Goal: Task Accomplishment & Management: Use online tool/utility

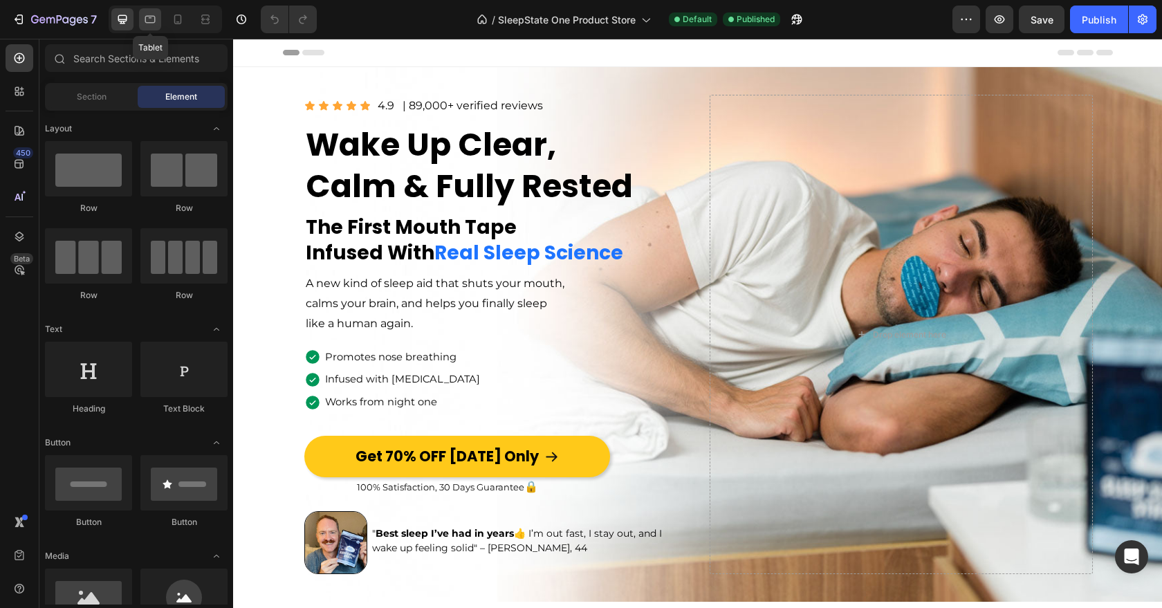
click at [149, 25] on icon at bounding box center [150, 19] width 14 height 14
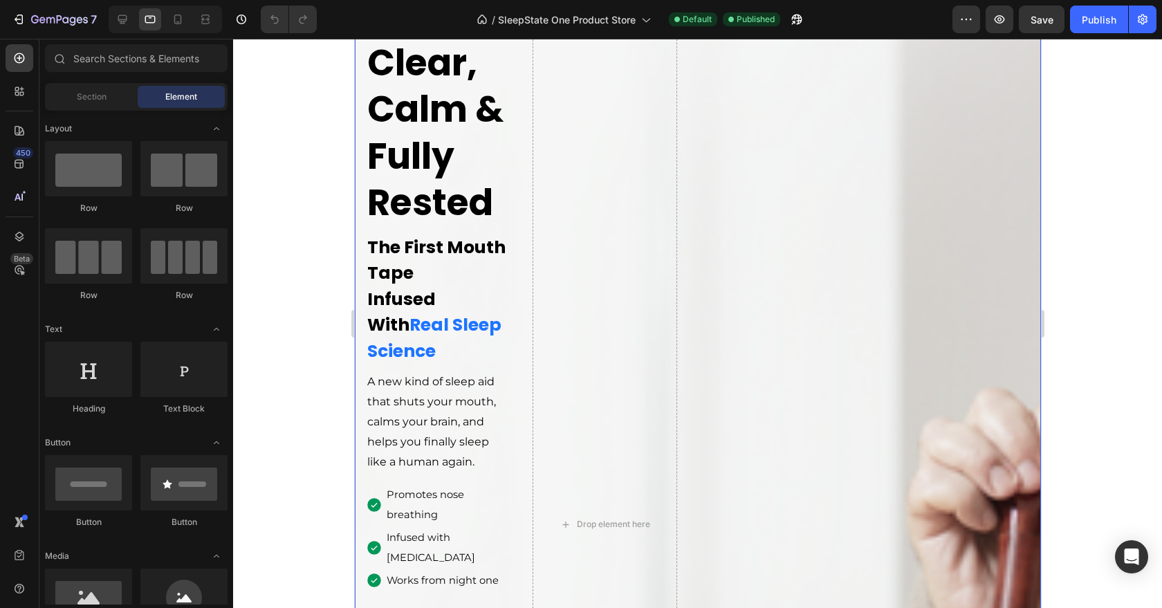
scroll to position [724, 0]
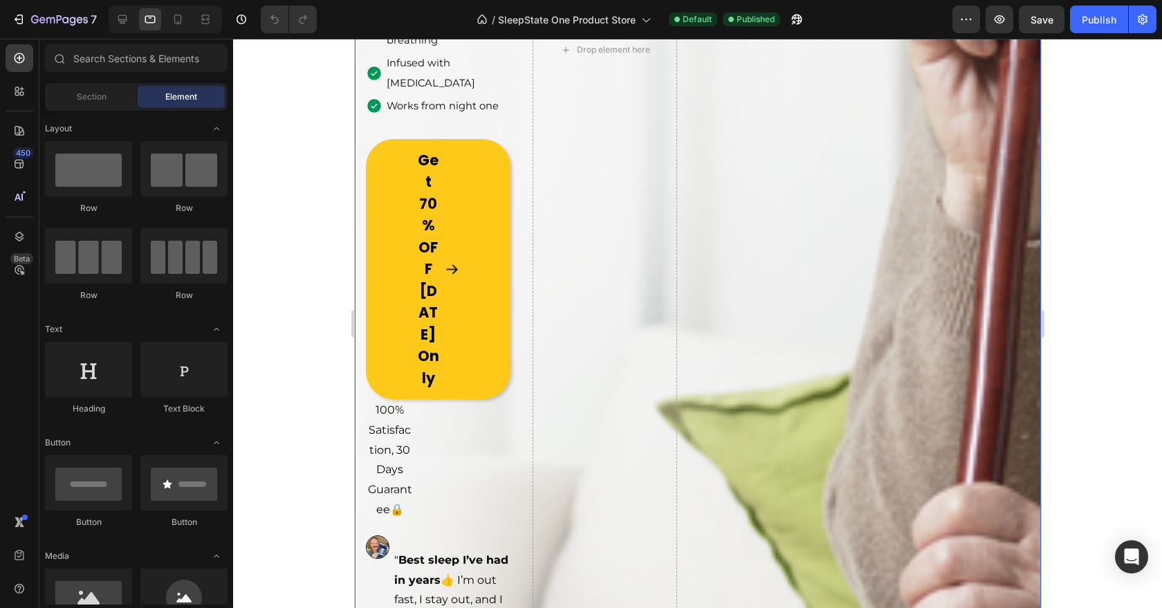
click at [738, 353] on div "Image Icon Icon Icon Icon Icon Icon List 4.9 Text Block | 89,000+ verified revi…" at bounding box center [697, 60] width 686 height 1434
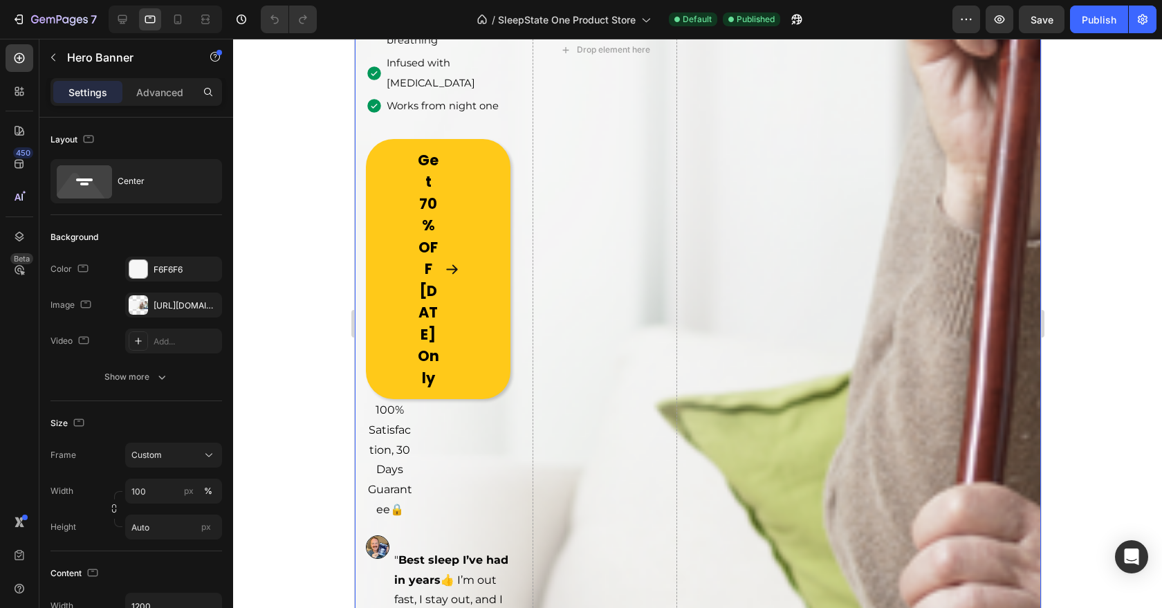
scroll to position [1069, 0]
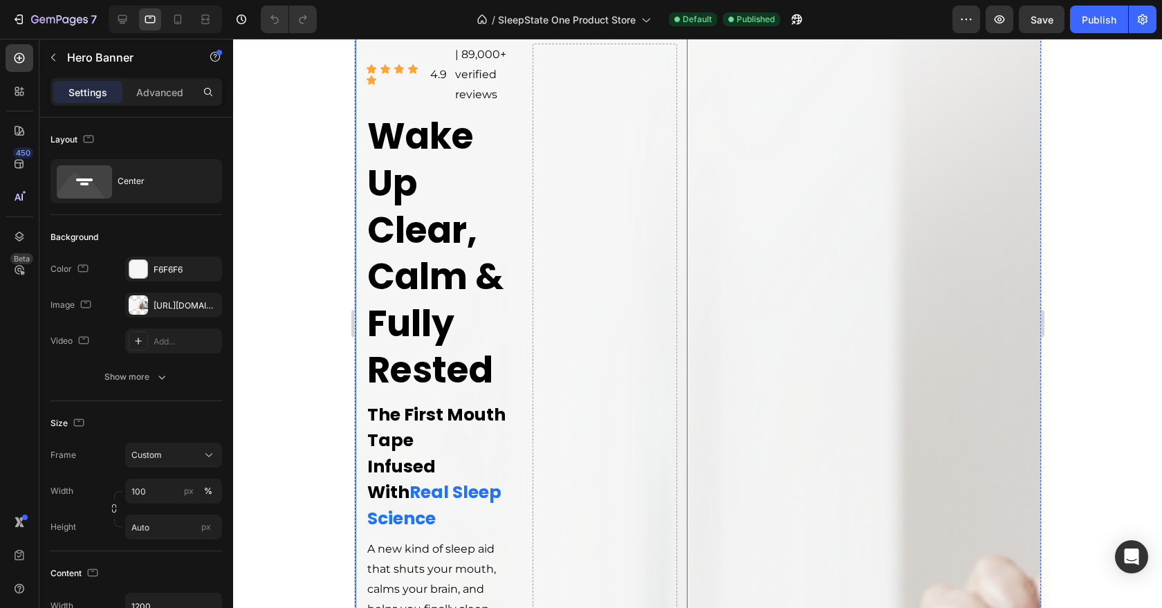
scroll to position [0, 0]
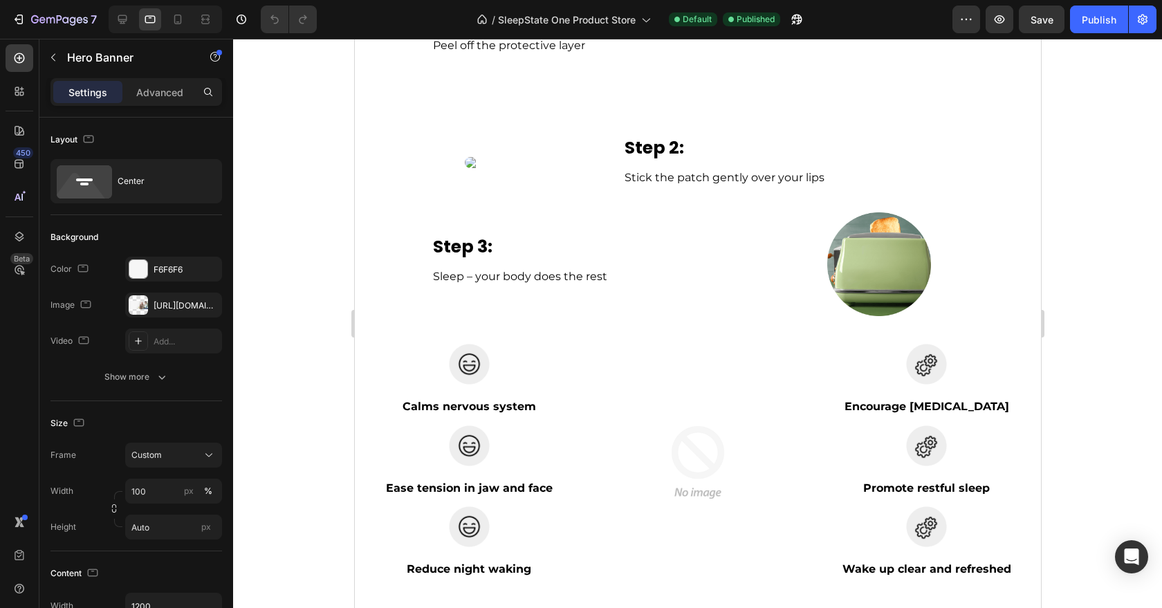
scroll to position [5471, 0]
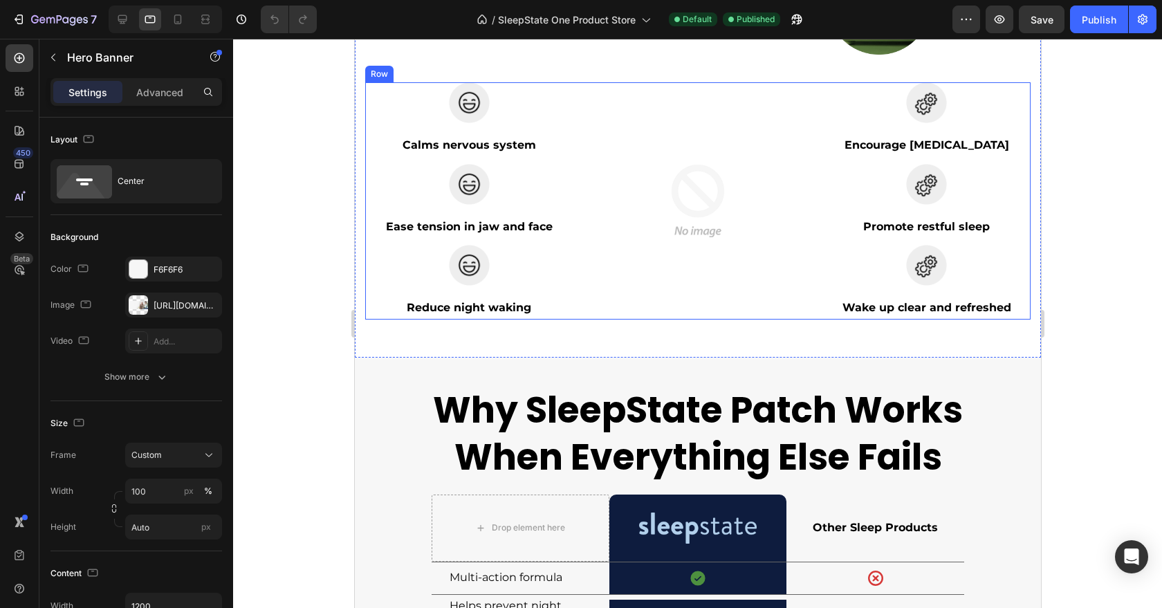
click at [579, 320] on div "Image Calms nervous system Text block Row Image Ease tension in jaw and face Te…" at bounding box center [698, 200] width 666 height 237
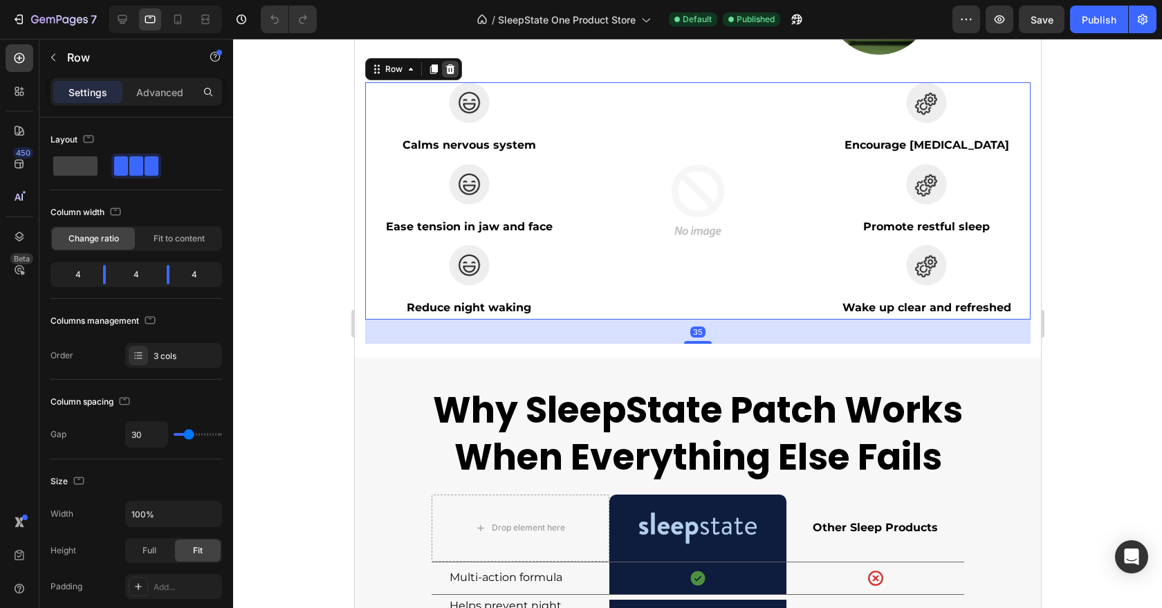
click at [450, 75] on icon at bounding box center [449, 69] width 11 height 11
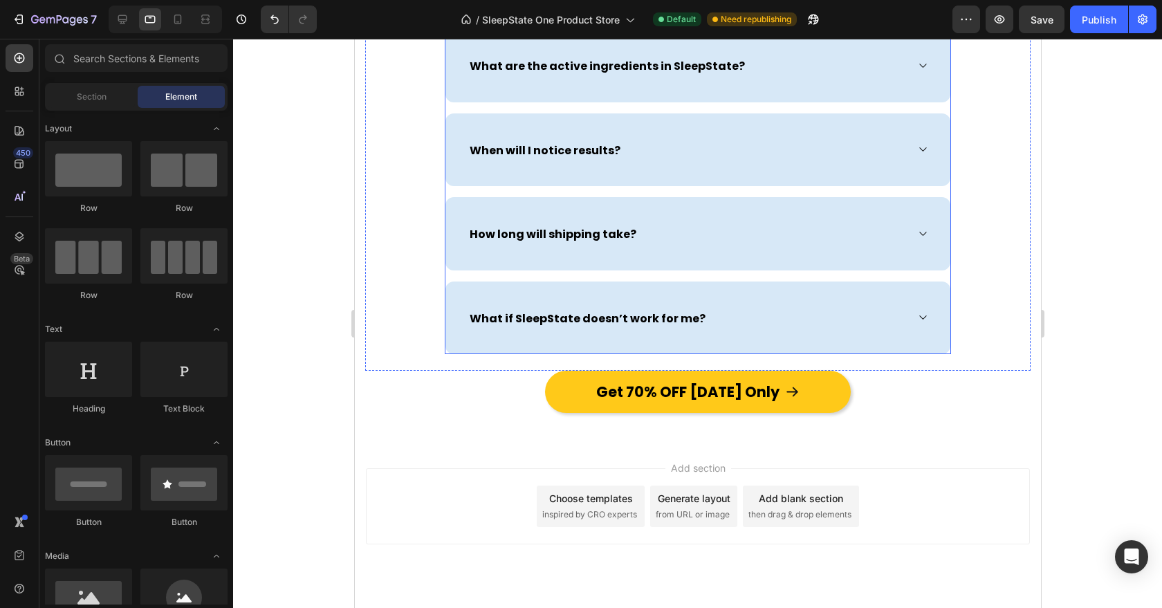
scroll to position [7496, 0]
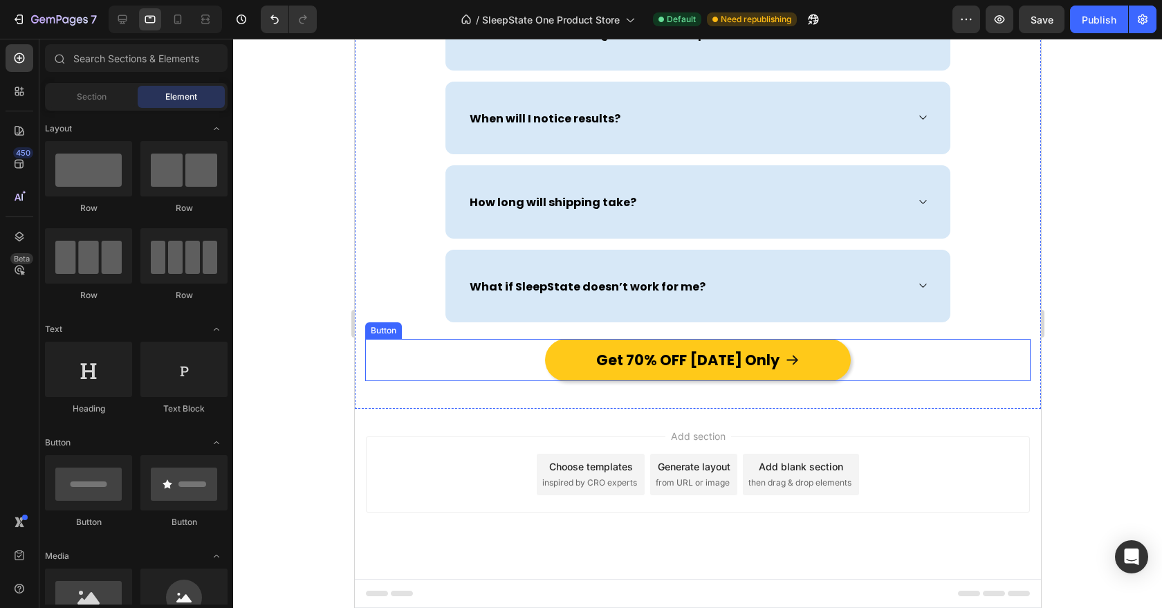
click at [517, 357] on div "Get 70% OFF [DATE] Only Button" at bounding box center [698, 360] width 666 height 42
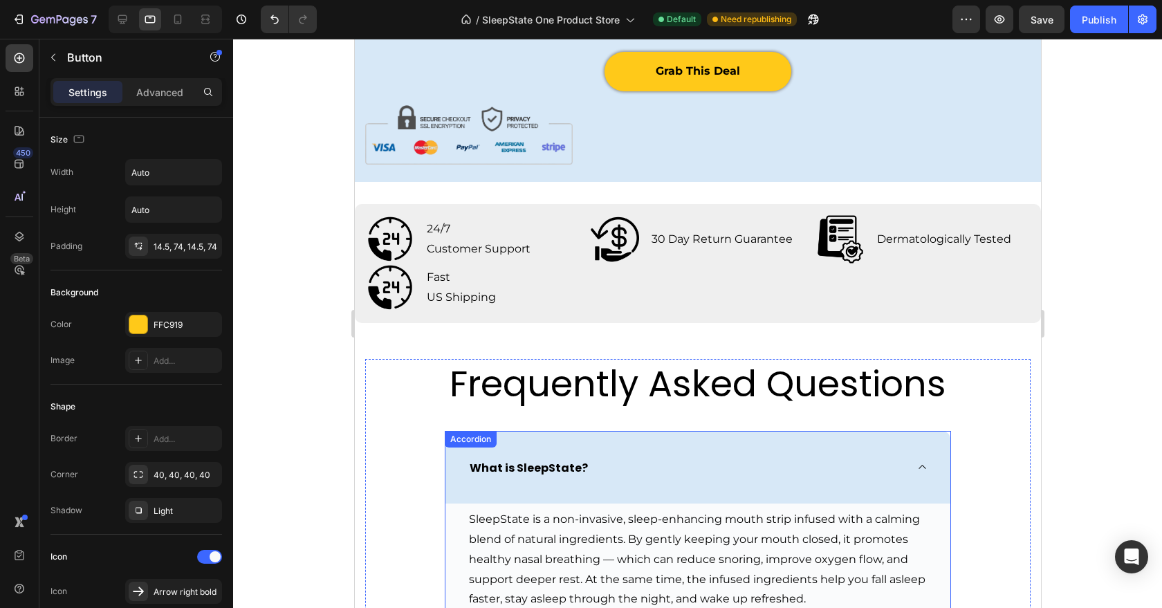
scroll to position [6548, 0]
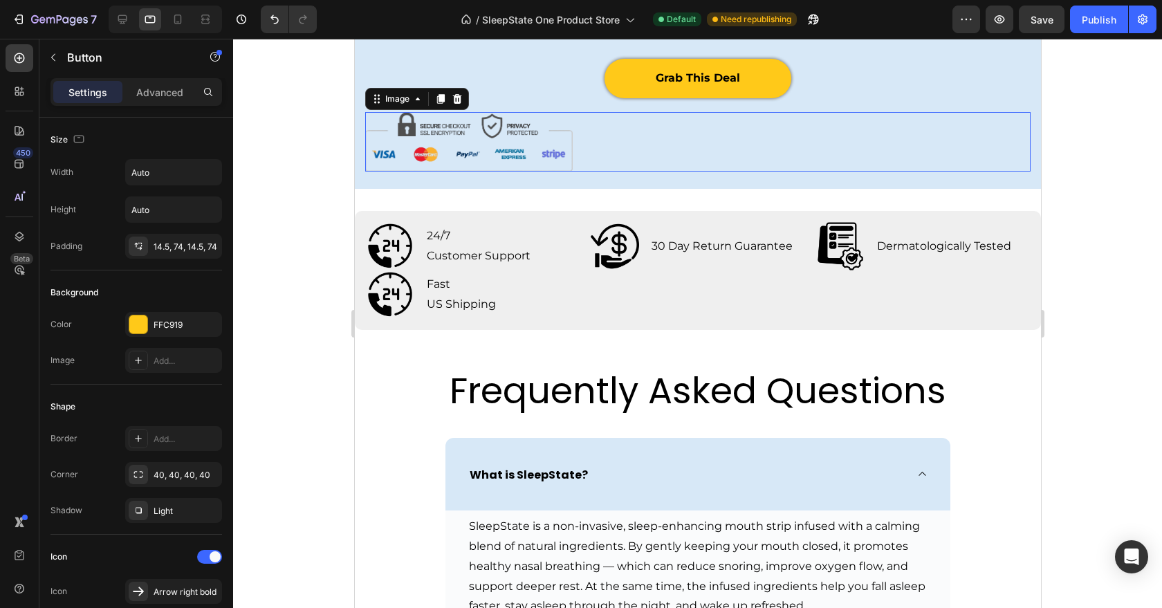
click at [569, 172] on img at bounding box center [469, 142] width 208 height 60
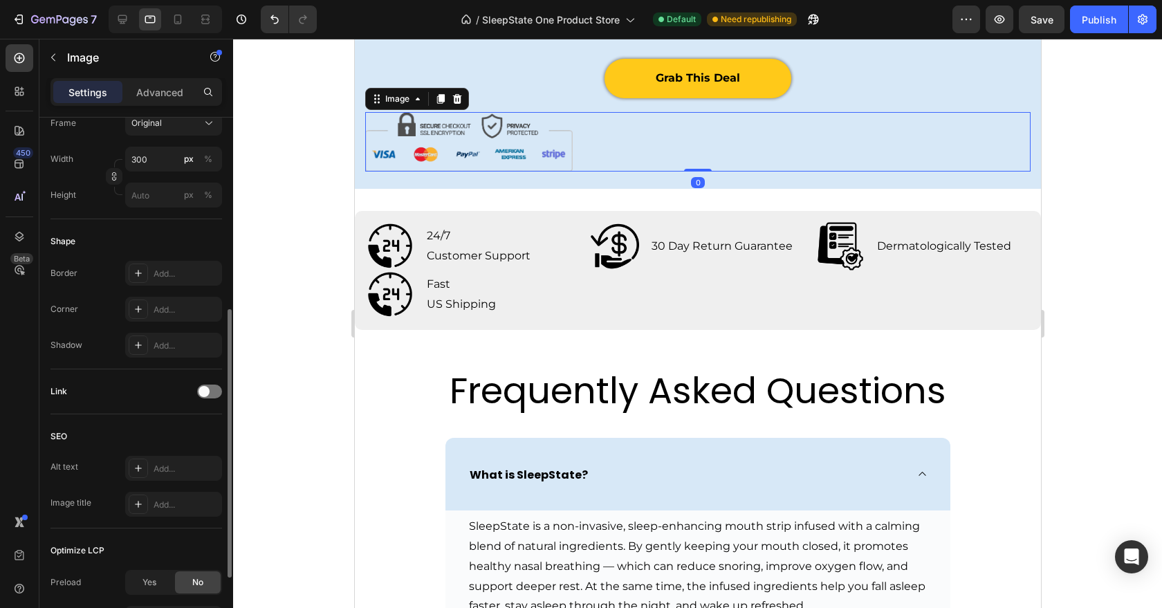
scroll to position [515, 0]
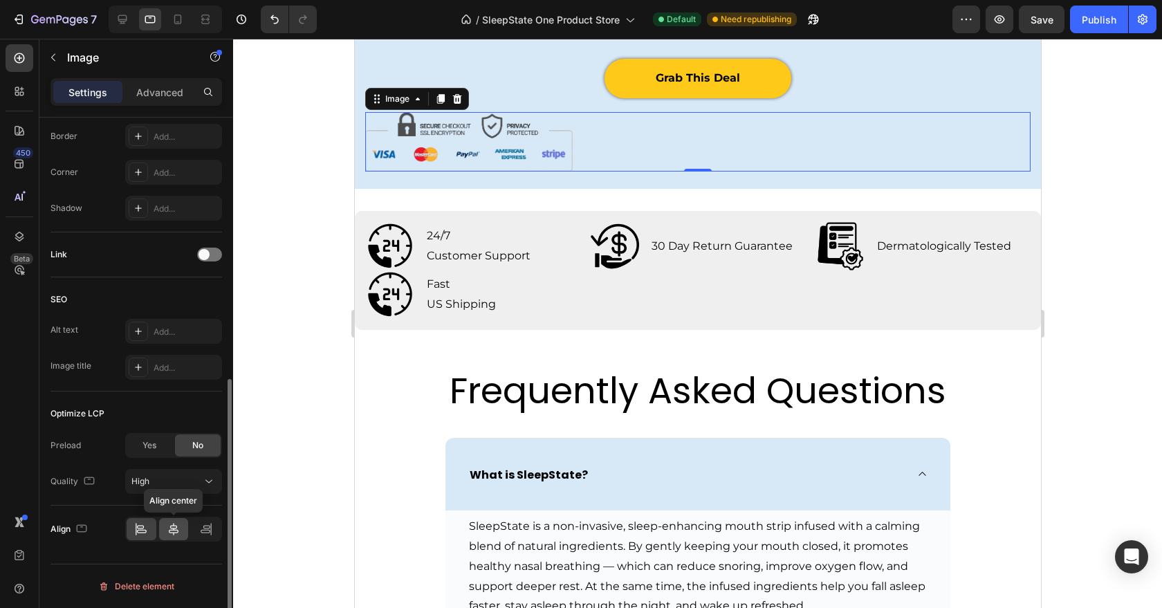
click at [170, 530] on icon at bounding box center [174, 529] width 10 height 12
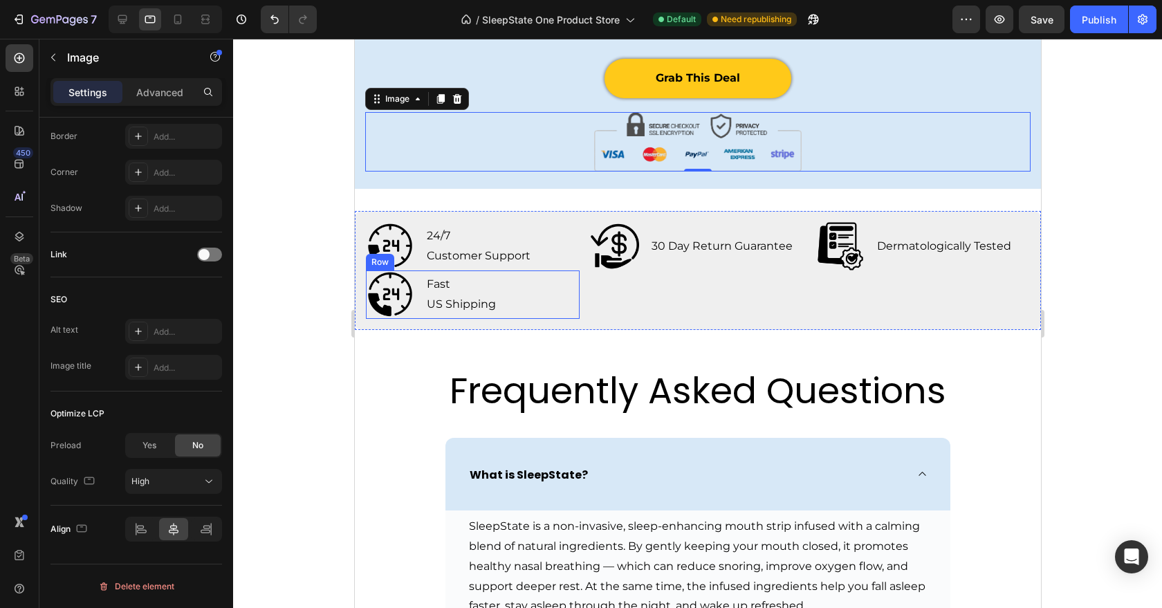
click at [560, 319] on div "Image Fast US Shipping Text Block Row" at bounding box center [472, 295] width 214 height 48
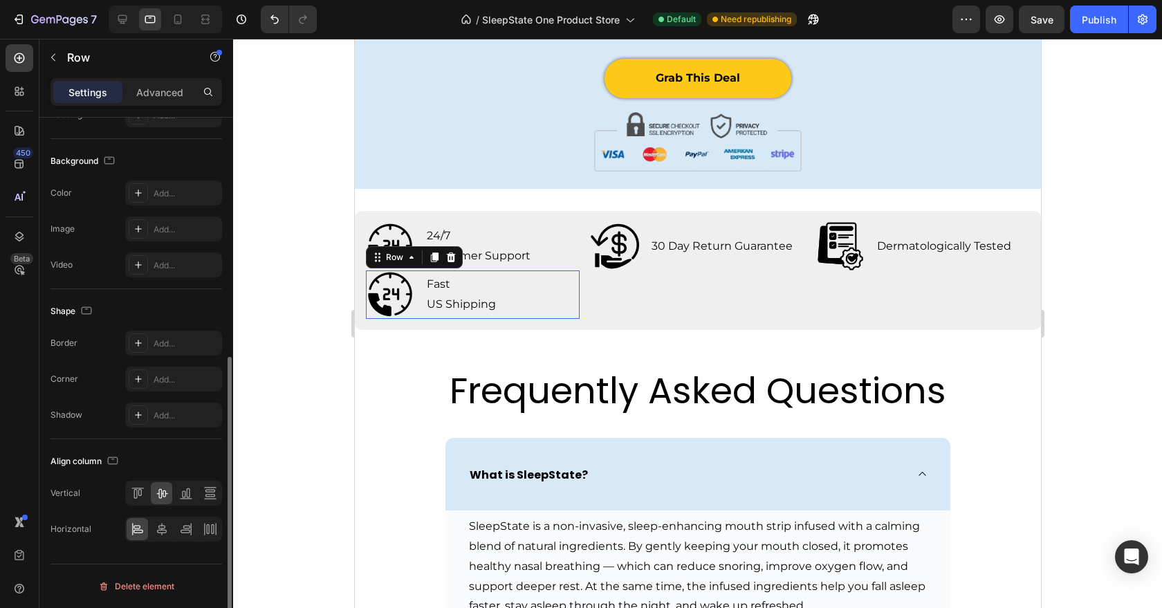
scroll to position [0, 0]
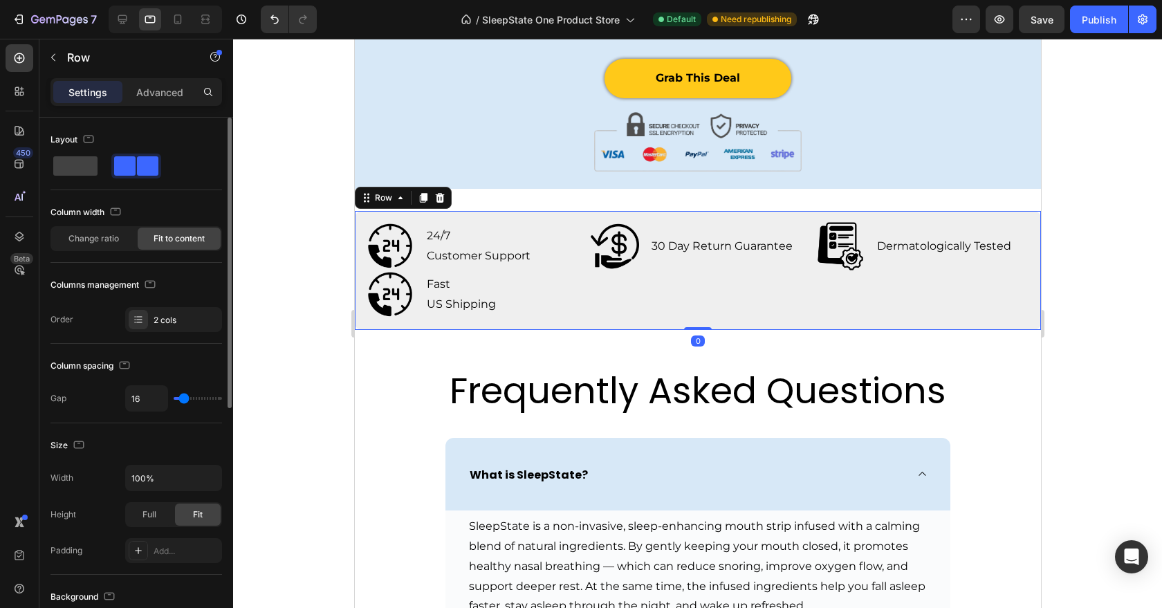
click at [657, 330] on div "Image 24/7 Customer Support Text Block Row Image 30 Day Return Guarantee Text B…" at bounding box center [697, 270] width 686 height 119
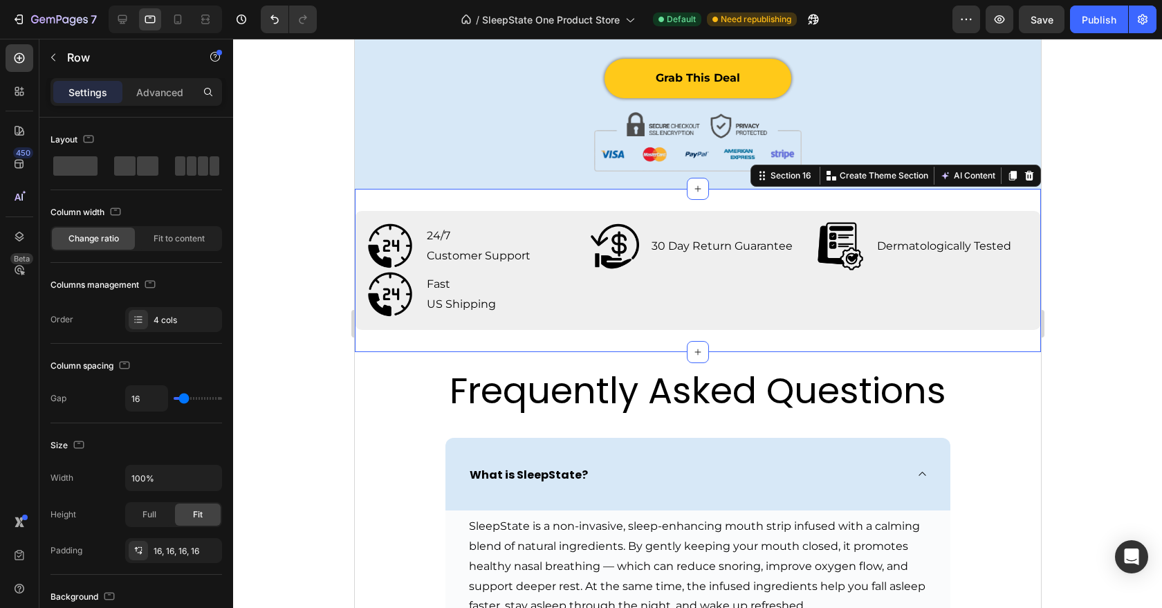
click at [506, 334] on div "Image 24/7 Customer Support Text Block Row Image 30 Day Return Guarantee Text B…" at bounding box center [697, 270] width 686 height 163
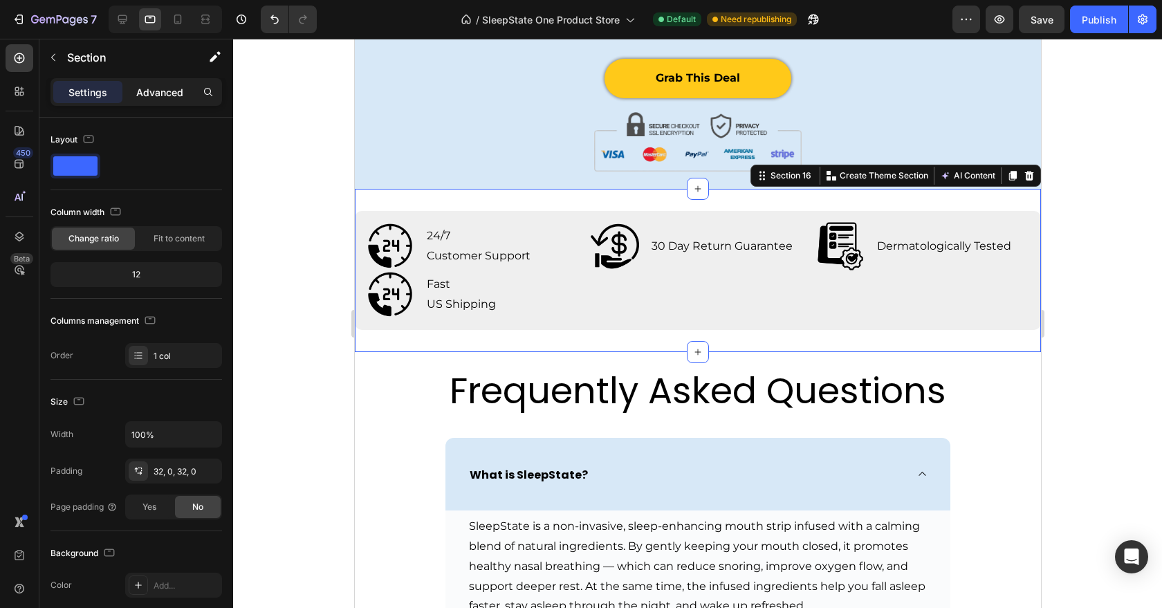
click at [160, 95] on p "Advanced" at bounding box center [159, 92] width 47 height 15
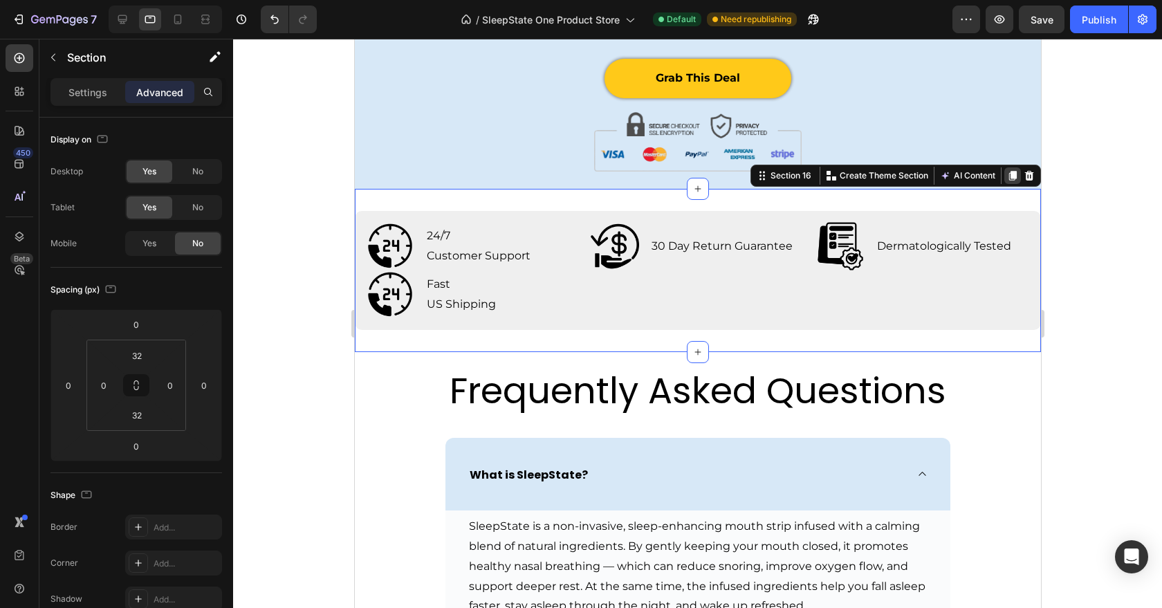
click at [1011, 181] on icon at bounding box center [1012, 175] width 11 height 11
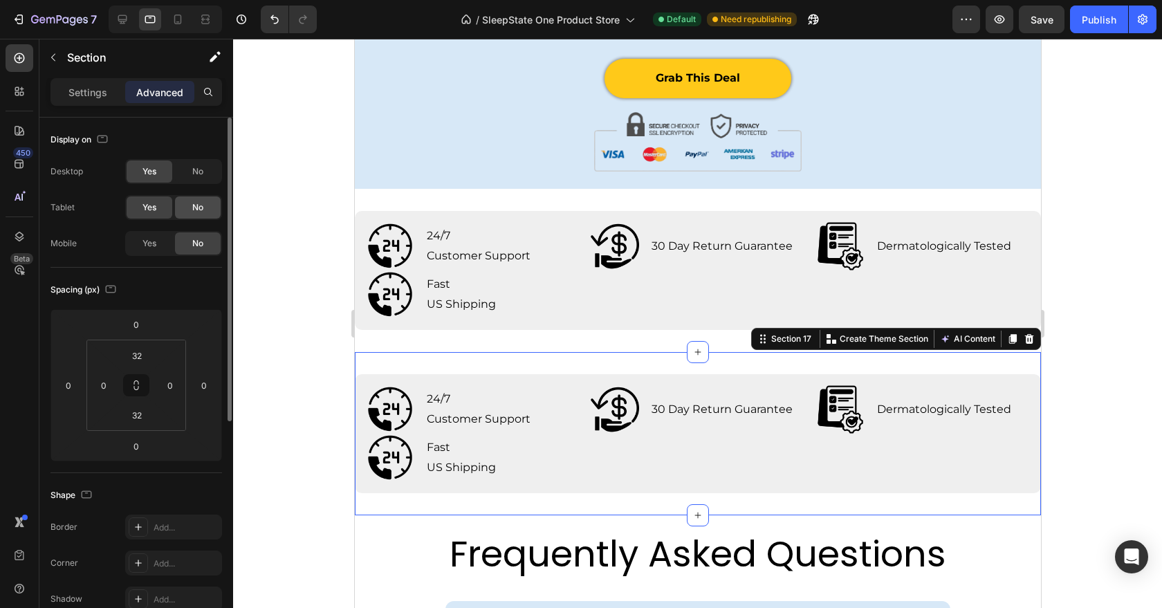
click at [210, 205] on div "No" at bounding box center [198, 207] width 46 height 22
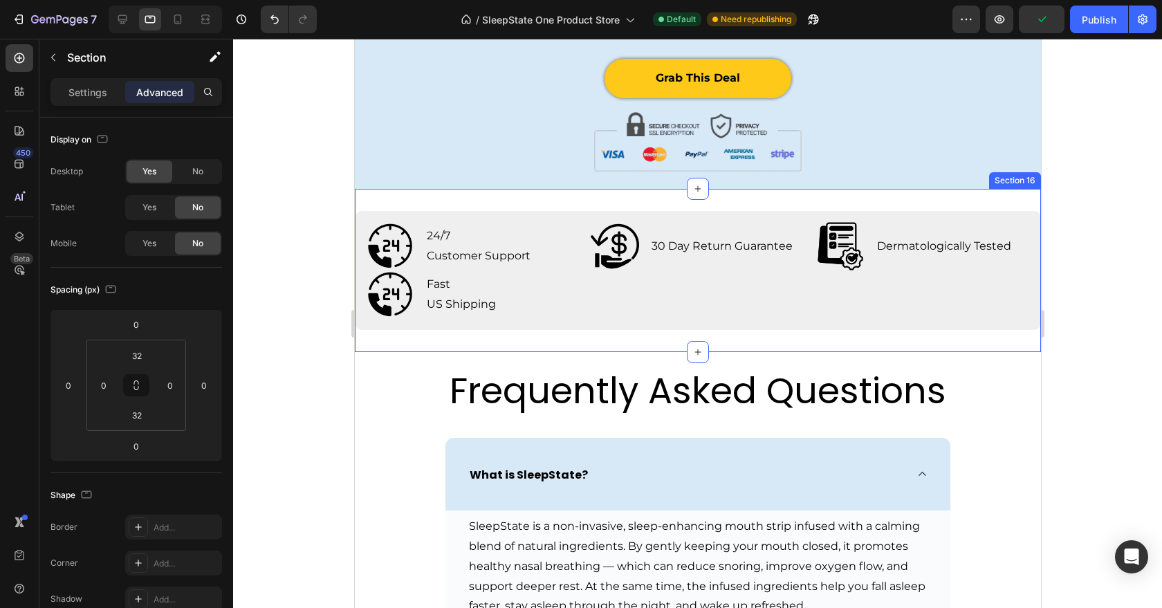
click at [470, 337] on div "Image 24/7 Customer Support Text Block Row Image 30 Day Return Guarantee Text B…" at bounding box center [697, 270] width 686 height 163
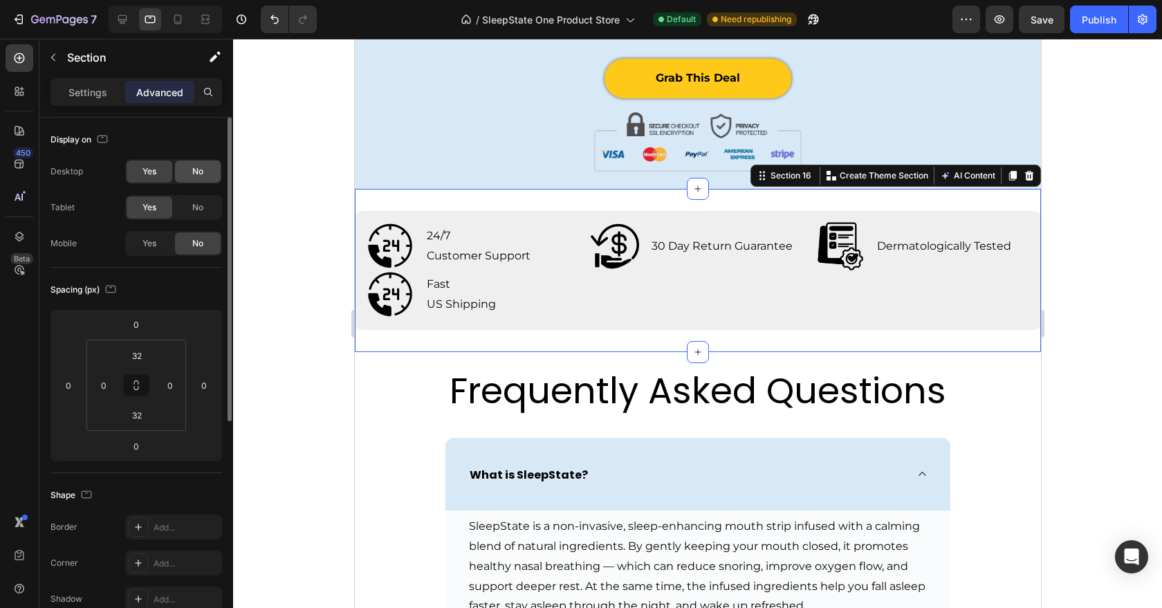
click at [201, 176] on span "No" at bounding box center [197, 171] width 11 height 12
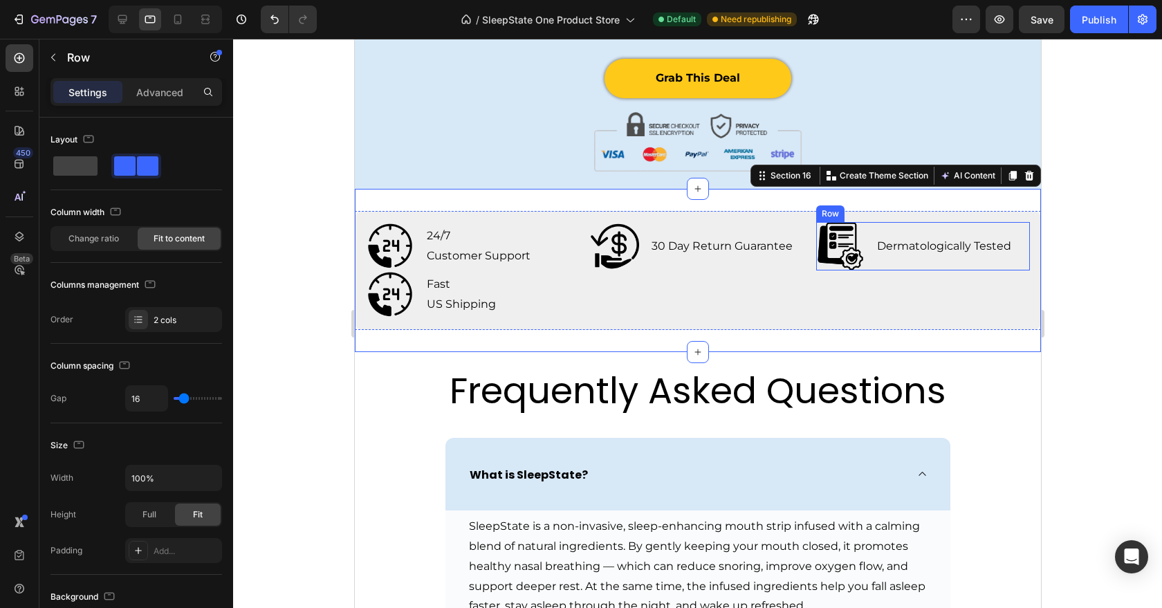
click at [893, 271] on div "Dermatologically Tested Text Block" at bounding box center [943, 246] width 137 height 48
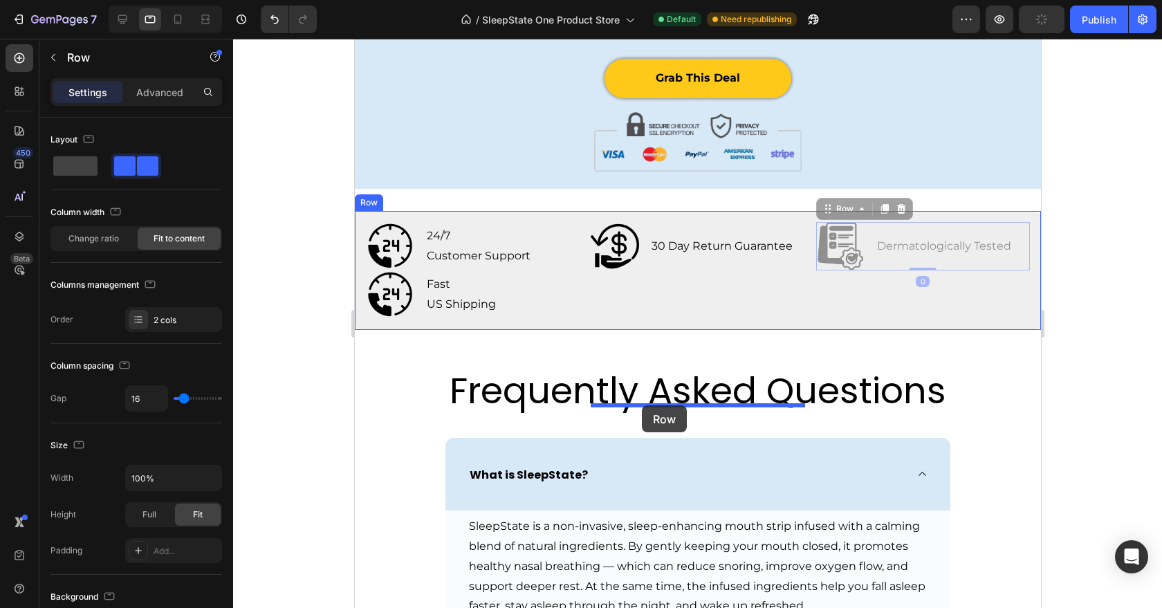
drag, startPoint x: 827, startPoint y: 345, endPoint x: 641, endPoint y: 405, distance: 194.9
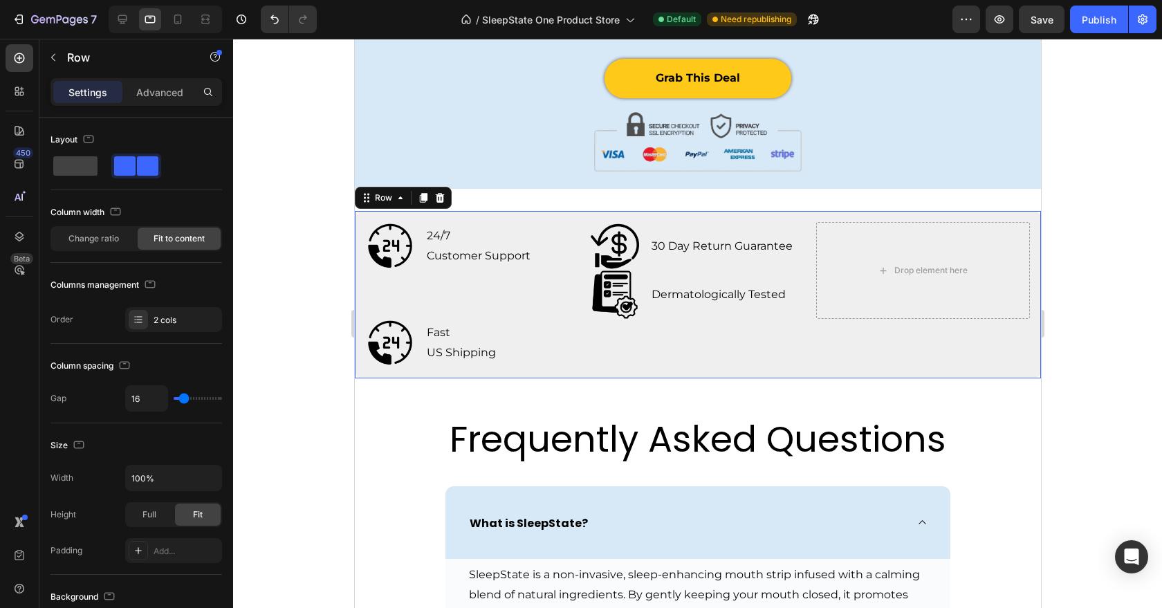
click at [806, 378] on div "Image 24/7 Customer Support Text Block Row Image 30 Day Return Guarantee Text B…" at bounding box center [697, 294] width 686 height 167
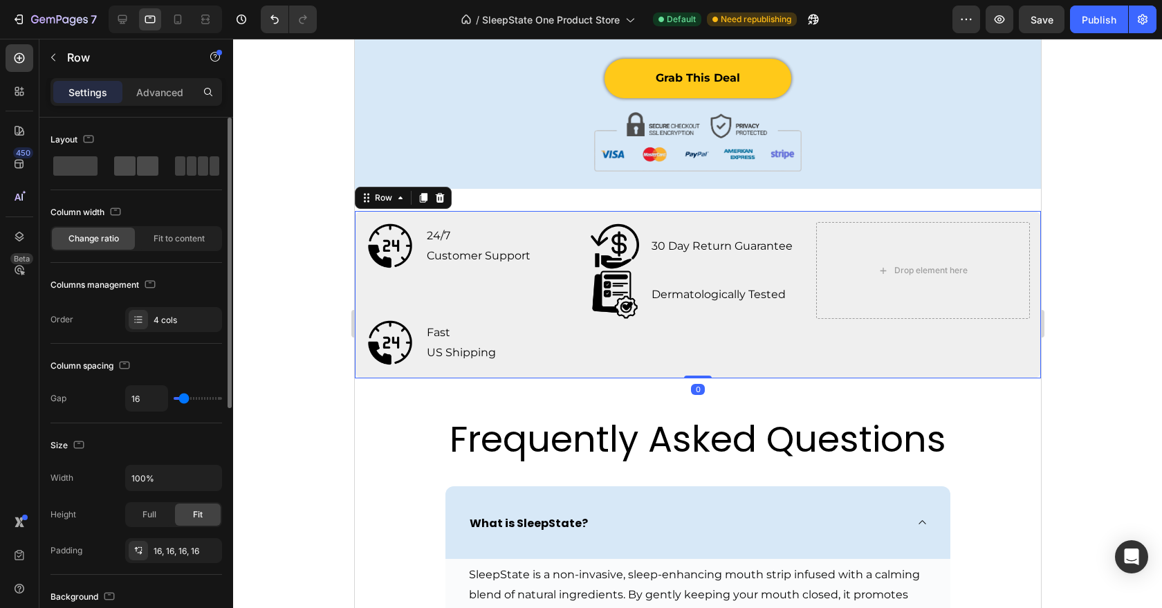
click at [198, 162] on span at bounding box center [203, 165] width 10 height 19
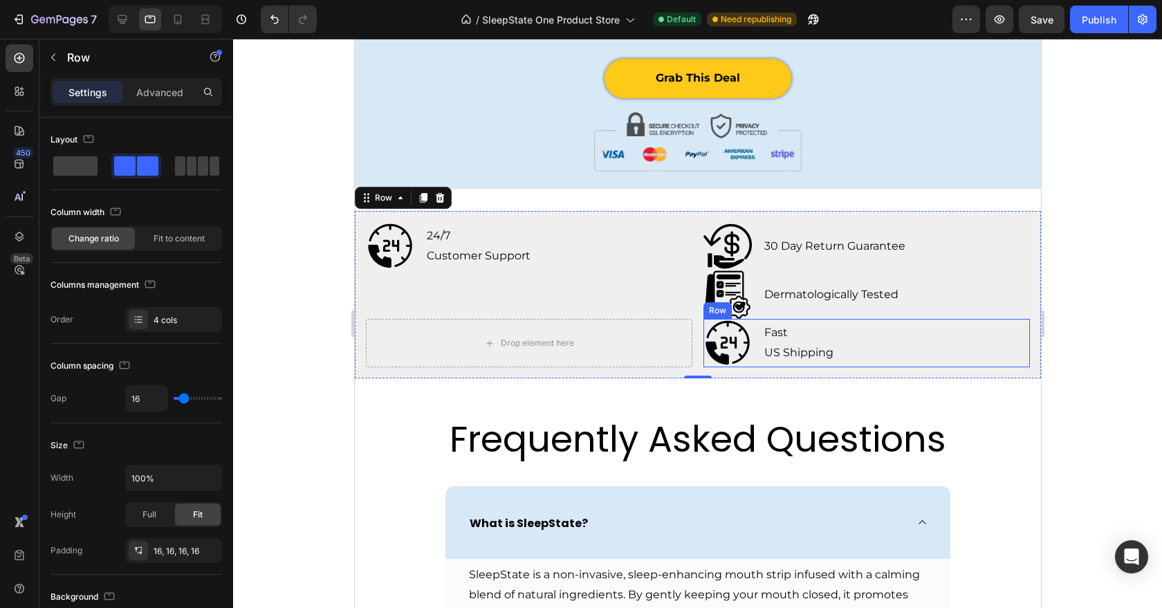
click at [757, 367] on div "Image Fast US Shipping Text Block Row" at bounding box center [866, 343] width 327 height 48
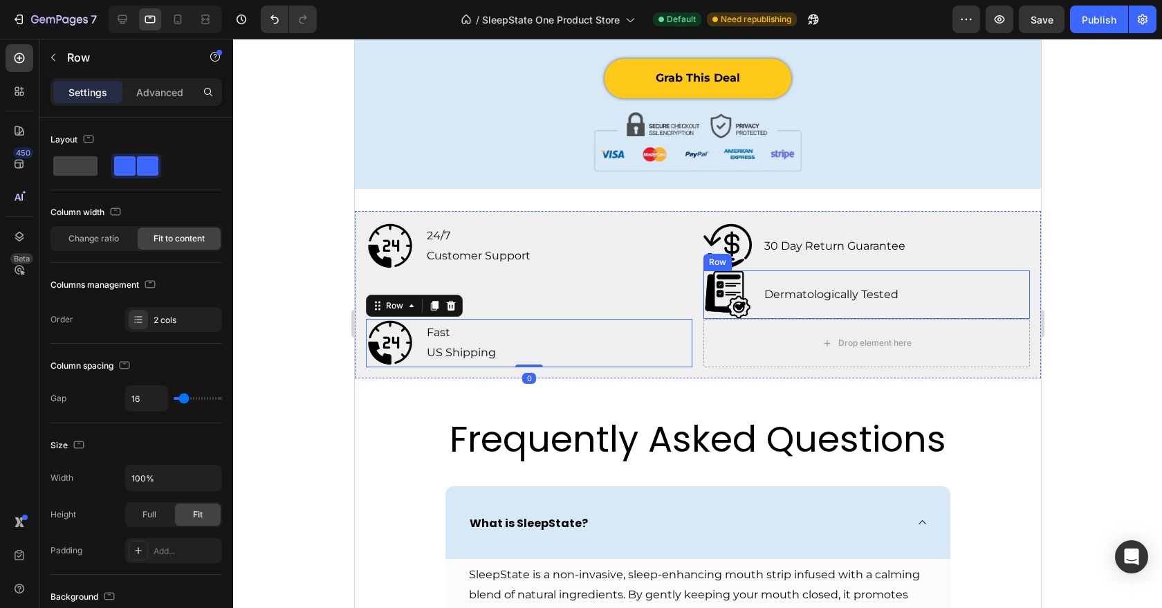
click at [760, 319] on div "Image Dermatologically Tested Text Block Row" at bounding box center [866, 295] width 327 height 48
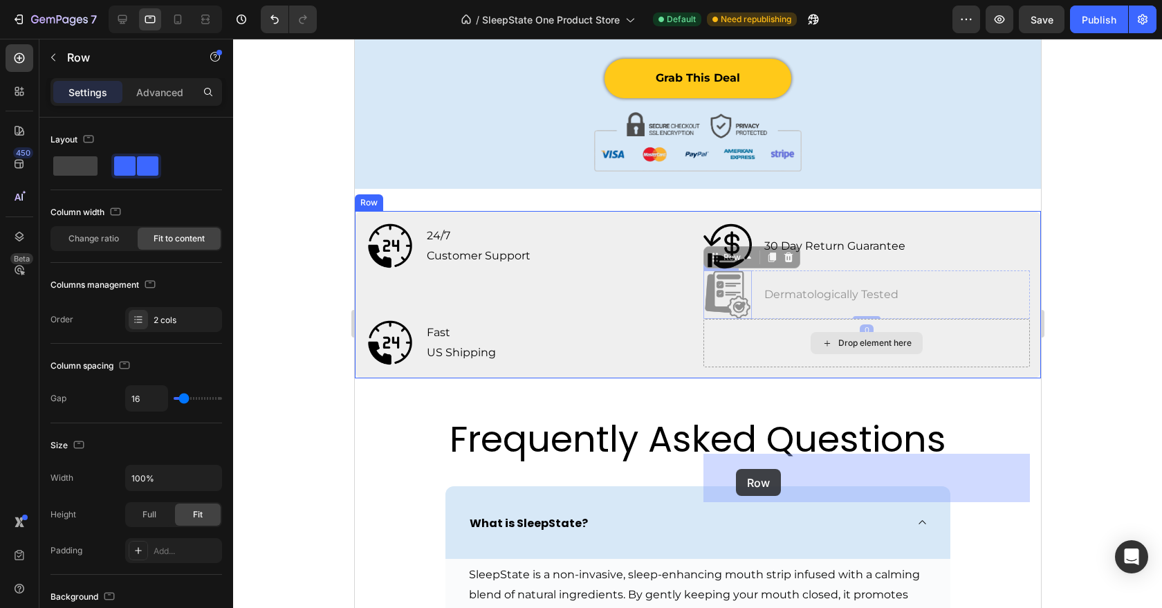
drag, startPoint x: 715, startPoint y: 391, endPoint x: 735, endPoint y: 470, distance: 81.6
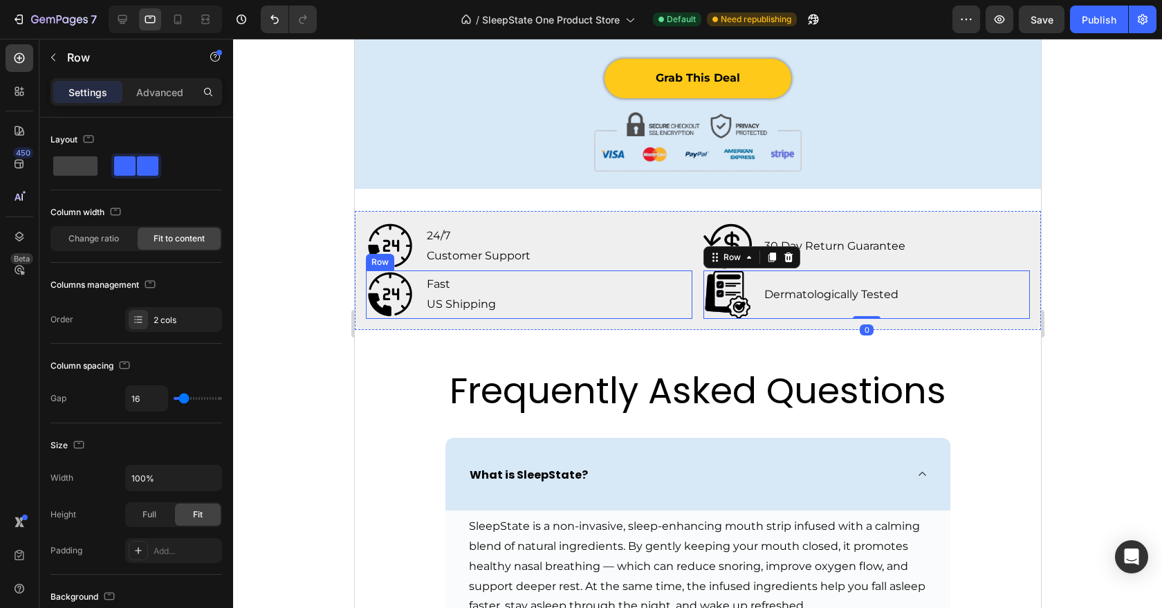
click at [670, 319] on div "Image Fast US Shipping Text Block Row" at bounding box center [528, 295] width 327 height 48
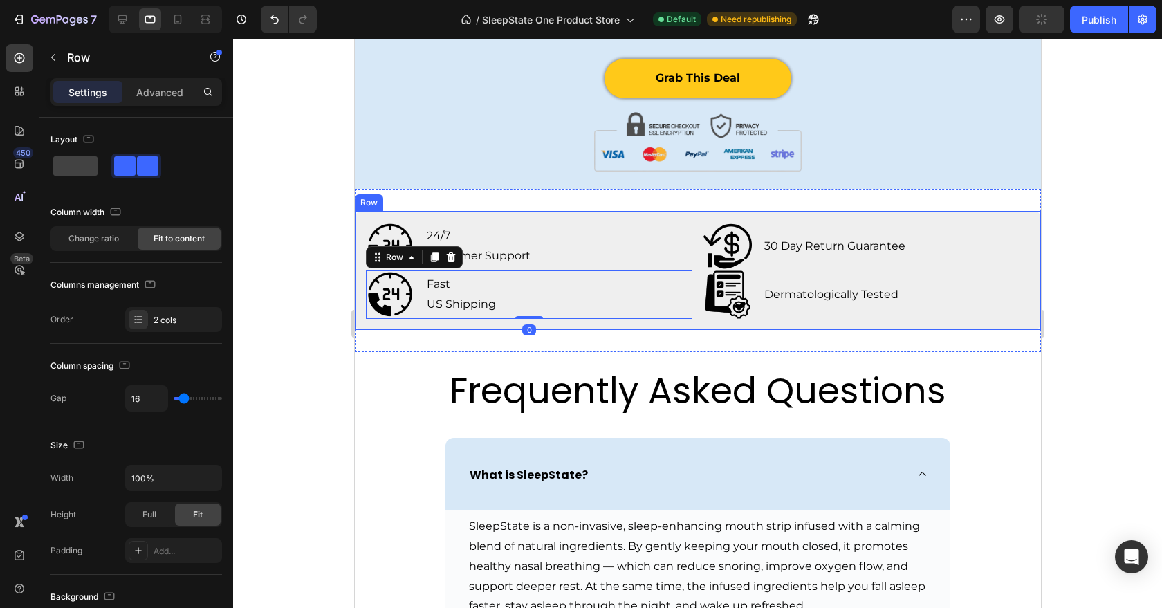
click at [690, 330] on div "Image 24/7 Customer Support Text Block Row Image 30 Day Return Guarantee Text B…" at bounding box center [697, 270] width 686 height 119
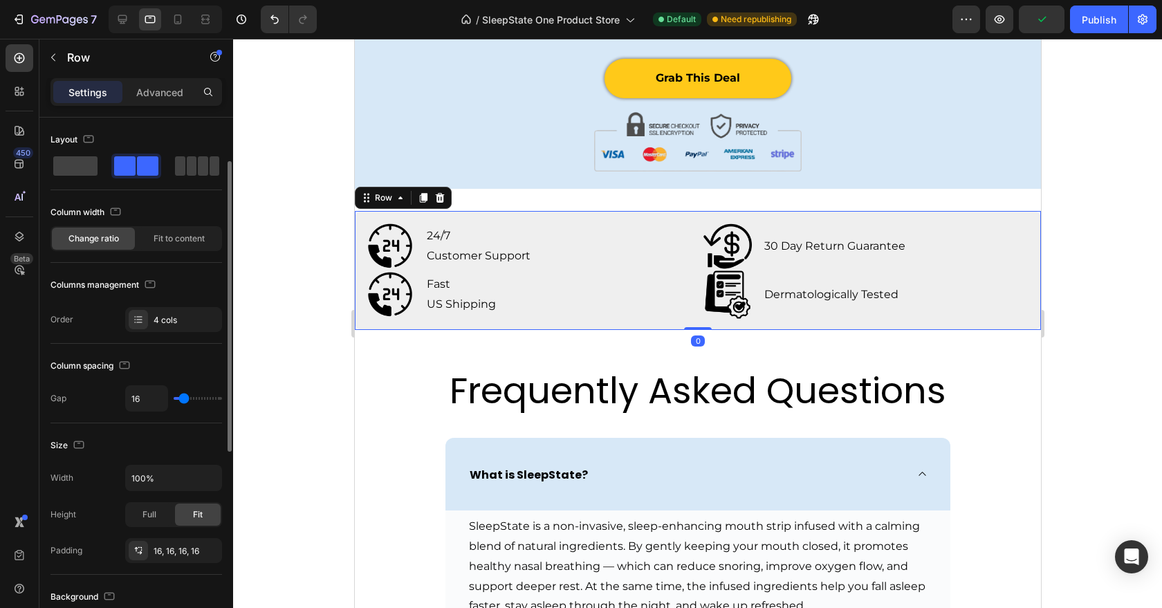
scroll to position [436, 0]
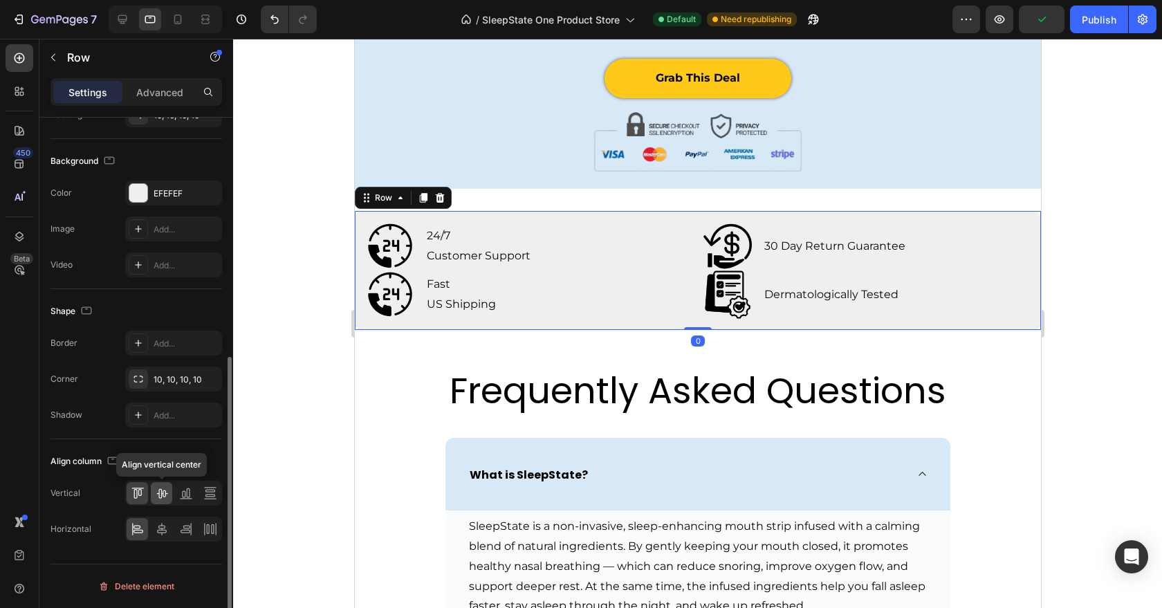
click at [163, 500] on icon at bounding box center [162, 493] width 14 height 14
click at [165, 524] on icon at bounding box center [162, 529] width 14 height 14
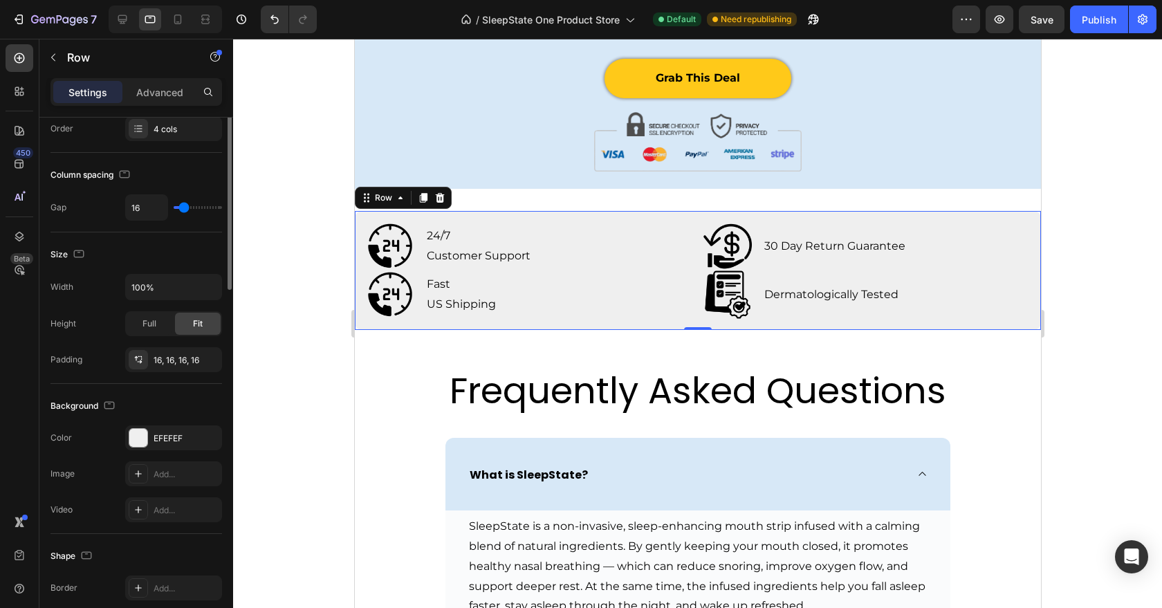
scroll to position [0, 0]
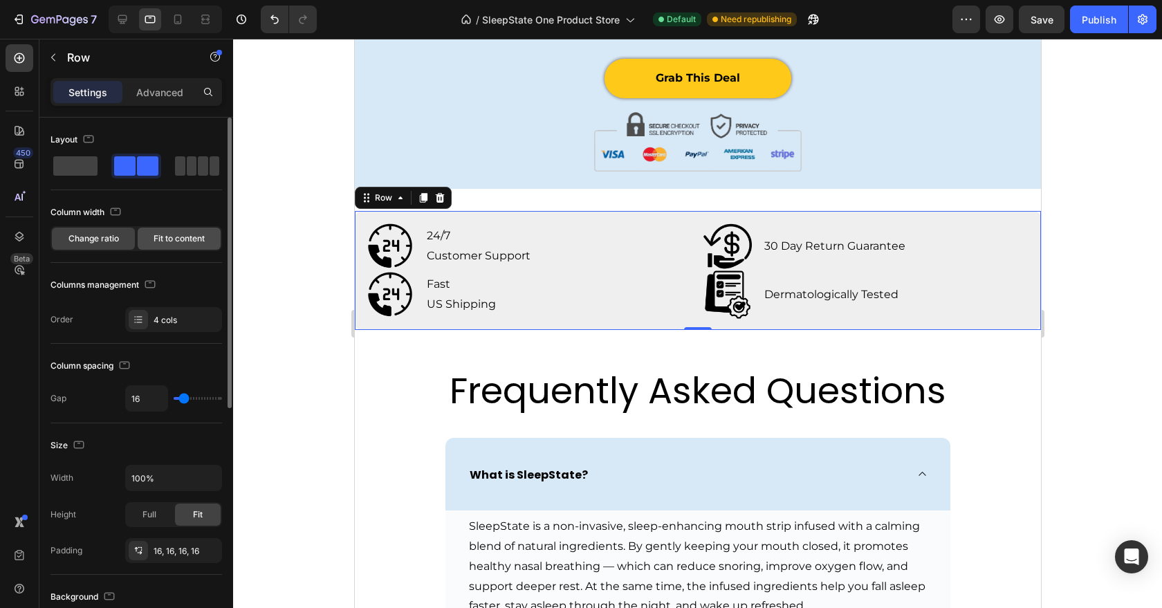
click at [173, 236] on span "Fit to content" at bounding box center [179, 238] width 51 height 12
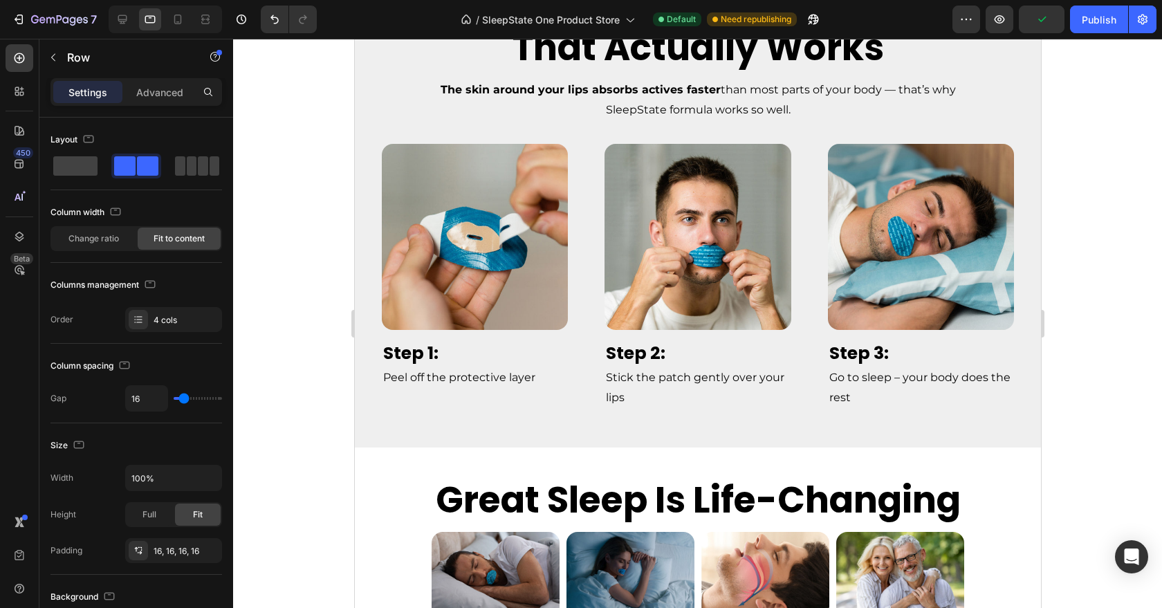
scroll to position [3865, 0]
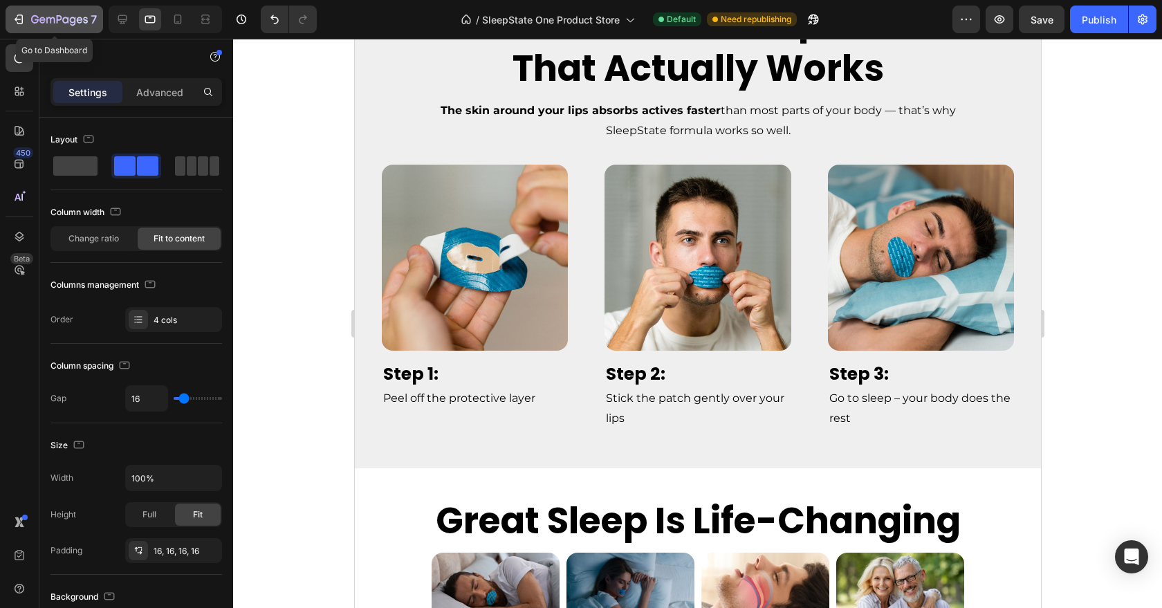
click at [36, 19] on icon "button" at bounding box center [35, 19] width 8 height 8
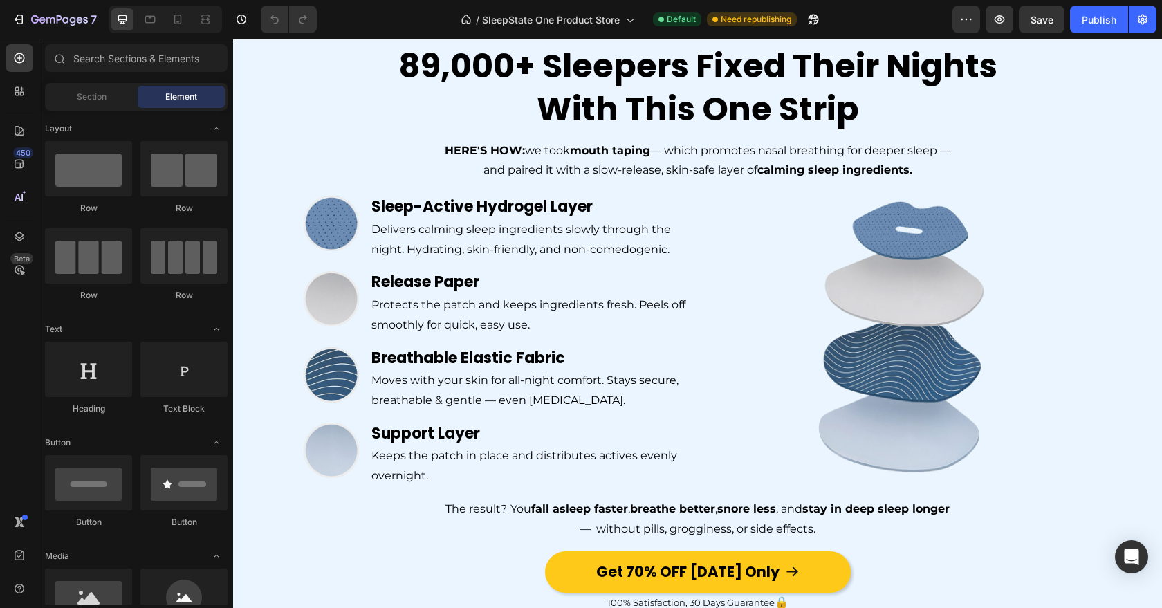
scroll to position [936, 0]
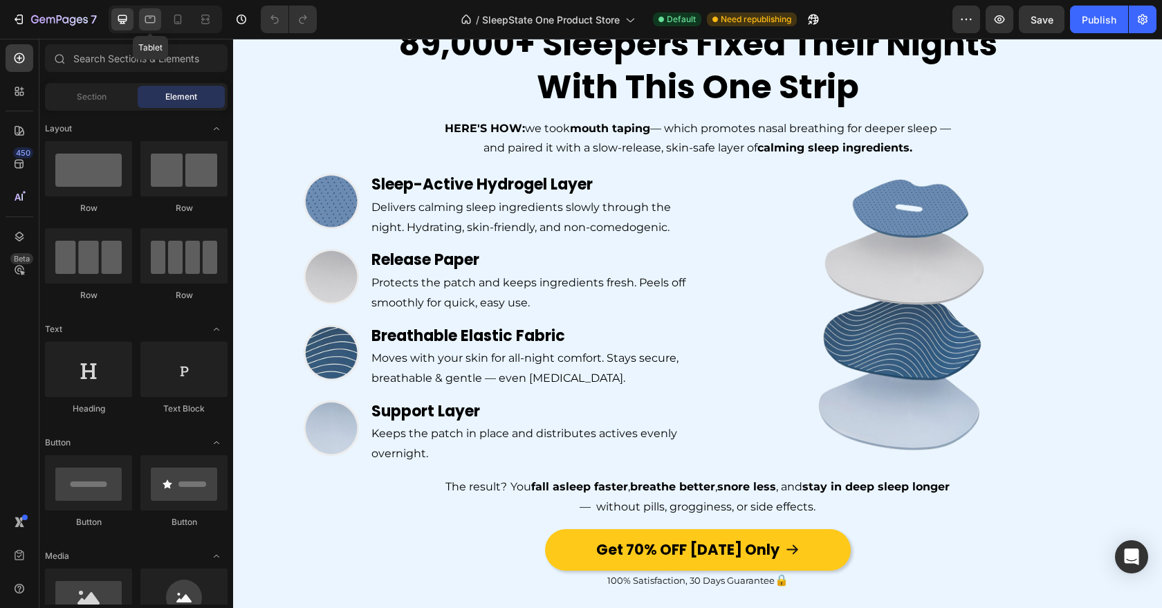
click at [158, 24] on div at bounding box center [150, 19] width 22 height 22
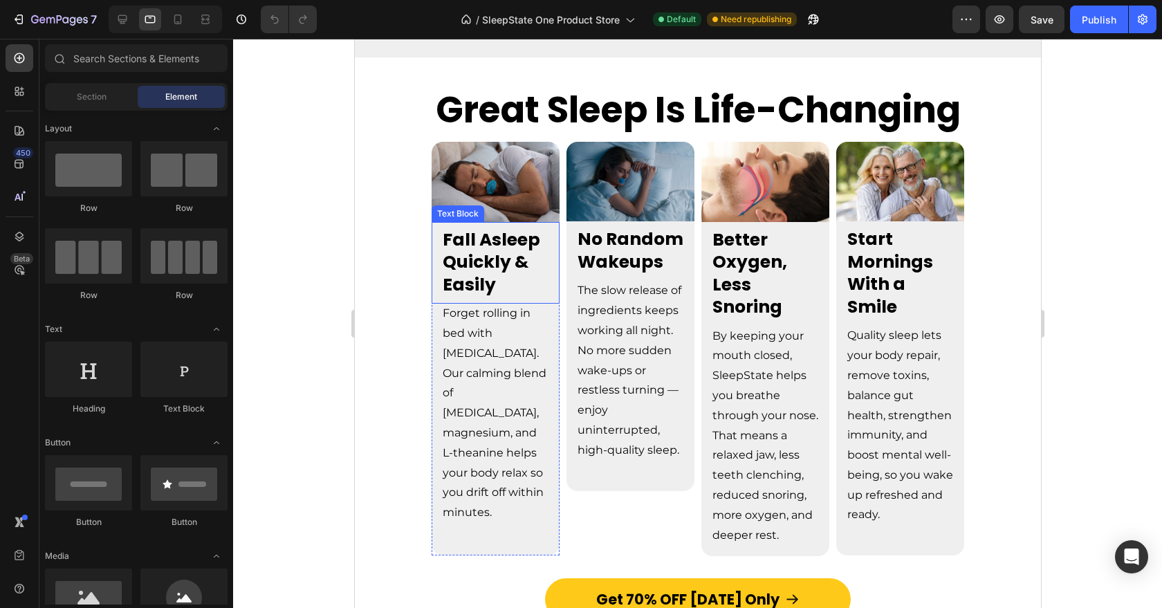
scroll to position [3461, 0]
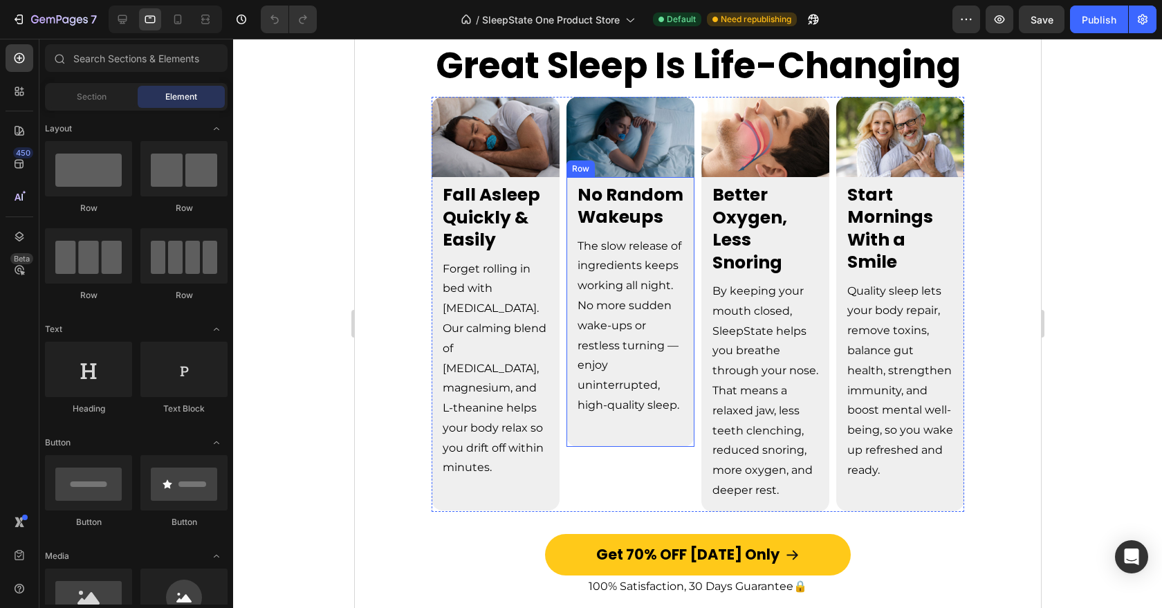
click at [648, 428] on div "No Random Wakeups Text Block The slow release of ingredients keeps working all …" at bounding box center [630, 312] width 128 height 270
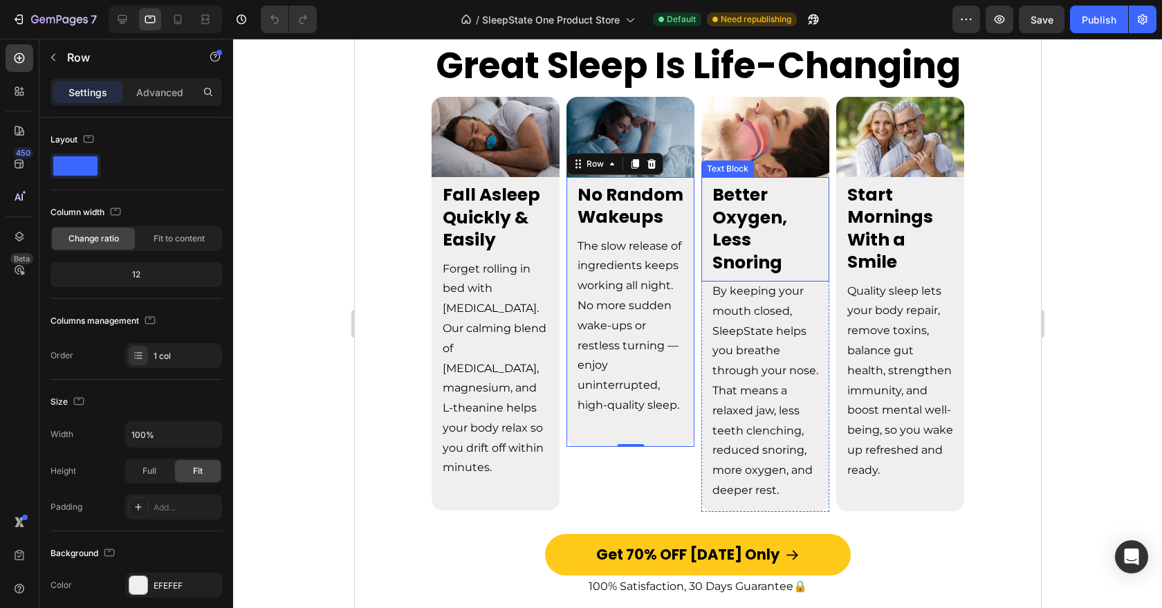
click at [758, 224] on p "Better Oxygen, Less Snoring" at bounding box center [765, 229] width 106 height 90
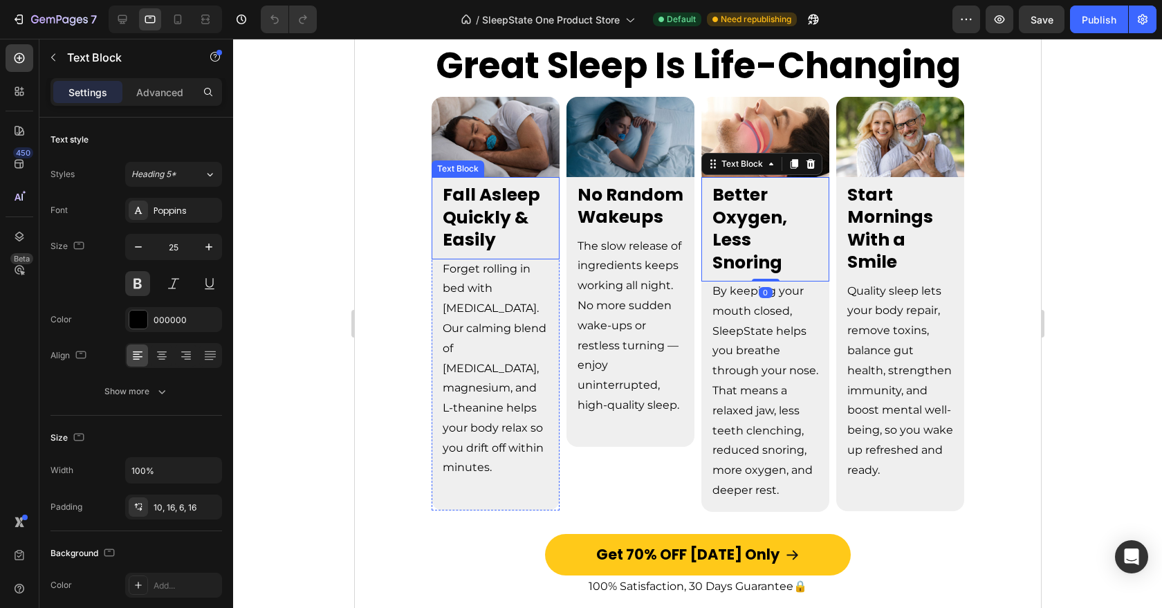
click at [454, 196] on span "Fall Asleep Quickly & Easily" at bounding box center [491, 217] width 98 height 69
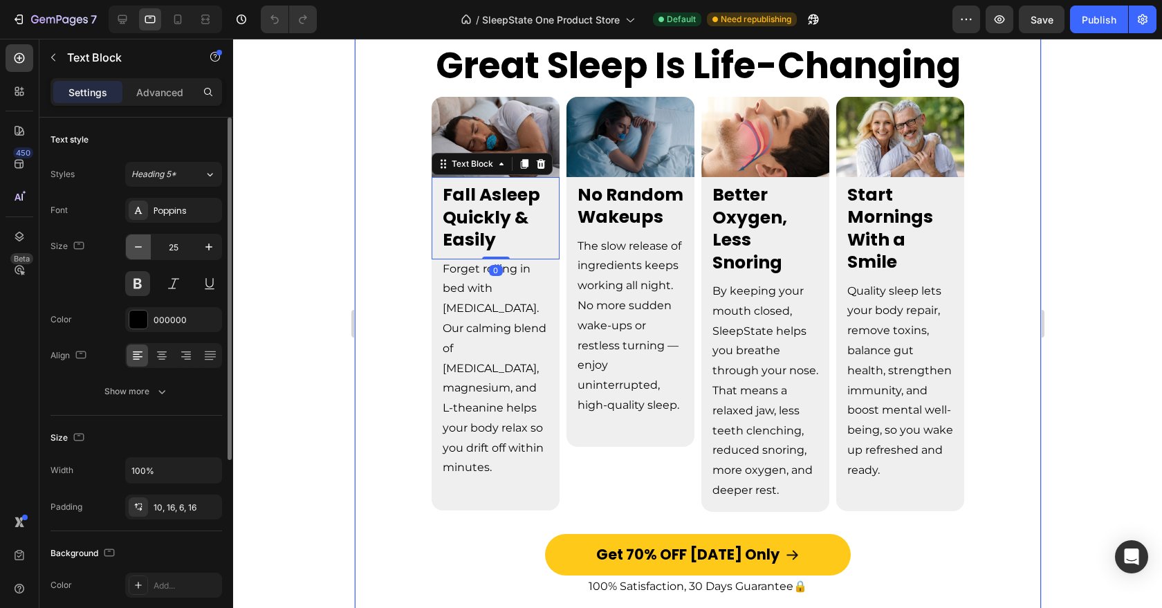
click at [146, 246] on button "button" at bounding box center [138, 247] width 25 height 25
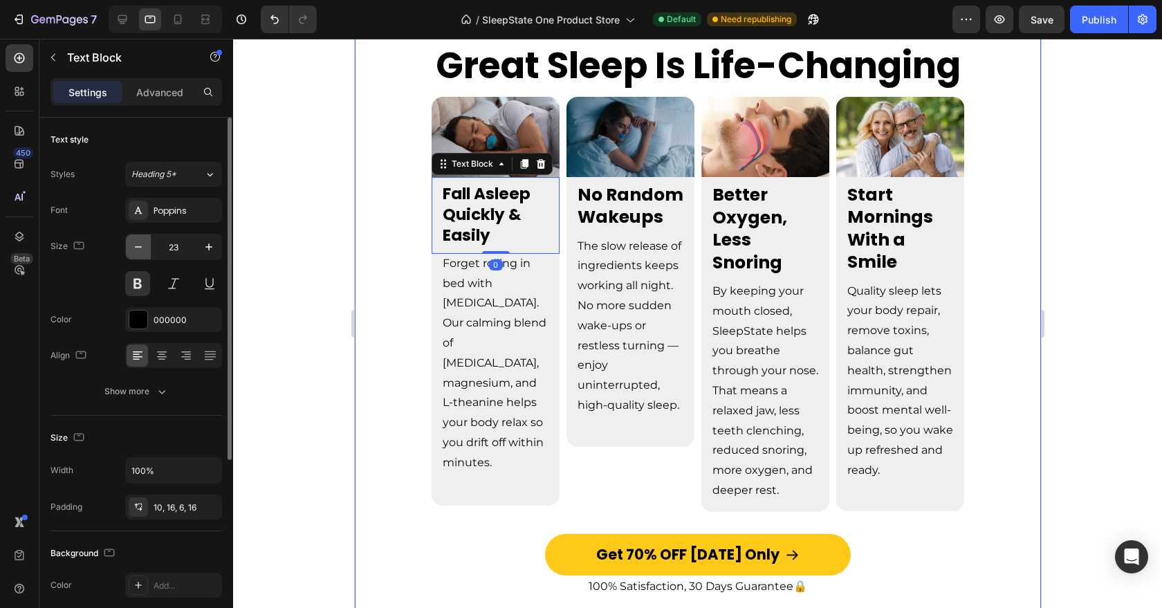
click at [146, 246] on button "button" at bounding box center [138, 247] width 25 height 25
type input "22"
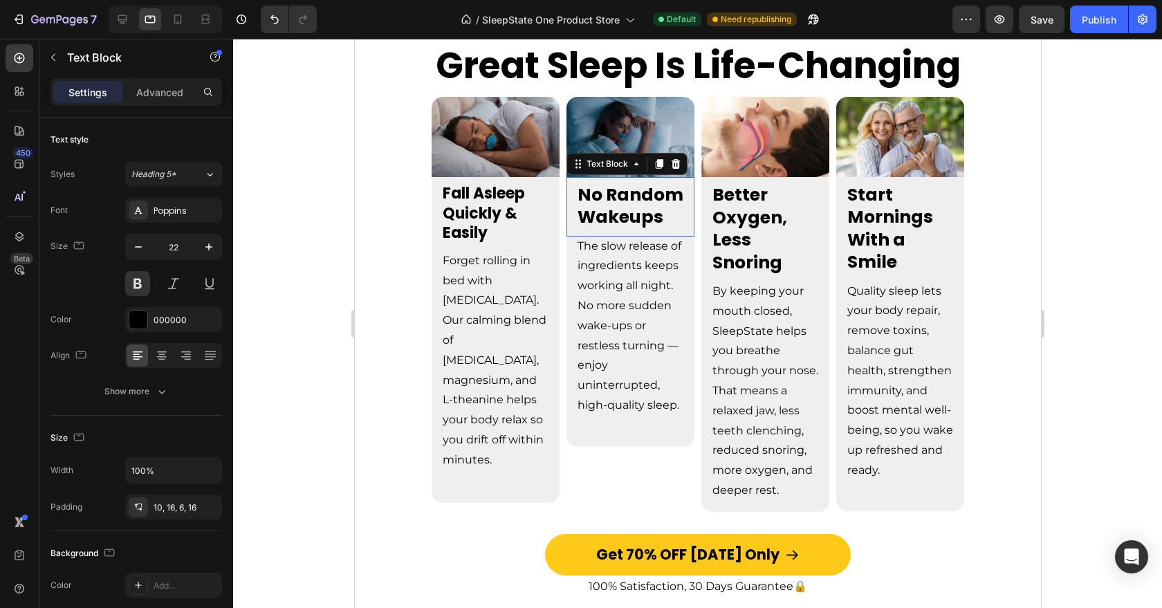
click at [596, 214] on span "No Random Wakeups" at bounding box center [630, 206] width 106 height 47
click at [138, 235] on button "button" at bounding box center [138, 247] width 25 height 25
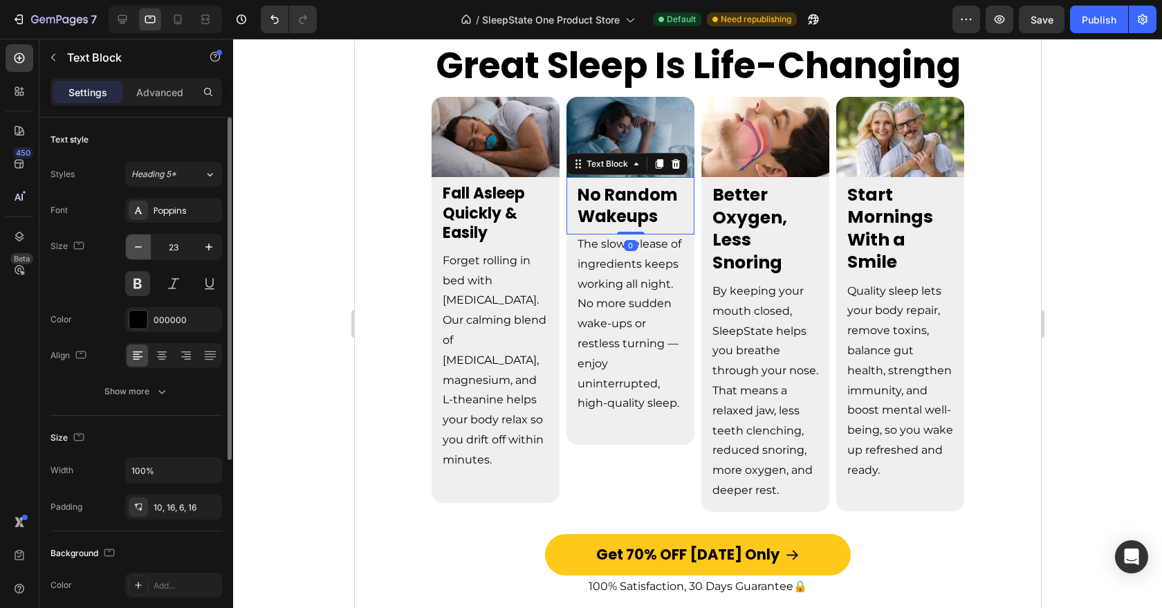
click at [138, 235] on button "button" at bounding box center [138, 247] width 25 height 25
type input "22"
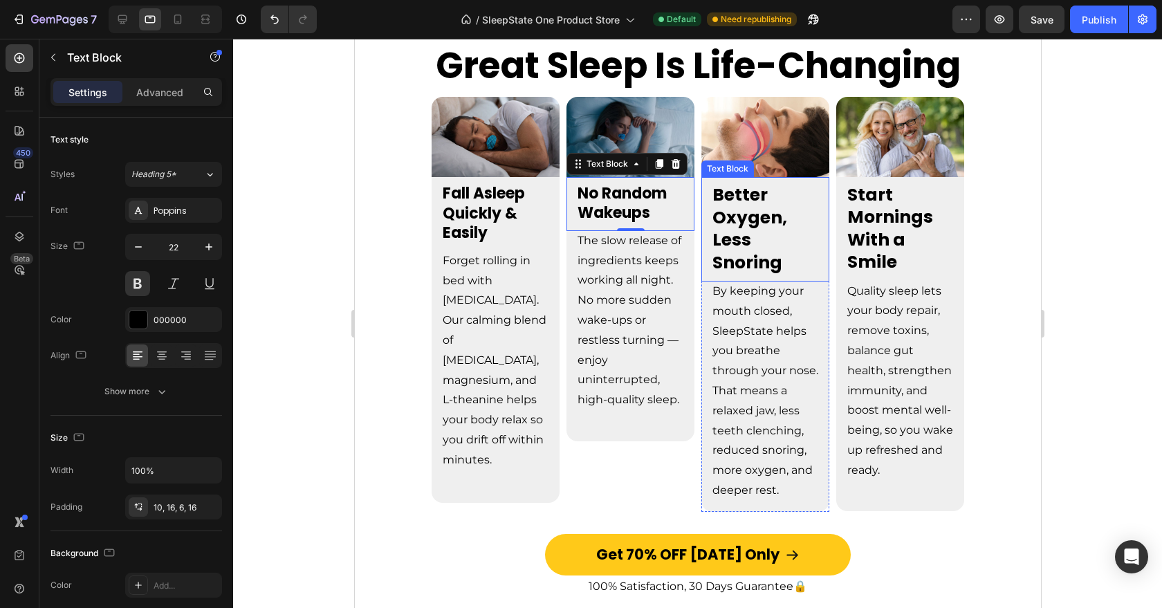
click at [762, 206] on p "Better Oxygen, Less Snoring" at bounding box center [765, 229] width 106 height 90
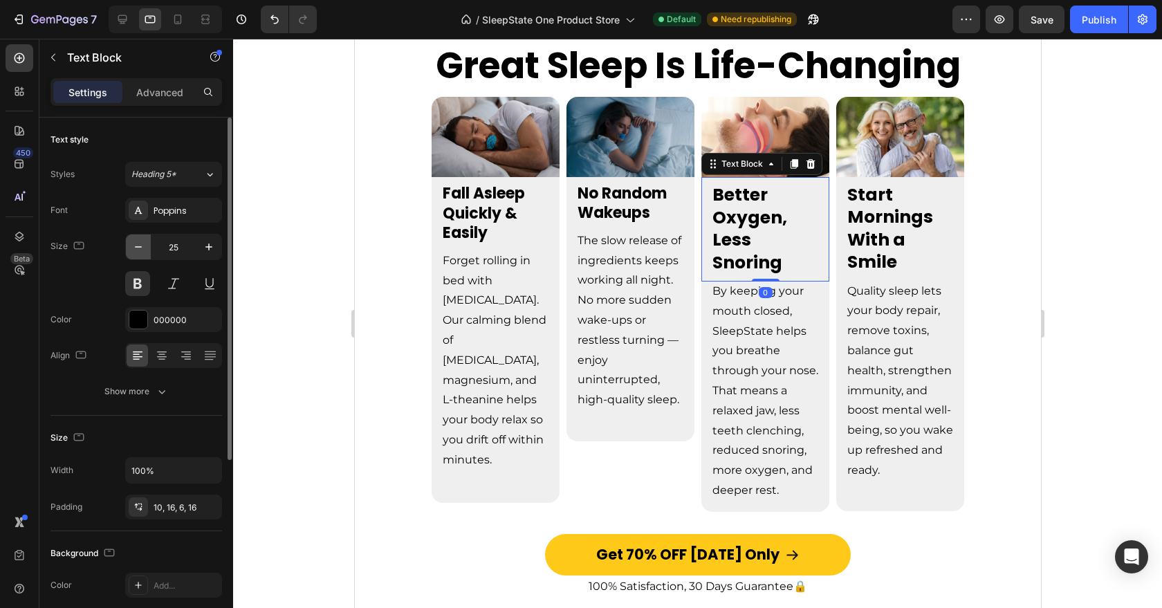
click at [138, 244] on icon "button" at bounding box center [138, 247] width 14 height 14
click at [137, 244] on icon "button" at bounding box center [138, 247] width 14 height 14
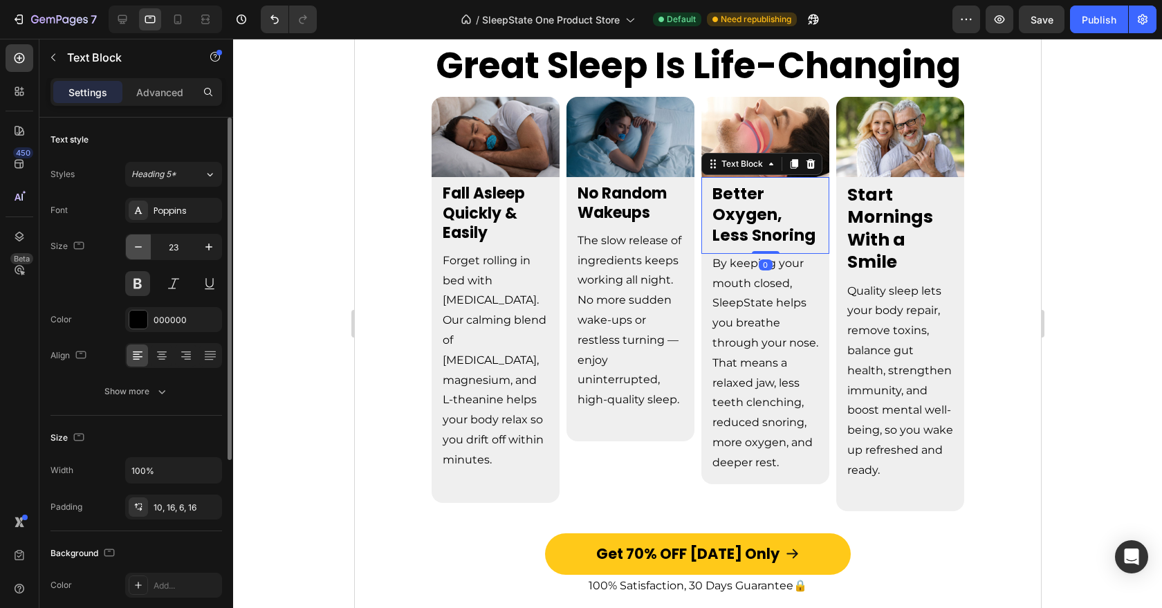
click at [137, 244] on icon "button" at bounding box center [138, 247] width 14 height 14
type input "22"
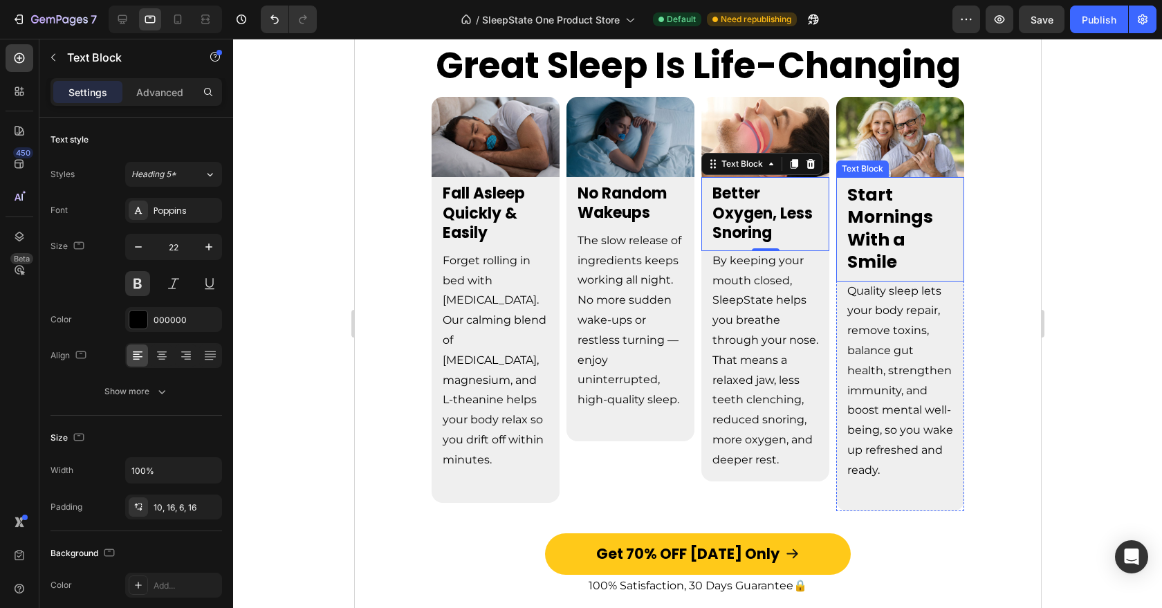
click at [904, 235] on p "Start Mornings With a Smile" at bounding box center [900, 229] width 106 height 90
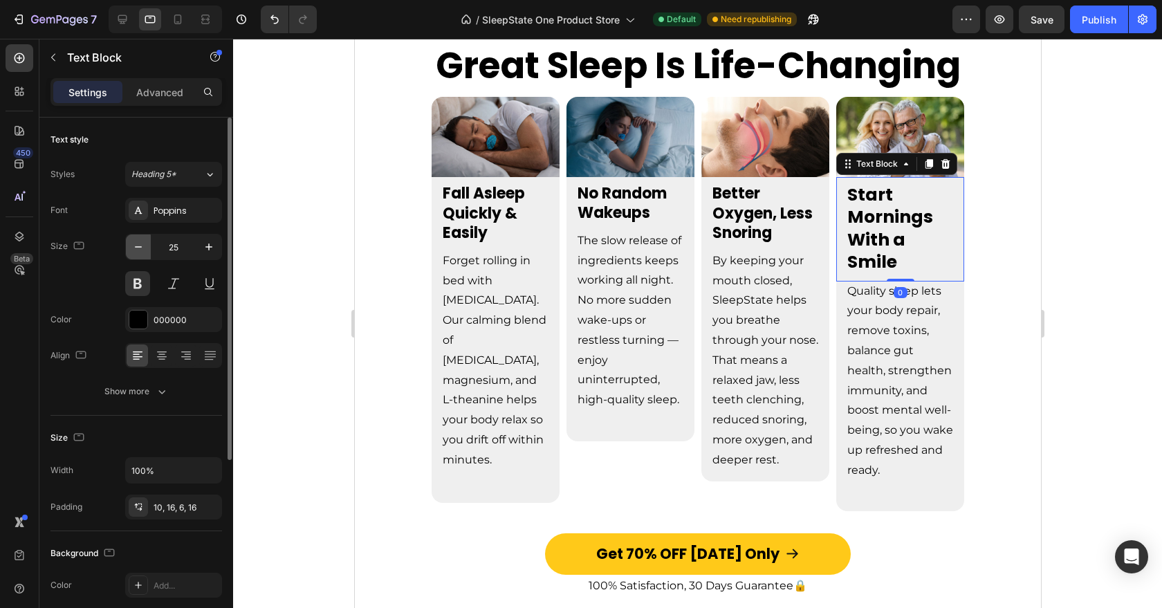
click at [135, 246] on icon "button" at bounding box center [138, 246] width 7 height 1
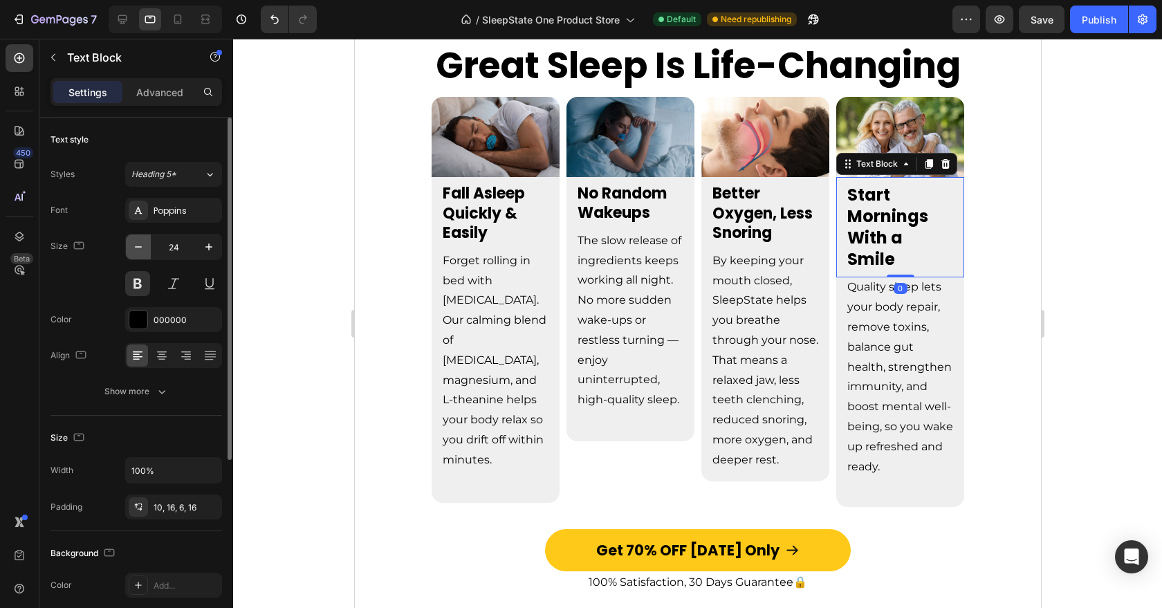
click at [135, 246] on icon "button" at bounding box center [138, 247] width 14 height 14
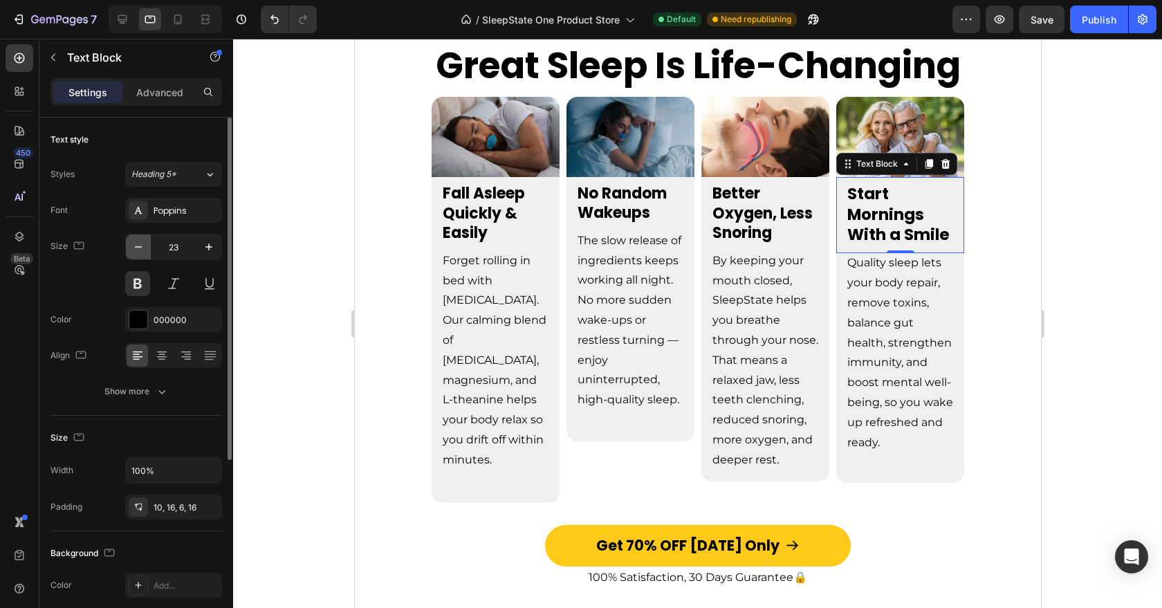
click at [135, 246] on icon "button" at bounding box center [138, 247] width 14 height 14
type input "22"
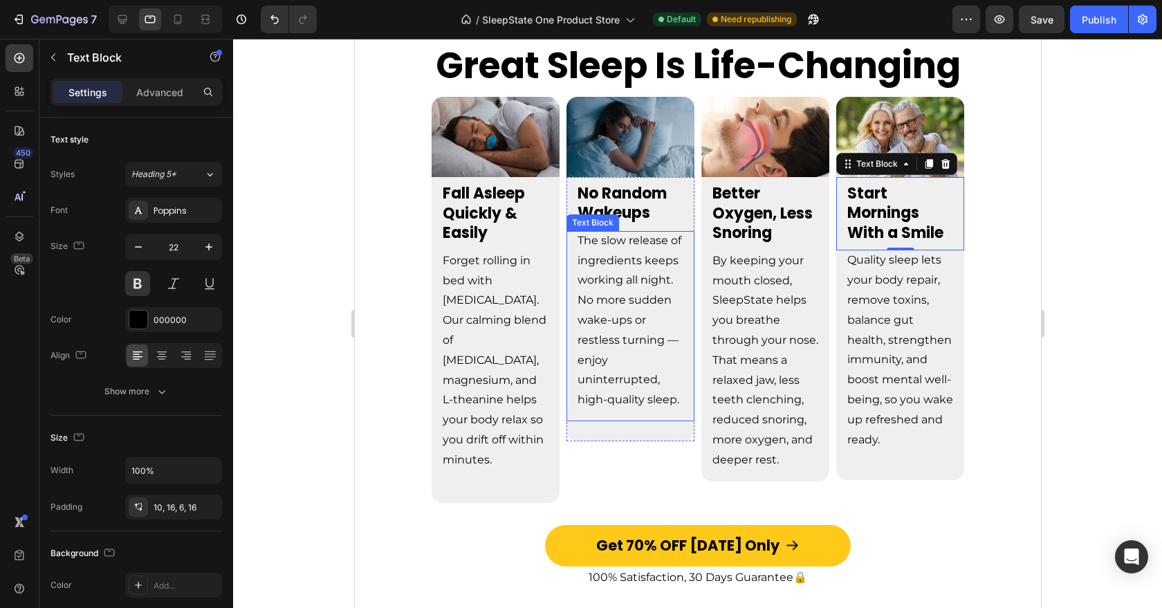
click at [605, 397] on span "The slow release of ingredients keeps working all night. No more sudden wake-up…" at bounding box center [629, 320] width 104 height 172
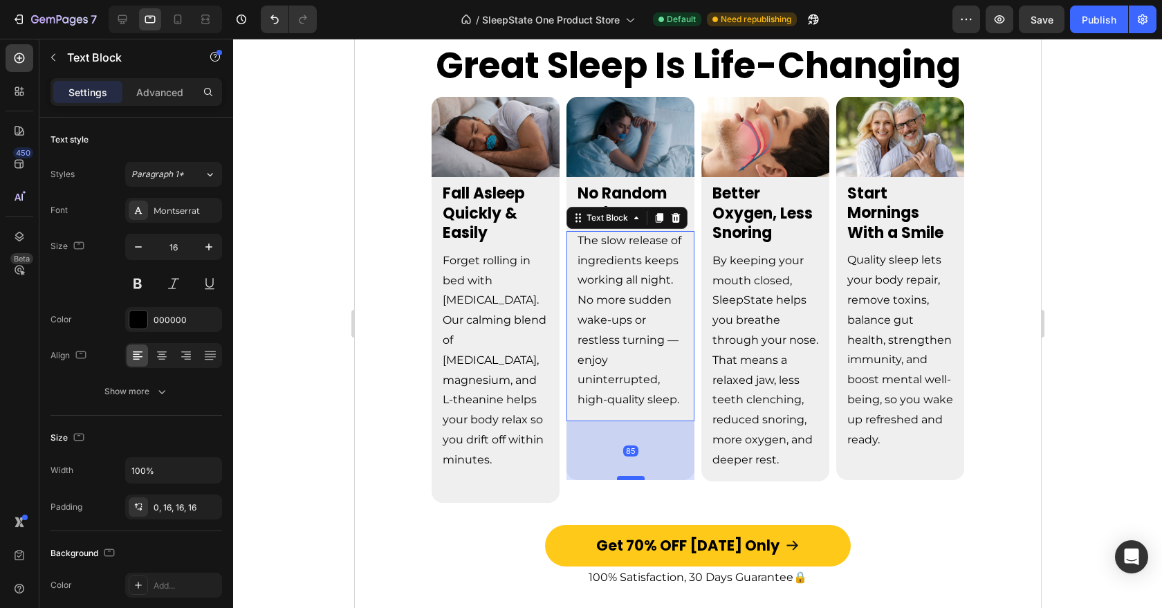
drag, startPoint x: 637, startPoint y: 439, endPoint x: 629, endPoint y: 478, distance: 39.5
click at [629, 478] on div at bounding box center [630, 478] width 28 height 4
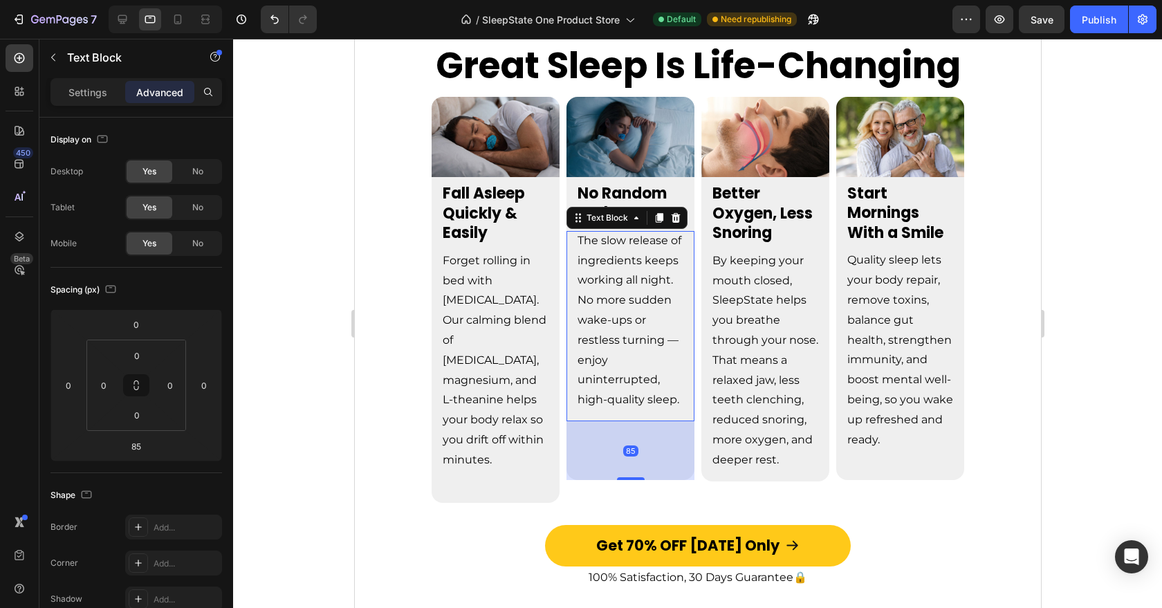
click at [533, 525] on div "Get 70% OFF Today Only Button" at bounding box center [698, 546] width 666 height 42
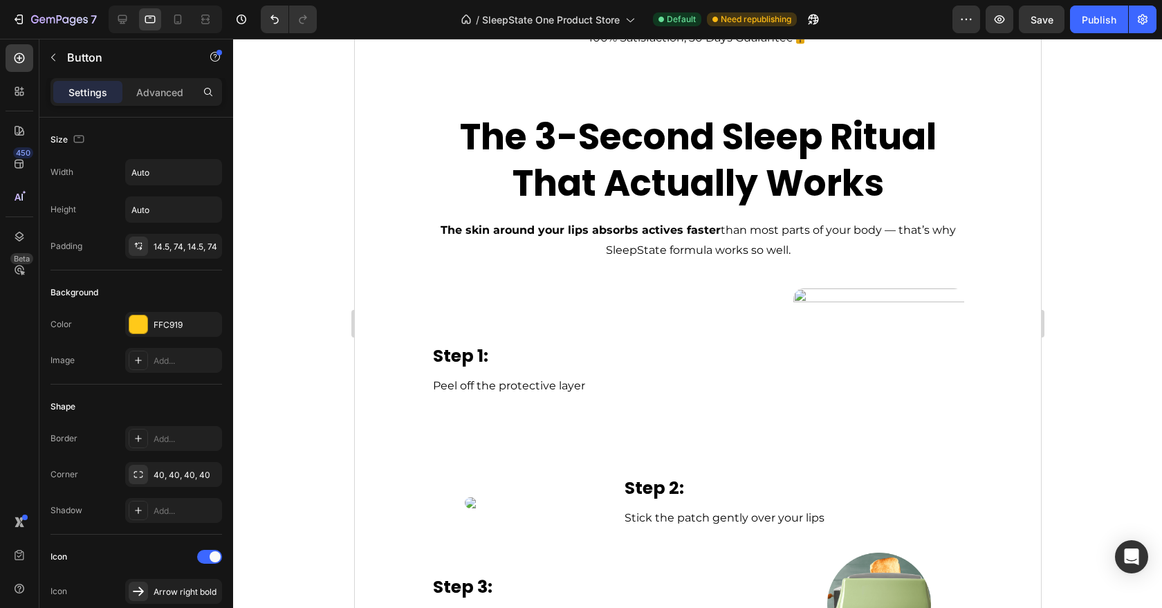
scroll to position [3756, 0]
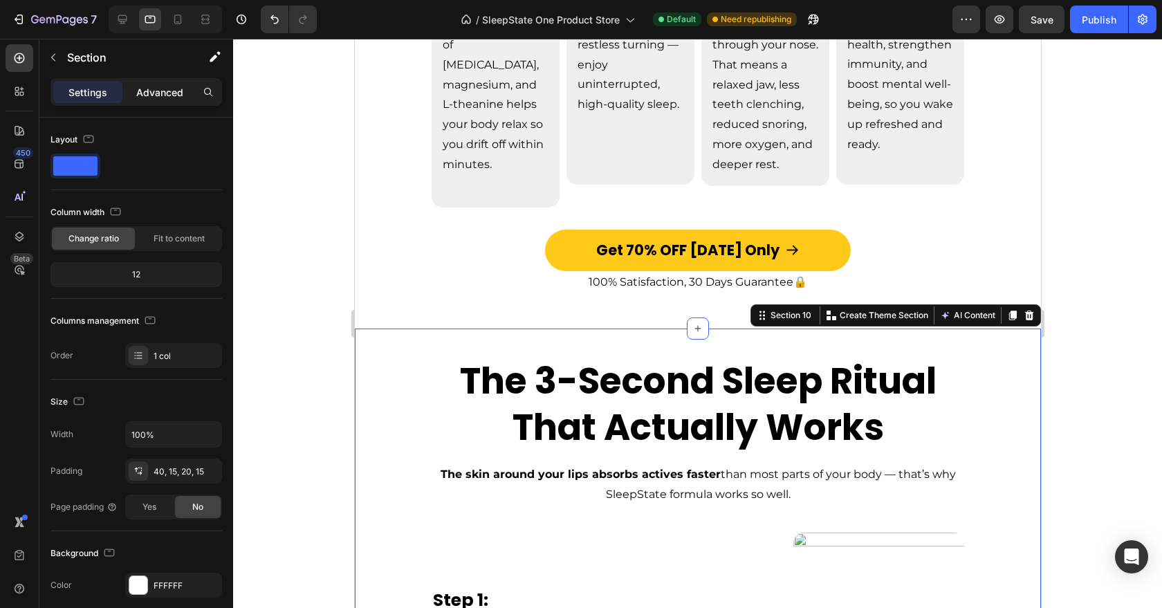
click at [170, 98] on p "Advanced" at bounding box center [159, 92] width 47 height 15
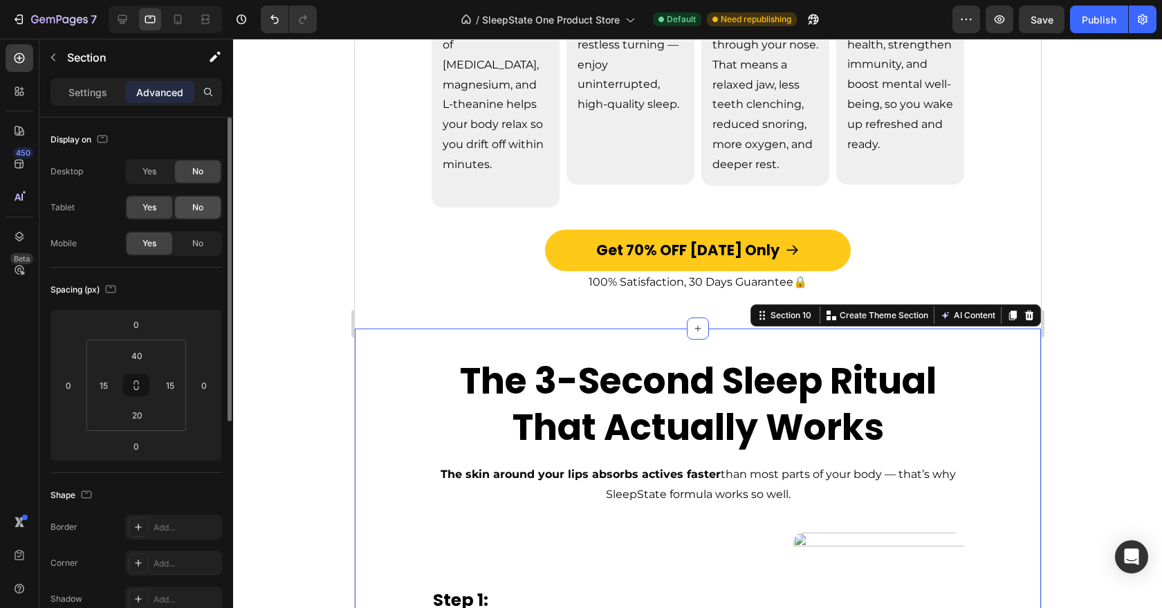
click at [195, 207] on span "No" at bounding box center [197, 207] width 11 height 12
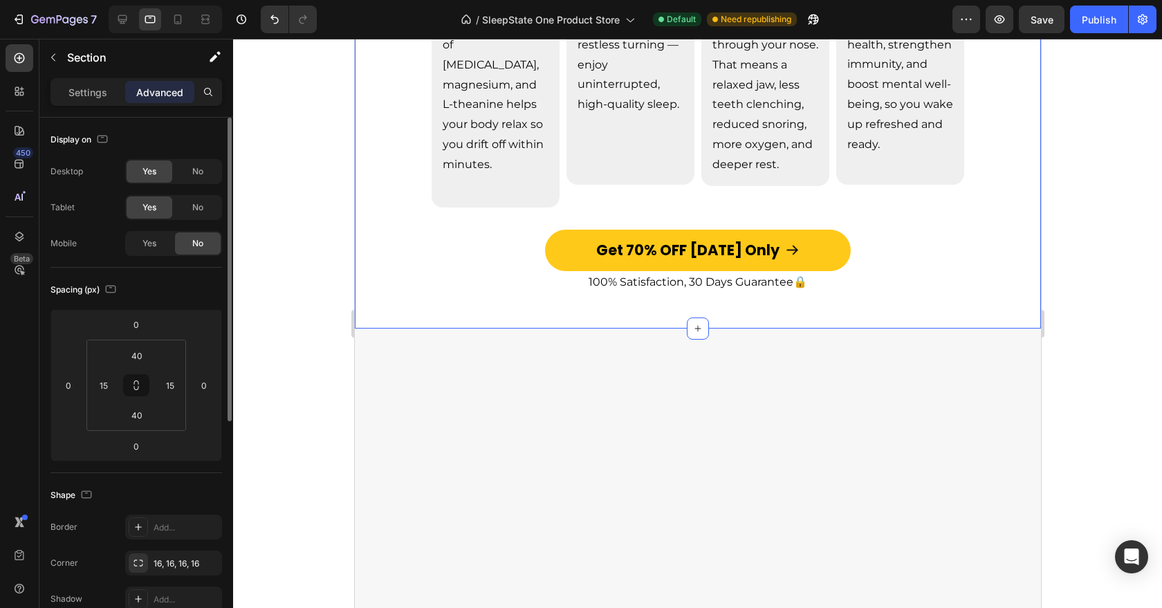
click at [384, 304] on div "Great Sleep Is Life-Changing Heading Image Fall Asleep Quickly & Easily Text Bl…" at bounding box center [697, 23] width 686 height 611
click at [409, 362] on div at bounding box center [698, 554] width 666 height 396
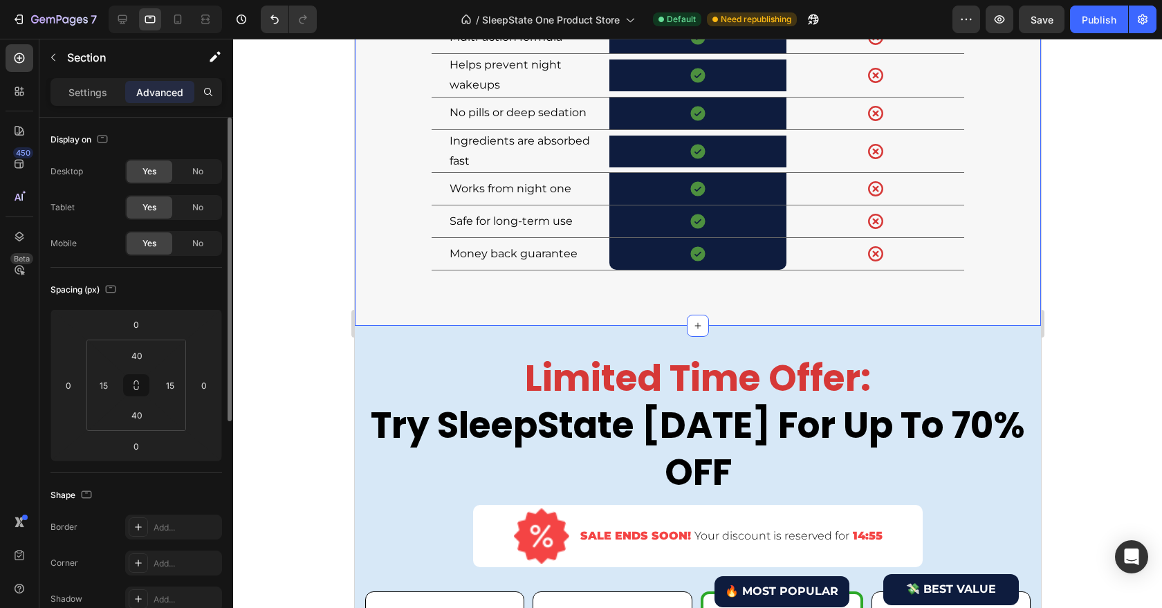
scroll to position [4429, 0]
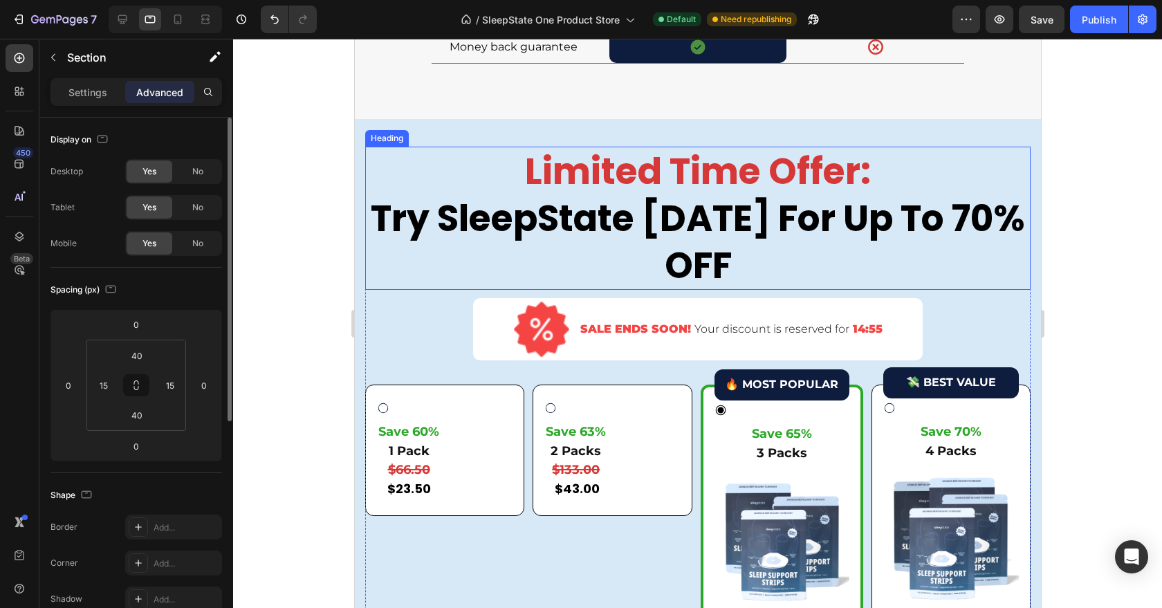
click at [441, 247] on h2 "Limited Time Offer: Try SleepState Today For Up To 70% OFF" at bounding box center [698, 218] width 666 height 143
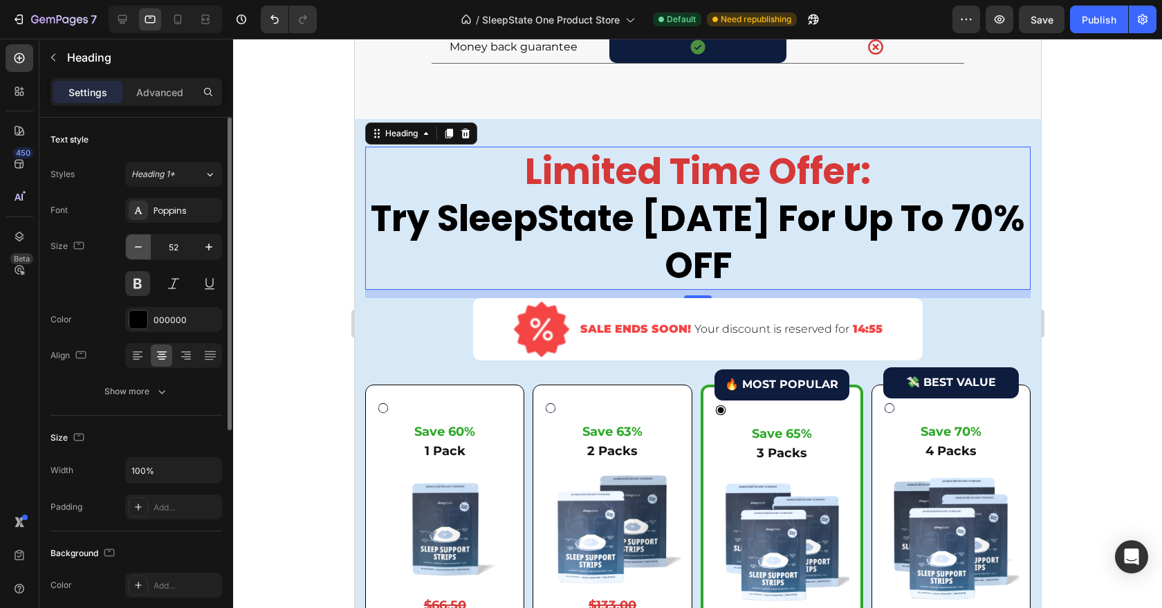
click at [144, 244] on icon "button" at bounding box center [138, 247] width 14 height 14
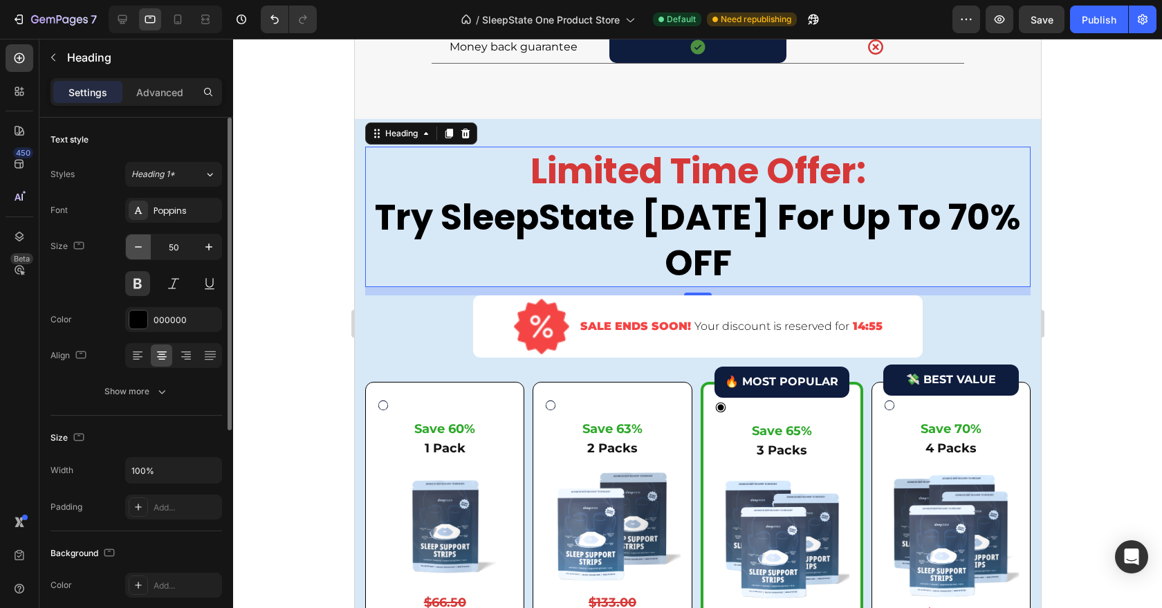
click at [144, 244] on icon "button" at bounding box center [138, 247] width 14 height 14
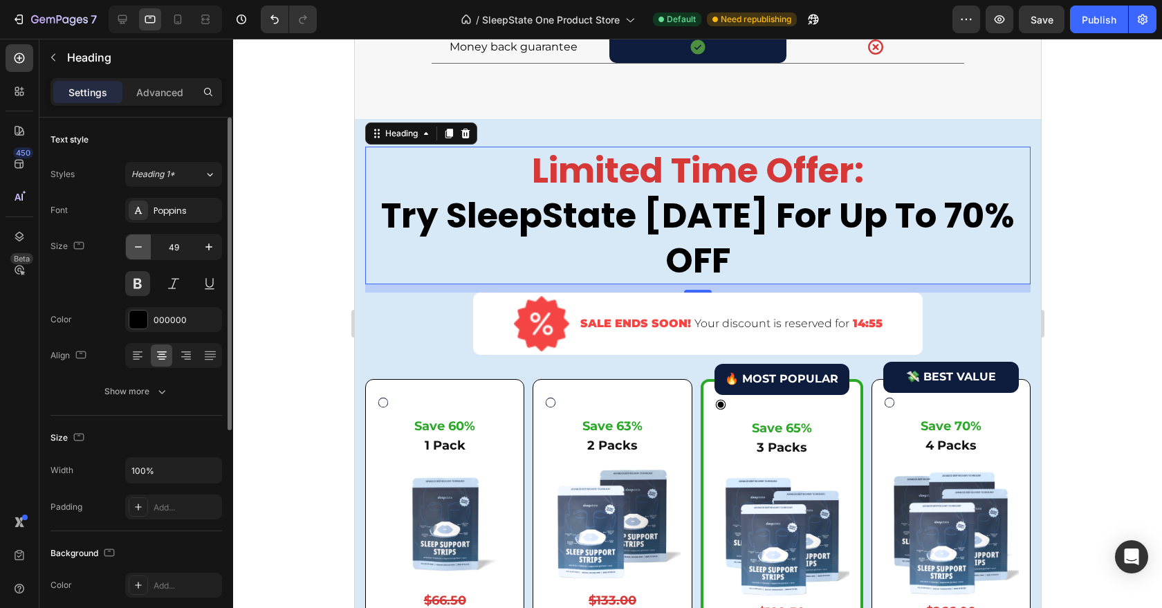
click at [144, 244] on icon "button" at bounding box center [138, 247] width 14 height 14
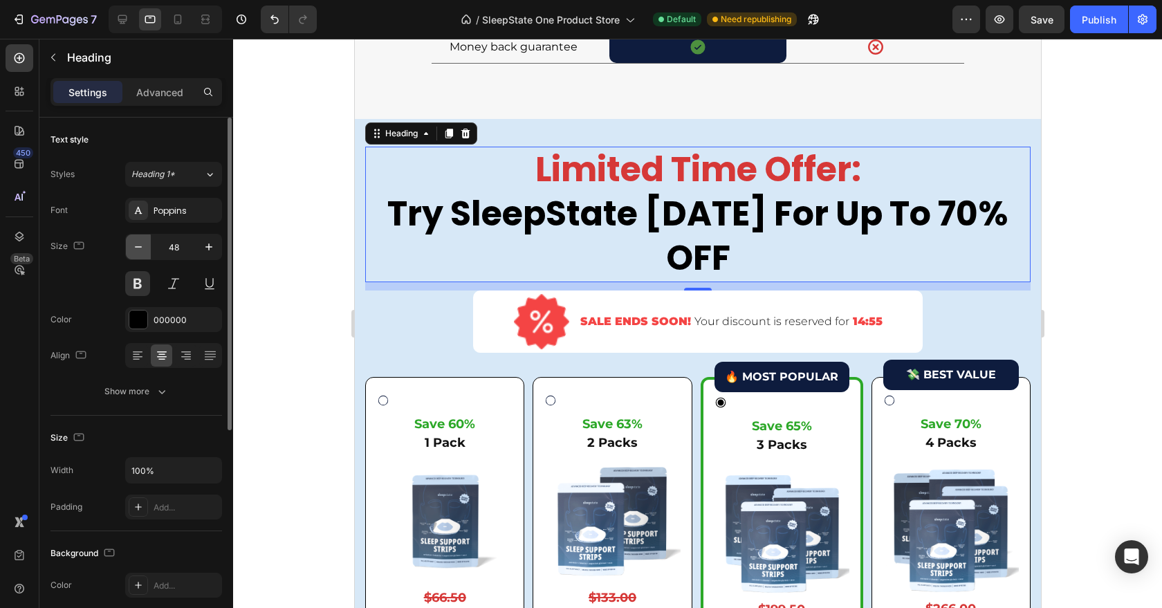
click at [144, 244] on icon "button" at bounding box center [138, 247] width 14 height 14
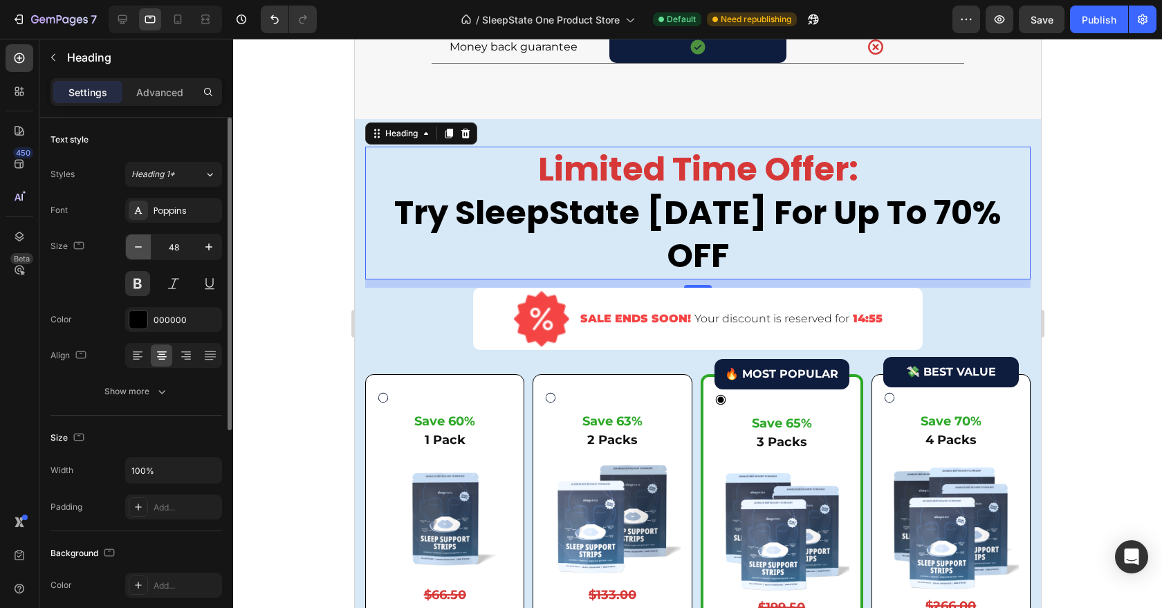
click at [144, 244] on icon "button" at bounding box center [138, 247] width 14 height 14
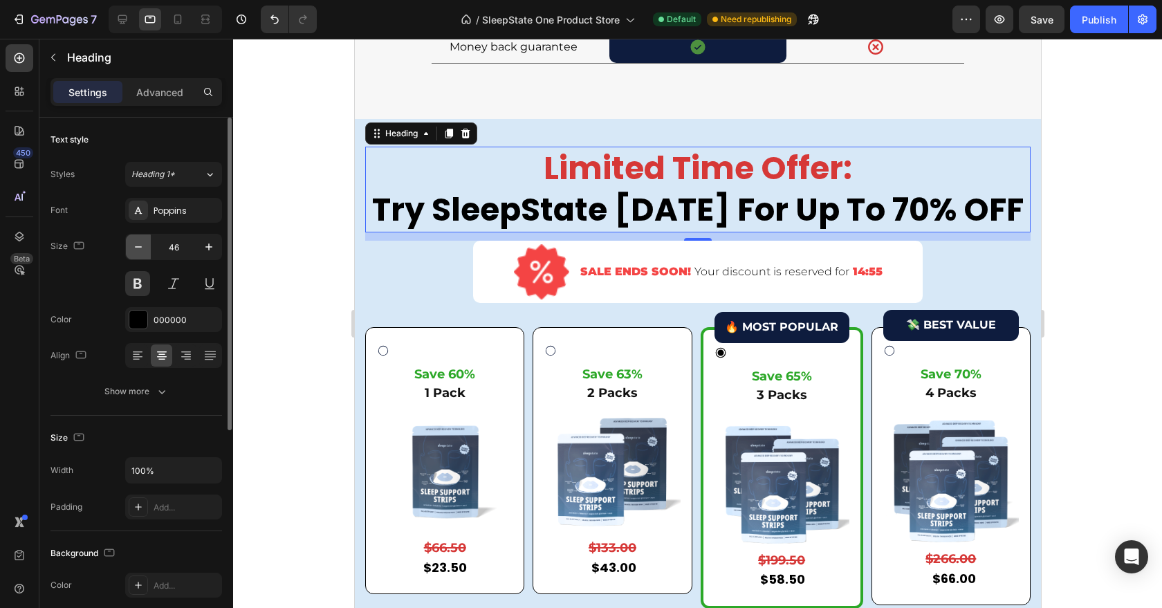
click at [144, 244] on icon "button" at bounding box center [138, 247] width 14 height 14
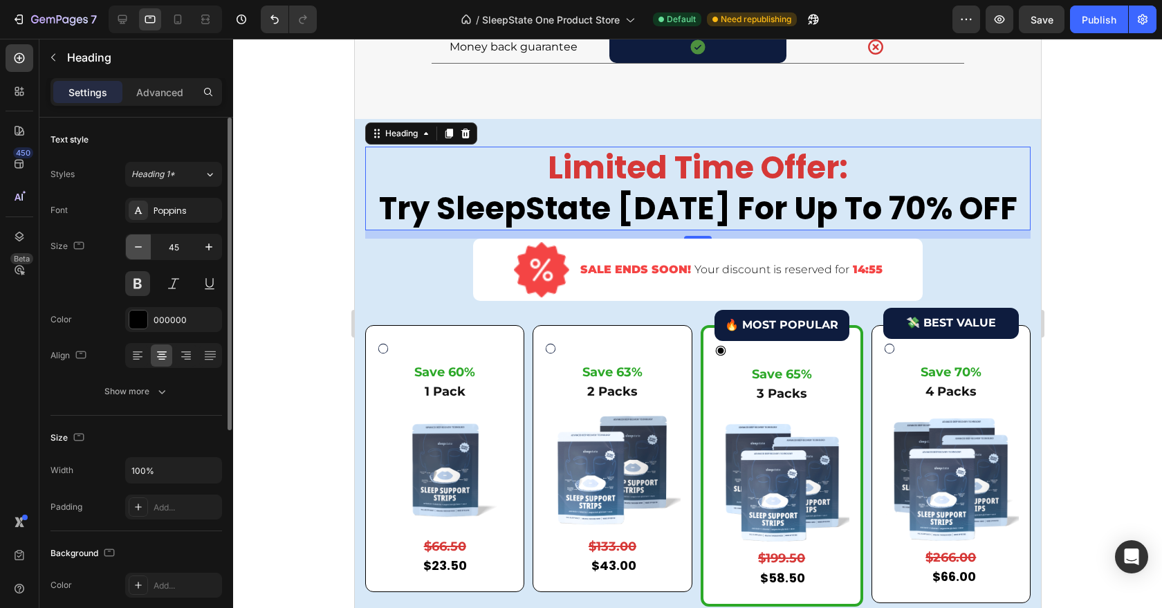
click at [144, 244] on icon "button" at bounding box center [138, 247] width 14 height 14
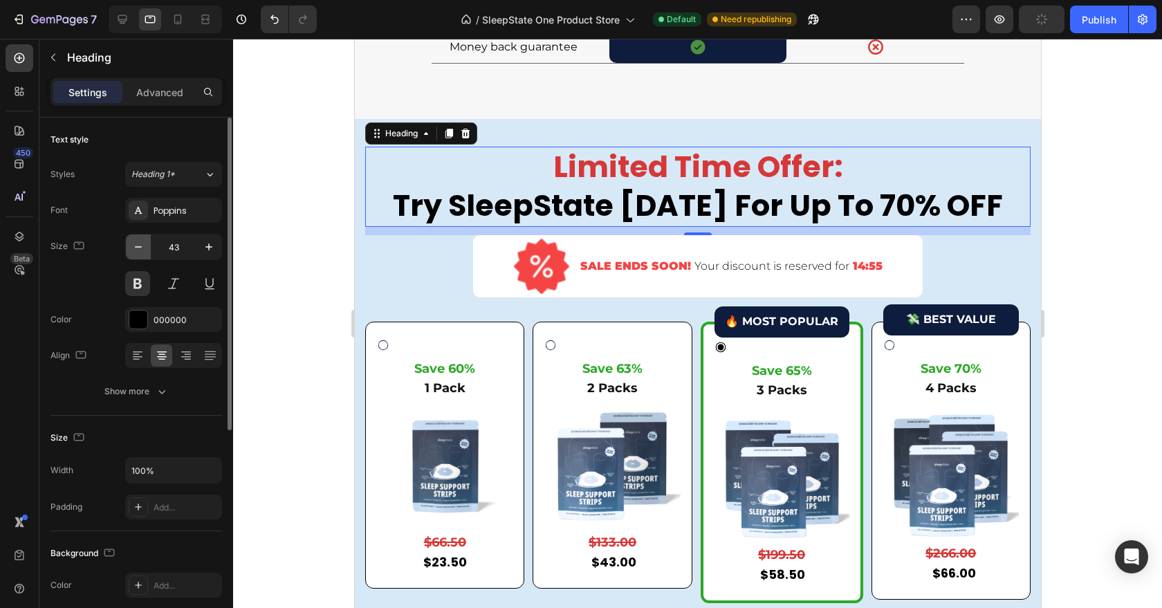
click at [144, 244] on icon "button" at bounding box center [138, 247] width 14 height 14
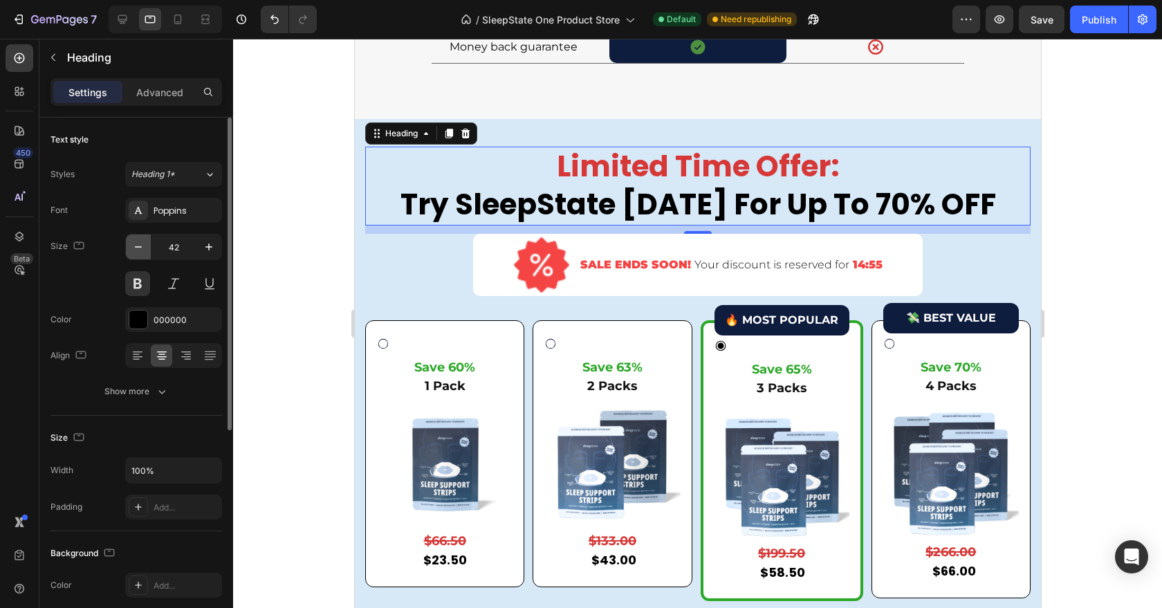
click at [144, 244] on icon "button" at bounding box center [138, 247] width 14 height 14
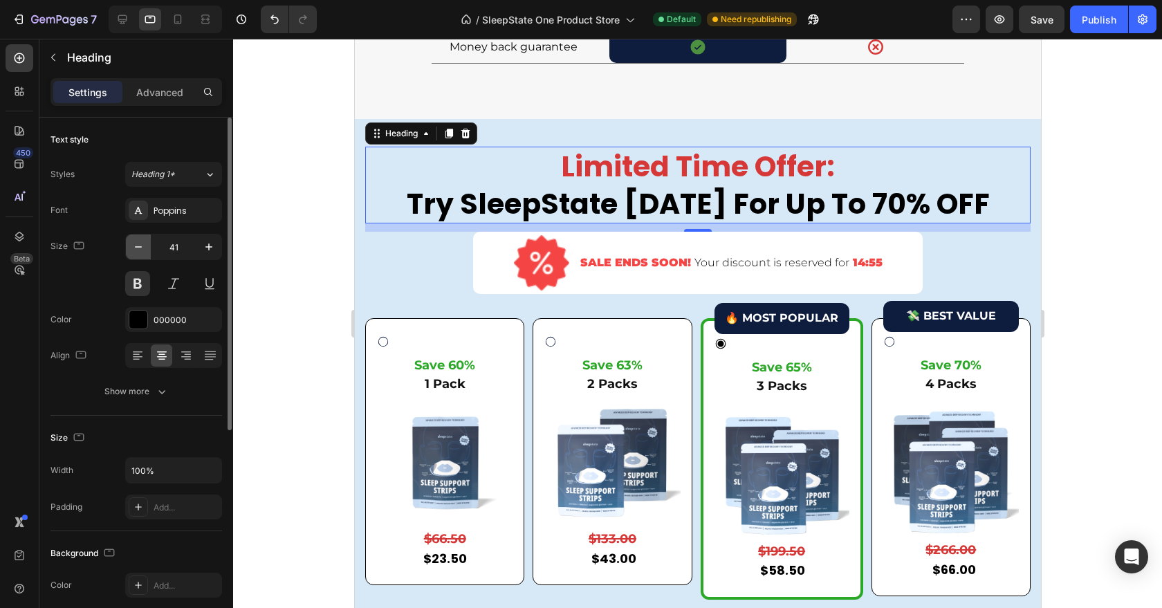
click at [144, 244] on icon "button" at bounding box center [138, 247] width 14 height 14
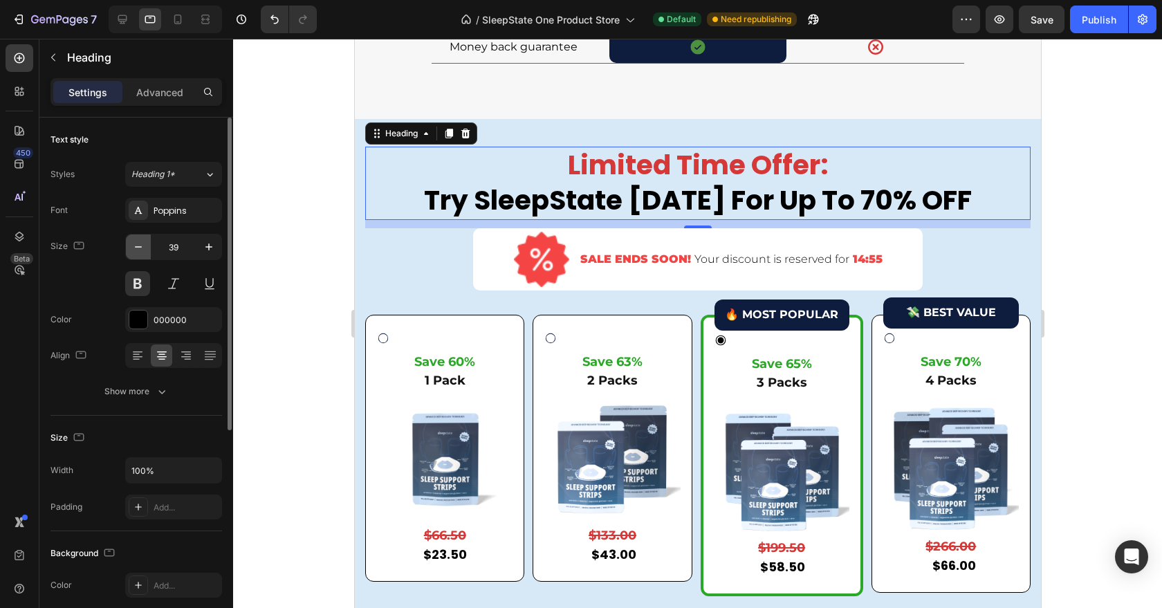
click at [144, 244] on icon "button" at bounding box center [138, 247] width 14 height 14
type input "38"
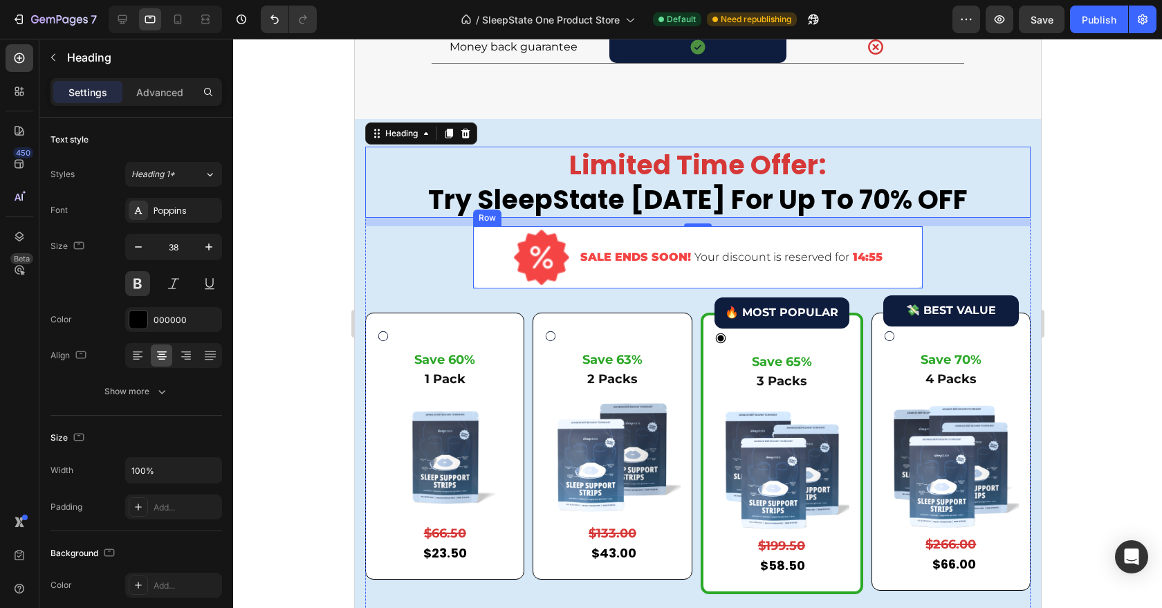
click at [486, 289] on div "Image SALE ENDS SOON! Your discount is reserved for 14:55 Custom Code Row" at bounding box center [698, 257] width 450 height 62
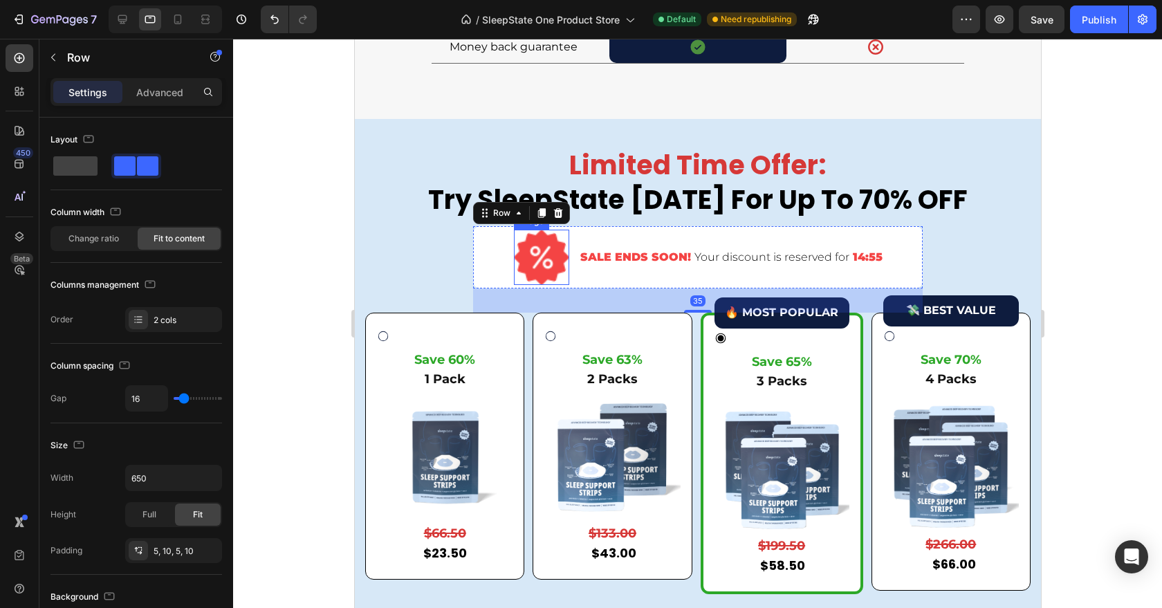
click at [541, 285] on img at bounding box center [540, 257] width 55 height 55
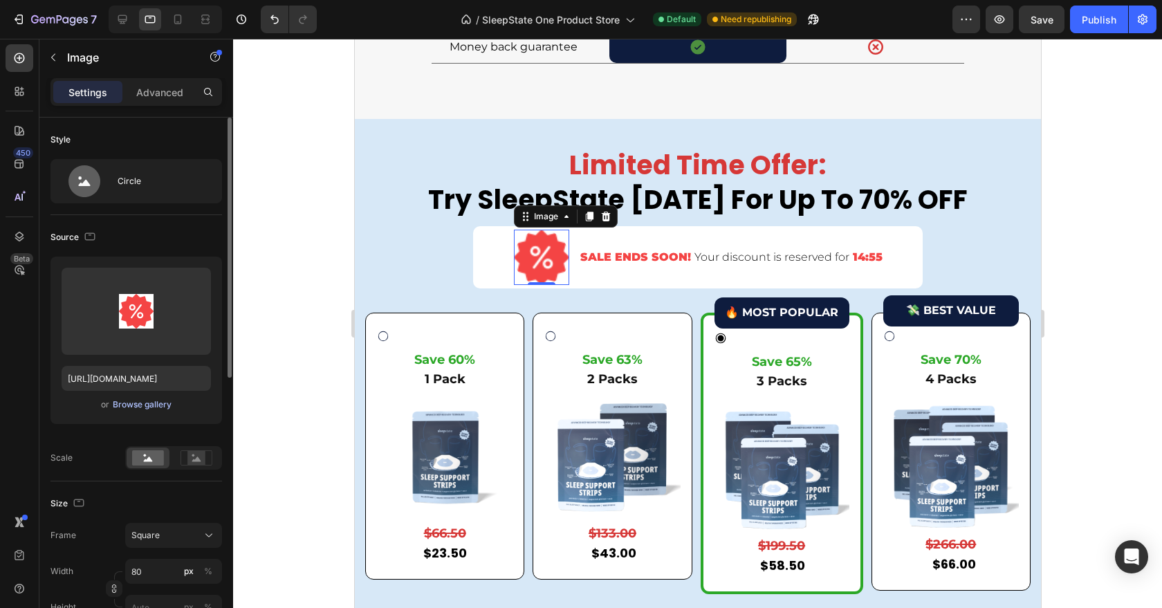
scroll to position [210, 0]
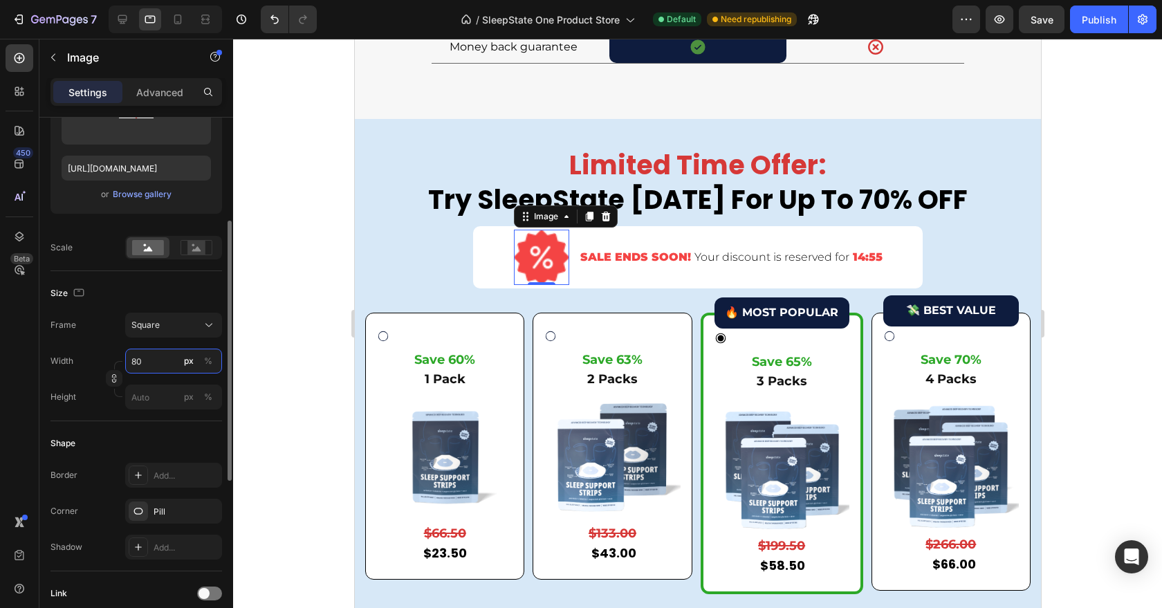
click at [145, 368] on input "80" at bounding box center [173, 361] width 97 height 25
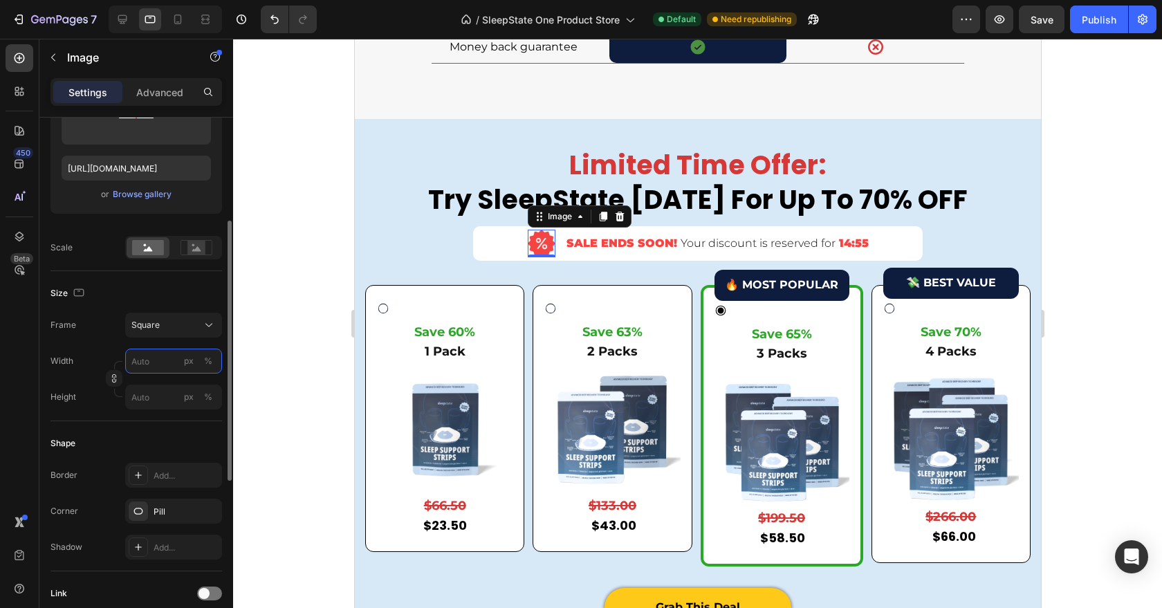
type input "0"
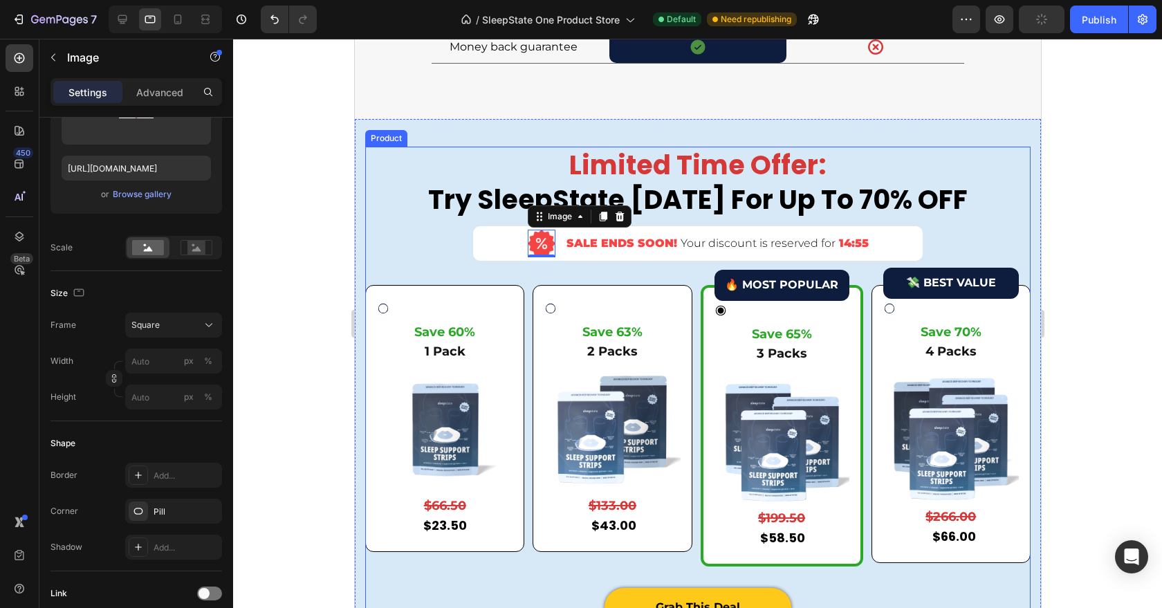
click at [414, 310] on div "Limited Time Offer: Try SleepState Today For Up To 70% OFF Heading Image 0 SALE…" at bounding box center [698, 367] width 666 height 441
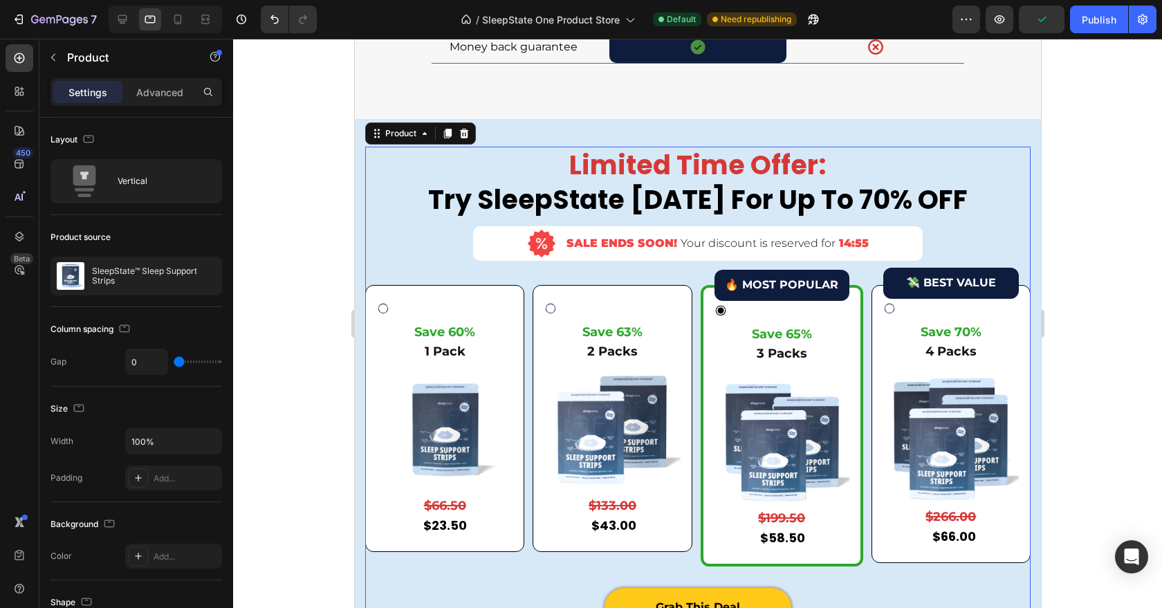
scroll to position [4586, 0]
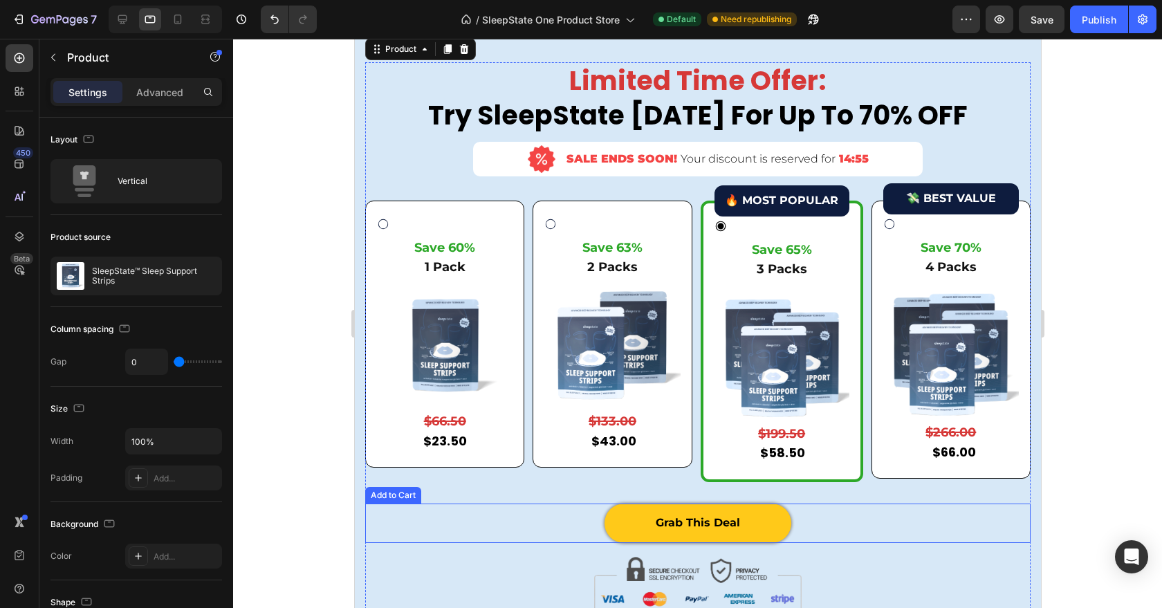
click at [536, 513] on div "Grab This Deal Add to Cart" at bounding box center [698, 523] width 666 height 39
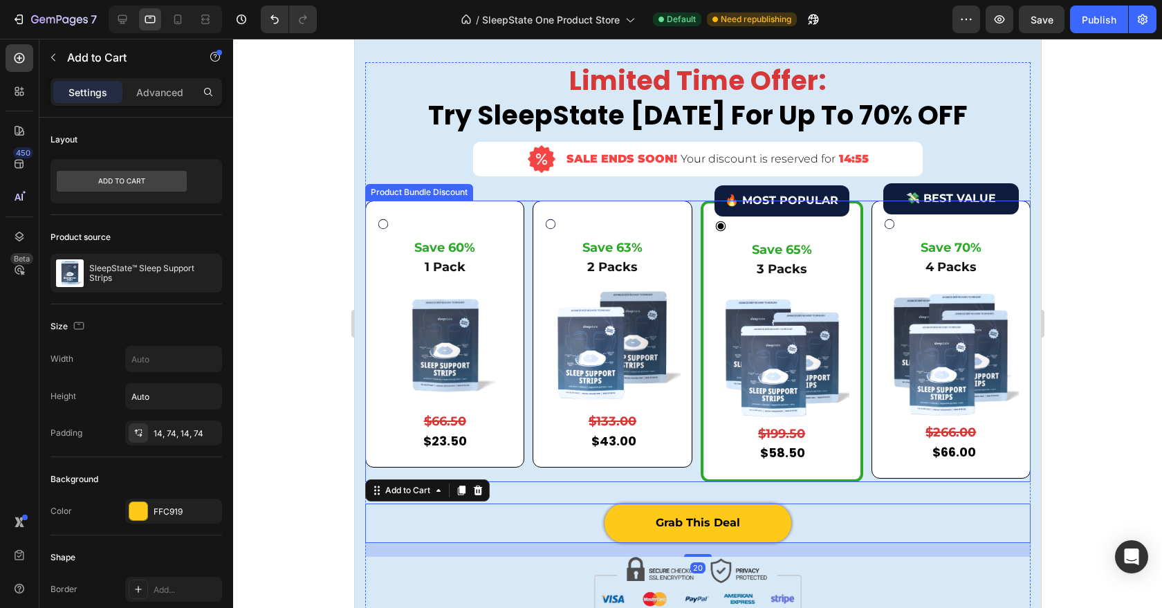
click at [632, 458] on div "Save 63% Text Block 2 Packs Text Block Image $133.00 Product Price Product Pric…" at bounding box center [611, 334] width 159 height 267
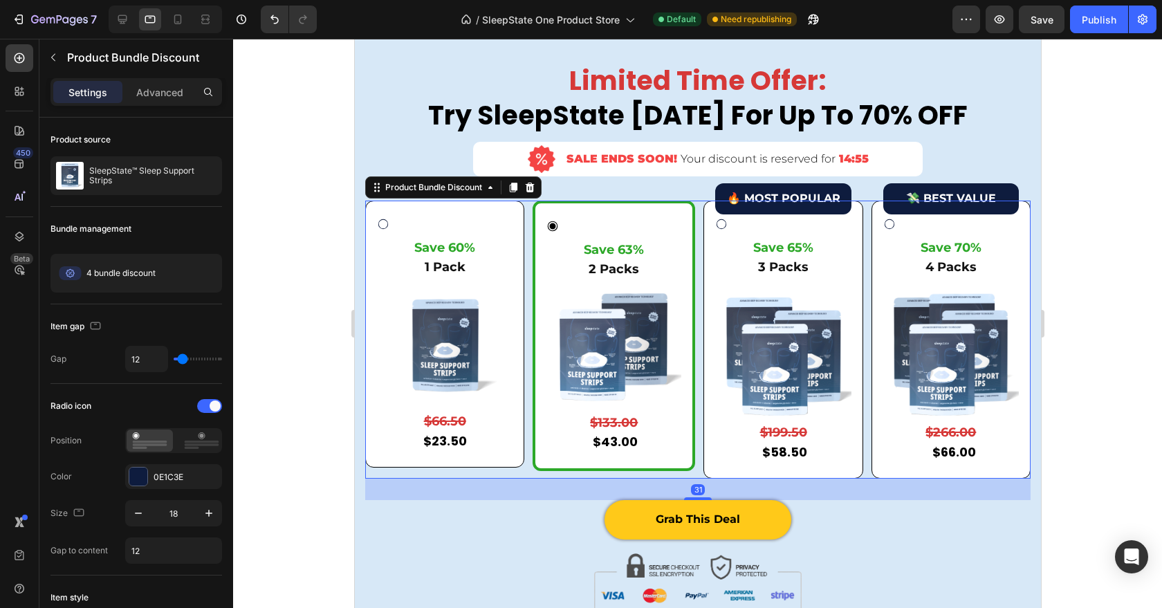
click at [749, 461] on div "$199.50 Product Price Product Price $58.50 Product Price Product Price Row" at bounding box center [783, 442] width 136 height 38
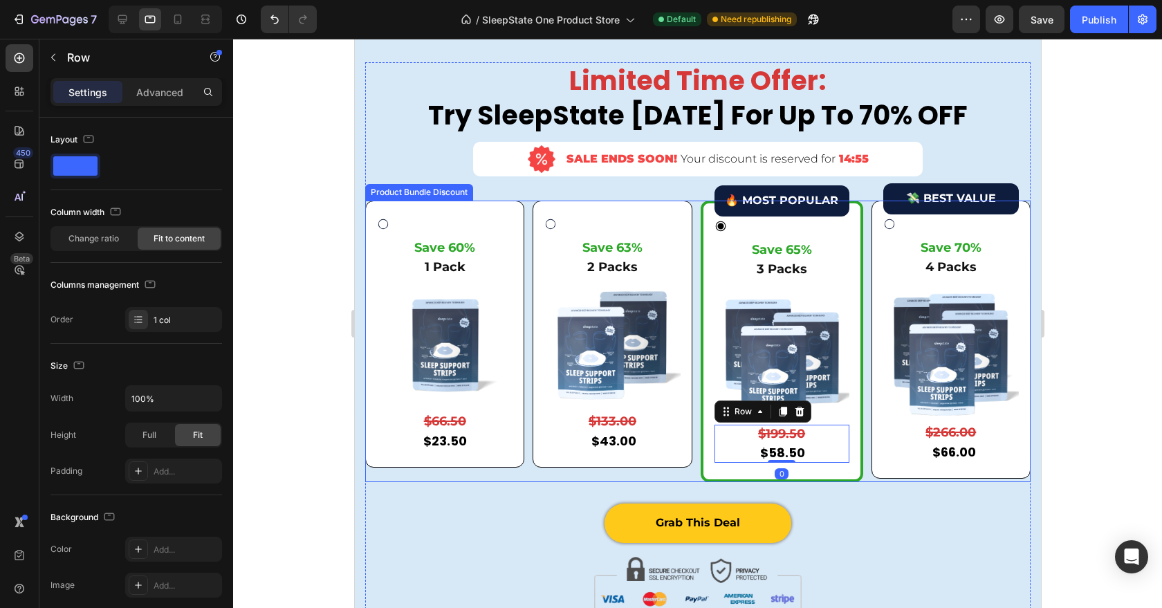
click at [634, 457] on div "Save 63% Text Block 2 Packs Text Block Image $133.00 Product Price Product Pric…" at bounding box center [611, 334] width 159 height 267
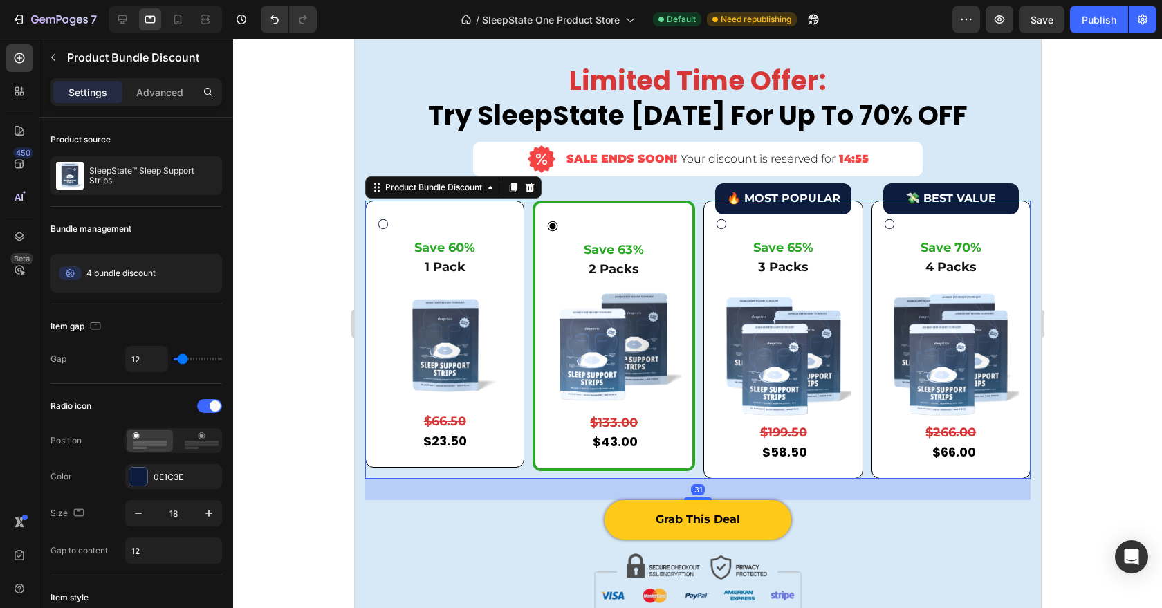
click at [726, 469] on div "🔥 MOST POPULAR Button Save 65% Text Block 3 Packs Text Block Image $199.50 Prod…" at bounding box center [782, 340] width 159 height 278
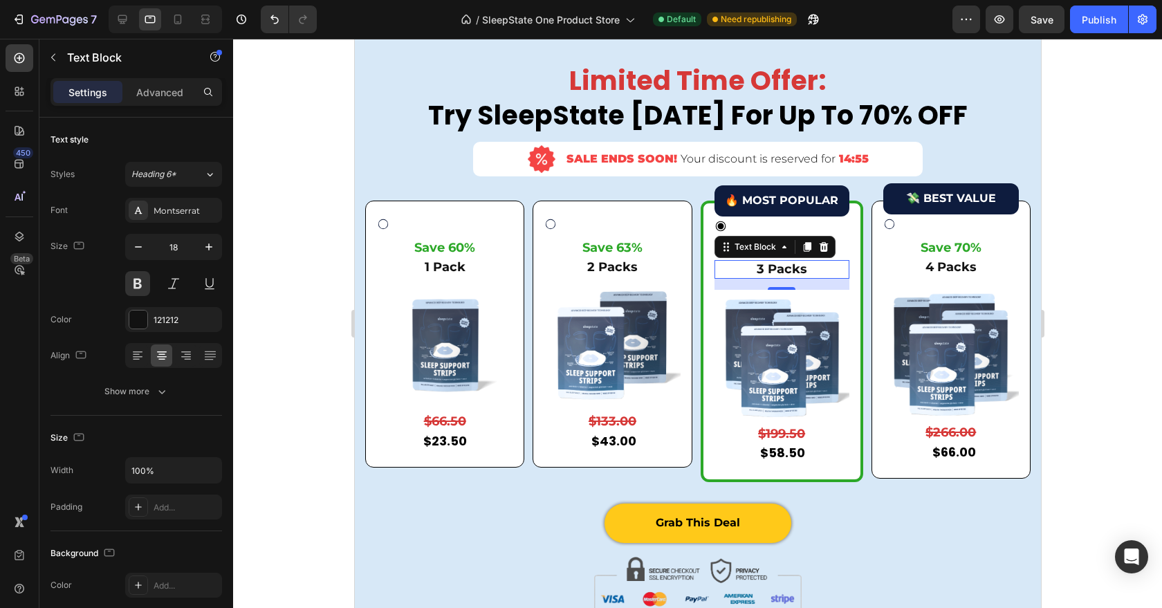
click at [810, 264] on p "3 Packs" at bounding box center [781, 270] width 132 height 16
click at [614, 267] on p "2 Packs" at bounding box center [611, 267] width 133 height 16
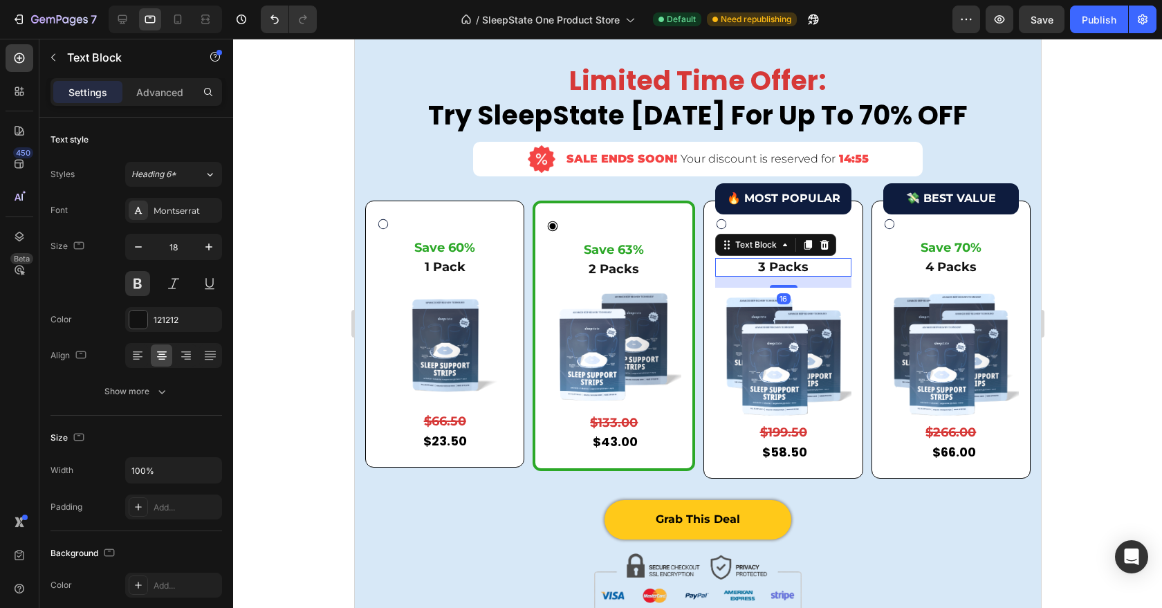
click at [787, 273] on p "3 Packs" at bounding box center [782, 267] width 133 height 16
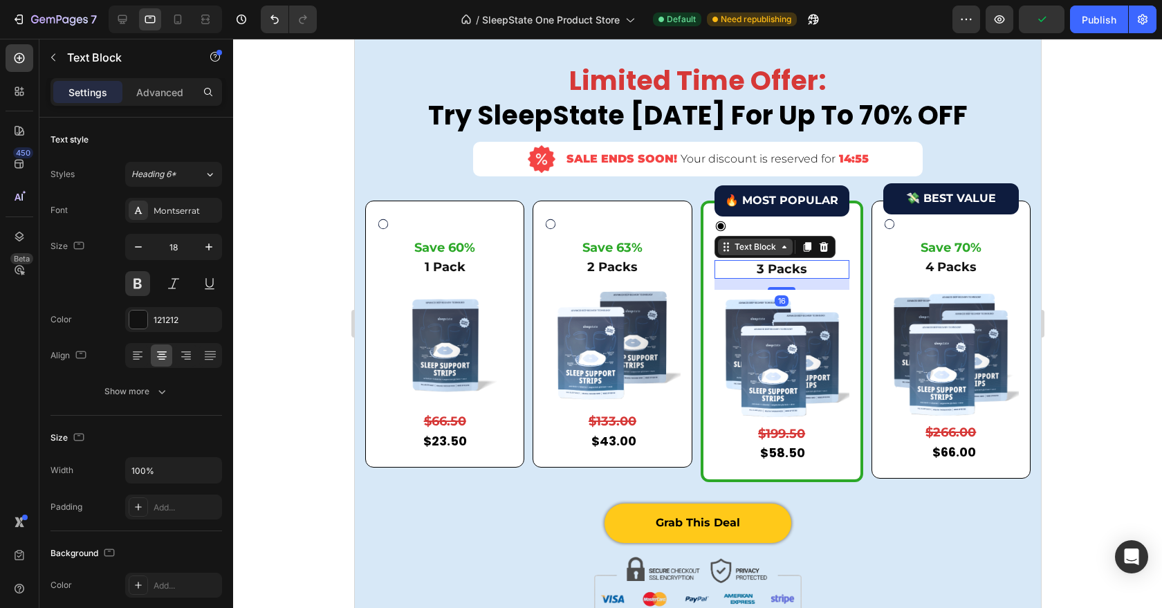
drag, startPoint x: 787, startPoint y: 286, endPoint x: 789, endPoint y: 246, distance: 39.5
click at [789, 260] on div "3 Packs Text Block 16" at bounding box center [781, 269] width 135 height 19
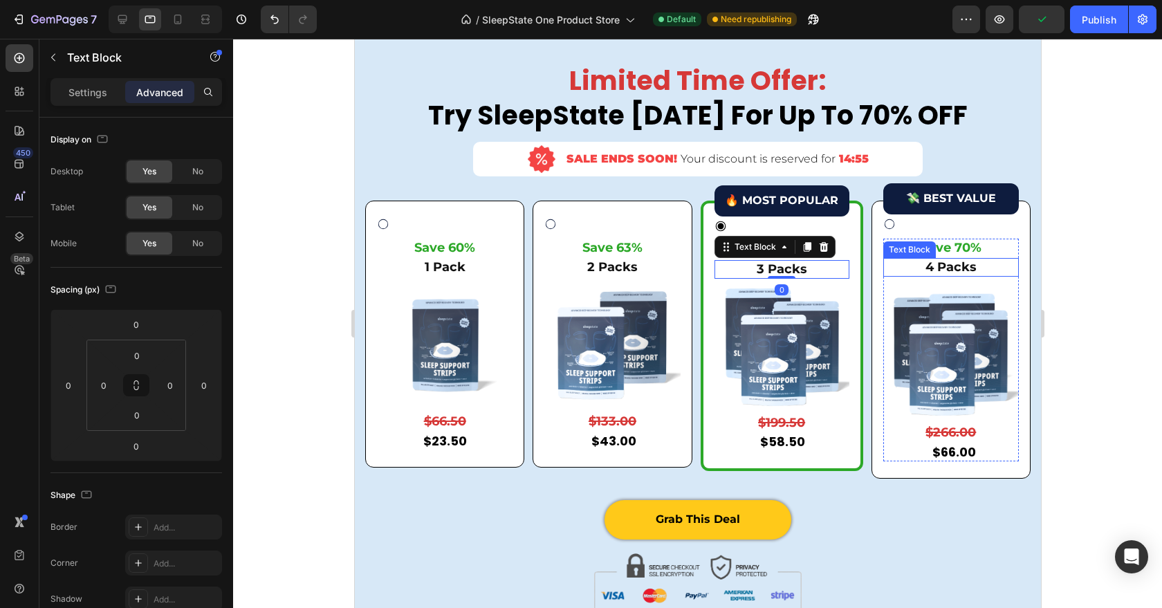
click at [917, 262] on p "4 Packs" at bounding box center [950, 267] width 133 height 16
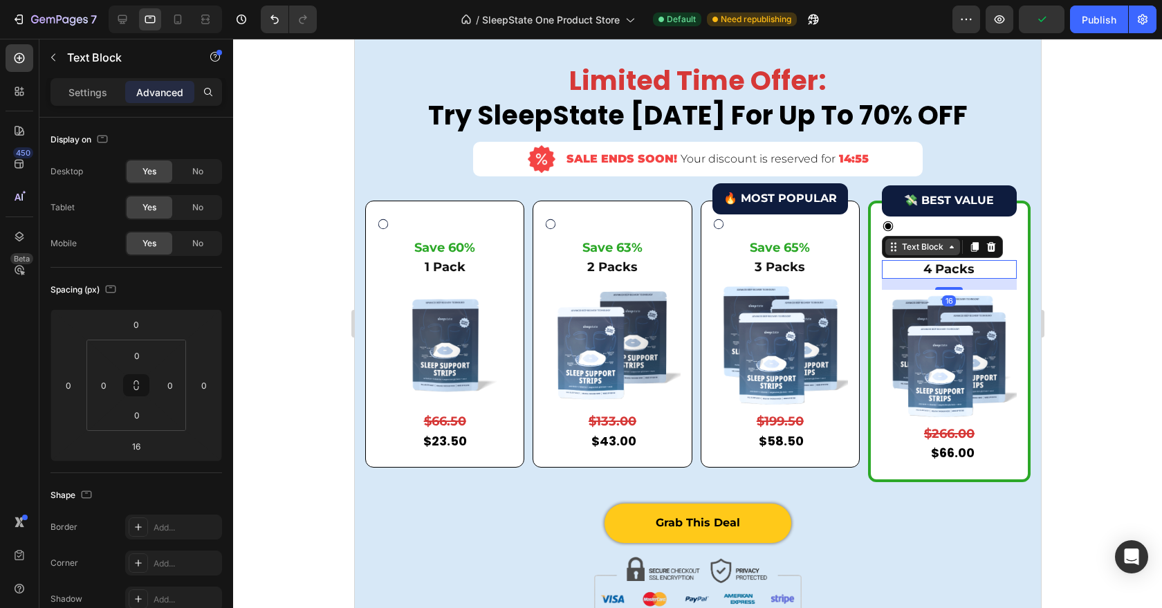
drag, startPoint x: 953, startPoint y: 286, endPoint x: 947, endPoint y: 238, distance: 48.8
click at [949, 260] on div "4 Packs Text Block 16" at bounding box center [948, 269] width 135 height 19
type input "0"
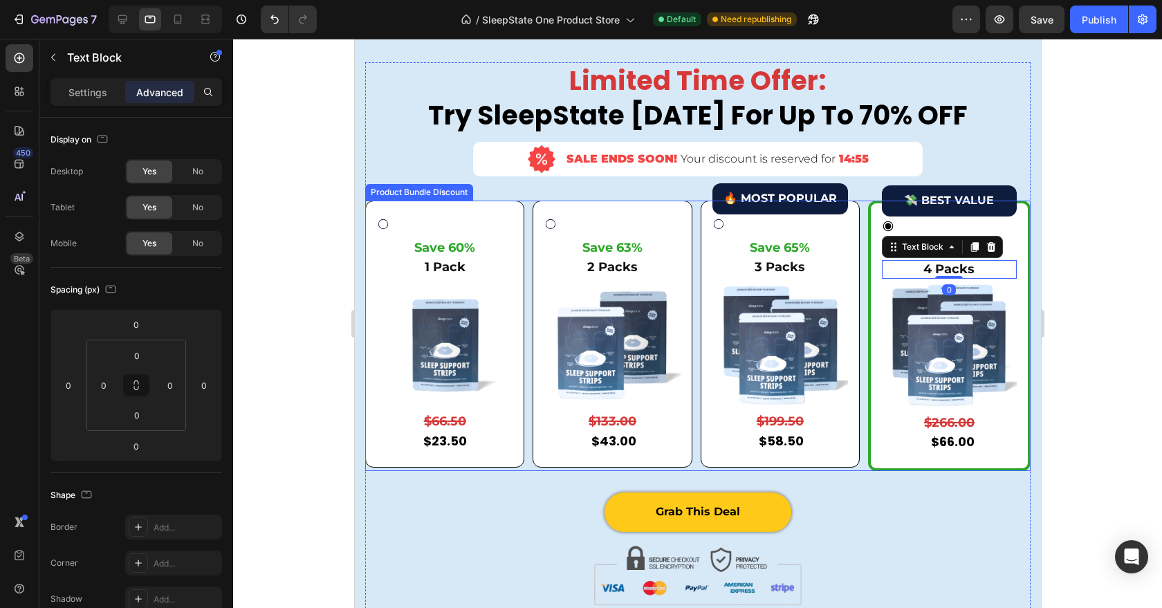
click at [898, 479] on div "Limited Time Offer: Try SleepState Today For Up To 70% OFF Heading Image SALE E…" at bounding box center [698, 277] width 666 height 430
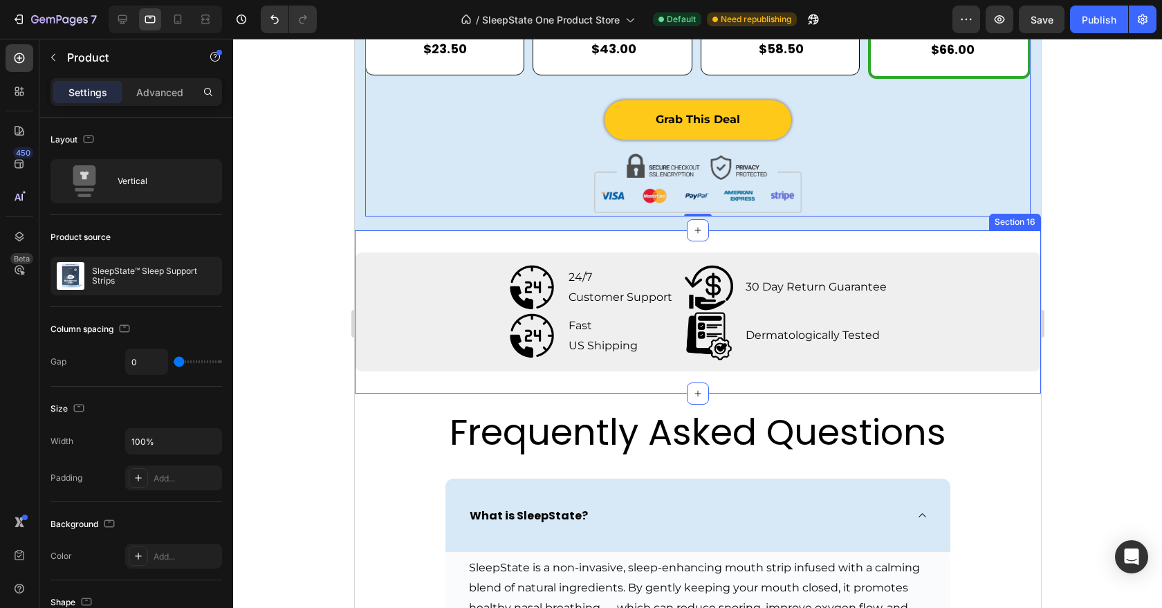
scroll to position [5260, 0]
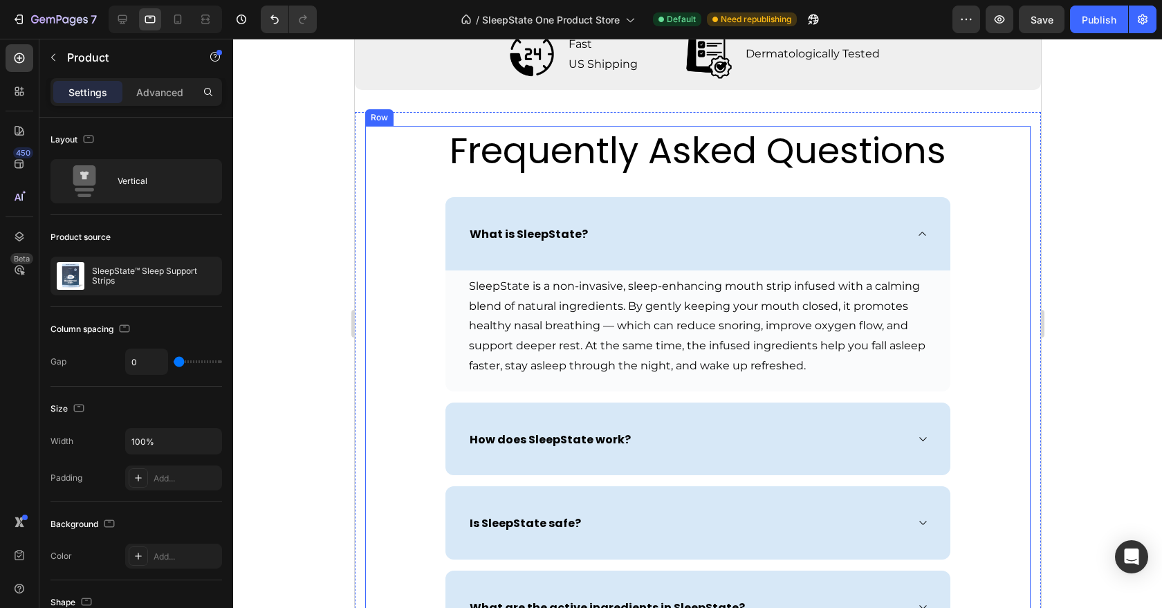
click at [540, 169] on p "Frequently Asked Questions" at bounding box center [697, 150] width 530 height 47
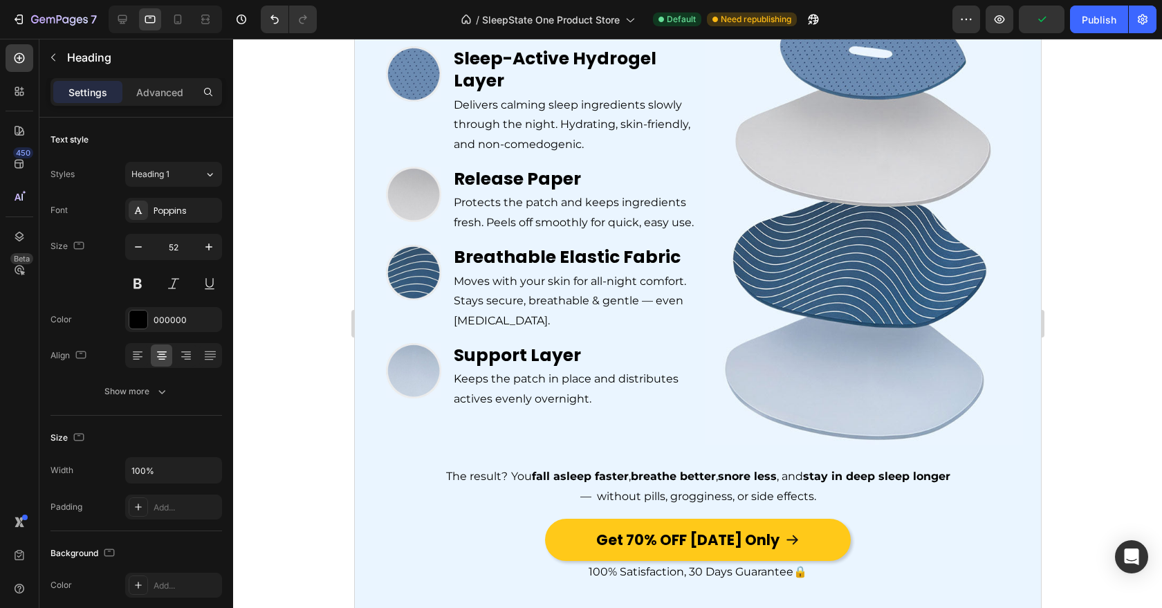
scroll to position [0, 0]
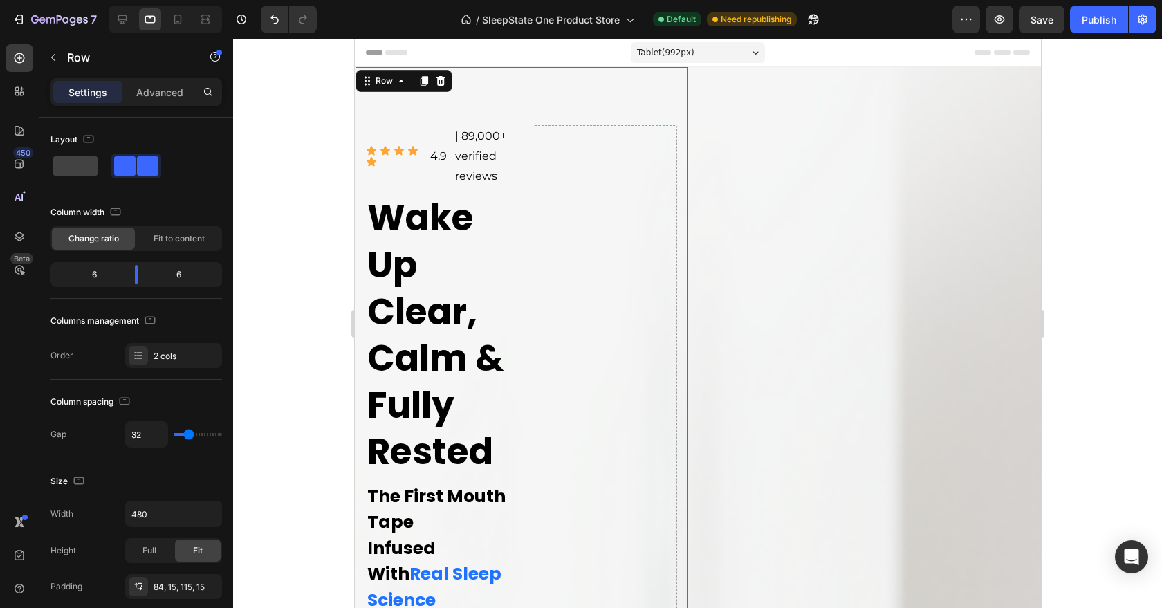
click at [92, 170] on span at bounding box center [75, 165] width 44 height 19
type input "0"
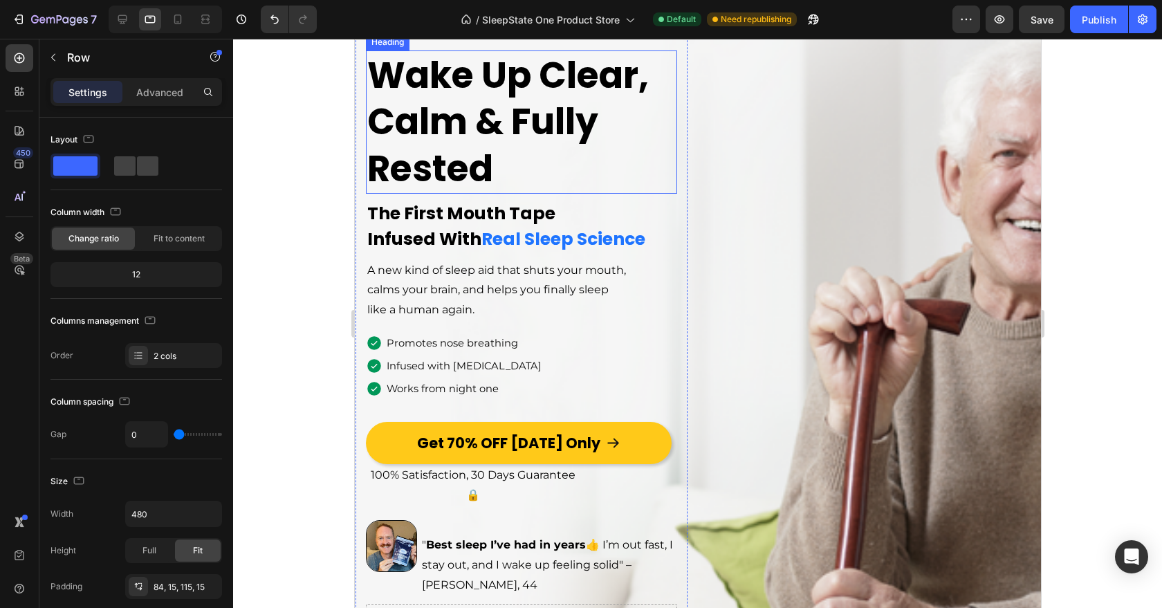
scroll to position [124, 0]
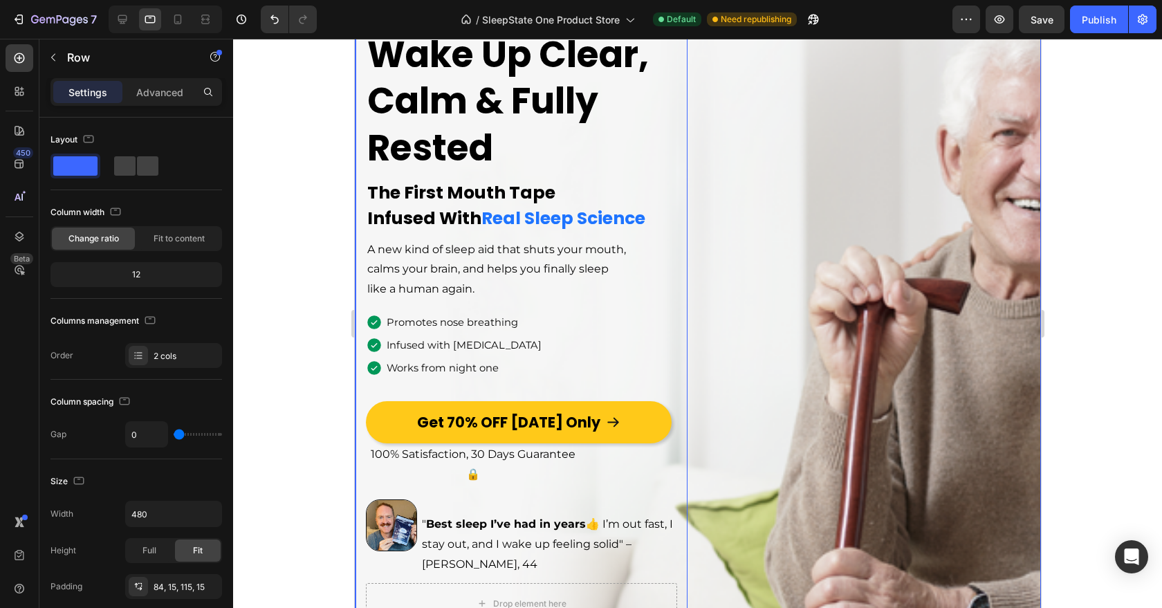
click at [834, 387] on div "Image Icon Icon Icon Icon Icon Icon List 4.9 Text Block | 89,000+ verified revi…" at bounding box center [697, 323] width 686 height 761
click at [679, 314] on div "Image Icon Icon Icon Icon Icon Icon List 4.9 Text Block | 89,000+ verified revi…" at bounding box center [521, 323] width 332 height 761
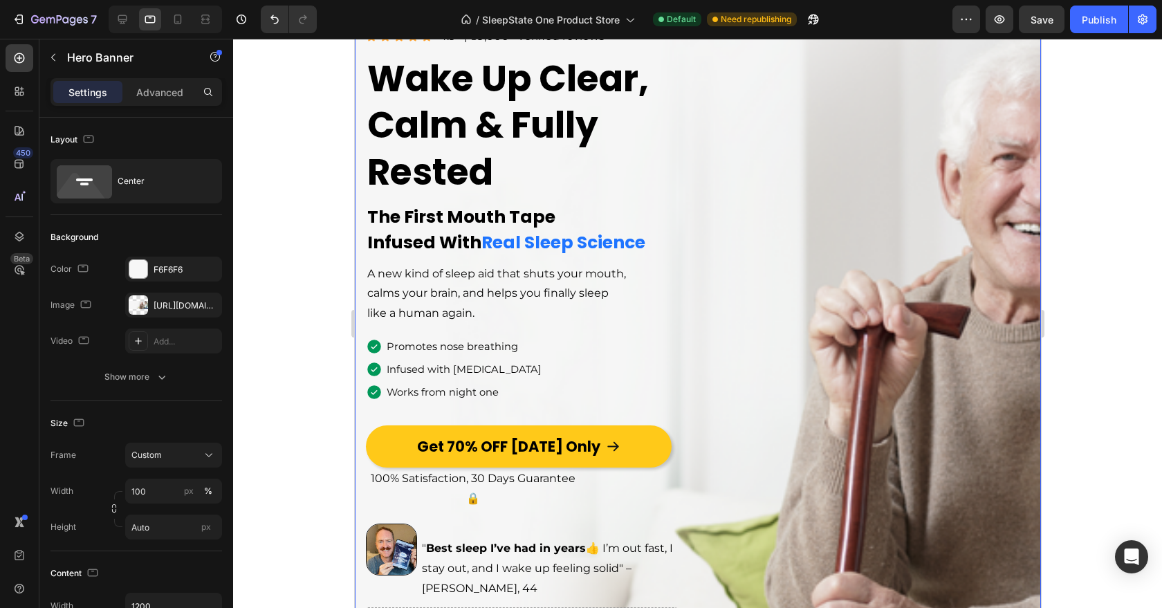
scroll to position [83, 0]
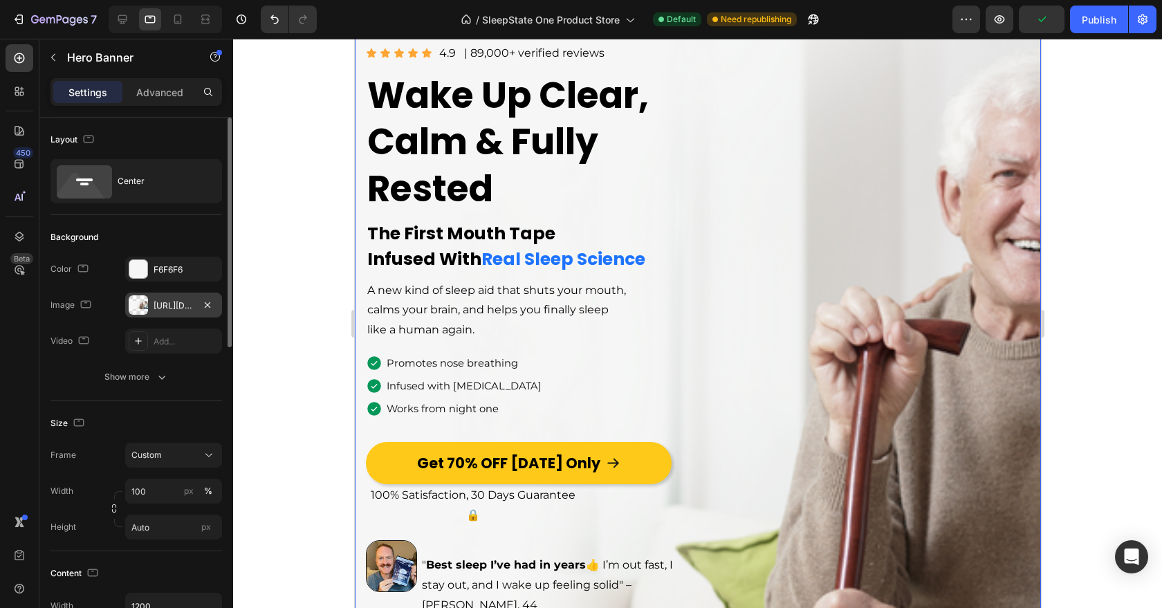
click at [191, 300] on div "https://cdn.shopify.com/s/files/1/0954/1713/9532/files/gempages_571746078035018…" at bounding box center [174, 306] width 40 height 12
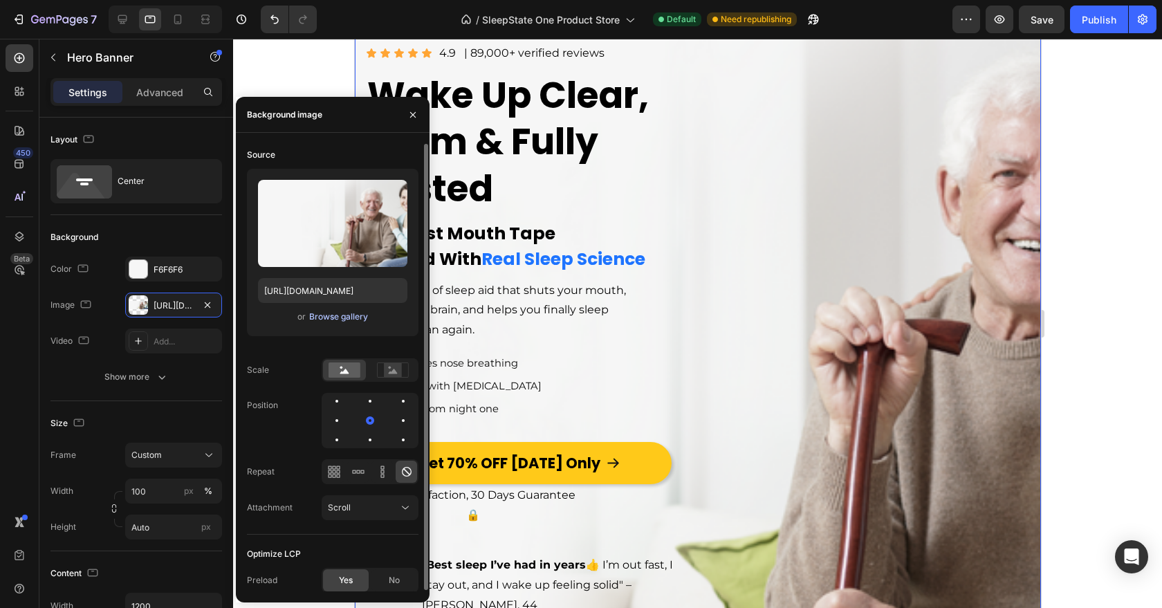
click at [333, 317] on div "Browse gallery" at bounding box center [338, 317] width 59 height 12
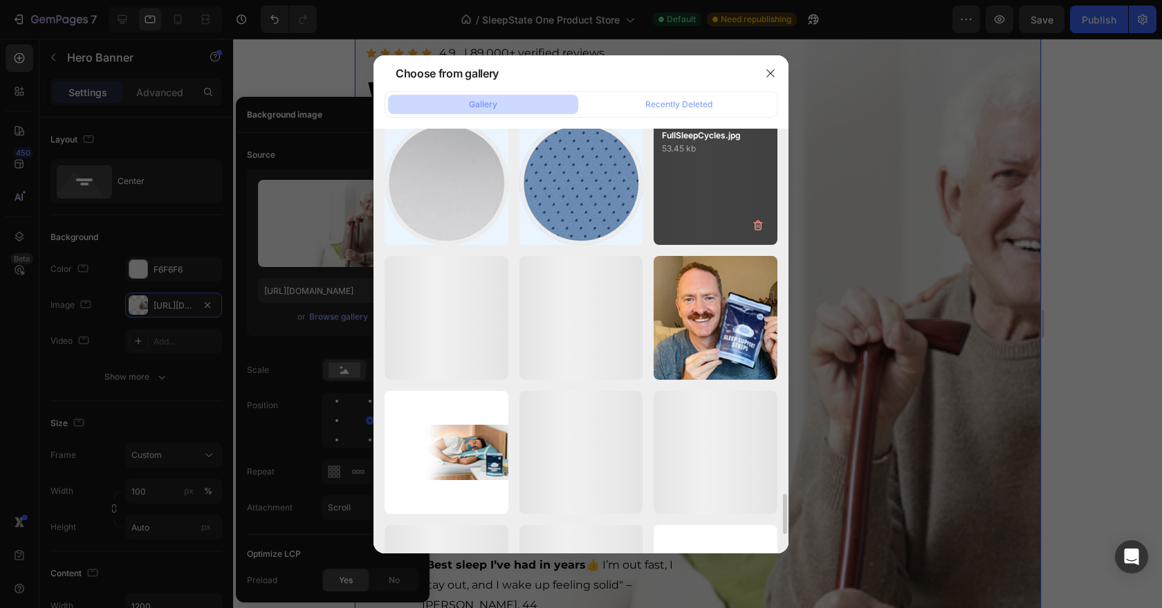
scroll to position [3794, 0]
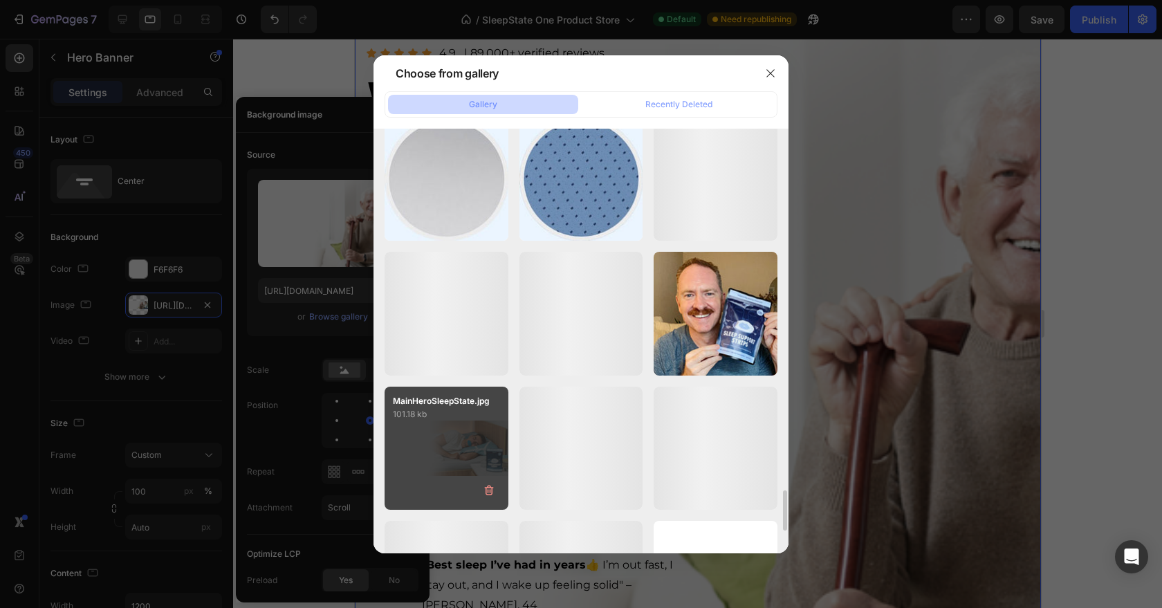
click at [484, 437] on div "MainHeroSleepState.jpg 101.18 kb" at bounding box center [447, 449] width 124 height 124
type input "[URL][DOMAIN_NAME]"
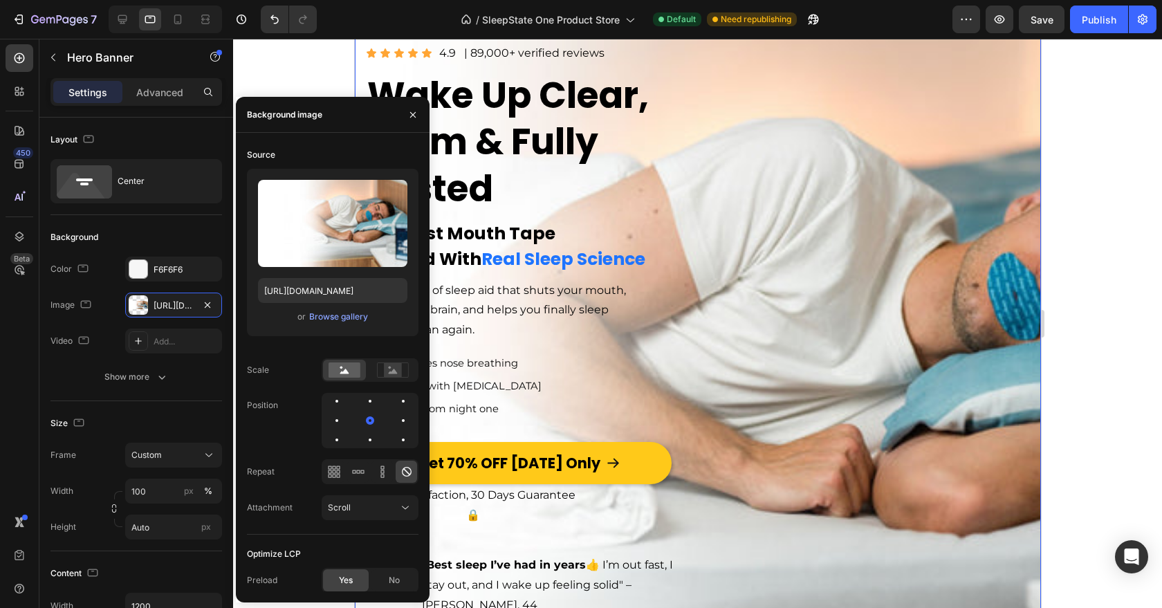
click at [1085, 311] on div at bounding box center [697, 323] width 929 height 569
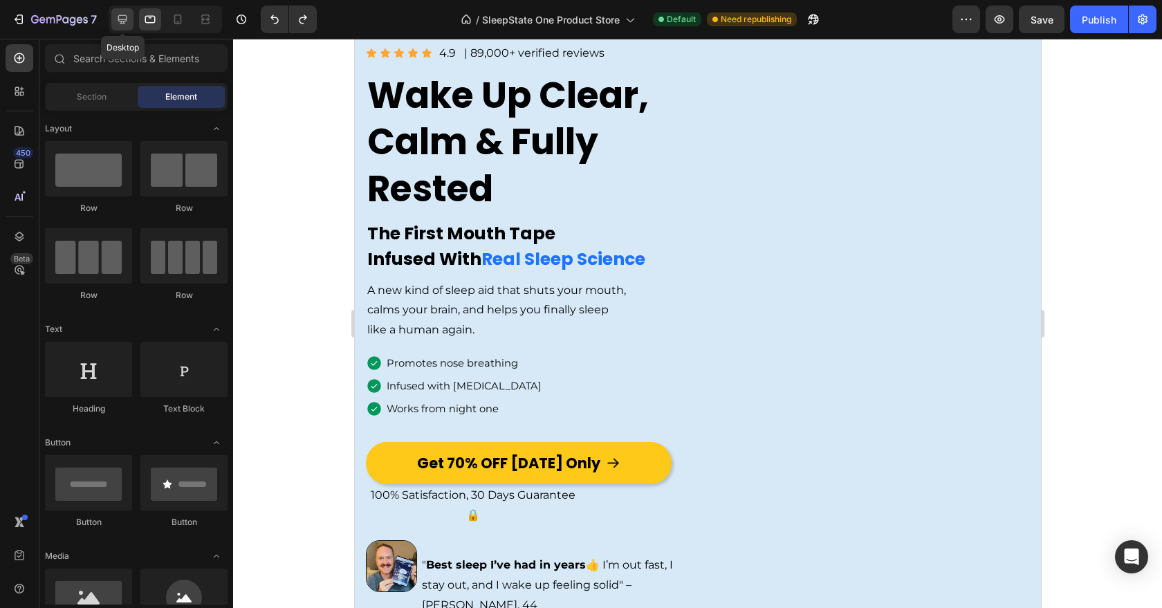
click at [119, 19] on icon at bounding box center [122, 19] width 9 height 9
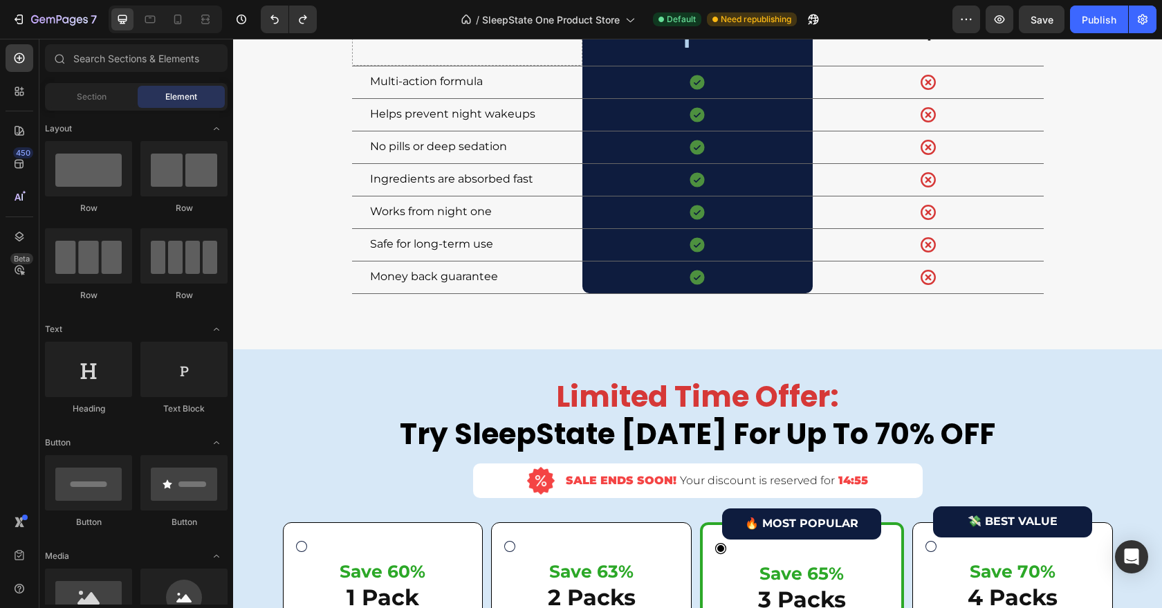
scroll to position [4352, 0]
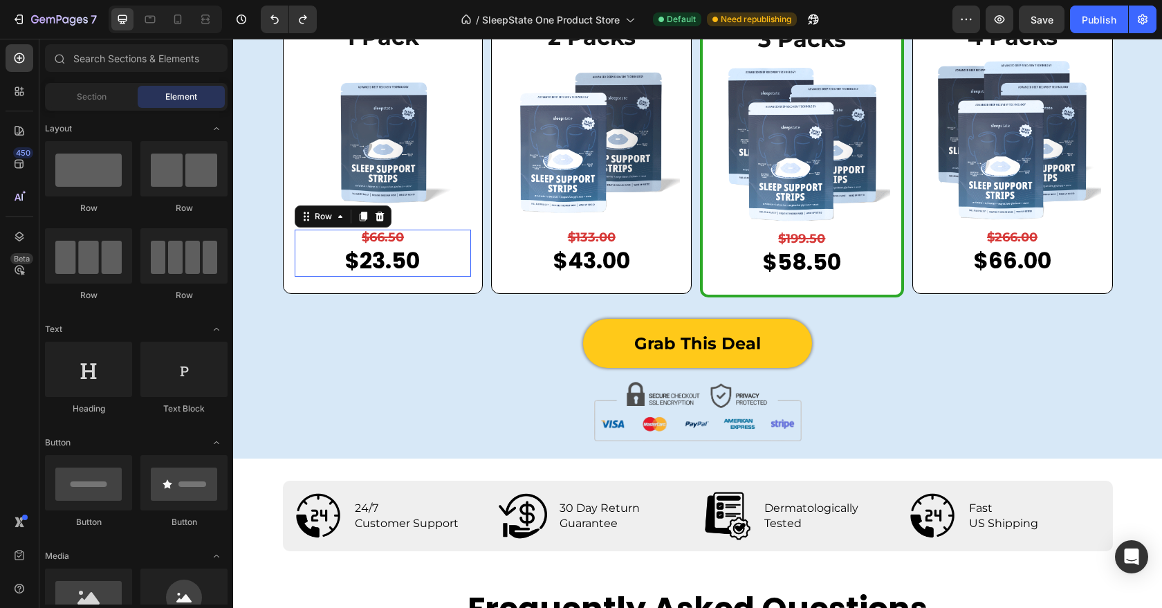
click at [435, 259] on div "$66.50 Product Price Product Price $23.50 Product Price Product Price Row 0" at bounding box center [383, 253] width 177 height 47
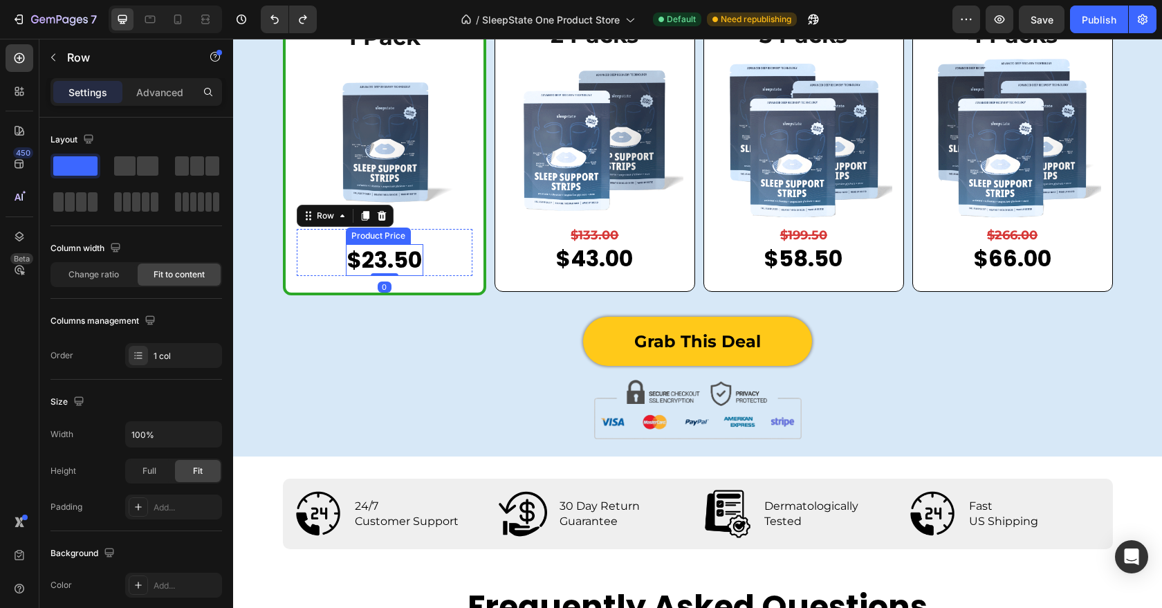
click at [400, 263] on div "$23.50" at bounding box center [384, 260] width 77 height 32
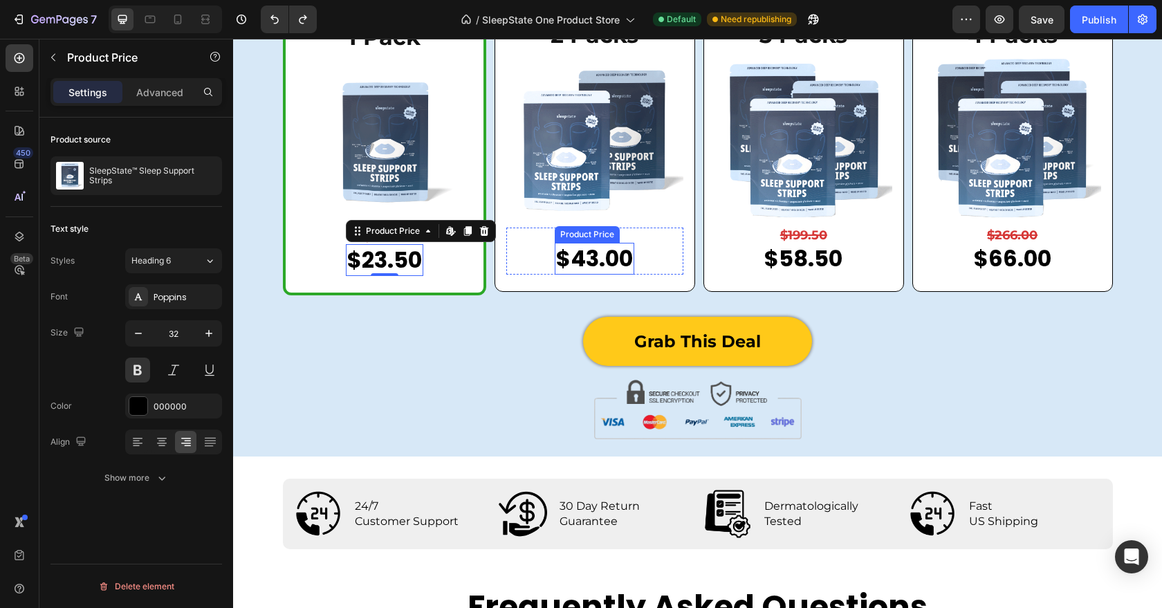
click at [610, 262] on div "$43.00" at bounding box center [595, 259] width 80 height 32
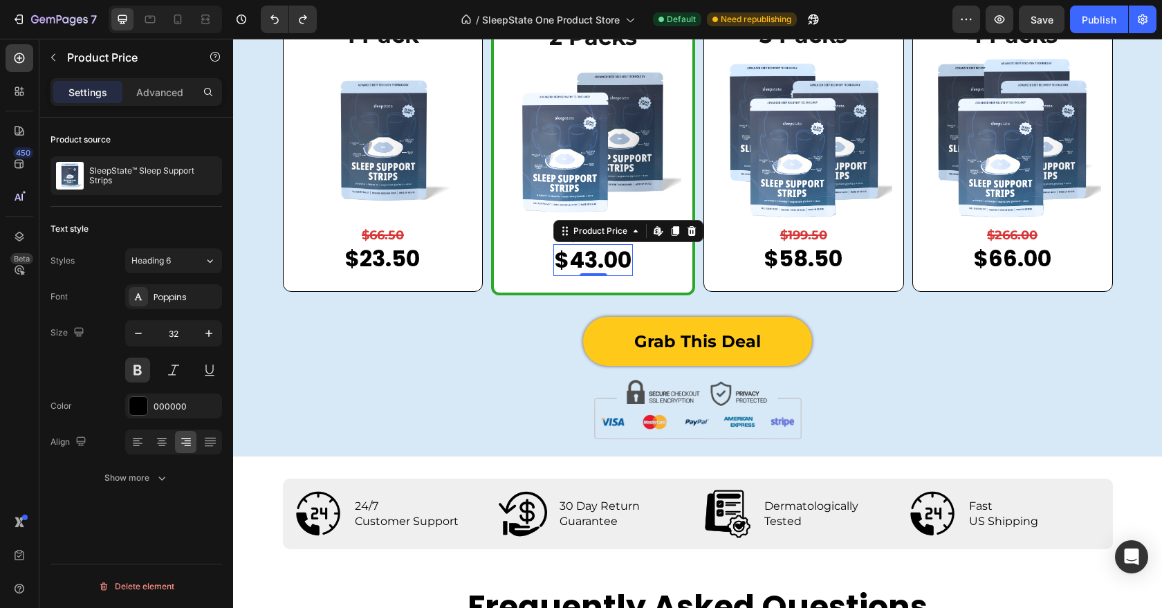
scroll to position [4352, 0]
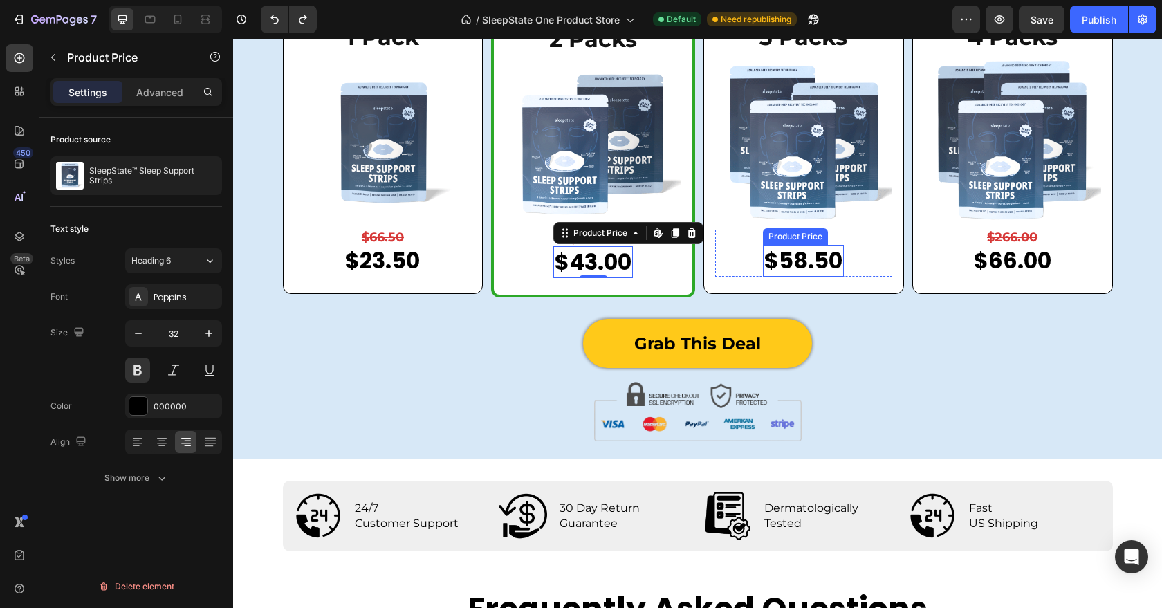
click at [807, 262] on div "$58.50" at bounding box center [803, 261] width 81 height 32
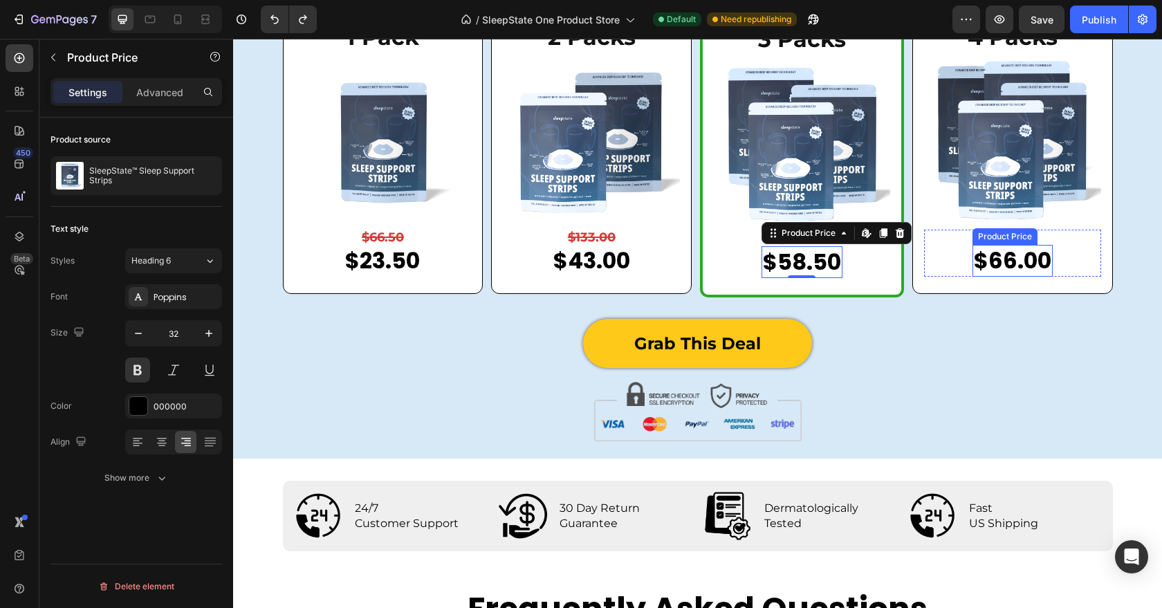
click at [1007, 270] on div "$66.00" at bounding box center [1013, 261] width 80 height 32
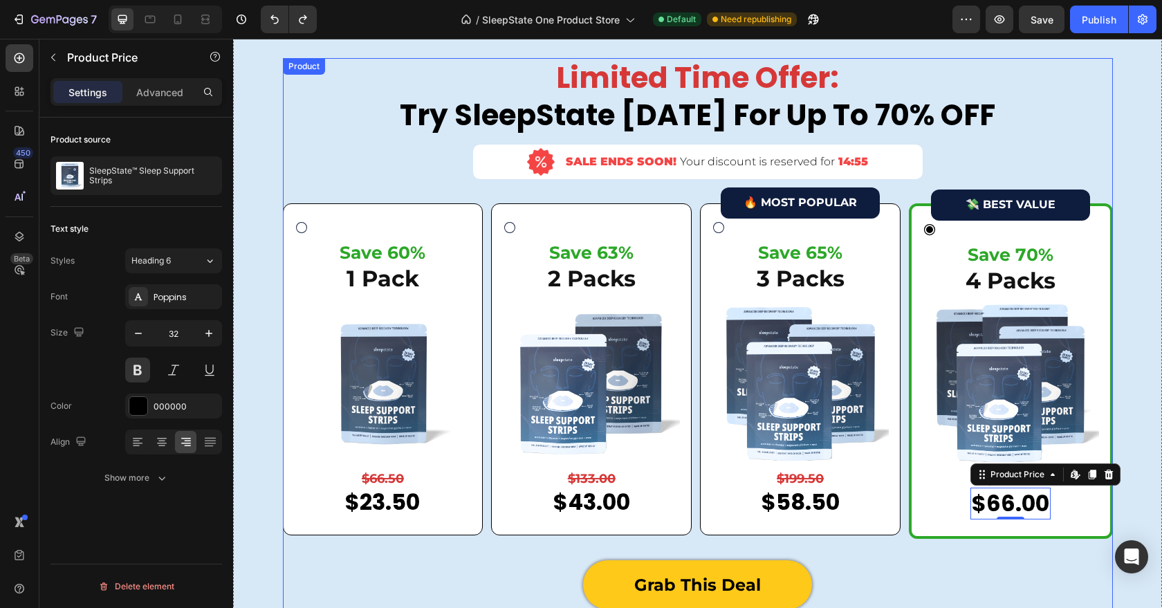
scroll to position [4028, 0]
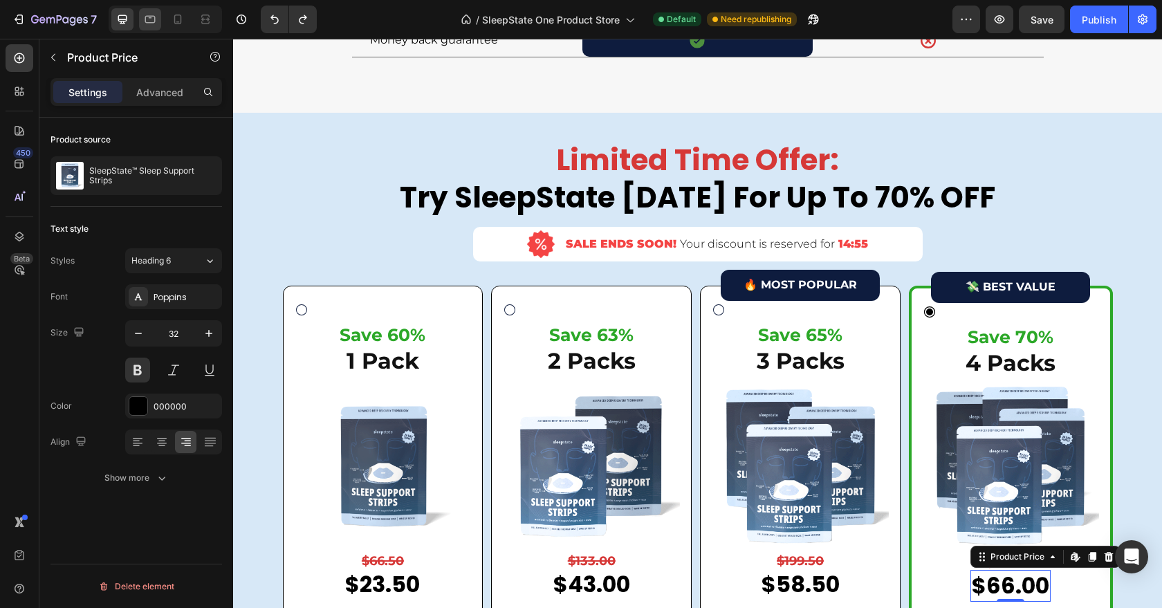
click at [155, 23] on icon at bounding box center [150, 19] width 14 height 14
type input "18"
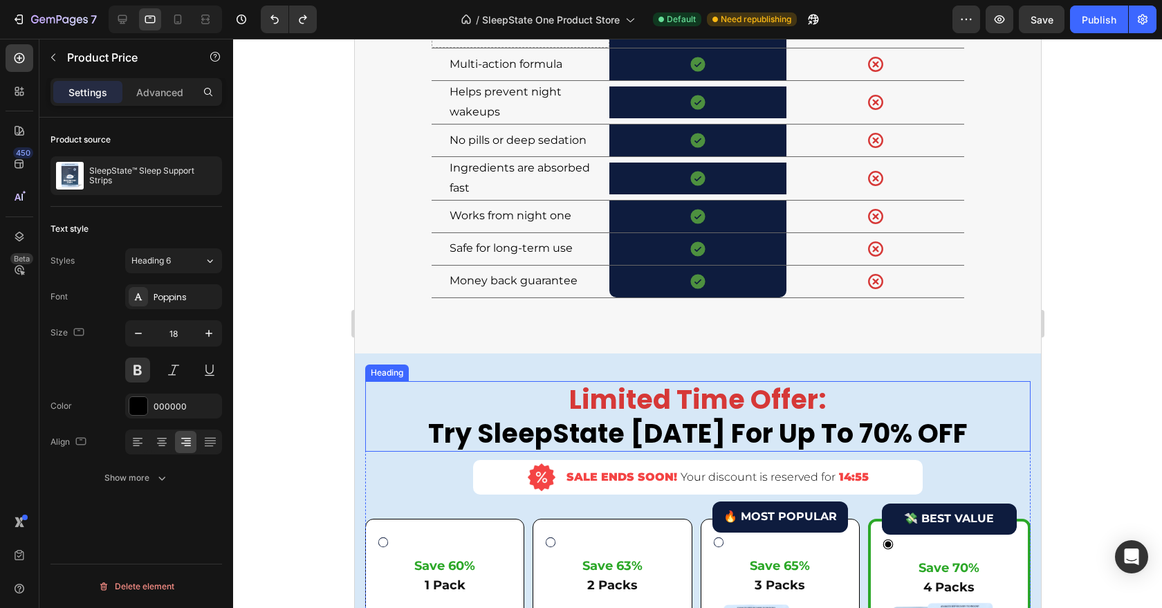
scroll to position [3785, 0]
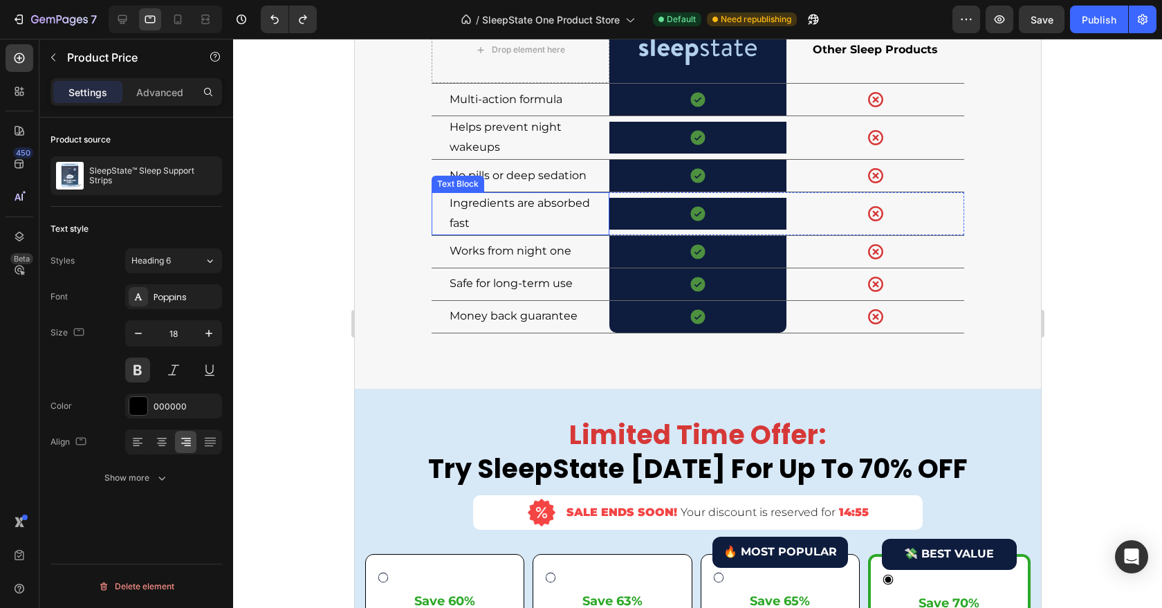
click at [582, 234] on p "Ingredients are absorbed fast" at bounding box center [520, 214] width 142 height 40
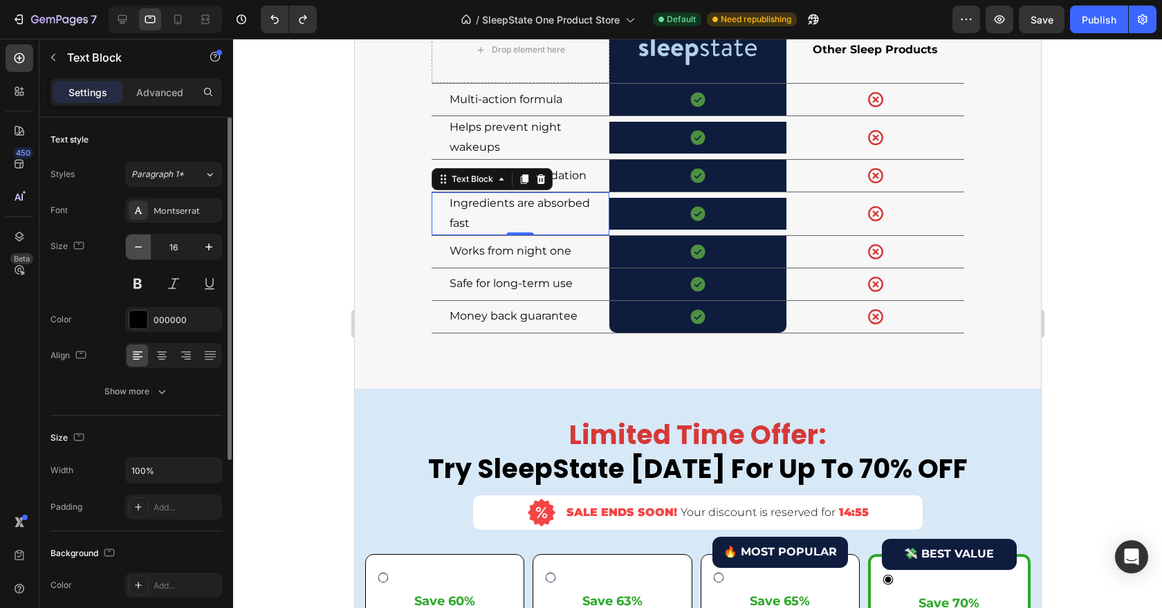
click at [140, 250] on icon "button" at bounding box center [138, 247] width 14 height 14
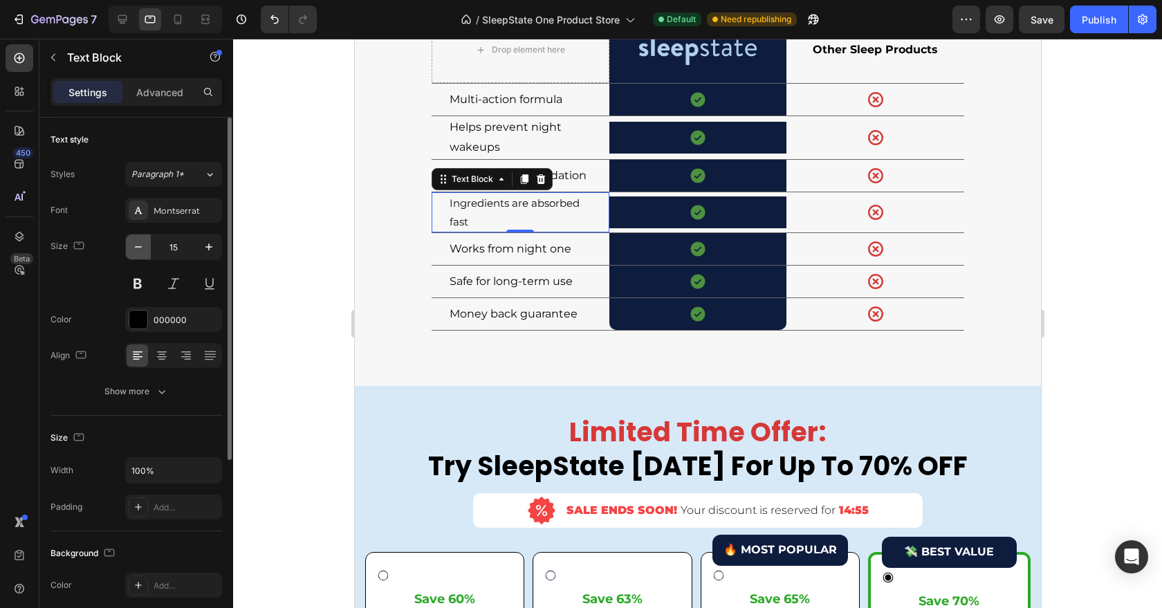
click at [140, 250] on icon "button" at bounding box center [138, 247] width 14 height 14
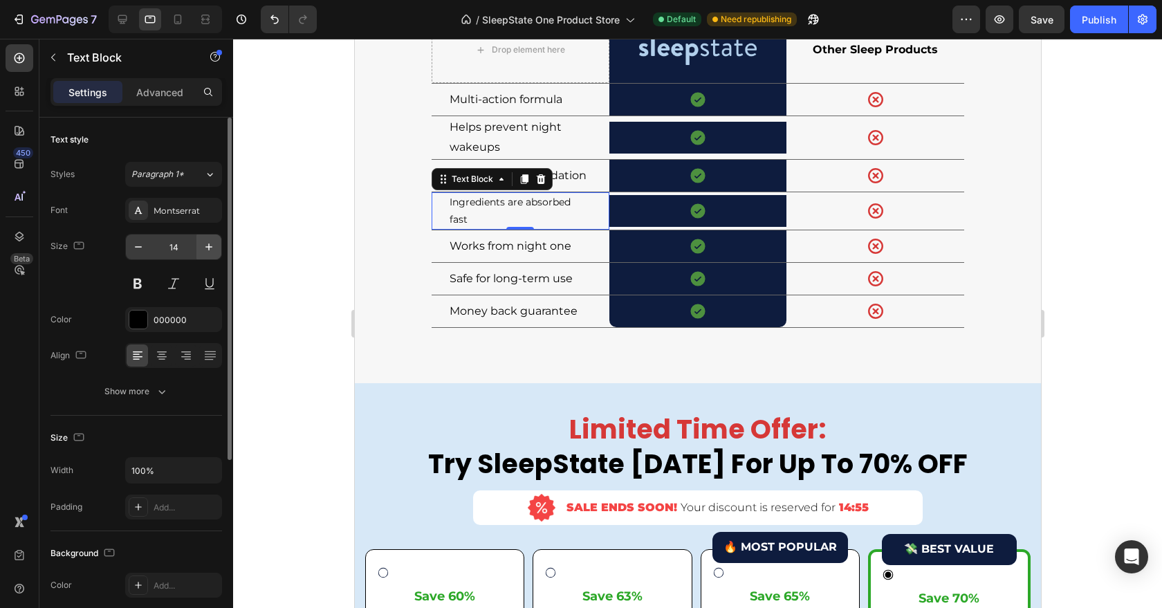
click at [201, 247] on button "button" at bounding box center [208, 247] width 25 height 25
click at [201, 248] on button "button" at bounding box center [208, 247] width 25 height 25
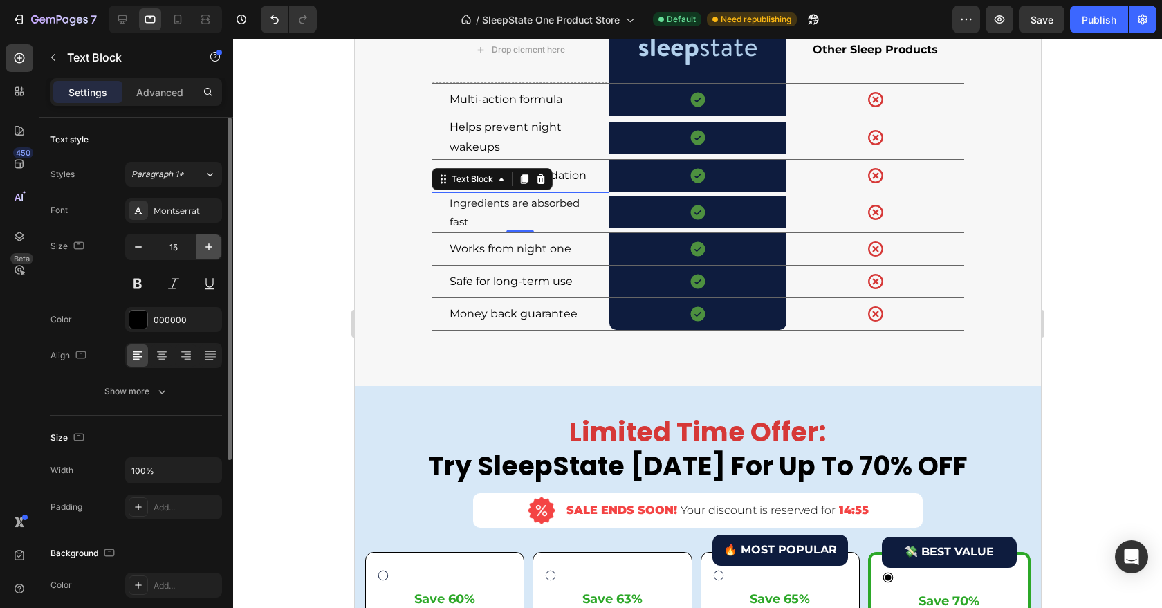
type input "16"
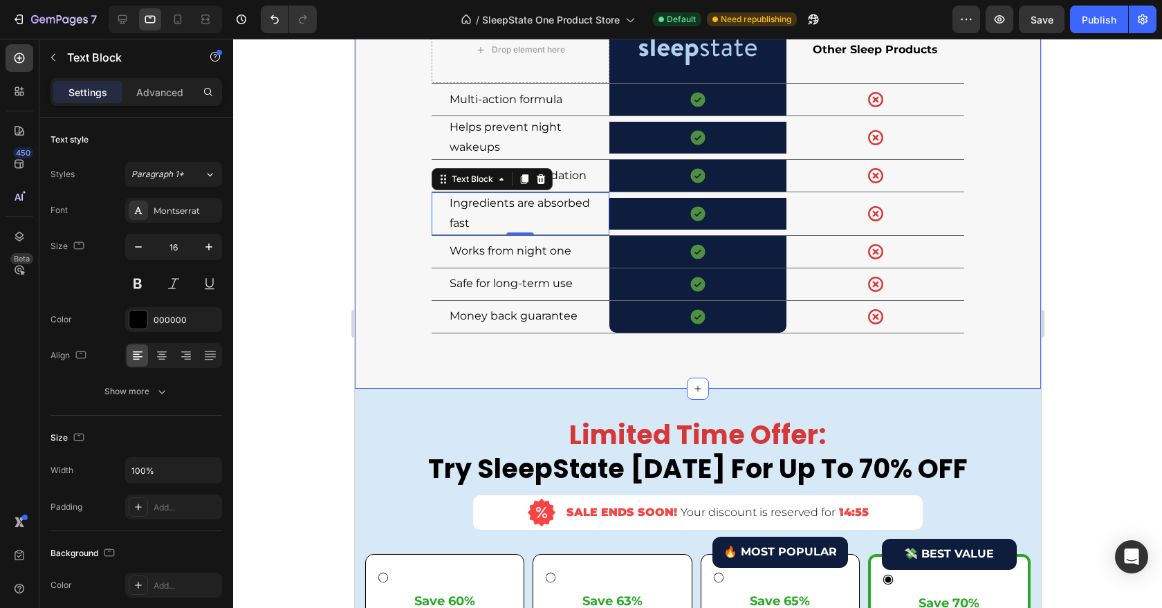
click at [373, 206] on div "Why SleepState Patch Works When Everything Else Fails Heading Drop element here…" at bounding box center [698, 134] width 666 height 454
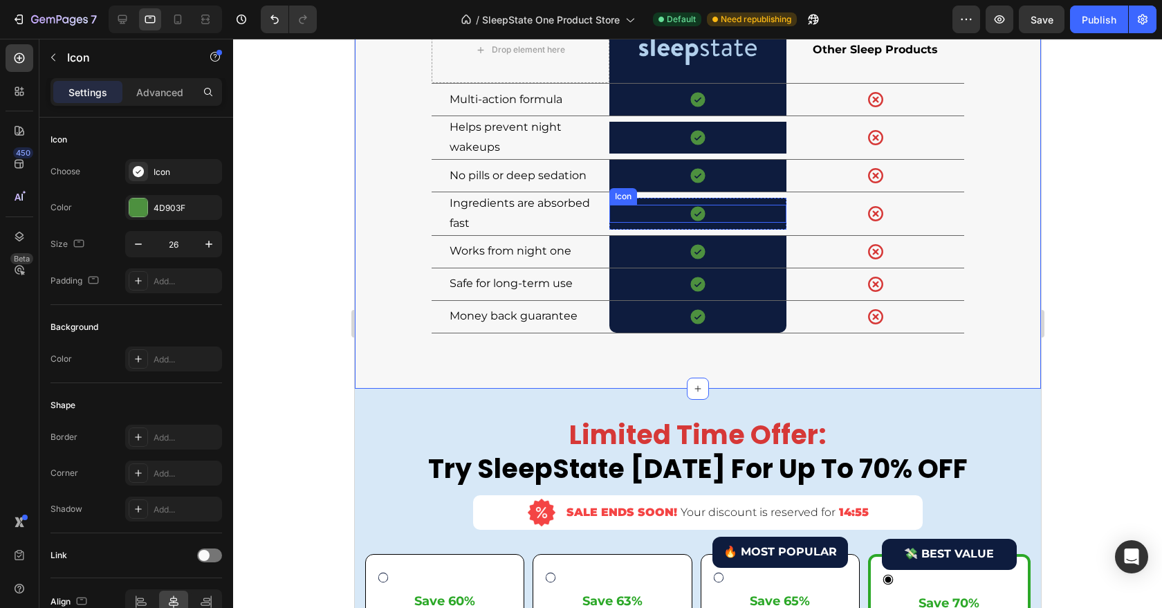
click at [643, 223] on div "Icon" at bounding box center [698, 214] width 178 height 18
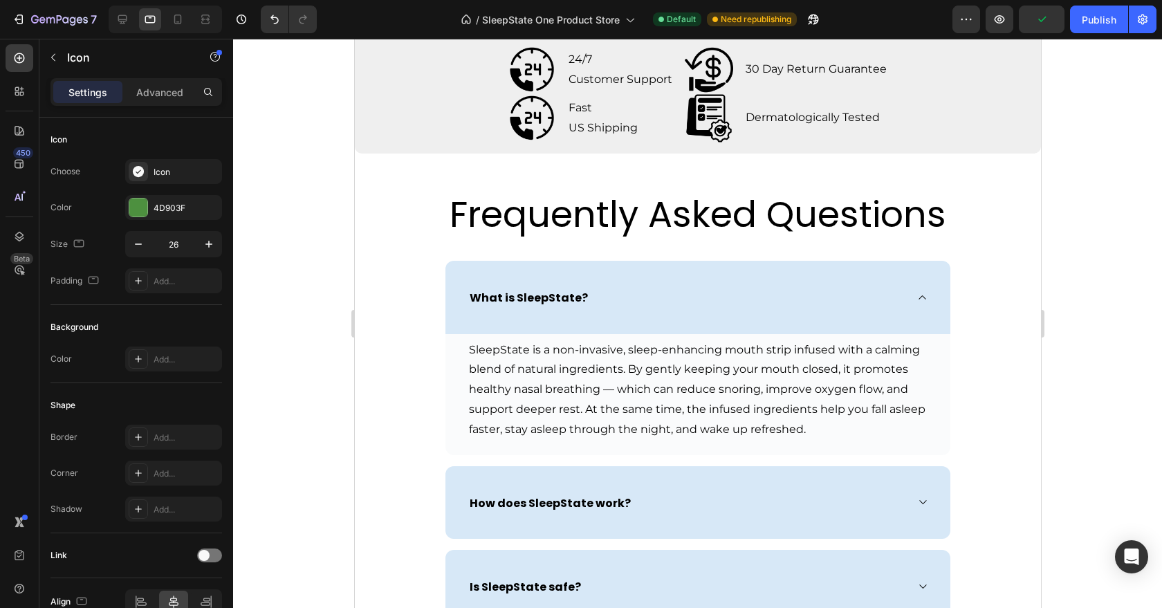
scroll to position [4933, 0]
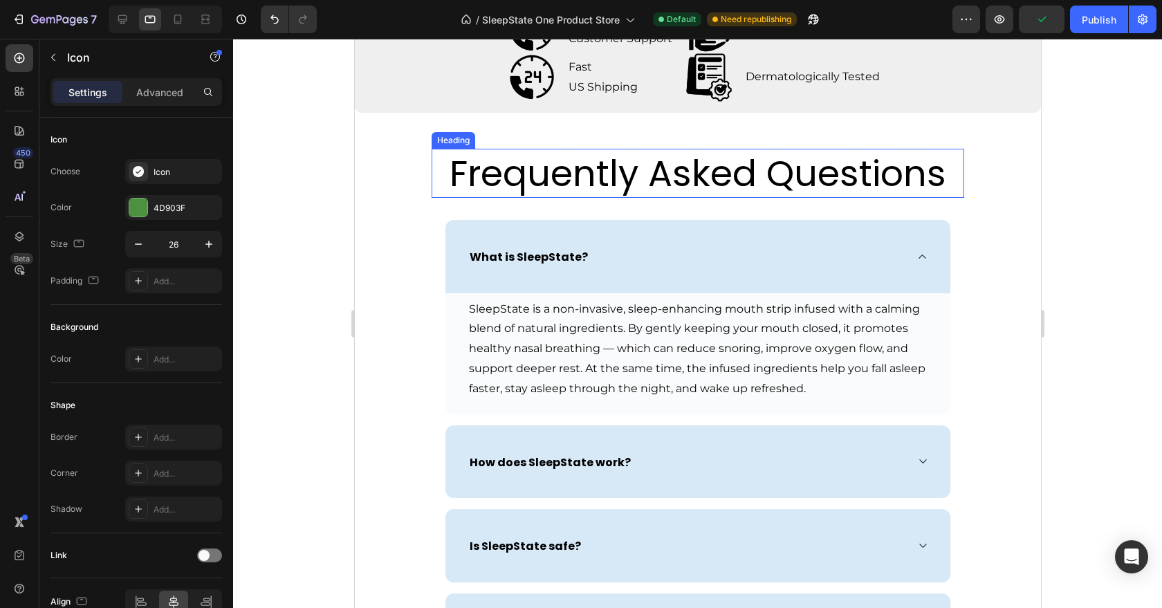
click at [656, 177] on p "Frequently Asked Questions" at bounding box center [697, 173] width 530 height 47
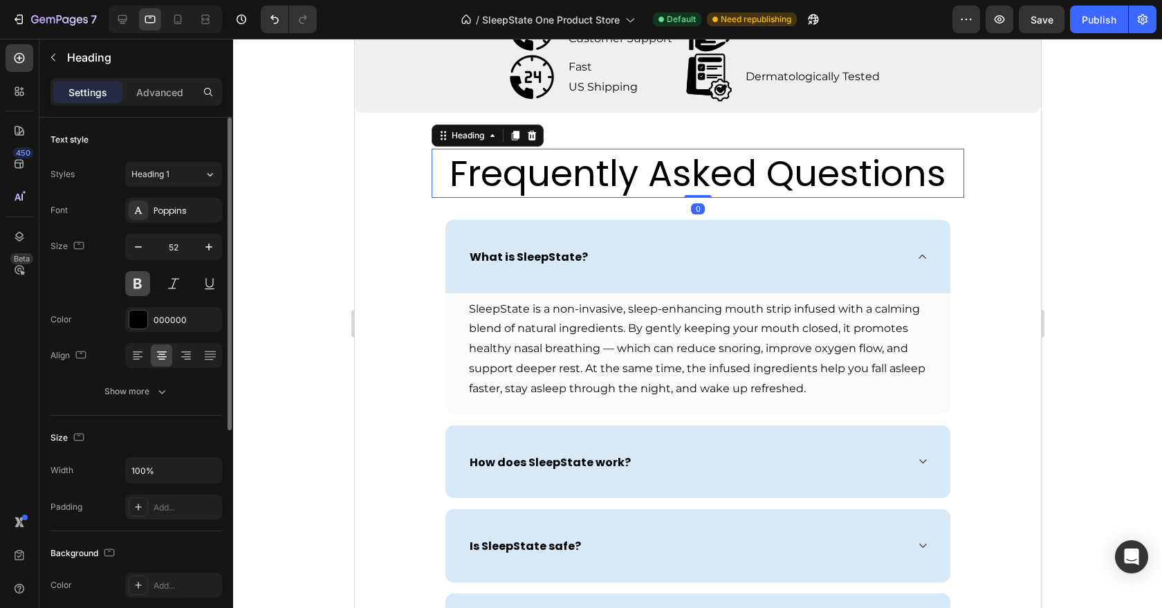
click at [144, 278] on button at bounding box center [137, 283] width 25 height 25
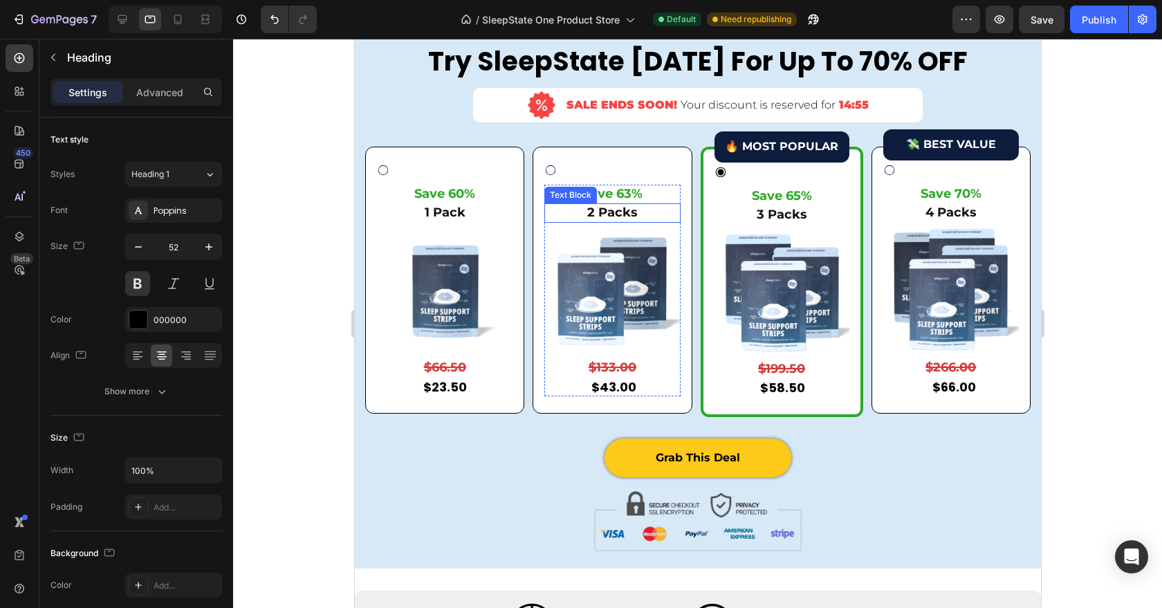
scroll to position [4272, 0]
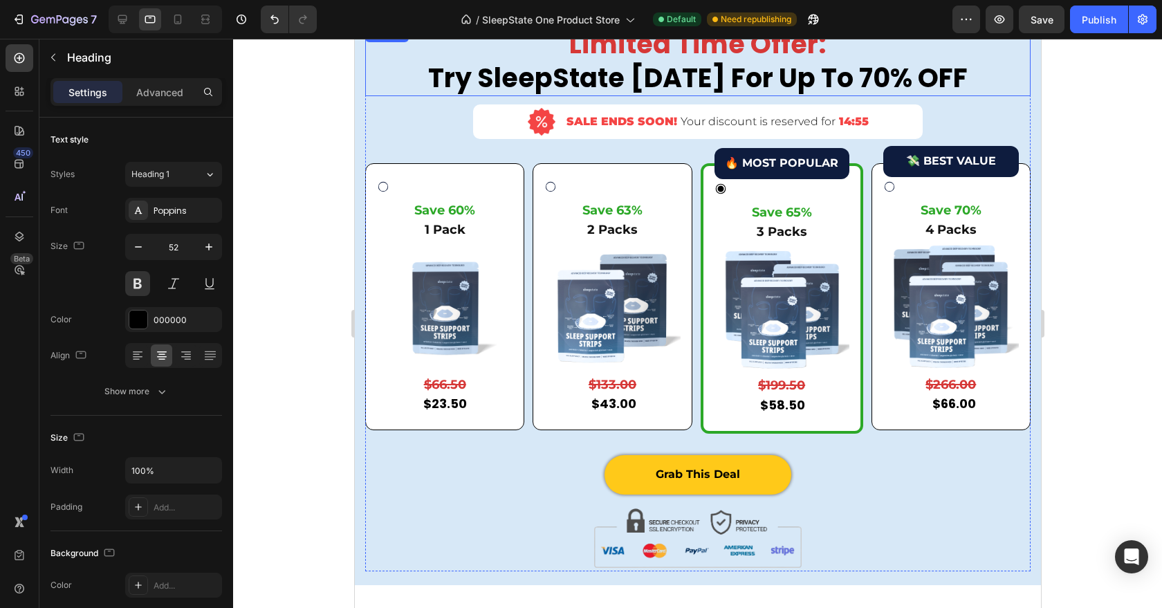
click at [596, 62] on span "Limited Time Offer:" at bounding box center [697, 44] width 257 height 37
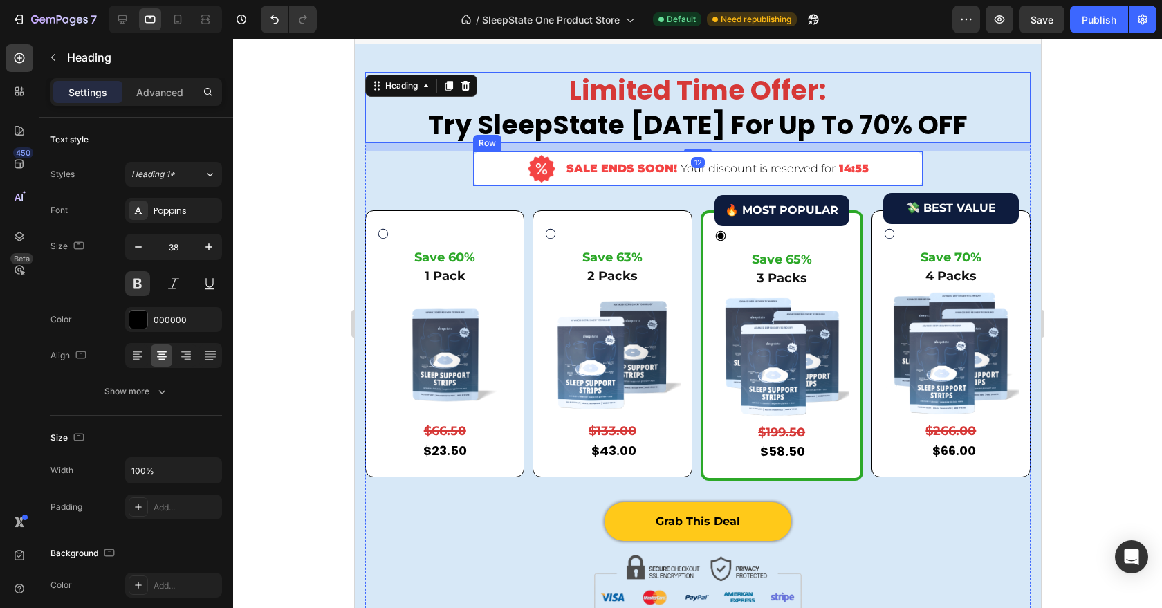
scroll to position [4686, 0]
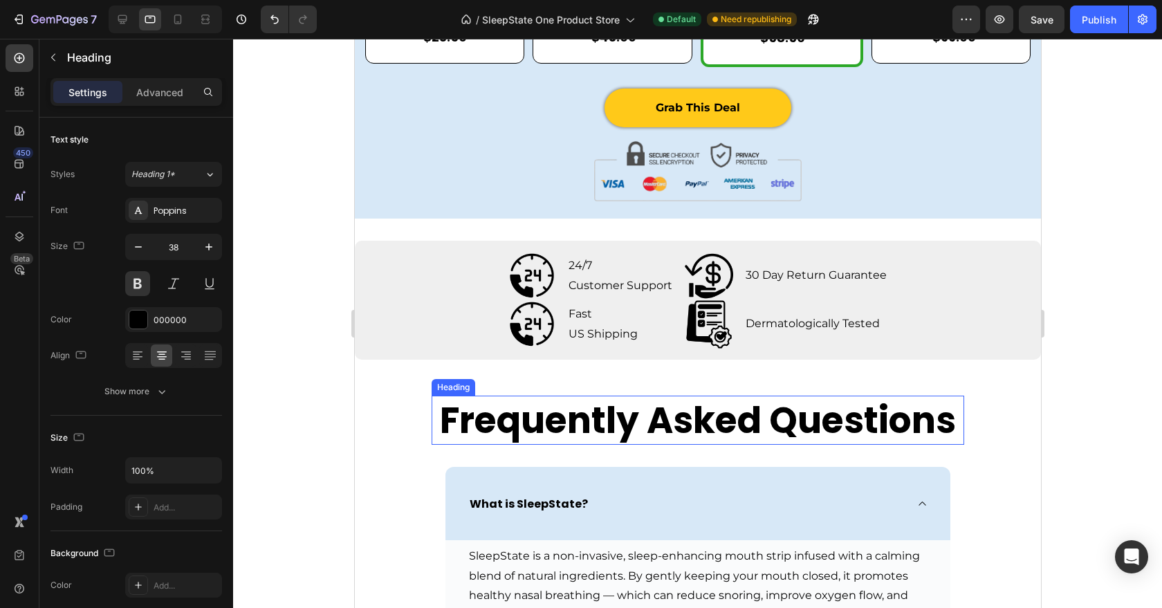
click at [547, 409] on p "Frequently Asked Questions" at bounding box center [697, 420] width 530 height 47
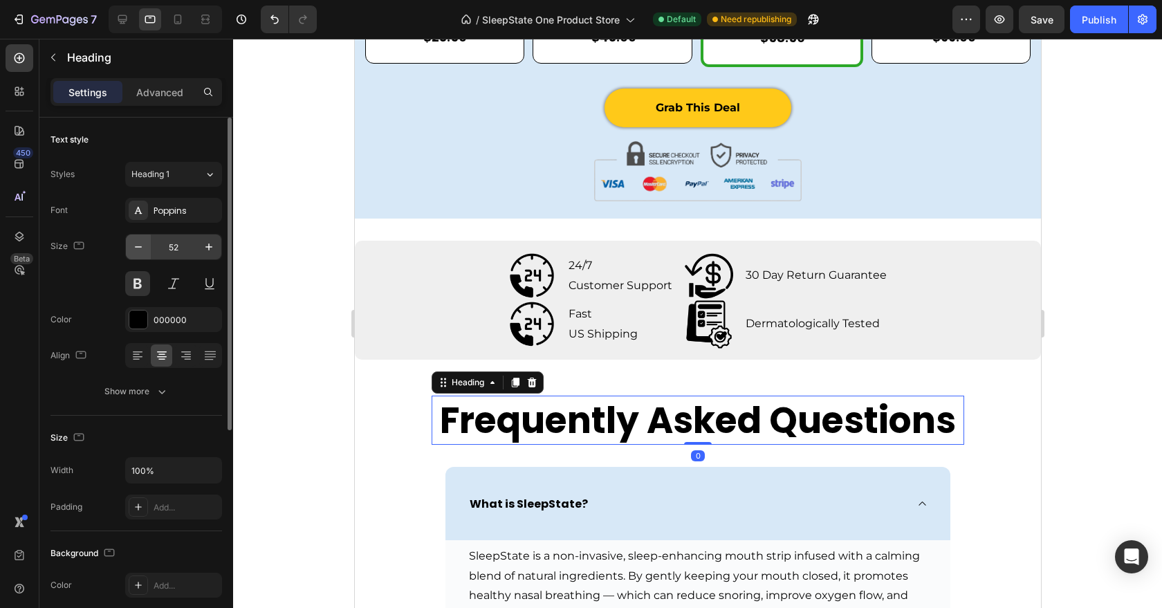
click at [148, 248] on button "button" at bounding box center [138, 247] width 25 height 25
click at [147, 248] on button "button" at bounding box center [138, 247] width 25 height 25
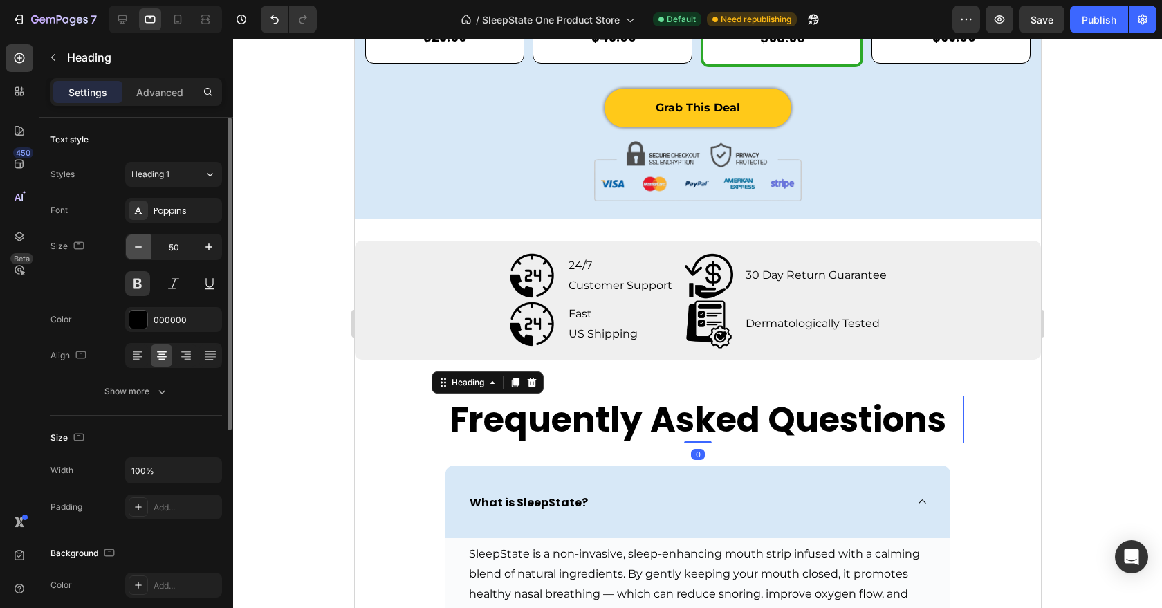
click at [147, 248] on button "button" at bounding box center [138, 247] width 25 height 25
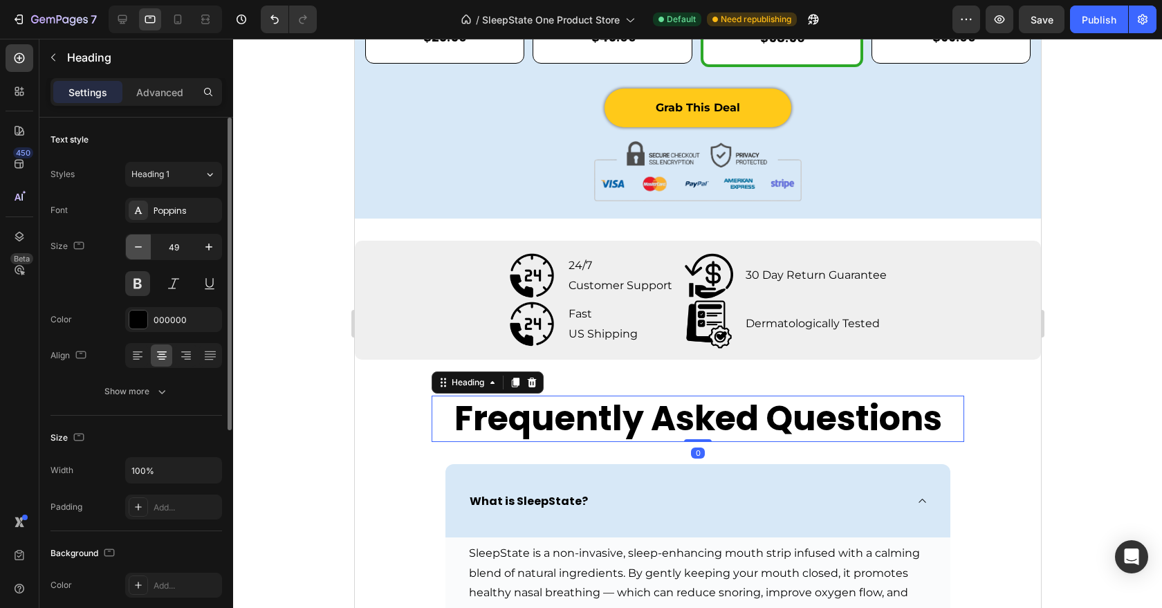
click at [147, 248] on button "button" at bounding box center [138, 247] width 25 height 25
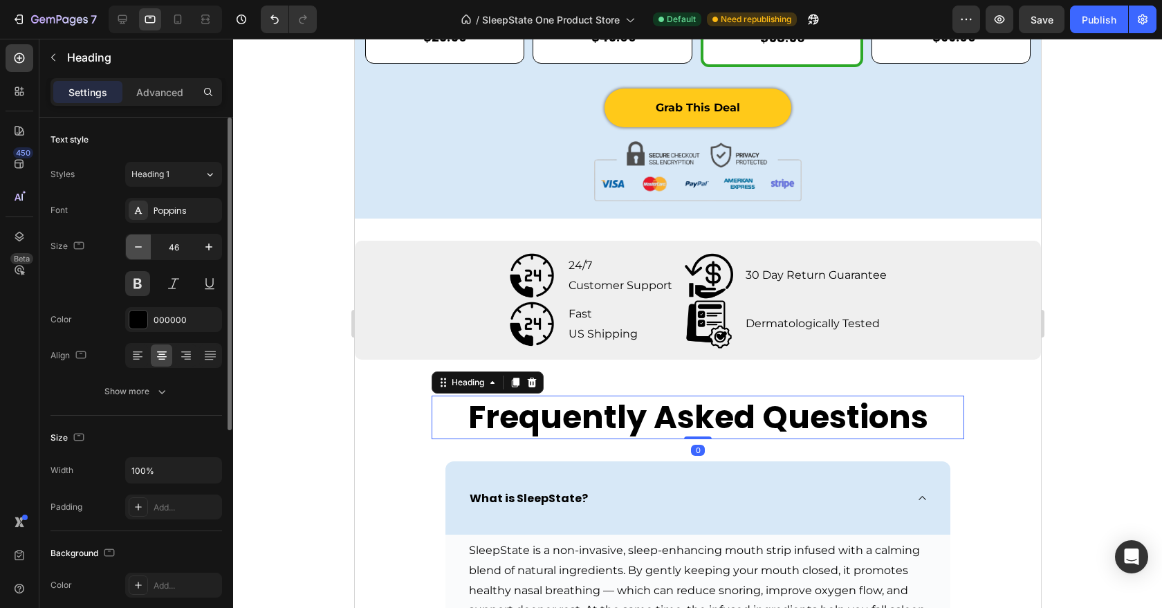
click at [147, 248] on button "button" at bounding box center [138, 247] width 25 height 25
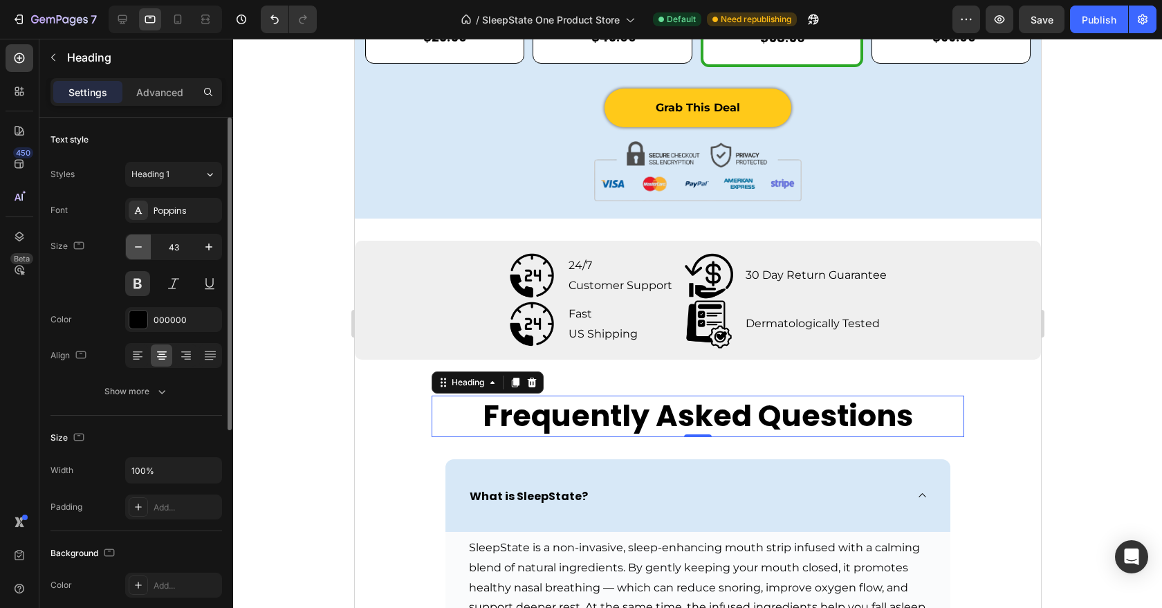
click at [147, 248] on button "button" at bounding box center [138, 247] width 25 height 25
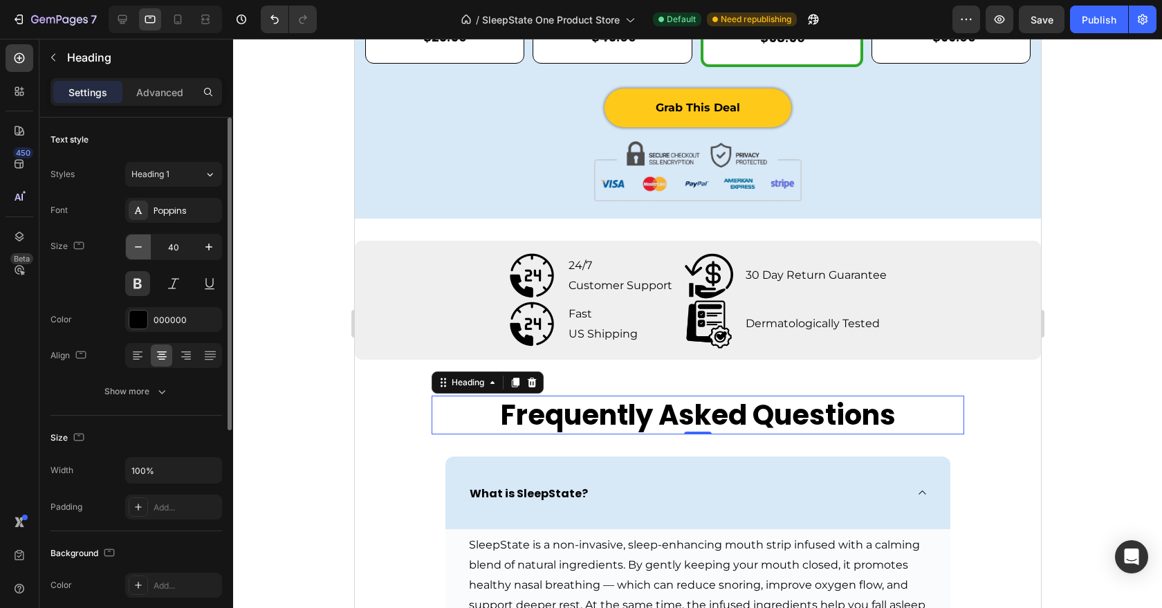
click at [147, 248] on button "button" at bounding box center [138, 247] width 25 height 25
type input "38"
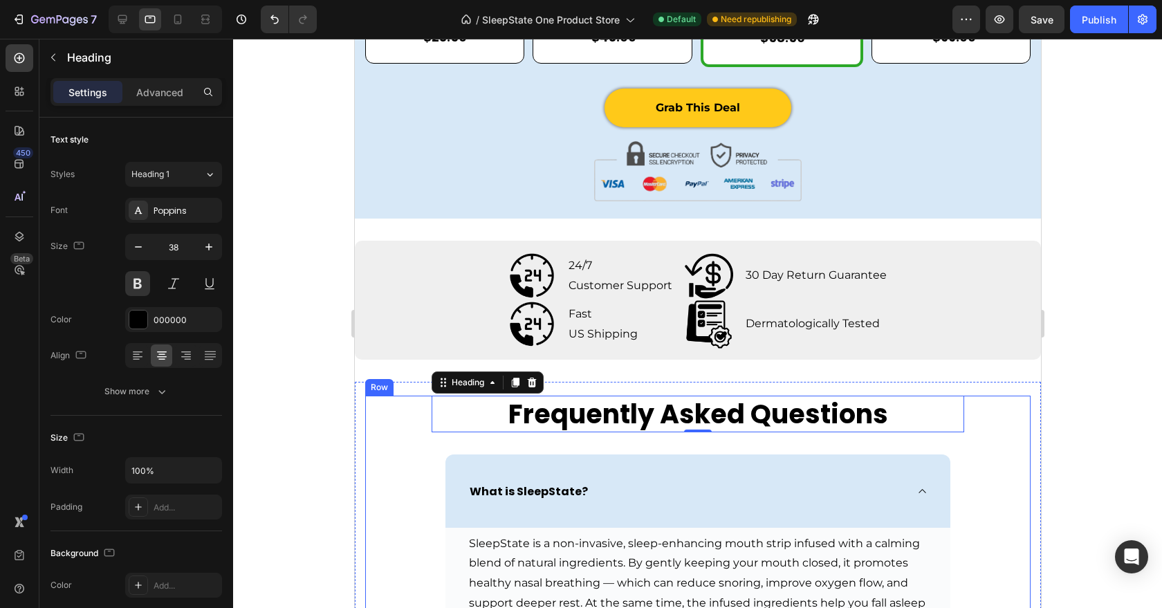
scroll to position [4805, 0]
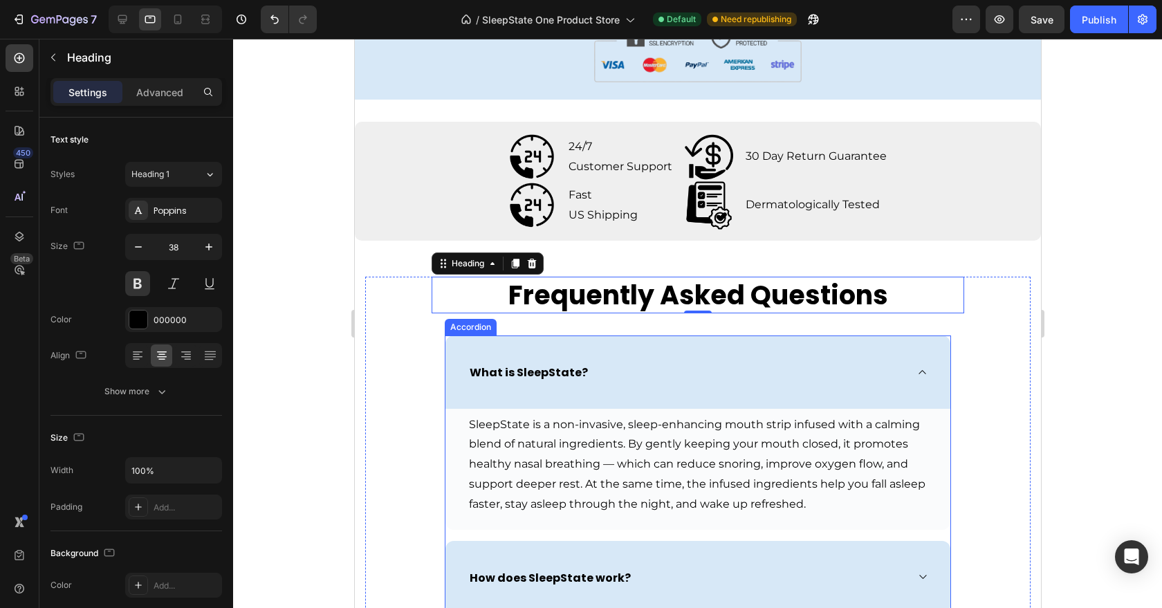
click at [466, 395] on div "What is SleepState?" at bounding box center [697, 372] width 505 height 73
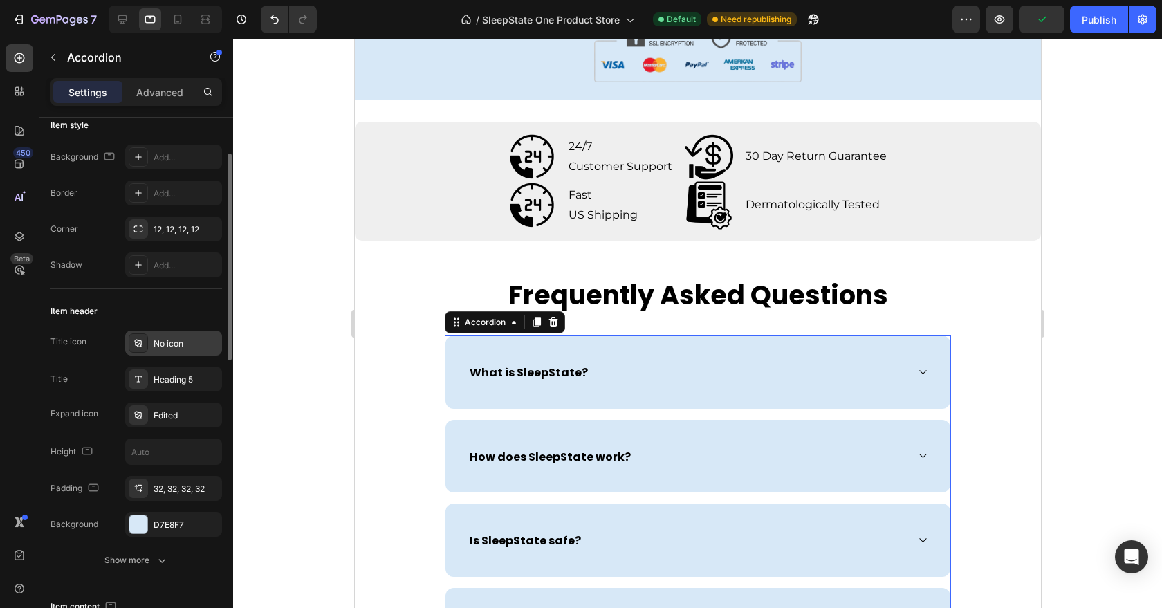
scroll to position [208, 0]
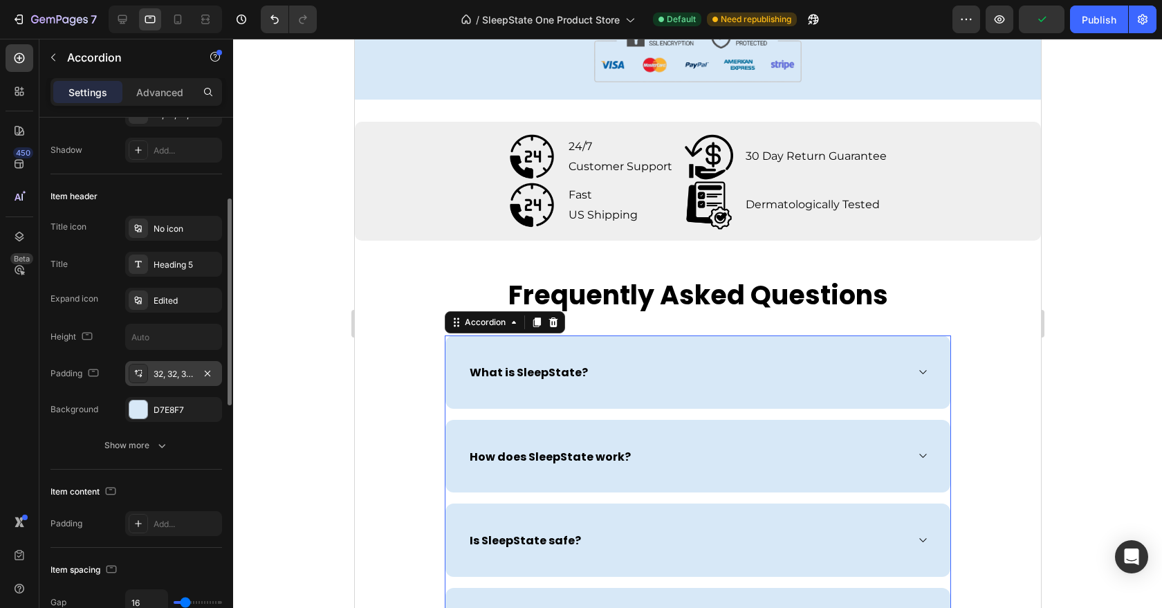
click at [168, 372] on div "32, 32, 32, 32" at bounding box center [174, 374] width 40 height 12
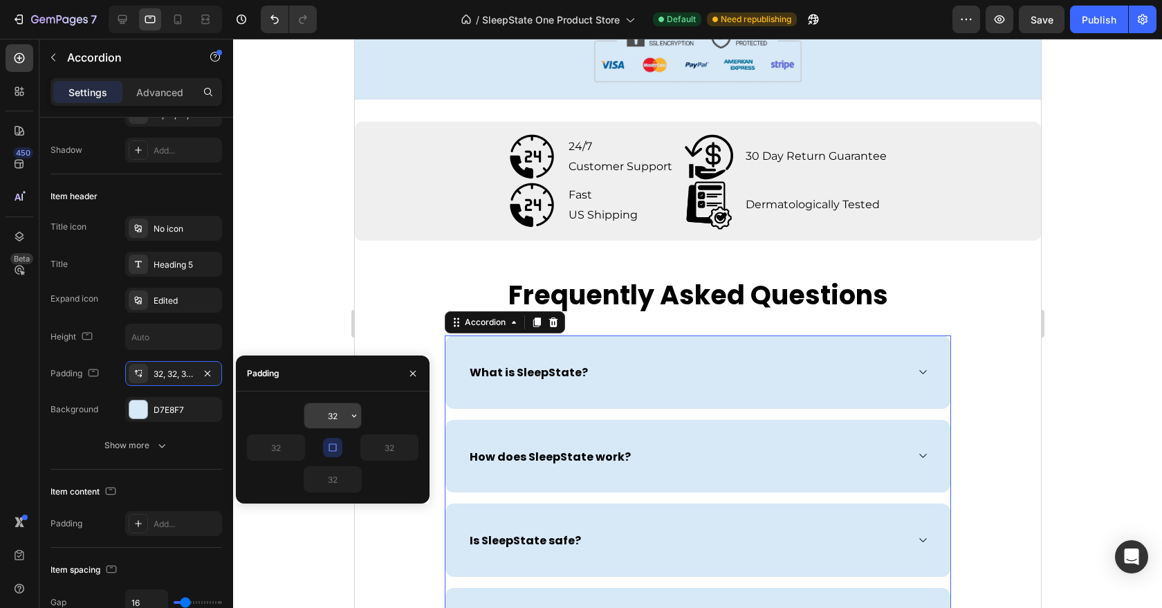
click at [313, 413] on input "32" at bounding box center [332, 415] width 57 height 25
click at [336, 450] on icon "button" at bounding box center [333, 447] width 8 height 8
click at [333, 447] on icon "button" at bounding box center [332, 447] width 11 height 11
click at [329, 419] on input "32" at bounding box center [332, 415] width 57 height 25
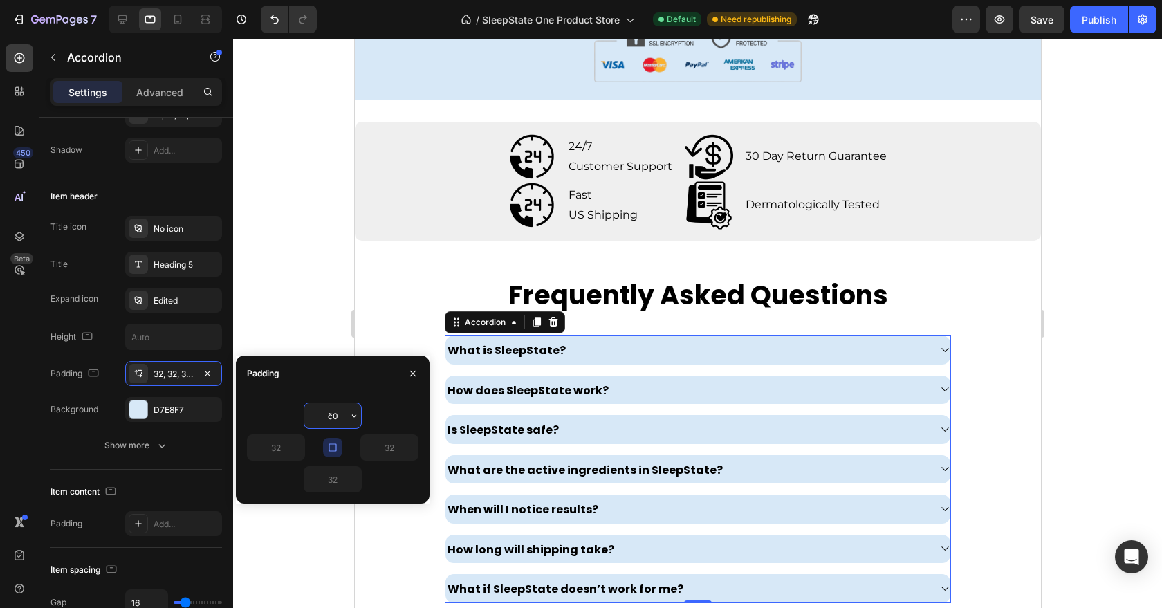
type input "č"
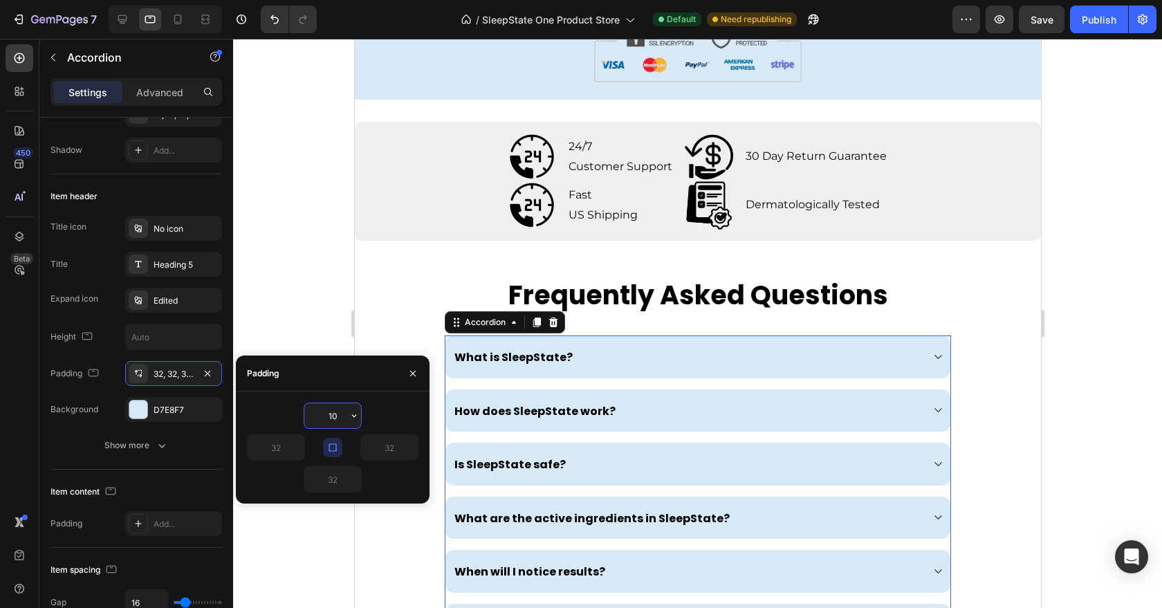
type input "1"
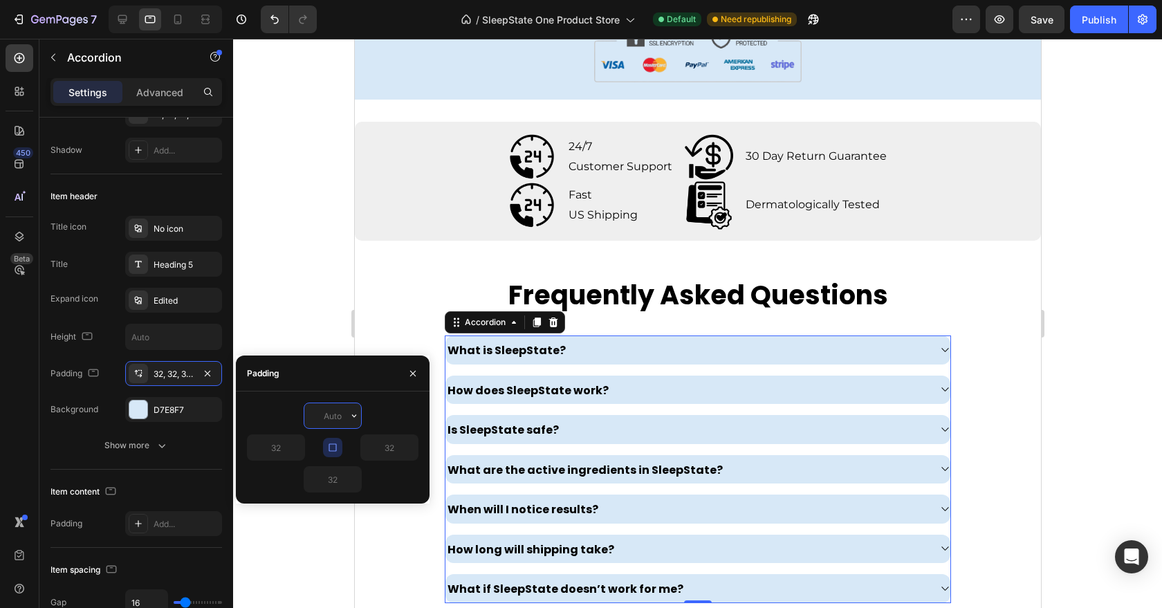
type input "5"
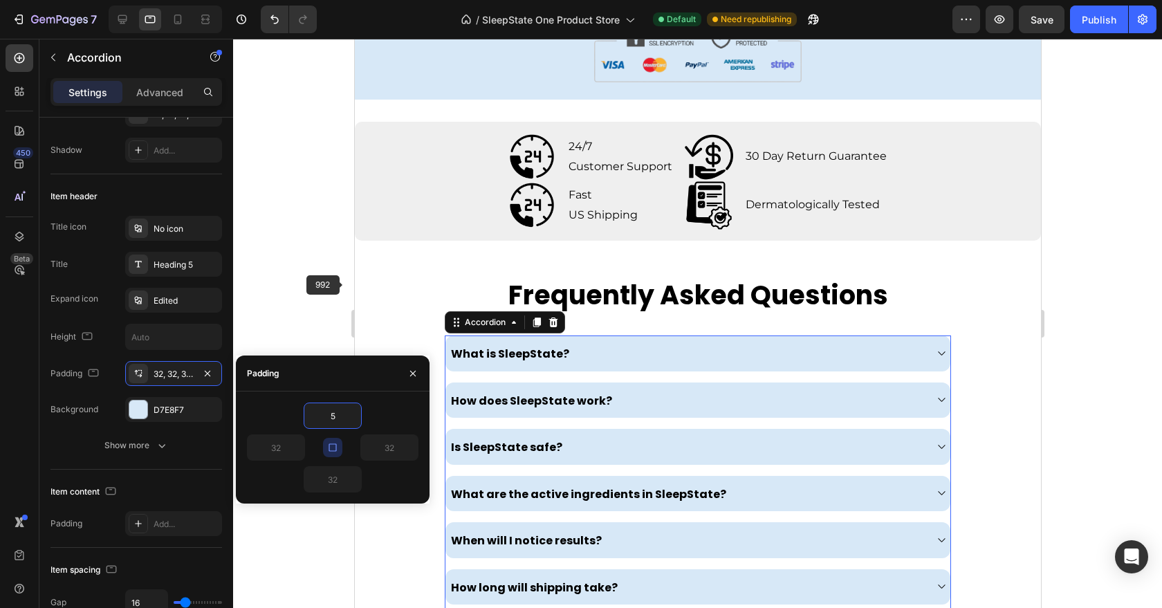
click at [360, 280] on div "Frequently Asked Questions Heading Row What is SleepState? How does SleepState …" at bounding box center [697, 500] width 686 height 475
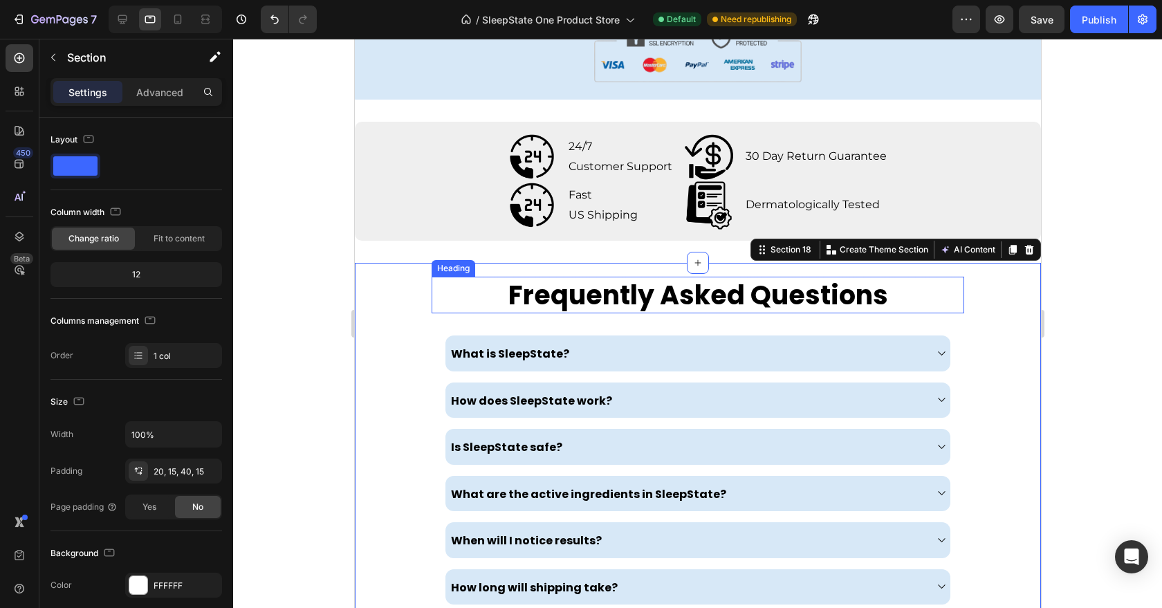
scroll to position [4626, 0]
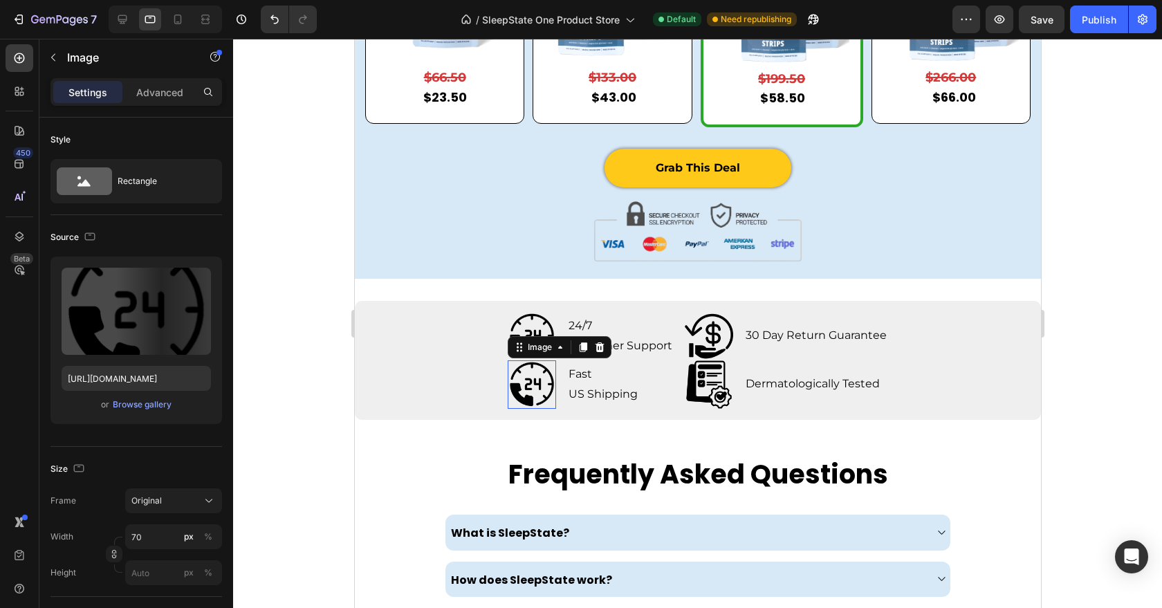
click at [538, 381] on img at bounding box center [531, 384] width 48 height 48
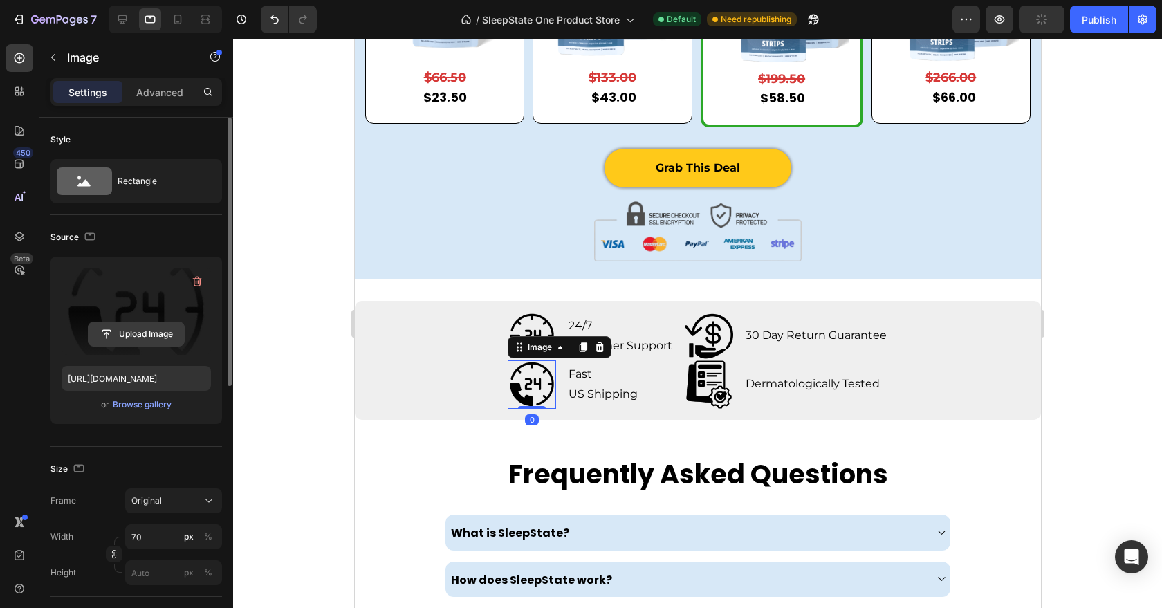
click at [120, 327] on input "file" at bounding box center [136, 334] width 95 height 24
click at [148, 347] on label at bounding box center [136, 311] width 149 height 87
click at [148, 346] on input "file" at bounding box center [136, 334] width 95 height 24
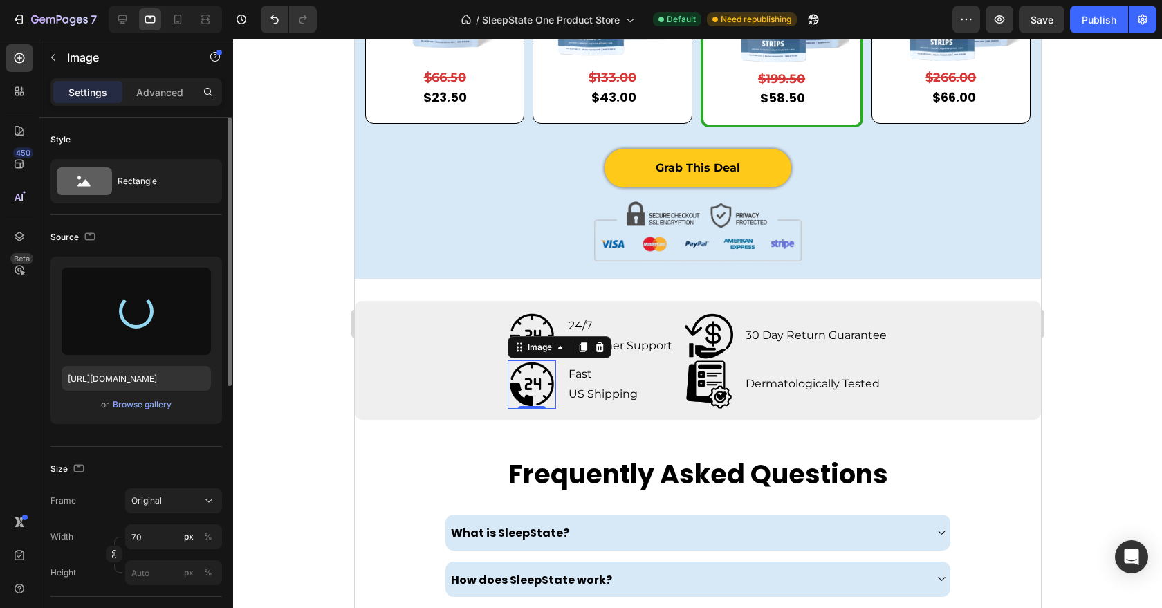
type input "https://cdn.shopify.com/s/files/1/0954/1713/9532/files/gempages_571746078035018…"
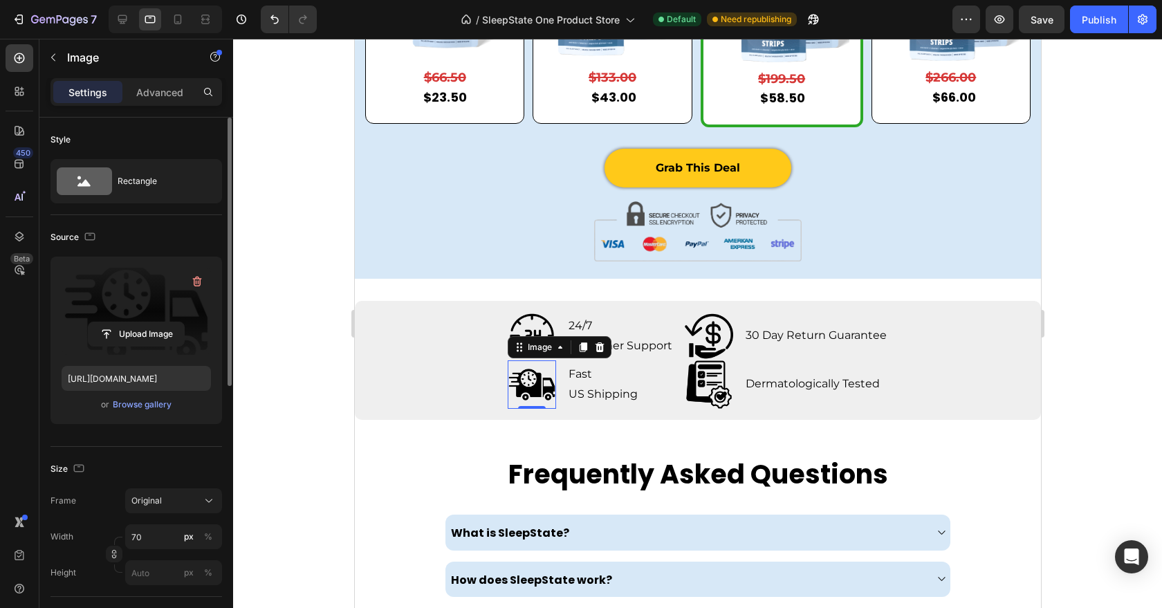
click at [277, 388] on div at bounding box center [697, 323] width 929 height 569
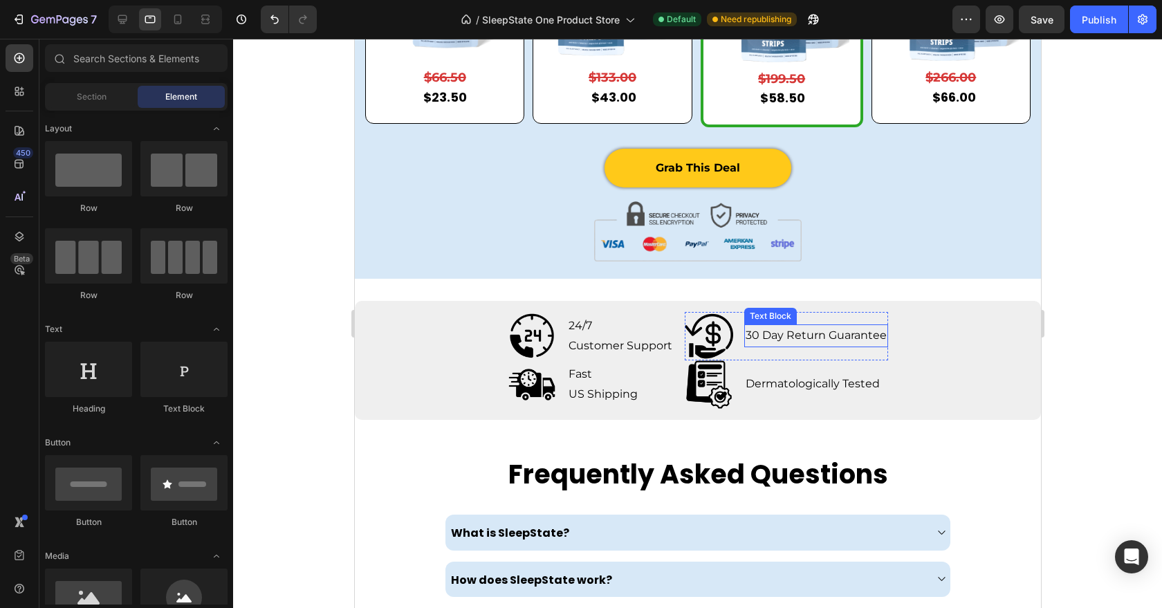
click at [772, 341] on p "30 Day Return Guarantee" at bounding box center [815, 336] width 141 height 20
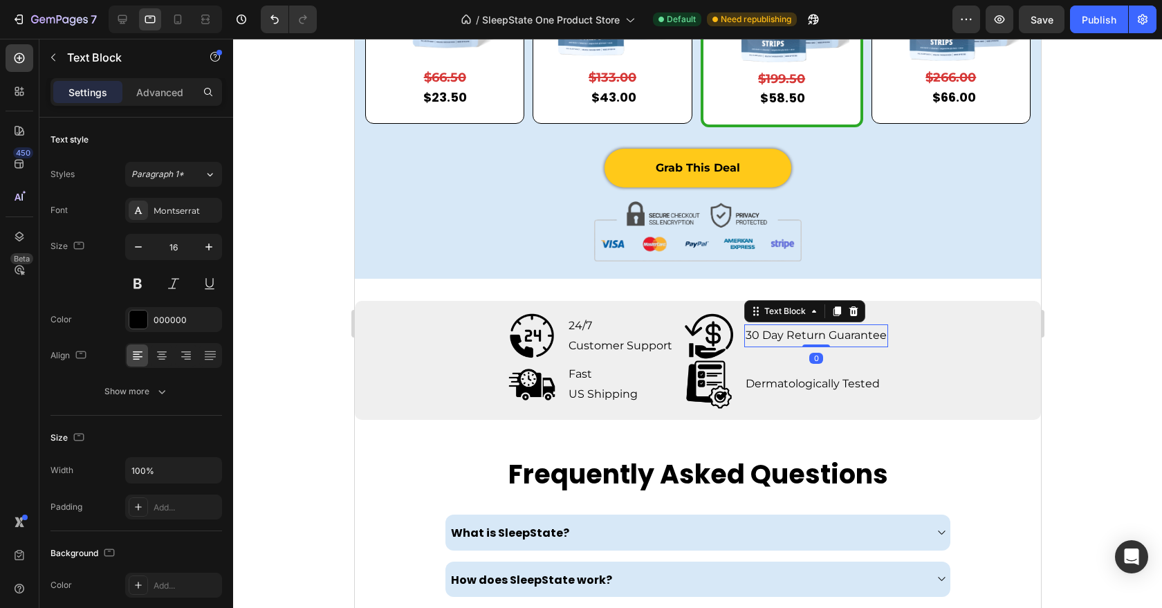
click at [809, 340] on p "30 Day Return Guarantee" at bounding box center [815, 336] width 141 height 20
click at [787, 337] on p "30 Day Return Guarantee" at bounding box center [815, 336] width 141 height 20
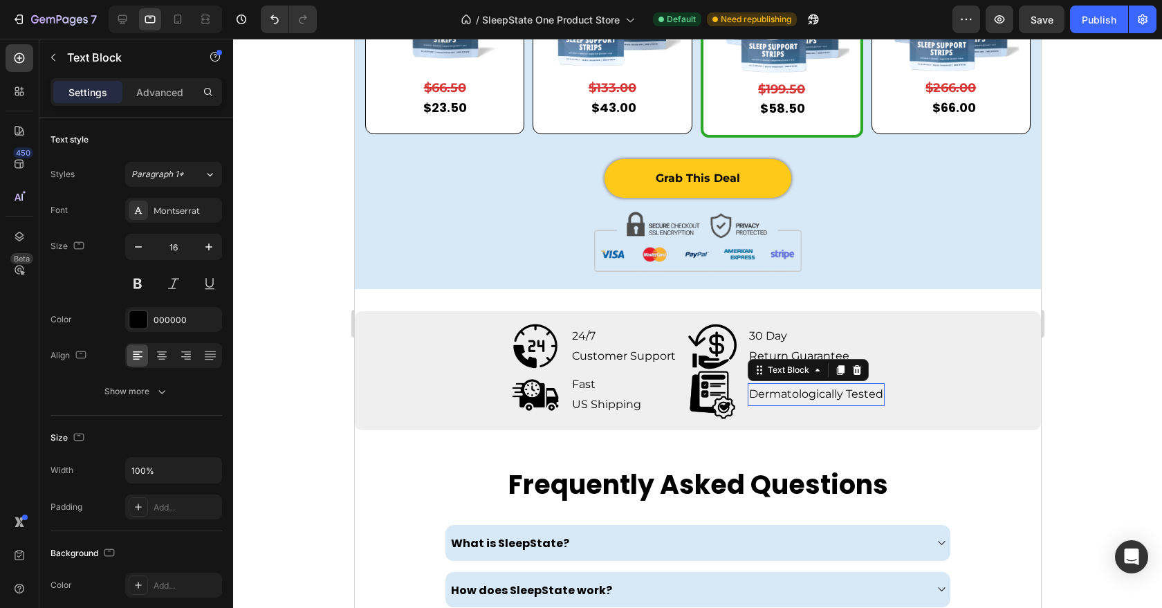
click at [800, 392] on p "Dermatologically Tested" at bounding box center [816, 395] width 134 height 20
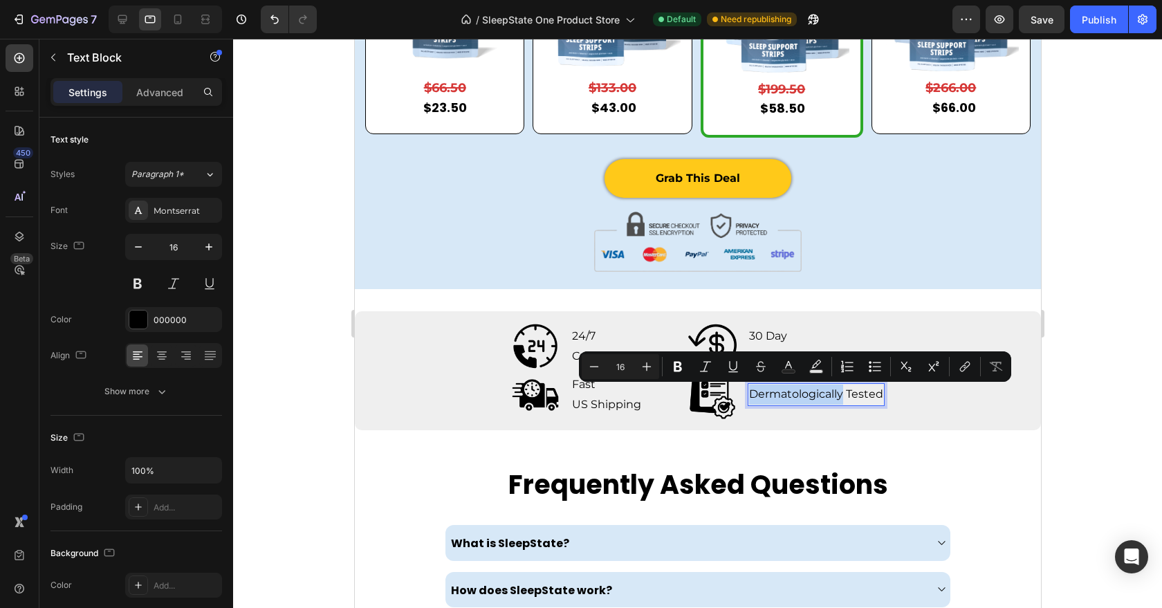
click at [841, 395] on p "Dermatologically Tested" at bounding box center [816, 395] width 134 height 20
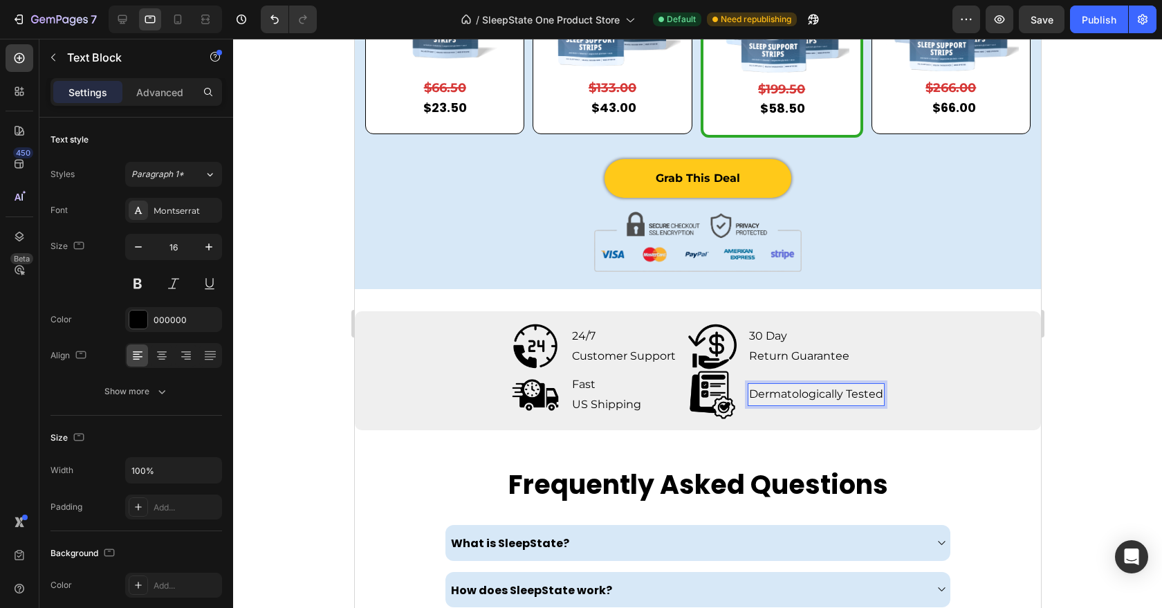
click at [848, 395] on p "Dermatologically Tested" at bounding box center [816, 395] width 134 height 20
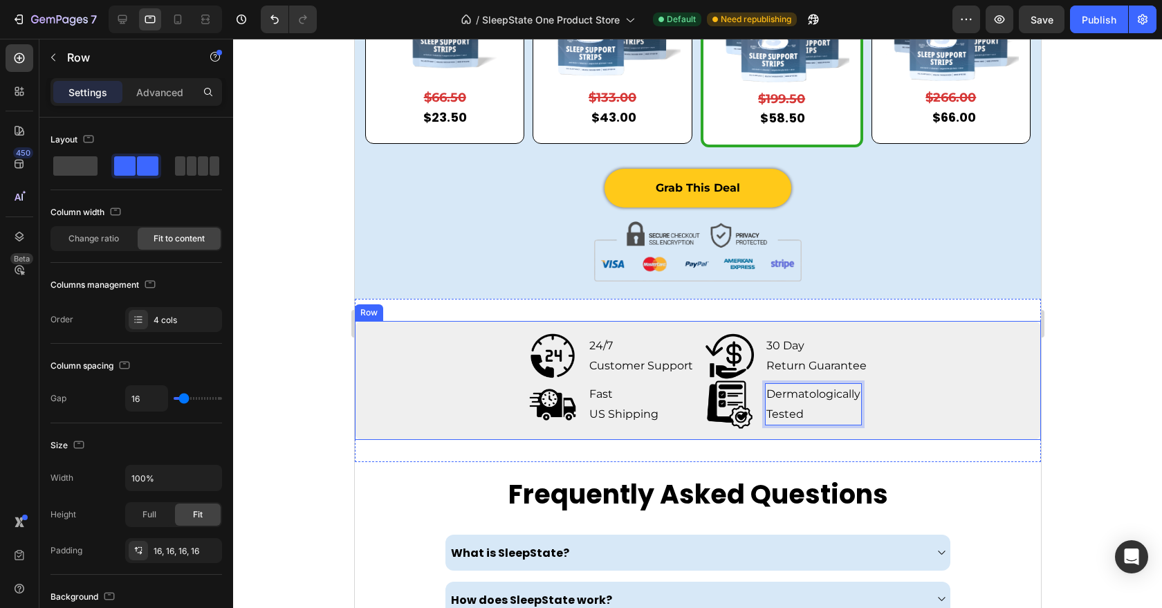
click at [917, 387] on div "Image 24/7 Customer Support Text Block Row Image 30 Day Return Guarantee Text B…" at bounding box center [697, 380] width 686 height 119
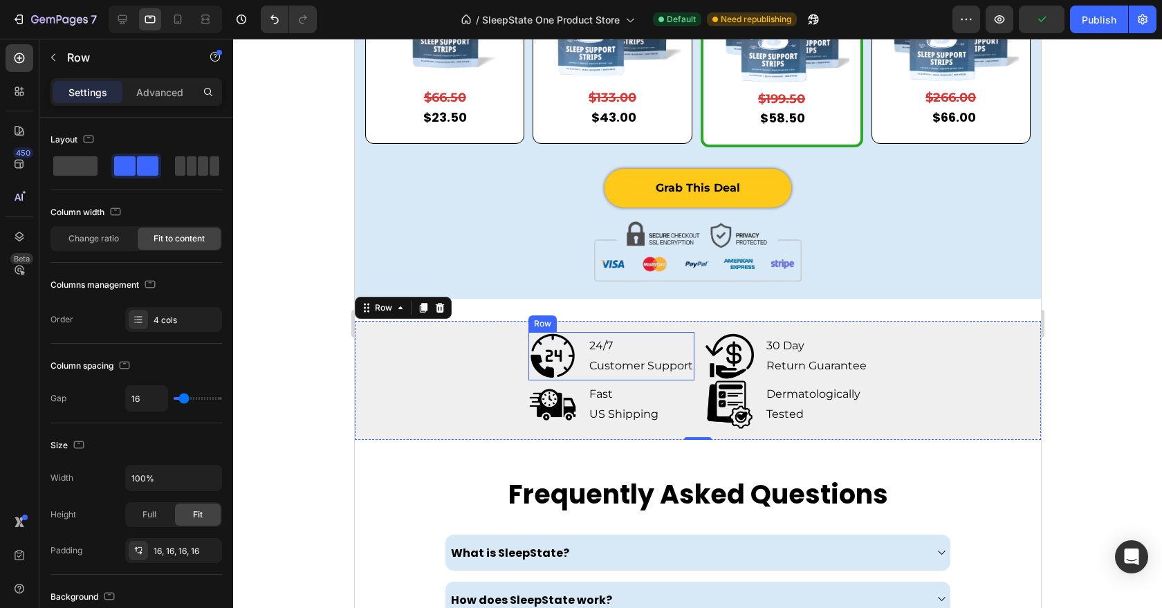
click at [687, 378] on div "24/7 Customer Support Text Block" at bounding box center [640, 356] width 107 height 48
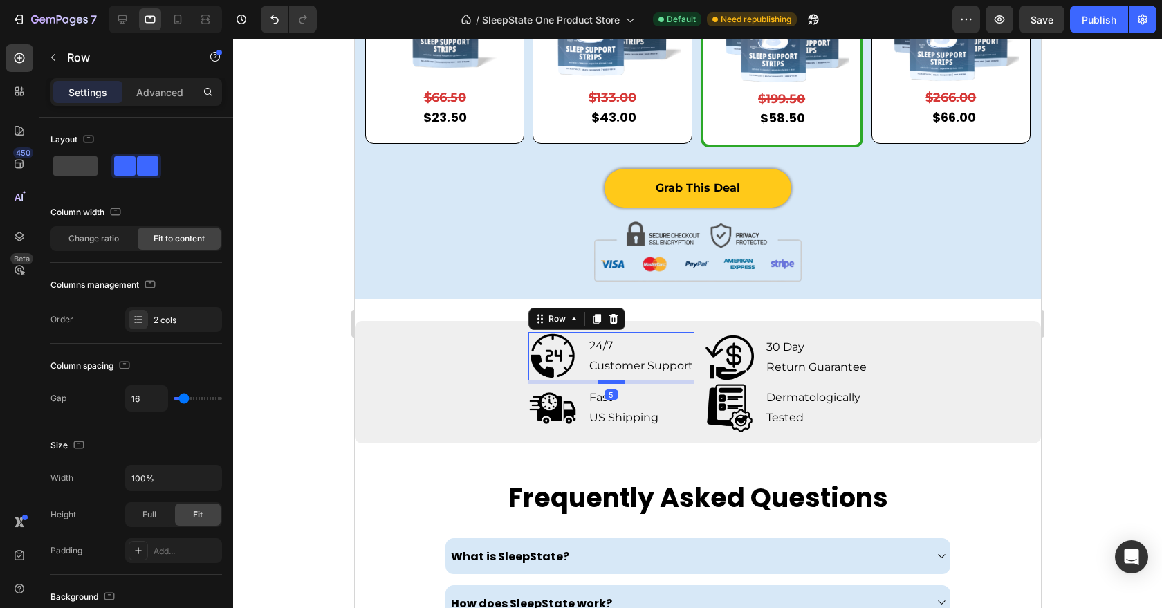
click at [610, 382] on div at bounding box center [611, 382] width 28 height 4
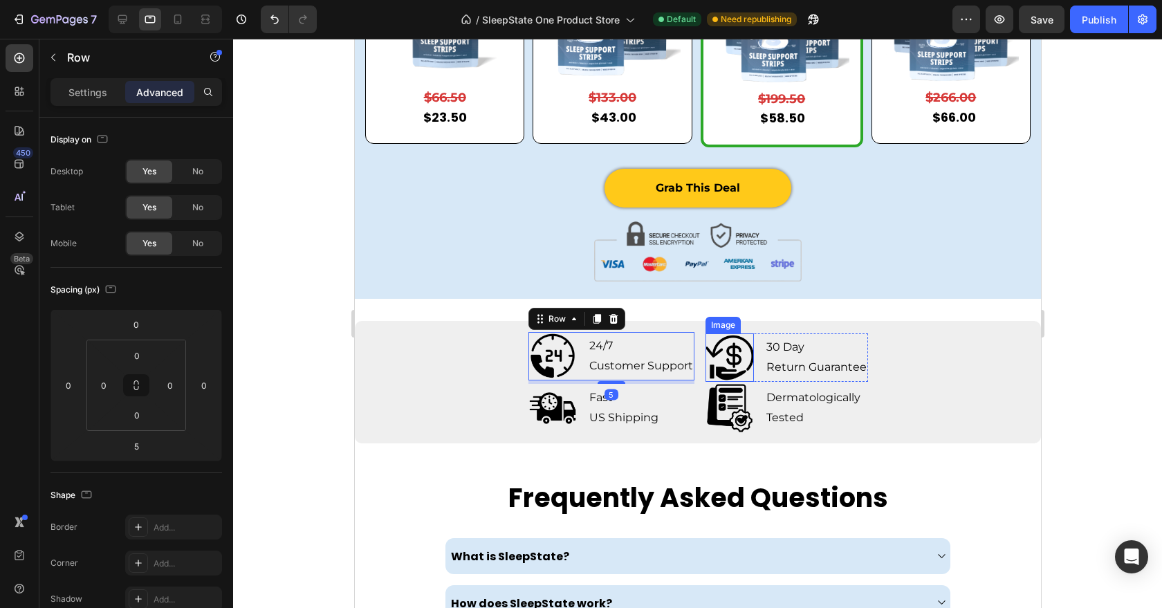
click at [719, 372] on img at bounding box center [729, 357] width 48 height 48
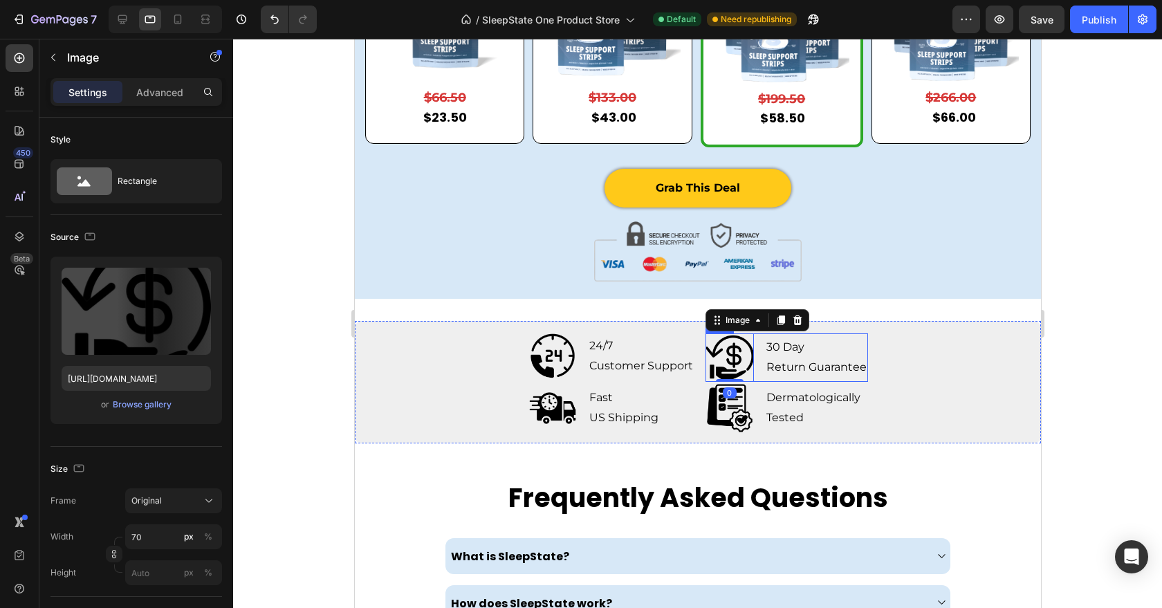
click at [761, 379] on div "Image 0 30 Day Return Guarantee Text Block Row" at bounding box center [786, 357] width 163 height 48
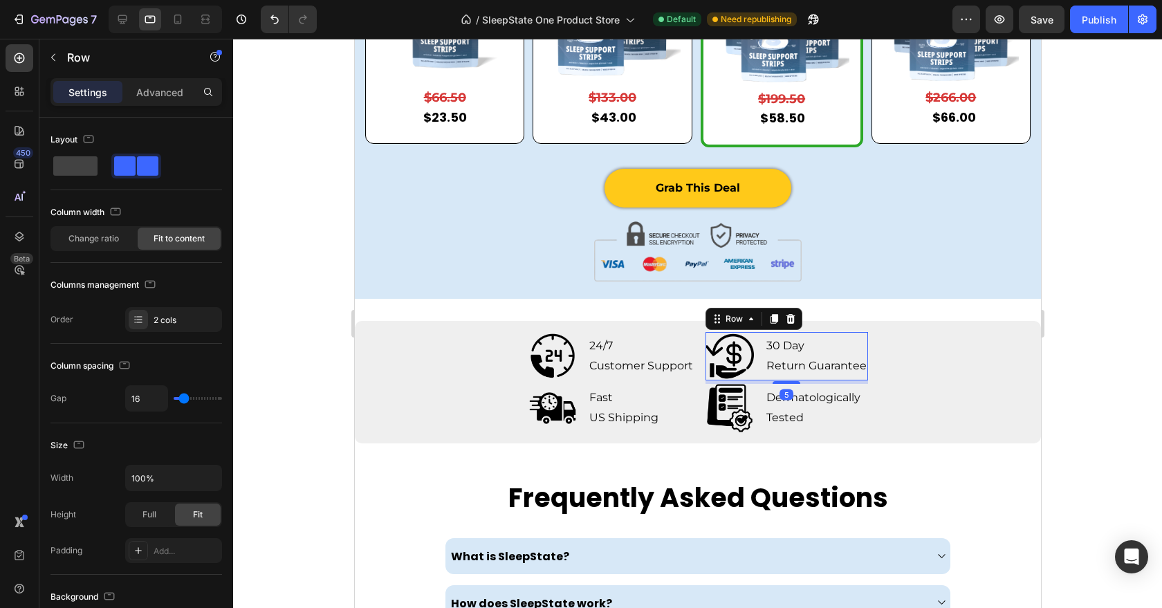
click at [776, 383] on div "Image 24/7 Customer Support Text Block Row Image 30 Day Return Guarantee Text B…" at bounding box center [697, 382] width 686 height 122
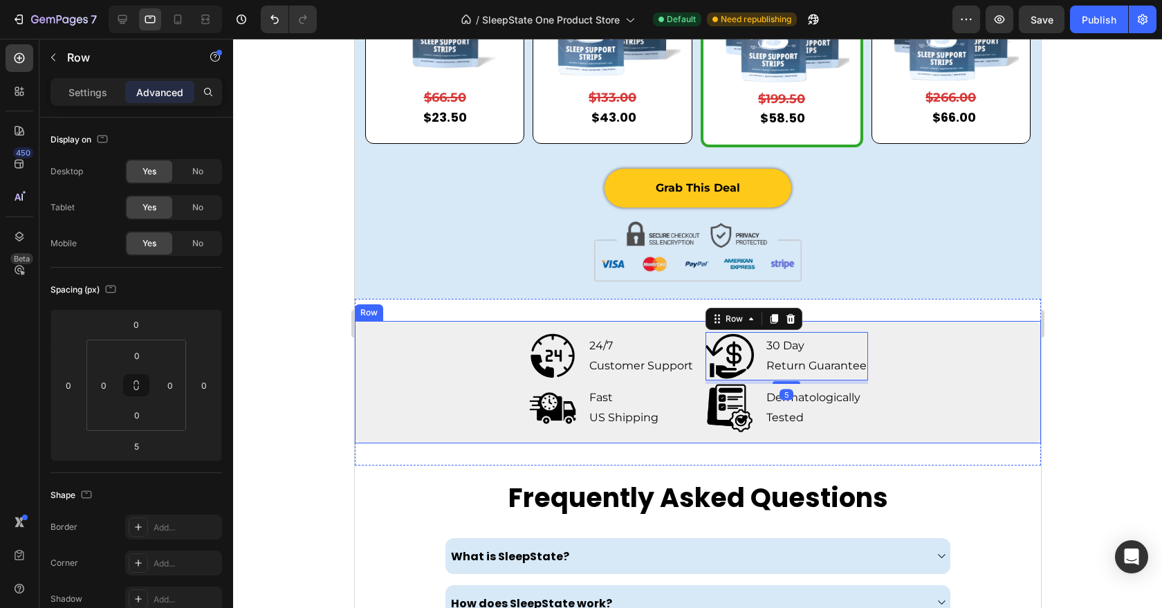
click at [953, 398] on div "Image 24/7 Customer Support Text Block Row Image 30 Day Return Guarantee Text B…" at bounding box center [697, 382] width 686 height 122
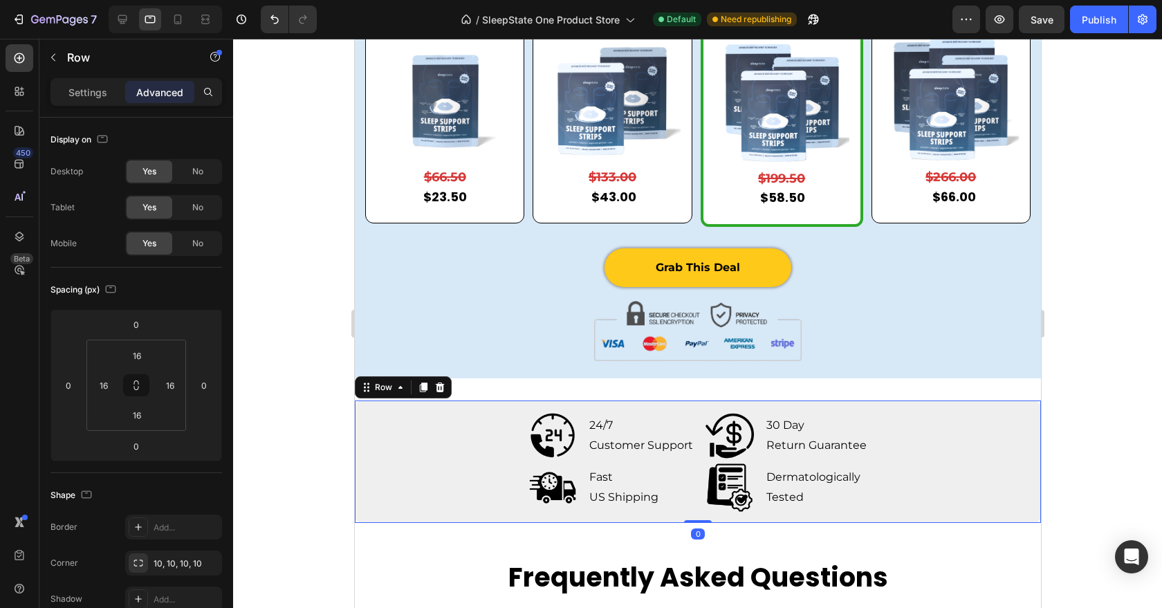
scroll to position [4496, 0]
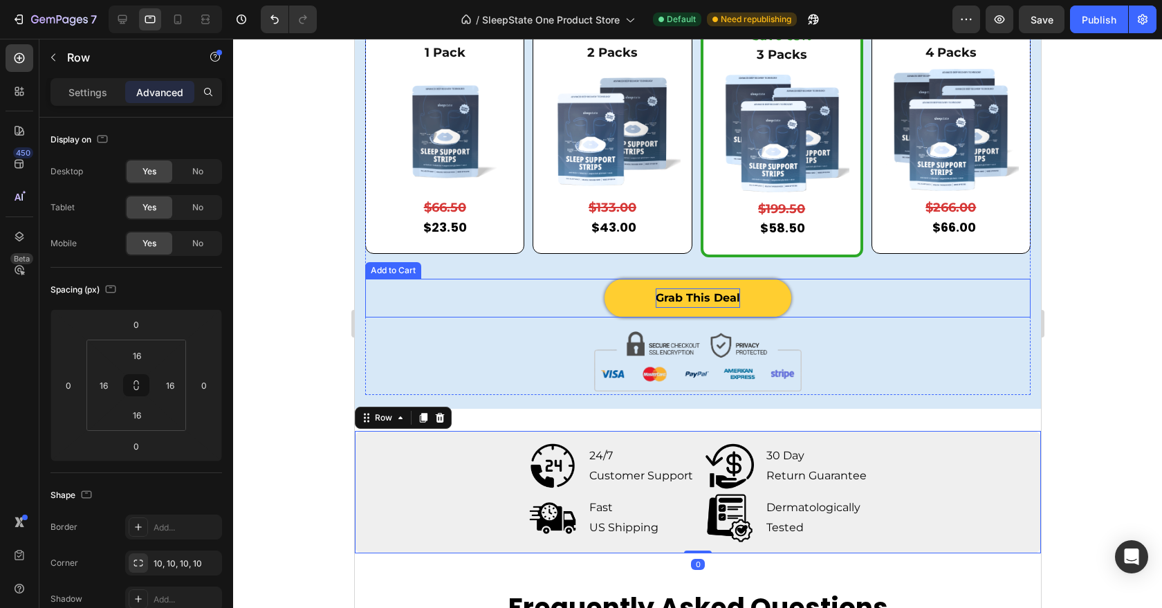
click at [721, 295] on div "Grab This Deal" at bounding box center [697, 299] width 84 height 20
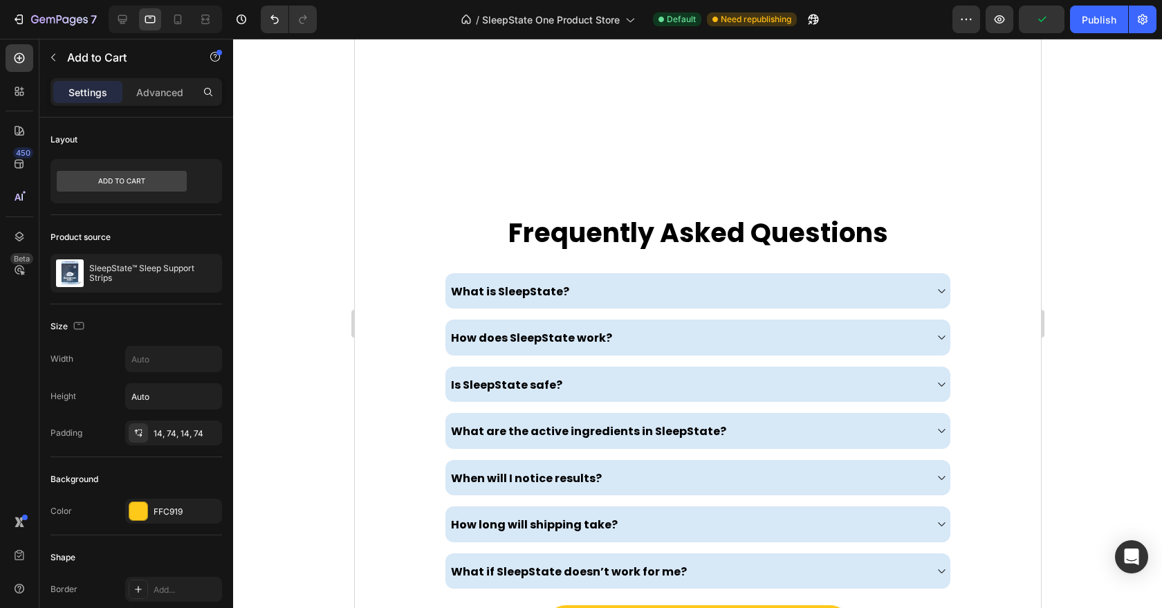
scroll to position [5137, 0]
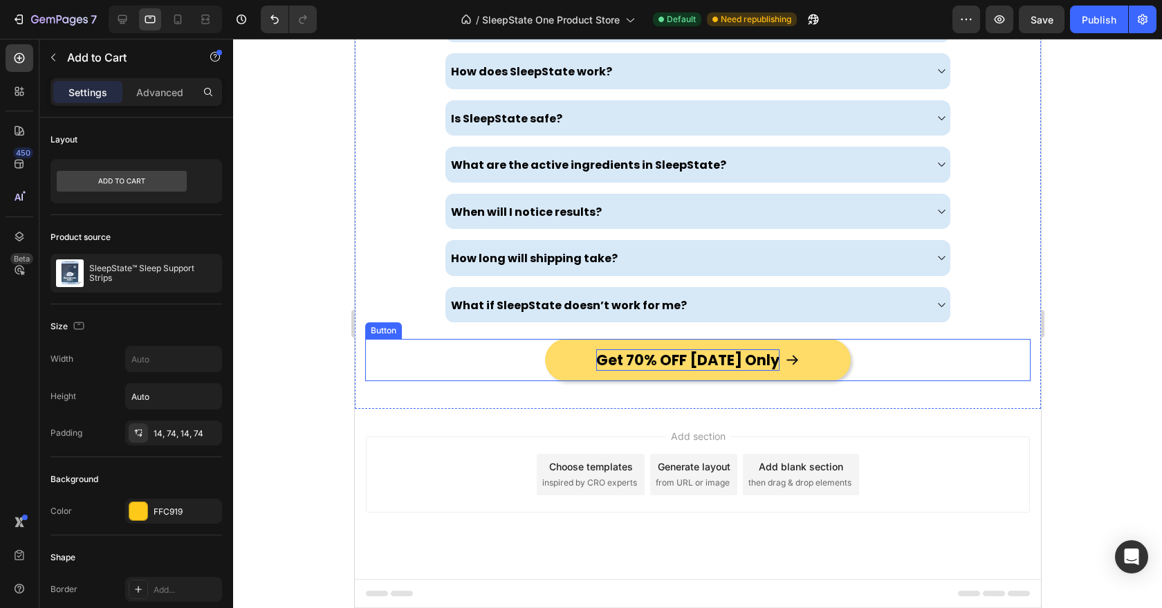
click at [634, 360] on span "Get 70% OFF [DATE] Only" at bounding box center [687, 360] width 183 height 20
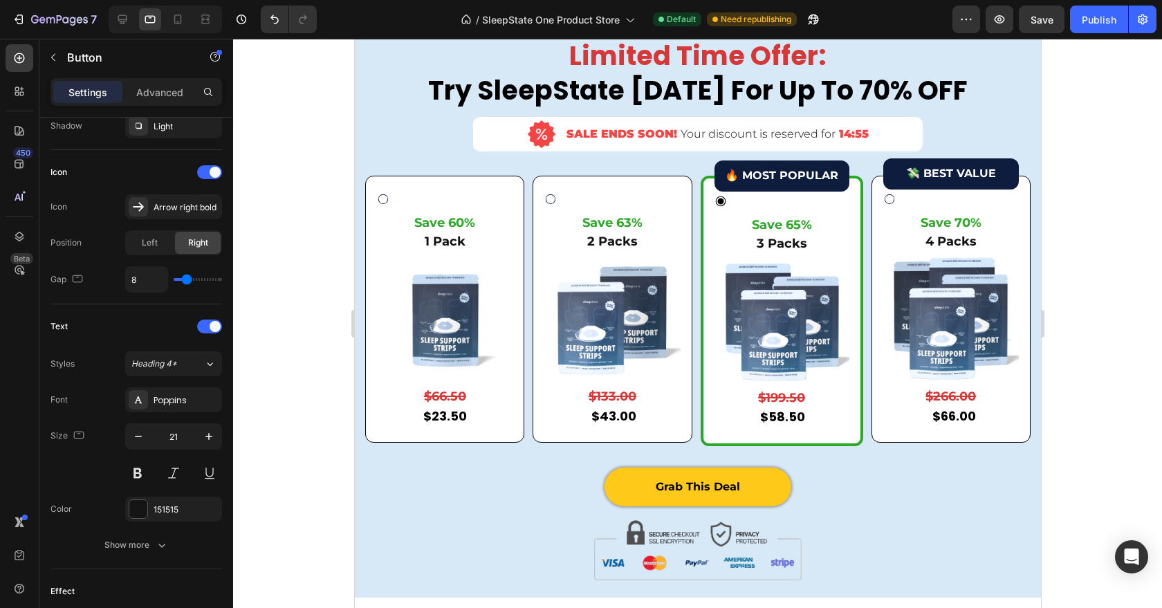
scroll to position [4274, 0]
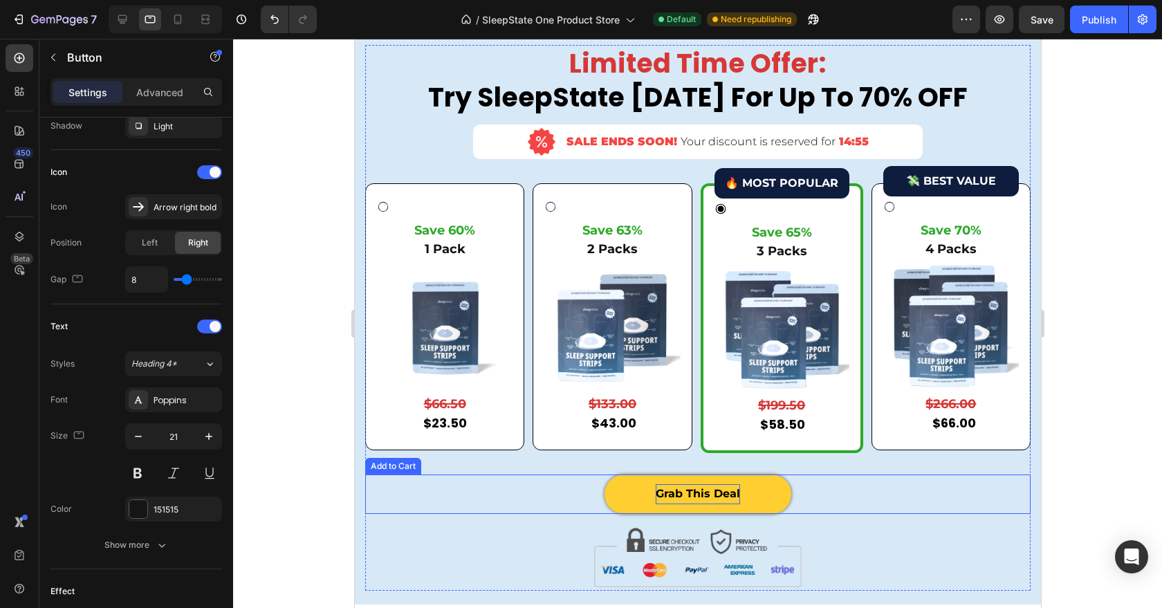
click at [697, 500] on div "Grab This Deal" at bounding box center [697, 494] width 84 height 20
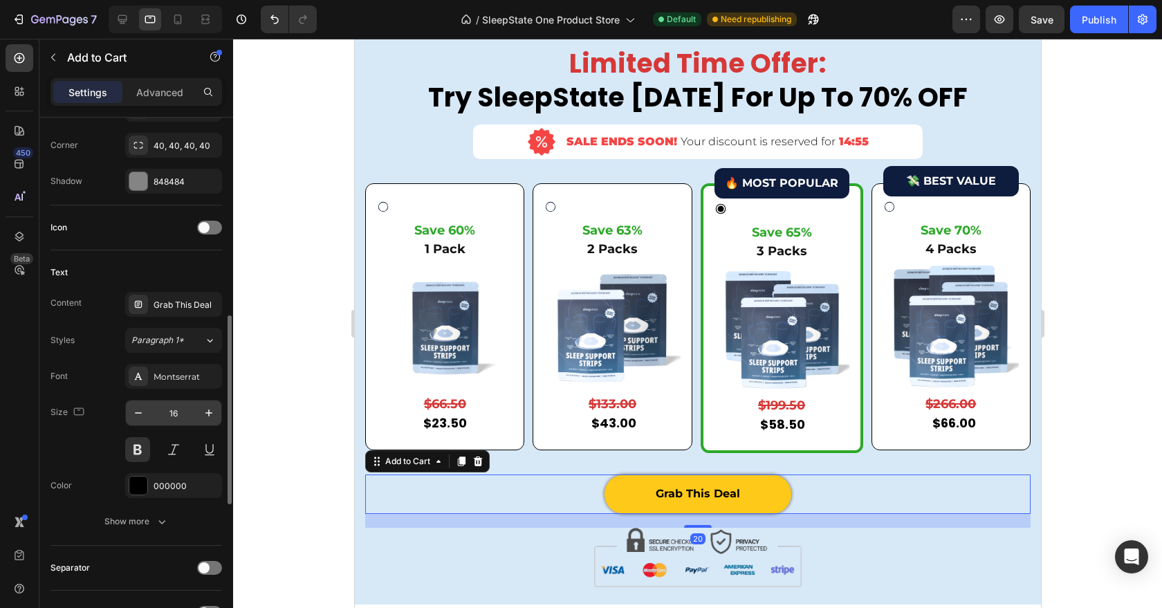
scroll to position [500, 0]
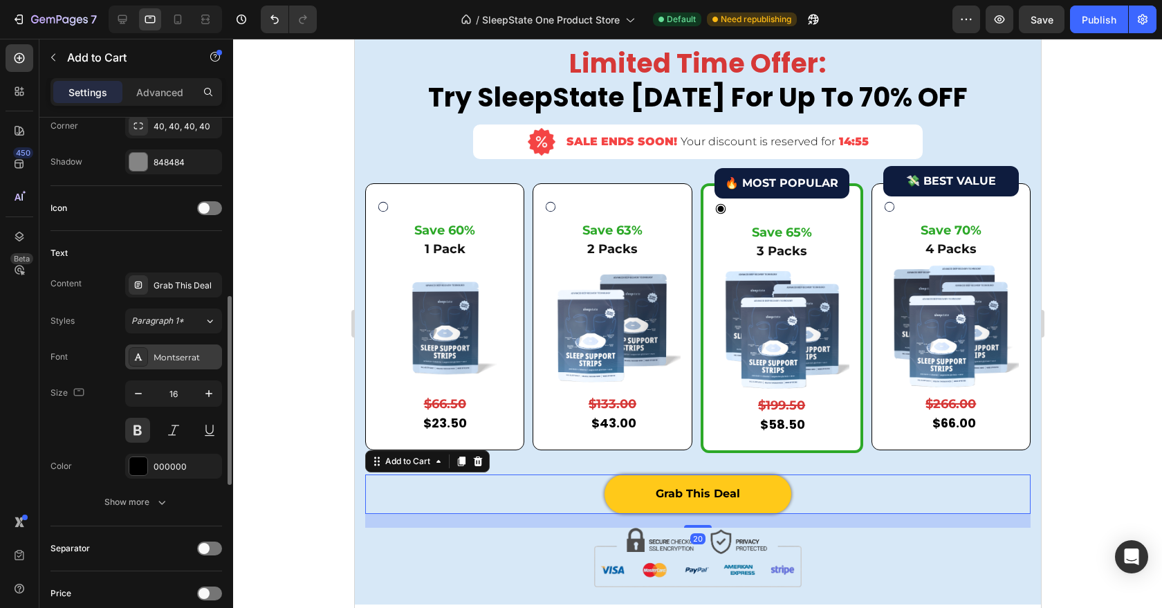
click at [194, 356] on div "Montserrat" at bounding box center [186, 357] width 65 height 12
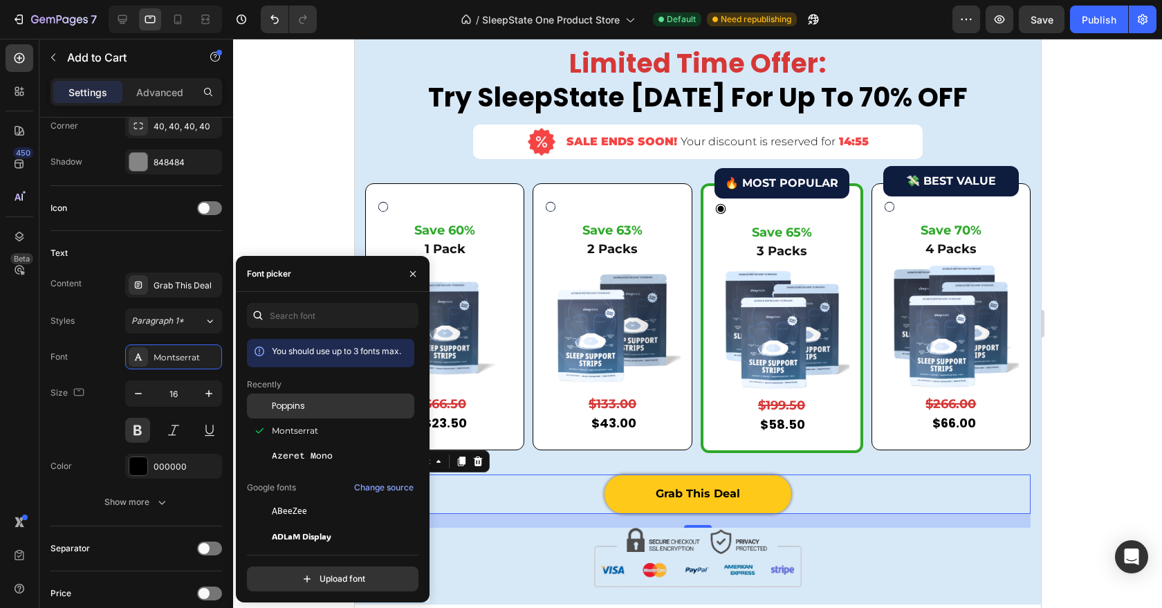
click at [322, 410] on div "Poppins" at bounding box center [342, 406] width 140 height 12
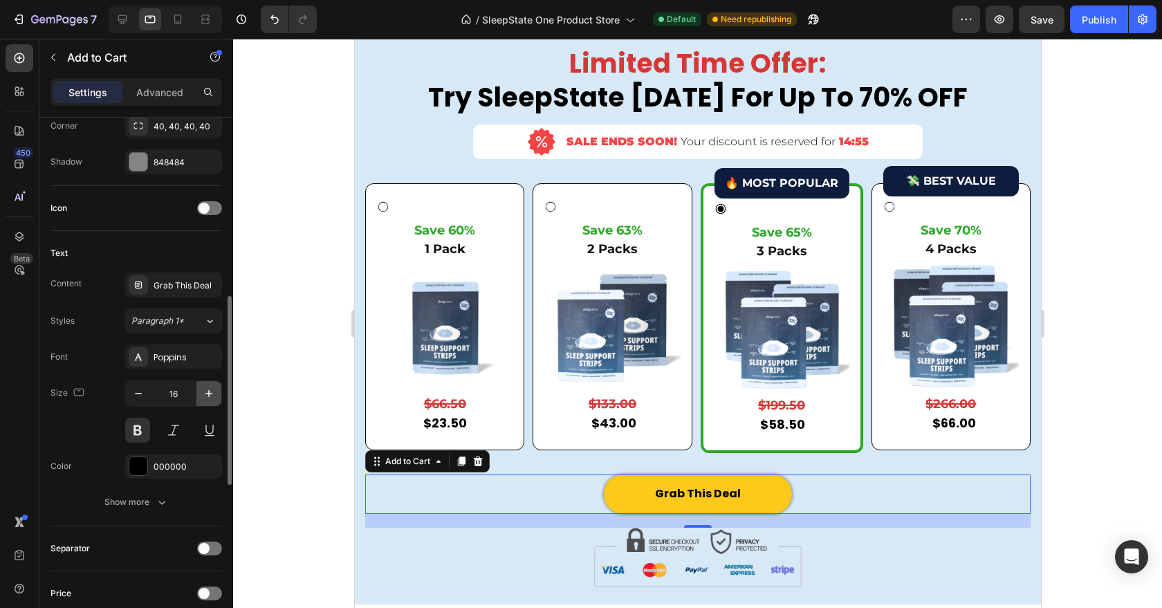
click at [204, 387] on icon "button" at bounding box center [209, 394] width 14 height 14
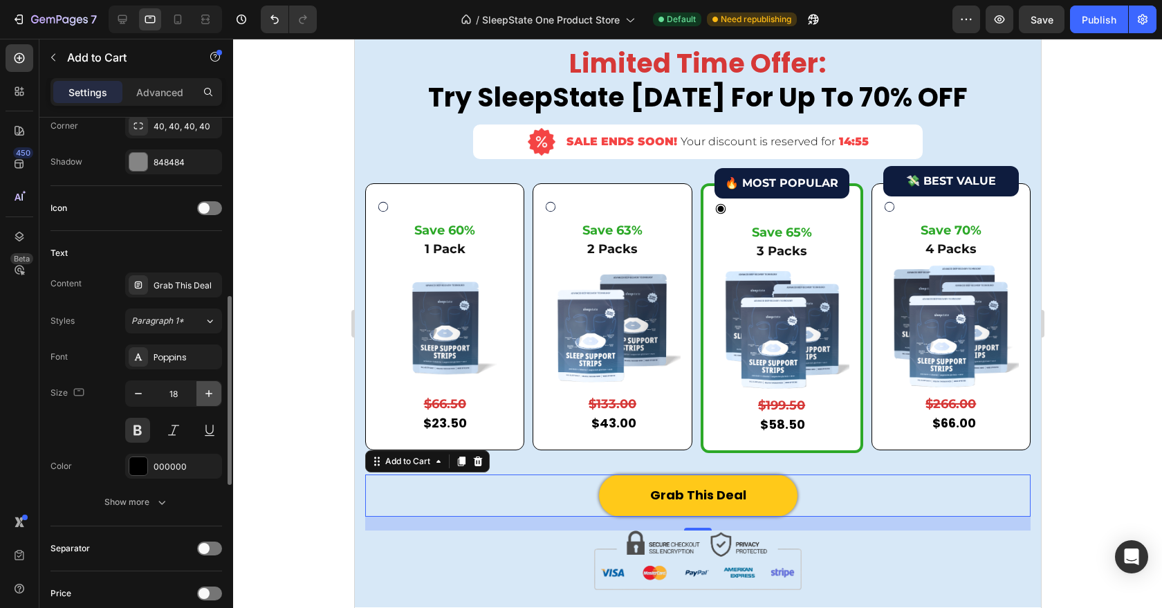
click at [204, 387] on icon "button" at bounding box center [209, 394] width 14 height 14
type input "21"
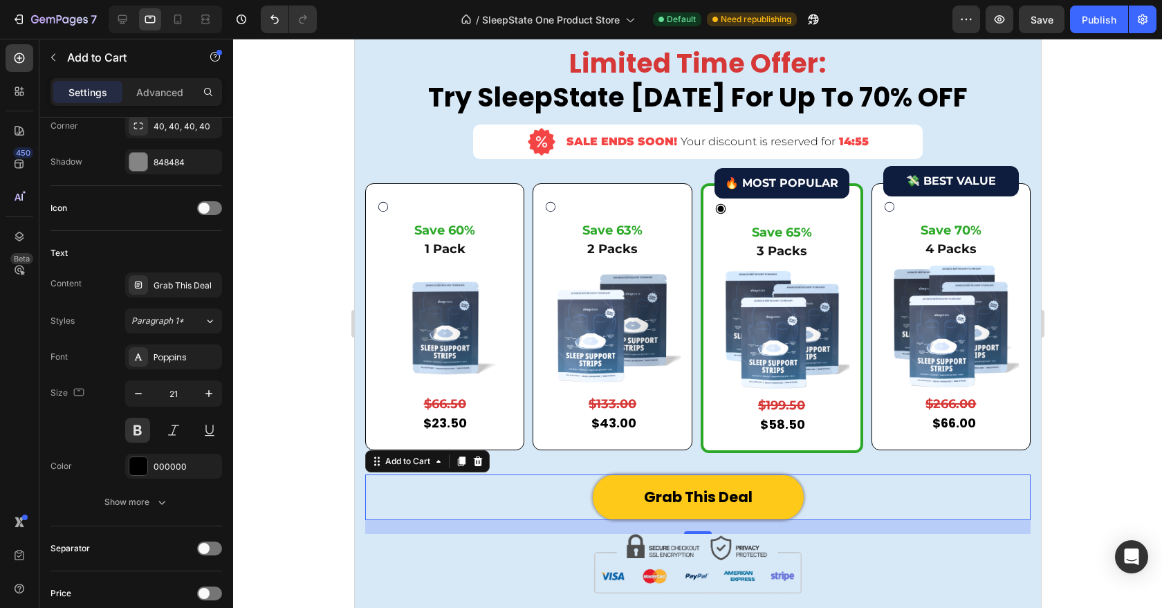
click at [421, 475] on div "Grab This Deal Add to Cart 20" at bounding box center [698, 498] width 666 height 46
click at [553, 512] on div "Grab This Deal Add to Cart 20" at bounding box center [698, 498] width 666 height 46
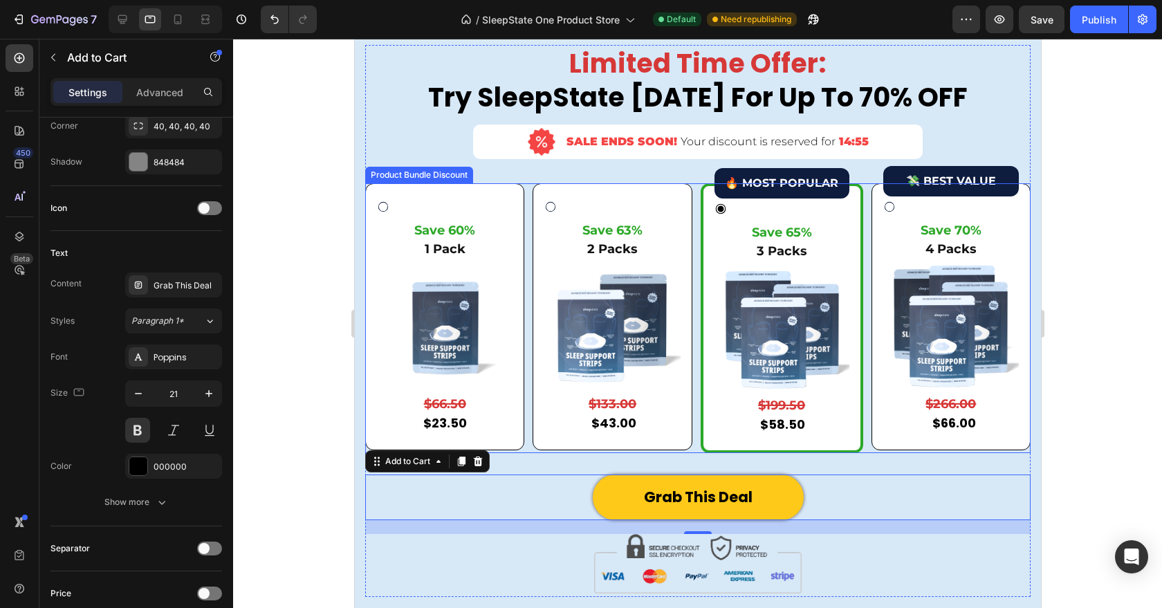
click at [692, 244] on div "Save 60% Text Block 1 Pack Text Block Image $66.50 Product Price Product Price …" at bounding box center [698, 318] width 666 height 271
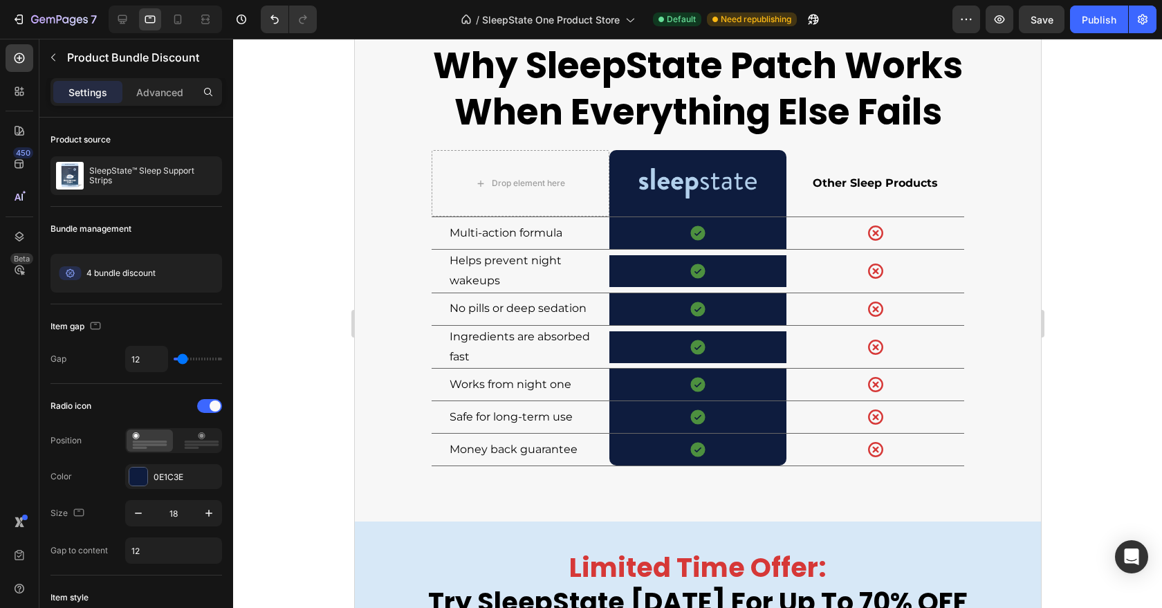
scroll to position [3679, 0]
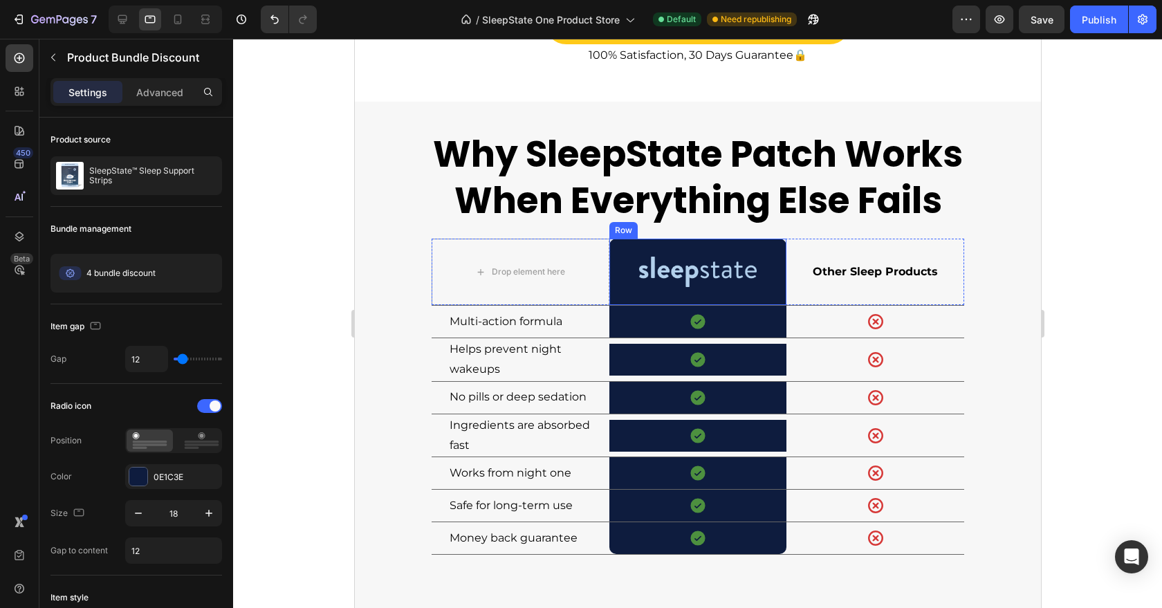
click at [683, 200] on h2 "Why SleepState Patch Works When Everything Else Fails" at bounding box center [697, 177] width 533 height 96
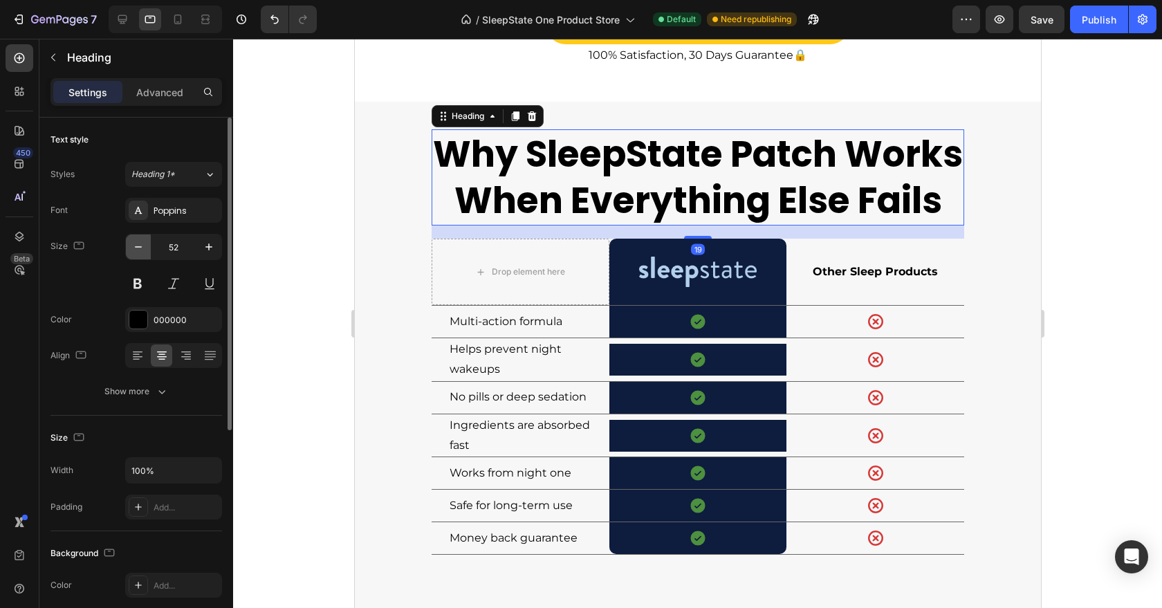
click at [140, 240] on icon "button" at bounding box center [138, 247] width 14 height 14
click at [140, 241] on icon "button" at bounding box center [138, 247] width 14 height 14
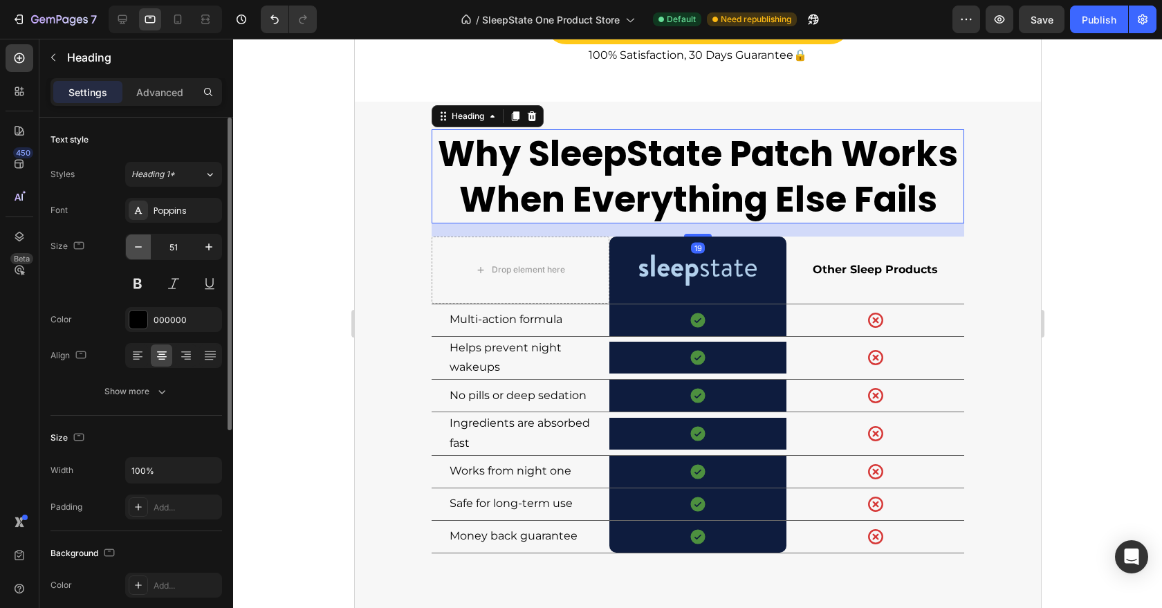
click at [140, 241] on icon "button" at bounding box center [138, 247] width 14 height 14
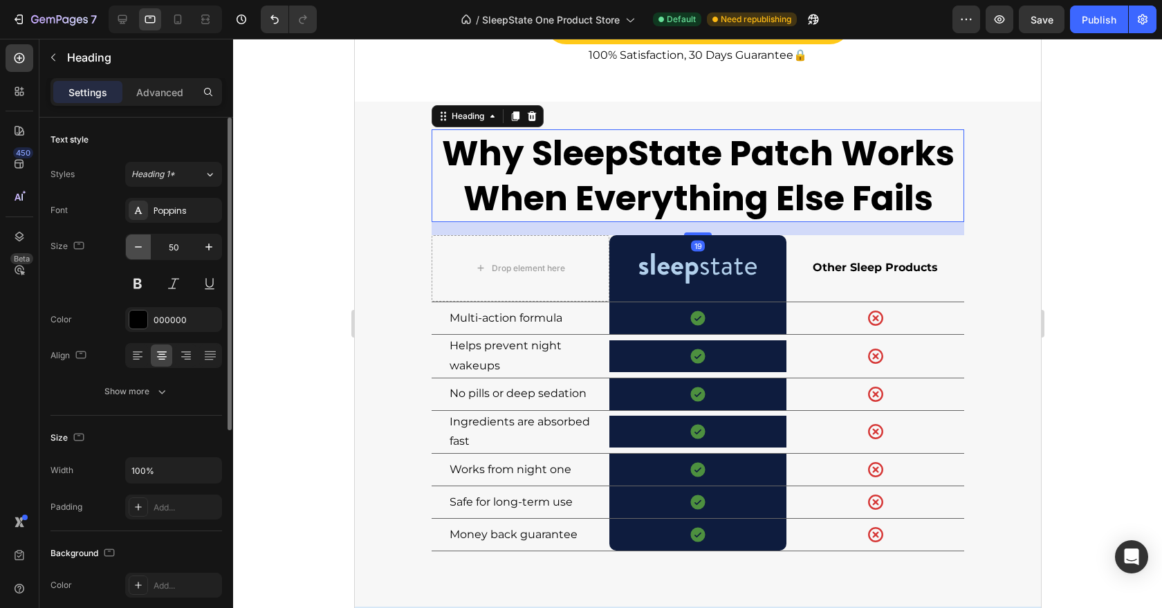
click at [140, 241] on icon "button" at bounding box center [138, 247] width 14 height 14
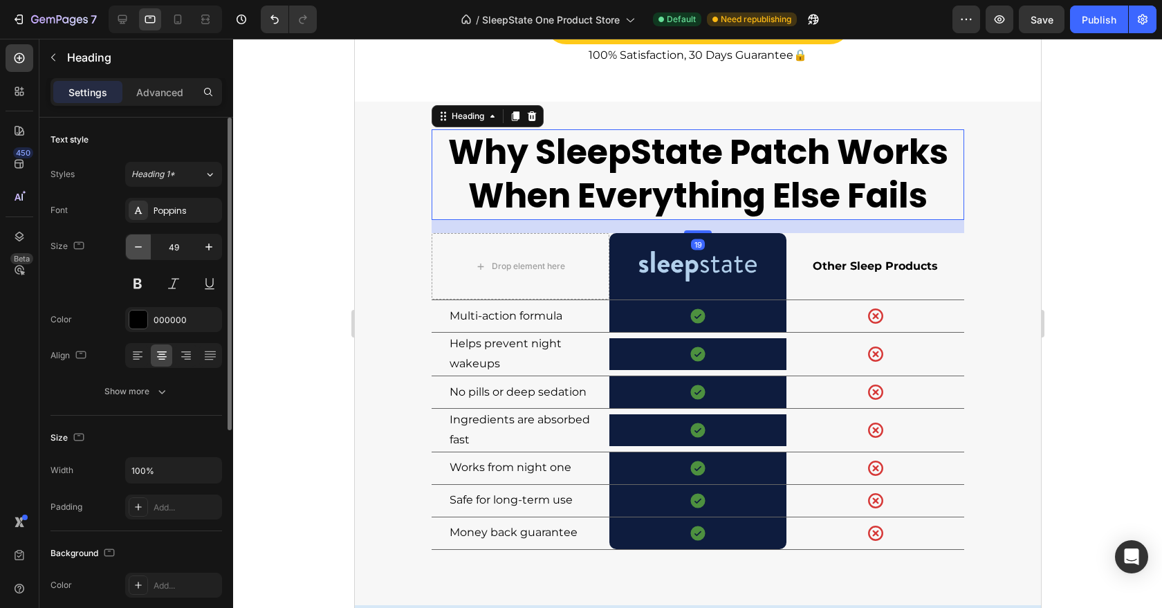
click at [140, 241] on icon "button" at bounding box center [138, 247] width 14 height 14
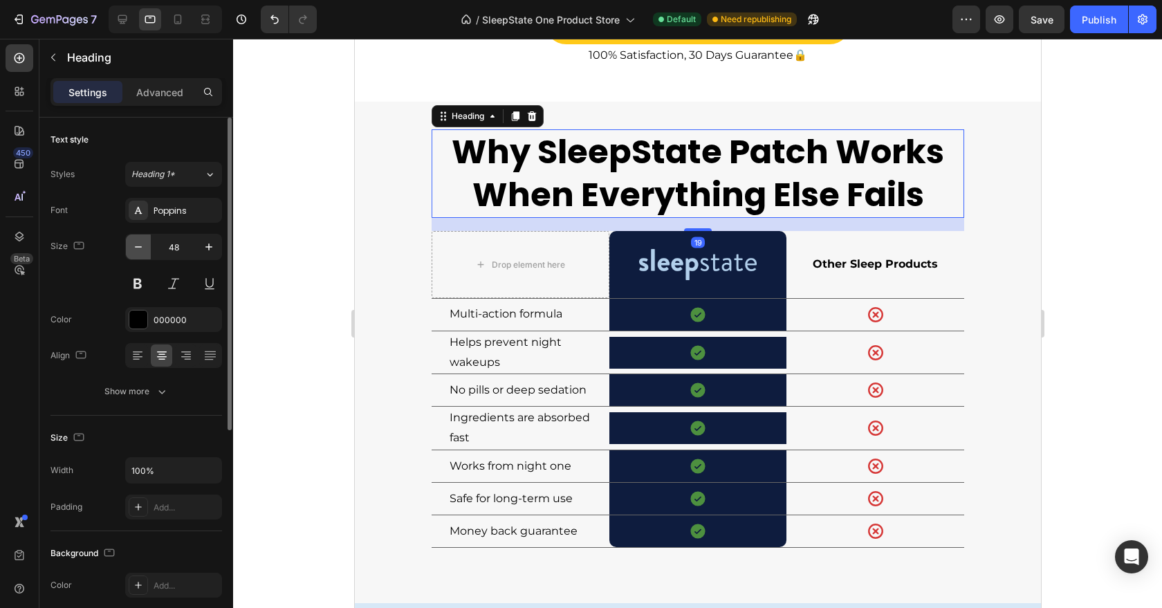
click at [140, 241] on icon "button" at bounding box center [138, 247] width 14 height 14
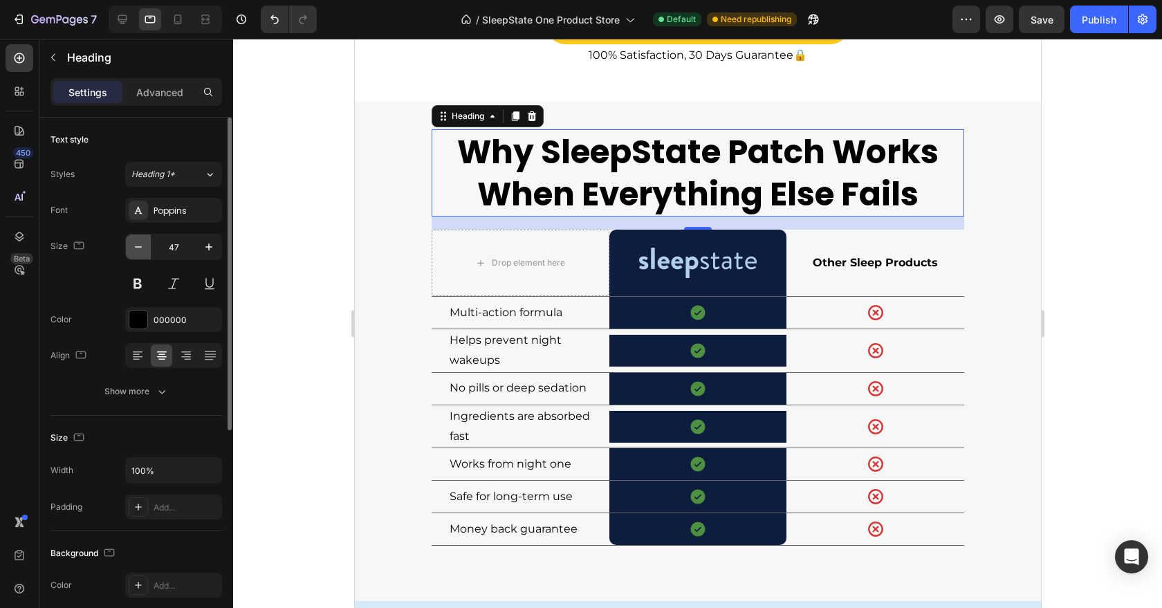
click at [140, 241] on icon "button" at bounding box center [138, 247] width 14 height 14
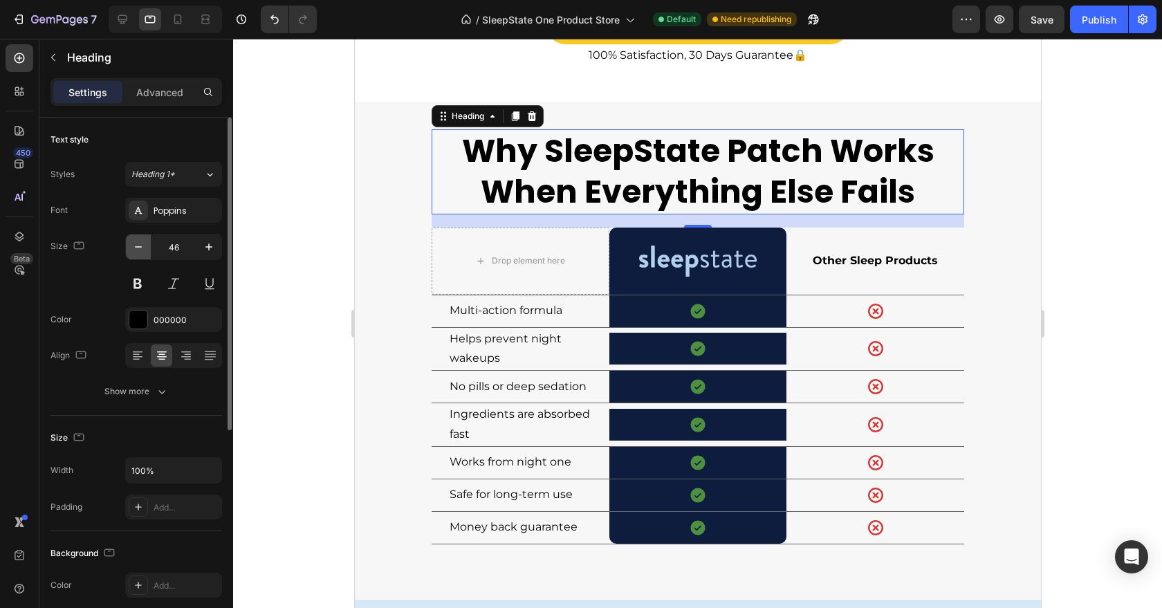
click at [140, 241] on icon "button" at bounding box center [138, 247] width 14 height 14
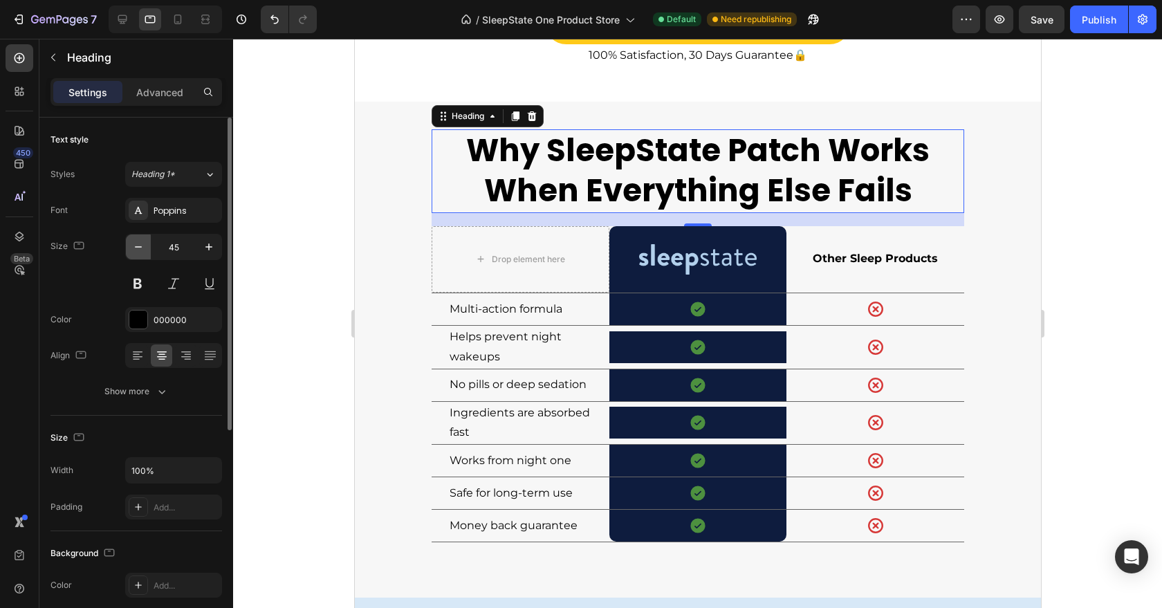
click at [140, 241] on icon "button" at bounding box center [138, 247] width 14 height 14
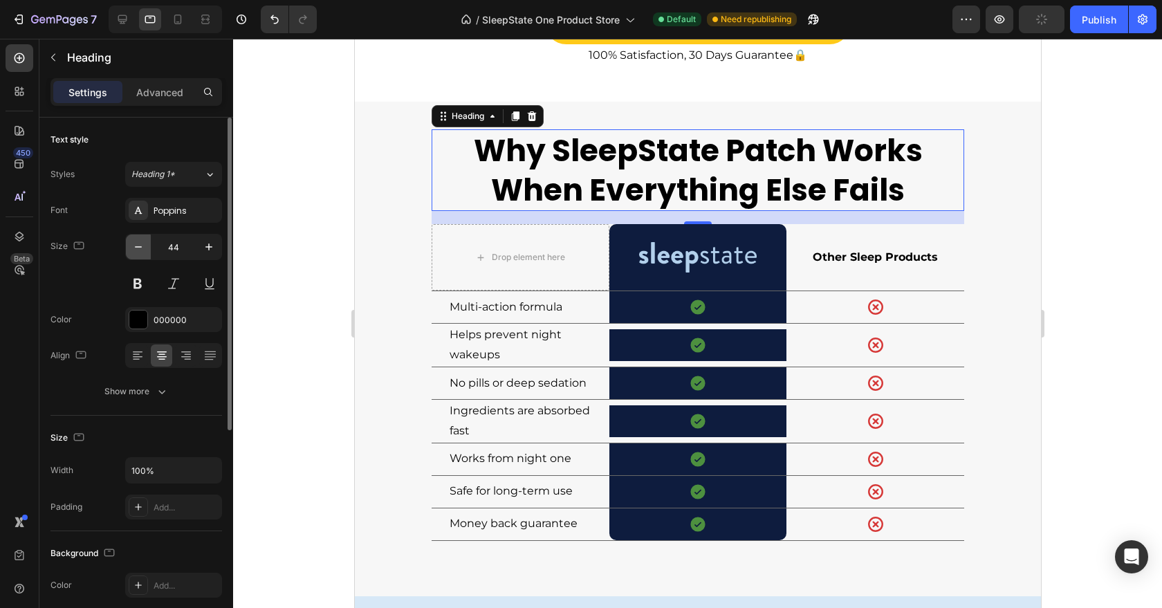
click at [140, 241] on icon "button" at bounding box center [138, 247] width 14 height 14
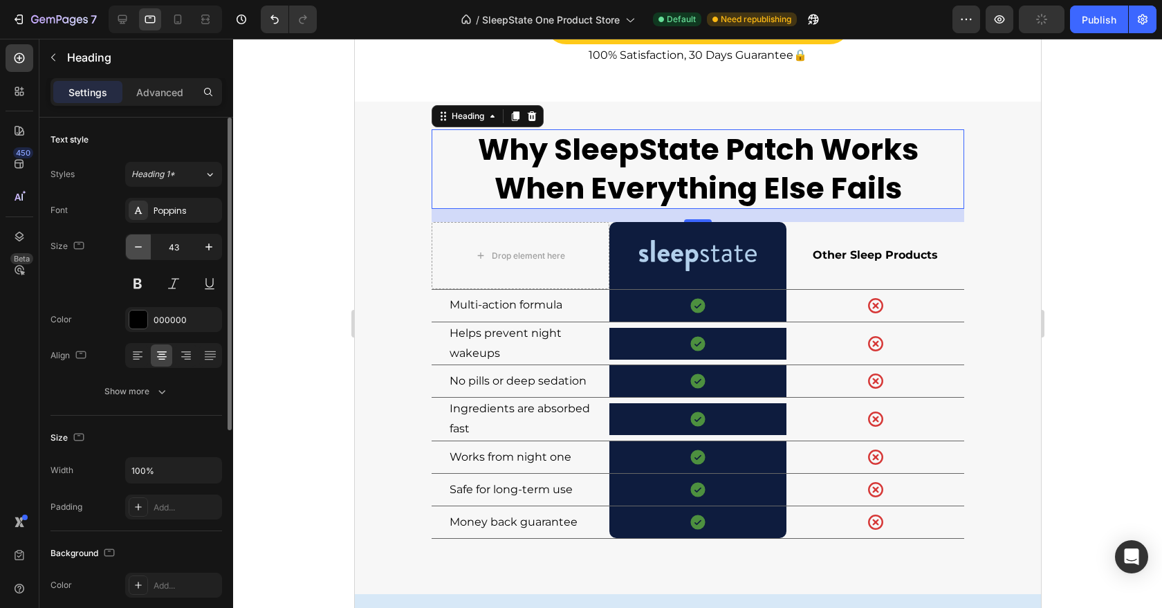
click at [140, 241] on icon "button" at bounding box center [138, 247] width 14 height 14
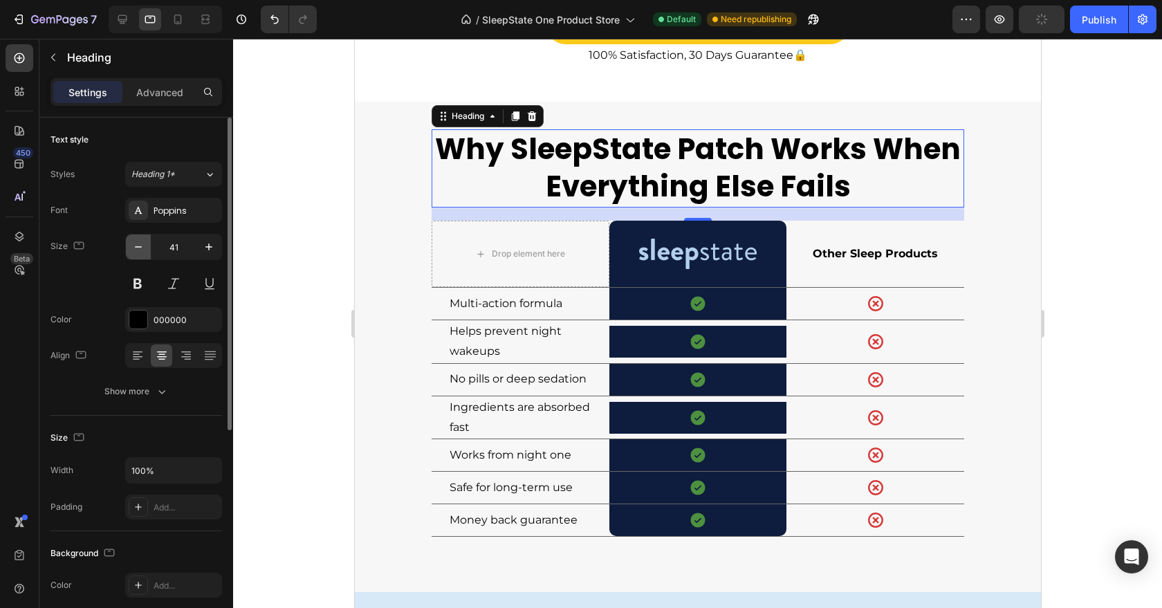
click at [140, 241] on icon "button" at bounding box center [138, 247] width 14 height 14
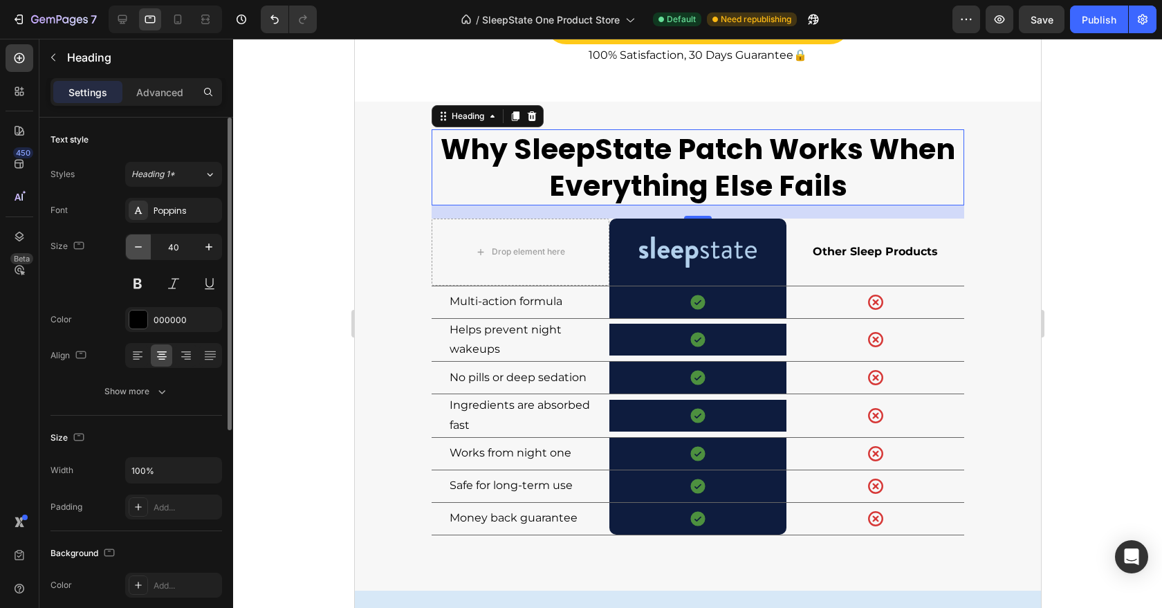
click at [140, 241] on icon "button" at bounding box center [138, 247] width 14 height 14
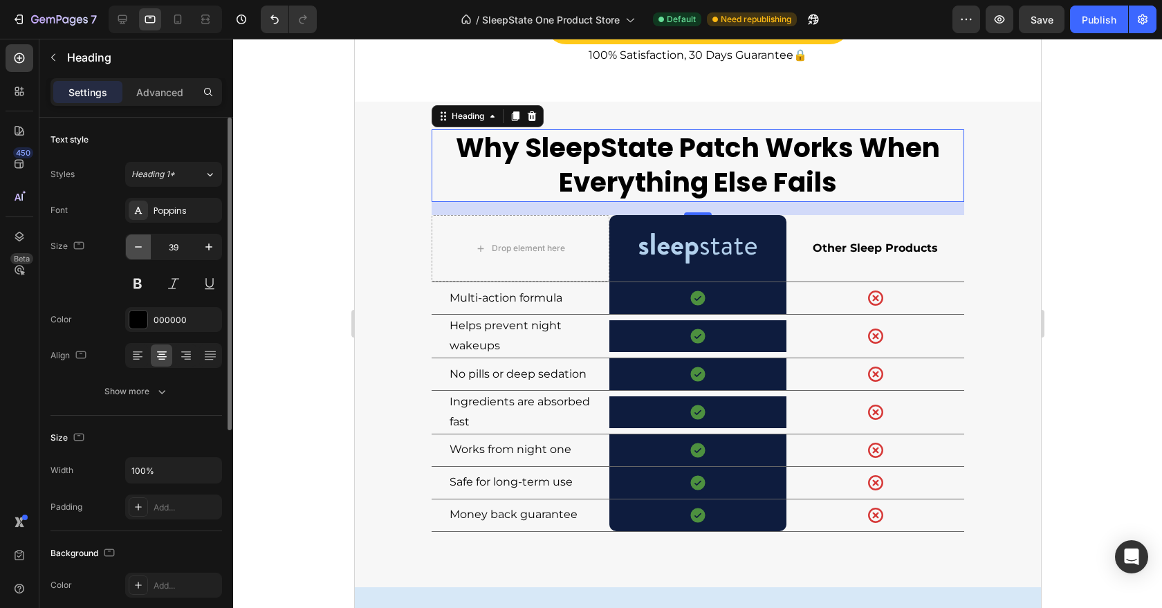
click at [140, 241] on icon "button" at bounding box center [138, 247] width 14 height 14
type input "38"
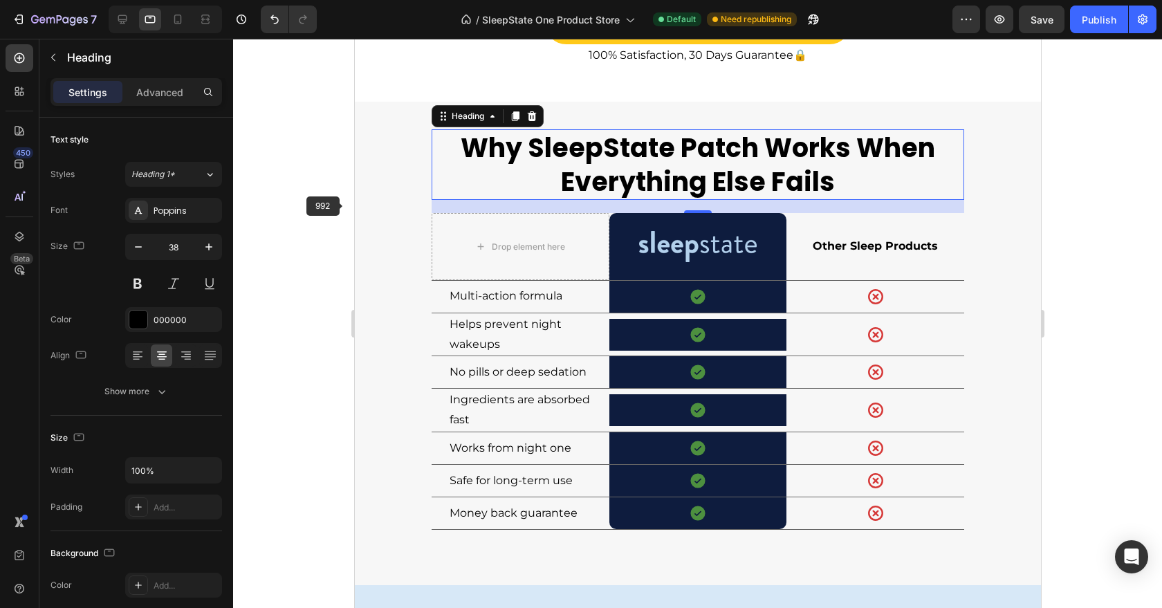
click at [362, 205] on div "Why SleepState Patch Works When Everything Else Fails Heading 19 Drop element h…" at bounding box center [697, 344] width 686 height 484
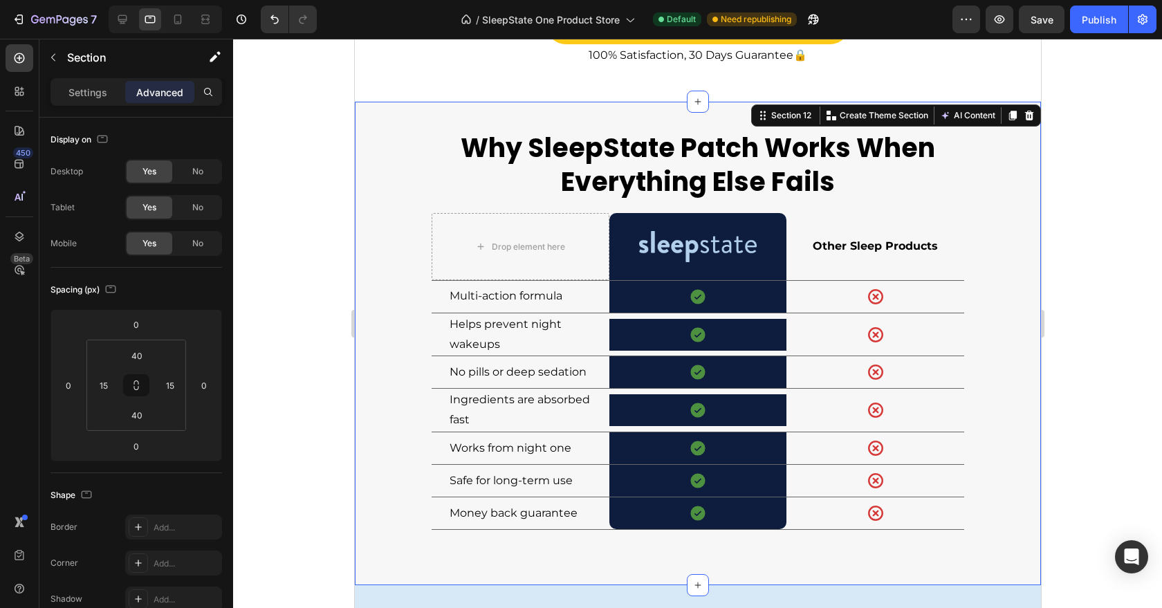
scroll to position [3446, 0]
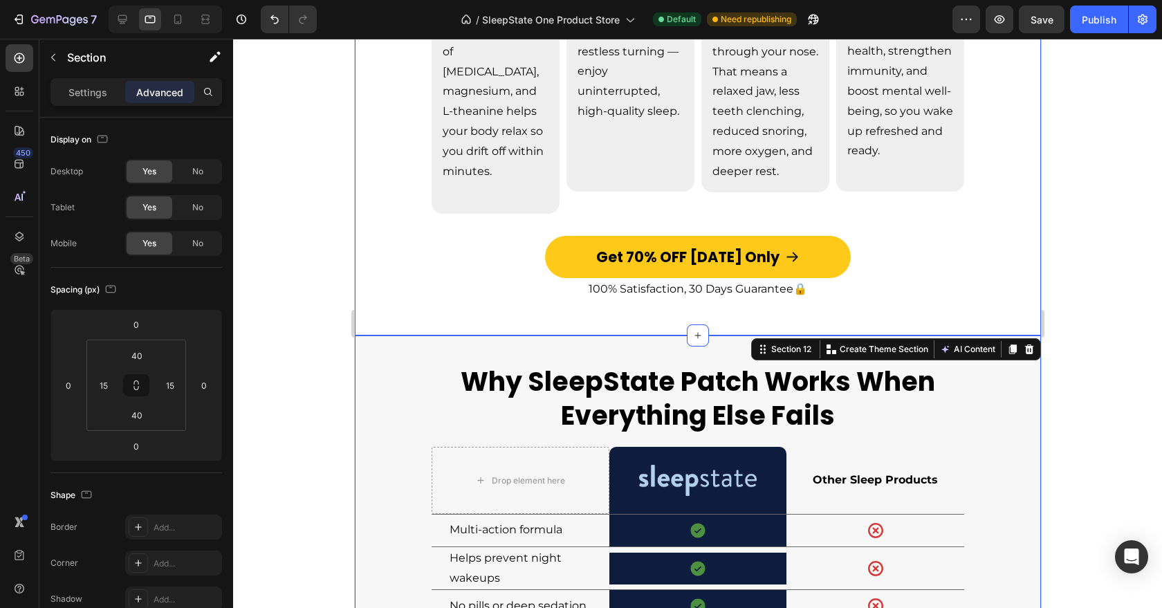
click at [508, 280] on p "100% Satisfaction, 30 Days Guarantee 🔒" at bounding box center [697, 290] width 663 height 20
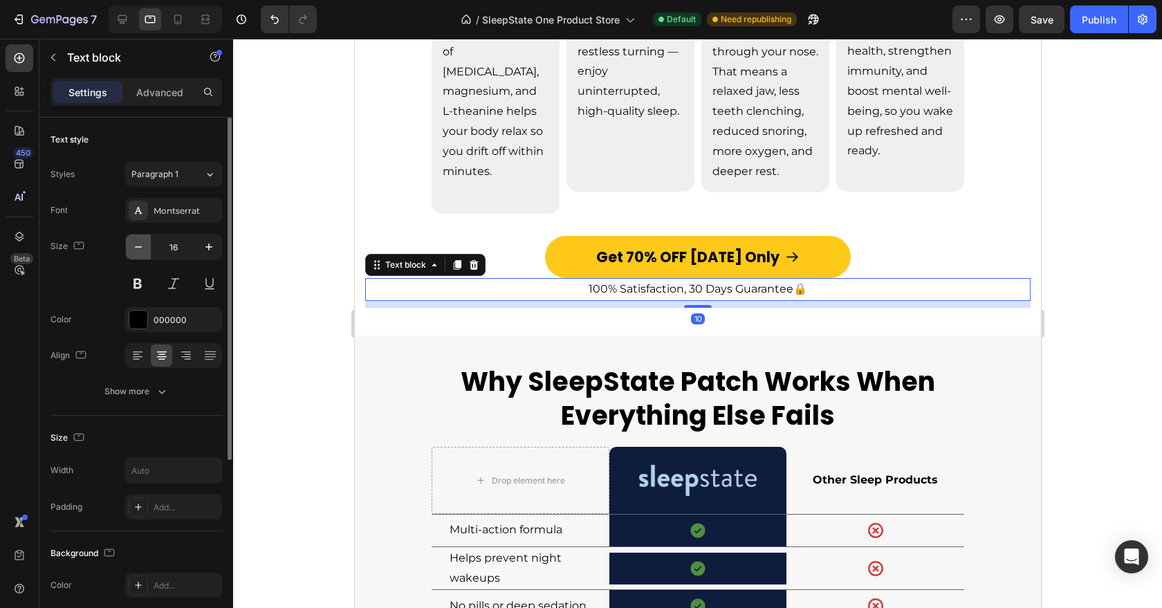
click at [147, 251] on button "button" at bounding box center [138, 247] width 25 height 25
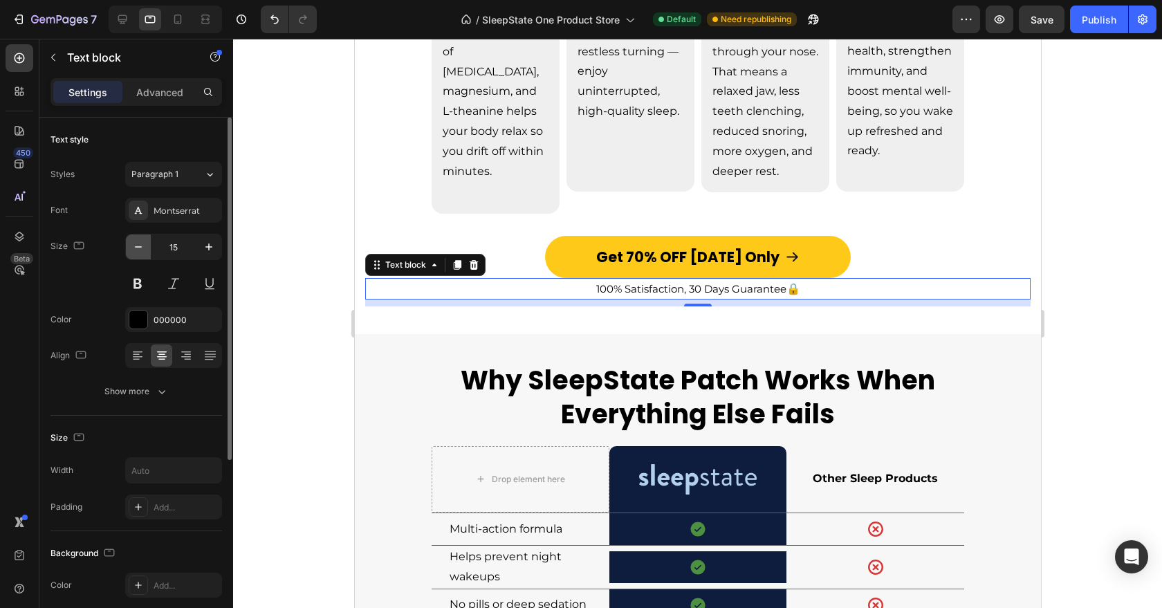
type input "14"
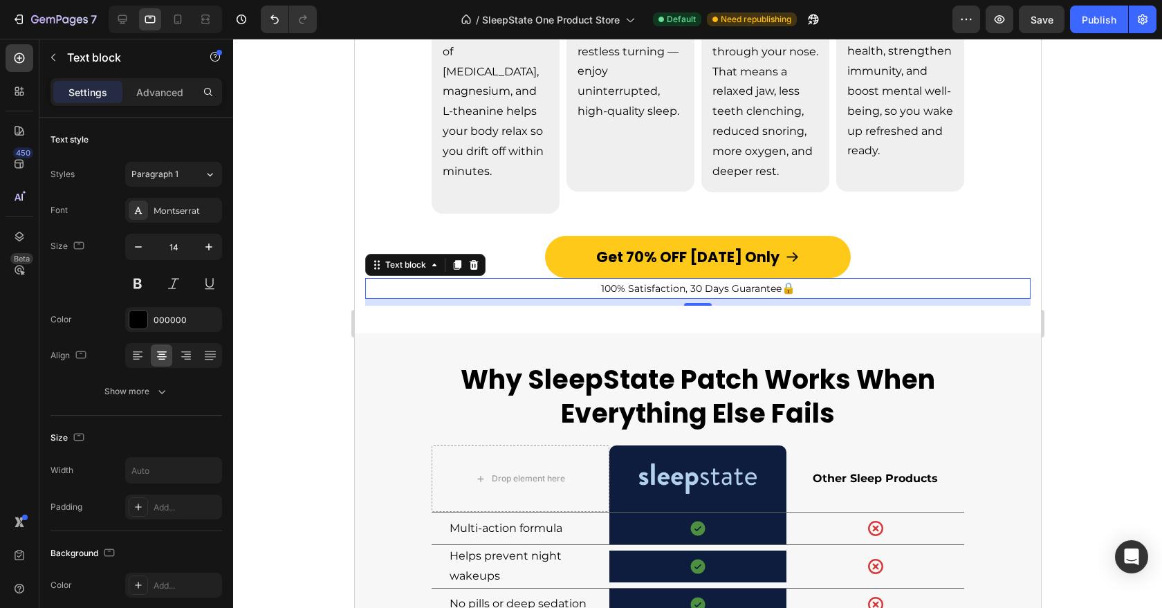
click at [310, 278] on div at bounding box center [697, 323] width 929 height 569
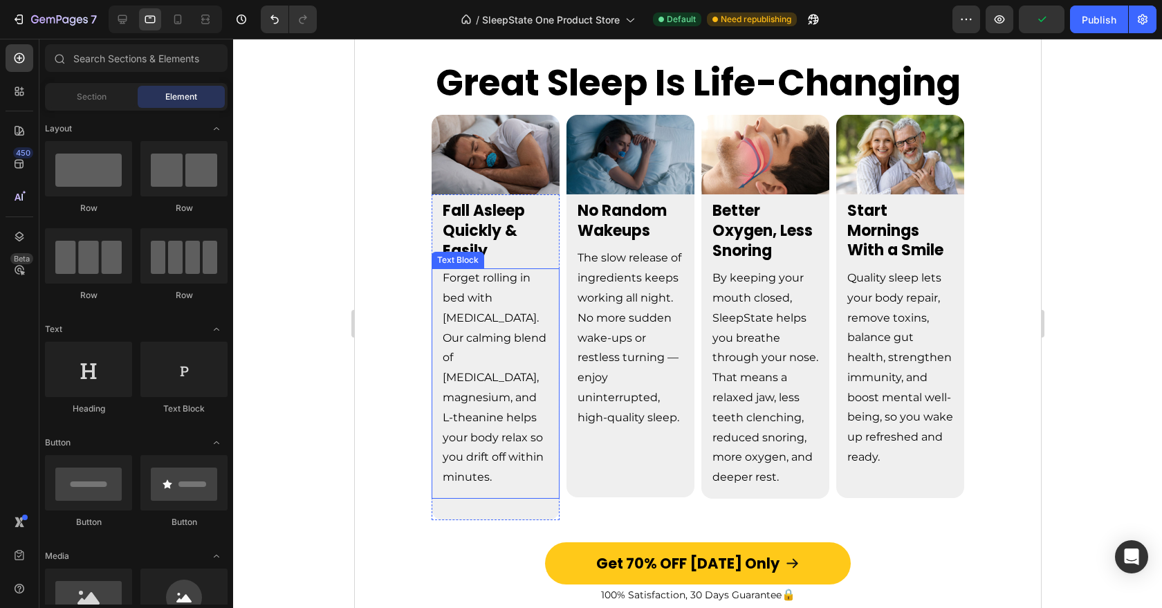
scroll to position [2936, 0]
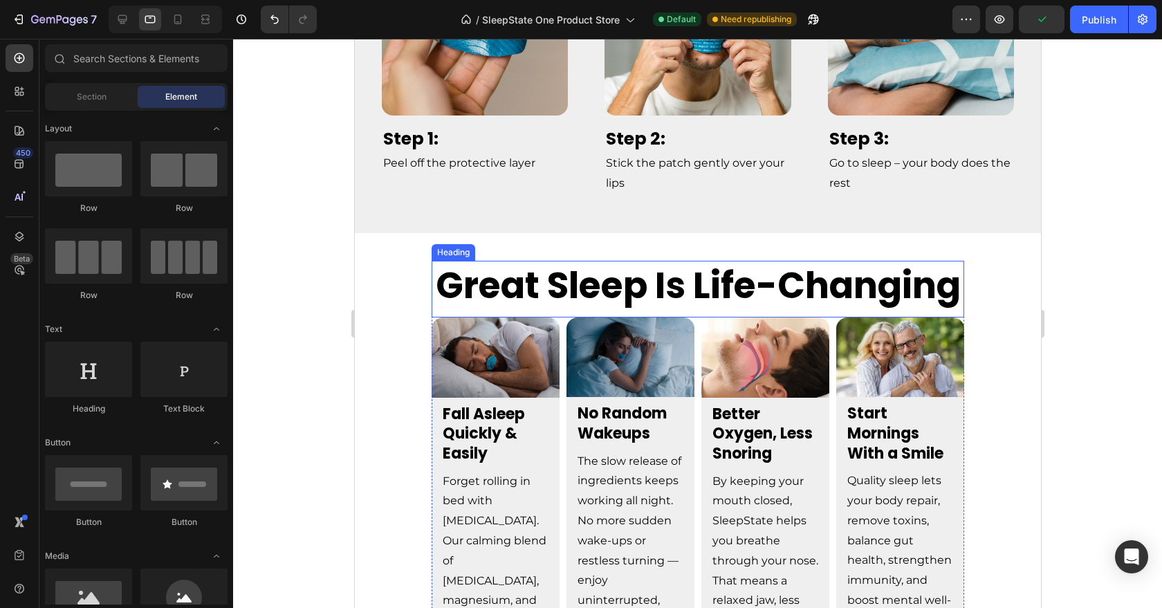
click at [488, 266] on strong "Great Sleep Is Life-Changing" at bounding box center [697, 285] width 525 height 51
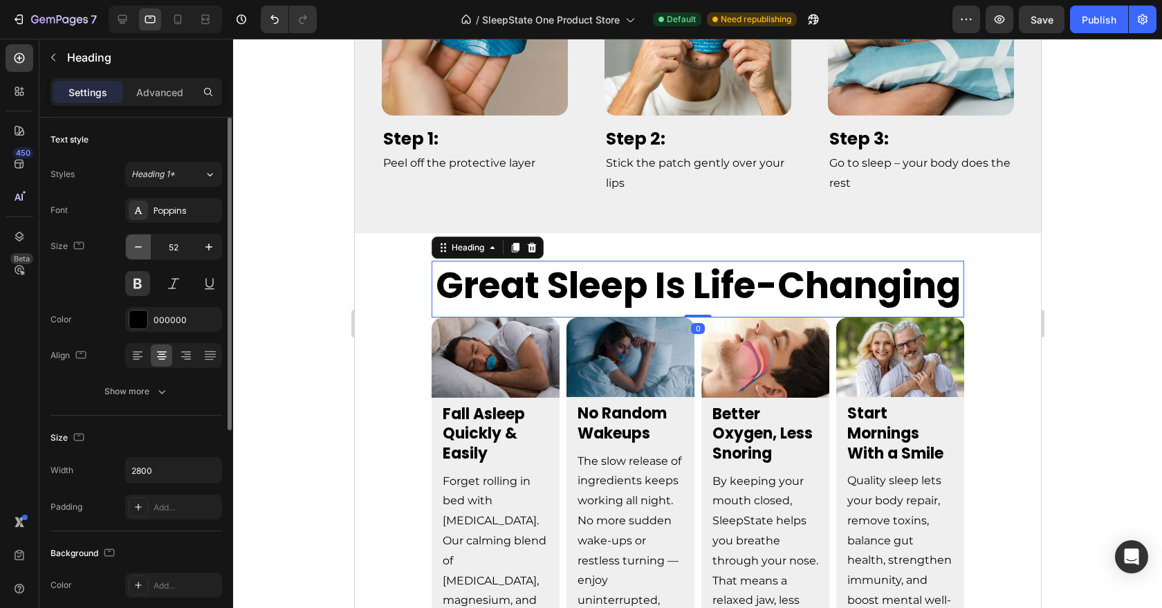
click at [134, 241] on icon "button" at bounding box center [138, 247] width 14 height 14
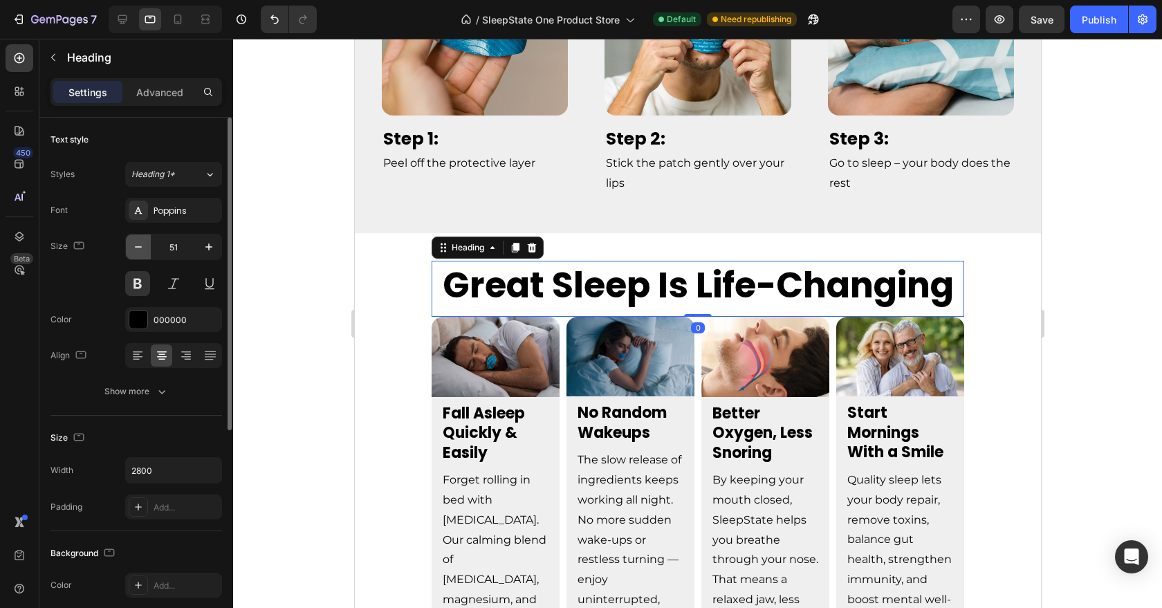
click at [134, 241] on icon "button" at bounding box center [138, 247] width 14 height 14
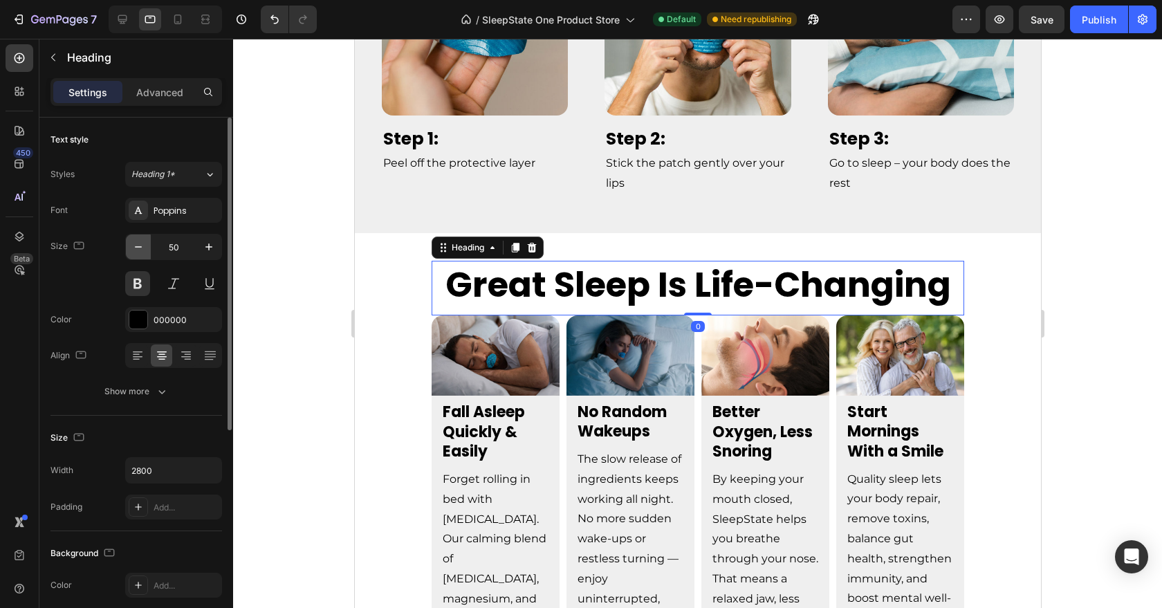
click at [134, 241] on icon "button" at bounding box center [138, 247] width 14 height 14
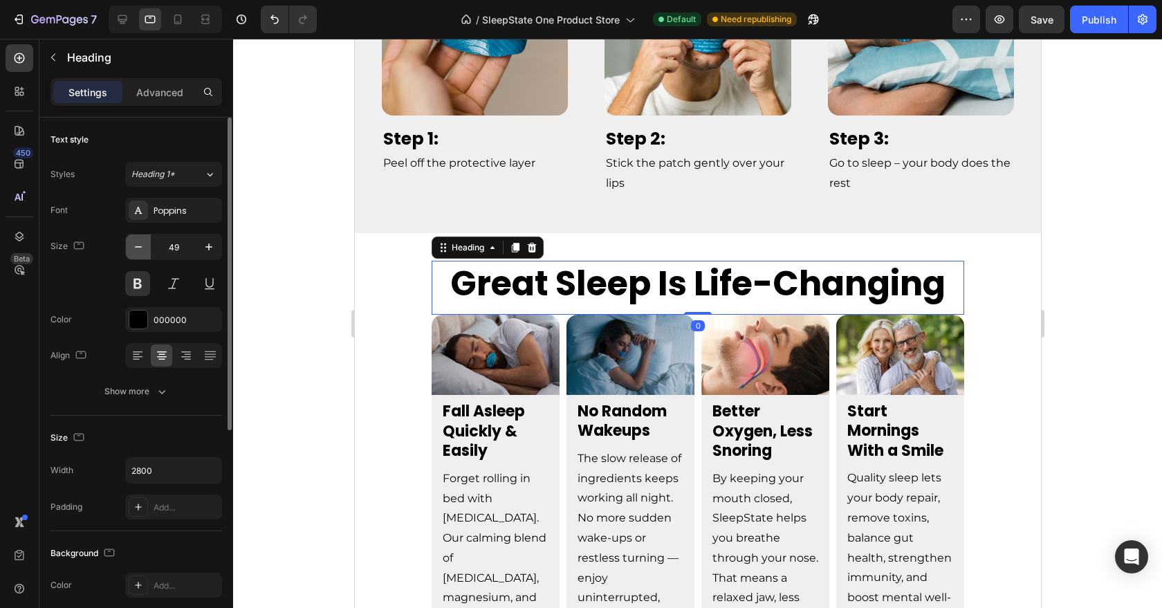
click at [134, 241] on icon "button" at bounding box center [138, 247] width 14 height 14
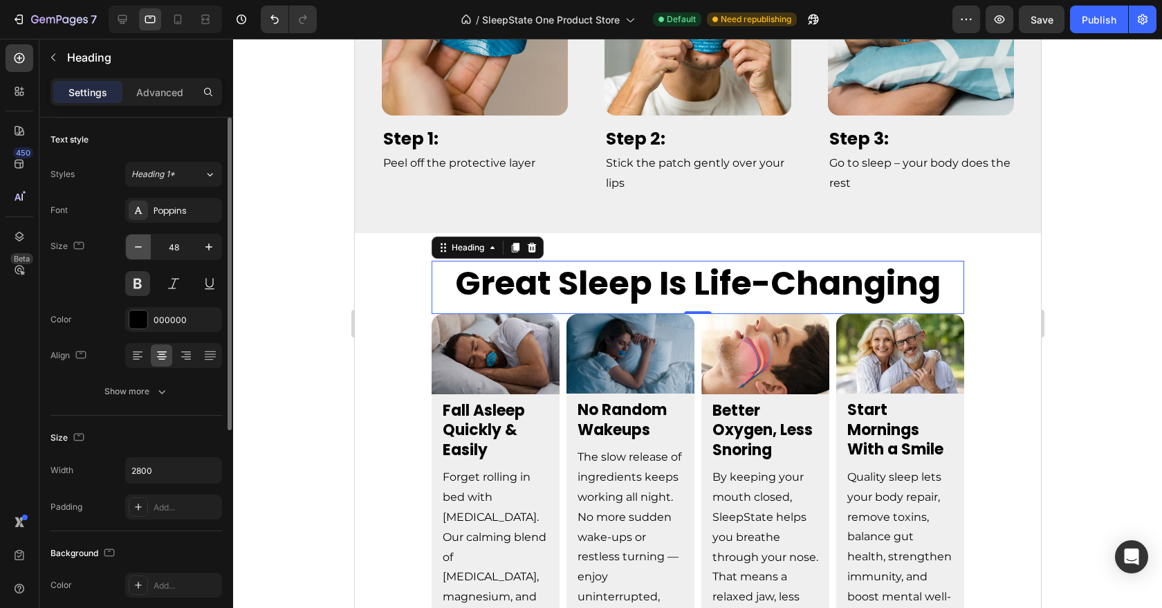
click at [134, 241] on icon "button" at bounding box center [138, 247] width 14 height 14
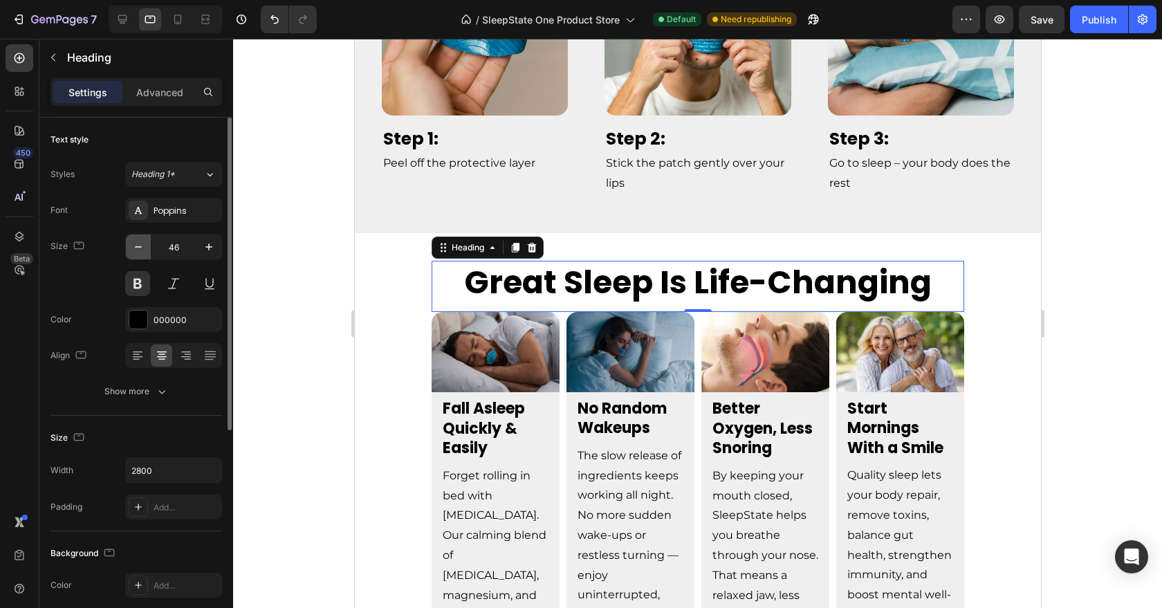
click at [134, 241] on icon "button" at bounding box center [138, 247] width 14 height 14
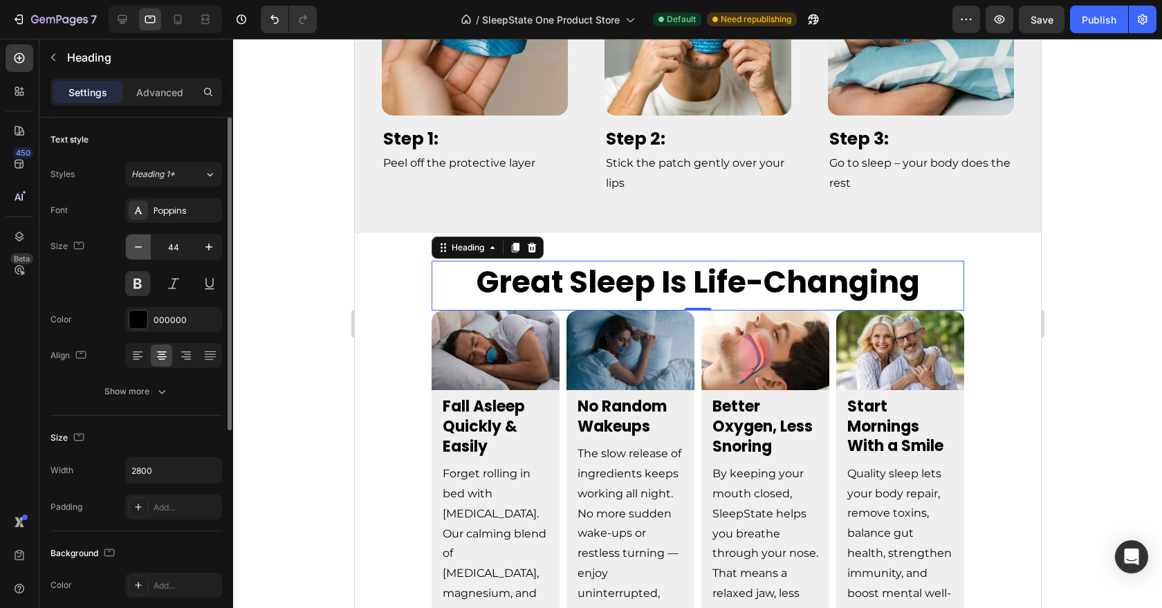
click at [134, 241] on icon "button" at bounding box center [138, 247] width 14 height 14
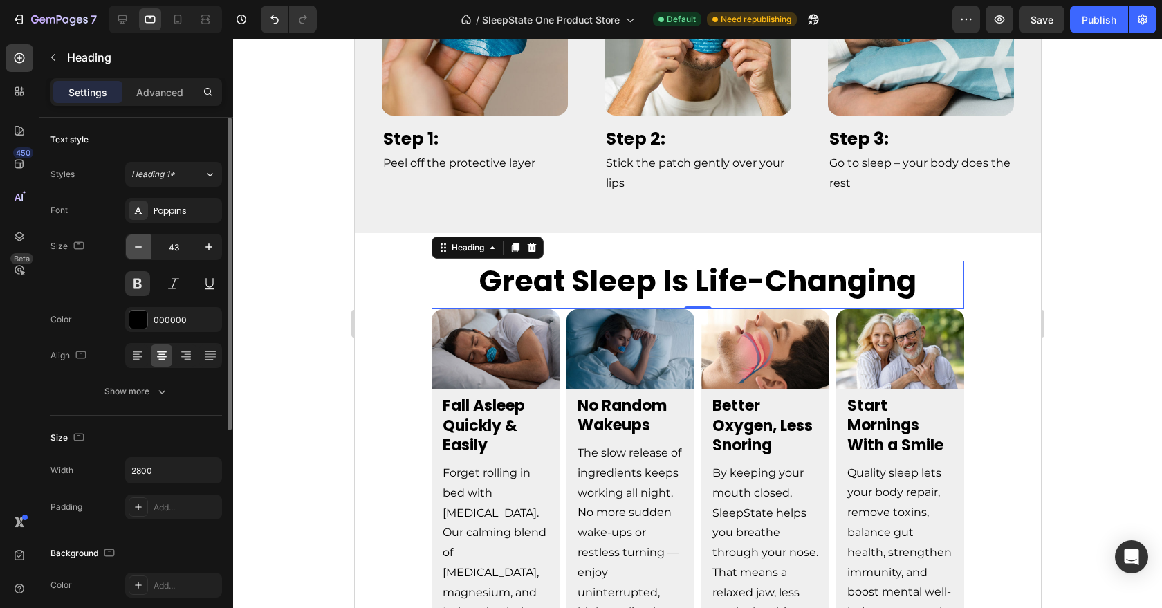
click at [134, 241] on icon "button" at bounding box center [138, 247] width 14 height 14
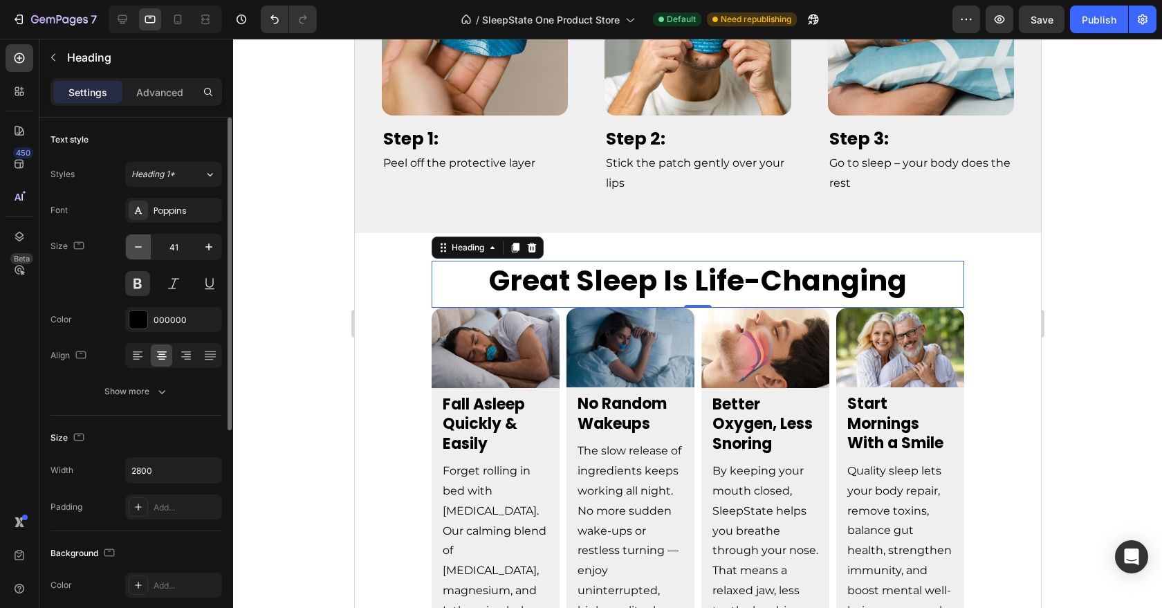
click at [134, 241] on icon "button" at bounding box center [138, 247] width 14 height 14
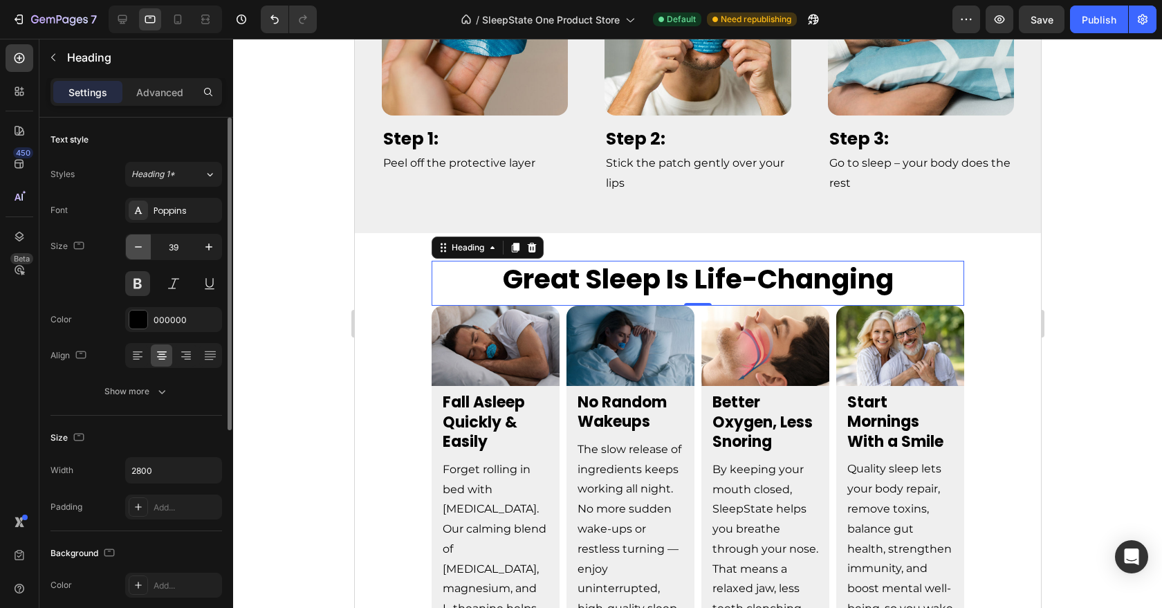
click at [134, 241] on icon "button" at bounding box center [138, 247] width 14 height 14
type input "38"
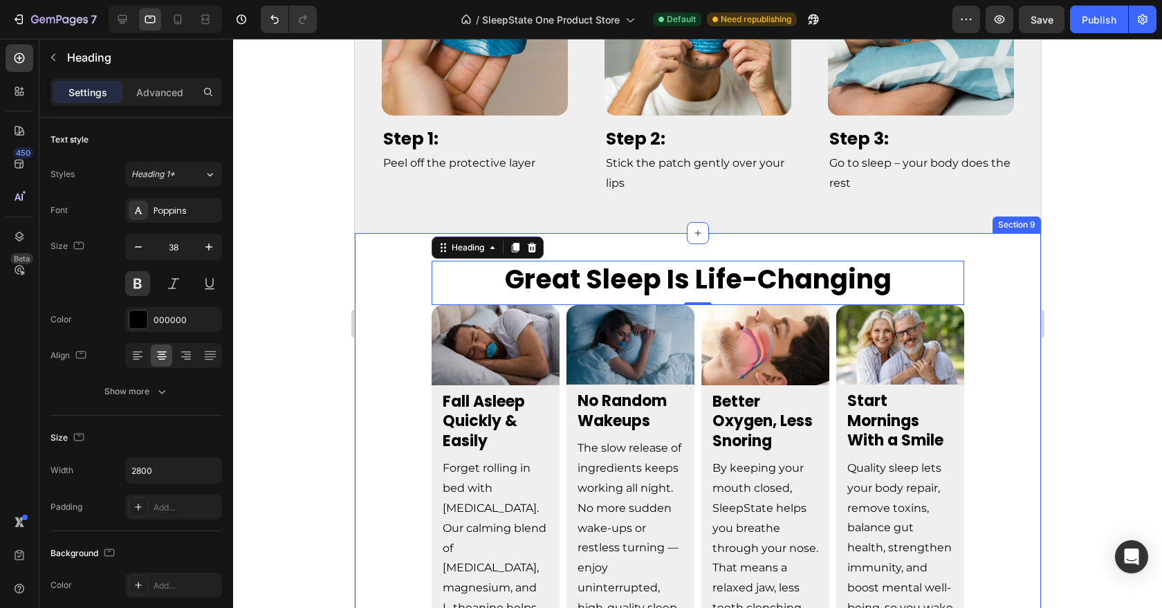
click at [421, 266] on div "Great Sleep Is Life-Changing Heading 0 Image Fall Asleep Quickly & Easily Text …" at bounding box center [698, 531] width 666 height 541
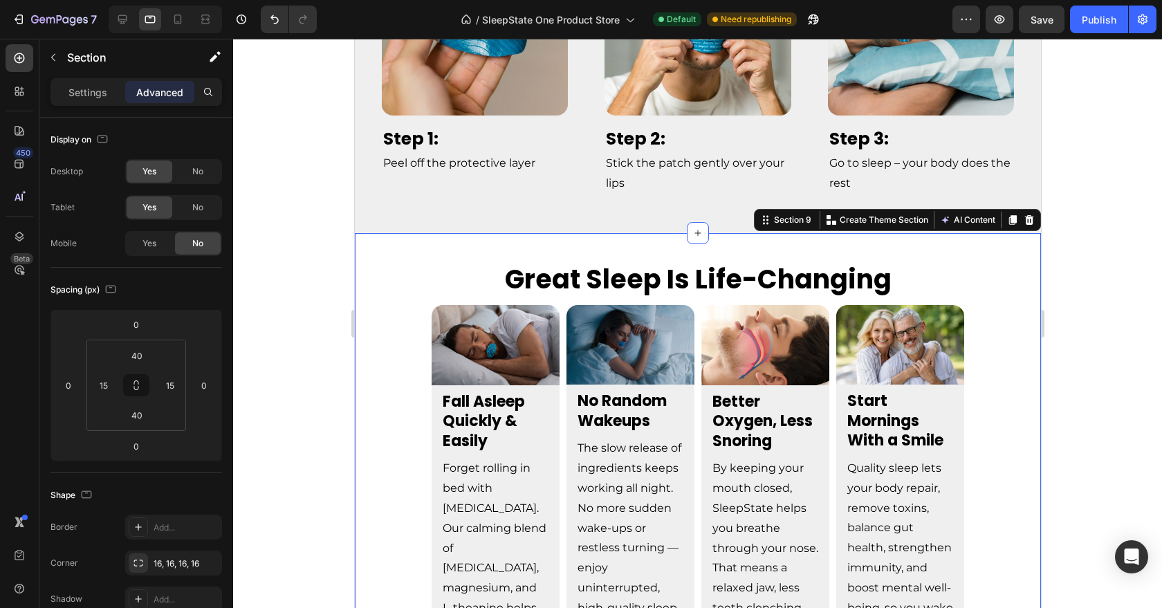
click at [516, 246] on div "Great Sleep Is Life-Changing Heading Image Fall Asleep Quickly & Easily Text Bl…" at bounding box center [697, 531] width 686 height 596
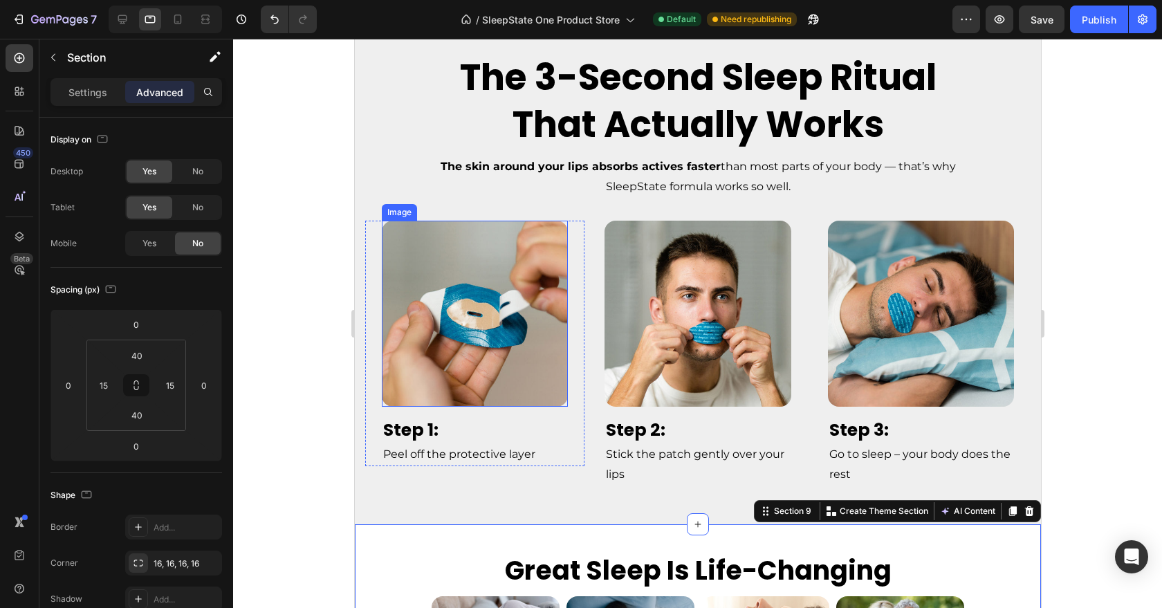
scroll to position [2509, 0]
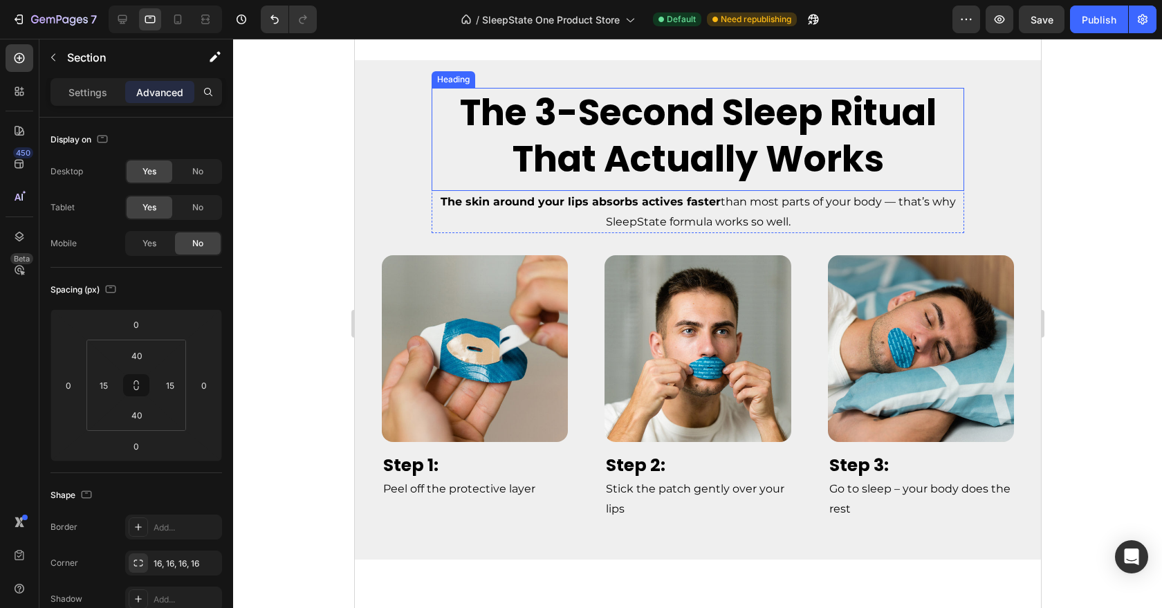
click at [525, 184] on h2 "The 3-Second Sleep Ritual That Actually Works" at bounding box center [697, 136] width 533 height 96
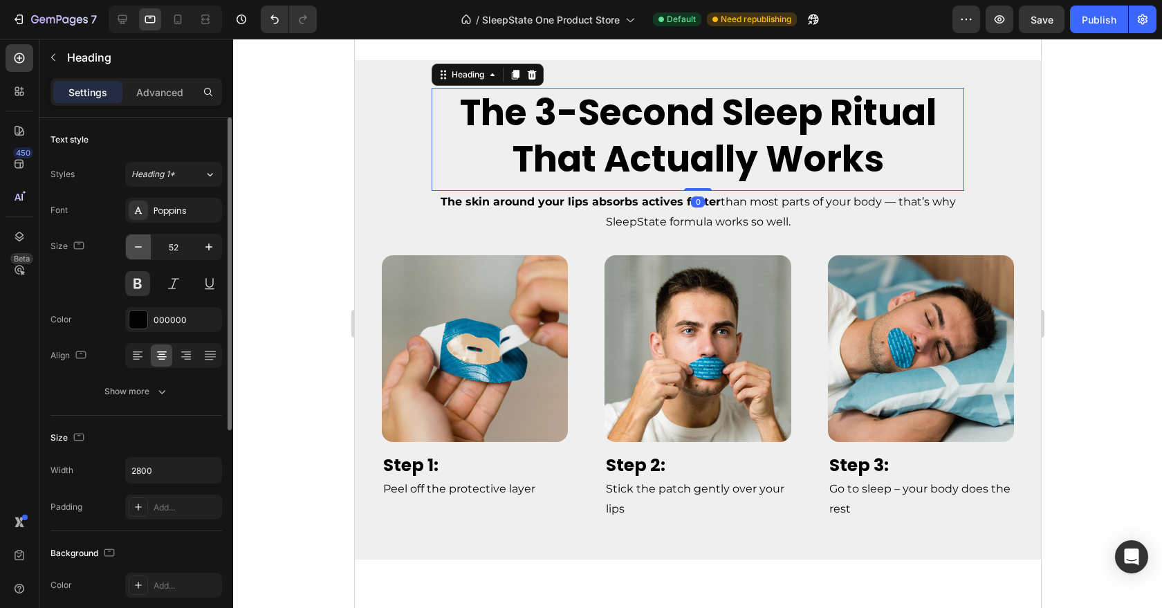
click at [138, 255] on button "button" at bounding box center [138, 247] width 25 height 25
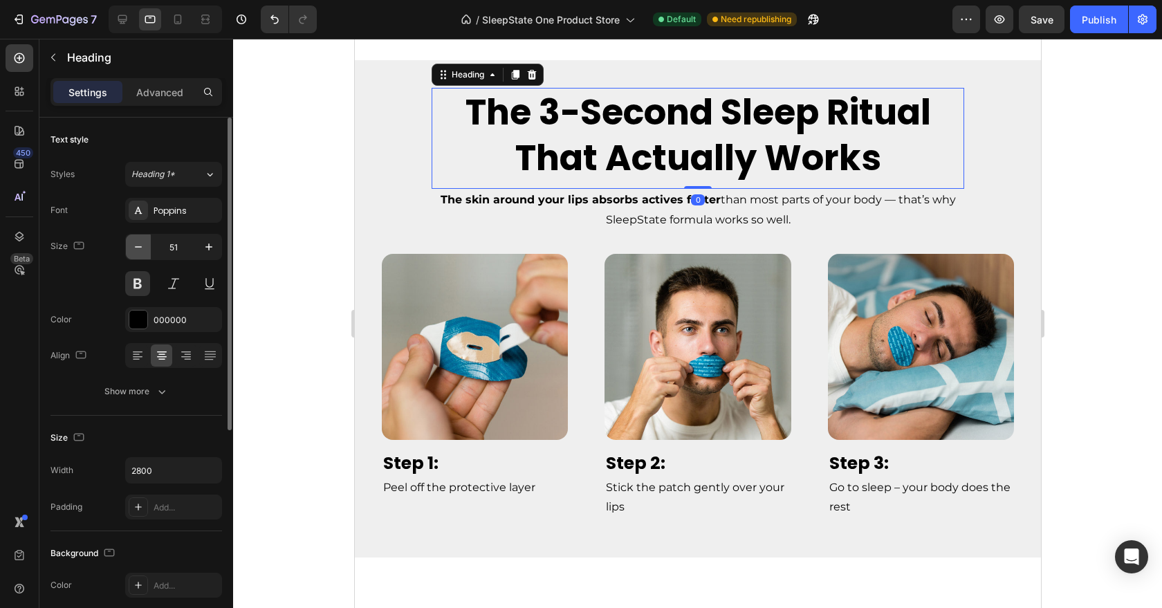
click at [138, 255] on button "button" at bounding box center [138, 247] width 25 height 25
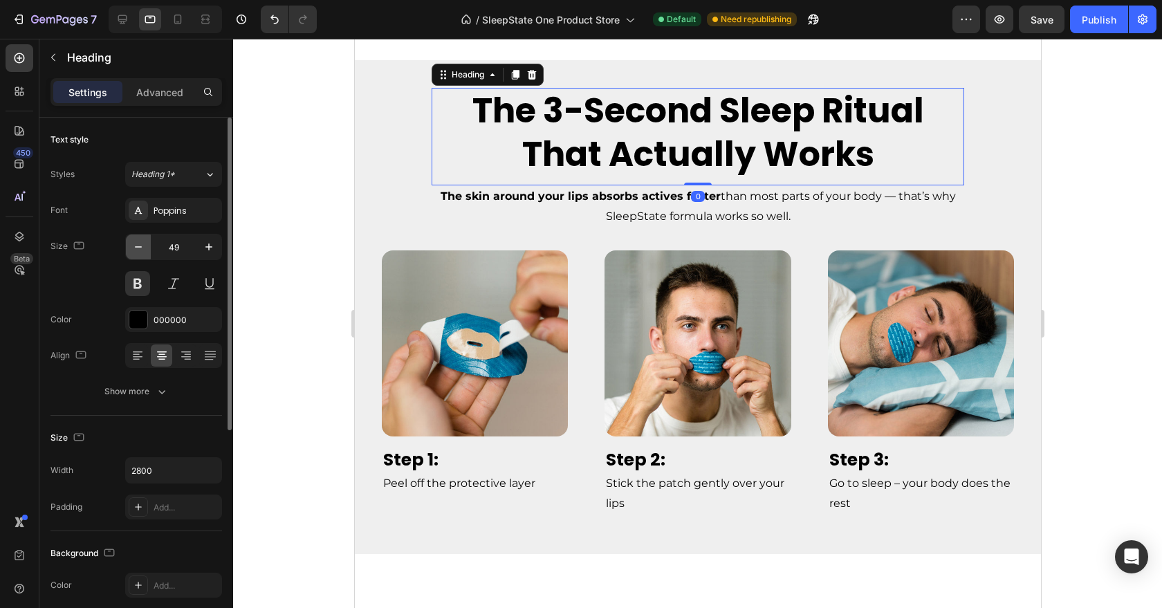
click at [138, 255] on button "button" at bounding box center [138, 247] width 25 height 25
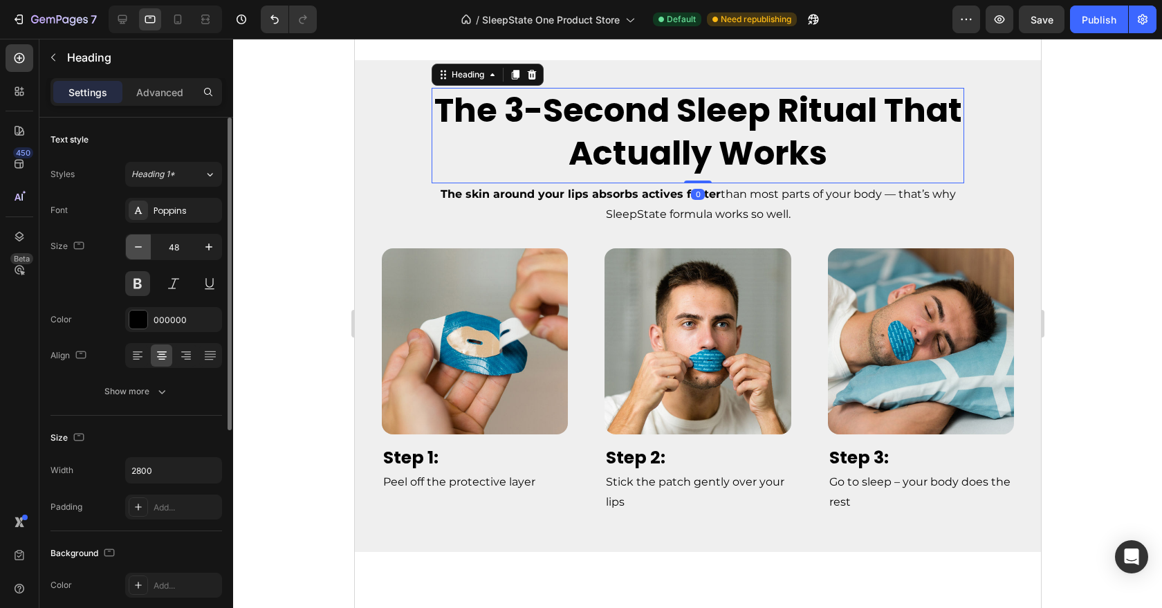
click at [138, 255] on button "button" at bounding box center [138, 247] width 25 height 25
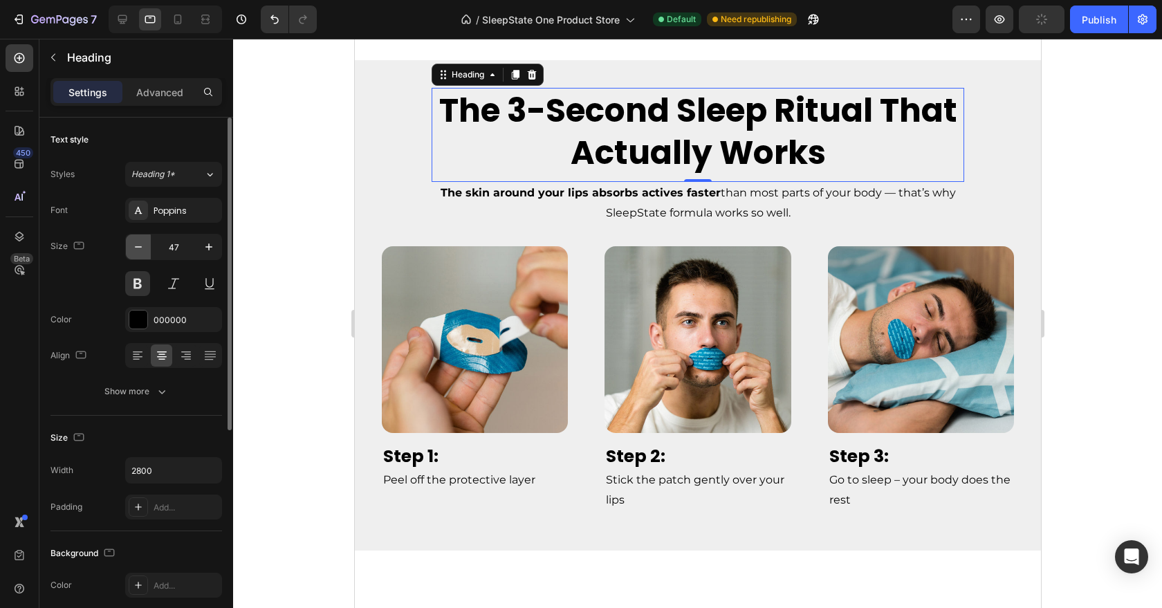
click at [138, 255] on button "button" at bounding box center [138, 247] width 25 height 25
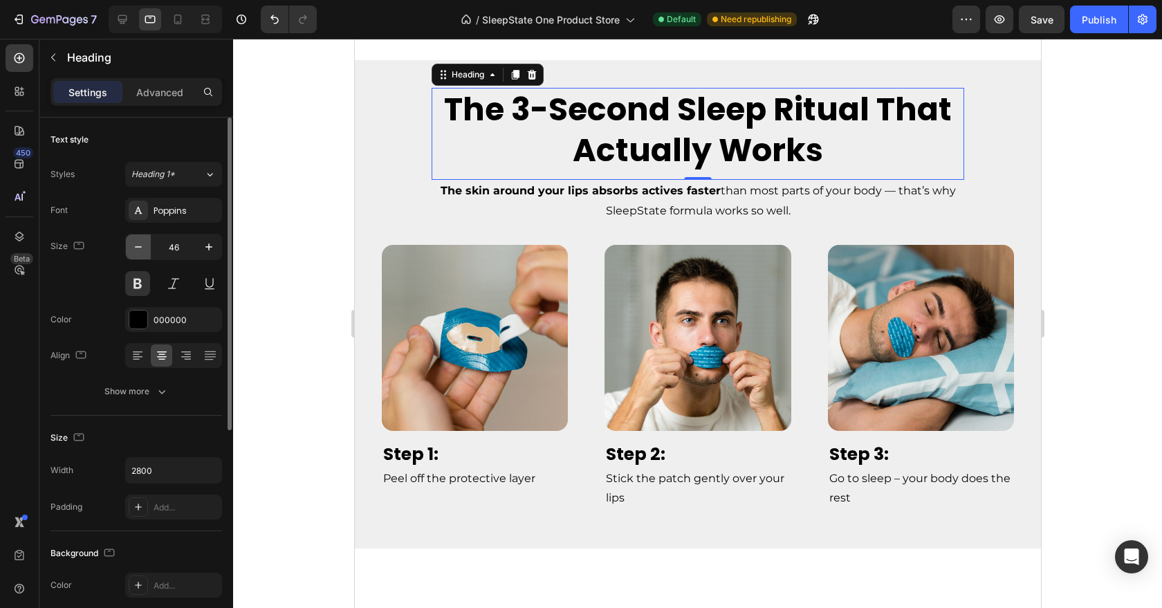
click at [138, 255] on button "button" at bounding box center [138, 247] width 25 height 25
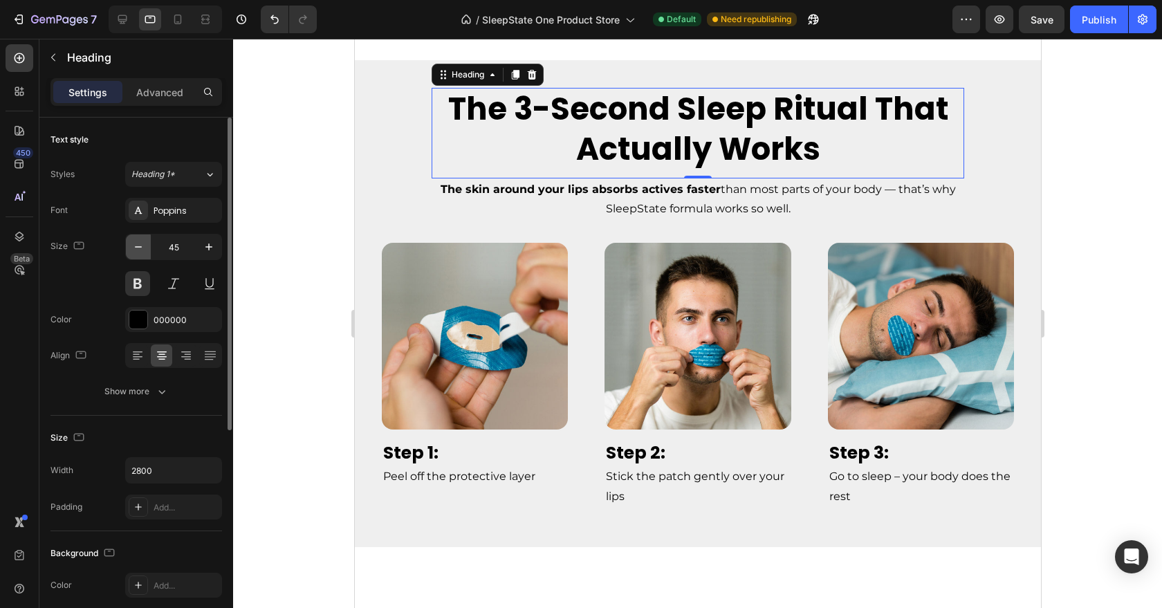
click at [138, 255] on button "button" at bounding box center [138, 247] width 25 height 25
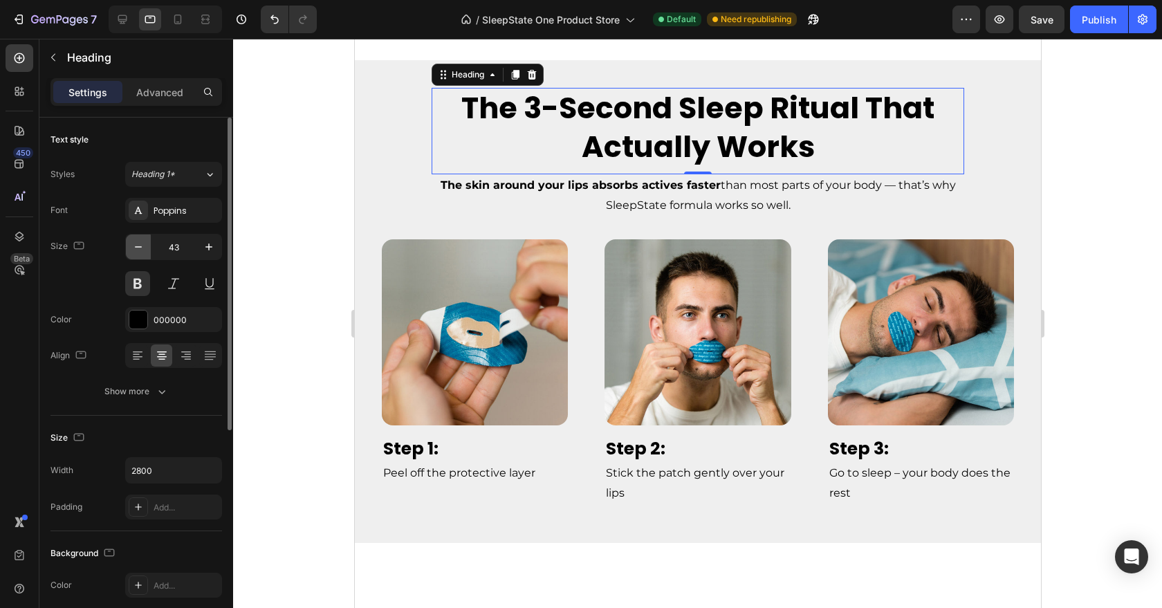
click at [138, 255] on button "button" at bounding box center [138, 247] width 25 height 25
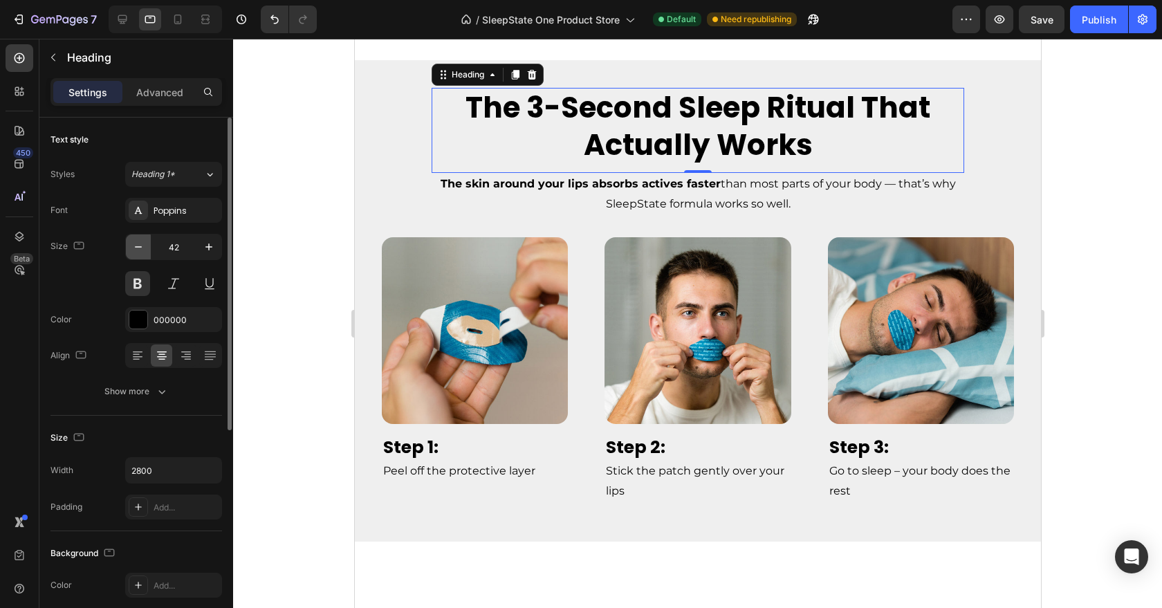
click at [138, 255] on button "button" at bounding box center [138, 247] width 25 height 25
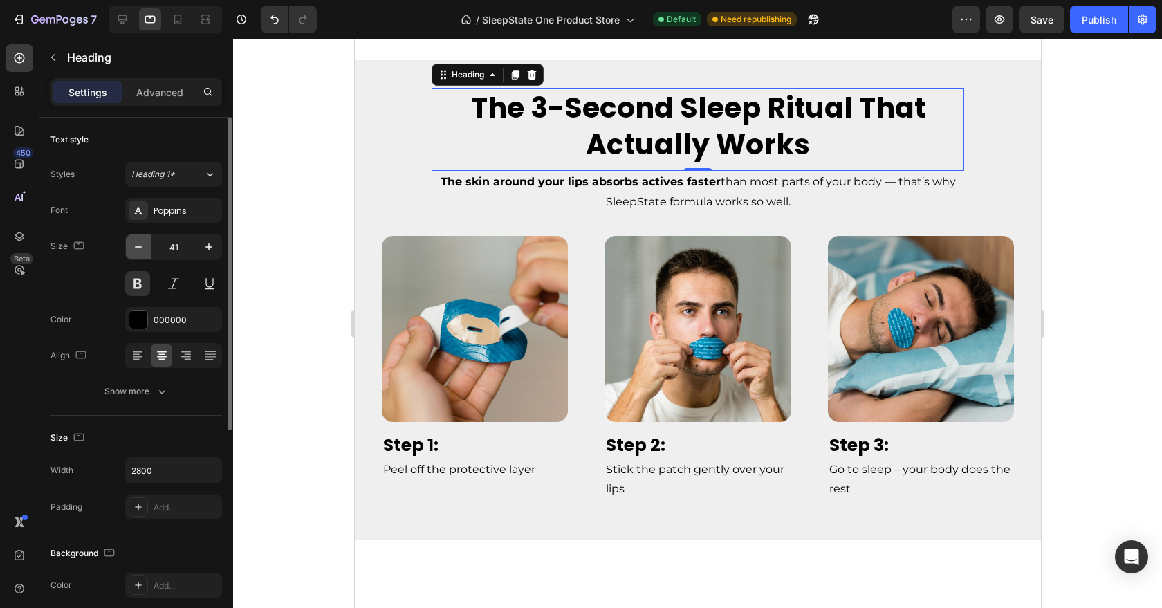
click at [138, 255] on button "button" at bounding box center [138, 247] width 25 height 25
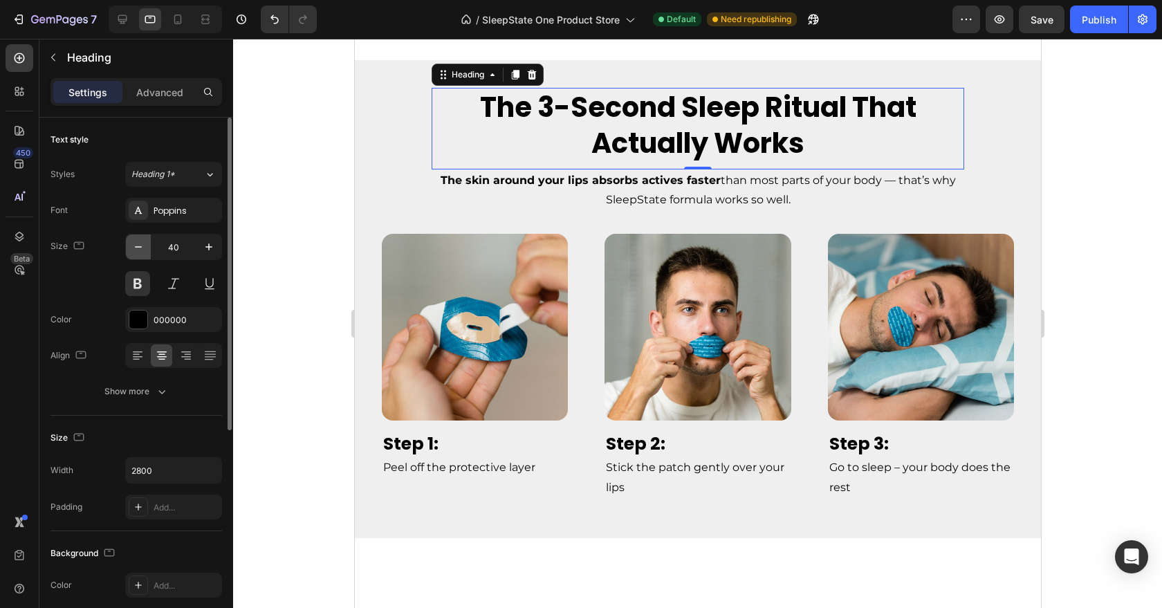
click at [138, 255] on button "button" at bounding box center [138, 247] width 25 height 25
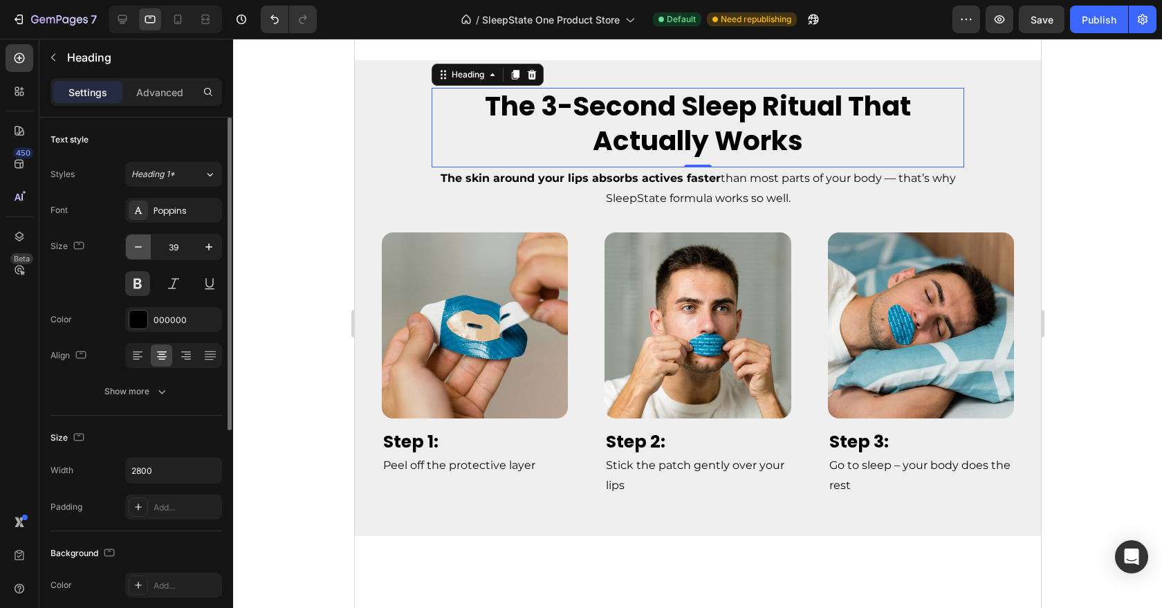
type input "38"
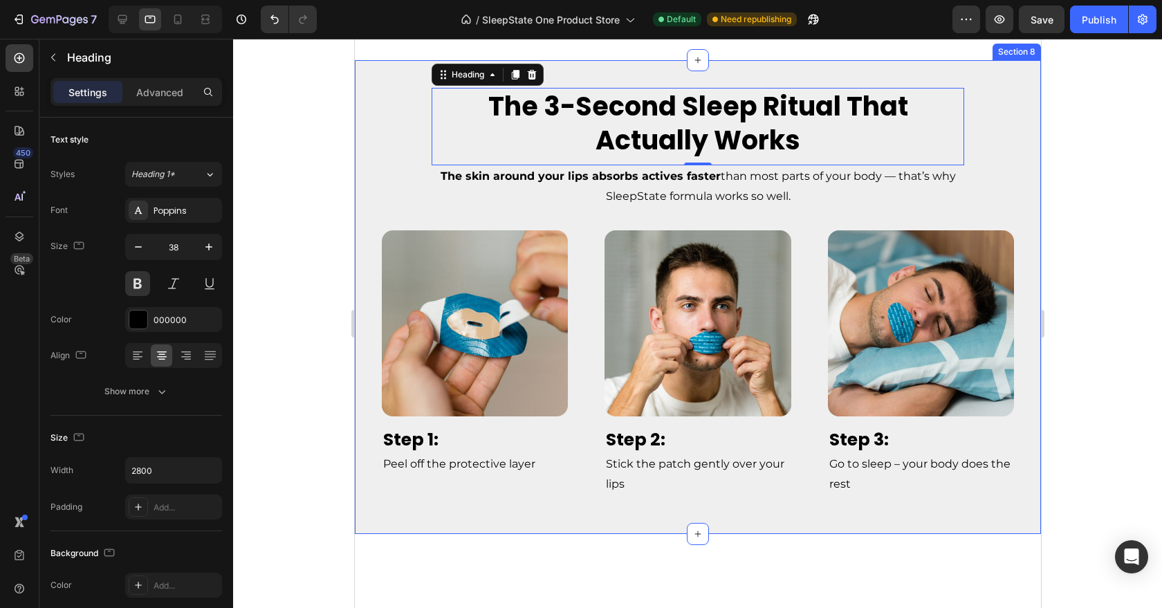
click at [401, 273] on div "The 3-Second Sleep Ritual That Actually Works Heading 0 The skin around your li…" at bounding box center [698, 297] width 666 height 419
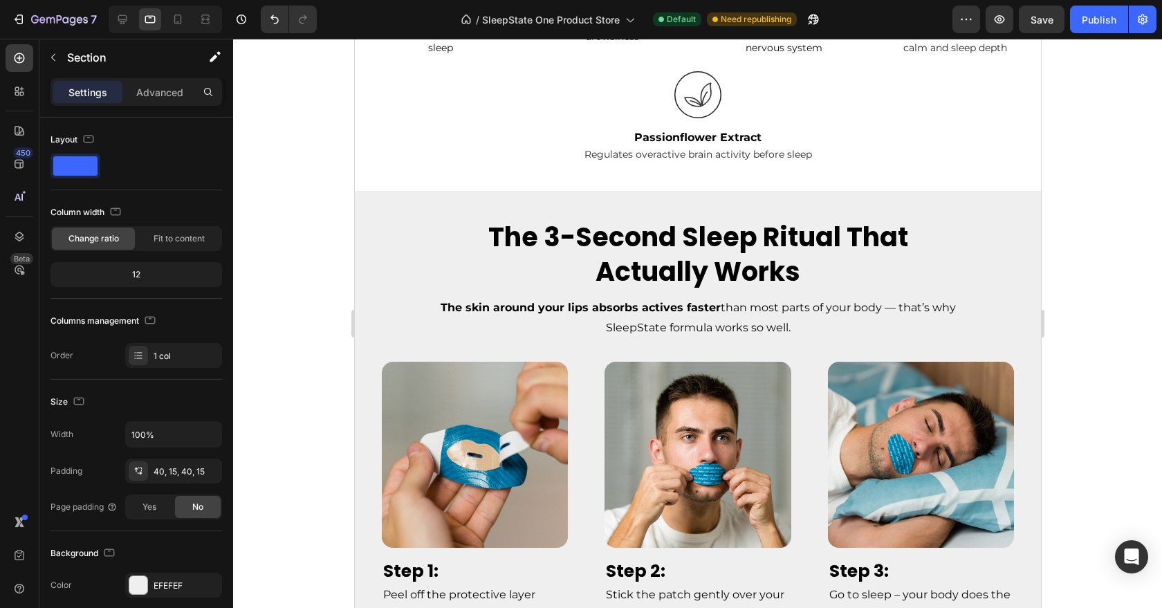
scroll to position [2342, 0]
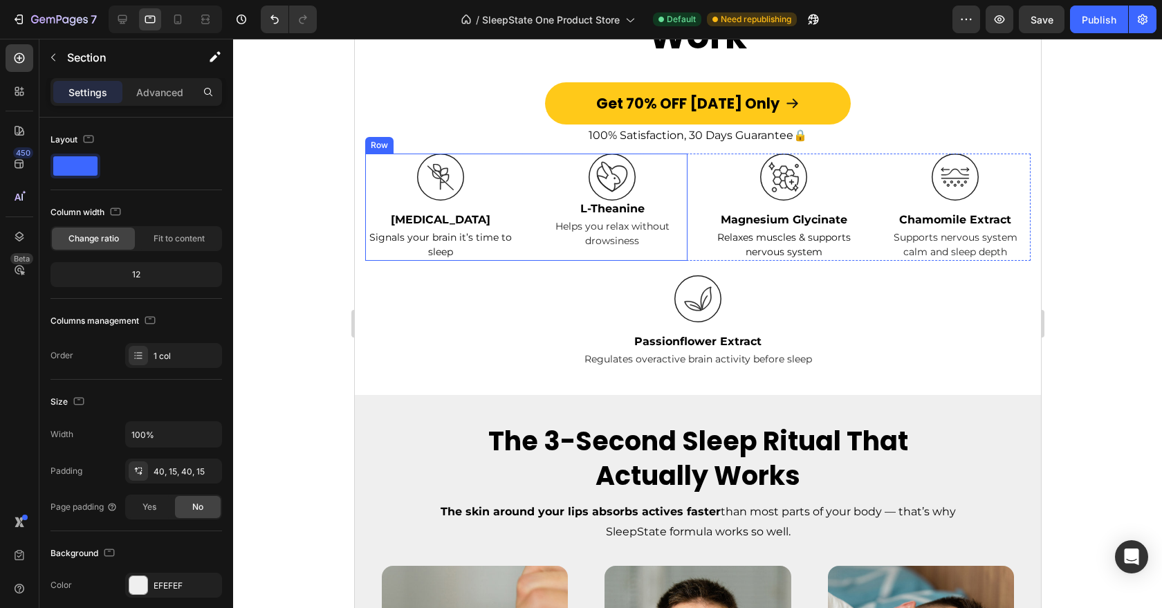
click at [444, 190] on img at bounding box center [440, 177] width 47 height 47
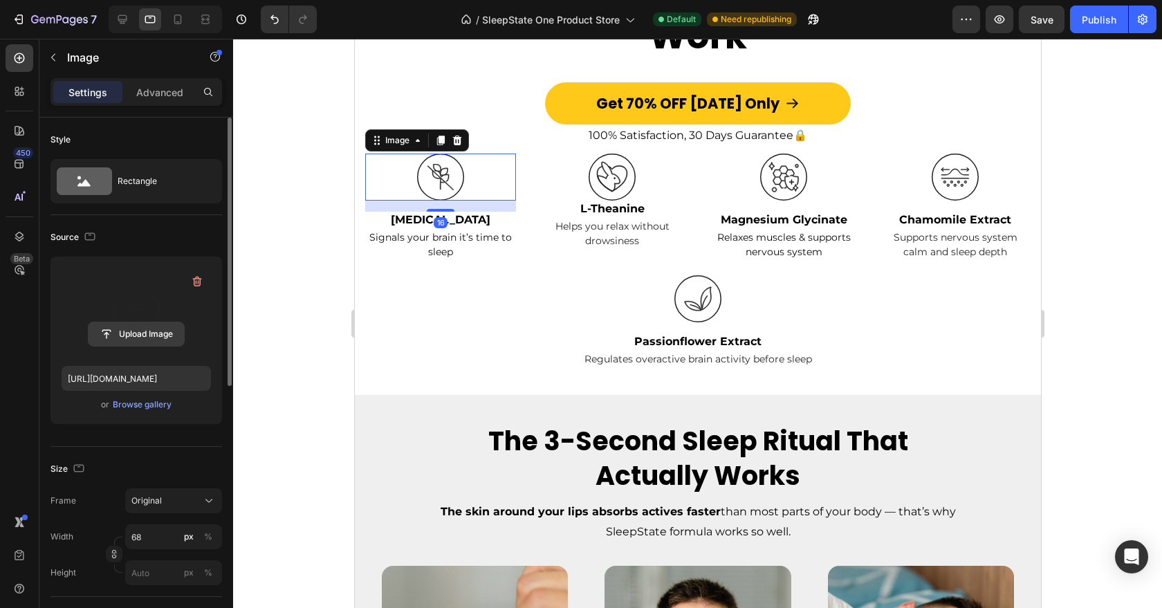
click at [136, 326] on input "file" at bounding box center [136, 334] width 95 height 24
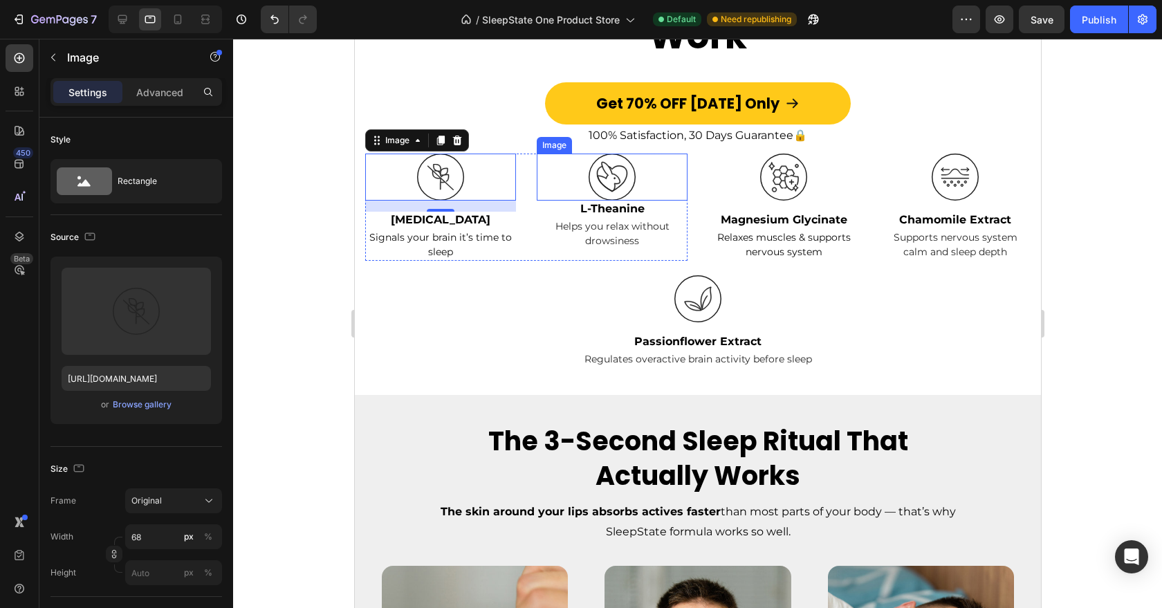
scroll to position [2251, 0]
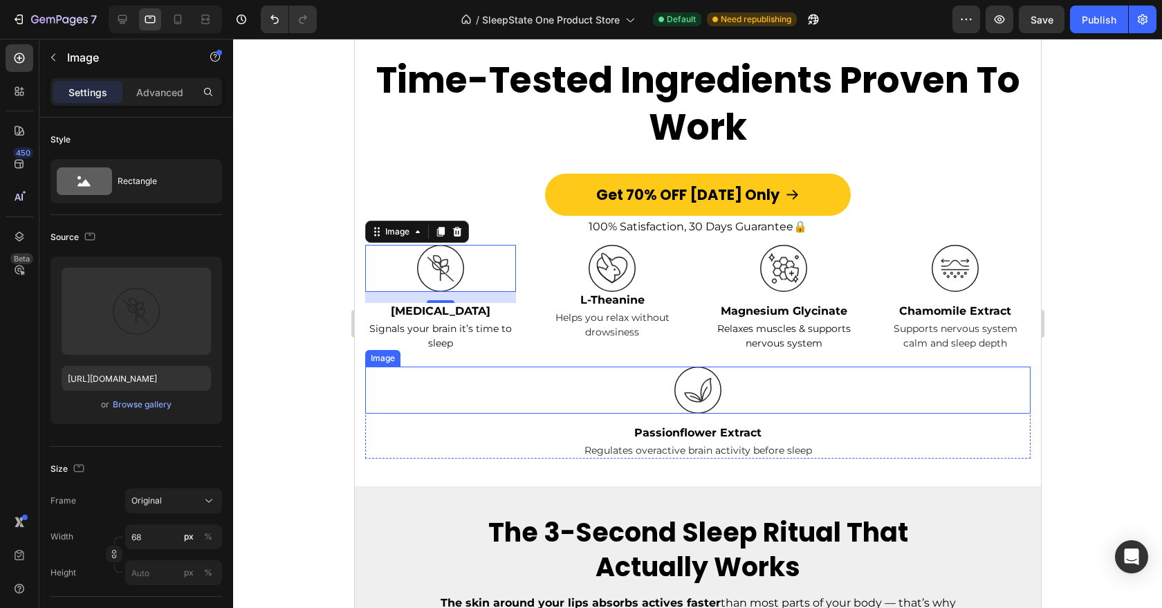
click at [468, 410] on div at bounding box center [698, 390] width 666 height 47
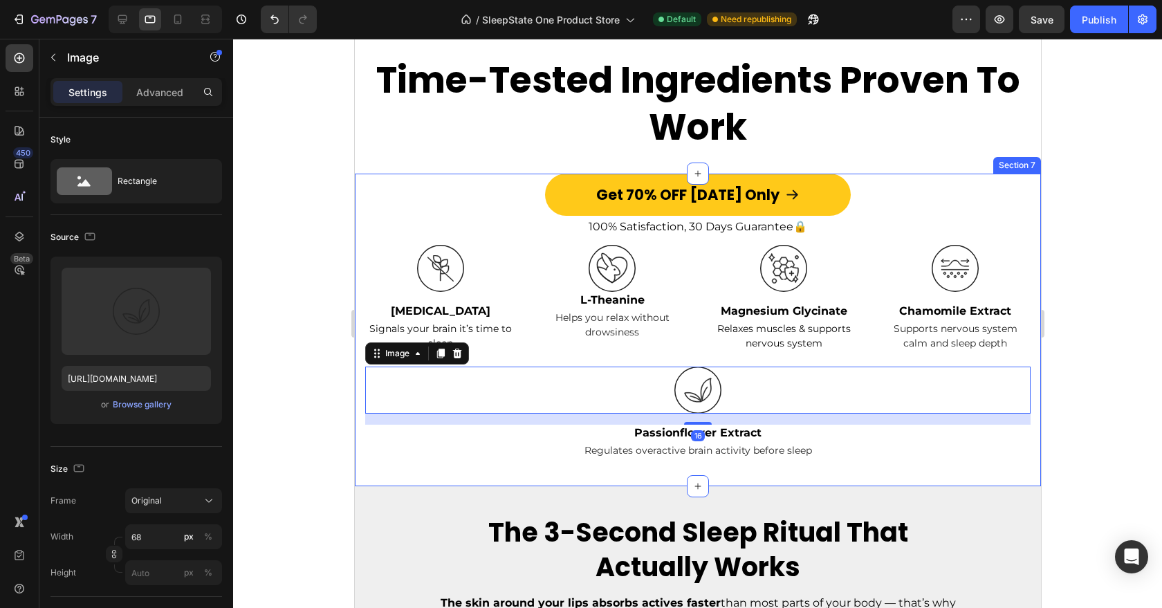
click at [360, 296] on div "Image Melatonin Text Block Signals your brain it’s time to sleep Text Block Ima…" at bounding box center [697, 330] width 686 height 313
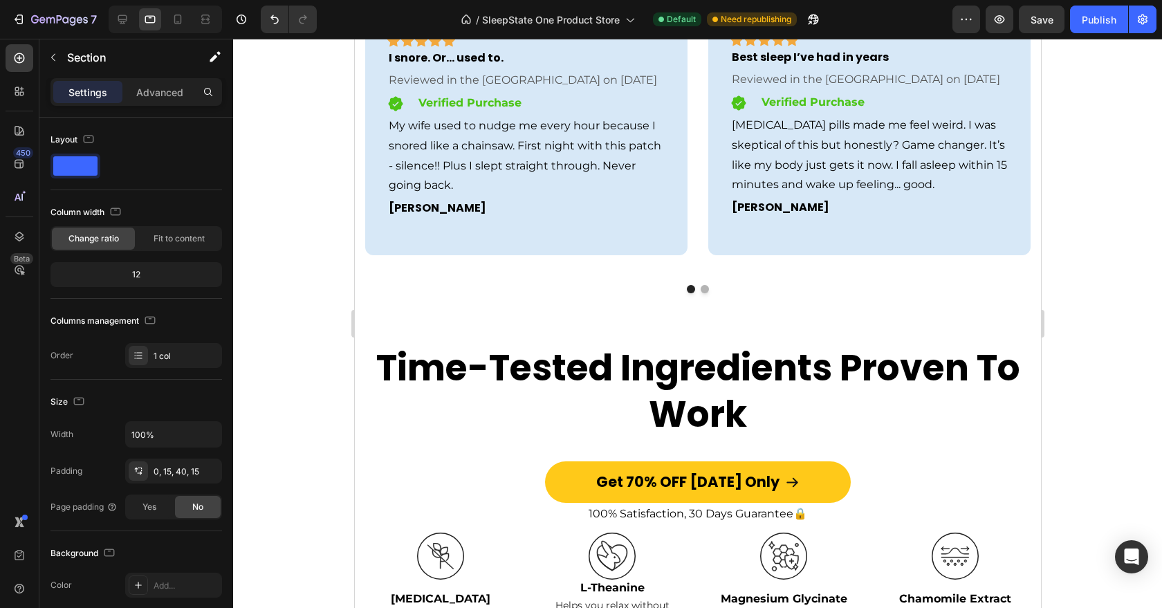
scroll to position [2071, 0]
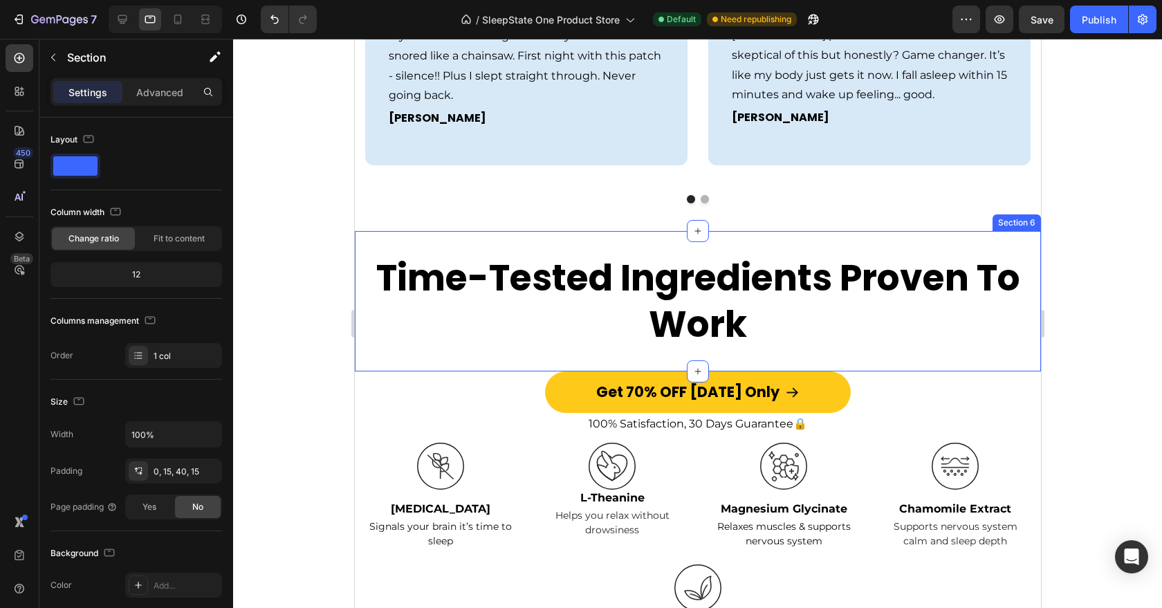
click at [405, 231] on div "Time-Tested Ingredients Proven To Work Heading Section 6" at bounding box center [697, 301] width 686 height 140
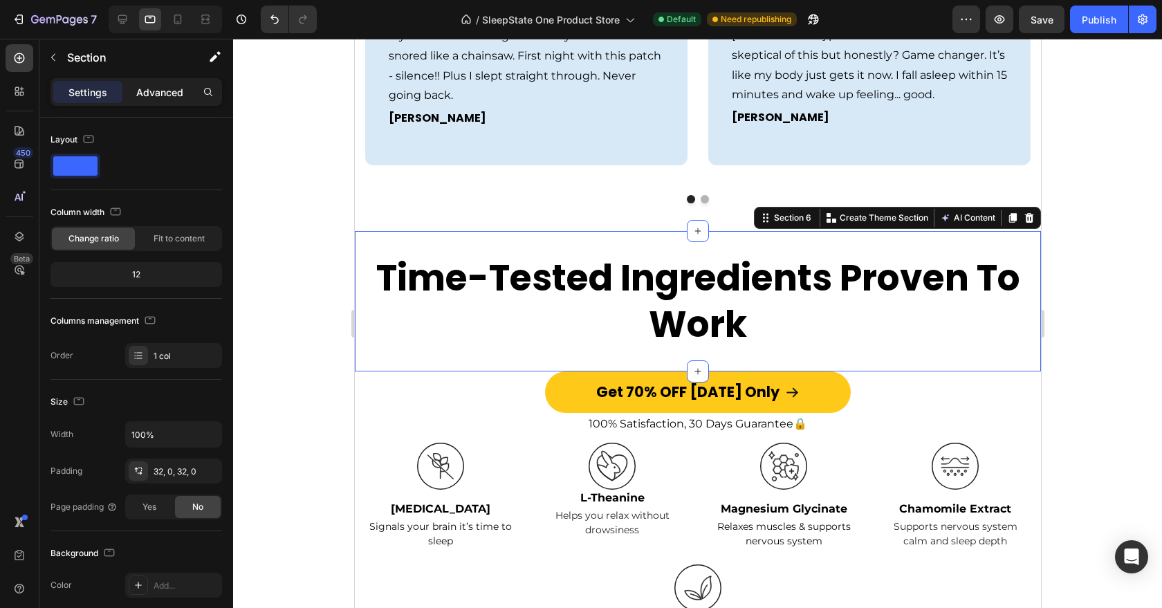
click at [145, 93] on p "Advanced" at bounding box center [159, 92] width 47 height 15
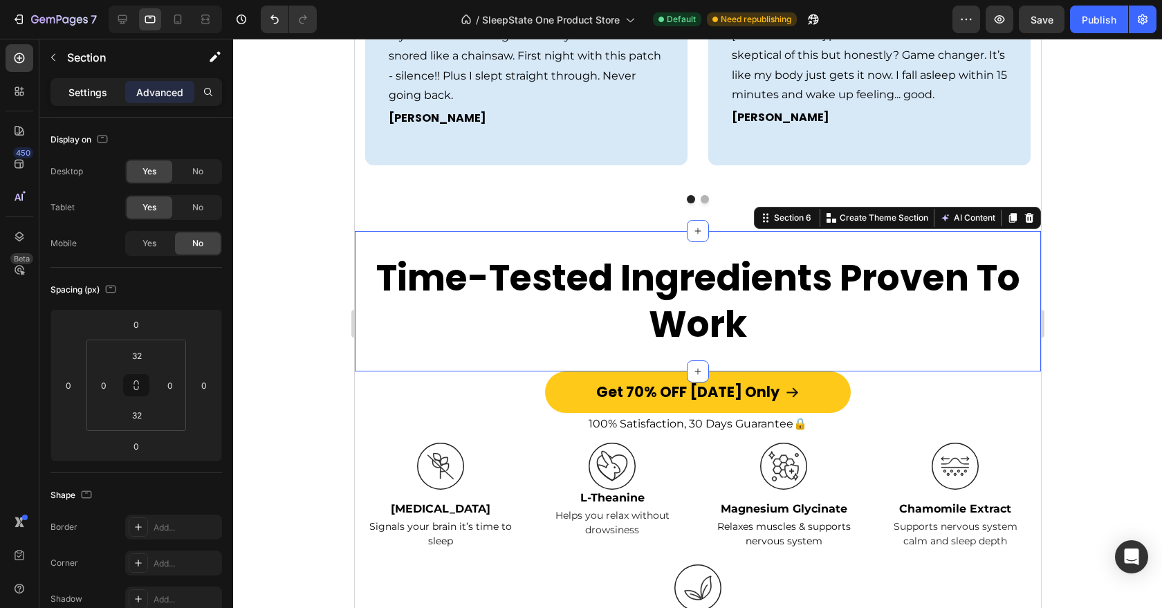
click at [94, 88] on p "Settings" at bounding box center [87, 92] width 39 height 15
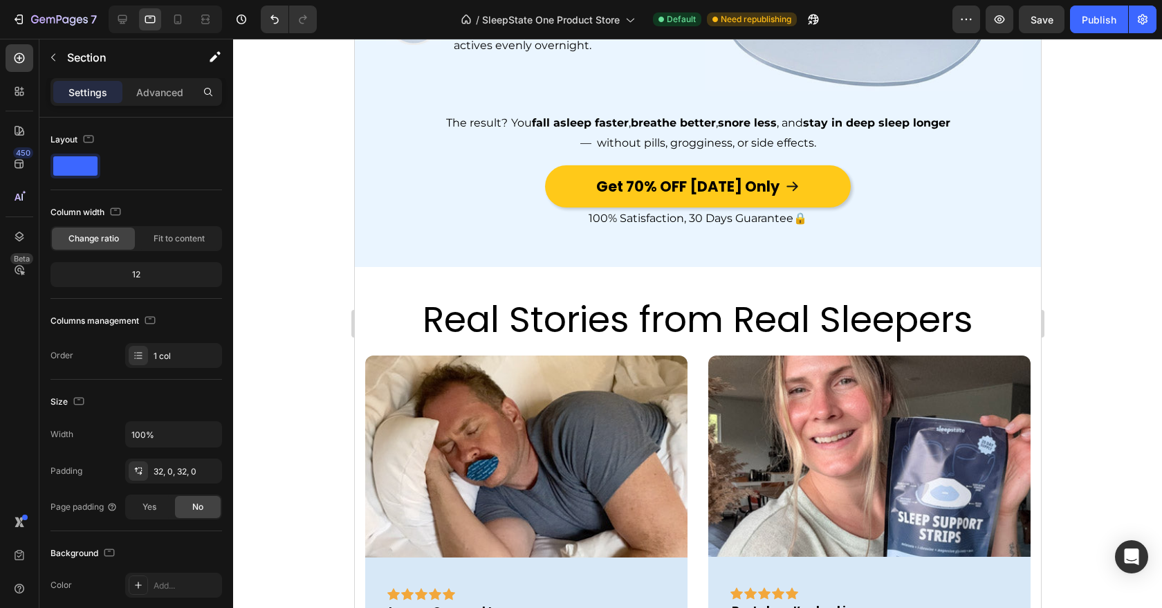
scroll to position [1576, 0]
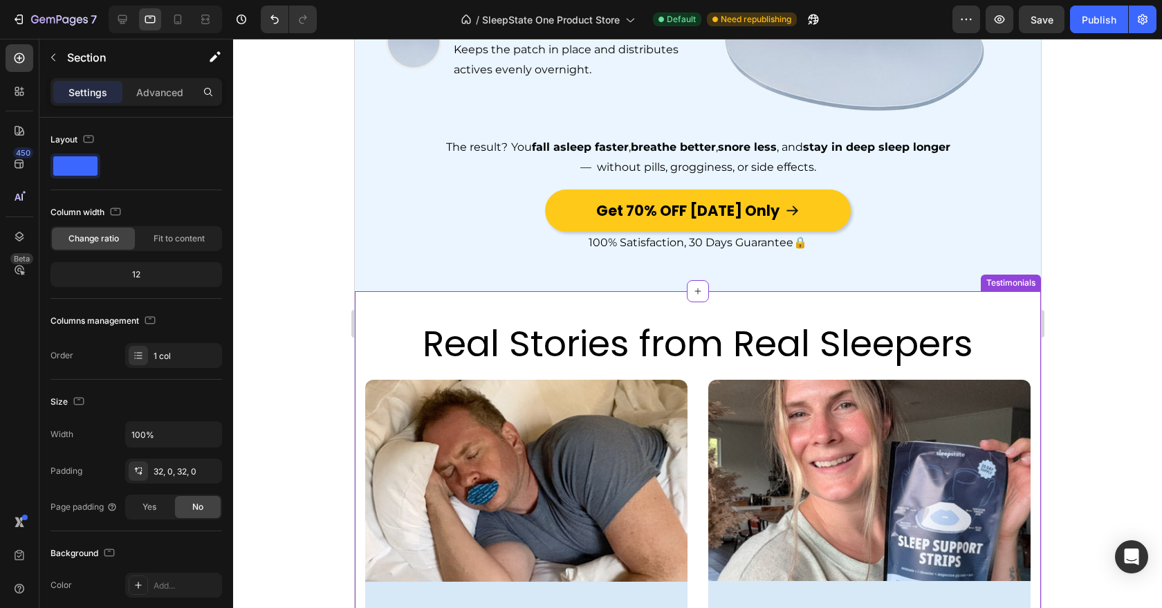
click at [788, 347] on h2 "Real Stories from Real Sleepers" at bounding box center [698, 344] width 666 height 50
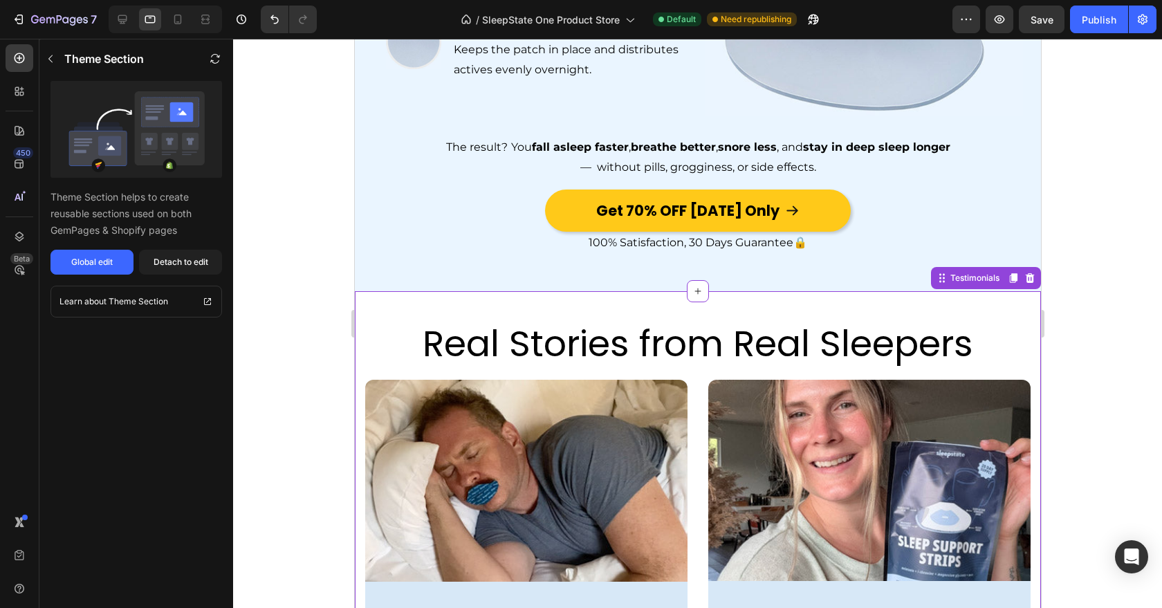
scroll to position [1687, 0]
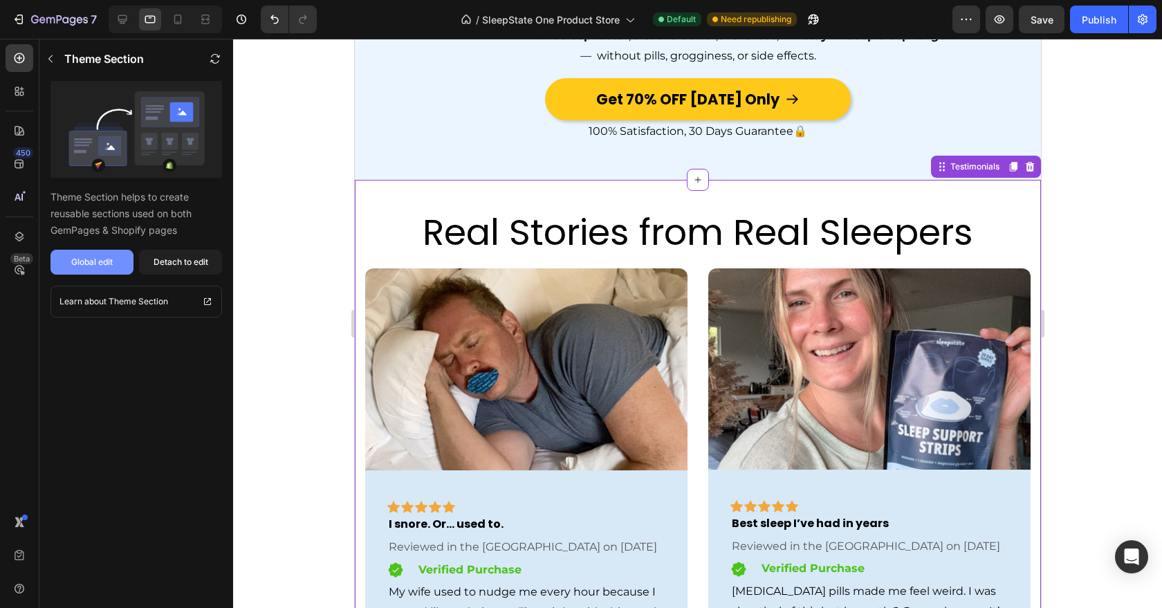
click at [113, 263] on div "Global edit" at bounding box center [92, 262] width 42 height 12
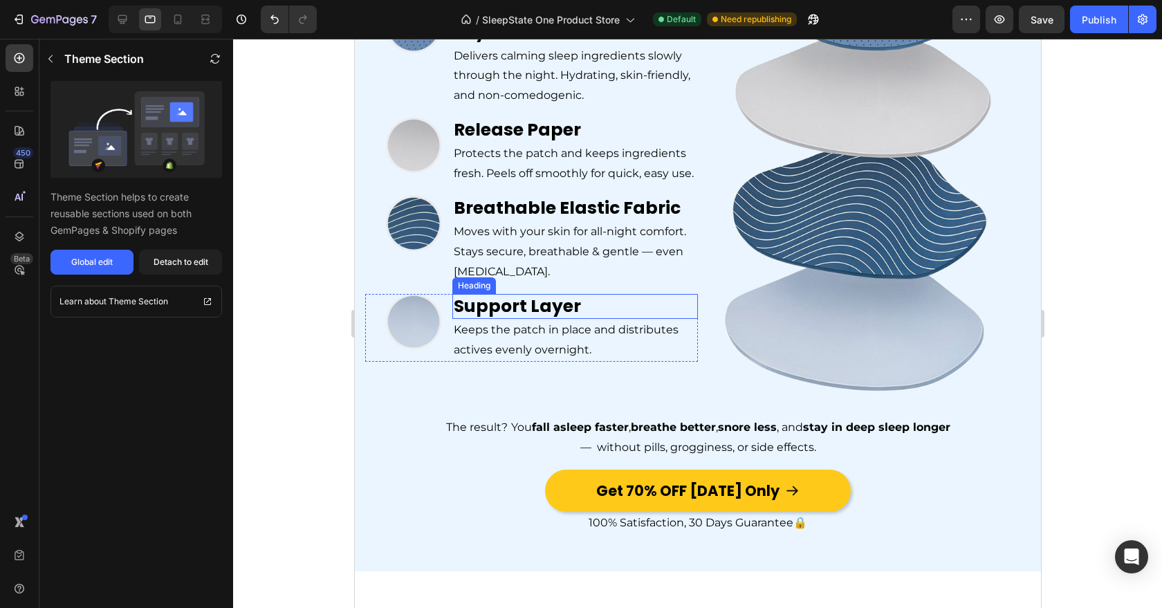
scroll to position [1199, 0]
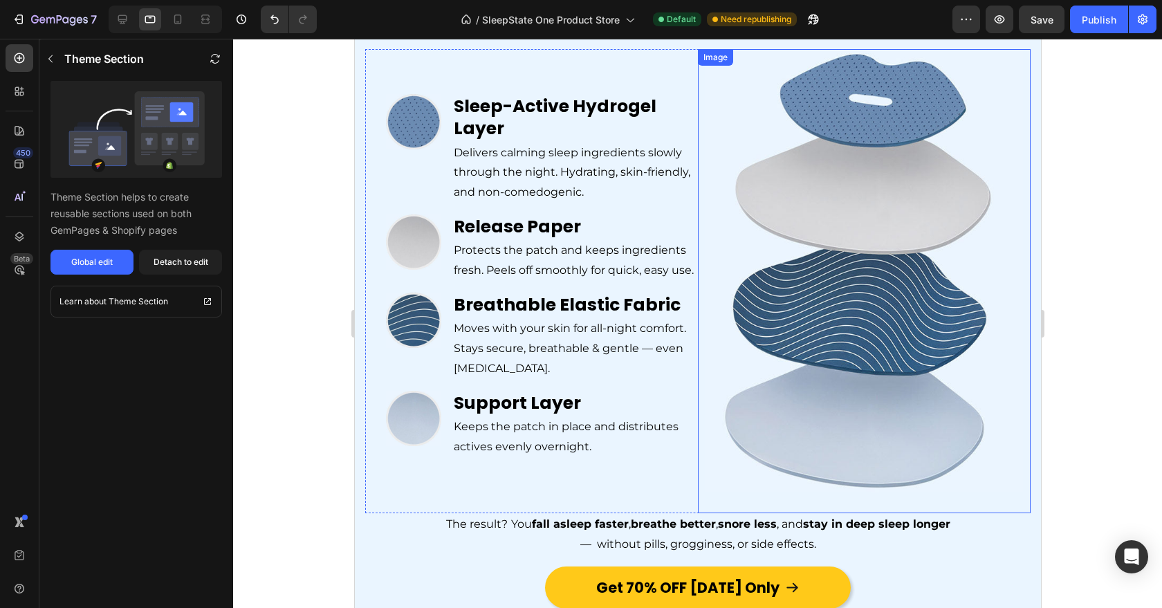
click at [816, 298] on img at bounding box center [863, 270] width 333 height 443
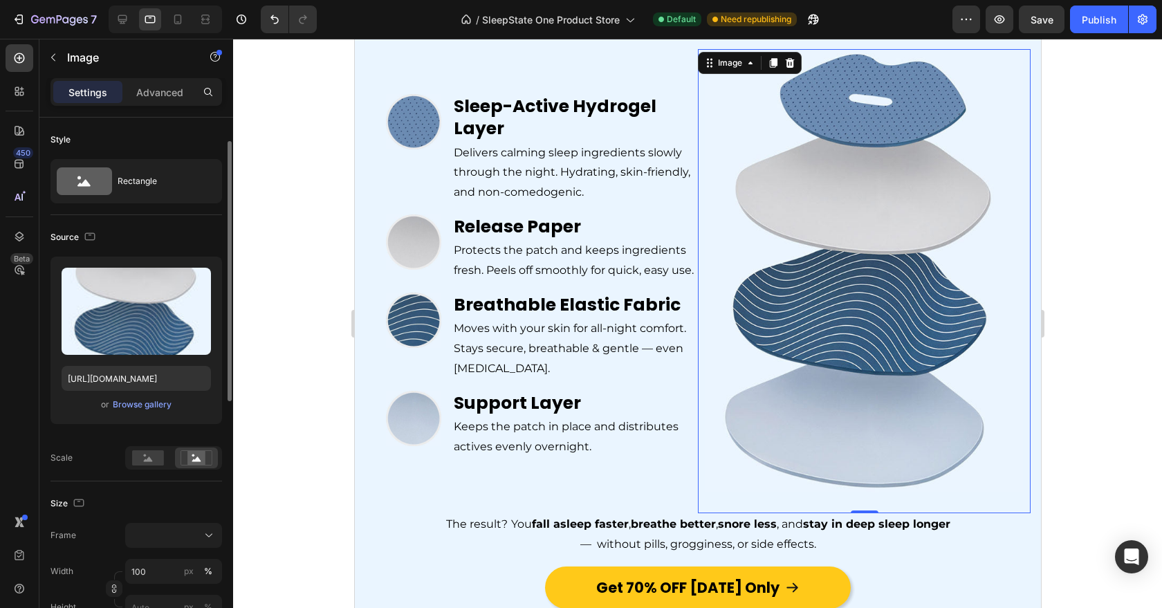
scroll to position [152, 0]
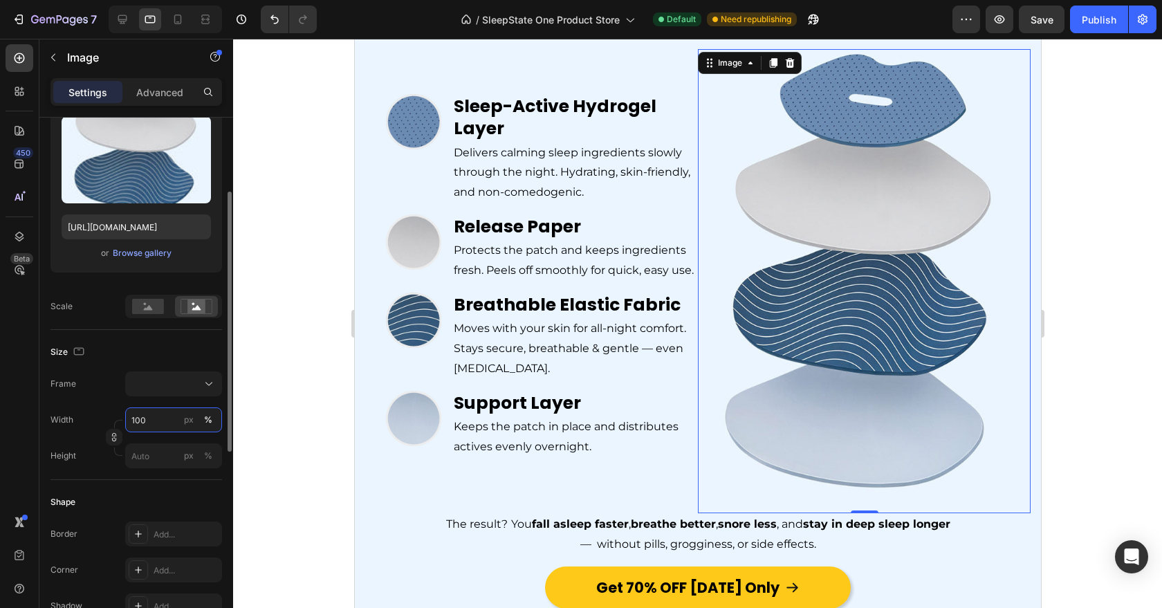
click at [152, 421] on input "100" at bounding box center [173, 420] width 97 height 25
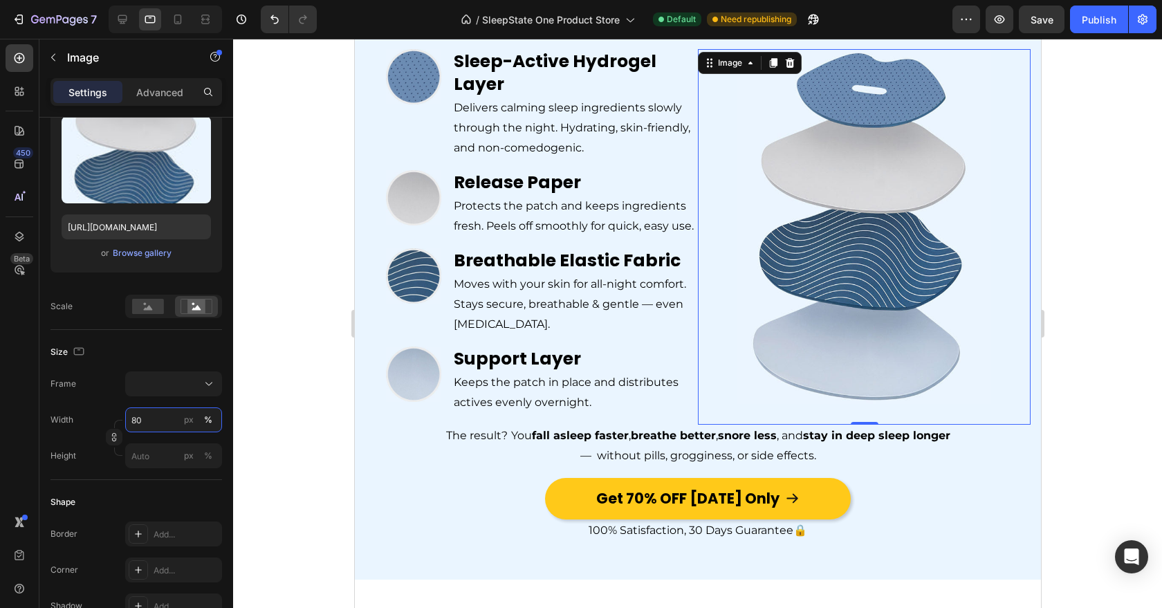
type input "80"
click at [340, 446] on div at bounding box center [697, 323] width 929 height 569
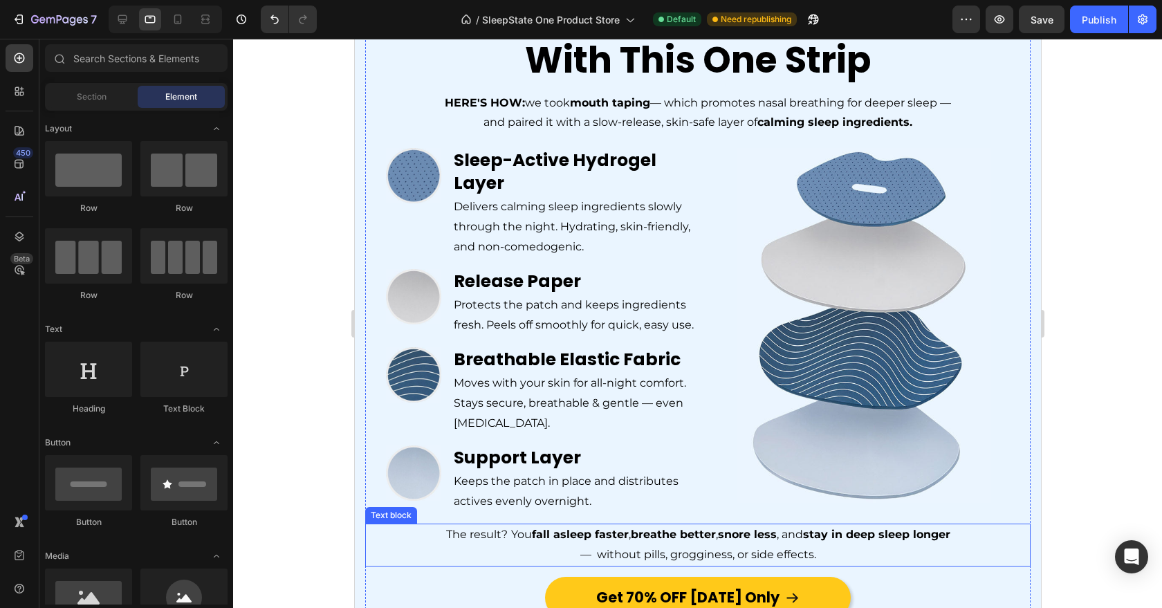
scroll to position [796, 0]
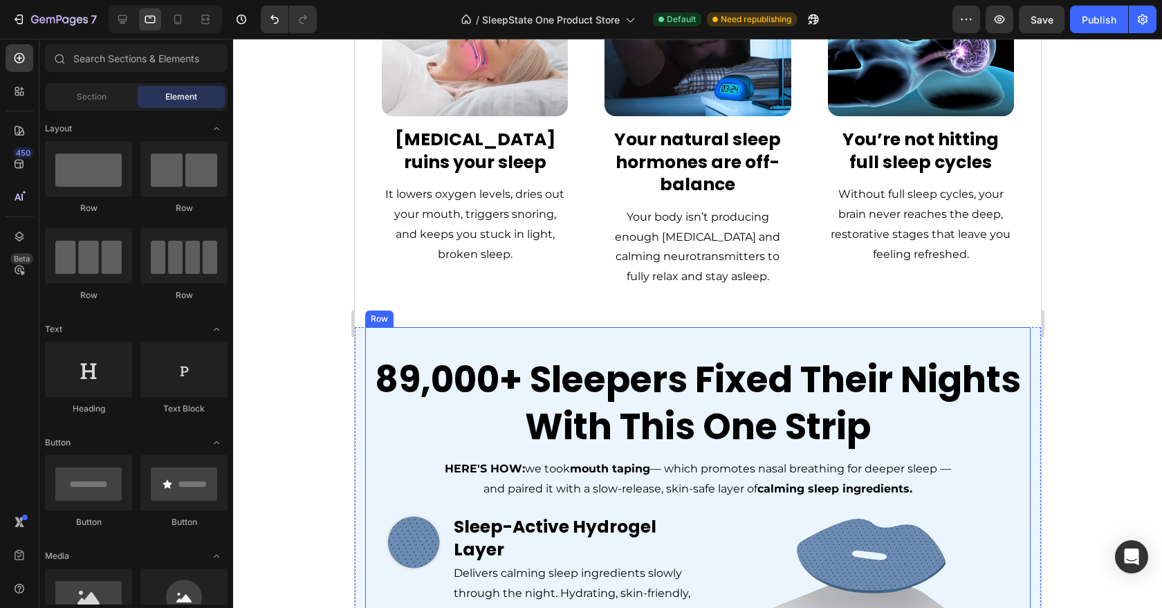
click at [561, 374] on h2 "89,000+ Sleepers Fixed Their Nights With This One Strip" at bounding box center [698, 403] width 666 height 96
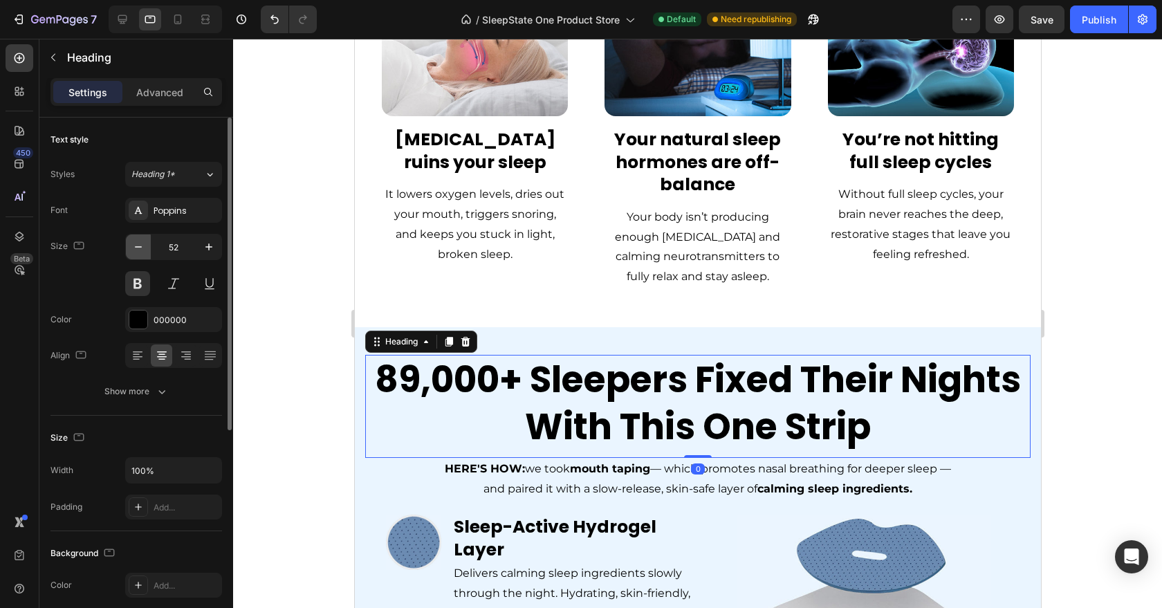
click at [134, 249] on icon "button" at bounding box center [138, 247] width 14 height 14
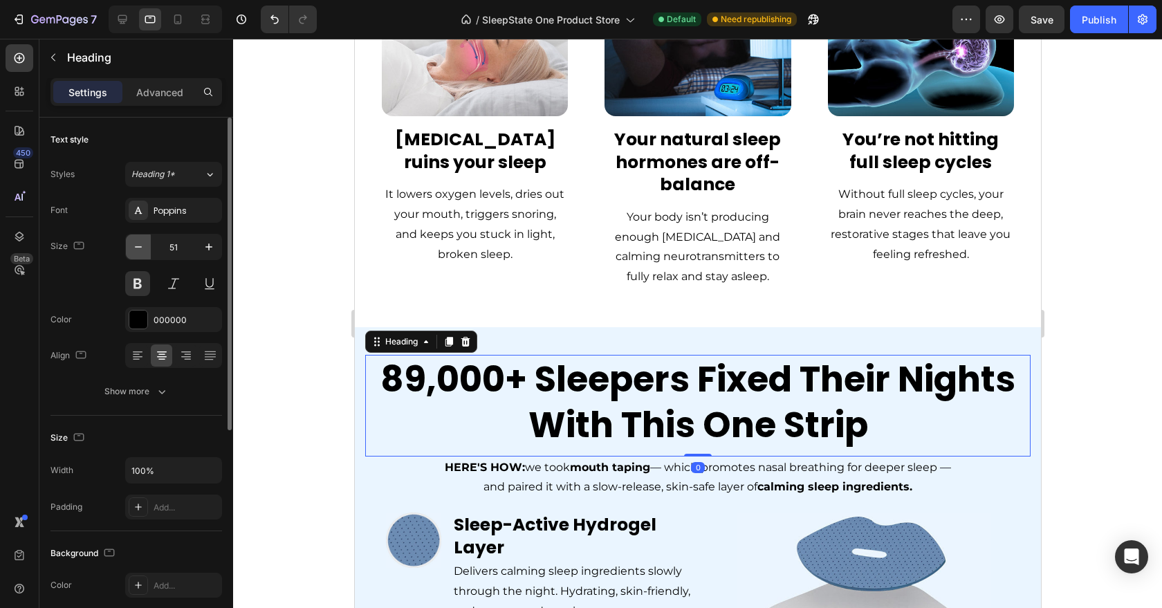
click at [134, 249] on icon "button" at bounding box center [138, 247] width 14 height 14
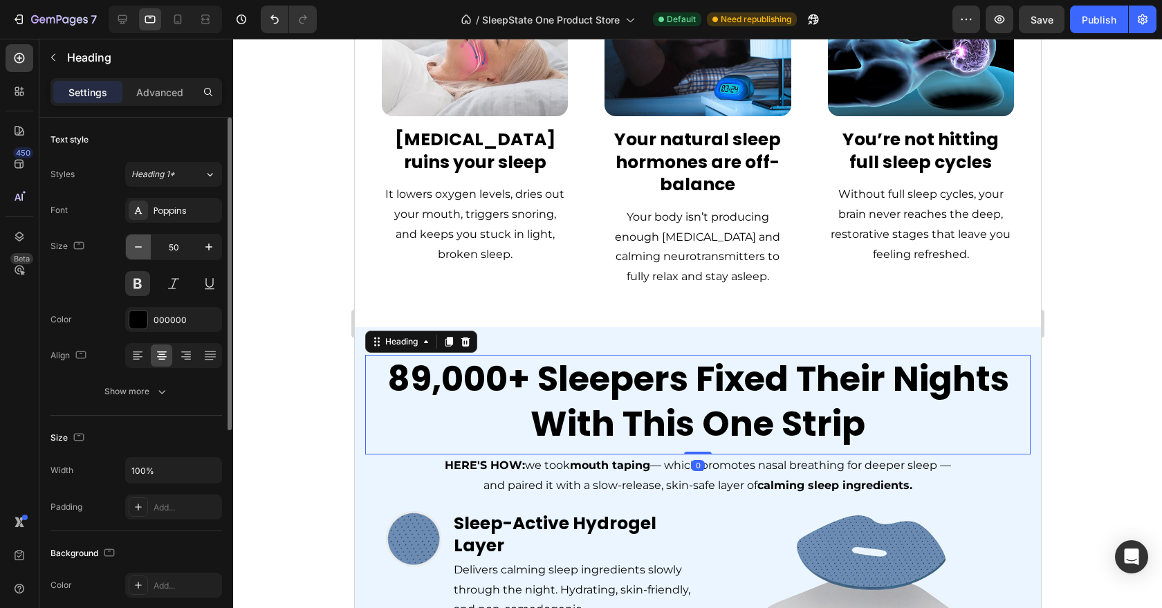
click at [134, 249] on icon "button" at bounding box center [138, 247] width 14 height 14
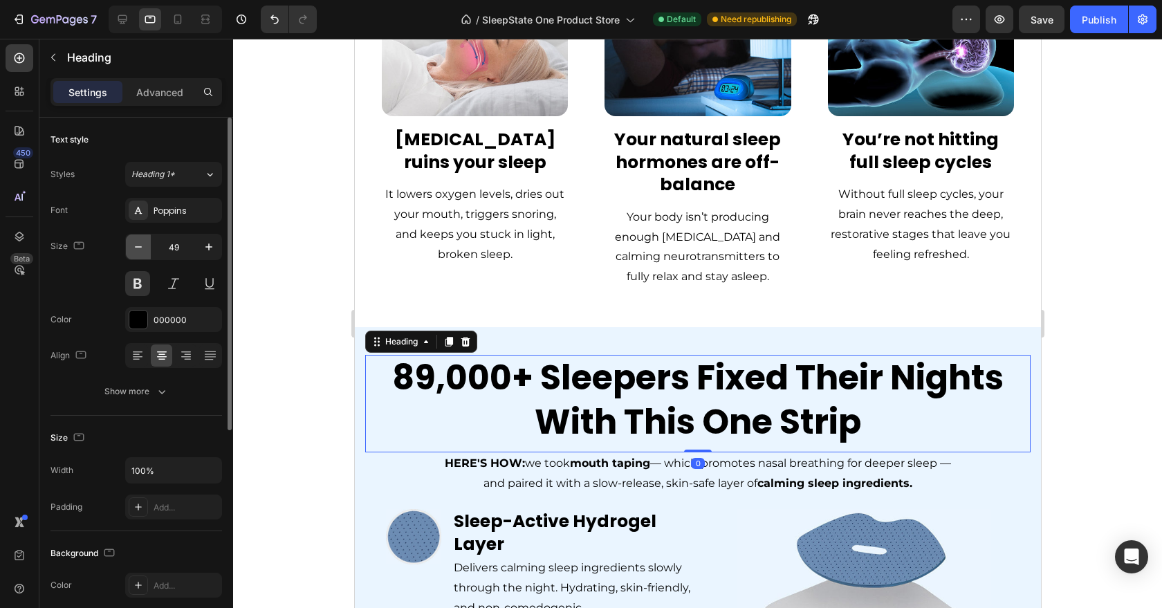
click at [134, 249] on icon "button" at bounding box center [138, 247] width 14 height 14
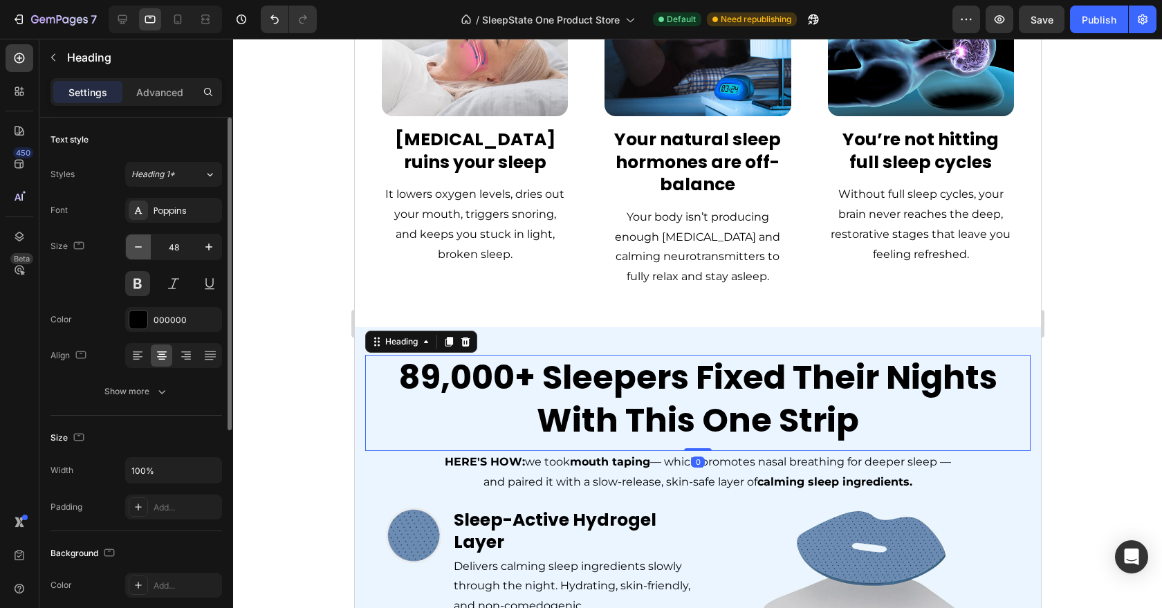
click at [134, 249] on icon "button" at bounding box center [138, 247] width 14 height 14
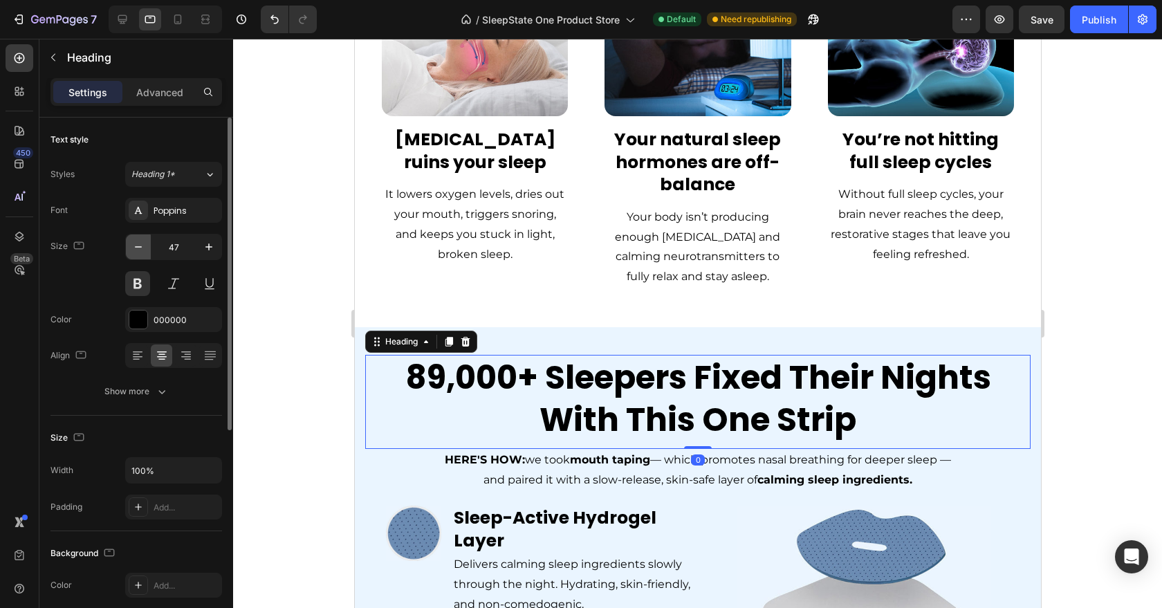
click at [134, 249] on icon "button" at bounding box center [138, 247] width 14 height 14
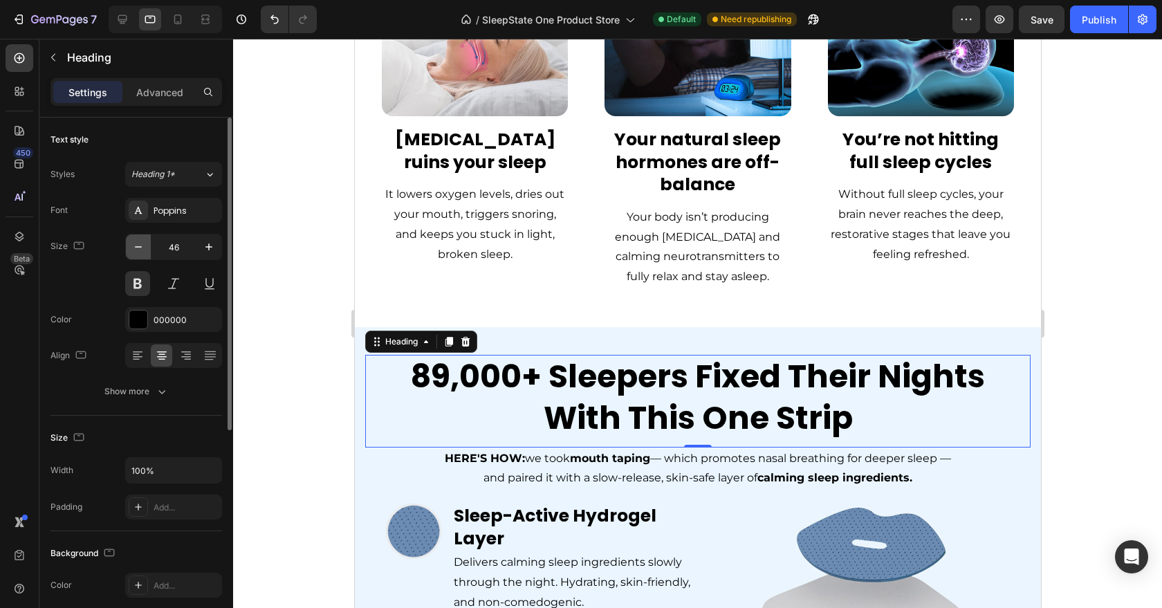
click at [134, 249] on icon "button" at bounding box center [138, 247] width 14 height 14
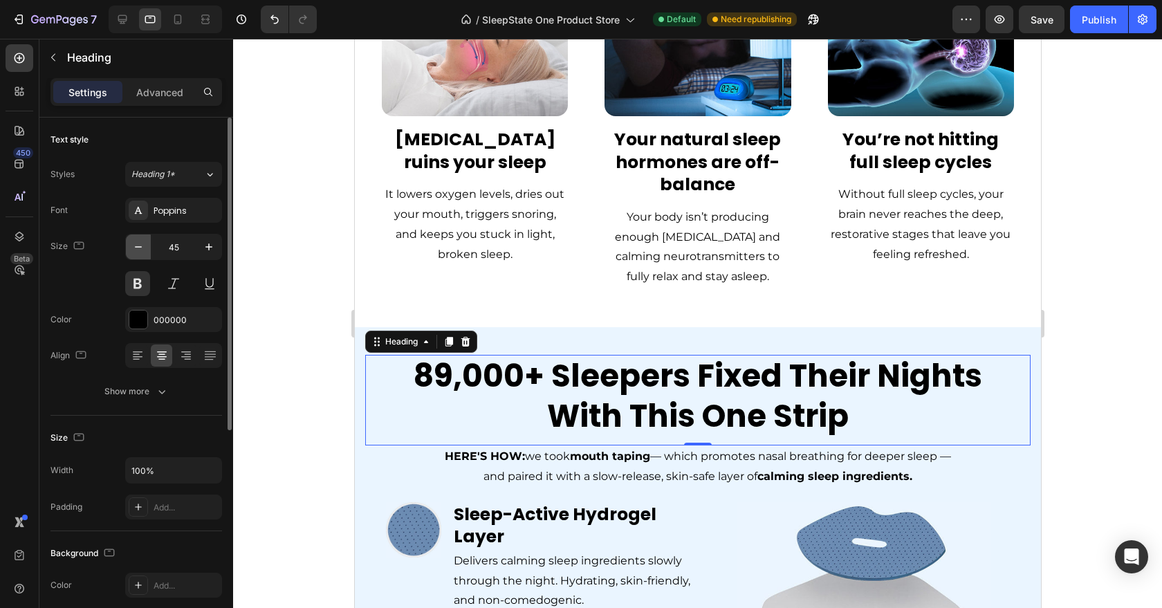
click at [134, 249] on icon "button" at bounding box center [138, 247] width 14 height 14
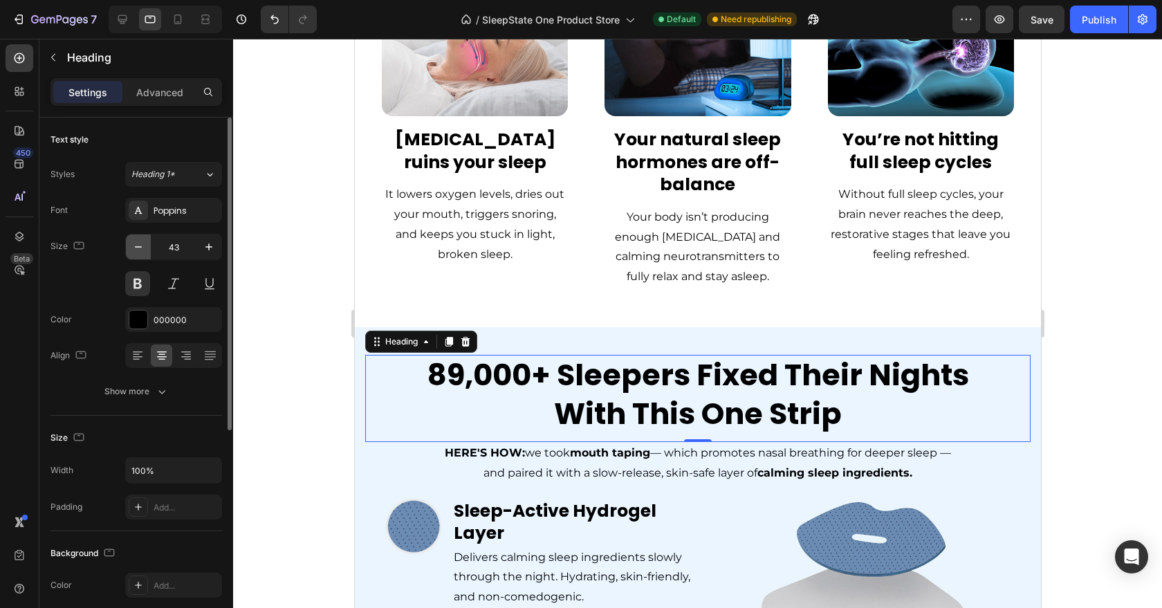
click at [134, 249] on icon "button" at bounding box center [138, 247] width 14 height 14
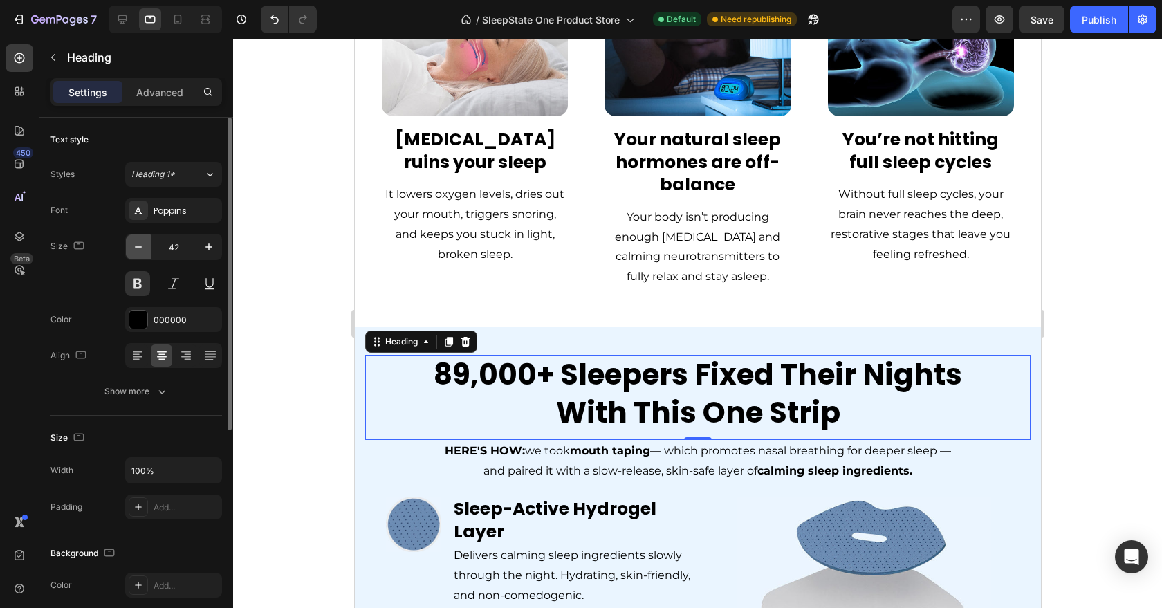
click at [134, 249] on icon "button" at bounding box center [138, 247] width 14 height 14
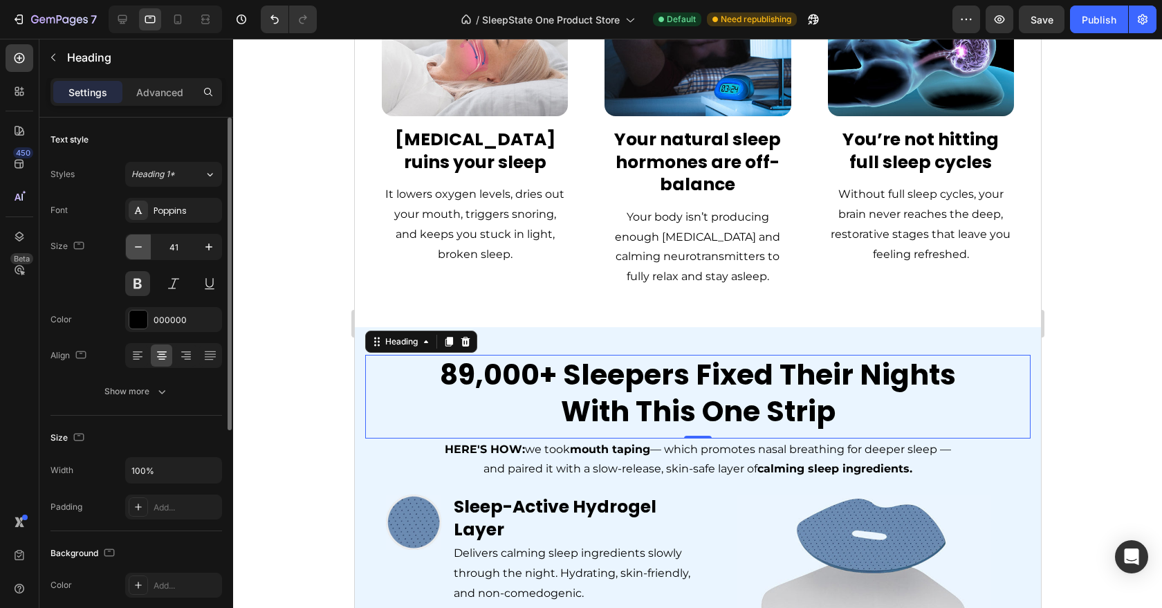
click at [134, 249] on icon "button" at bounding box center [138, 247] width 14 height 14
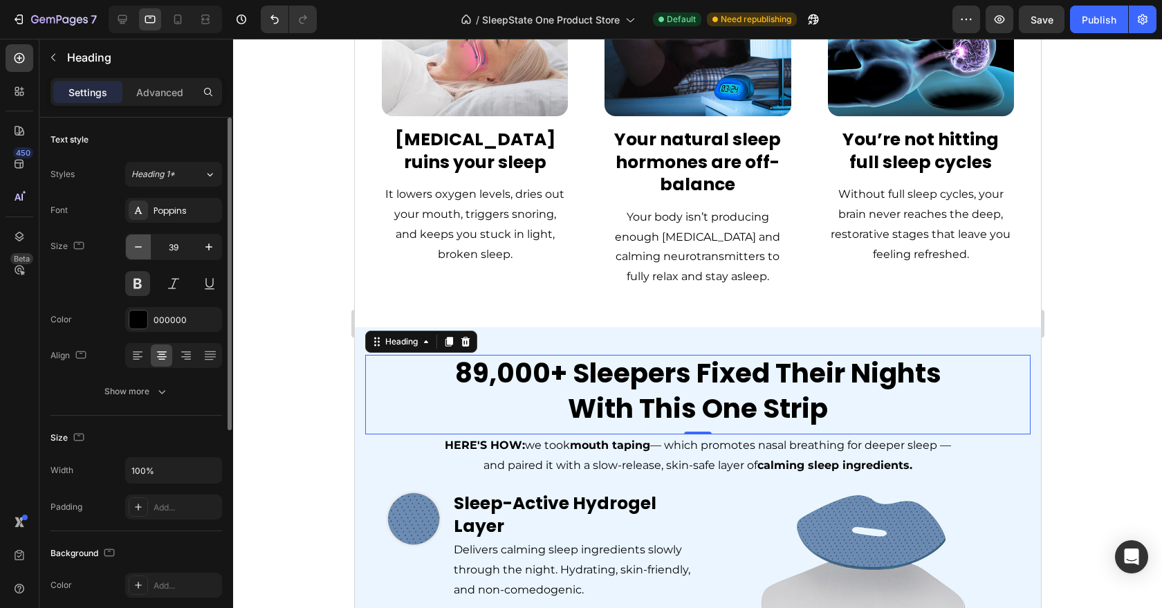
click at [134, 249] on icon "button" at bounding box center [138, 247] width 14 height 14
type input "38"
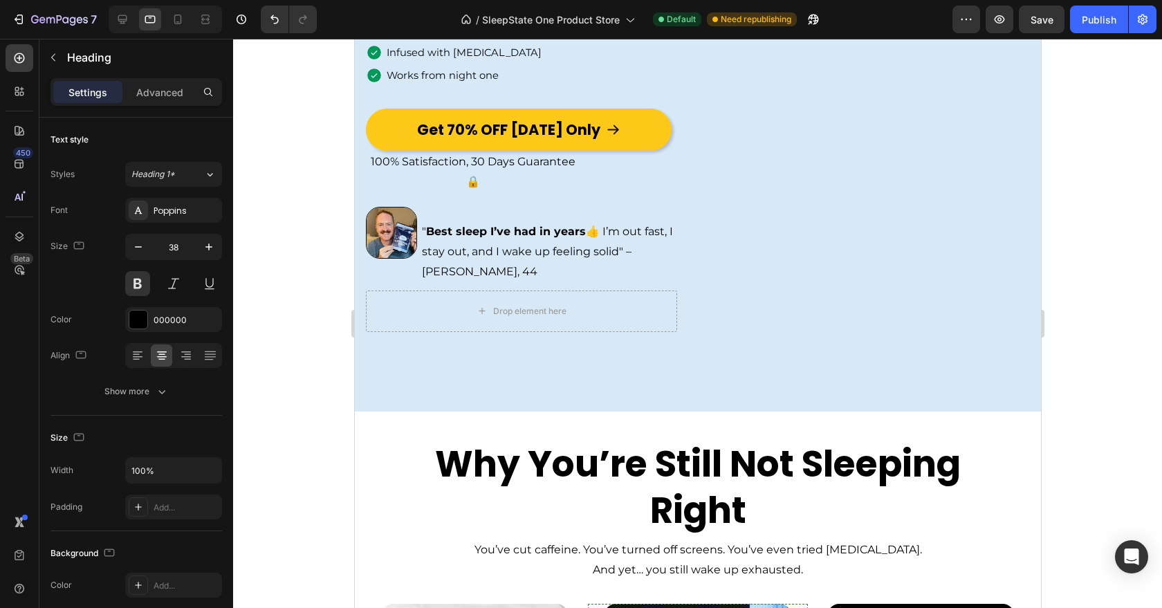
scroll to position [415, 0]
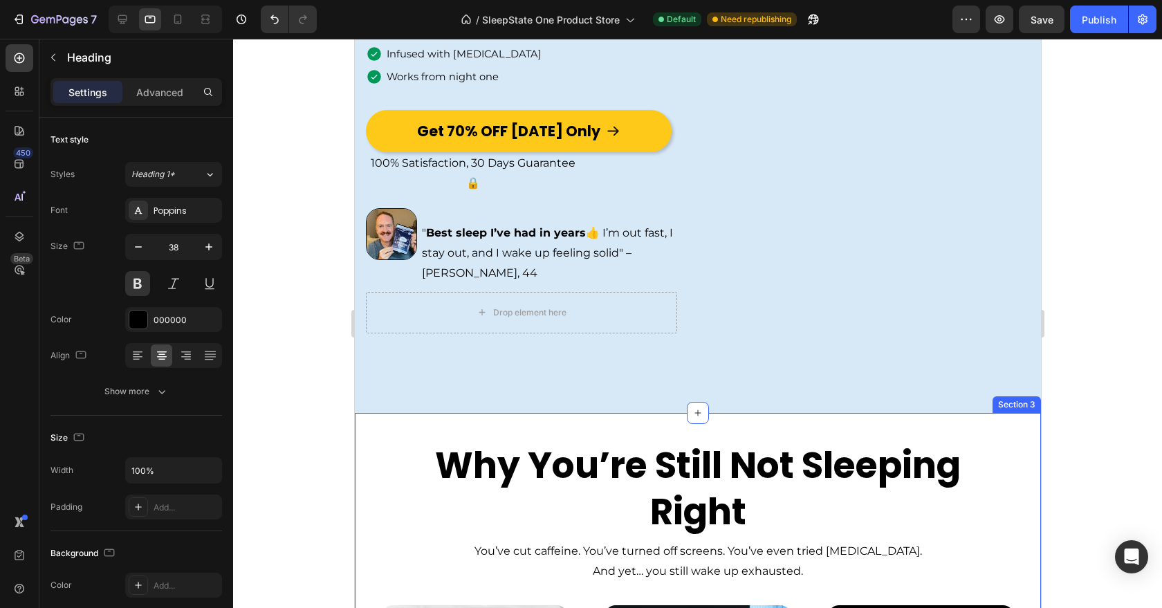
click at [664, 453] on h2 "Why You’re Still Not Sleeping Right" at bounding box center [697, 489] width 533 height 96
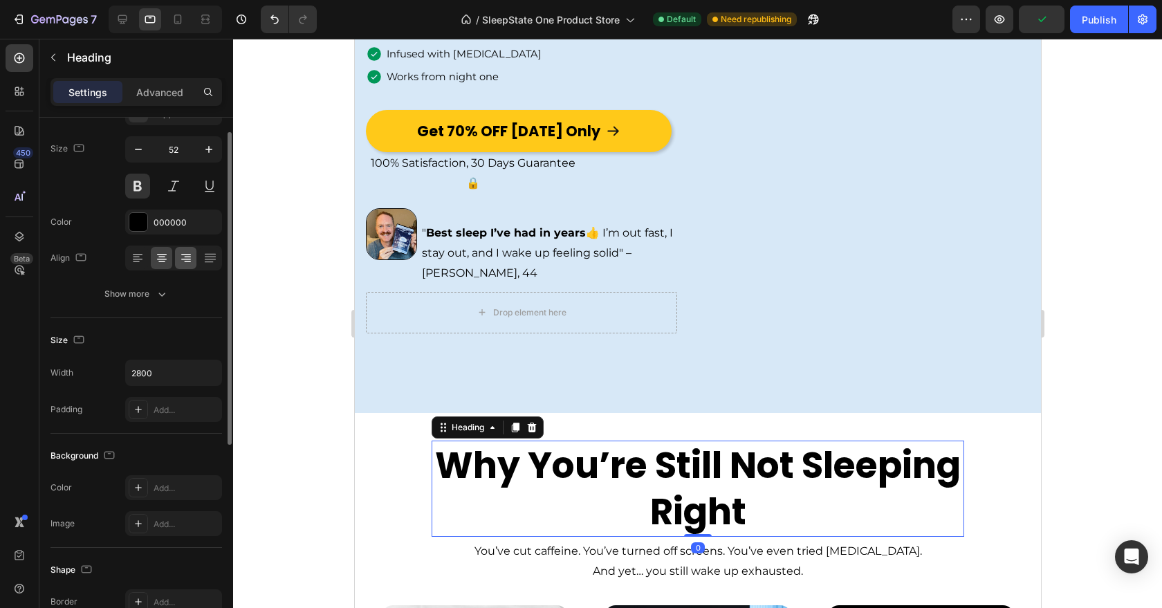
scroll to position [0, 0]
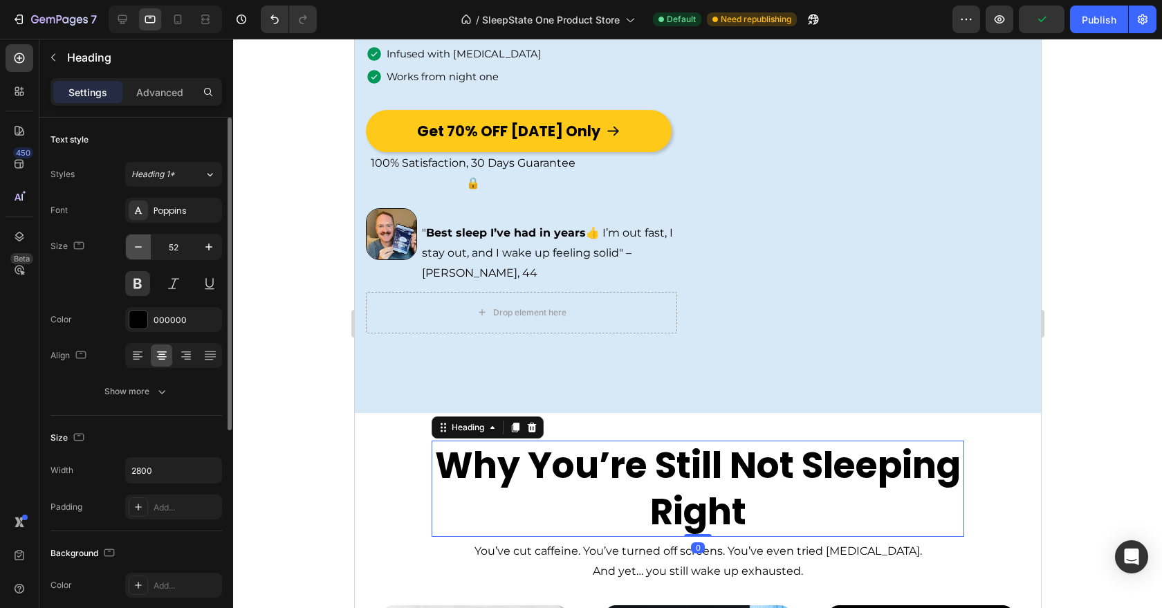
click at [145, 250] on icon "button" at bounding box center [138, 247] width 14 height 14
click at [144, 250] on icon "button" at bounding box center [138, 247] width 14 height 14
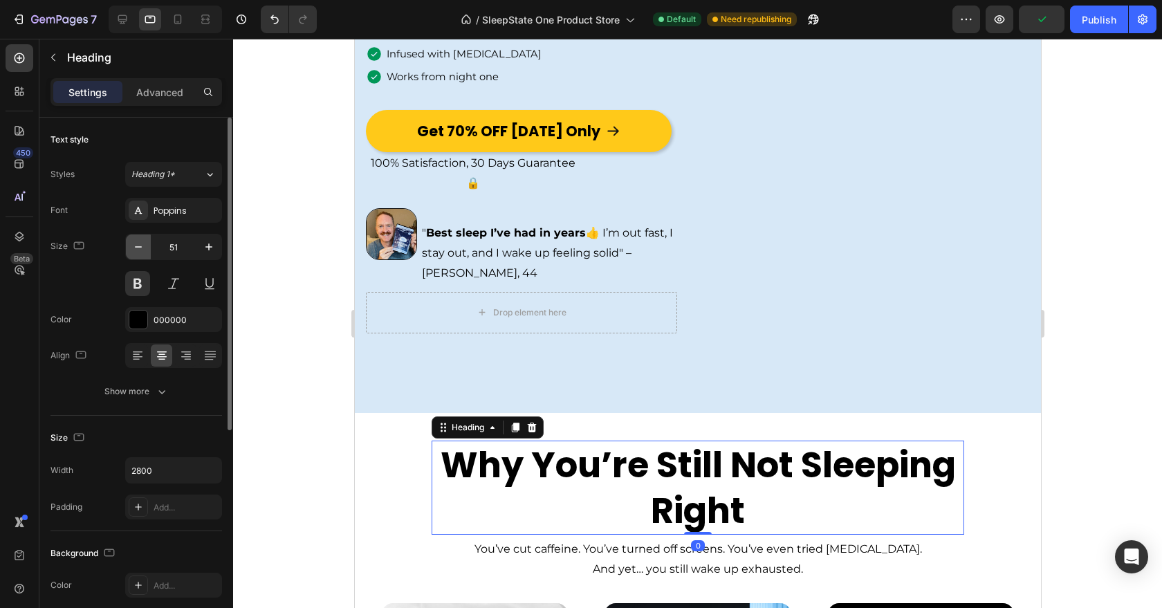
click at [144, 250] on icon "button" at bounding box center [138, 247] width 14 height 14
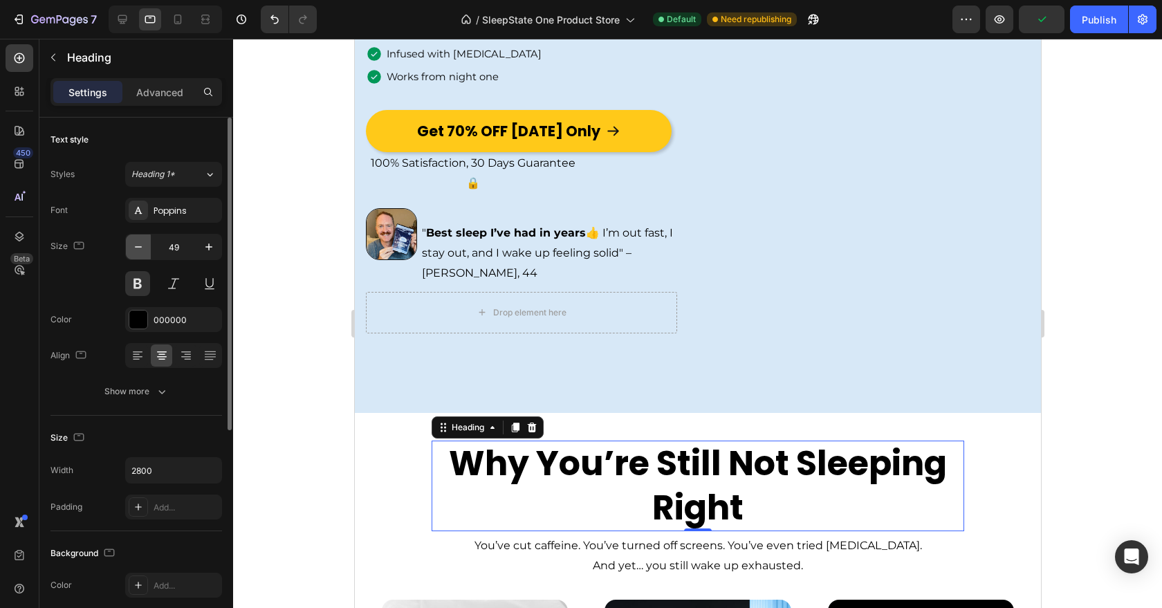
click at [144, 250] on icon "button" at bounding box center [138, 247] width 14 height 14
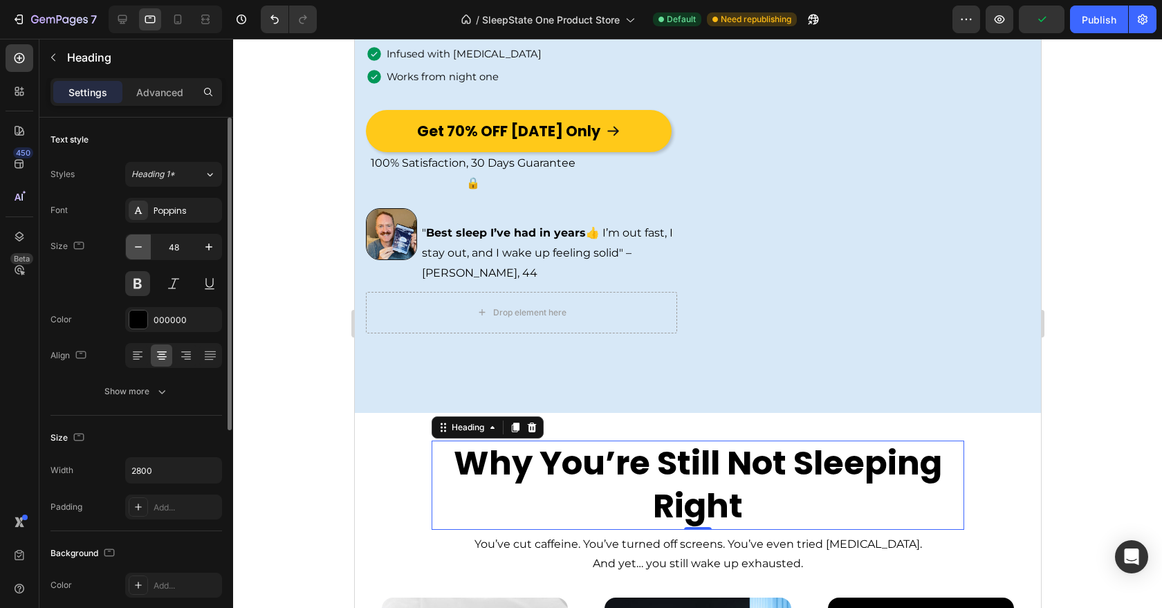
click at [144, 250] on icon "button" at bounding box center [138, 247] width 14 height 14
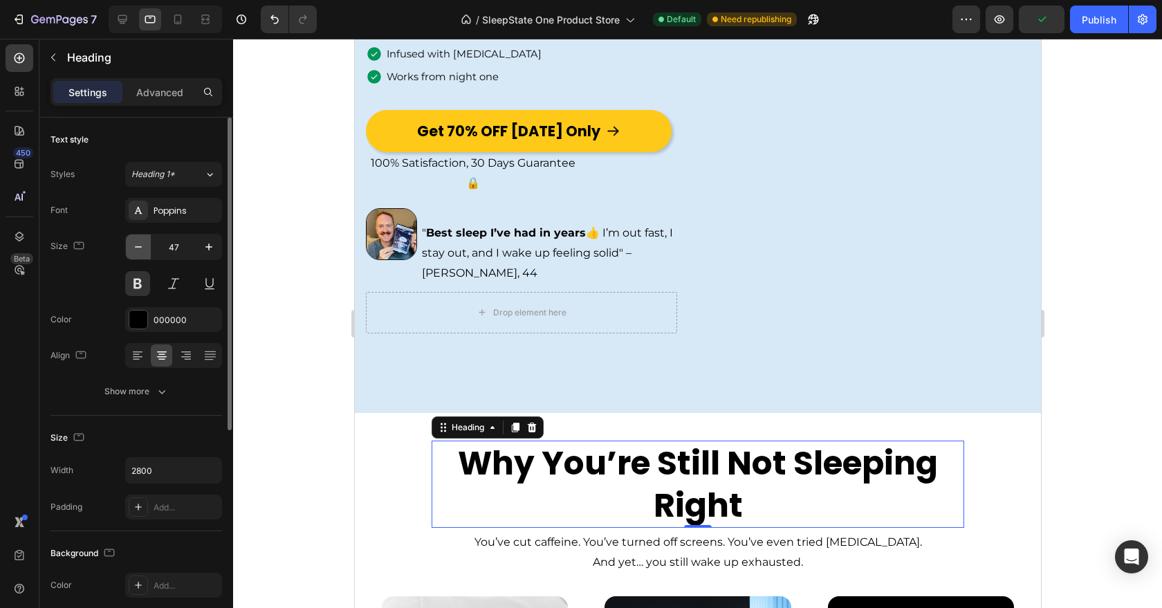
click at [144, 250] on icon "button" at bounding box center [138, 247] width 14 height 14
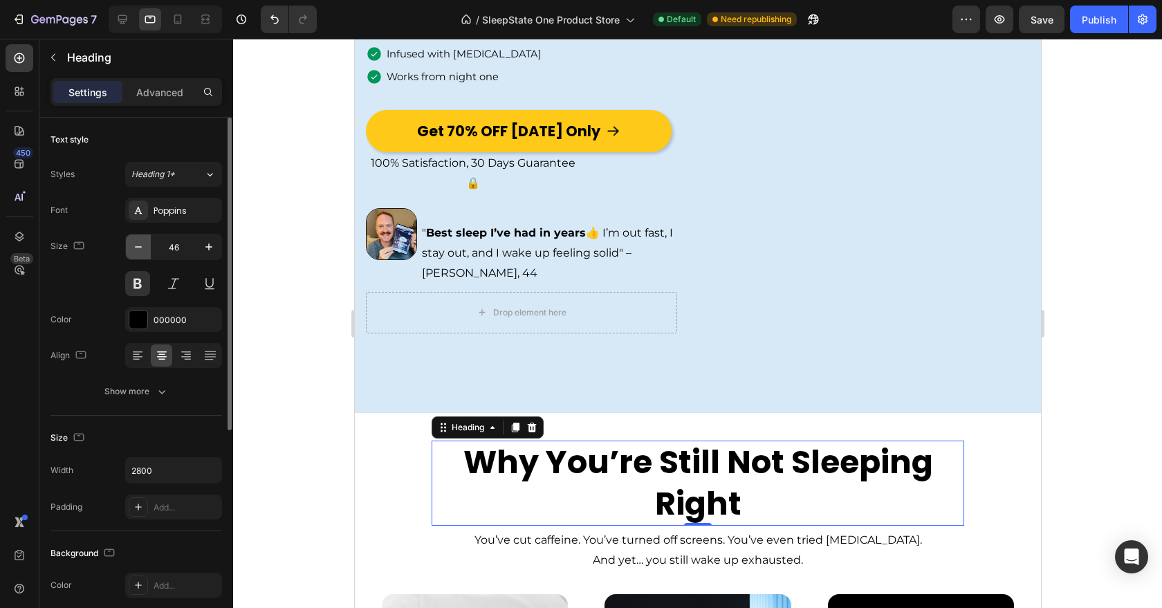
click at [144, 250] on icon "button" at bounding box center [138, 247] width 14 height 14
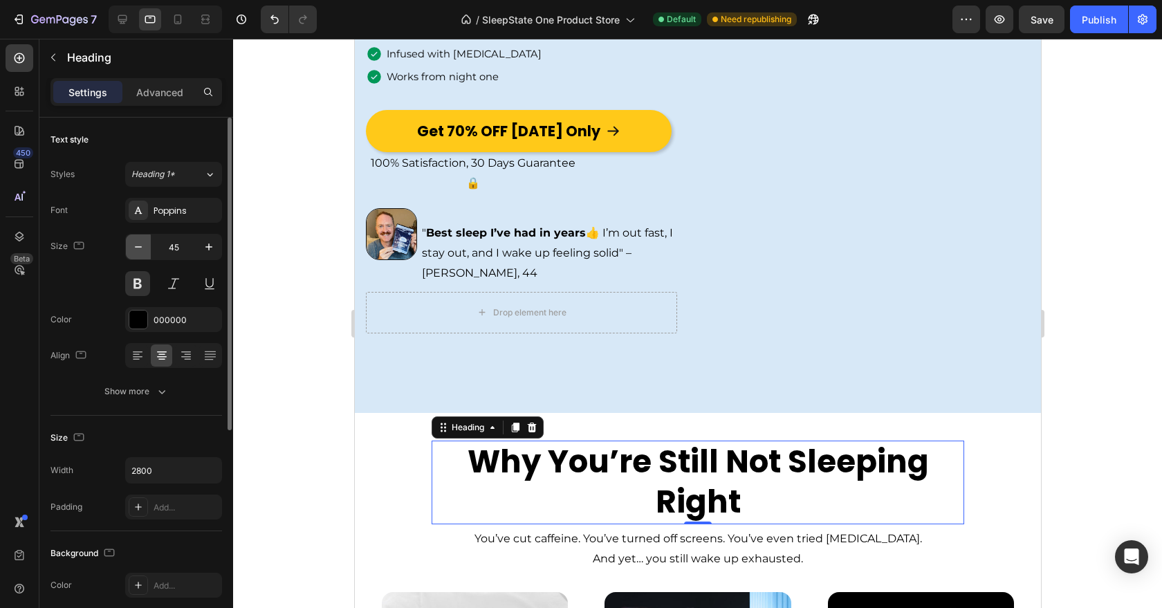
click at [144, 250] on icon "button" at bounding box center [138, 247] width 14 height 14
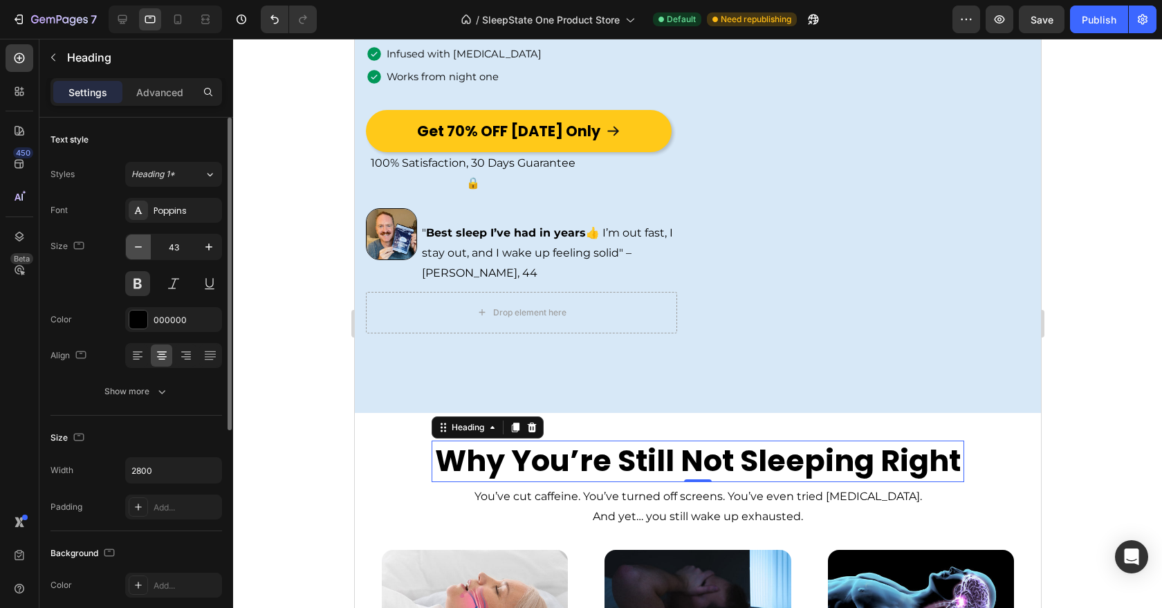
click at [144, 250] on icon "button" at bounding box center [138, 247] width 14 height 14
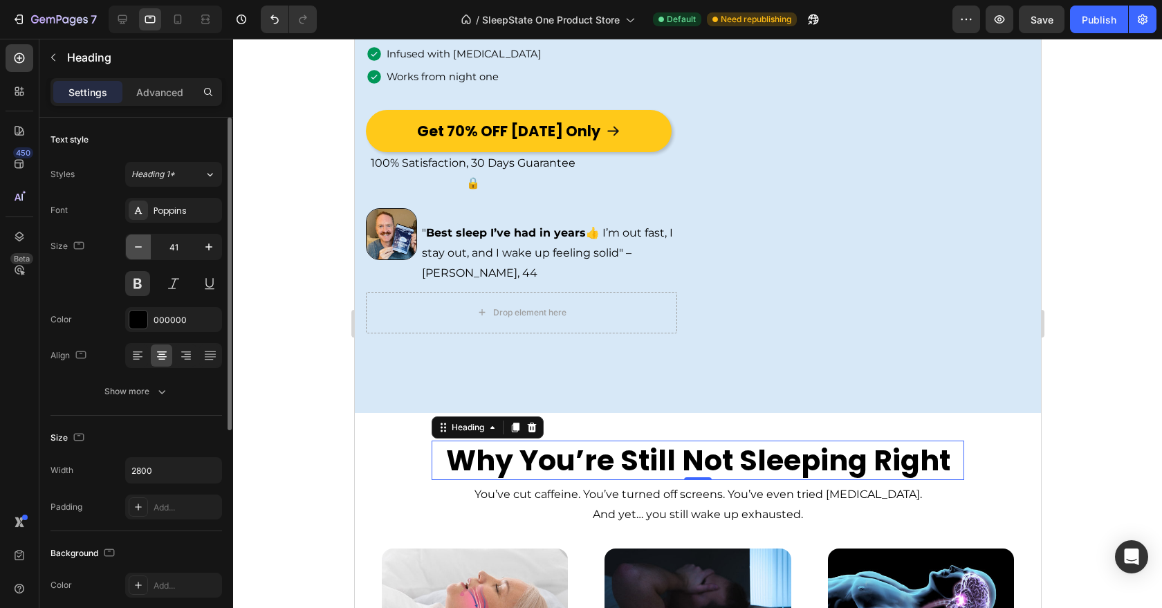
click at [144, 250] on icon "button" at bounding box center [138, 247] width 14 height 14
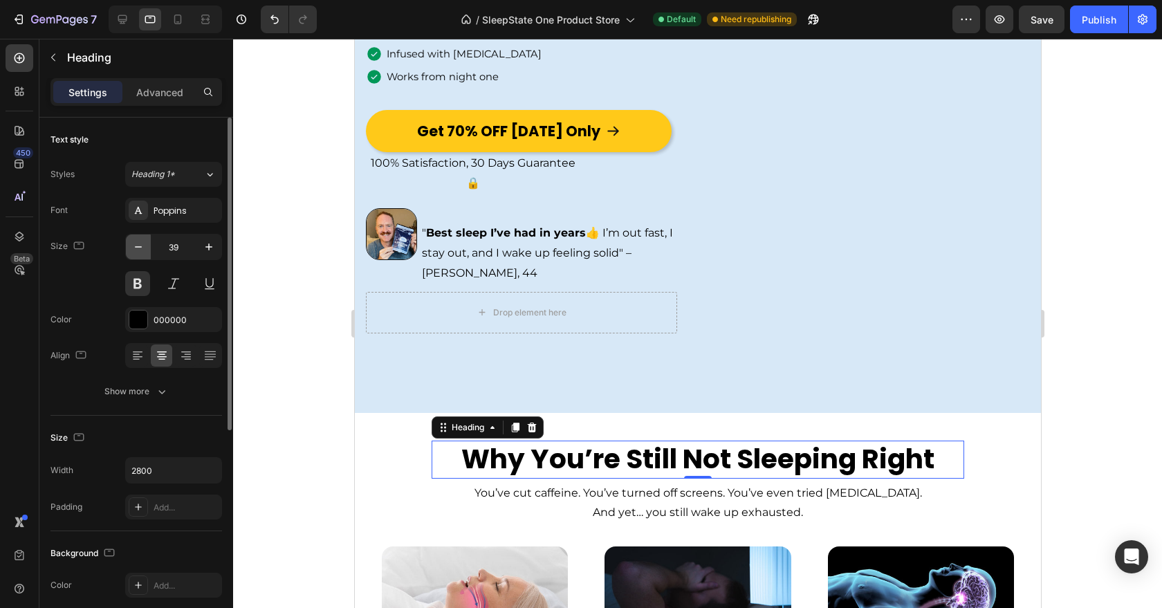
click at [144, 250] on icon "button" at bounding box center [138, 247] width 14 height 14
type input "38"
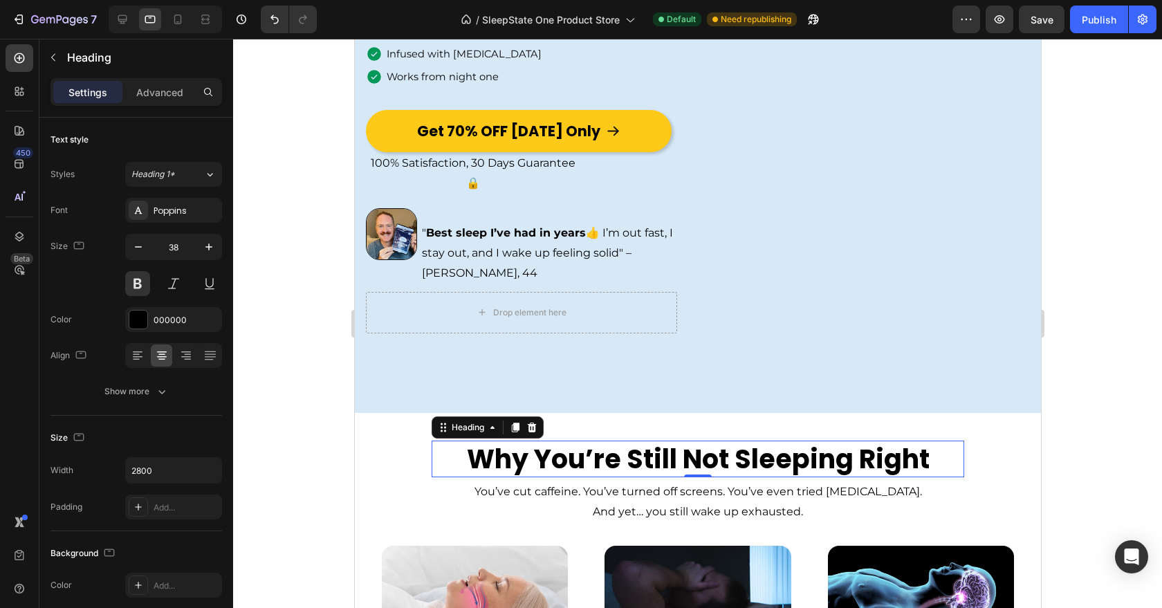
click at [435, 470] on h2 "Why You’re Still Not Sleeping Right" at bounding box center [697, 459] width 533 height 37
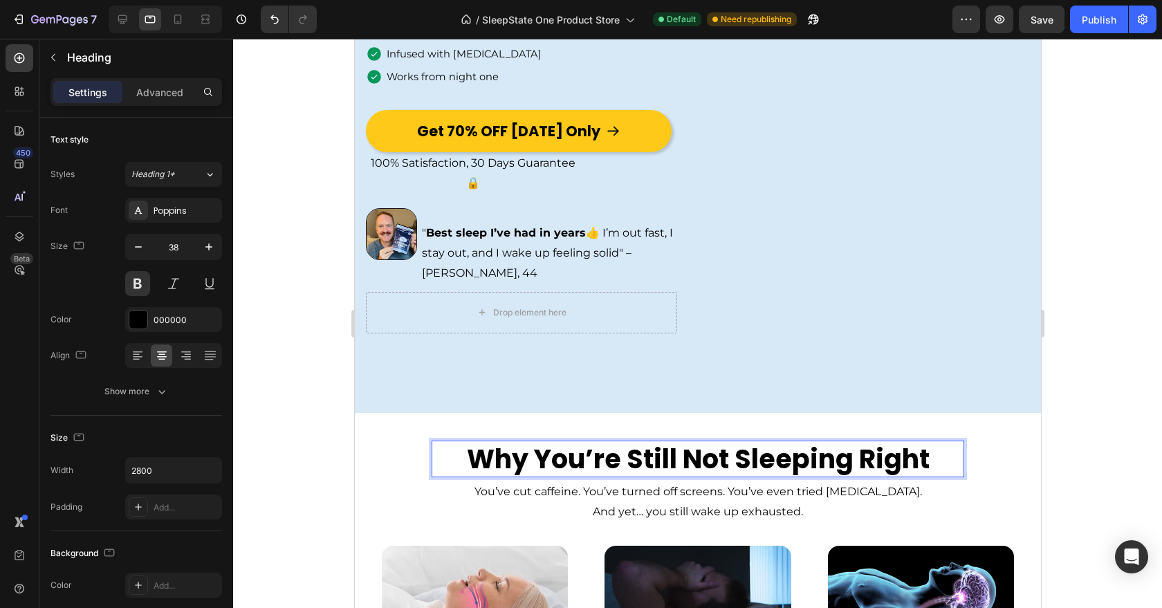
scroll to position [612, 0]
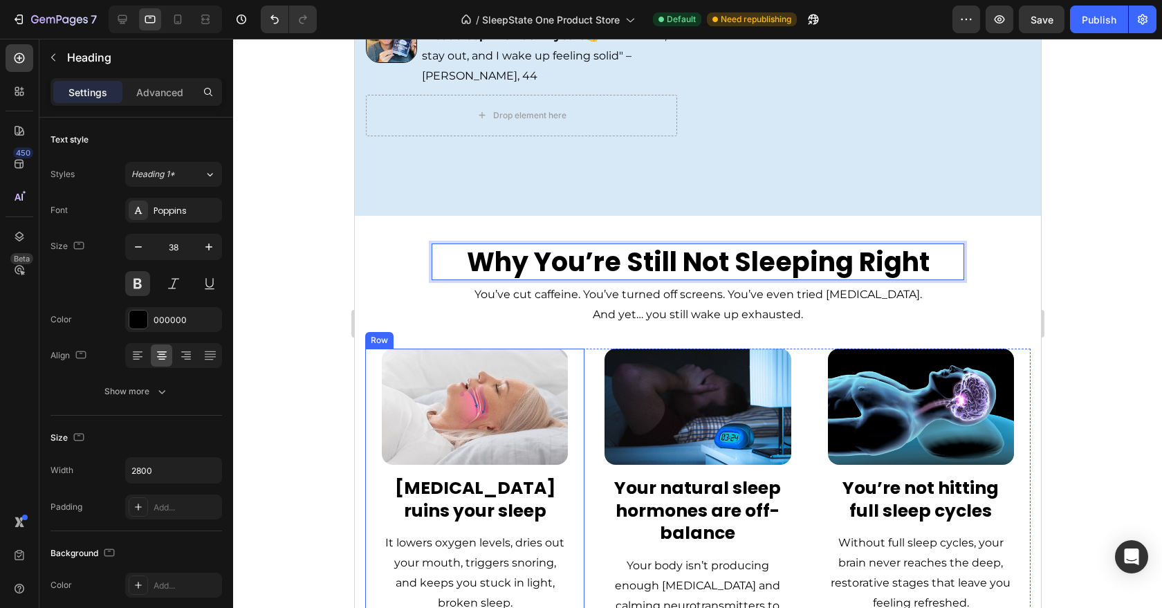
click at [386, 462] on img at bounding box center [474, 407] width 186 height 117
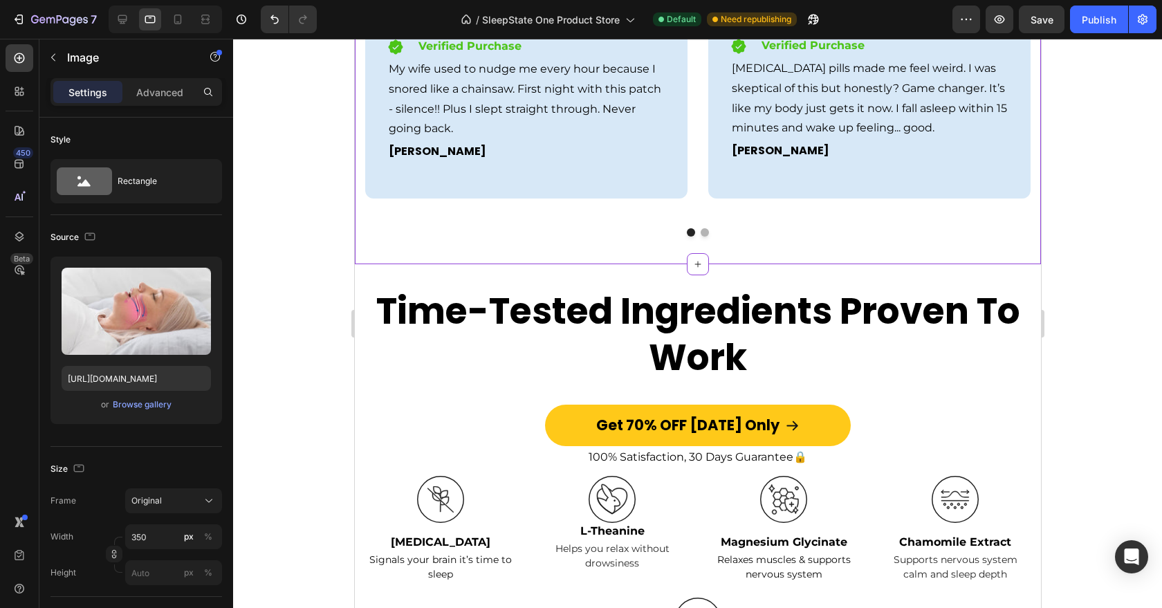
scroll to position [2417, 0]
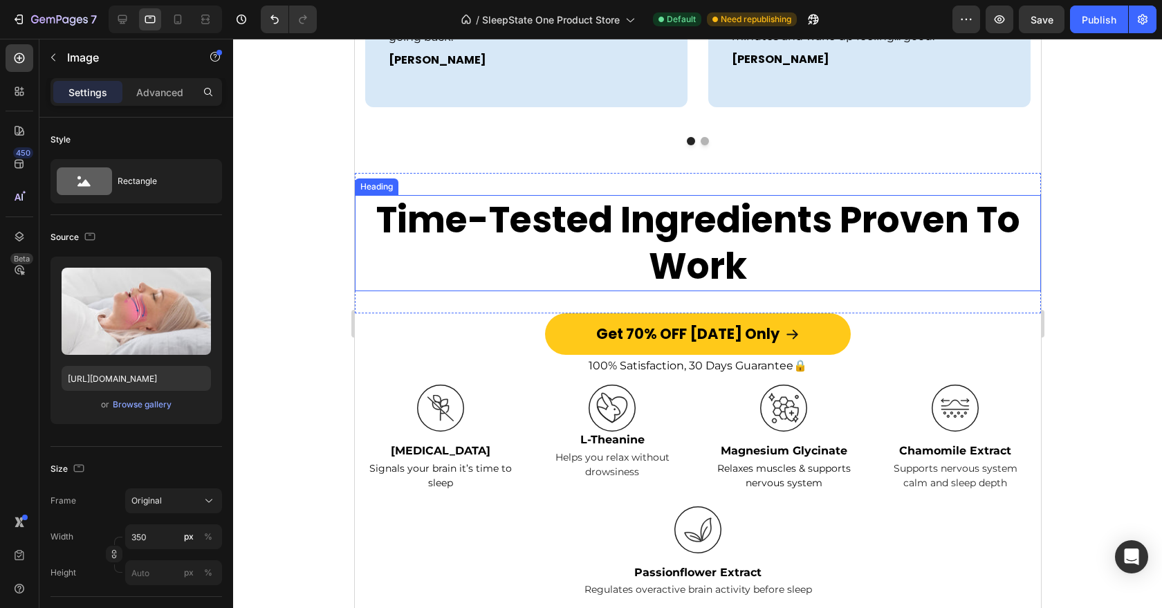
click at [412, 247] on h2 "Time-Tested Ingredients Proven To Work" at bounding box center [697, 243] width 686 height 96
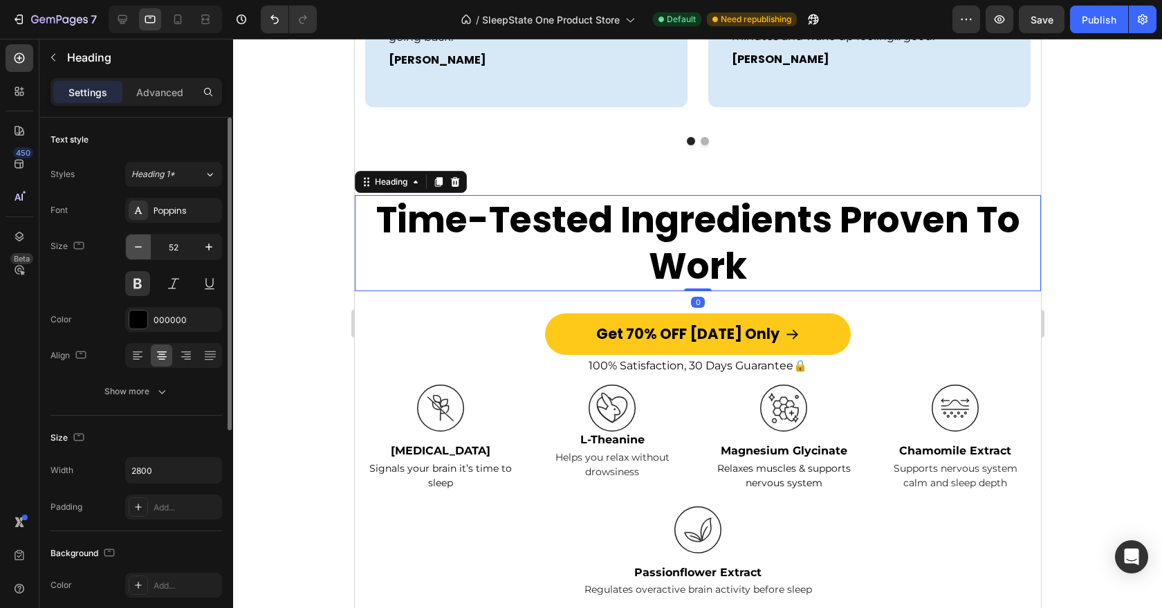
click at [143, 243] on icon "button" at bounding box center [138, 247] width 14 height 14
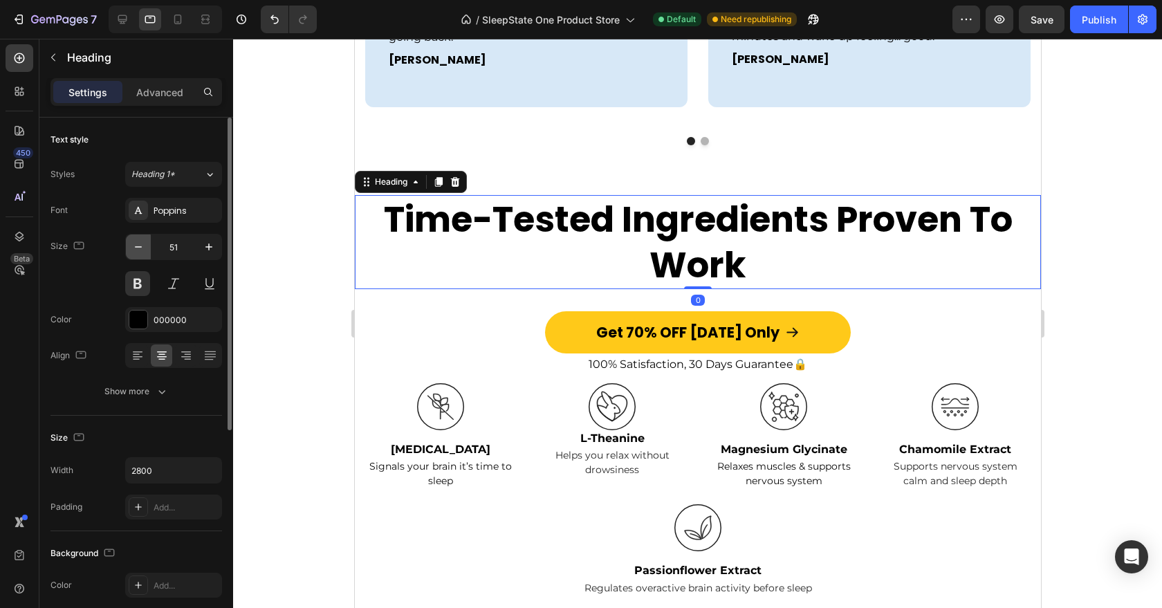
click at [143, 243] on icon "button" at bounding box center [138, 247] width 14 height 14
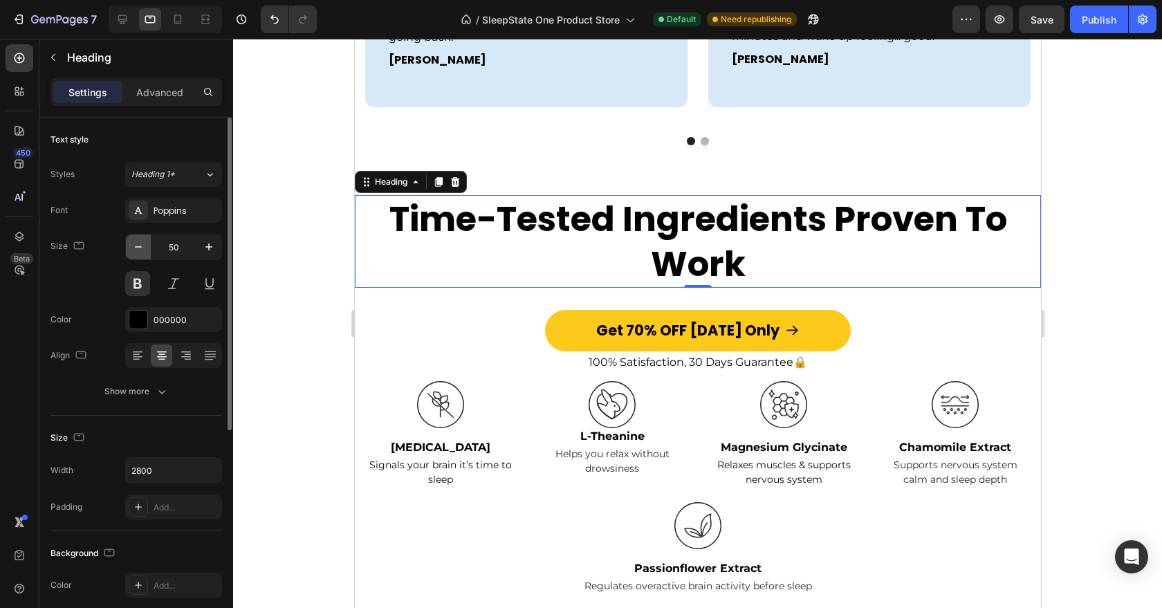
click at [143, 243] on icon "button" at bounding box center [138, 247] width 14 height 14
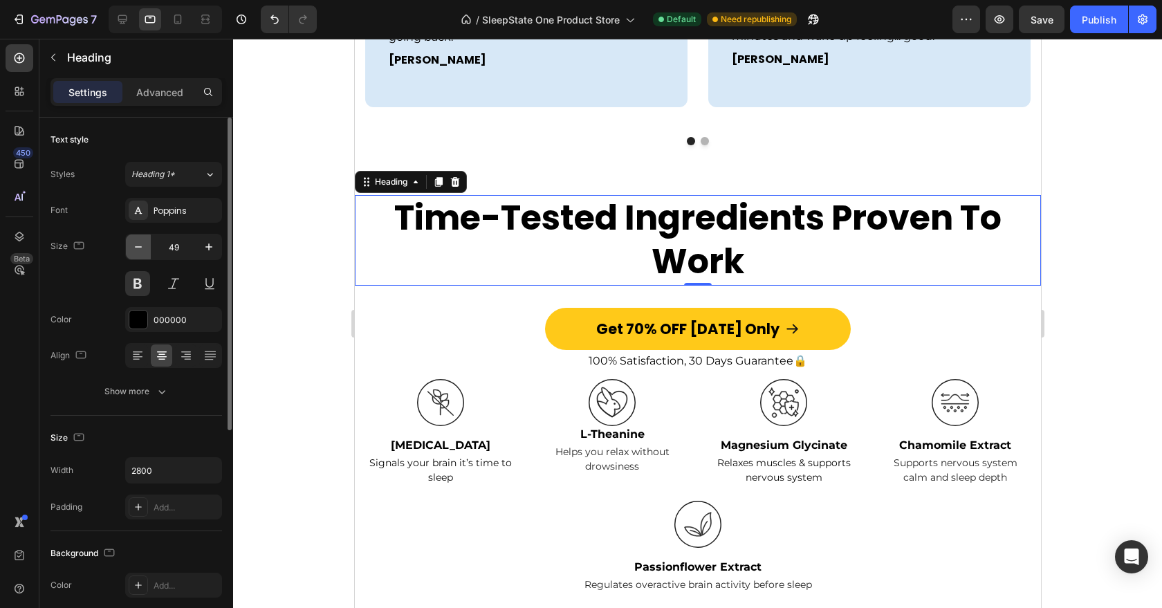
click at [143, 243] on icon "button" at bounding box center [138, 247] width 14 height 14
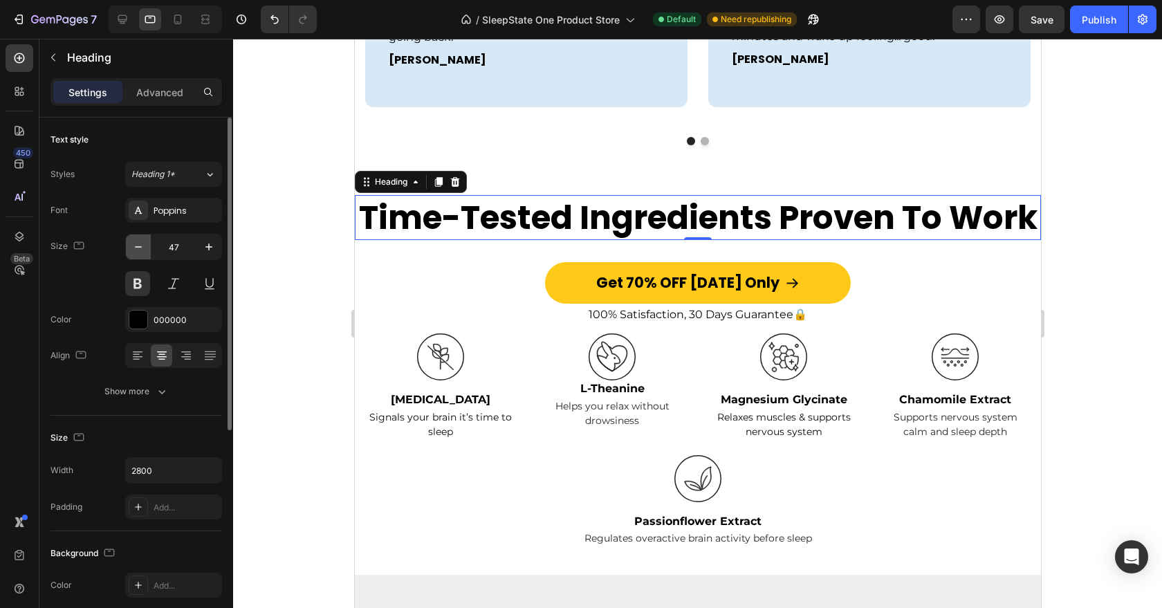
click at [143, 243] on icon "button" at bounding box center [138, 247] width 14 height 14
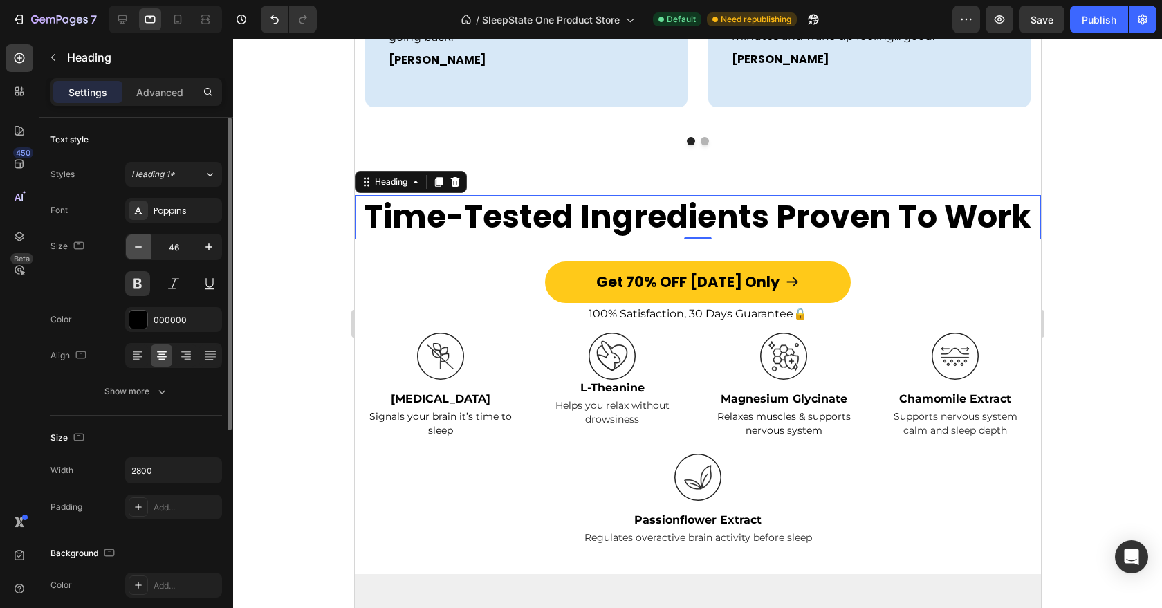
click at [143, 243] on icon "button" at bounding box center [138, 247] width 14 height 14
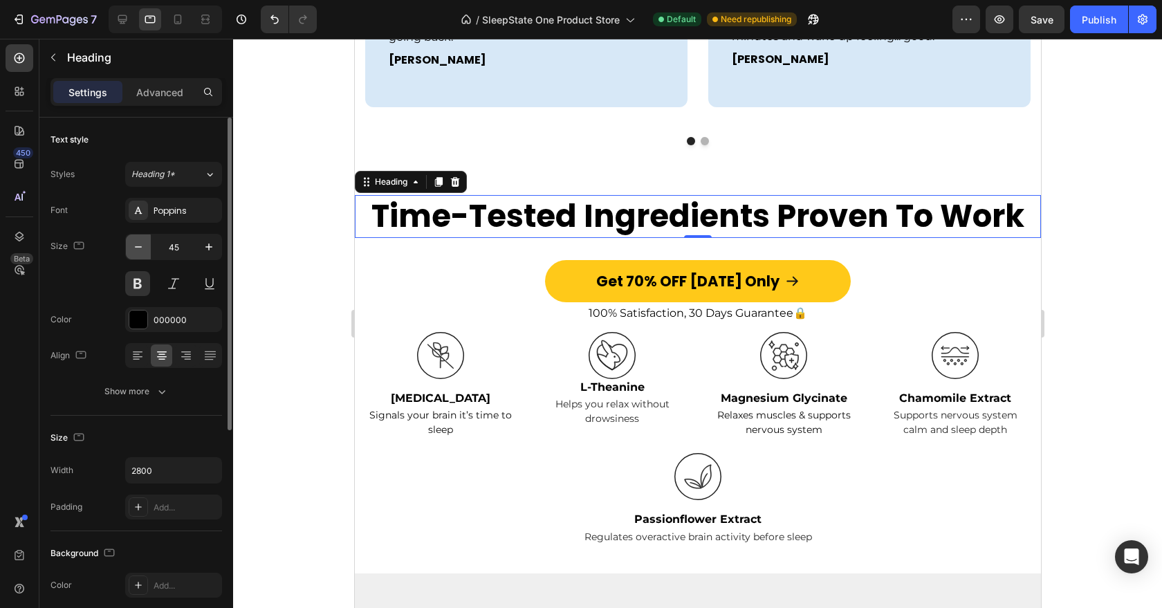
click at [143, 243] on icon "button" at bounding box center [138, 247] width 14 height 14
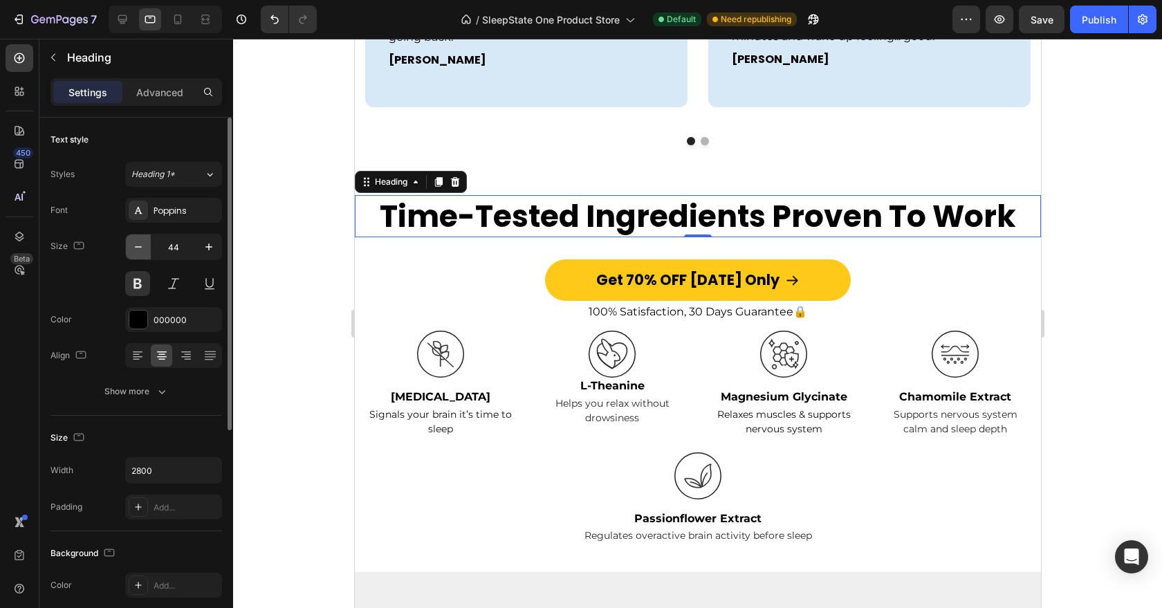
click at [143, 243] on icon "button" at bounding box center [138, 247] width 14 height 14
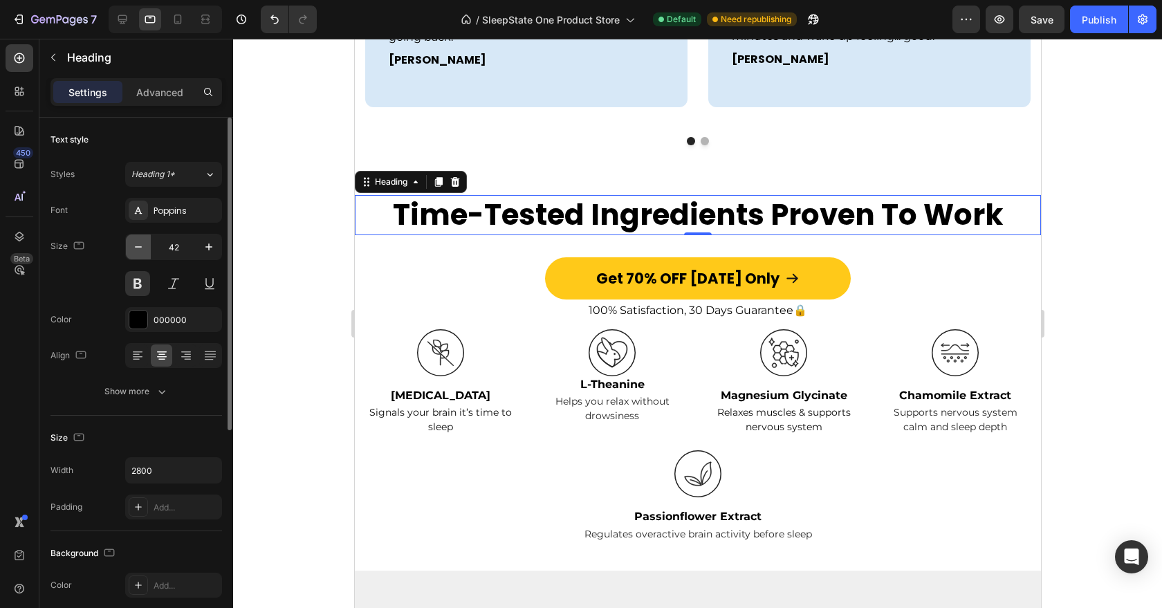
click at [143, 243] on icon "button" at bounding box center [138, 247] width 14 height 14
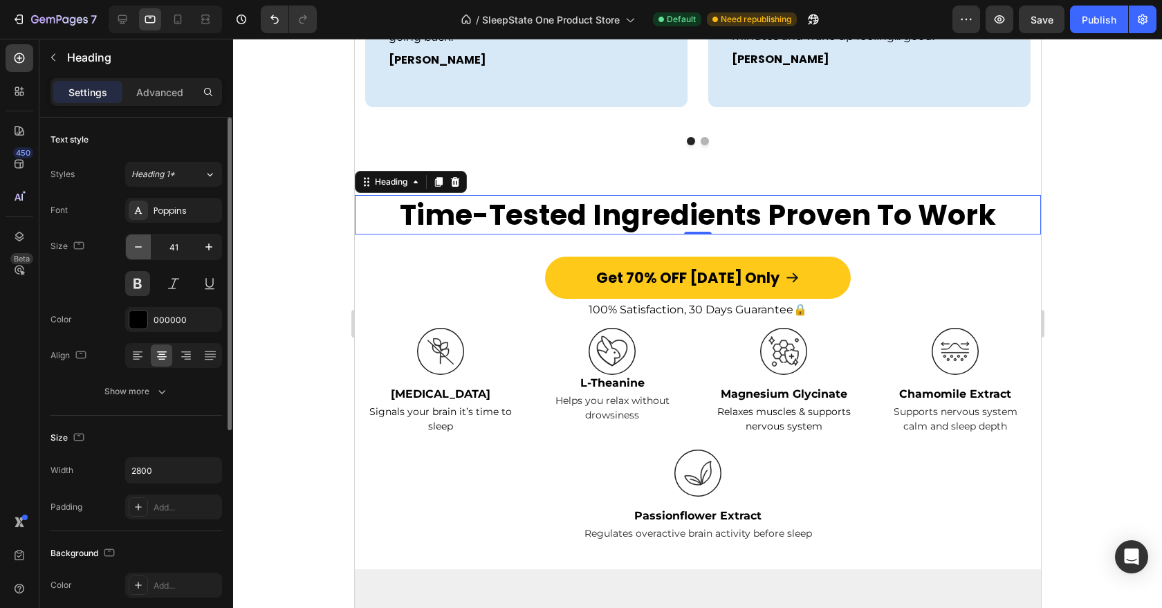
click at [143, 243] on icon "button" at bounding box center [138, 247] width 14 height 14
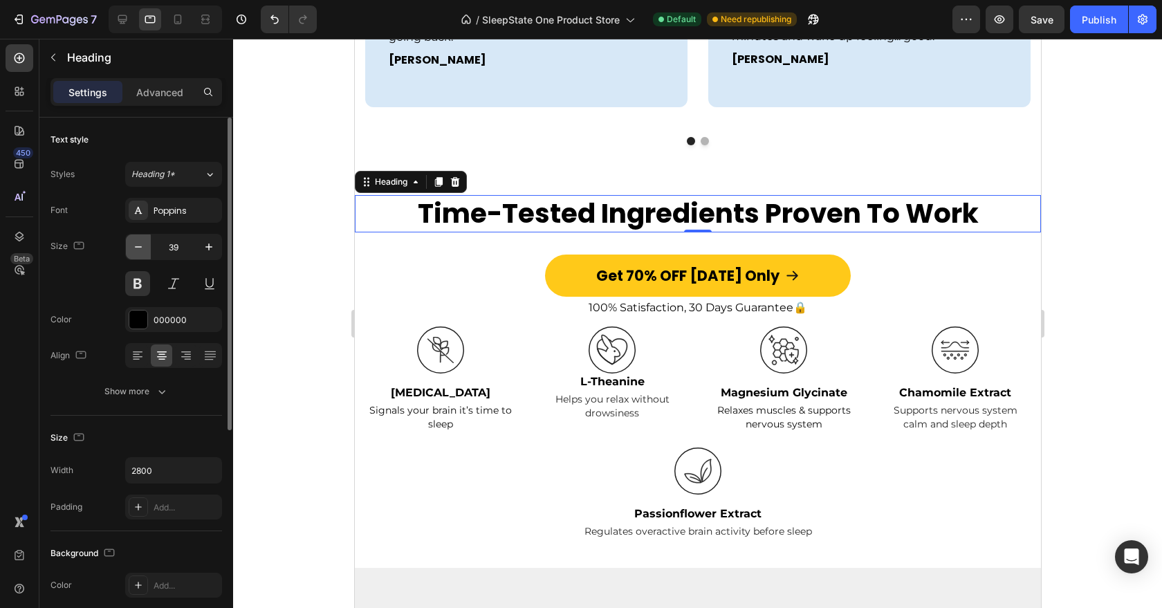
click at [143, 243] on icon "button" at bounding box center [138, 247] width 14 height 14
type input "38"
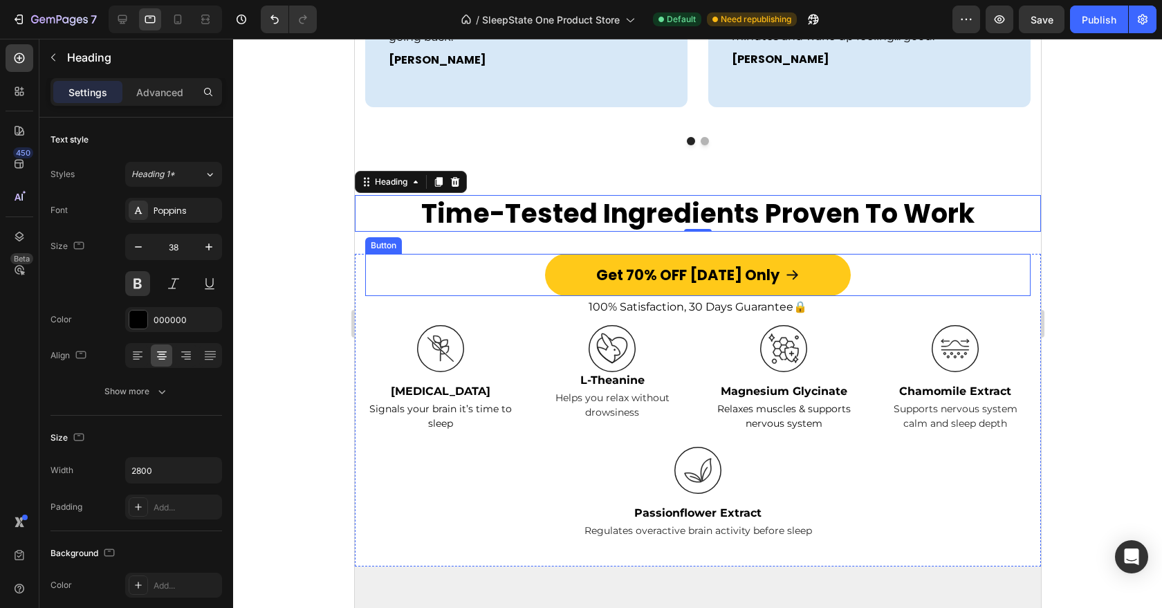
click at [467, 264] on div "Get 70% OFF [DATE] Only Button" at bounding box center [698, 275] width 666 height 42
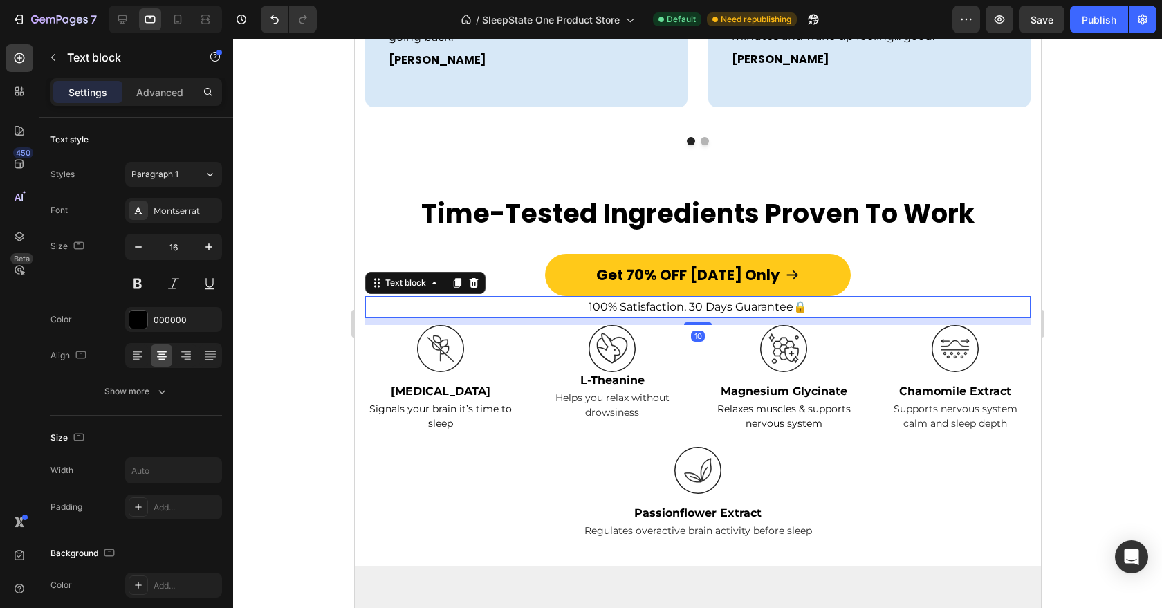
click at [462, 298] on p "100% Satisfaction, 30 Days Guarantee 🔒" at bounding box center [697, 308] width 663 height 20
click at [146, 247] on button "button" at bounding box center [138, 247] width 25 height 25
type input "14"
click at [458, 277] on icon at bounding box center [456, 282] width 11 height 11
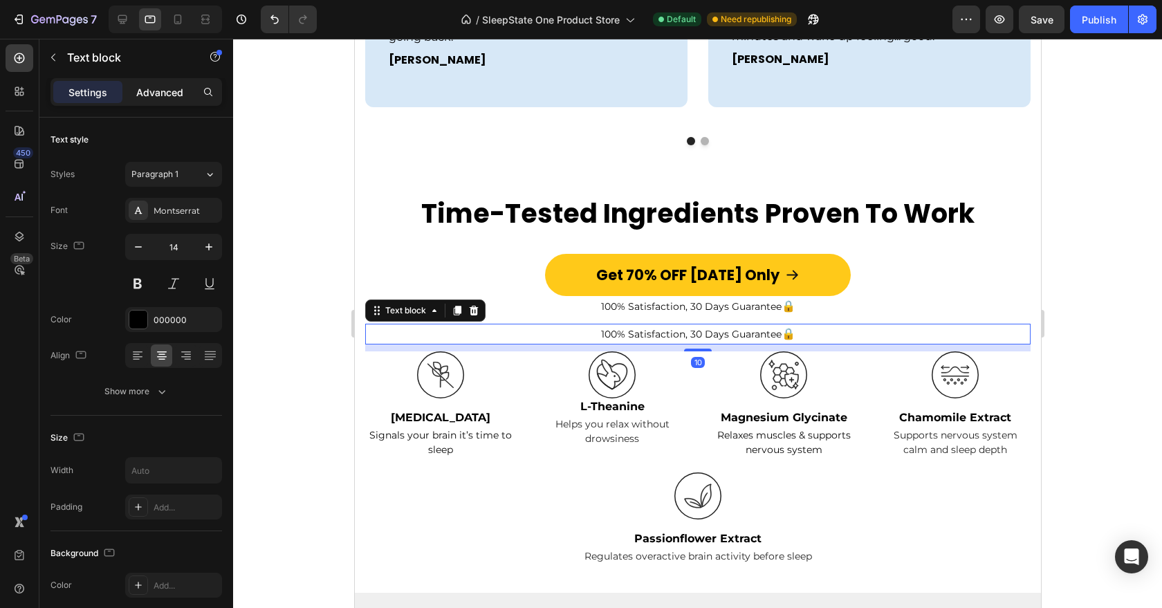
click at [165, 101] on div "Advanced" at bounding box center [159, 92] width 69 height 22
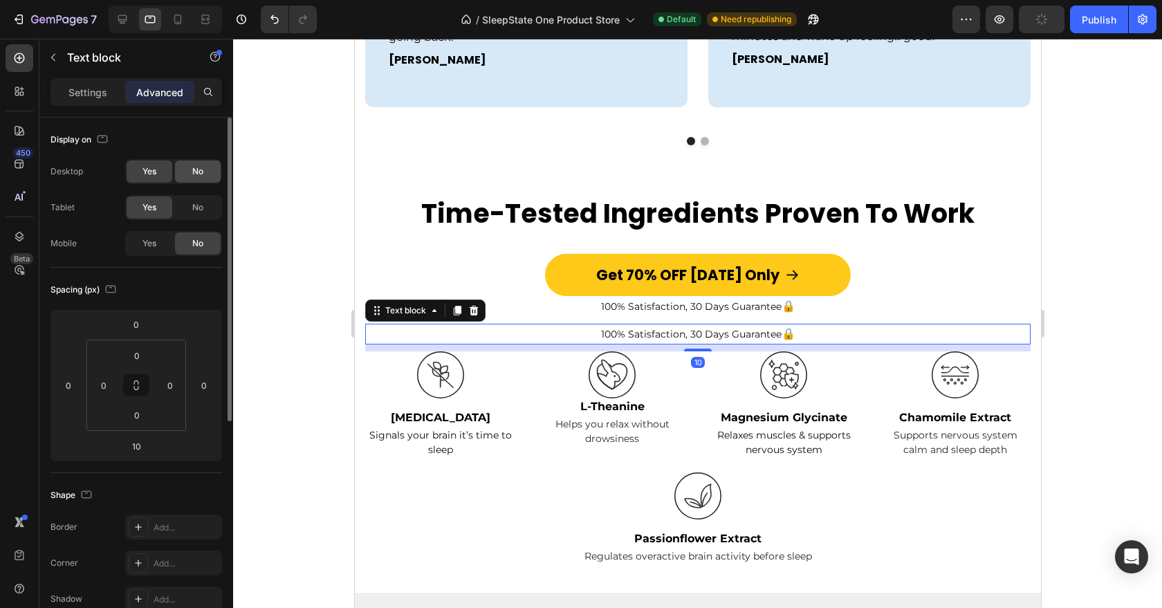
click at [187, 173] on div "No" at bounding box center [198, 172] width 46 height 22
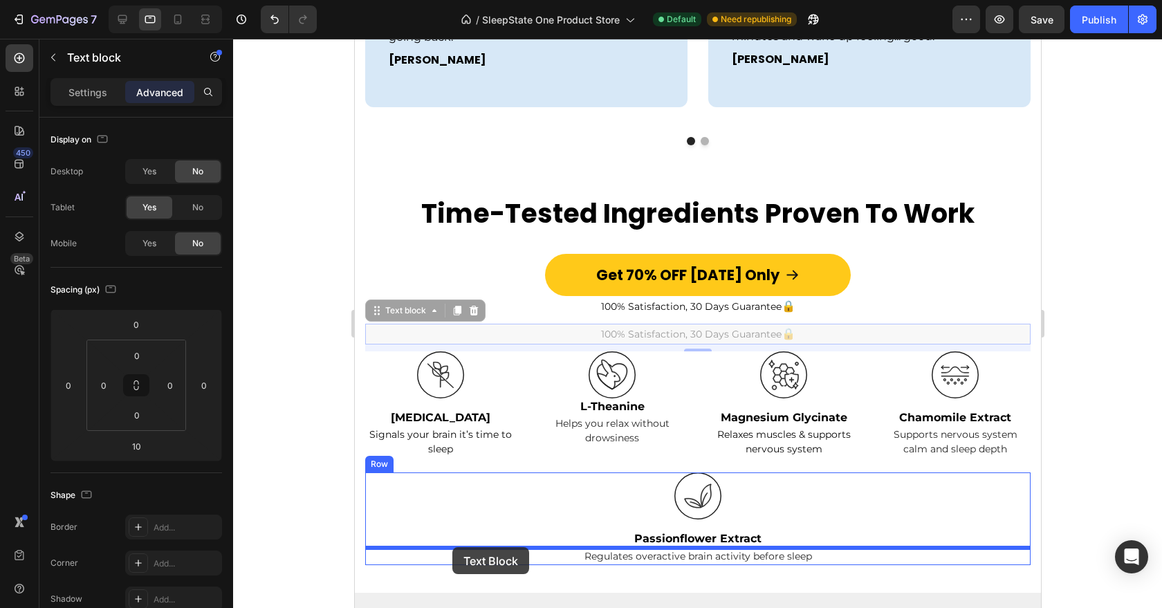
drag, startPoint x: 371, startPoint y: 291, endPoint x: 452, endPoint y: 547, distance: 269.1
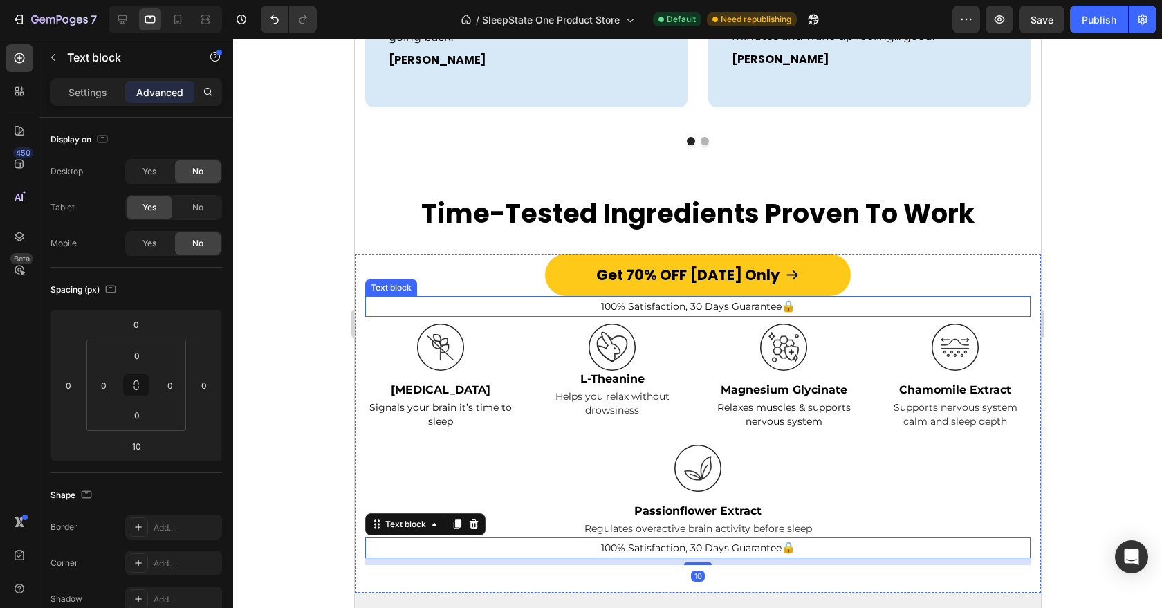
click at [596, 298] on p "100% Satisfaction, 30 Days Guarantee 🔒" at bounding box center [697, 307] width 663 height 18
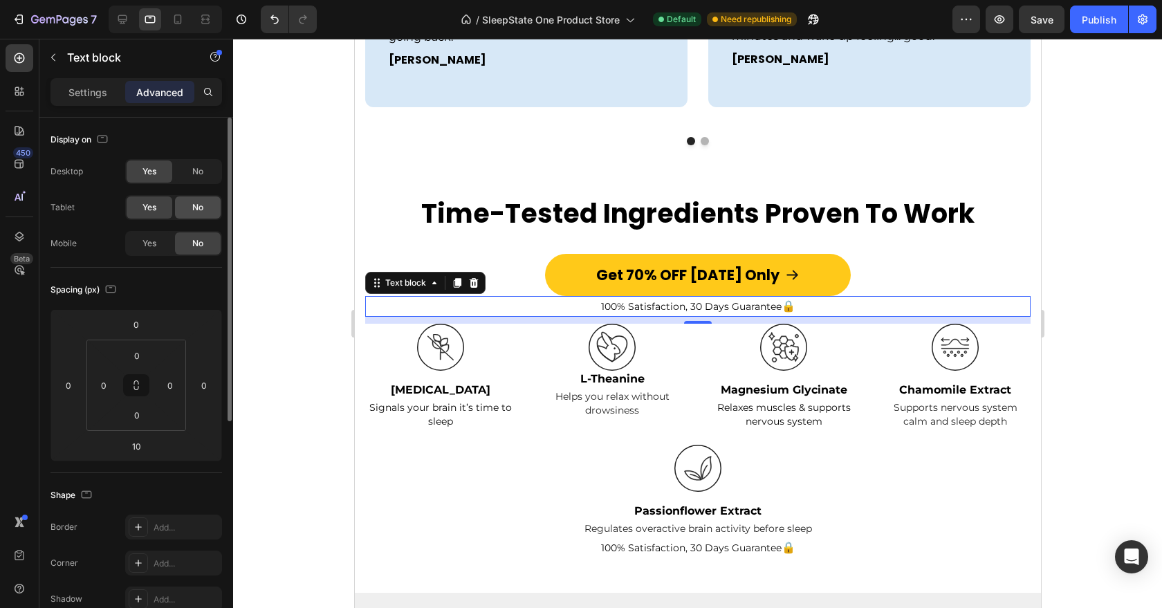
click at [203, 208] on span "No" at bounding box center [197, 207] width 11 height 12
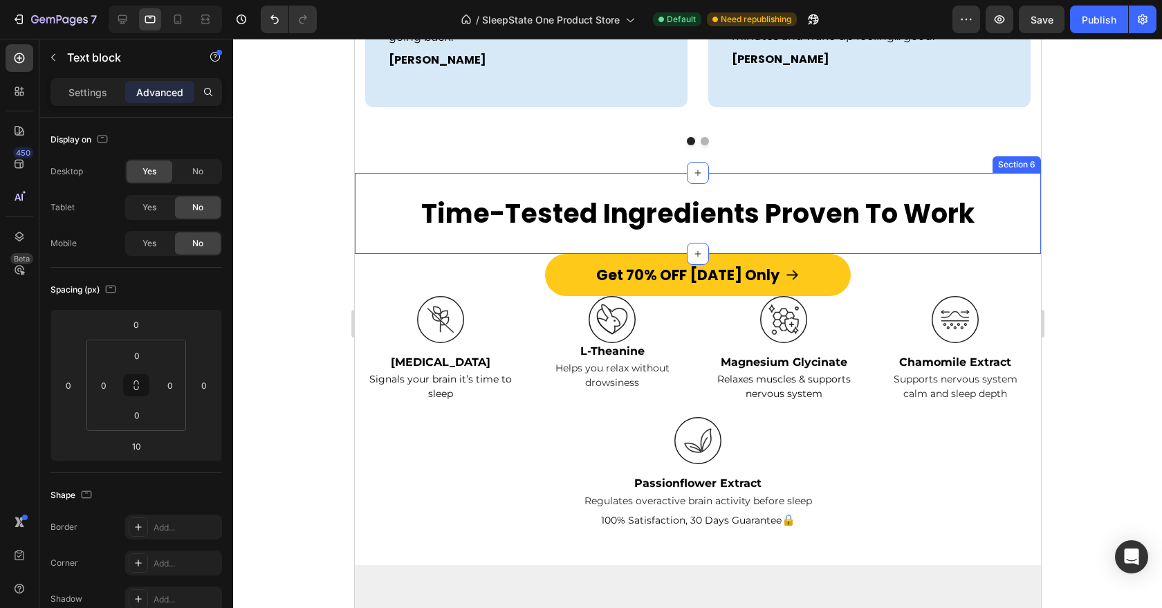
click at [459, 254] on div "Get 70% OFF [DATE] Only Button" at bounding box center [698, 275] width 666 height 42
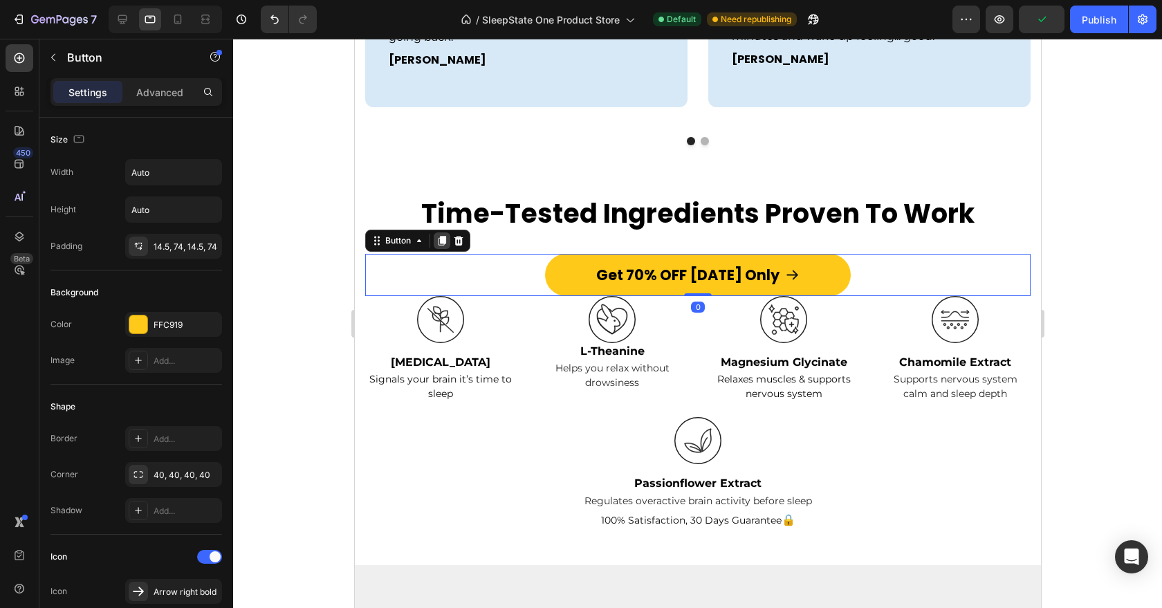
click at [439, 235] on icon at bounding box center [441, 240] width 11 height 11
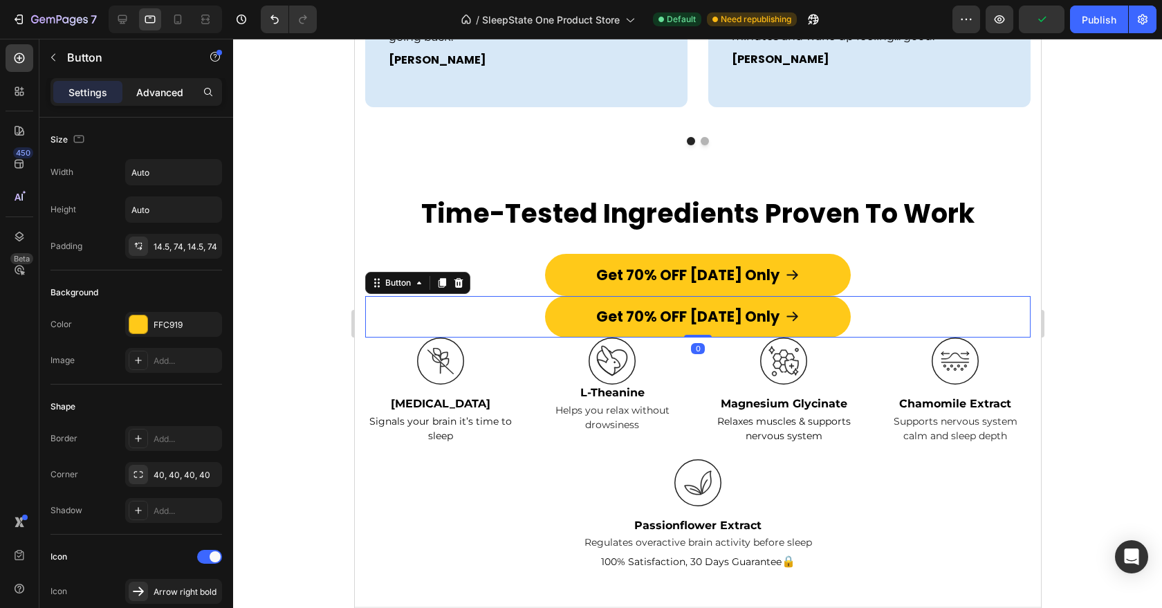
click at [179, 100] on div "Advanced" at bounding box center [159, 92] width 69 height 22
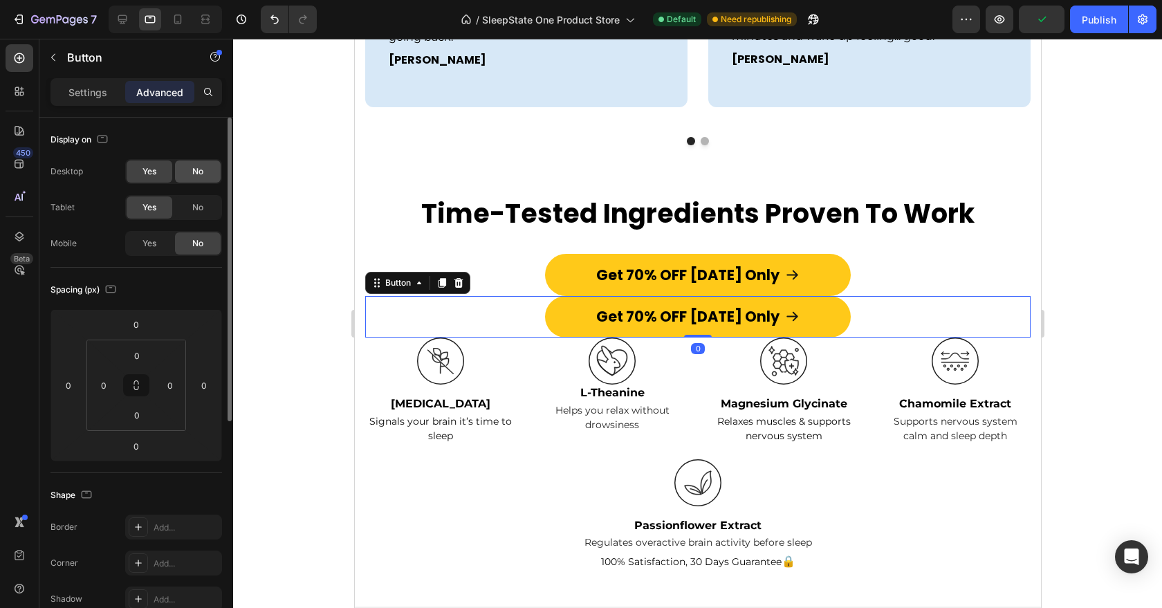
click at [198, 180] on div "No" at bounding box center [198, 172] width 46 height 22
click at [197, 181] on div "No" at bounding box center [198, 172] width 46 height 22
click at [156, 174] on span "Yes" at bounding box center [150, 171] width 14 height 12
click at [183, 204] on div "No" at bounding box center [198, 207] width 46 height 22
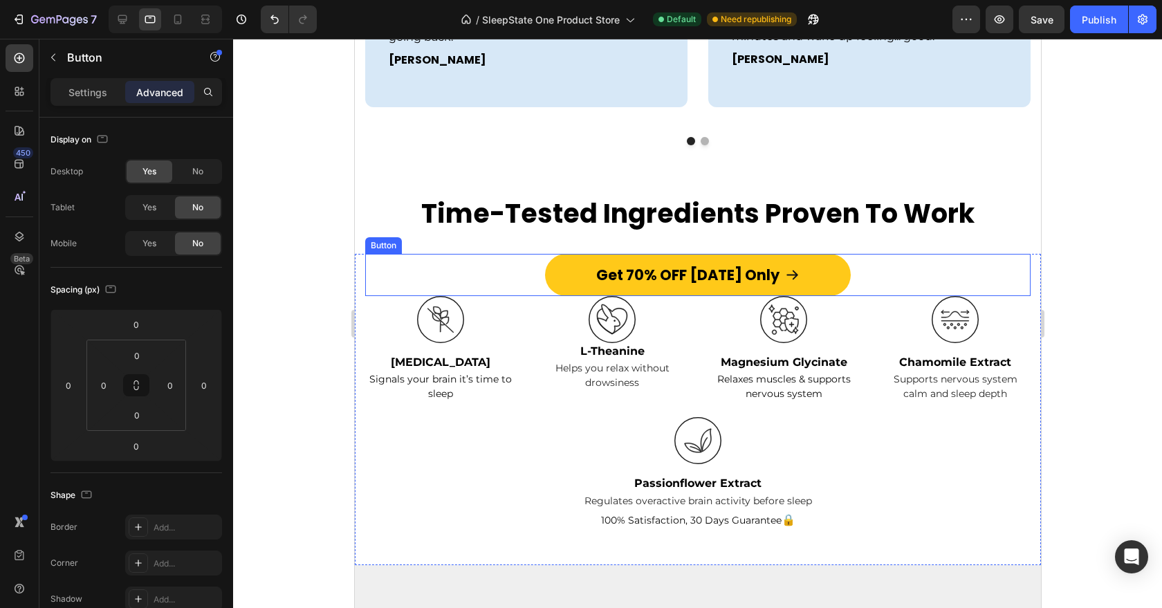
click at [479, 254] on div "Get 70% OFF [DATE] Only Button" at bounding box center [698, 275] width 666 height 42
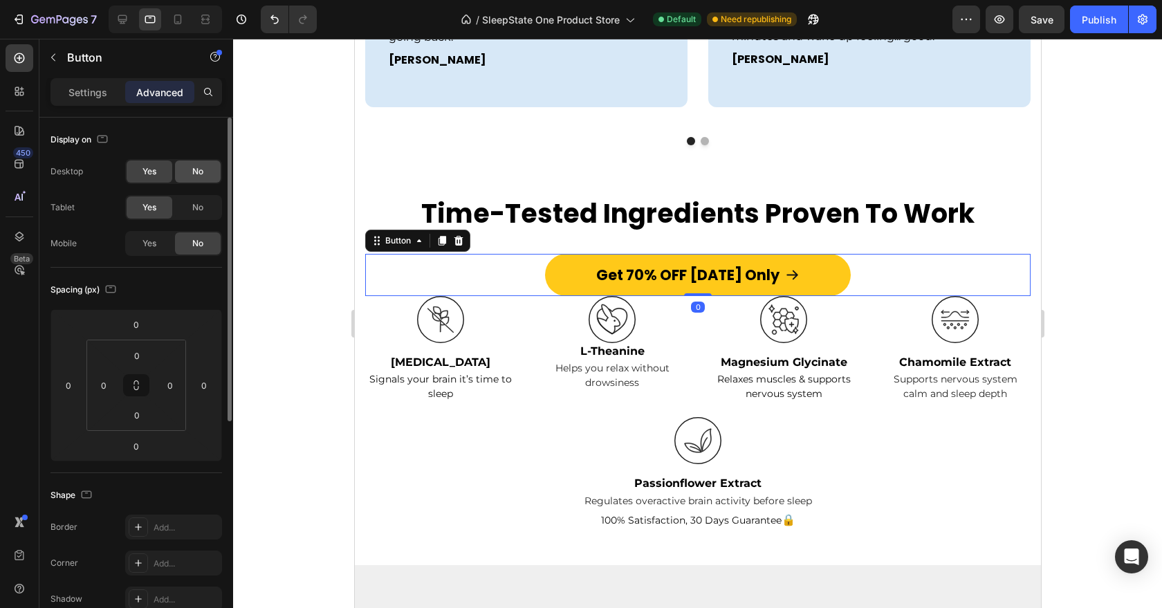
click at [196, 170] on span "No" at bounding box center [197, 171] width 11 height 12
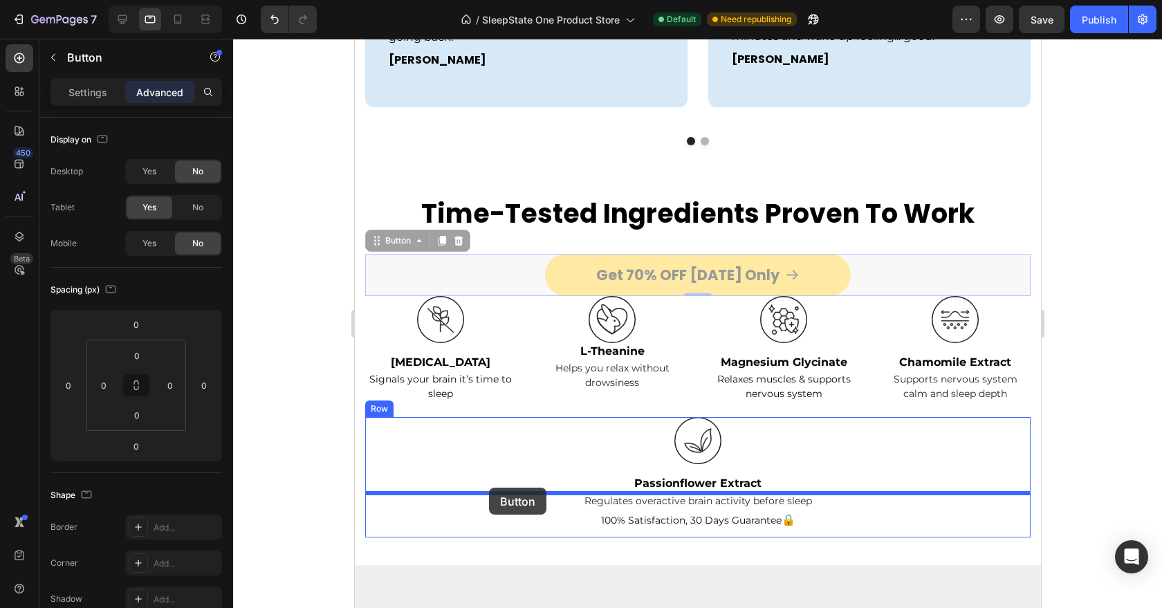
drag, startPoint x: 371, startPoint y: 220, endPoint x: 488, endPoint y: 488, distance: 292.4
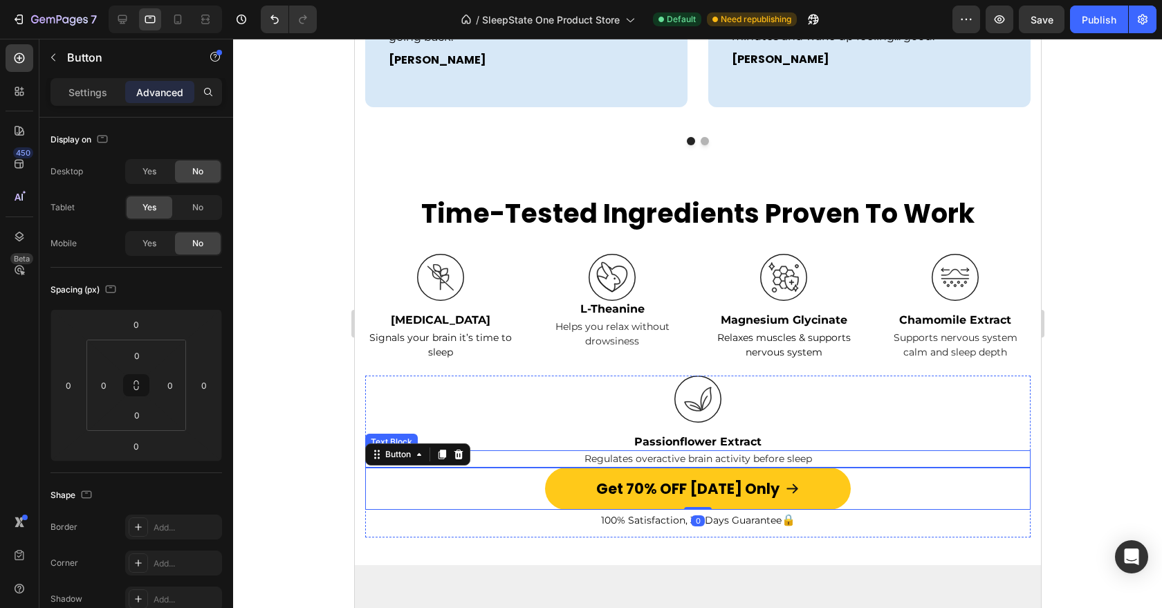
click at [538, 452] on p "Regulates overactive brain activity before sleep" at bounding box center [697, 459] width 663 height 15
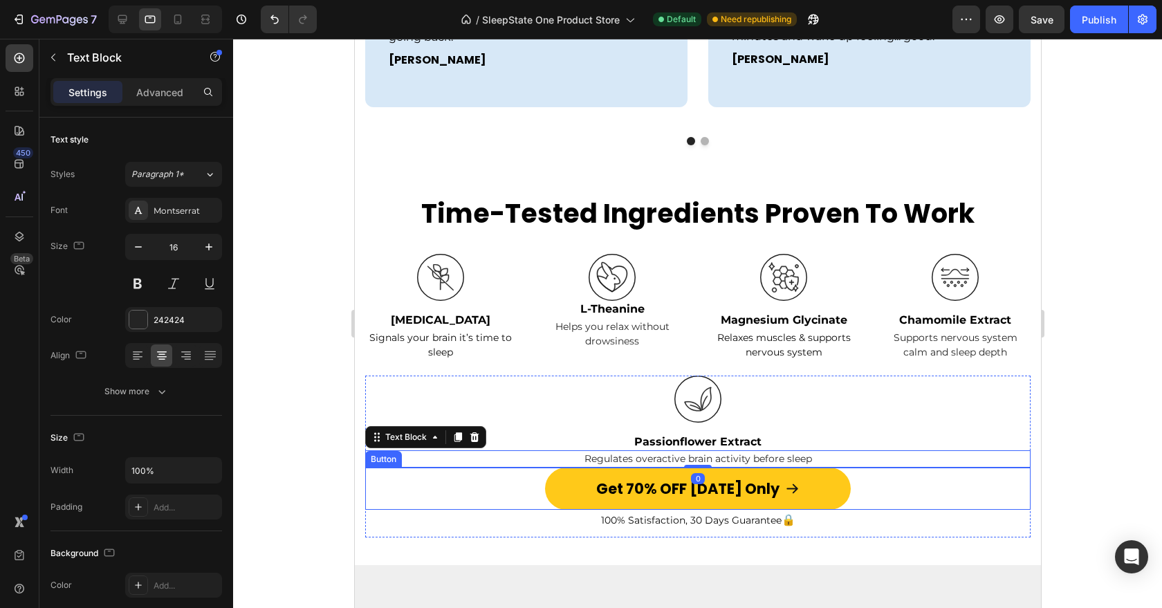
click at [551, 511] on p "100% Satisfaction, 30 Days Guarantee 🔒" at bounding box center [697, 520] width 663 height 18
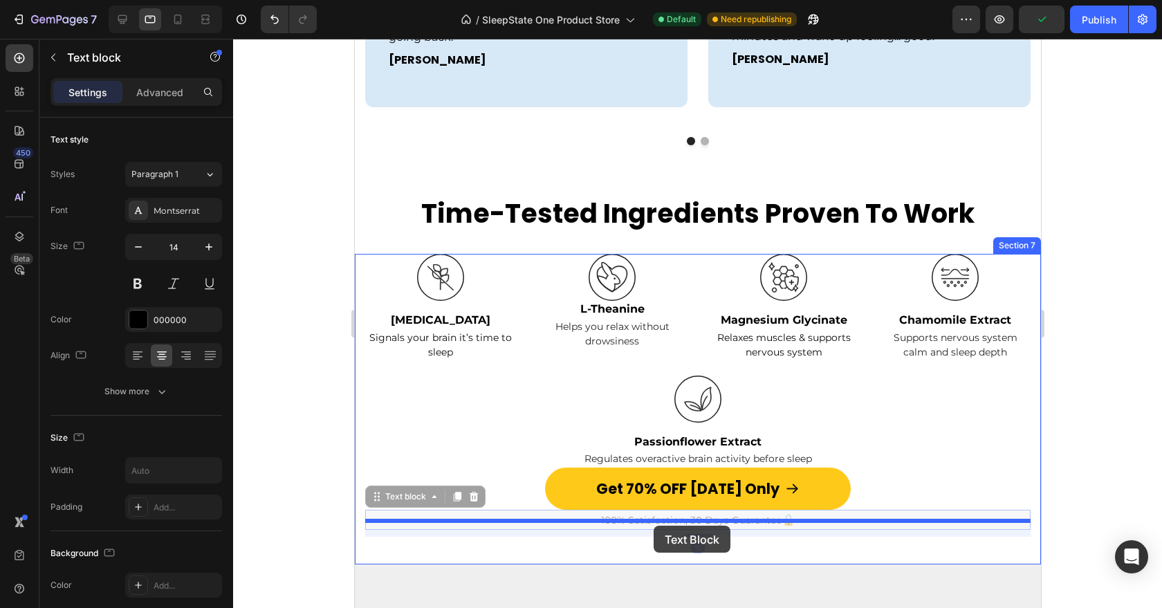
drag, startPoint x: 385, startPoint y: 477, endPoint x: 653, endPoint y: 526, distance: 272.1
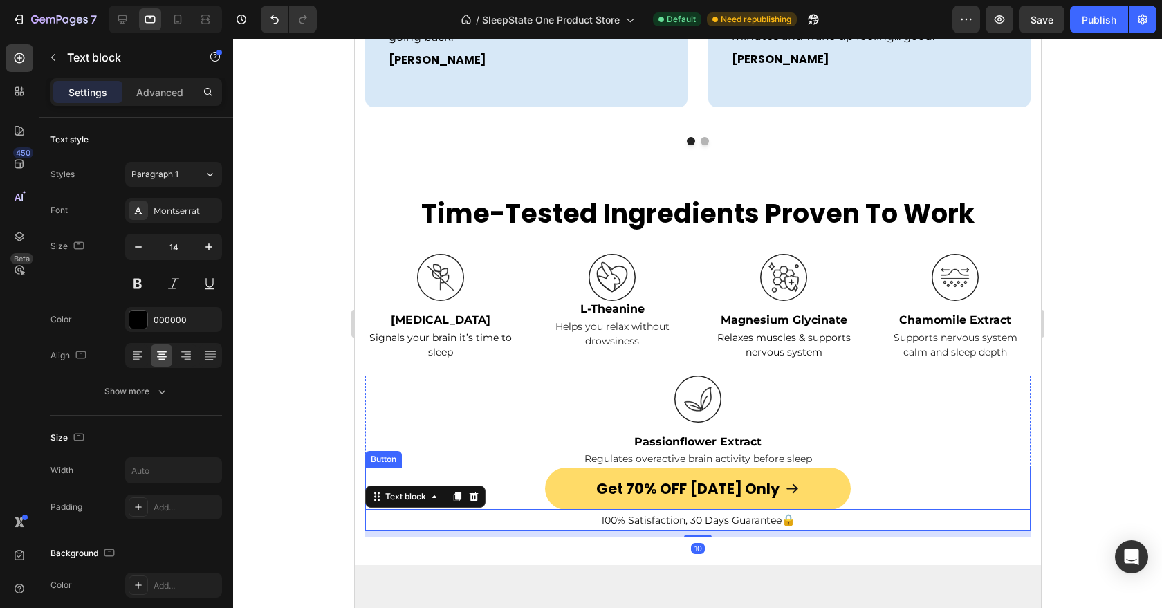
click at [576, 479] on link "Get 70% OFF [DATE] Only" at bounding box center [698, 489] width 306 height 42
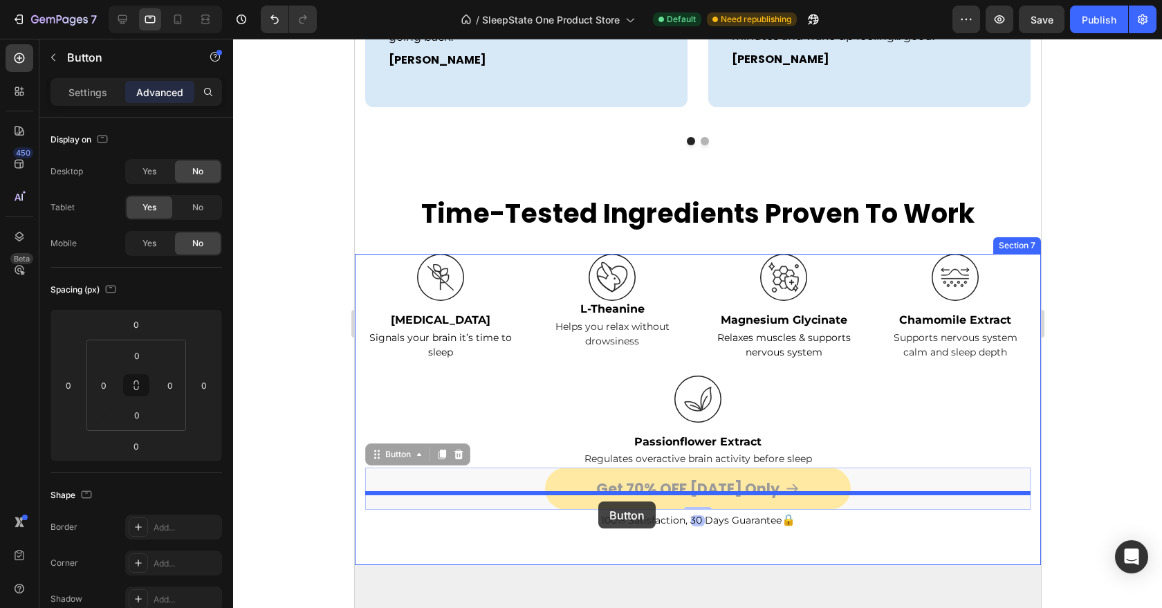
drag, startPoint x: 378, startPoint y: 439, endPoint x: 598, endPoint y: 502, distance: 228.0
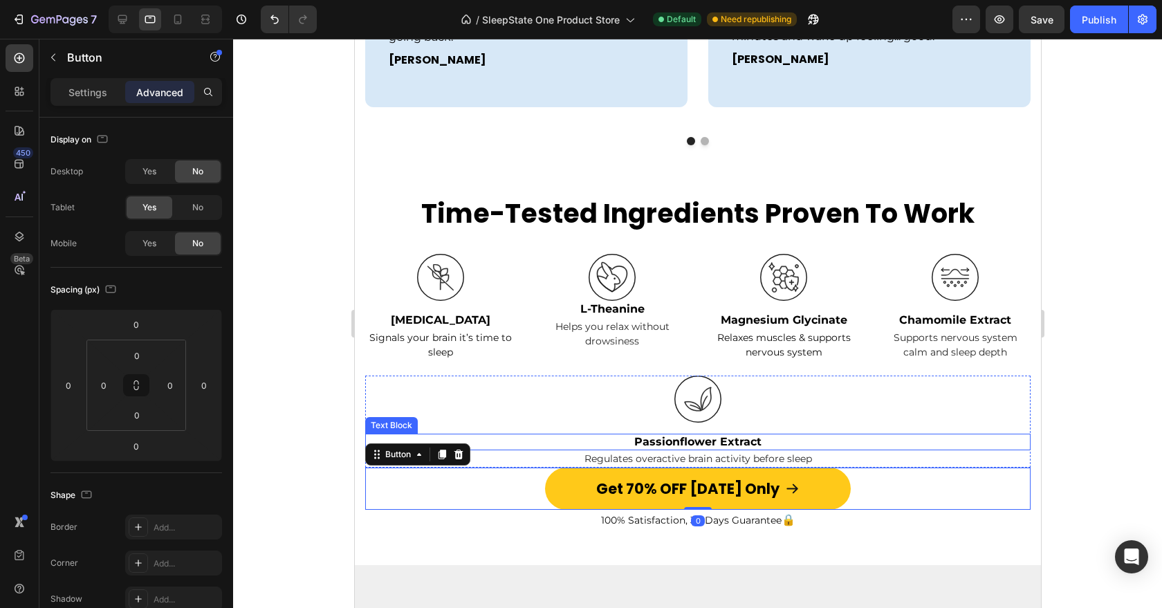
click at [561, 435] on p "Passionflower Extract" at bounding box center [697, 442] width 663 height 15
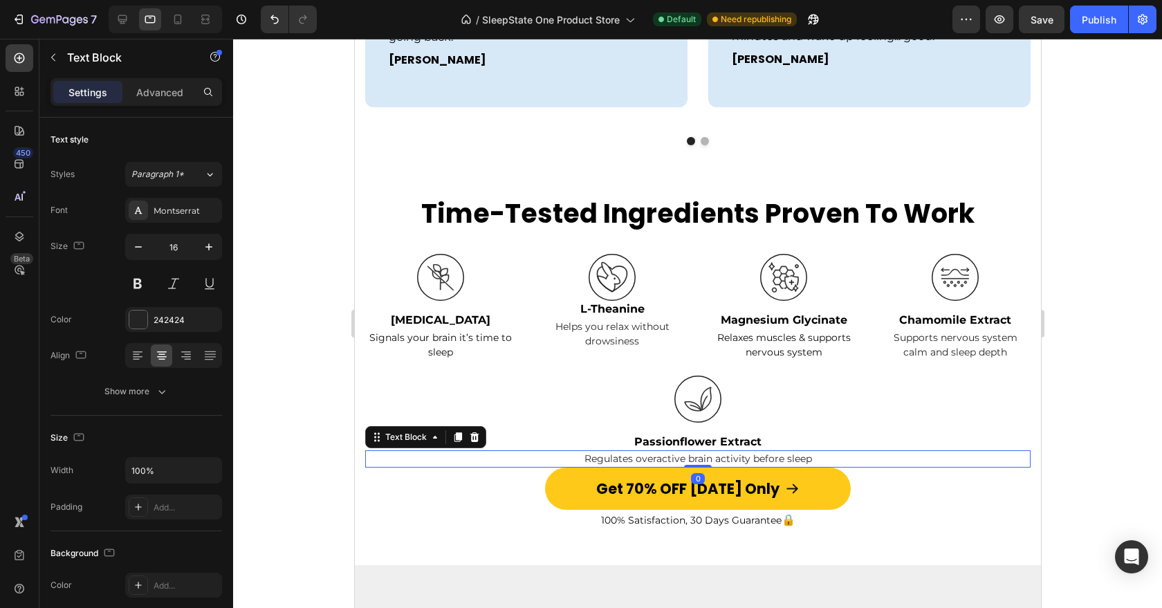
click at [551, 452] on p "Regulates overactive brain activity before sleep" at bounding box center [697, 459] width 663 height 15
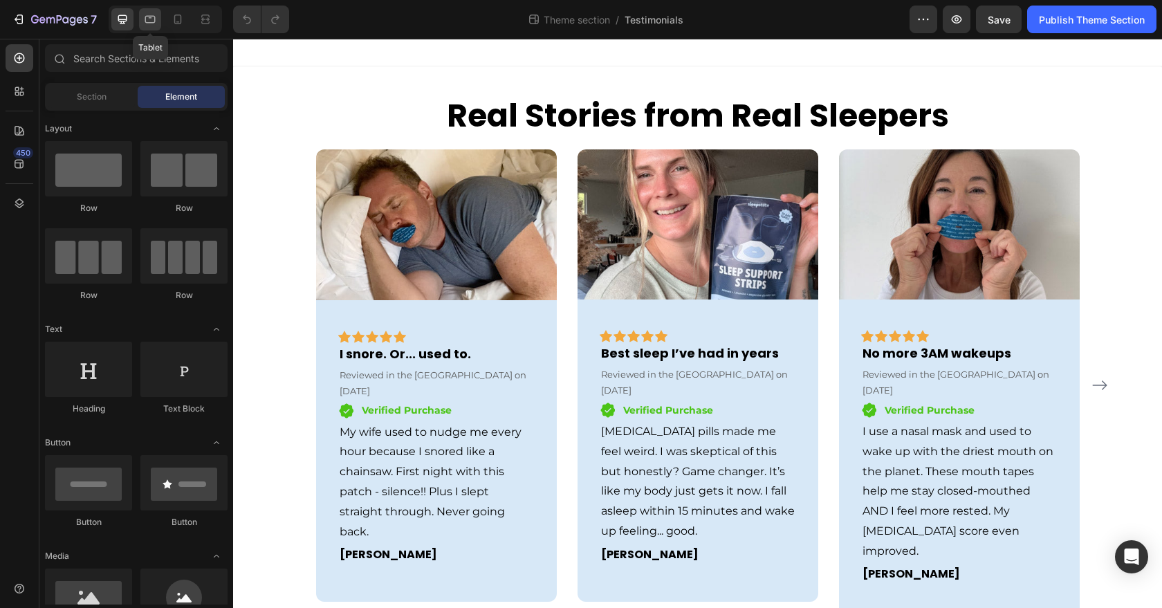
click at [155, 21] on icon at bounding box center [150, 19] width 14 height 14
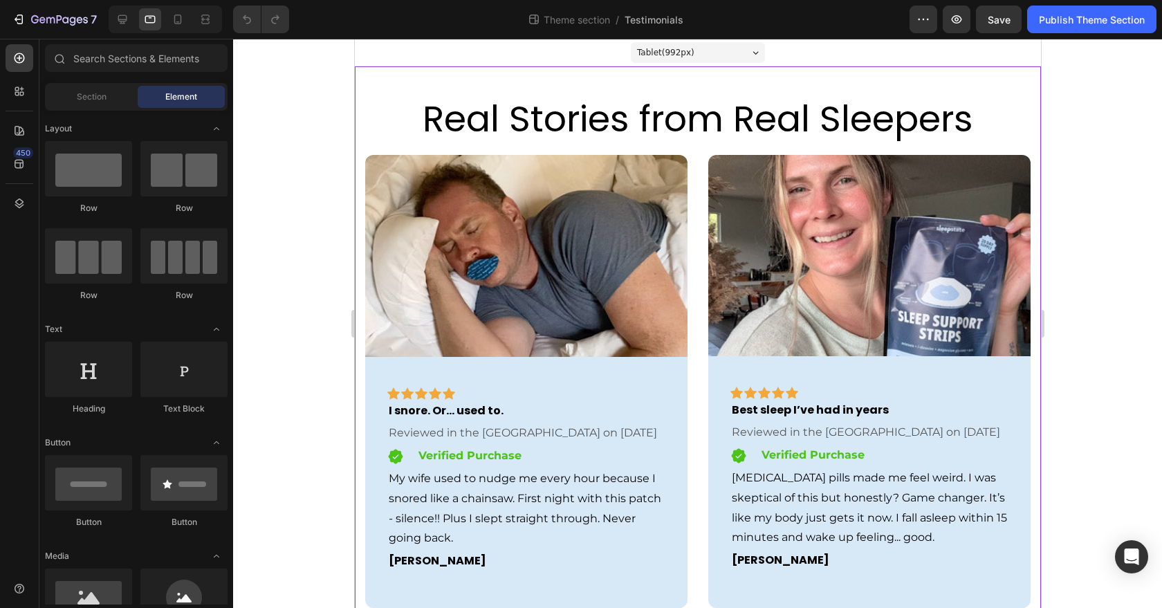
click at [580, 104] on h2 "Real Stories from Real Sleepers" at bounding box center [698, 119] width 666 height 50
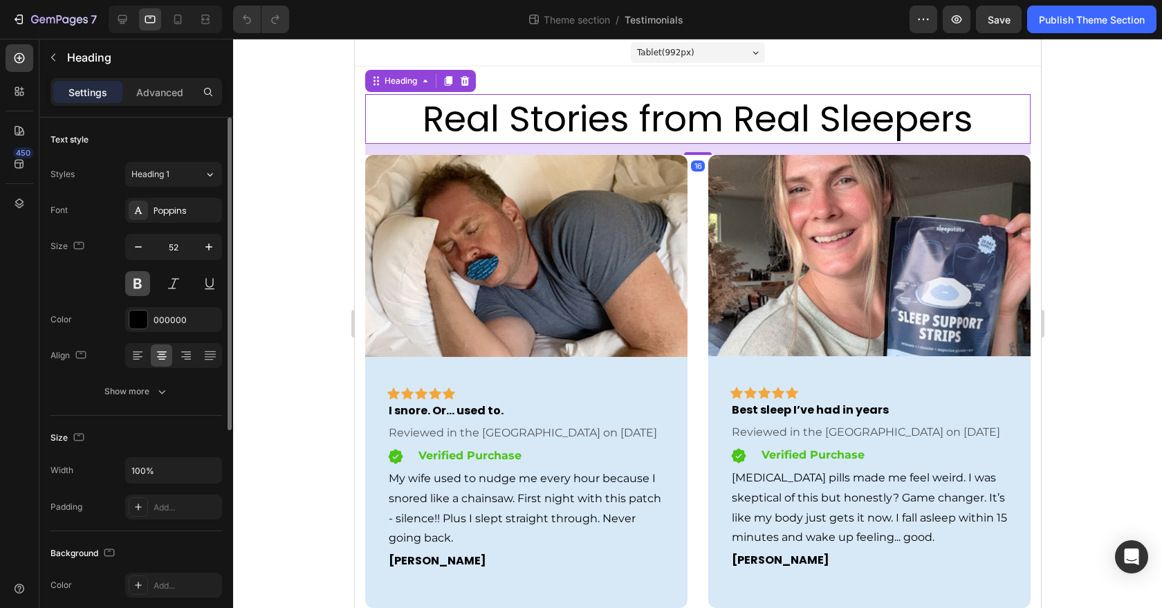
click at [140, 290] on button at bounding box center [137, 283] width 25 height 25
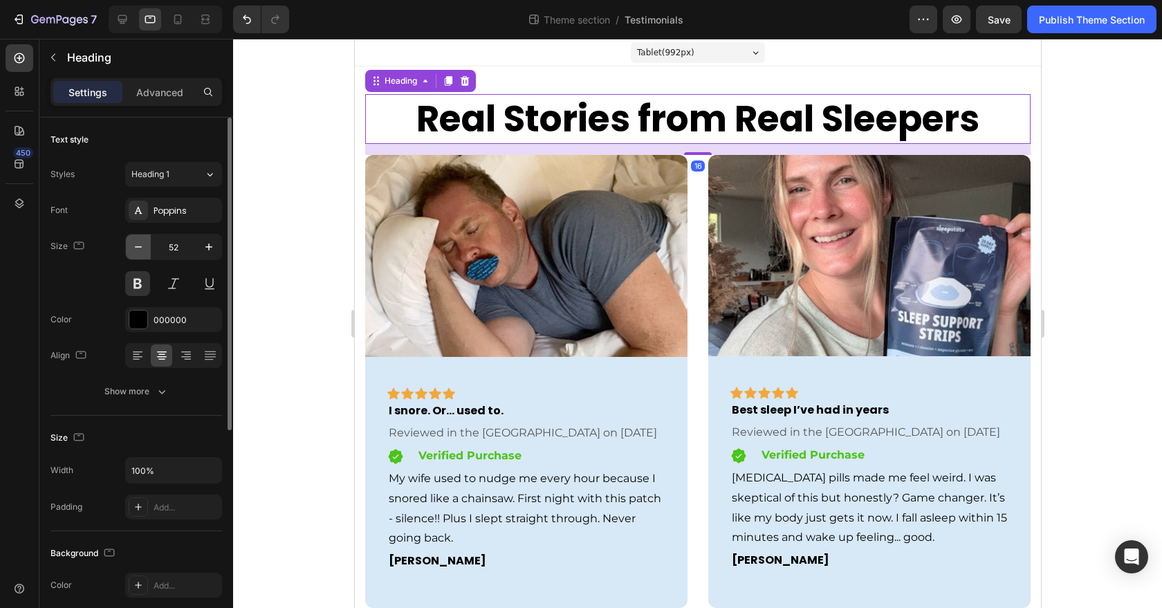
click at [139, 244] on icon "button" at bounding box center [138, 247] width 14 height 14
click at [138, 244] on icon "button" at bounding box center [138, 247] width 14 height 14
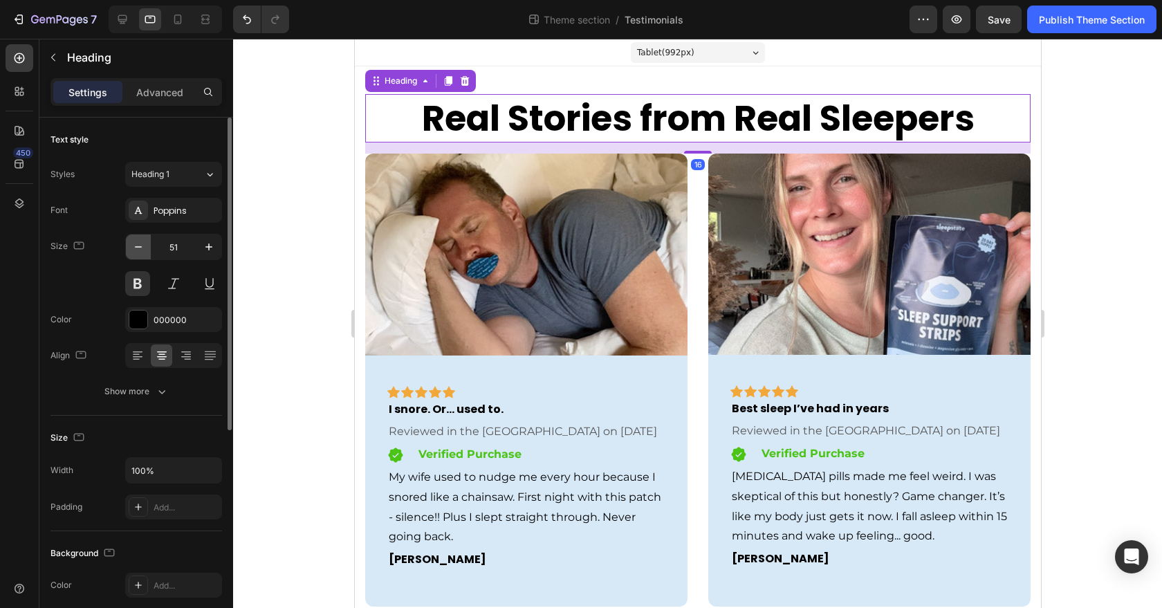
click at [138, 244] on icon "button" at bounding box center [138, 247] width 14 height 14
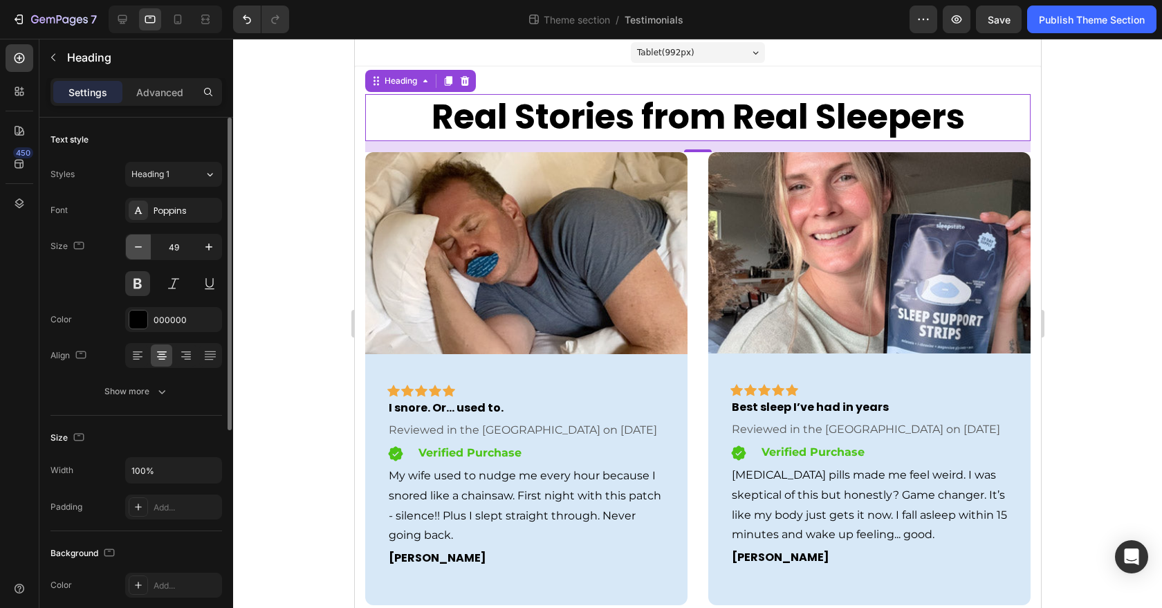
click at [138, 244] on icon "button" at bounding box center [138, 247] width 14 height 14
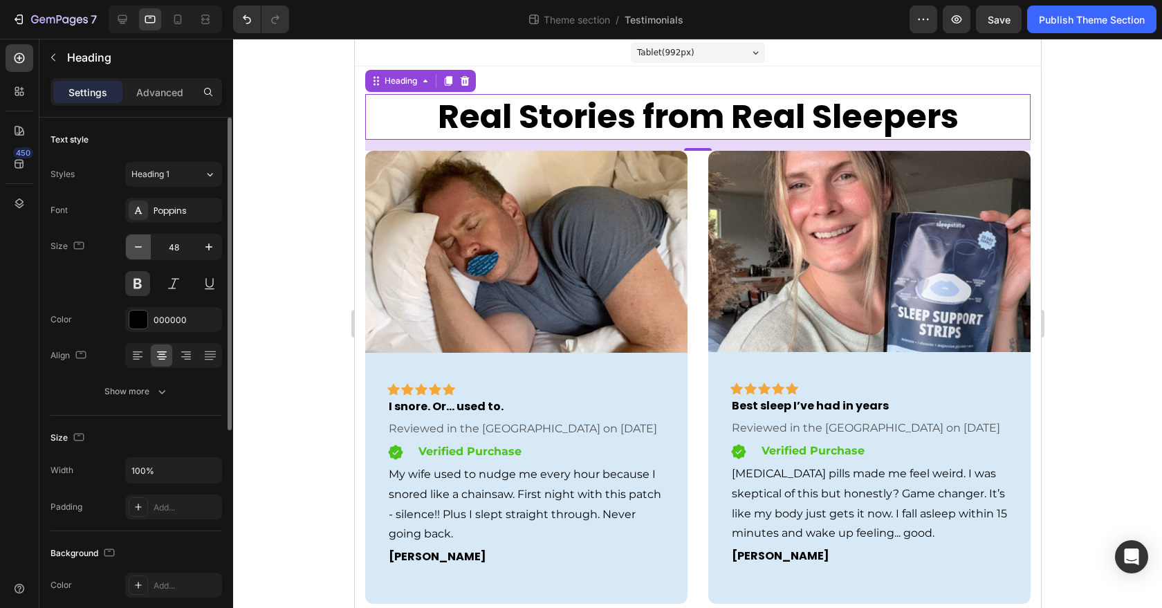
click at [138, 244] on icon "button" at bounding box center [138, 247] width 14 height 14
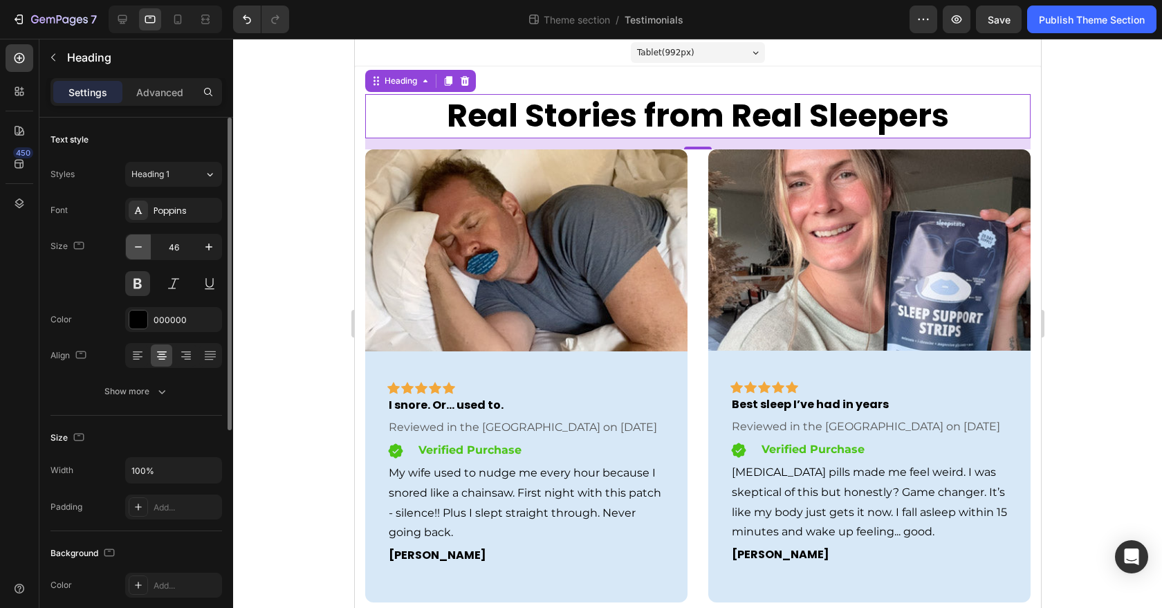
click at [138, 244] on icon "button" at bounding box center [138, 247] width 14 height 14
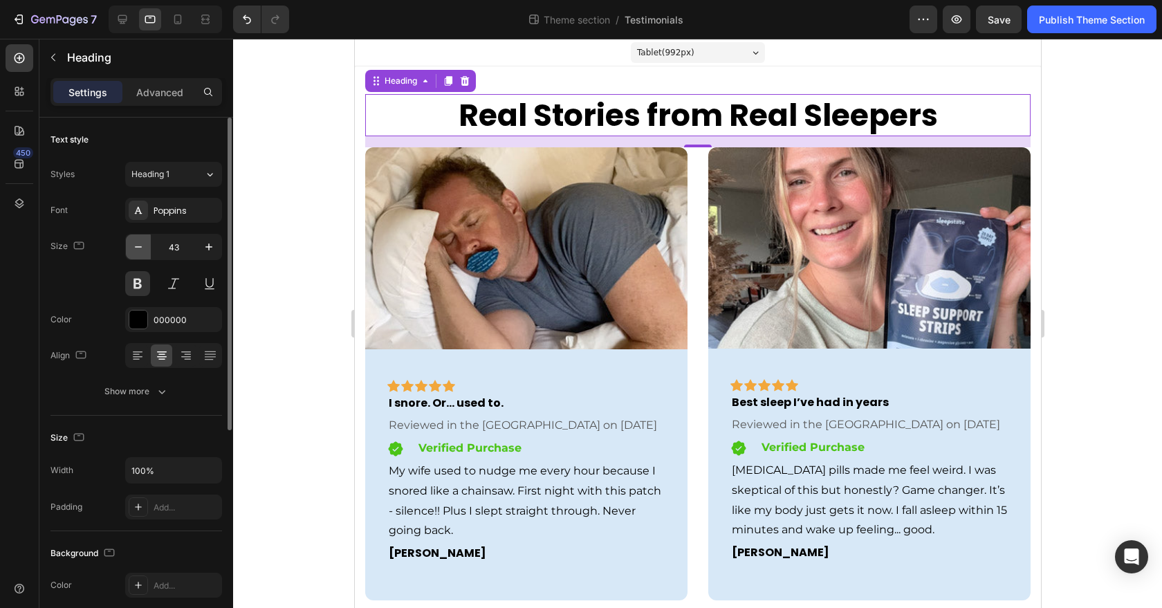
click at [138, 244] on icon "button" at bounding box center [138, 247] width 14 height 14
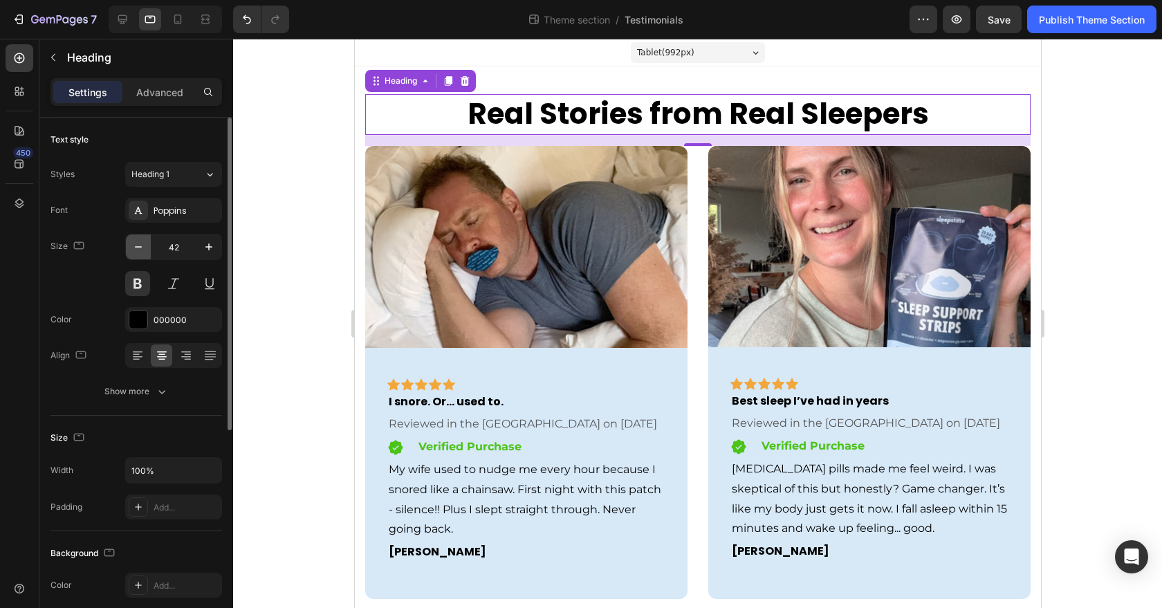
click at [138, 244] on icon "button" at bounding box center [138, 247] width 14 height 14
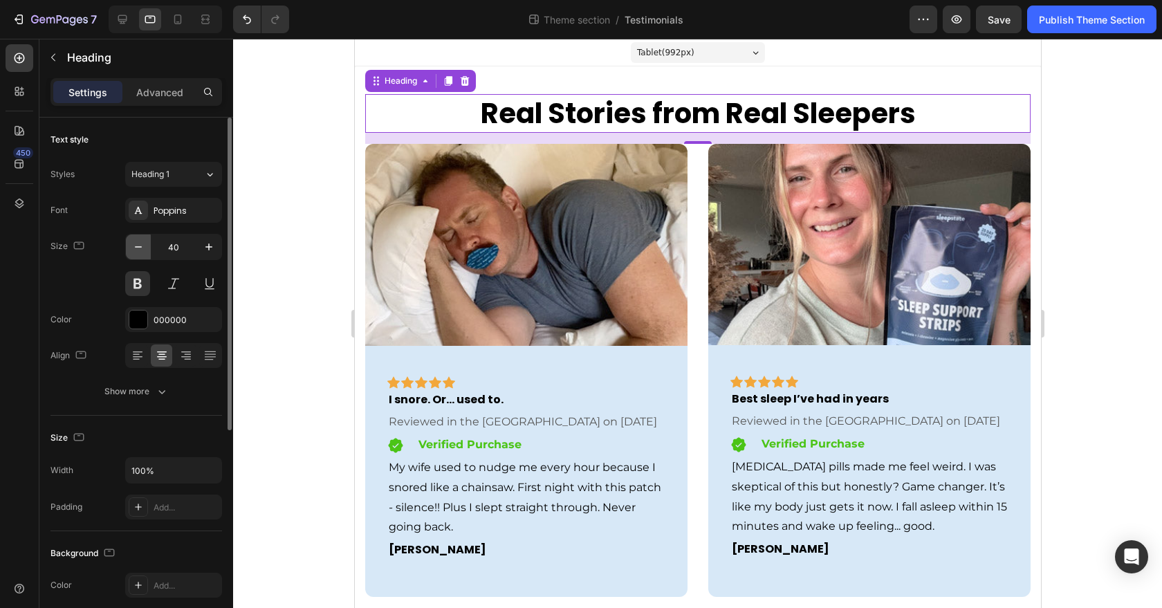
click at [138, 244] on icon "button" at bounding box center [138, 247] width 14 height 14
type input "38"
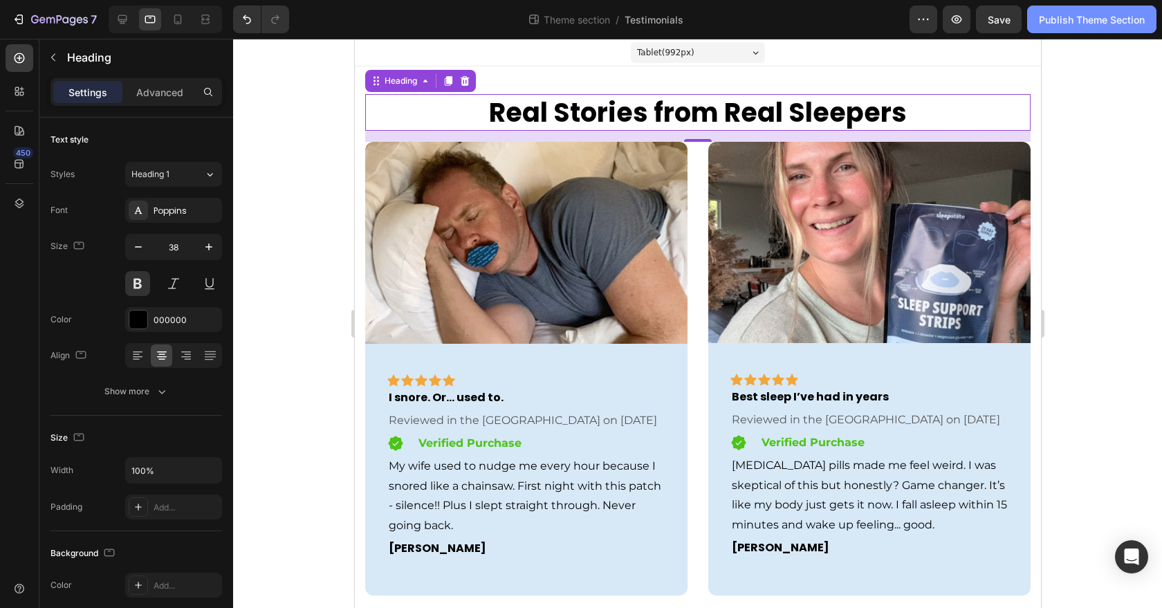
click at [1052, 29] on button "Publish Theme Section" at bounding box center [1091, 20] width 129 height 28
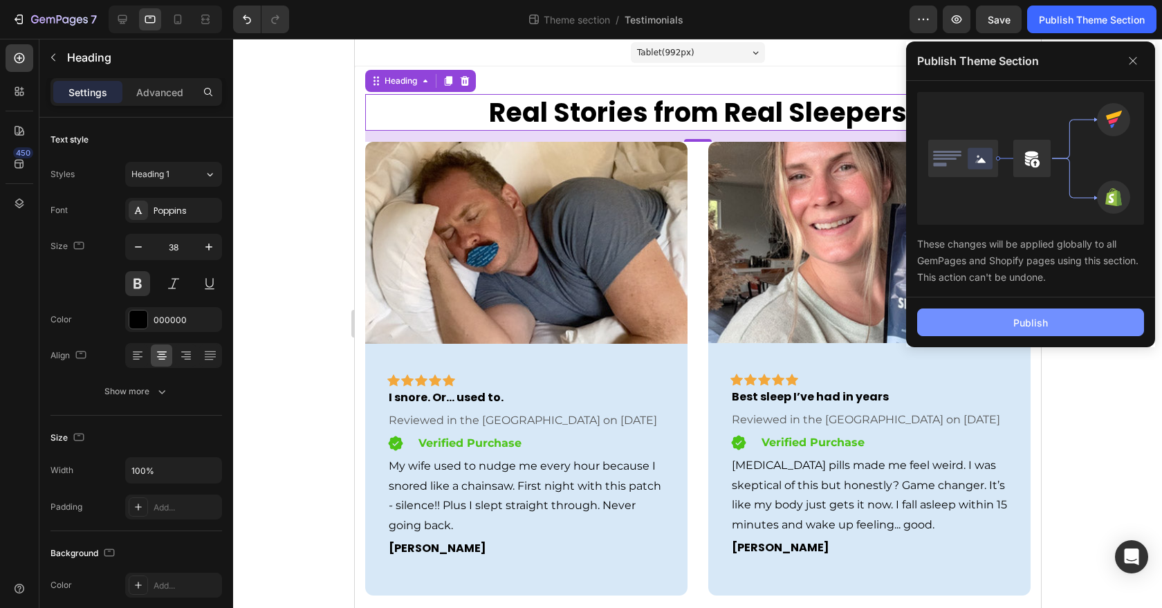
click at [1024, 323] on div "Publish" at bounding box center [1031, 322] width 35 height 15
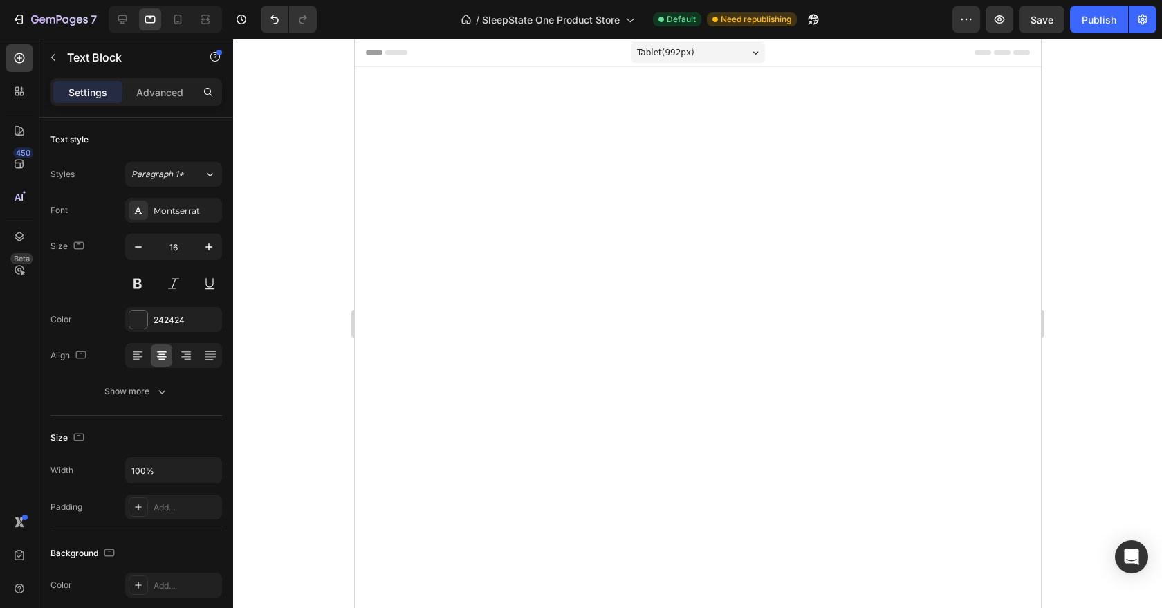
scroll to position [2417, 0]
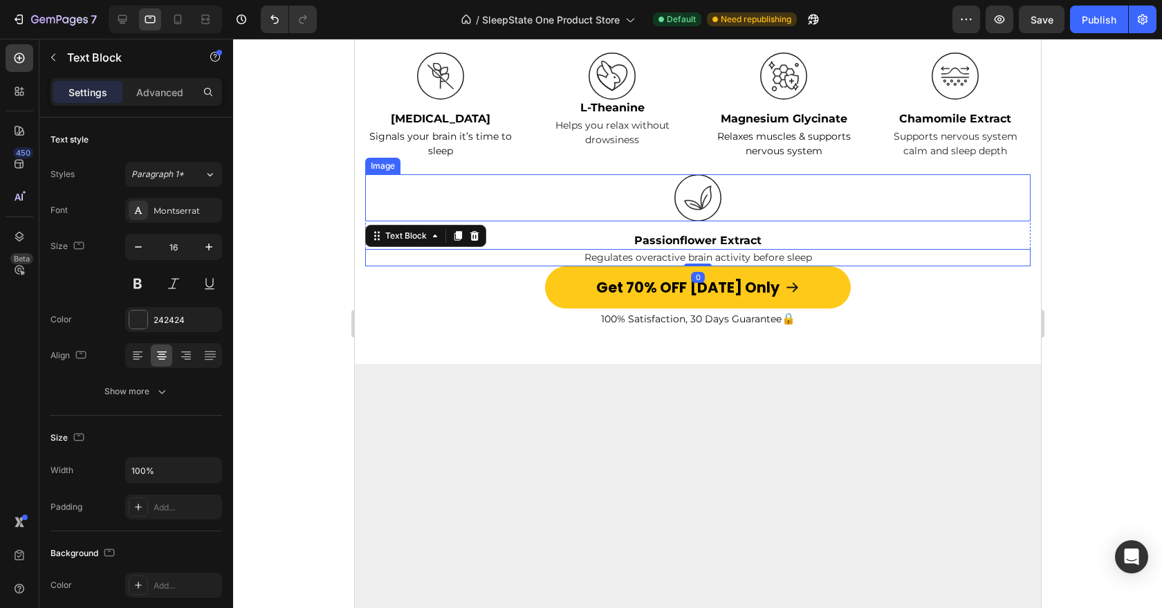
click at [522, 221] on div at bounding box center [698, 197] width 666 height 47
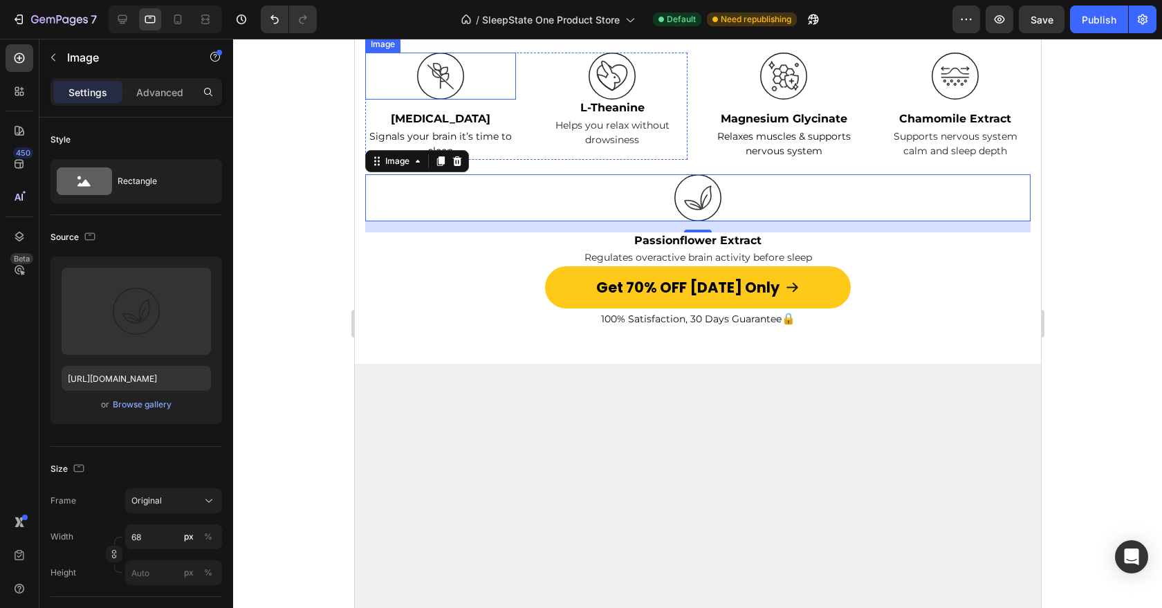
click at [452, 100] on img at bounding box center [440, 76] width 47 height 47
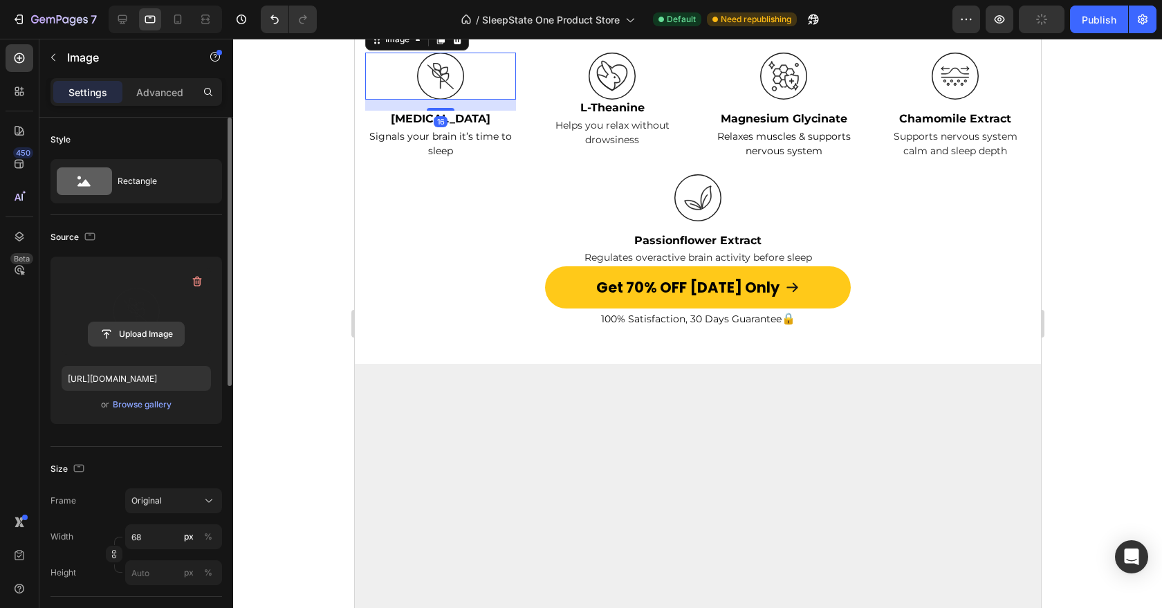
click at [154, 329] on input "file" at bounding box center [136, 334] width 95 height 24
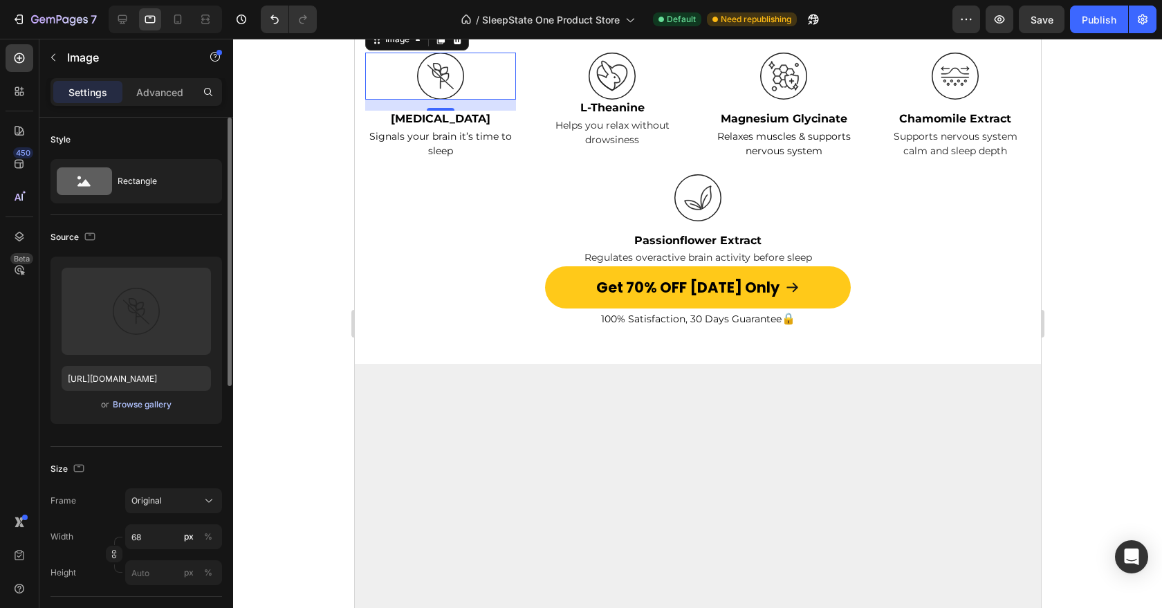
click at [158, 405] on div "Browse gallery" at bounding box center [142, 405] width 59 height 12
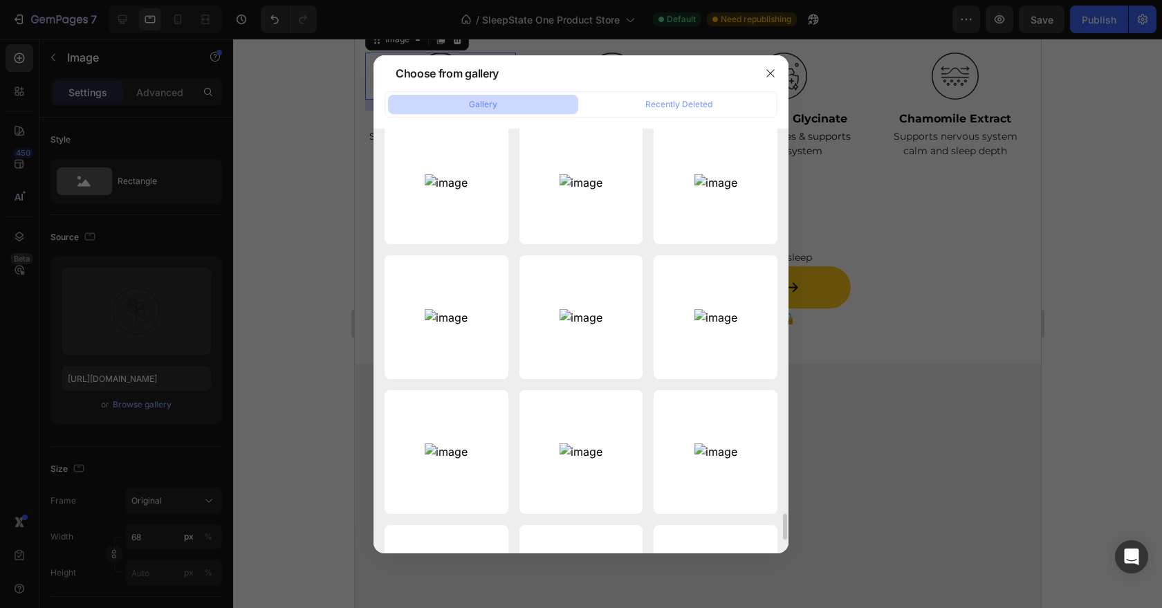
scroll to position [6088, 0]
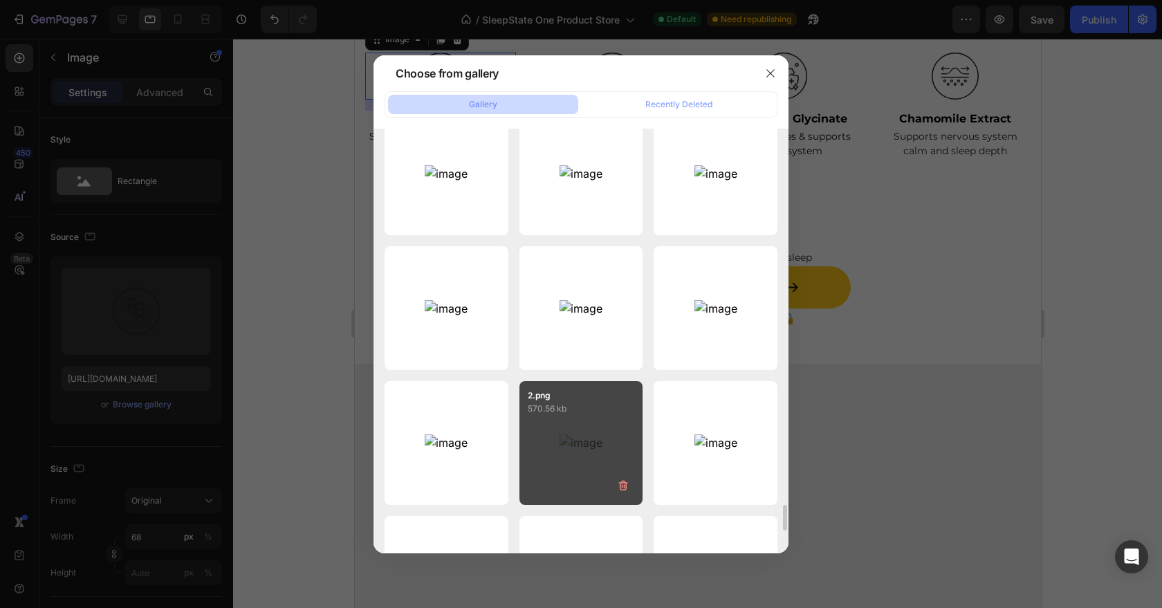
click at [578, 411] on p "570.56 kb" at bounding box center [581, 409] width 107 height 14
type input "[URL][DOMAIN_NAME]"
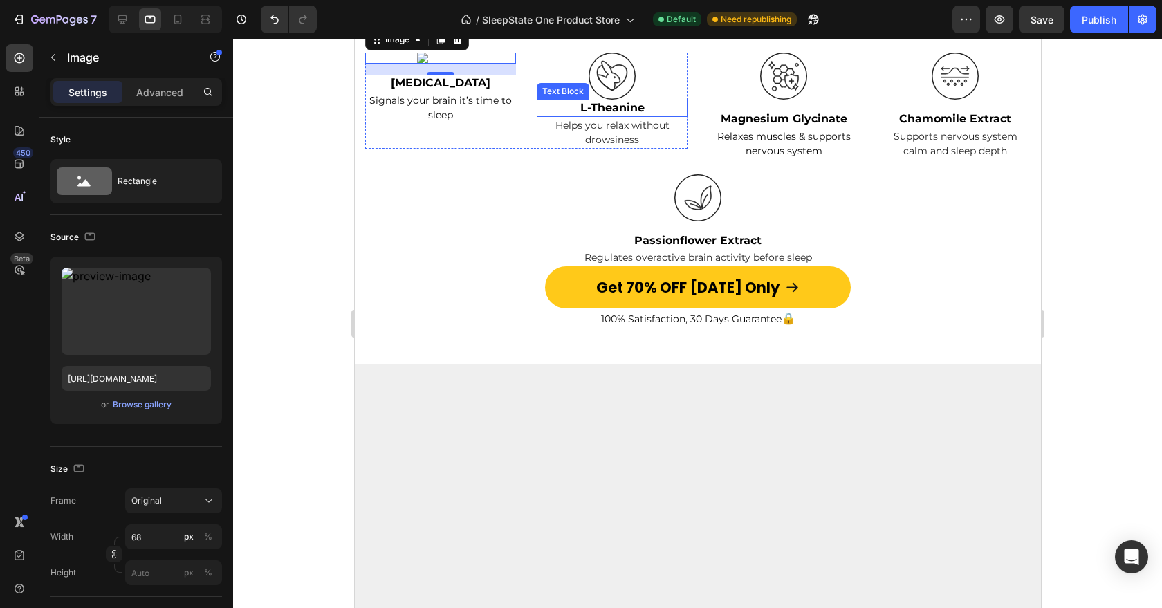
click at [612, 100] on img at bounding box center [611, 76] width 47 height 47
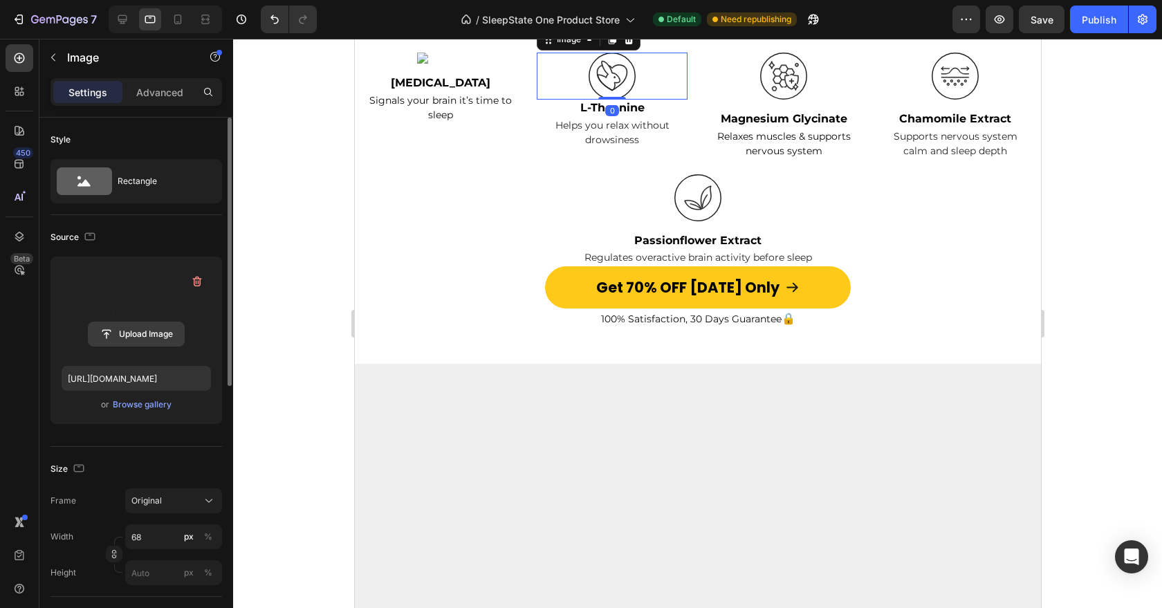
click at [160, 334] on input "file" at bounding box center [136, 334] width 95 height 24
click at [167, 404] on div "Browse gallery" at bounding box center [142, 405] width 59 height 12
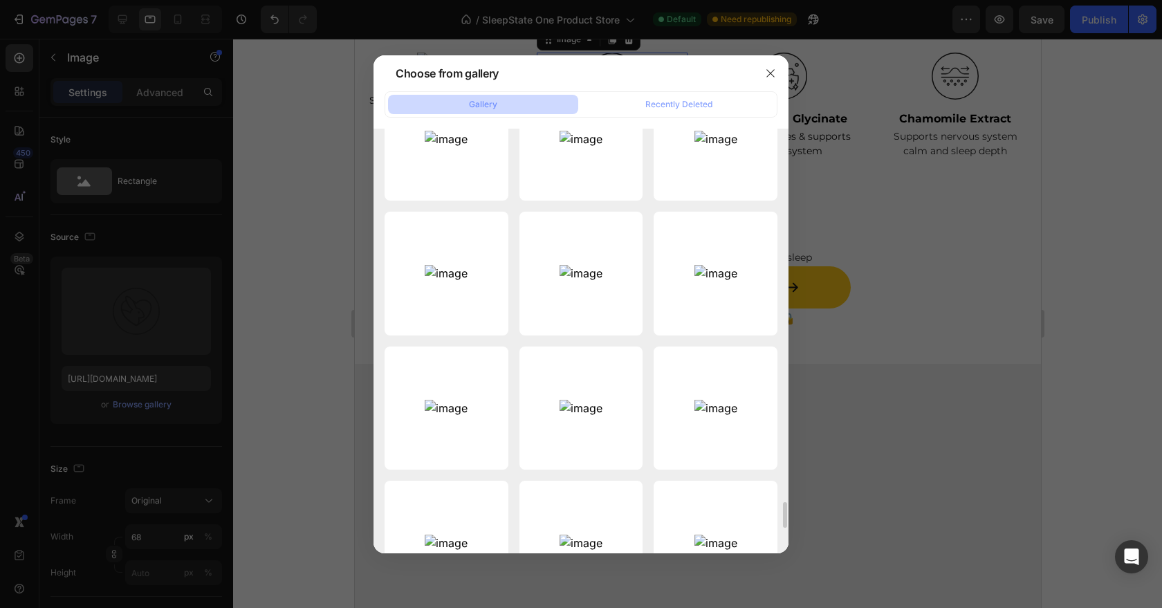
scroll to position [6056, 0]
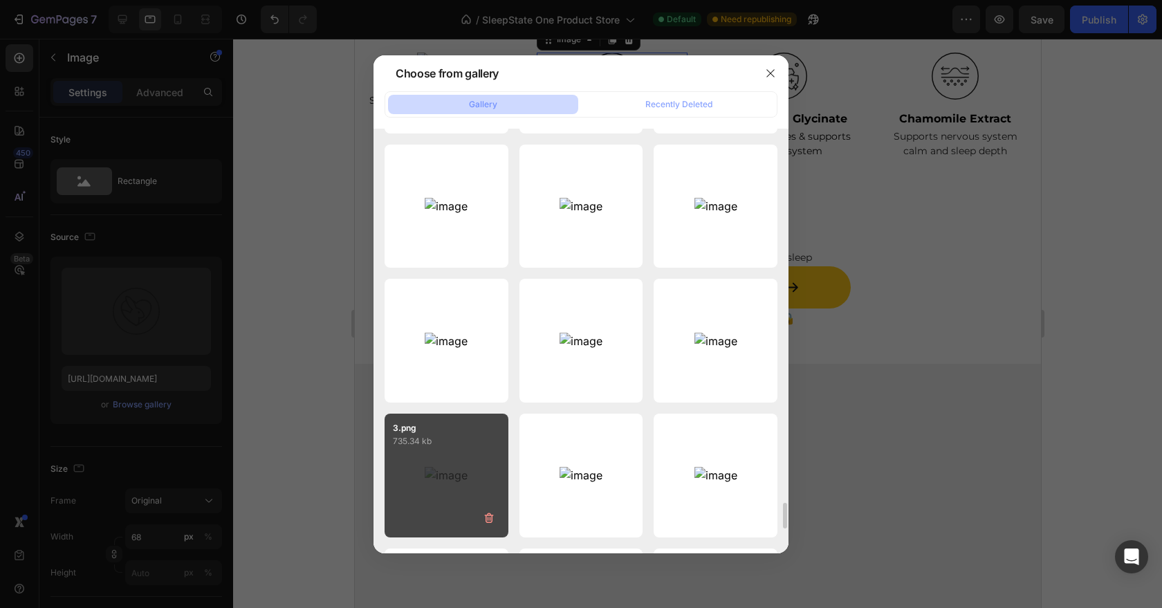
click at [456, 459] on div "3.png 735.34 kb" at bounding box center [447, 476] width 124 height 124
type input "https://cdn.shopify.com/s/files/1/0954/1713/9532/files/gempages_571746078035018…"
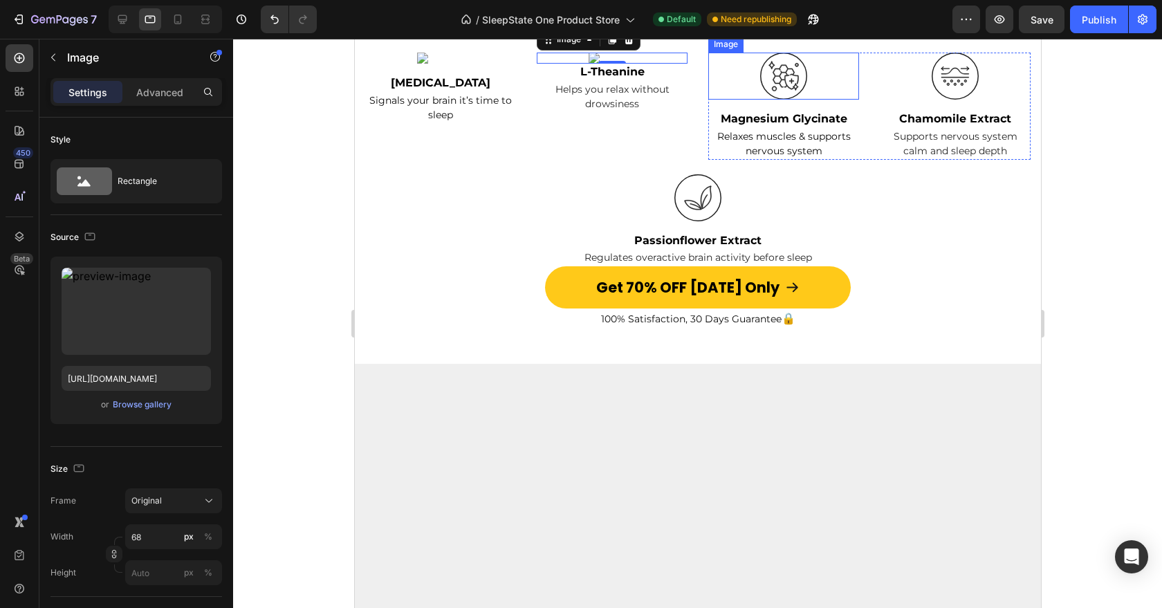
click at [774, 100] on img at bounding box center [783, 76] width 47 height 47
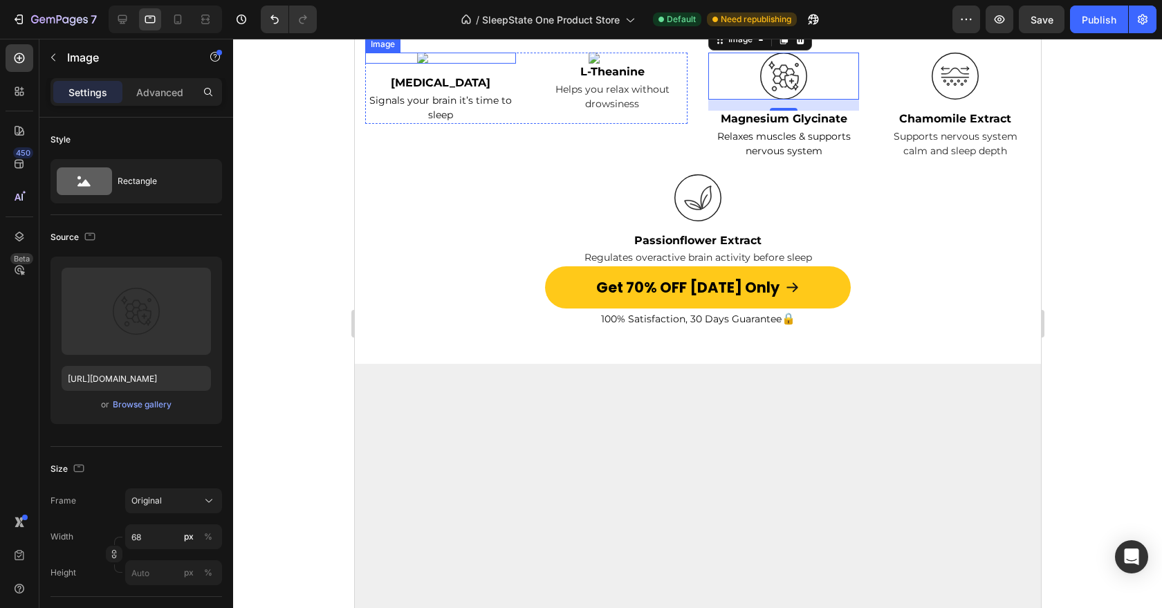
click at [466, 64] on div at bounding box center [440, 58] width 151 height 11
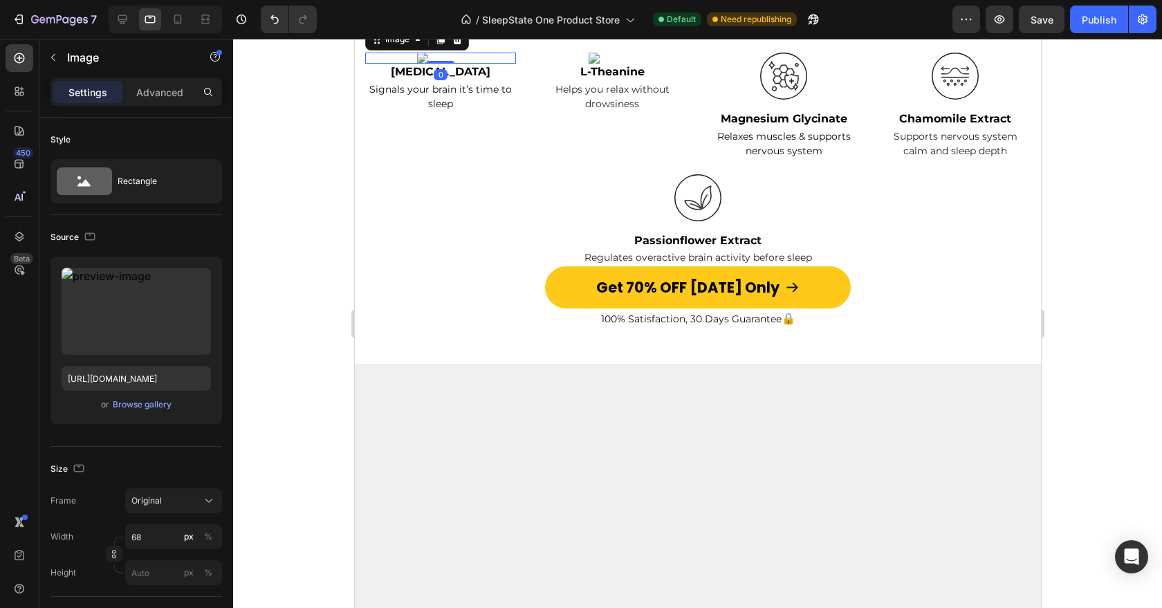
drag, startPoint x: 450, startPoint y: 293, endPoint x: 453, endPoint y: 277, distance: 16.3
click at [453, 64] on div "Image 0" at bounding box center [440, 58] width 151 height 11
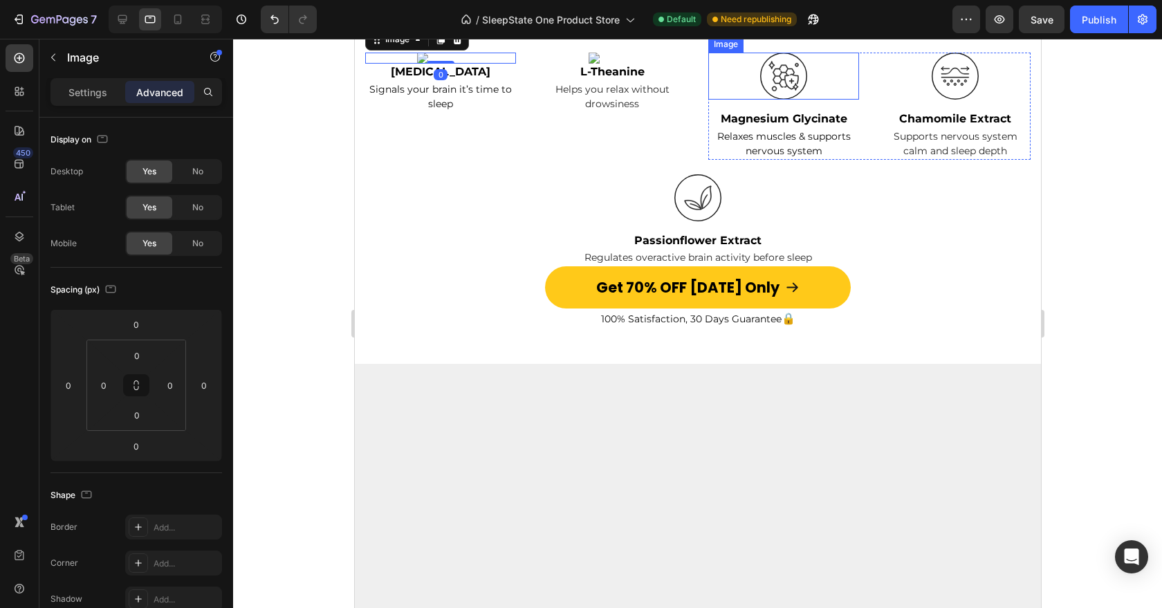
click at [801, 100] on img at bounding box center [783, 76] width 47 height 47
drag, startPoint x: 793, startPoint y: 292, endPoint x: 793, endPoint y: 237, distance: 54.7
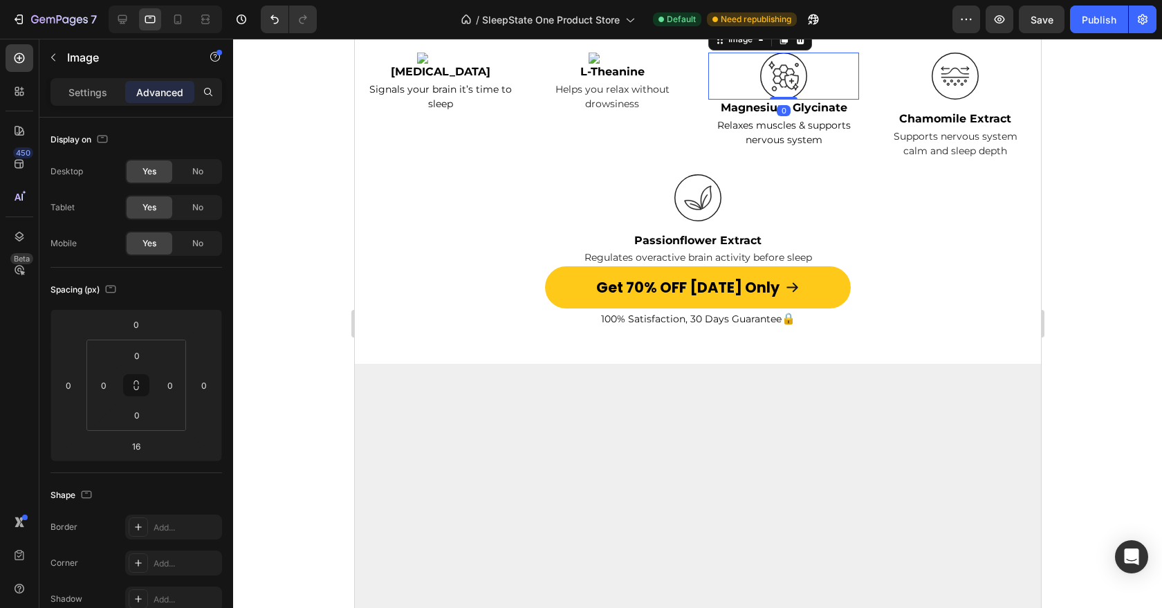
click at [793, 100] on div "Image 0" at bounding box center [783, 76] width 151 height 47
type input "0"
click at [961, 100] on img at bounding box center [954, 76] width 47 height 47
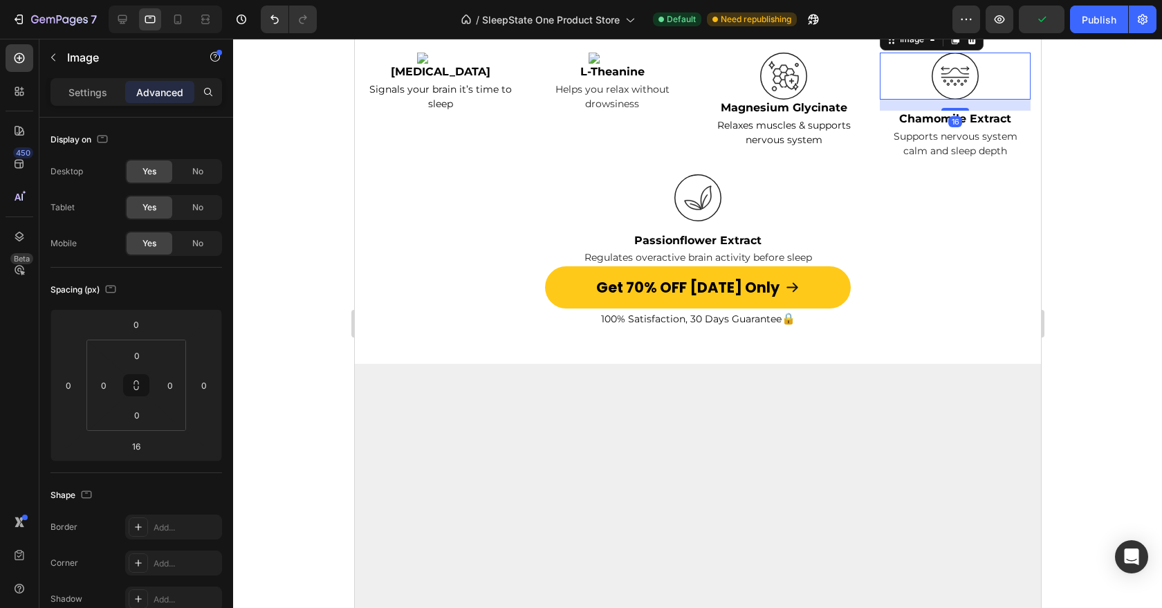
drag, startPoint x: 961, startPoint y: 292, endPoint x: 947, endPoint y: 193, distance: 99.9
click at [947, 199] on div "Icon Icon Icon Icon Icon Icon List 4.9 | 89,000+ verified reviews Text Block Ro…" at bounding box center [697, 392] width 686 height 5484
type input "0"
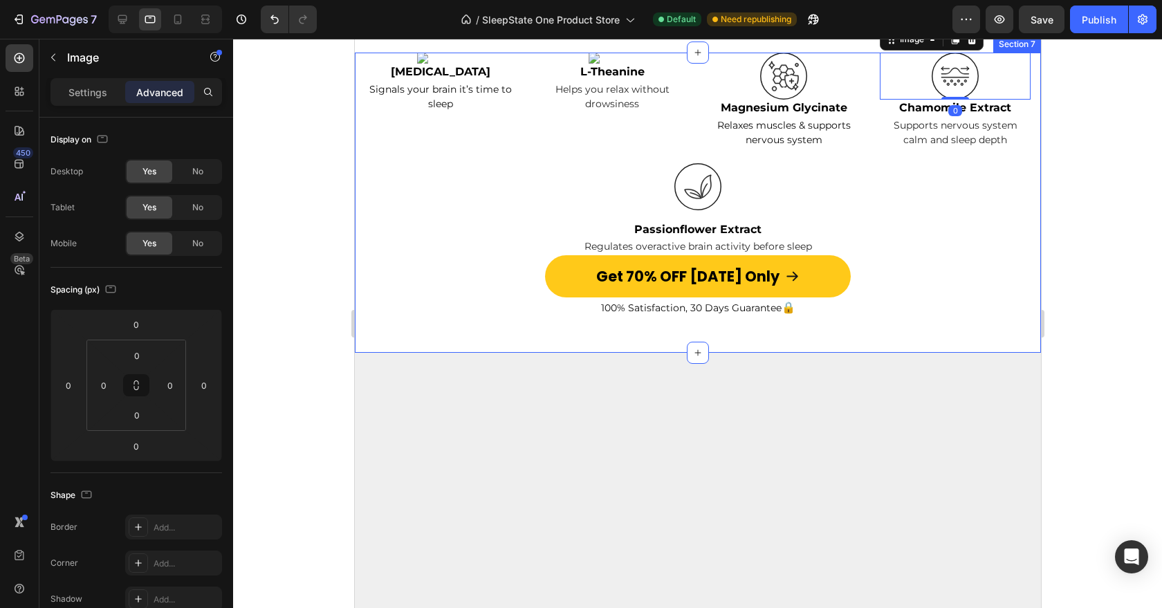
click at [710, 325] on div "Image Melatonin Text Block Signals your brain it’s time to sleep Text Block Ima…" at bounding box center [698, 189] width 666 height 273
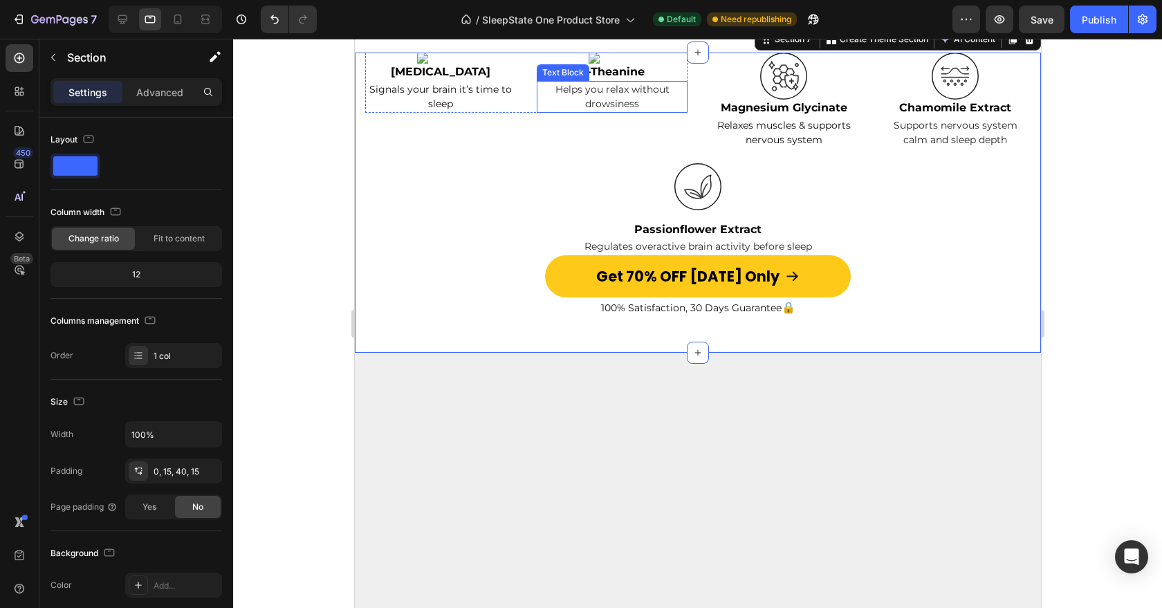
click at [647, 111] on p "Helps you relax without drowsiness" at bounding box center [612, 96] width 148 height 29
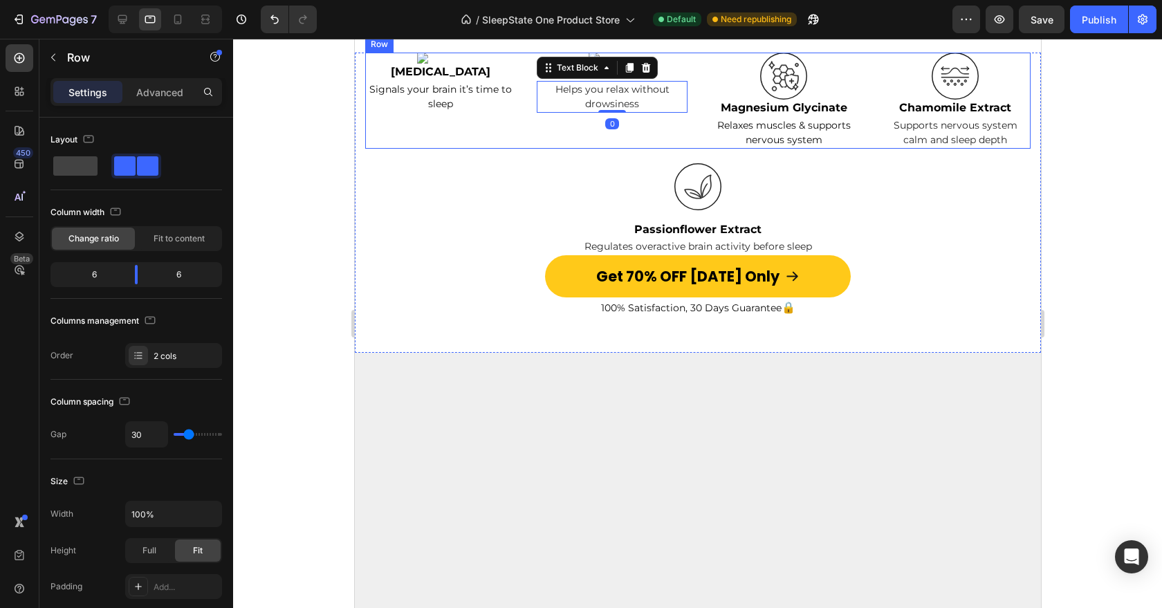
click at [690, 148] on div "Time-Tested Ingredients Proven To Work Heading Image Melatonin Text Block Signa…" at bounding box center [698, 100] width 666 height 95
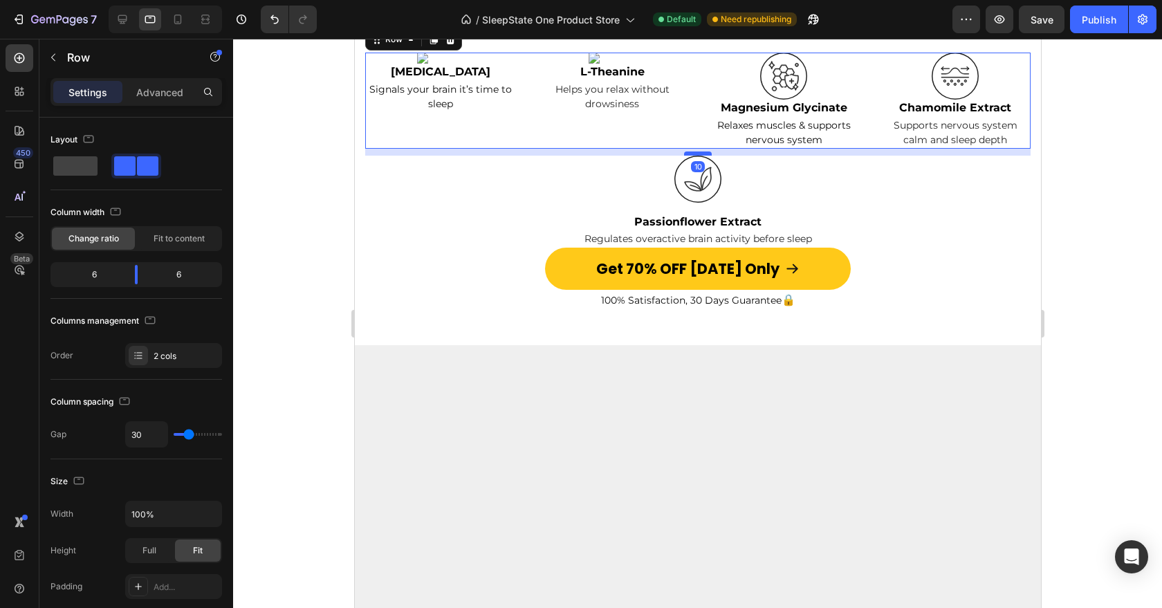
drag, startPoint x: 702, startPoint y: 345, endPoint x: 700, endPoint y: 338, distance: 7.7
click at [700, 156] on div at bounding box center [698, 154] width 28 height 4
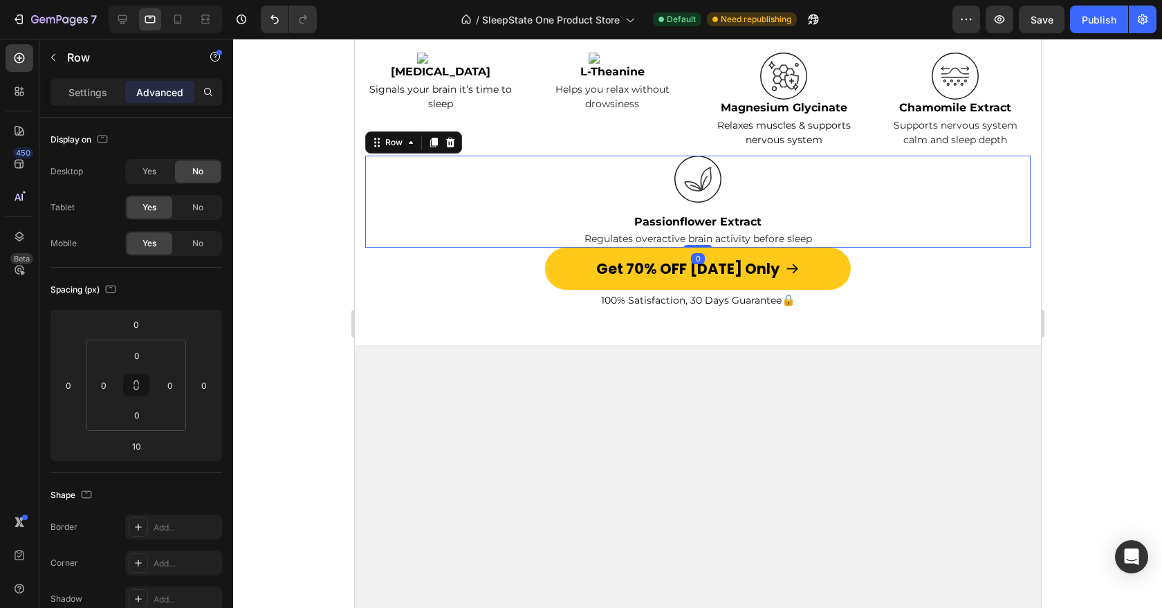
click at [774, 248] on div "Image Passionflower Extract Text Block Regulates overactive brain activity befo…" at bounding box center [698, 202] width 666 height 93
click at [731, 203] on div at bounding box center [698, 179] width 666 height 47
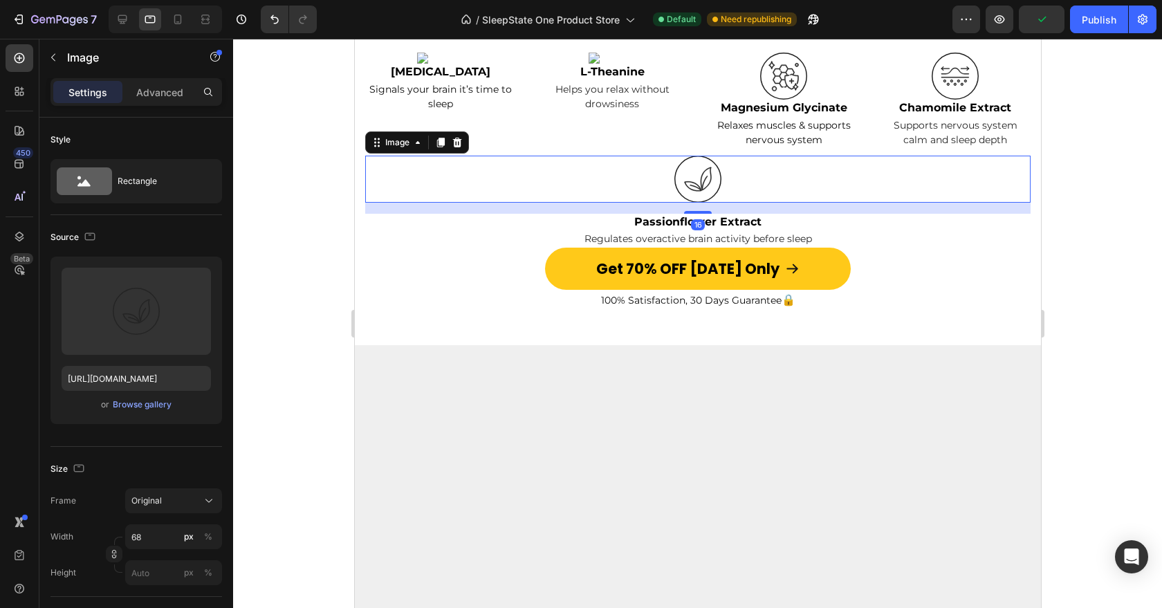
drag, startPoint x: 698, startPoint y: 394, endPoint x: 698, endPoint y: 378, distance: 16.6
click at [698, 203] on div "Image 16" at bounding box center [698, 179] width 666 height 47
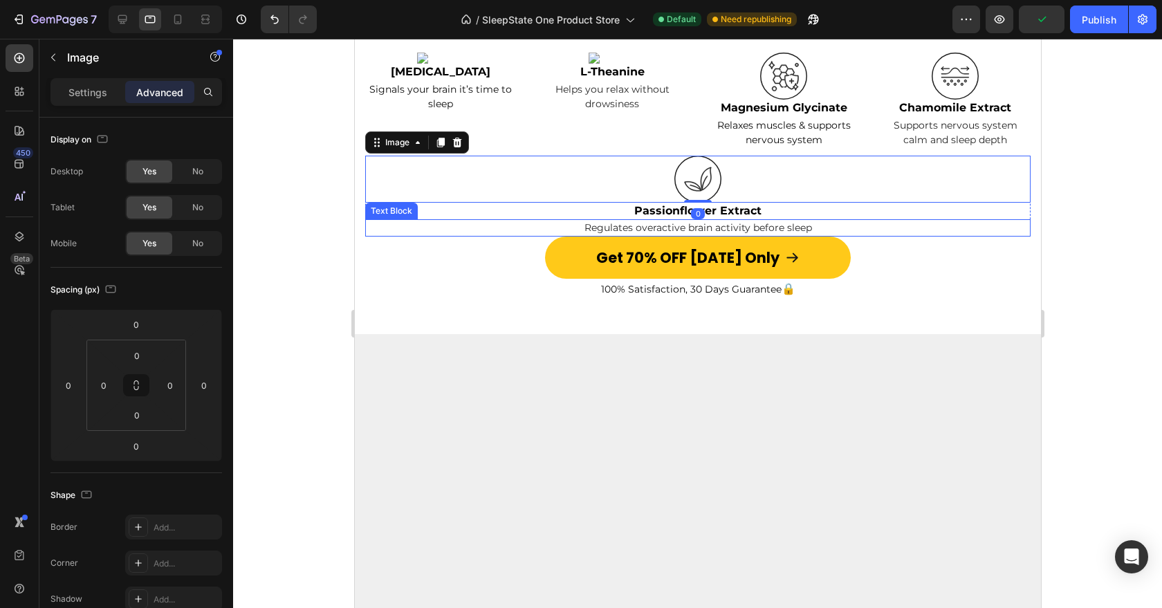
click at [820, 235] on p "Regulates overactive brain activity before sleep" at bounding box center [697, 228] width 663 height 15
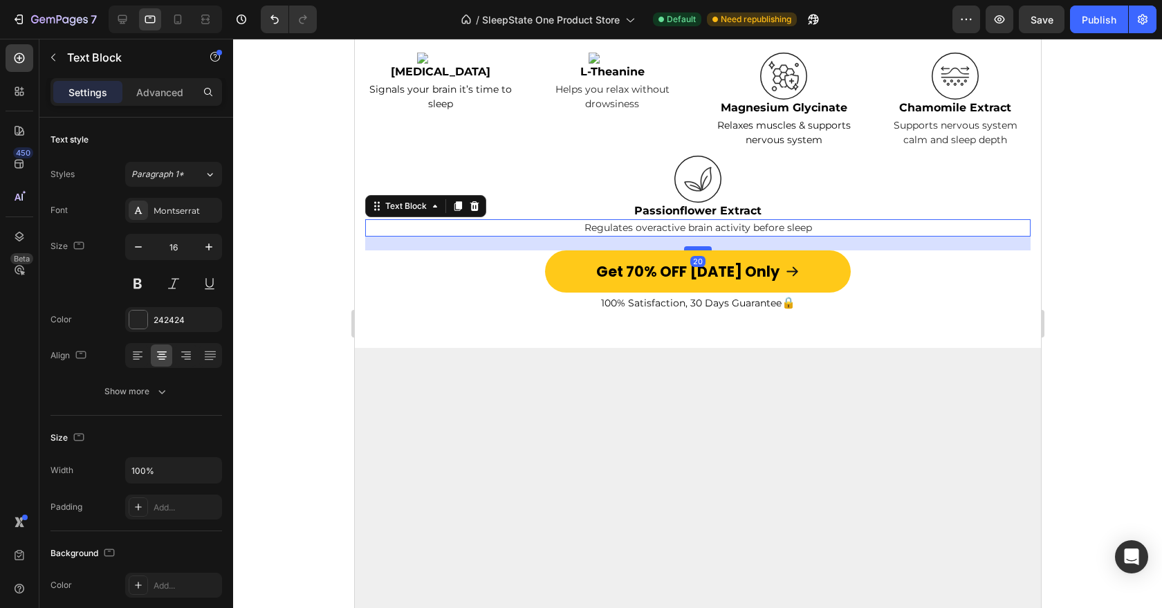
drag, startPoint x: 697, startPoint y: 419, endPoint x: 697, endPoint y: 433, distance: 13.8
click at [697, 250] on div at bounding box center [698, 248] width 28 height 4
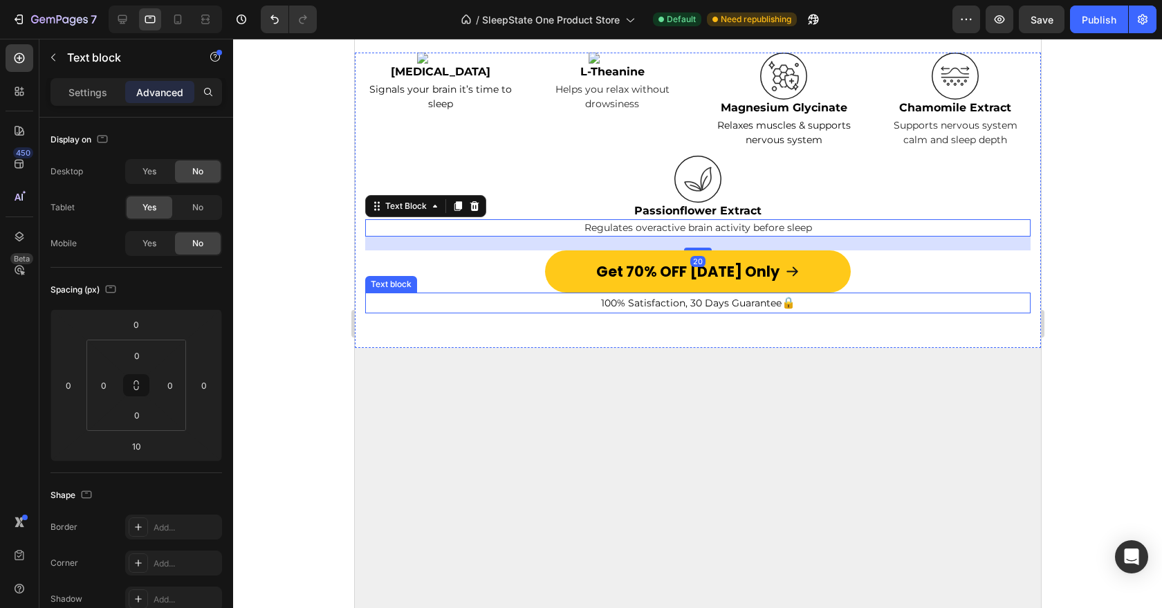
click at [589, 312] on p "100% Satisfaction, 30 Days Guarantee 🔒" at bounding box center [697, 303] width 663 height 18
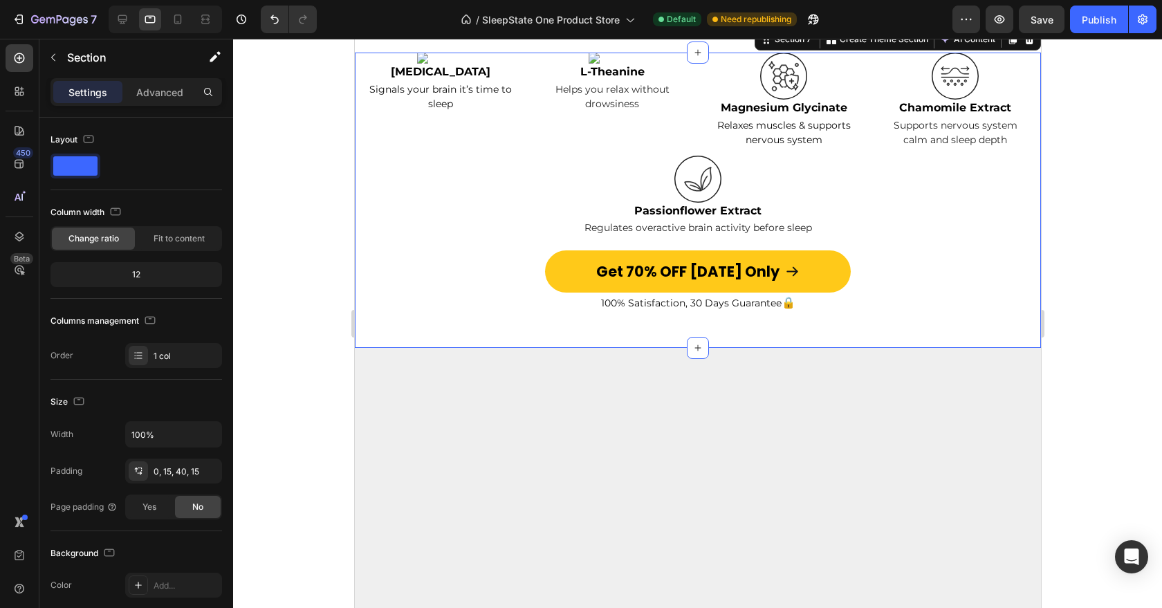
click at [578, 312] on p "100% Satisfaction, 30 Days Guarantee 🔒" at bounding box center [697, 303] width 663 height 18
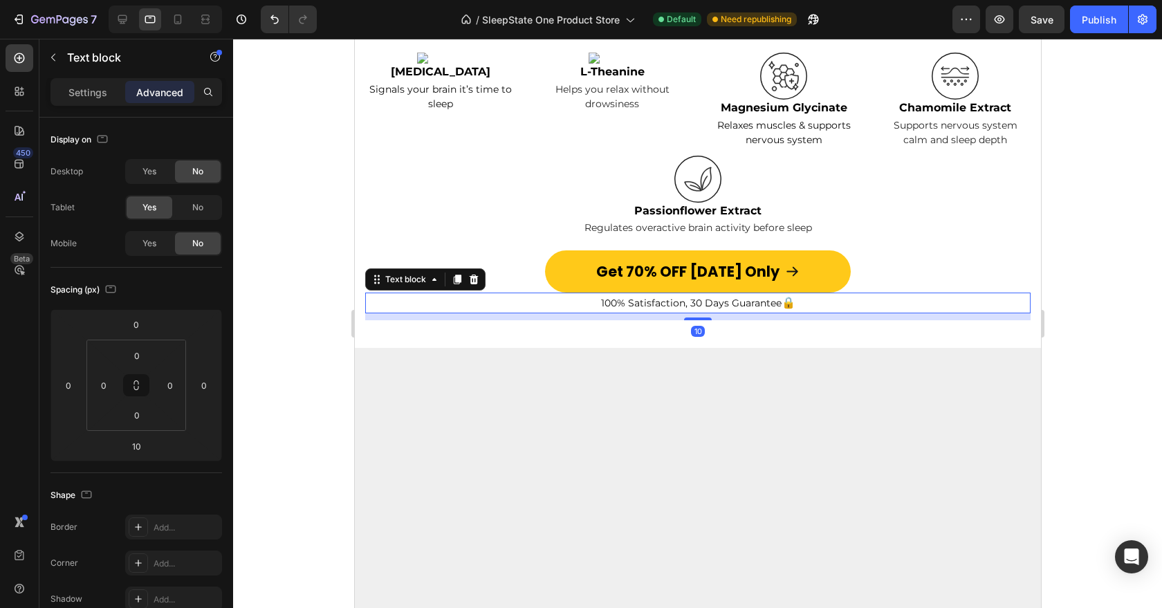
drag, startPoint x: 693, startPoint y: 502, endPoint x: 693, endPoint y: 432, distance: 70.6
click at [693, 320] on div "Image Melatonin Text Block Signals your brain it’s time to sleep Text Block Ima…" at bounding box center [698, 187] width 666 height 268
type input "0"
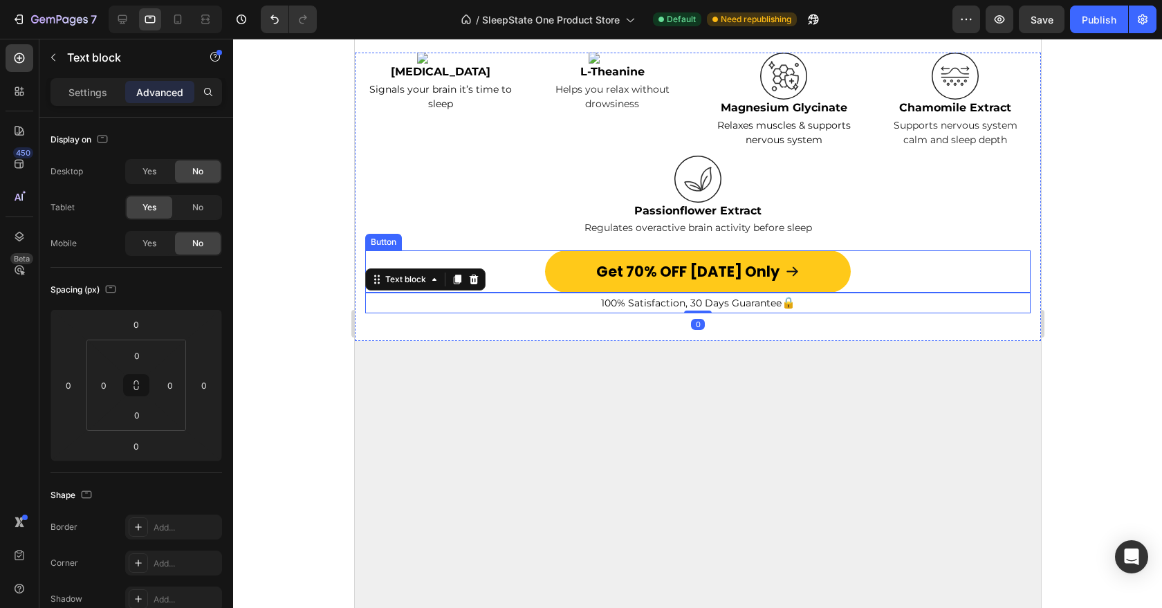
click at [503, 293] on div "Get 70% OFF [DATE] Only Button" at bounding box center [698, 271] width 666 height 42
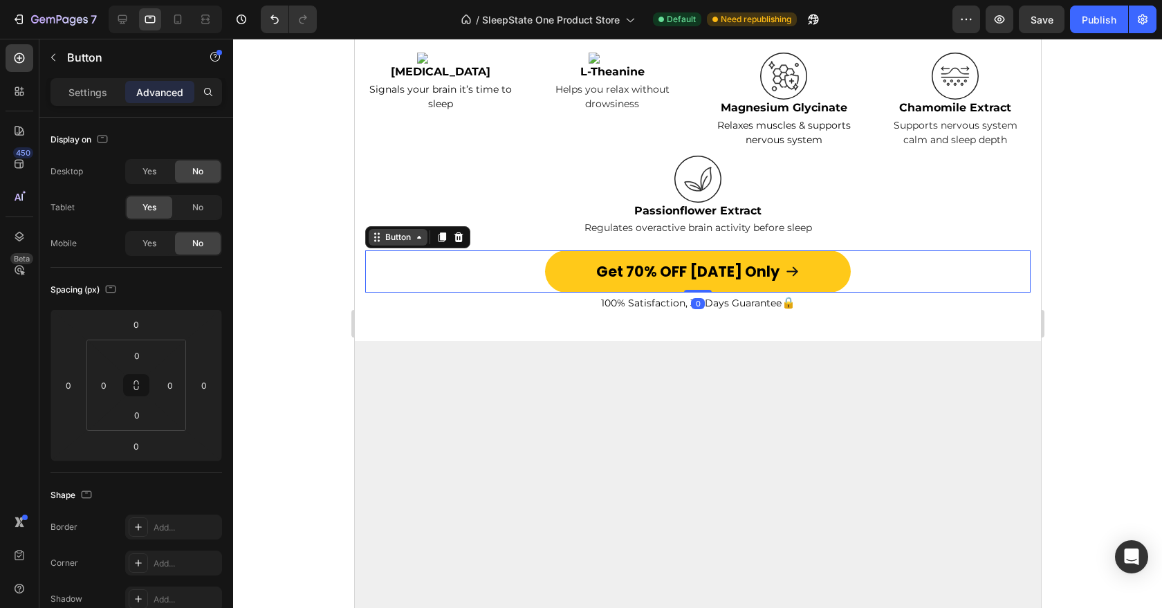
click at [396, 244] on div "Button" at bounding box center [397, 237] width 31 height 12
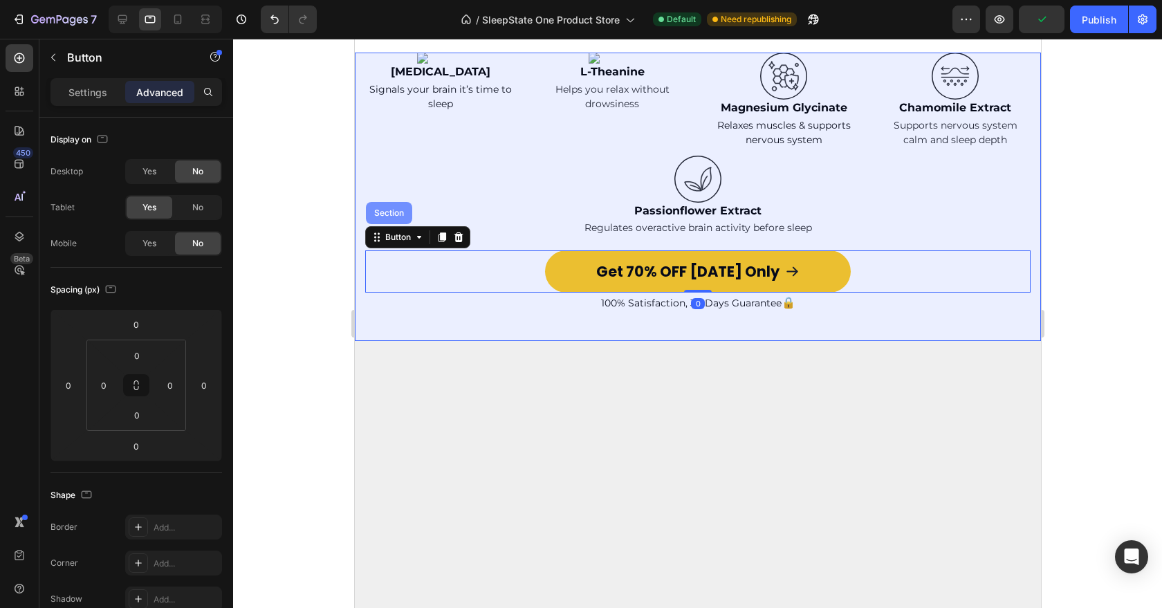
click at [396, 224] on div "Section" at bounding box center [388, 213] width 46 height 22
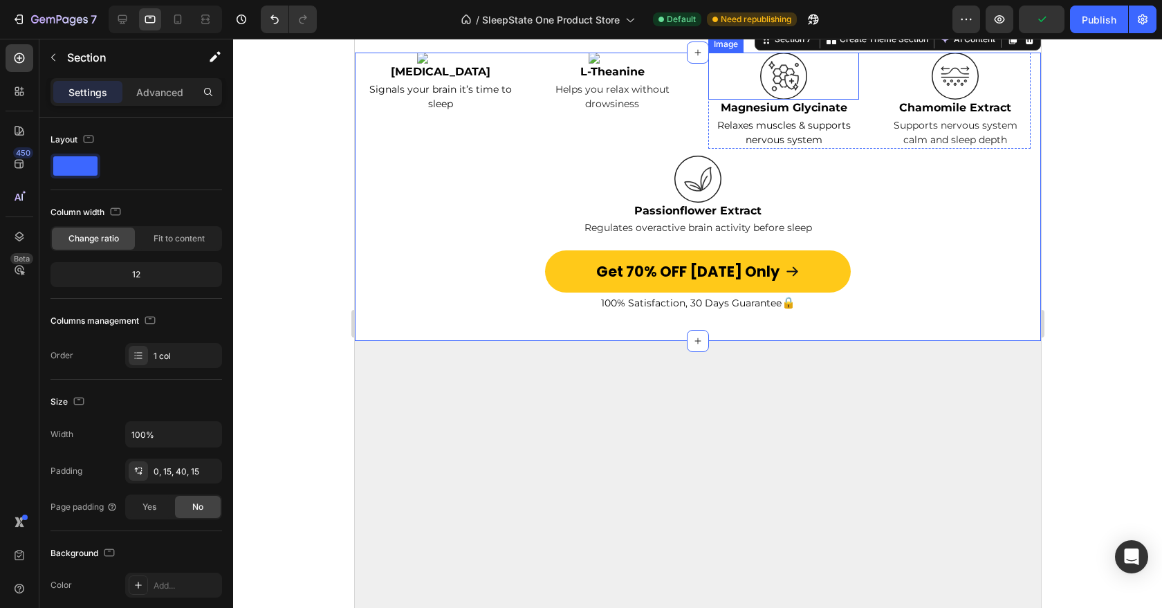
click at [772, 100] on img at bounding box center [783, 76] width 47 height 47
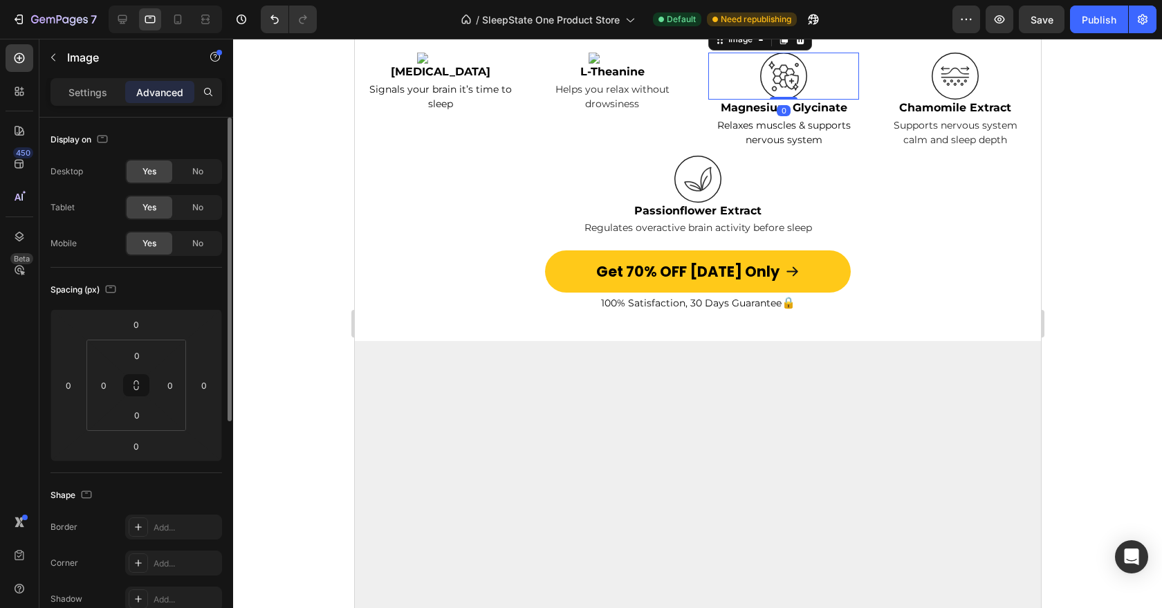
click at [94, 95] on p "Settings" at bounding box center [87, 92] width 39 height 15
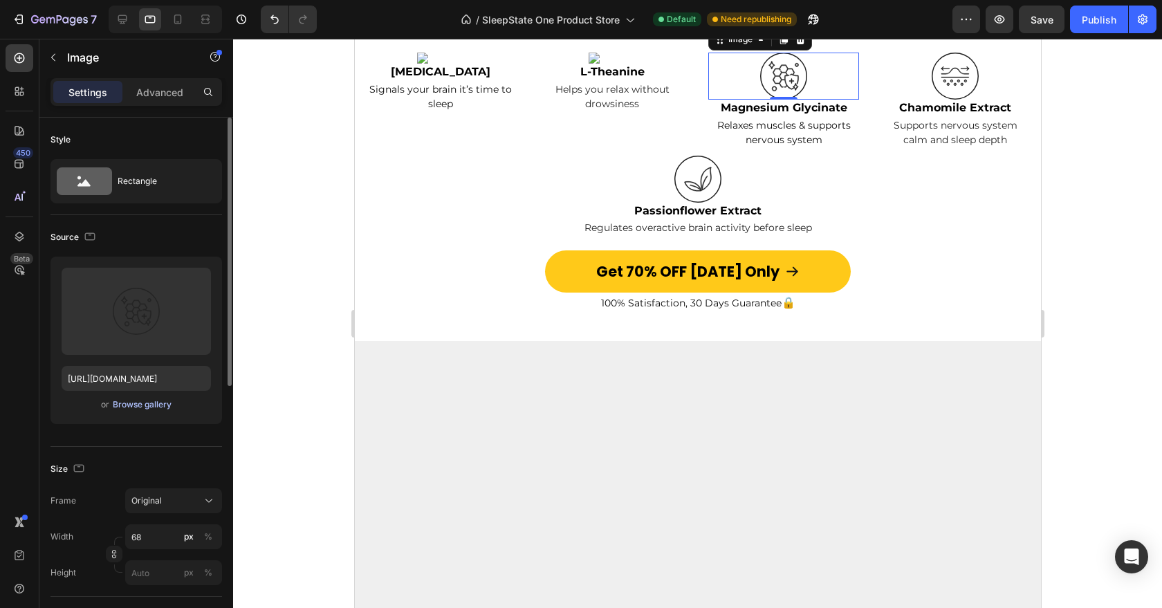
click at [152, 403] on div "Browse gallery" at bounding box center [142, 405] width 59 height 12
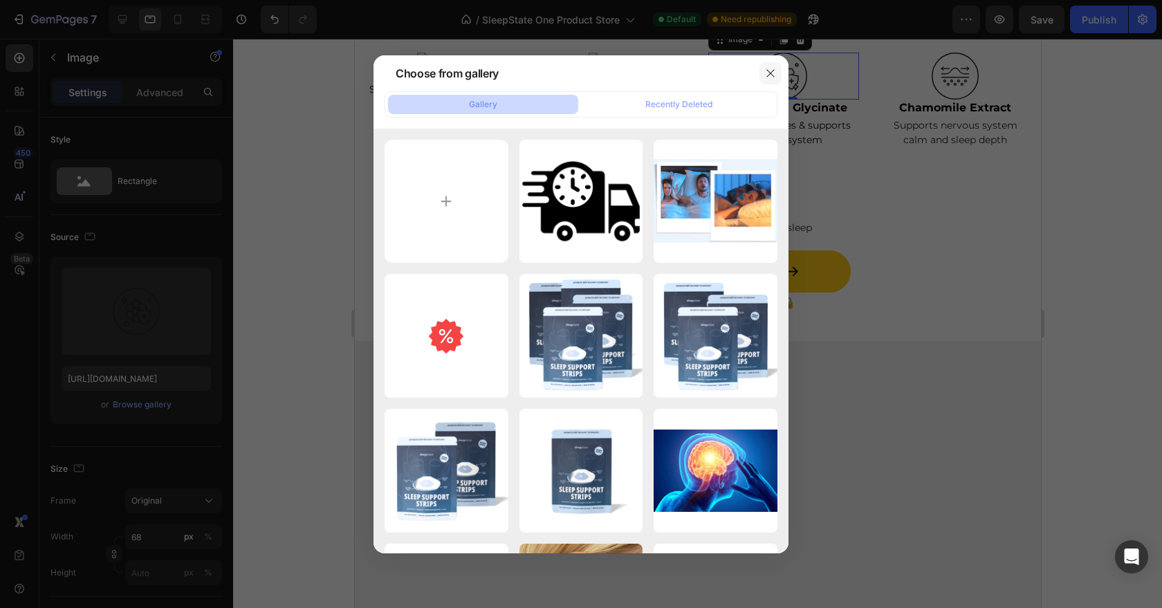
click at [774, 81] on button "button" at bounding box center [771, 73] width 22 height 22
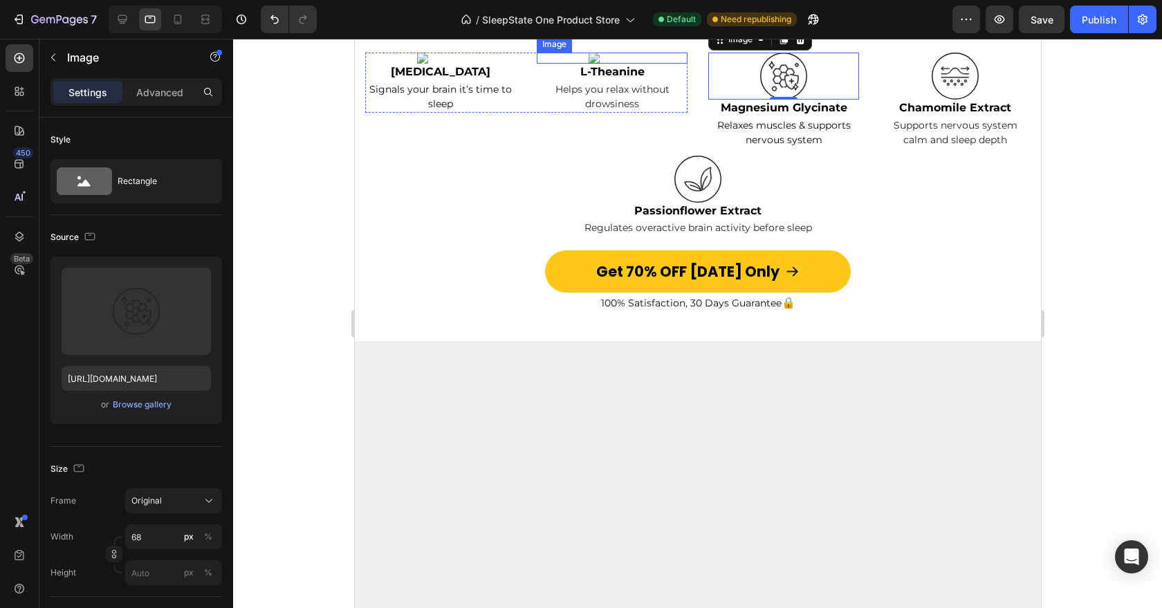
click at [607, 64] on img at bounding box center [611, 58] width 47 height 11
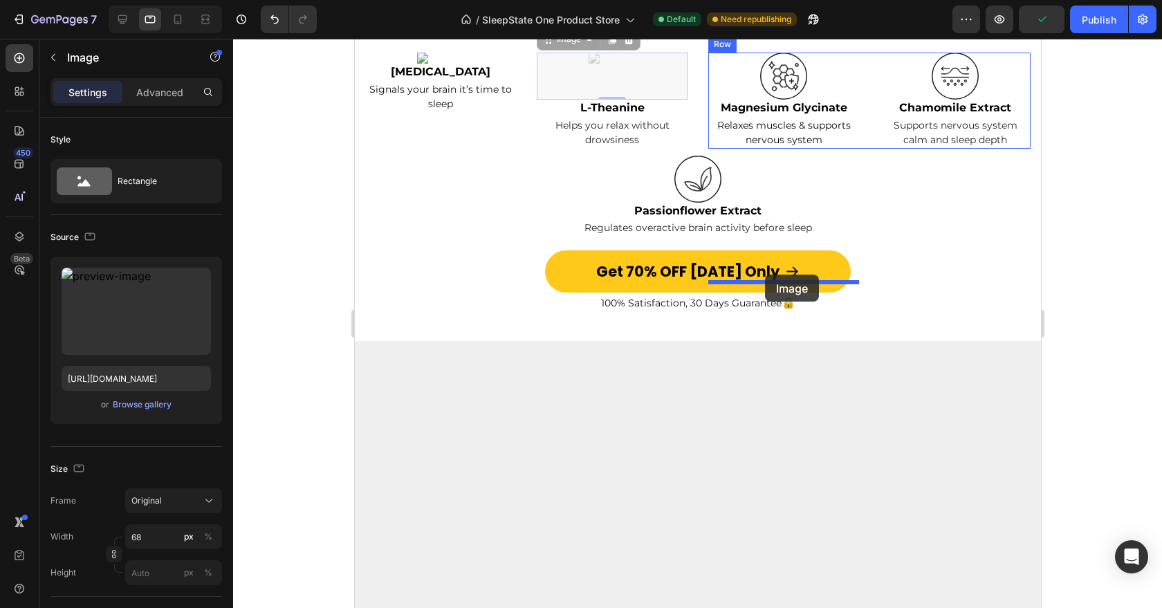
drag, startPoint x: 560, startPoint y: 221, endPoint x: 765, endPoint y: 275, distance: 211.6
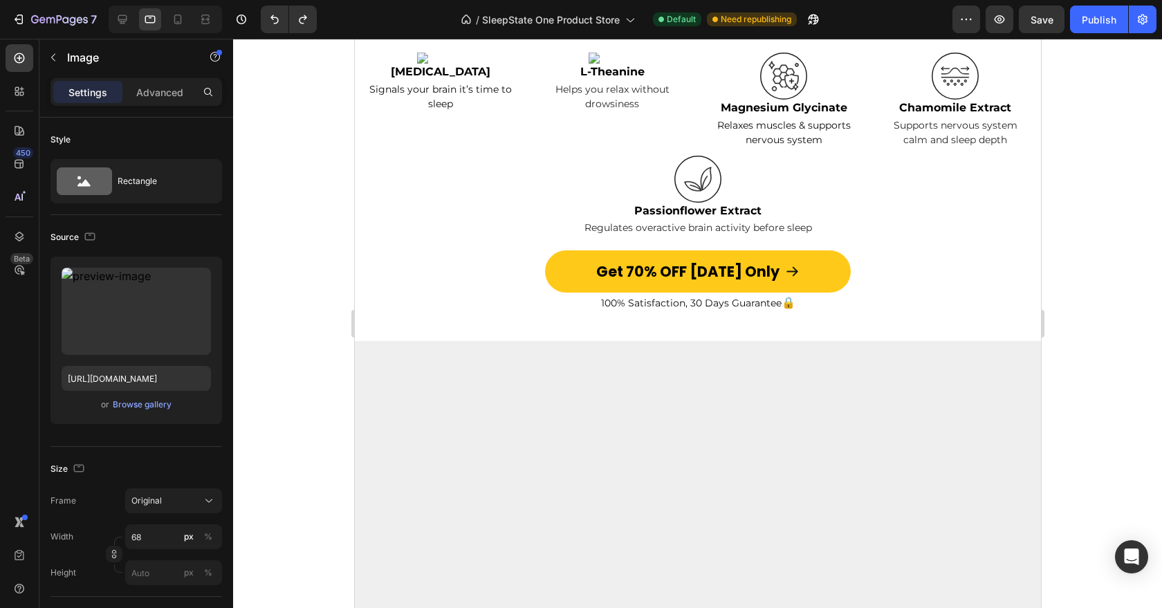
click at [597, 64] on img at bounding box center [611, 58] width 47 height 11
click at [610, 64] on img at bounding box center [611, 58] width 47 height 11
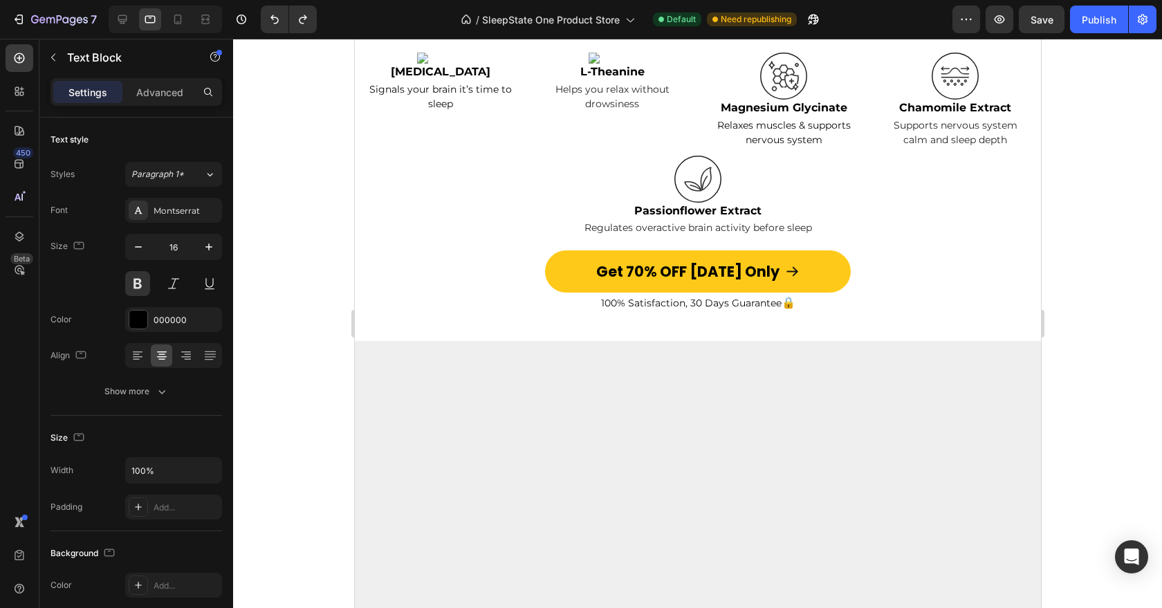
click at [622, 78] on span "L-Theanine" at bounding box center [612, 71] width 64 height 13
click at [643, 64] on div at bounding box center [611, 58] width 151 height 11
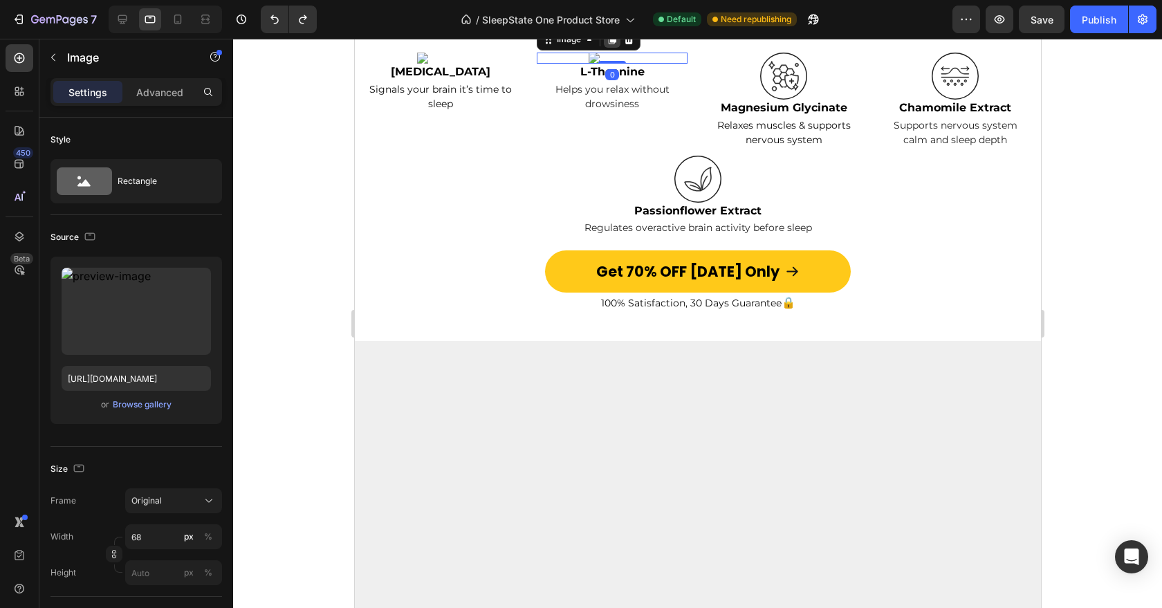
click at [607, 45] on icon at bounding box center [611, 39] width 11 height 11
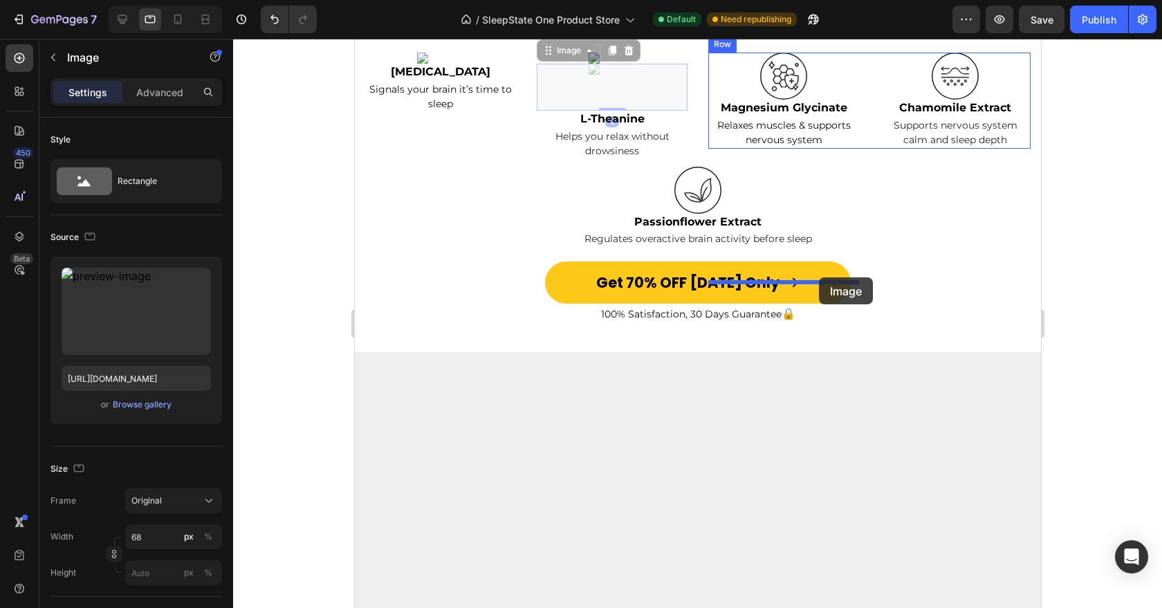
drag, startPoint x: 548, startPoint y: 267, endPoint x: 818, endPoint y: 277, distance: 270.7
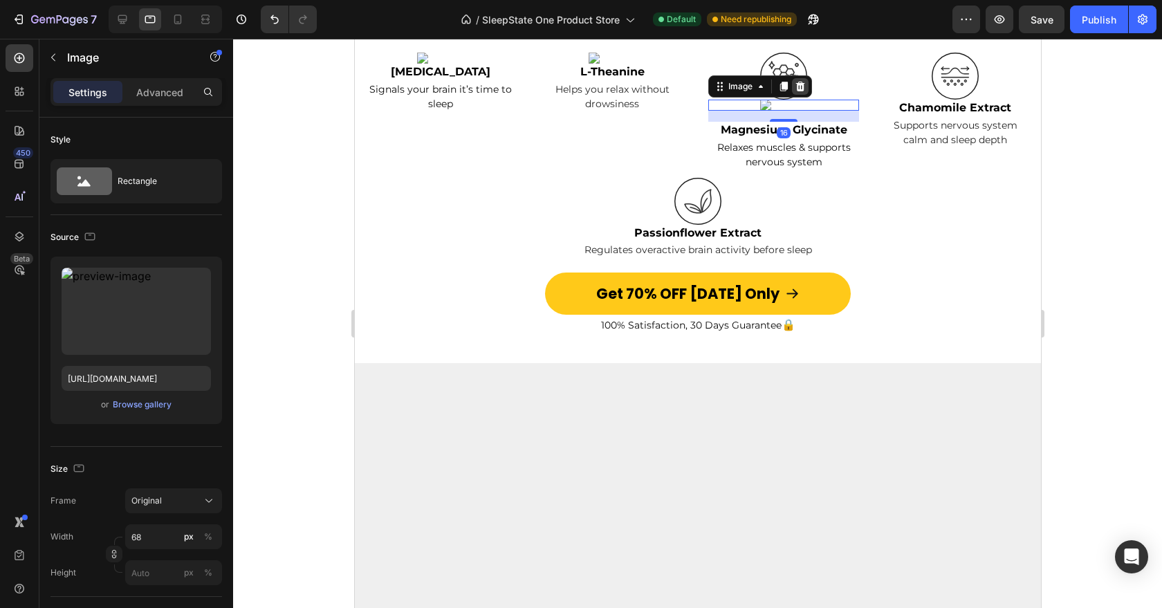
click at [803, 92] on icon at bounding box center [799, 86] width 11 height 11
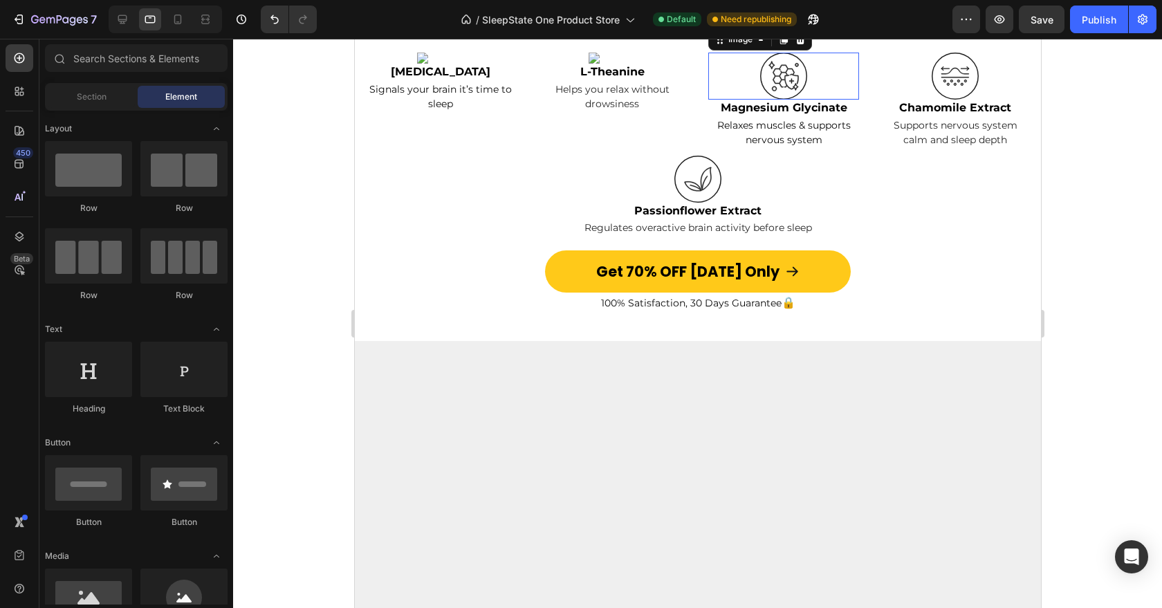
click at [809, 100] on div at bounding box center [783, 76] width 151 height 47
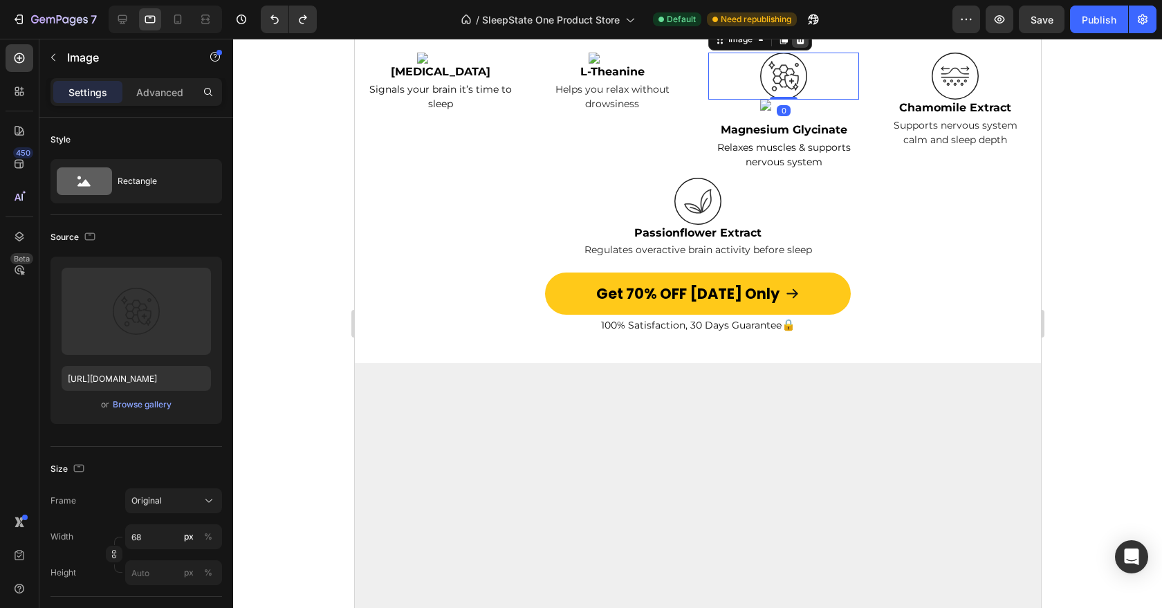
click at [800, 45] on icon at bounding box center [799, 39] width 11 height 11
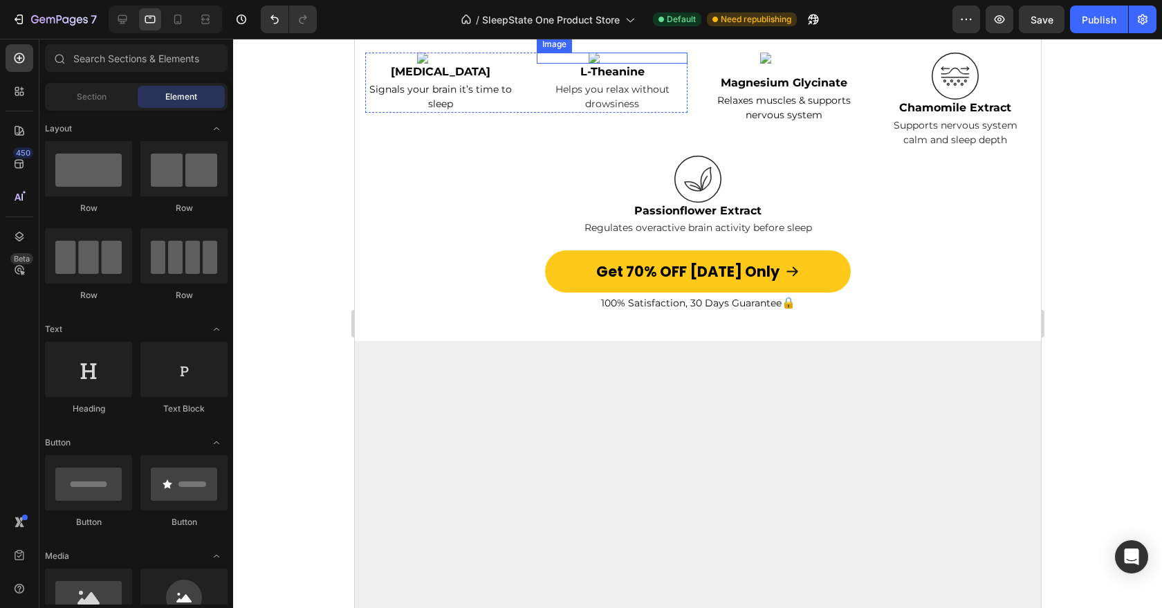
click at [616, 64] on img at bounding box center [611, 58] width 47 height 11
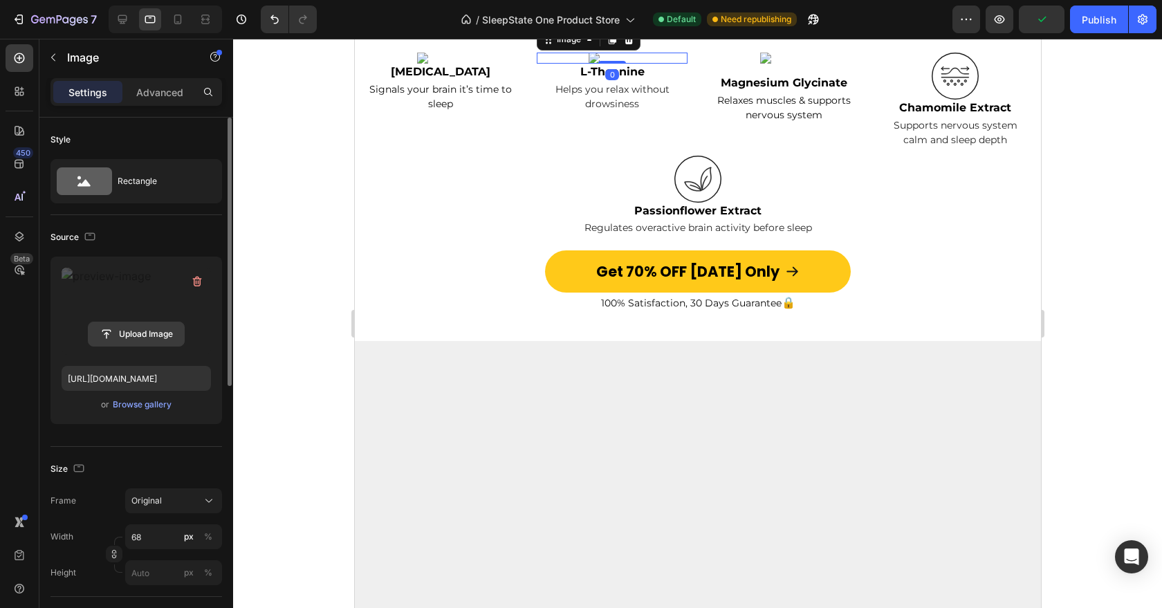
click at [170, 327] on input "file" at bounding box center [136, 334] width 95 height 24
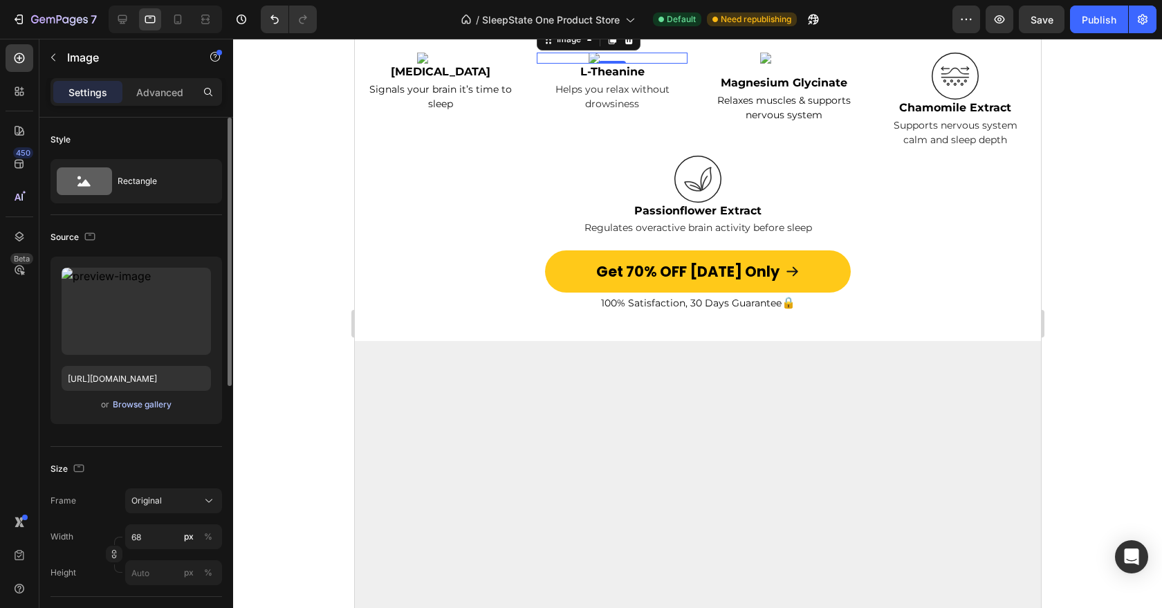
click at [139, 402] on div "Browse gallery" at bounding box center [142, 405] width 59 height 12
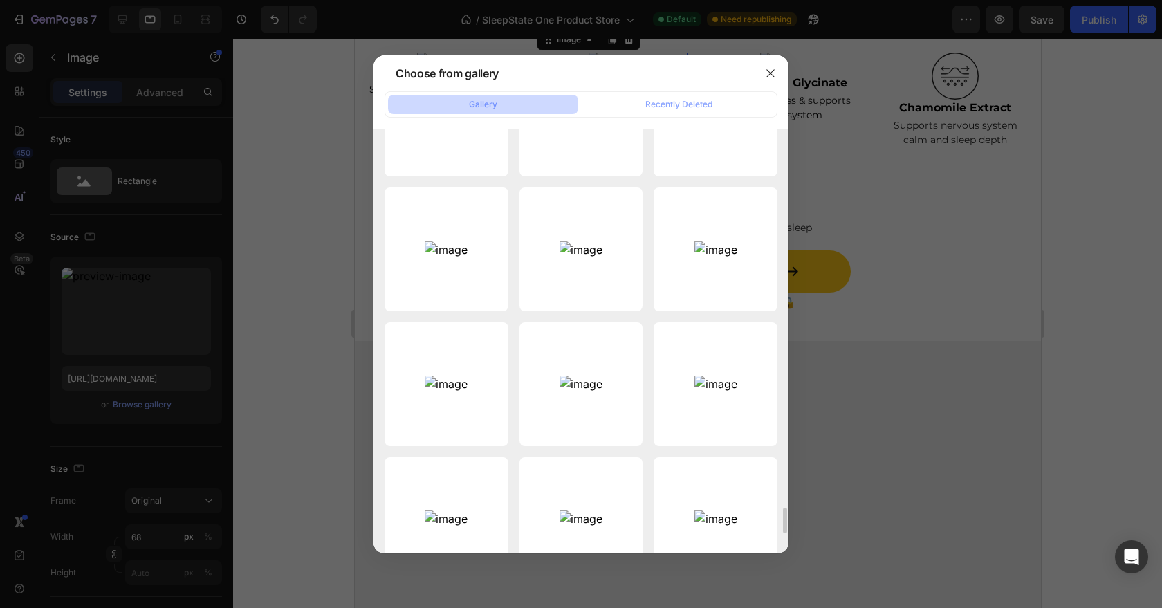
scroll to position [6148, 0]
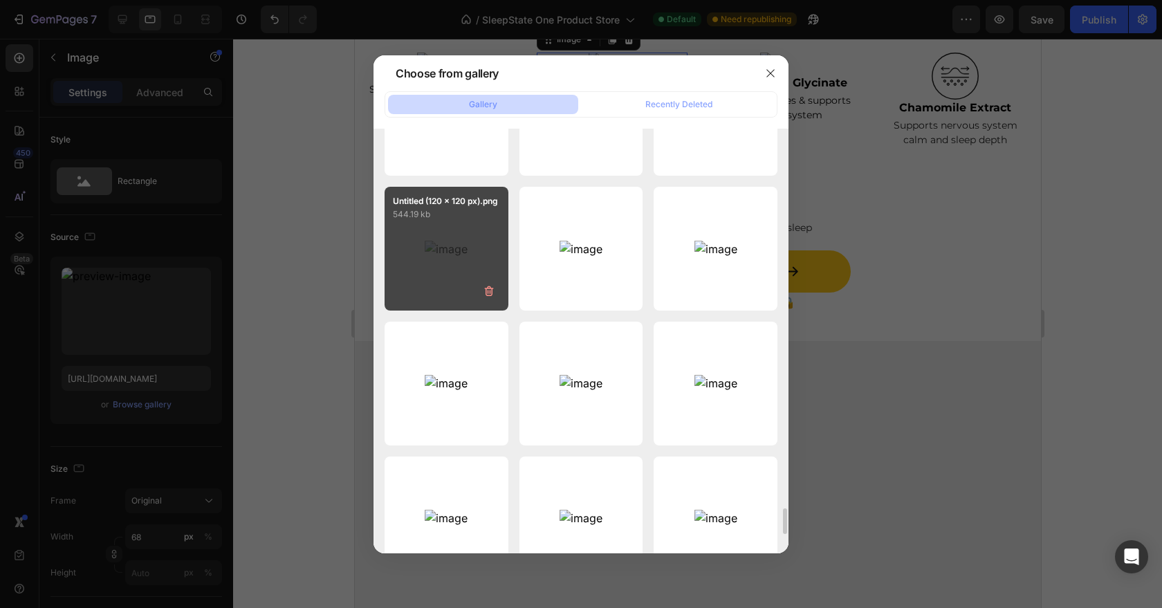
click at [461, 256] on div "Untitled (120 x 120 px).png 544.19 kb" at bounding box center [447, 249] width 124 height 124
type input "https://cdn.shopify.com/s/files/1/0954/1713/9532/files/gempages_571746078035018…"
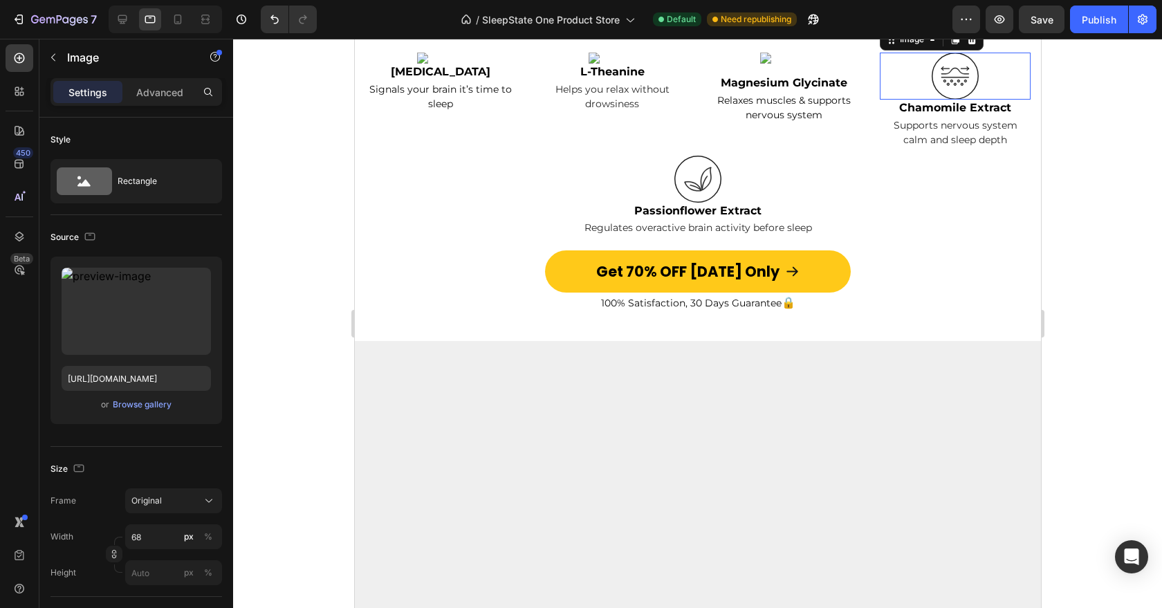
click at [926, 100] on div at bounding box center [954, 76] width 151 height 47
click at [794, 64] on img at bounding box center [783, 58] width 47 height 11
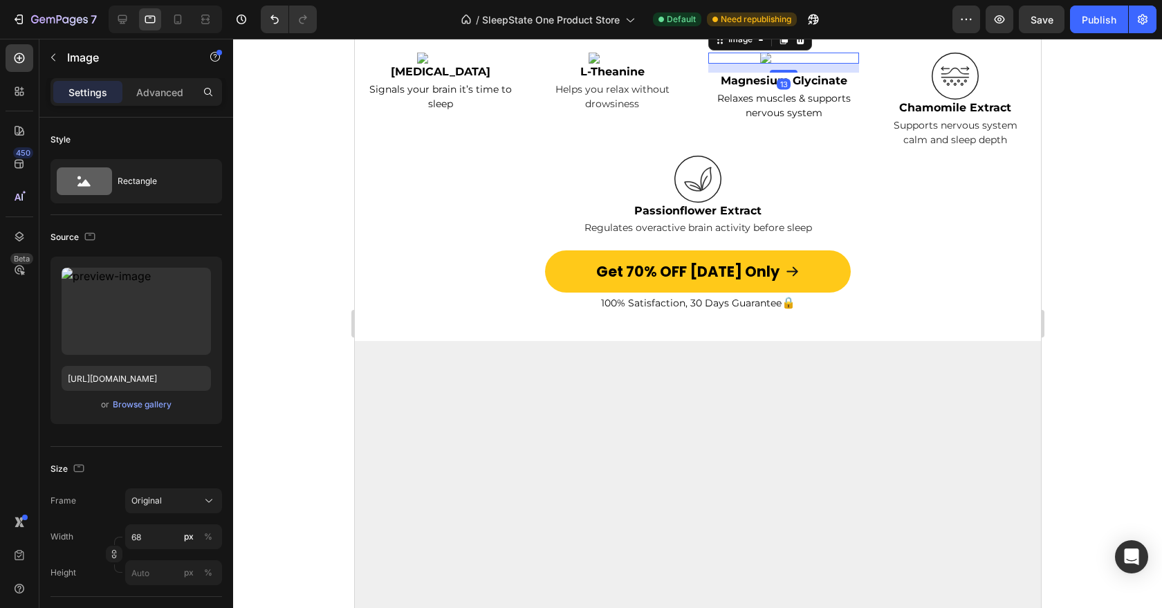
drag, startPoint x: 791, startPoint y: 293, endPoint x: 791, endPoint y: 252, distance: 40.8
click at [791, 64] on div "Image 13" at bounding box center [783, 58] width 151 height 11
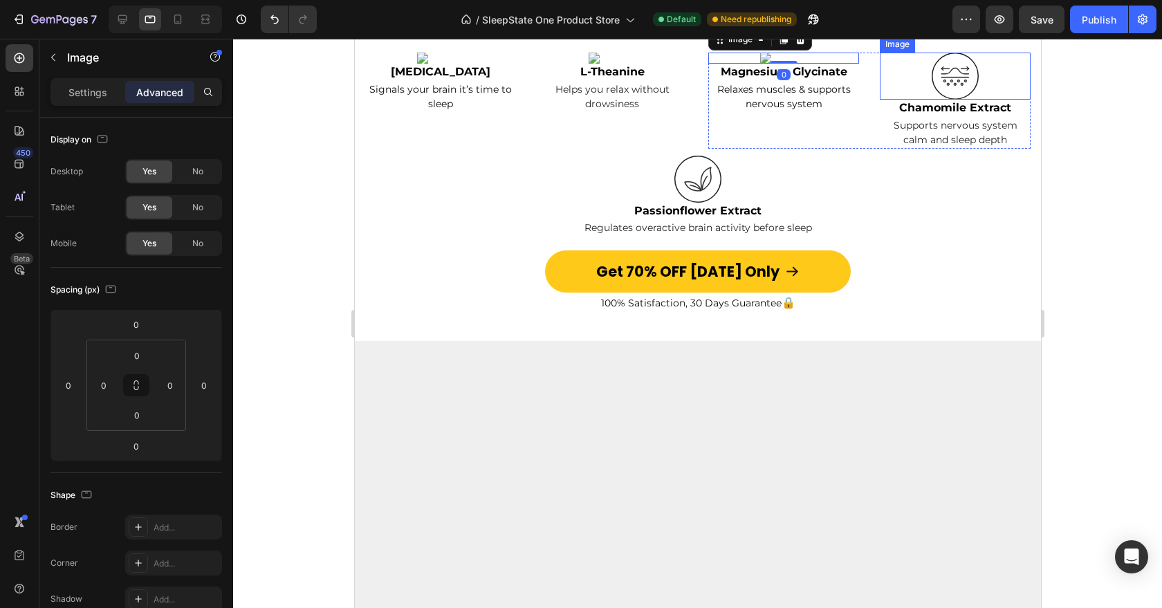
click at [947, 100] on img at bounding box center [954, 76] width 47 height 47
click at [86, 96] on p "Settings" at bounding box center [87, 92] width 39 height 15
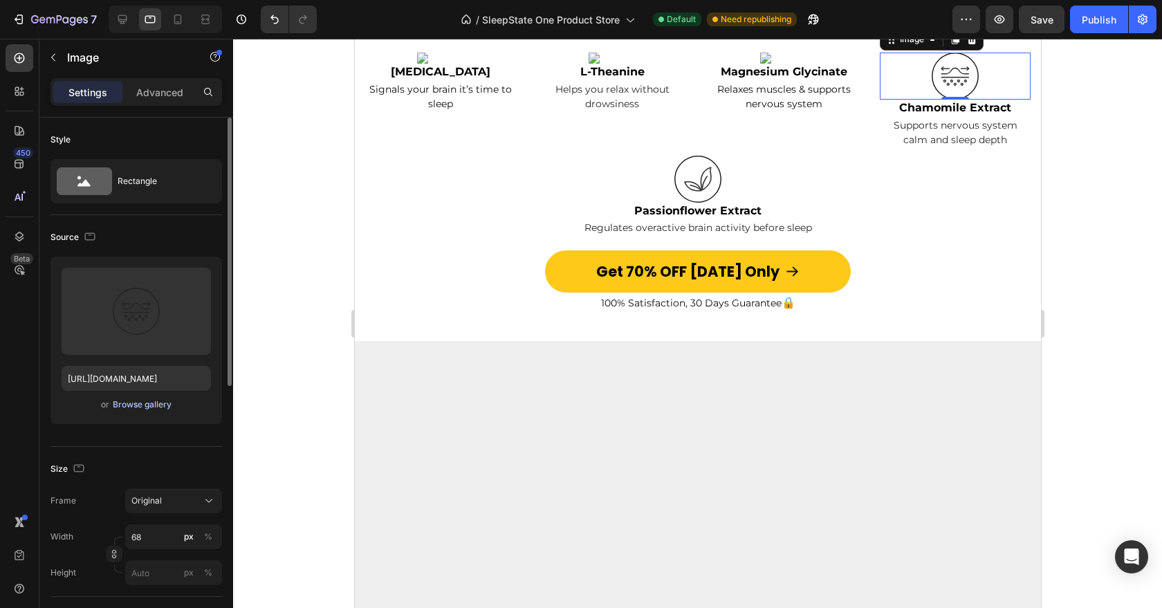
click at [145, 403] on div "Browse gallery" at bounding box center [142, 405] width 59 height 12
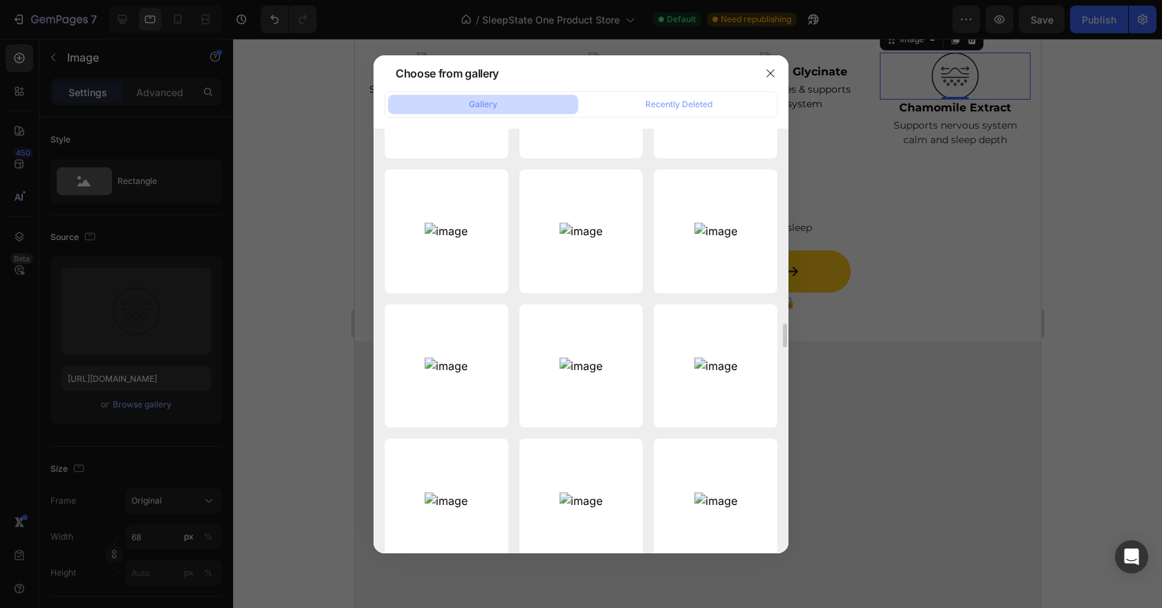
scroll to position [6035, 0]
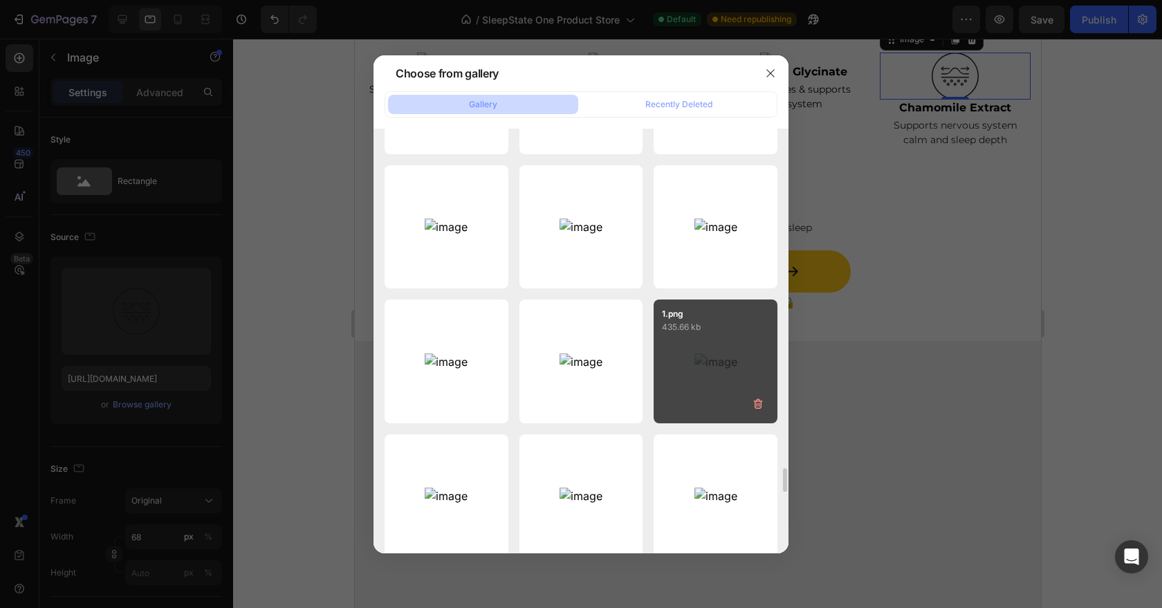
click at [680, 372] on div "1.png 435.66 kb" at bounding box center [716, 362] width 124 height 124
type input "https://cdn.shopify.com/s/files/1/0954/1713/9532/files/gempages_571746078035018…"
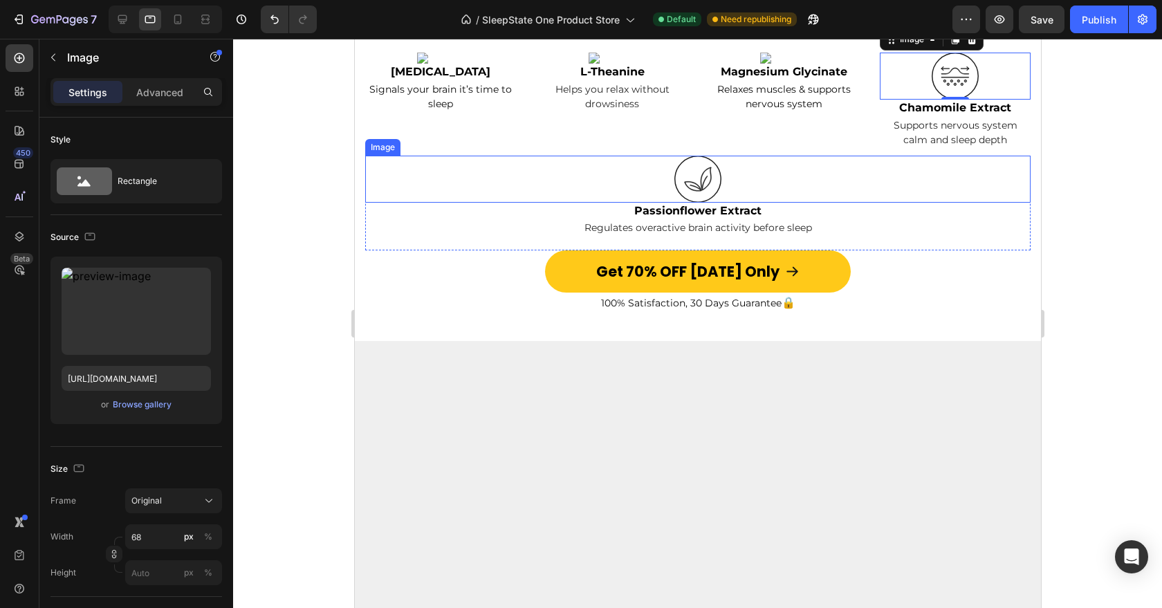
click at [699, 167] on img at bounding box center [697, 143] width 47 height 47
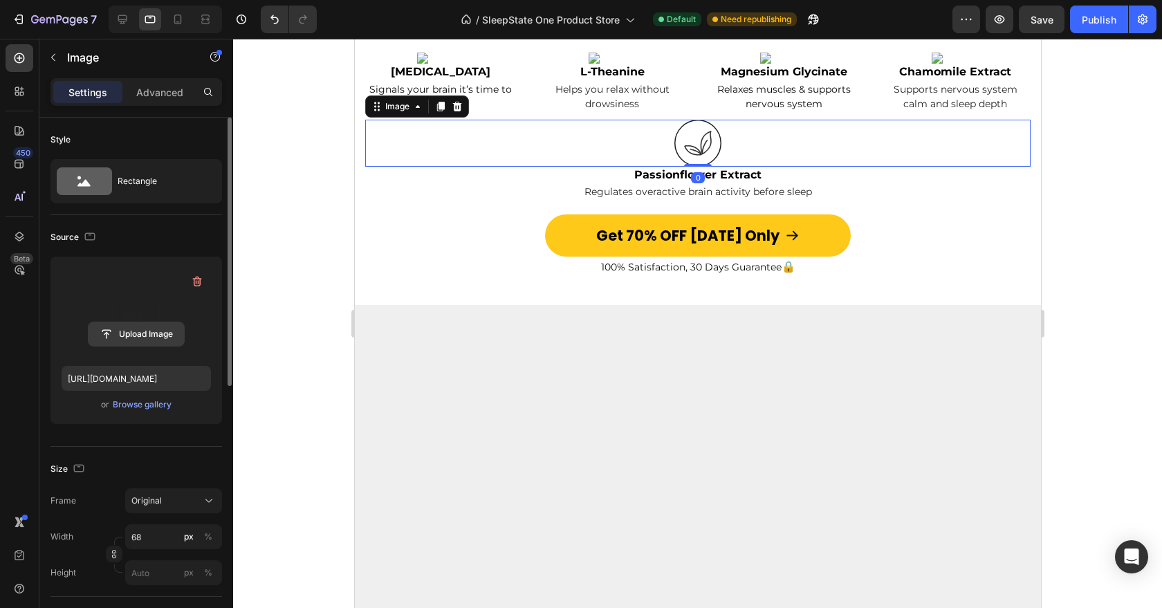
click at [149, 334] on input "file" at bounding box center [136, 334] width 95 height 24
click at [150, 402] on div "Browse gallery" at bounding box center [142, 405] width 59 height 12
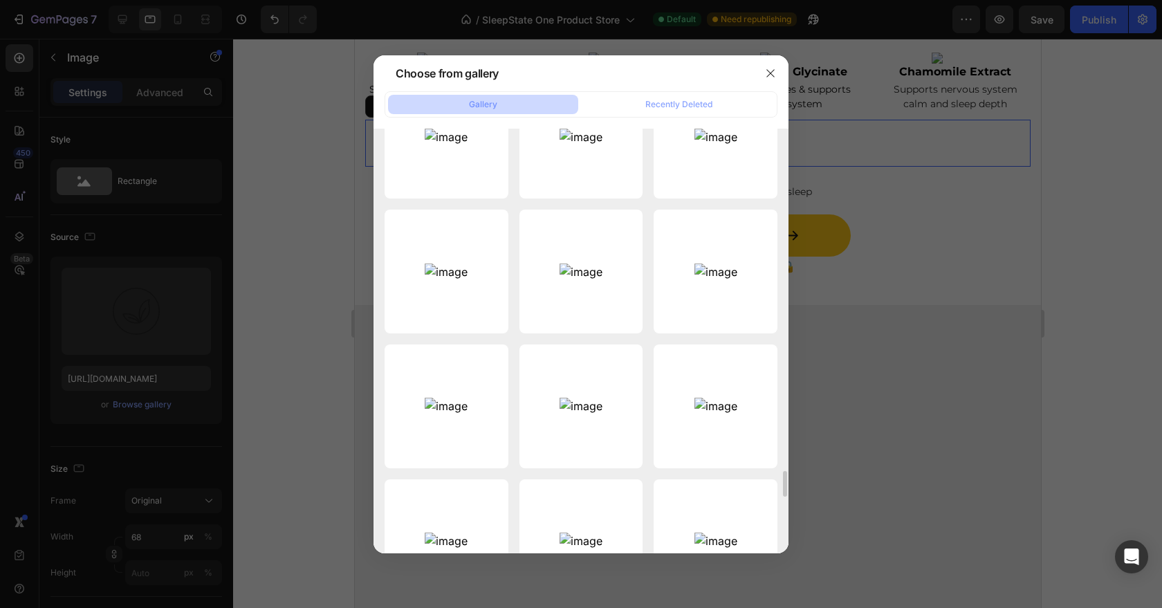
scroll to position [6133, 0]
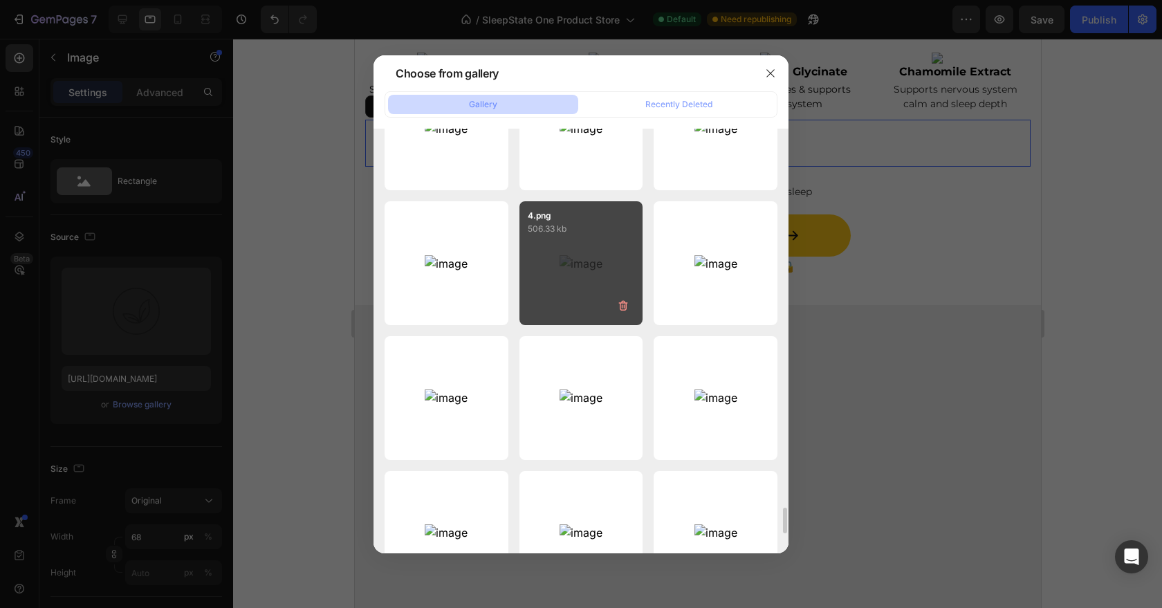
click at [571, 248] on div "4.png 506.33 kb" at bounding box center [582, 263] width 124 height 124
type input "https://cdn.shopify.com/s/files/1/0954/1713/9532/files/gempages_571746078035018…"
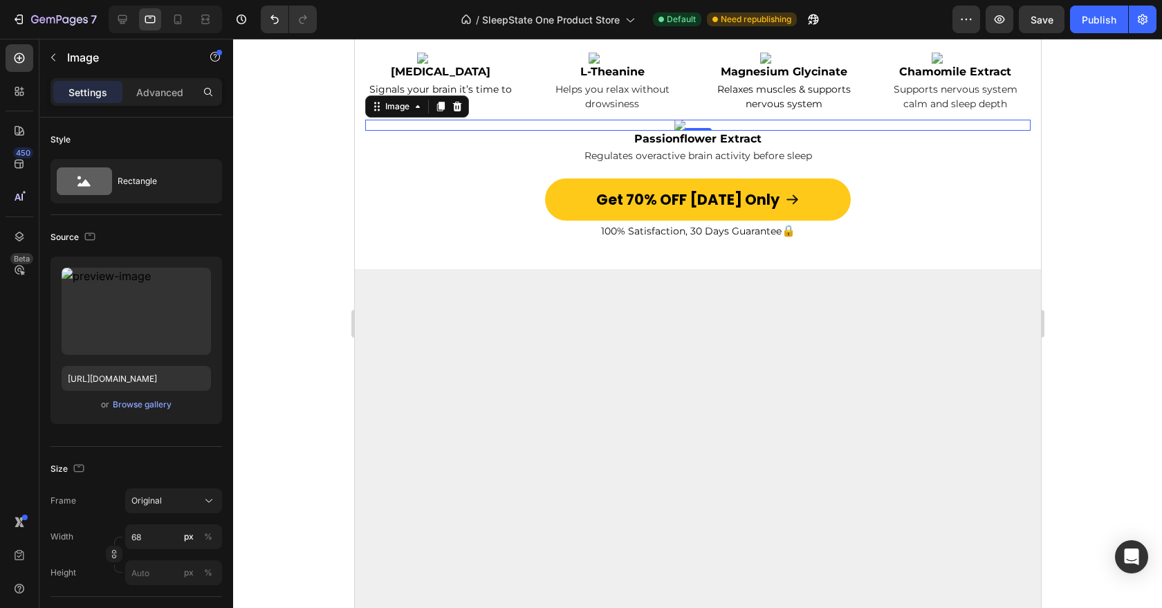
click at [1110, 446] on div at bounding box center [697, 323] width 929 height 569
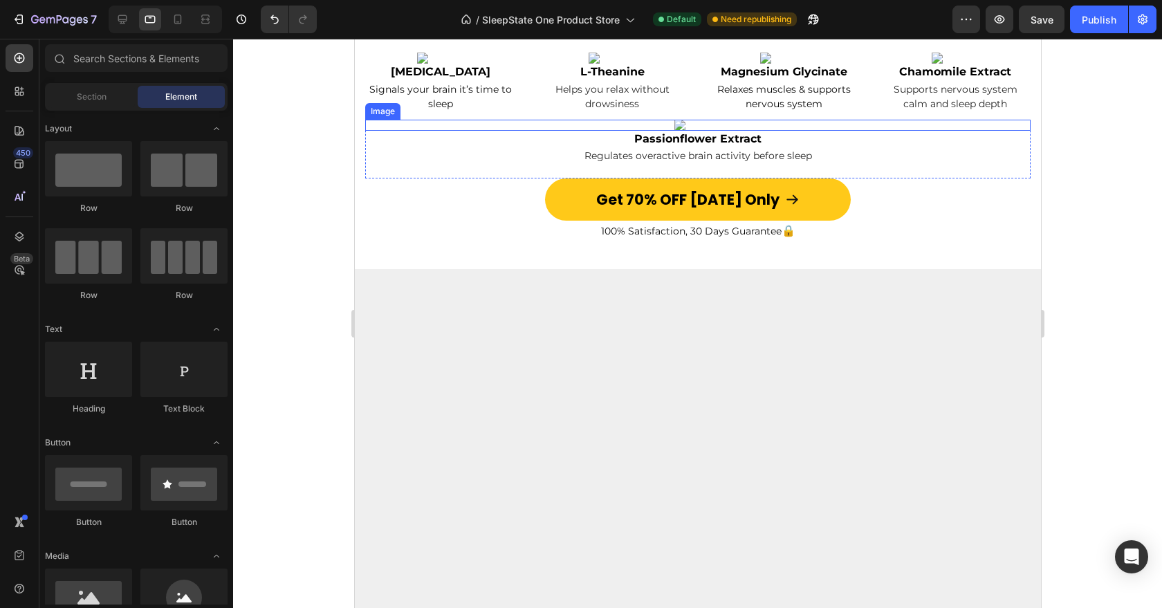
click at [735, 131] on div at bounding box center [698, 125] width 666 height 11
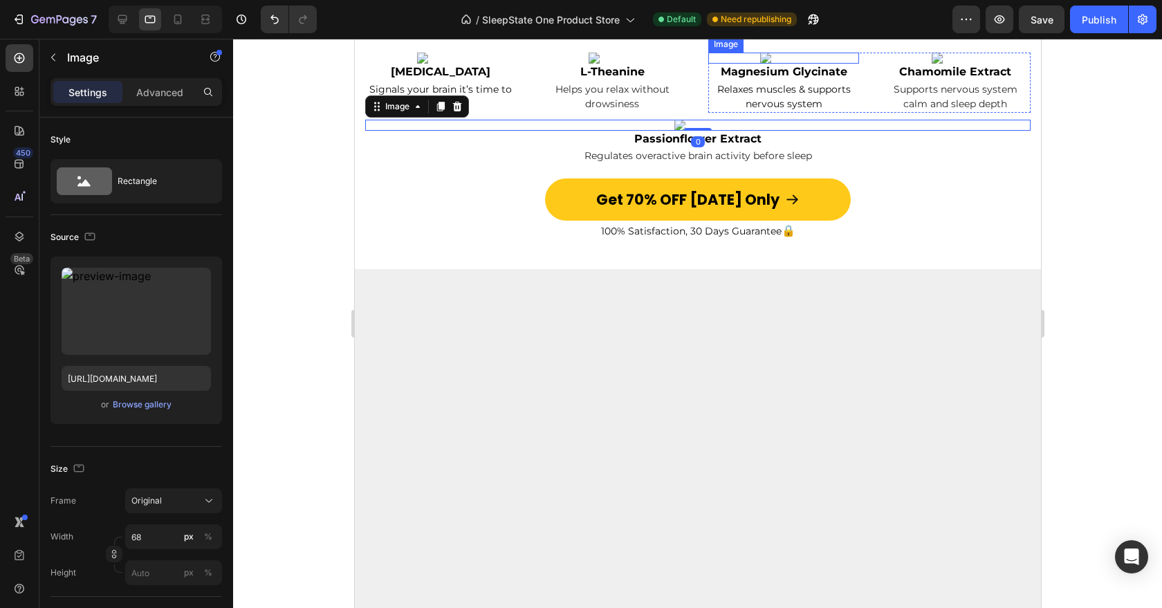
click at [794, 64] on img at bounding box center [783, 58] width 47 height 11
click at [738, 131] on div at bounding box center [698, 125] width 666 height 11
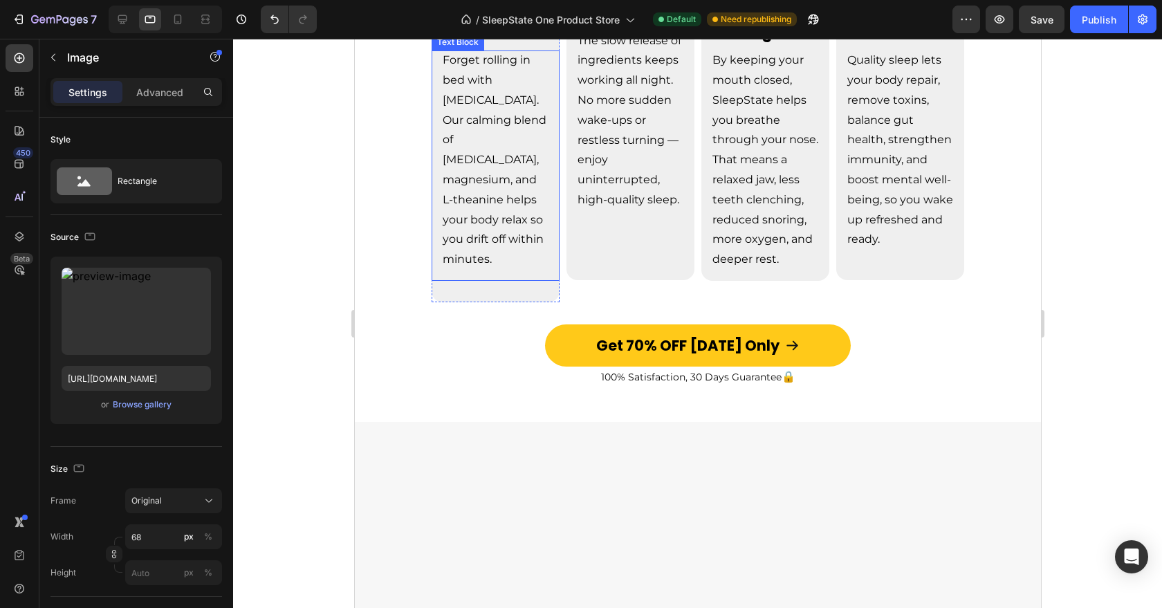
scroll to position [3318, 0]
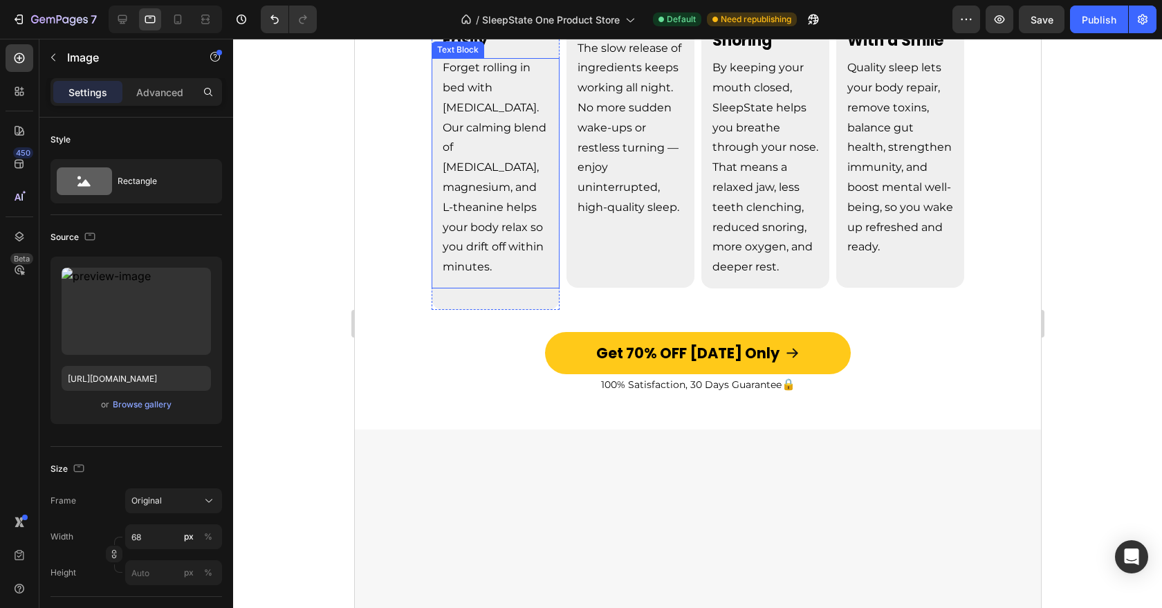
click at [555, 289] on div "Forget rolling in bed with [MEDICAL_DATA]. Our calming blend of [MEDICAL_DATA],…" at bounding box center [495, 173] width 128 height 230
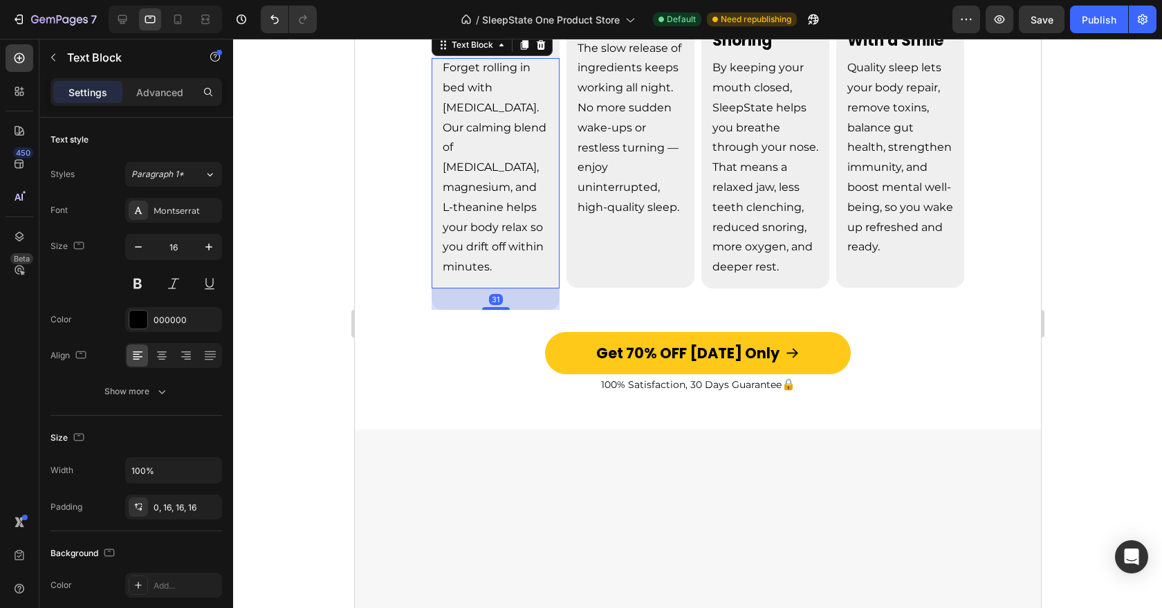
click at [558, 289] on div "Forget rolling in bed with [MEDICAL_DATA]. Our calming blend of [MEDICAL_DATA],…" at bounding box center [495, 173] width 128 height 230
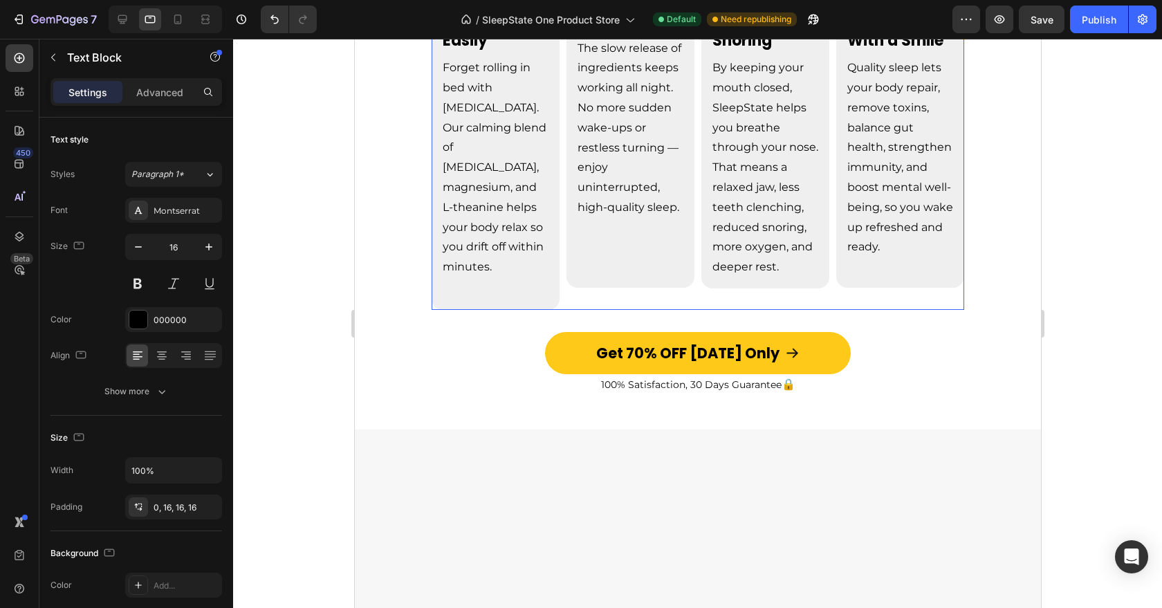
click at [562, 310] on div "Image Fall Asleep Quickly & Easily Text Block Forget rolling in bed with racing…" at bounding box center [697, 147] width 533 height 326
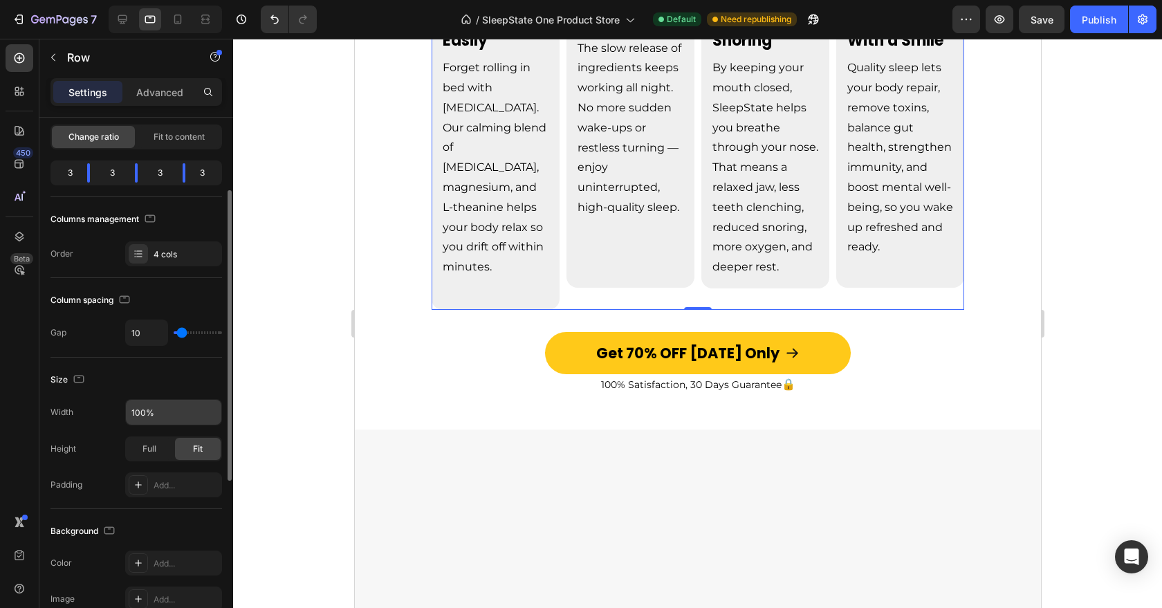
scroll to position [120, 0]
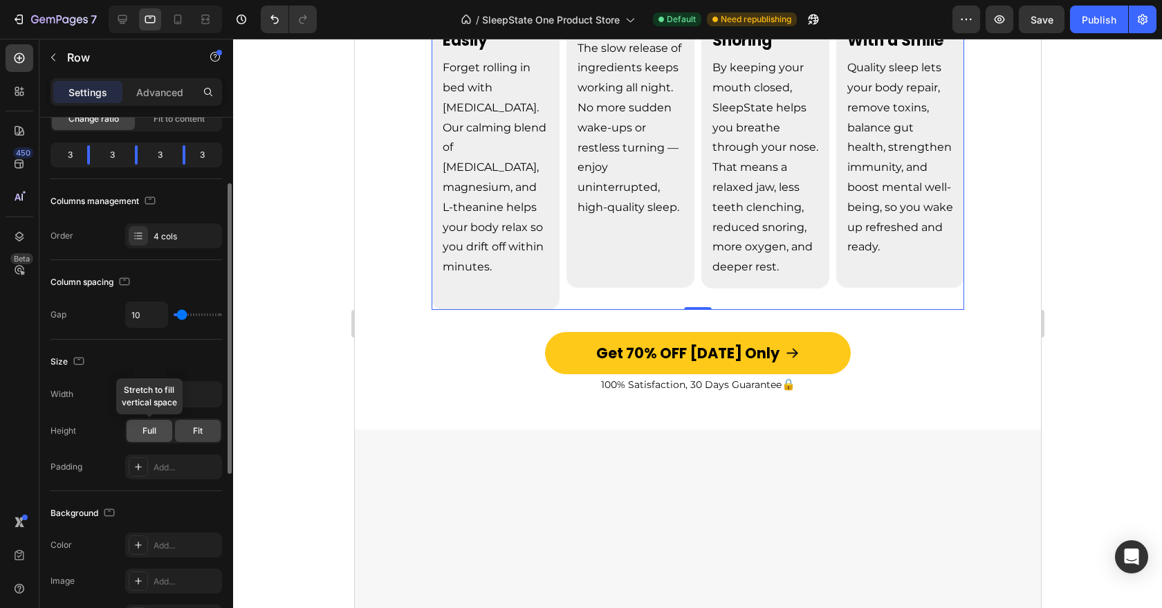
click at [156, 430] on div "Full" at bounding box center [150, 431] width 46 height 22
click at [187, 397] on input "100%" at bounding box center [173, 394] width 95 height 25
click at [194, 428] on span "Fit" at bounding box center [198, 431] width 10 height 12
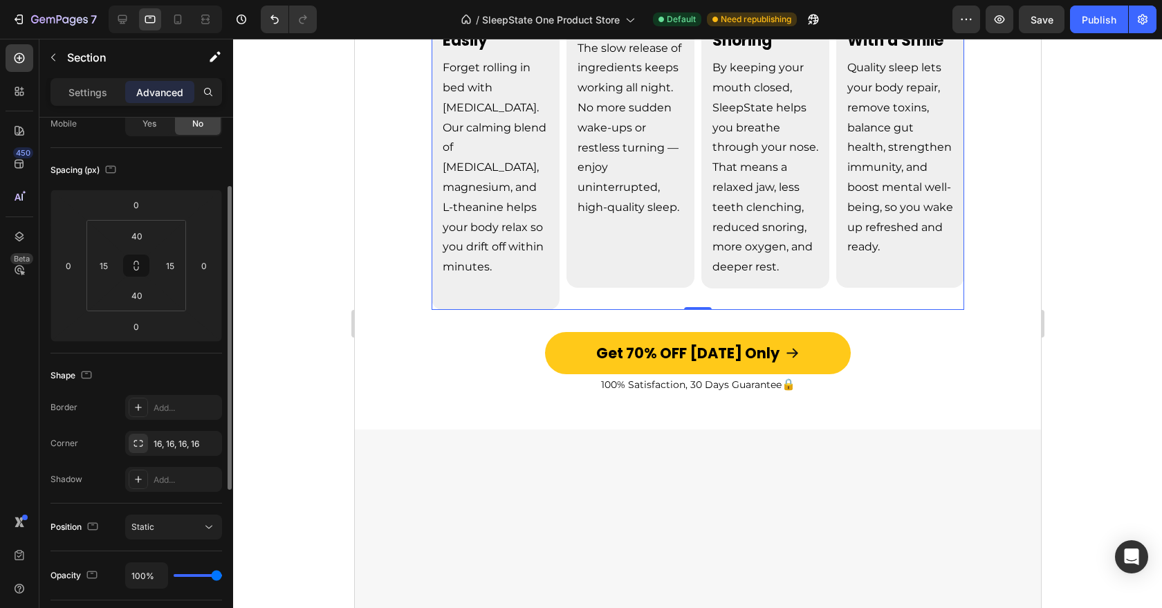
click at [371, 327] on div "Great Sleep Is Life-Changing Heading Image Fall Asleep Quickly & Easily Text Bl…" at bounding box center [698, 170] width 666 height 461
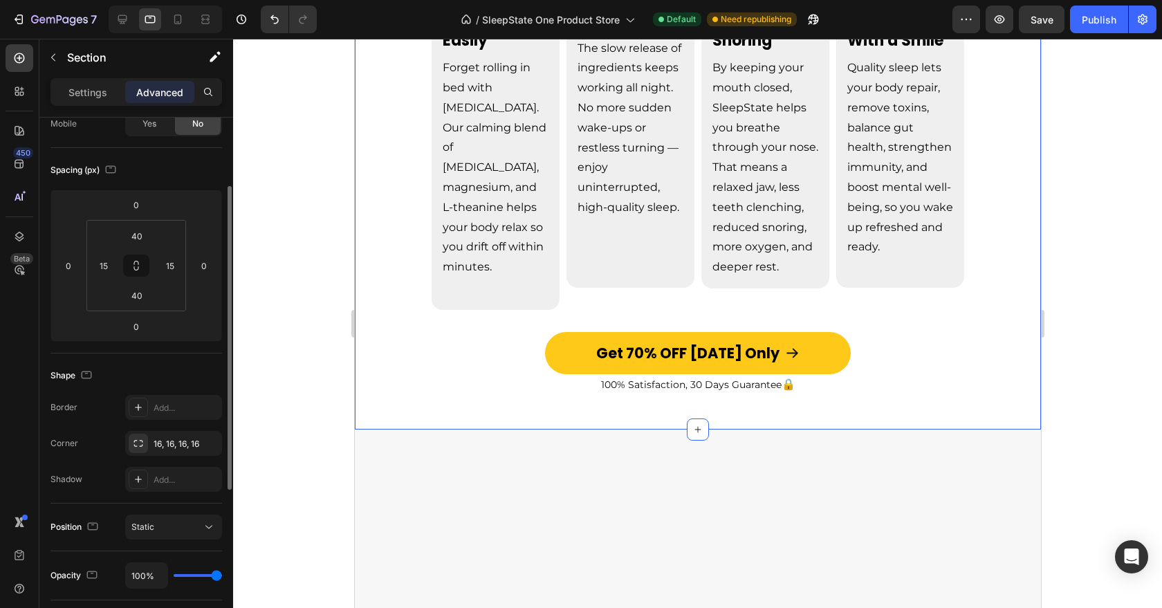
scroll to position [0, 0]
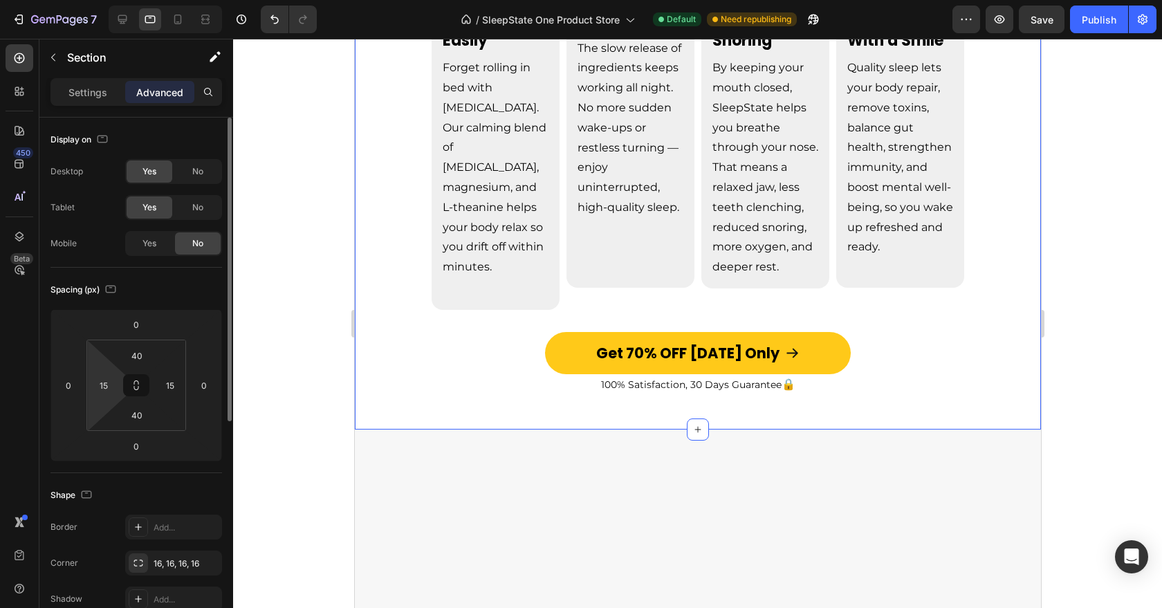
click at [121, 0] on html "7 Version history / SleepState One Product Store Default Need republishing Prev…" at bounding box center [581, 0] width 1162 height 0
type input "0"
click at [172, 392] on input "15" at bounding box center [170, 385] width 21 height 21
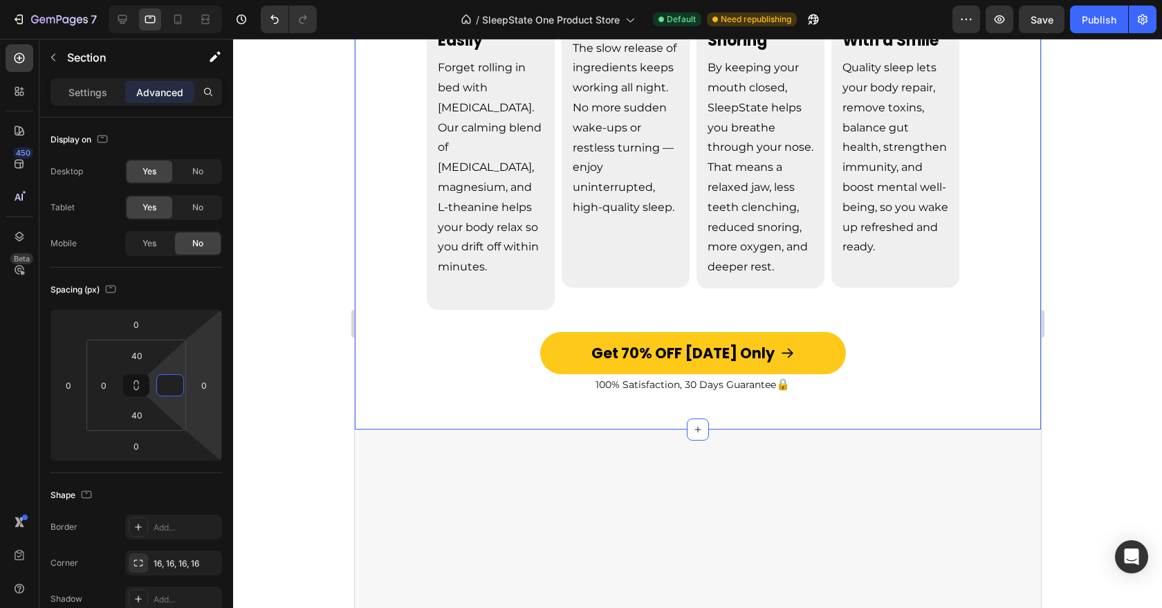
click at [412, 335] on div "Great Sleep Is Life-Changing Heading Image Fall Asleep Quickly & Easily Text Bl…" at bounding box center [692, 170] width 676 height 461
type input "0"
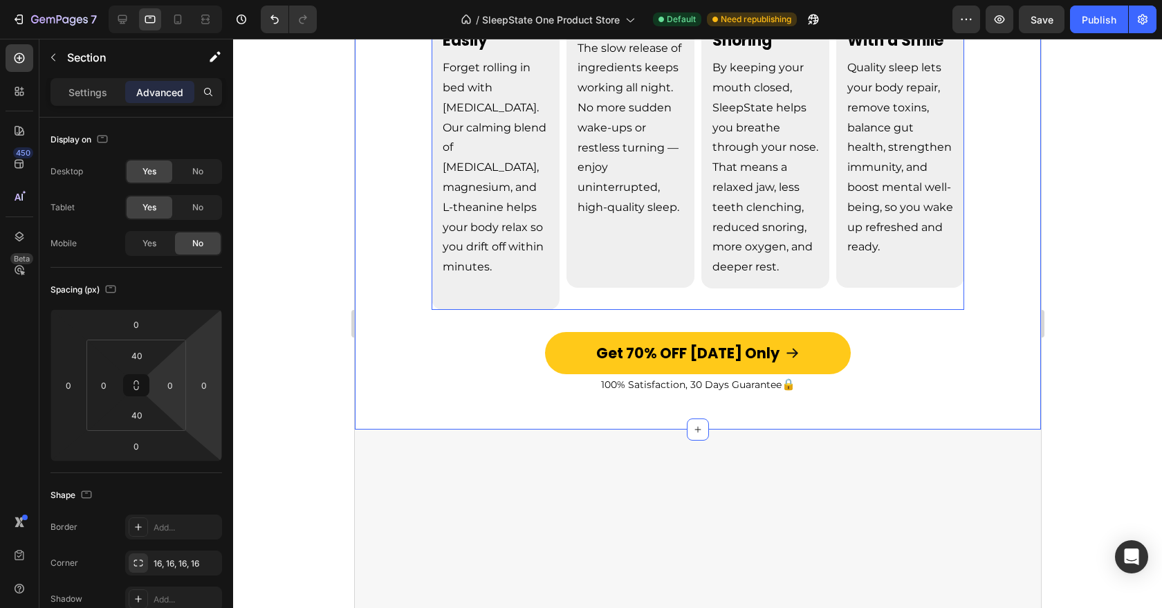
click at [560, 310] on div "Image Fall Asleep Quickly & Easily Text Block Forget rolling in bed with racing…" at bounding box center [697, 147] width 533 height 326
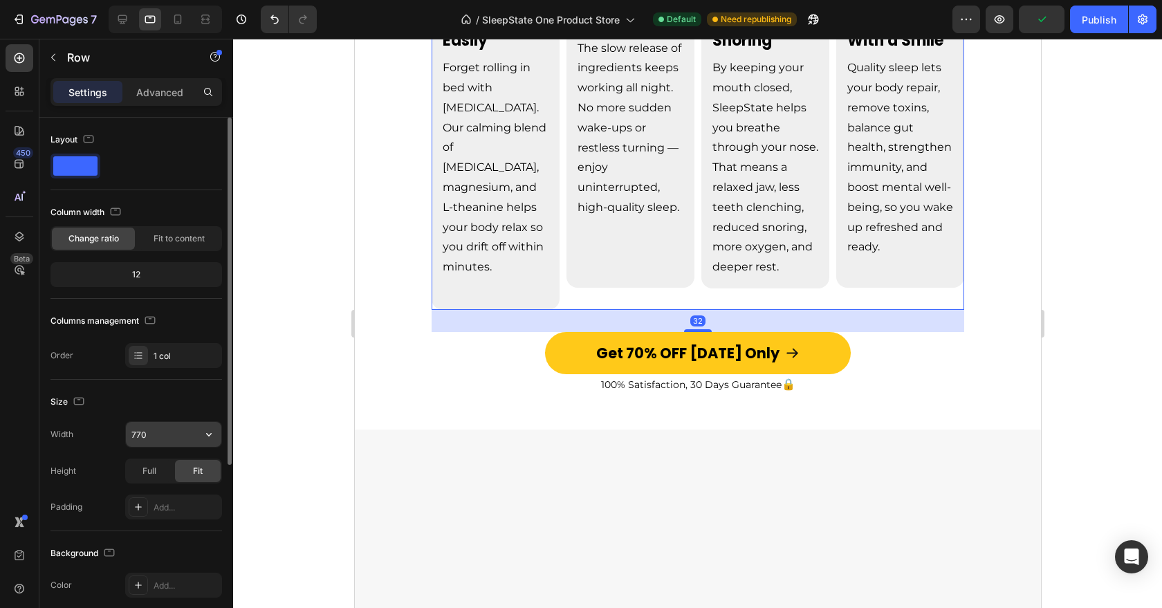
click at [167, 436] on input "770" at bounding box center [173, 434] width 95 height 25
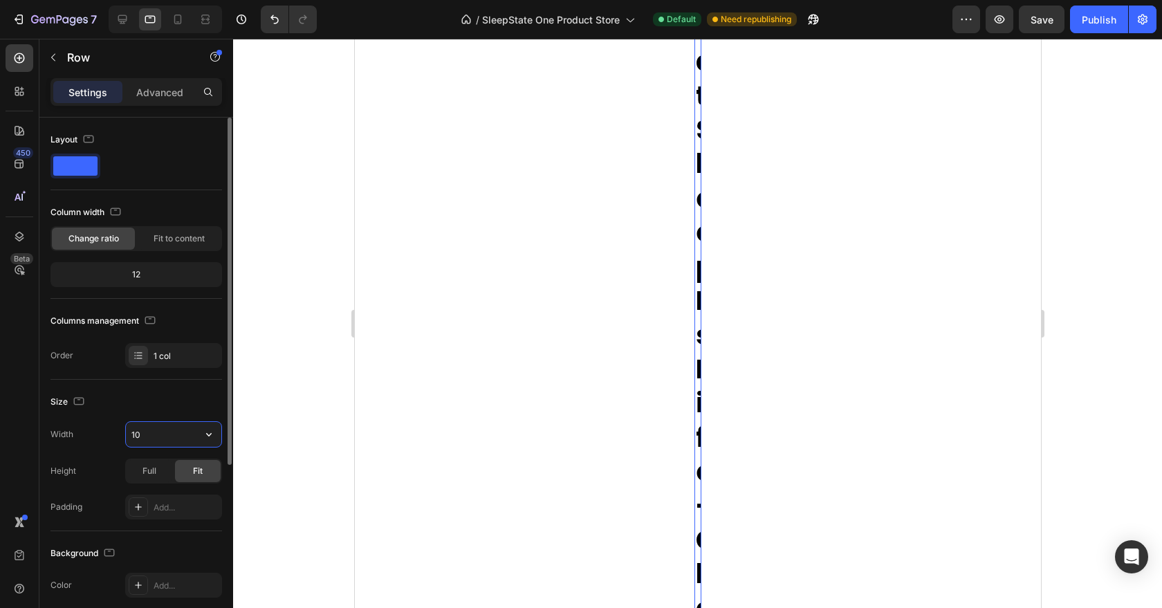
type input "1"
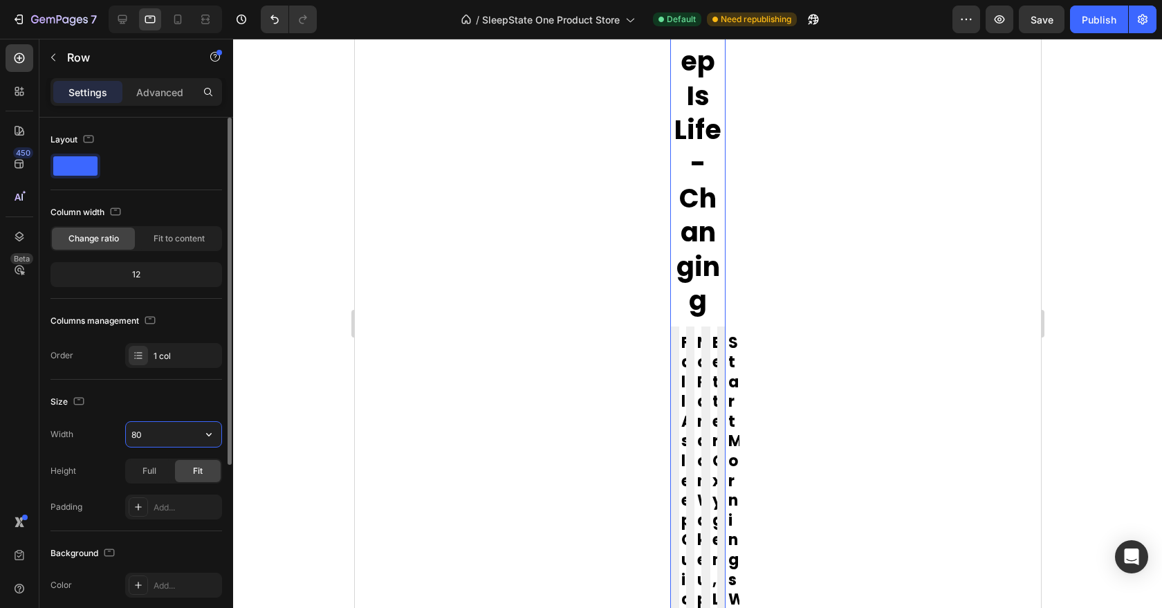
type input "8"
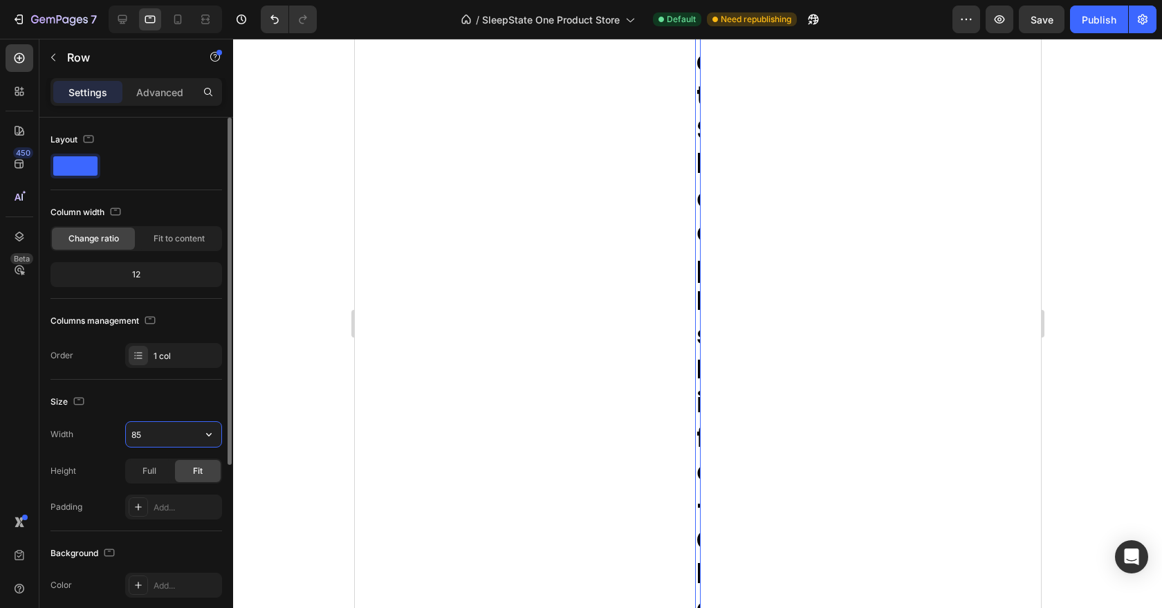
type input "850"
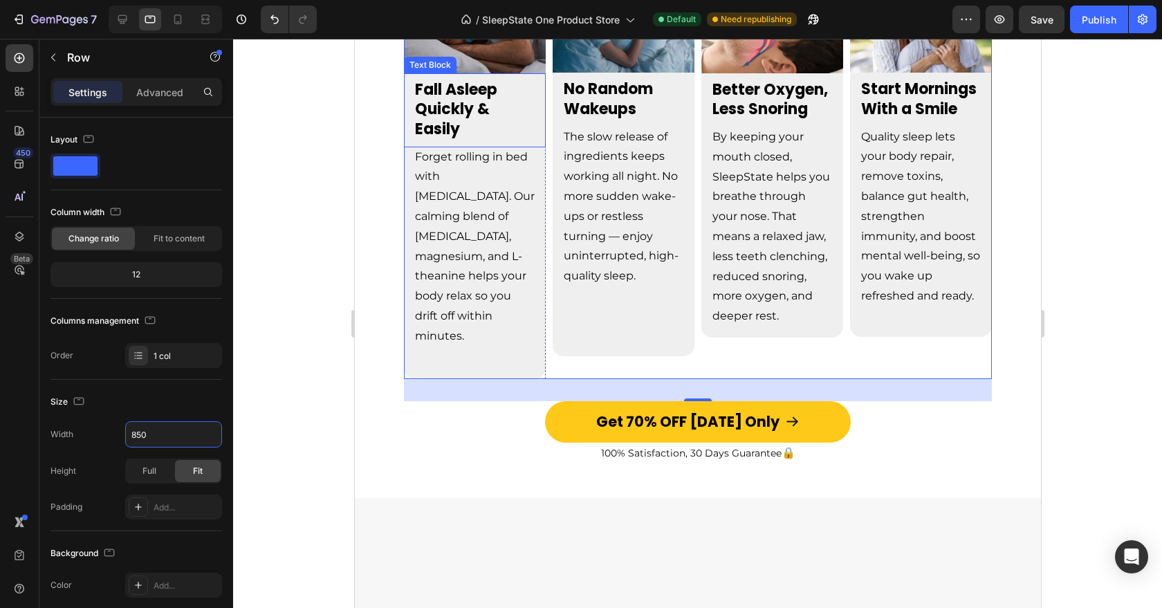
click at [500, 140] on p "Fall Asleep Quickly & Easily" at bounding box center [474, 110] width 120 height 60
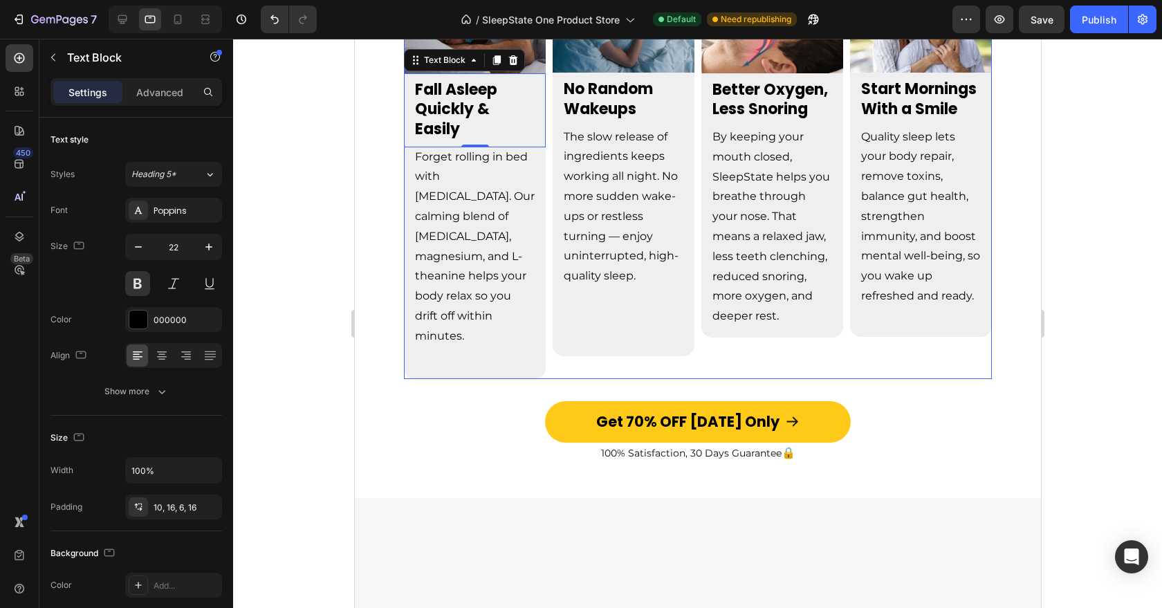
click at [548, 284] on div "Image Fall Asleep Quickly & Easily Text Block 0 Forget rolling in bed with raci…" at bounding box center [697, 181] width 588 height 394
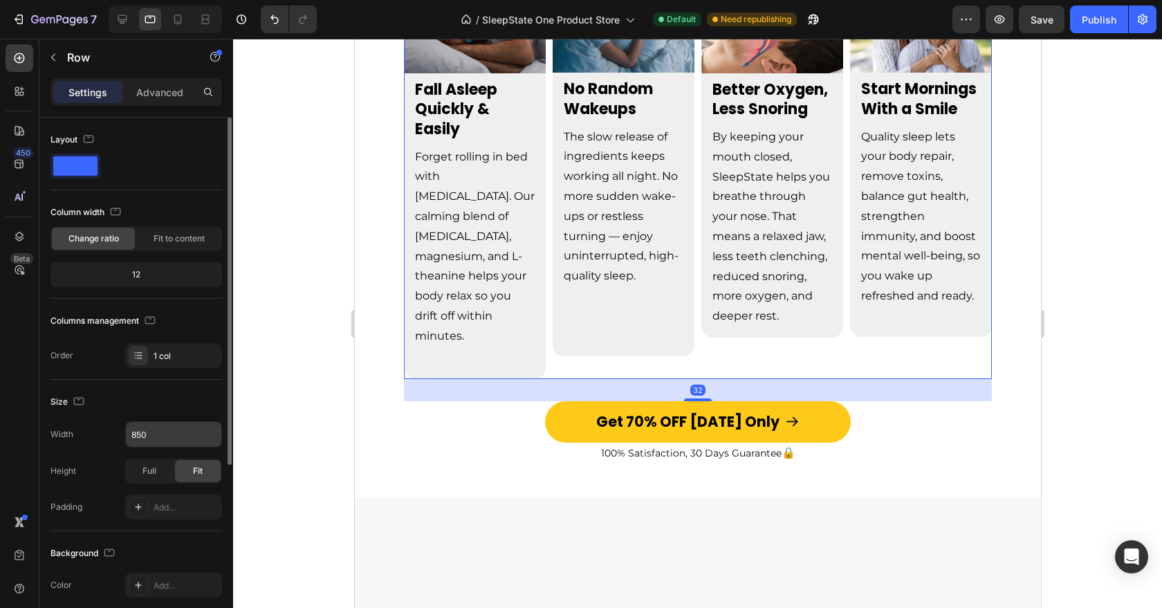
click at [176, 439] on input "850" at bounding box center [173, 434] width 95 height 25
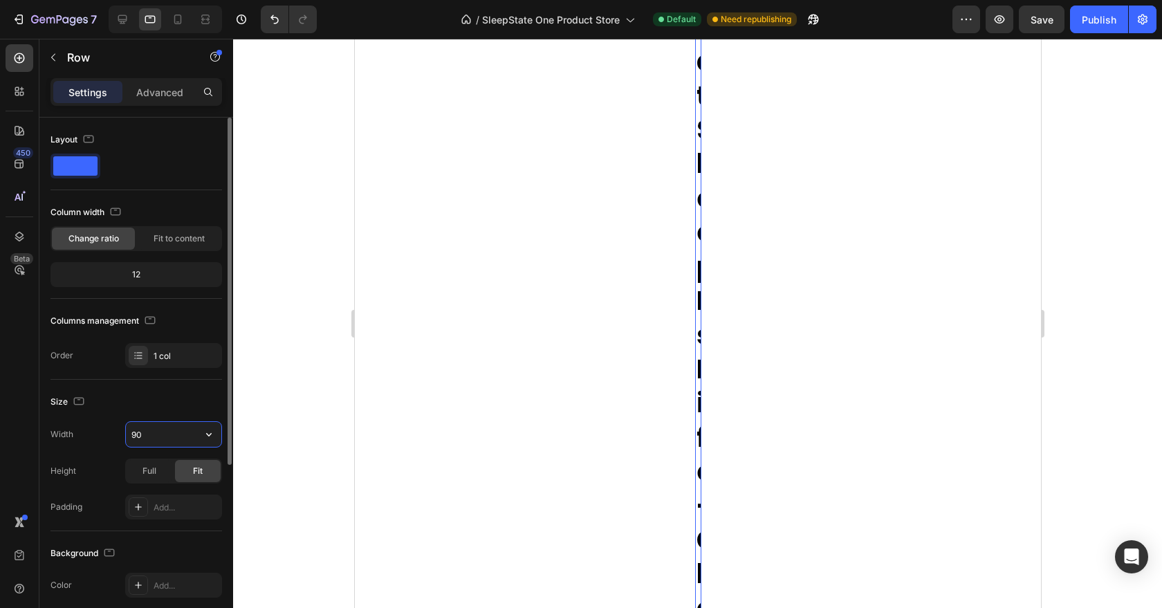
type input "900"
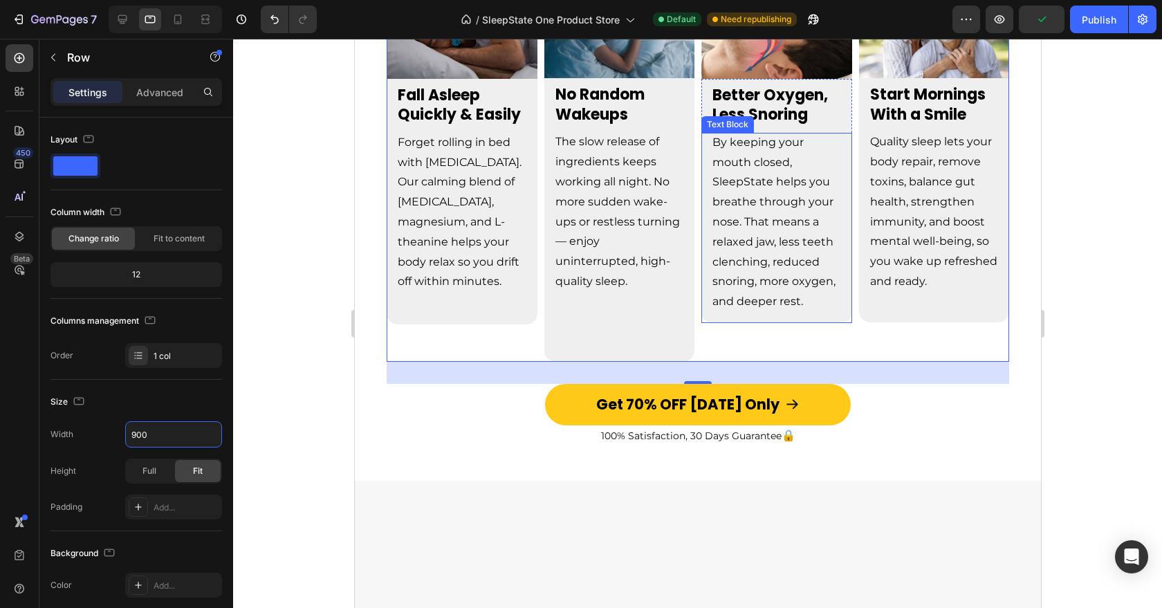
click at [646, 288] on span "The slow release of ingredients keeps working all night. No more sudden wake-up…" at bounding box center [617, 211] width 125 height 153
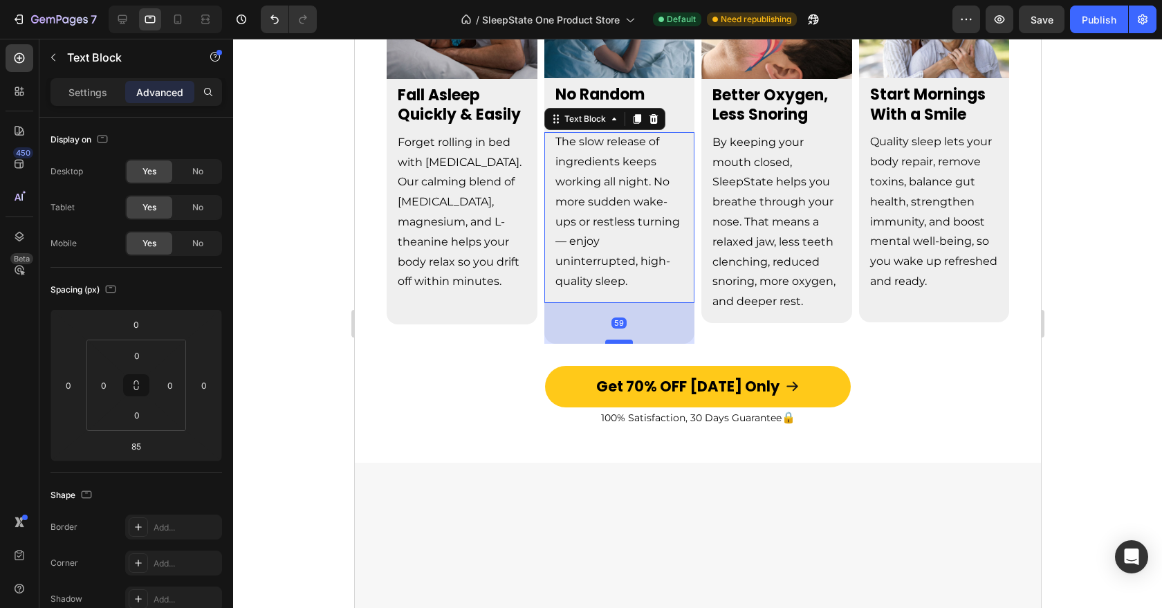
drag, startPoint x: 623, startPoint y: 527, endPoint x: 623, endPoint y: 509, distance: 18.0
click at [623, 344] on div at bounding box center [619, 342] width 28 height 4
type input "59"
click at [529, 408] on div "Get 70% OFF [DATE] Only Button" at bounding box center [697, 387] width 686 height 42
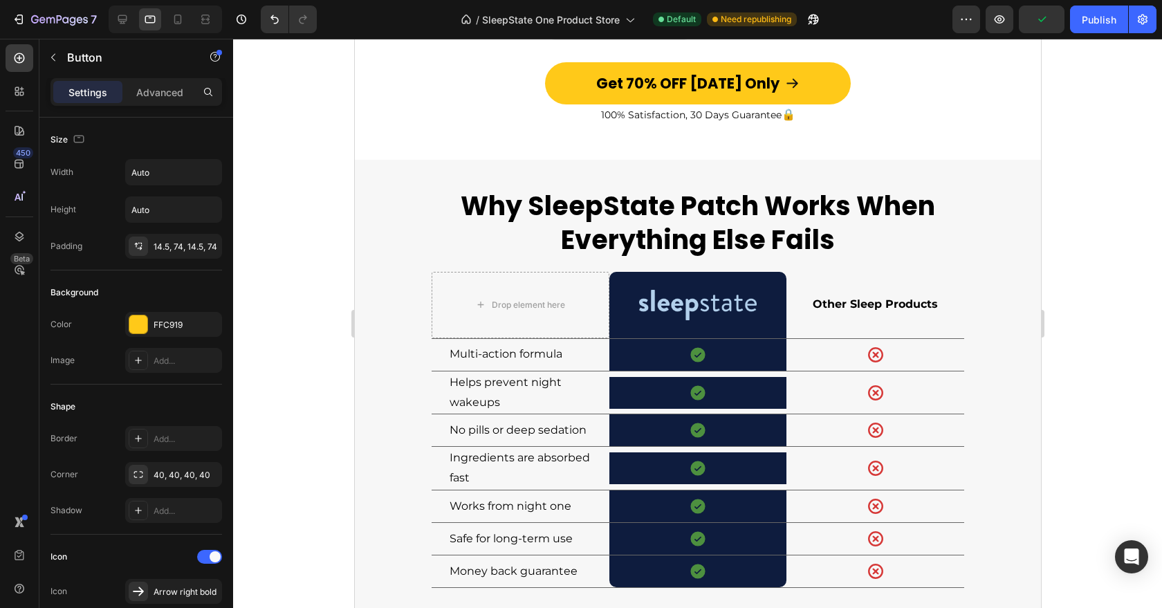
scroll to position [3806, 0]
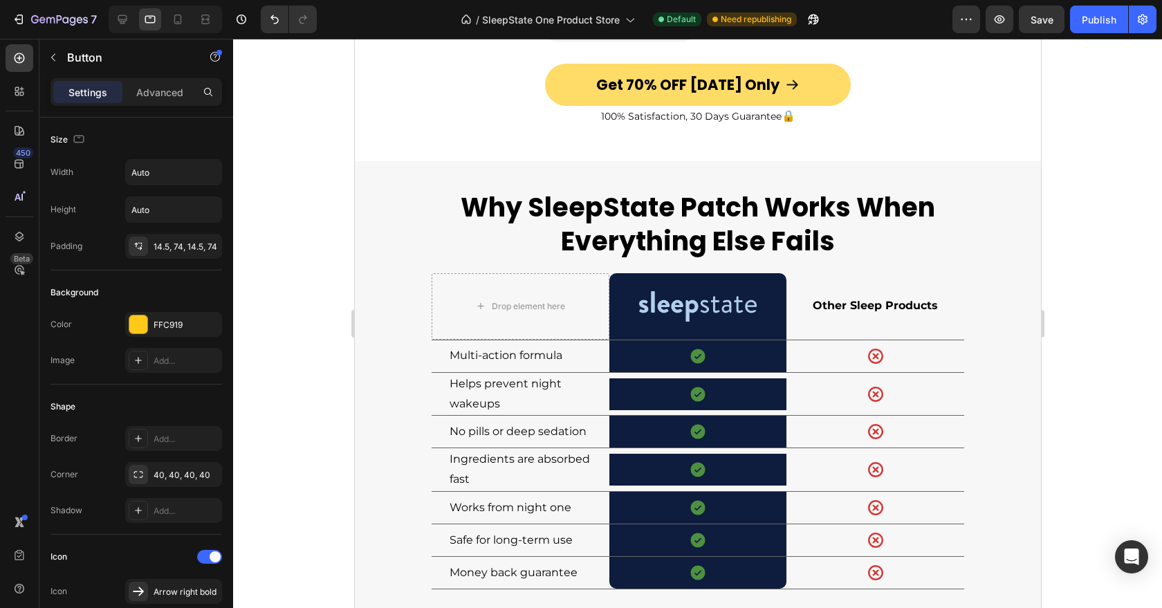
click at [560, 82] on link "Get 70% OFF [DATE] Only" at bounding box center [698, 85] width 306 height 42
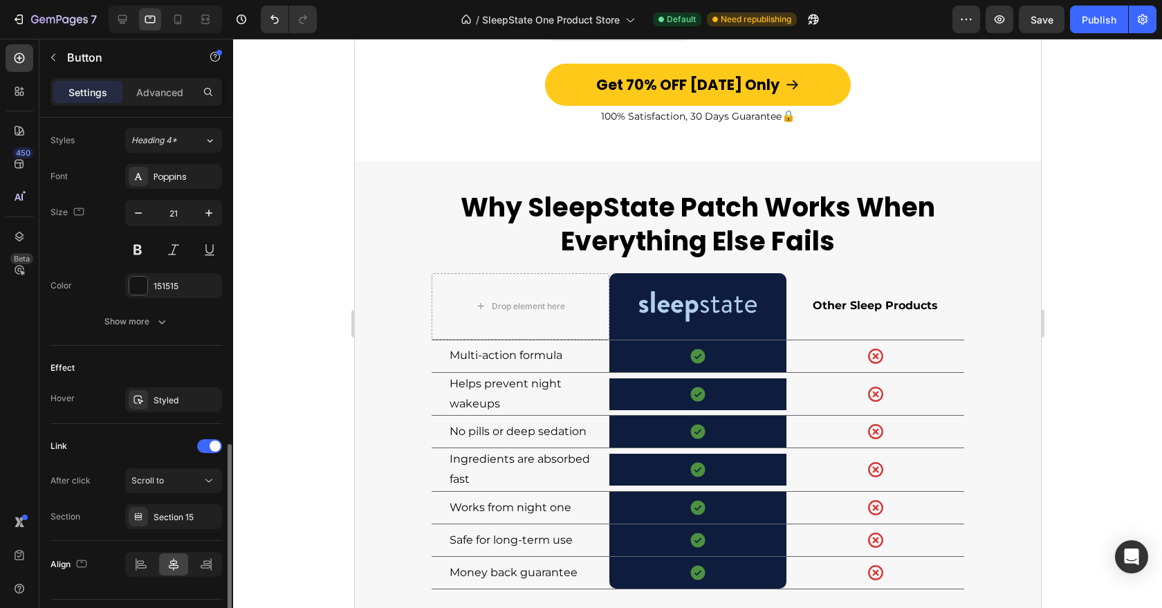
scroll to position [643, 0]
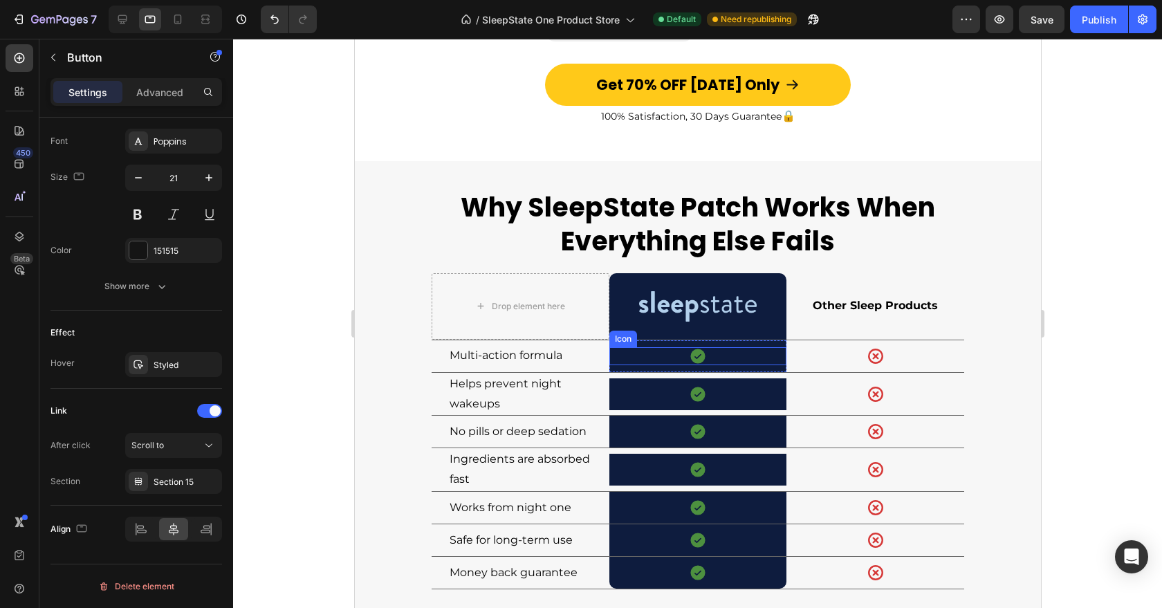
click at [664, 347] on div "Icon" at bounding box center [698, 356] width 178 height 18
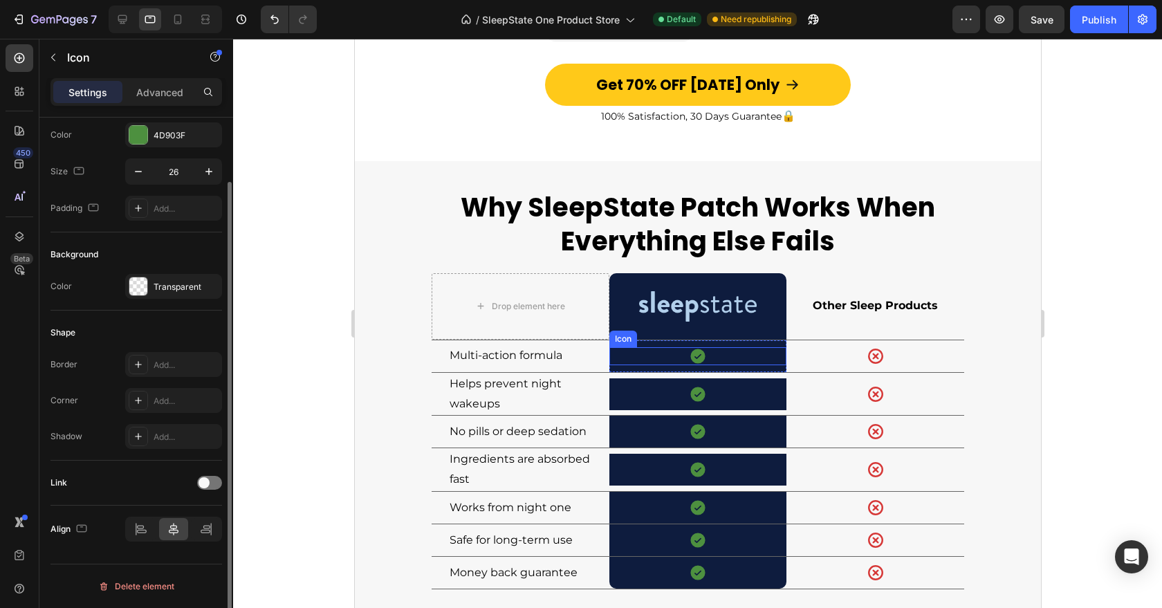
scroll to position [0, 0]
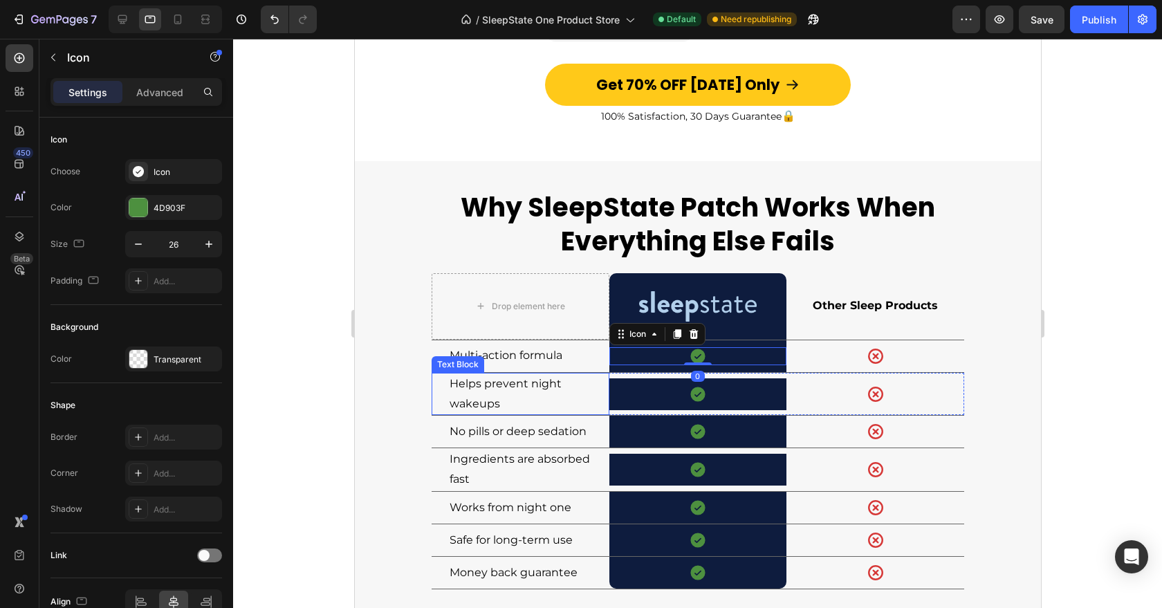
click at [586, 374] on p "Helps prevent night wakeups" at bounding box center [520, 394] width 142 height 40
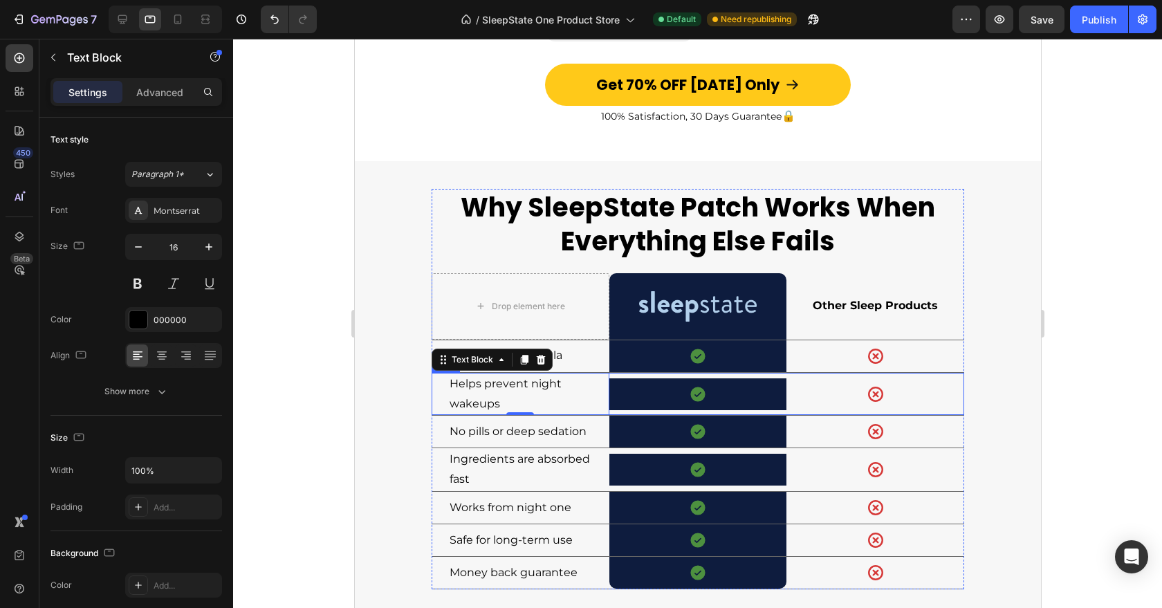
click at [609, 394] on div "Icon Row" at bounding box center [698, 394] width 178 height 43
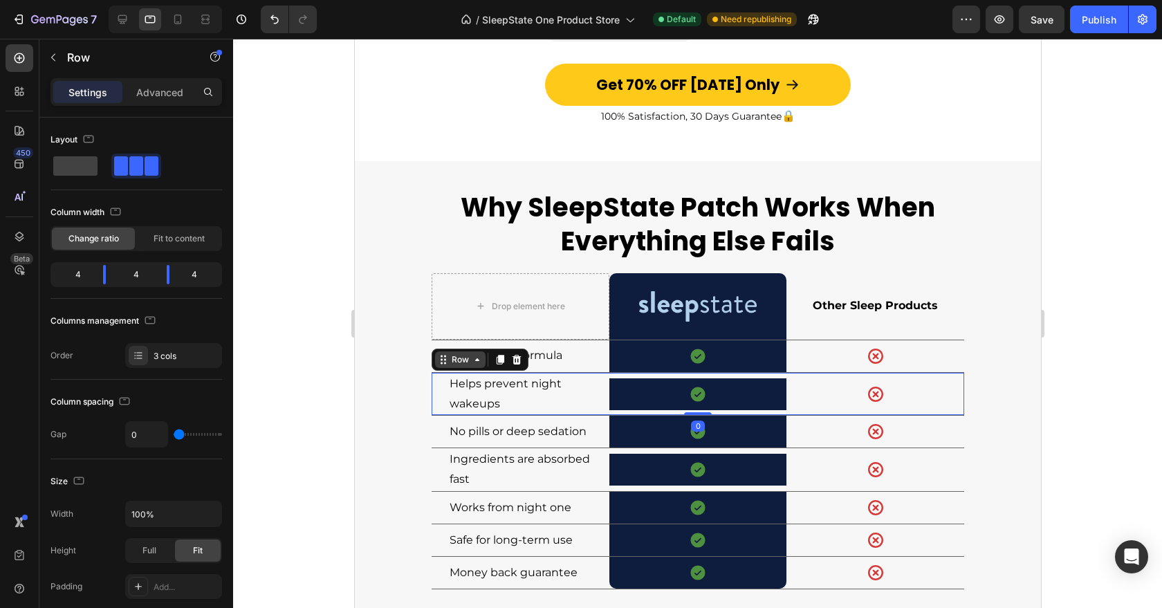
click at [471, 354] on icon at bounding box center [476, 359] width 11 height 11
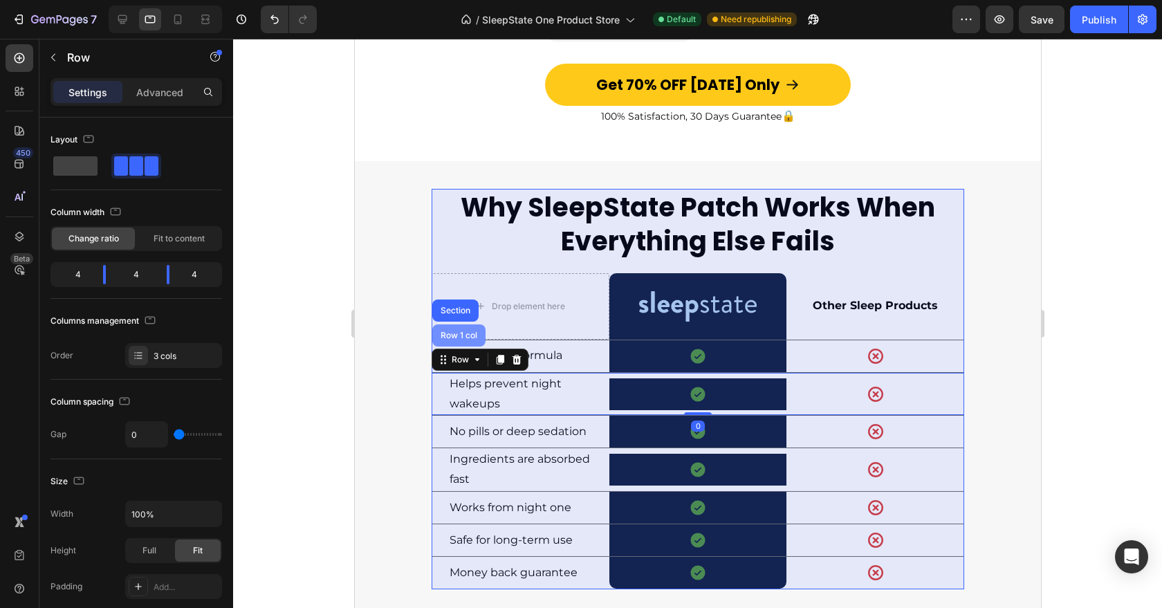
click at [467, 325] on div "Row 1 col" at bounding box center [458, 335] width 53 height 22
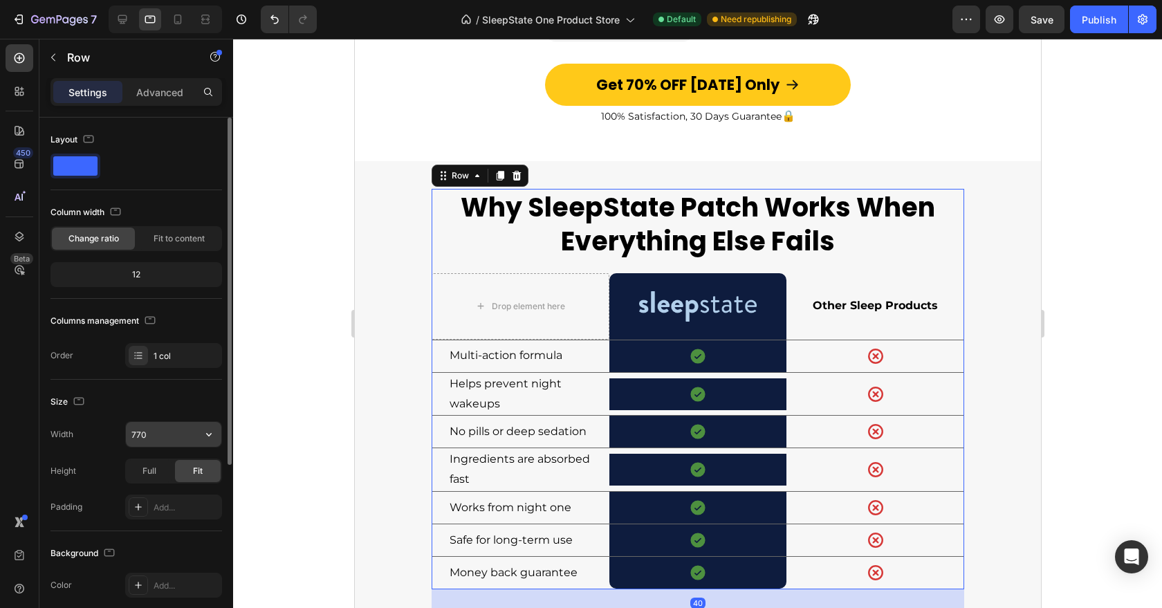
click at [173, 432] on input "770" at bounding box center [173, 434] width 95 height 25
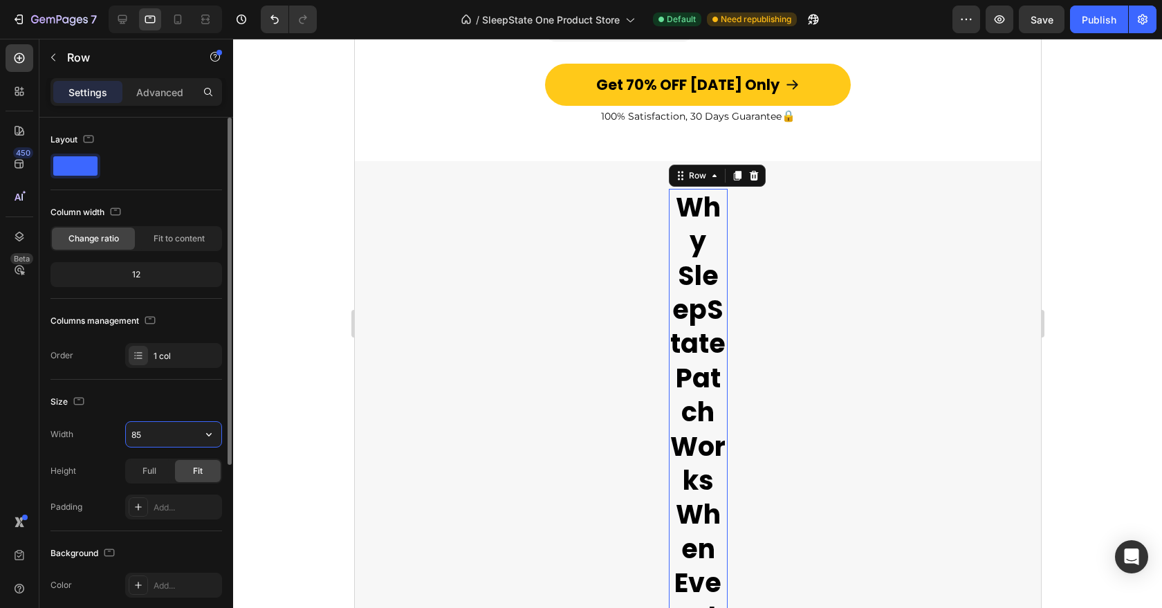
type input "850"
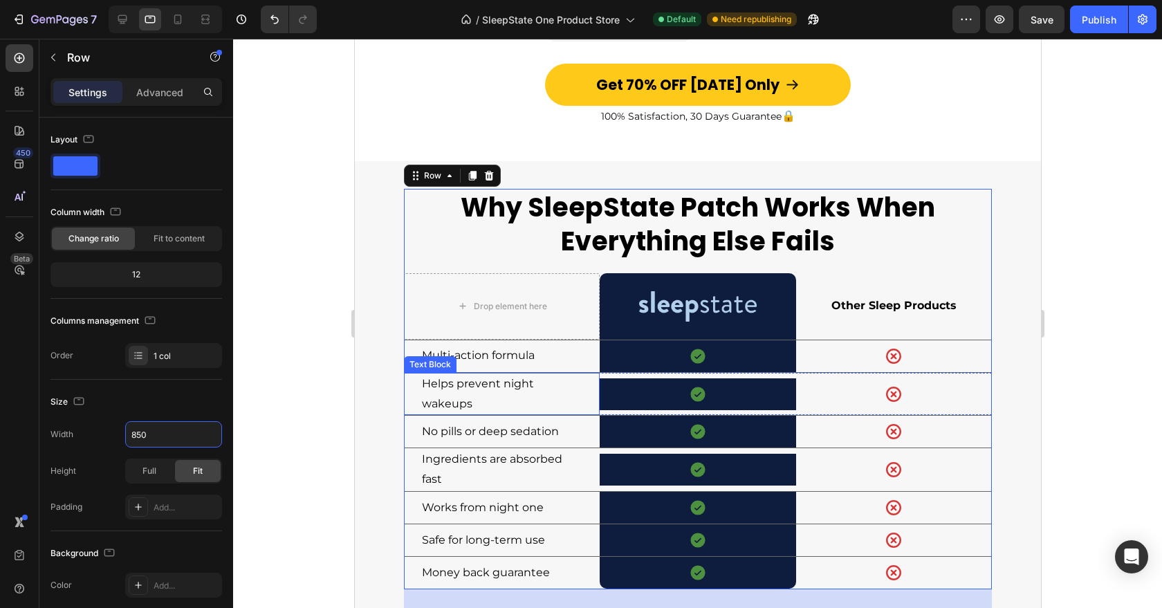
click at [551, 384] on p "Helps prevent night wakeups" at bounding box center [501, 394] width 160 height 40
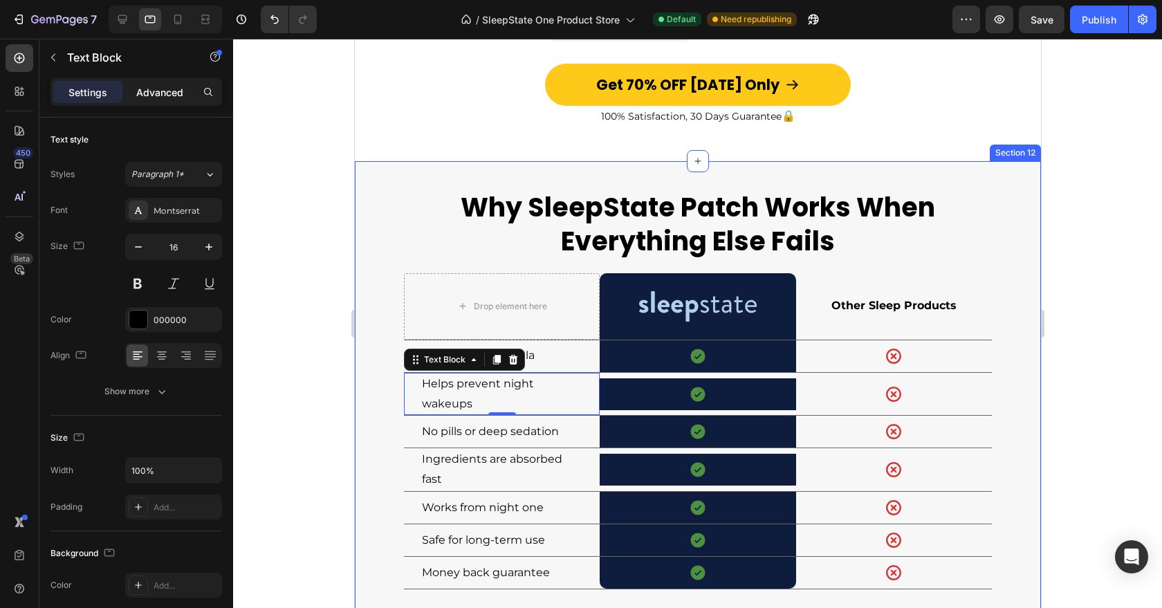
click at [164, 98] on p "Advanced" at bounding box center [159, 92] width 47 height 15
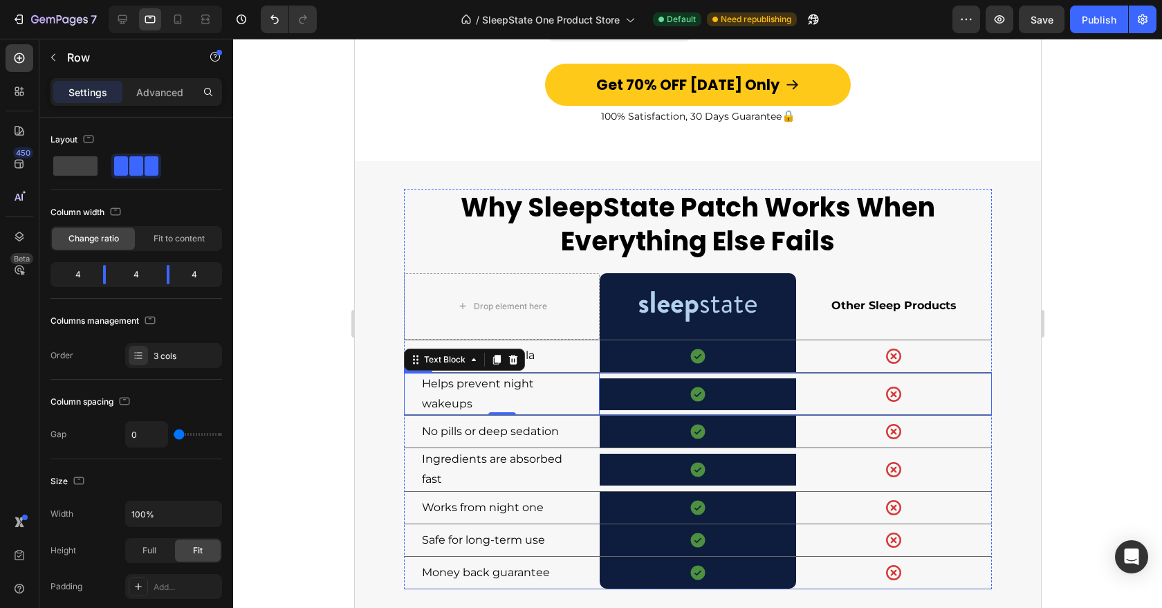
click at [646, 393] on div "Icon Row" at bounding box center [697, 394] width 196 height 43
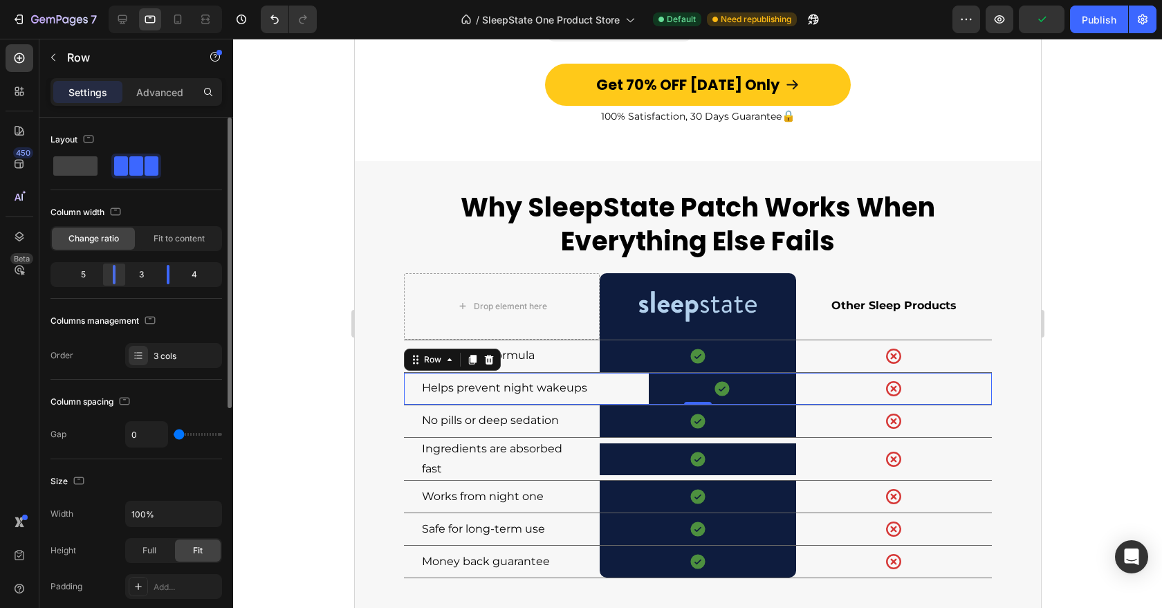
drag, startPoint x: 100, startPoint y: 280, endPoint x: 125, endPoint y: 281, distance: 24.9
click at [156, 281] on div at bounding box center [168, 274] width 25 height 19
drag, startPoint x: 167, startPoint y: 279, endPoint x: 188, endPoint y: 276, distance: 20.9
click at [188, 276] on div at bounding box center [177, 274] width 25 height 19
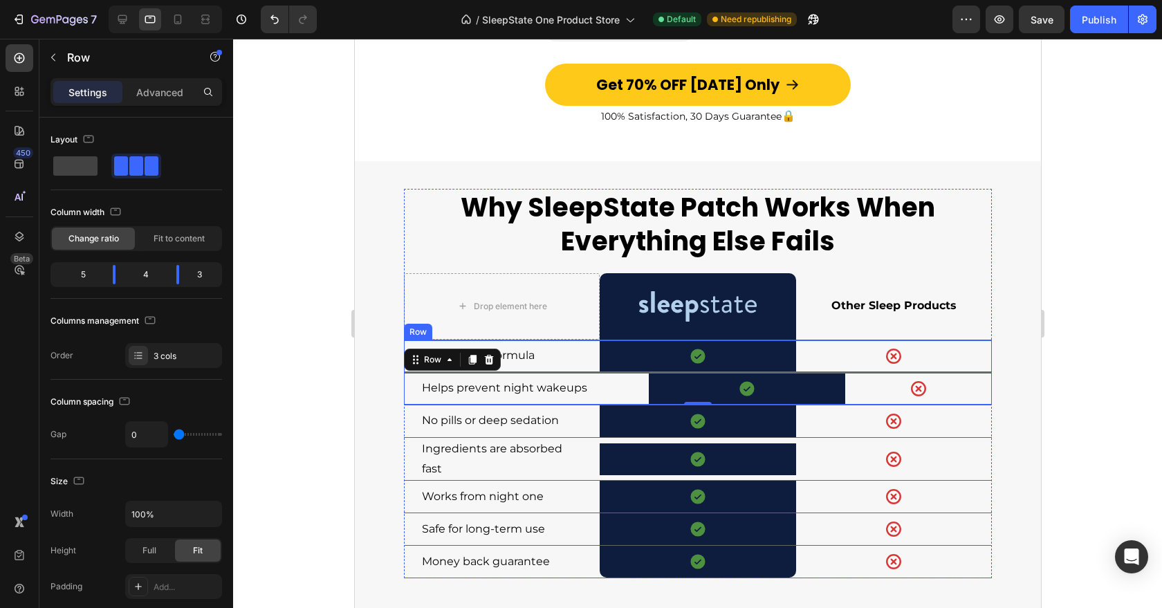
click at [597, 350] on div "Multi-action formula Text Block" at bounding box center [501, 356] width 196 height 32
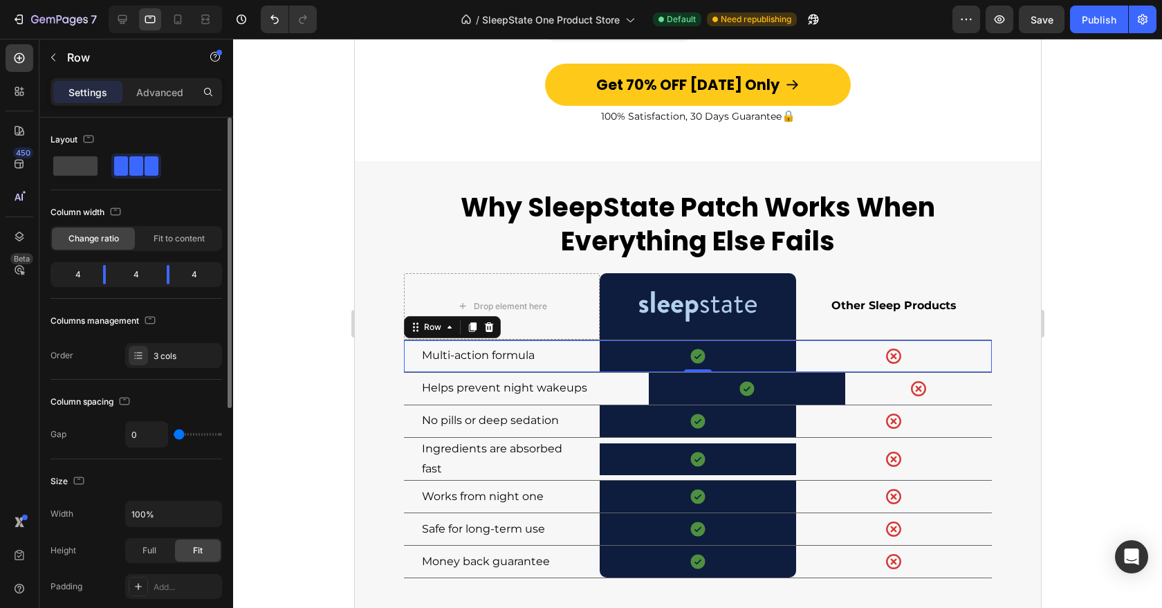
click at [106, 285] on div "4 4 4" at bounding box center [137, 274] width 172 height 25
drag, startPoint x: 105, startPoint y: 282, endPoint x: 122, endPoint y: 284, distance: 17.4
click at [156, 284] on div at bounding box center [168, 274] width 25 height 19
drag, startPoint x: 165, startPoint y: 278, endPoint x: 182, endPoint y: 278, distance: 17.3
click at [182, 278] on div at bounding box center [177, 274] width 25 height 19
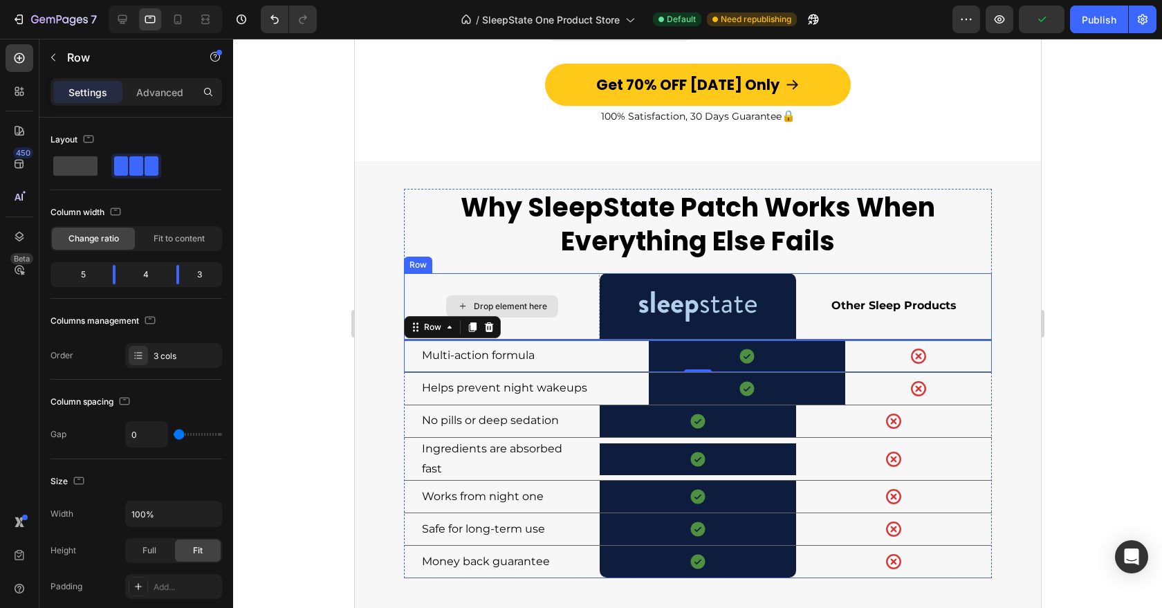
click at [594, 318] on div "Drop element here" at bounding box center [501, 306] width 196 height 66
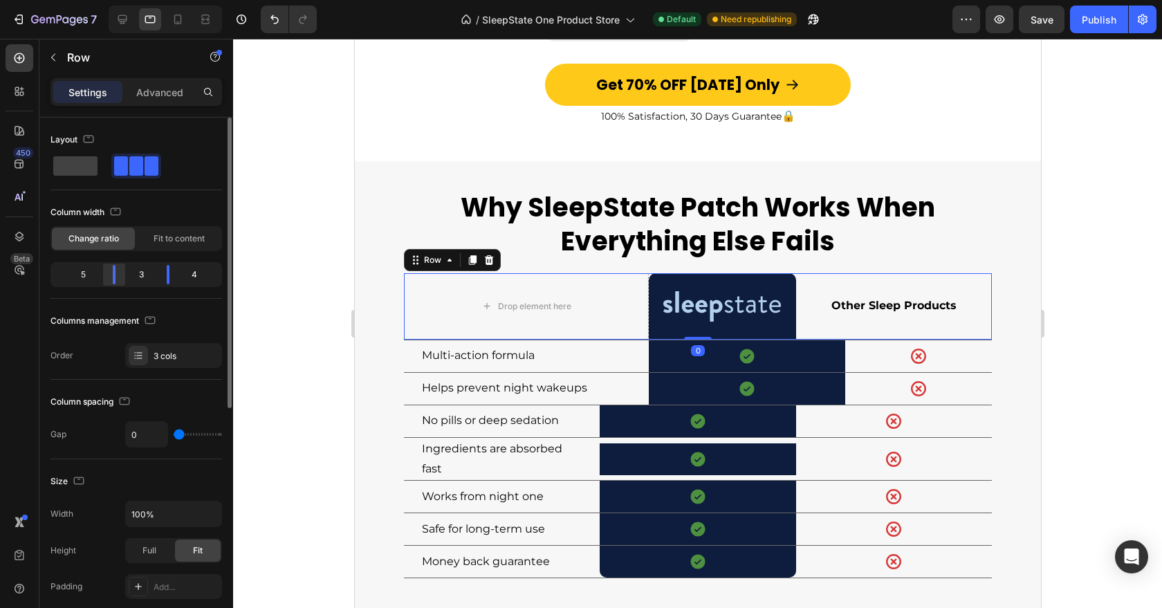
drag, startPoint x: 103, startPoint y: 277, endPoint x: 120, endPoint y: 278, distance: 16.7
click at [156, 278] on div at bounding box center [168, 274] width 25 height 19
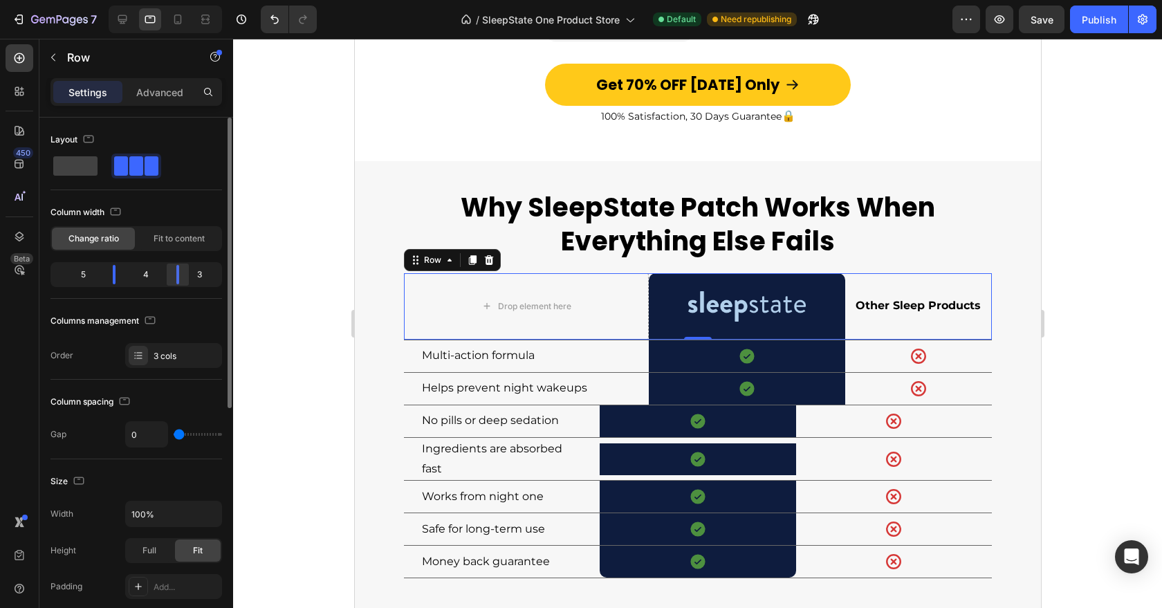
drag, startPoint x: 171, startPoint y: 273, endPoint x: 184, endPoint y: 273, distance: 13.1
click at [184, 273] on div at bounding box center [177, 274] width 25 height 19
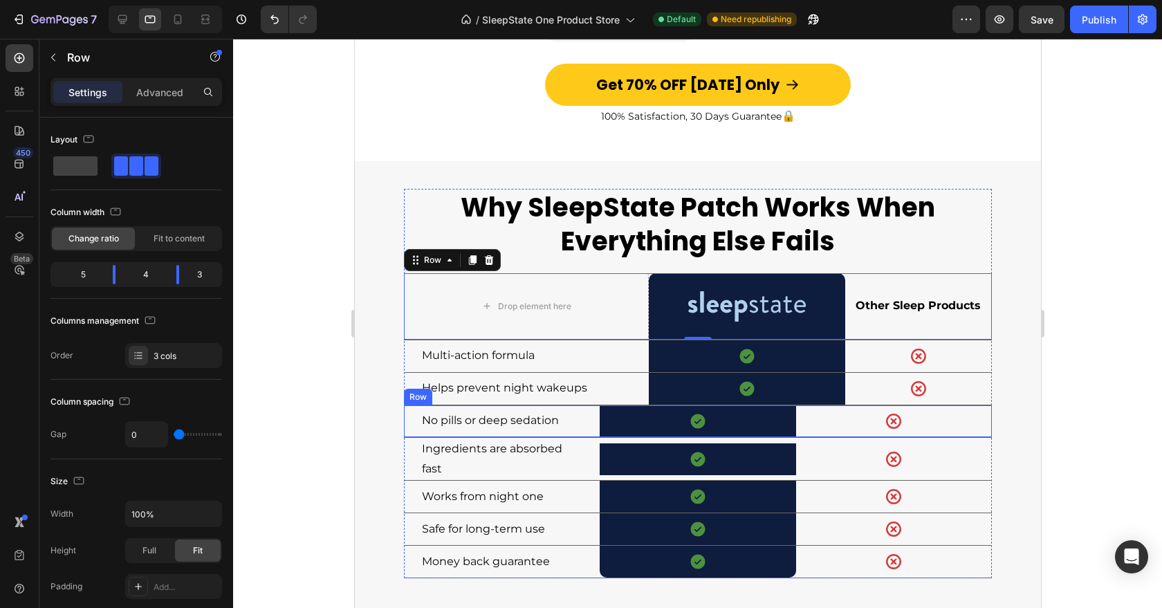
click at [587, 414] on div "No pills or deep sedation Text Block" at bounding box center [501, 421] width 196 height 32
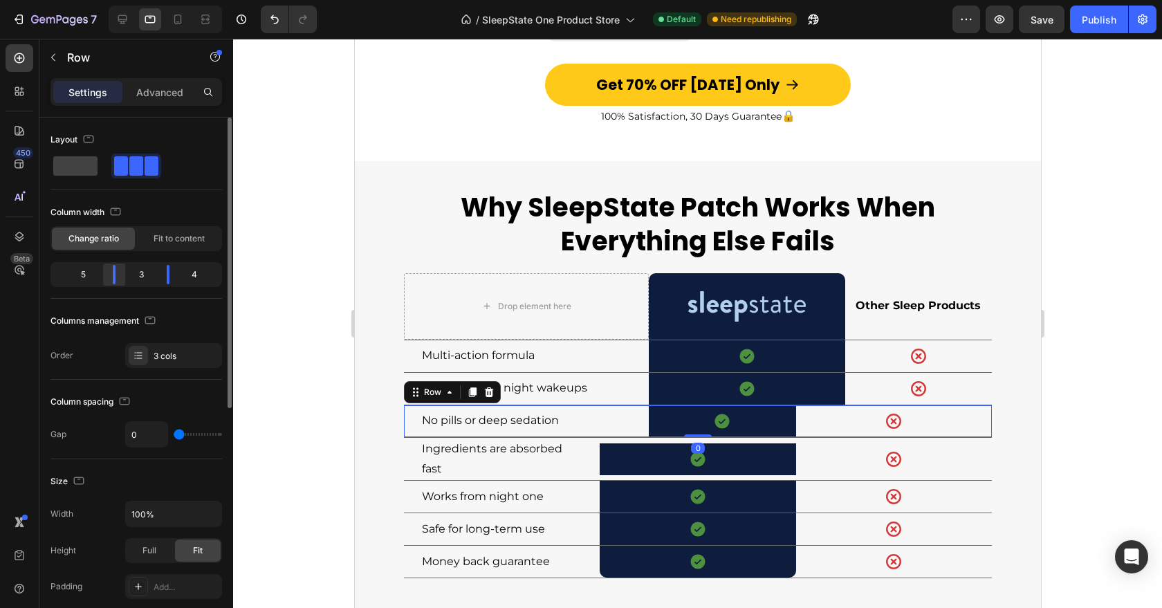
drag, startPoint x: 102, startPoint y: 278, endPoint x: 117, endPoint y: 280, distance: 14.6
click at [156, 280] on div at bounding box center [168, 274] width 25 height 19
drag, startPoint x: 165, startPoint y: 275, endPoint x: 181, endPoint y: 275, distance: 16.6
click at [181, 275] on div at bounding box center [177, 274] width 25 height 19
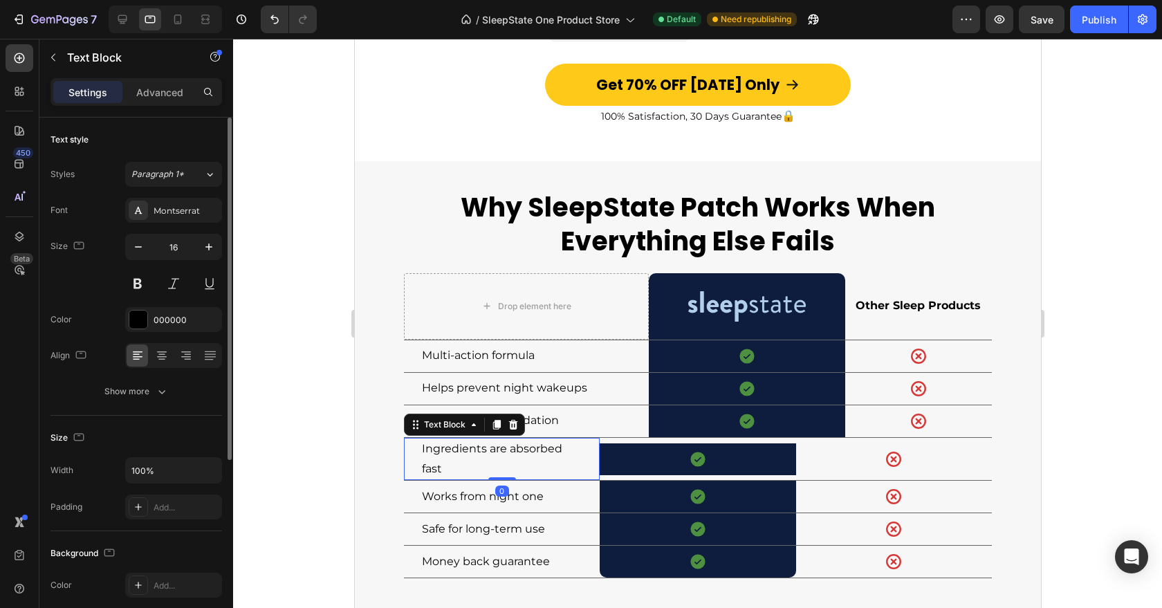
click at [575, 457] on p "Ingredients are absorbed fast" at bounding box center [501, 459] width 160 height 40
click at [643, 457] on div "Icon Row" at bounding box center [697, 459] width 196 height 43
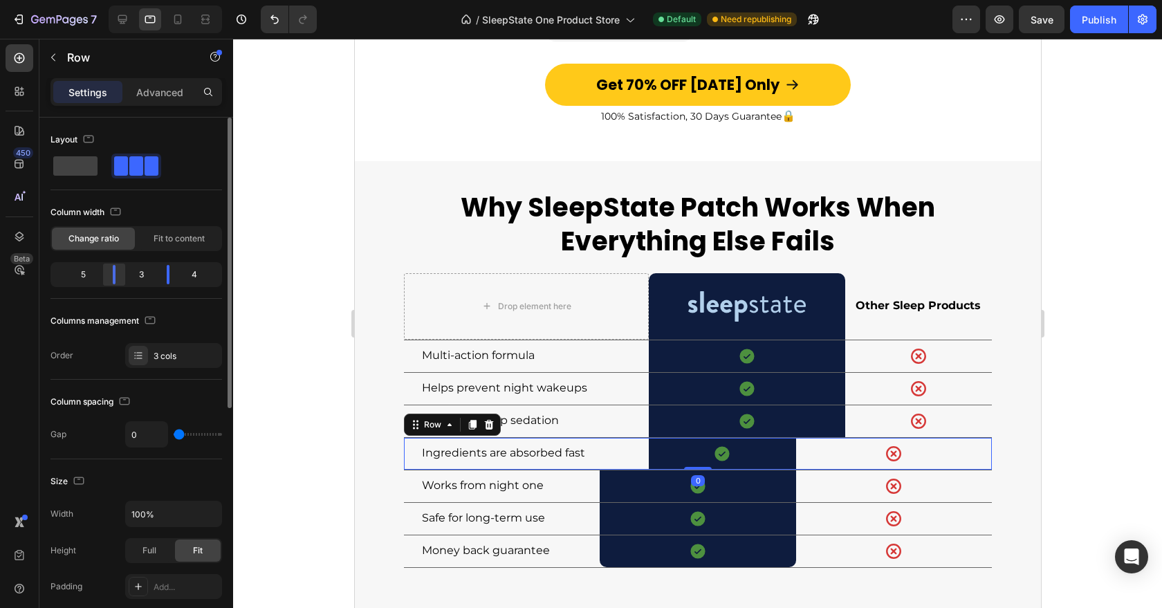
drag, startPoint x: 106, startPoint y: 277, endPoint x: 118, endPoint y: 277, distance: 11.8
click at [156, 277] on div at bounding box center [168, 274] width 25 height 19
drag, startPoint x: 169, startPoint y: 273, endPoint x: 185, endPoint y: 273, distance: 16.6
click at [185, 273] on div at bounding box center [177, 274] width 25 height 19
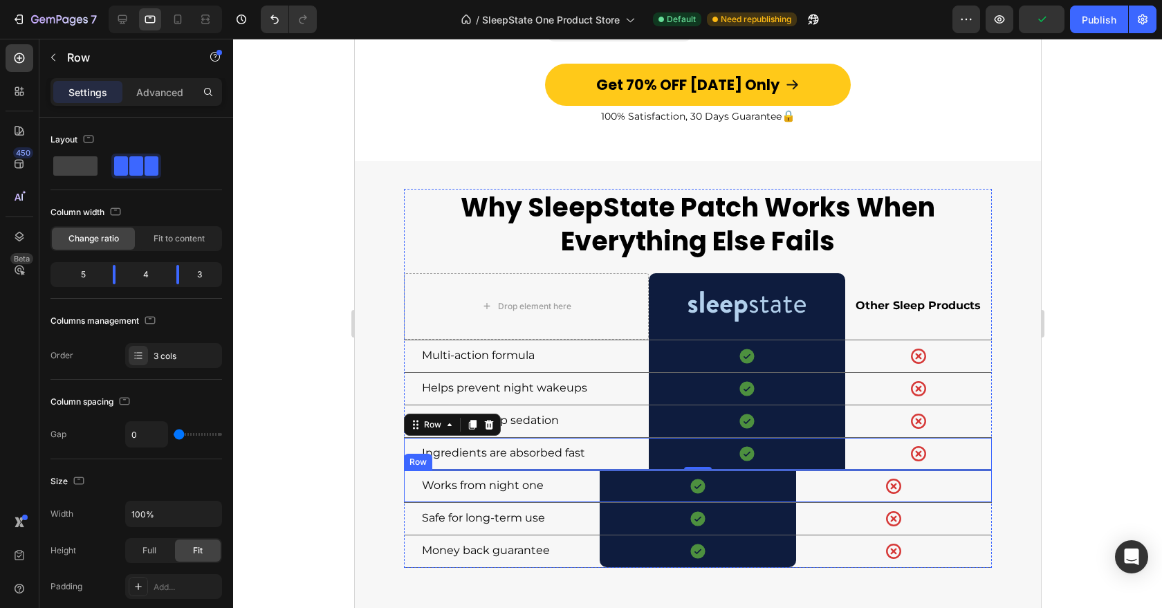
click at [594, 482] on div "Works from night one Text Block" at bounding box center [501, 486] width 196 height 32
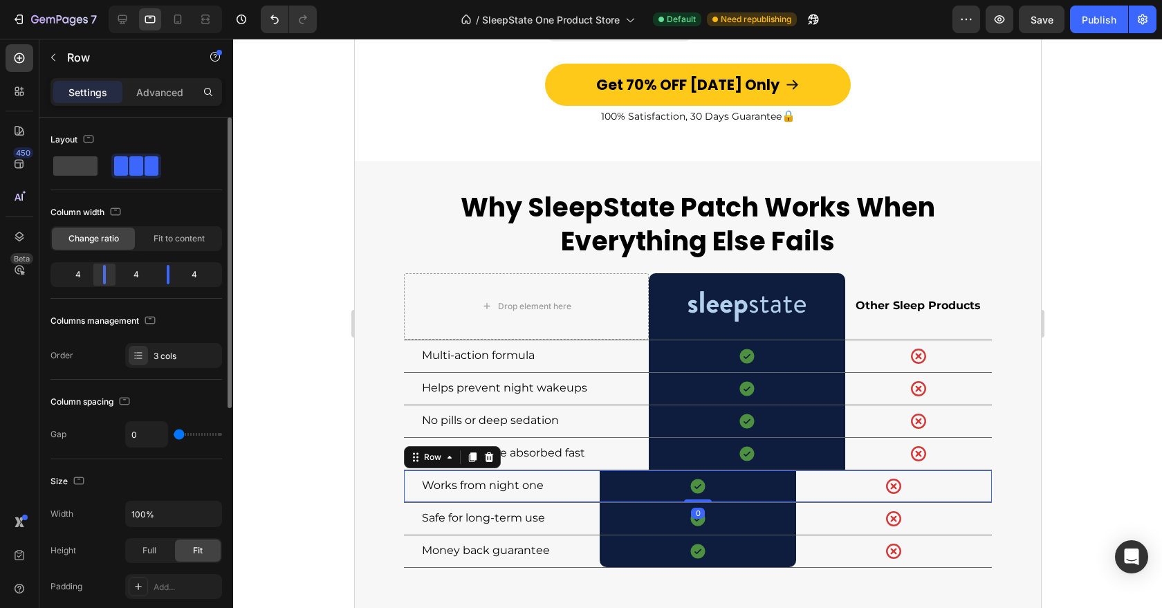
drag, startPoint x: 104, startPoint y: 273, endPoint x: 115, endPoint y: 273, distance: 10.4
click at [156, 273] on div at bounding box center [168, 274] width 25 height 19
drag, startPoint x: 115, startPoint y: 273, endPoint x: 124, endPoint y: 273, distance: 9.0
click at [156, 273] on div at bounding box center [168, 274] width 25 height 19
click at [152, 273] on div "3" at bounding box center [141, 274] width 29 height 19
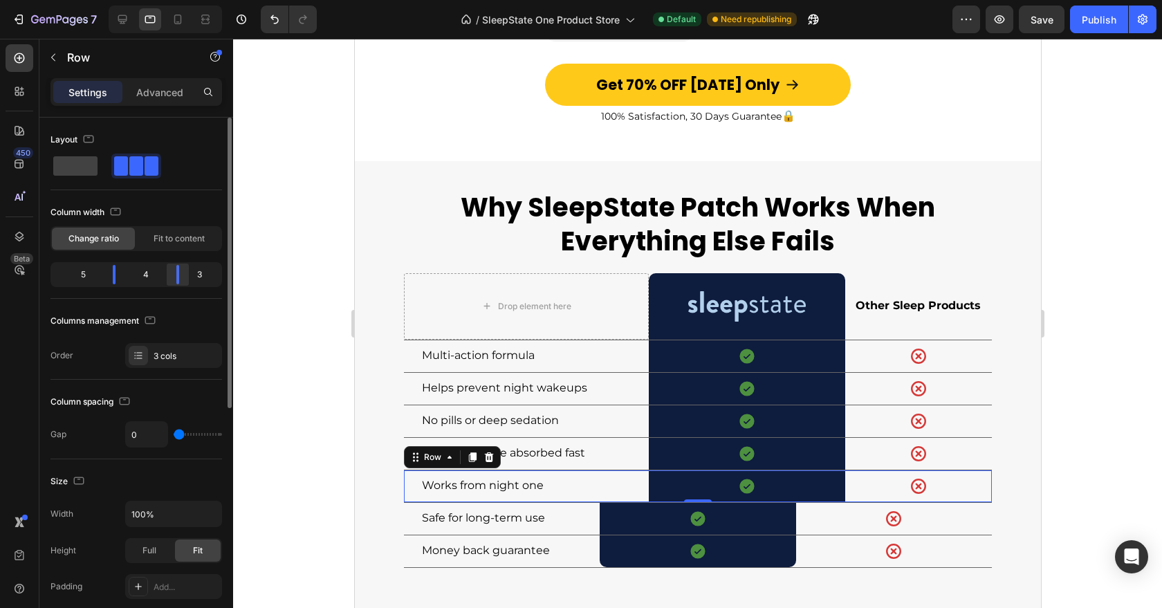
drag, startPoint x: 163, startPoint y: 273, endPoint x: 184, endPoint y: 273, distance: 20.8
click at [184, 273] on div at bounding box center [177, 274] width 25 height 19
click at [587, 515] on div "Safe for long-term use Text Block" at bounding box center [501, 519] width 196 height 32
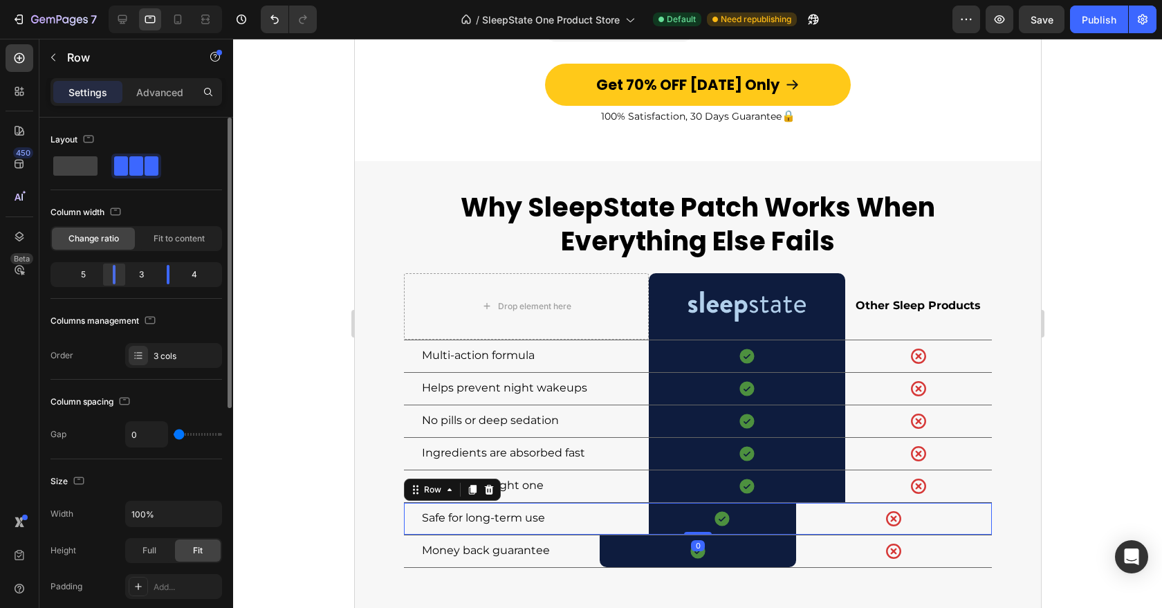
drag, startPoint x: 104, startPoint y: 277, endPoint x: 120, endPoint y: 273, distance: 17.1
click at [156, 276] on div at bounding box center [168, 274] width 25 height 19
click at [176, 271] on div at bounding box center [177, 274] width 3 height 19
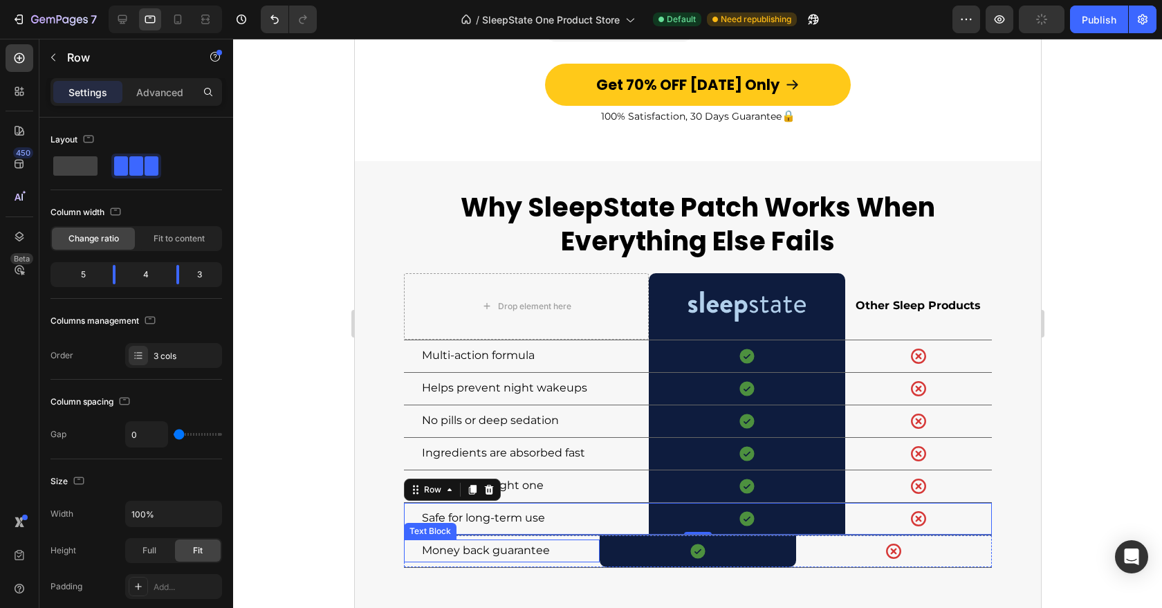
click at [560, 547] on div "Money back guarantee Text Block" at bounding box center [501, 552] width 196 height 32
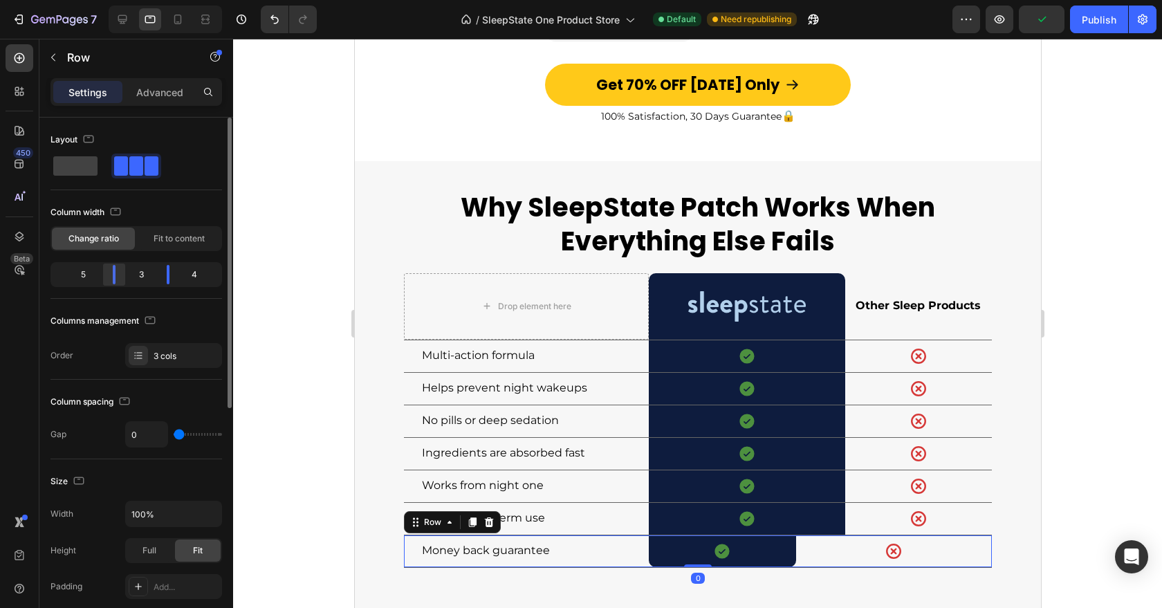
drag, startPoint x: 103, startPoint y: 278, endPoint x: 126, endPoint y: 278, distance: 22.8
click at [156, 278] on div at bounding box center [168, 274] width 25 height 19
drag, startPoint x: 172, startPoint y: 277, endPoint x: 186, endPoint y: 277, distance: 13.8
click at [186, 277] on div at bounding box center [177, 274] width 25 height 19
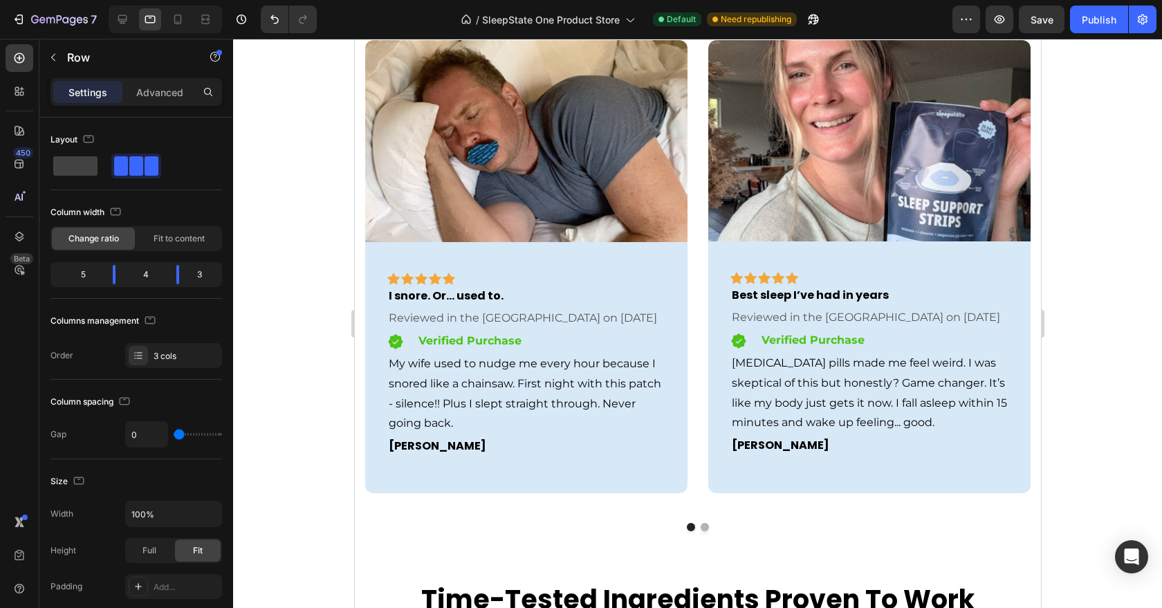
scroll to position [2168, 0]
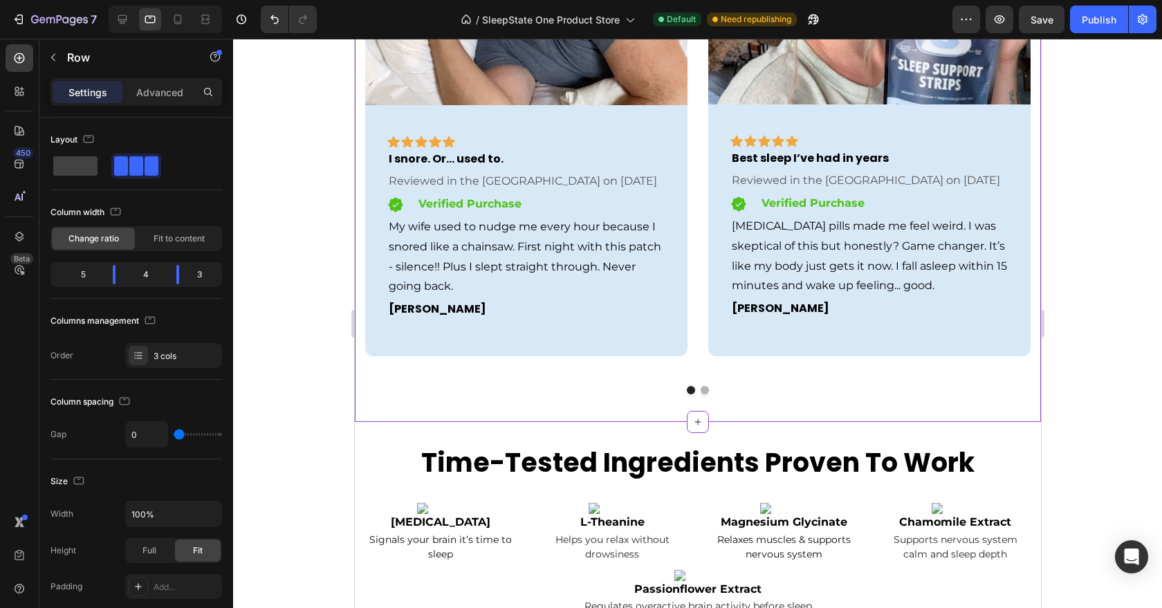
click at [700, 348] on div "Image Icon Icon Icon Icon Icon Row Row I snore. Or... used to. Text block Revie…" at bounding box center [698, 139] width 666 height 472
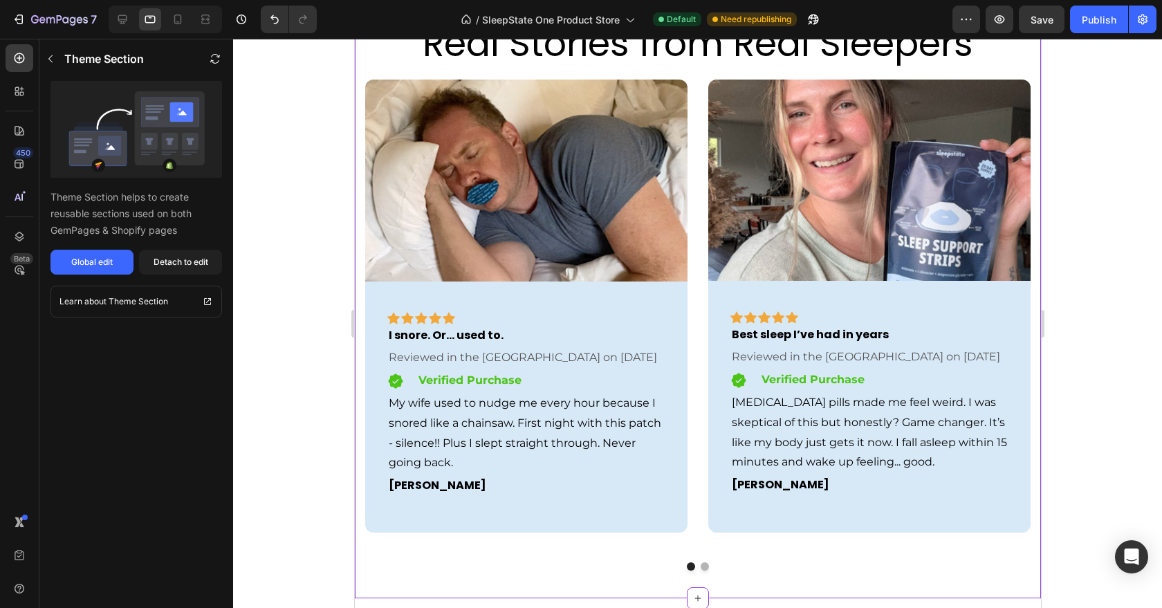
scroll to position [1986, 0]
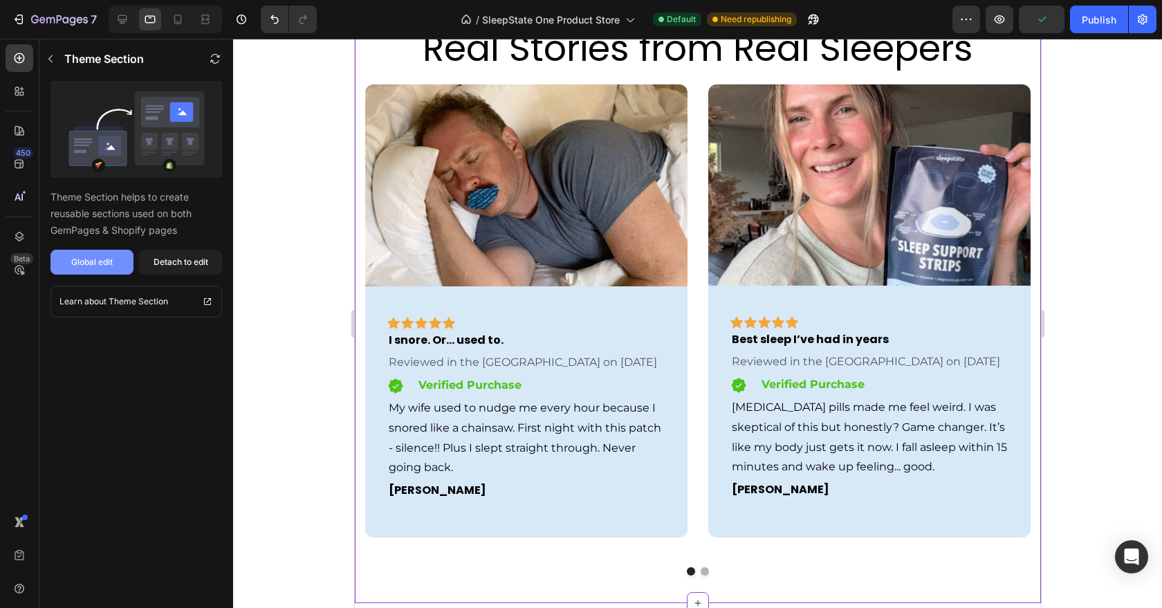
click at [105, 257] on div "Global edit" at bounding box center [92, 262] width 42 height 12
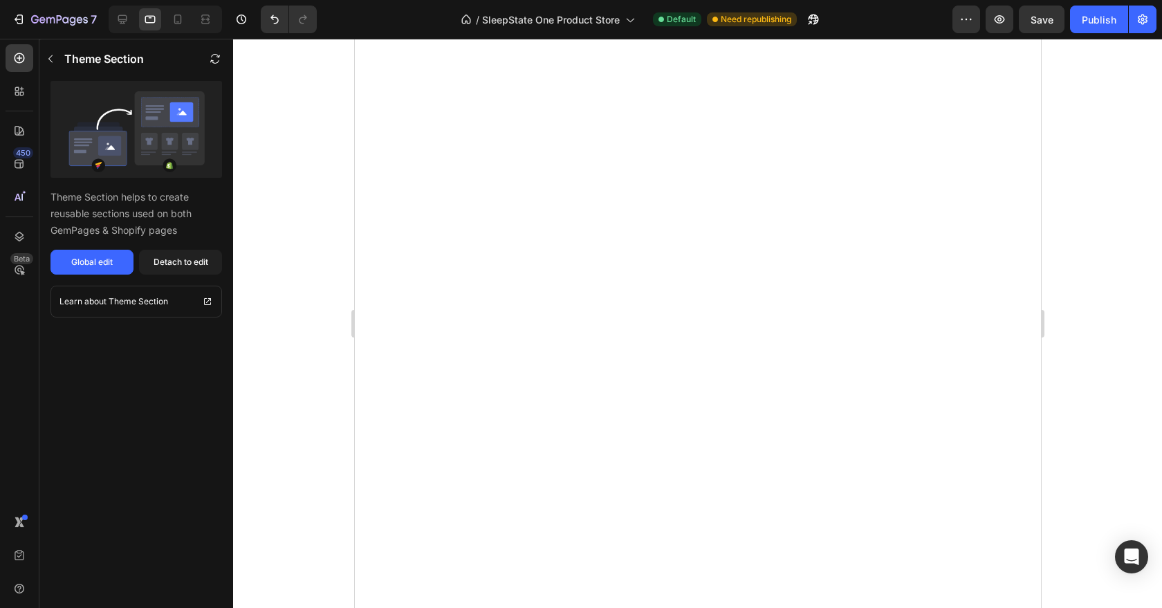
scroll to position [0, 0]
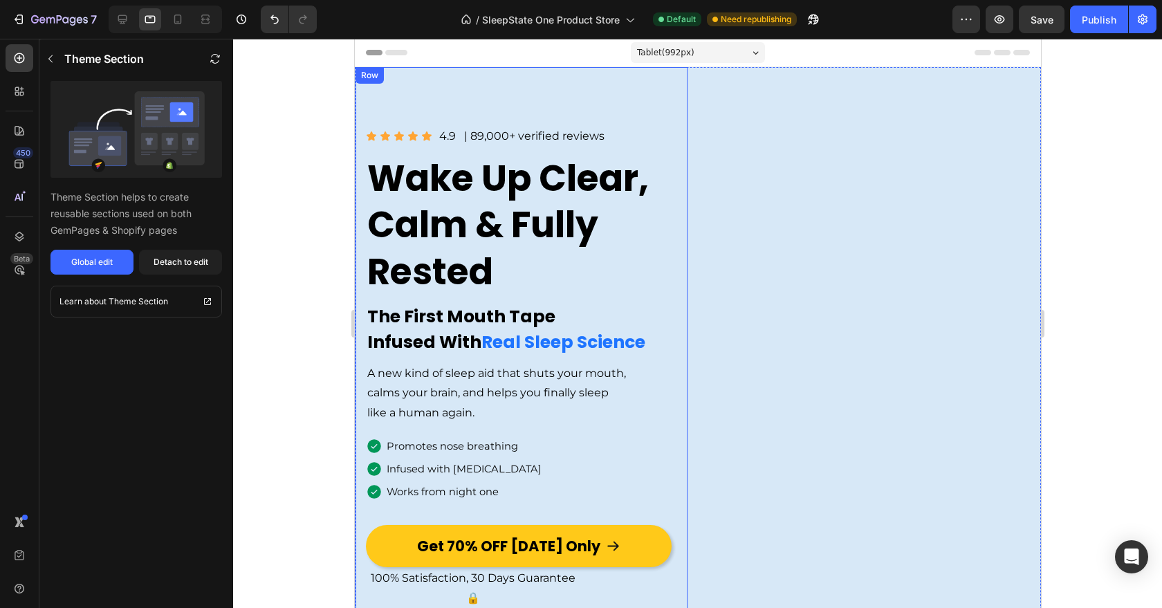
click at [583, 84] on div "Image Icon Icon Icon Icon Icon Icon List 4.9 Text Block | 89,000+ verified revi…" at bounding box center [521, 447] width 332 height 761
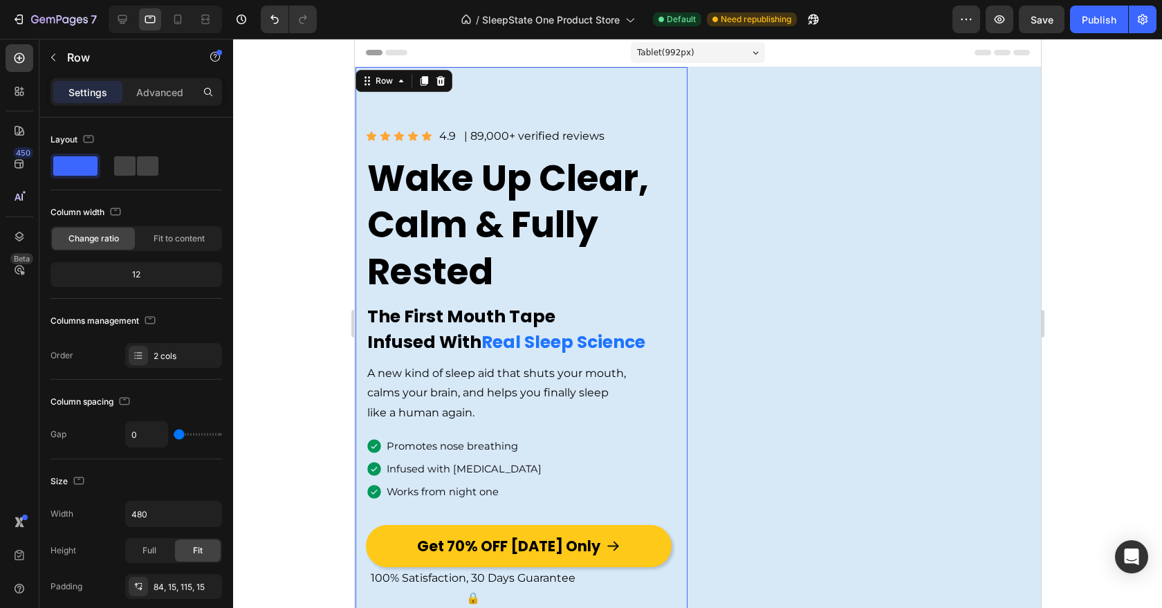
click at [692, 104] on div "Image Icon Icon Icon Icon Icon Icon List 4.9 Text Block | 89,000+ verified revi…" at bounding box center [697, 447] width 686 height 761
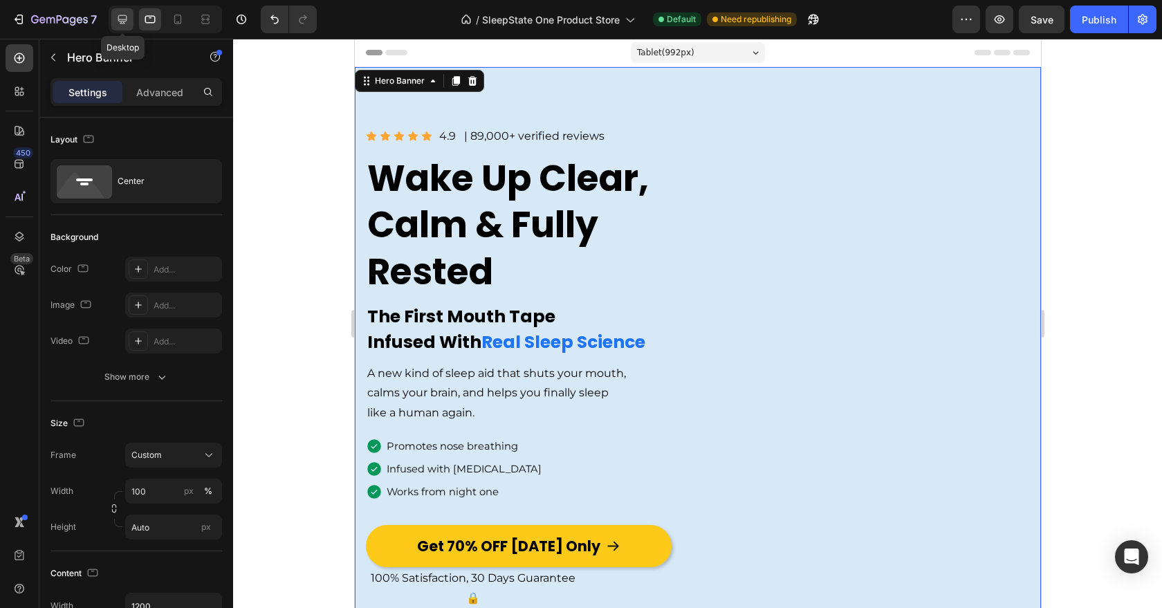
click at [128, 20] on icon at bounding box center [123, 19] width 14 height 14
type input "1170"
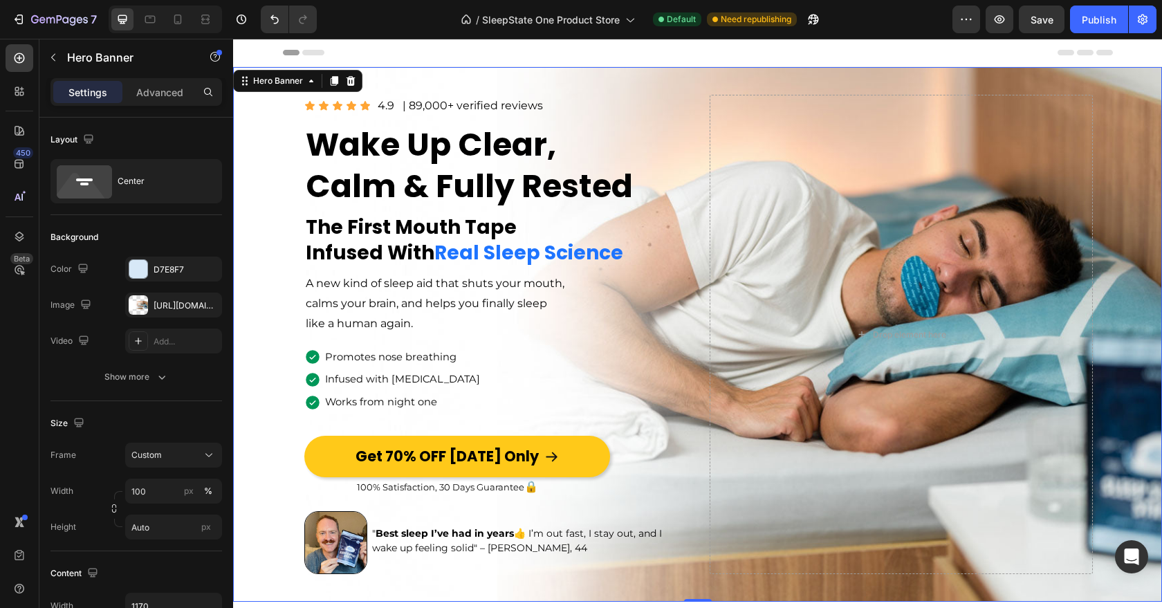
click at [269, 450] on div "Overlay" at bounding box center [697, 334] width 929 height 535
click at [172, 298] on div "[URL][DOMAIN_NAME]" at bounding box center [173, 305] width 97 height 25
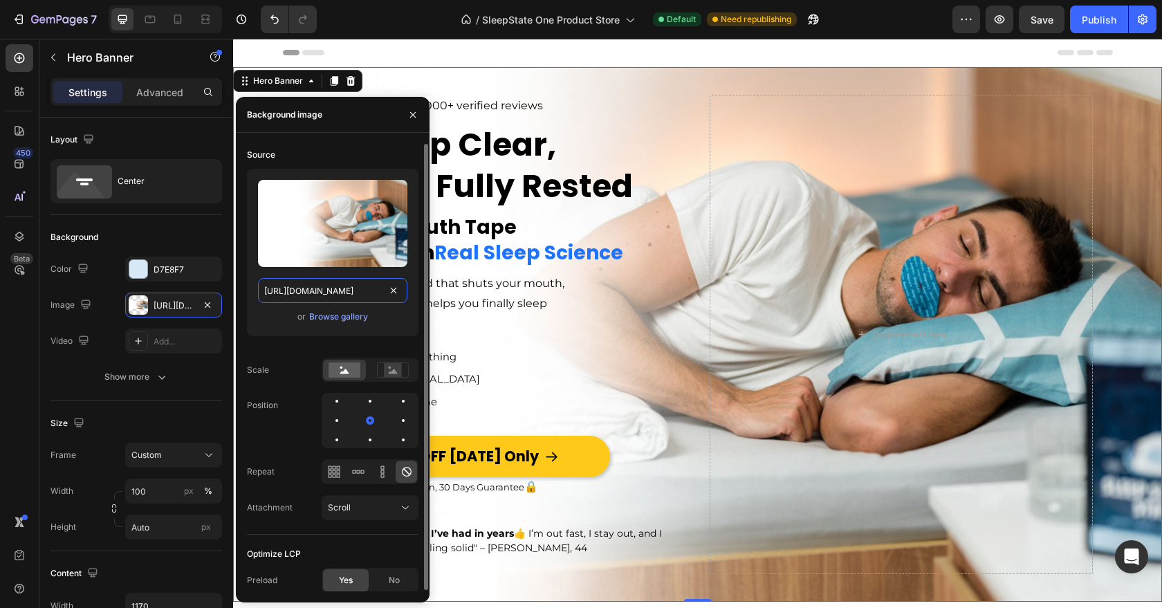
click at [308, 291] on input "[URL][DOMAIN_NAME]" at bounding box center [332, 290] width 149 height 25
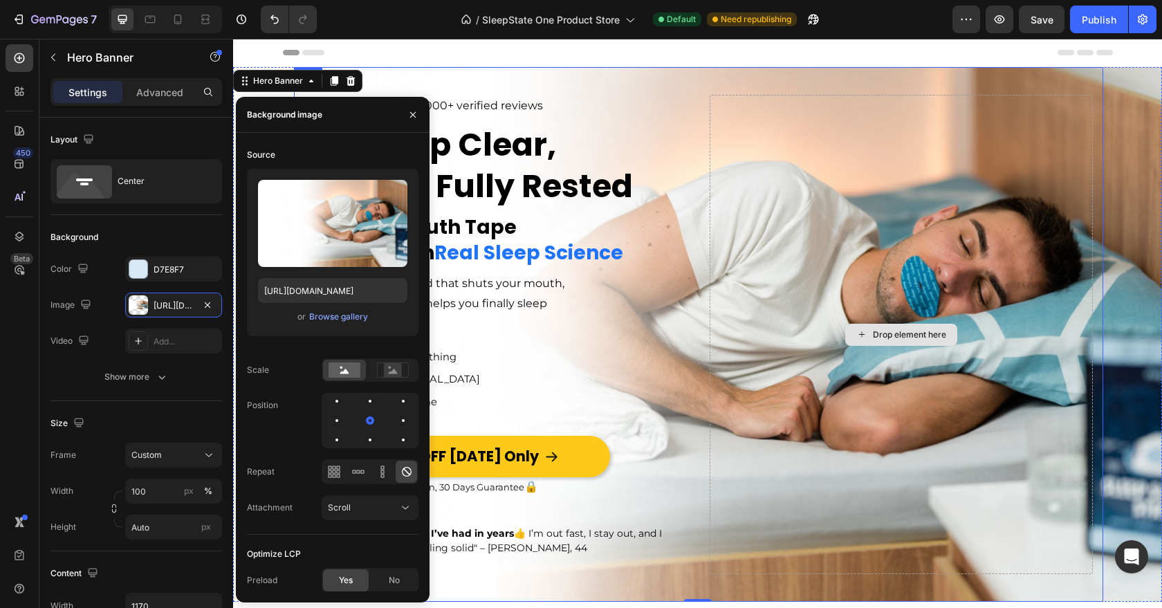
click at [738, 349] on div "Drop element here" at bounding box center [901, 334] width 383 height 479
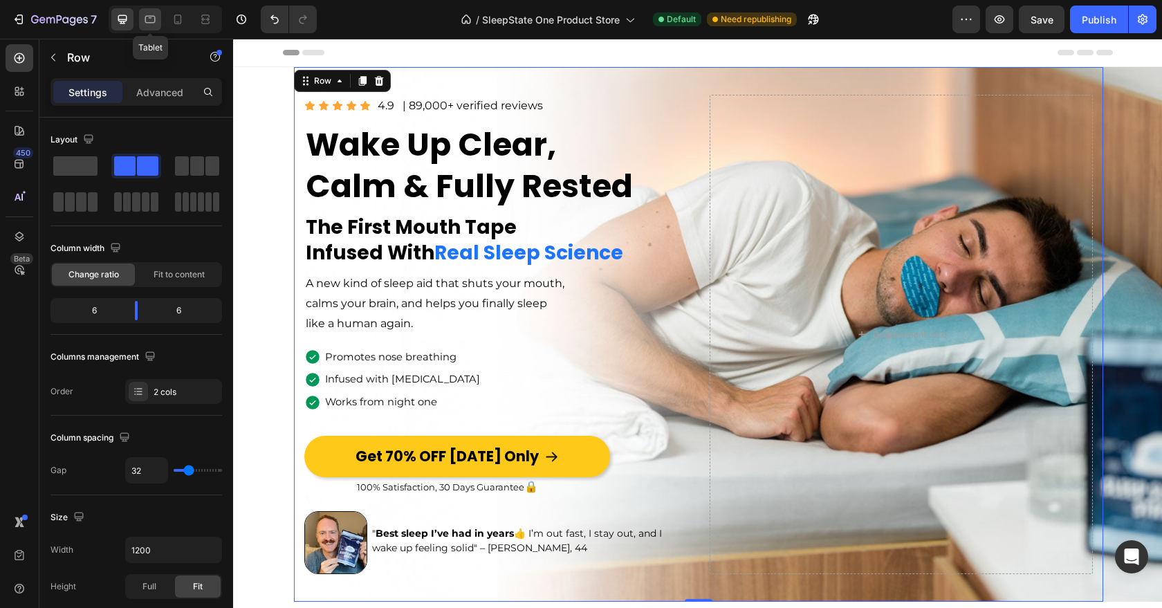
click at [145, 27] on div at bounding box center [150, 19] width 22 height 22
type input "0"
type input "480"
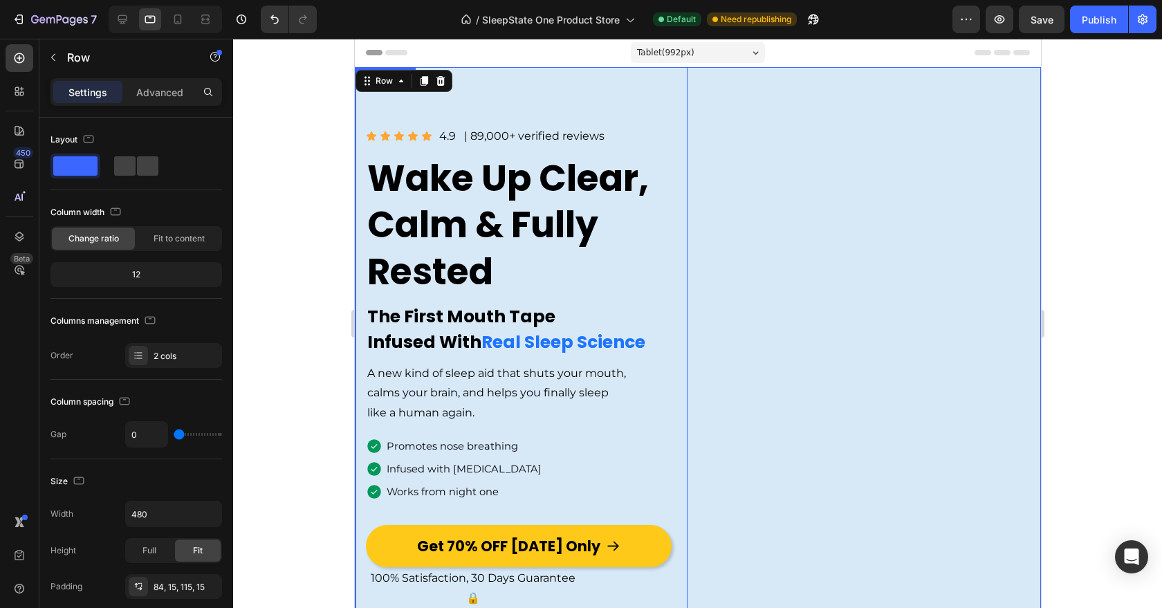
click at [719, 283] on div "Image Icon Icon Icon Icon Icon Icon List 4.9 Text Block | 89,000+ verified revi…" at bounding box center [697, 447] width 686 height 761
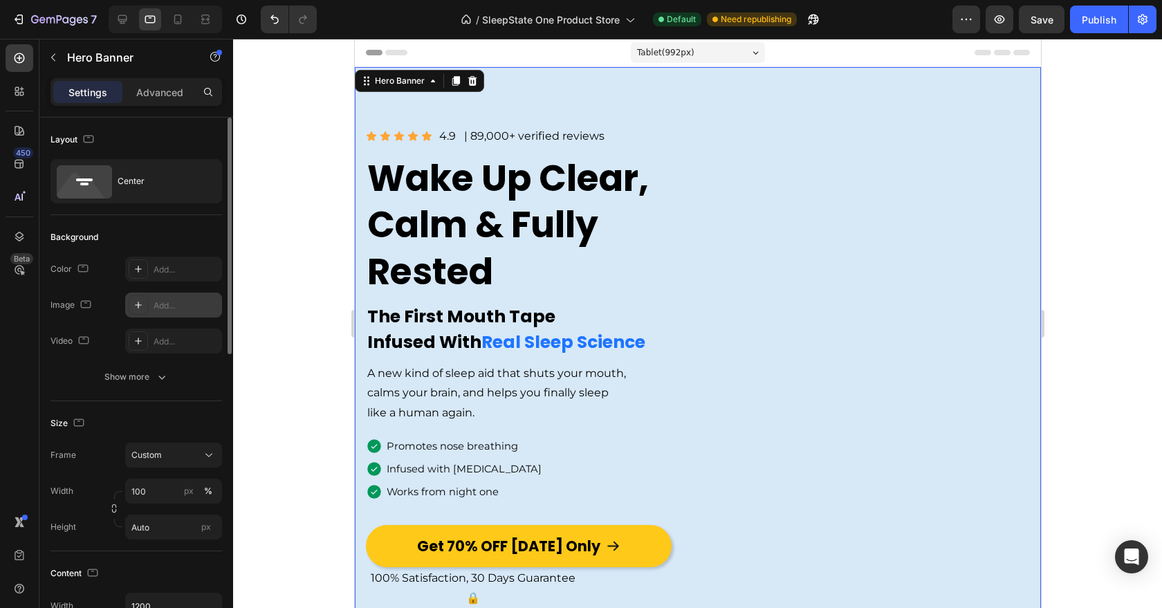
click at [165, 302] on div "Add..." at bounding box center [186, 306] width 65 height 12
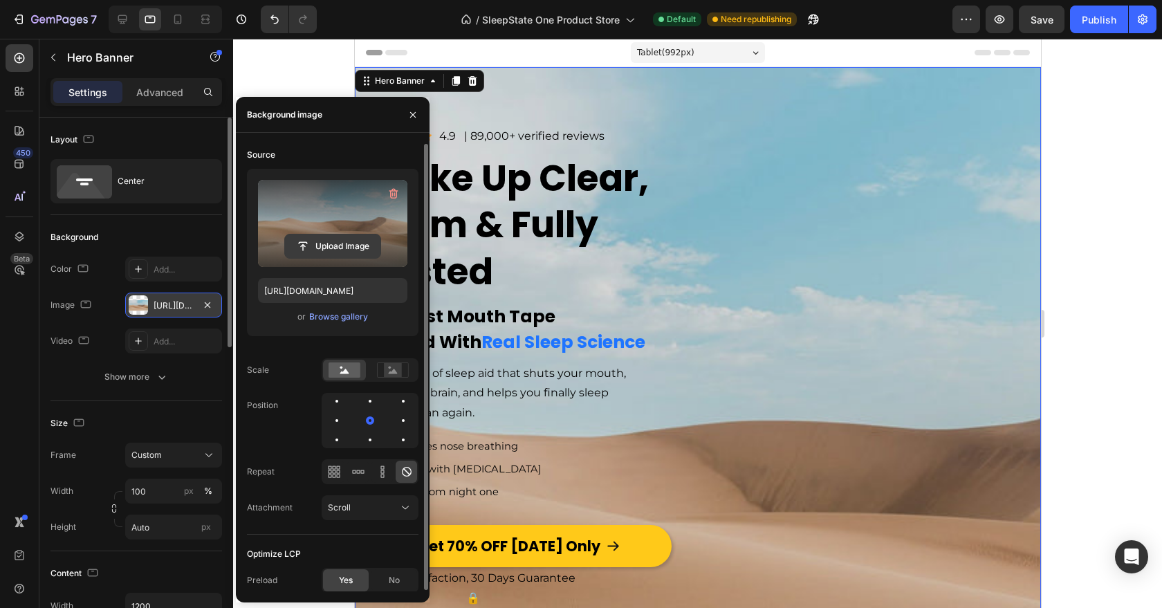
click at [310, 244] on input "file" at bounding box center [332, 247] width 95 height 24
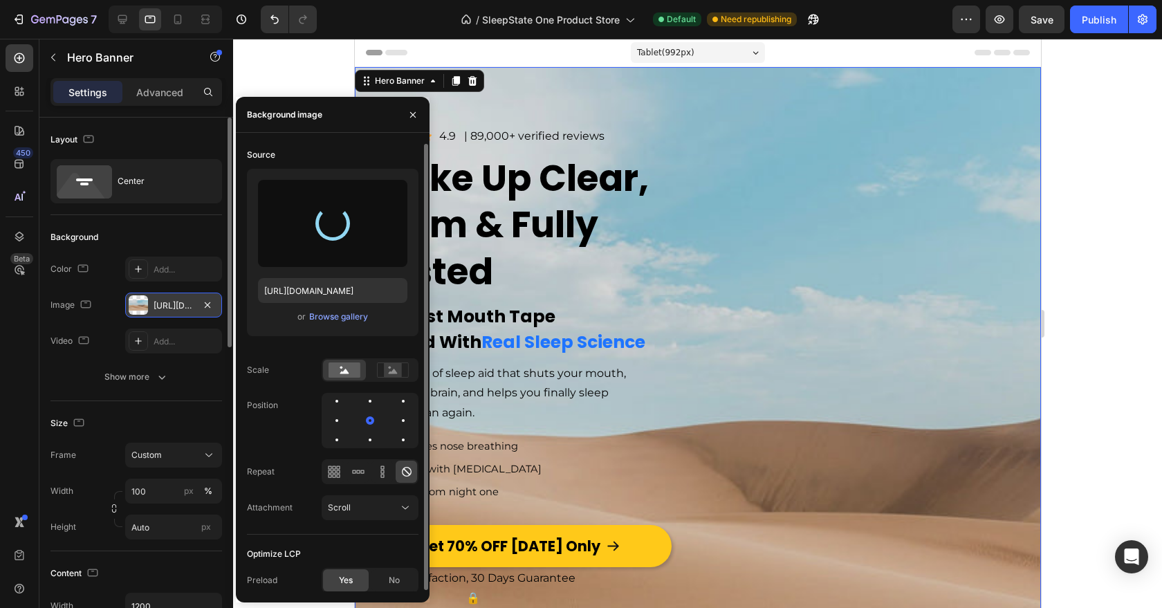
type input "[URL][DOMAIN_NAME]"
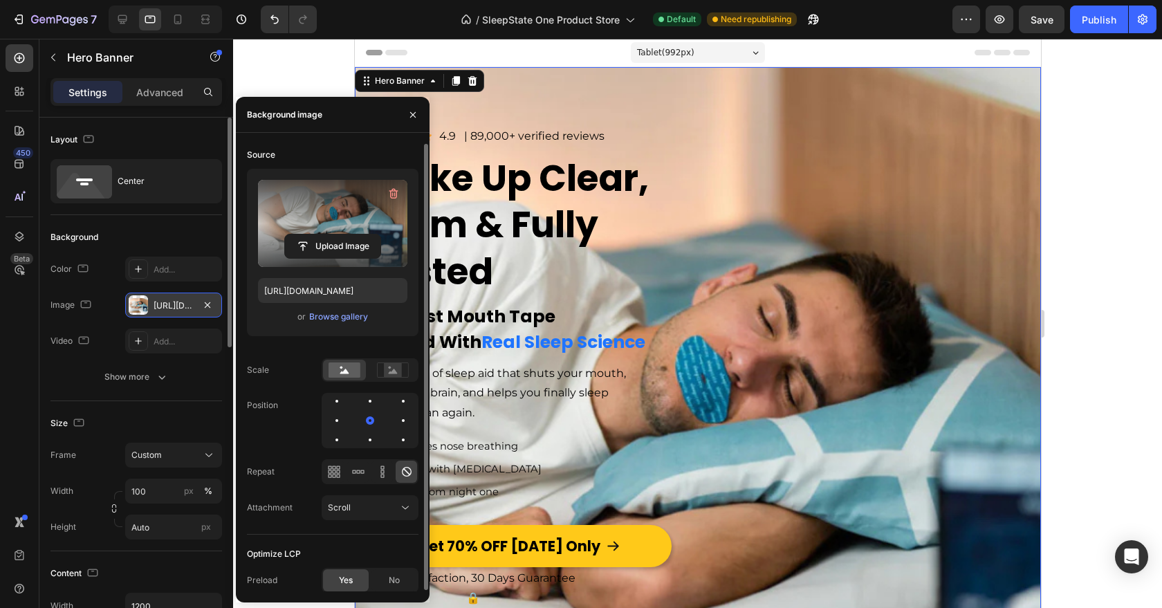
click at [1125, 174] on div at bounding box center [697, 323] width 929 height 569
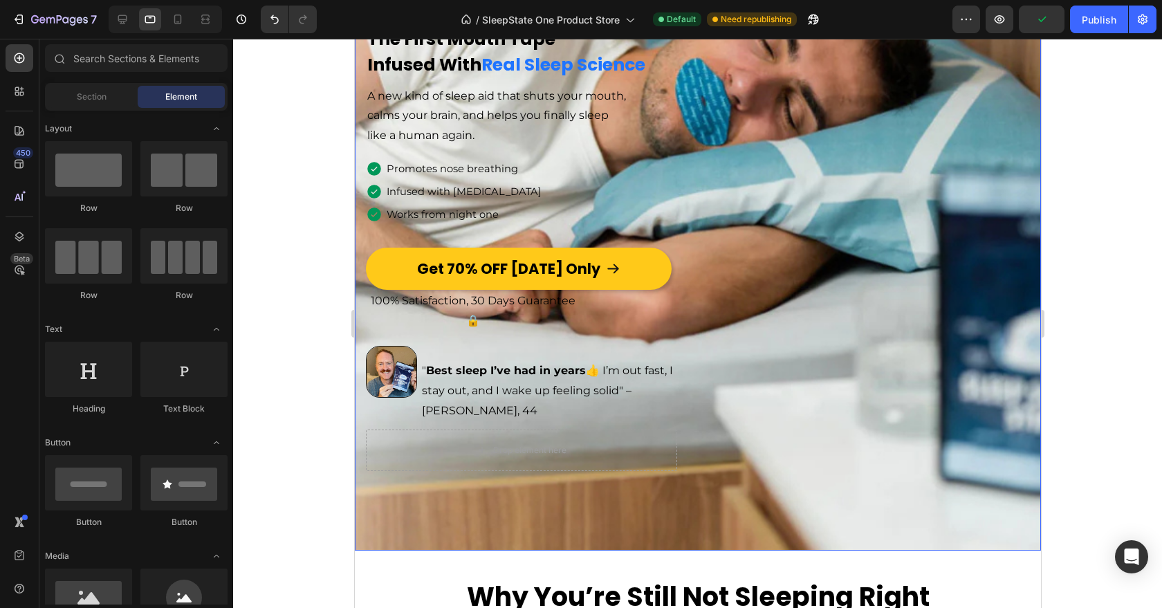
scroll to position [230, 0]
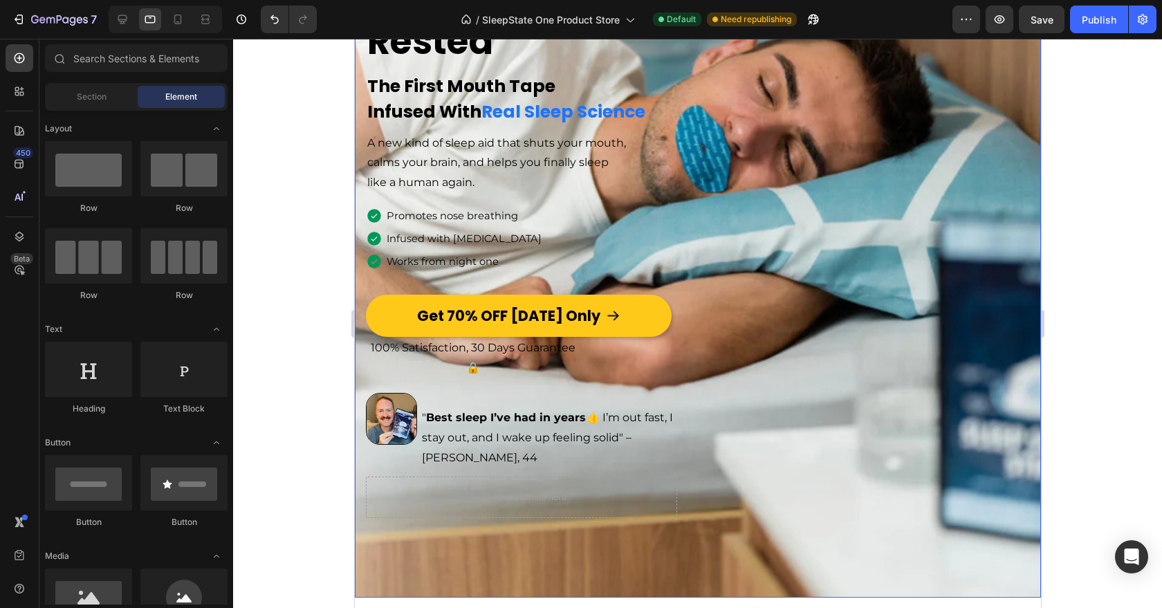
click at [832, 255] on div "Image Icon Icon Icon Icon Icon Icon List 4.9 Text Block | 89,000+ verified revi…" at bounding box center [697, 217] width 686 height 761
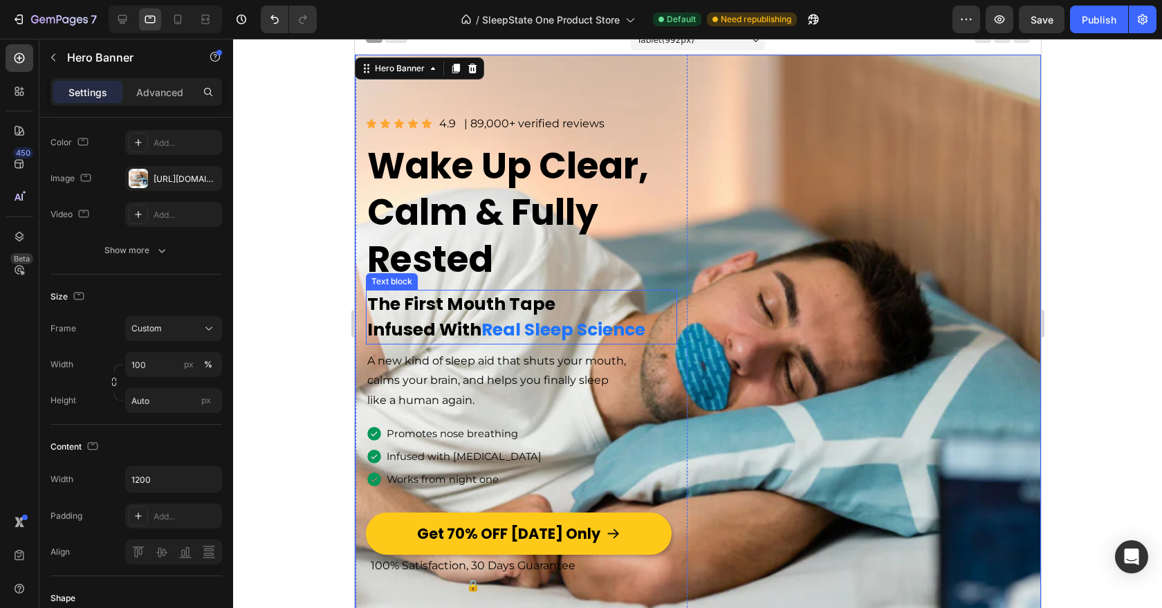
scroll to position [0, 0]
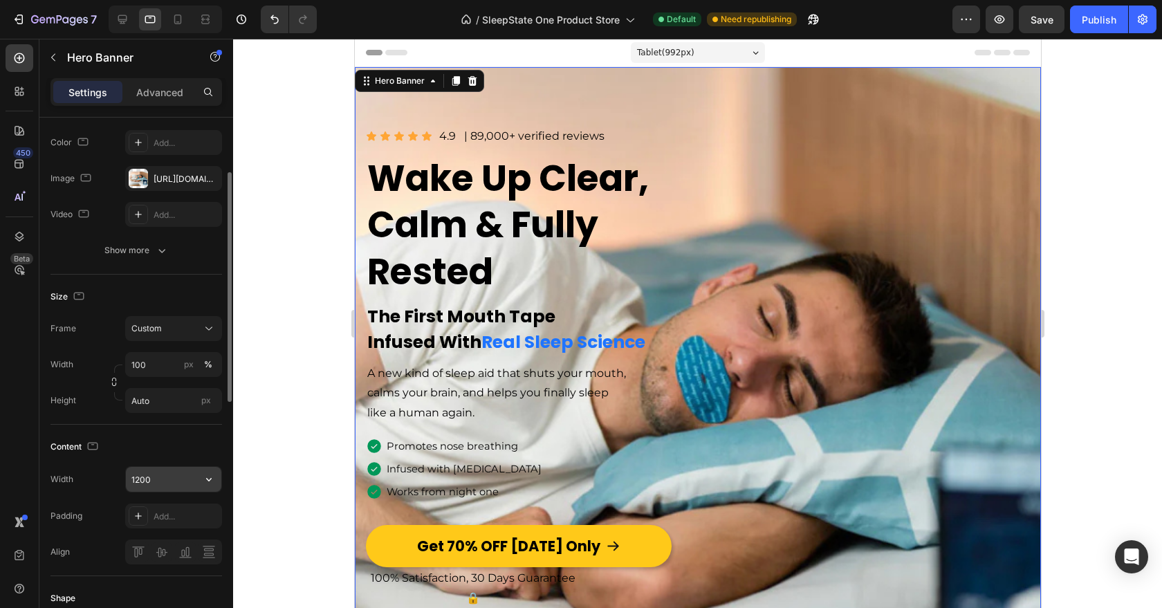
click at [159, 470] on input "1200" at bounding box center [173, 479] width 95 height 25
click at [179, 441] on div "Content" at bounding box center [137, 447] width 172 height 22
type input "1170"
click at [174, 480] on input "1170" at bounding box center [173, 479] width 95 height 25
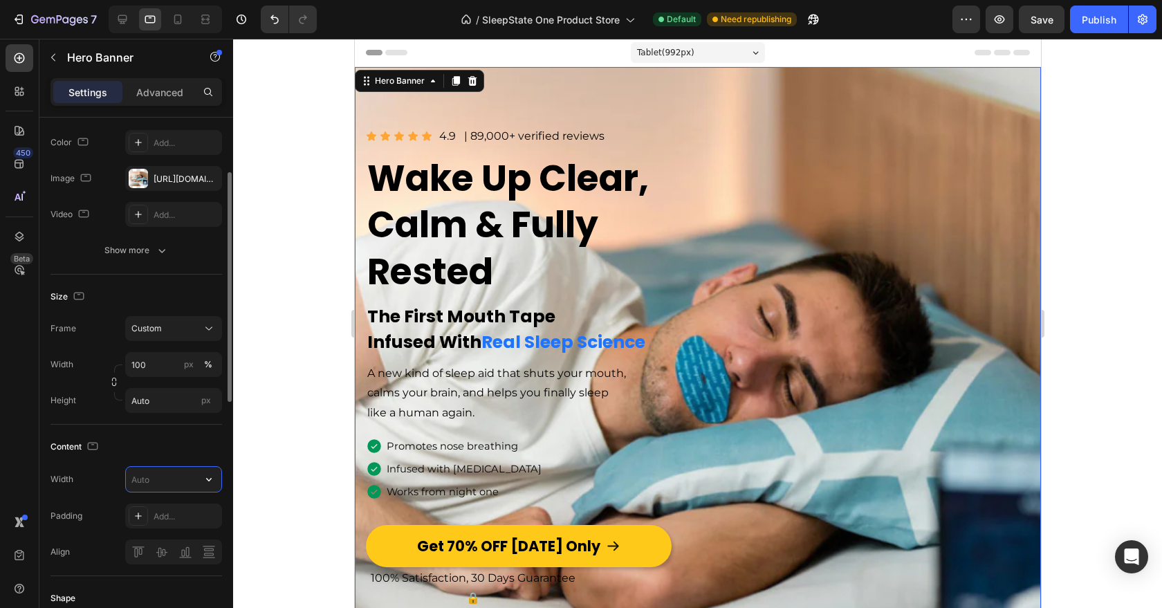
click at [181, 446] on div "Content" at bounding box center [137, 447] width 172 height 22
click at [697, 106] on div "Image Icon Icon Icon Icon Icon Icon List 4.9 Text Block | 89,000+ verified revi…" at bounding box center [697, 447] width 686 height 761
click at [186, 183] on div "[URL][DOMAIN_NAME]" at bounding box center [174, 179] width 40 height 12
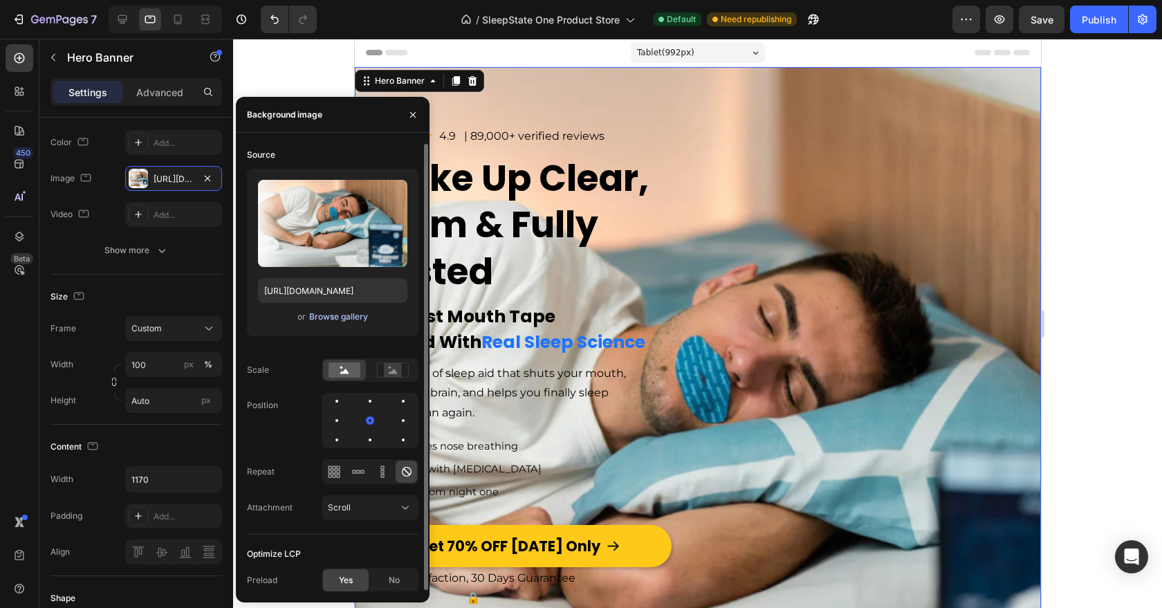
click at [332, 322] on div "Browse gallery" at bounding box center [338, 317] width 59 height 12
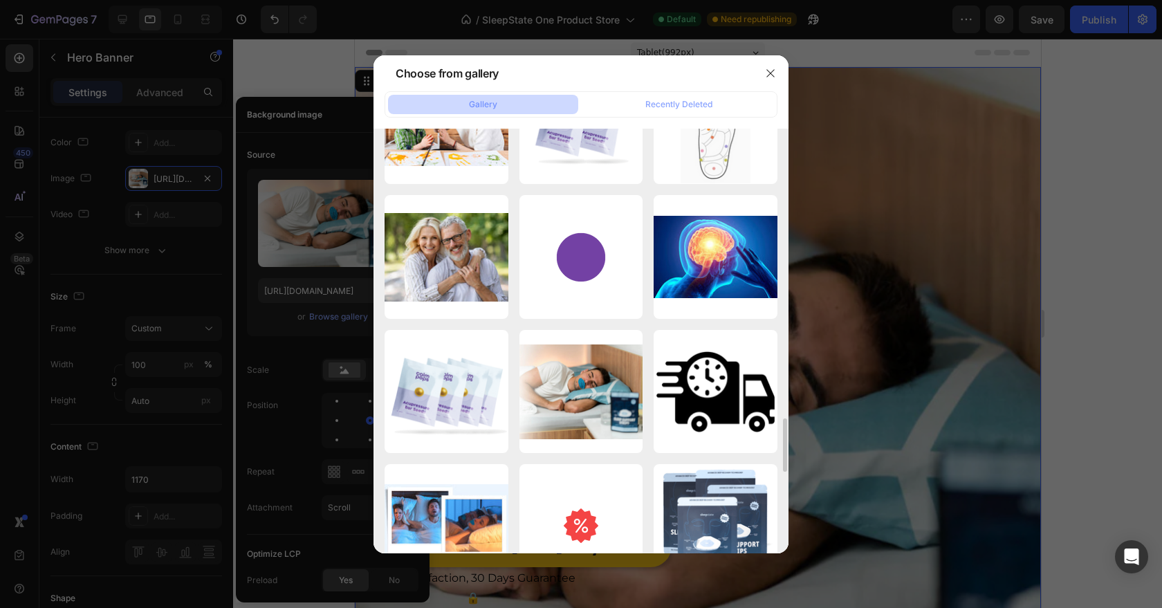
scroll to position [2242, 0]
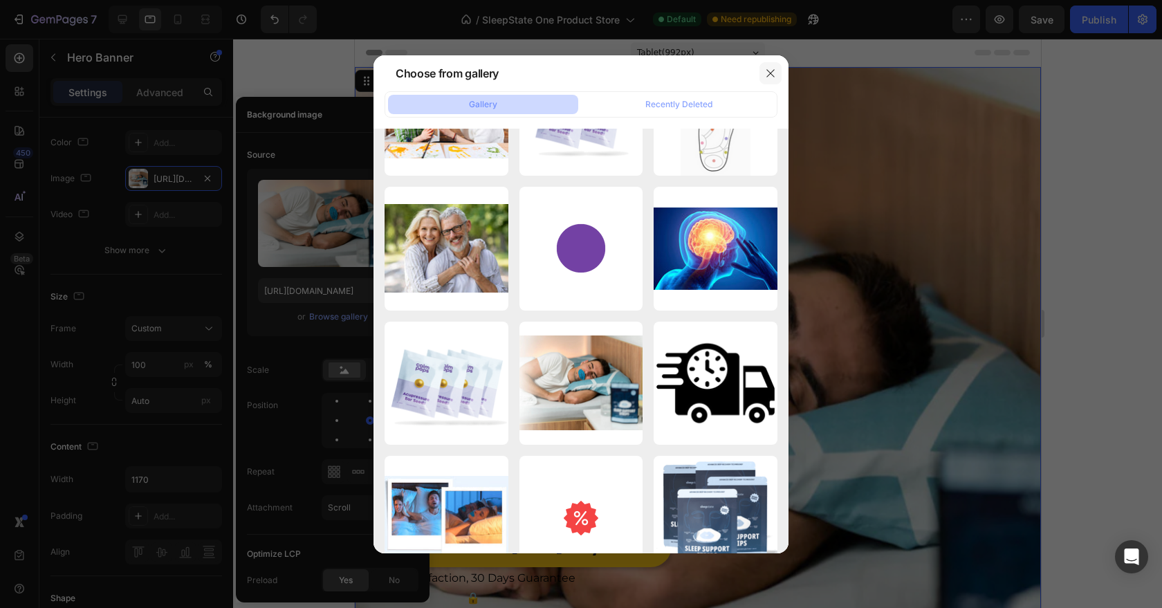
click at [764, 68] on button "button" at bounding box center [771, 73] width 22 height 22
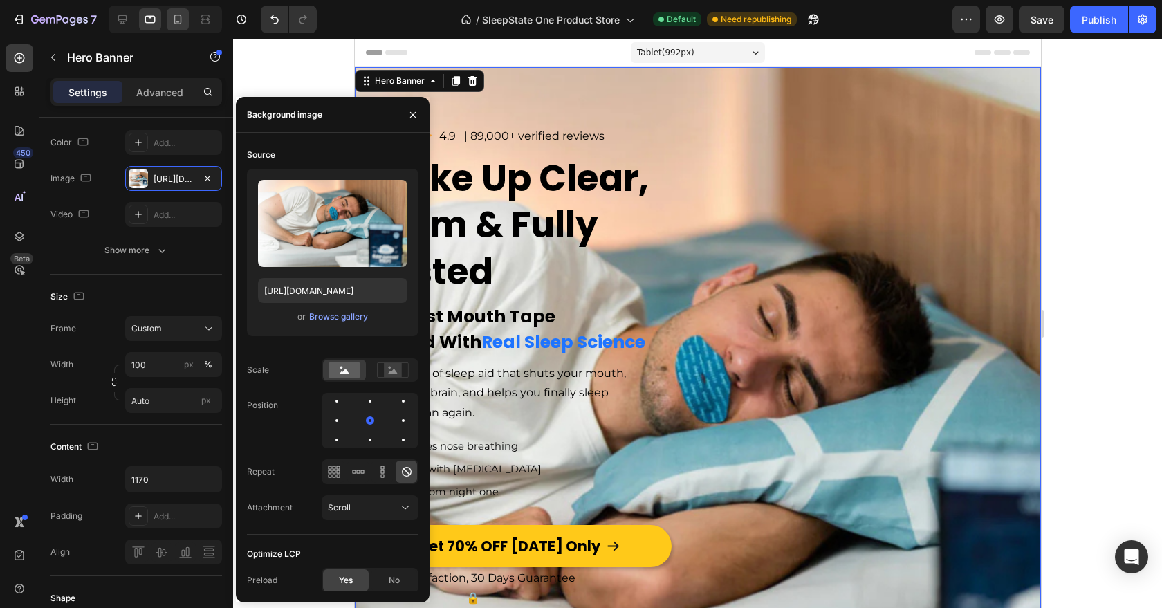
click at [177, 27] on div at bounding box center [178, 19] width 22 height 22
type input "1200"
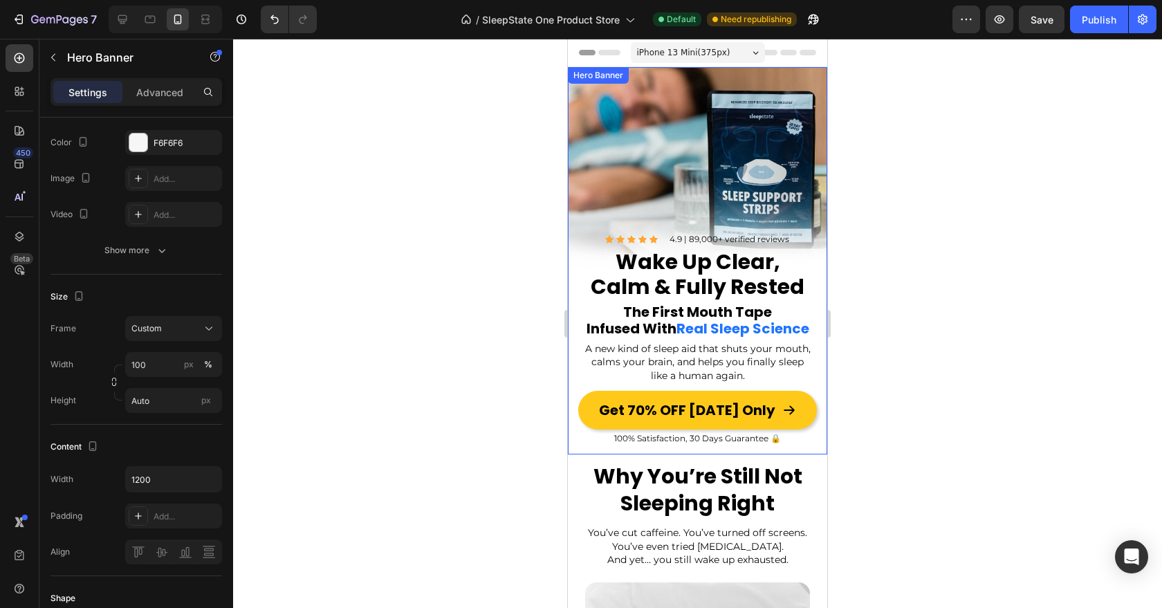
click at [590, 120] on div "Background Image" at bounding box center [697, 260] width 259 height 387
click at [601, 80] on div "Hero Banner" at bounding box center [612, 81] width 55 height 12
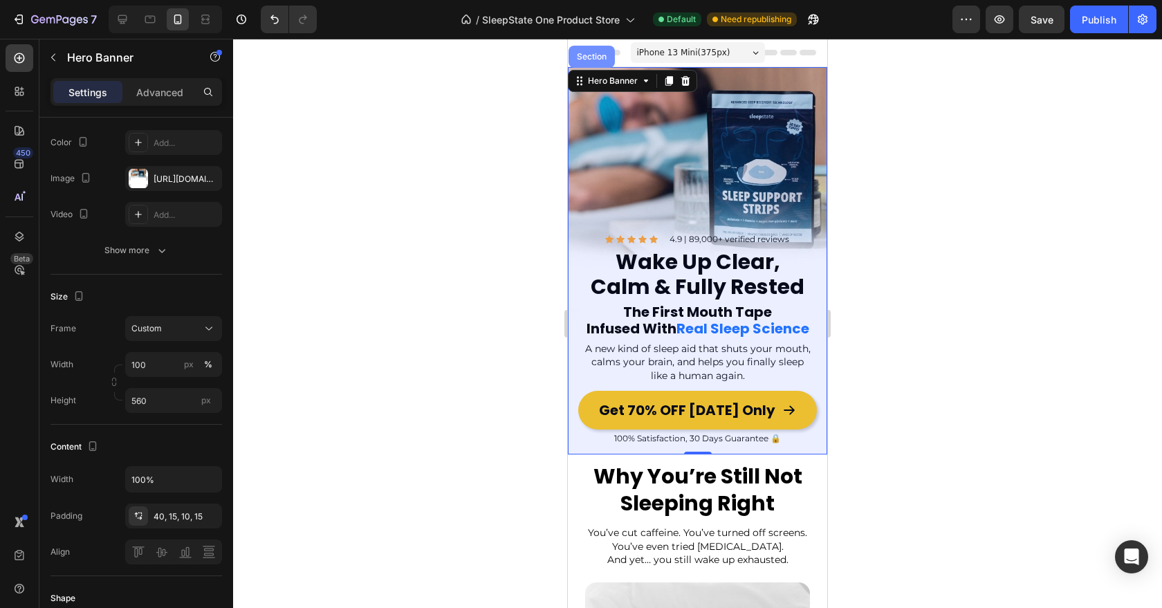
click at [599, 66] on div "Section" at bounding box center [592, 57] width 46 height 22
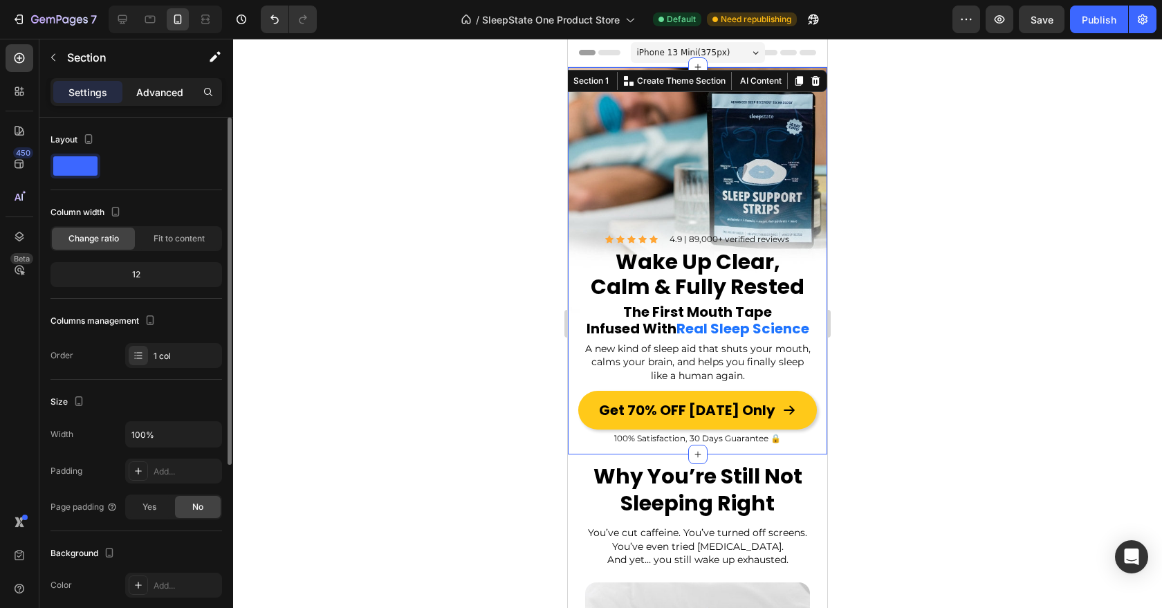
click at [170, 97] on p "Advanced" at bounding box center [159, 92] width 47 height 15
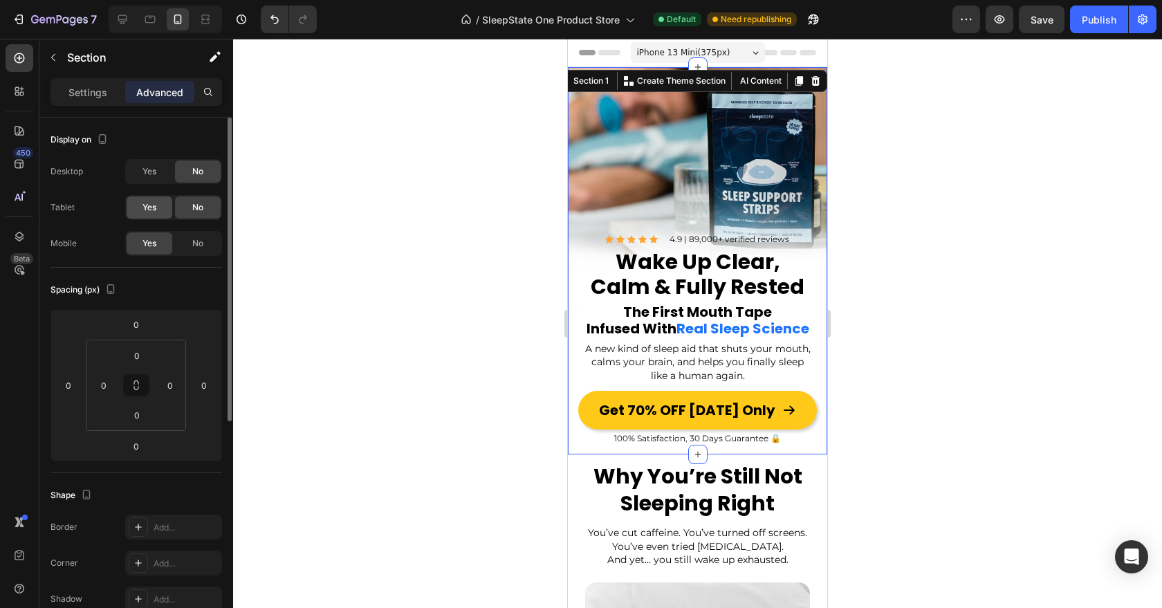
click at [154, 205] on span "Yes" at bounding box center [150, 207] width 14 height 12
click at [143, 24] on icon at bounding box center [150, 19] width 14 height 14
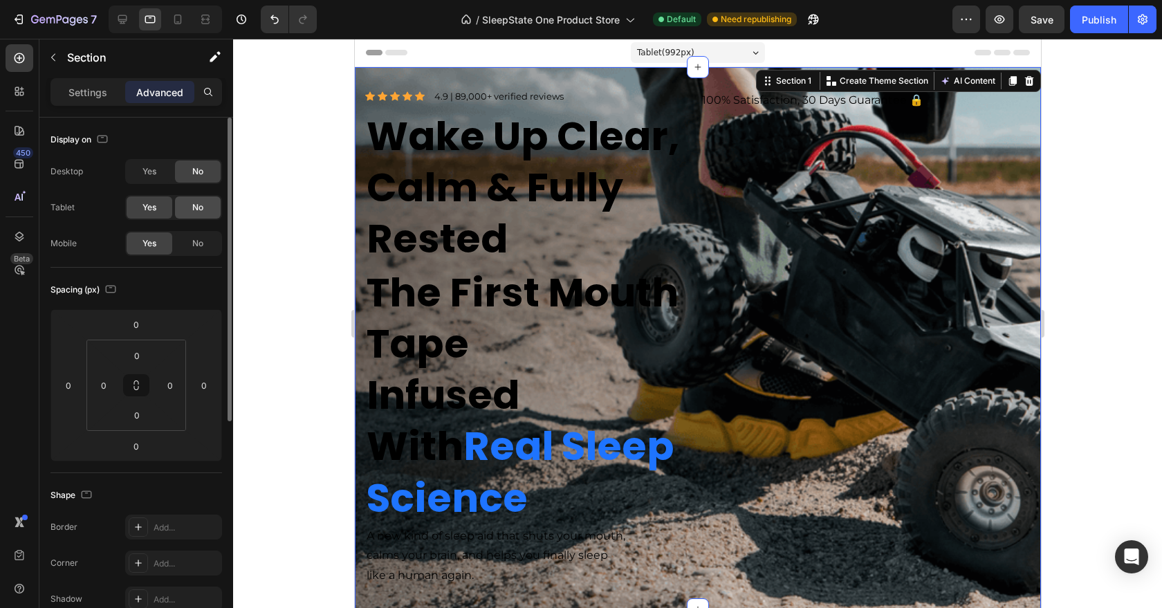
click at [194, 210] on span "No" at bounding box center [197, 207] width 11 height 12
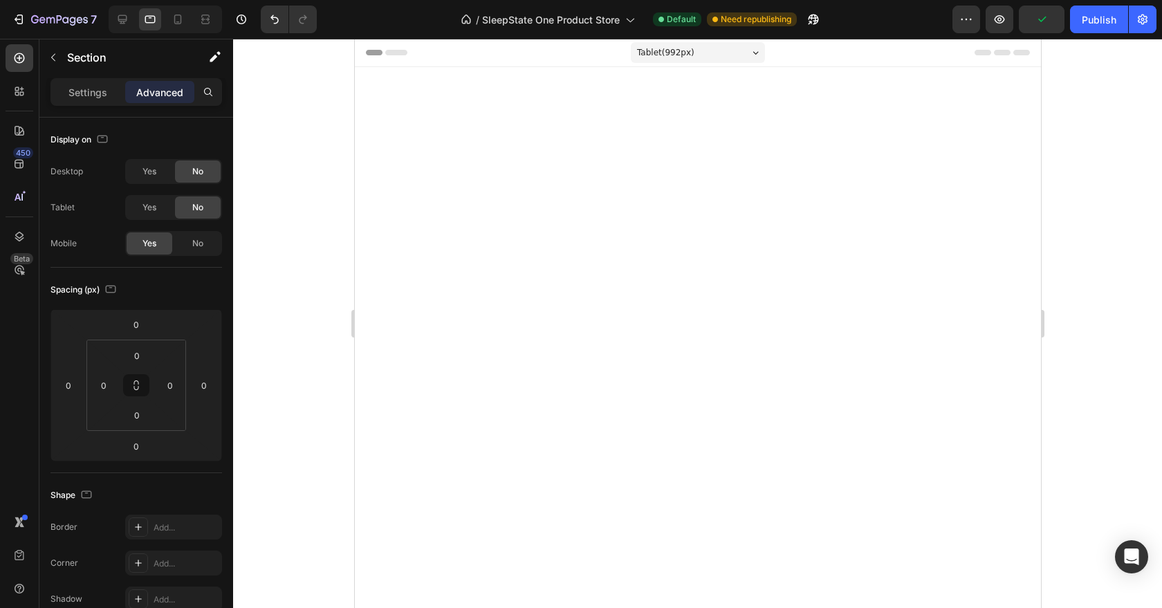
click at [319, 207] on div at bounding box center [697, 323] width 929 height 569
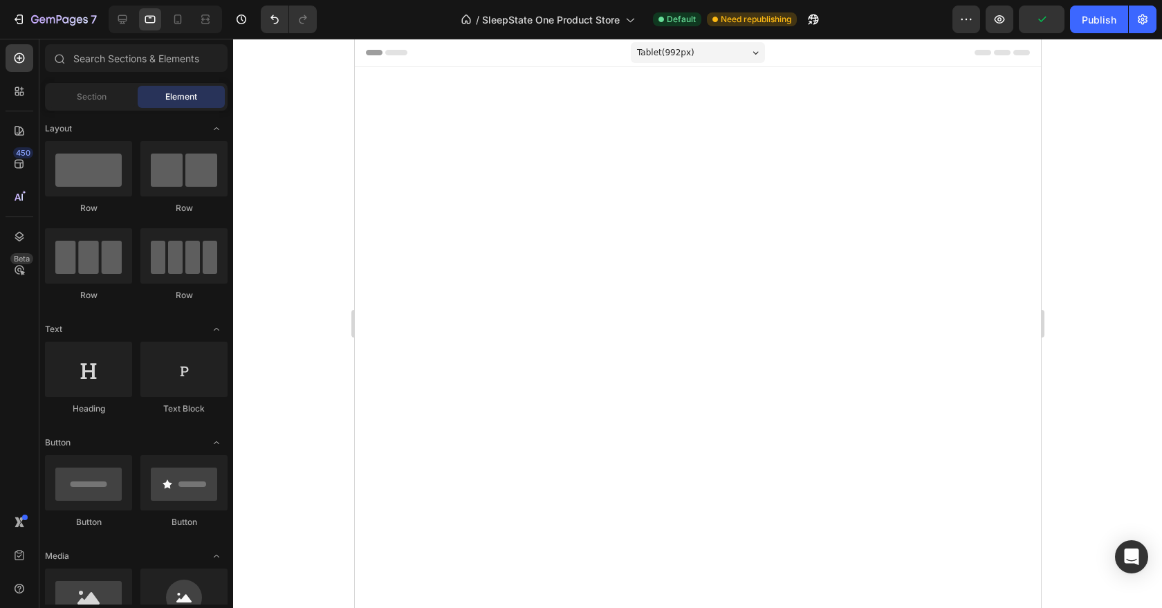
click at [479, 142] on div at bounding box center [697, 448] width 686 height 762
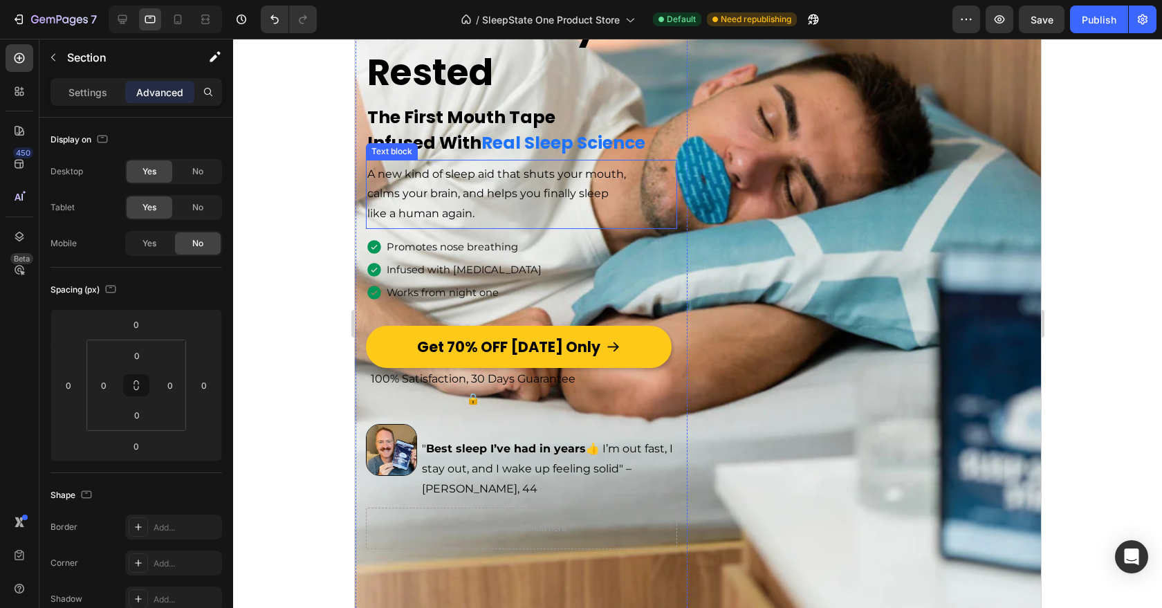
scroll to position [266, 0]
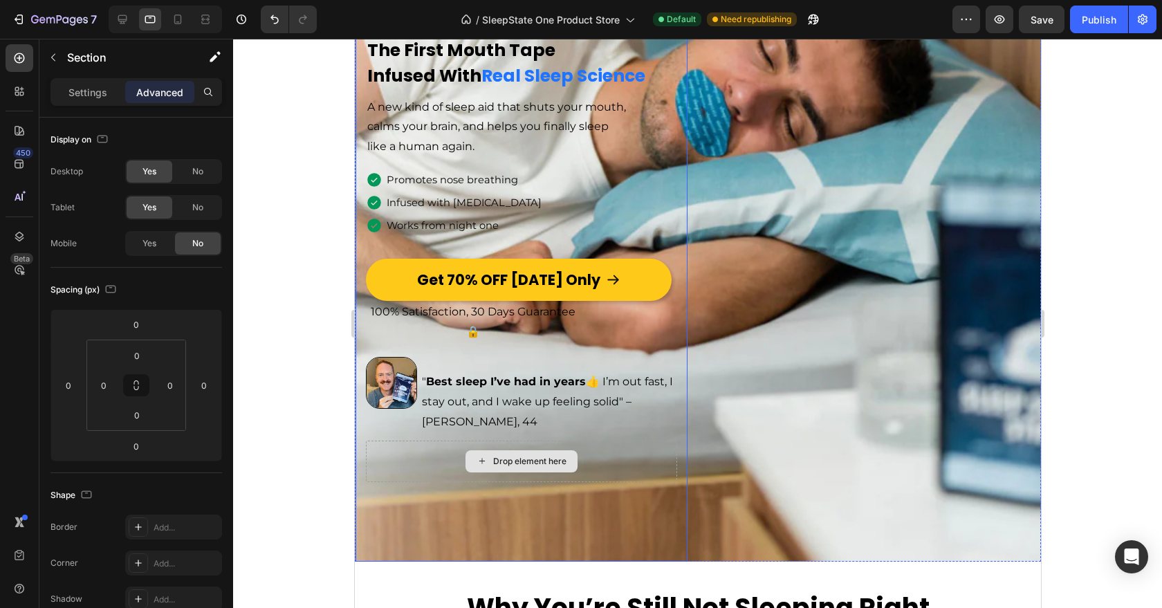
click at [630, 470] on div "Drop element here" at bounding box center [520, 462] width 311 height 42
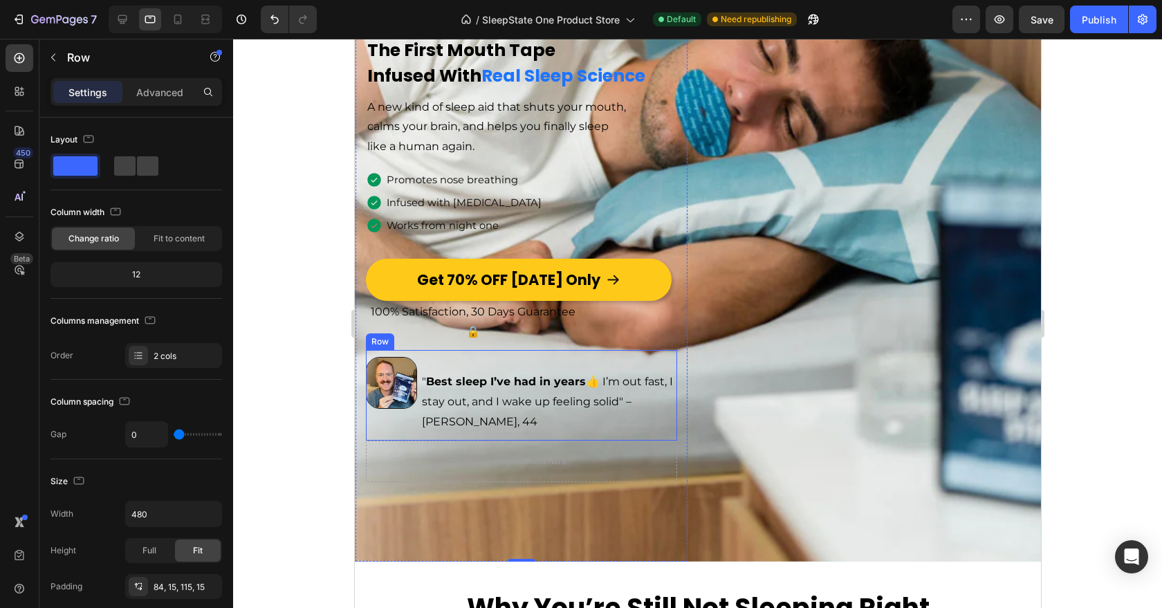
click at [416, 420] on div "Image" at bounding box center [390, 398] width 51 height 83
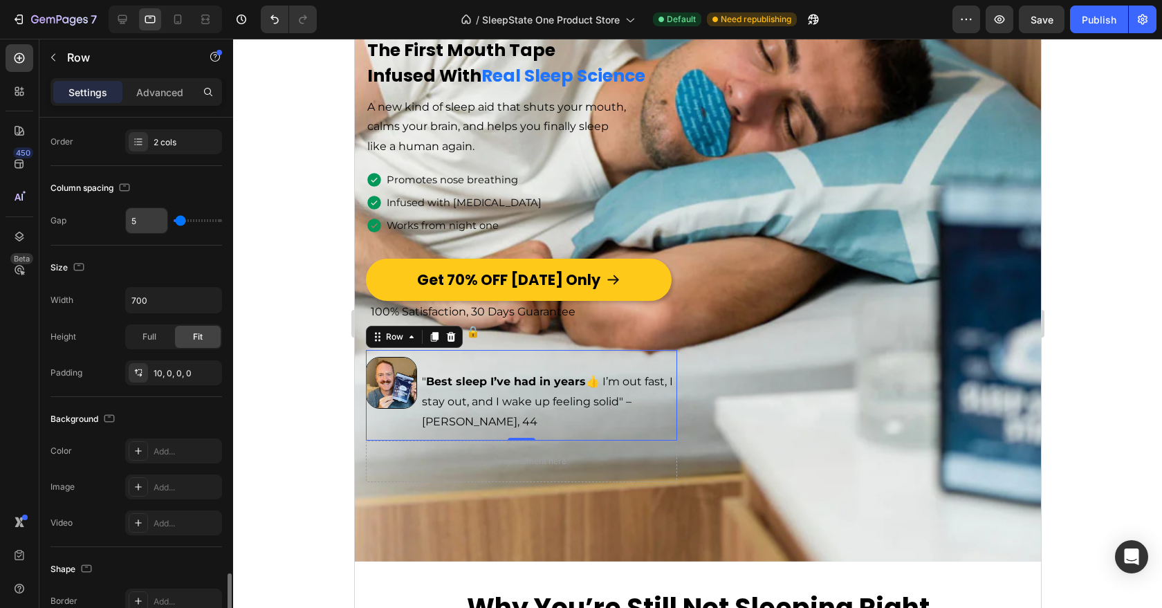
scroll to position [436, 0]
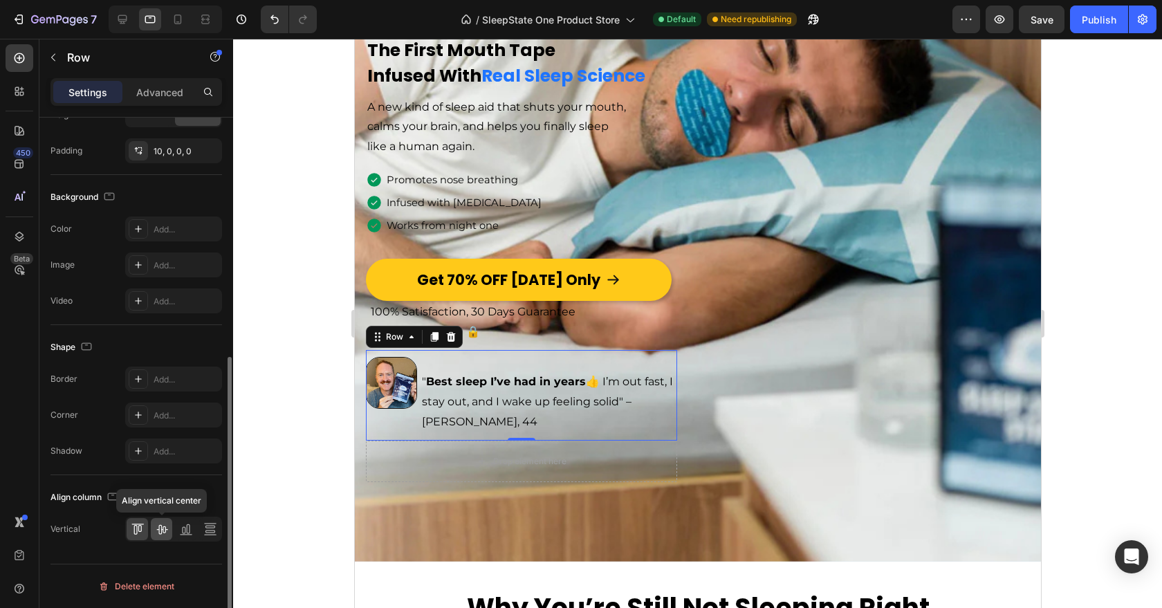
click at [163, 527] on icon at bounding box center [161, 530] width 11 height 10
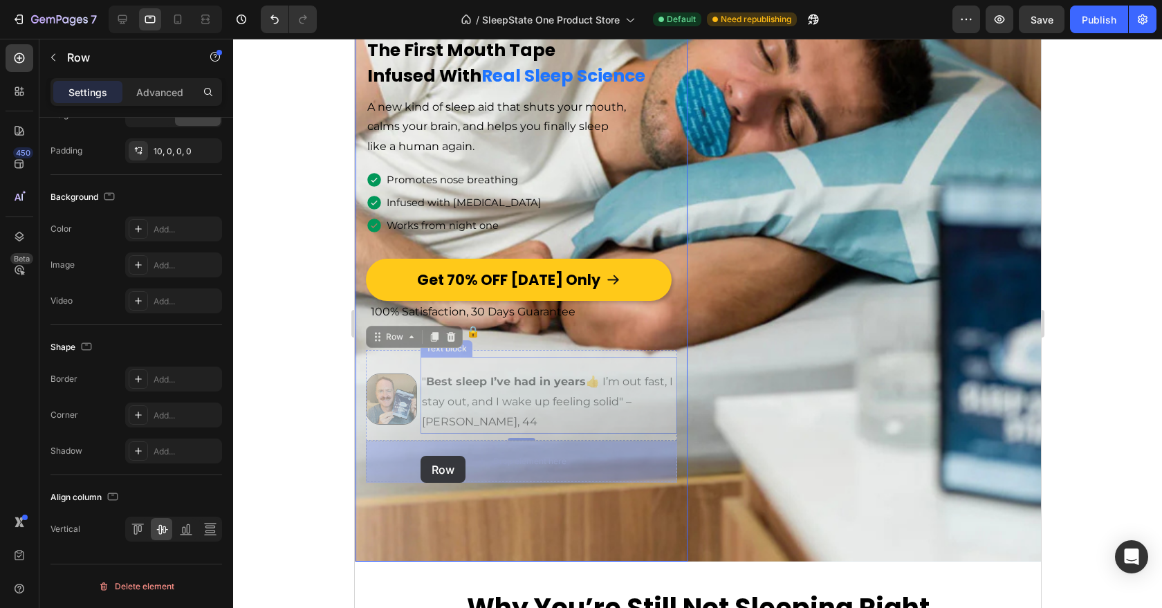
drag, startPoint x: 375, startPoint y: 336, endPoint x: 420, endPoint y: 456, distance: 128.5
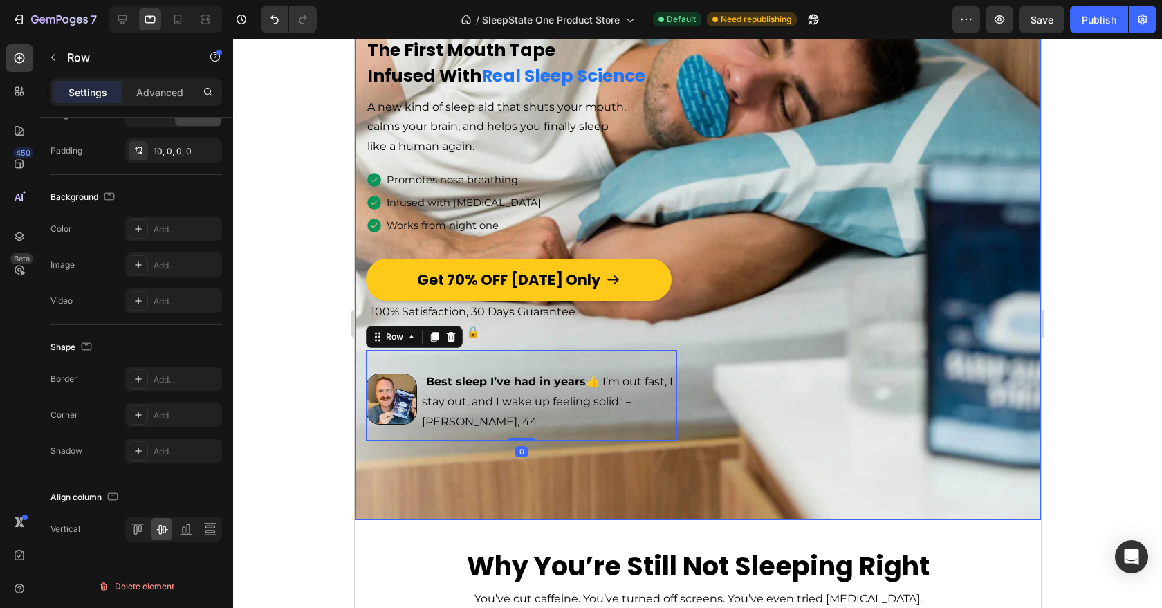
click at [791, 369] on div "Image Icon Icon Icon Icon Icon Icon List 4.9 Text Block | 89,000+ verified revi…" at bounding box center [697, 161] width 686 height 720
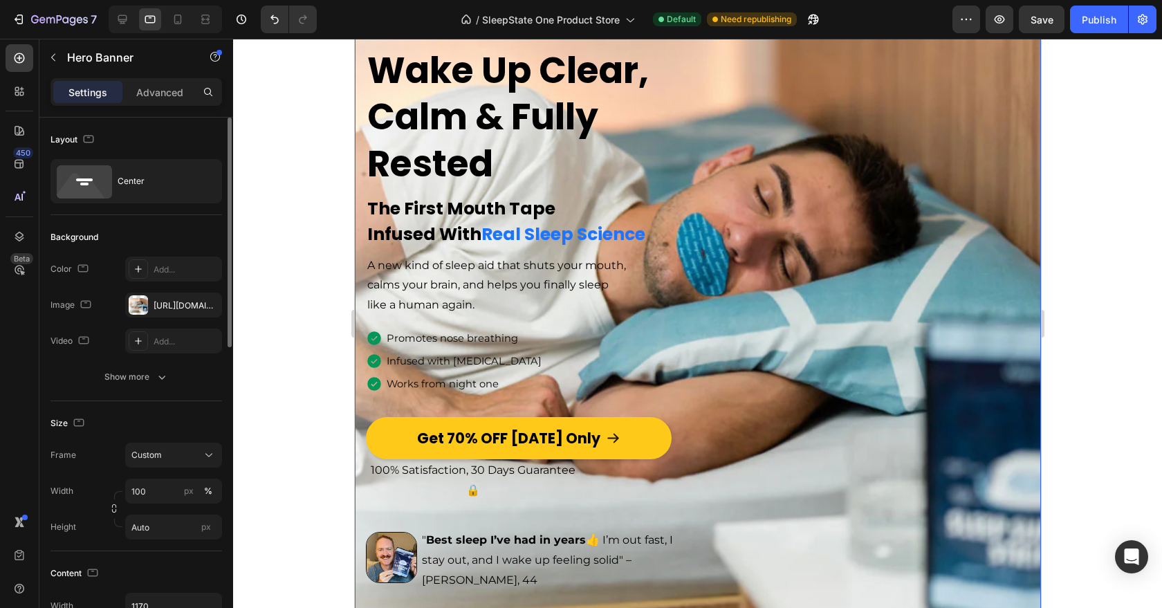
scroll to position [91, 0]
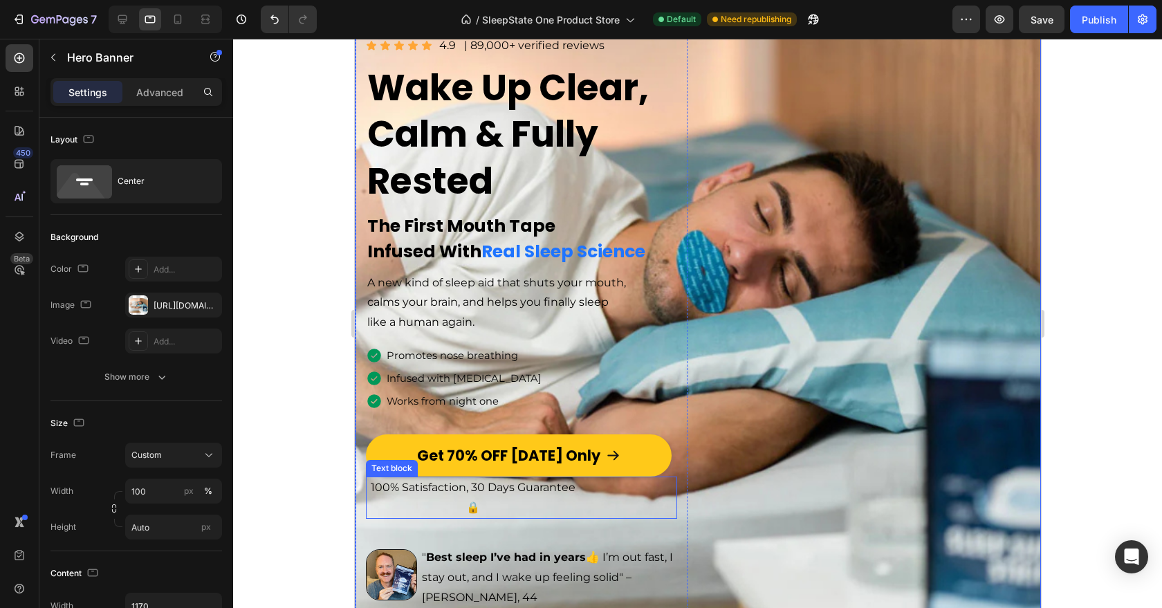
click at [499, 506] on p "100% Satisfaction, 30 Days Guarantee 🔒" at bounding box center [473, 498] width 212 height 40
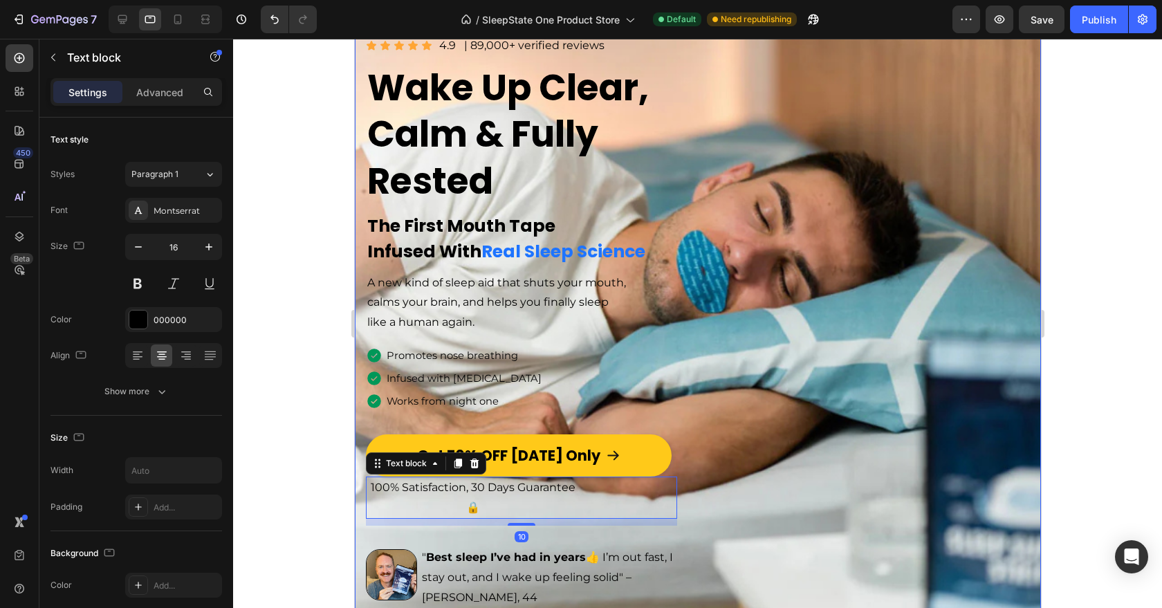
click at [815, 440] on div "Image Icon Icon Icon Icon Icon Icon List 4.9 Text Block | 89,000+ verified revi…" at bounding box center [697, 336] width 686 height 720
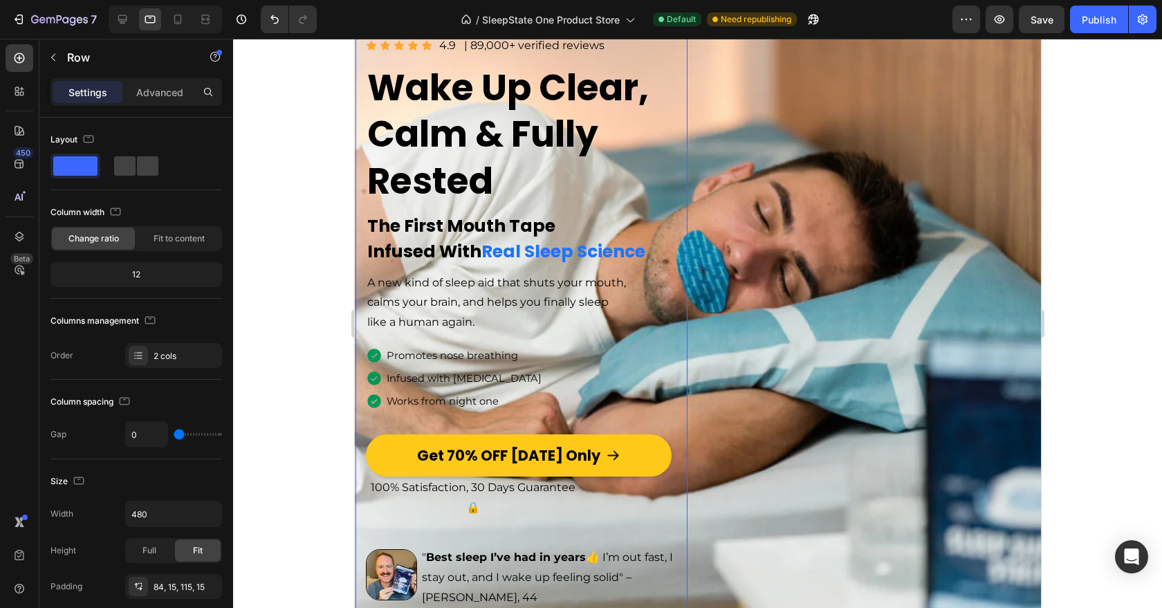
click at [679, 197] on div "Image Icon Icon Icon Icon Icon Icon List 4.9 Text Block | 89,000+ verified revi…" at bounding box center [521, 336] width 332 height 720
click at [887, 409] on div "Image Icon Icon Icon Icon Icon Icon List 4.9 Text Block | 89,000+ verified revi…" at bounding box center [697, 336] width 686 height 720
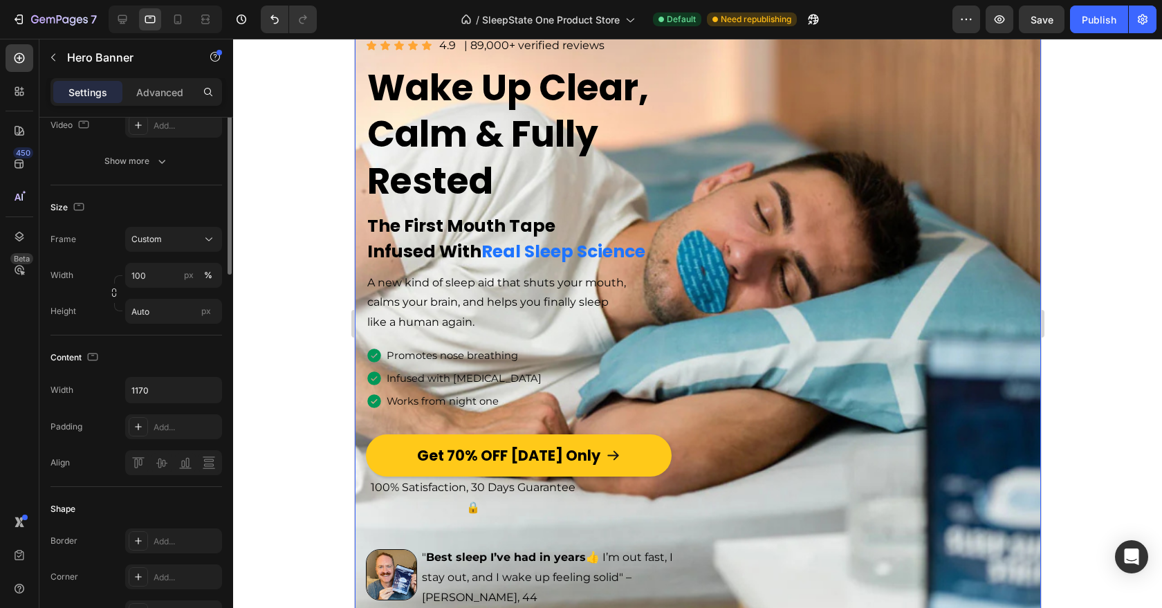
scroll to position [0, 0]
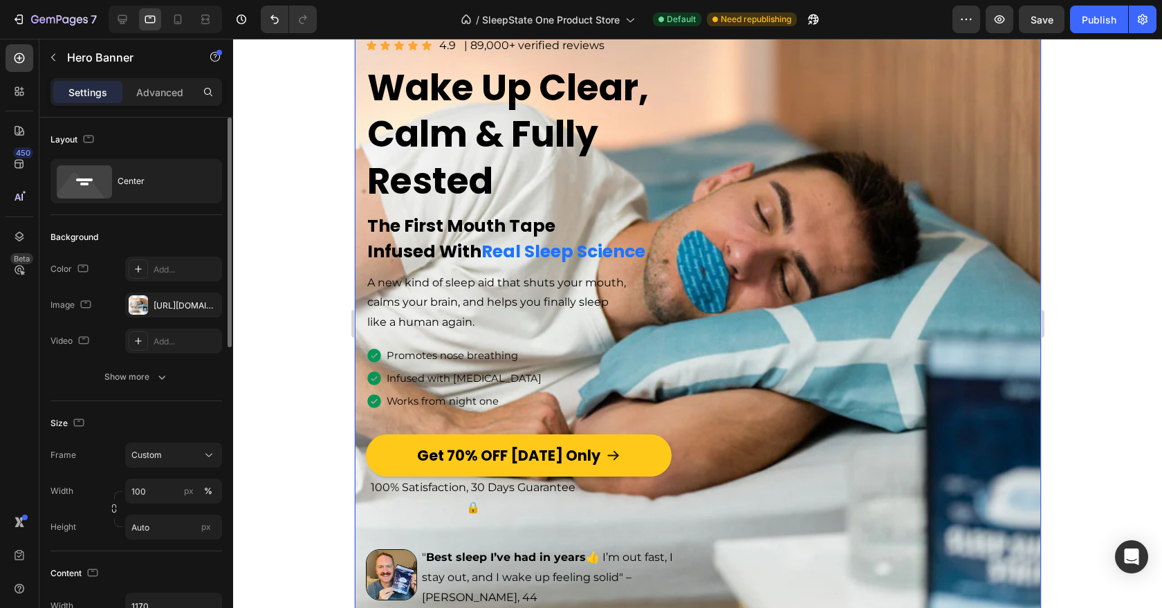
click at [701, 339] on div "Image Icon Icon Icon Icon Icon Icon List 4.9 Text Block | 89,000+ verified revi…" at bounding box center [697, 336] width 686 height 720
click at [614, 425] on div "Image Icon Icon Icon Icon Icon Icon List 4.9 Text Block | 89,000+ verified revi…" at bounding box center [520, 280] width 311 height 491
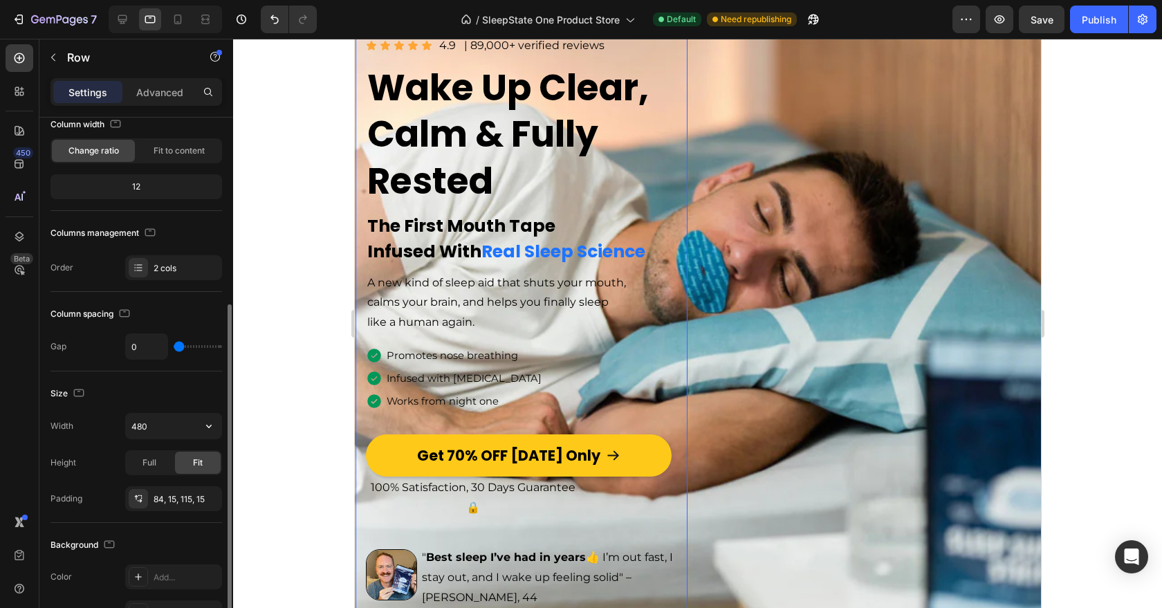
scroll to position [172, 0]
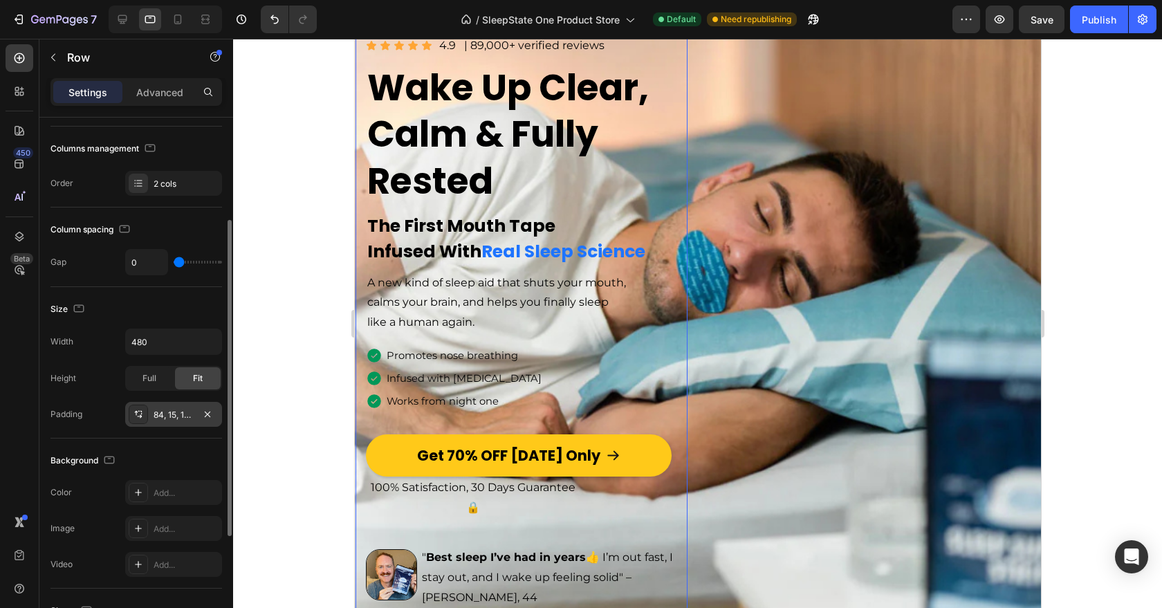
click at [172, 411] on div "84, 15, 115, 15" at bounding box center [174, 415] width 40 height 12
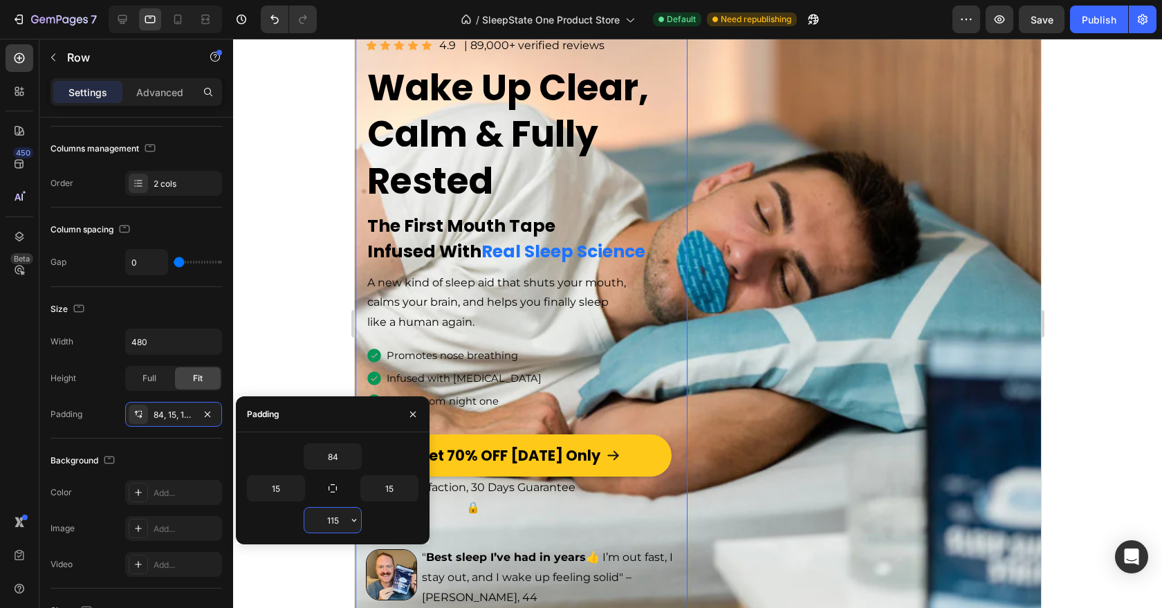
click at [329, 518] on input "115" at bounding box center [332, 520] width 57 height 25
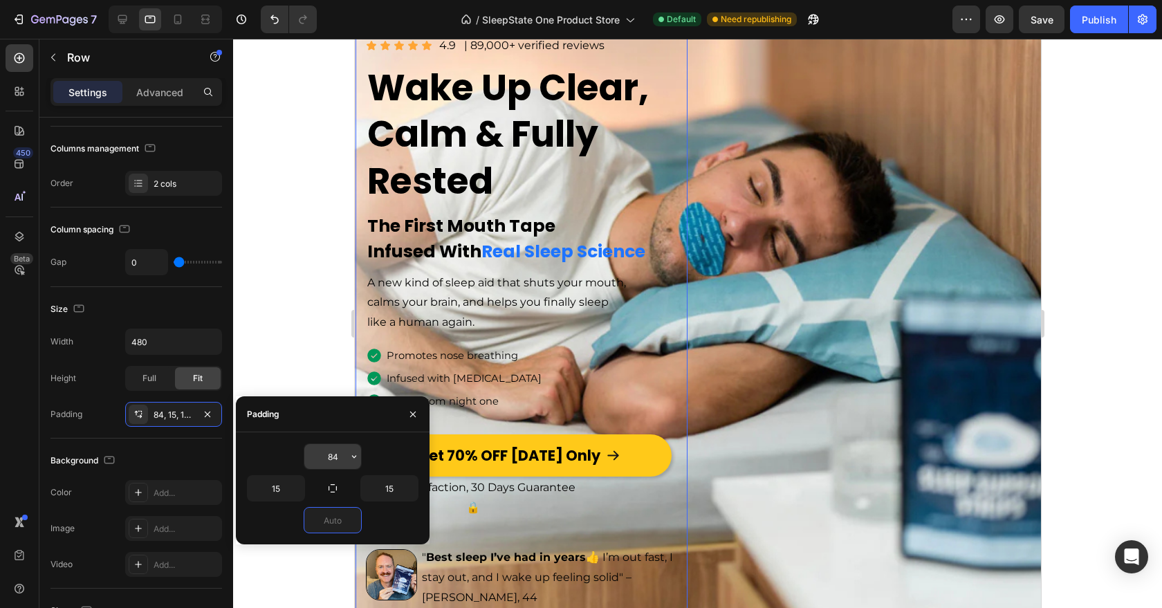
click at [329, 465] on input "84" at bounding box center [332, 456] width 57 height 25
type input "0"
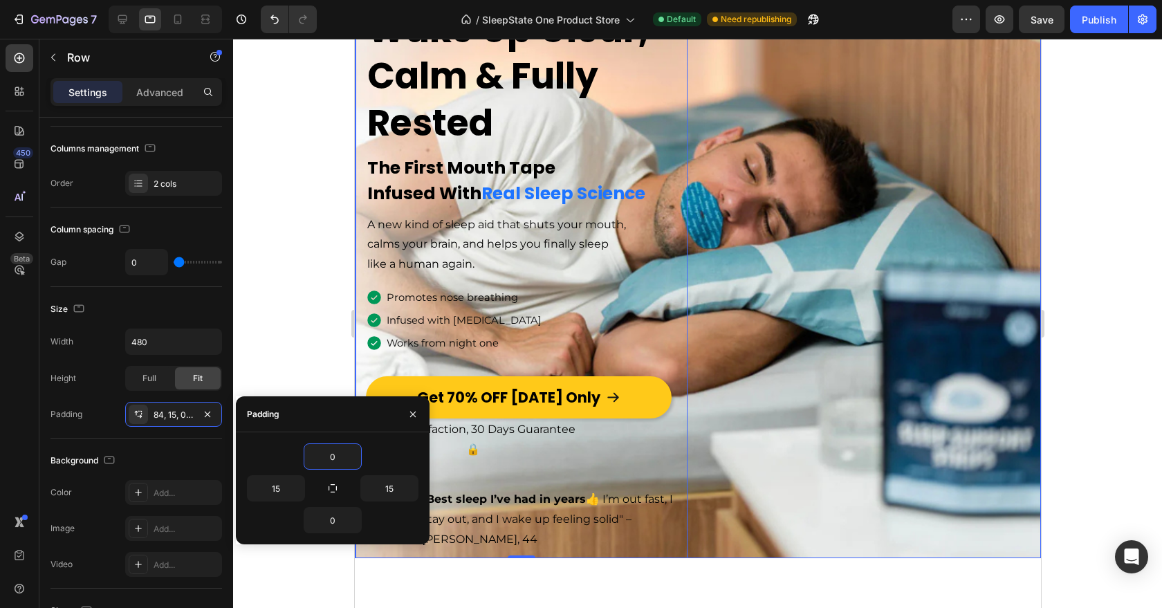
click at [1124, 389] on div at bounding box center [697, 323] width 929 height 569
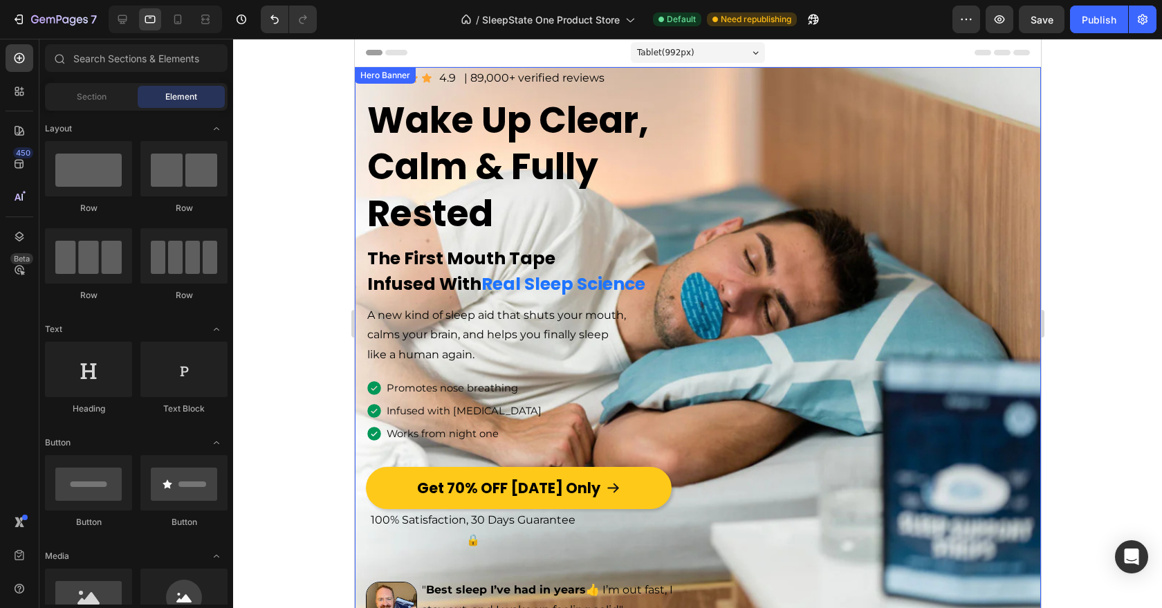
scroll to position [20, 0]
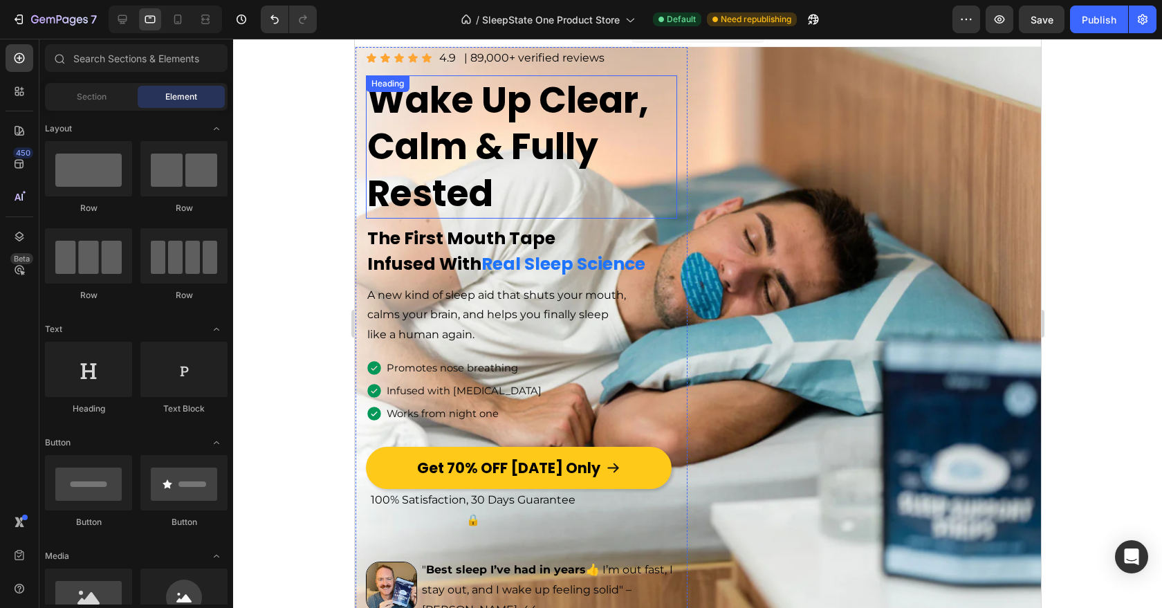
click at [688, 76] on div "Image Icon Icon Icon Icon Icon Icon List 4.9 Text Block | 89,000+ verified revi…" at bounding box center [697, 338] width 686 height 582
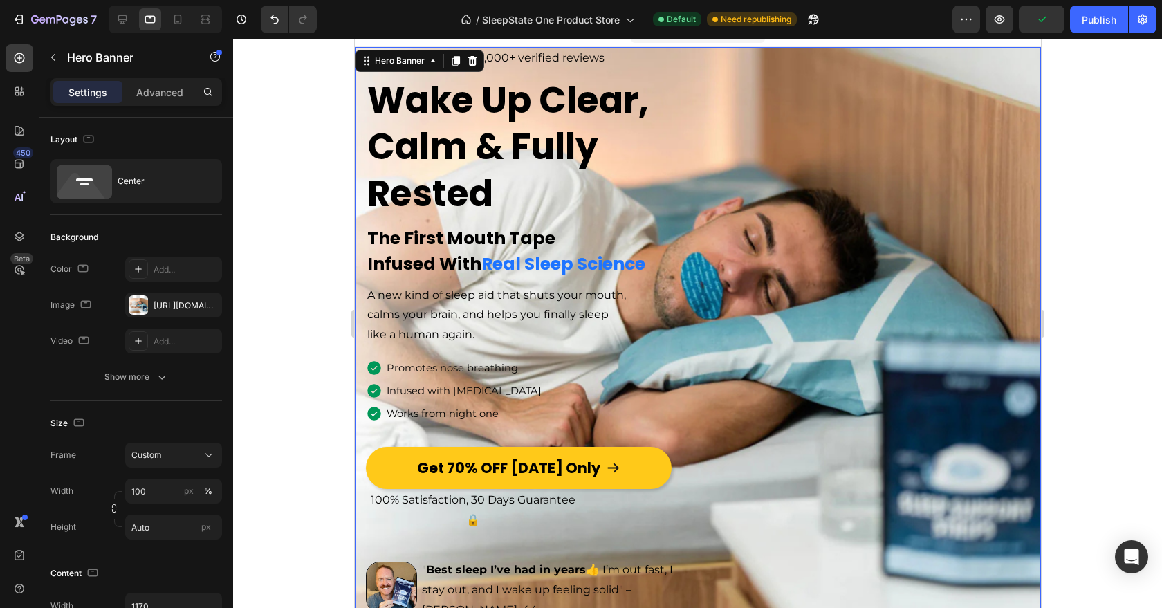
click at [154, 103] on div "Settings Advanced" at bounding box center [137, 92] width 172 height 28
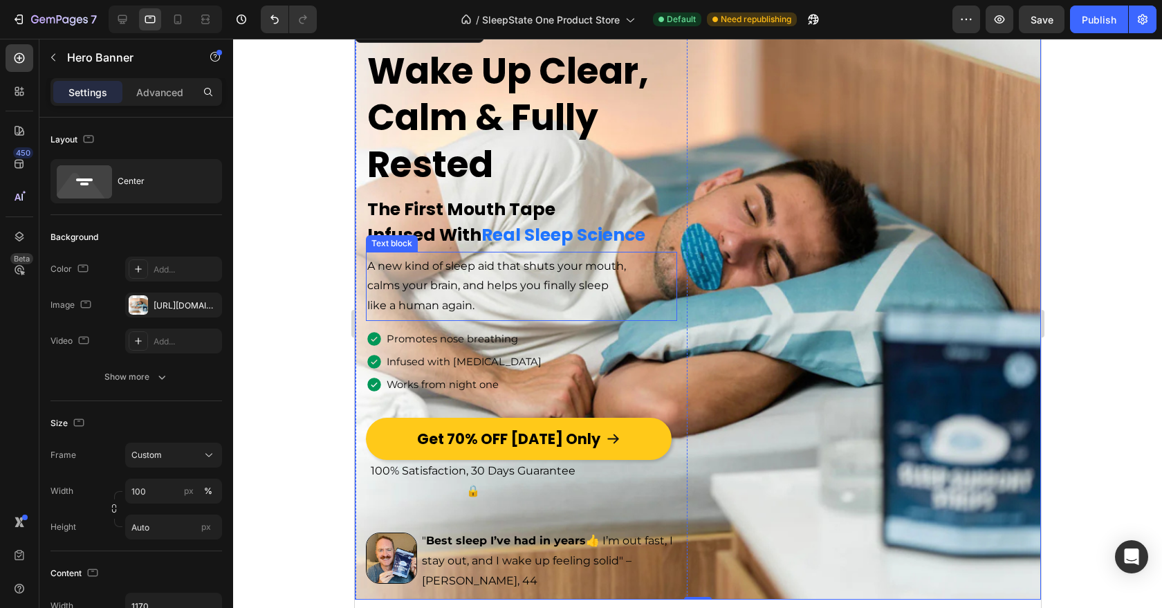
scroll to position [48, 0]
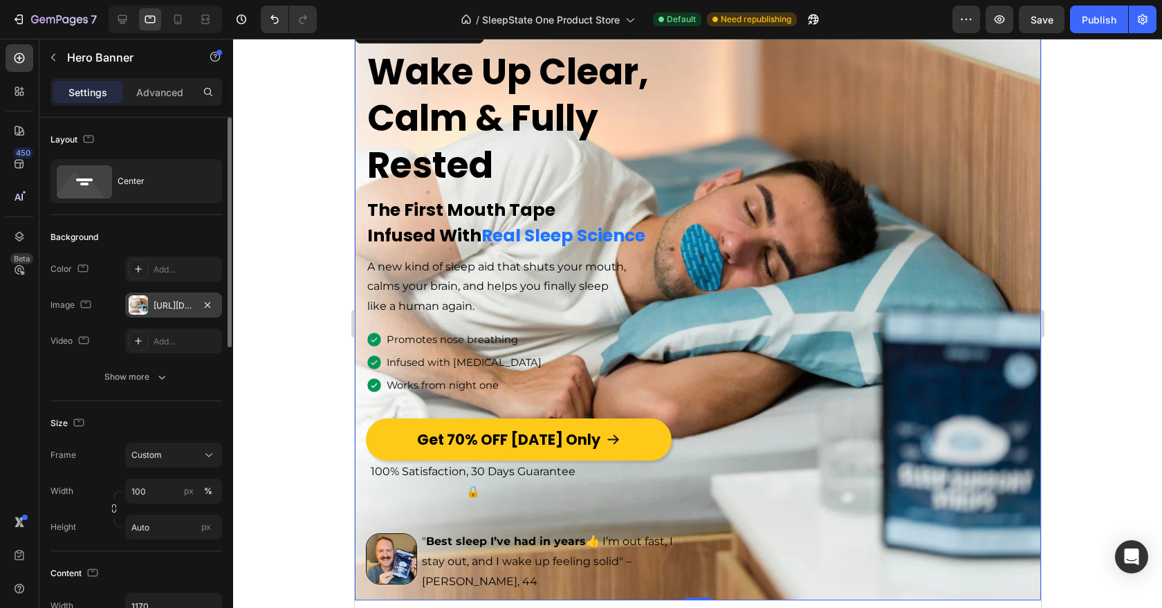
click at [174, 312] on div "[URL][DOMAIN_NAME]" at bounding box center [173, 305] width 97 height 25
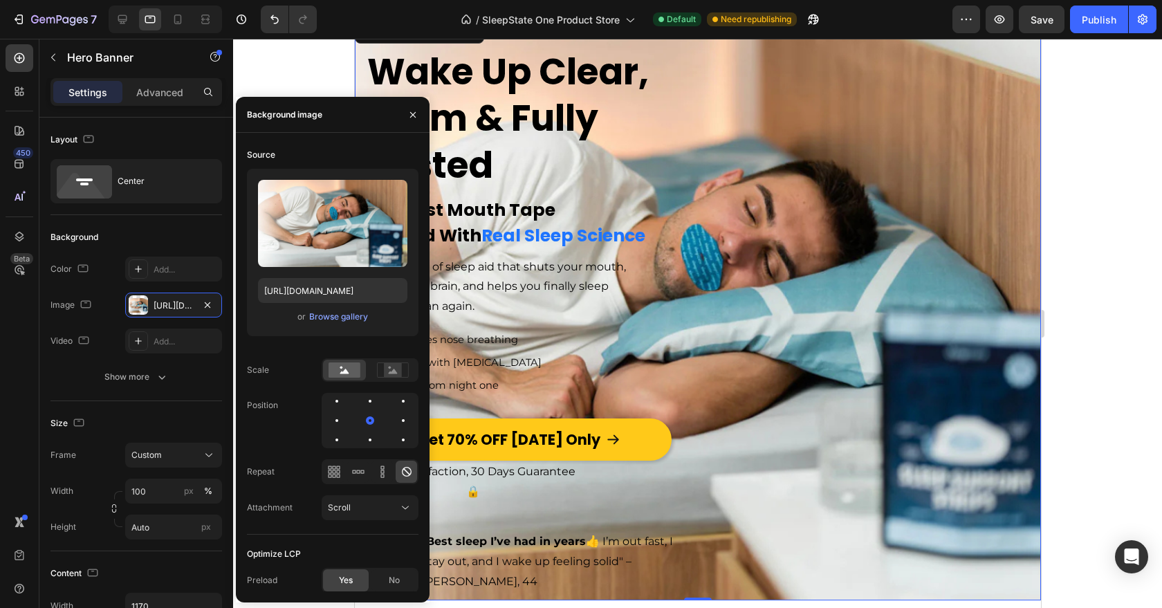
click at [875, 178] on div "Image Icon Icon Icon Icon Icon Icon List 4.9 Text Block | 89,000+ verified revi…" at bounding box center [697, 310] width 686 height 582
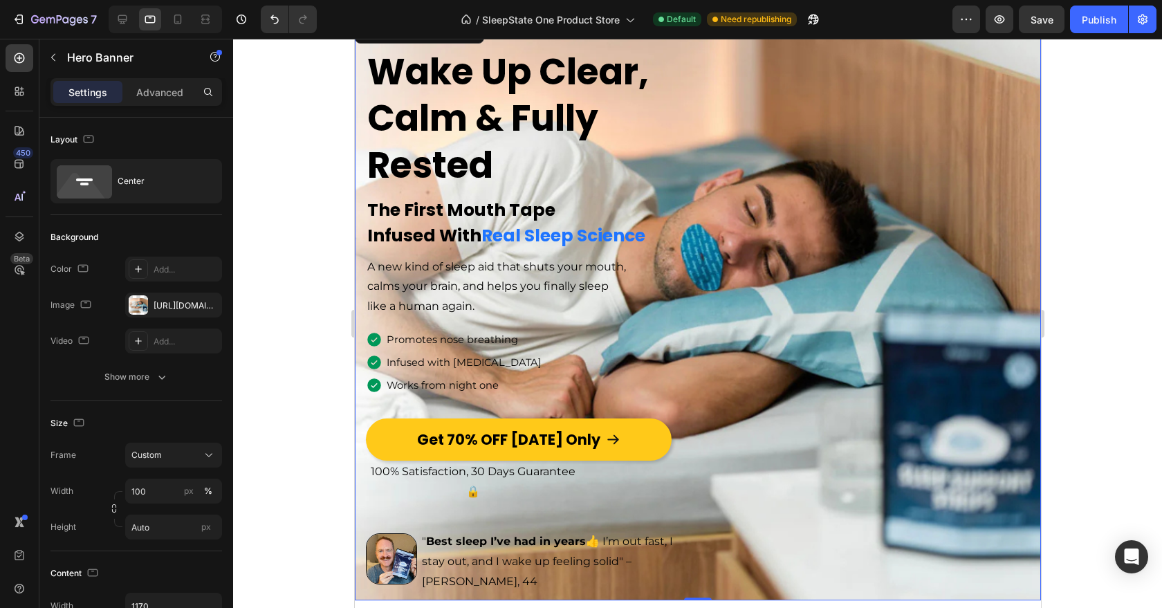
scroll to position [0, 0]
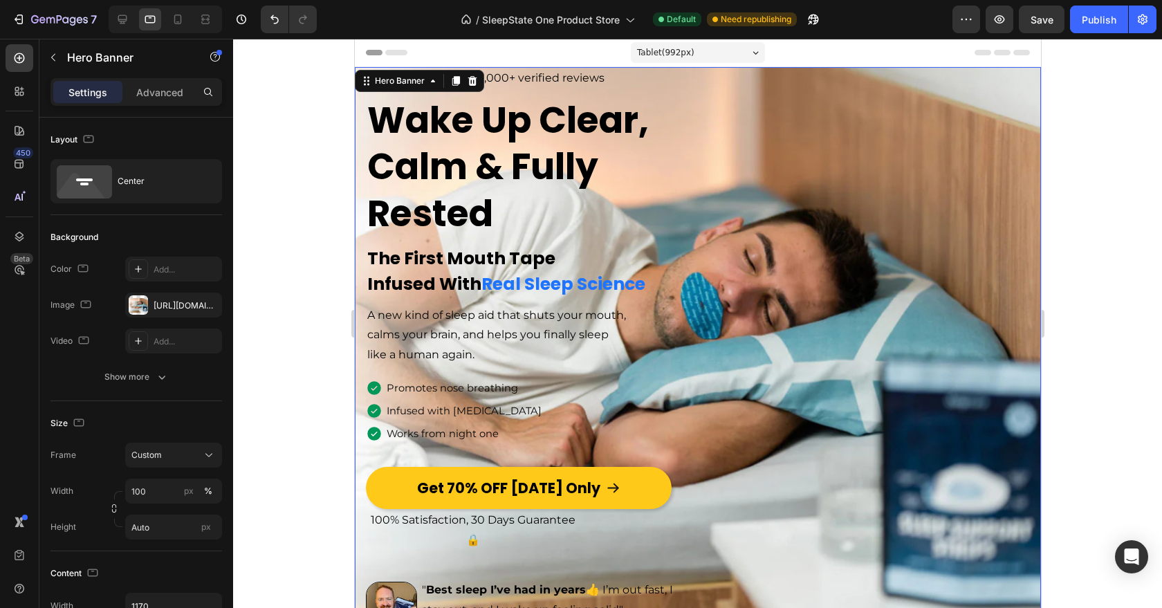
click at [919, 242] on div "Image Icon Icon Icon Icon Icon Icon List 4.9 Text Block | 89,000+ verified revi…" at bounding box center [697, 358] width 686 height 582
click at [169, 319] on div "The changes might be hidden by the video. Color Add... Image https://cdn.shopif…" at bounding box center [137, 305] width 172 height 97
click at [169, 311] on div "[URL][DOMAIN_NAME]" at bounding box center [174, 306] width 40 height 12
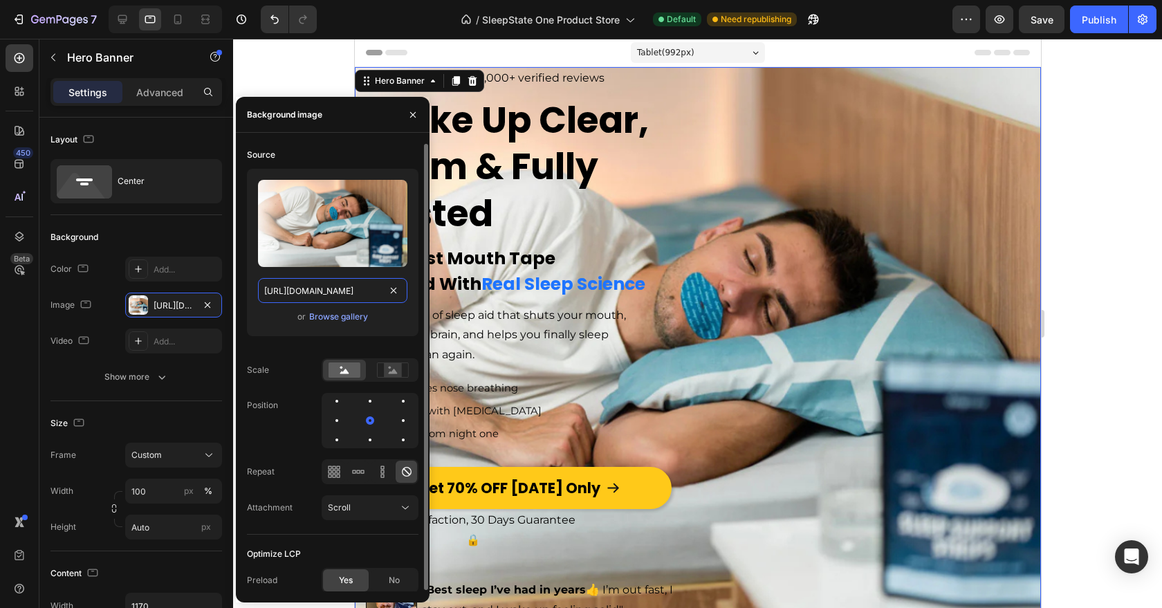
click at [318, 289] on input "[URL][DOMAIN_NAME]" at bounding box center [332, 290] width 149 height 25
click at [327, 315] on div "Browse gallery" at bounding box center [338, 317] width 59 height 12
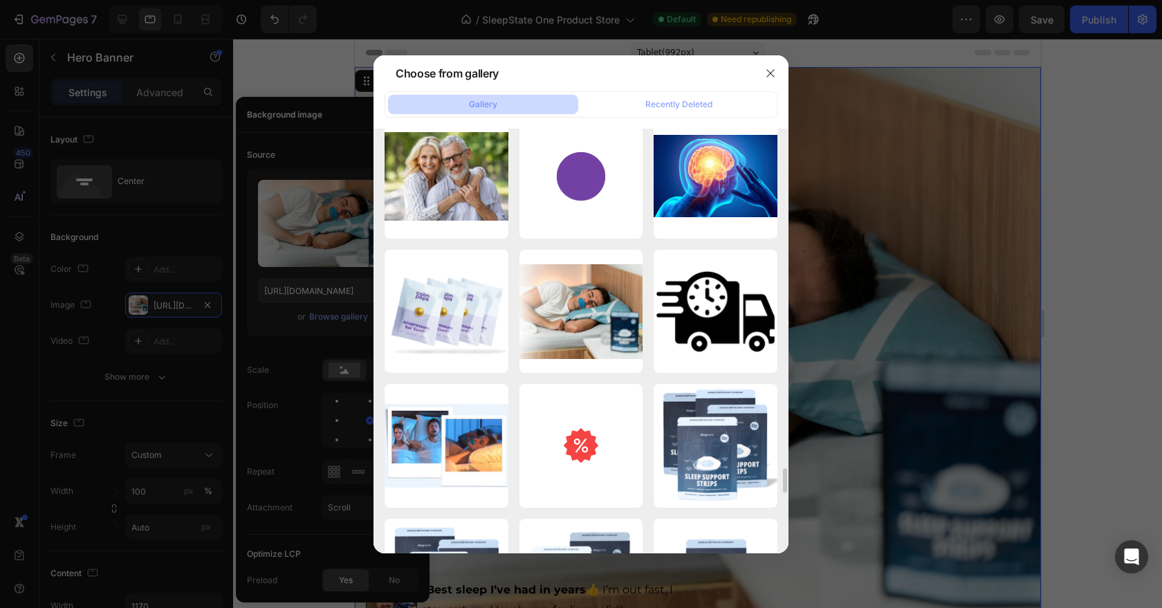
scroll to position [6468, 0]
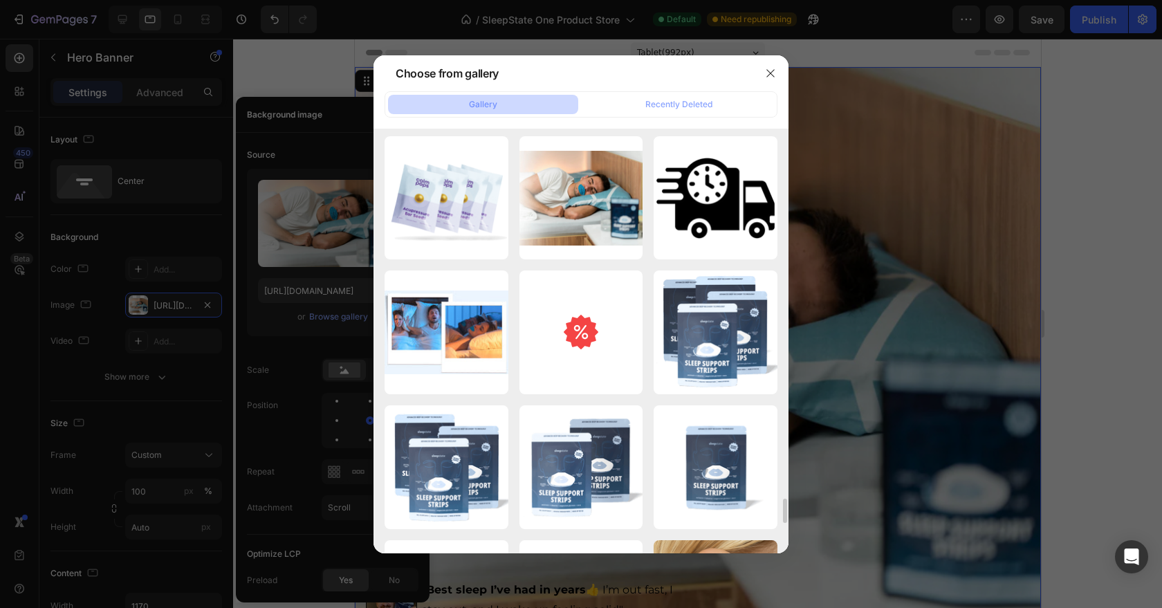
click at [183, 313] on div at bounding box center [581, 304] width 1162 height 608
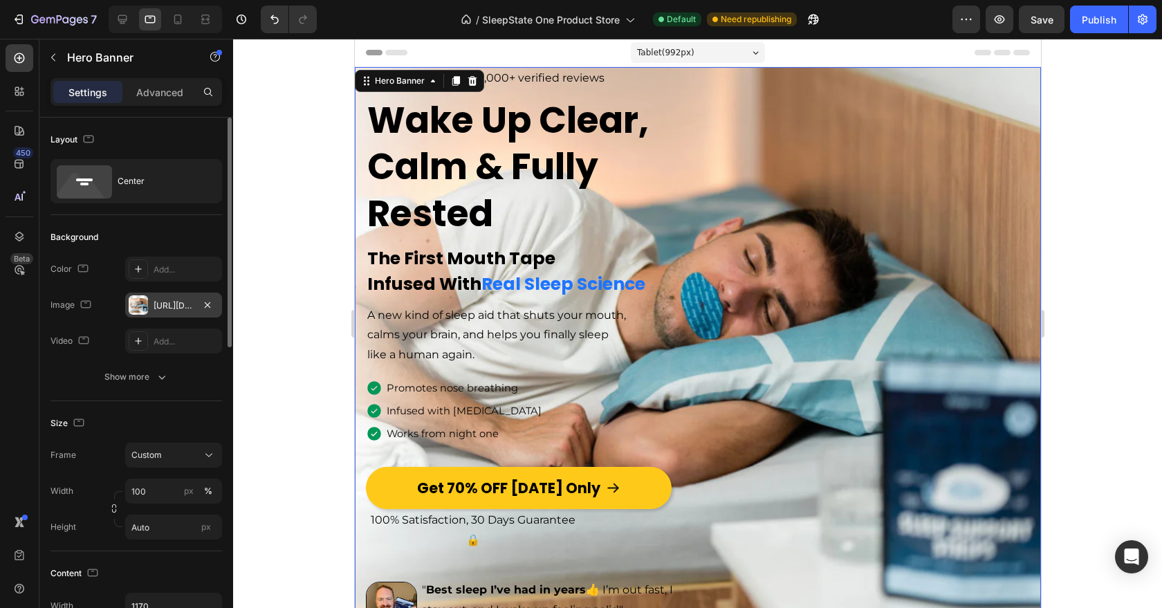
click at [180, 304] on div "[URL][DOMAIN_NAME]" at bounding box center [174, 306] width 40 height 12
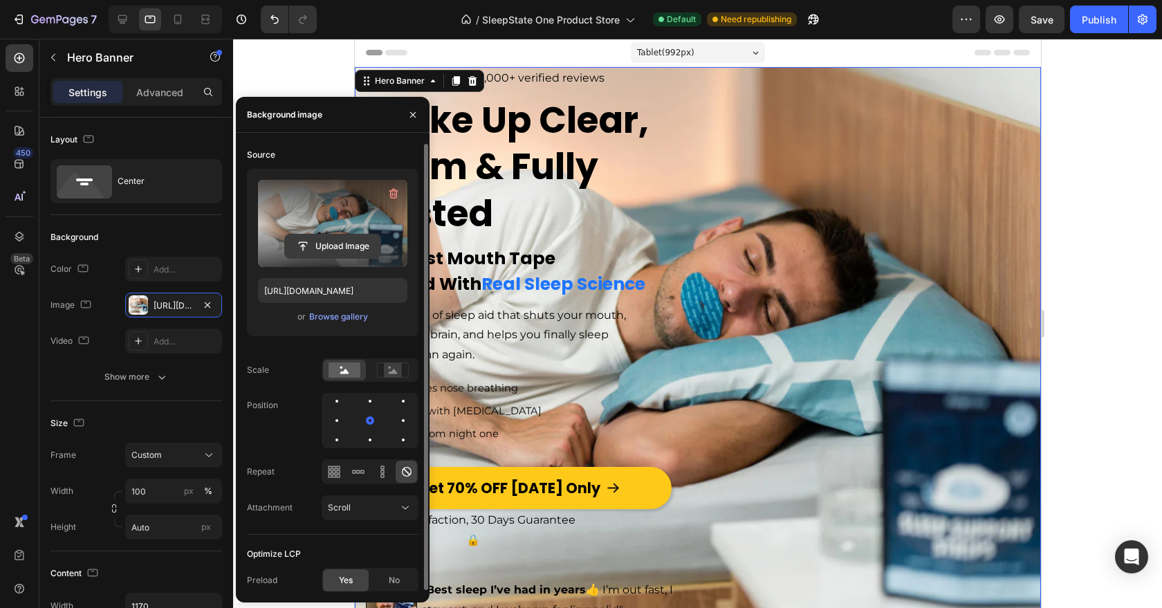
click at [320, 239] on input "file" at bounding box center [332, 247] width 95 height 24
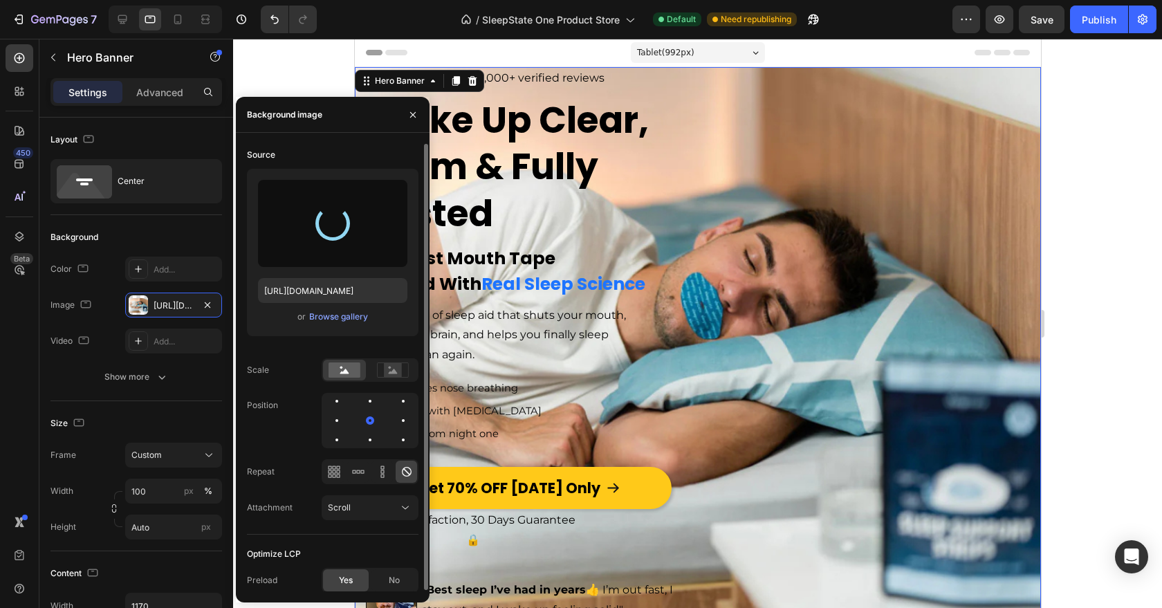
type input "[URL][DOMAIN_NAME]"
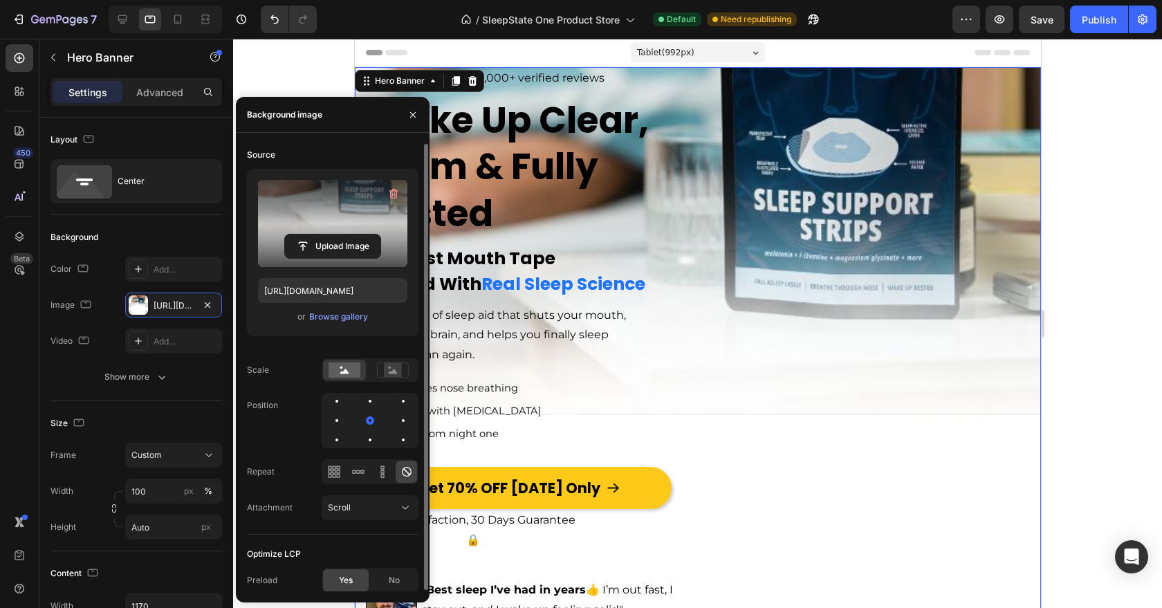
click at [893, 354] on div "Image Icon Icon Icon Icon Icon Icon List 4.9 Text Block | 89,000+ verified revi…" at bounding box center [697, 358] width 686 height 582
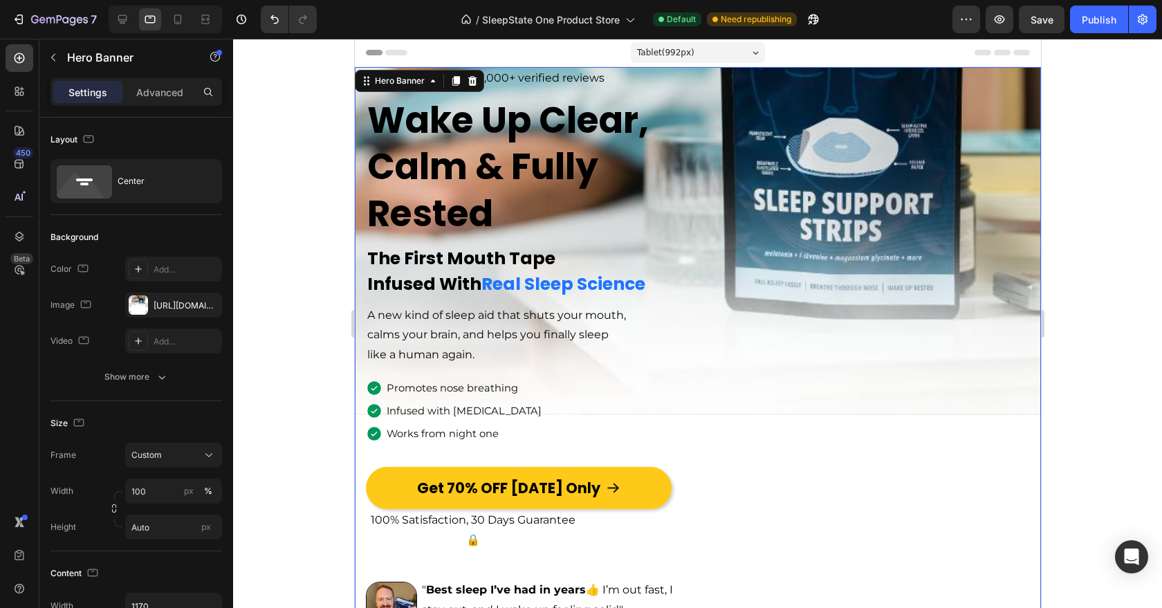
click at [824, 359] on div "Image Icon Icon Icon Icon Icon Icon List 4.9 Text Block | 89,000+ verified revi…" at bounding box center [697, 358] width 686 height 582
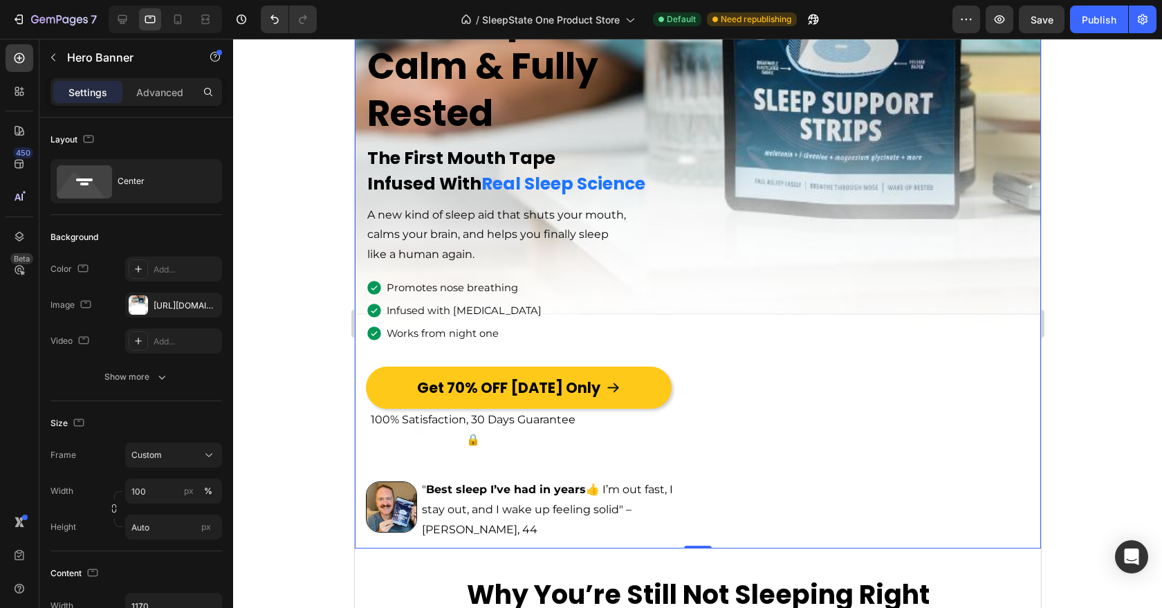
scroll to position [143, 0]
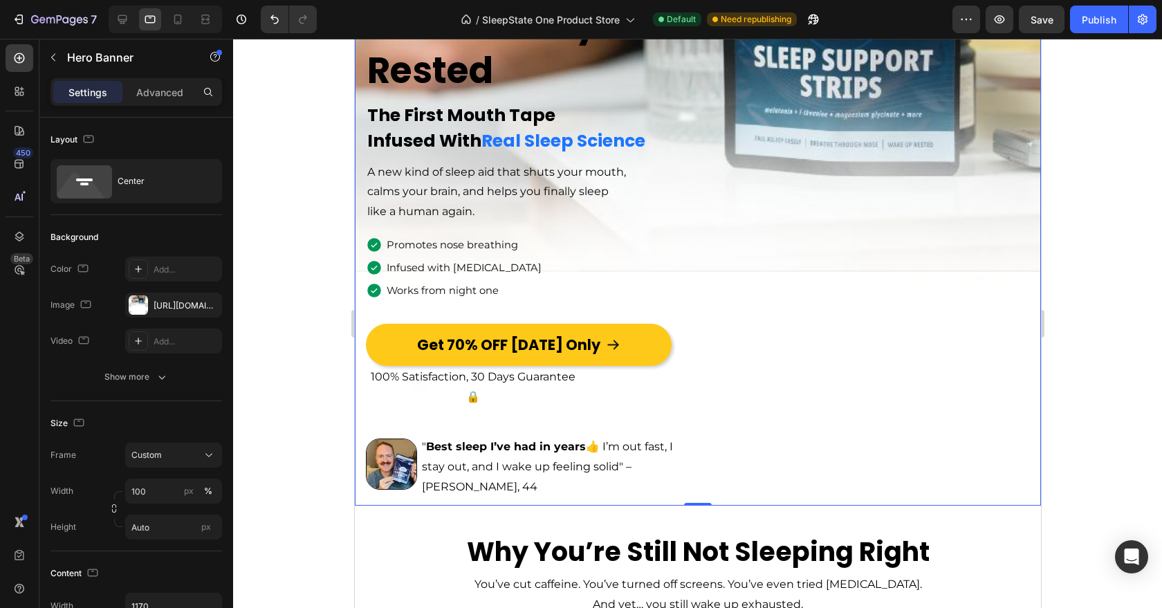
click at [824, 351] on div "Image Icon Icon Icon Icon Icon Icon List 4.9 Text Block | 89,000+ verified revi…" at bounding box center [697, 215] width 686 height 582
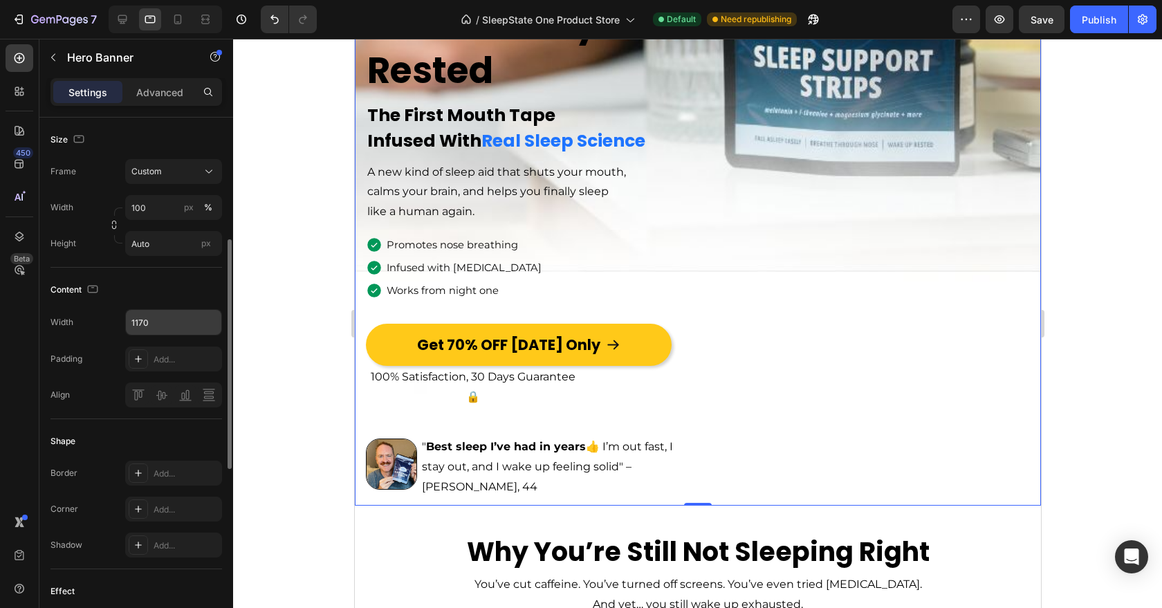
scroll to position [283, 0]
click at [170, 235] on input "Auto" at bounding box center [173, 244] width 97 height 25
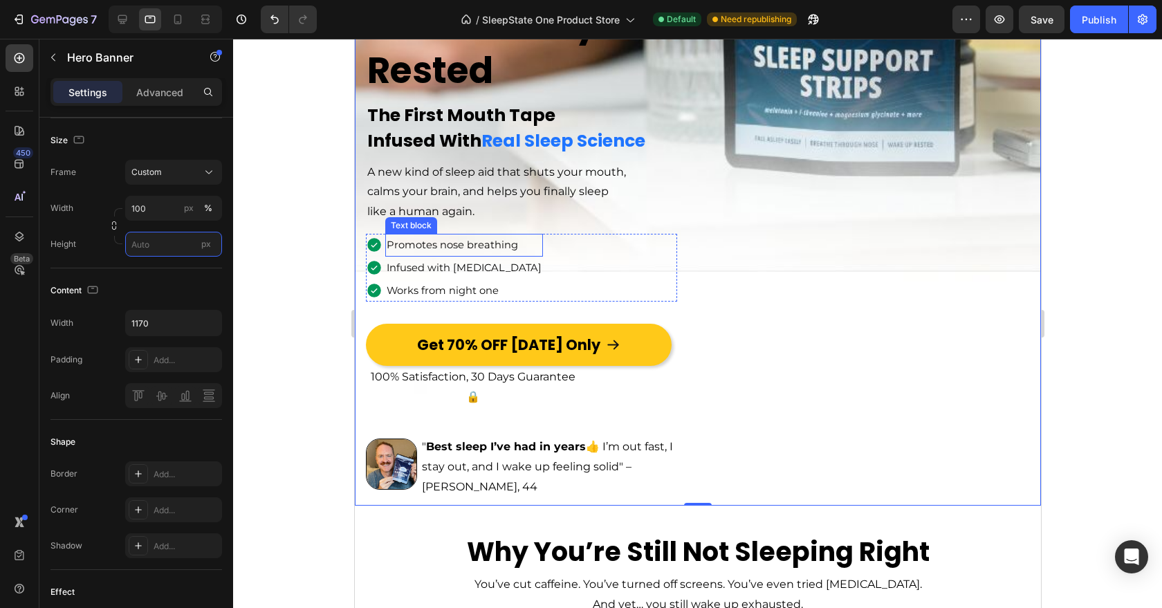
scroll to position [0, 0]
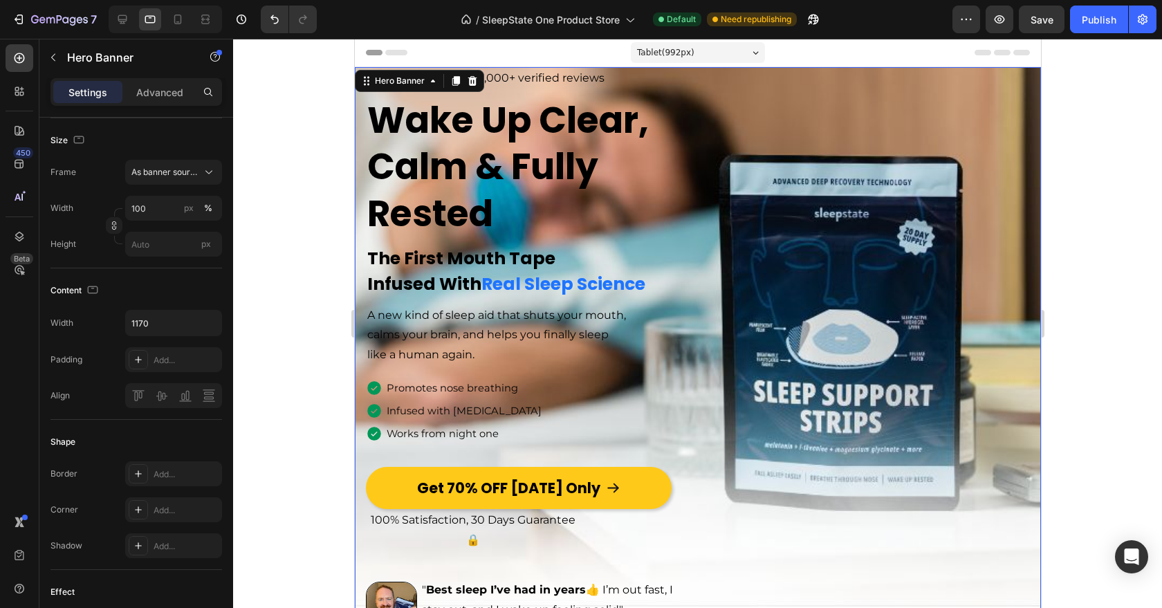
click at [693, 82] on div "Image Icon Icon Icon Icon Icon Icon List 4.9 Text Block | 89,000+ verified revi…" at bounding box center [697, 358] width 686 height 582
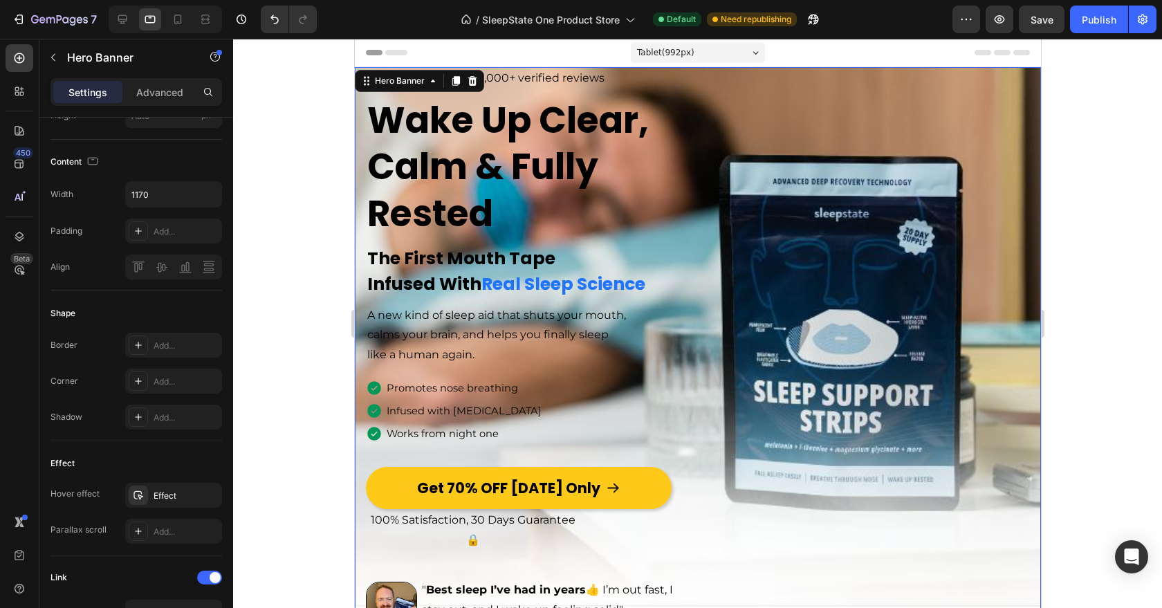
scroll to position [39, 0]
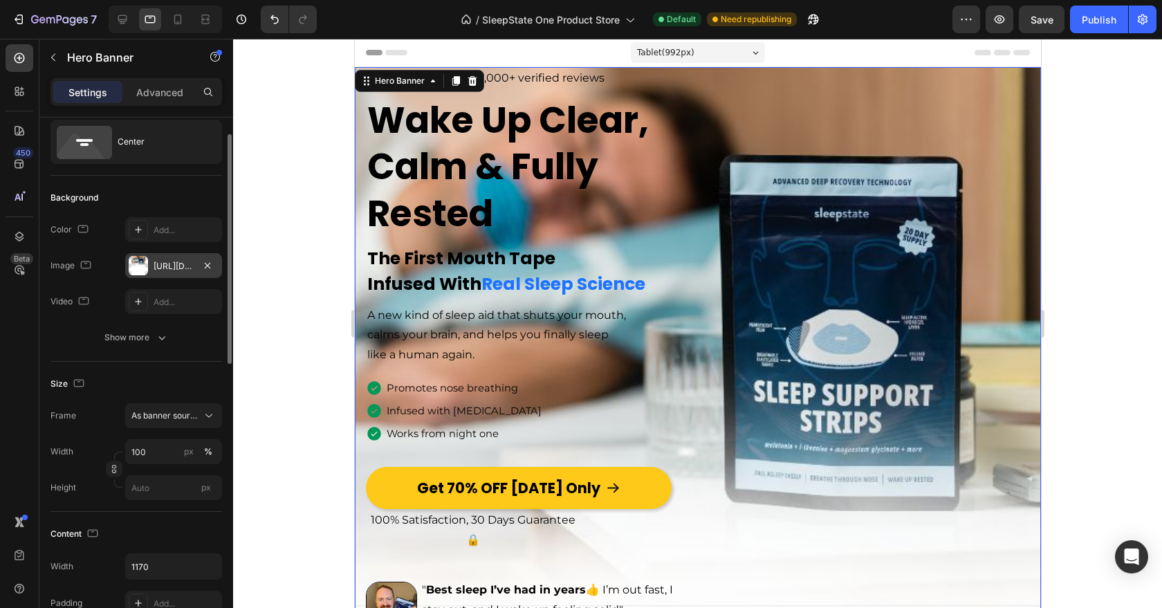
click at [174, 263] on div "[URL][DOMAIN_NAME]" at bounding box center [174, 266] width 40 height 12
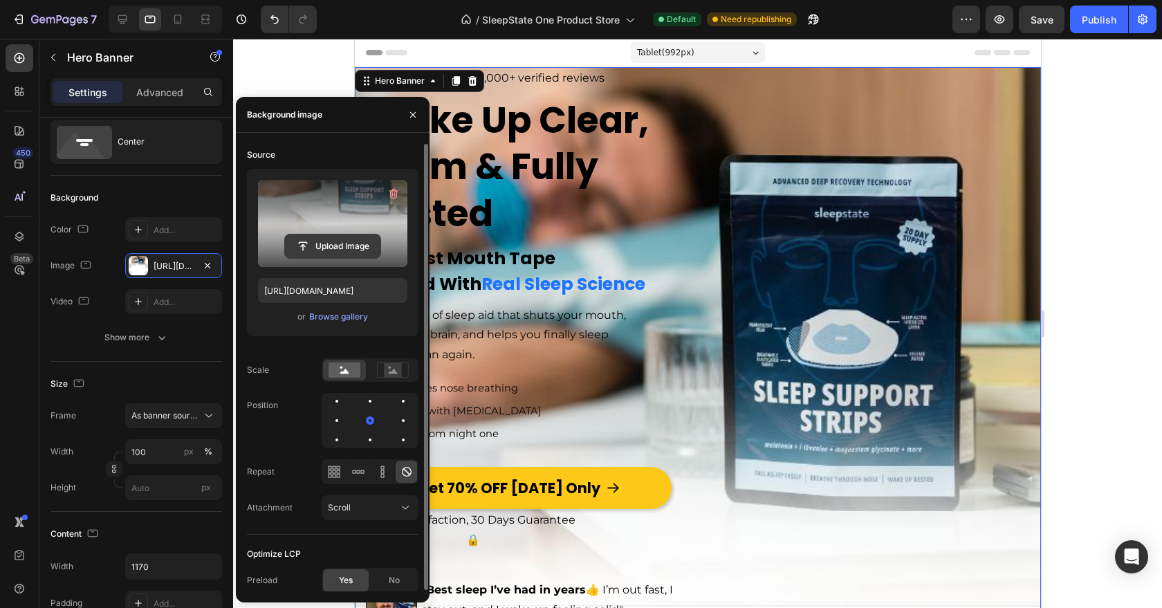
click at [338, 238] on input "file" at bounding box center [332, 247] width 95 height 24
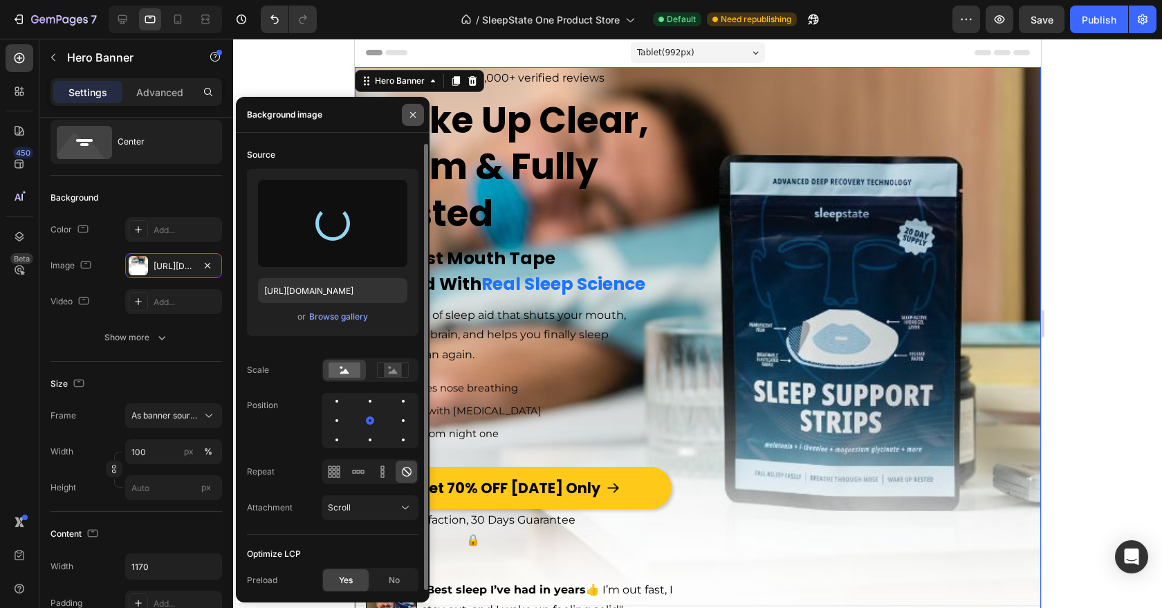
type input "[URL][DOMAIN_NAME]"
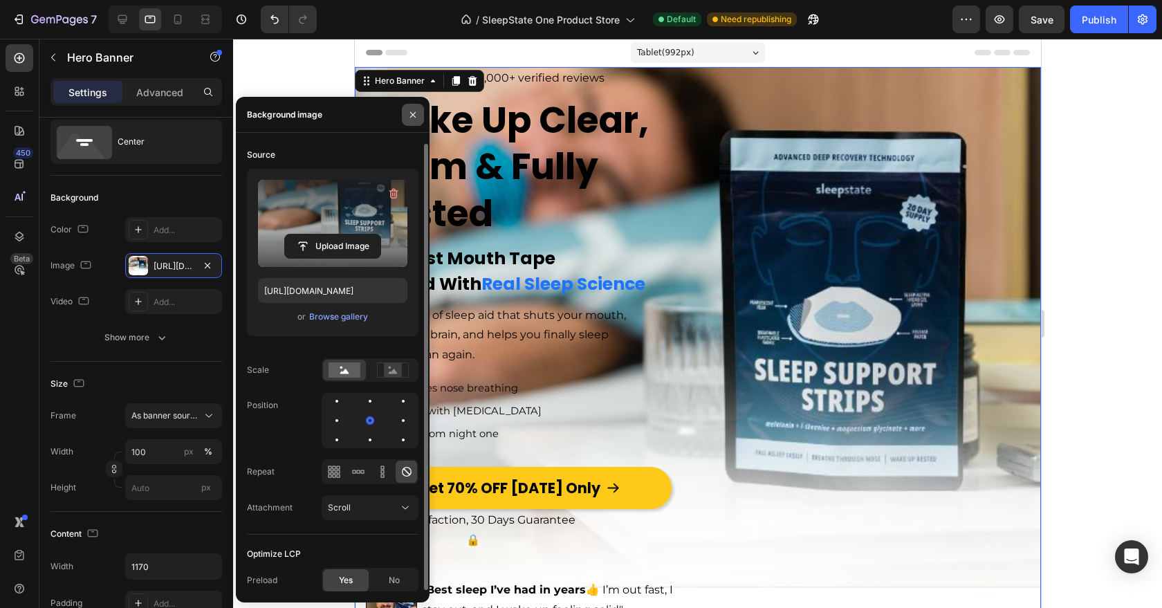
click at [416, 120] on button "button" at bounding box center [413, 115] width 22 height 22
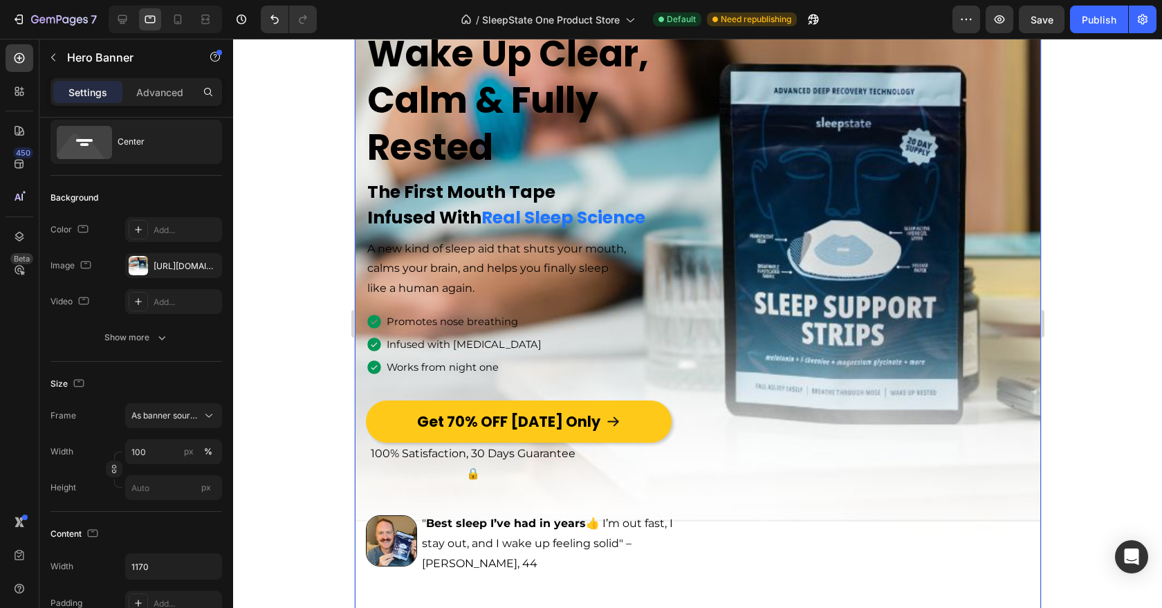
scroll to position [4, 0]
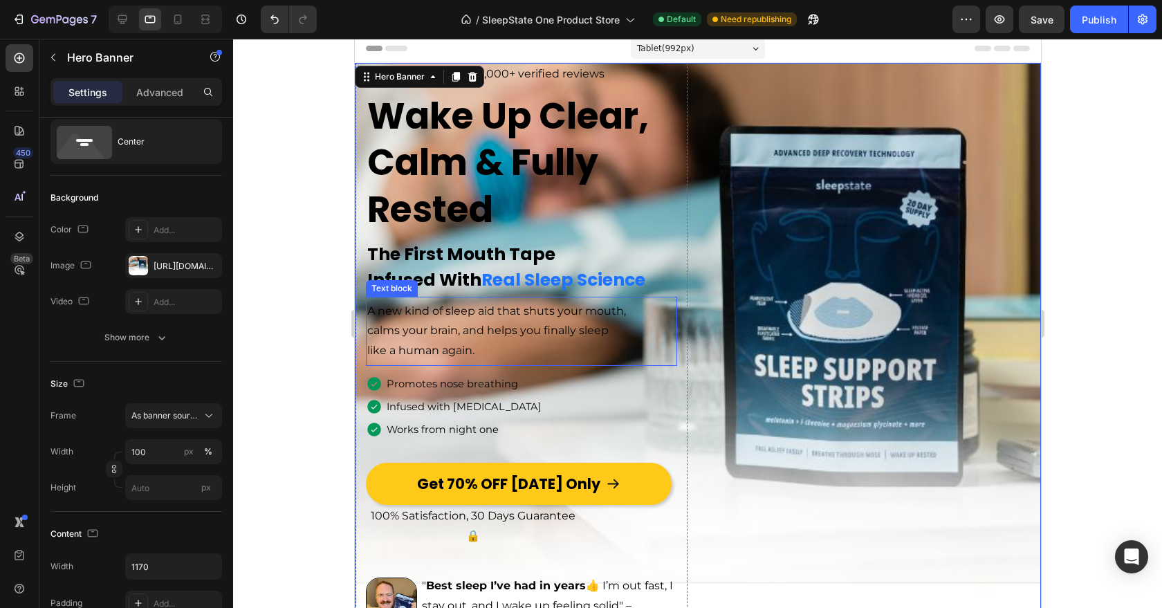
click at [670, 300] on div "A new kind of sleep aid that shuts your mouth, calms your brain, and helps you …" at bounding box center [520, 331] width 311 height 62
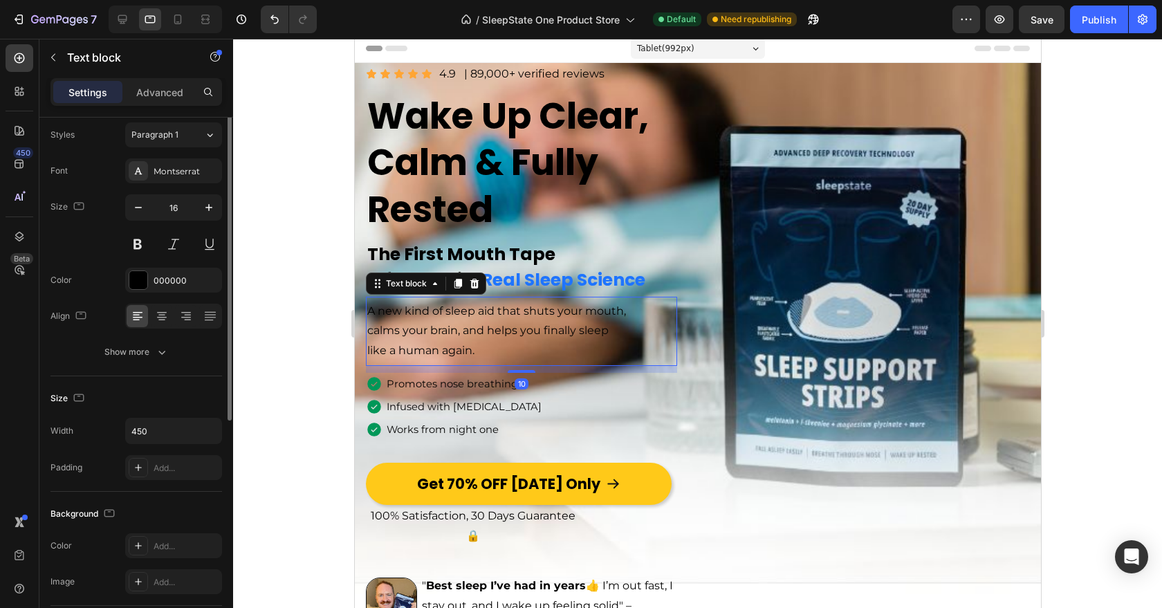
scroll to position [0, 0]
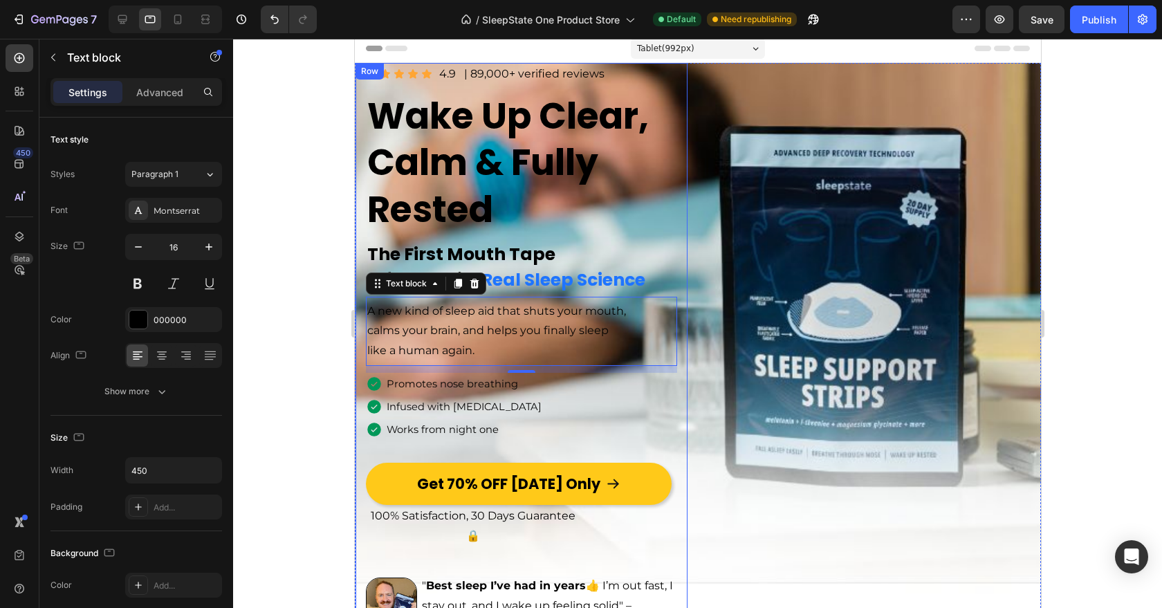
click at [681, 345] on div "Image Icon Icon Icon Icon Icon Icon List 4.9 Text Block | 89,000+ verified revi…" at bounding box center [521, 354] width 332 height 582
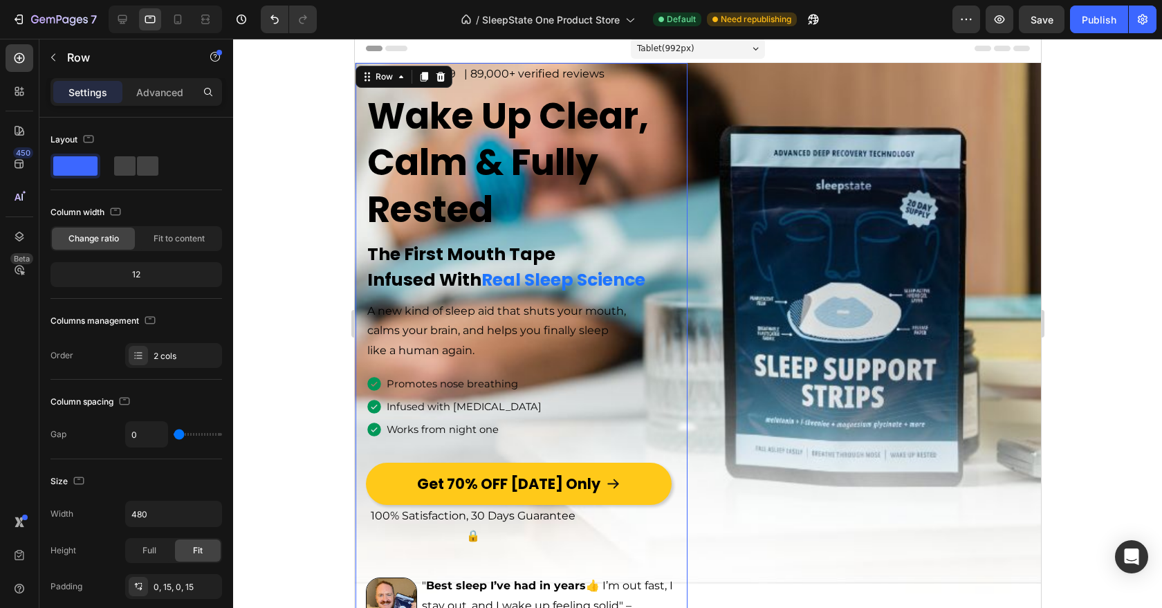
click at [552, 137] on h1 "Wake Up Clear, Calm & Fully Rested" at bounding box center [520, 162] width 311 height 143
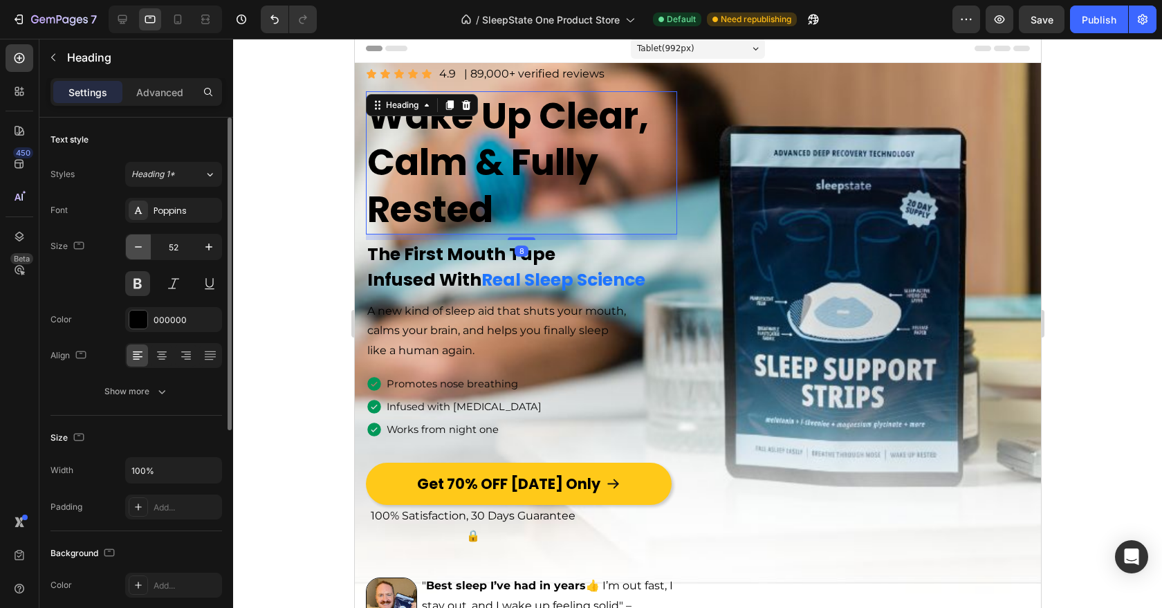
click at [138, 248] on icon "button" at bounding box center [138, 247] width 14 height 14
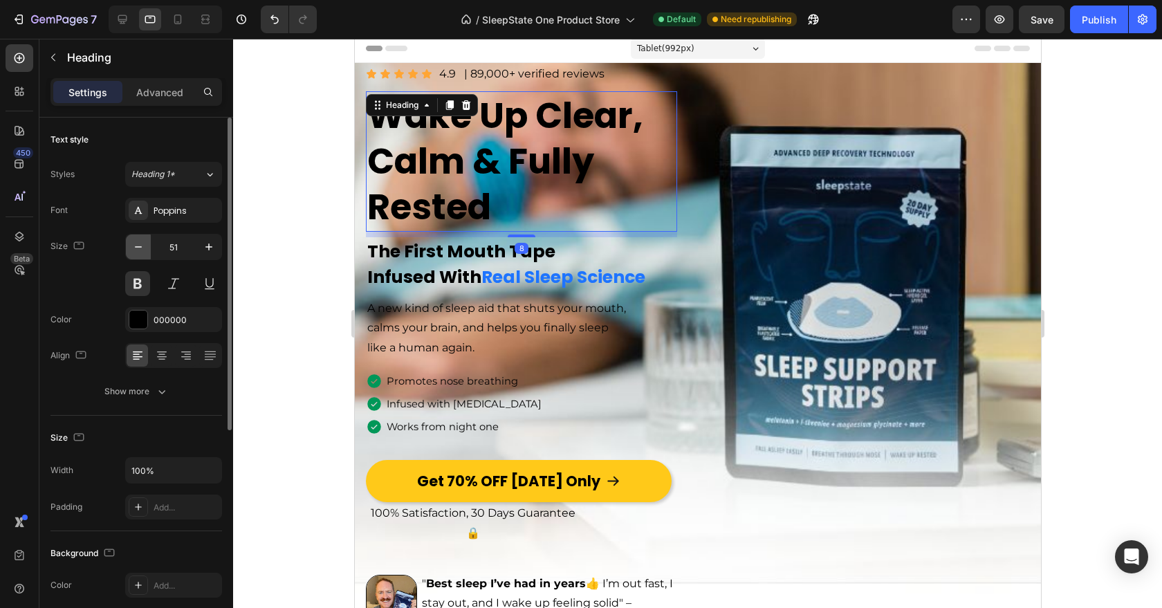
click at [138, 248] on icon "button" at bounding box center [138, 247] width 14 height 14
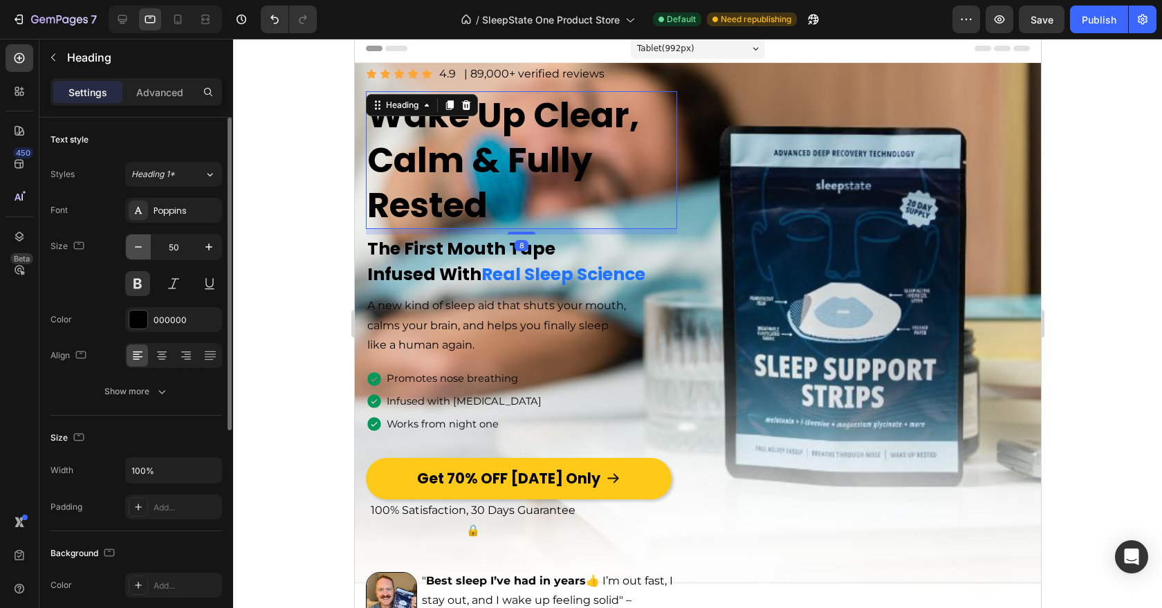
click at [138, 248] on icon "button" at bounding box center [138, 247] width 14 height 14
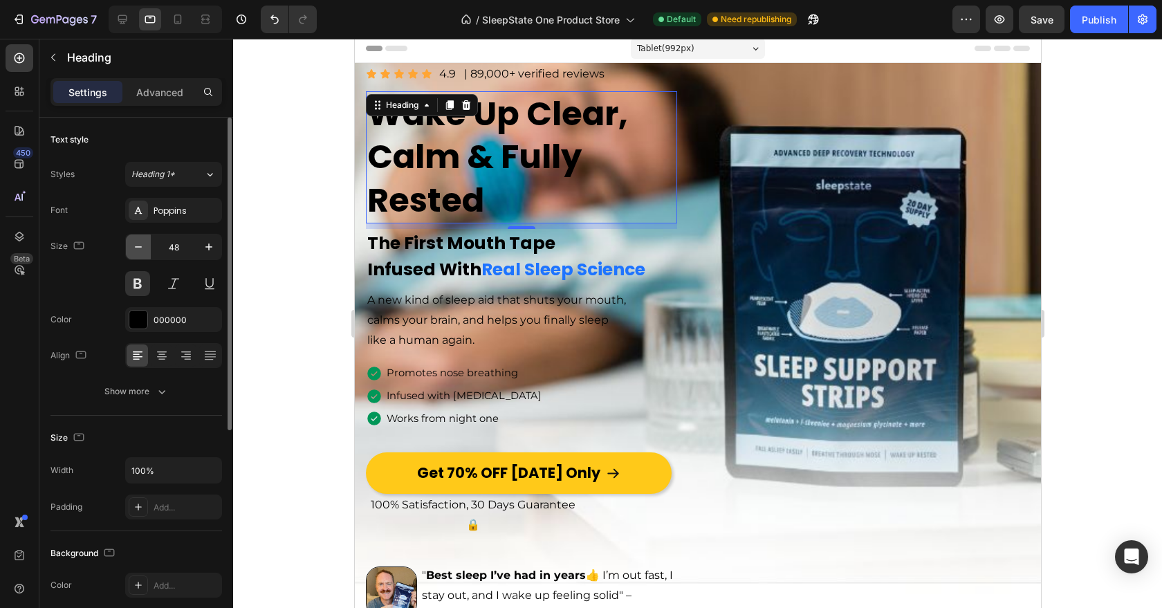
click at [138, 248] on icon "button" at bounding box center [138, 247] width 14 height 14
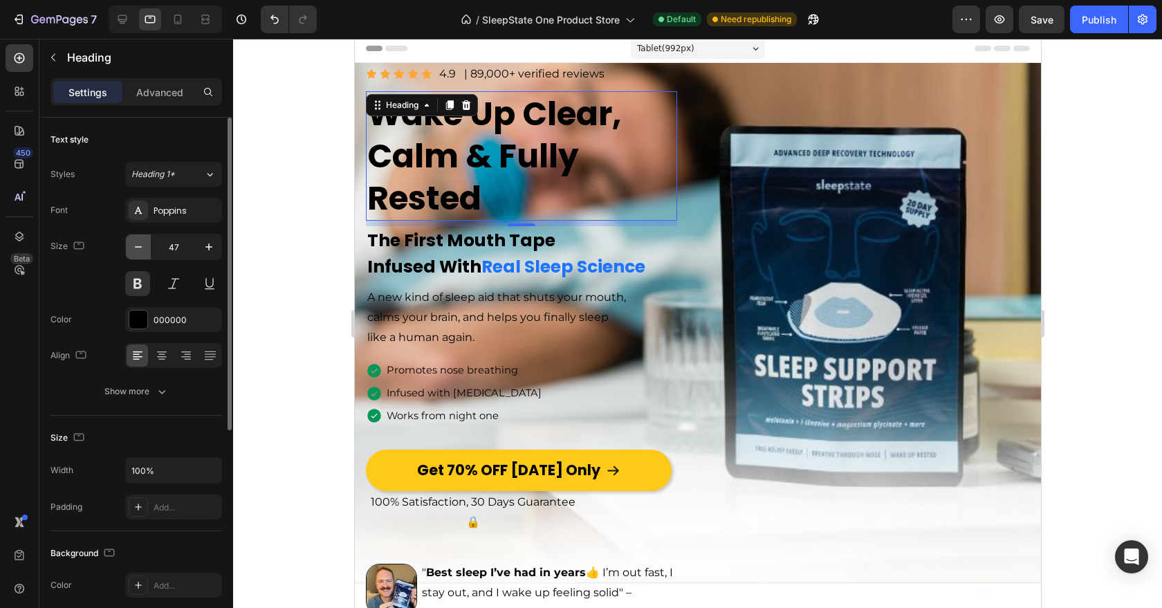
click at [138, 248] on icon "button" at bounding box center [138, 247] width 14 height 14
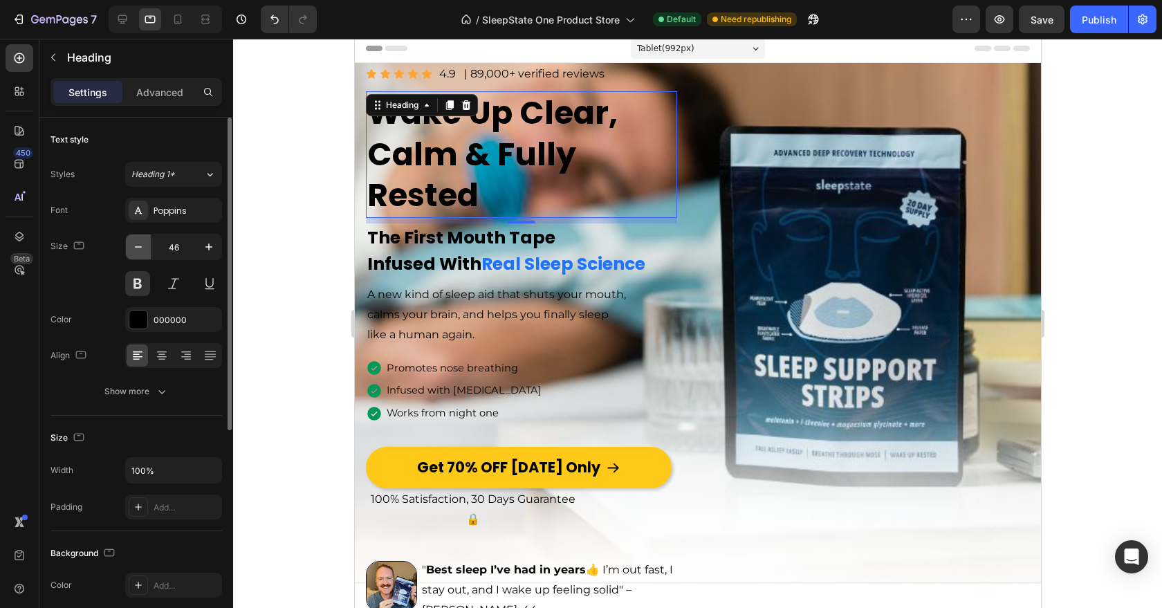
click at [138, 248] on icon "button" at bounding box center [138, 247] width 14 height 14
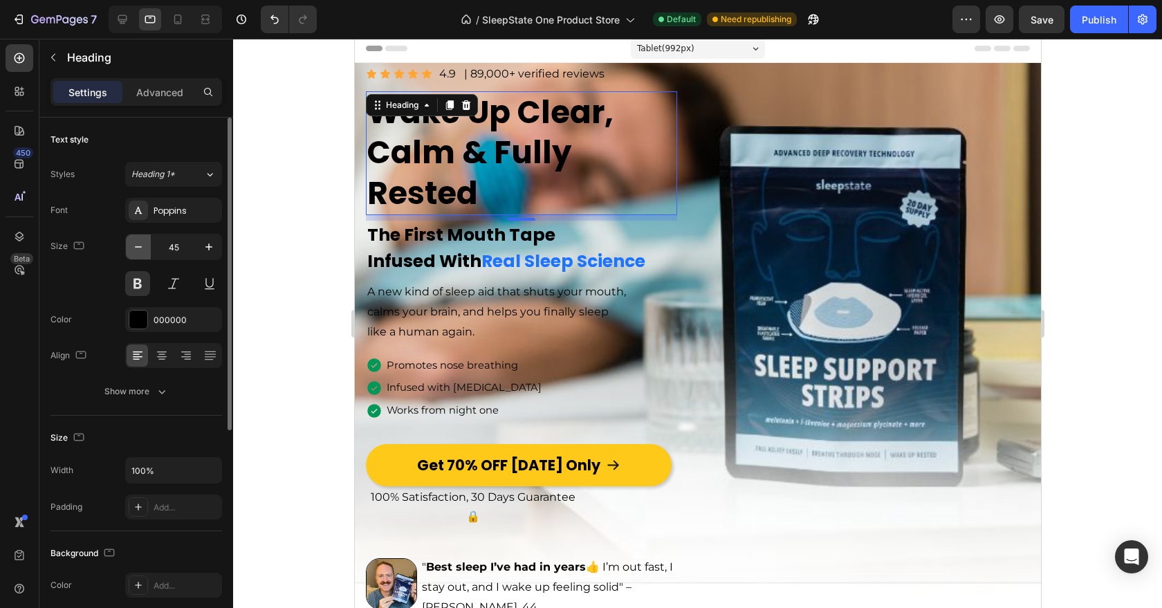
click at [138, 248] on icon "button" at bounding box center [138, 247] width 14 height 14
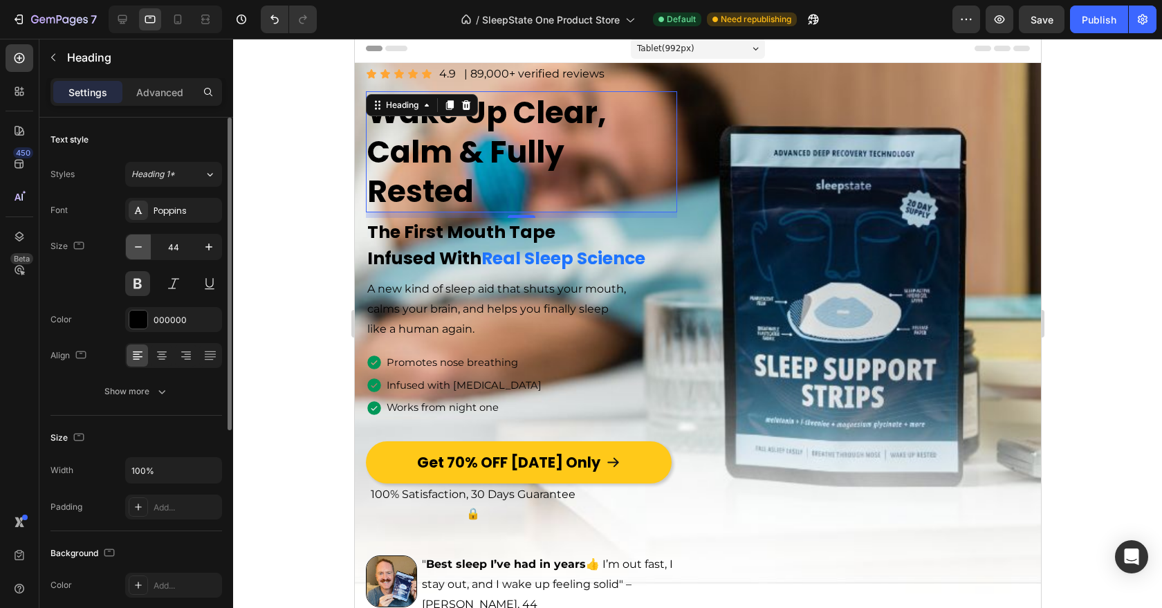
click at [138, 248] on icon "button" at bounding box center [138, 247] width 14 height 14
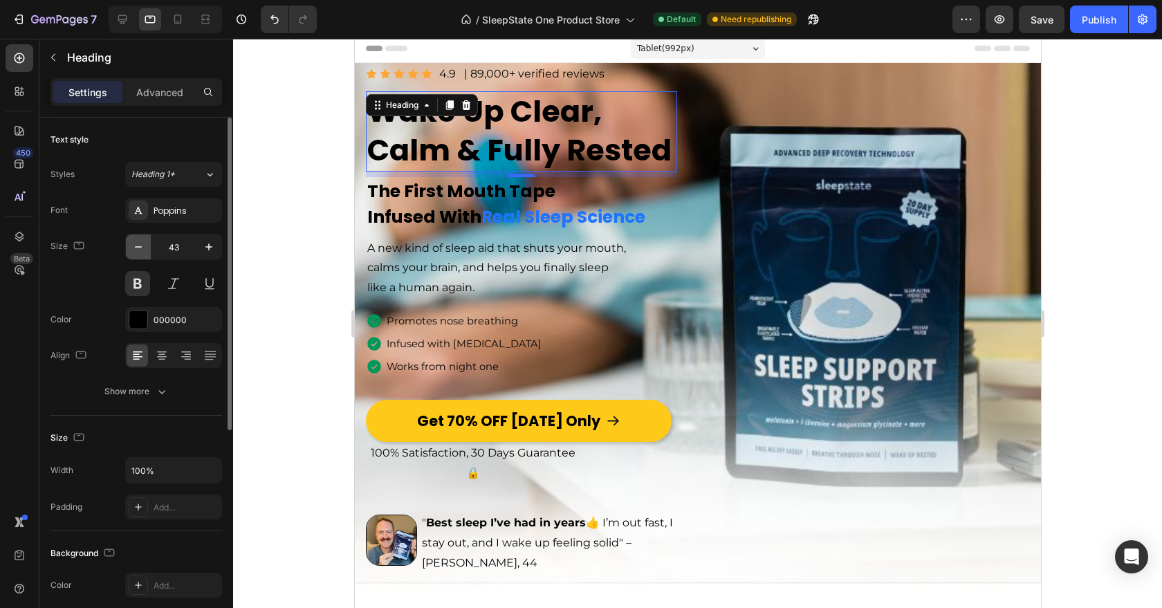
click at [138, 248] on icon "button" at bounding box center [138, 247] width 14 height 14
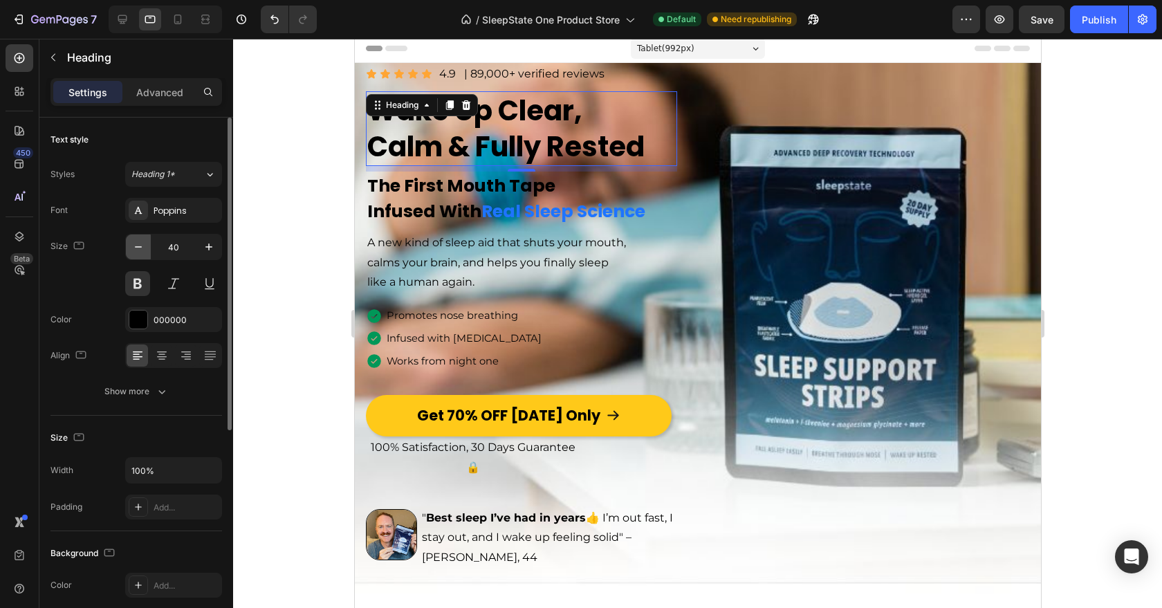
click at [138, 248] on icon "button" at bounding box center [138, 247] width 14 height 14
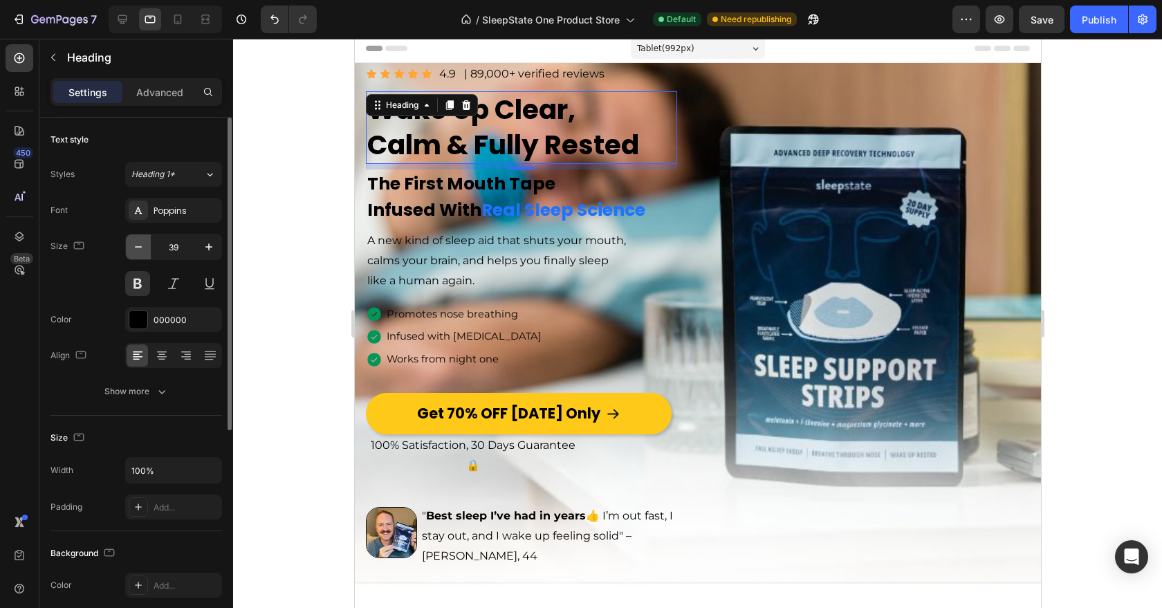
click at [138, 248] on icon "button" at bounding box center [138, 247] width 14 height 14
type input "38"
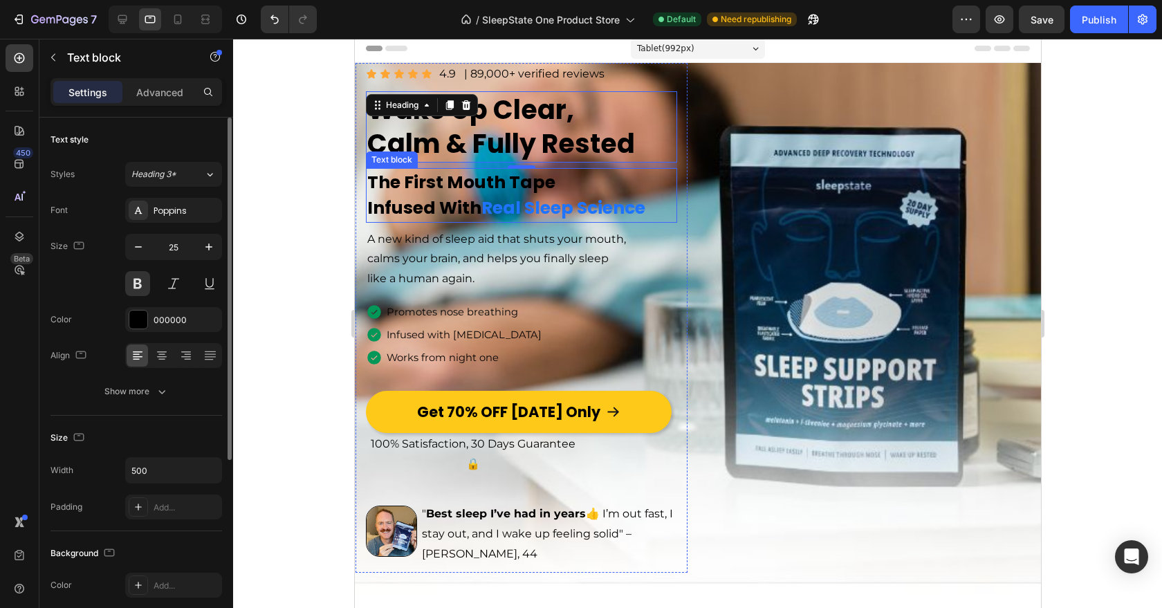
click at [450, 193] on p "The First Mouth Tape" at bounding box center [521, 183] width 309 height 26
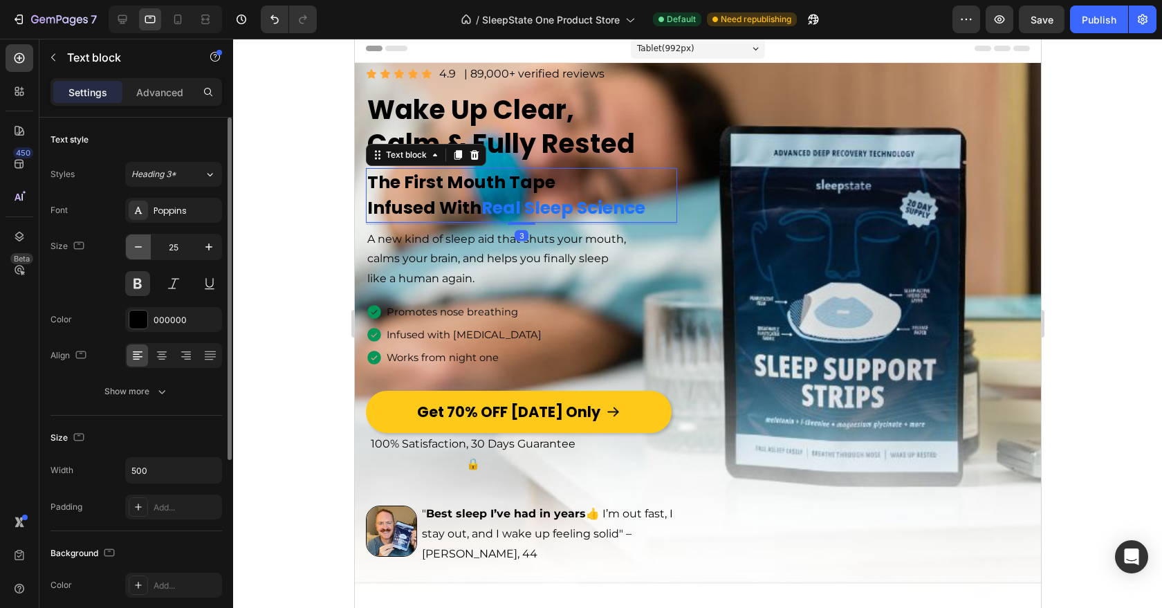
click at [138, 239] on button "button" at bounding box center [138, 247] width 25 height 25
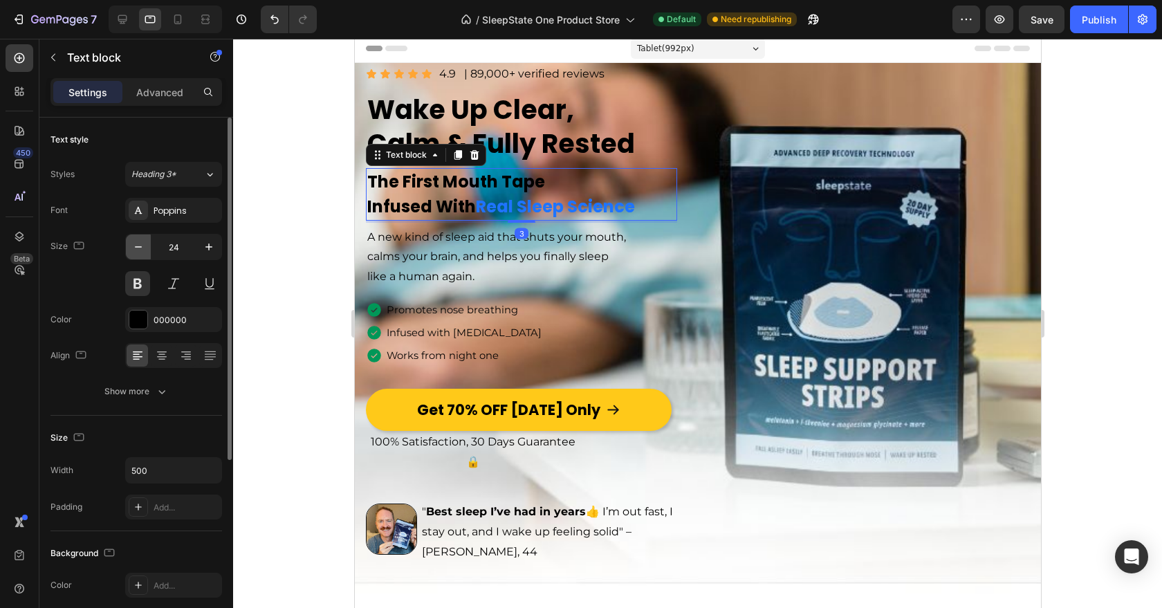
click at [138, 239] on button "button" at bounding box center [138, 247] width 25 height 25
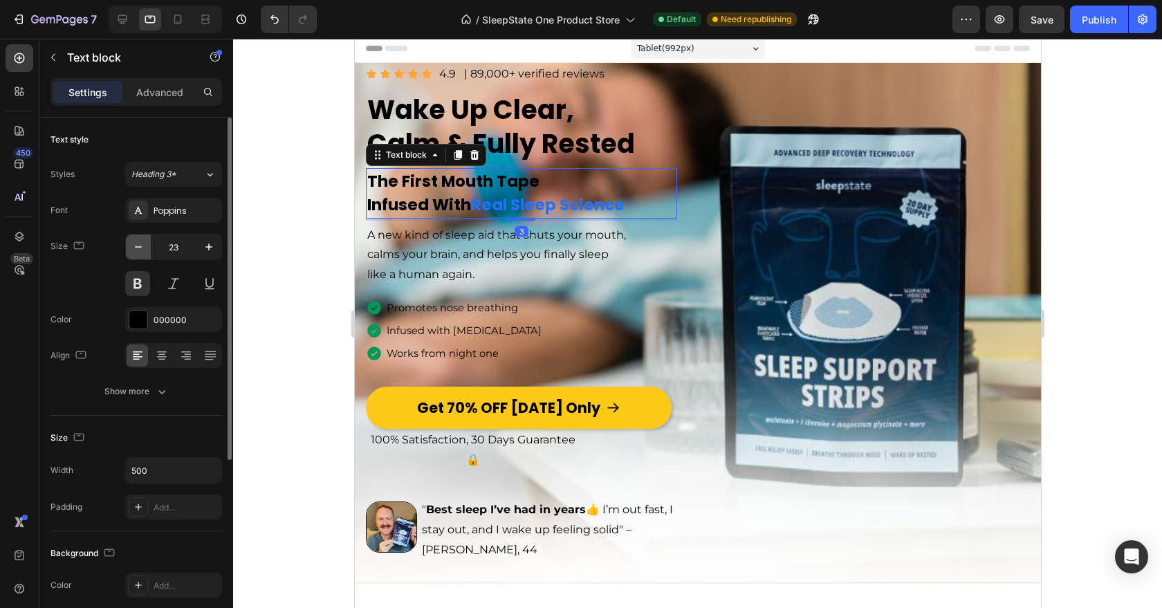
click at [138, 239] on button "button" at bounding box center [138, 247] width 25 height 25
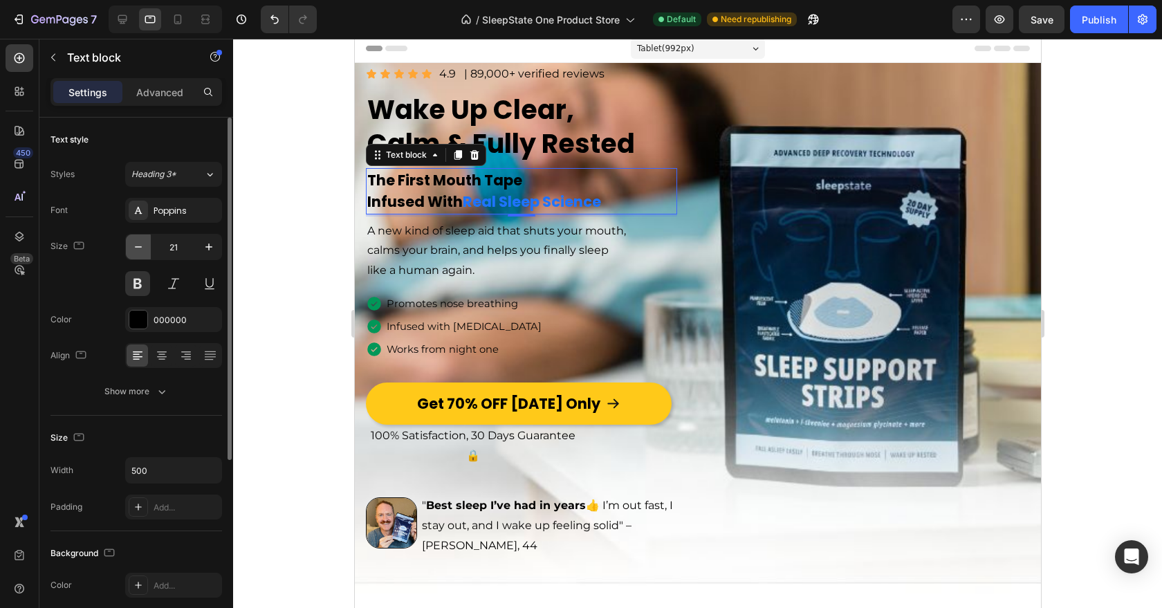
click at [141, 251] on icon "button" at bounding box center [138, 247] width 14 height 14
type input "20"
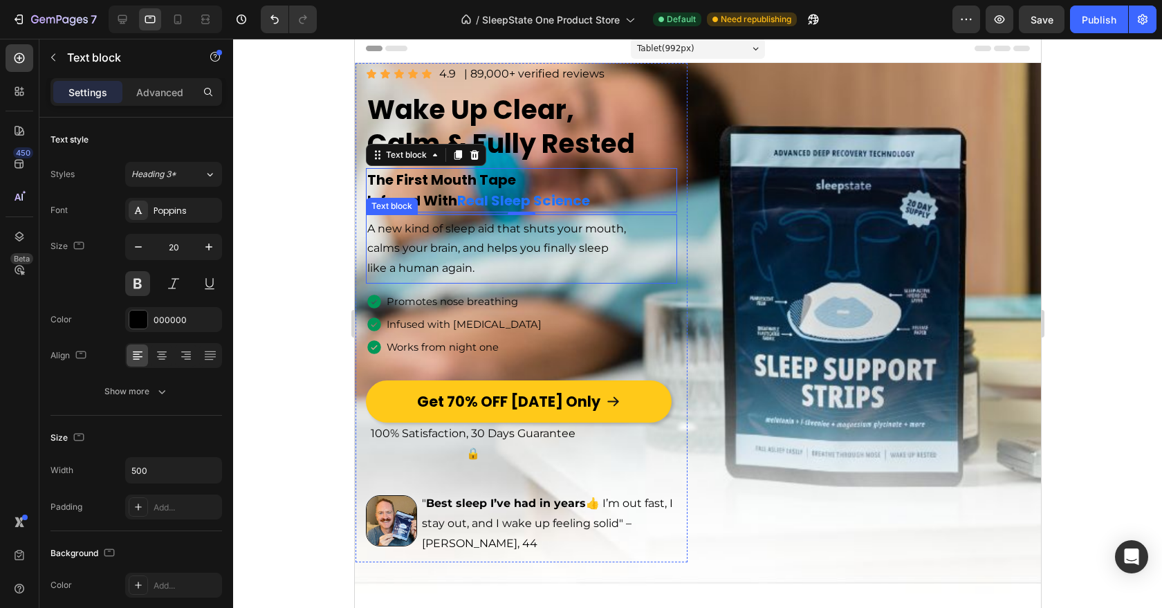
click at [472, 252] on p "calms your brain, and helps you finally sleep" at bounding box center [521, 249] width 309 height 20
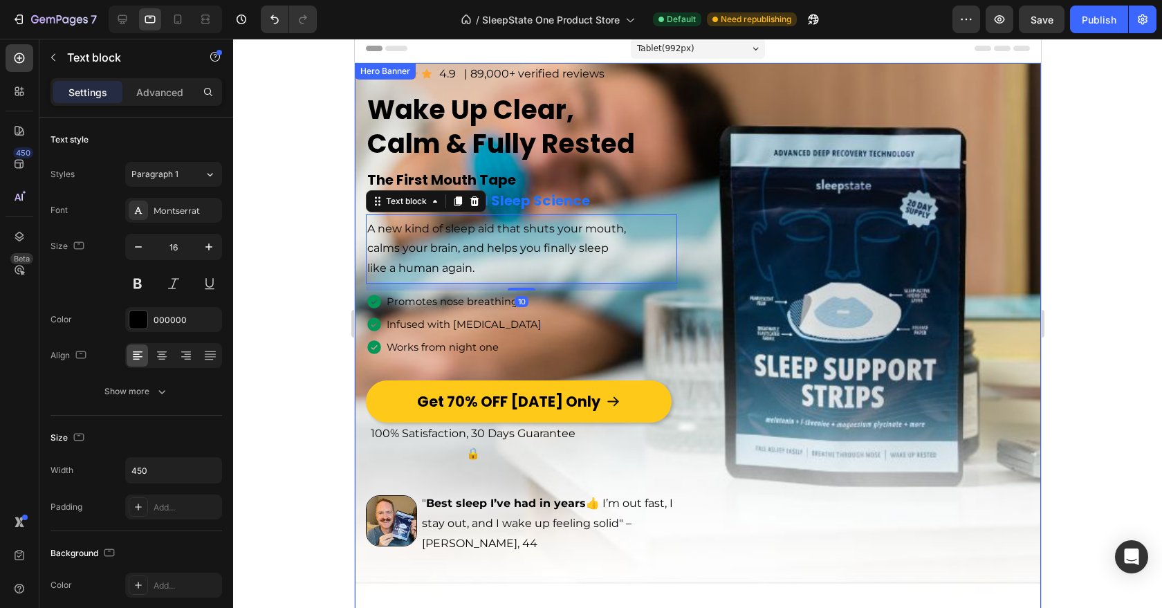
click at [848, 340] on div "Image Icon Icon Icon Icon Icon Icon List 4.9 Text Block | 89,000+ verified revi…" at bounding box center [697, 313] width 686 height 500
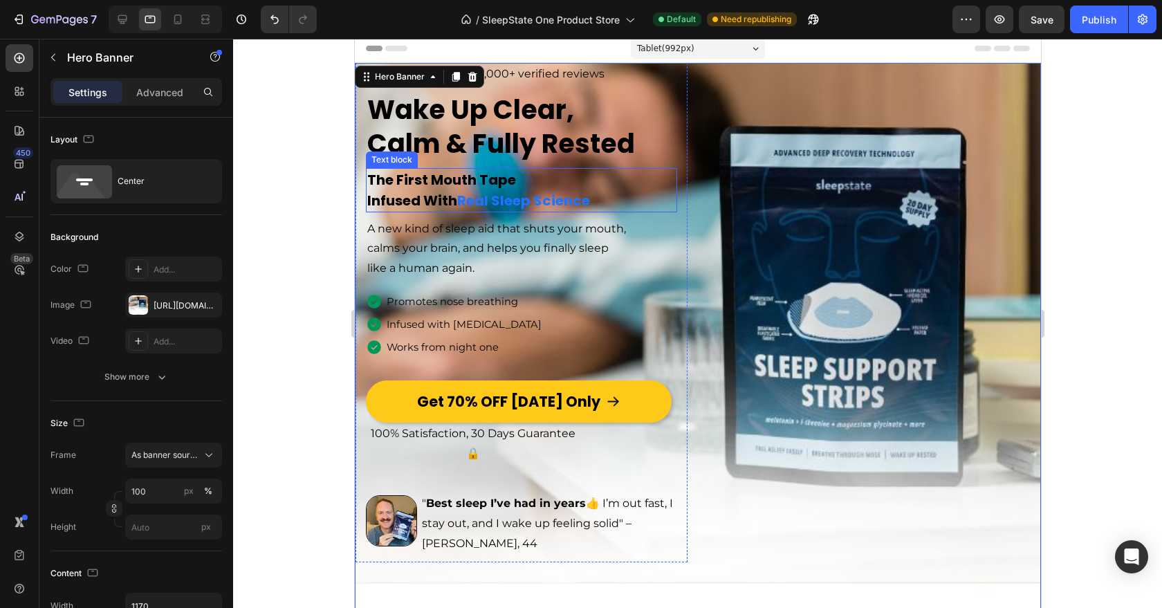
click at [557, 184] on p "The First Mouth Tape" at bounding box center [521, 180] width 309 height 21
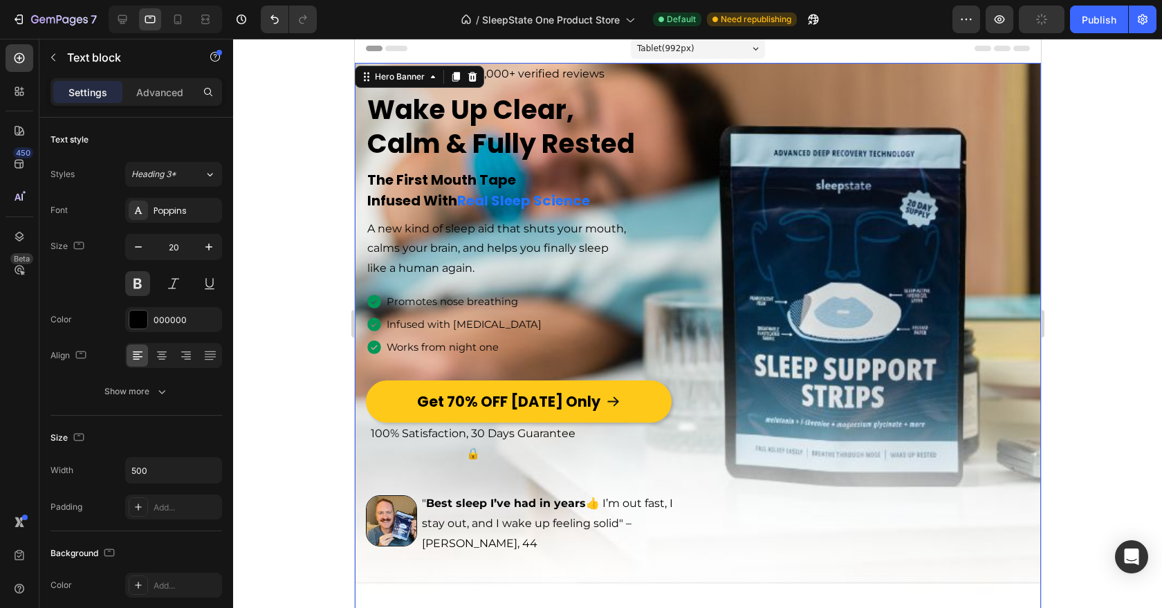
click at [912, 290] on div "Image Icon Icon Icon Icon Icon Icon List 4.9 Text Block | 89,000+ verified revi…" at bounding box center [697, 313] width 686 height 500
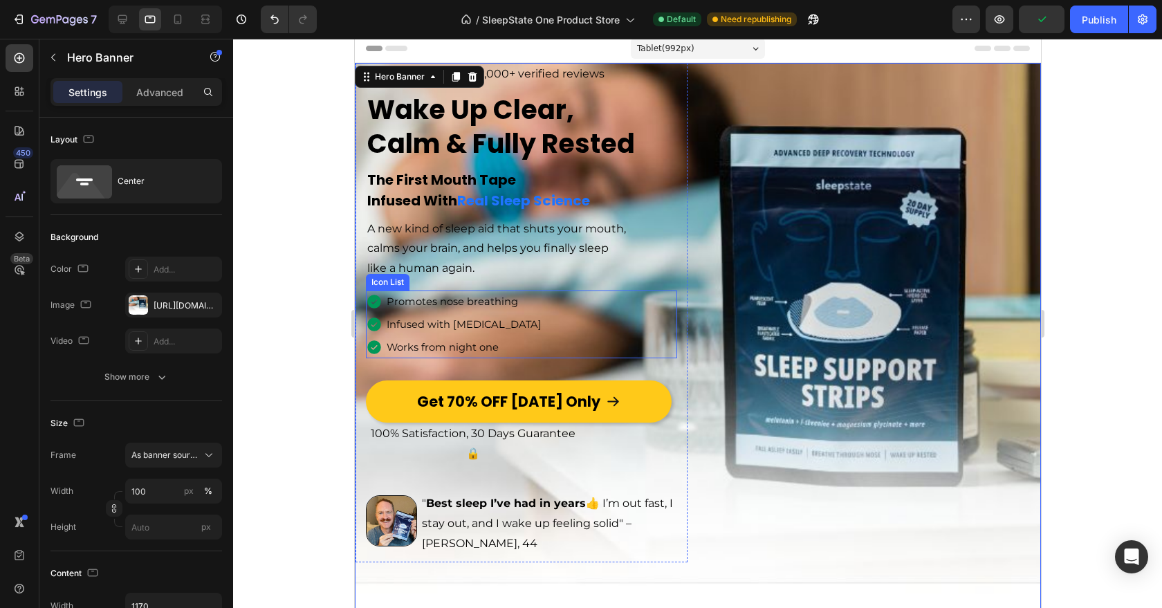
click at [670, 331] on div "Icon Promotes nose breathing Text block Icon Infused with [MEDICAL_DATA] Text b…" at bounding box center [520, 325] width 311 height 68
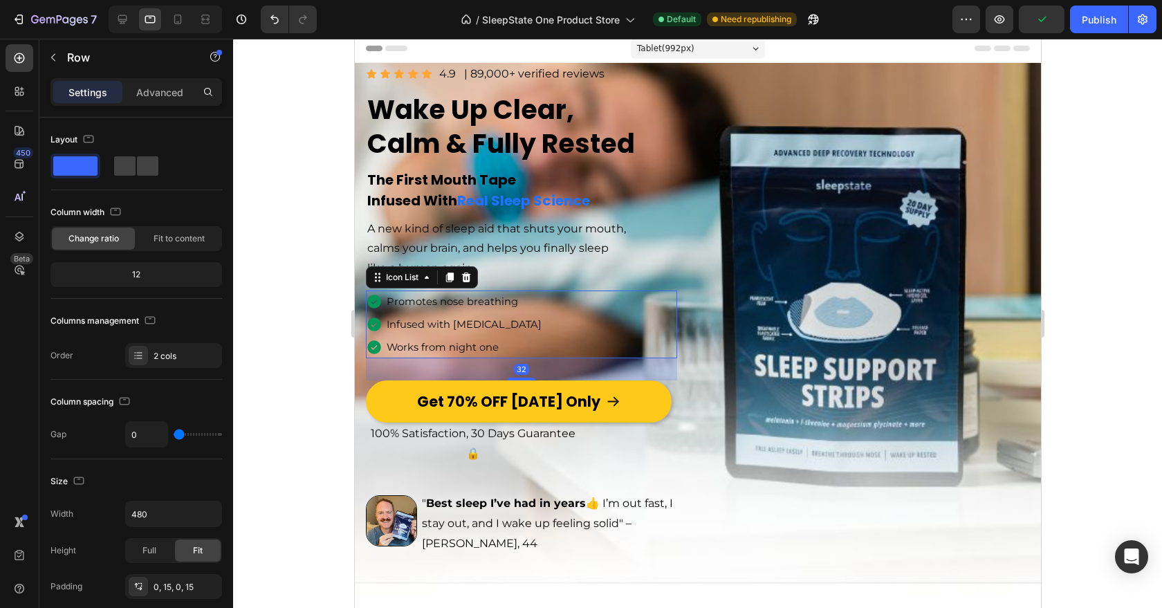
click at [679, 334] on div "Image Icon Icon Icon Icon Icon Icon List 4.9 Text Block | 89,000+ verified revi…" at bounding box center [521, 313] width 332 height 500
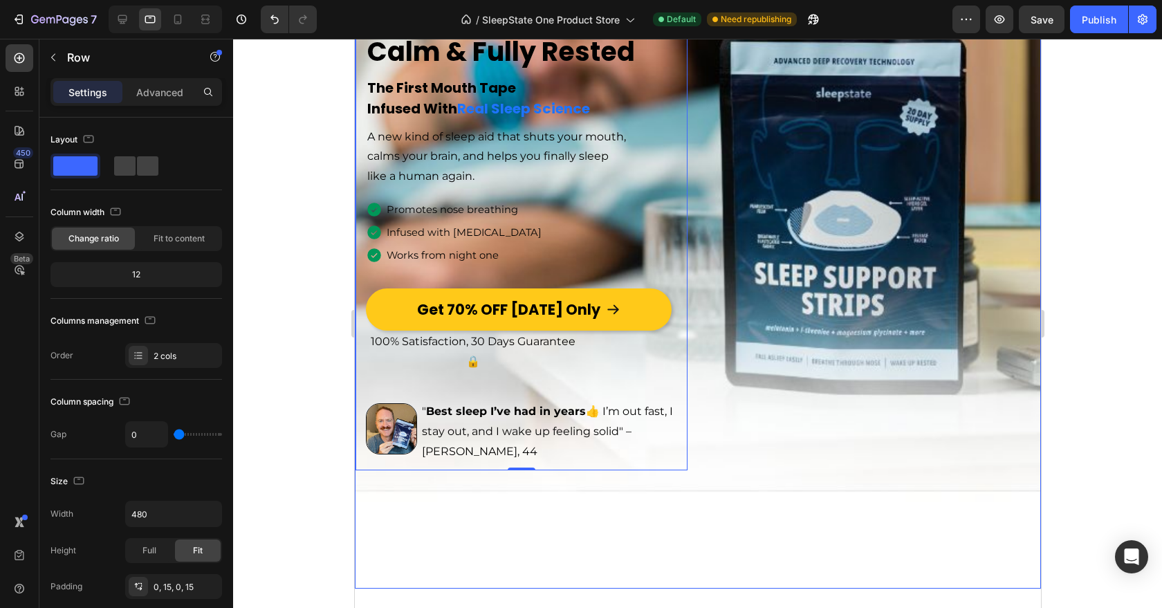
scroll to position [92, 0]
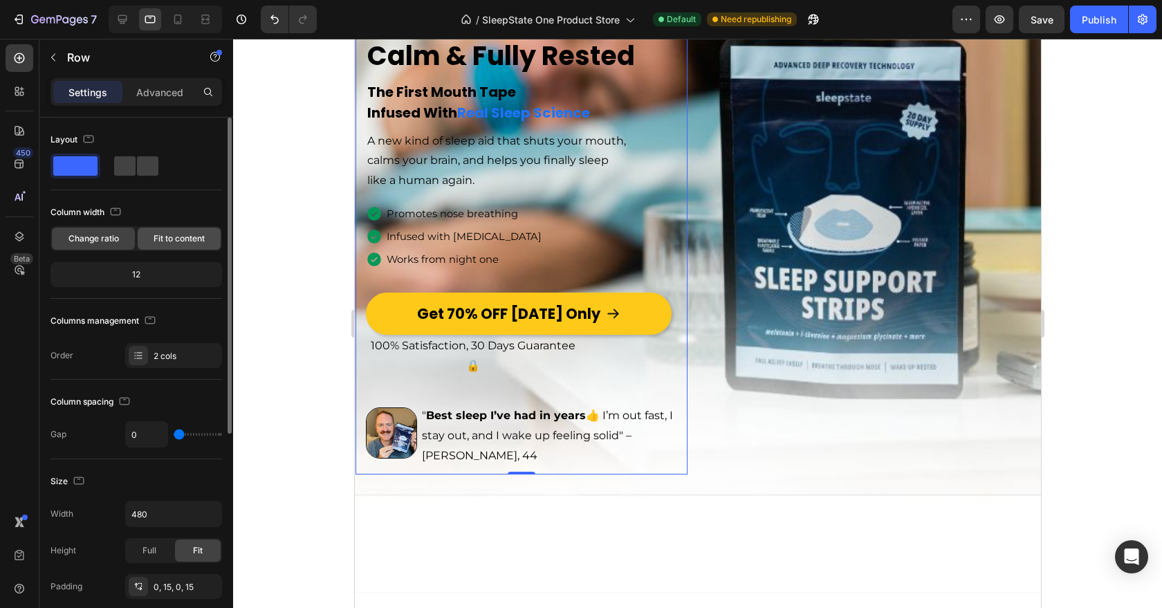
click at [171, 237] on span "Fit to content" at bounding box center [179, 238] width 51 height 12
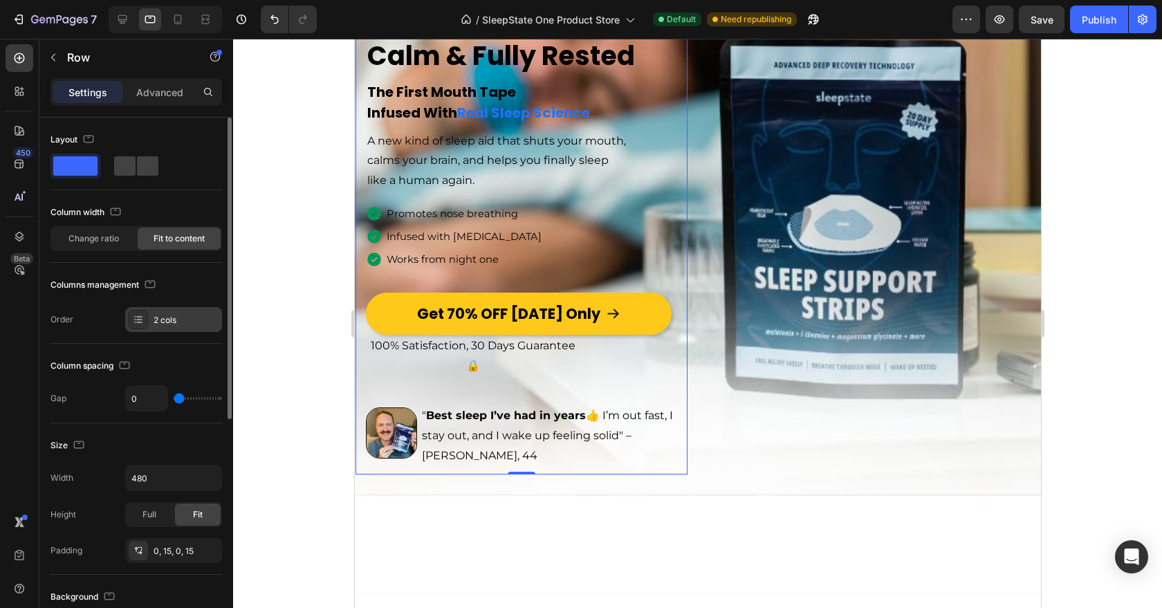
click at [168, 320] on div "2 cols" at bounding box center [186, 320] width 65 height 12
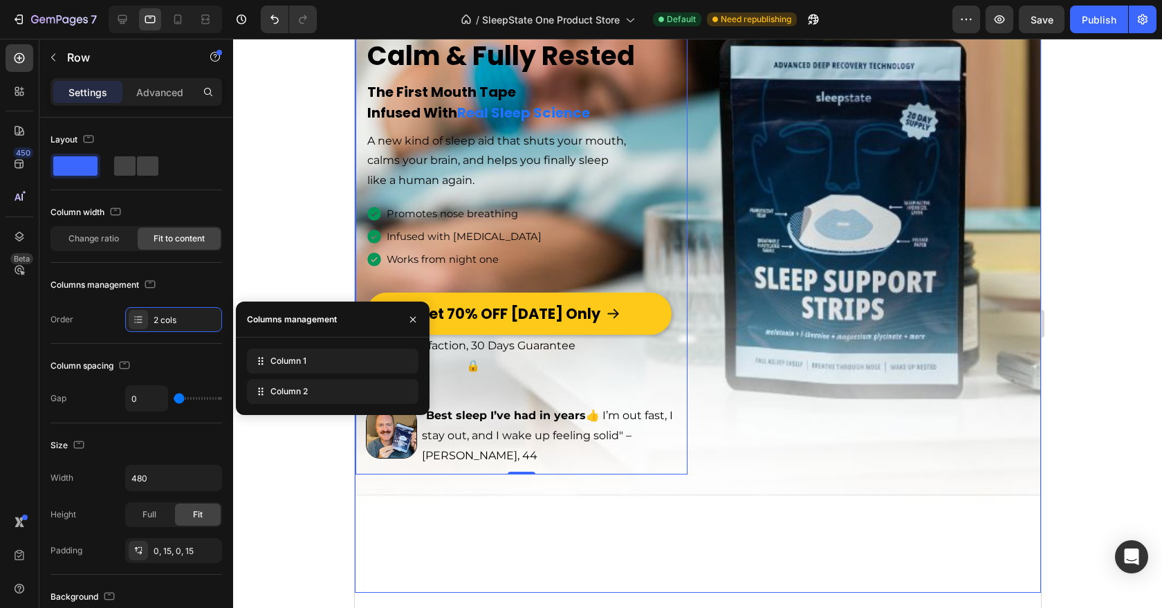
click at [774, 282] on div "Image Icon Icon Icon Icon Icon Icon List 4.9 Text Block | 89,000+ verified revi…" at bounding box center [697, 225] width 686 height 500
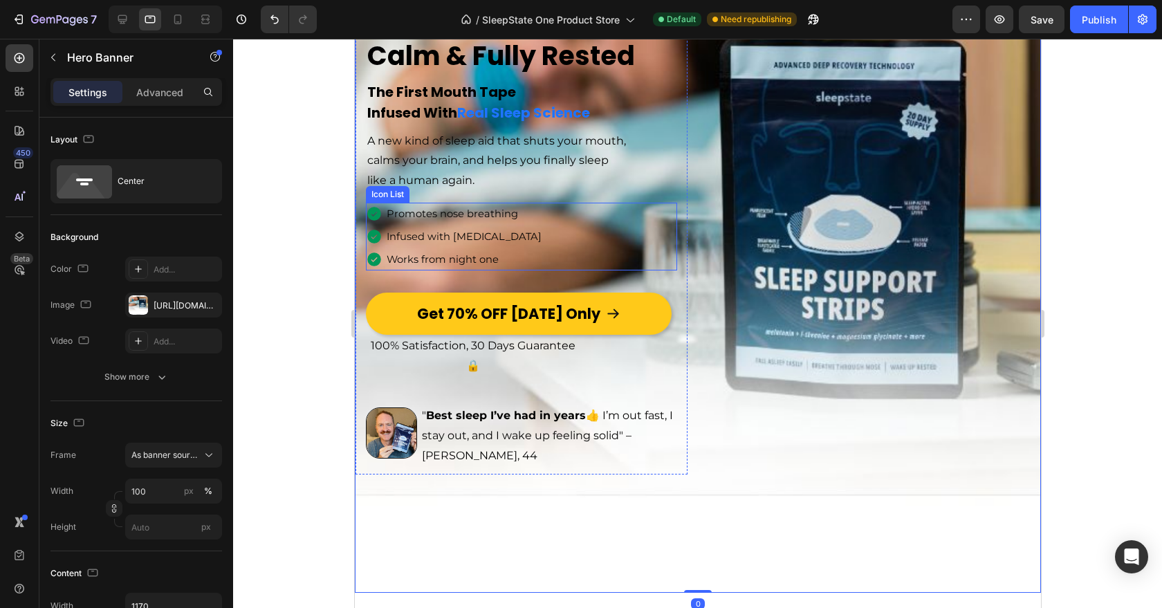
click at [668, 249] on div "Icon Promotes nose breathing Text block Icon Infused with [MEDICAL_DATA] Text b…" at bounding box center [520, 237] width 311 height 68
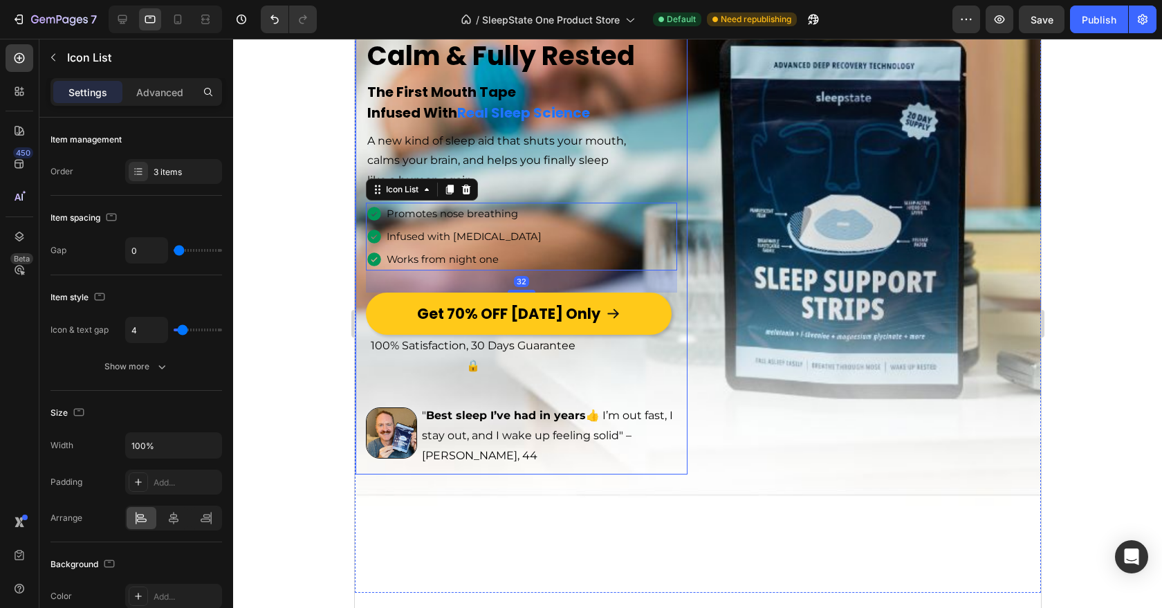
click at [678, 250] on div "Image Icon Icon Icon Icon Icon Icon List 4.9 Text Block | 89,000+ verified revi…" at bounding box center [521, 225] width 332 height 500
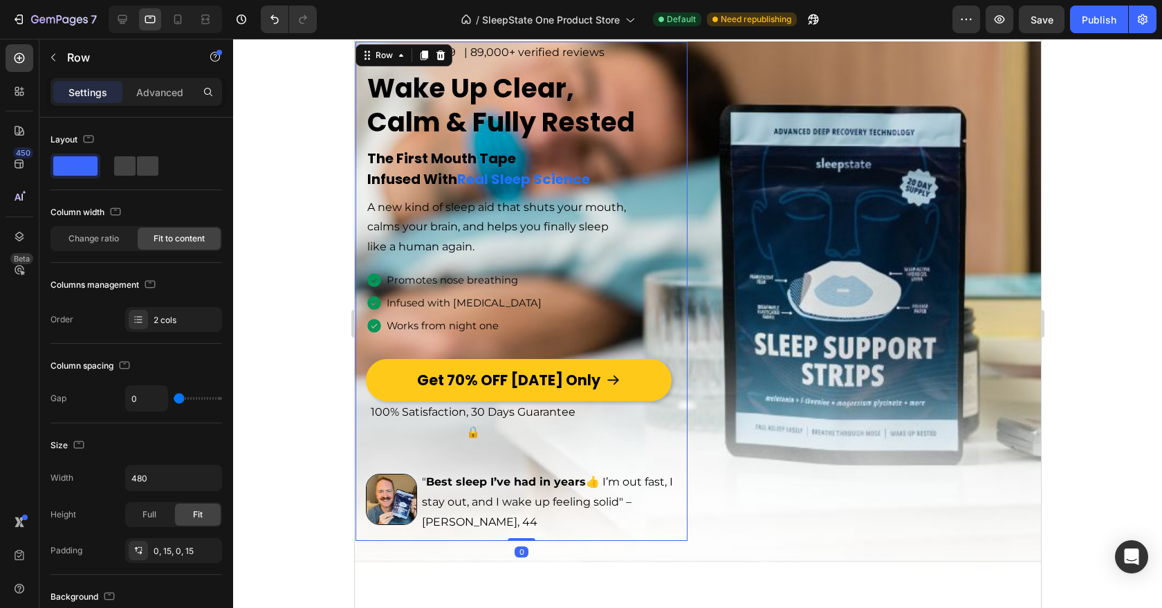
scroll to position [0, 0]
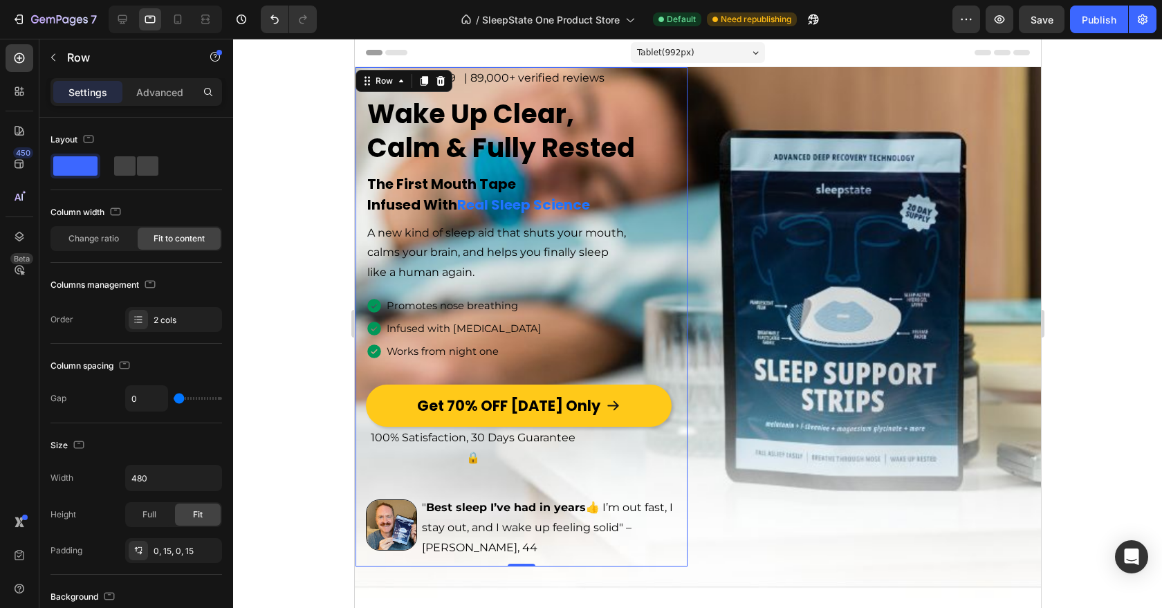
click at [179, 98] on p "Advanced" at bounding box center [159, 92] width 47 height 15
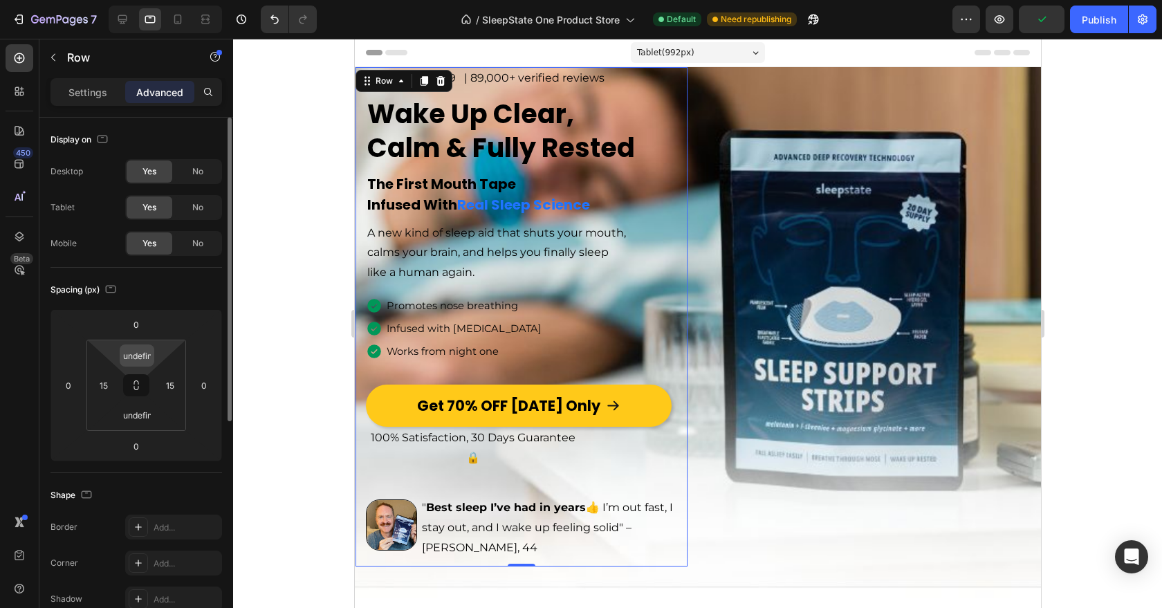
click at [141, 352] on input "undefined" at bounding box center [137, 355] width 28 height 21
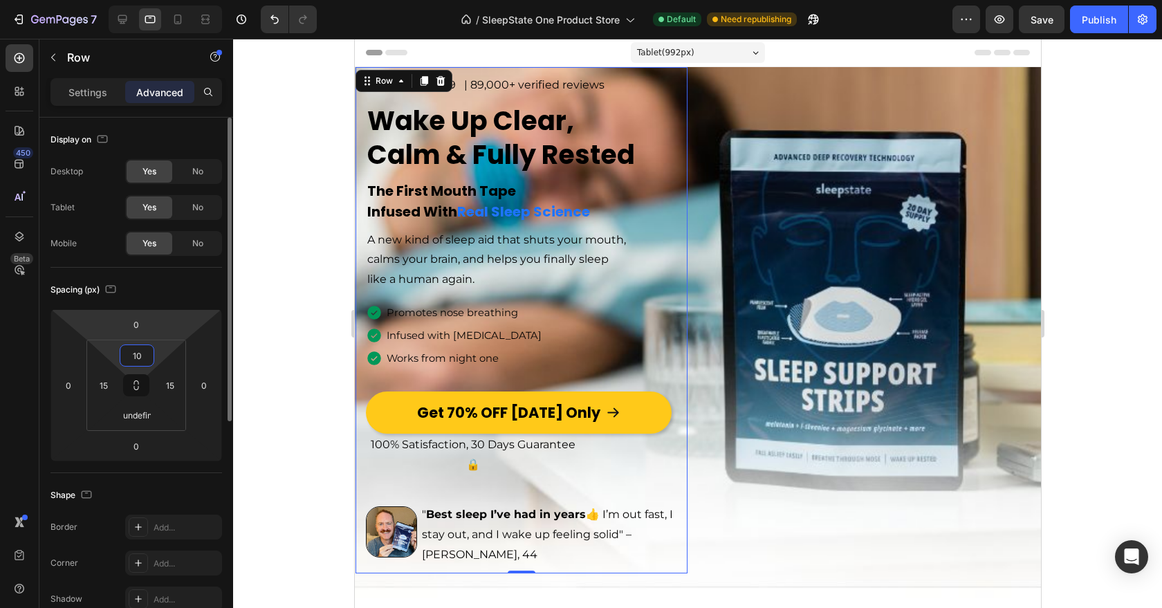
type input "1"
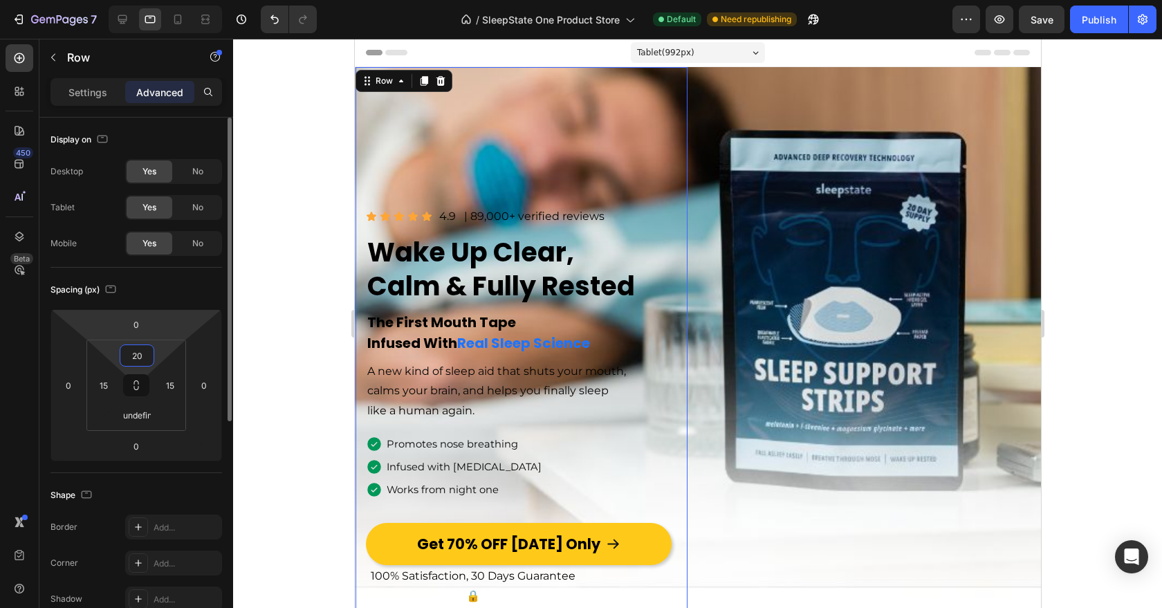
type input "2"
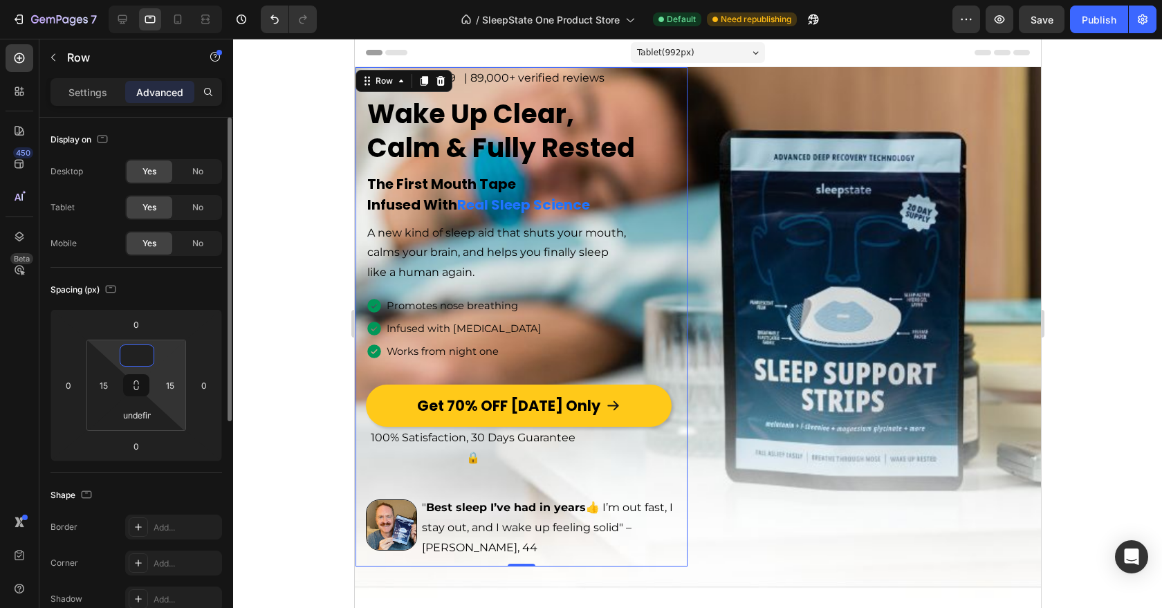
type input "200"
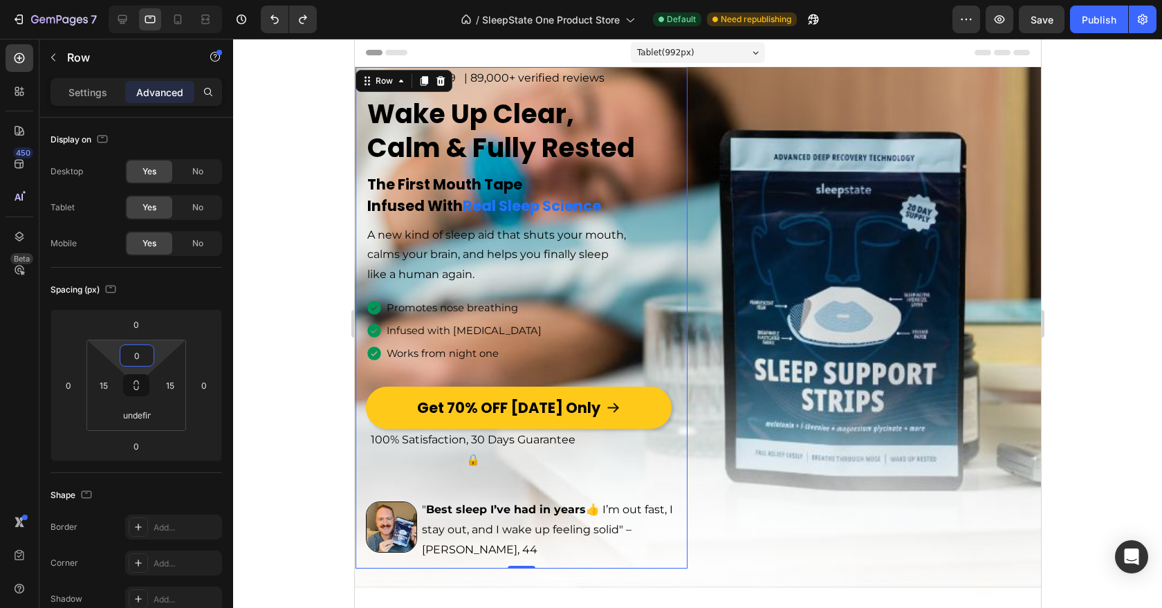
click at [240, 321] on div at bounding box center [697, 323] width 929 height 569
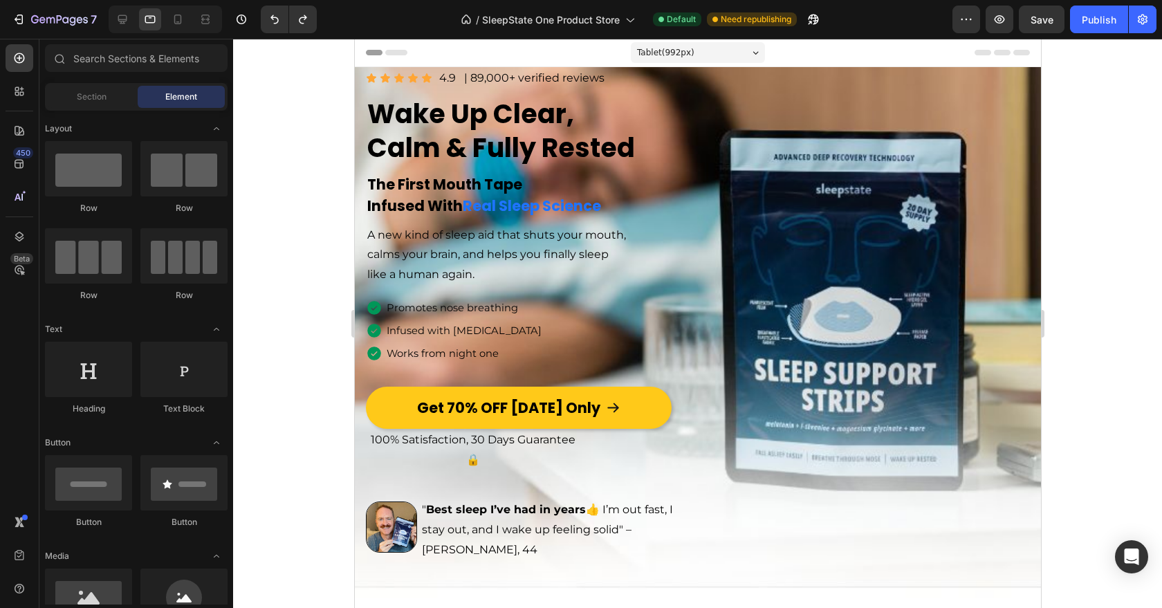
click at [374, 277] on p "like a human again." at bounding box center [521, 275] width 309 height 20
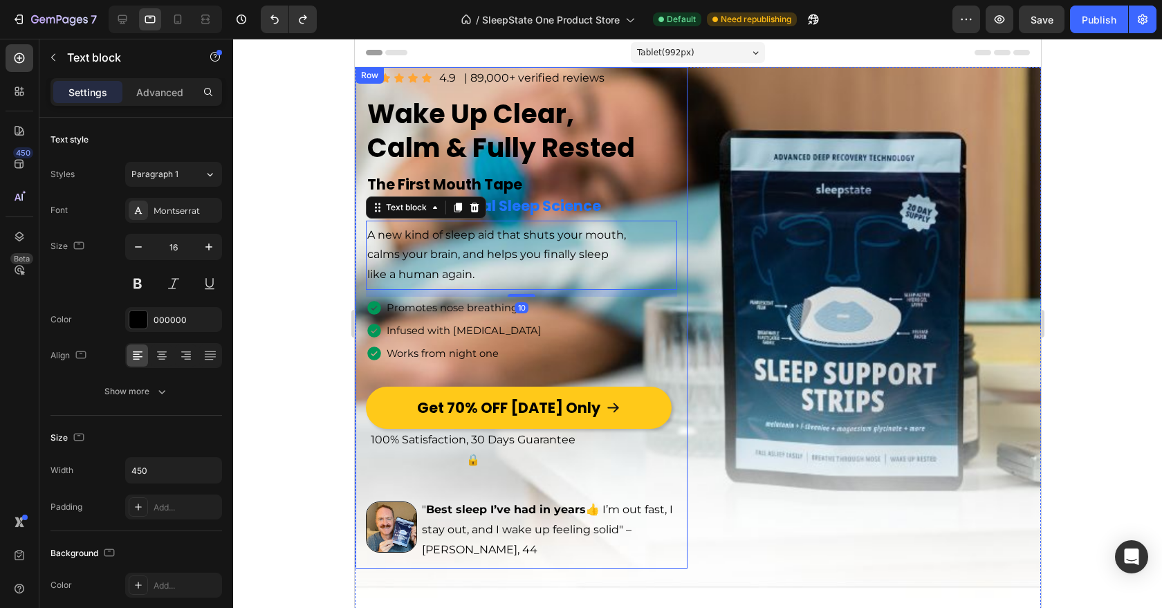
click at [362, 221] on div "Image Icon Icon Icon Icon Icon Icon List 4.9 Text Block | 89,000+ verified revi…" at bounding box center [521, 318] width 332 height 502
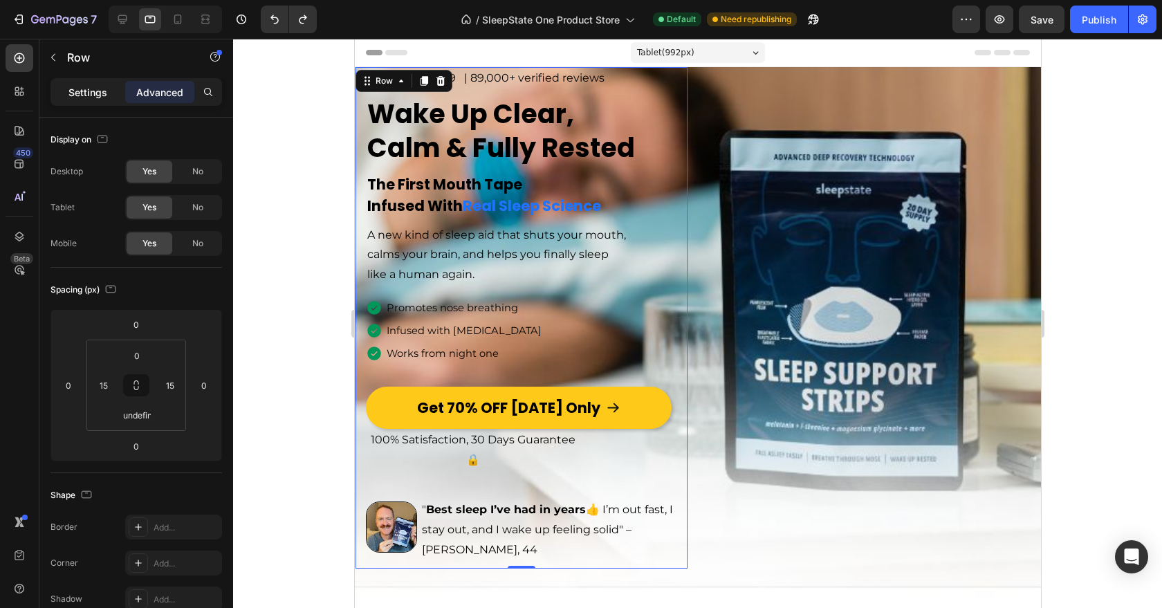
click at [85, 95] on p "Settings" at bounding box center [87, 92] width 39 height 15
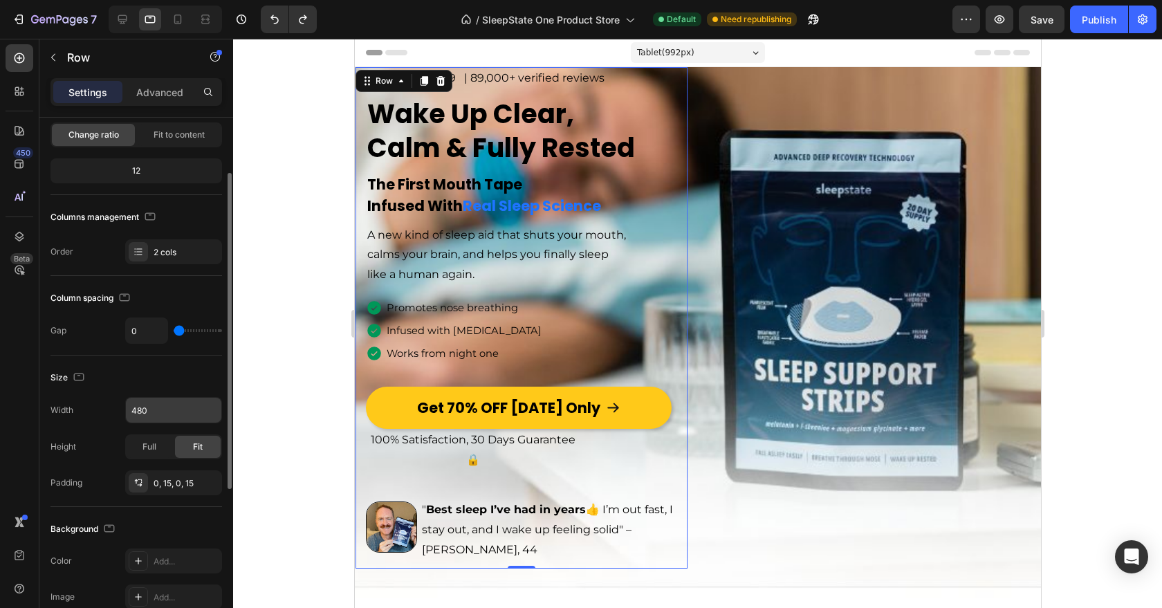
scroll to position [118, 0]
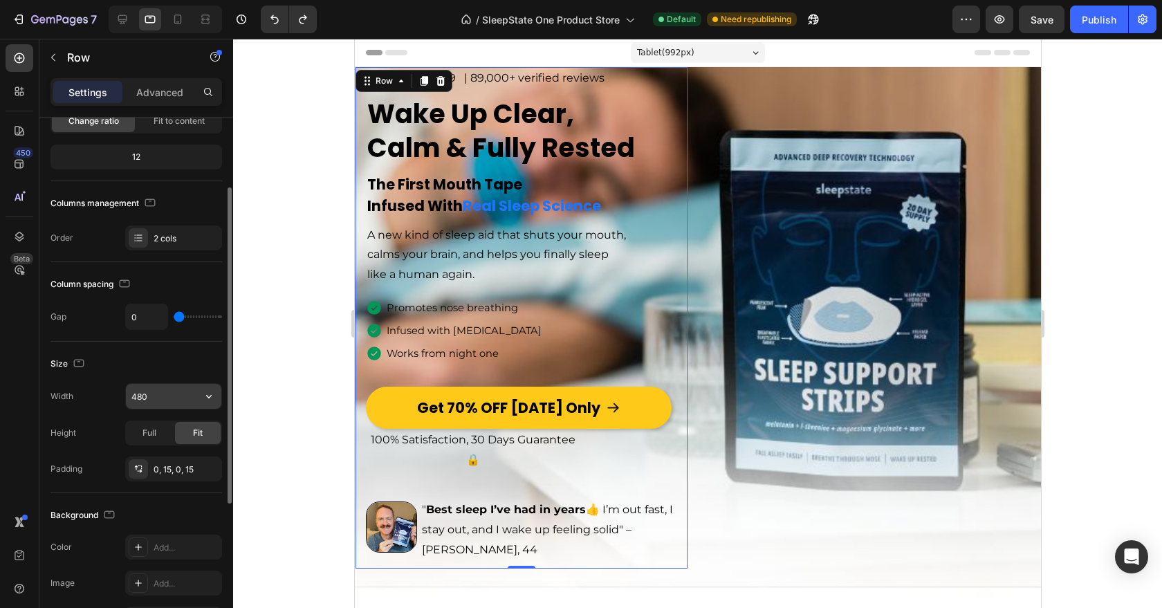
click at [157, 405] on input "480" at bounding box center [173, 396] width 95 height 25
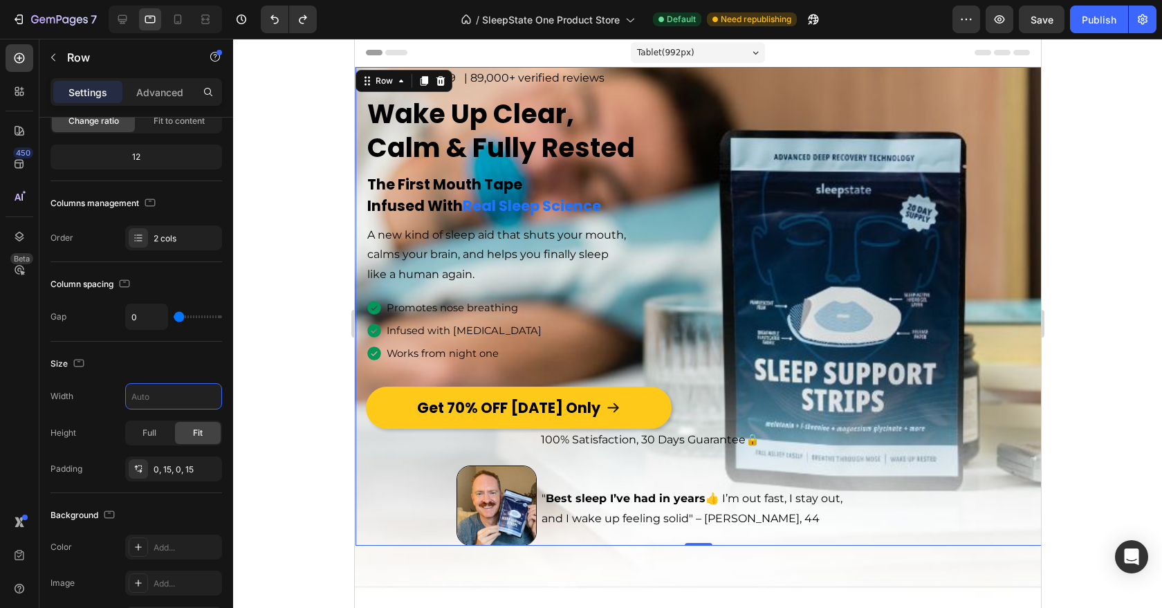
click at [396, 509] on div "Image " Best sleep I’ve had in years 👍 I’m out fast, I stay out, and I wake up …" at bounding box center [698, 502] width 666 height 87
type input "100%"
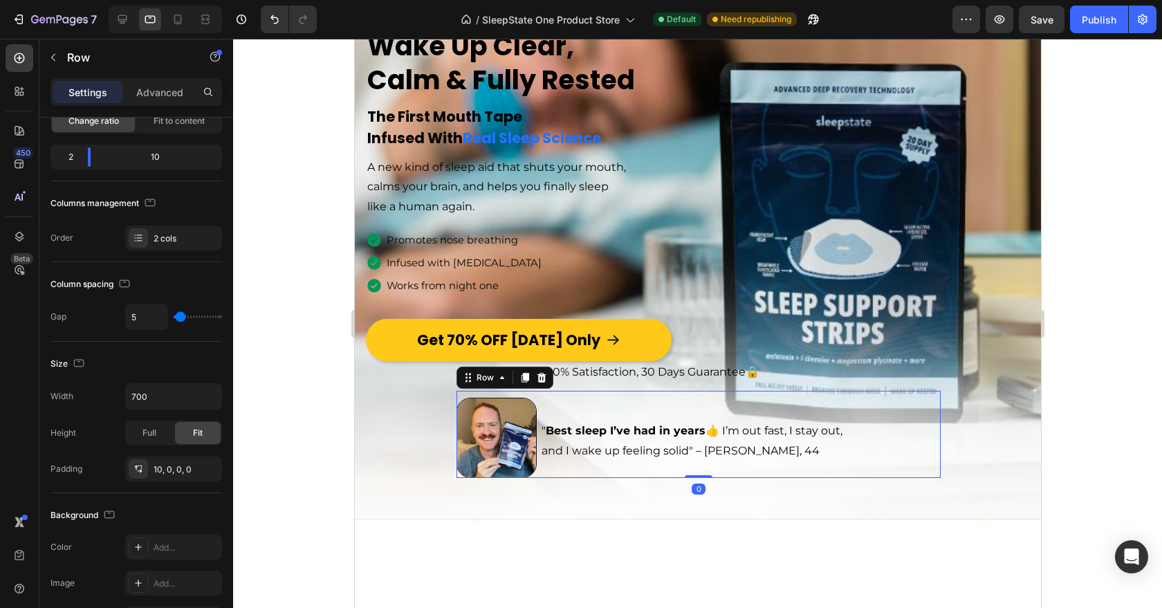
click at [553, 471] on div "" Best sleep I’ve had in years 👍 I’m out fast, I stay out, and I wake up feelin…" at bounding box center [740, 438] width 401 height 80
click at [537, 376] on icon at bounding box center [541, 377] width 11 height 11
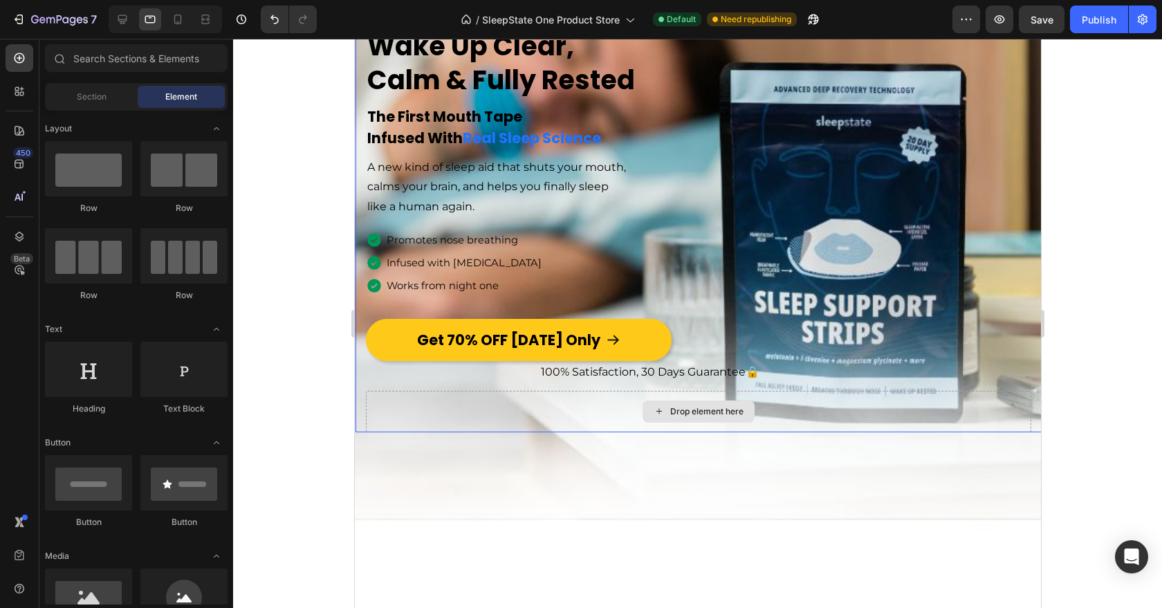
click at [506, 421] on div "Drop element here" at bounding box center [698, 412] width 666 height 42
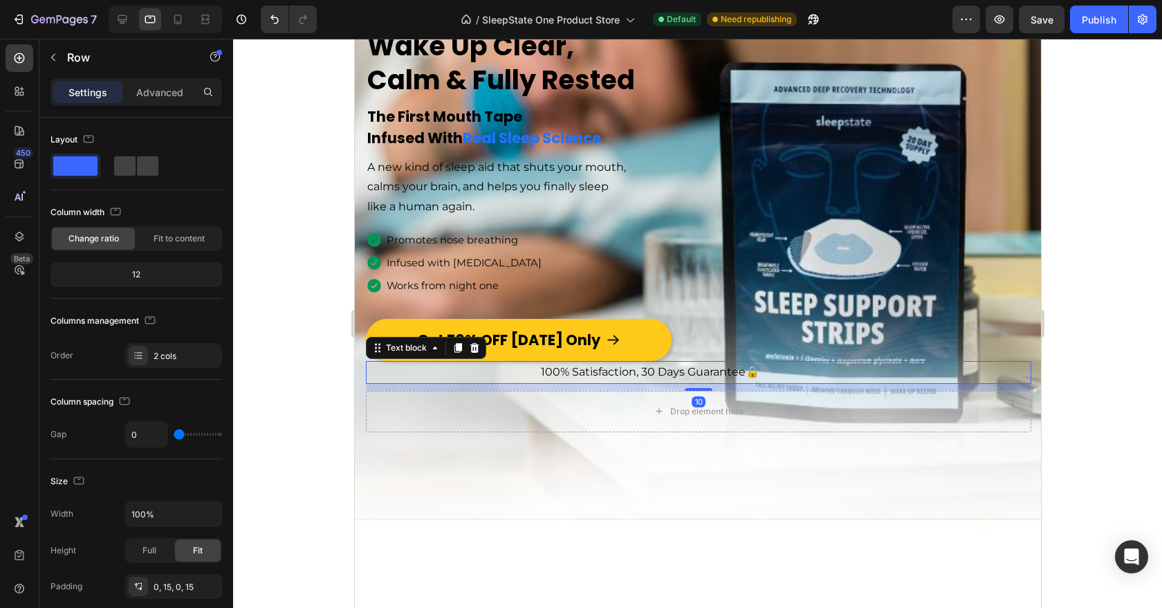
click at [468, 378] on p "100% Satisfaction, 30 Days Guarantee 🔒" at bounding box center [650, 373] width 566 height 20
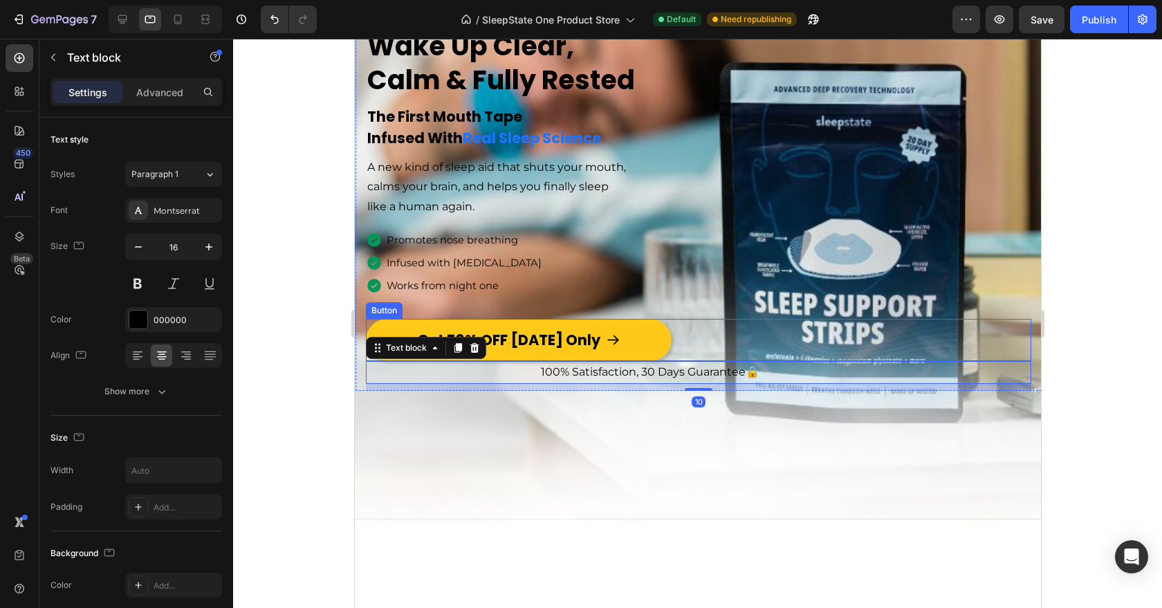
click at [675, 337] on div "Get 70% OFF [DATE] Only Button" at bounding box center [698, 340] width 666 height 42
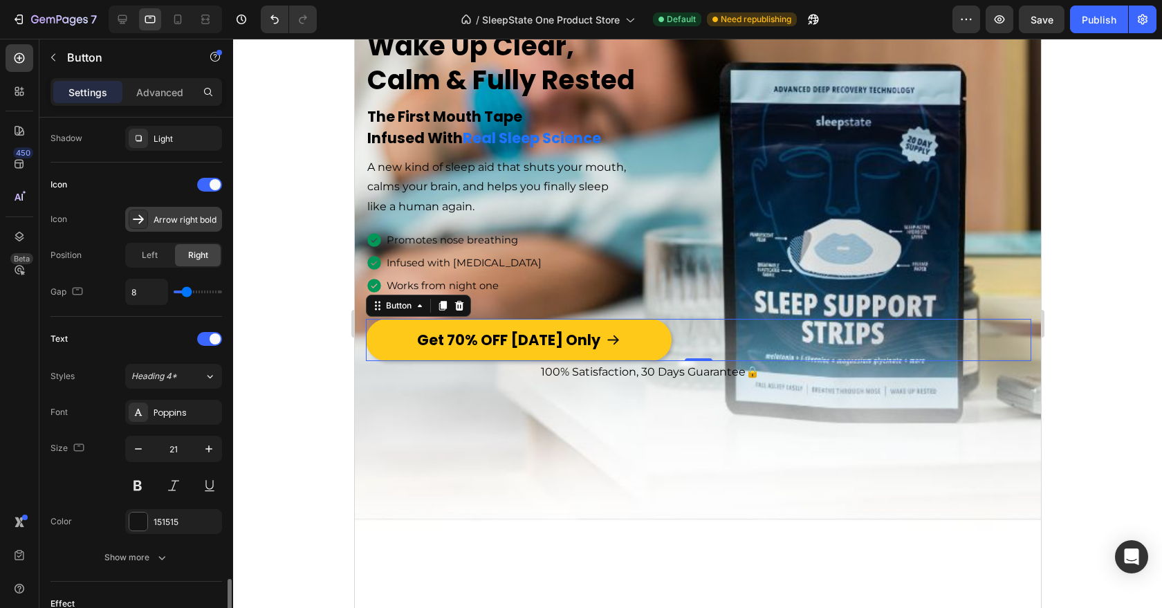
scroll to position [643, 0]
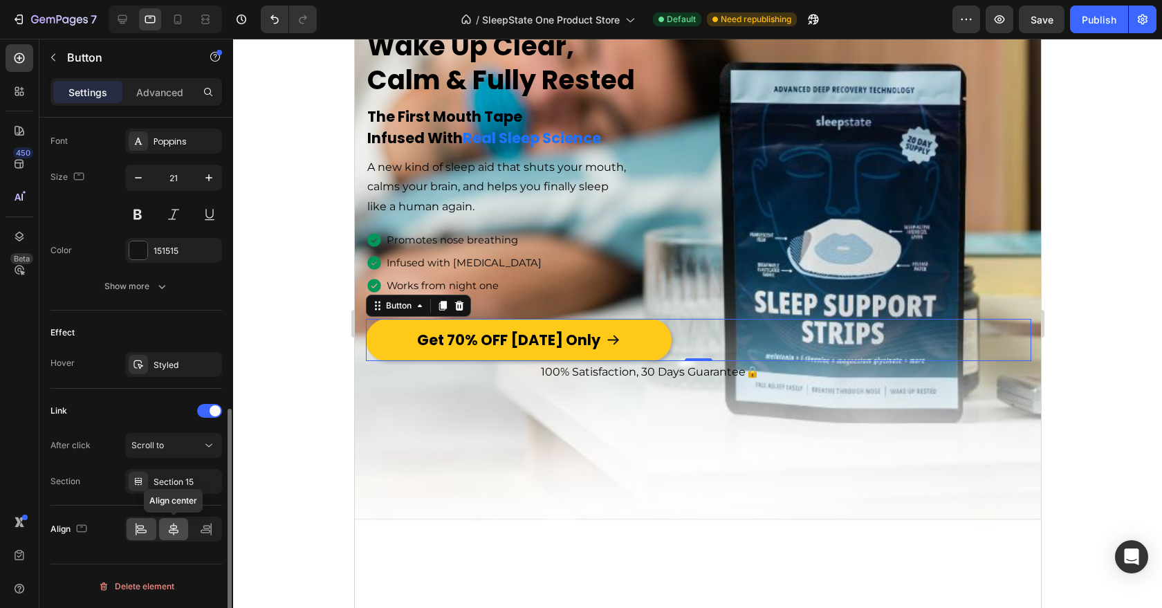
click at [170, 529] on icon at bounding box center [174, 529] width 14 height 14
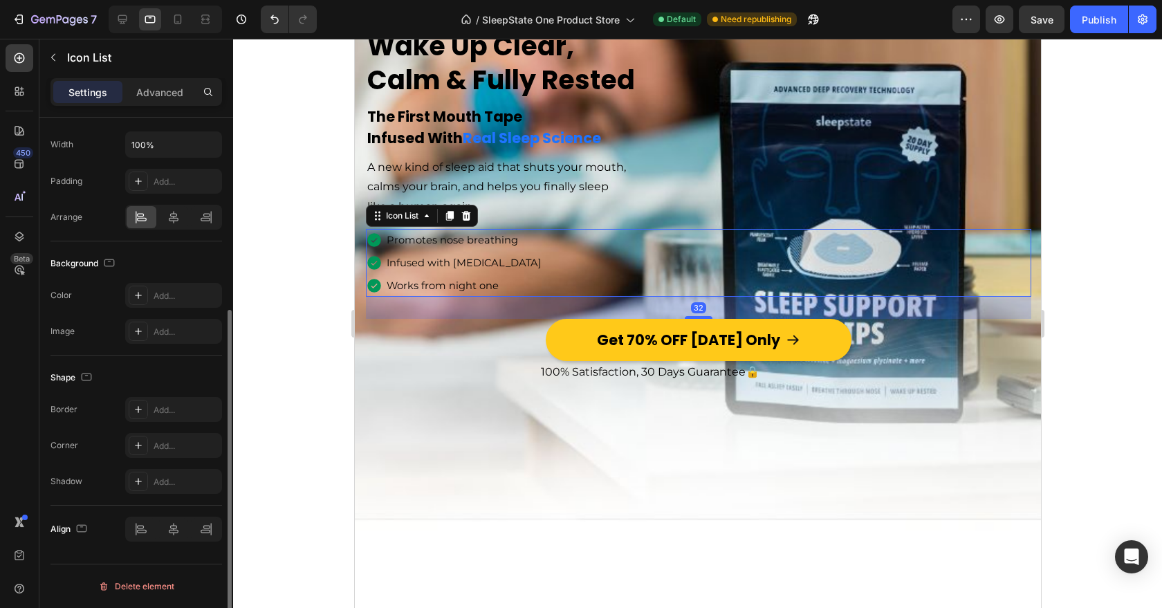
click at [588, 280] on div "Icon Promotes nose breathing Text block Icon Infused with [MEDICAL_DATA] Text b…" at bounding box center [698, 263] width 666 height 68
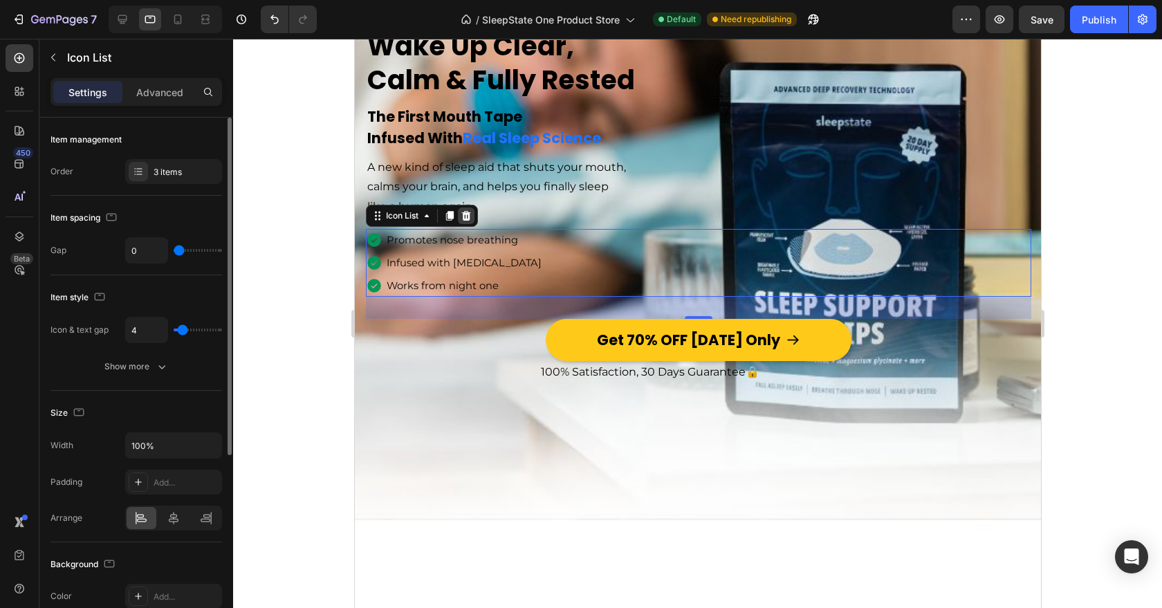
click at [465, 214] on icon at bounding box center [465, 215] width 11 height 11
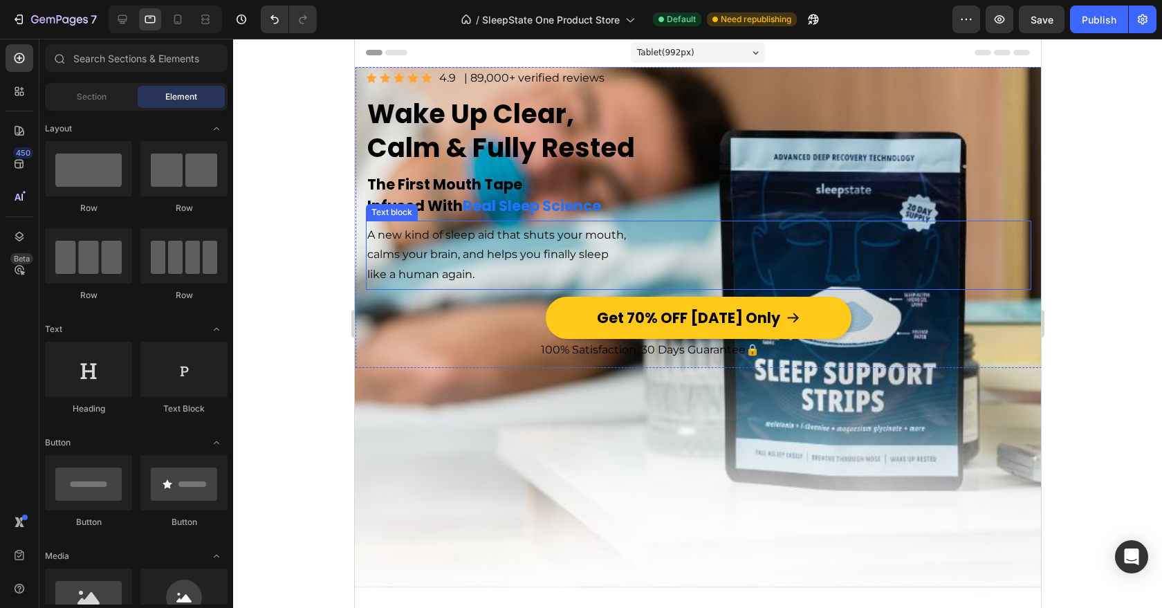
click at [502, 270] on p "like a human again." at bounding box center [521, 275] width 309 height 20
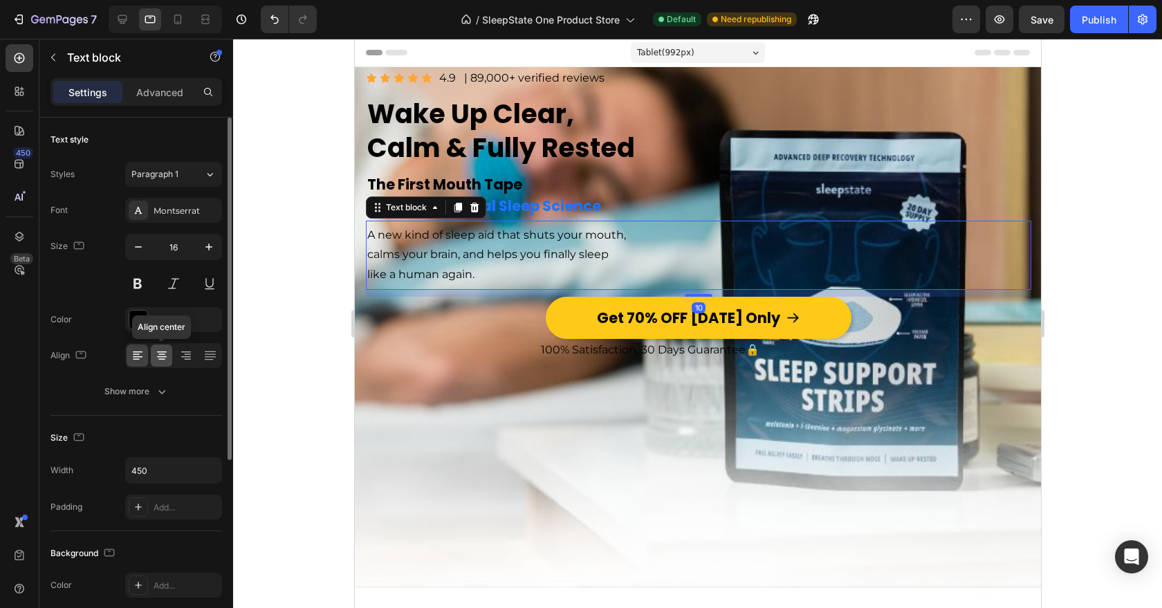
click at [164, 354] on icon at bounding box center [161, 354] width 7 height 1
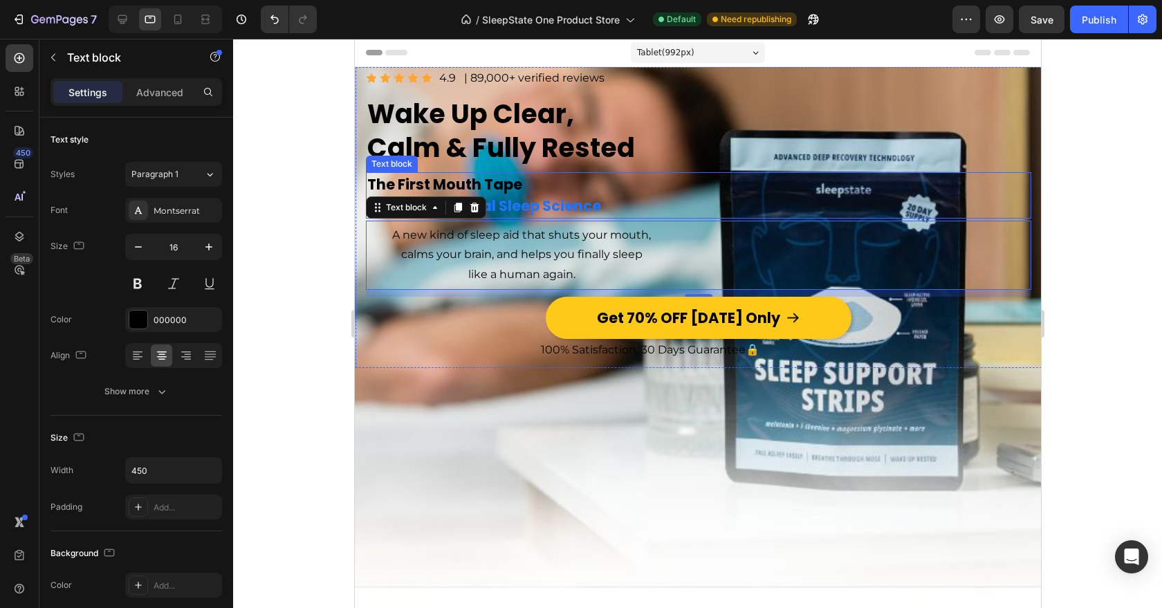
click at [718, 183] on div "The First Mouth Tape Infused With Real Sleep Science" at bounding box center [698, 195] width 666 height 46
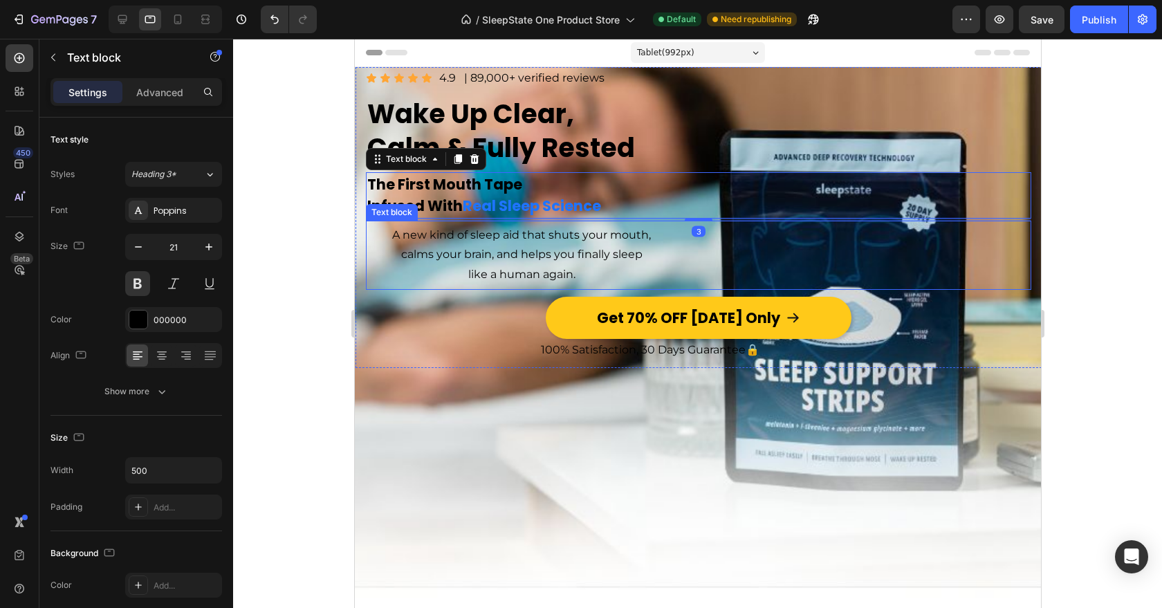
click at [686, 273] on div "A new kind of sleep aid that shuts your mouth, calms your brain, and helps you …" at bounding box center [698, 255] width 666 height 62
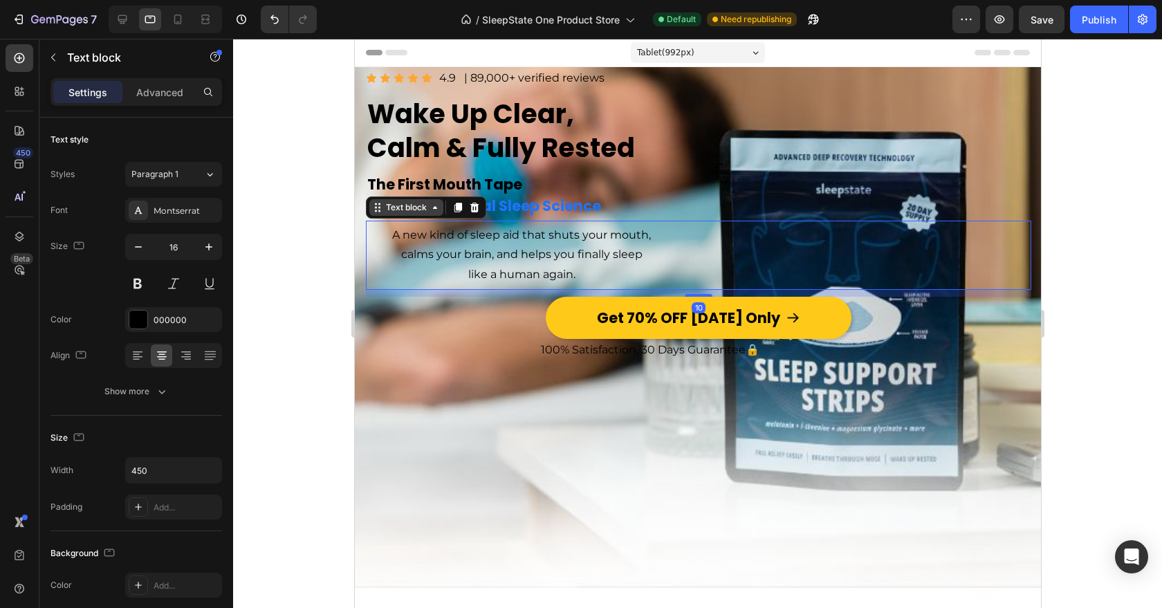
click at [398, 207] on div "Text block" at bounding box center [406, 207] width 46 height 12
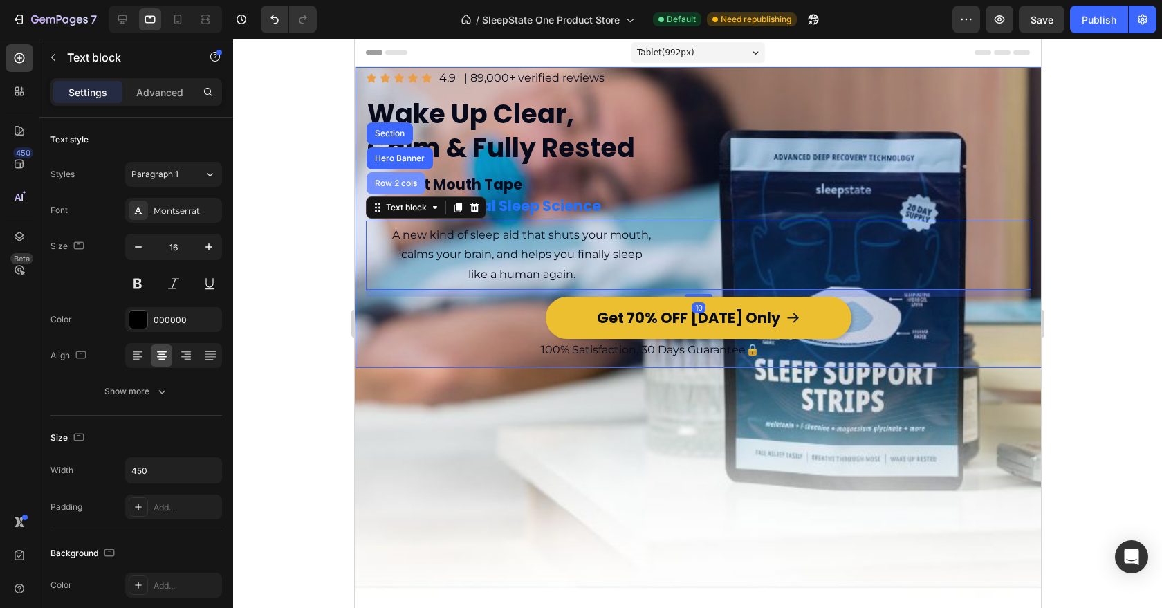
click at [399, 190] on div "Row 2 cols" at bounding box center [395, 183] width 59 height 22
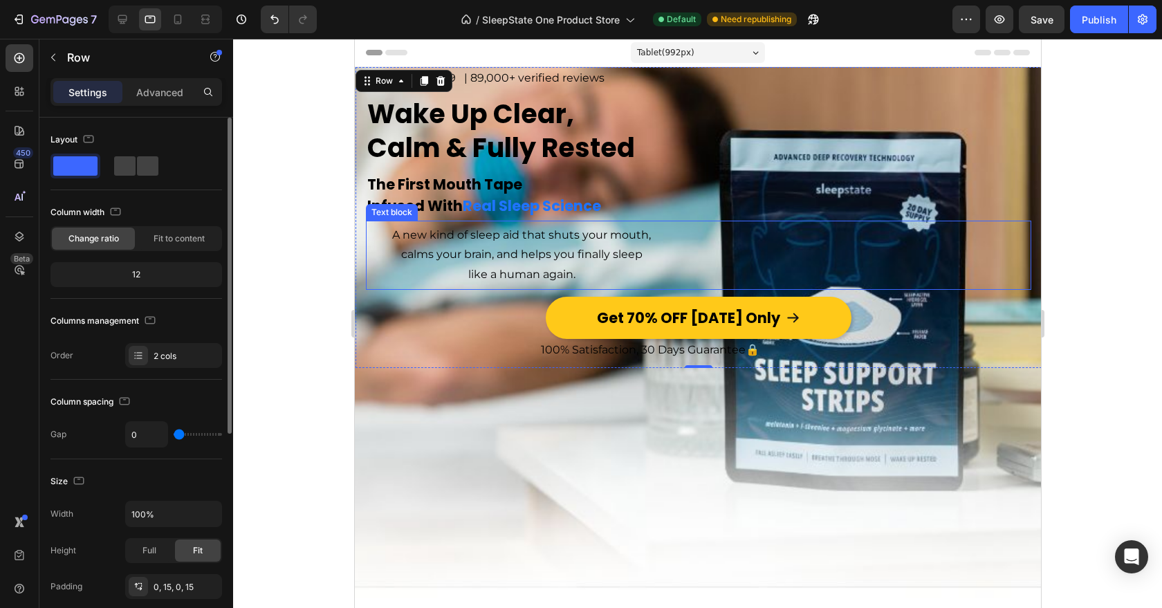
click at [475, 263] on p "calms your brain, and helps you finally sleep" at bounding box center [521, 255] width 309 height 20
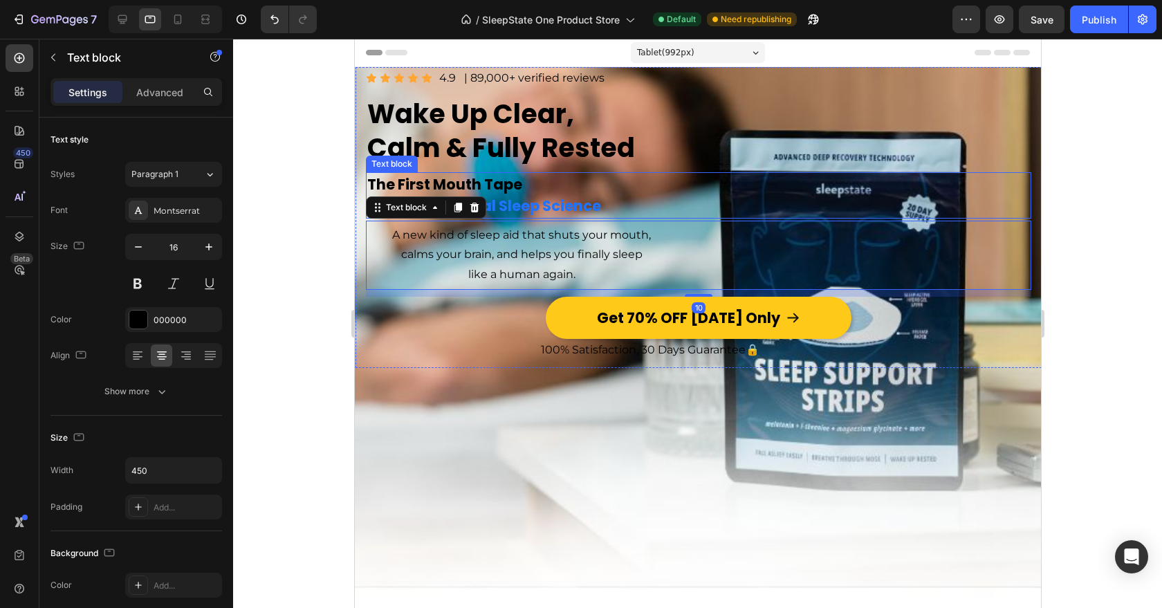
click at [696, 199] on p "Infused With Real Sleep Science" at bounding box center [538, 206] width 343 height 22
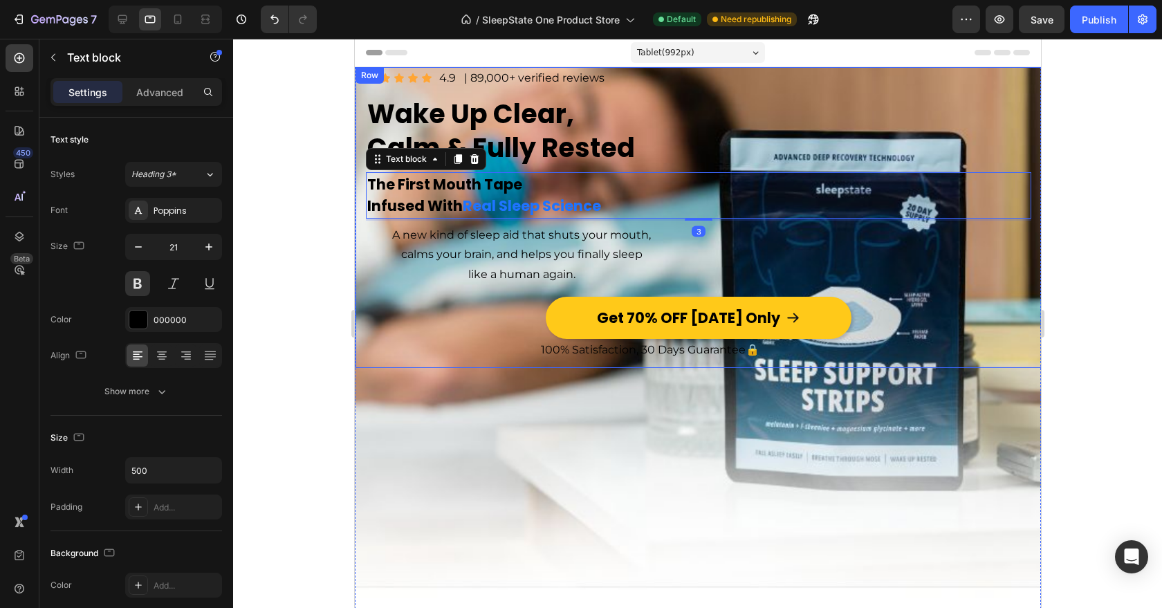
click at [362, 271] on div "Image Icon Icon Icon Icon Icon Icon List 4.9 Text Block | 89,000+ verified revi…" at bounding box center [698, 217] width 686 height 301
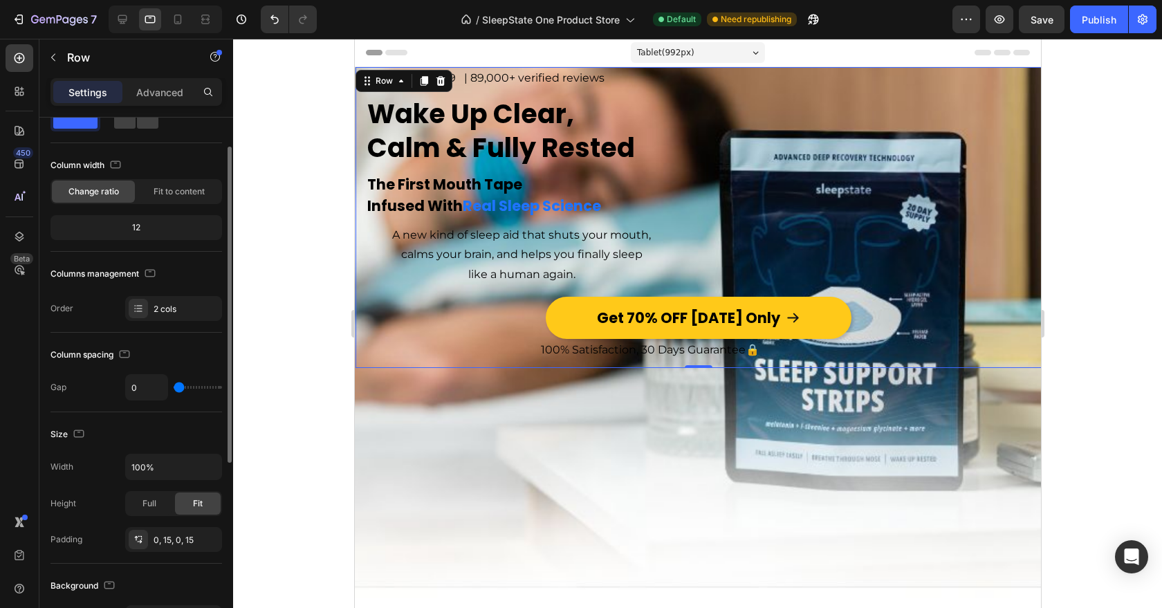
scroll to position [48, 0]
click at [170, 192] on span "Fit to content" at bounding box center [179, 191] width 51 height 12
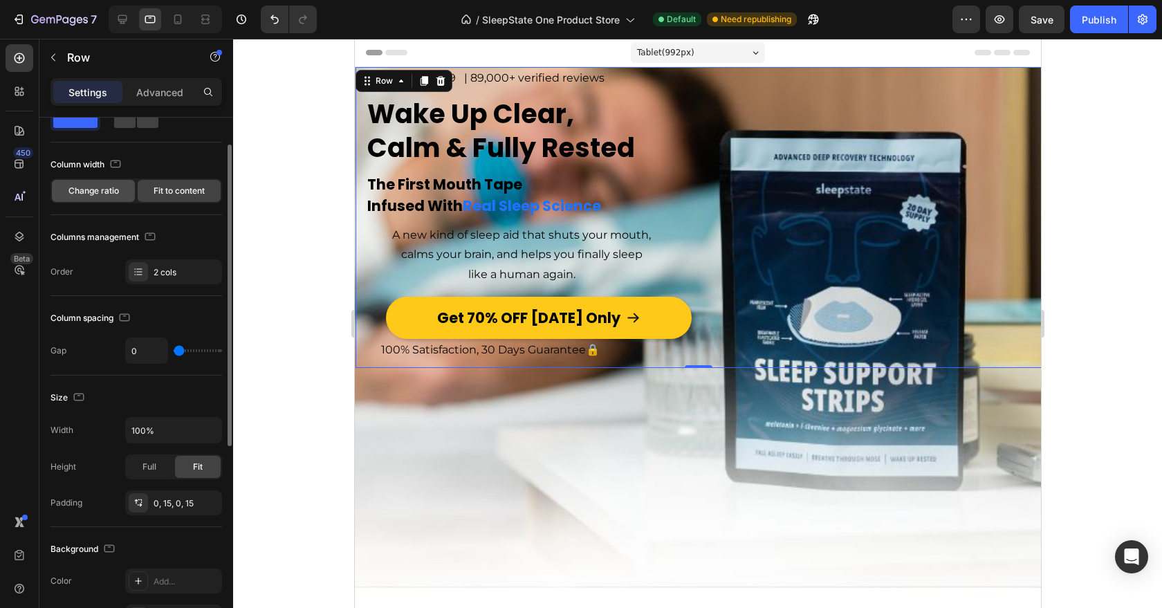
click at [109, 190] on span "Change ratio" at bounding box center [93, 191] width 51 height 12
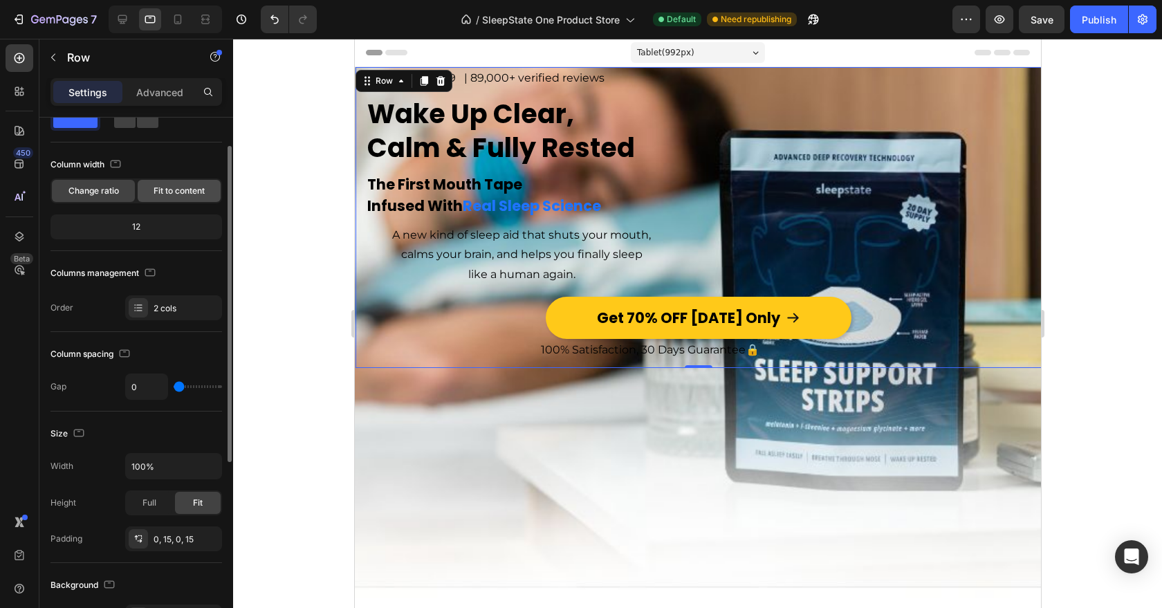
click at [170, 201] on div "Fit to content" at bounding box center [179, 191] width 83 height 22
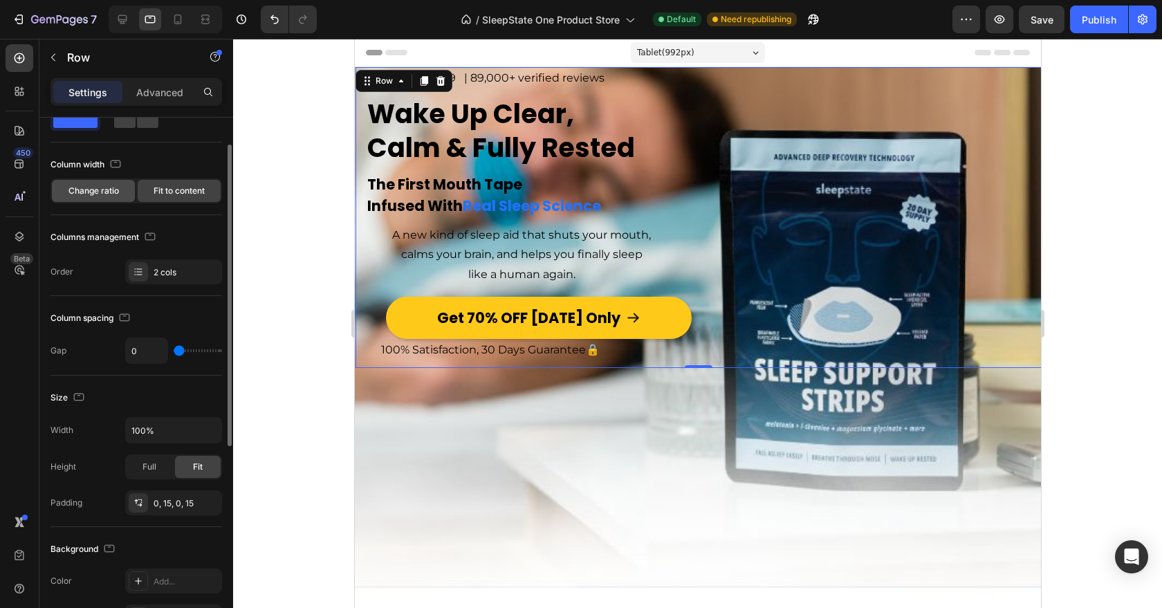
click at [118, 191] on span "Change ratio" at bounding box center [93, 191] width 51 height 12
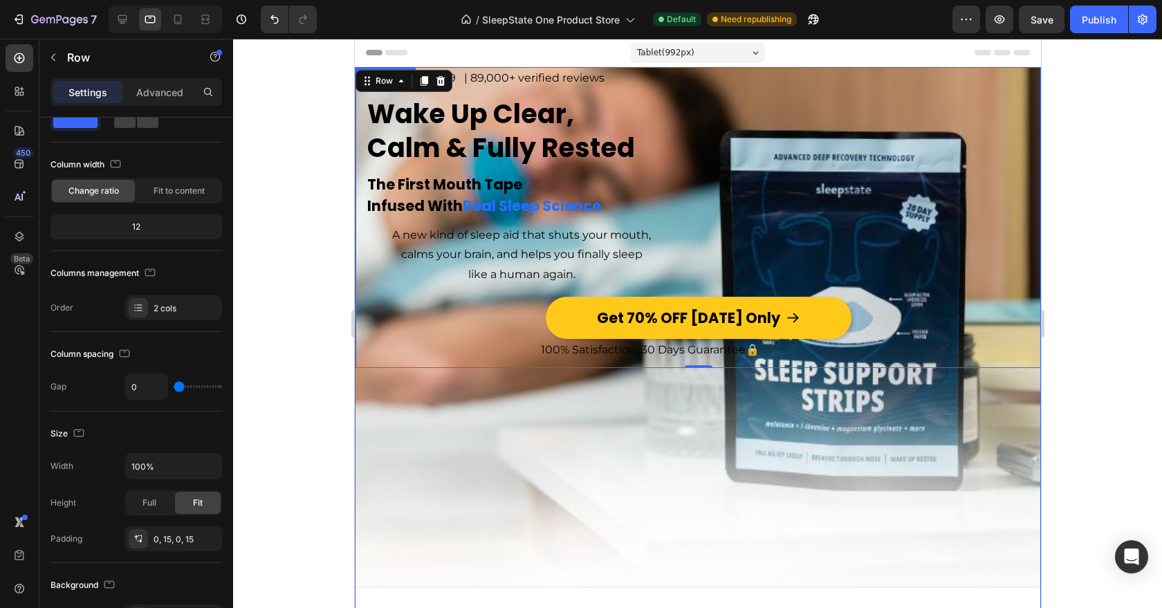
click at [359, 526] on div "Overlay" at bounding box center [697, 376] width 686 height 618
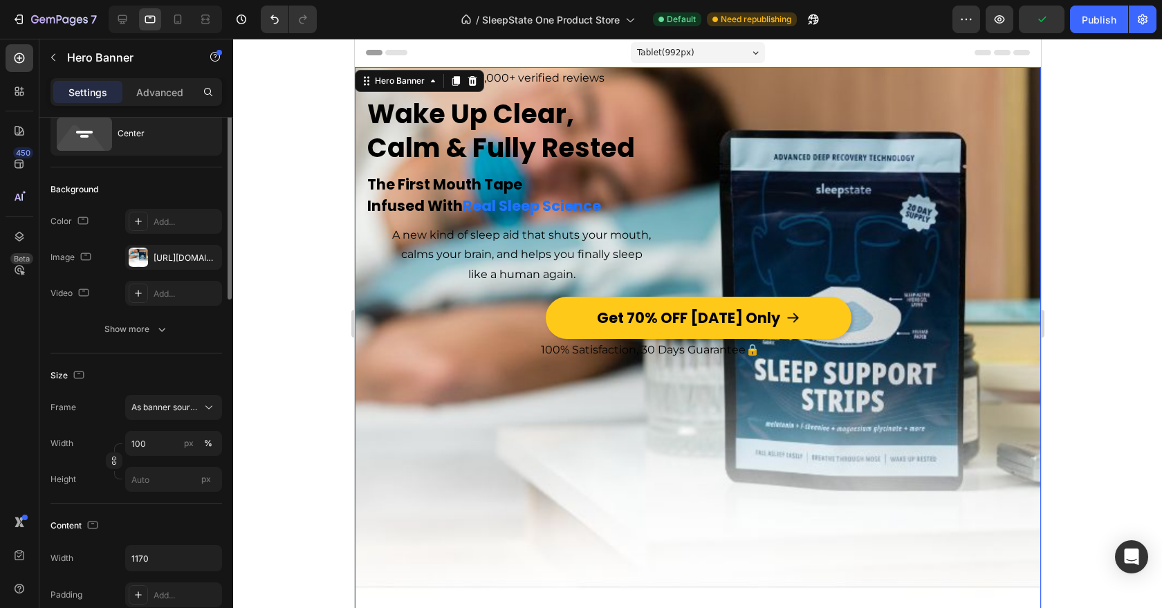
scroll to position [0, 0]
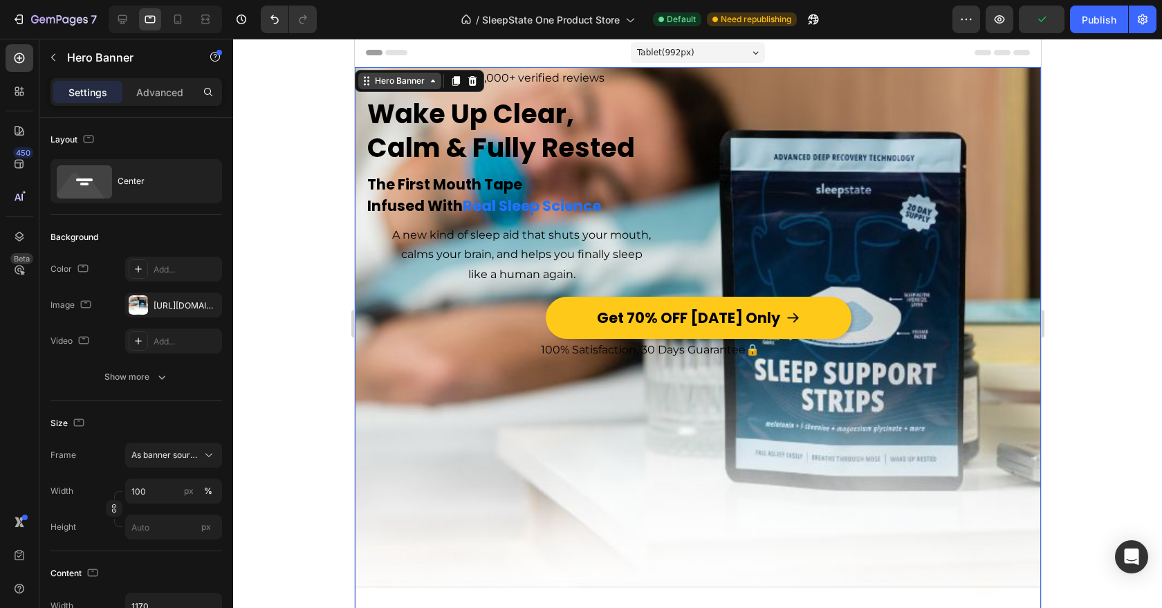
click at [384, 82] on div "Hero Banner" at bounding box center [399, 81] width 55 height 12
click at [385, 57] on div "Section" at bounding box center [377, 57] width 35 height 8
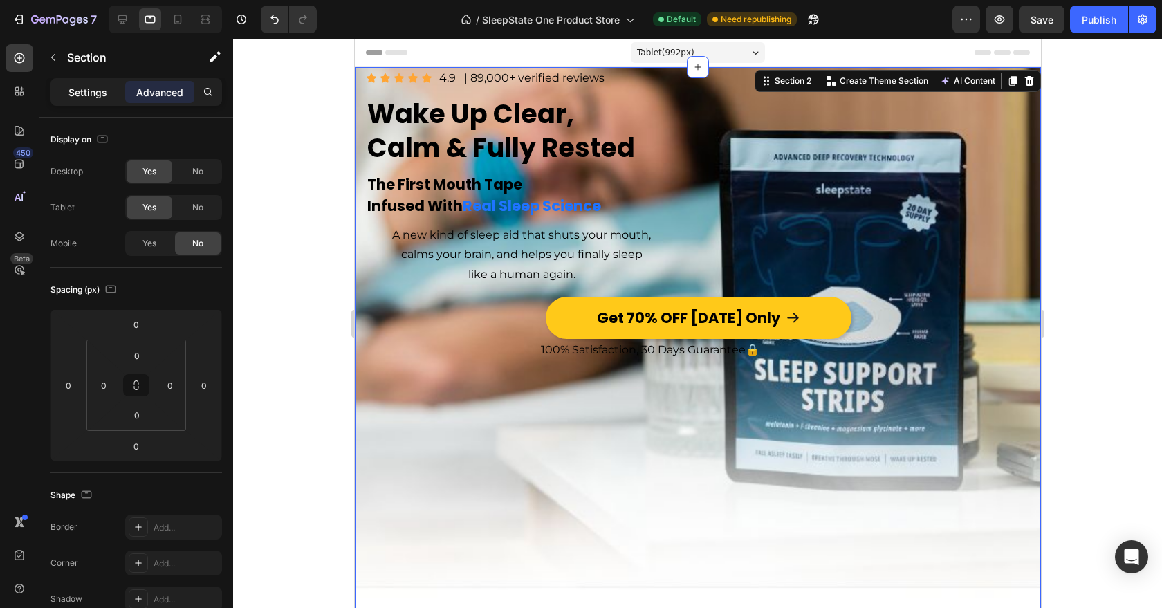
click at [93, 85] on p "Settings" at bounding box center [87, 92] width 39 height 15
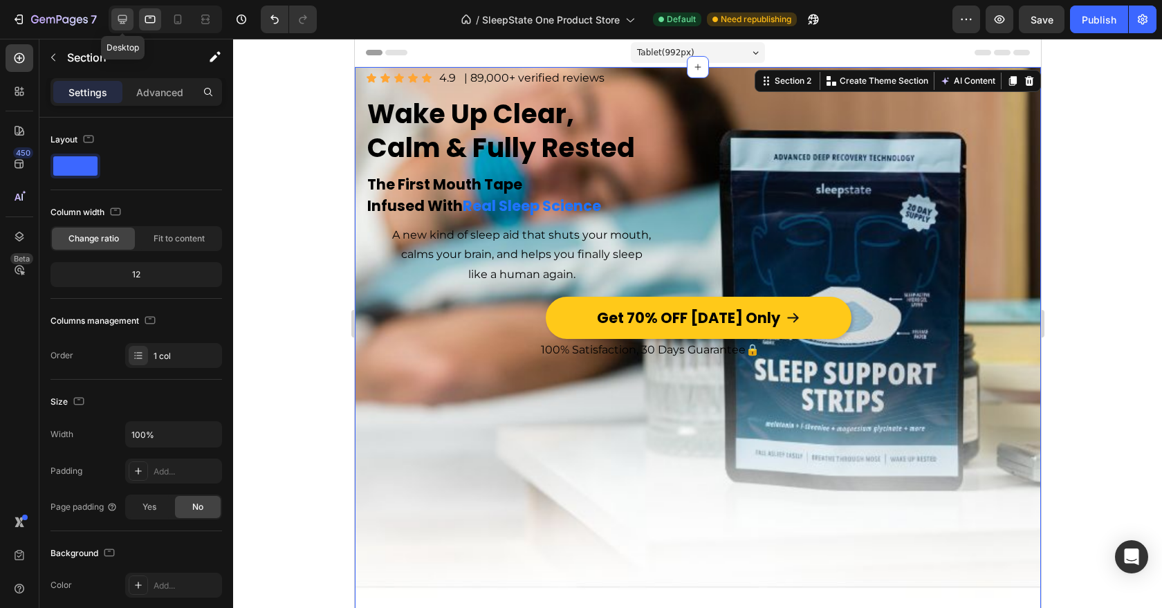
click at [122, 23] on icon at bounding box center [122, 19] width 9 height 9
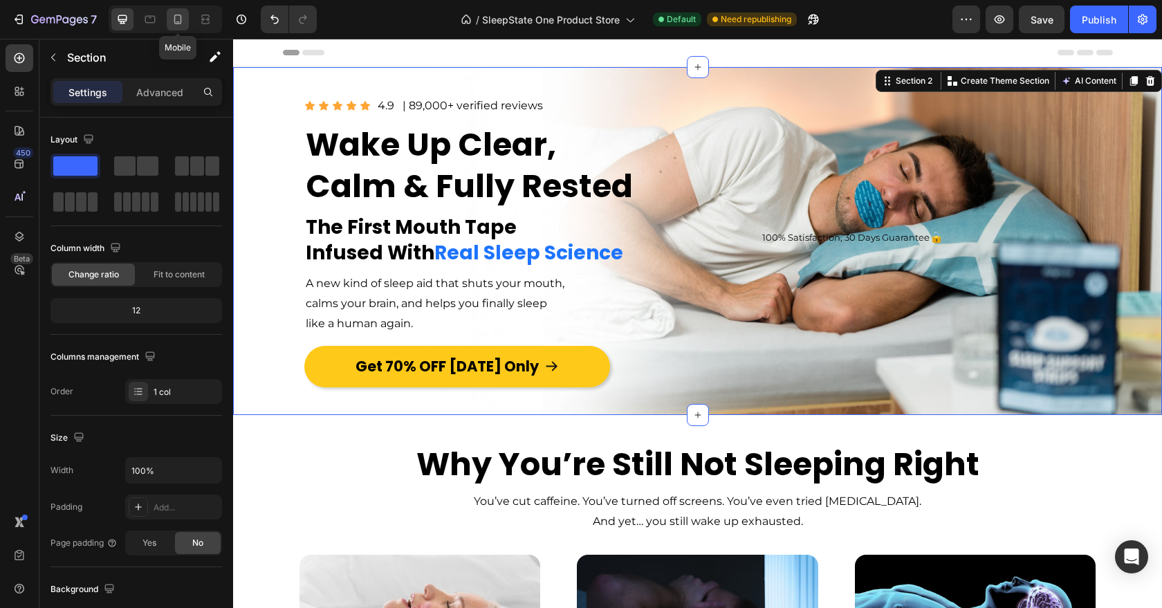
click at [177, 17] on icon at bounding box center [178, 19] width 14 height 14
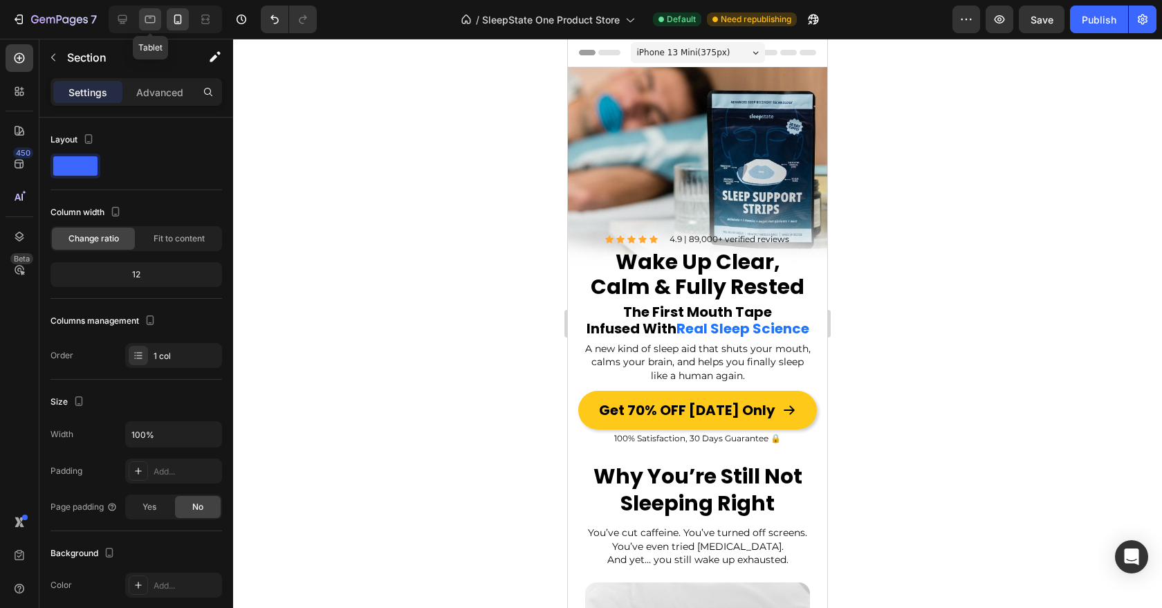
click at [151, 19] on icon at bounding box center [150, 19] width 14 height 14
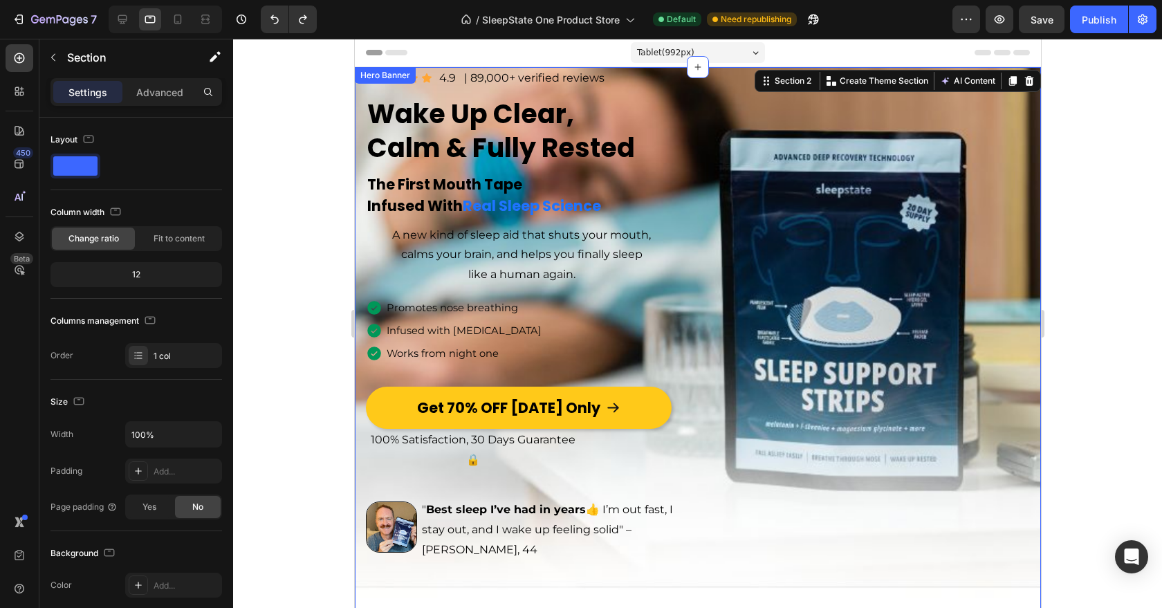
click at [759, 300] on div "Image Icon Icon Icon Icon Icon Icon List 4.9 Text Block | 89,000+ verified revi…" at bounding box center [697, 318] width 686 height 502
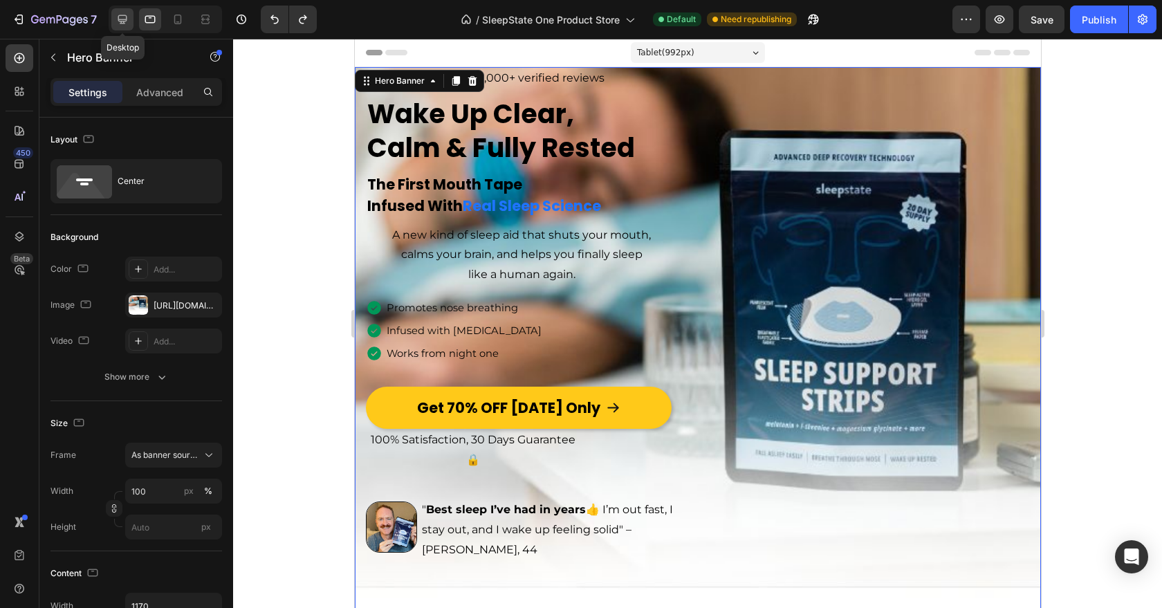
click at [129, 24] on icon at bounding box center [123, 19] width 14 height 14
type input "Auto"
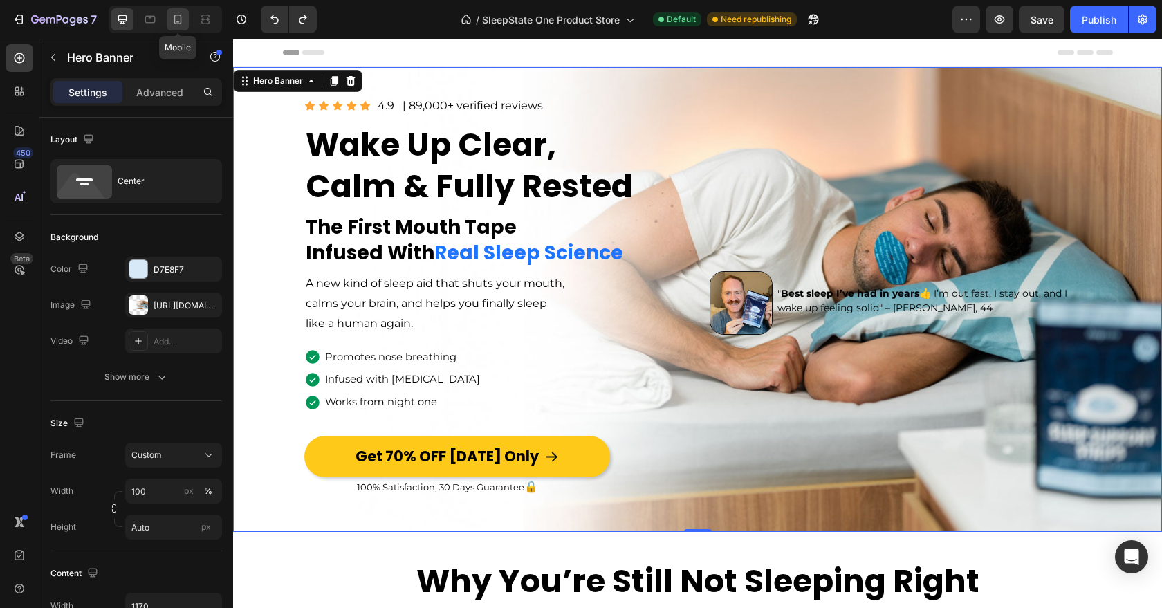
click at [176, 21] on icon at bounding box center [178, 19] width 14 height 14
type input "1200"
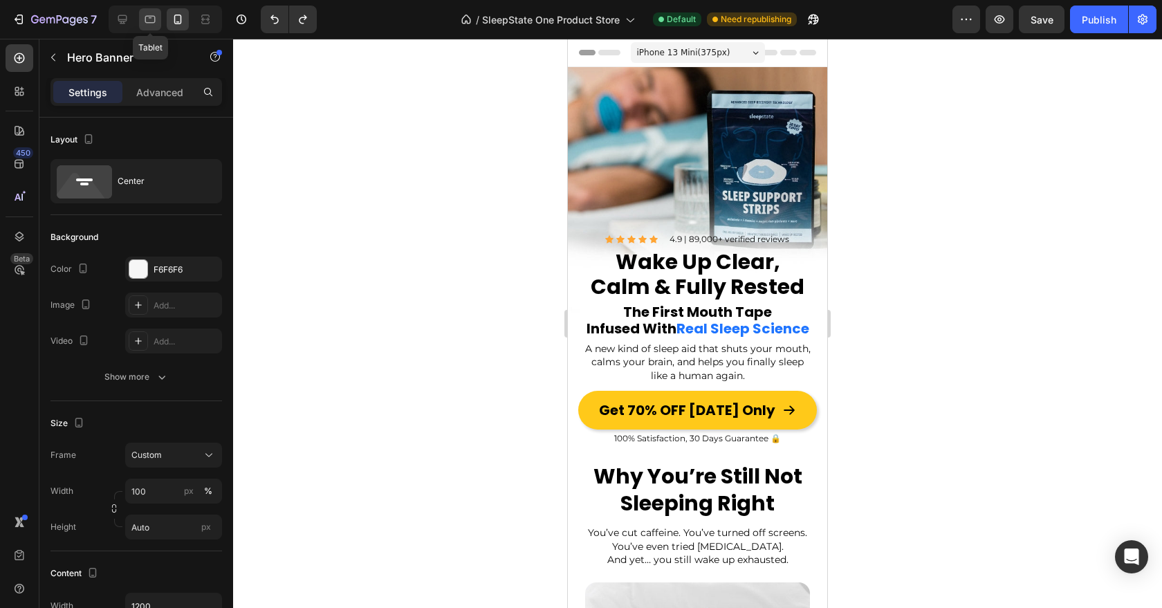
click at [151, 27] on div at bounding box center [150, 19] width 22 height 22
type input "1170"
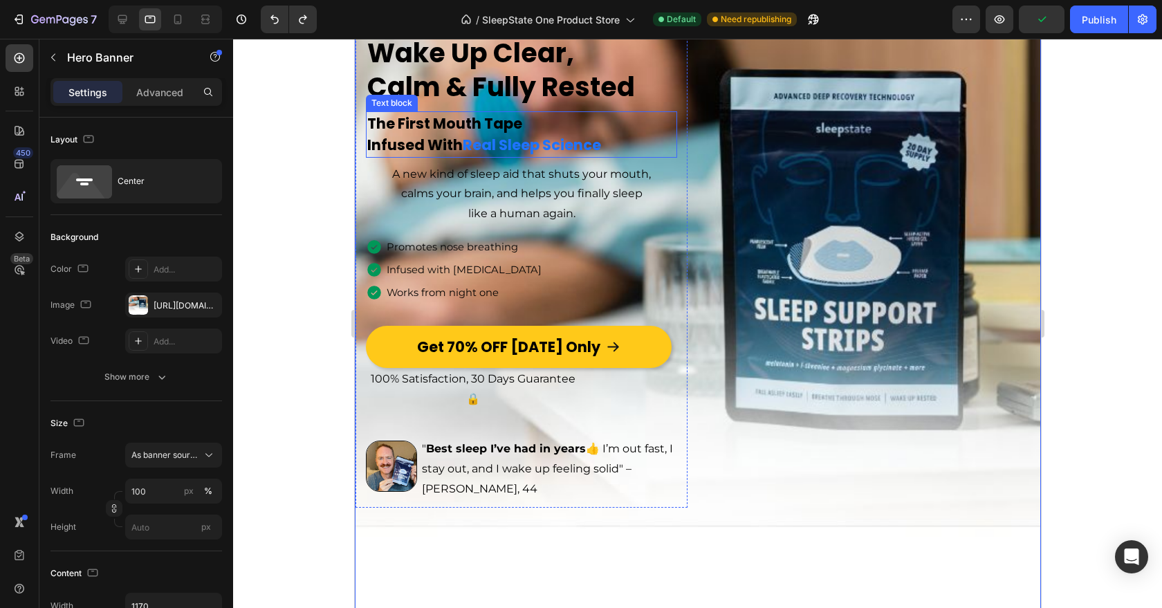
scroll to position [73, 0]
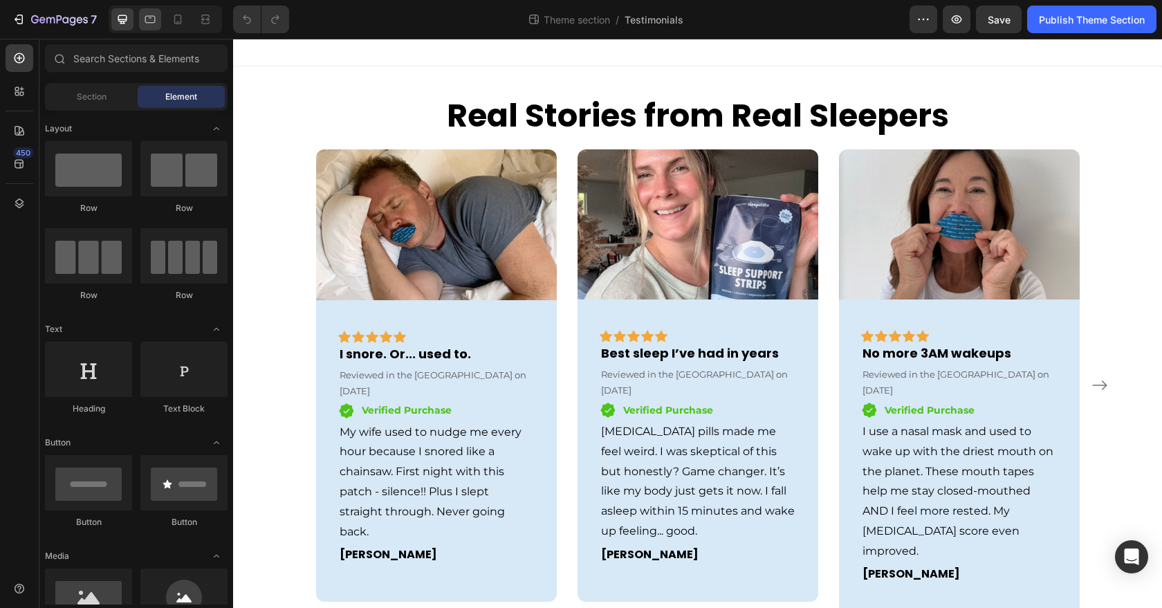
click at [152, 28] on div at bounding box center [150, 19] width 22 height 22
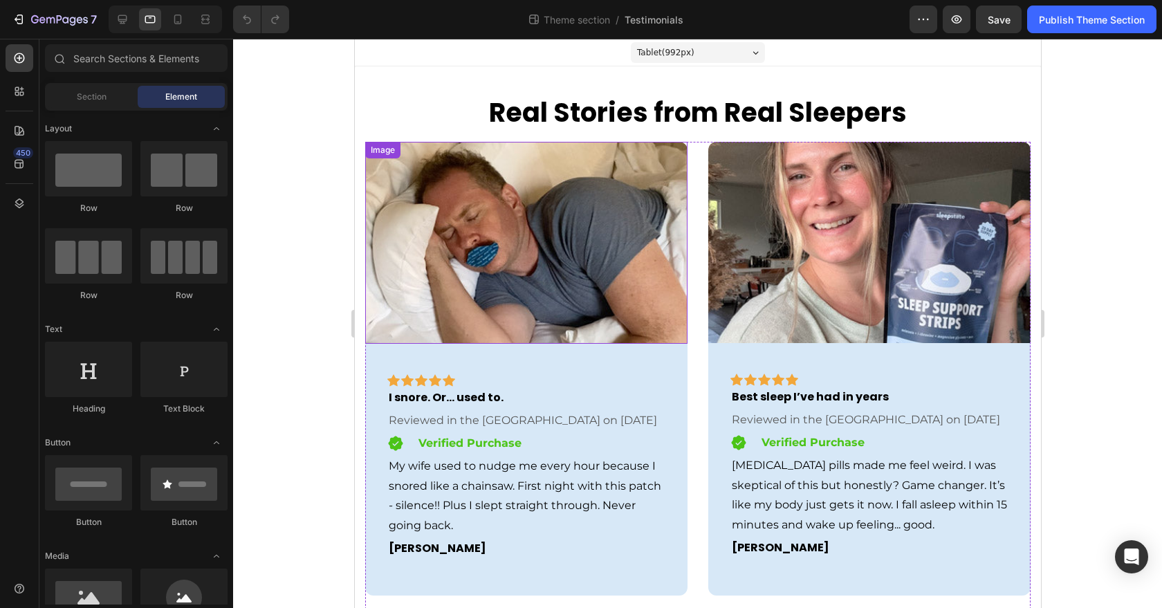
scroll to position [51, 0]
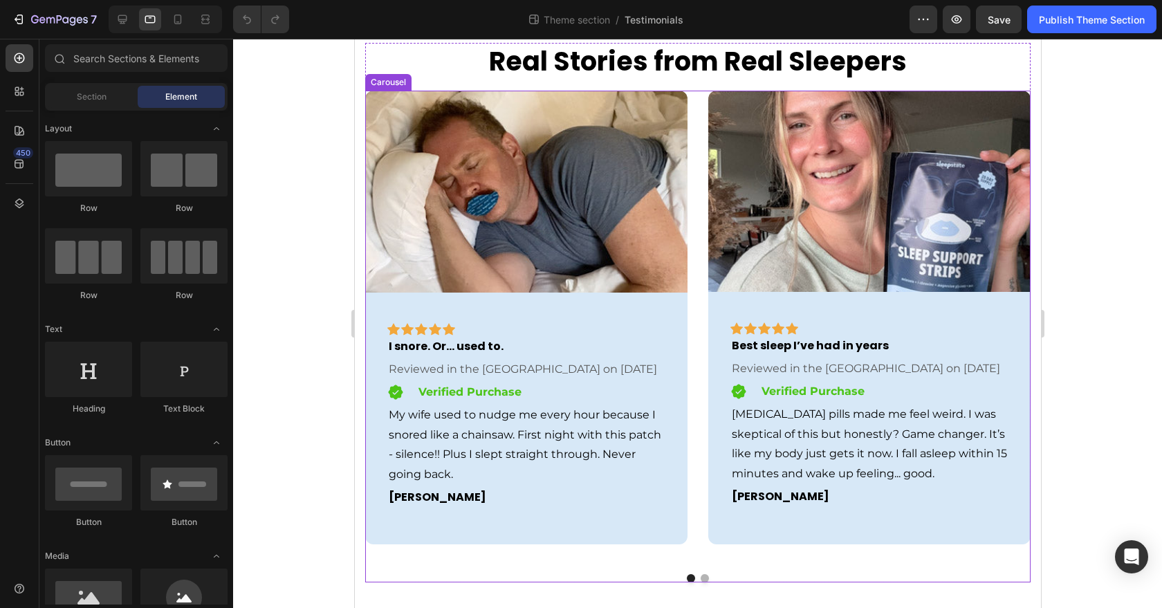
click at [700, 559] on div "Image Icon Icon Icon Icon Icon Row Row I snore. Or... used to. Text block Revie…" at bounding box center [698, 327] width 666 height 472
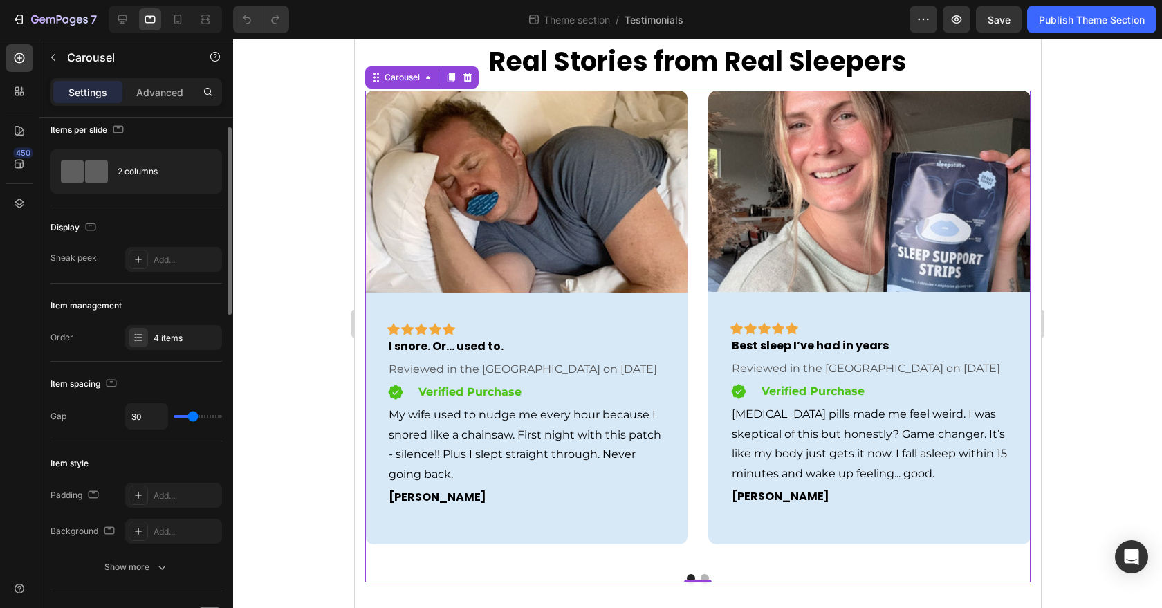
scroll to position [20, 0]
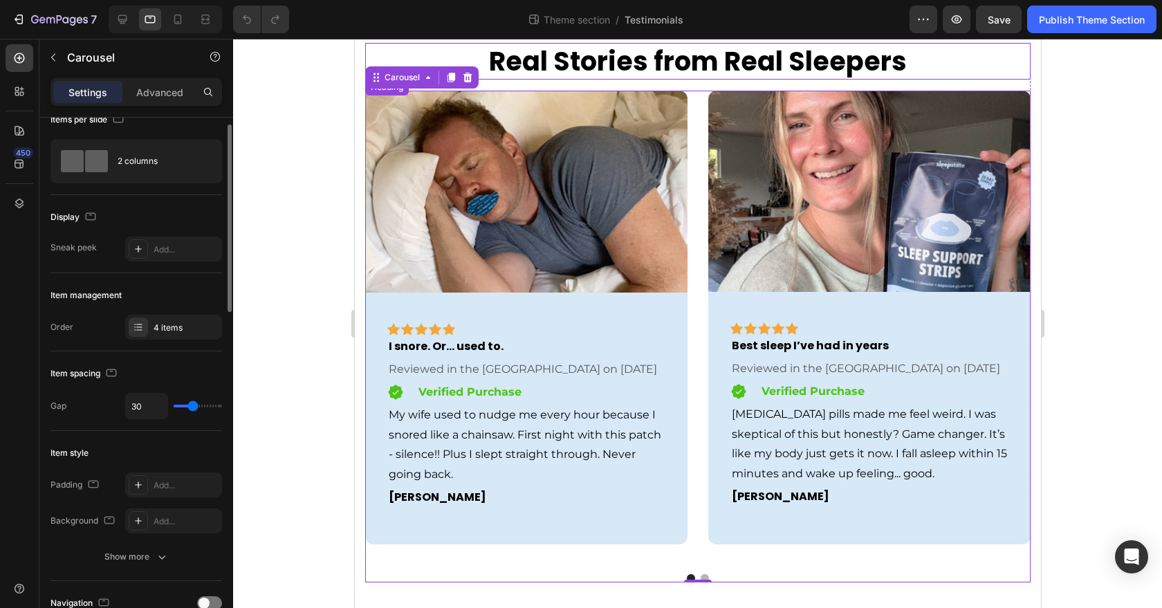
click at [396, 62] on h2 "Real Stories from Real Sleepers" at bounding box center [698, 61] width 666 height 37
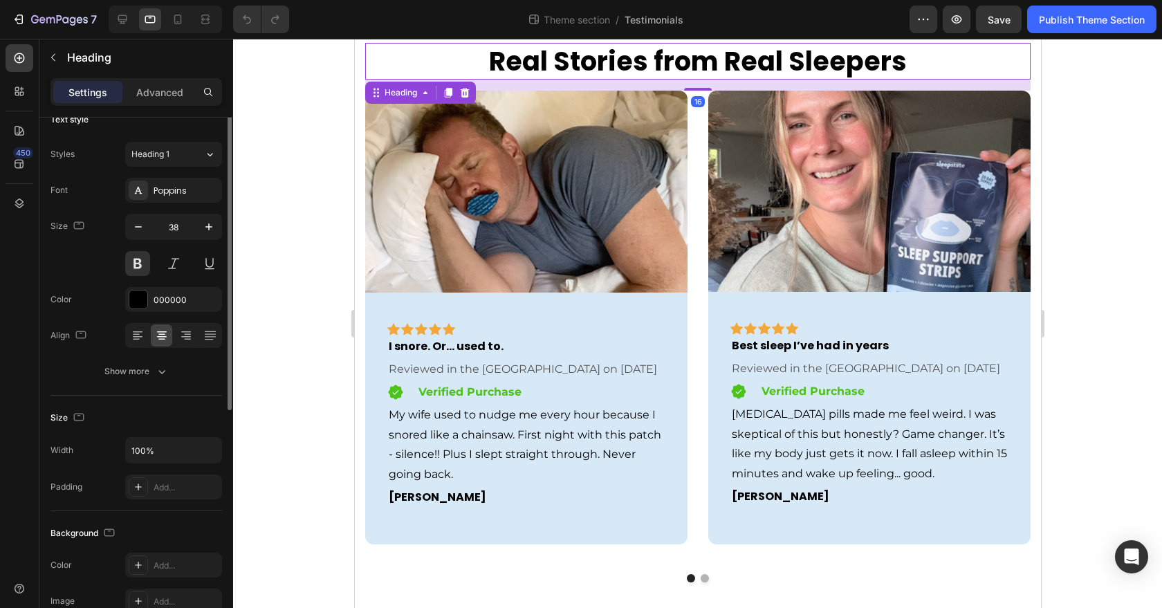
scroll to position [0, 0]
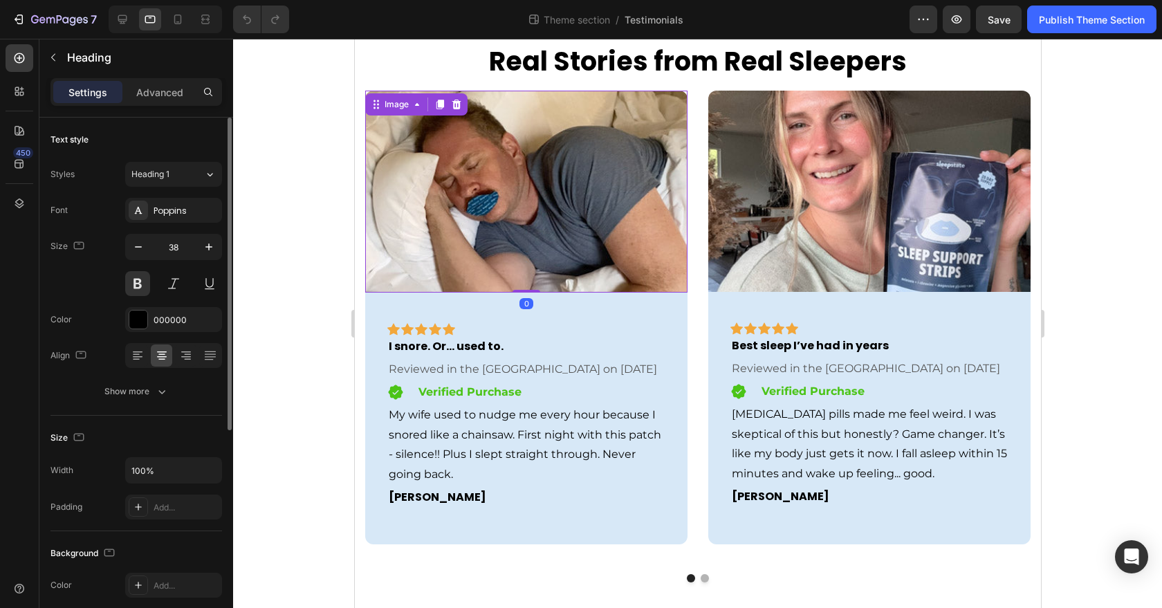
click at [381, 163] on img at bounding box center [526, 192] width 322 height 202
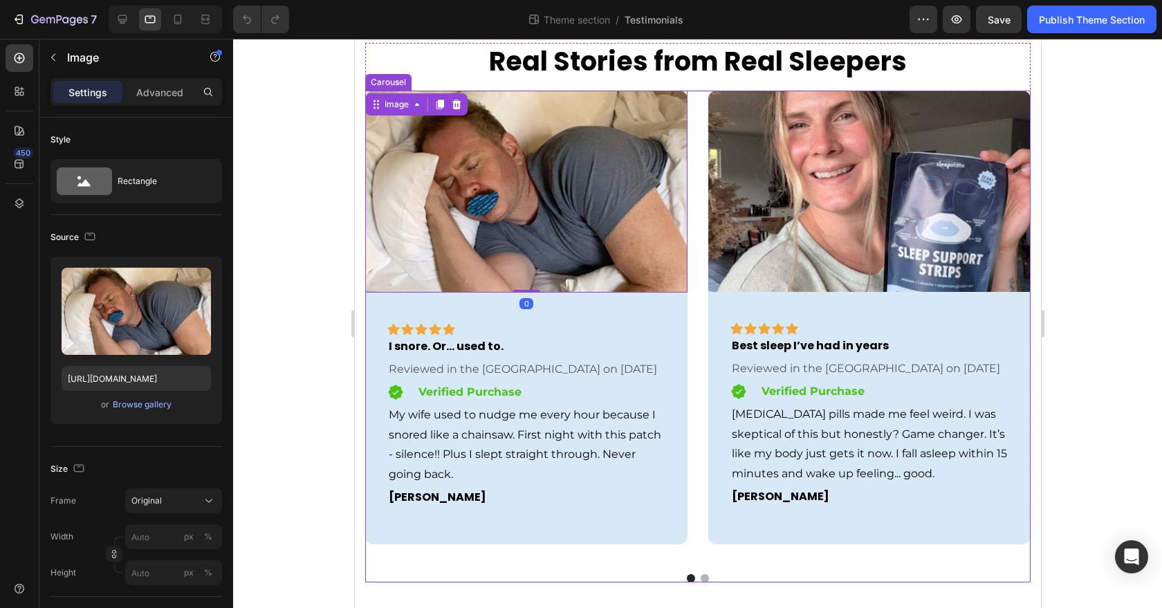
click at [695, 205] on div "Image 0 Icon Icon Icon Icon Icon Row Row I snore. Or... used to. Text block Rev…" at bounding box center [698, 327] width 666 height 472
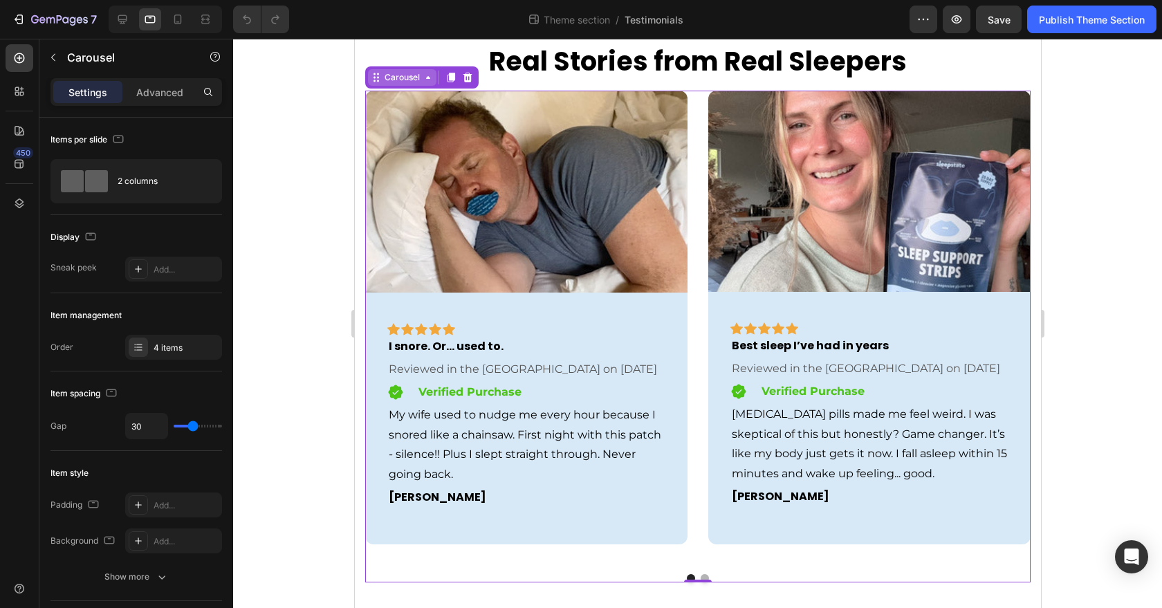
click at [399, 75] on div "Carousel" at bounding box center [401, 77] width 41 height 12
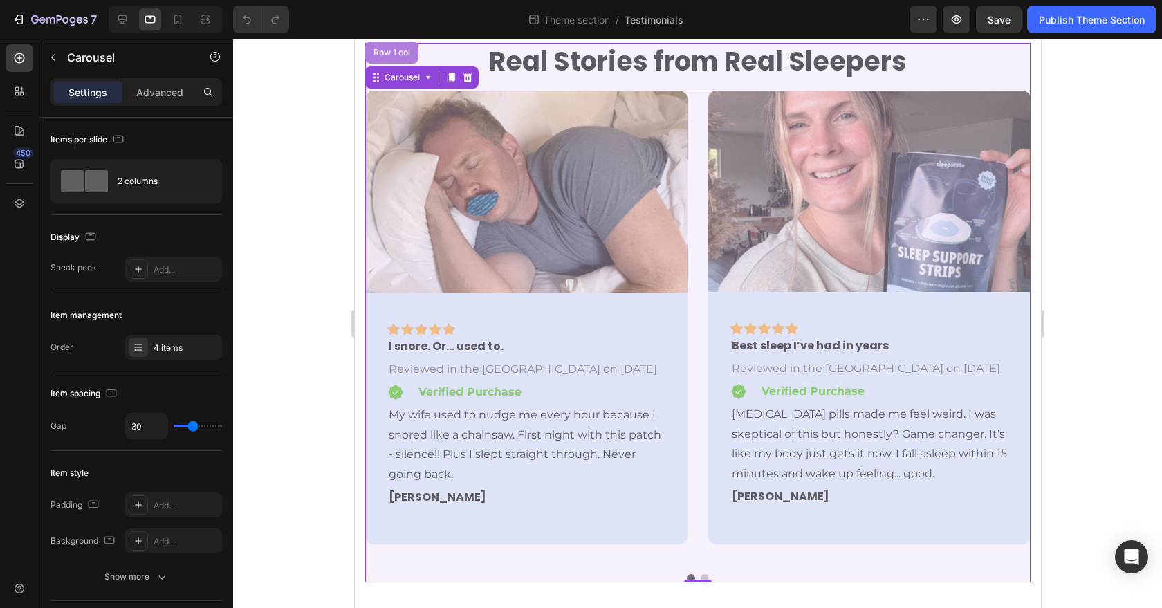
click at [387, 51] on div "Row 1 col" at bounding box center [391, 52] width 42 height 8
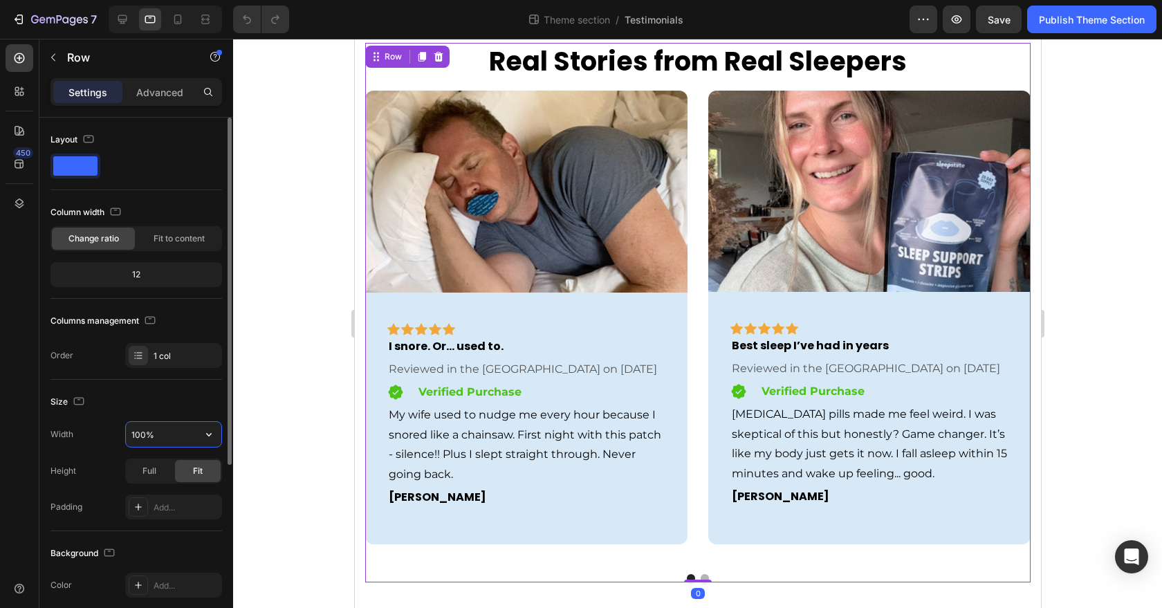
click at [157, 429] on input "100%" at bounding box center [173, 434] width 95 height 25
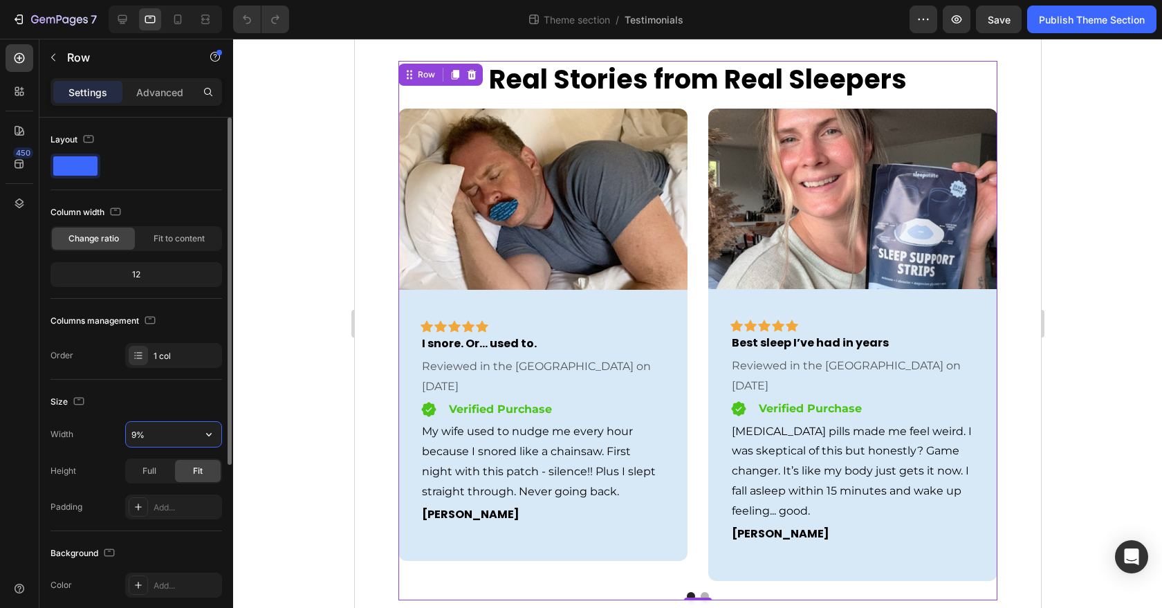
scroll to position [51, 0]
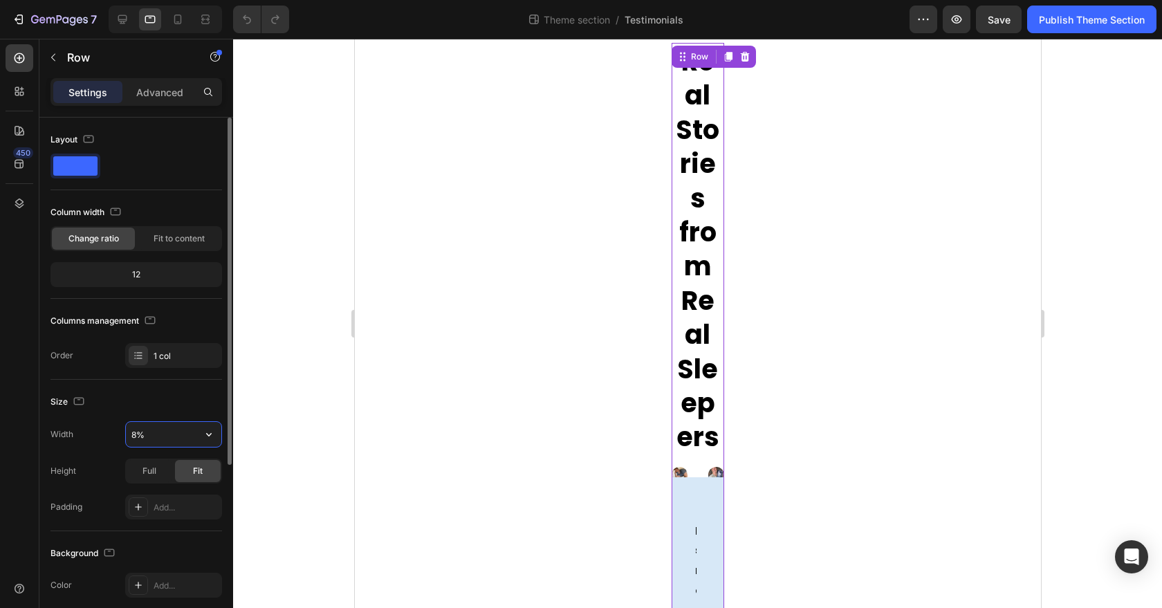
type input "80%"
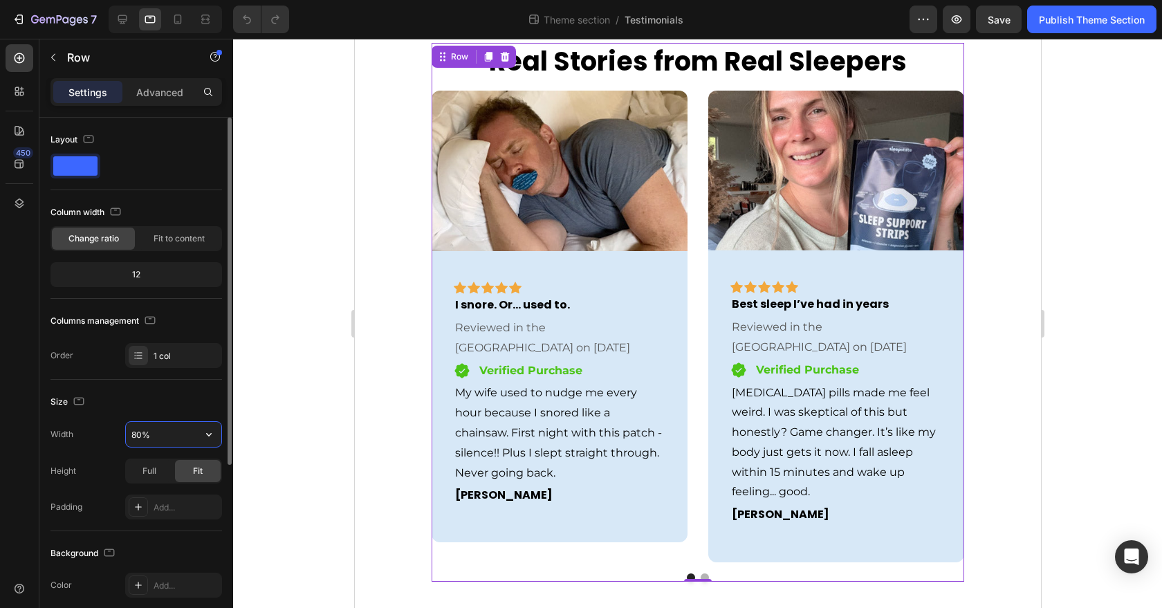
scroll to position [31, 0]
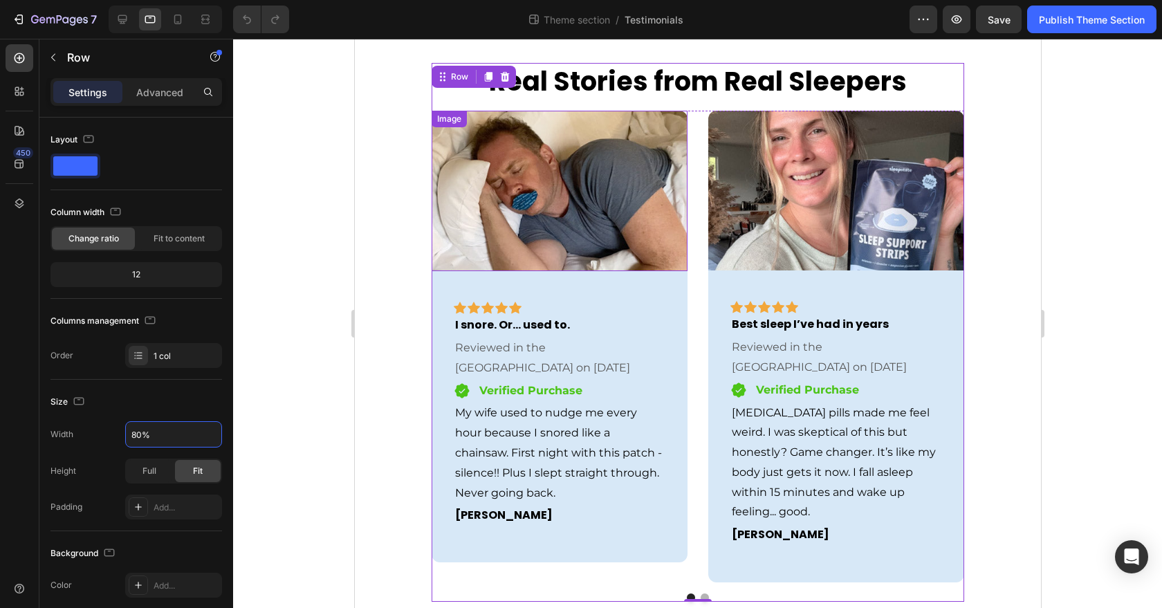
click at [529, 233] on img at bounding box center [559, 191] width 256 height 161
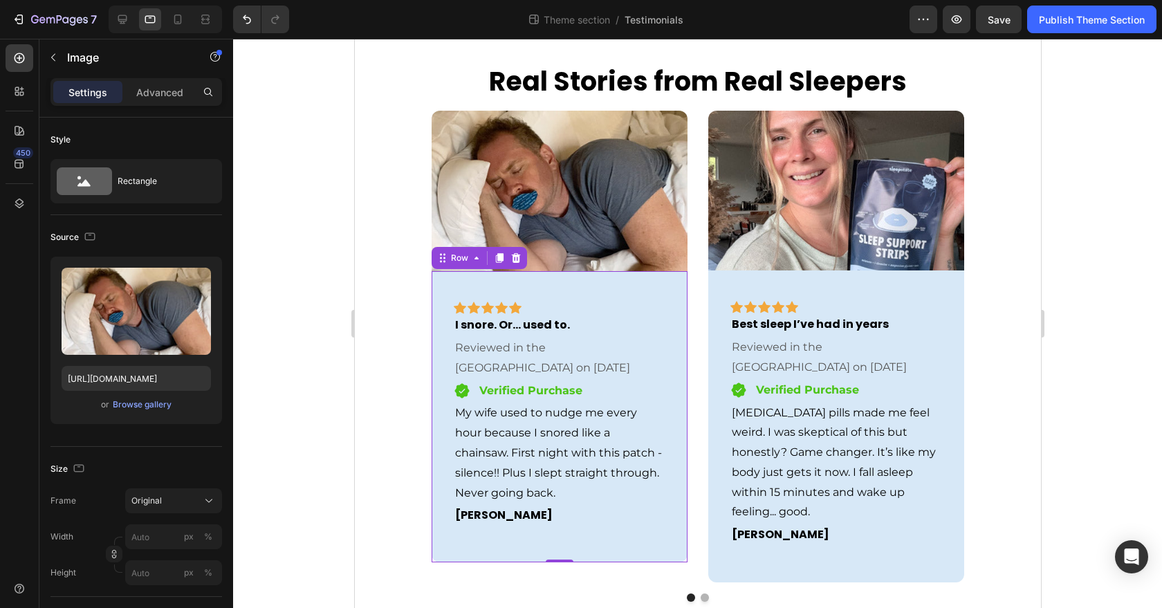
click at [522, 279] on div "Icon Icon Icon Icon Icon Row Row I snore. Or... used to. Text block Reviewed in…" at bounding box center [559, 416] width 256 height 291
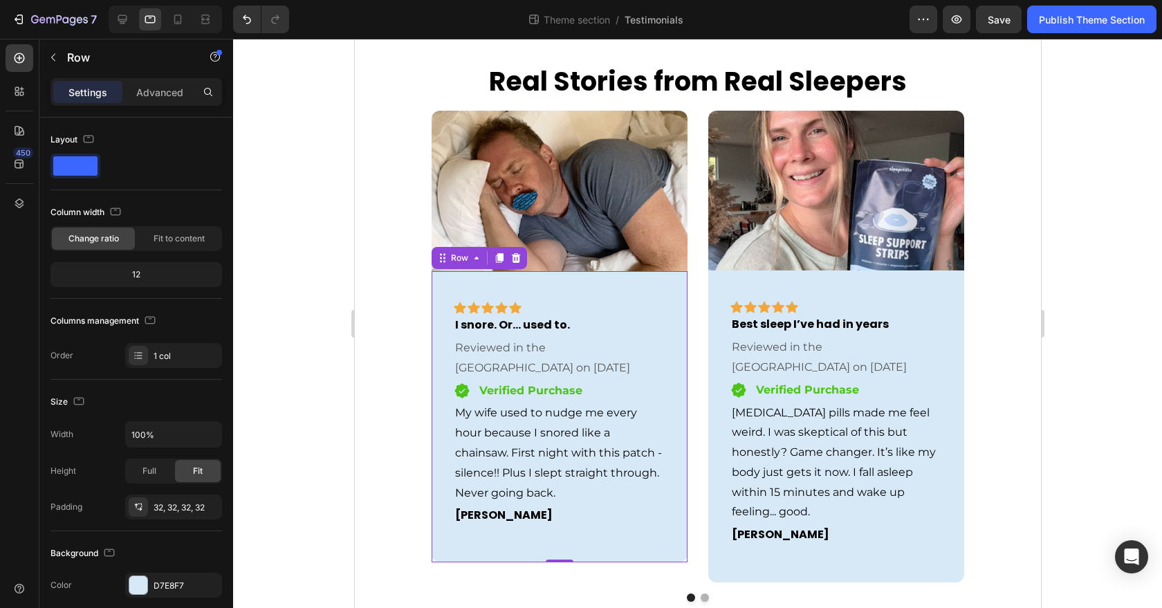
click at [138, 79] on div "Settings Advanced" at bounding box center [137, 92] width 172 height 28
click at [140, 91] on p "Advanced" at bounding box center [159, 92] width 47 height 15
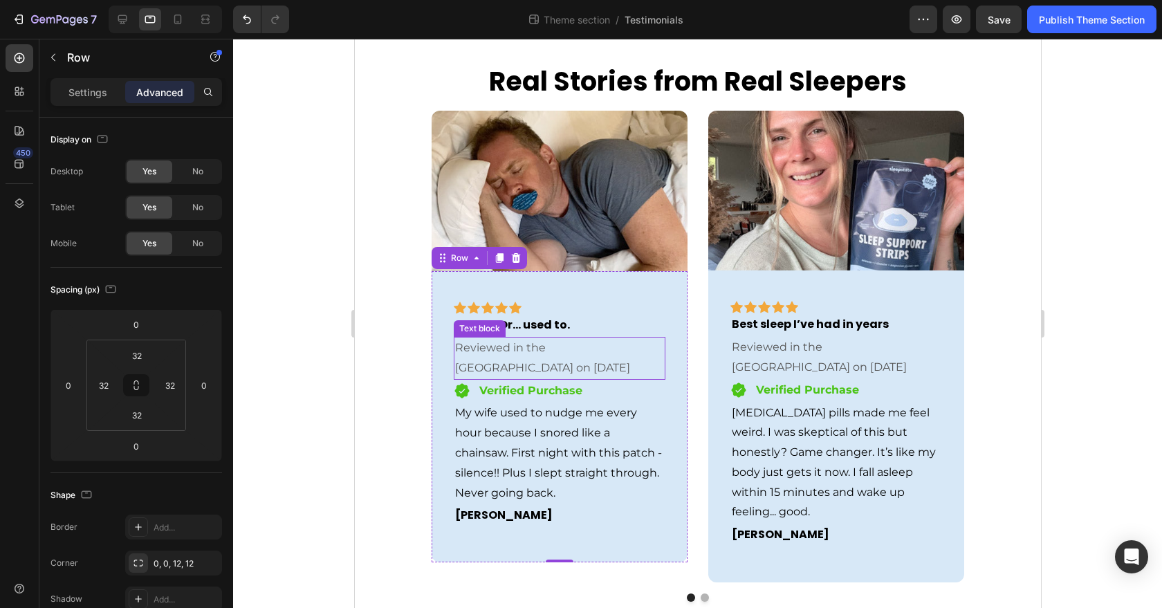
scroll to position [0, 0]
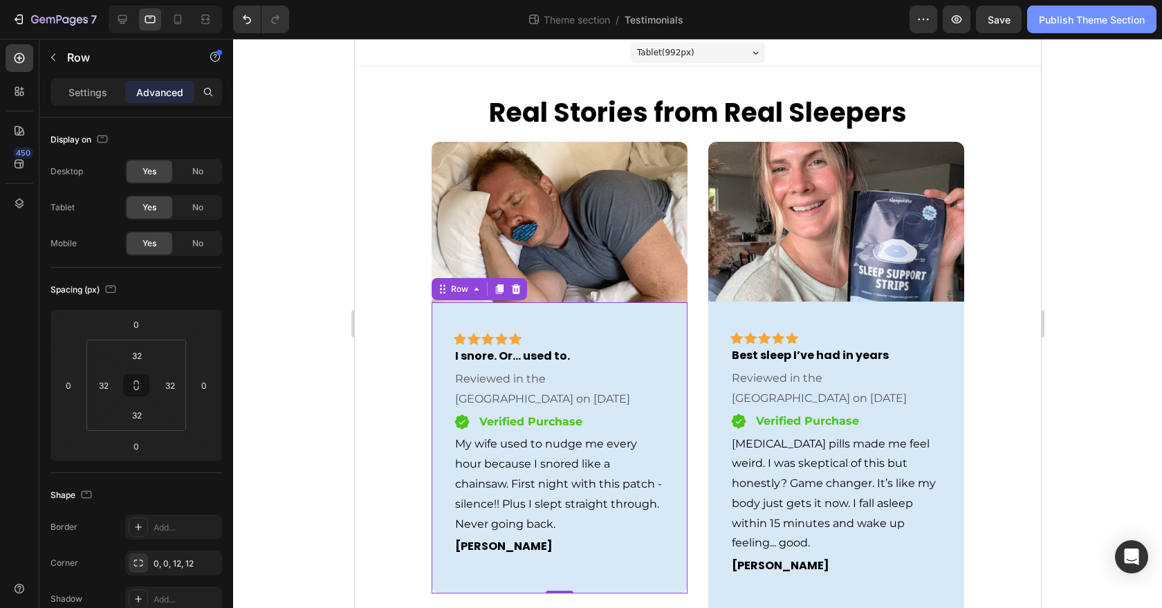
click at [1052, 33] on button "Publish Theme Section" at bounding box center [1091, 20] width 129 height 28
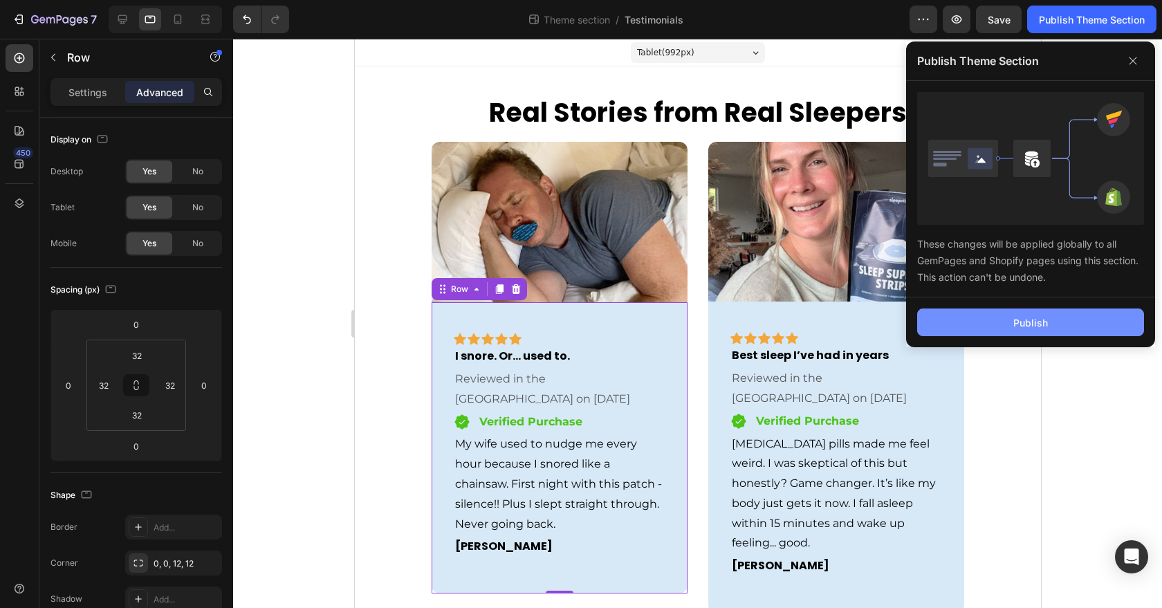
click at [1052, 320] on button "Publish" at bounding box center [1030, 323] width 227 height 28
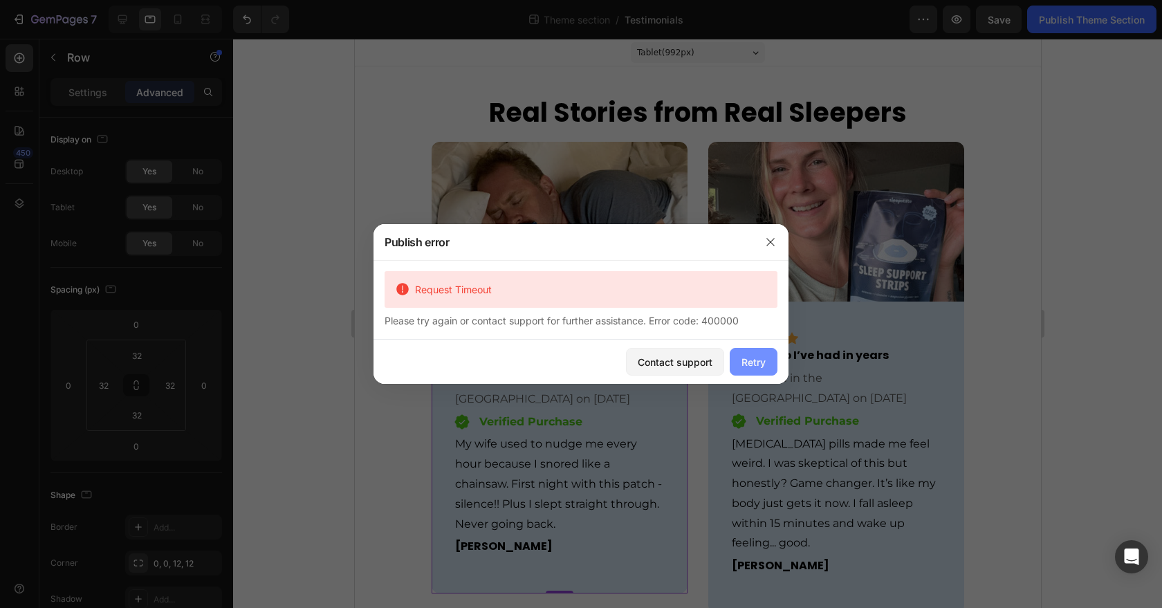
click at [747, 357] on div "Retry" at bounding box center [754, 362] width 24 height 15
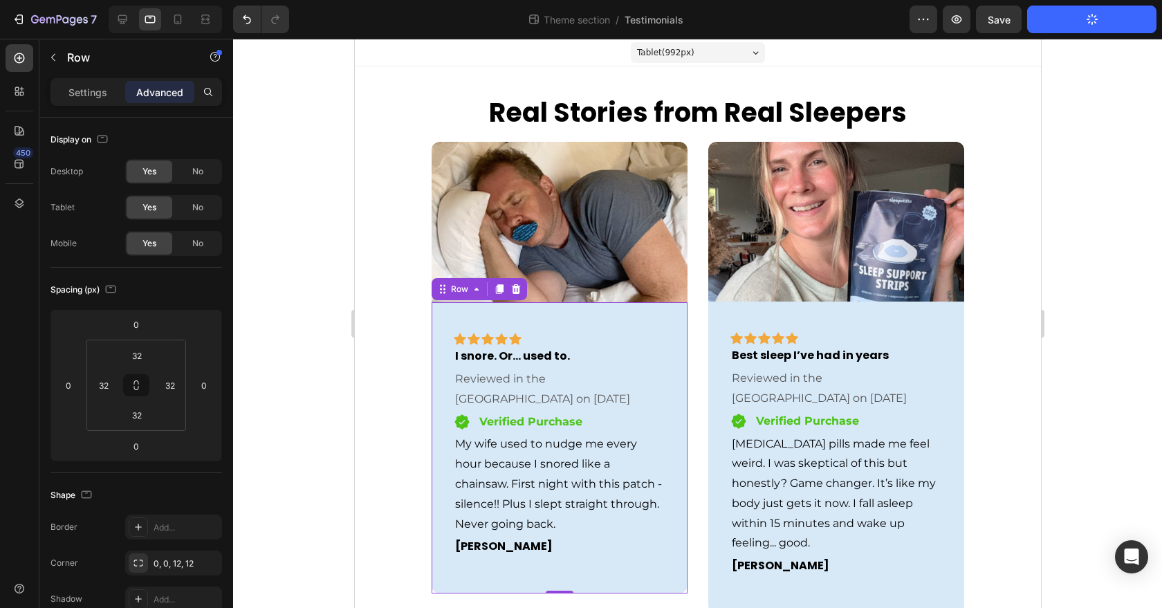
click at [1077, 22] on button "Publish Theme Section" at bounding box center [1091, 20] width 129 height 28
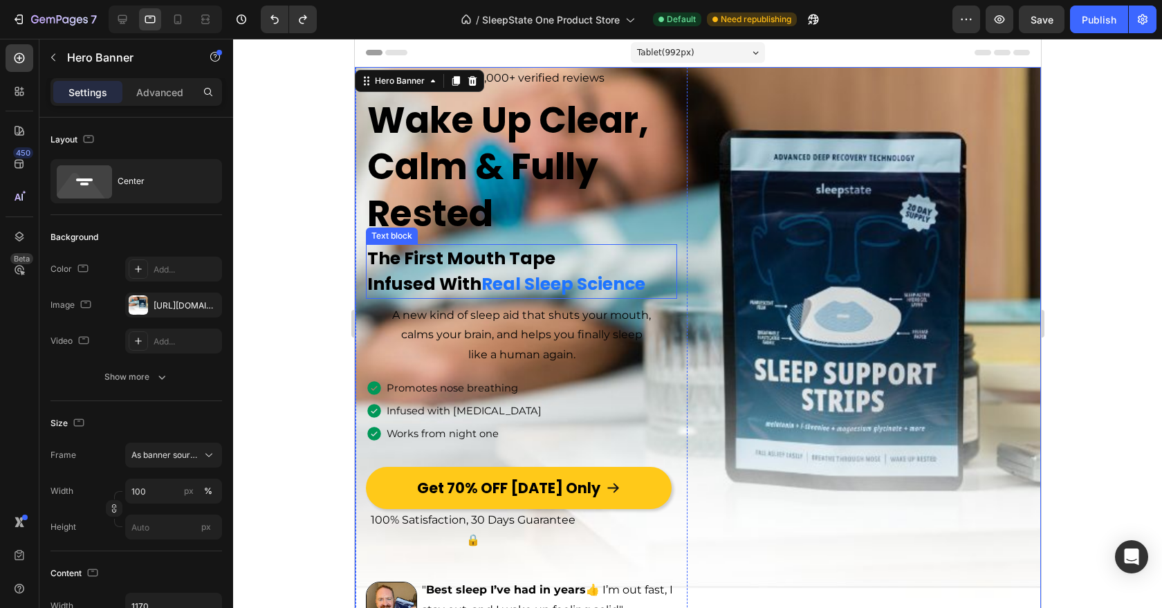
scroll to position [73, 0]
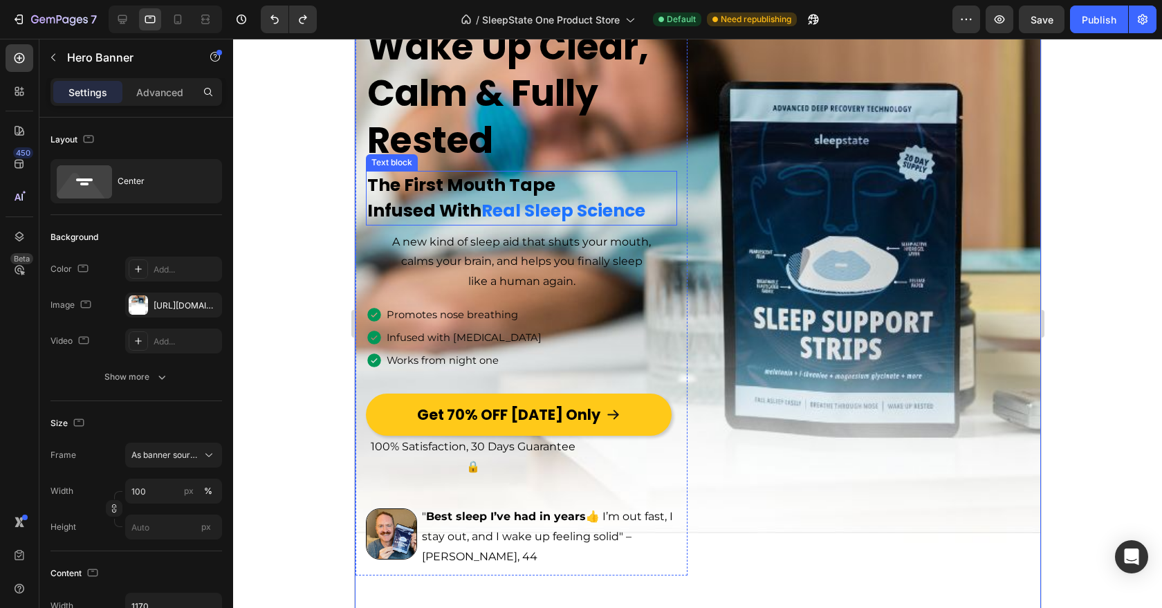
type input "Auto"
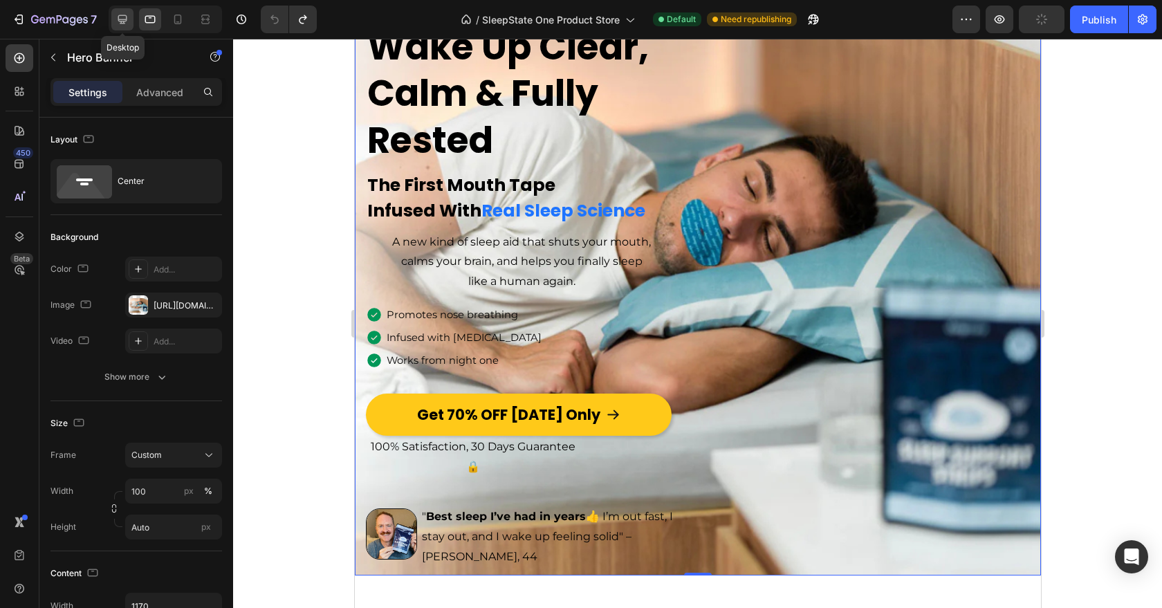
click at [120, 22] on icon at bounding box center [123, 19] width 14 height 14
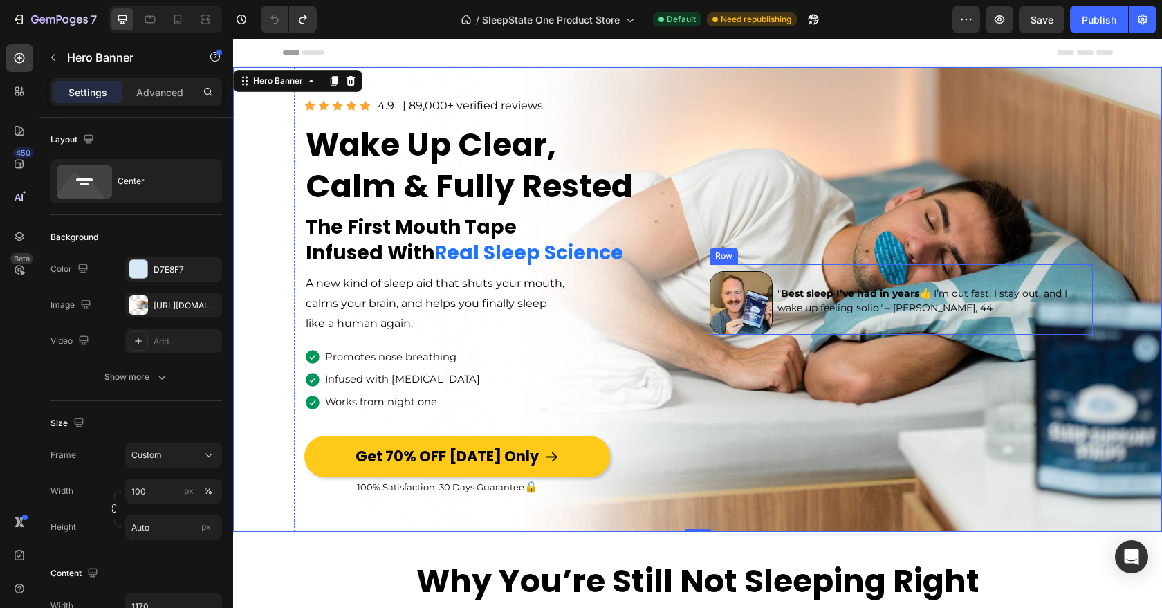
click at [848, 326] on div "" Best sleep I’ve had in years 👍 I’m out fast, I stay out, and I wake up feelin…" at bounding box center [934, 303] width 317 height 64
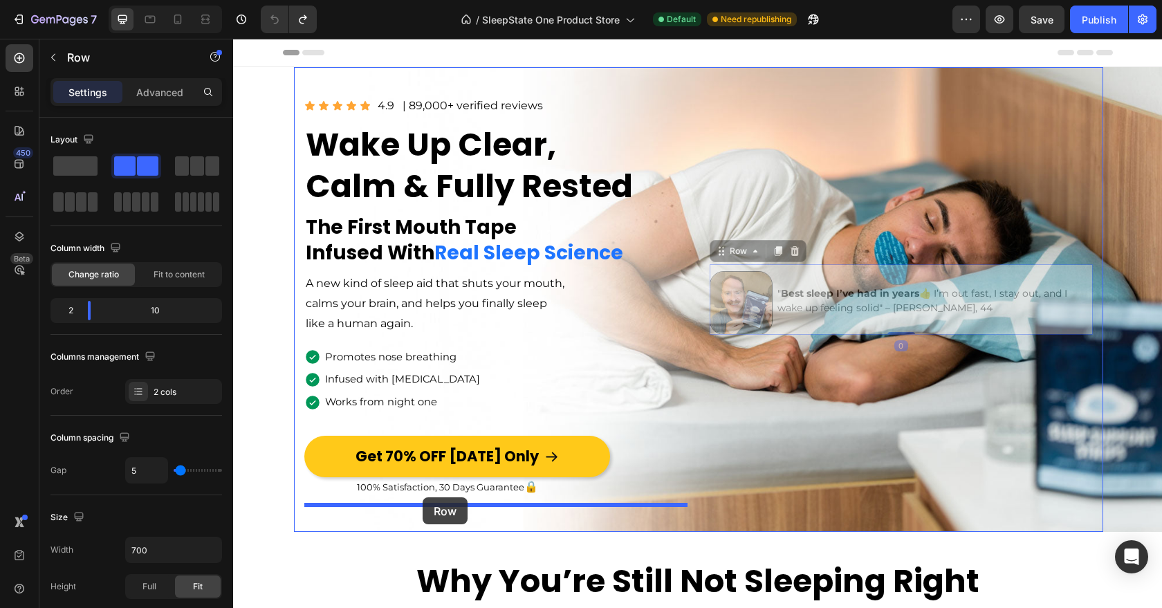
drag, startPoint x: 722, startPoint y: 252, endPoint x: 423, endPoint y: 497, distance: 386.9
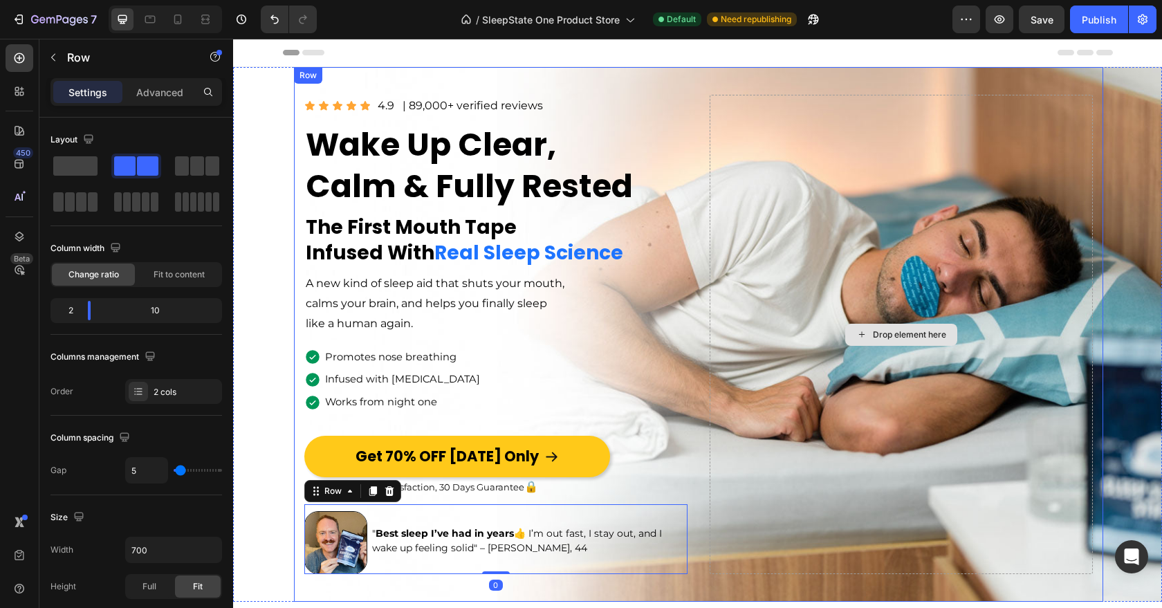
click at [740, 418] on div "Drop element here" at bounding box center [901, 334] width 383 height 479
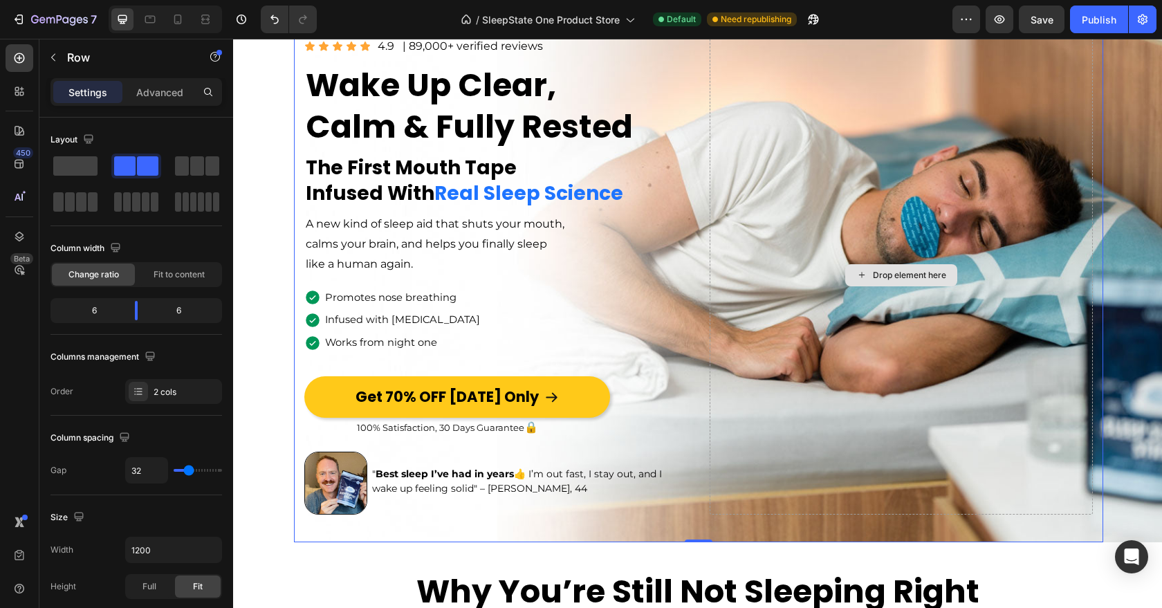
scroll to position [61, 0]
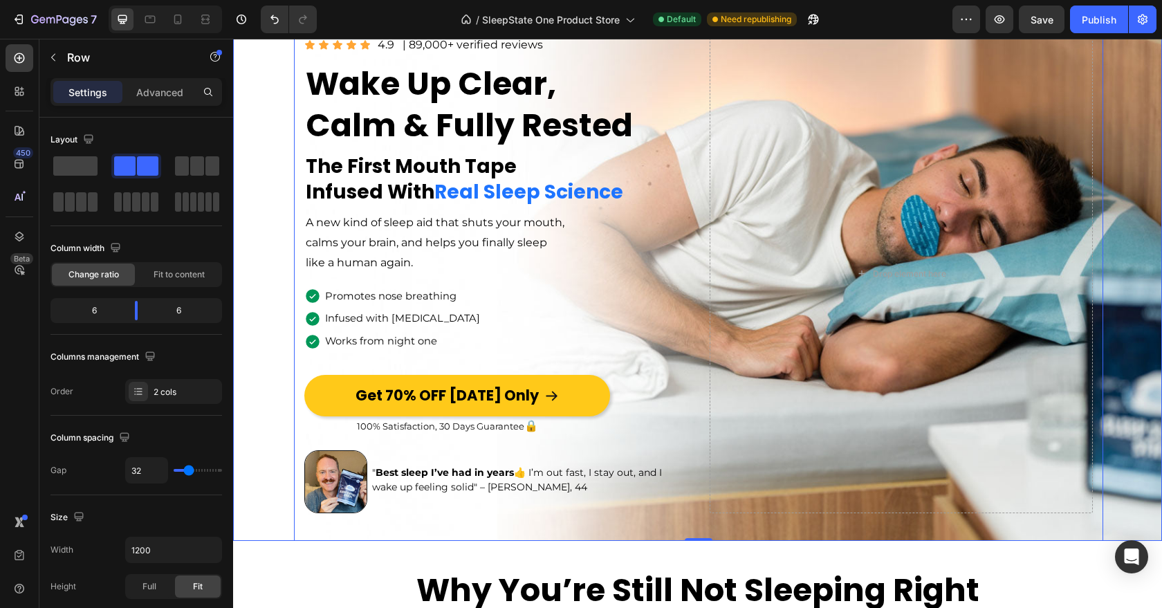
click at [279, 425] on div "Overlay" at bounding box center [697, 273] width 929 height 535
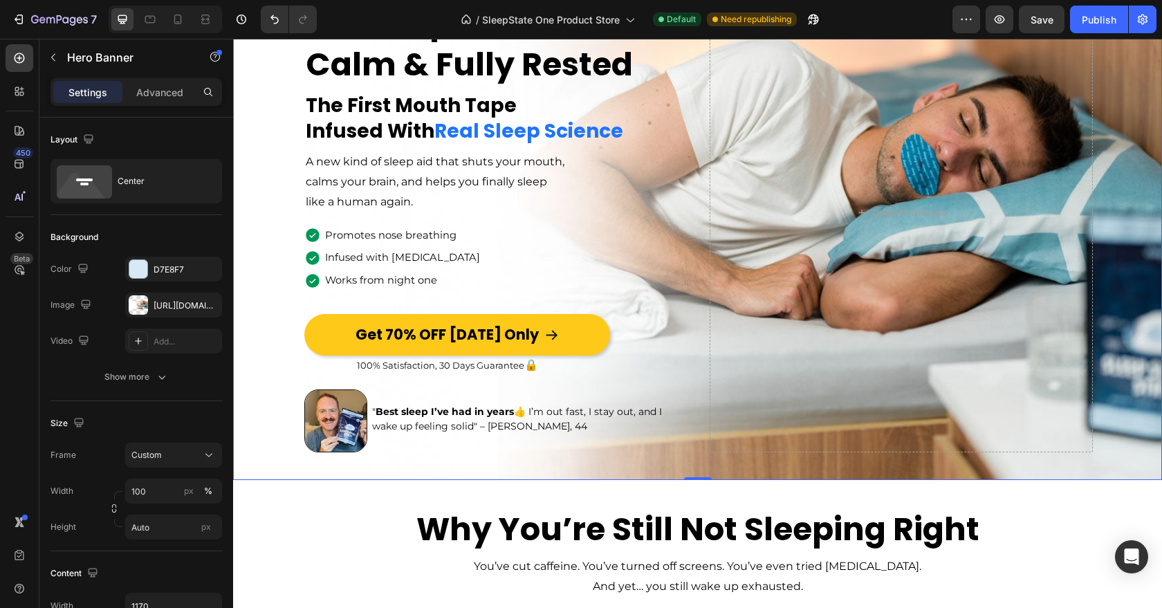
scroll to position [115, 0]
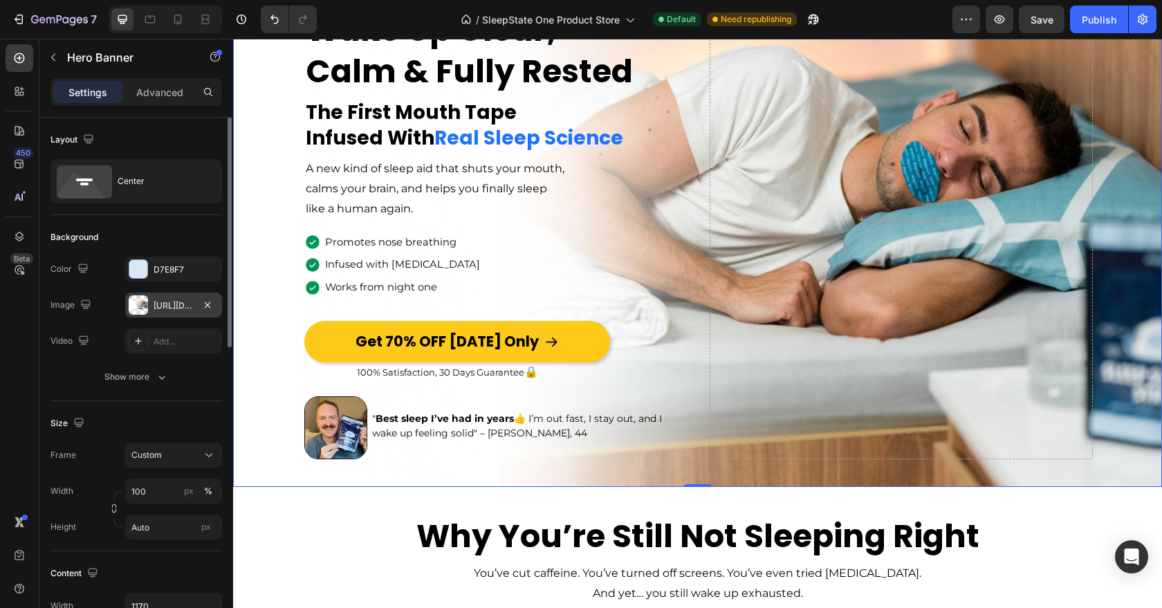
click at [183, 309] on div "[URL][DOMAIN_NAME]" at bounding box center [174, 306] width 40 height 12
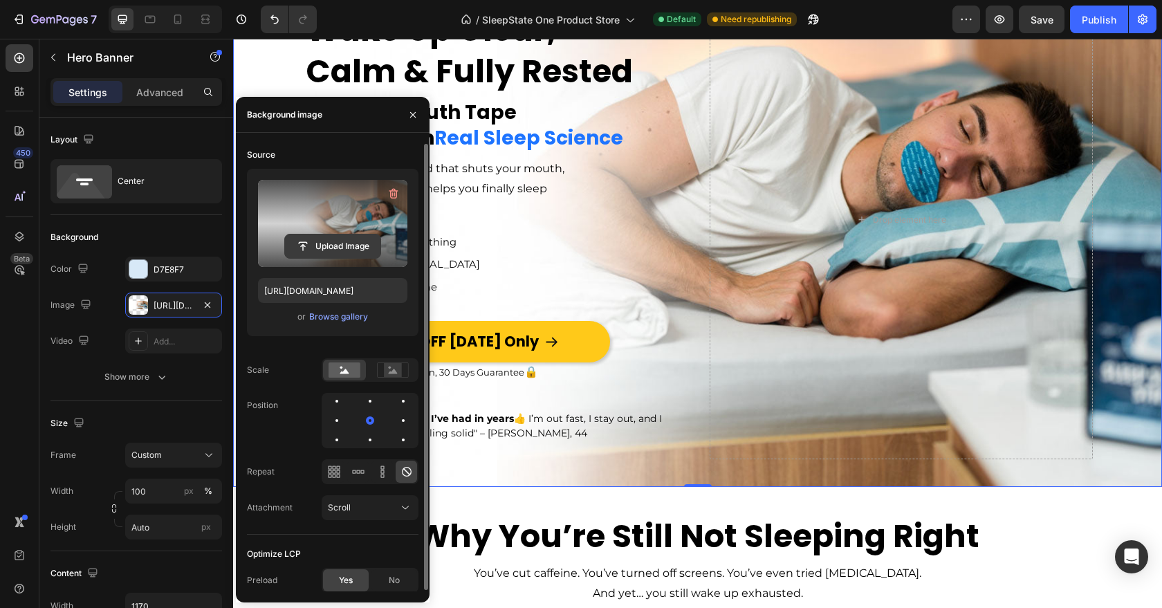
click at [313, 252] on input "file" at bounding box center [332, 247] width 95 height 24
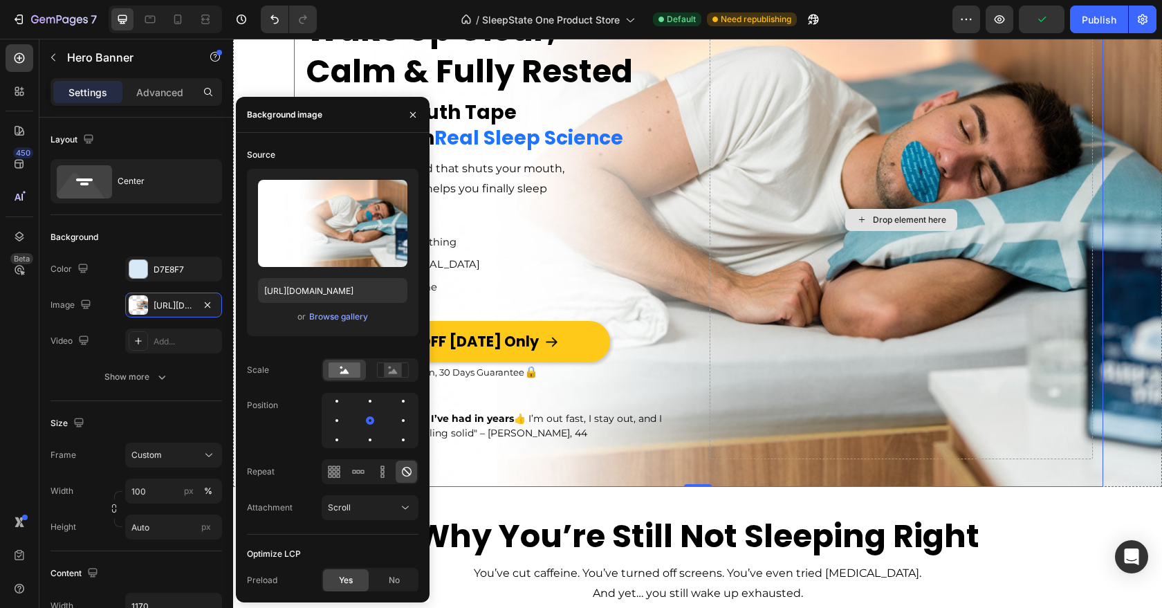
click at [843, 362] on div "Drop element here" at bounding box center [901, 219] width 383 height 479
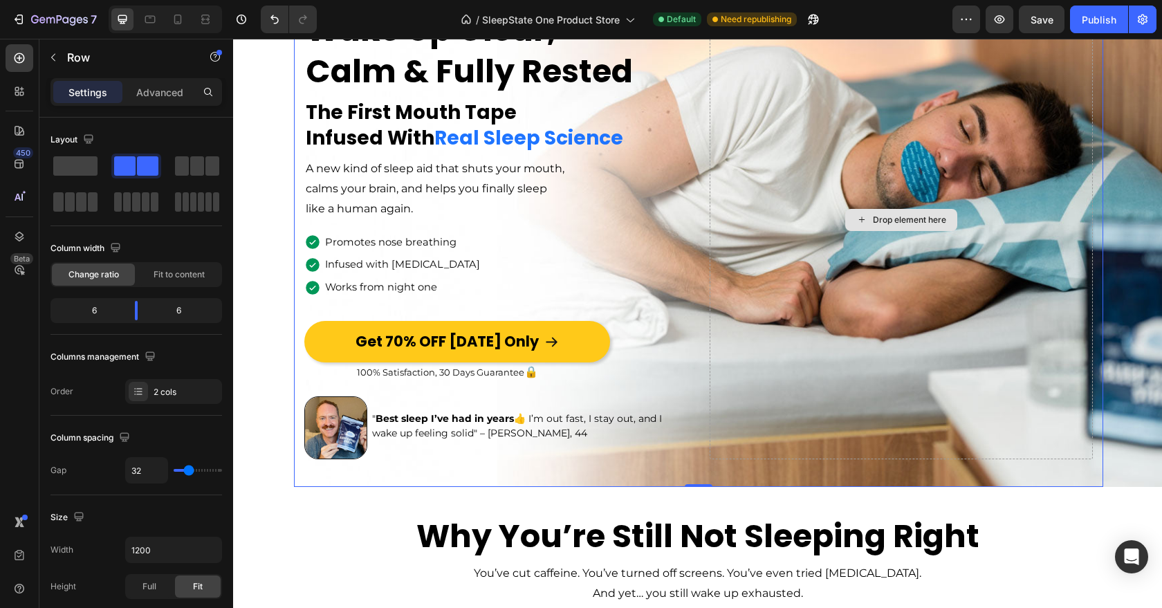
scroll to position [0, 0]
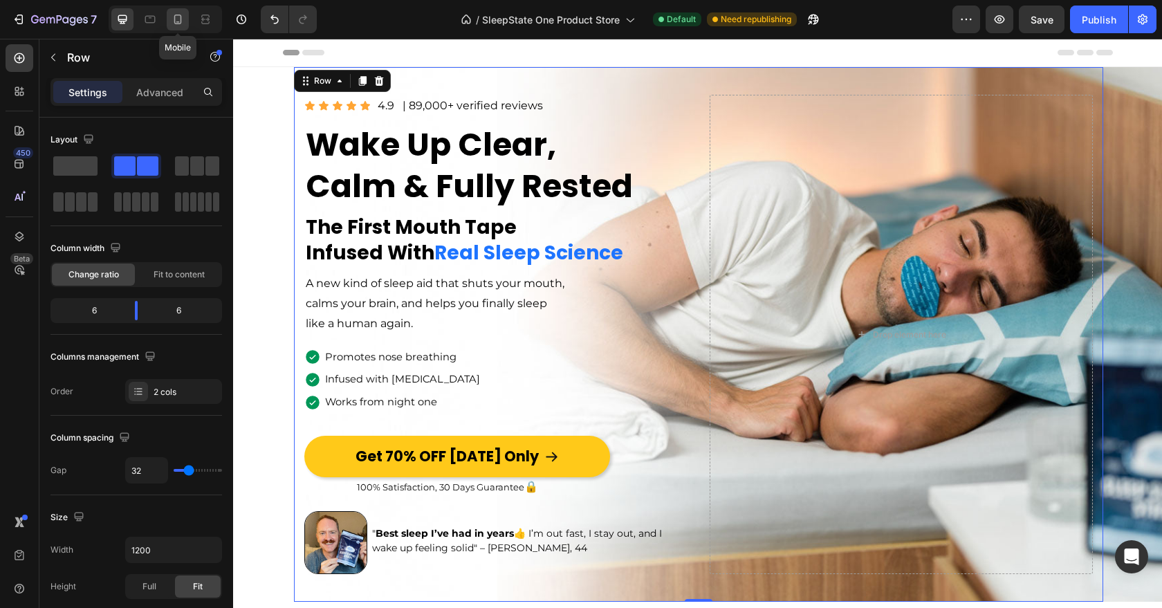
click at [177, 18] on icon at bounding box center [178, 19] width 14 height 14
type input "0"
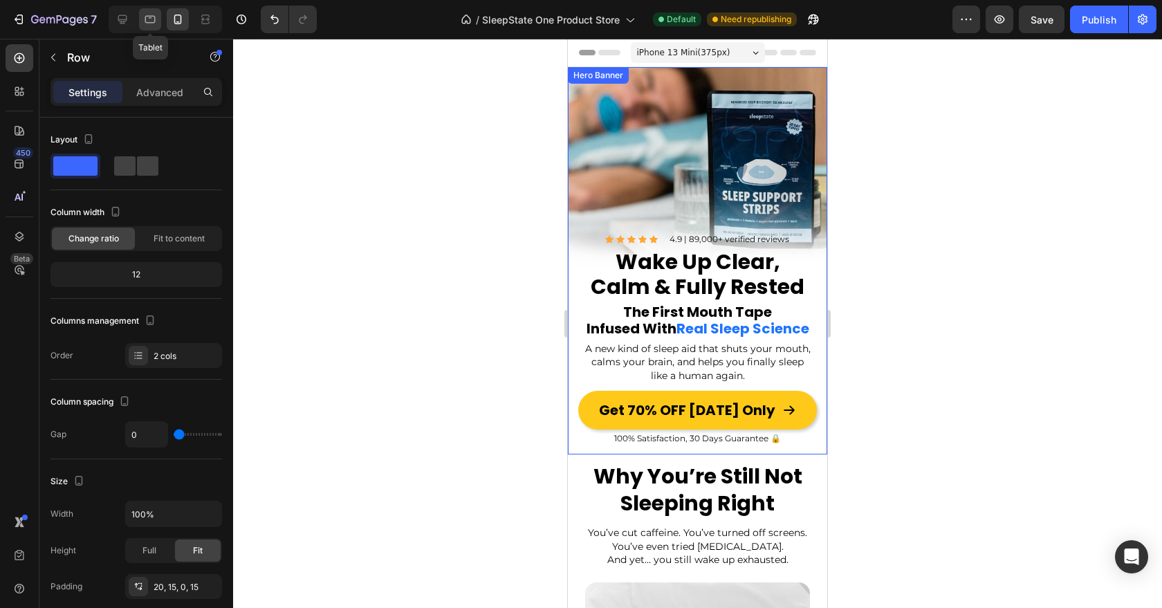
click at [147, 17] on icon at bounding box center [150, 19] width 14 height 14
type input "480"
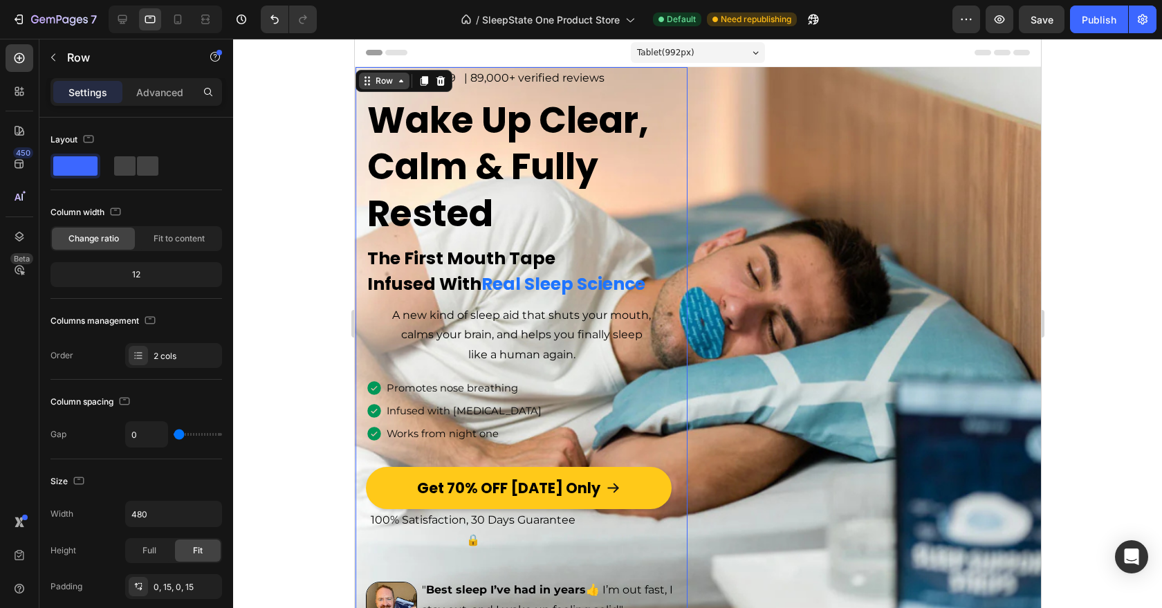
click at [365, 84] on icon at bounding box center [365, 85] width 2 height 2
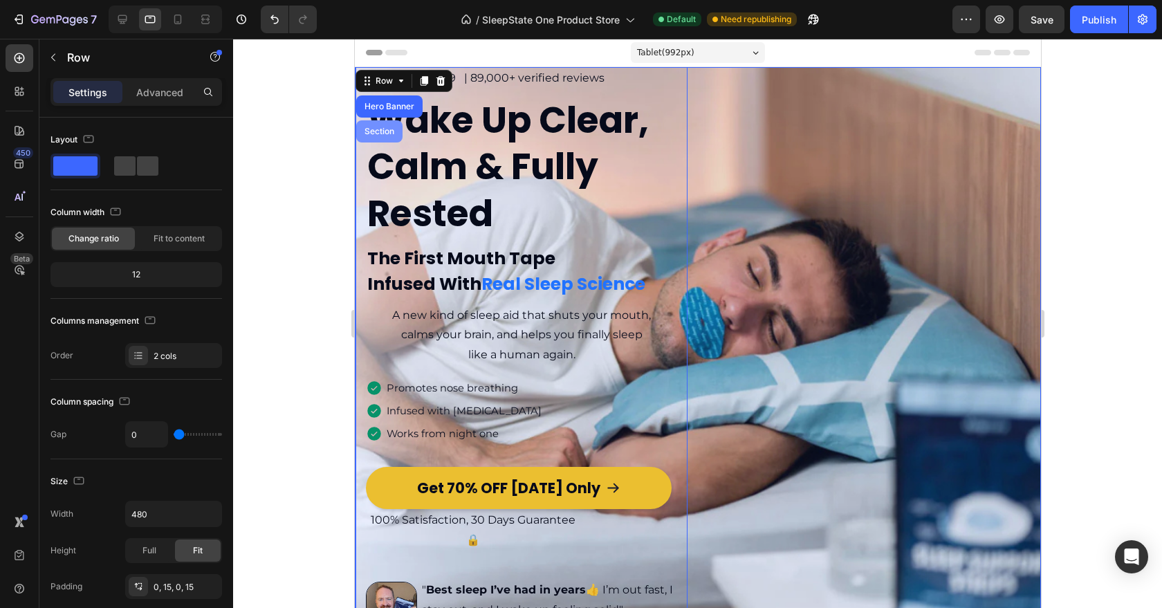
click at [377, 122] on div "Section" at bounding box center [379, 131] width 46 height 22
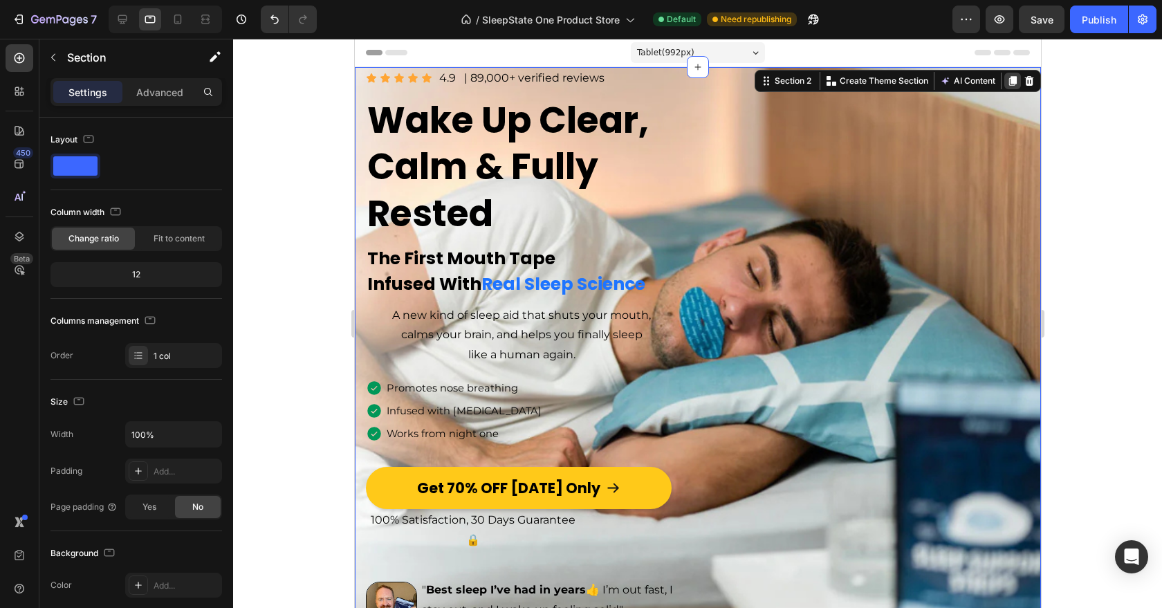
click at [1011, 80] on icon at bounding box center [1013, 81] width 8 height 10
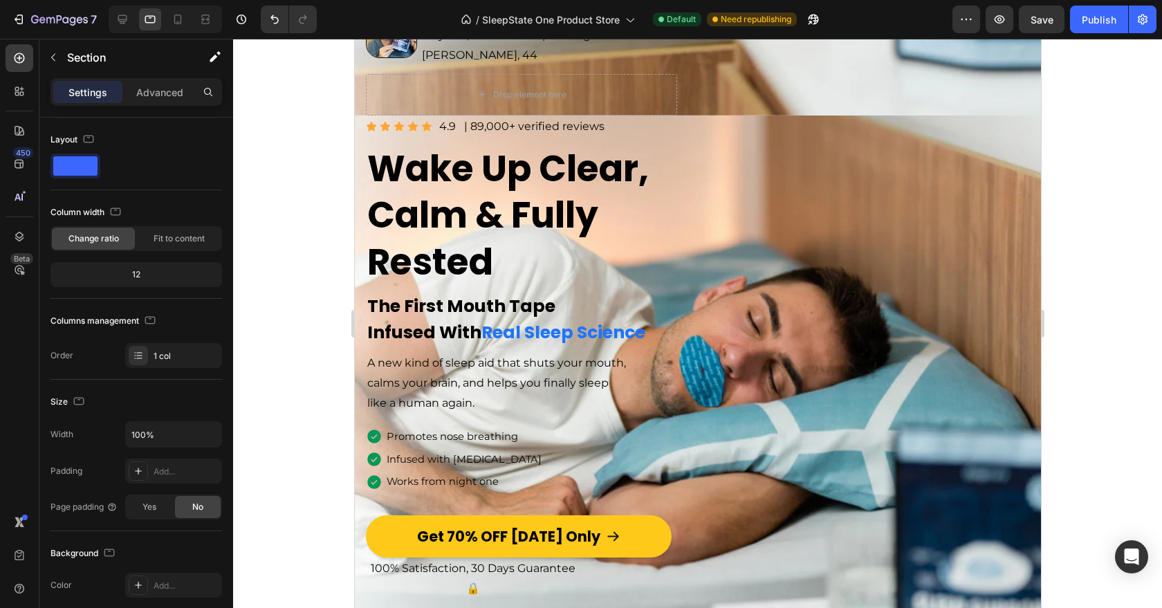
scroll to position [604, 0]
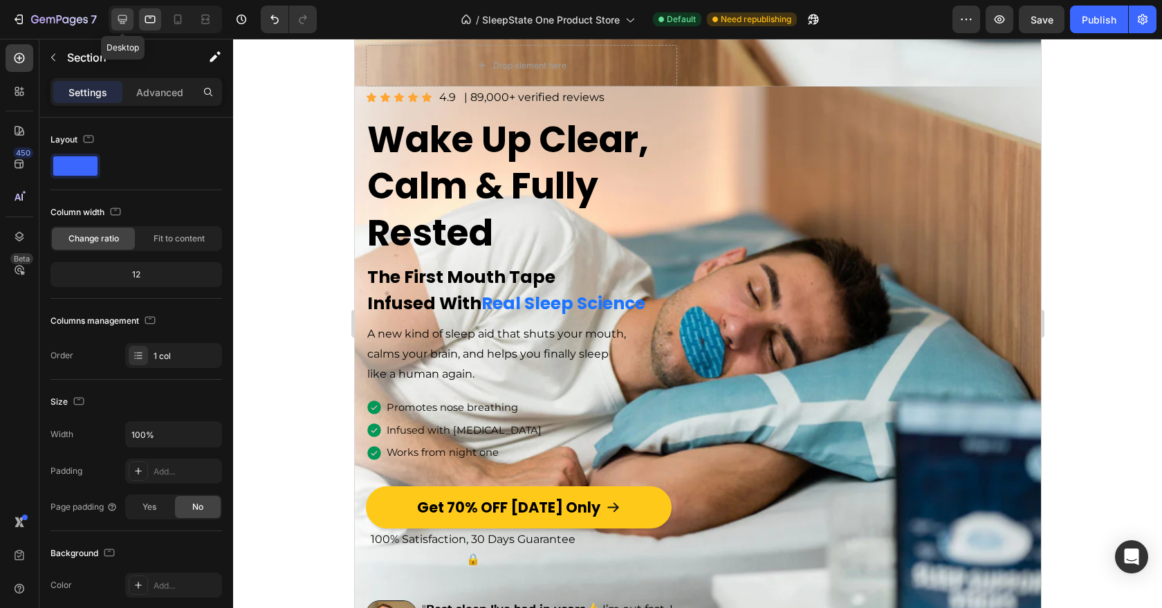
click at [118, 24] on icon at bounding box center [123, 19] width 14 height 14
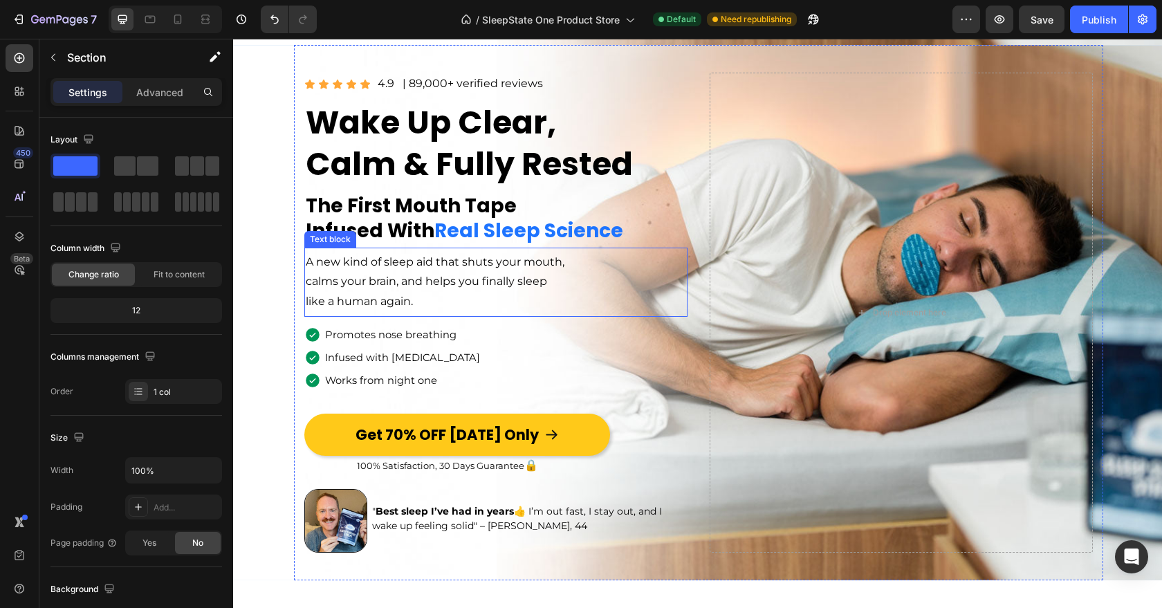
scroll to position [412, 0]
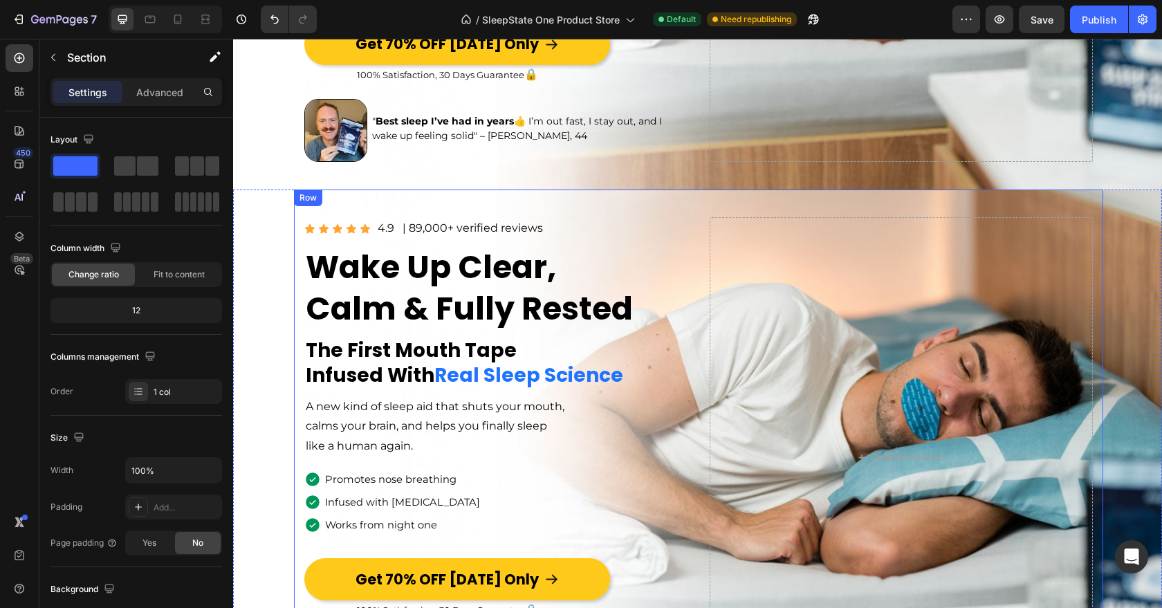
click at [706, 278] on div "Image Icon Icon Icon Icon Icon Icon List 4.9 Text Block | 89,000+ verified revi…" at bounding box center [698, 457] width 809 height 535
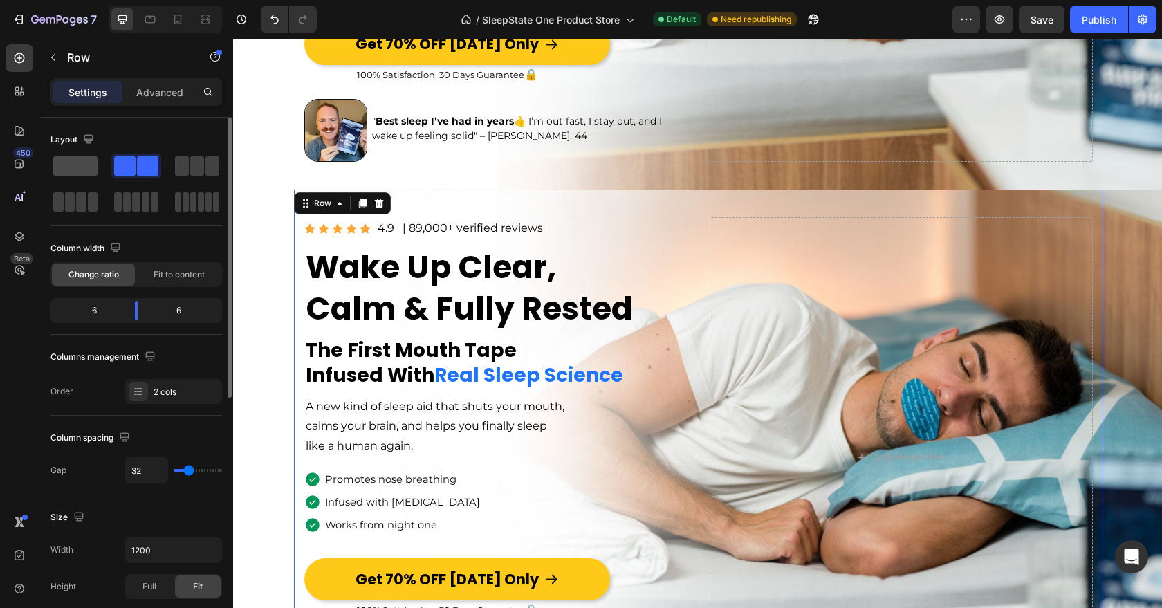
click at [91, 170] on span at bounding box center [75, 165] width 44 height 19
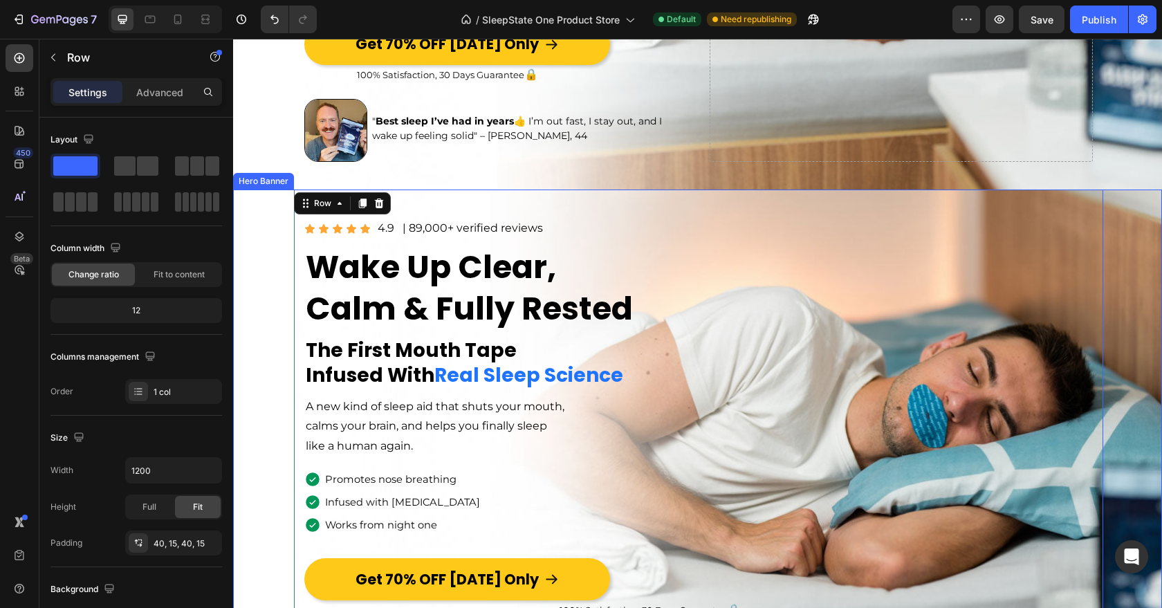
click at [246, 238] on div "Overlay" at bounding box center [697, 466] width 929 height 552
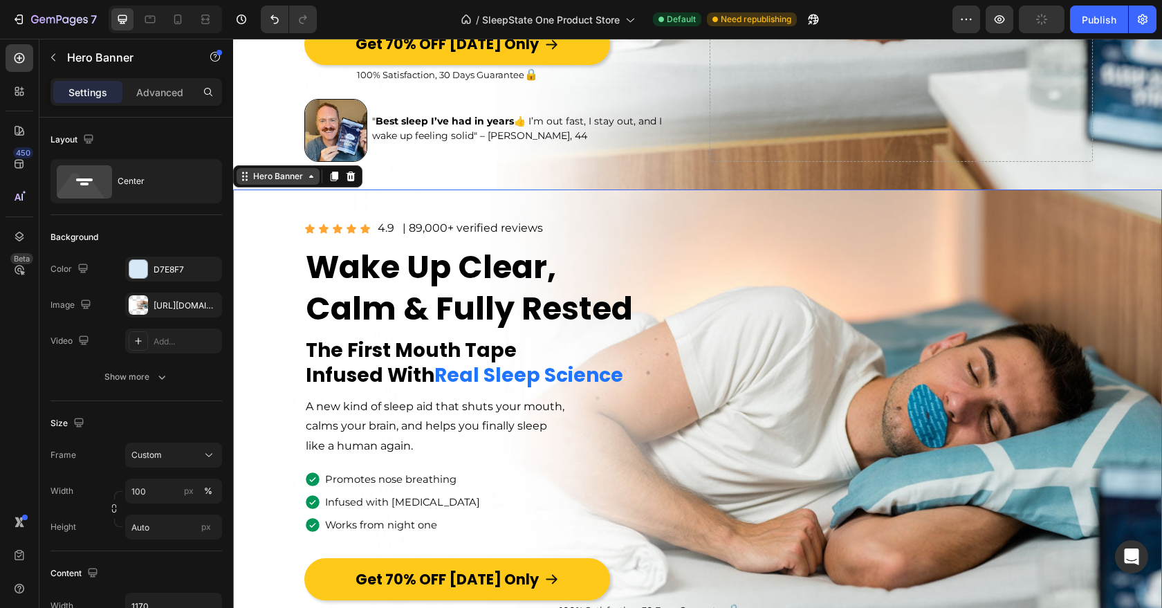
click at [266, 174] on div "Hero Banner" at bounding box center [277, 176] width 55 height 12
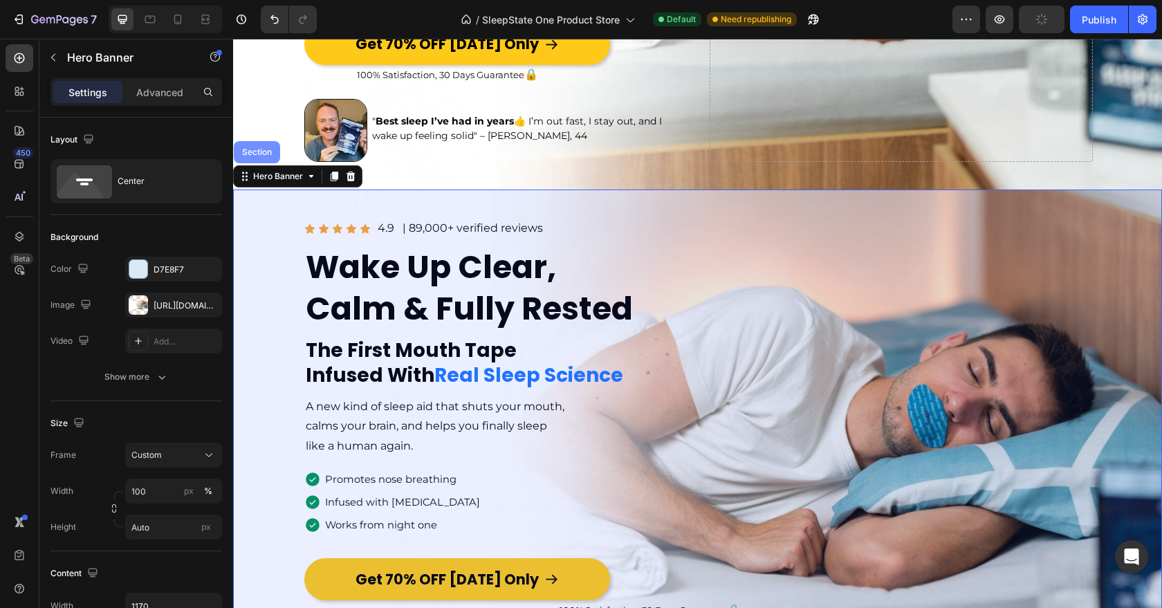
click at [261, 158] on div "Section" at bounding box center [257, 152] width 46 height 22
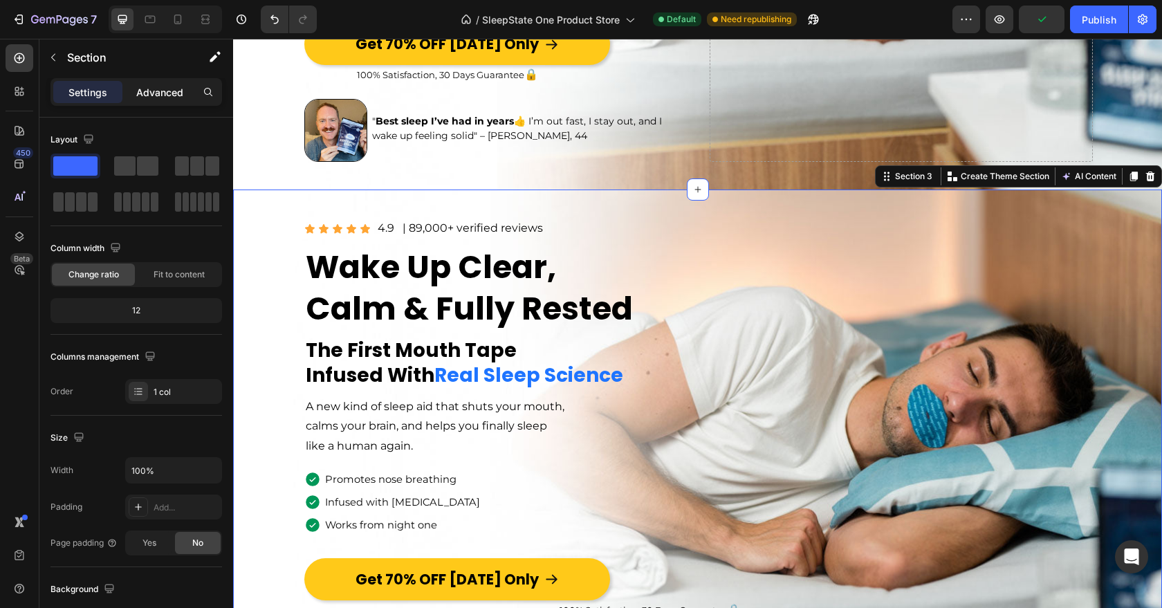
click at [158, 87] on p "Advanced" at bounding box center [159, 92] width 47 height 15
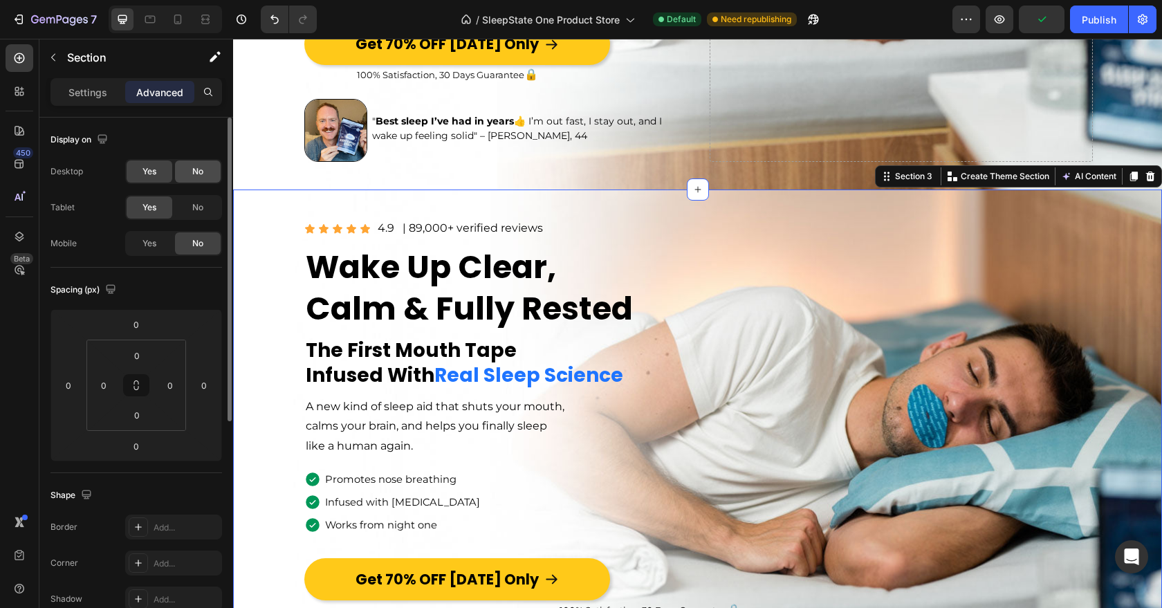
click at [189, 174] on div "No" at bounding box center [198, 172] width 46 height 22
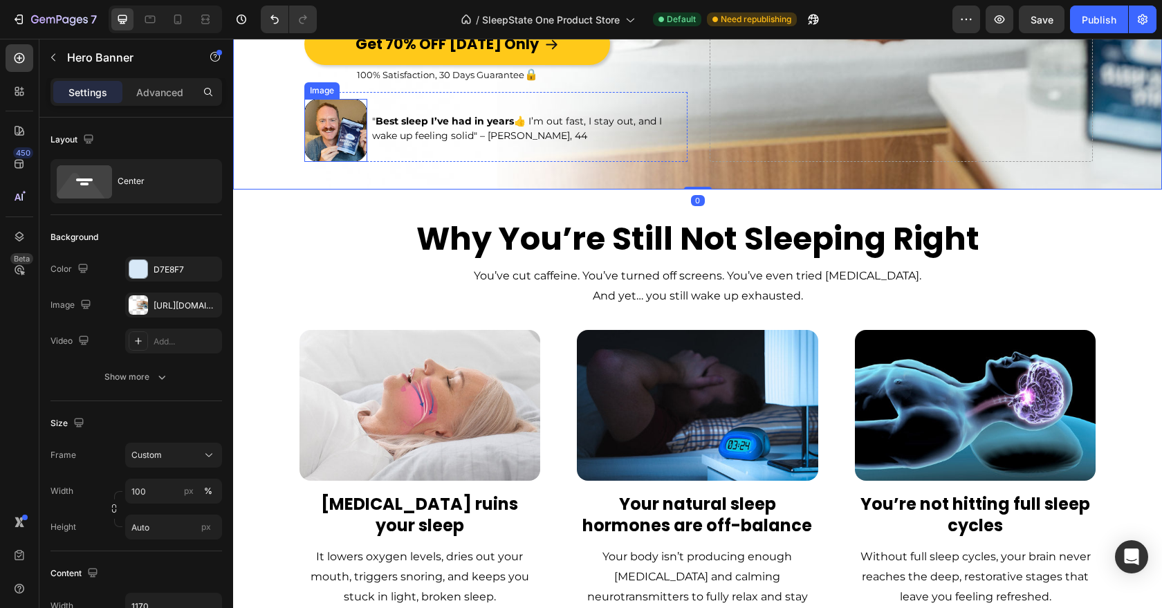
scroll to position [0, 0]
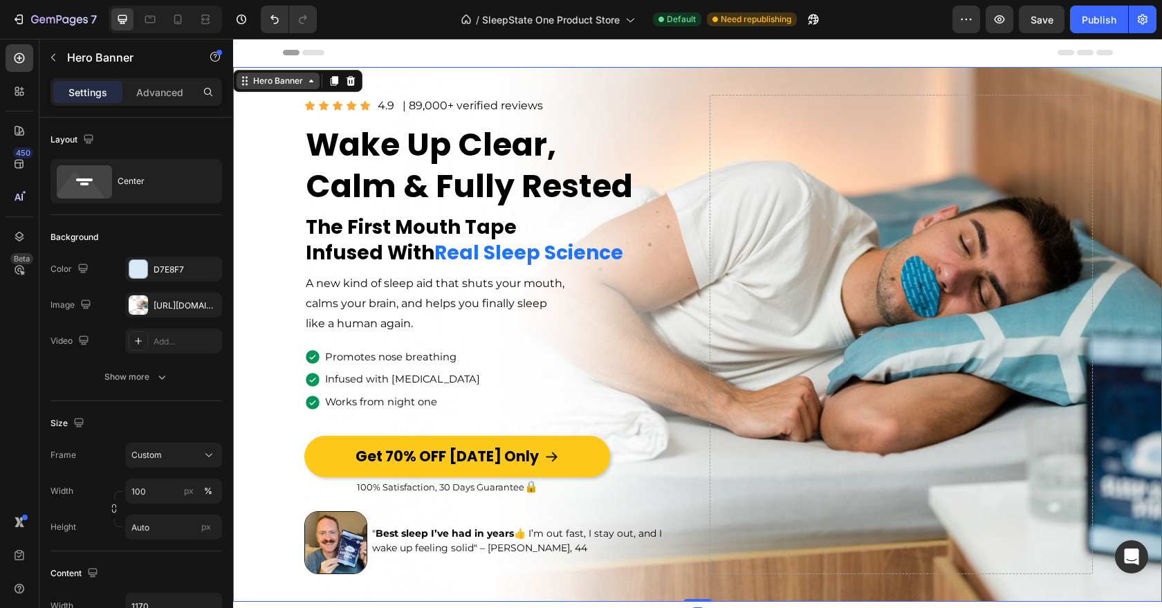
click at [275, 79] on div "Hero Banner" at bounding box center [277, 81] width 55 height 12
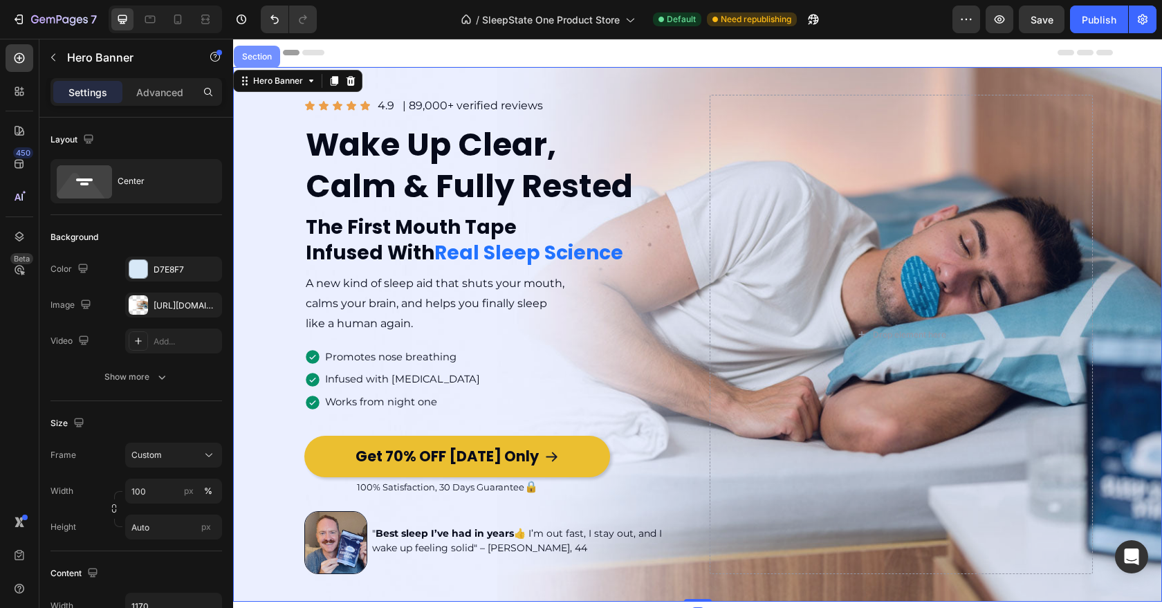
click at [266, 65] on div "Section" at bounding box center [257, 57] width 46 height 22
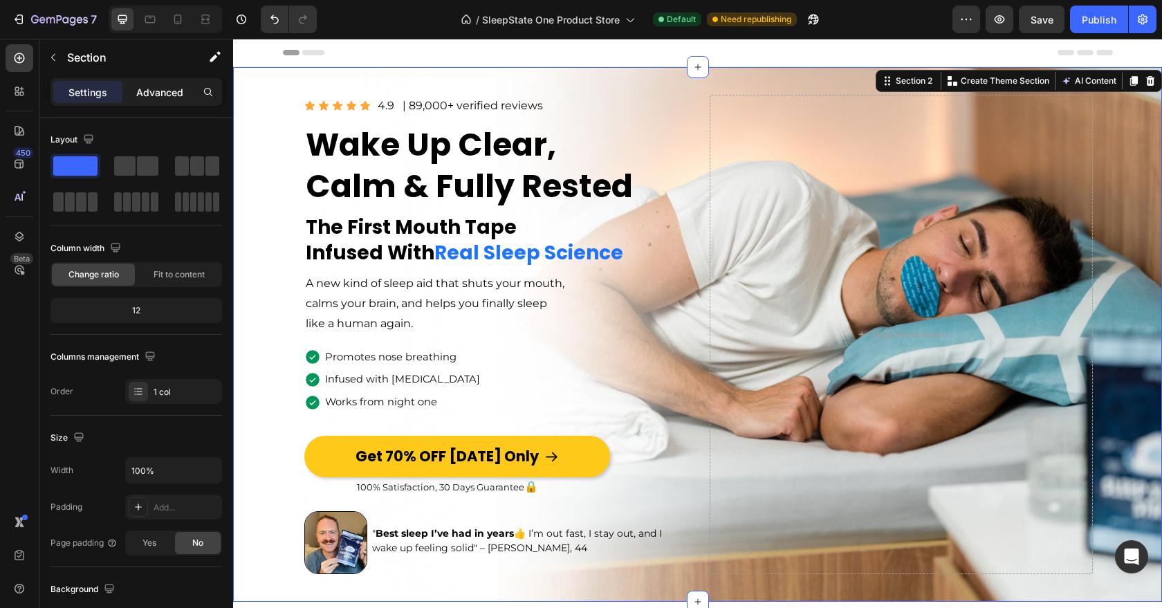
click at [162, 91] on p "Advanced" at bounding box center [159, 92] width 47 height 15
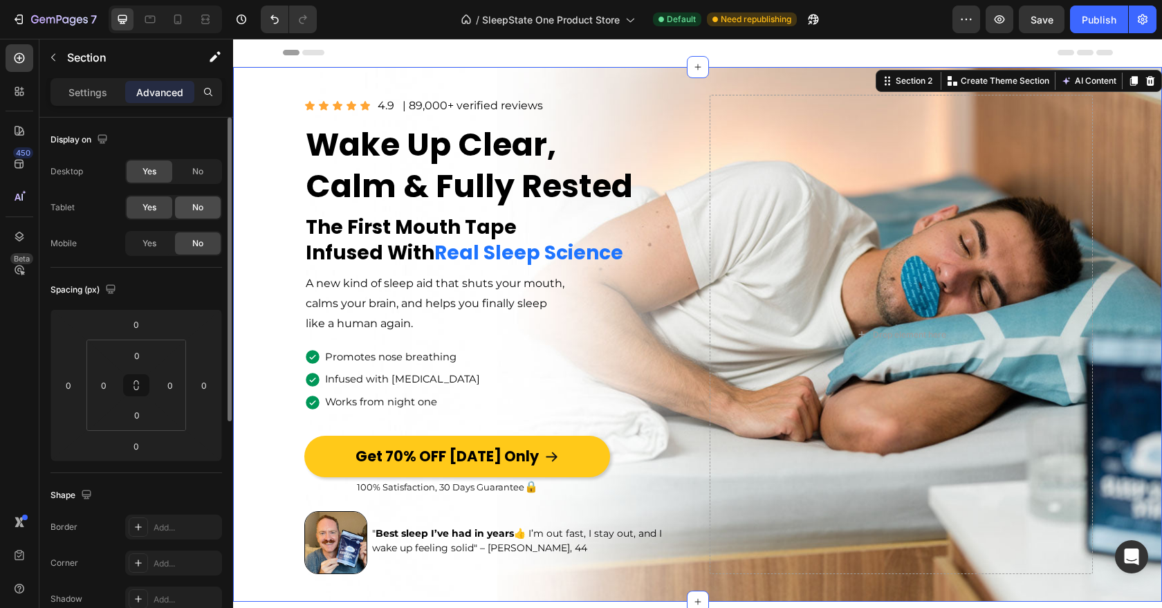
click at [200, 208] on span "No" at bounding box center [197, 207] width 11 height 12
click at [176, 17] on icon at bounding box center [178, 19] width 14 height 14
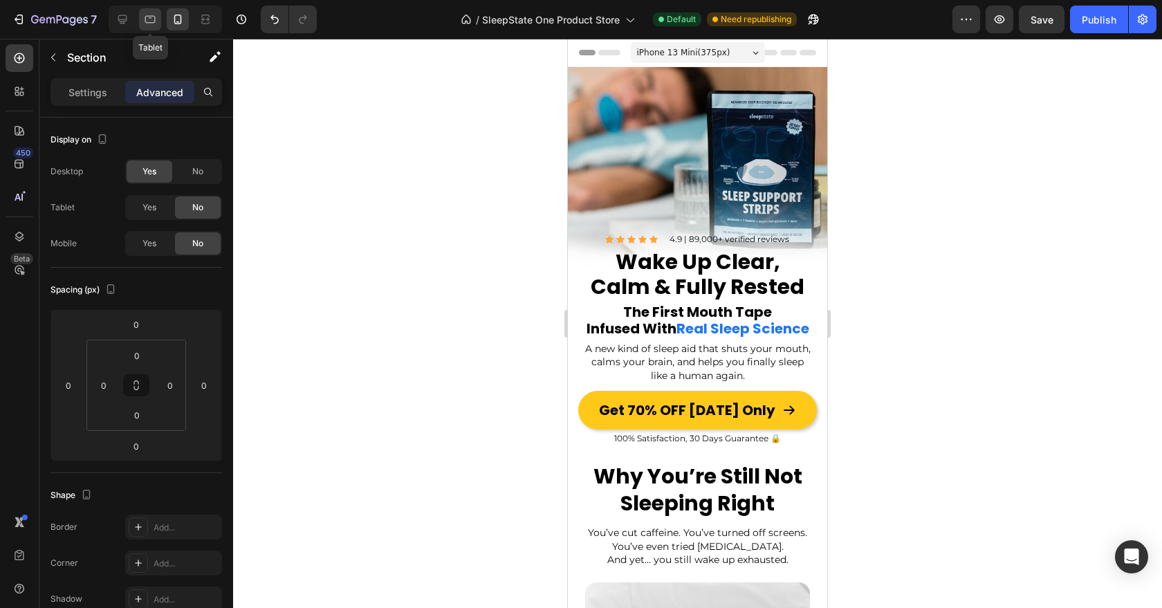
click at [147, 11] on div at bounding box center [150, 19] width 22 height 22
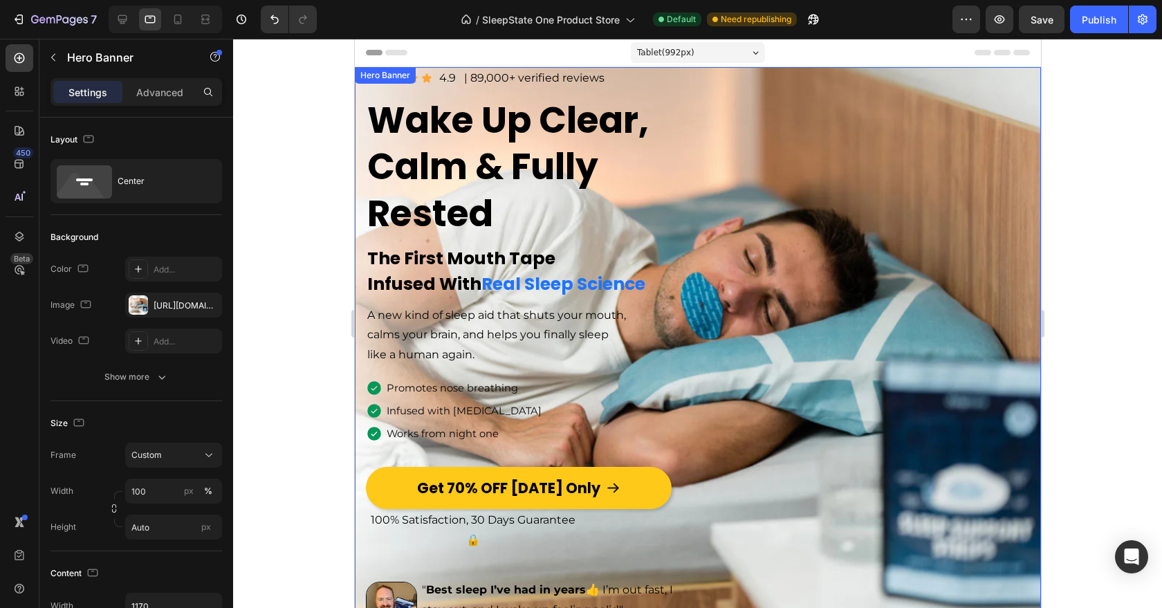
click at [751, 287] on div "Image Icon Icon Icon Icon Icon Icon List 4.9 Text Block | 89,000+ verified revi…" at bounding box center [697, 358] width 686 height 582
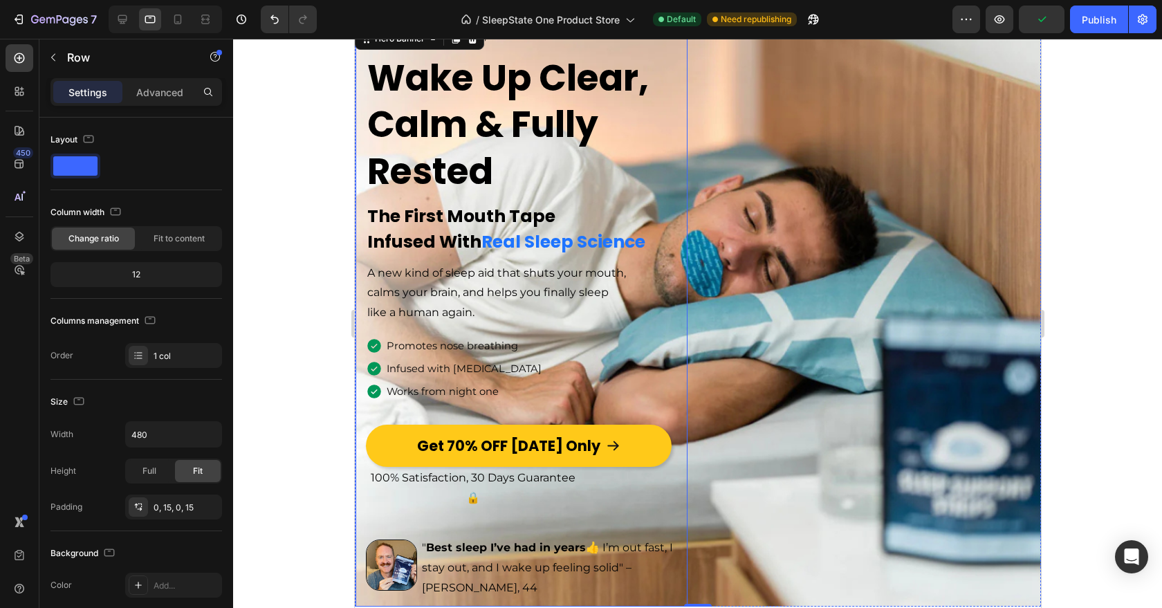
click at [685, 332] on div "Image Icon Icon Icon Icon Icon Icon List 4.9 Text Block | 89,000+ verified revi…" at bounding box center [521, 316] width 332 height 582
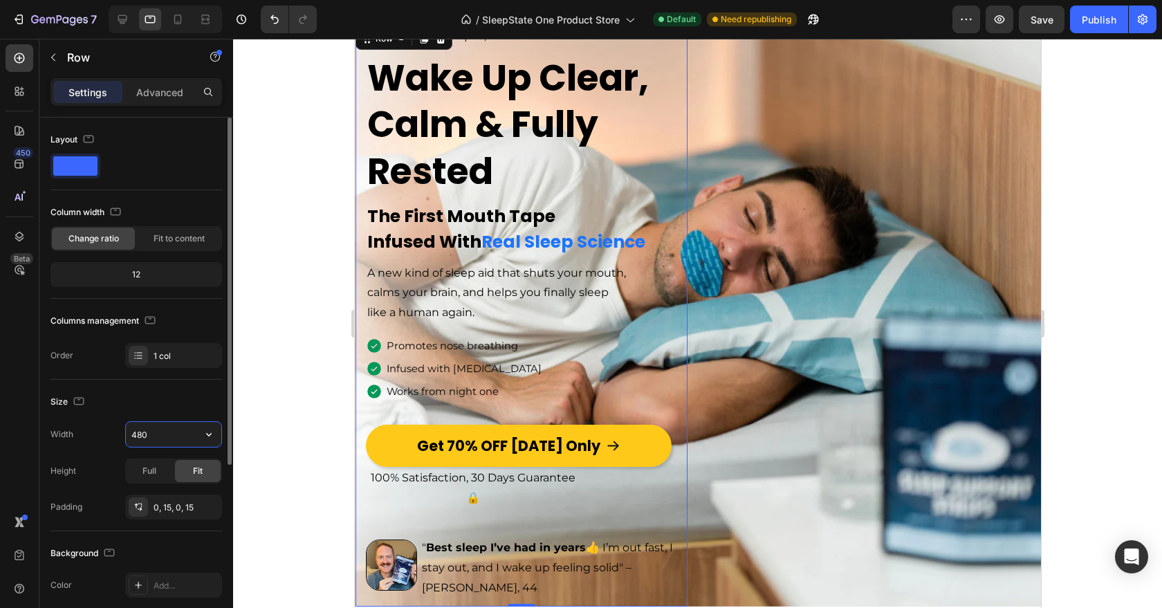
click at [143, 432] on input "480" at bounding box center [173, 434] width 95 height 25
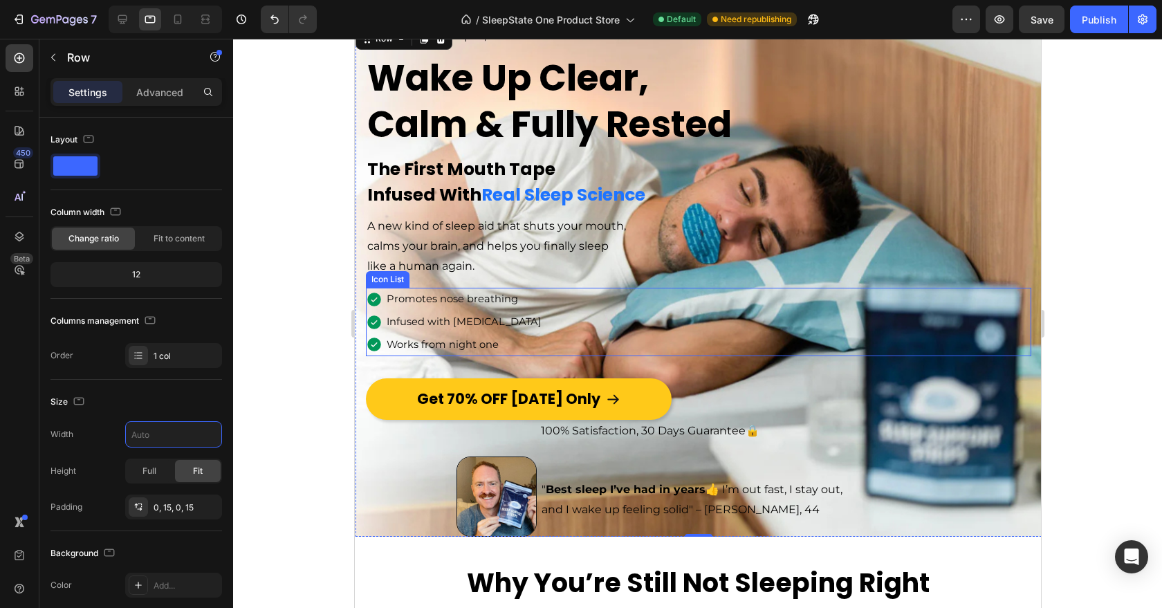
click at [719, 354] on div "Icon Promotes nose breathing Text block Icon Infused with [MEDICAL_DATA] Text b…" at bounding box center [698, 322] width 666 height 68
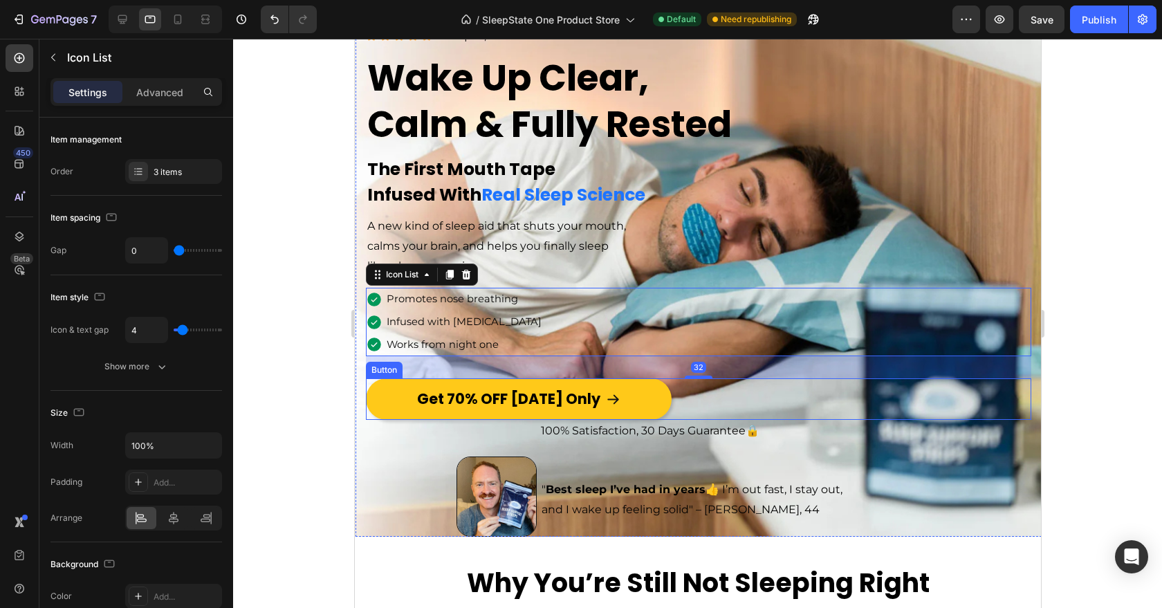
click at [726, 402] on div "Get 70% OFF [DATE] Only Button" at bounding box center [698, 399] width 666 height 42
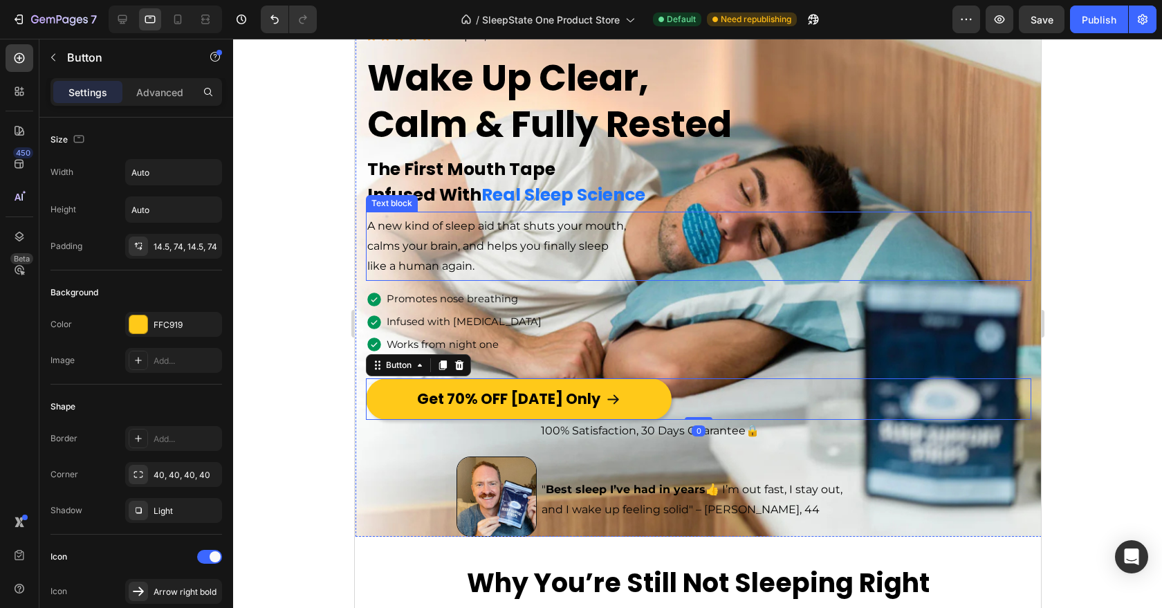
click at [679, 241] on div "A new kind of sleep aid that shuts your mouth, calms your brain, and helps you …" at bounding box center [698, 246] width 666 height 62
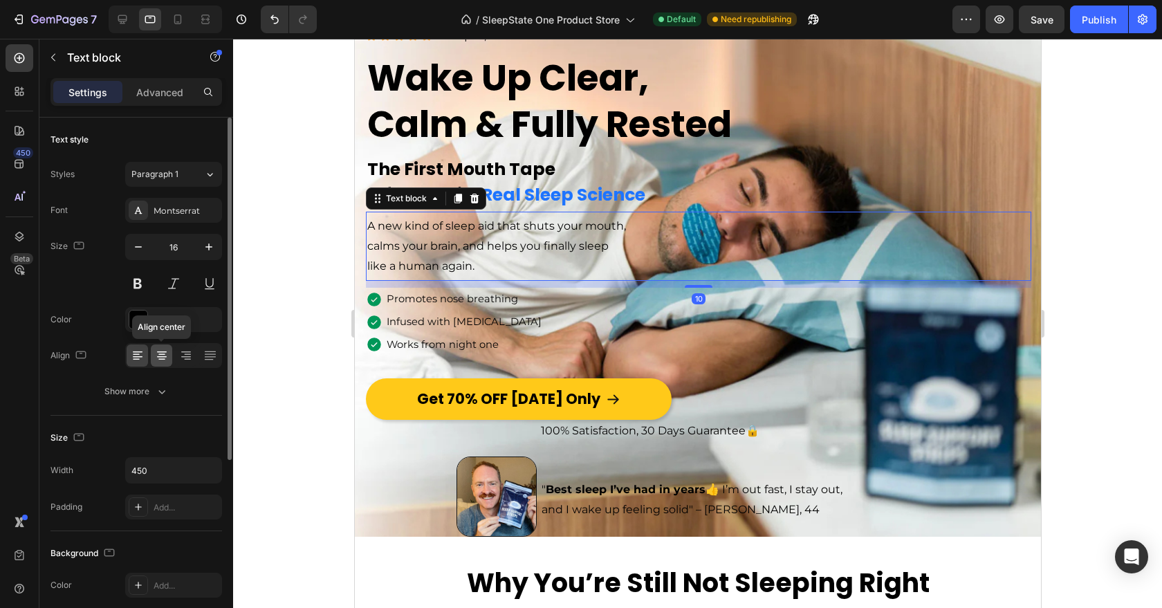
click at [156, 358] on icon at bounding box center [162, 356] width 14 height 14
click at [138, 358] on icon at bounding box center [138, 356] width 14 height 14
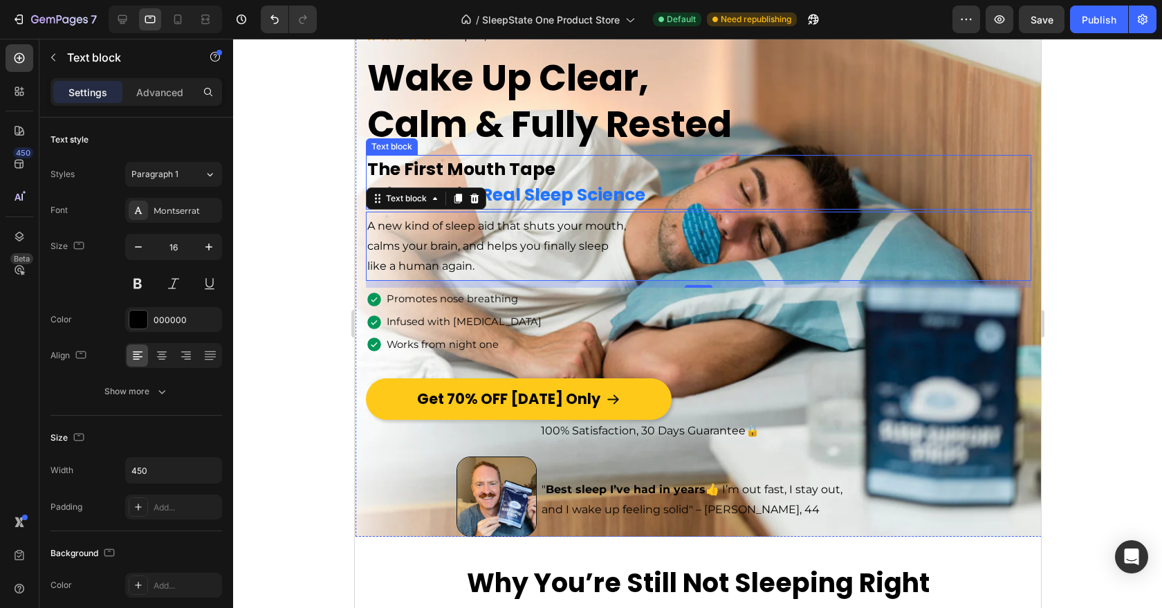
scroll to position [0, 0]
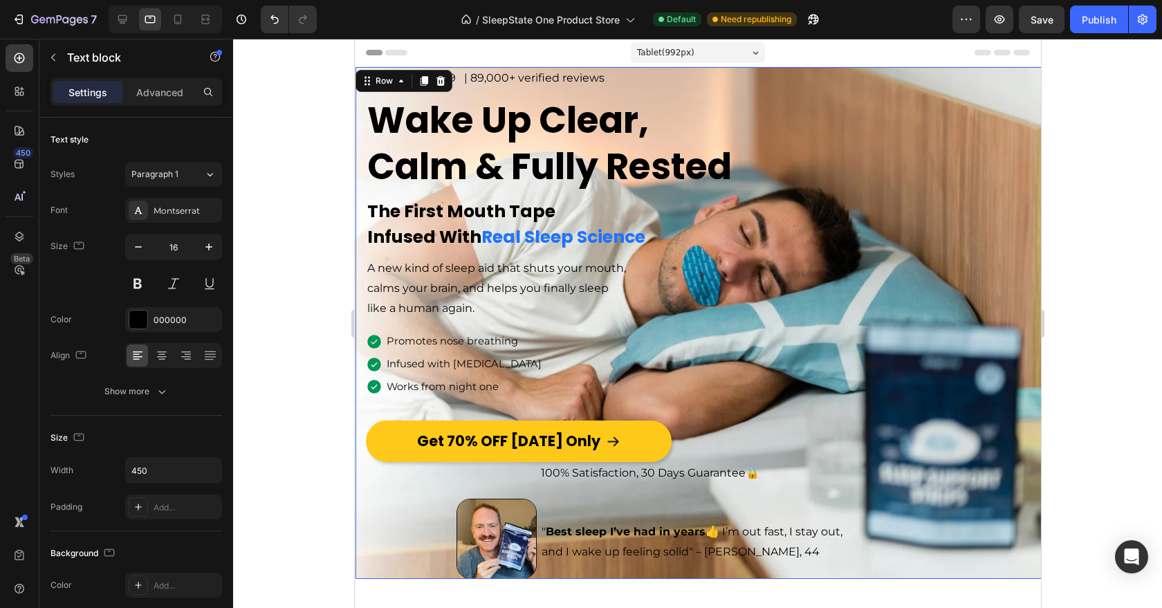
click at [360, 129] on div "Image Icon Icon Icon Icon Icon Icon List 4.9 Text Block | 89,000+ verified revi…" at bounding box center [698, 323] width 686 height 512
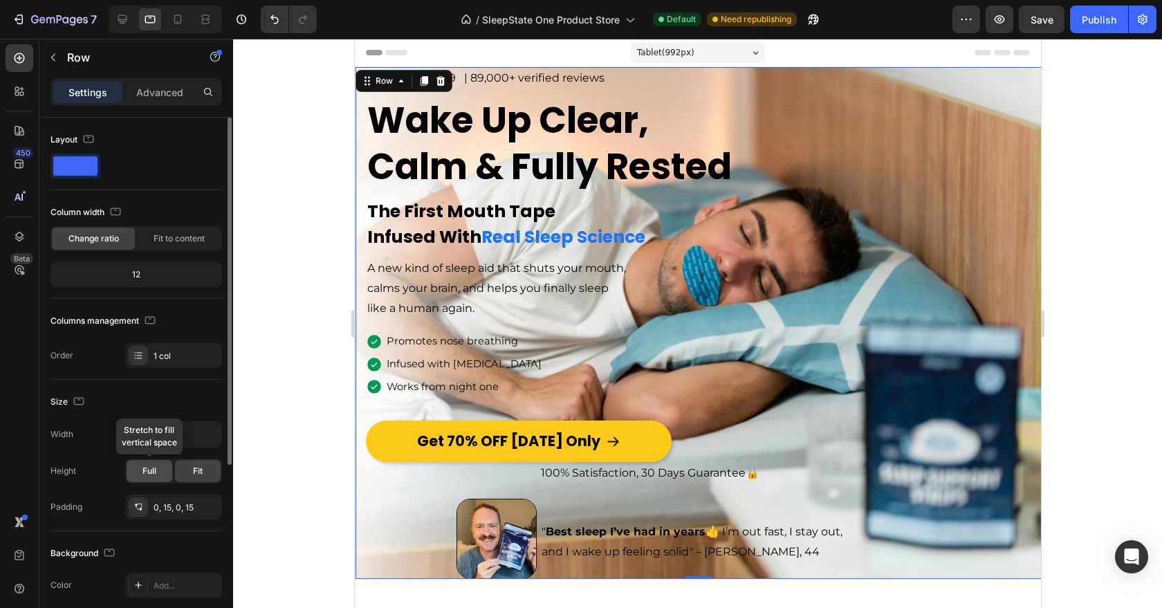
click at [165, 466] on div "Full" at bounding box center [150, 471] width 46 height 22
click at [187, 466] on div "Fit" at bounding box center [198, 471] width 46 height 22
click at [185, 255] on div "Column width Change ratio Fit to content 12" at bounding box center [137, 250] width 172 height 98
click at [185, 243] on span "Fit to content" at bounding box center [179, 238] width 51 height 12
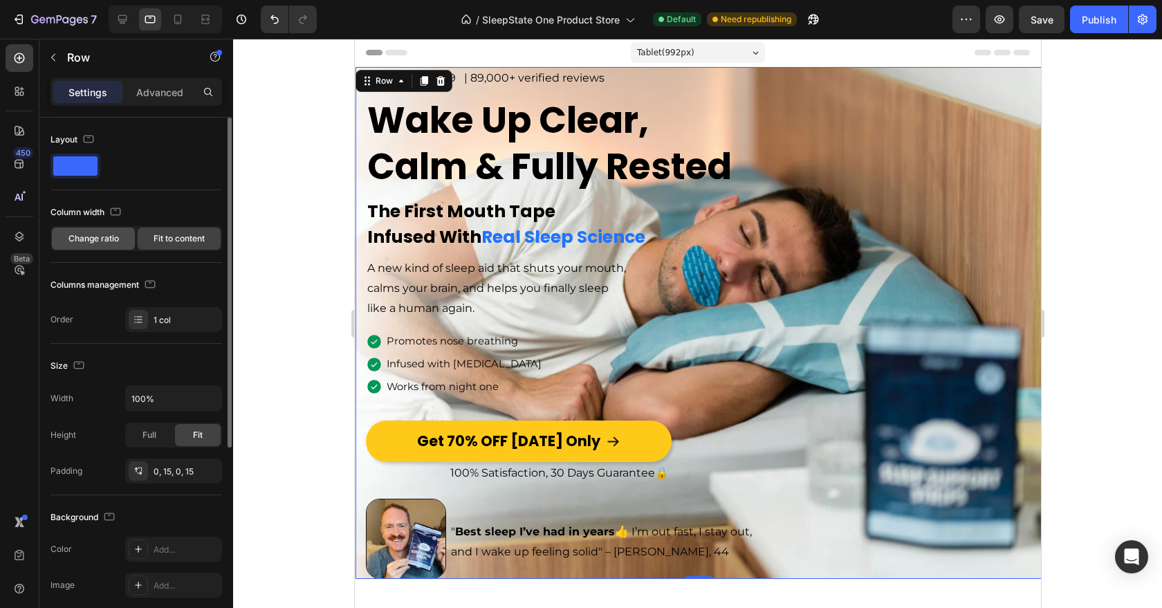
click at [126, 241] on div "Change ratio" at bounding box center [93, 239] width 83 height 22
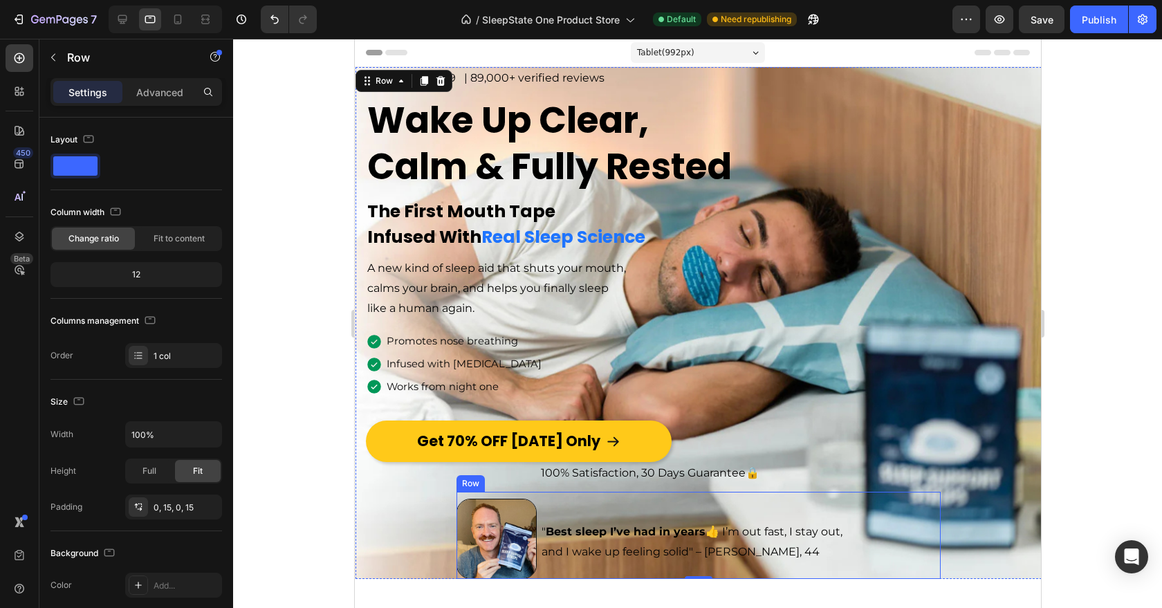
click at [623, 567] on div "" Best sleep I’ve had in years 👍 I’m out fast, I stay out, and I wake up feelin…" at bounding box center [740, 539] width 401 height 80
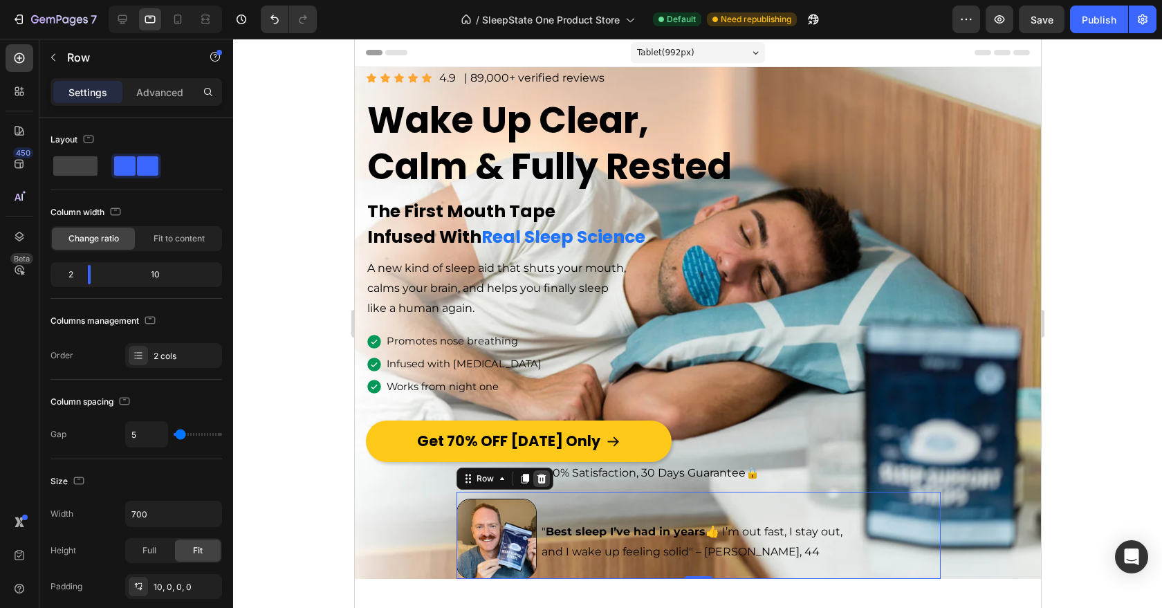
click at [538, 473] on div at bounding box center [541, 478] width 17 height 17
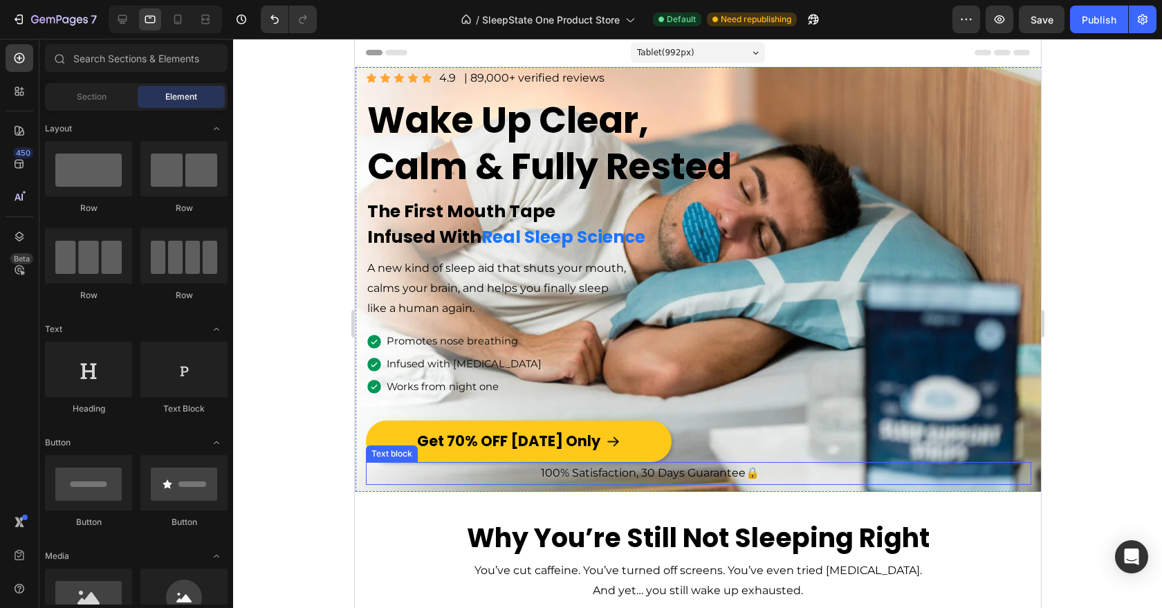
click at [714, 451] on div "Get 70% OFF [DATE] Only Button" at bounding box center [698, 442] width 666 height 42
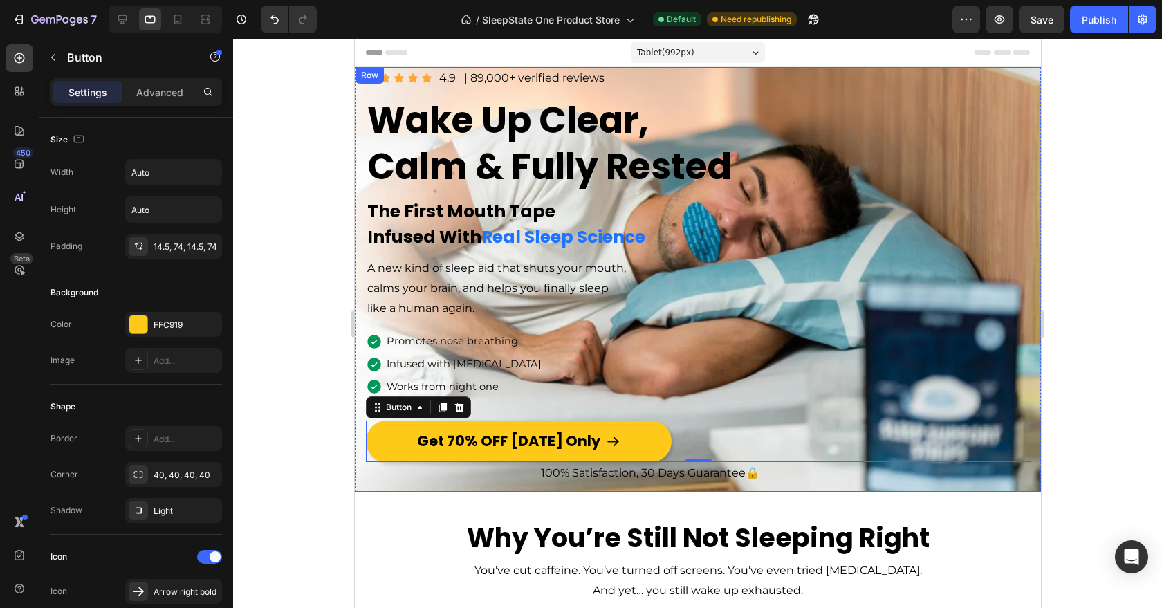
click at [357, 208] on div "Image Icon Icon Icon Icon Icon Icon List 4.9 Text Block | 89,000+ verified revi…" at bounding box center [698, 279] width 686 height 425
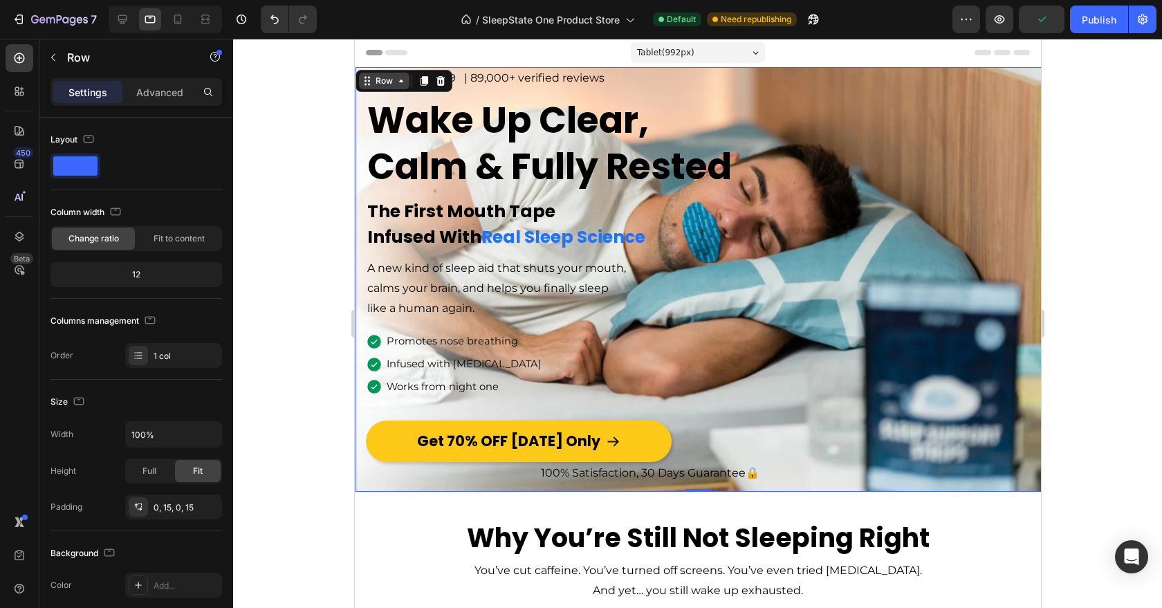
click at [381, 77] on div "Row" at bounding box center [383, 81] width 23 height 12
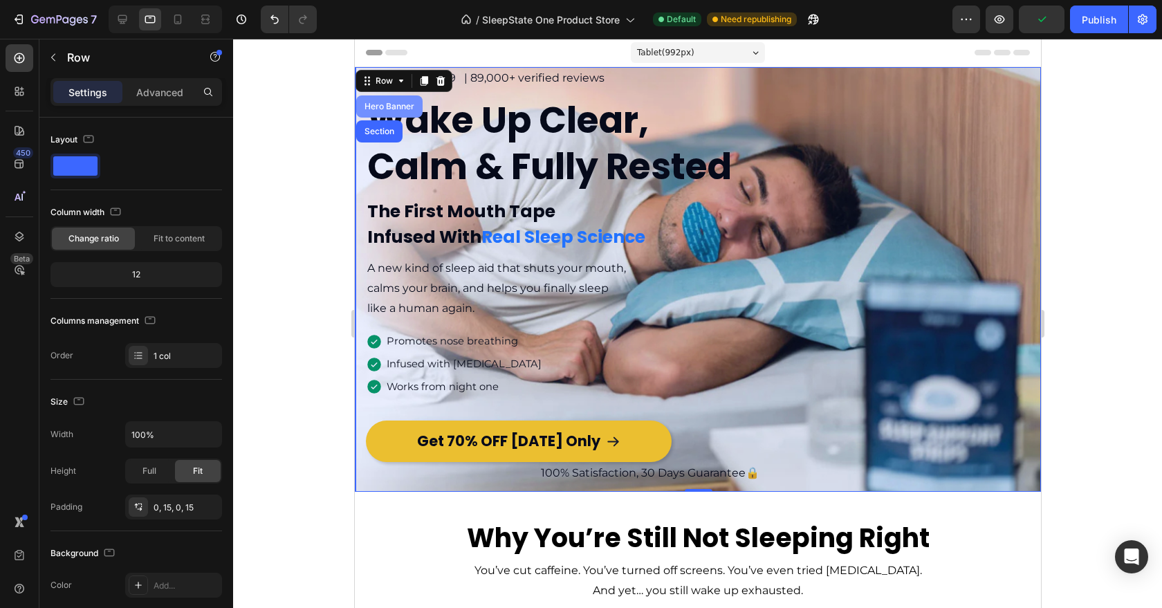
click at [384, 111] on div "Hero Banner" at bounding box center [389, 106] width 66 height 22
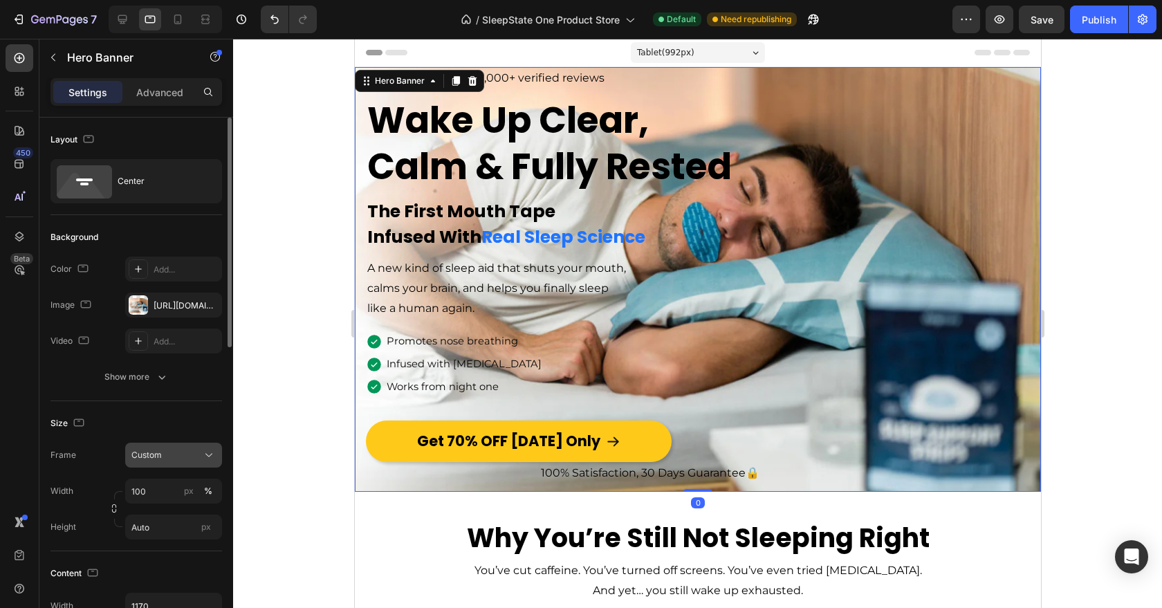
scroll to position [246, 0]
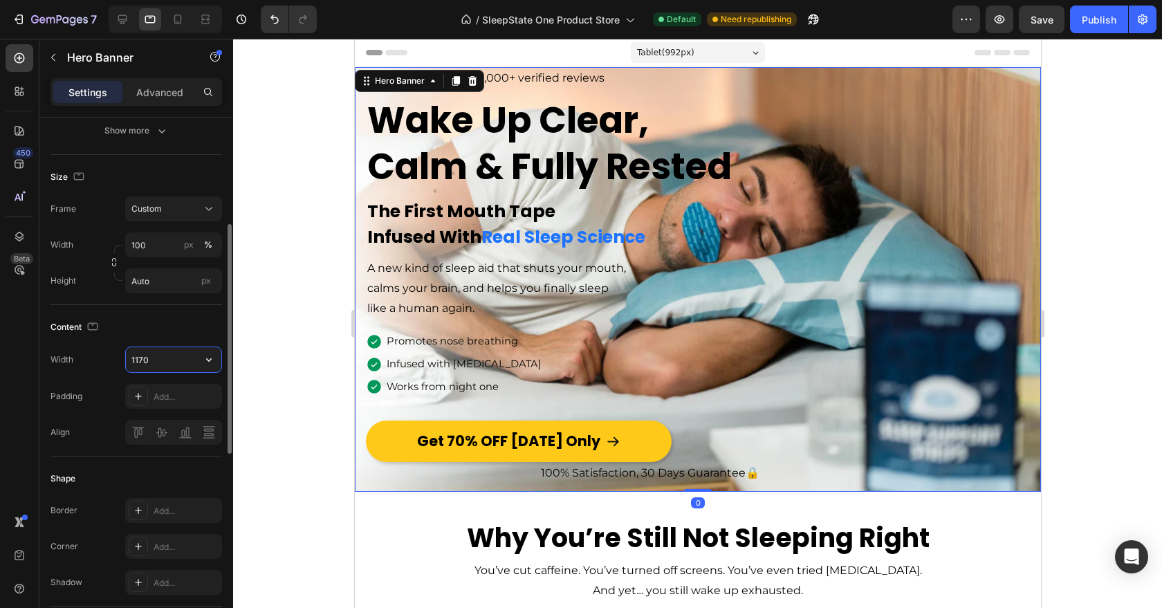
click at [165, 367] on input "1170" at bounding box center [173, 359] width 95 height 25
click at [164, 332] on div "Content" at bounding box center [137, 327] width 172 height 22
type input "1170"
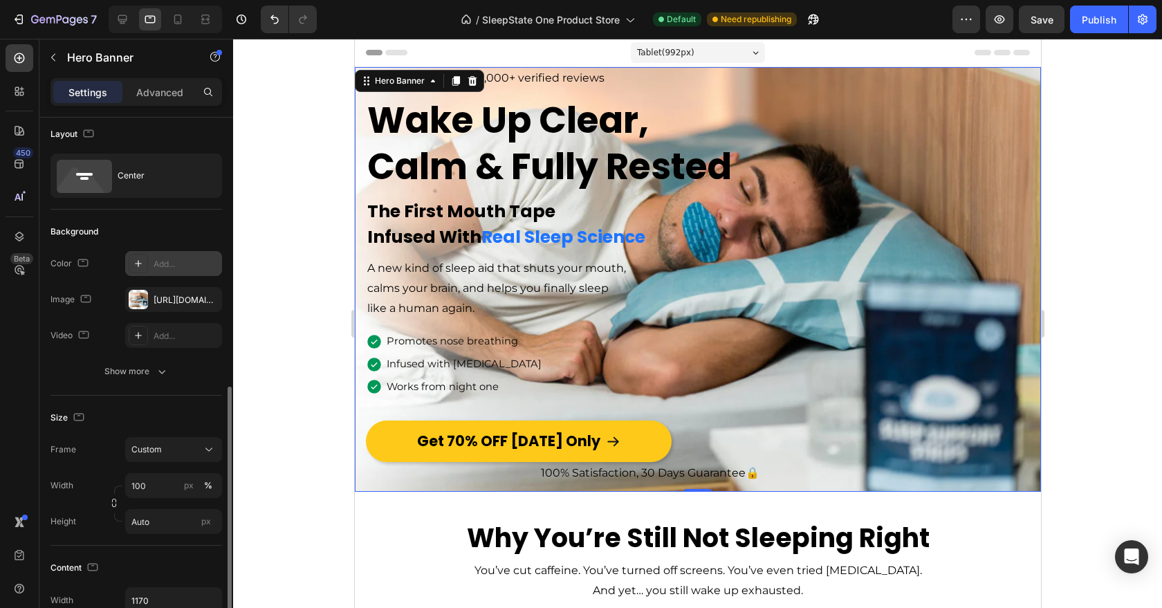
scroll to position [0, 0]
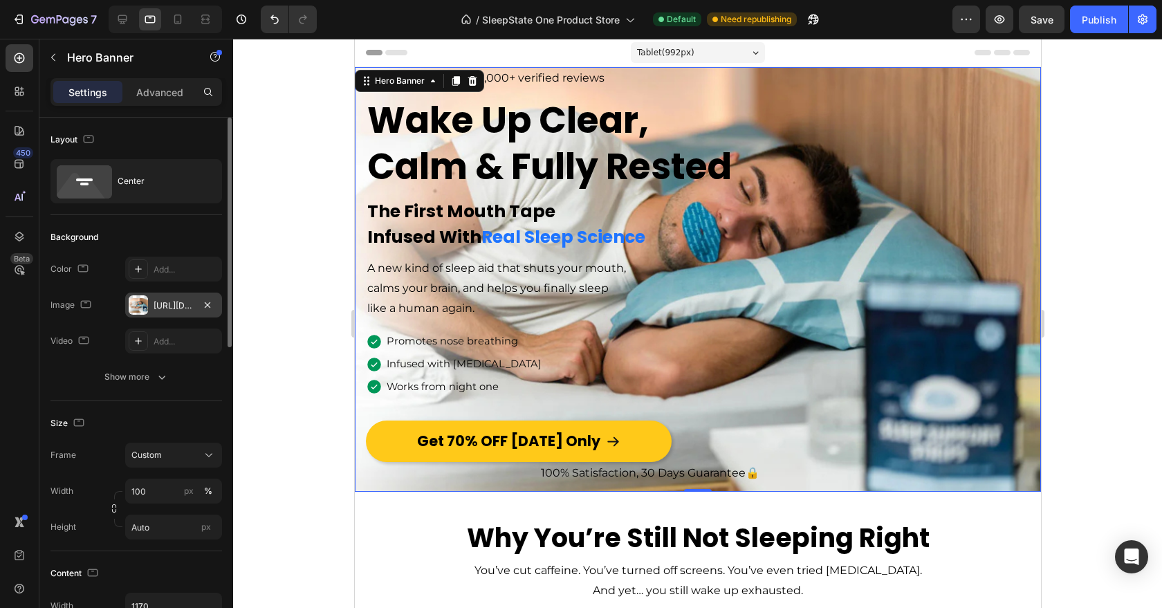
click at [162, 309] on div "[URL][DOMAIN_NAME]" at bounding box center [174, 306] width 40 height 12
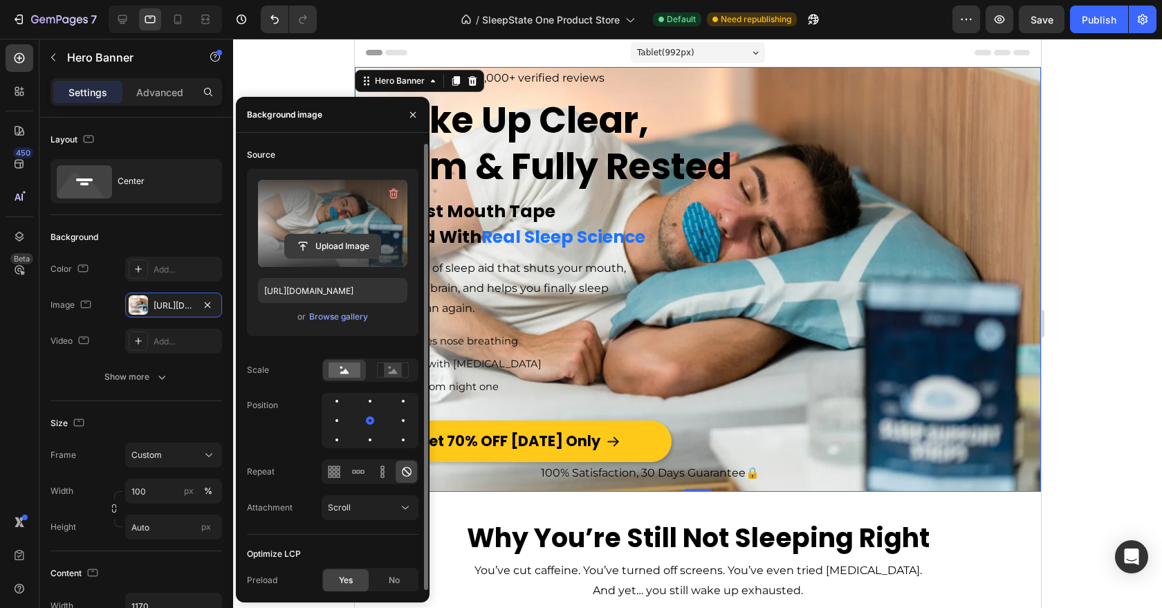
click at [345, 243] on input "file" at bounding box center [332, 247] width 95 height 24
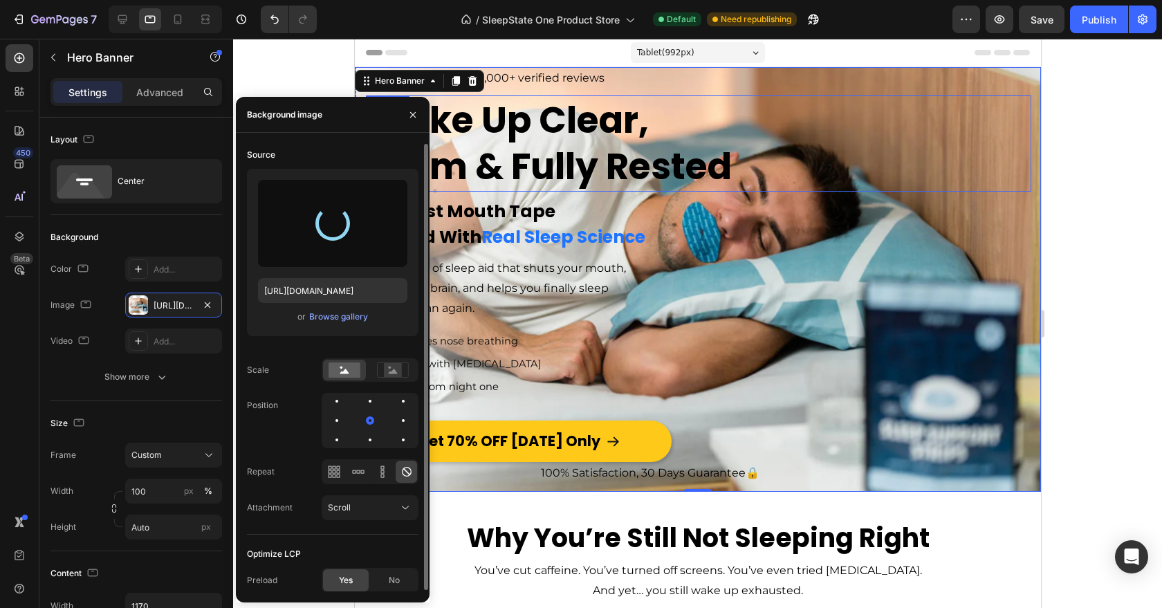
type input "[URL][DOMAIN_NAME]"
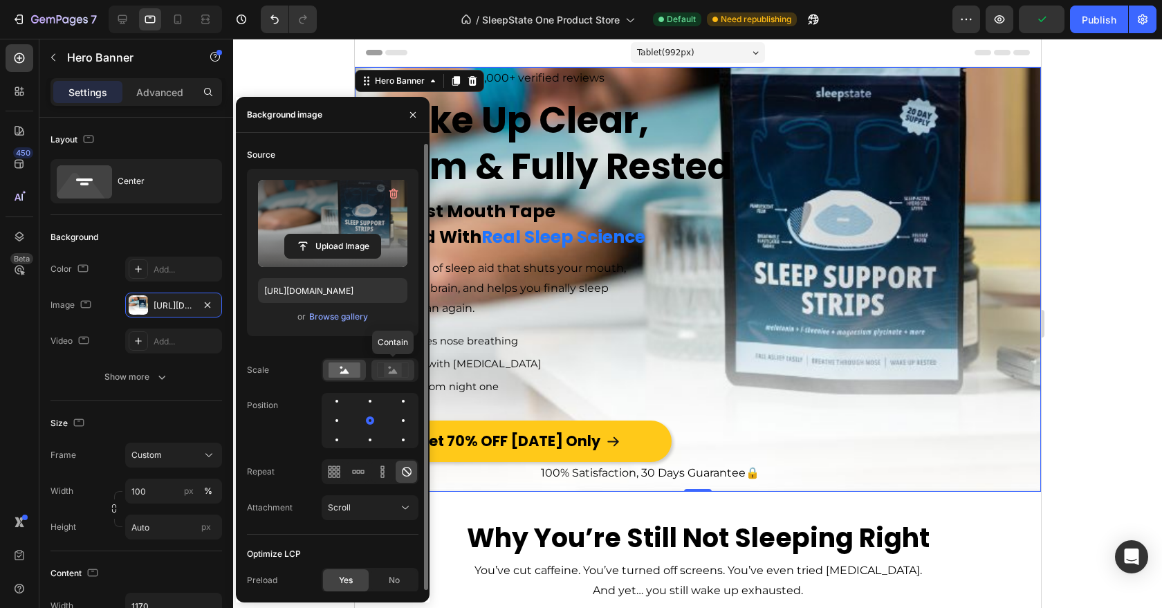
click at [399, 369] on rect at bounding box center [393, 370] width 18 height 14
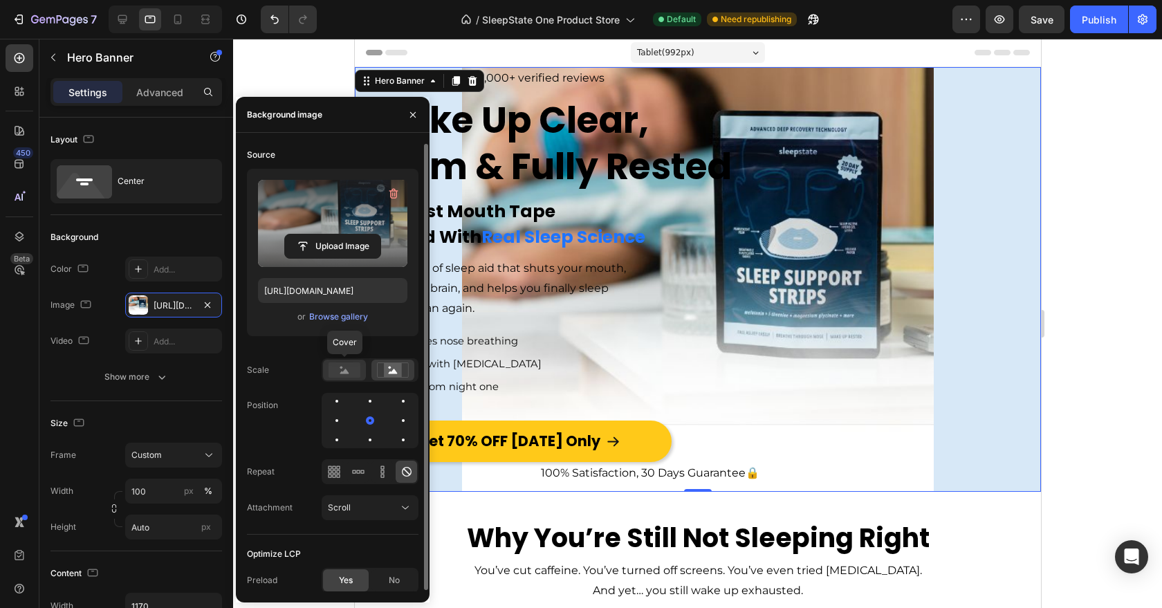
click at [353, 372] on rect at bounding box center [345, 370] width 32 height 15
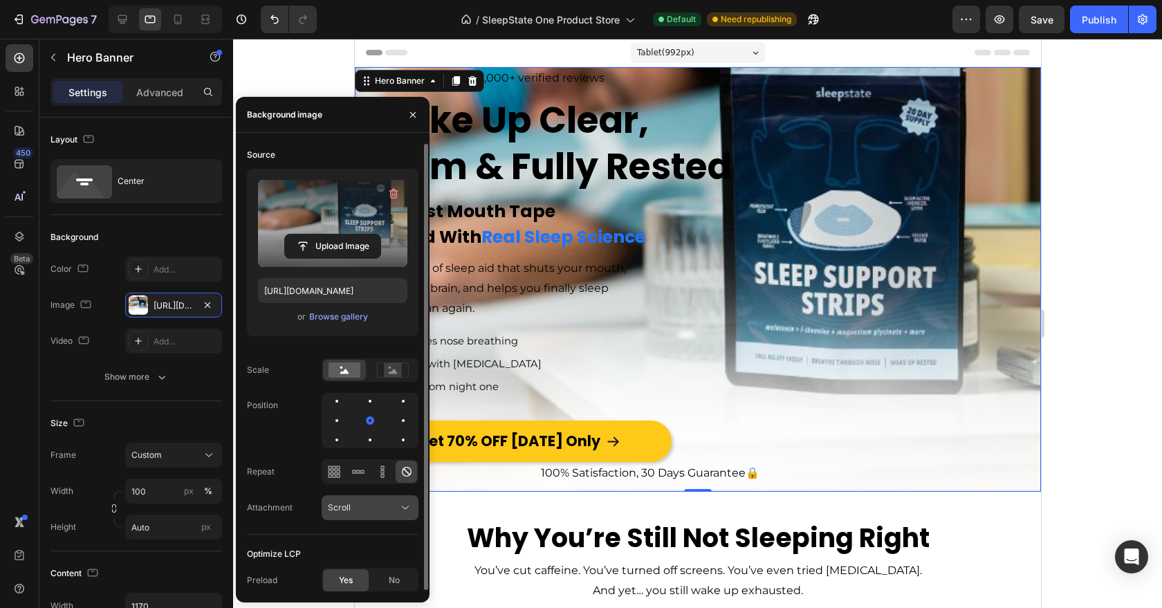
scroll to position [1, 0]
click at [367, 506] on div "Scroll" at bounding box center [363, 506] width 71 height 12
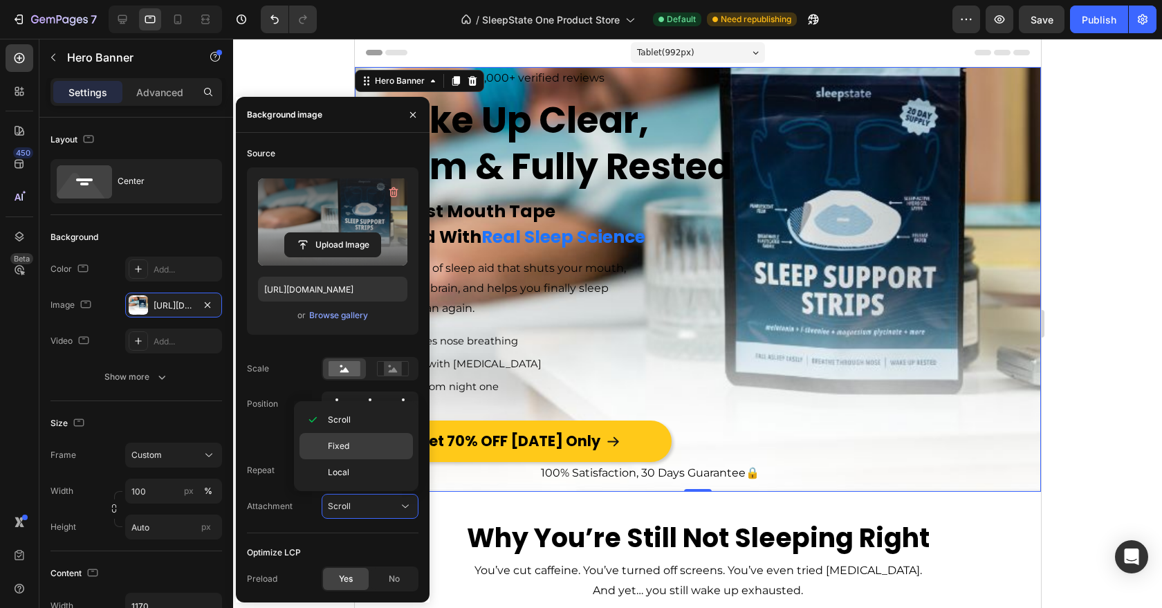
click at [351, 459] on div "Fixed" at bounding box center [356, 472] width 113 height 26
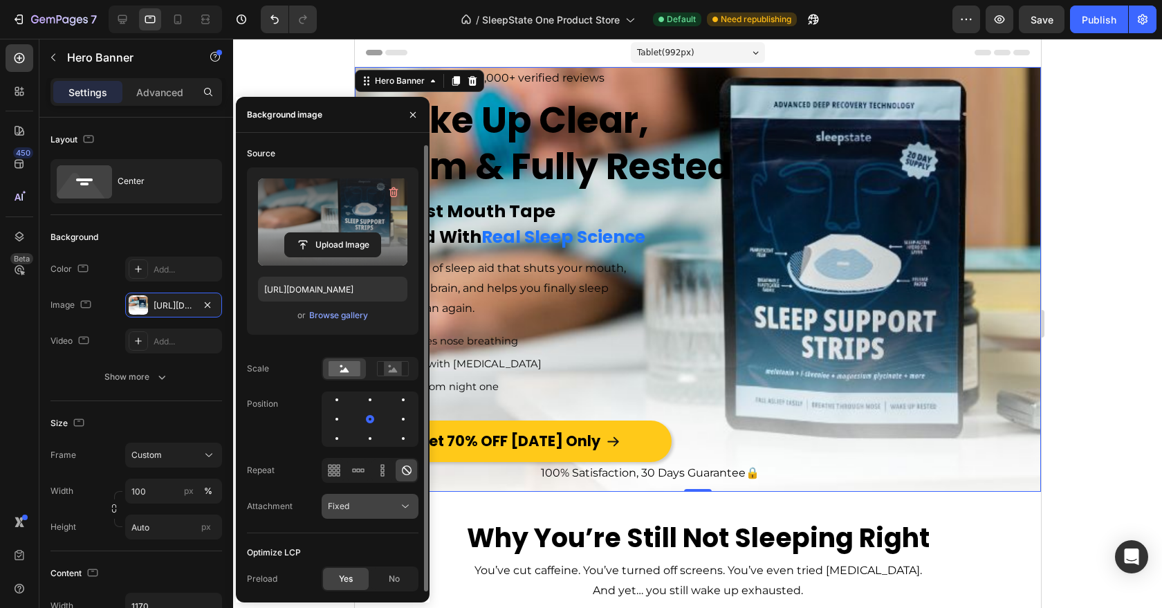
click at [379, 495] on button "Fixed" at bounding box center [370, 506] width 97 height 25
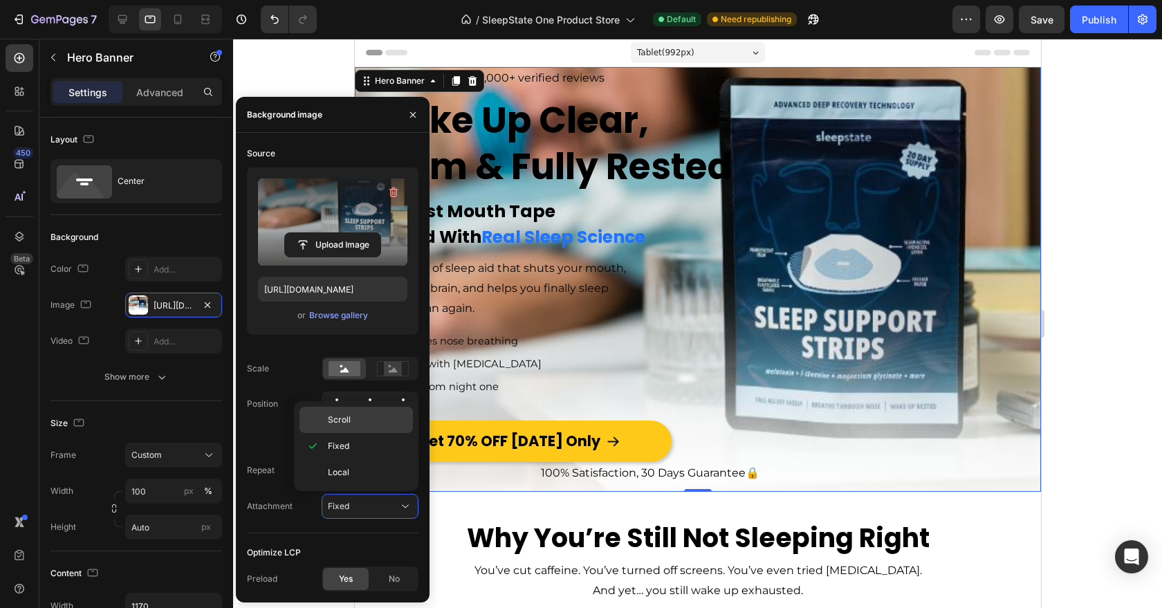
click at [356, 429] on div "Scroll" at bounding box center [356, 420] width 113 height 26
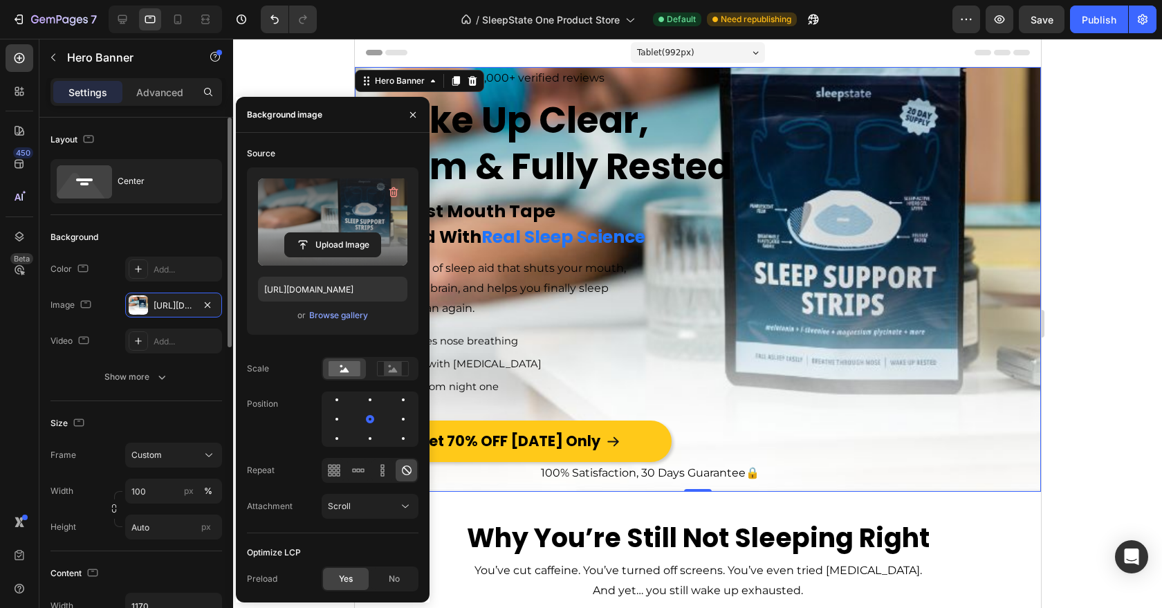
click at [162, 230] on div "Background" at bounding box center [137, 237] width 172 height 22
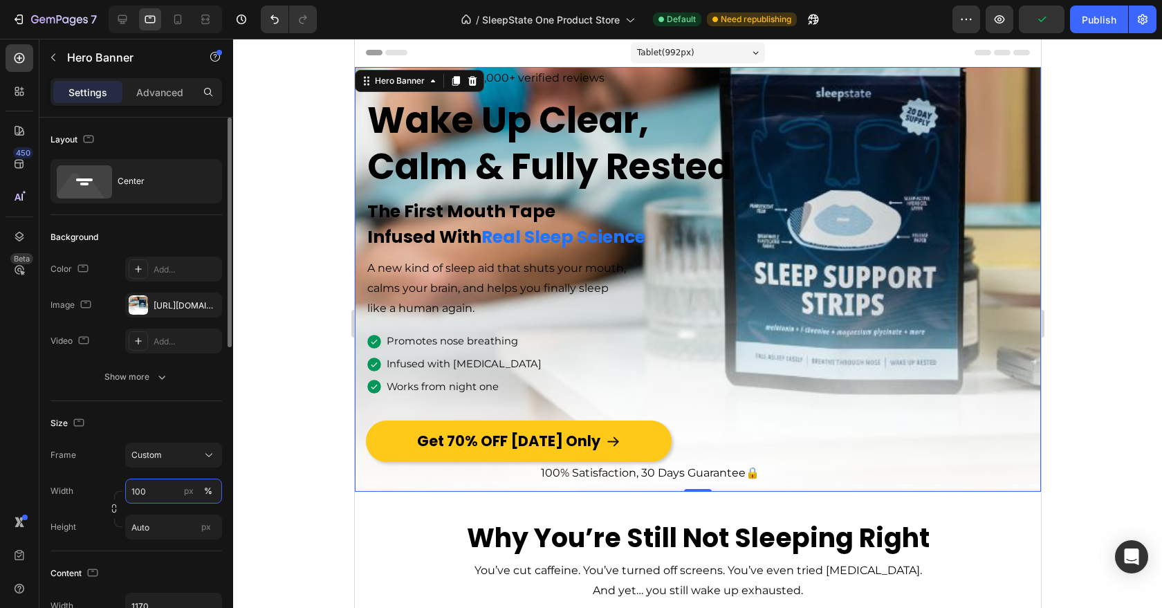
click at [171, 491] on input "100" at bounding box center [173, 491] width 97 height 25
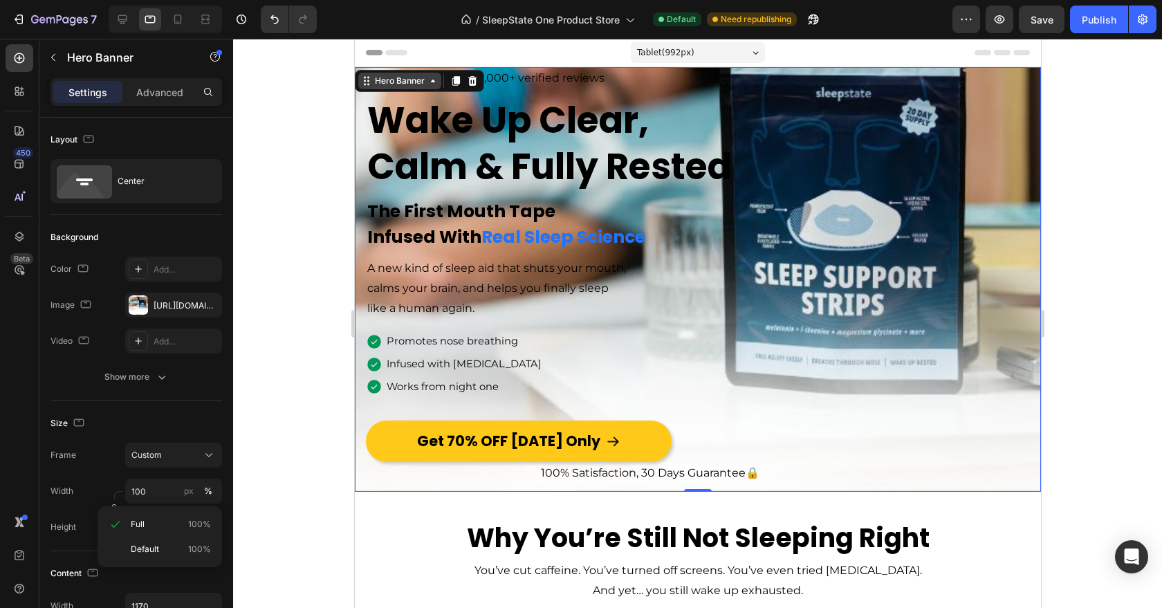
click at [396, 83] on div "Hero Banner" at bounding box center [399, 81] width 55 height 12
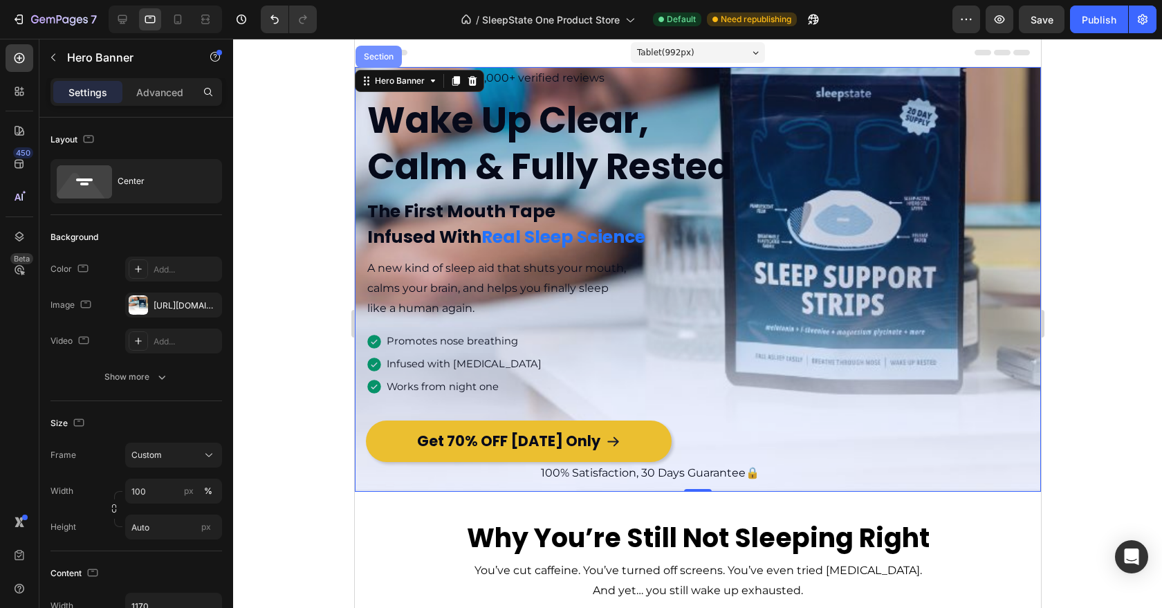
click at [379, 61] on div "Section" at bounding box center [378, 57] width 46 height 22
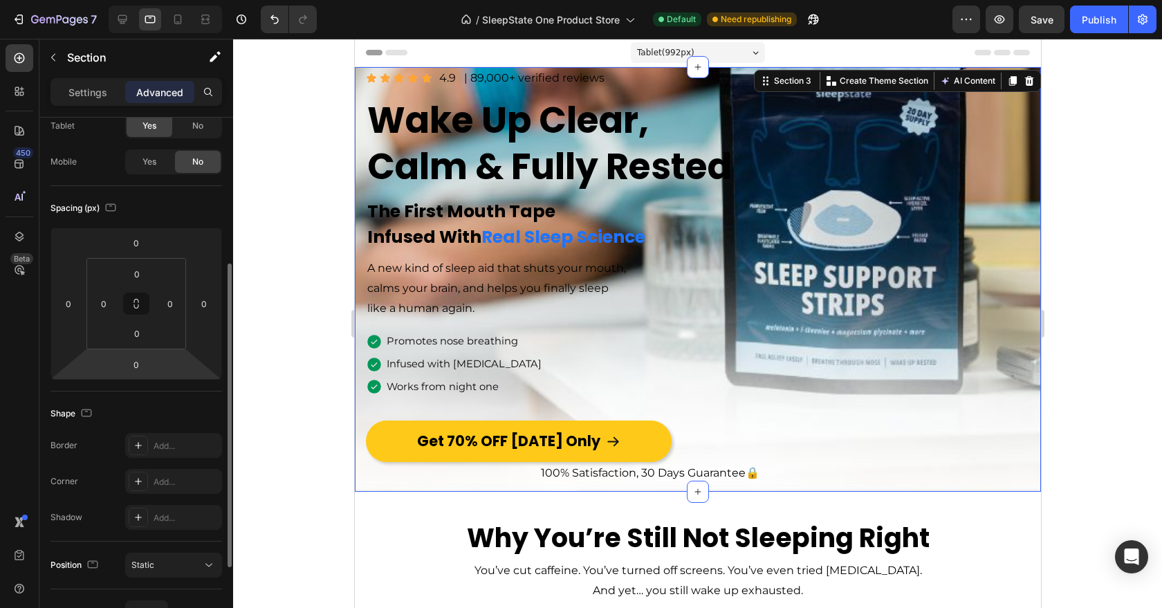
scroll to position [209, 0]
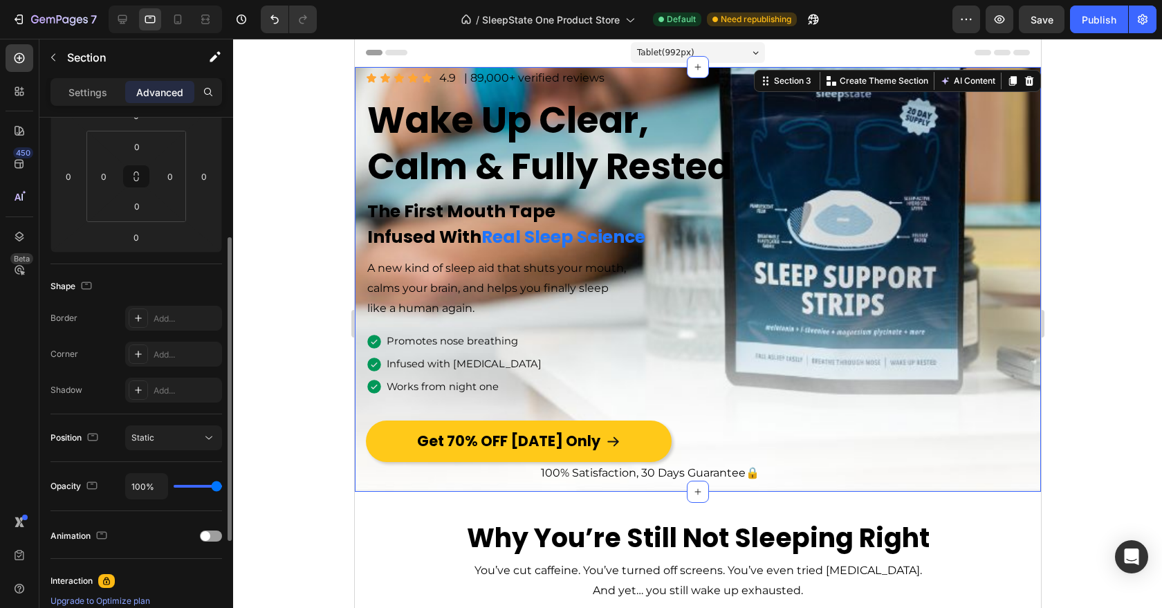
click at [102, 104] on div "Settings Advanced" at bounding box center [137, 92] width 172 height 28
click at [102, 83] on div "Settings" at bounding box center [87, 92] width 69 height 22
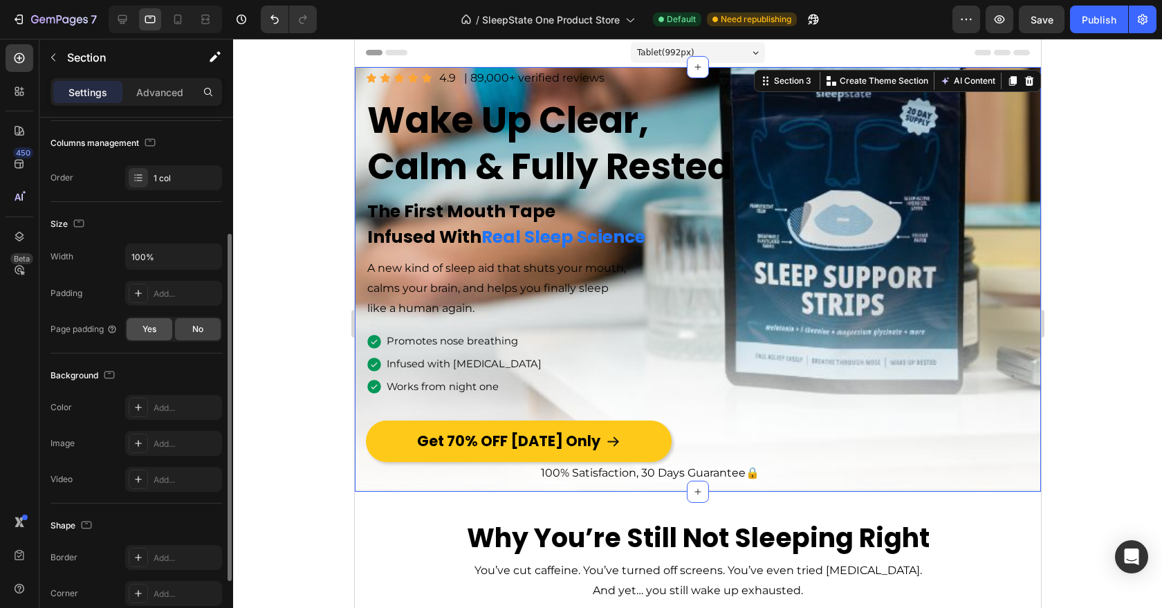
scroll to position [0, 0]
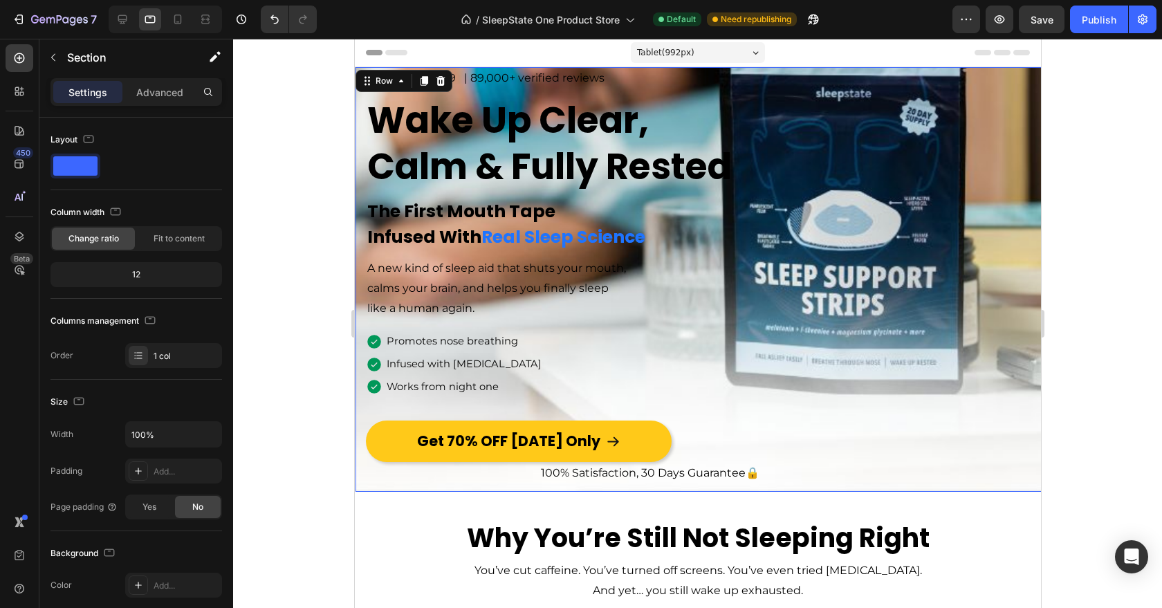
click at [359, 138] on div "Image Icon Icon Icon Icon Icon Icon List 4.9 Text Block | 89,000+ verified revi…" at bounding box center [698, 279] width 686 height 425
click at [383, 68] on div "Icon Icon Icon Icon Icon Icon List" at bounding box center [398, 78] width 66 height 23
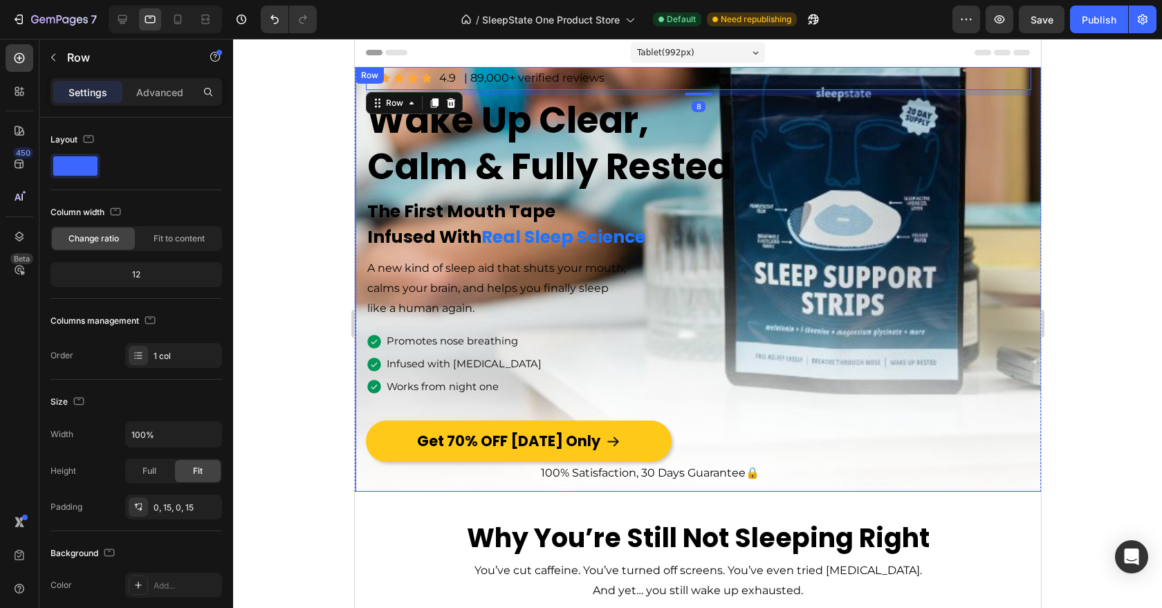
click at [360, 99] on div "Image Icon Icon Icon Icon Icon Icon List 4.9 Text Block | 89,000+ verified revi…" at bounding box center [698, 279] width 686 height 425
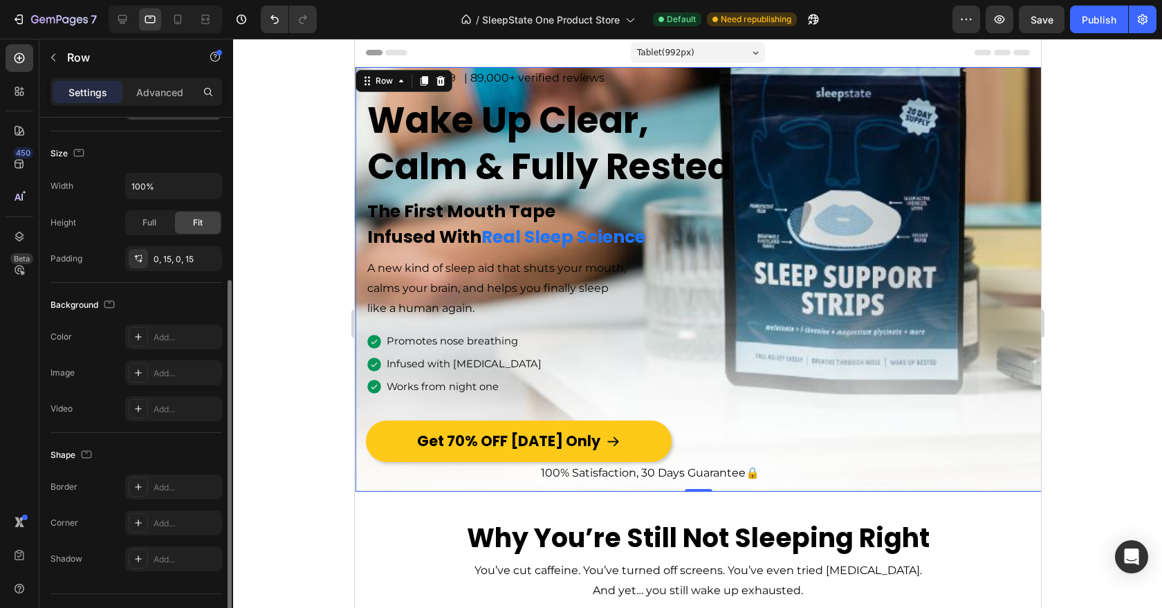
scroll to position [278, 0]
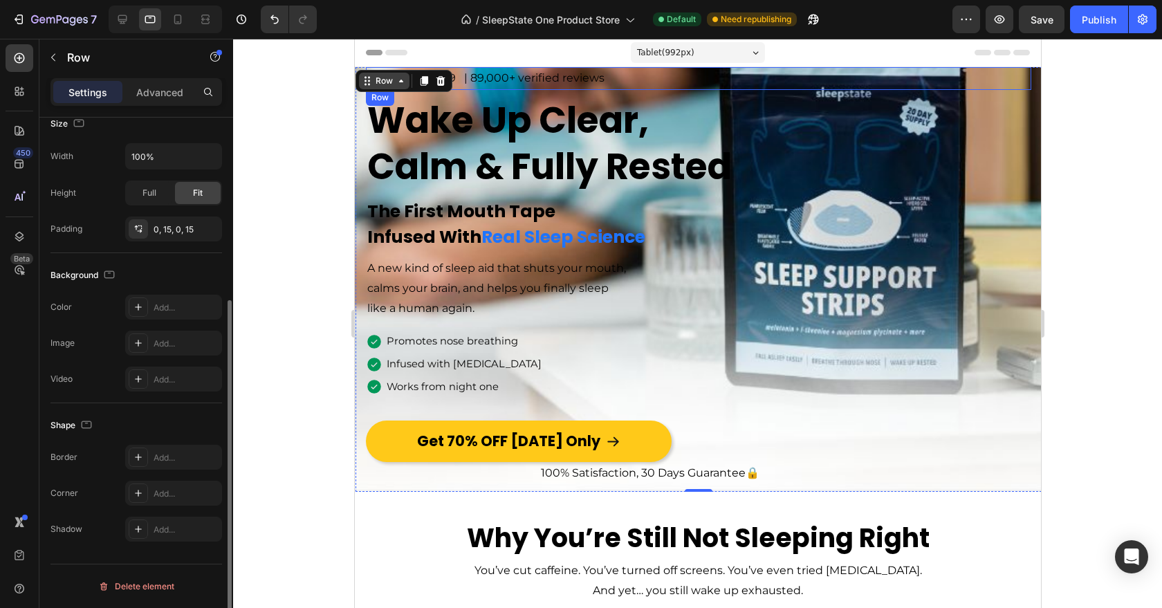
click at [377, 80] on div "Row" at bounding box center [383, 81] width 23 height 12
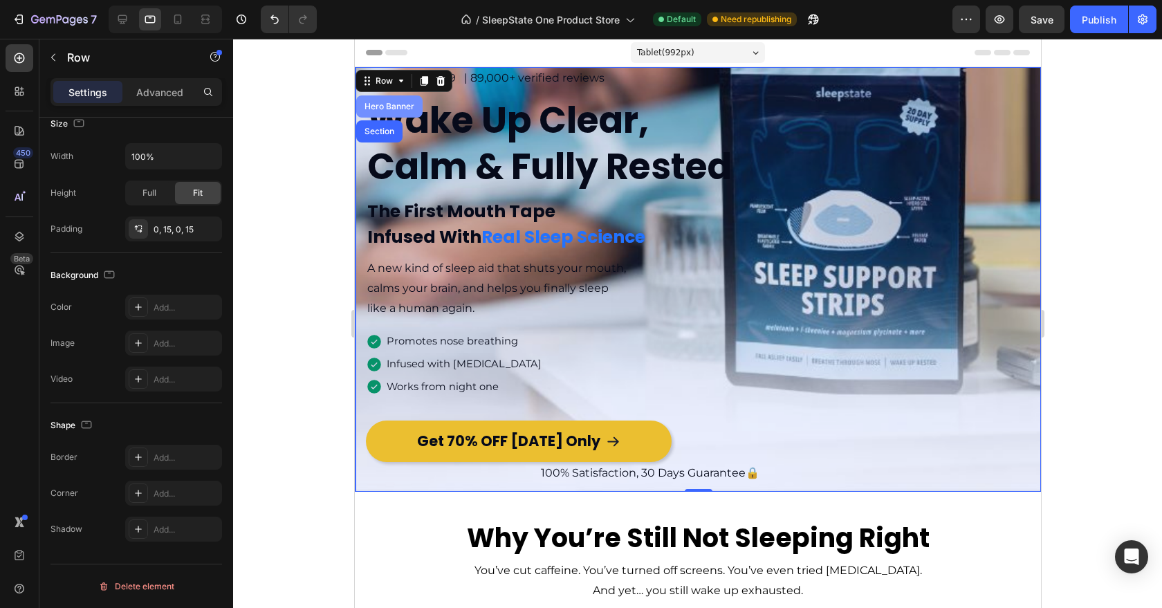
click at [375, 107] on div "Hero Banner" at bounding box center [388, 106] width 55 height 8
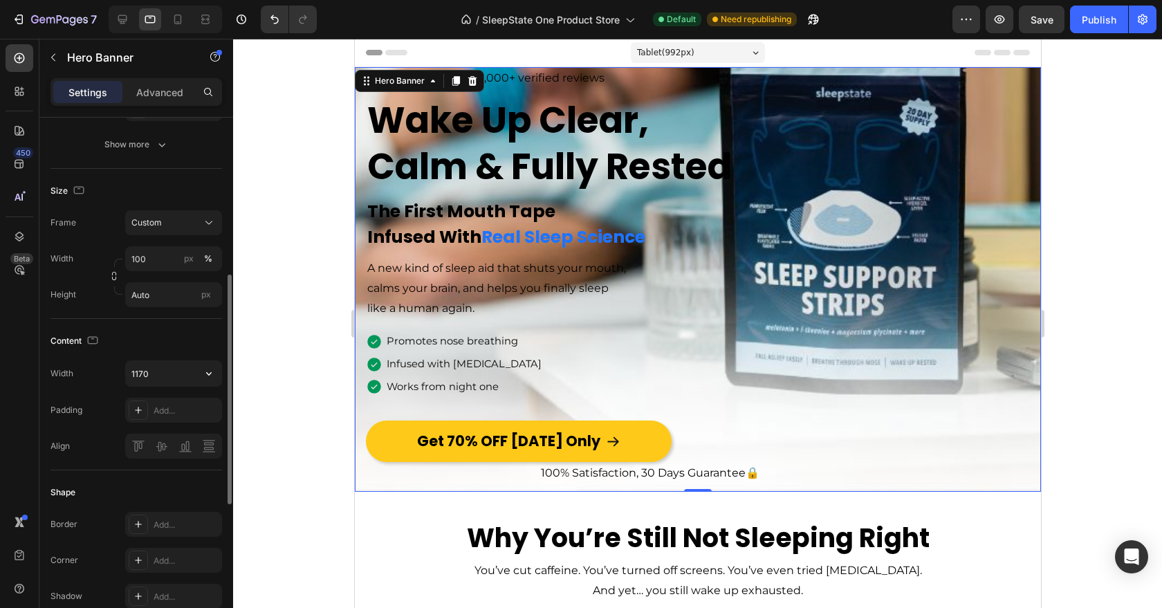
scroll to position [0, 0]
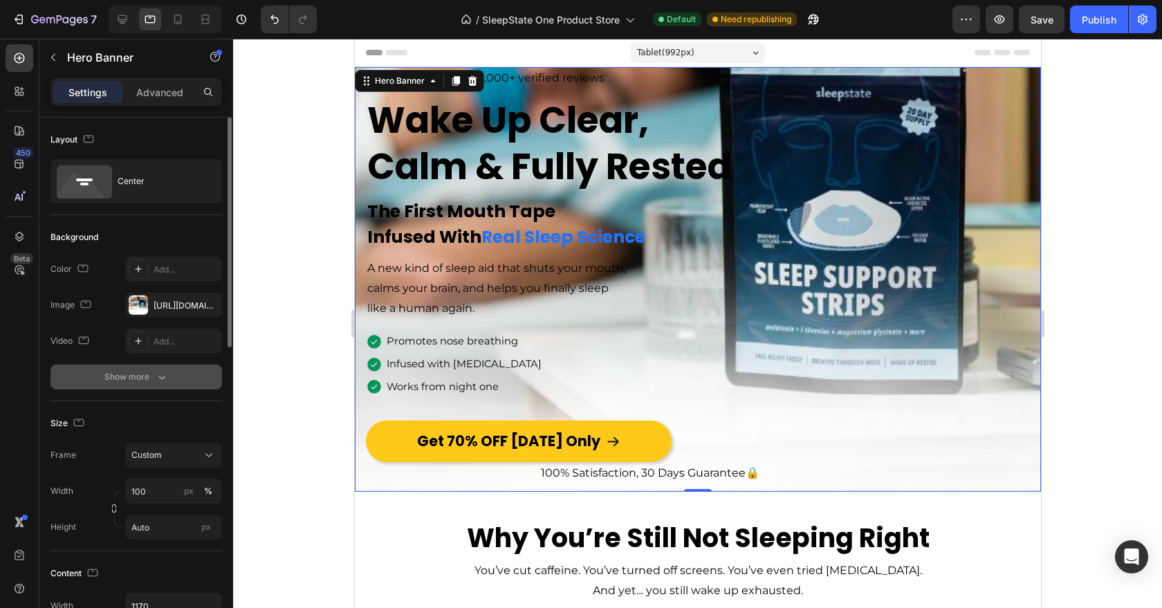
click at [158, 377] on icon "button" at bounding box center [162, 377] width 14 height 14
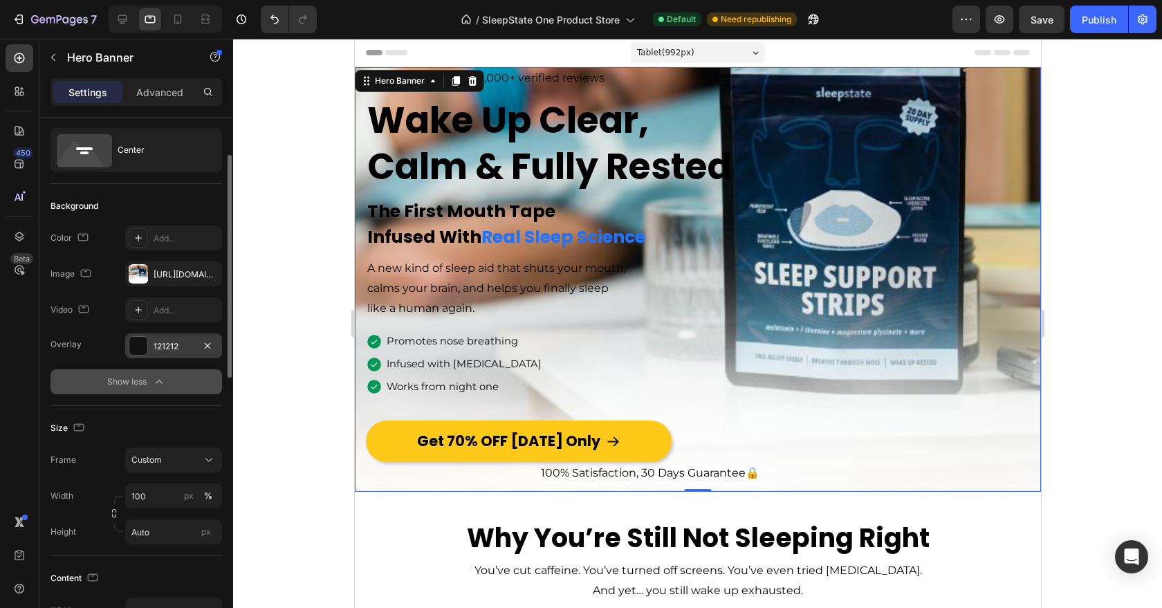
scroll to position [60, 0]
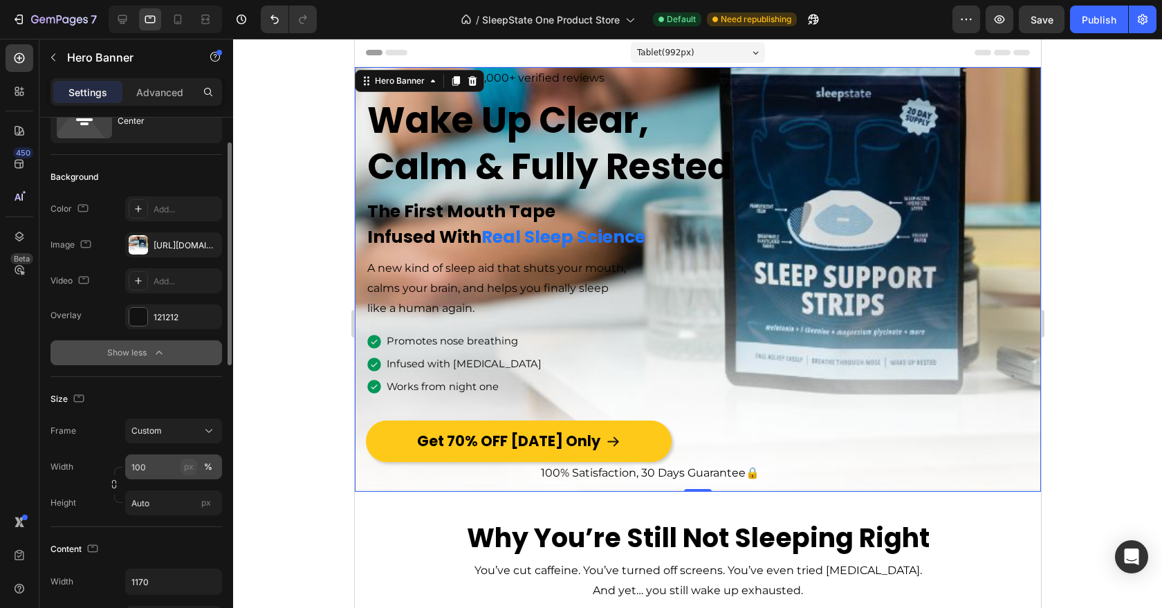
click at [186, 464] on div "px" at bounding box center [189, 467] width 10 height 12
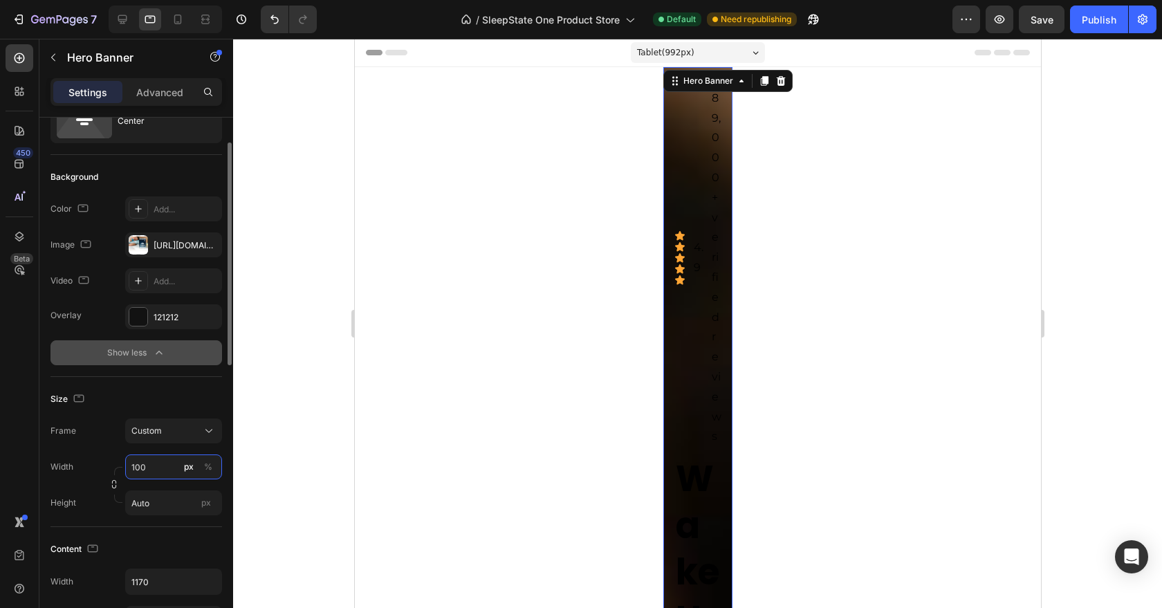
click at [176, 461] on input "100" at bounding box center [173, 467] width 97 height 25
click at [175, 461] on input "100" at bounding box center [173, 467] width 97 height 25
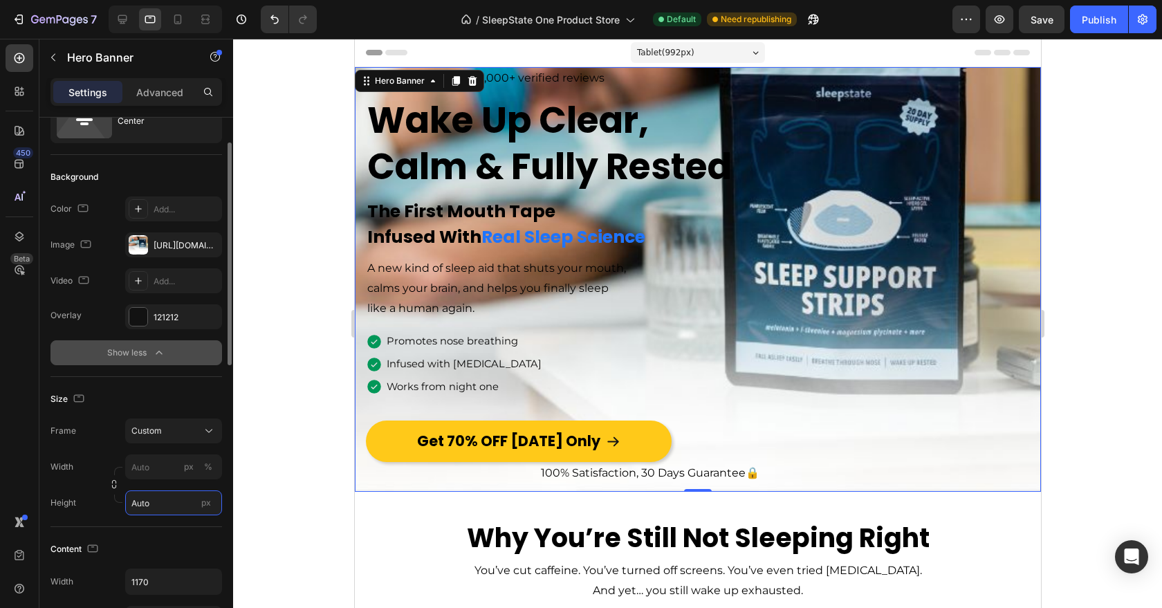
click at [173, 506] on input "Auto" at bounding box center [173, 503] width 97 height 25
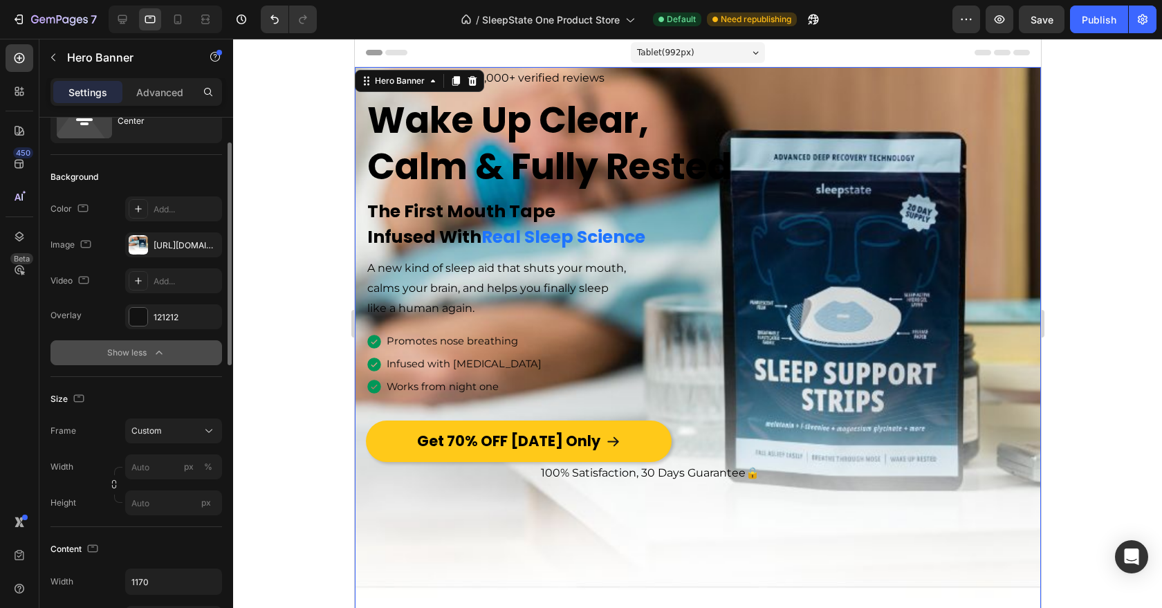
click at [178, 405] on div "Size" at bounding box center [137, 399] width 172 height 22
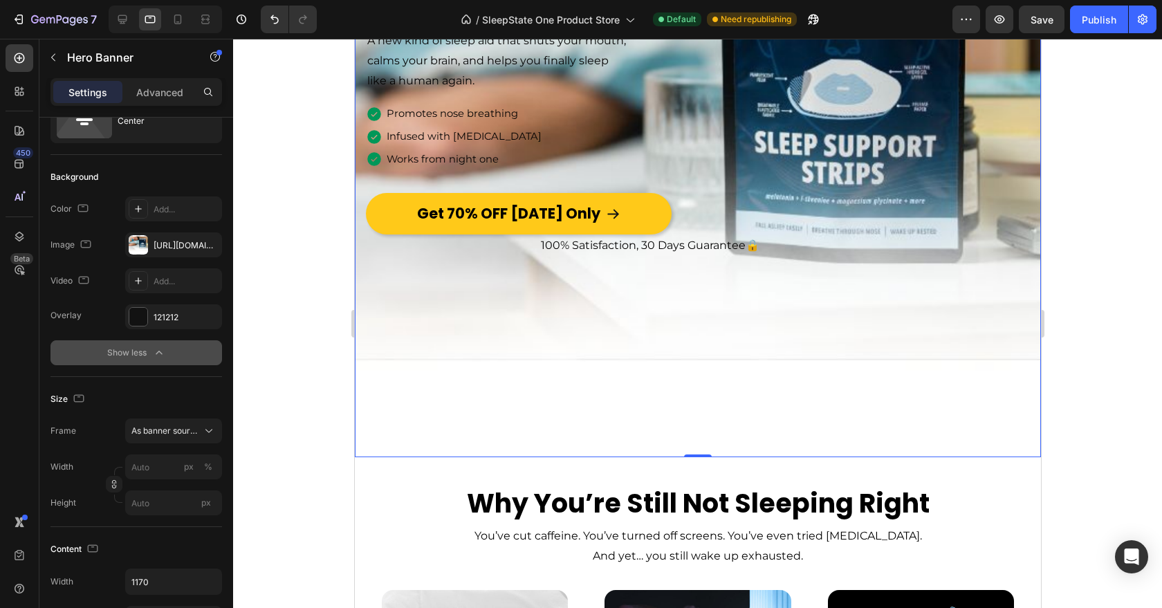
click at [477, 335] on div "Overlay" at bounding box center [697, 148] width 686 height 618
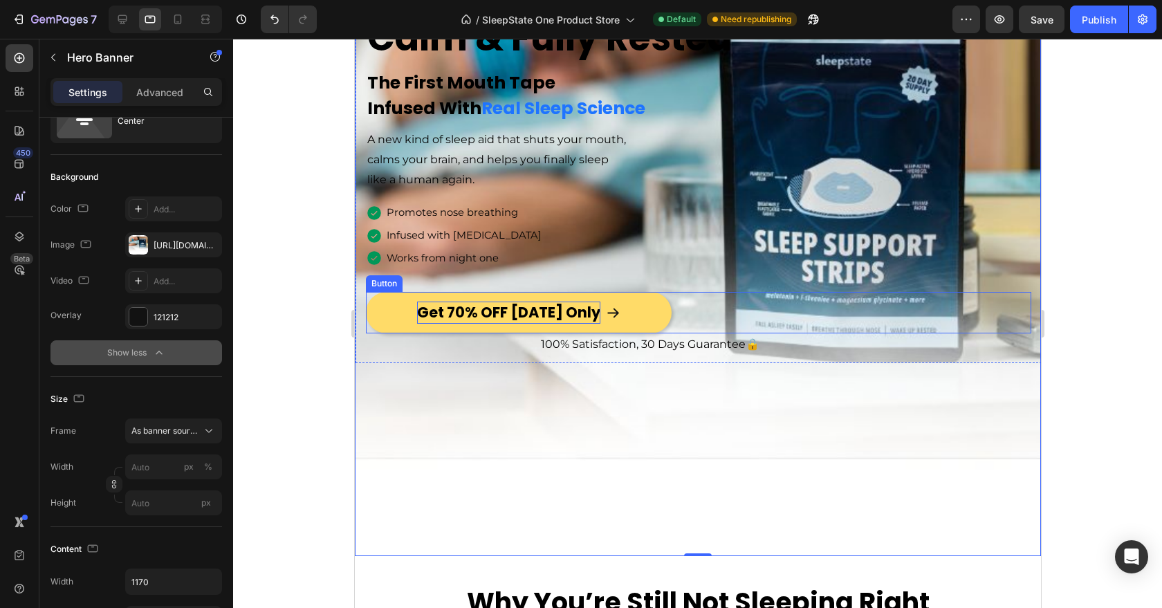
scroll to position [66, 0]
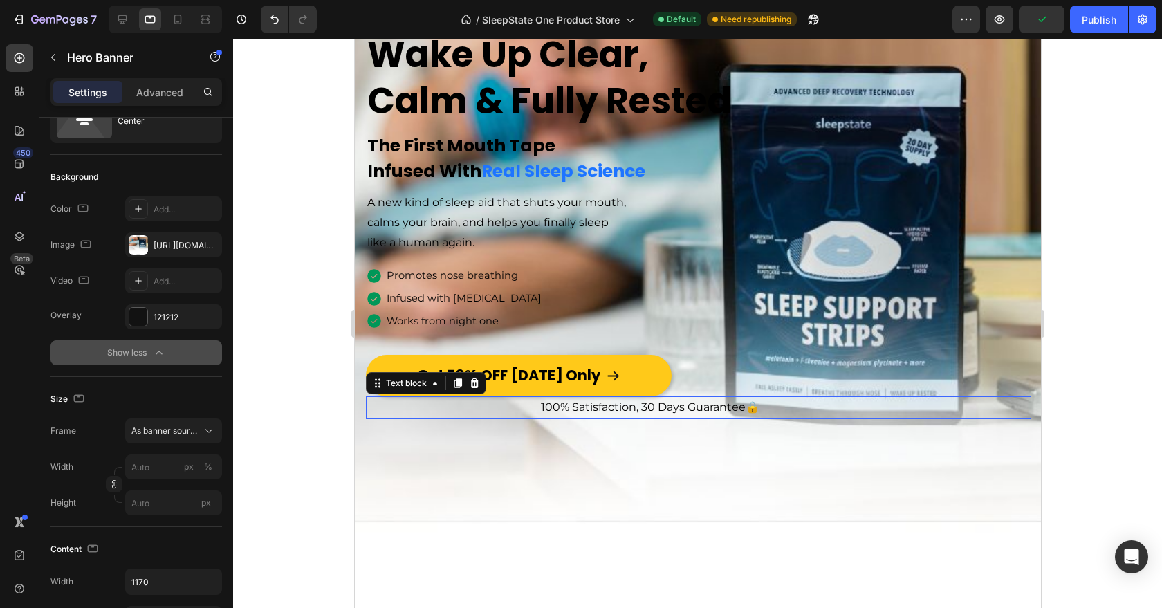
click at [384, 419] on div "100% Satisfaction, 30 Days Guarantee 🔒 Text block 0" at bounding box center [698, 407] width 666 height 23
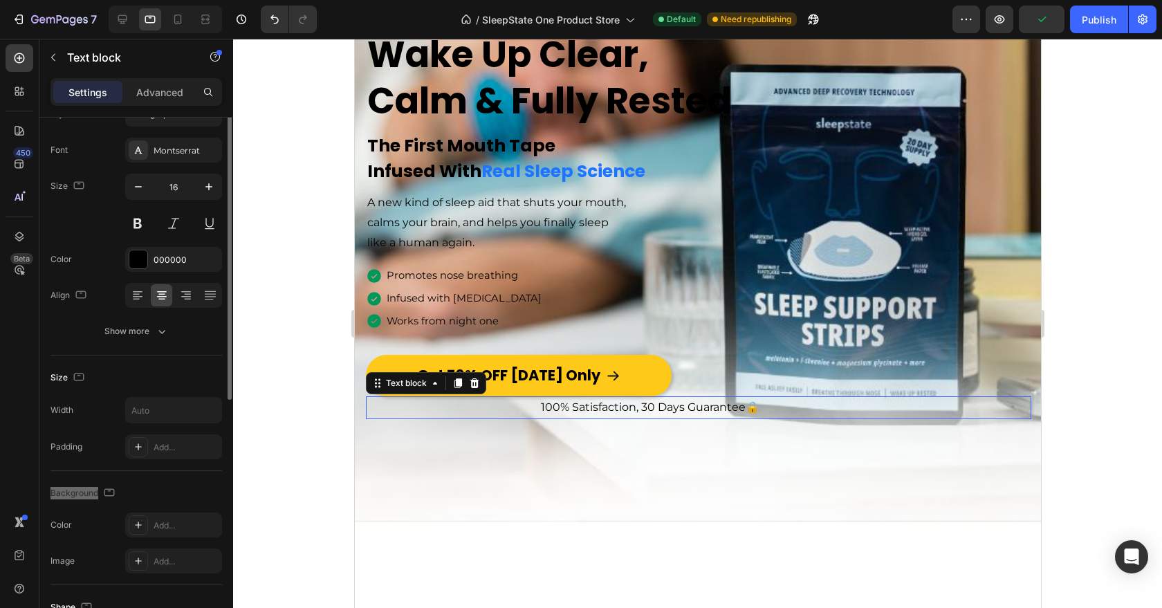
scroll to position [0, 0]
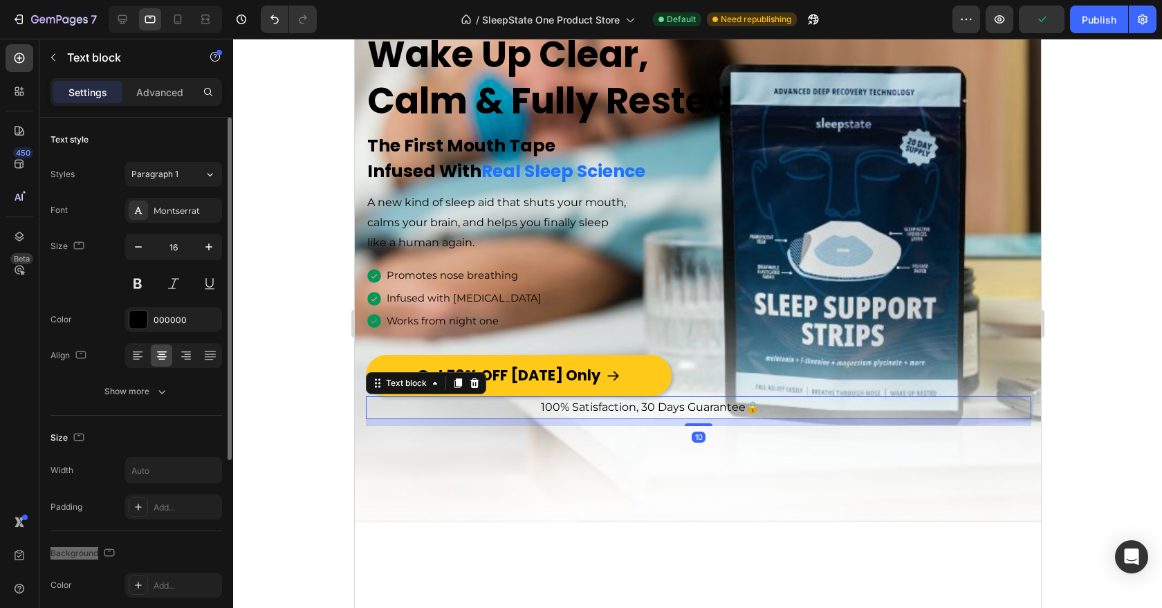
click at [365, 420] on div "10" at bounding box center [698, 422] width 666 height 7
click at [358, 420] on div "Image Icon Icon Icon Icon Icon Icon List 4.9 Text Block | 89,000+ verified revi…" at bounding box center [698, 213] width 686 height 425
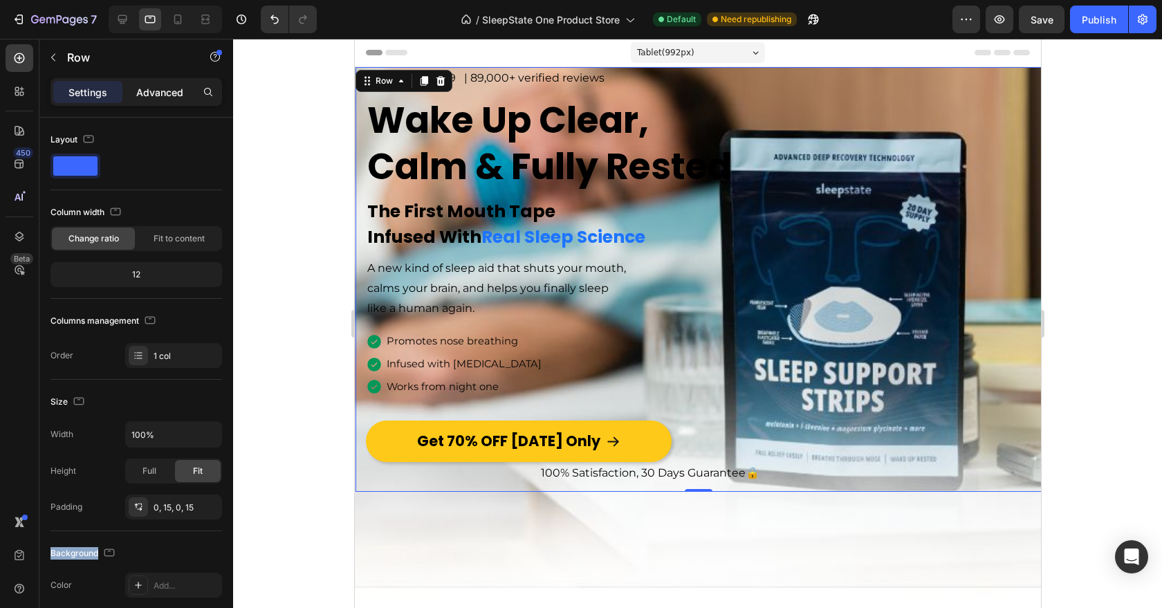
click at [158, 91] on p "Advanced" at bounding box center [159, 92] width 47 height 15
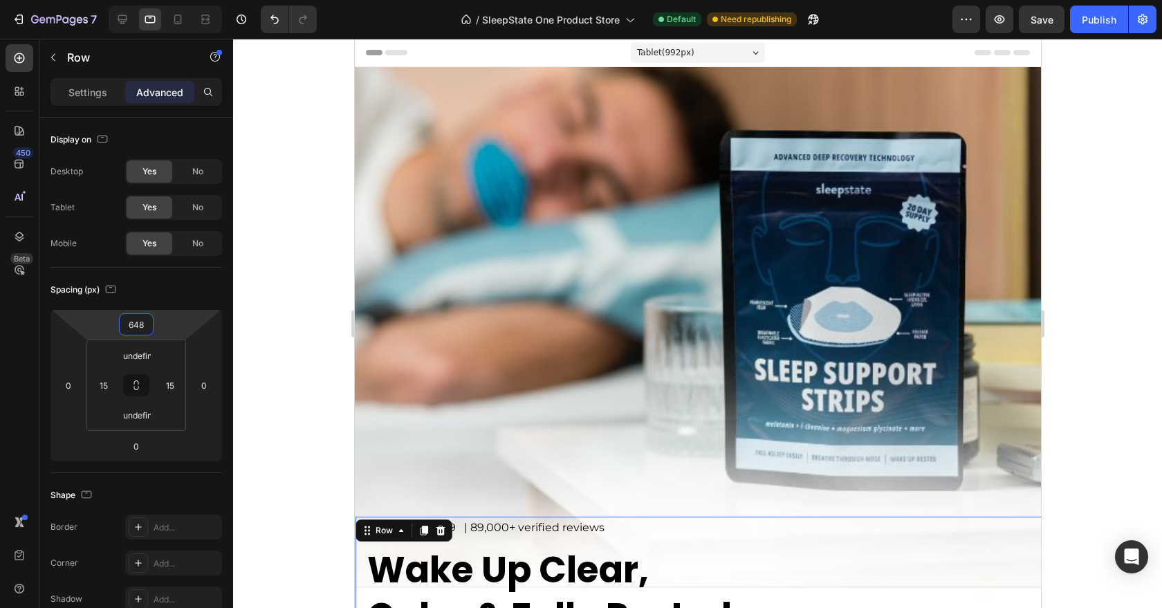
type input "634"
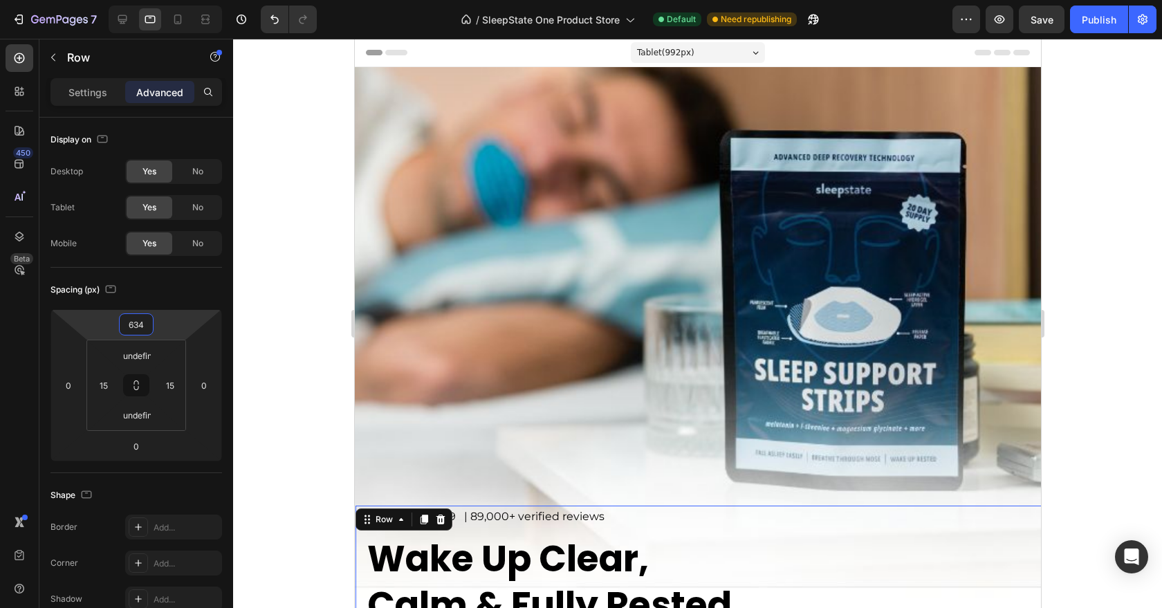
drag, startPoint x: 163, startPoint y: 321, endPoint x: 163, endPoint y: 101, distance: 220.0
click at [163, 0] on html "7 Version history / SleepState One Product Store Default Need republishing Prev…" at bounding box center [581, 0] width 1162 height 0
click at [290, 196] on div at bounding box center [697, 323] width 929 height 569
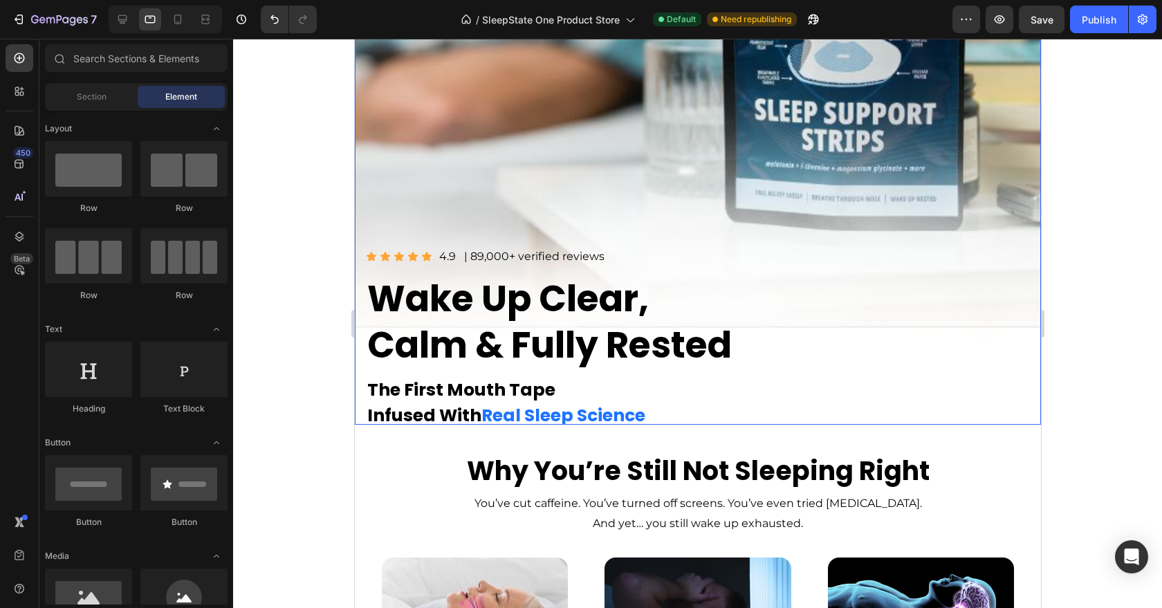
scroll to position [261, 0]
click at [363, 273] on div "Image Icon Icon Icon Icon Icon Icon List 4.9 Text Block | 89,000+ verified revi…" at bounding box center [698, 457] width 686 height 425
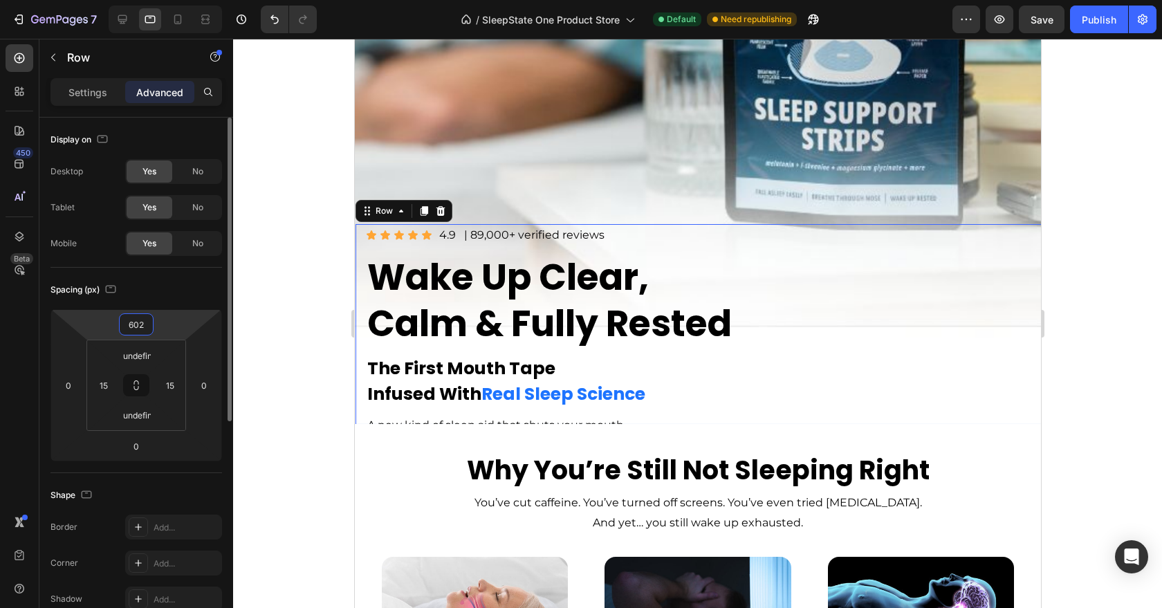
drag, startPoint x: 167, startPoint y: 312, endPoint x: 166, endPoint y: 324, distance: 12.5
click at [166, 0] on html "7 Version history / SleepState One Product Store Default Need republishing Prev…" at bounding box center [581, 0] width 1162 height 0
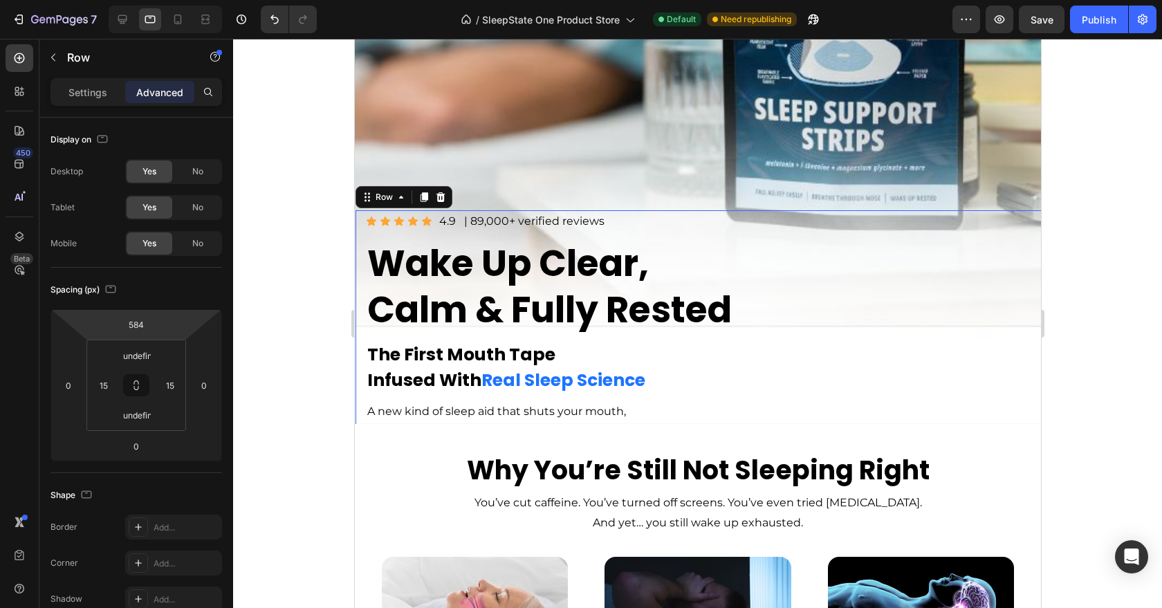
click at [166, 0] on html "7 Version history / SleepState One Product Store Default Need republishing Prev…" at bounding box center [581, 0] width 1162 height 0
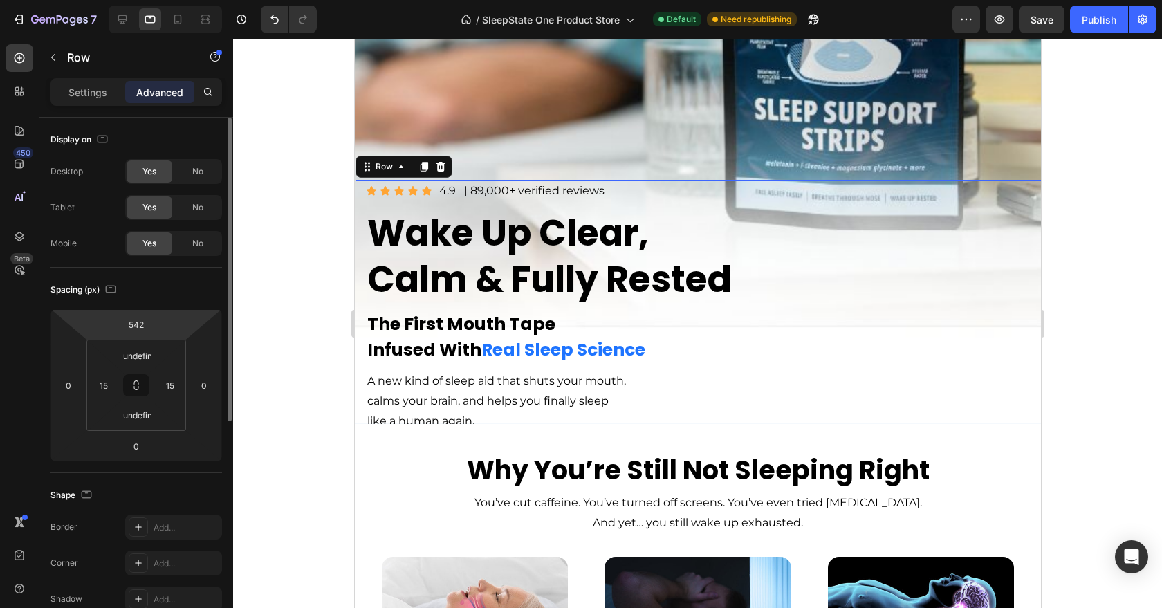
drag, startPoint x: 166, startPoint y: 330, endPoint x: 165, endPoint y: 340, distance: 9.7
click at [165, 0] on html "7 Version history / SleepState One Product Store Default Need republishing Prev…" at bounding box center [581, 0] width 1162 height 0
type input "546"
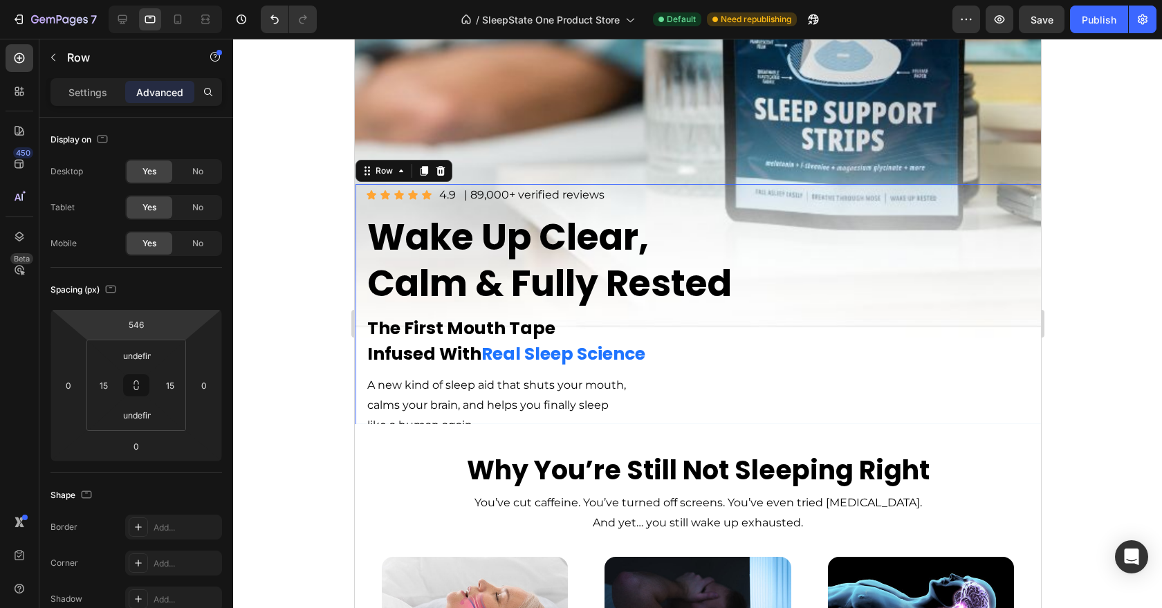
click at [492, 264] on h1 "Wake Up Clear, Calm & Fully Rested" at bounding box center [698, 260] width 666 height 96
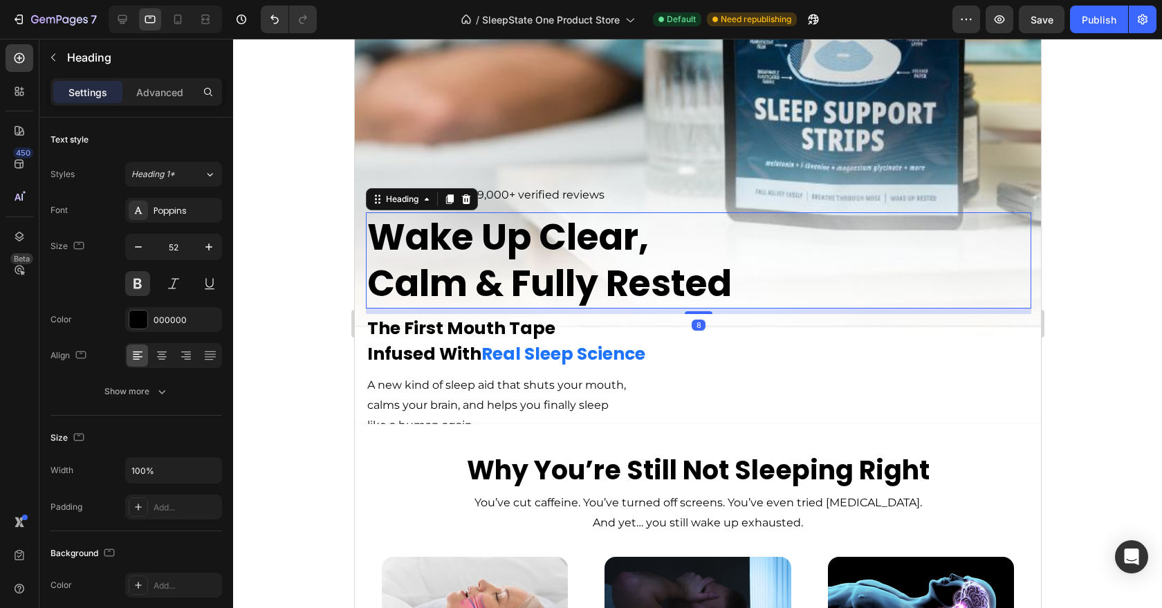
drag, startPoint x: 688, startPoint y: 311, endPoint x: 686, endPoint y: 262, distance: 49.9
click at [686, 266] on div "Wake Up Clear, Calm & Fully Rested Heading 8" at bounding box center [698, 260] width 666 height 96
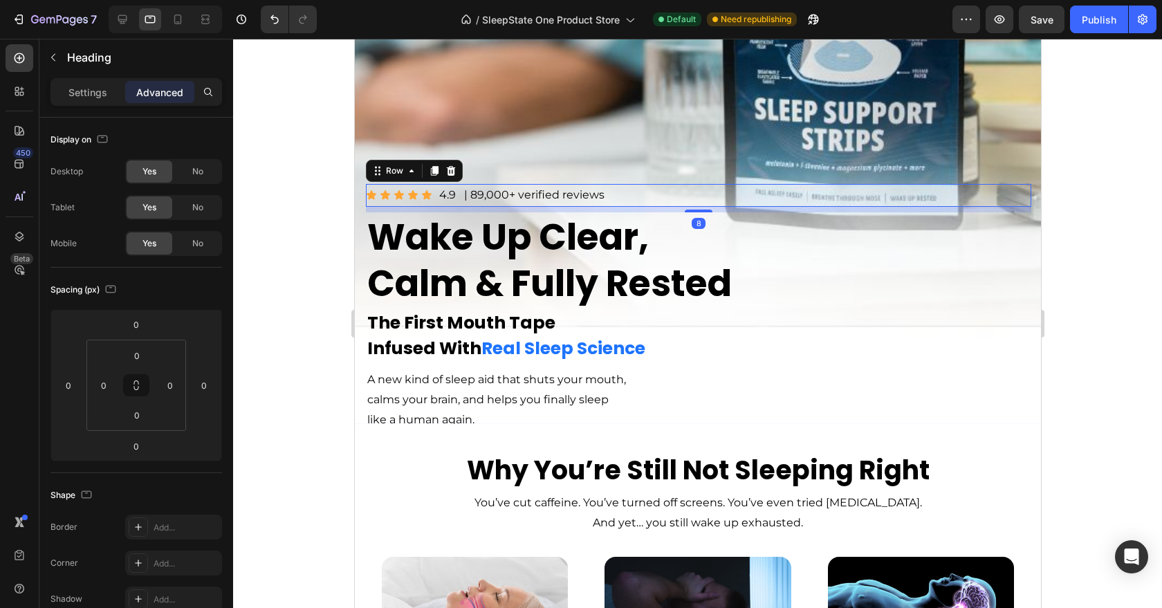
click at [608, 194] on div "Icon Icon Icon Icon Icon Icon List 4.9 Text Block | 89,000+ verified reviews Te…" at bounding box center [698, 195] width 666 height 23
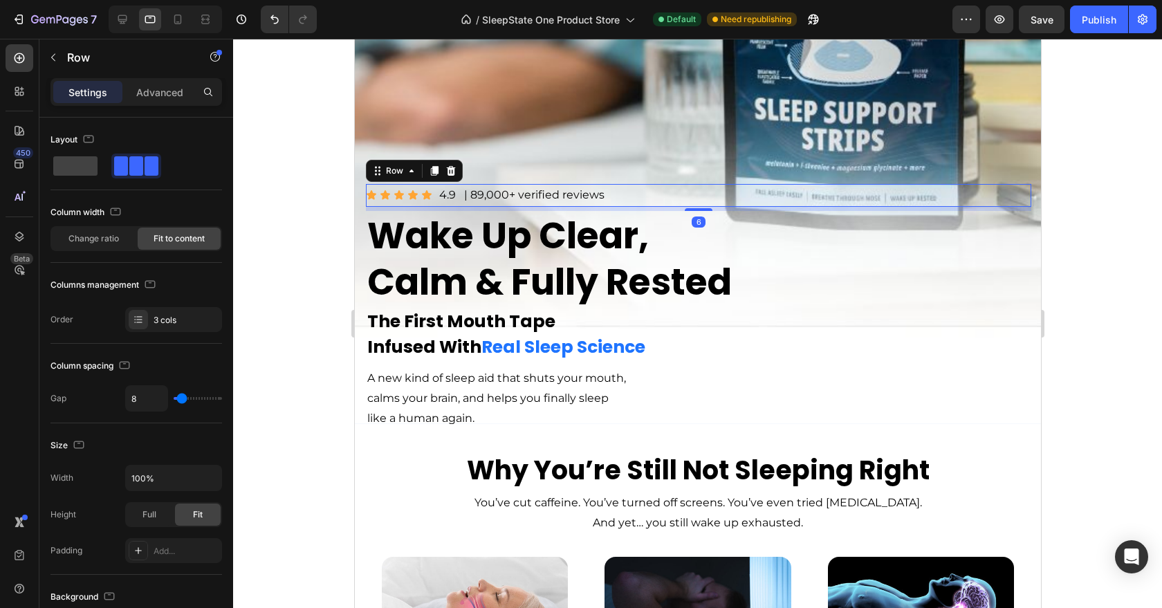
drag, startPoint x: 705, startPoint y: 212, endPoint x: 703, endPoint y: 132, distance: 79.6
click at [704, 134] on div "Image Icon Icon Icon Icon Icon Icon List 4.9 Text Block | 89,000+ verified revi…" at bounding box center [697, 204] width 686 height 796
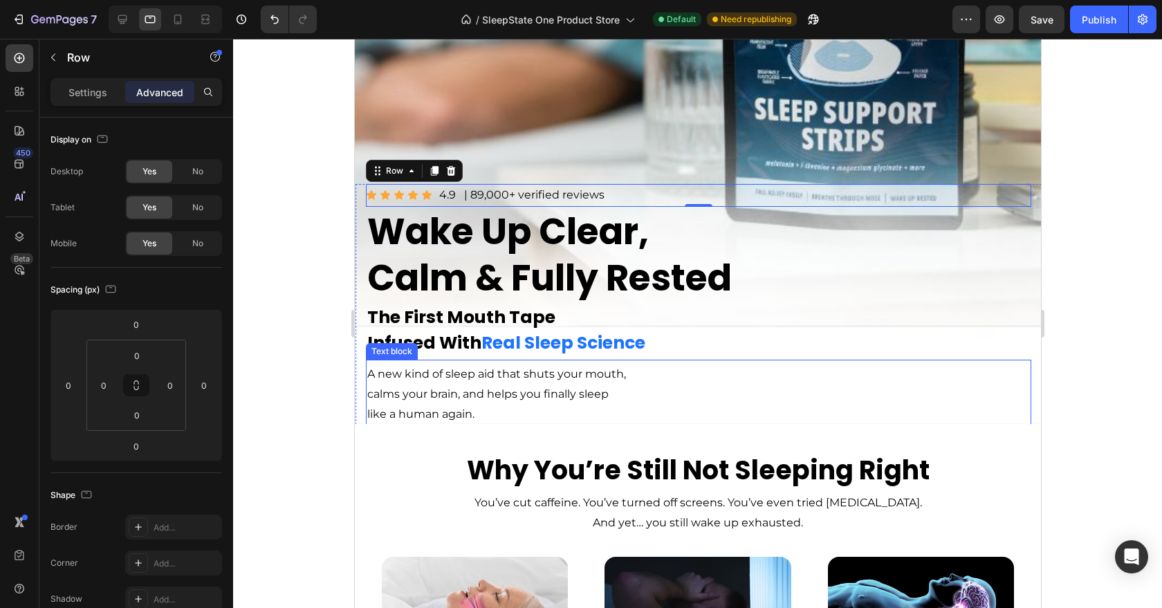
click at [604, 388] on p "calms your brain, and helps you finally sleep" at bounding box center [521, 395] width 309 height 20
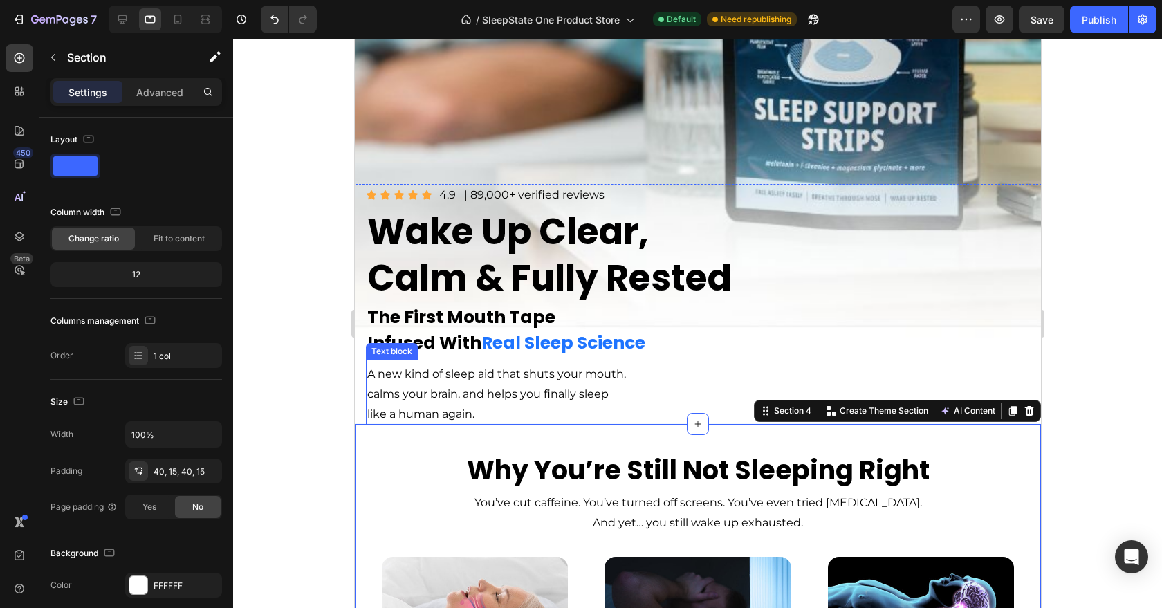
click at [493, 399] on p "calms your brain, and helps you finally sleep" at bounding box center [521, 395] width 309 height 20
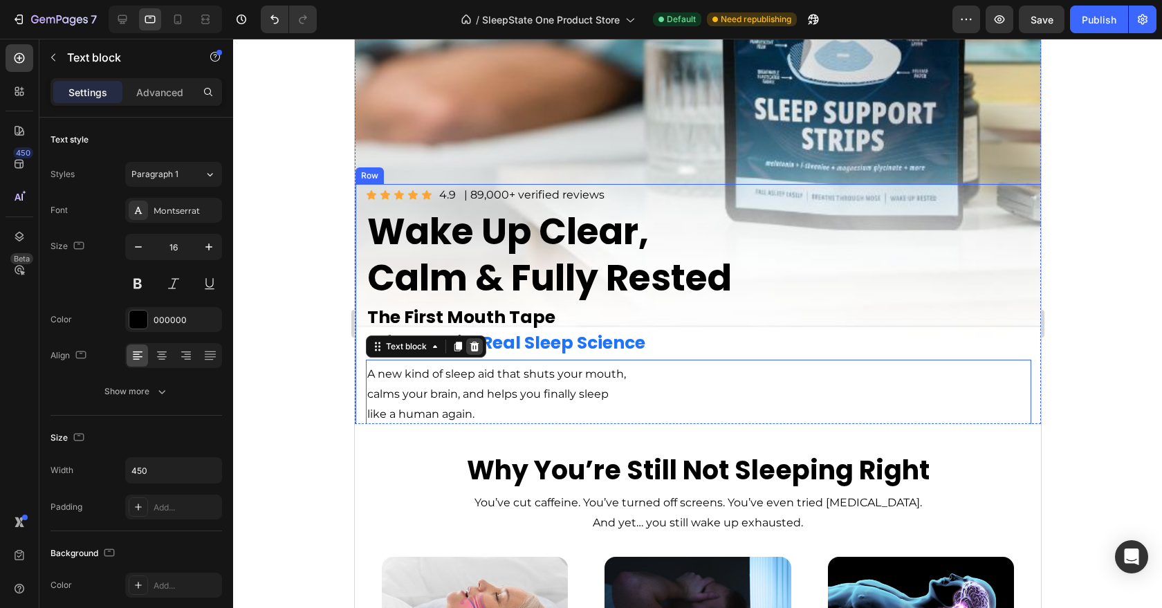
click at [470, 346] on icon at bounding box center [473, 346] width 11 height 11
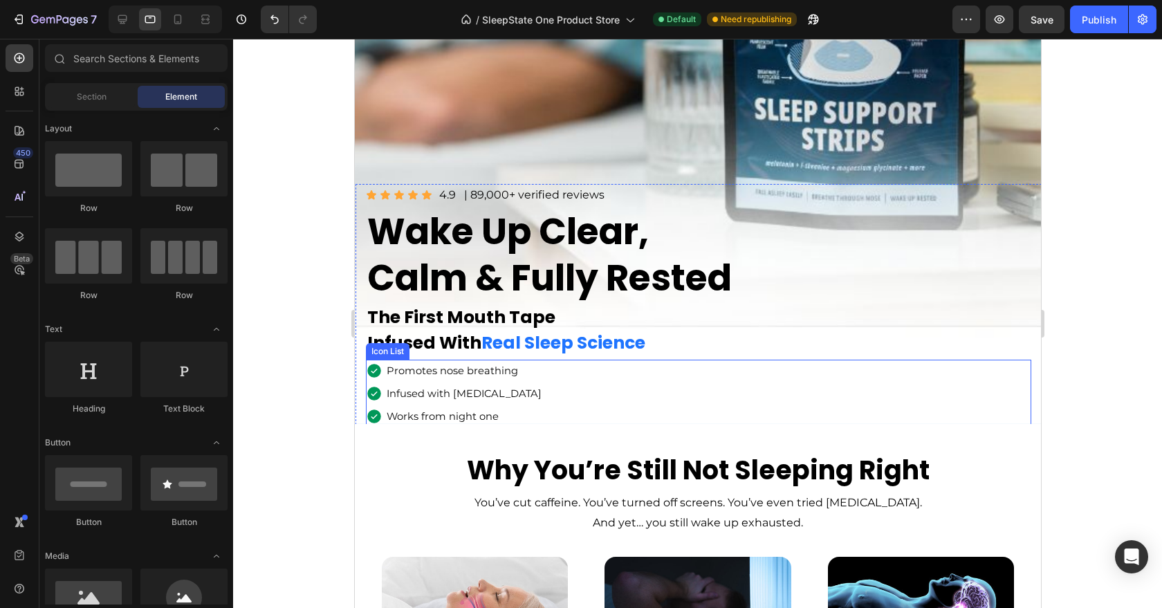
click at [536, 389] on div "Icon Promotes nose breathing Text block Icon Infused with [MEDICAL_DATA] Text b…" at bounding box center [698, 394] width 666 height 68
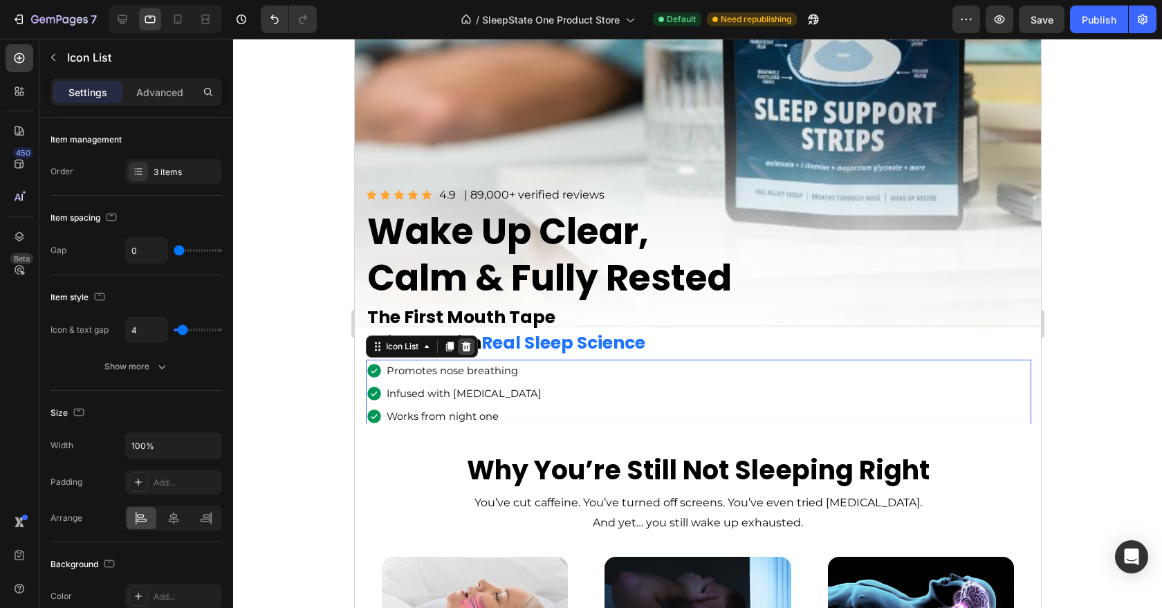
click at [459, 347] on div at bounding box center [465, 346] width 17 height 17
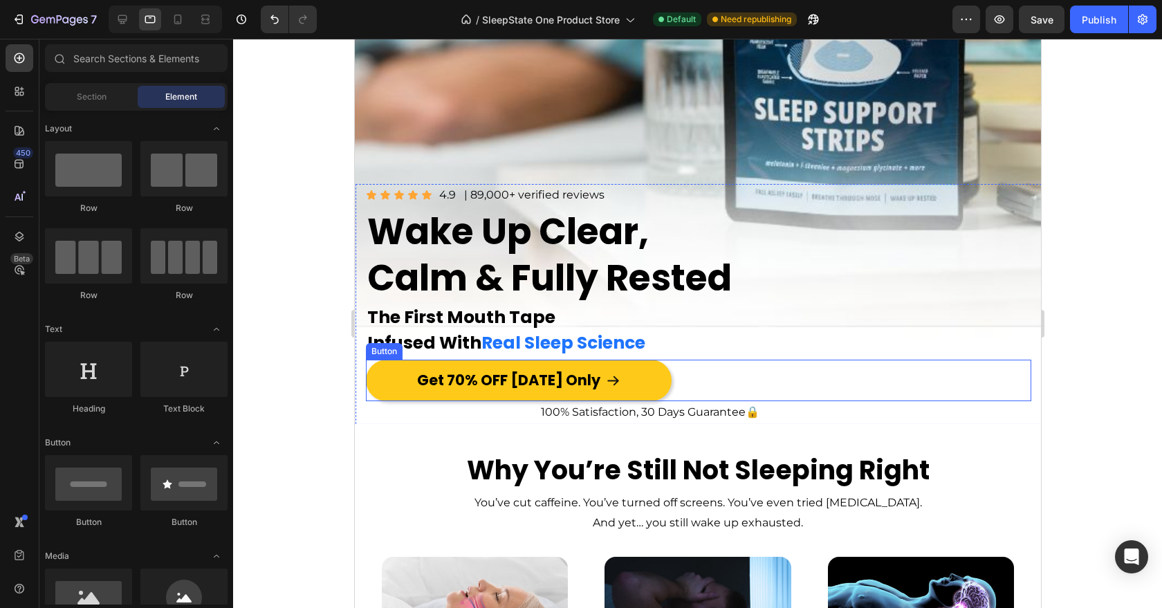
click at [681, 392] on div "Get 70% OFF [DATE] Only Button" at bounding box center [698, 381] width 666 height 42
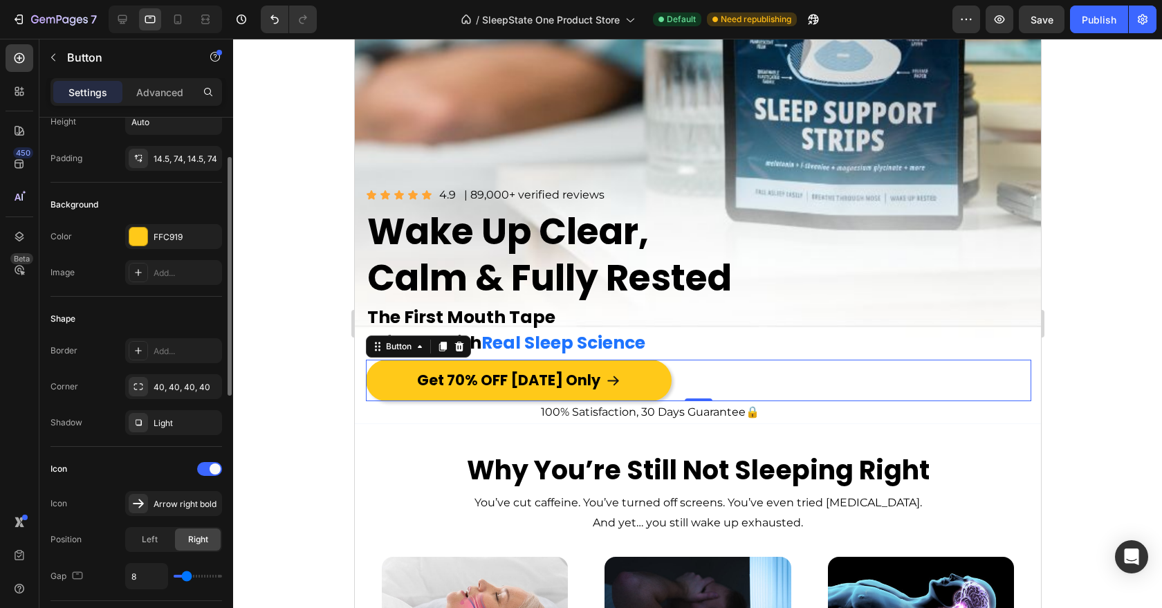
scroll to position [619, 0]
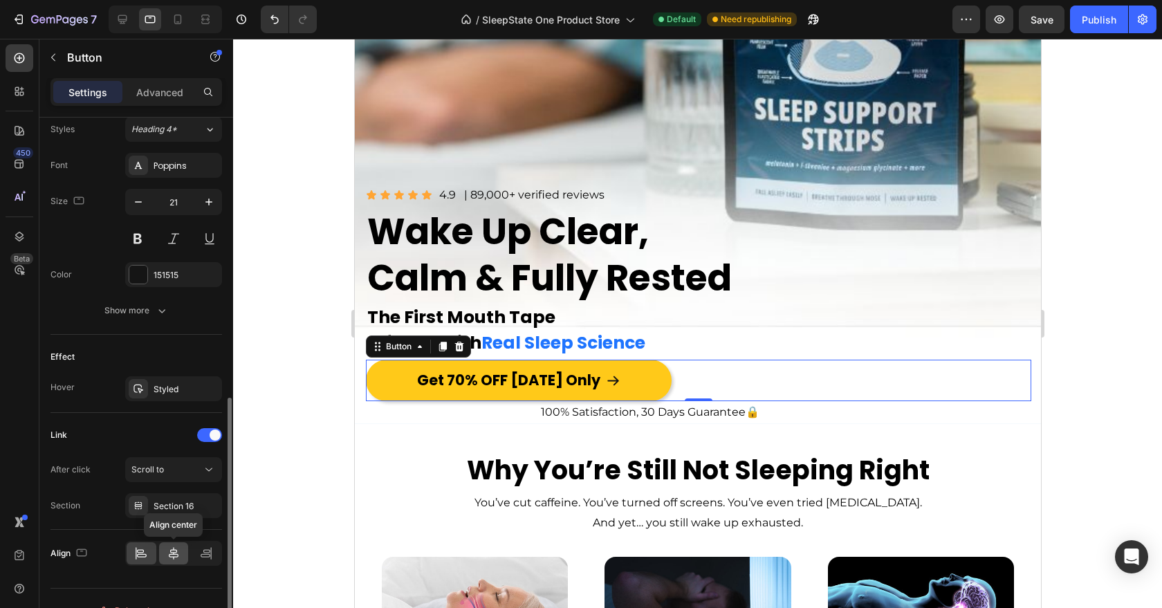
click at [172, 543] on div at bounding box center [174, 553] width 30 height 22
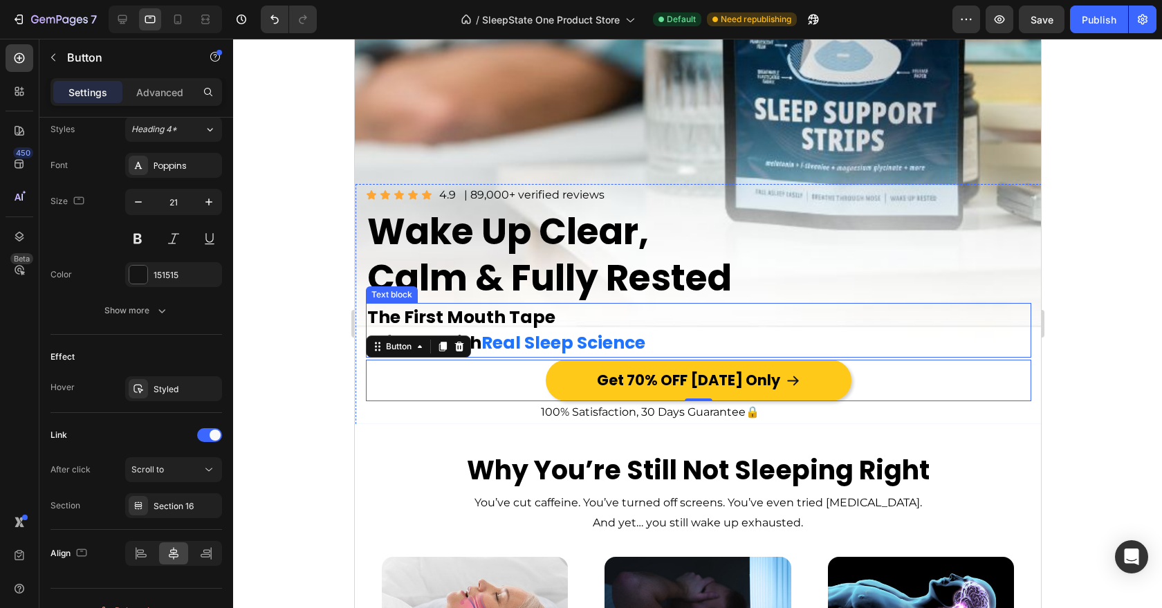
click at [693, 329] on p "The First Mouth Tape" at bounding box center [538, 317] width 343 height 26
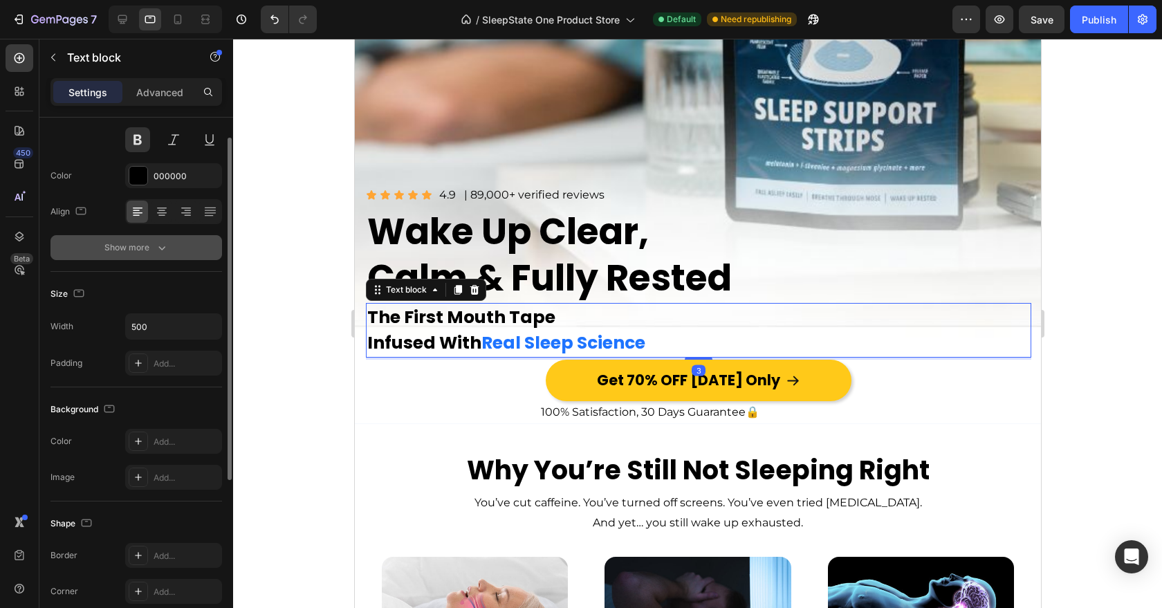
scroll to position [173, 0]
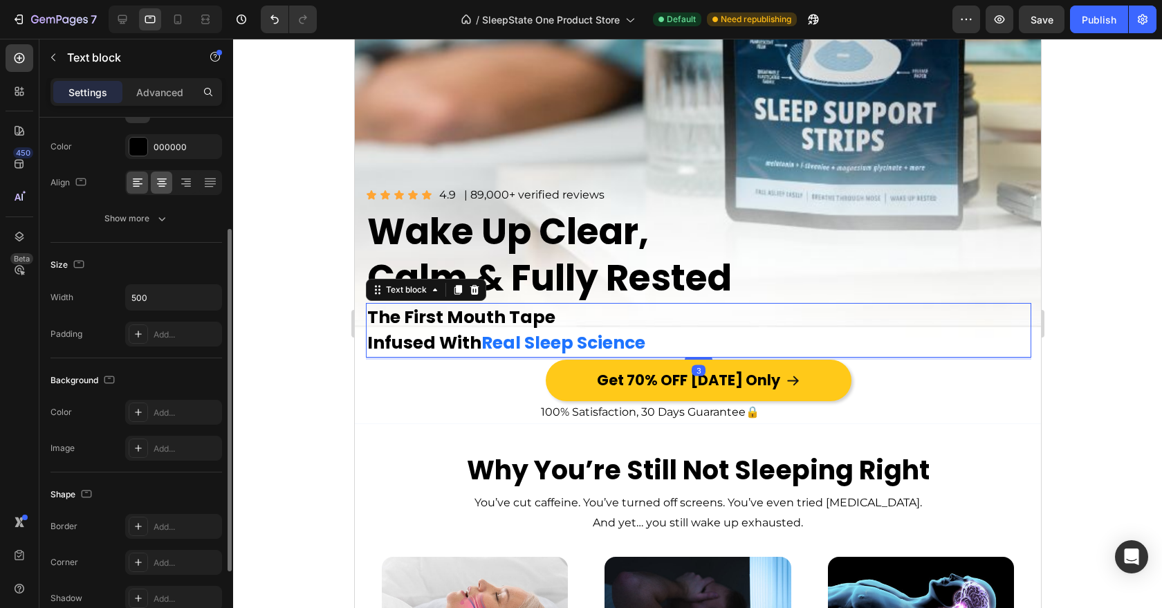
click at [161, 186] on icon at bounding box center [161, 186] width 7 height 1
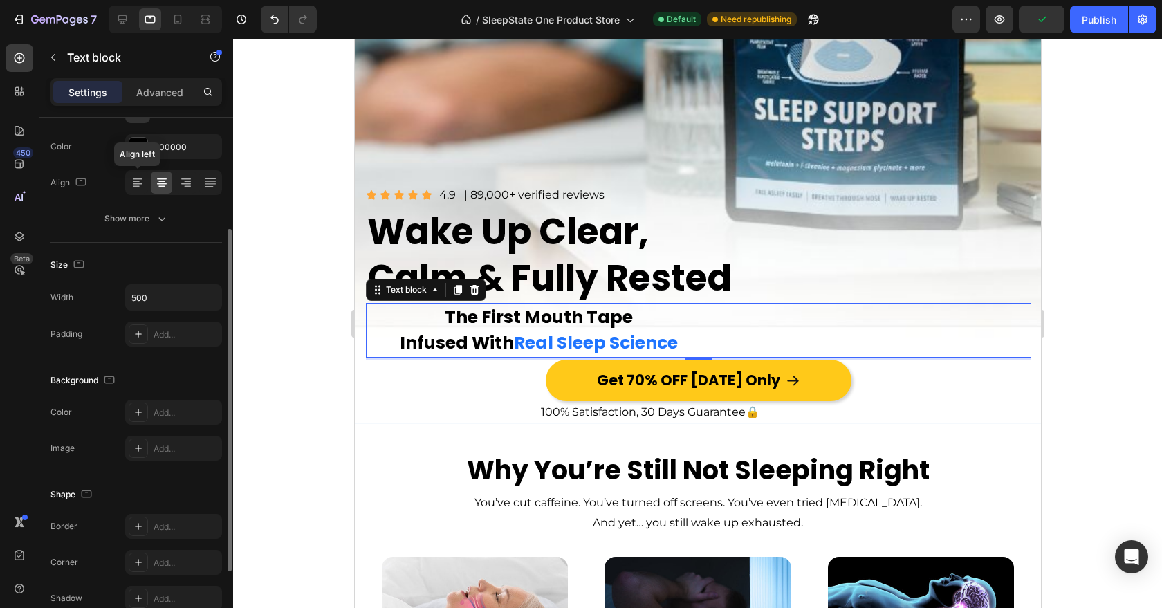
drag, startPoint x: 131, startPoint y: 182, endPoint x: 185, endPoint y: 376, distance: 201.3
click at [131, 182] on icon at bounding box center [138, 183] width 14 height 14
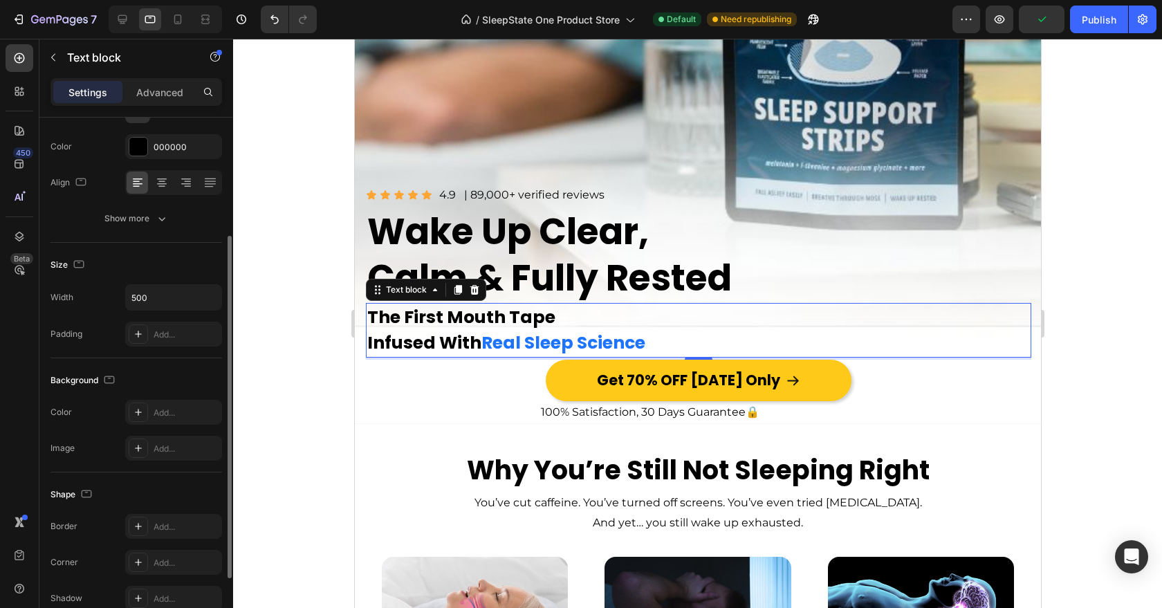
scroll to position [290, 0]
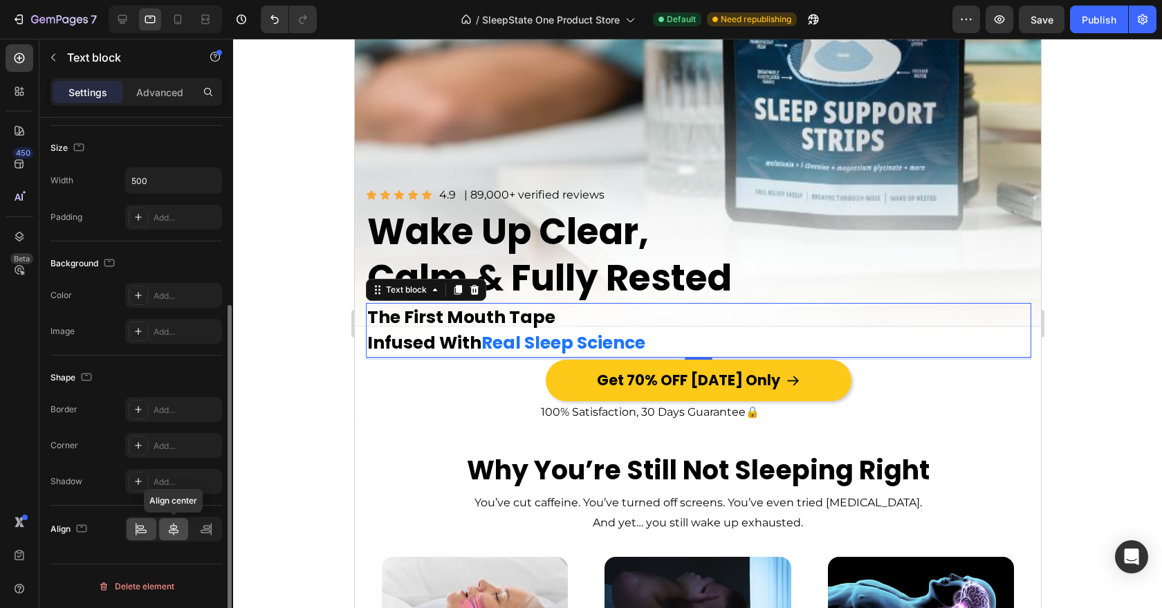
click at [170, 524] on icon at bounding box center [174, 529] width 14 height 14
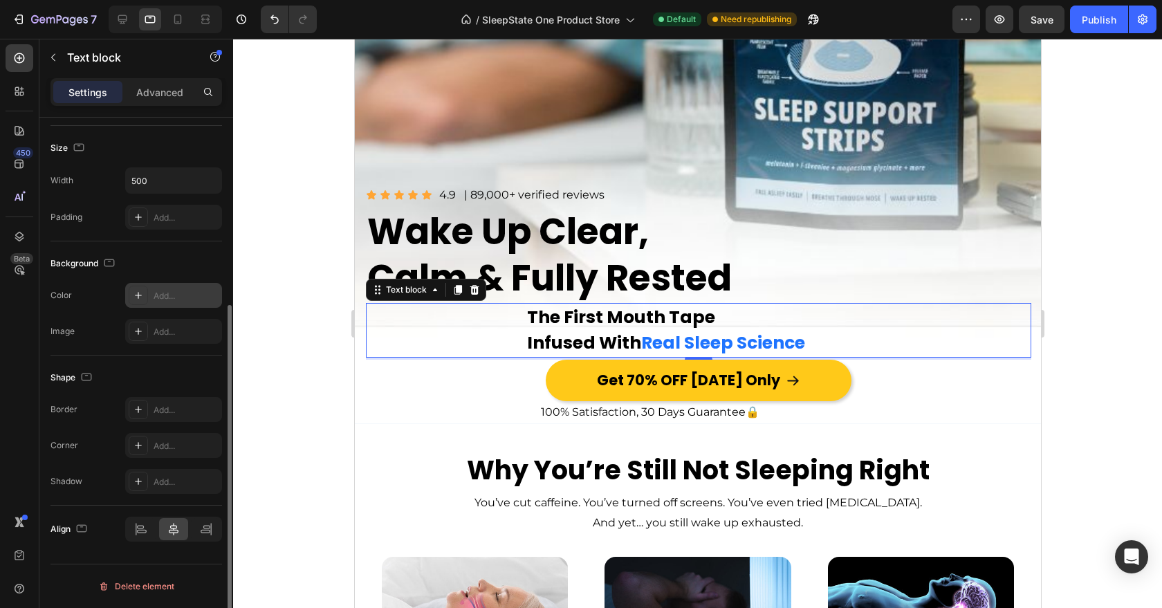
scroll to position [181, 0]
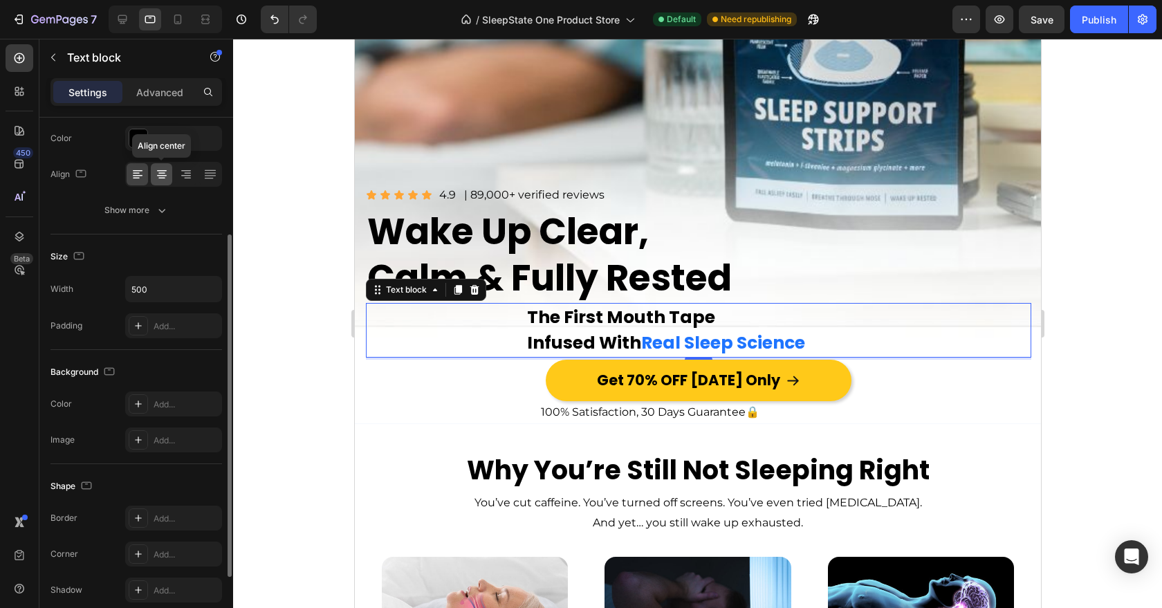
click at [162, 174] on icon at bounding box center [162, 174] width 14 height 14
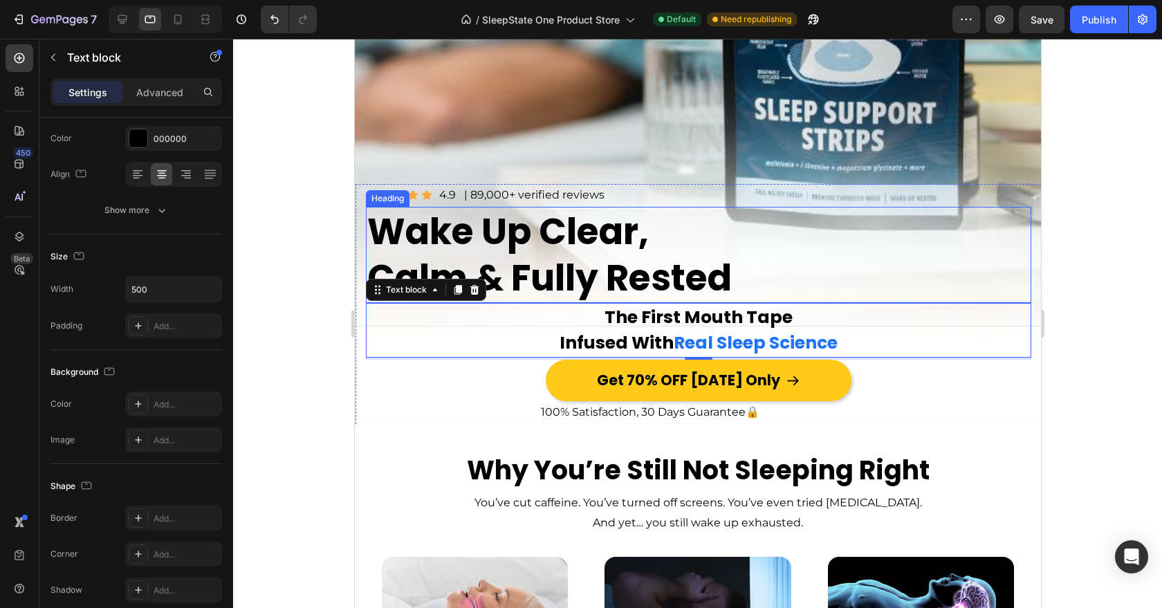
click at [774, 280] on h1 "Wake Up Clear, Calm & Fully Rested" at bounding box center [698, 255] width 666 height 96
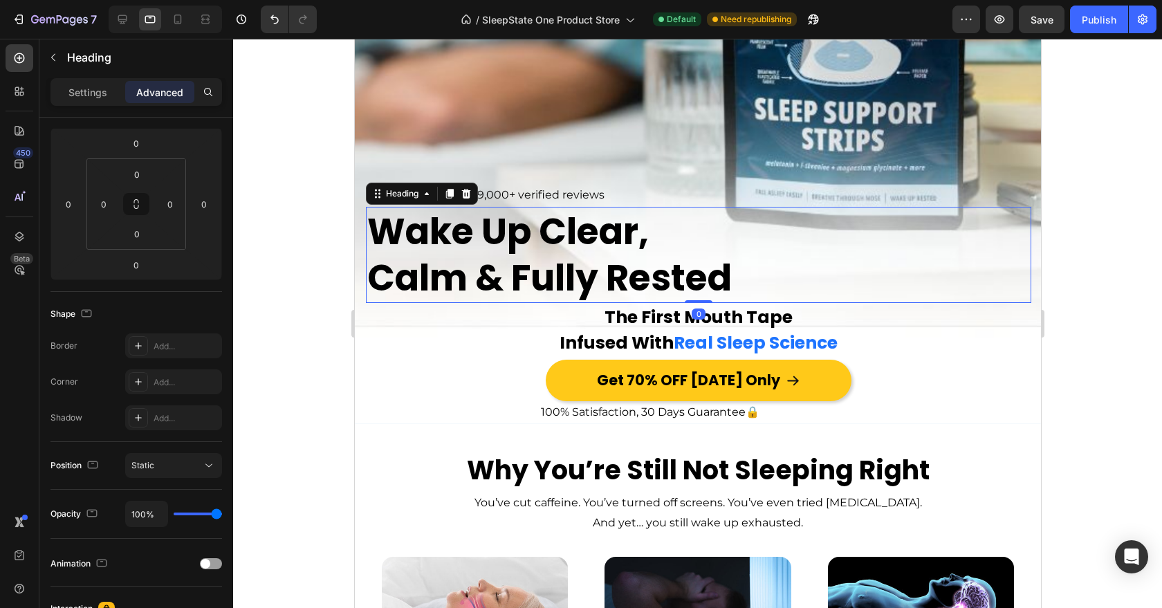
scroll to position [0, 0]
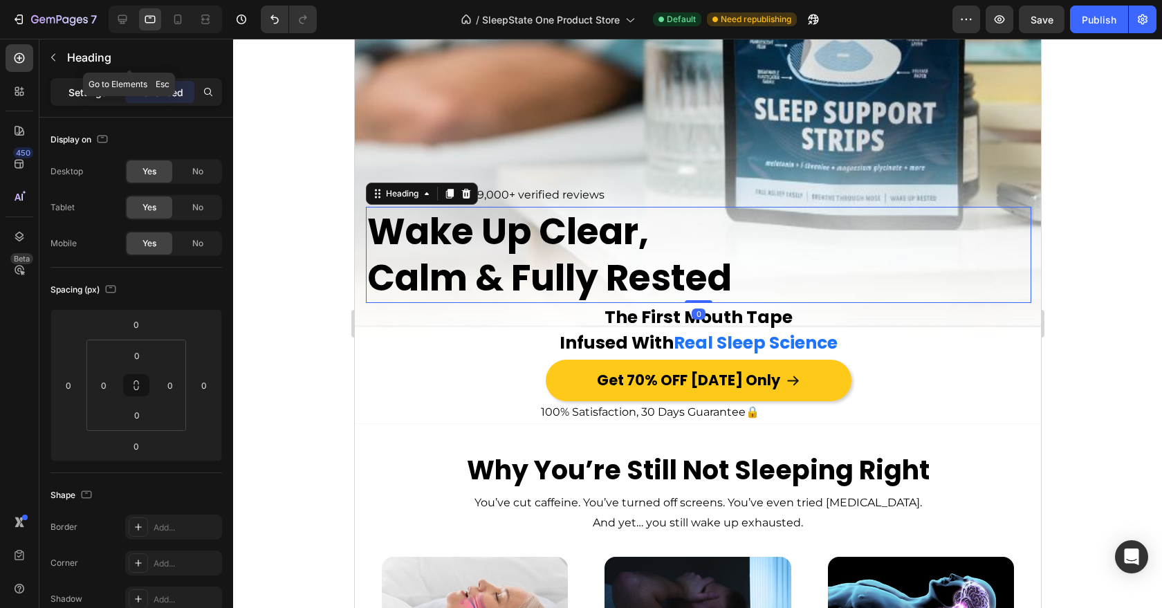
click at [87, 84] on div "Settings" at bounding box center [87, 92] width 69 height 22
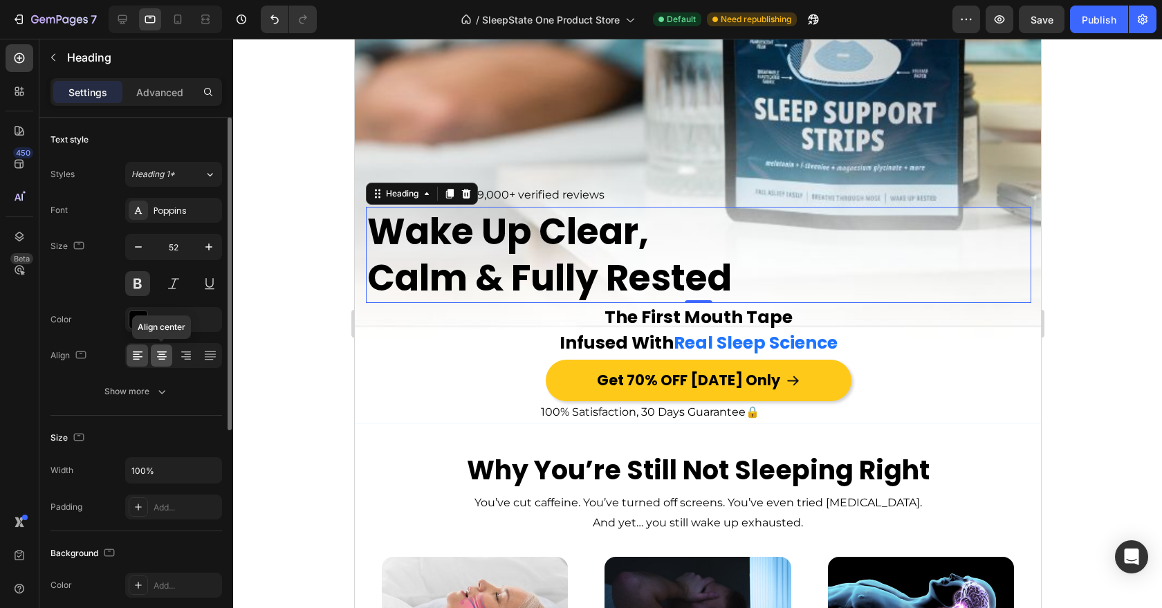
click at [159, 354] on icon at bounding box center [161, 354] width 7 height 1
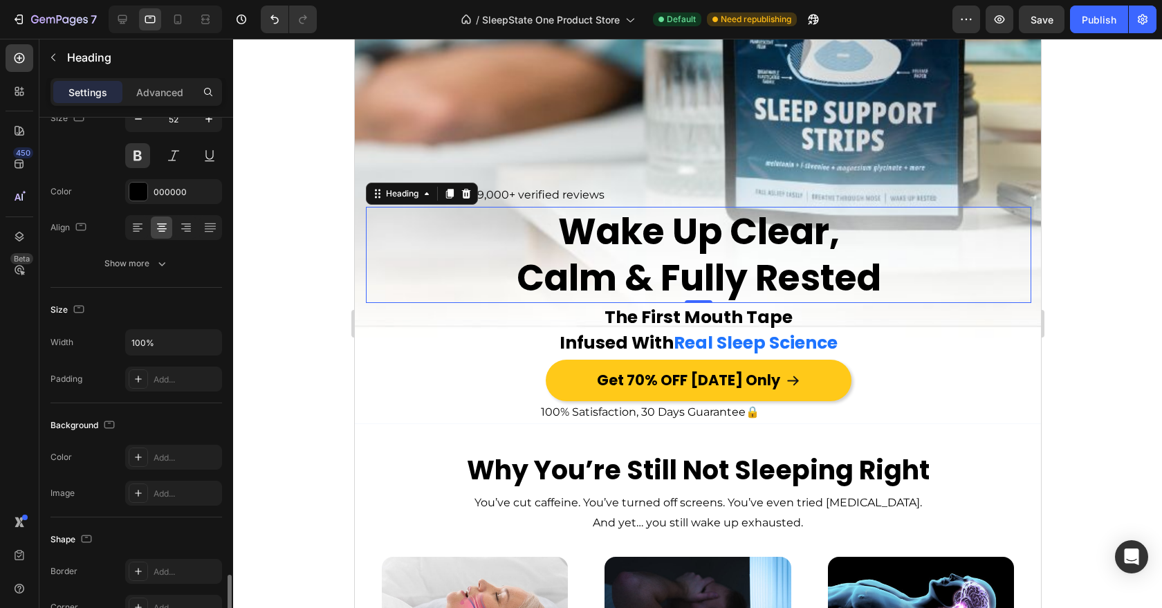
scroll to position [368, 0]
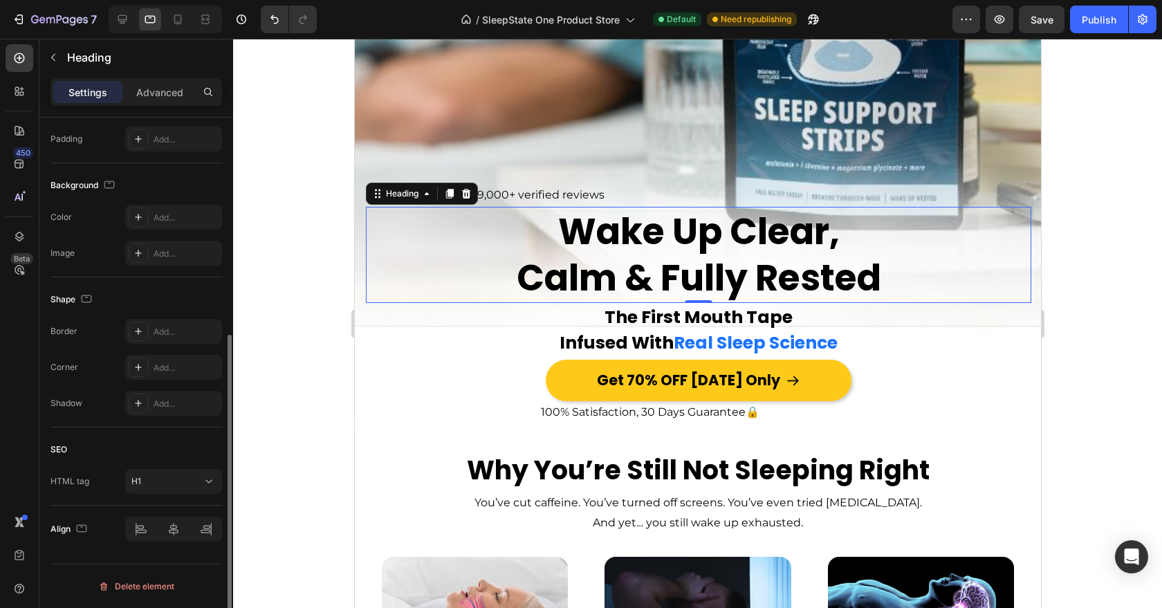
click at [174, 534] on div at bounding box center [173, 529] width 97 height 25
click at [651, 203] on div "Icon Icon Icon Icon Icon Icon List 4.9 Text Block | 89,000+ verified reviews Te…" at bounding box center [698, 195] width 666 height 23
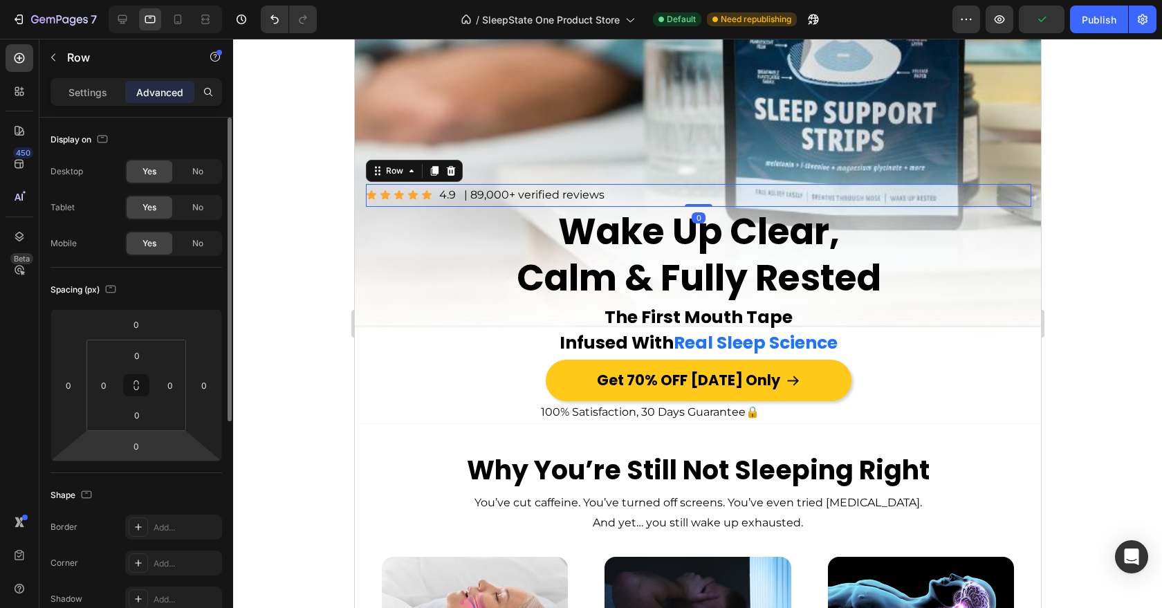
scroll to position [393, 0]
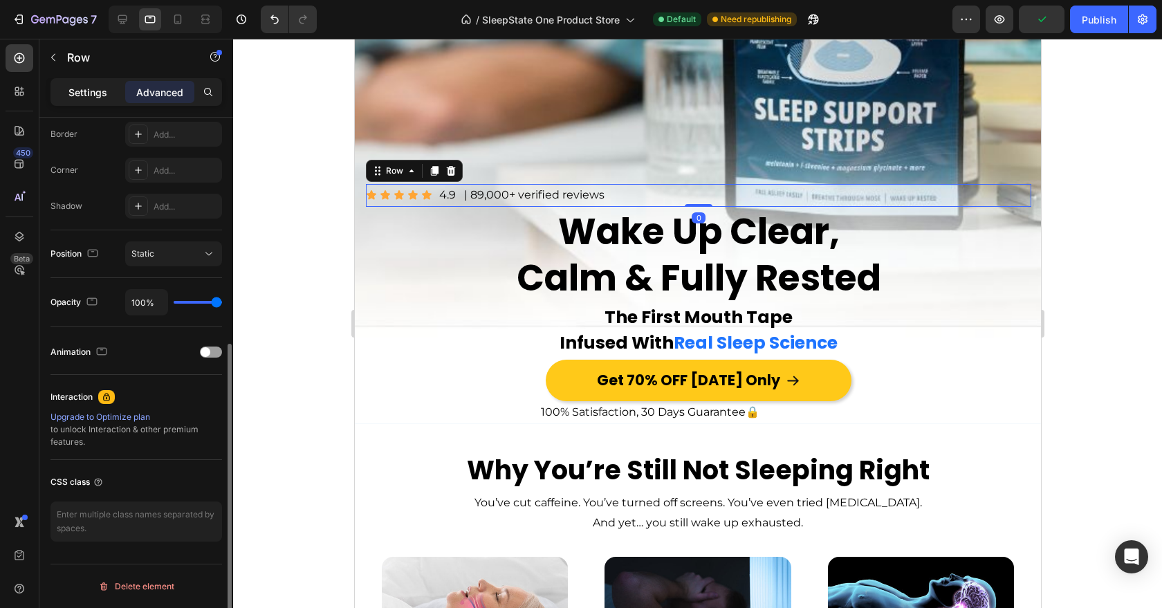
click at [97, 83] on div "Settings" at bounding box center [87, 92] width 69 height 22
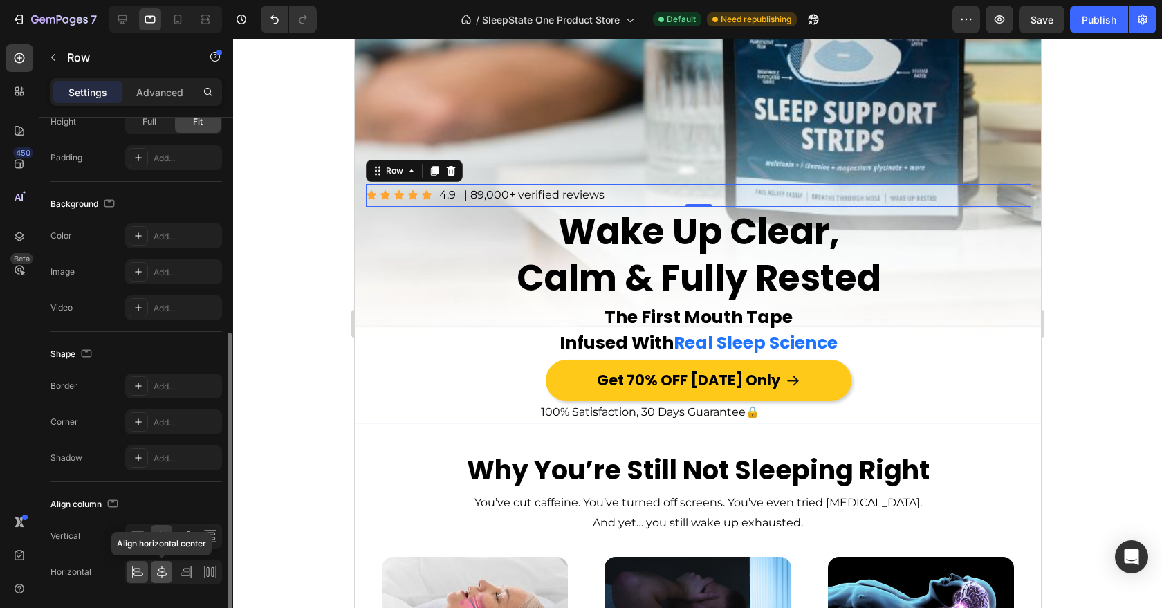
click at [163, 574] on icon at bounding box center [162, 572] width 14 height 14
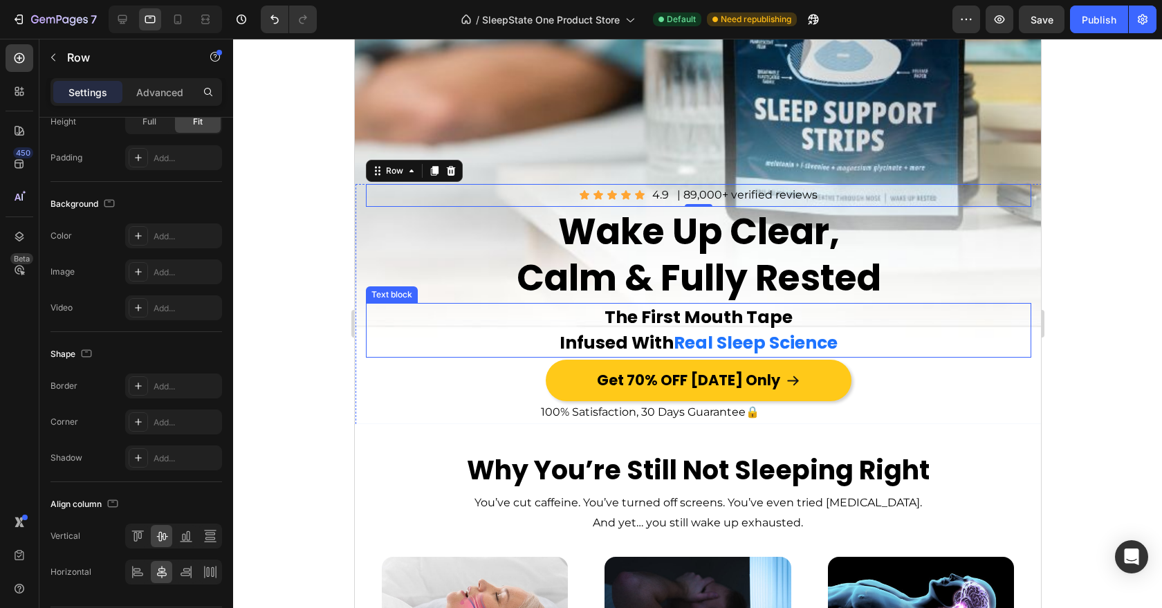
click at [372, 328] on div "The First Mouth Tape Infused With Real Sleep Science" at bounding box center [698, 330] width 666 height 55
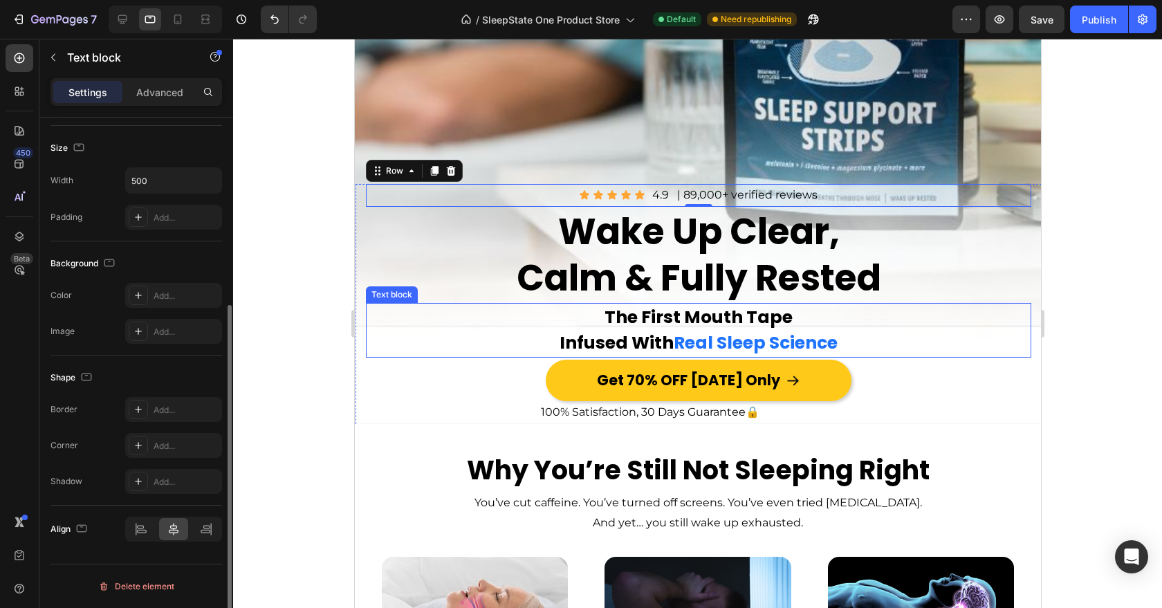
scroll to position [0, 0]
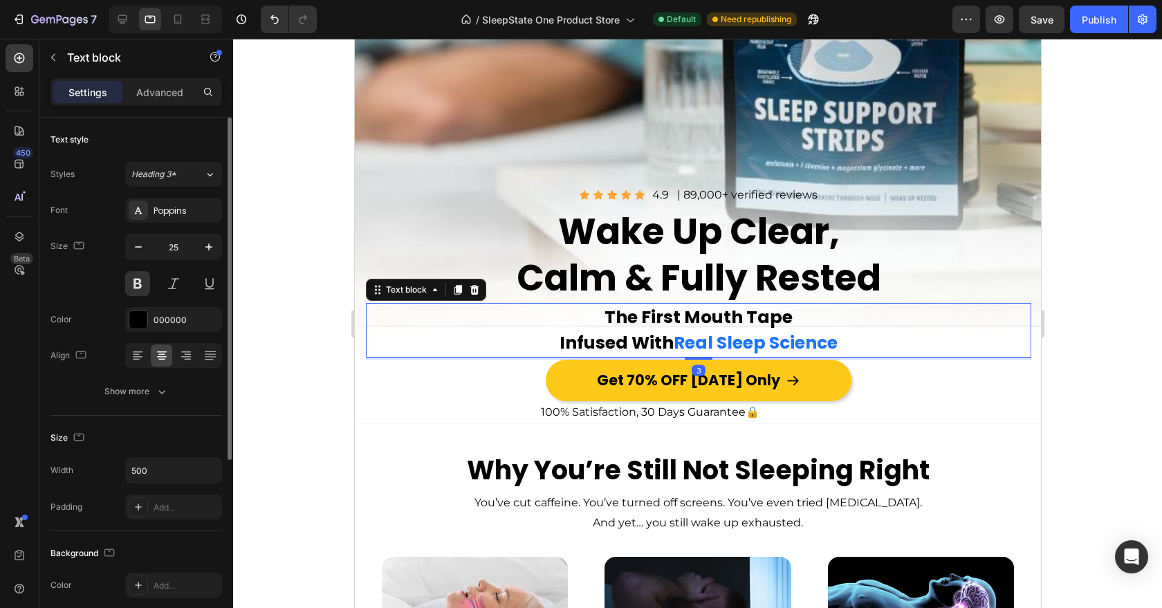
click at [312, 307] on div at bounding box center [697, 323] width 929 height 569
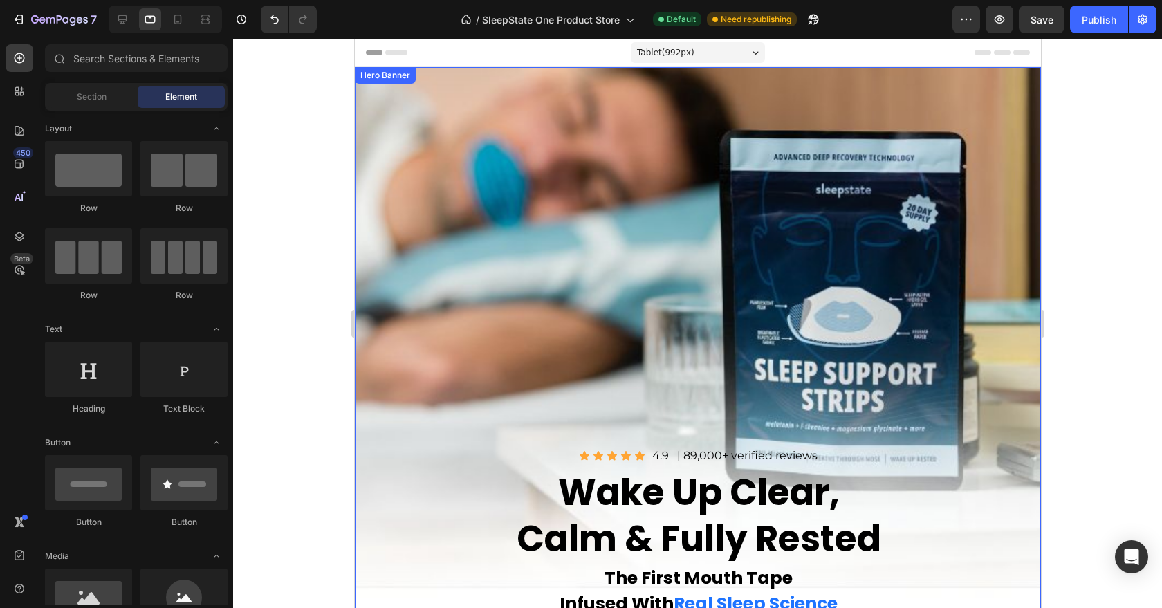
click at [546, 172] on div "Image Icon Icon Icon Icon Icon Icon List 4.9 Text Block | 89,000+ verified revi…" at bounding box center [697, 379] width 686 height 625
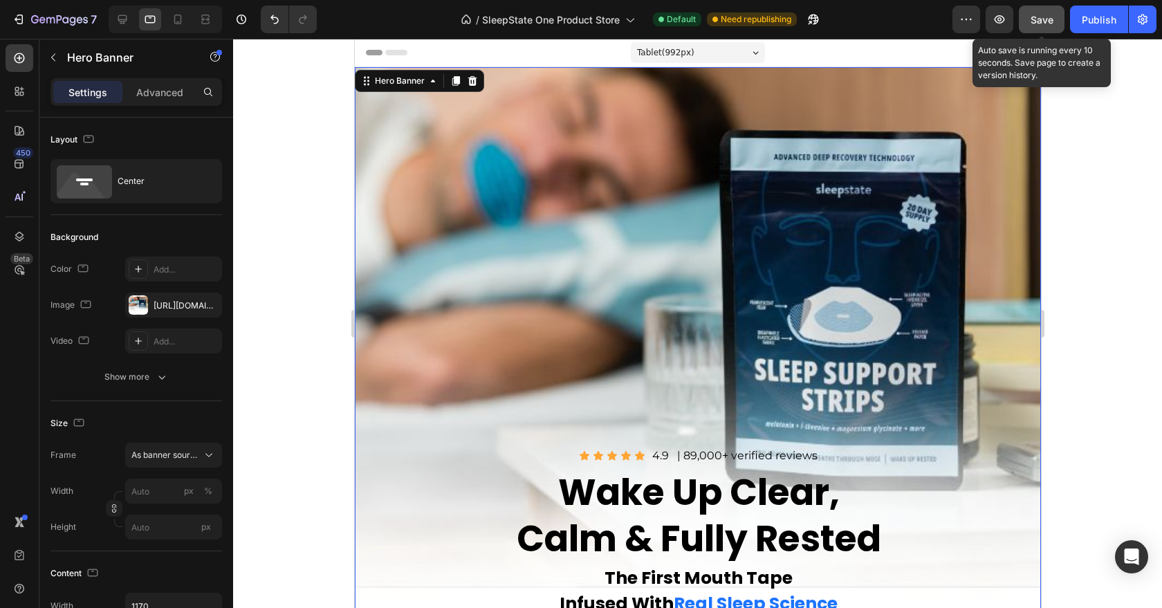
click at [1043, 15] on span "Save" at bounding box center [1042, 20] width 23 height 12
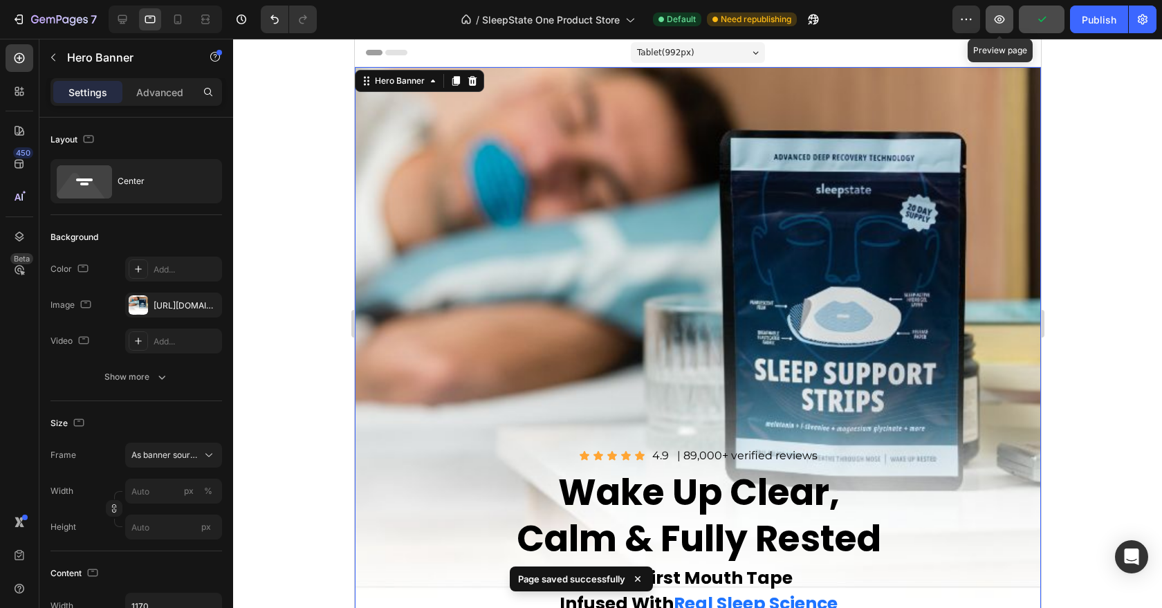
click at [1000, 12] on icon "button" at bounding box center [1000, 19] width 14 height 14
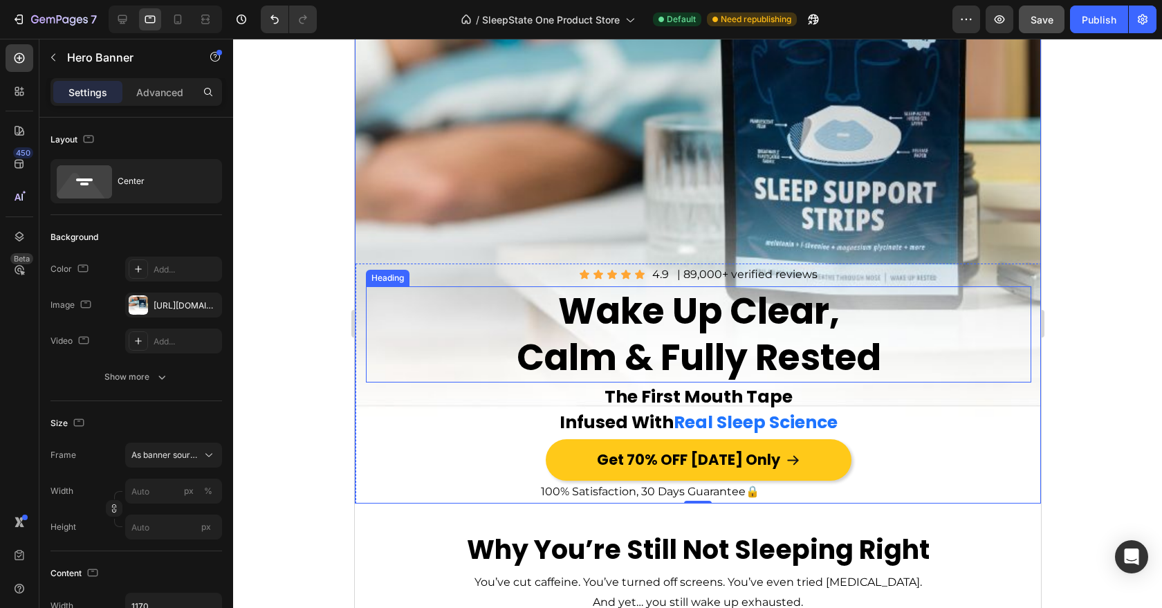
click at [437, 360] on h1 "Wake Up Clear, Calm & Fully Rested" at bounding box center [698, 334] width 666 height 96
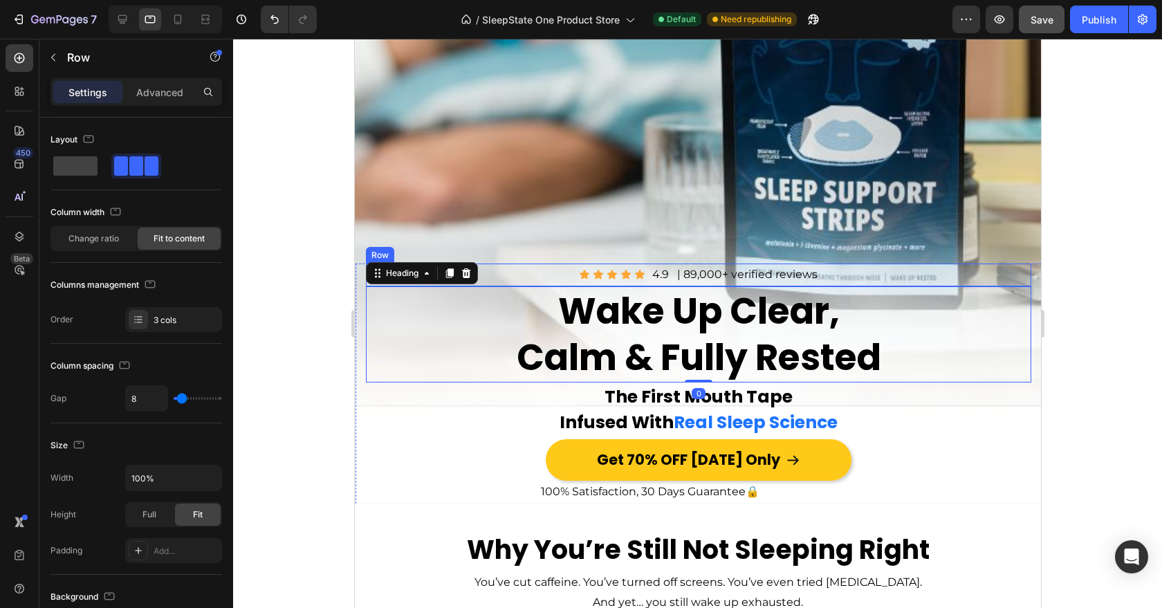
click at [504, 274] on div "Icon Icon Icon Icon Icon Icon List 4.9 Text Block | 89,000+ verified reviews Te…" at bounding box center [698, 275] width 666 height 23
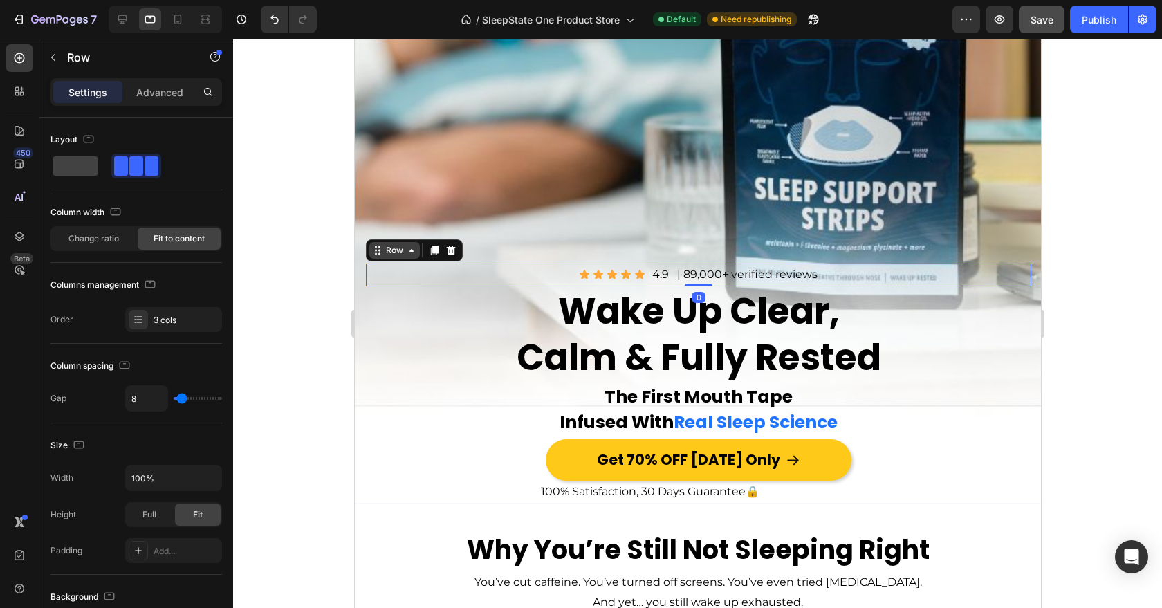
click at [390, 249] on div "Row" at bounding box center [394, 250] width 23 height 12
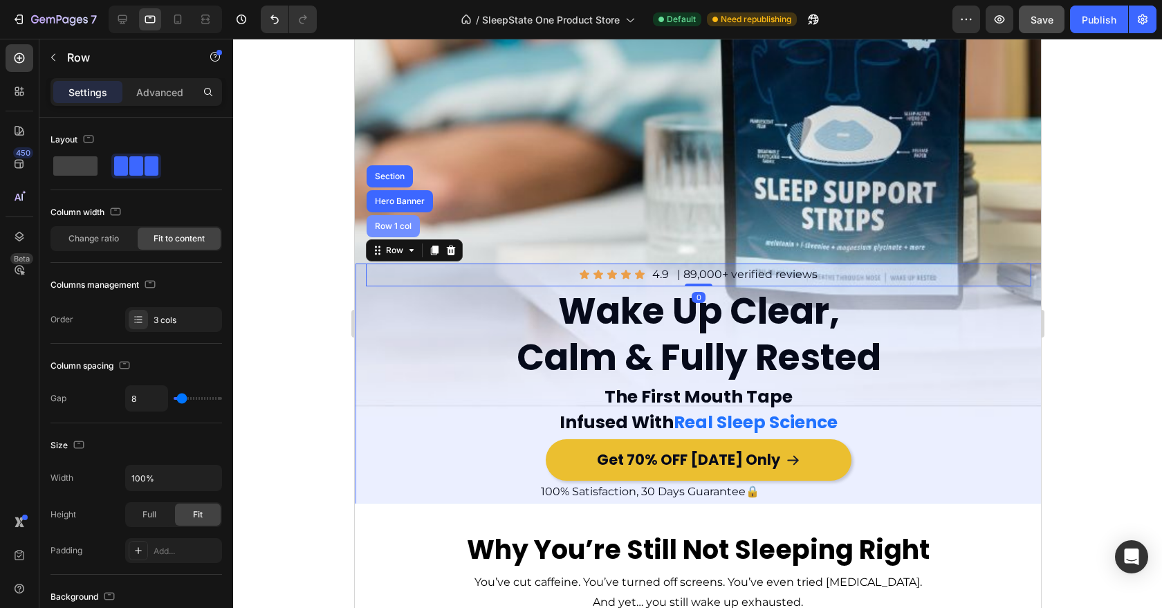
click at [389, 225] on div "Row 1 col" at bounding box center [393, 226] width 42 height 8
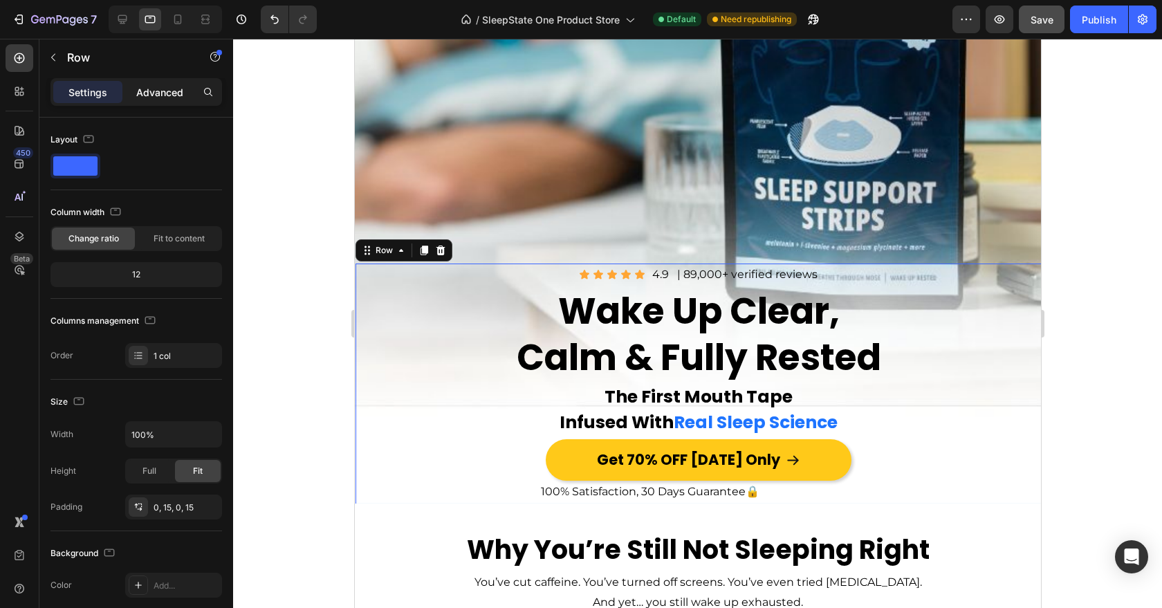
click at [147, 90] on p "Advanced" at bounding box center [159, 92] width 47 height 15
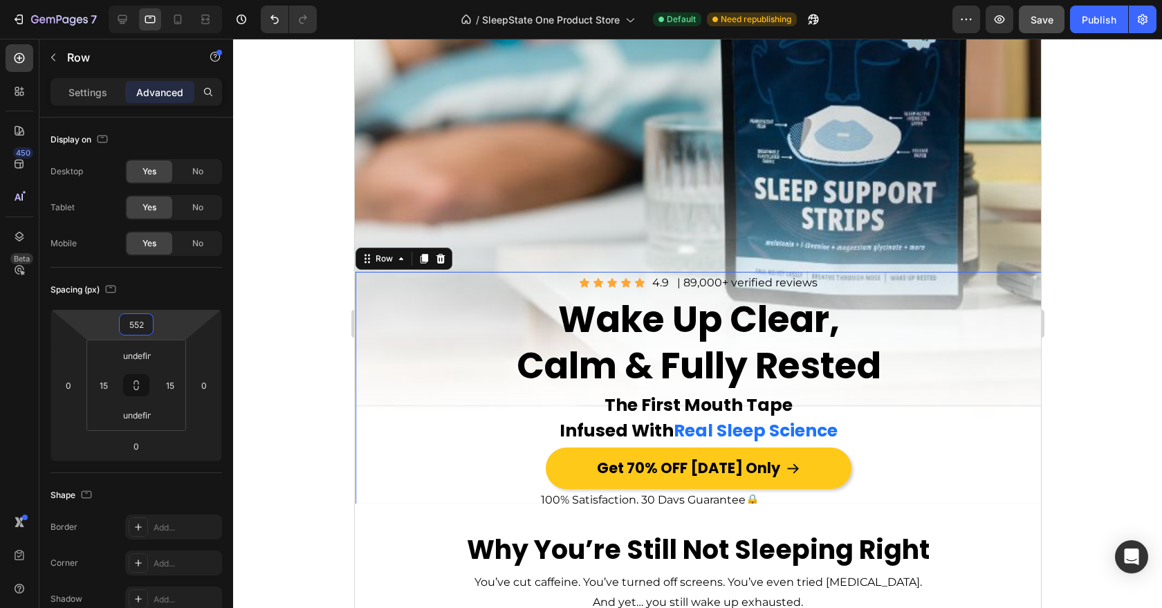
type input "550"
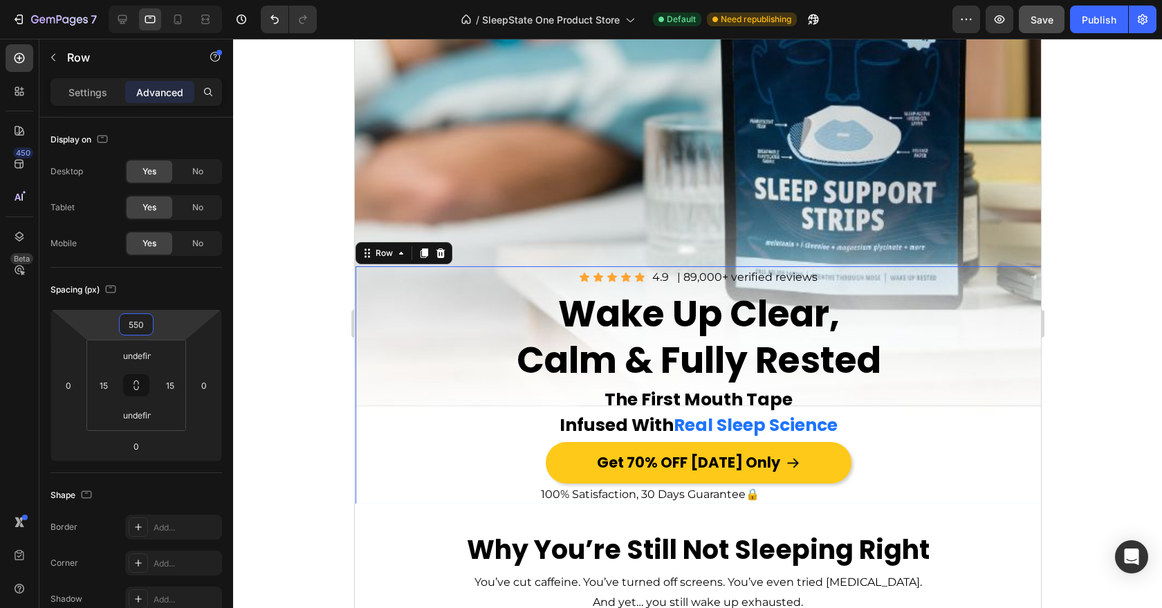
click at [160, 0] on html "7 Version history / SleepState One Product Store Default Need republishing Prev…" at bounding box center [581, 0] width 1162 height 0
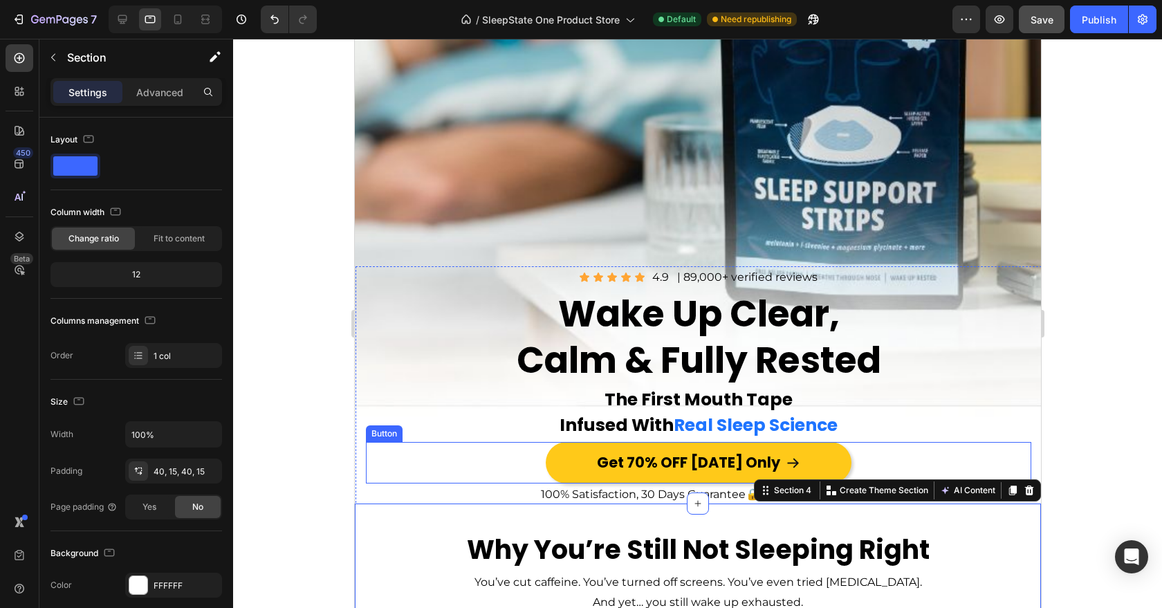
click at [399, 441] on div "Image Icon Icon Icon Icon Icon Icon List 4.9 Text Block | 89,000+ verified revi…" at bounding box center [698, 389] width 666 height 247
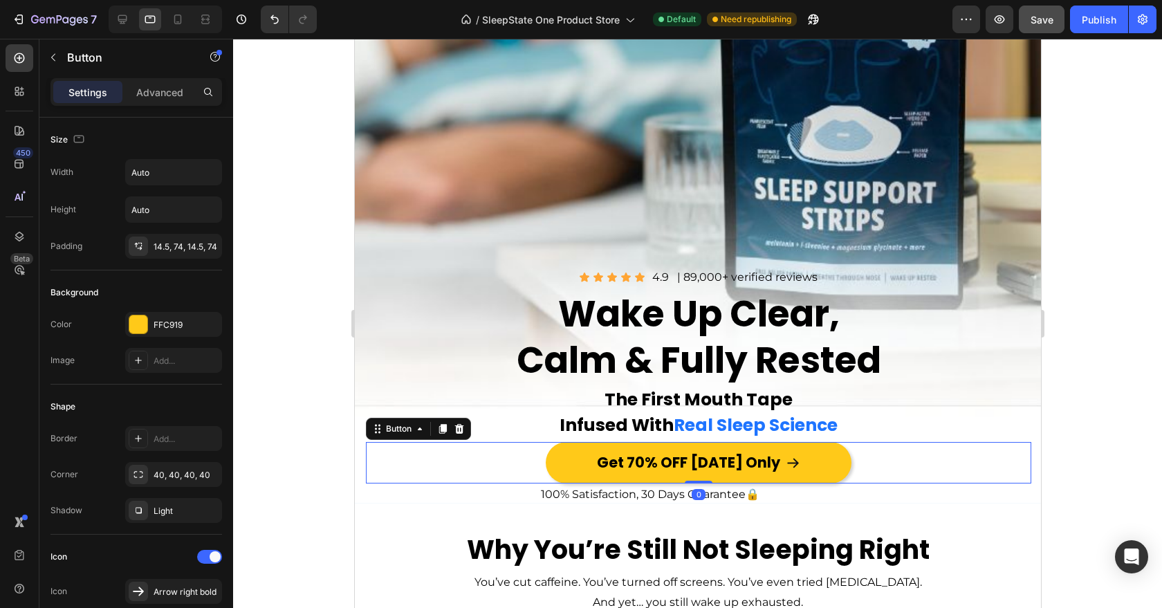
click at [288, 403] on div at bounding box center [697, 323] width 929 height 569
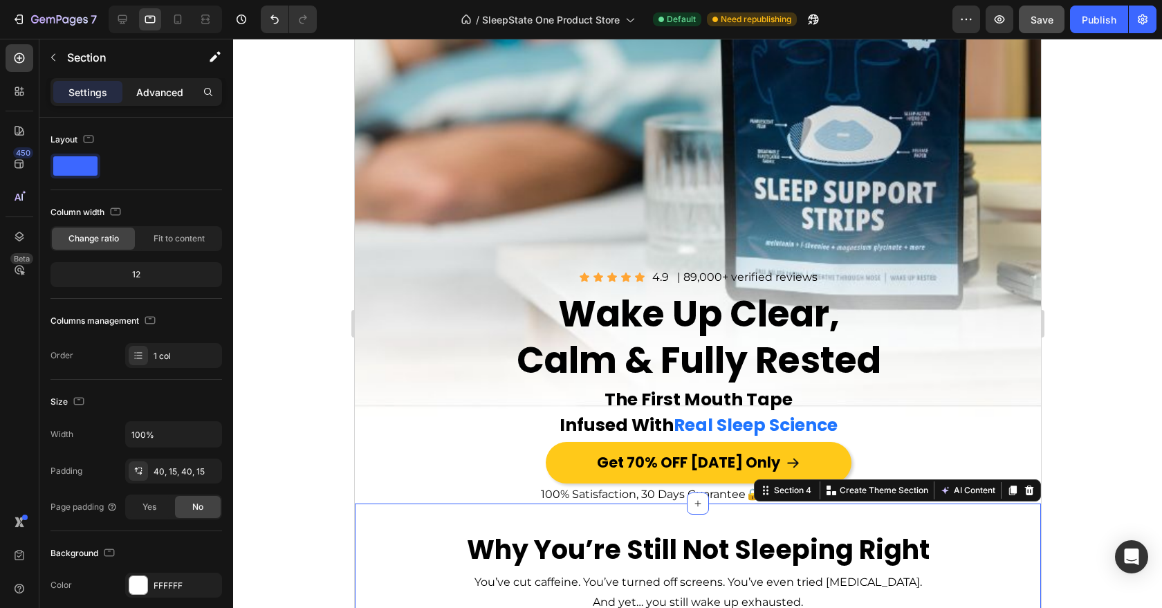
click at [147, 86] on p "Advanced" at bounding box center [159, 92] width 47 height 15
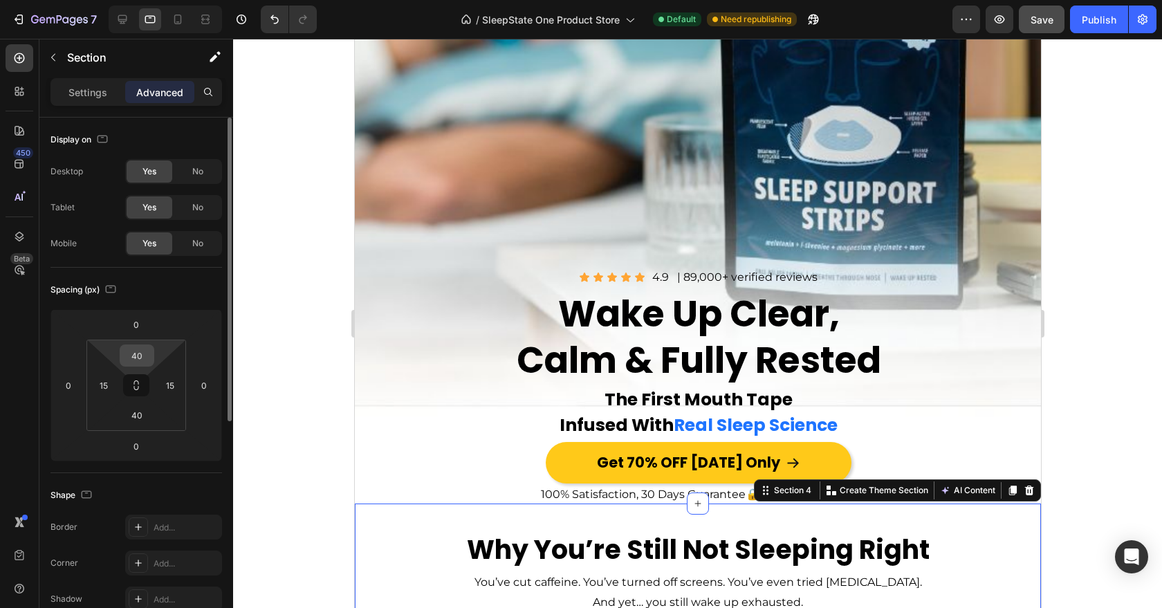
click at [133, 365] on input "40" at bounding box center [137, 355] width 28 height 21
type input "20"
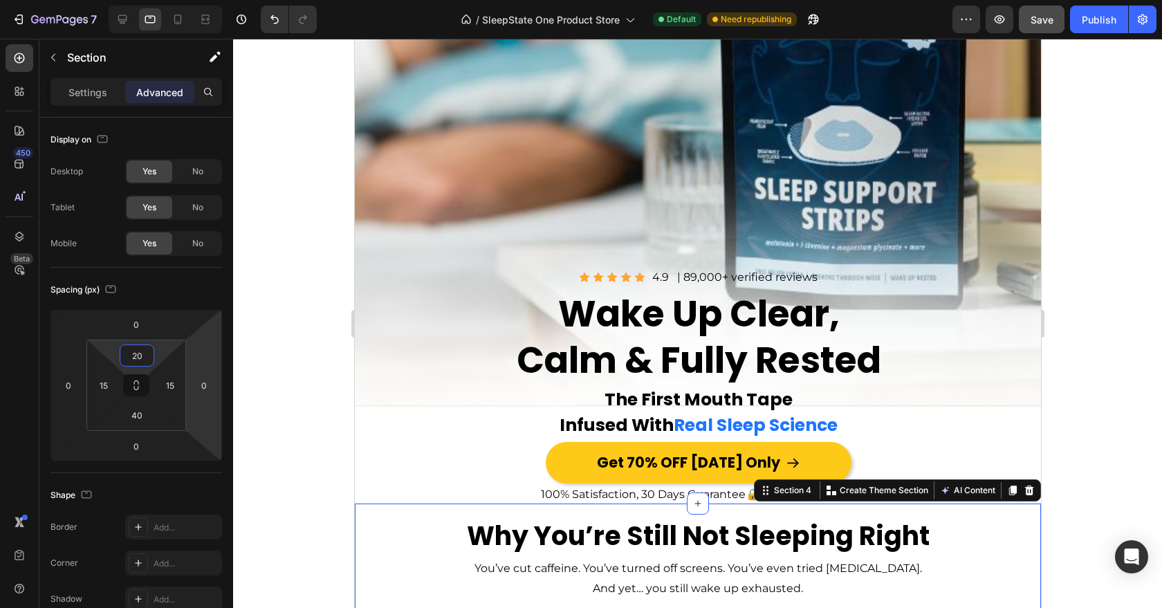
click at [309, 315] on div at bounding box center [697, 323] width 929 height 569
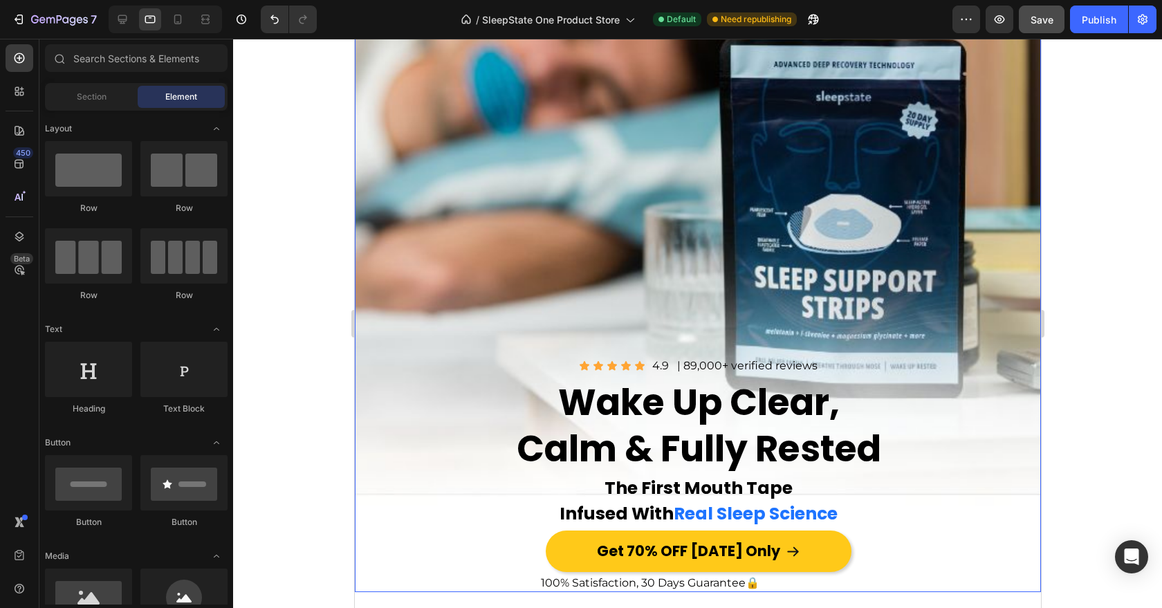
scroll to position [76, 0]
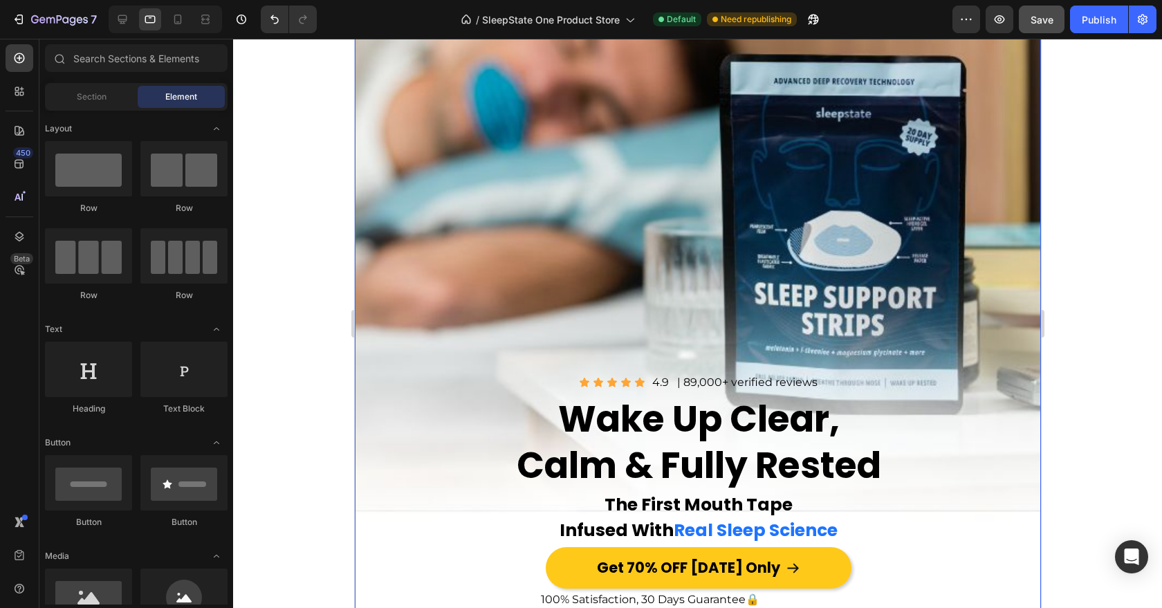
click at [493, 233] on div "Image Icon Icon Icon Icon Icon Icon List 4.9 Text Block | 89,000+ verified revi…" at bounding box center [697, 305] width 686 height 628
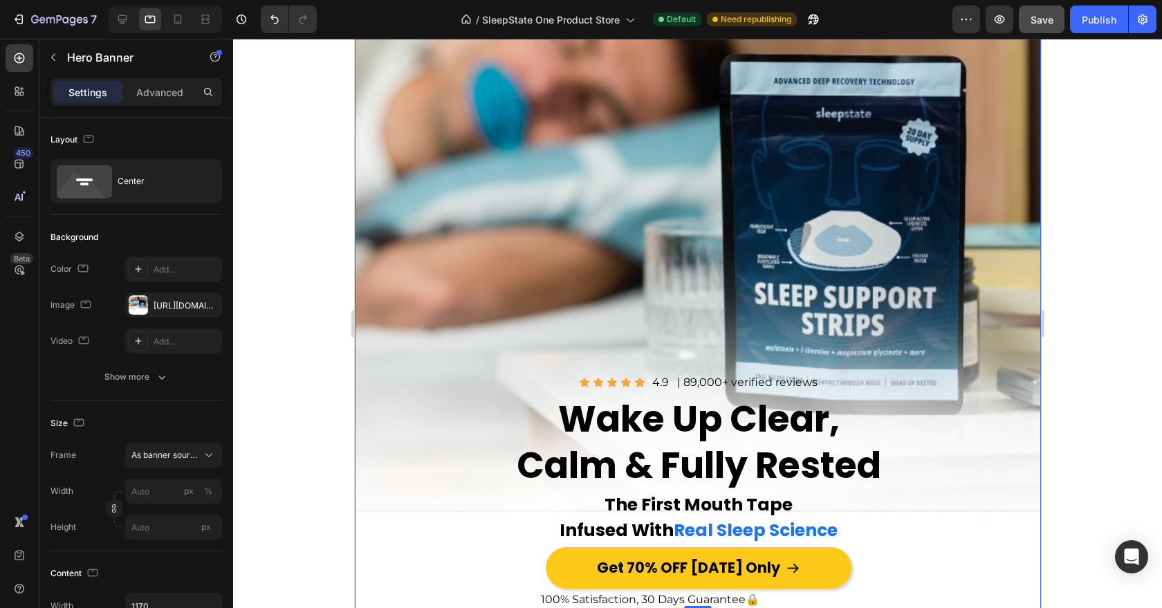
scroll to position [0, 0]
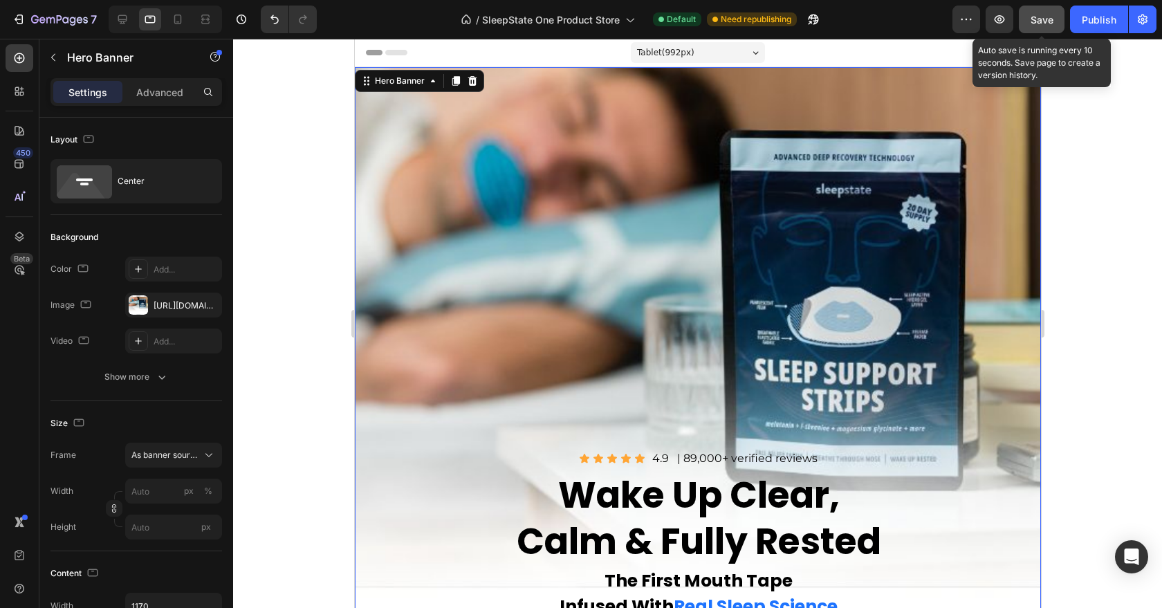
click at [1026, 26] on button "Save" at bounding box center [1042, 20] width 46 height 28
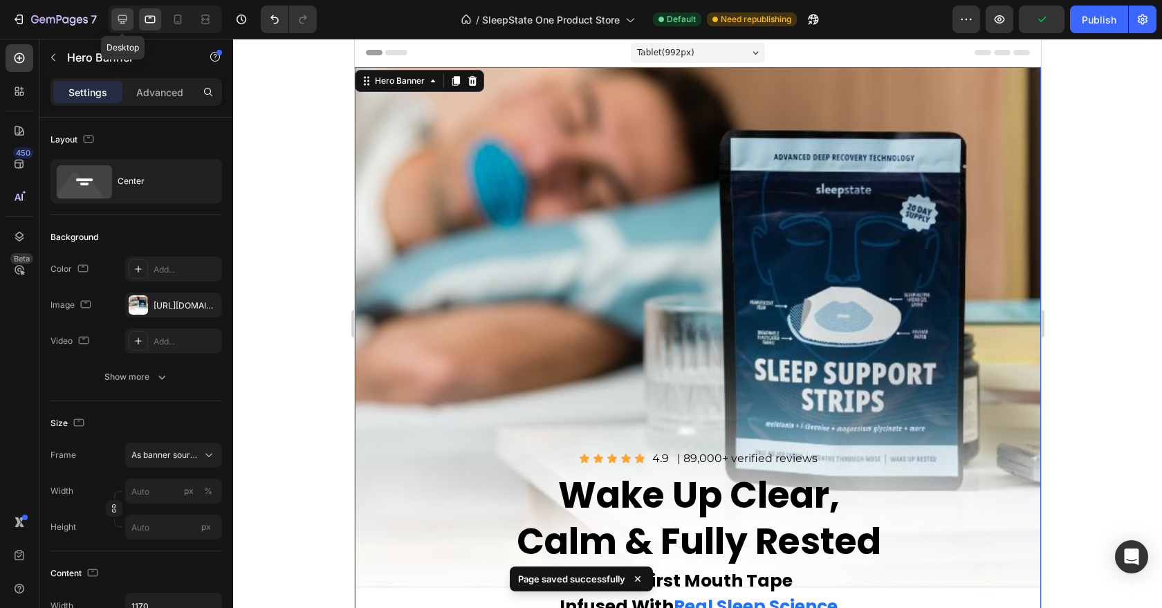
click at [120, 23] on icon at bounding box center [122, 19] width 9 height 9
type input "100"
type input "Auto"
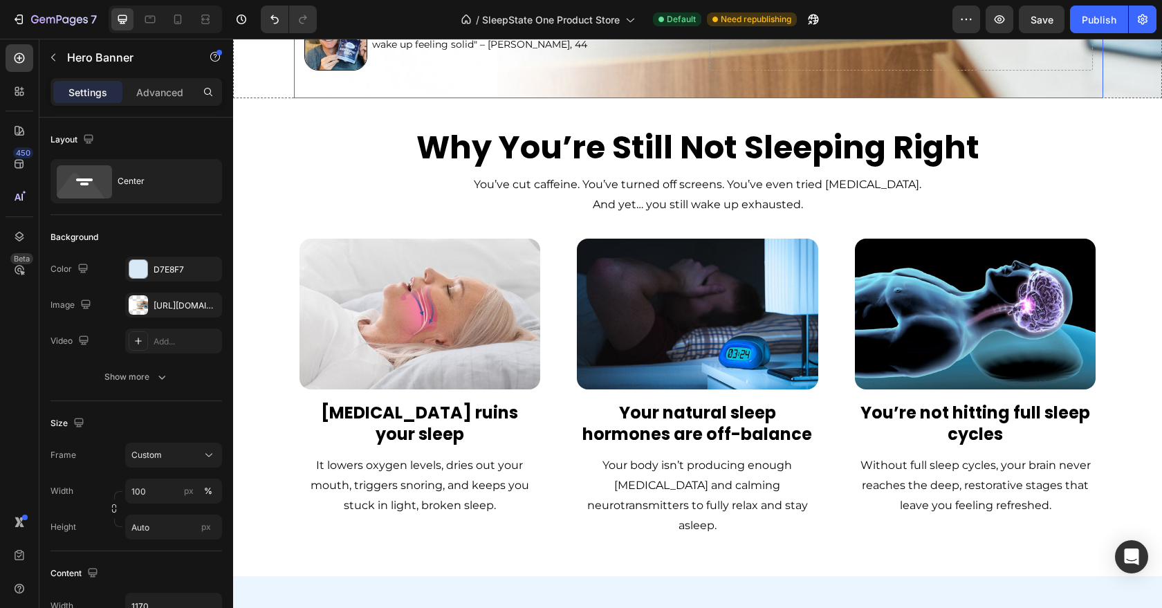
scroll to position [508, 0]
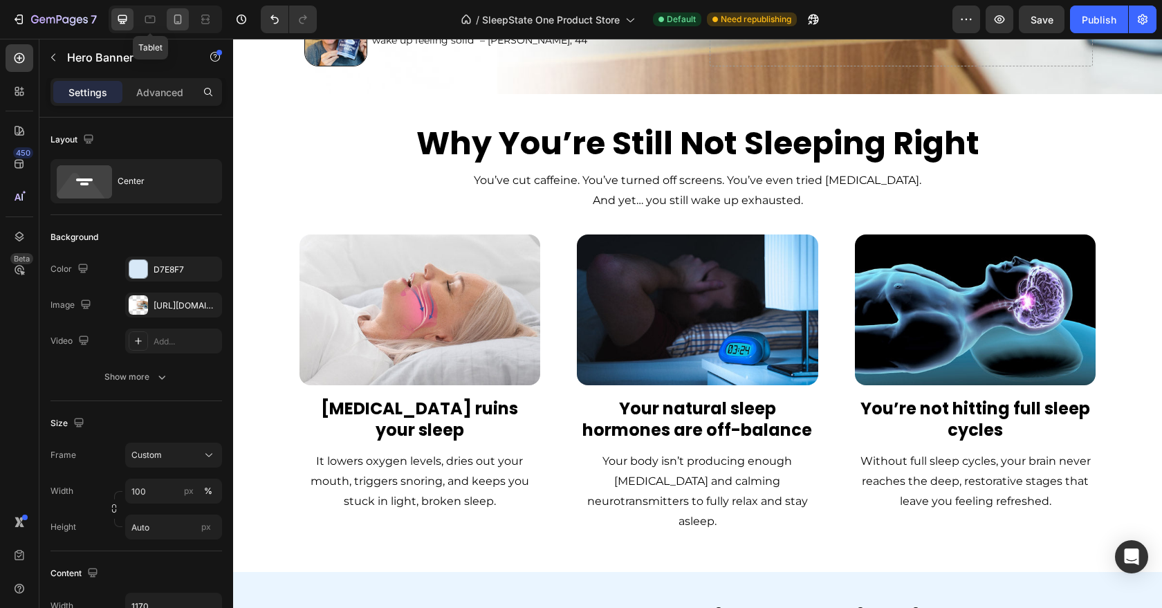
click at [178, 23] on icon at bounding box center [178, 20] width 8 height 10
type input "1200"
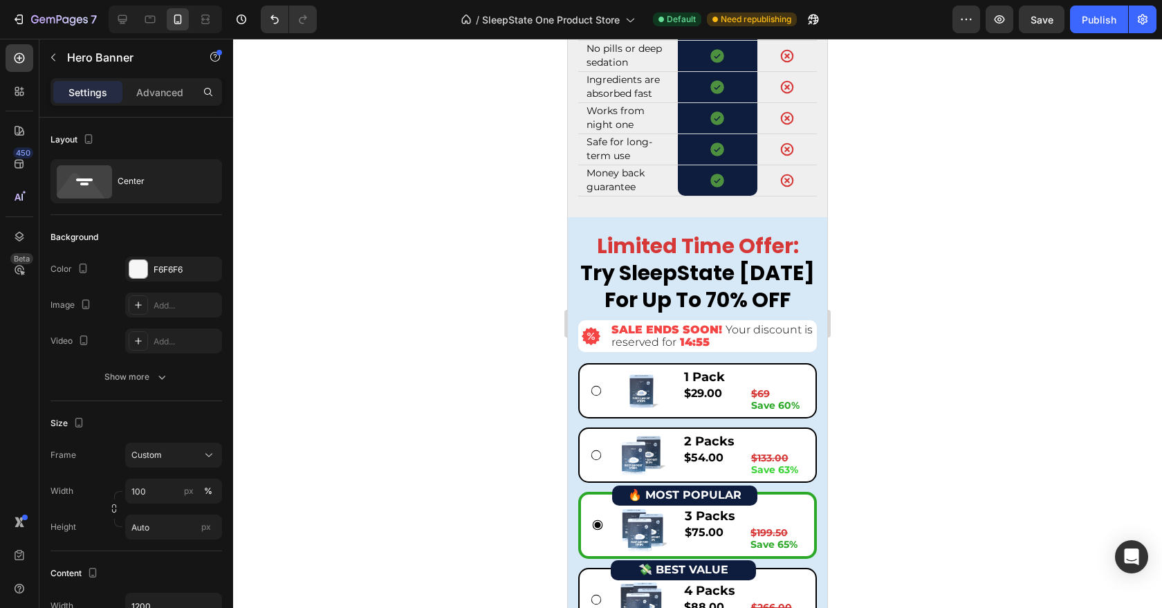
scroll to position [5702, 0]
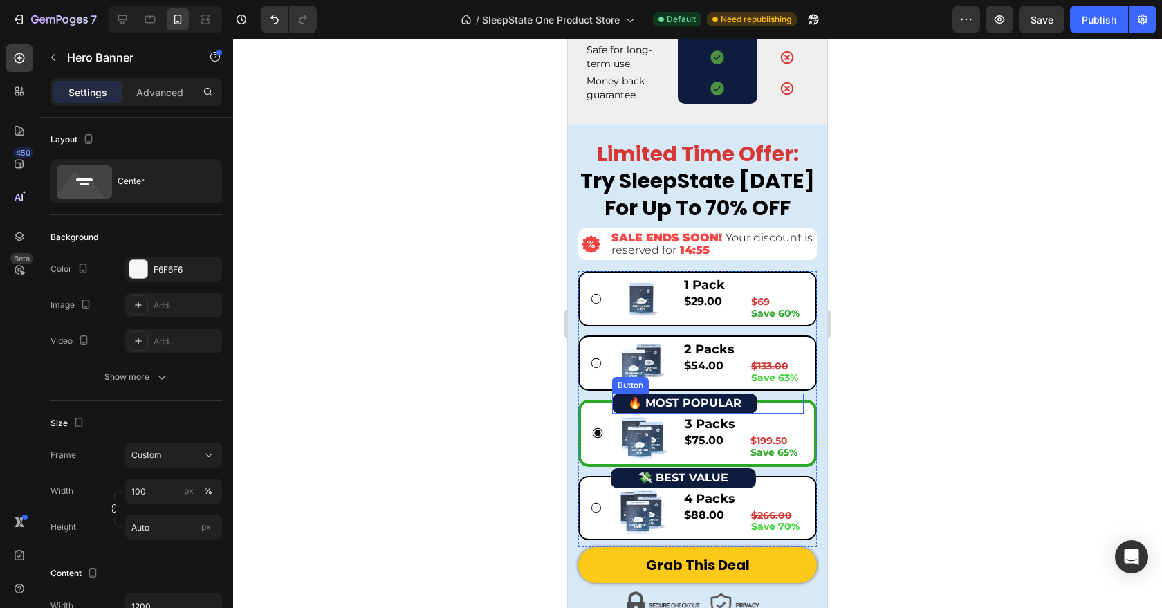
click at [753, 414] on button "🔥 MOST POPULAR" at bounding box center [684, 404] width 145 height 20
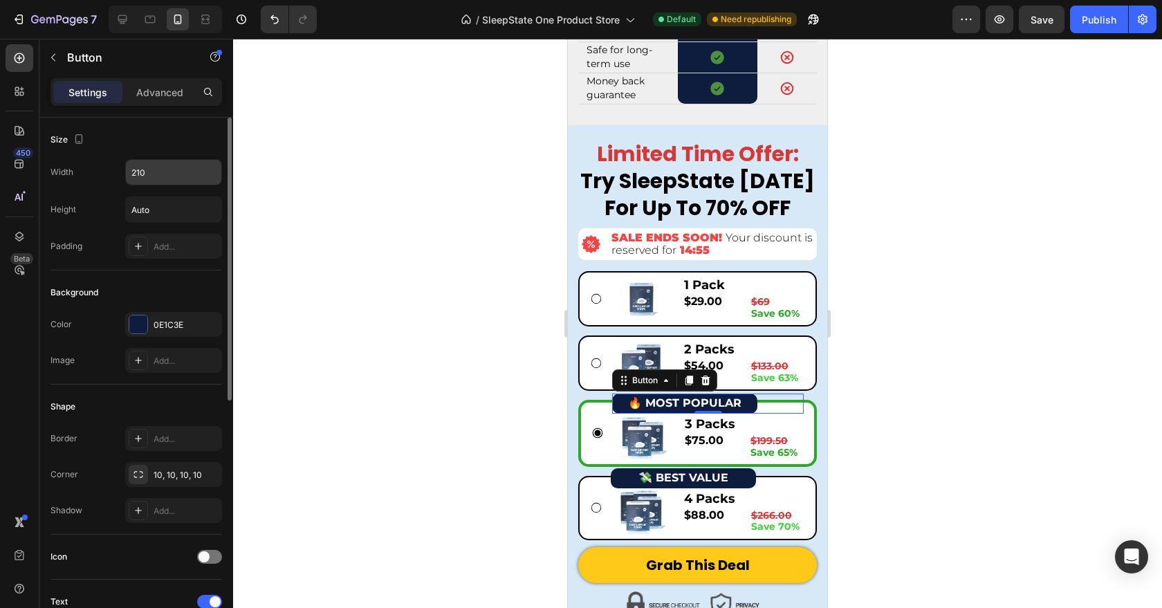
click at [172, 183] on input "210" at bounding box center [173, 172] width 95 height 25
click at [166, 185] on div "210" at bounding box center [173, 172] width 97 height 26
click at [166, 179] on input "210" at bounding box center [173, 172] width 95 height 25
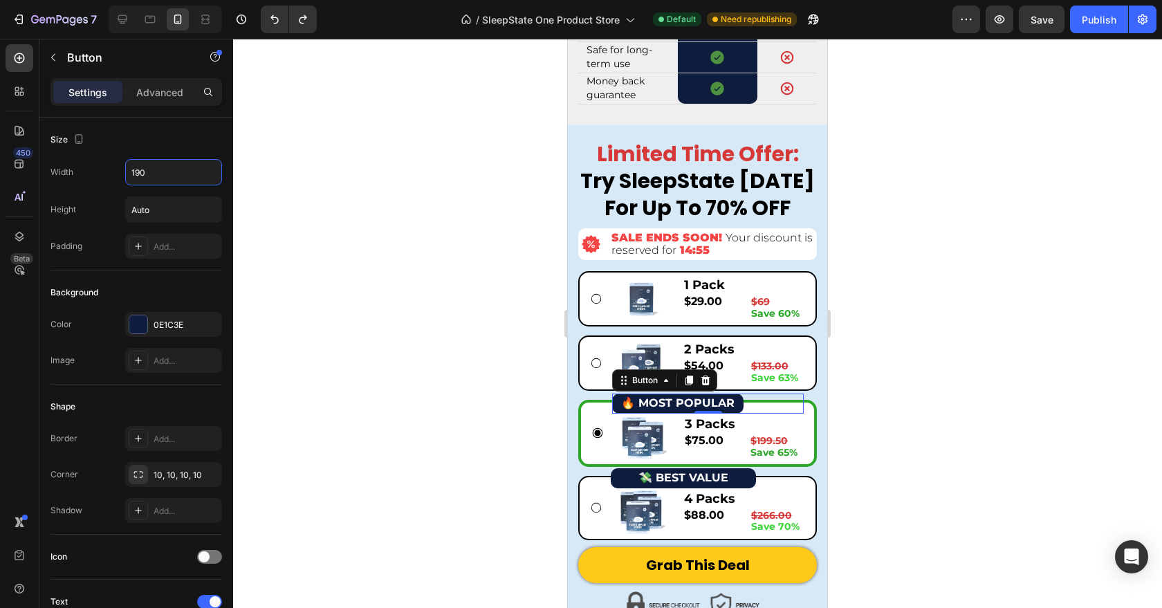
type input "190"
click at [769, 414] on div "🔥 MOST POPULAR Button 0" at bounding box center [708, 404] width 192 height 20
click at [692, 385] on icon at bounding box center [690, 381] width 8 height 10
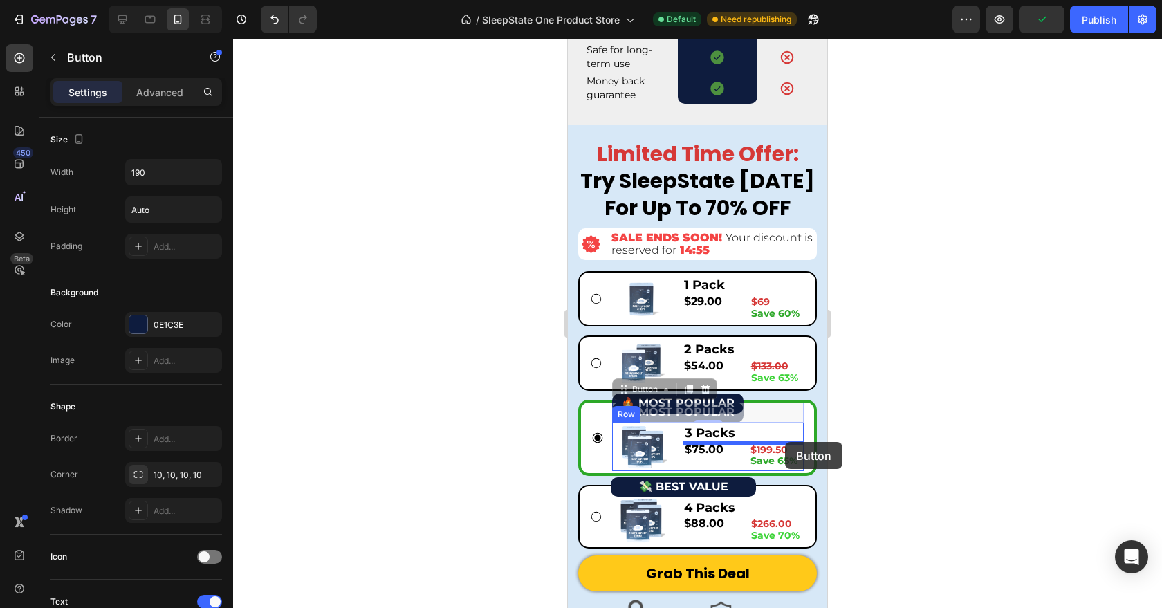
drag, startPoint x: 625, startPoint y: 411, endPoint x: 785, endPoint y: 442, distance: 162.8
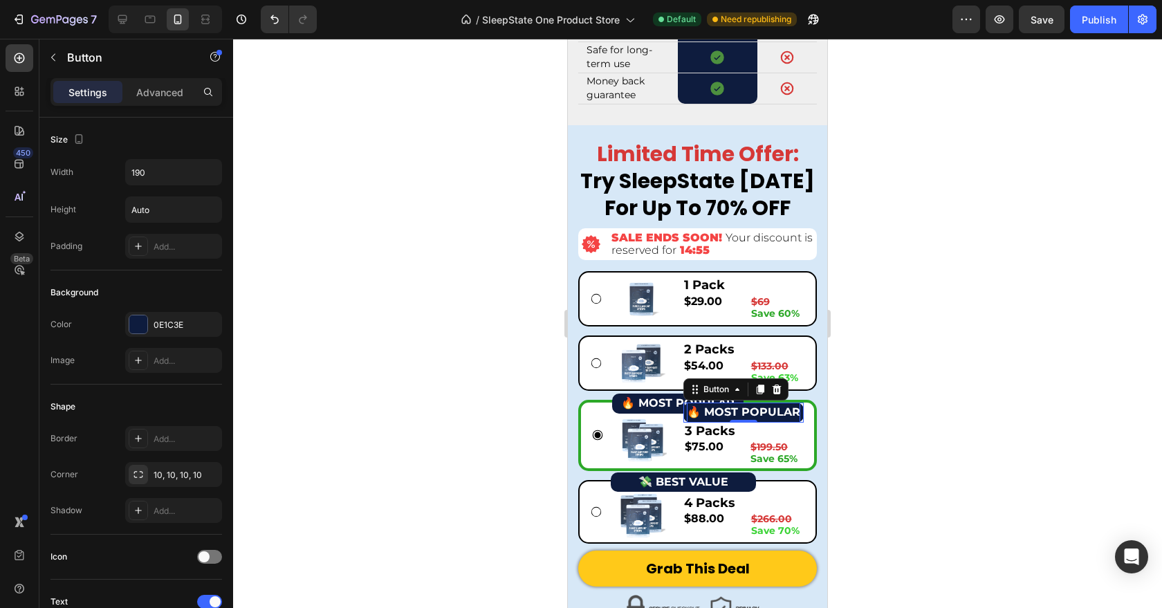
click at [777, 419] on strong "🔥 MOST POPULAR" at bounding box center [743, 411] width 113 height 13
click at [684, 403] on button "65%" at bounding box center [744, 413] width 120 height 20
click at [922, 462] on div at bounding box center [697, 323] width 929 height 569
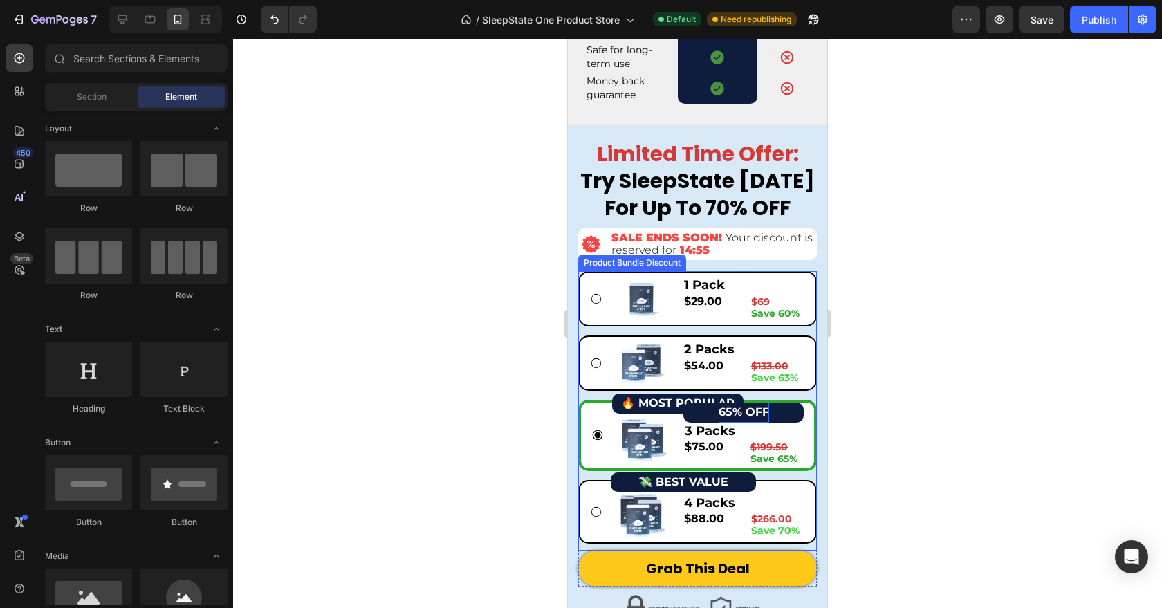
click at [799, 423] on button "65% OFF" at bounding box center [744, 413] width 120 height 20
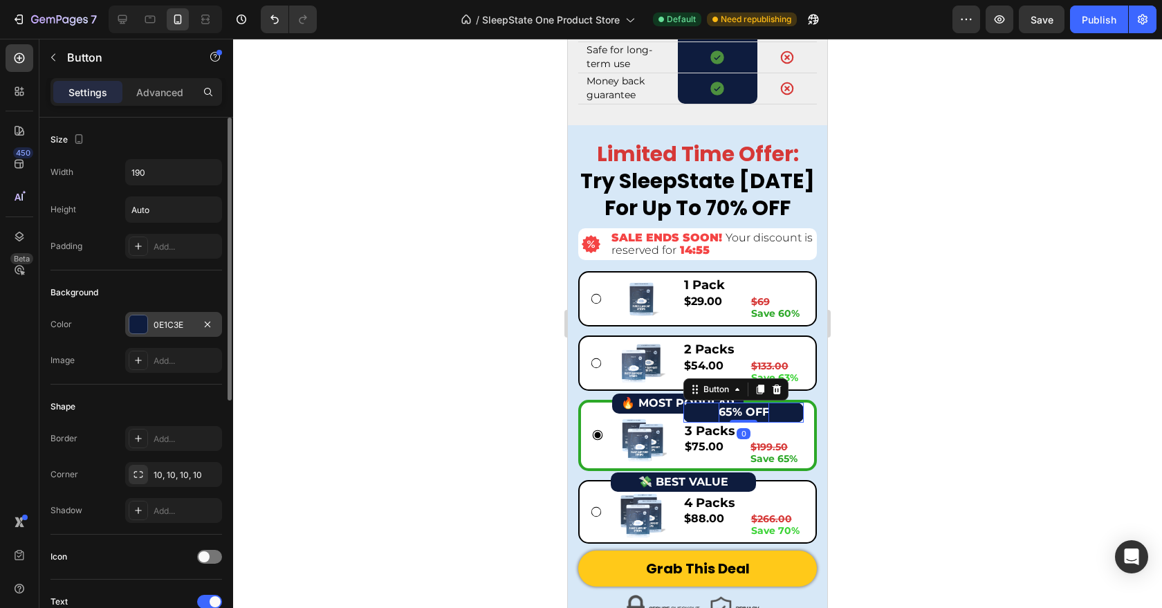
click at [184, 326] on div "0E1C3E" at bounding box center [174, 325] width 40 height 12
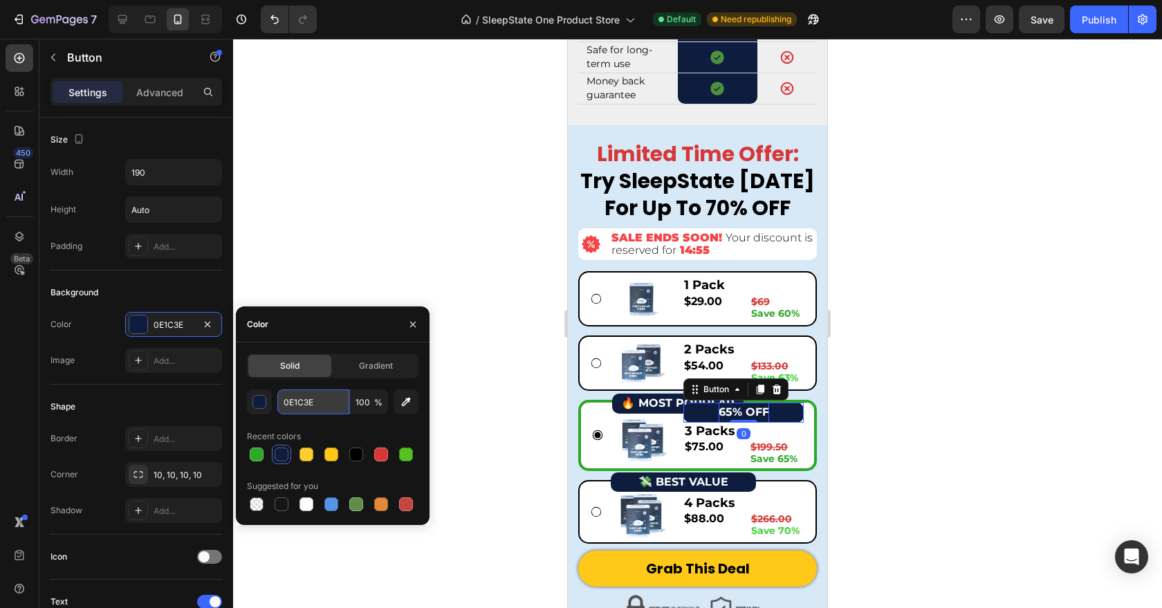
click at [318, 400] on input "0E1C3E" at bounding box center [313, 402] width 72 height 25
type input "000"
click at [336, 255] on div at bounding box center [697, 323] width 929 height 569
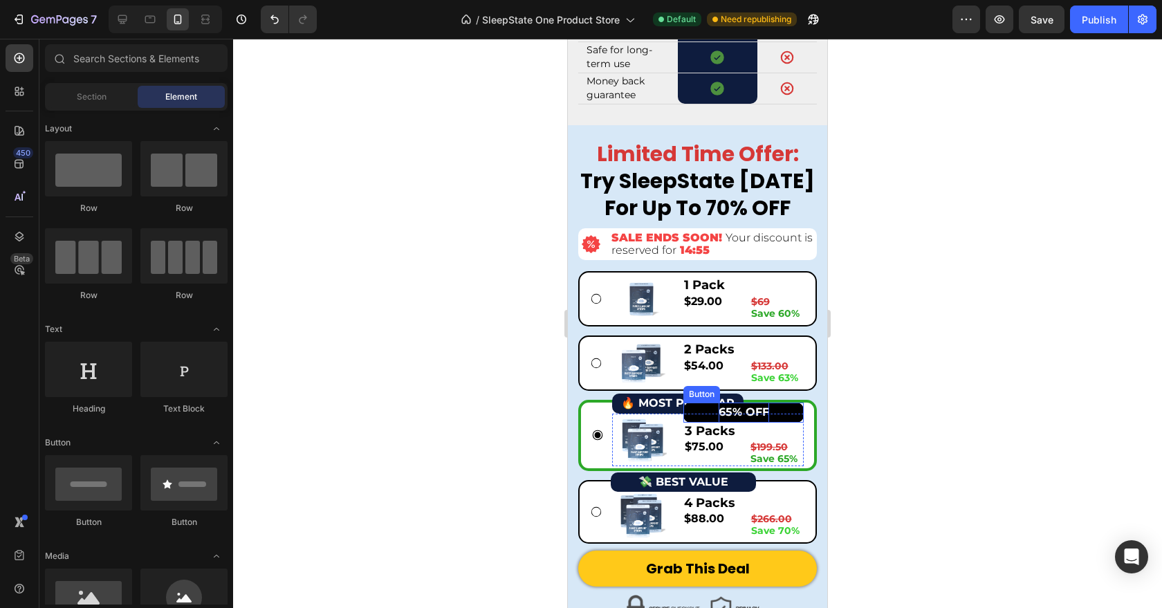
click at [704, 423] on button "65% OFF" at bounding box center [744, 413] width 120 height 20
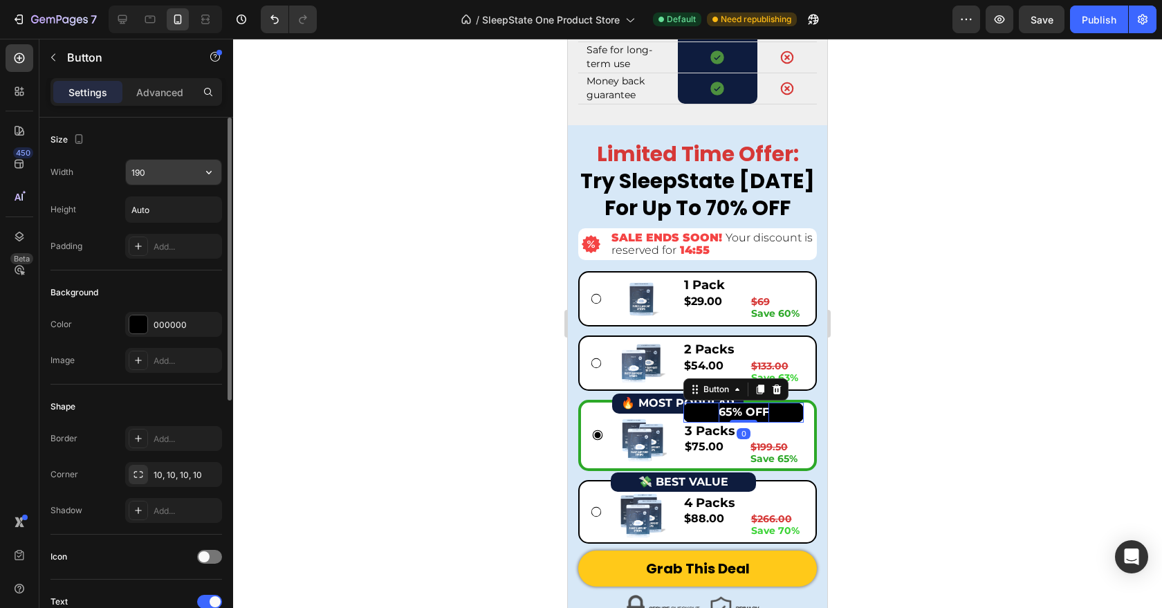
click at [149, 172] on input "190" at bounding box center [173, 172] width 95 height 25
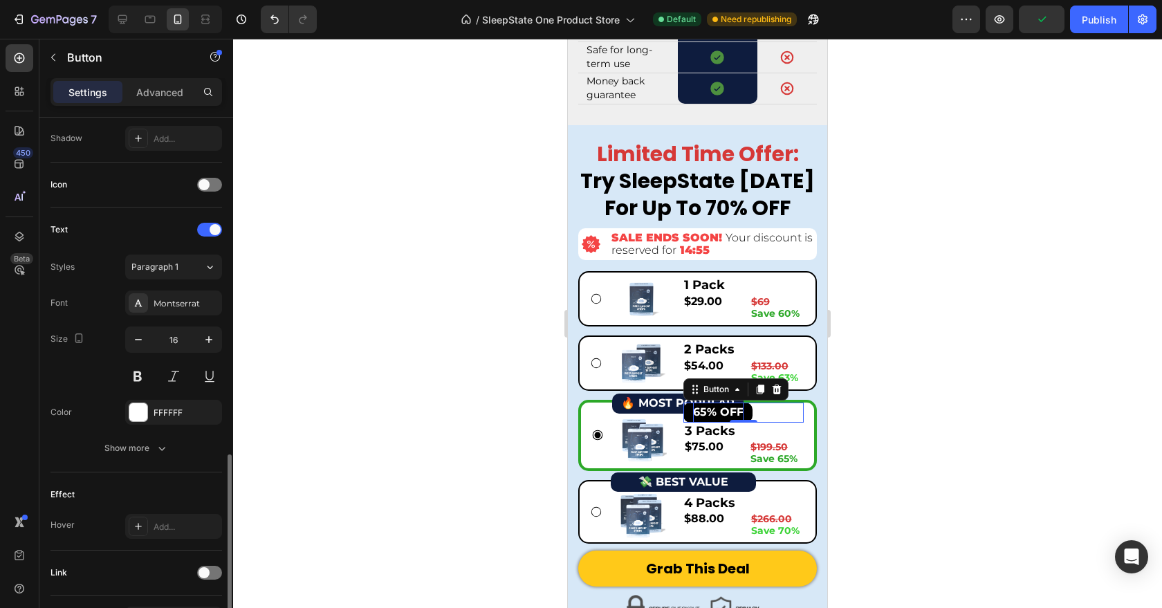
scroll to position [462, 0]
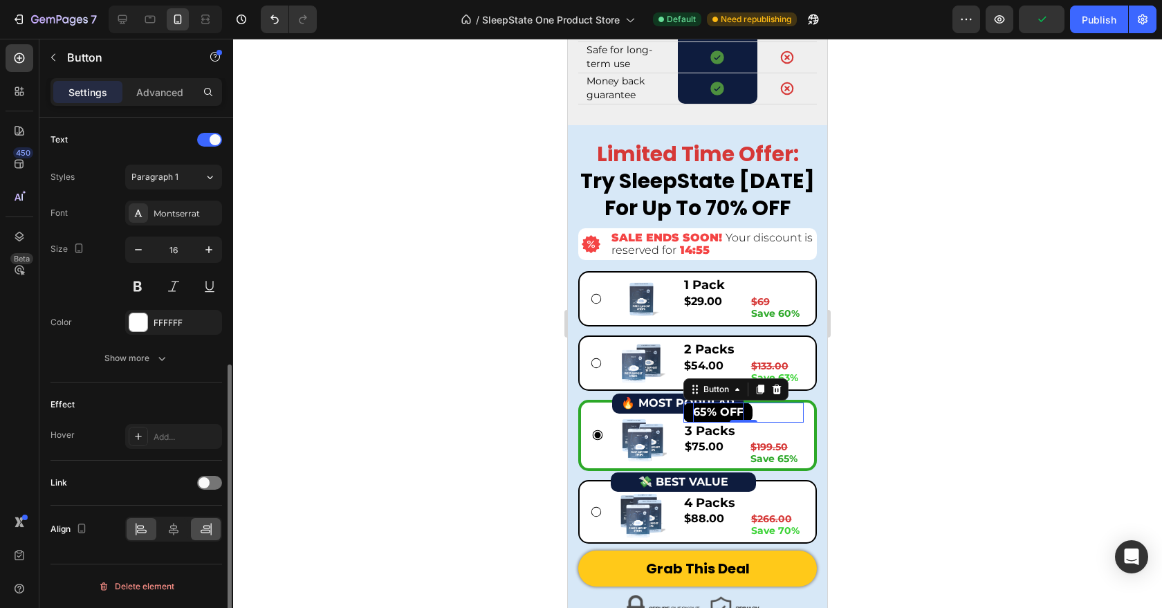
type input "100"
click at [201, 538] on div at bounding box center [206, 529] width 30 height 22
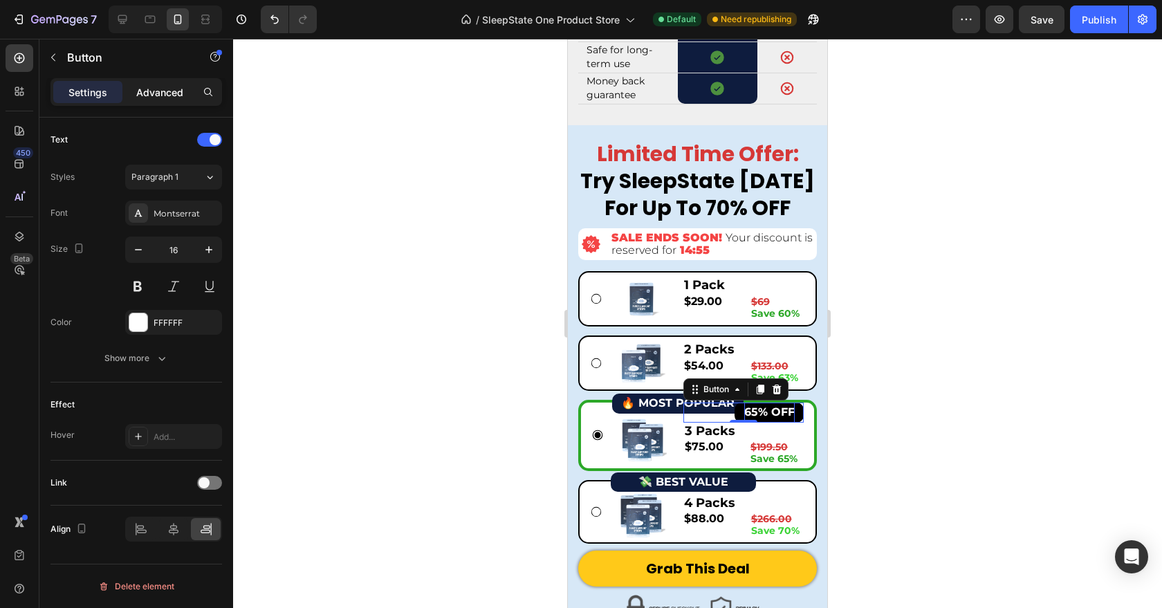
click at [165, 102] on div "Advanced" at bounding box center [159, 92] width 69 height 22
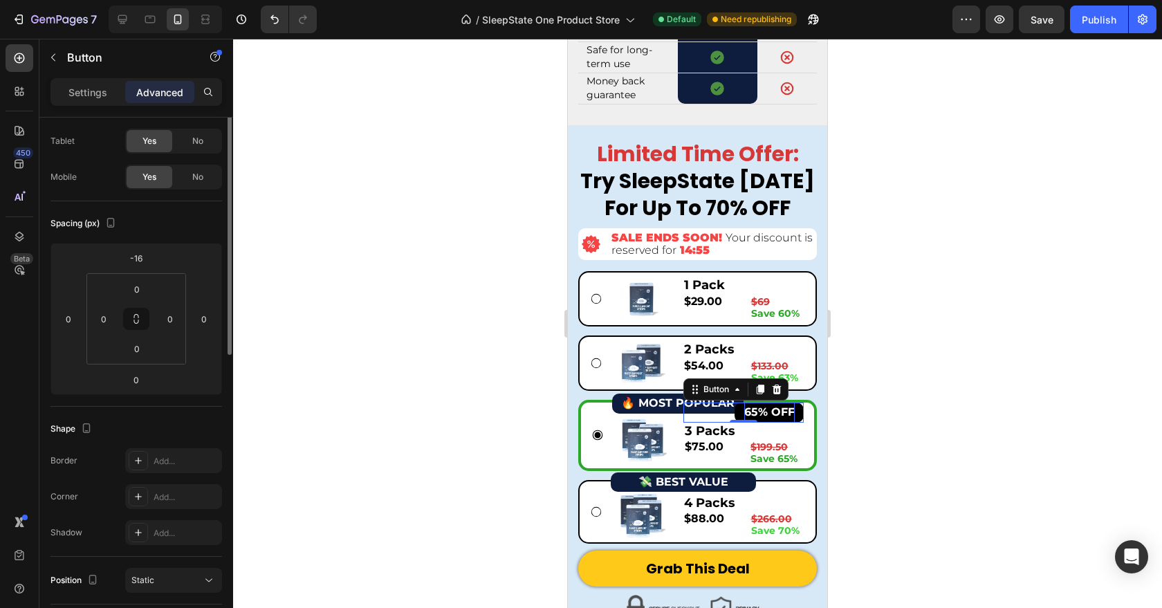
scroll to position [0, 0]
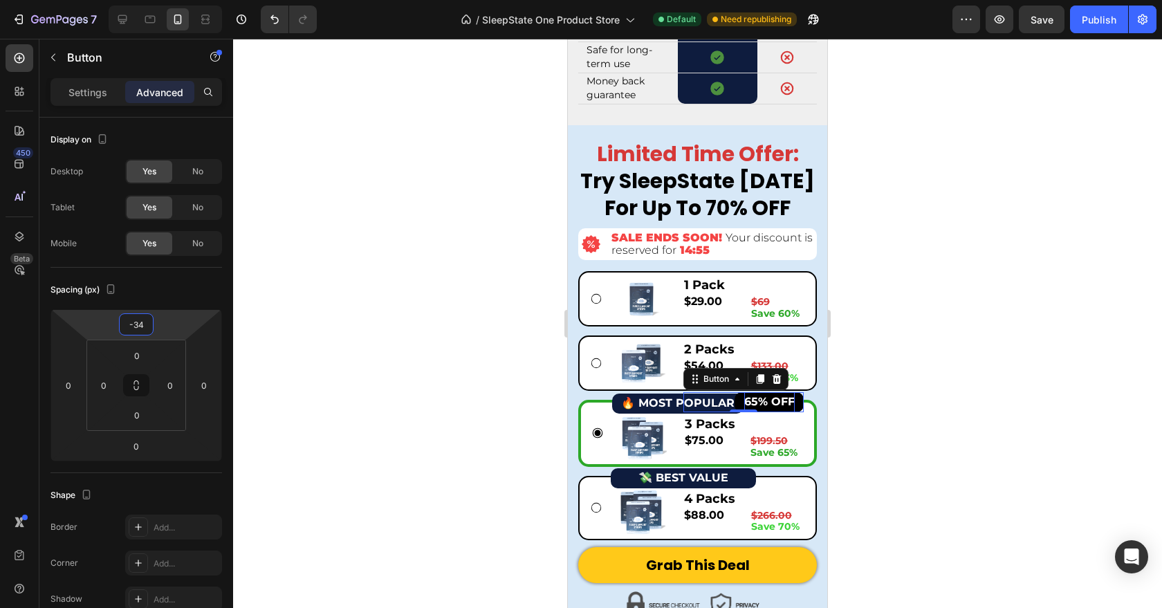
click at [178, 0] on html "7 Version history / SleepState One Product Store Default Need republishing Prev…" at bounding box center [581, 0] width 1162 height 0
type input "-32"
click at [179, 0] on html "7 Version history / SleepState One Product Store Default Need republishing Prev…" at bounding box center [581, 0] width 1162 height 0
click at [299, 401] on div at bounding box center [697, 323] width 929 height 569
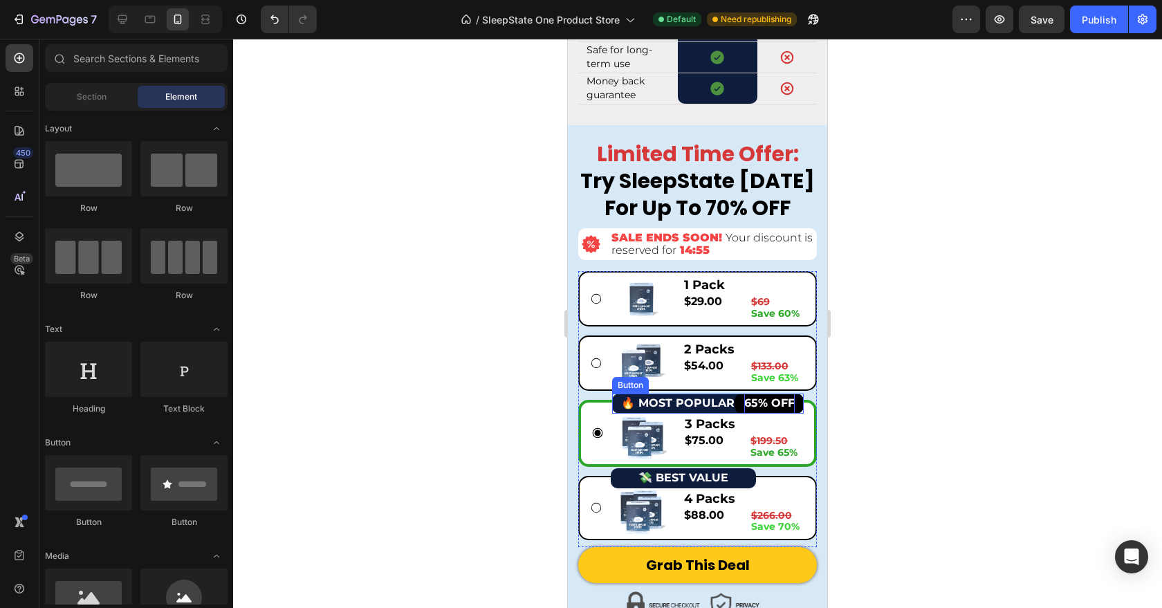
click at [617, 414] on button "🔥 MOST POPULAR" at bounding box center [677, 404] width 131 height 20
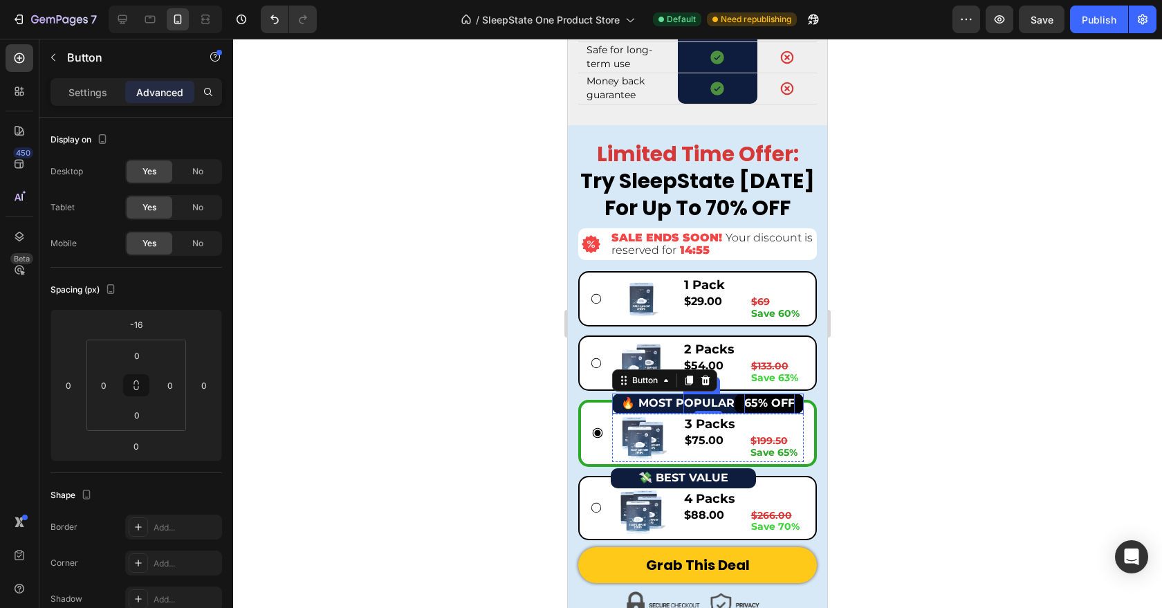
click at [800, 414] on button "65% OFF" at bounding box center [769, 404] width 69 height 20
click at [100, 91] on p "Settings" at bounding box center [87, 92] width 39 height 15
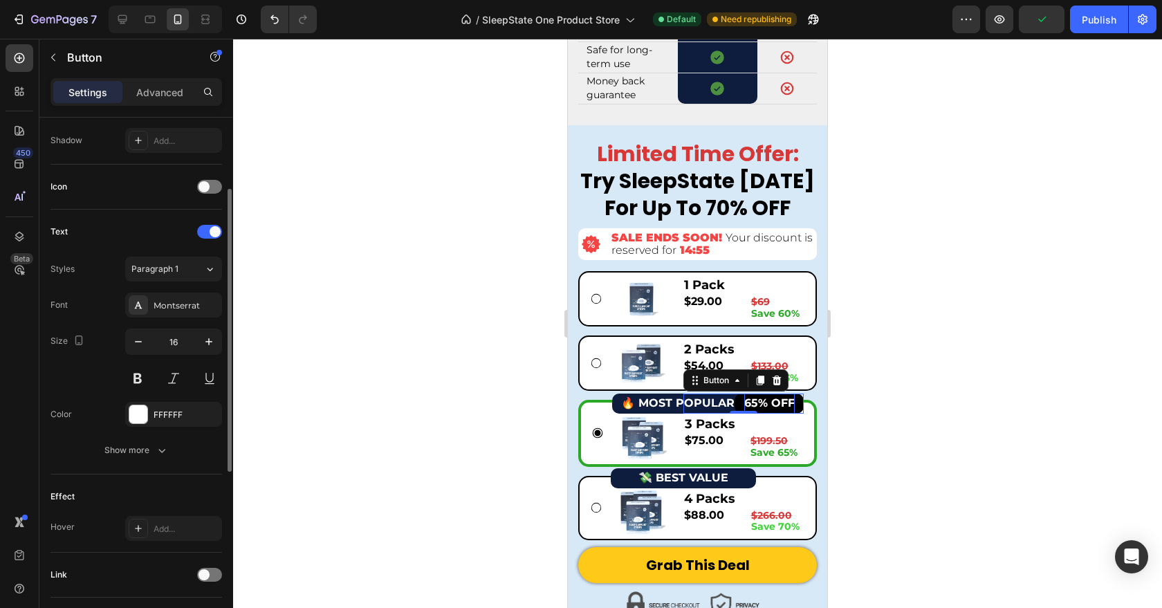
scroll to position [462, 0]
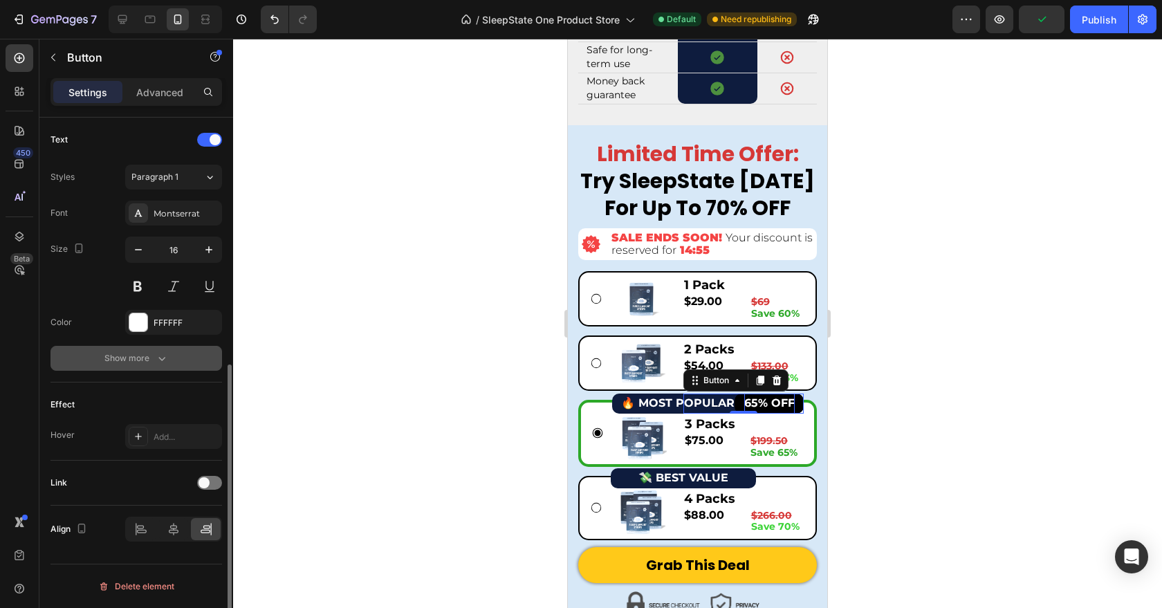
click at [150, 365] on button "Show more" at bounding box center [137, 358] width 172 height 25
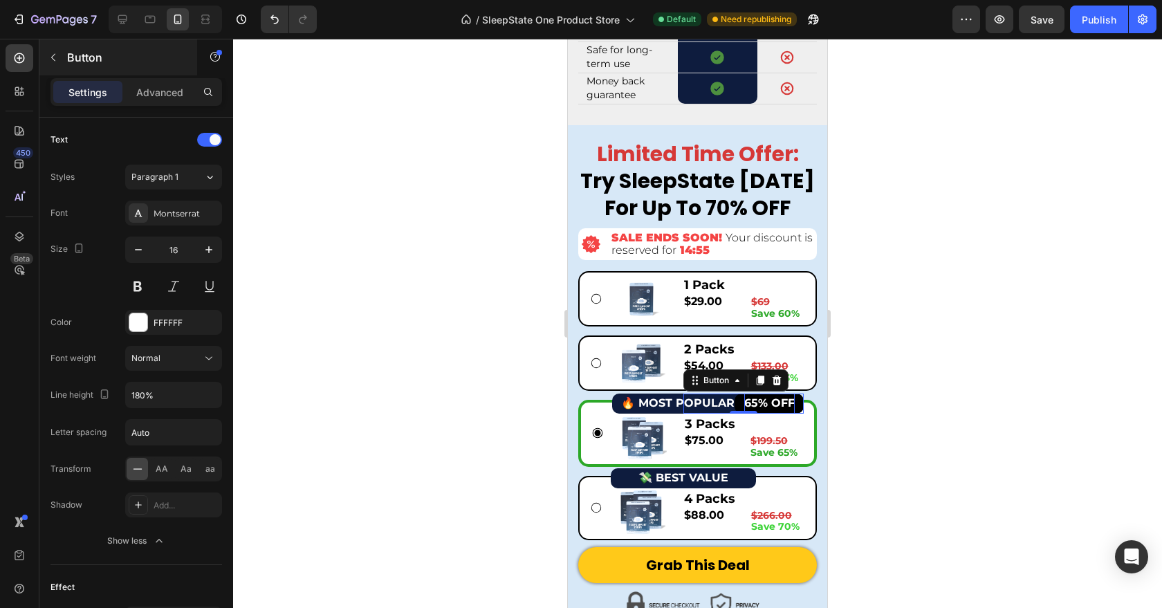
click at [83, 52] on p "Button" at bounding box center [126, 57] width 118 height 17
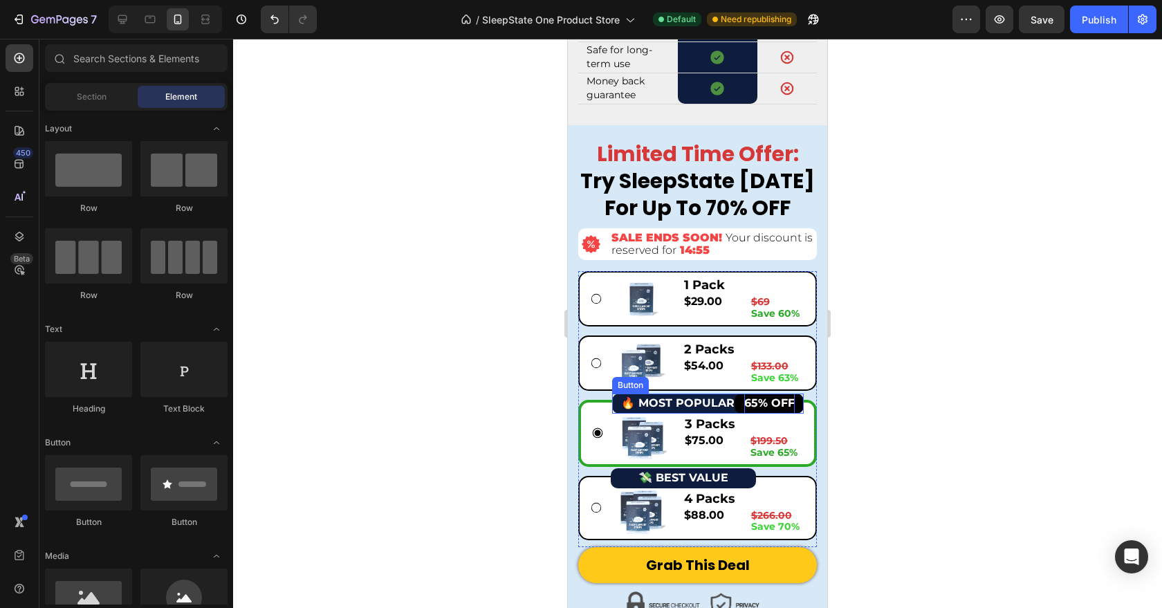
click at [614, 414] on button "🔥 MOST POPULAR" at bounding box center [677, 404] width 131 height 20
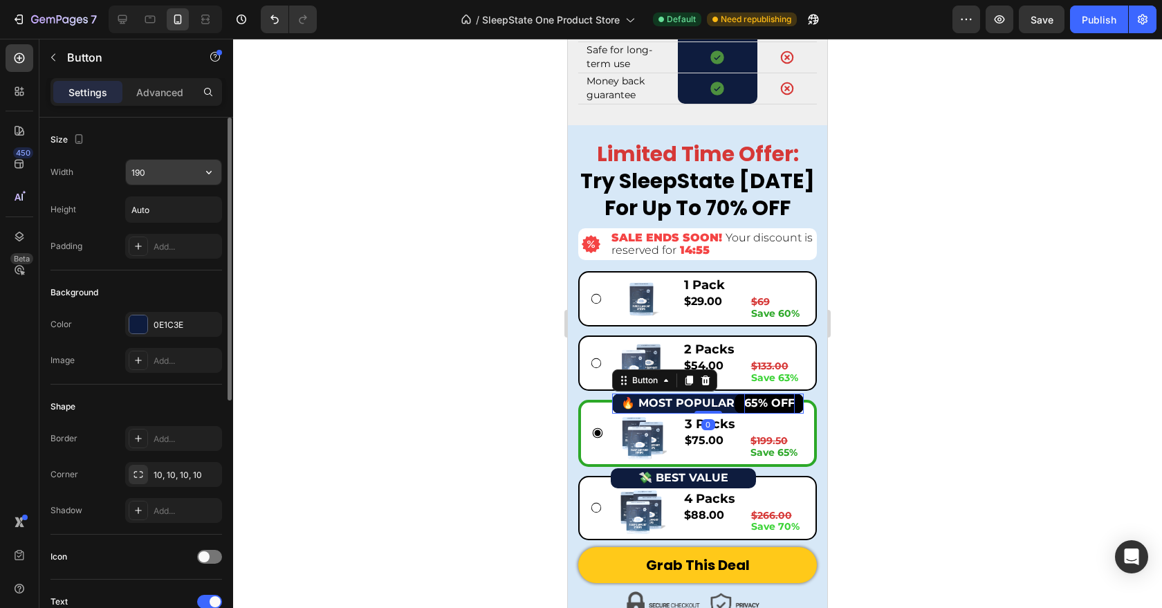
click at [156, 170] on input "190" at bounding box center [173, 172] width 95 height 25
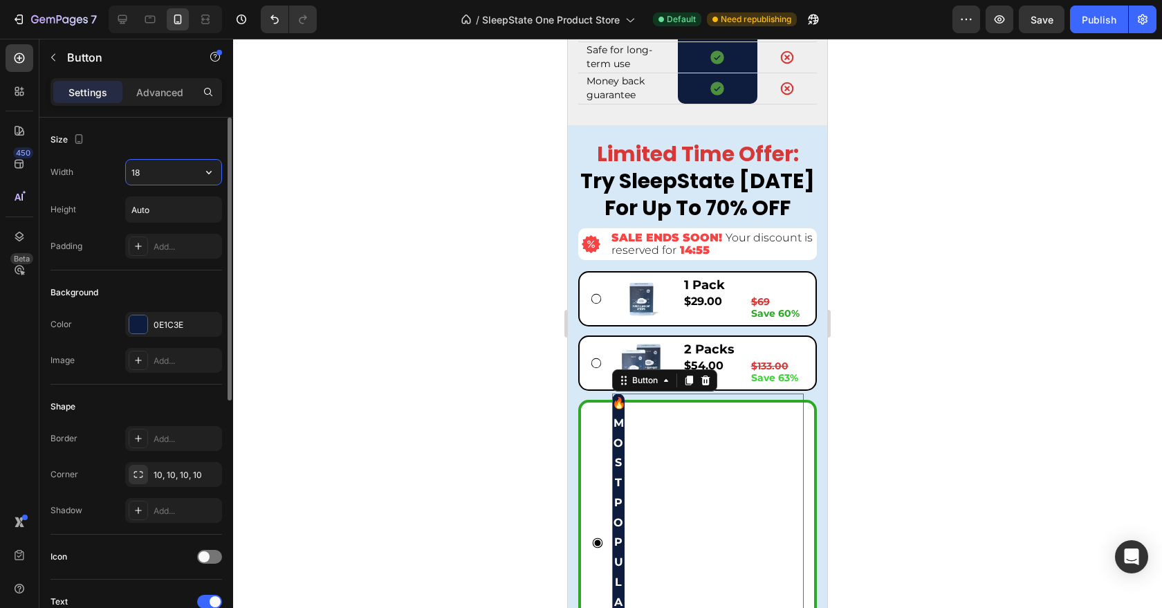
type input "180"
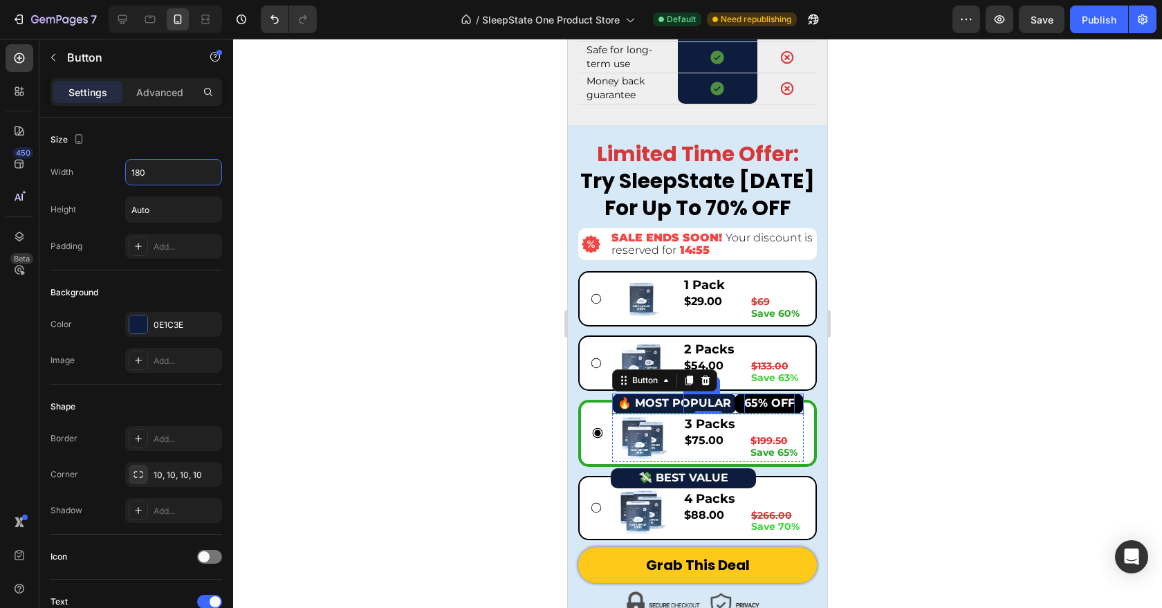
click at [739, 414] on button "65% OFF" at bounding box center [769, 404] width 69 height 20
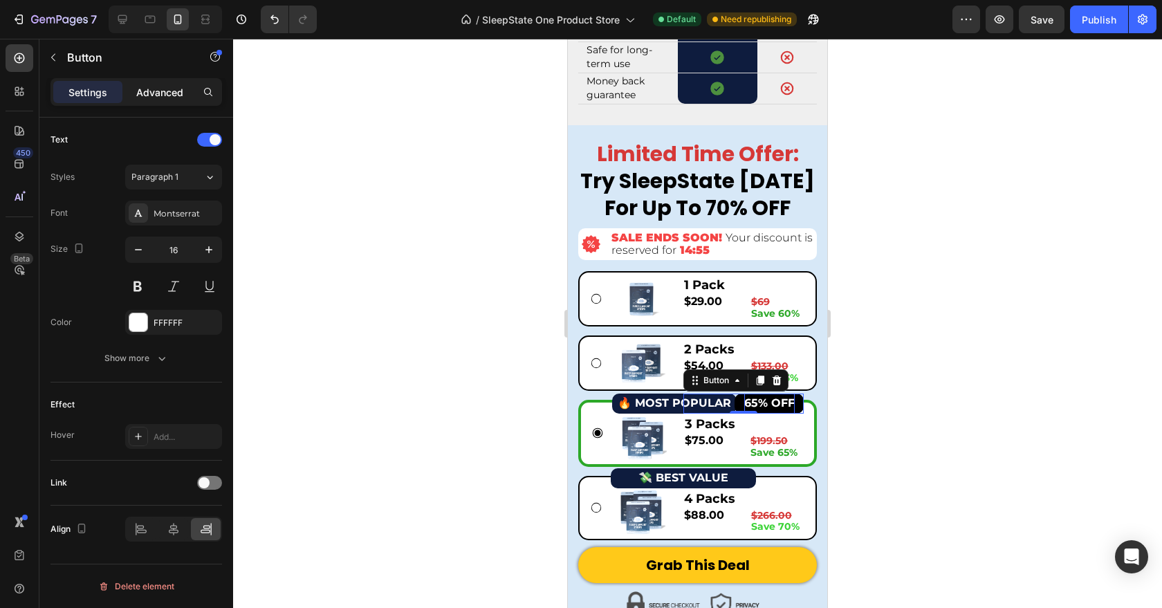
click at [177, 91] on p "Advanced" at bounding box center [159, 92] width 47 height 15
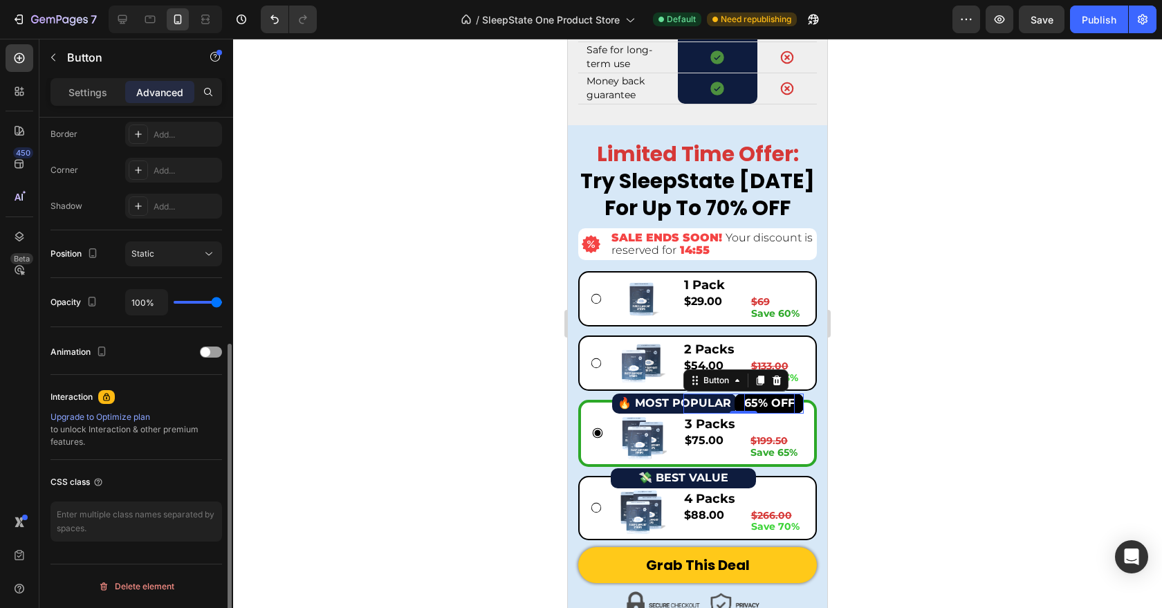
scroll to position [393, 0]
click at [98, 95] on p "Settings" at bounding box center [87, 92] width 39 height 15
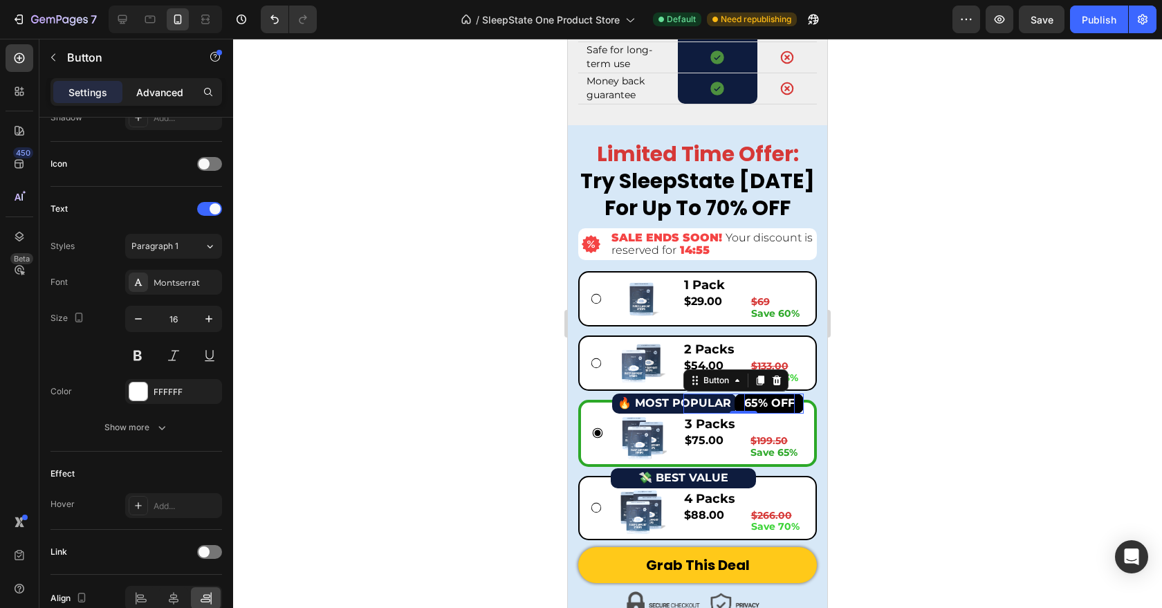
click at [144, 91] on p "Advanced" at bounding box center [159, 92] width 47 height 15
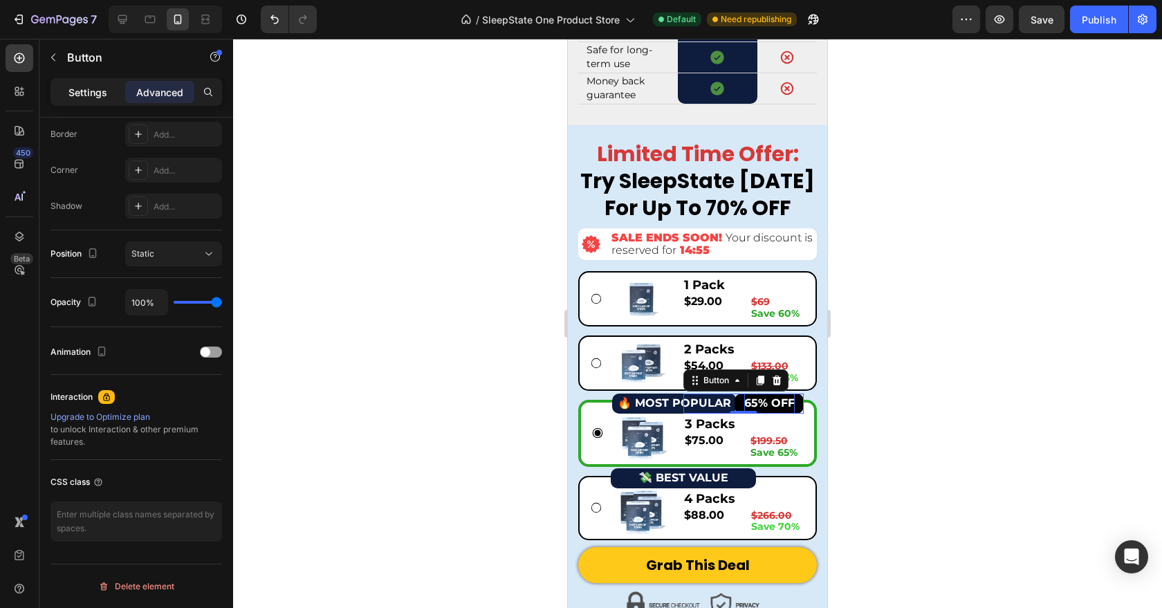
click at [109, 91] on div "Settings" at bounding box center [87, 92] width 69 height 22
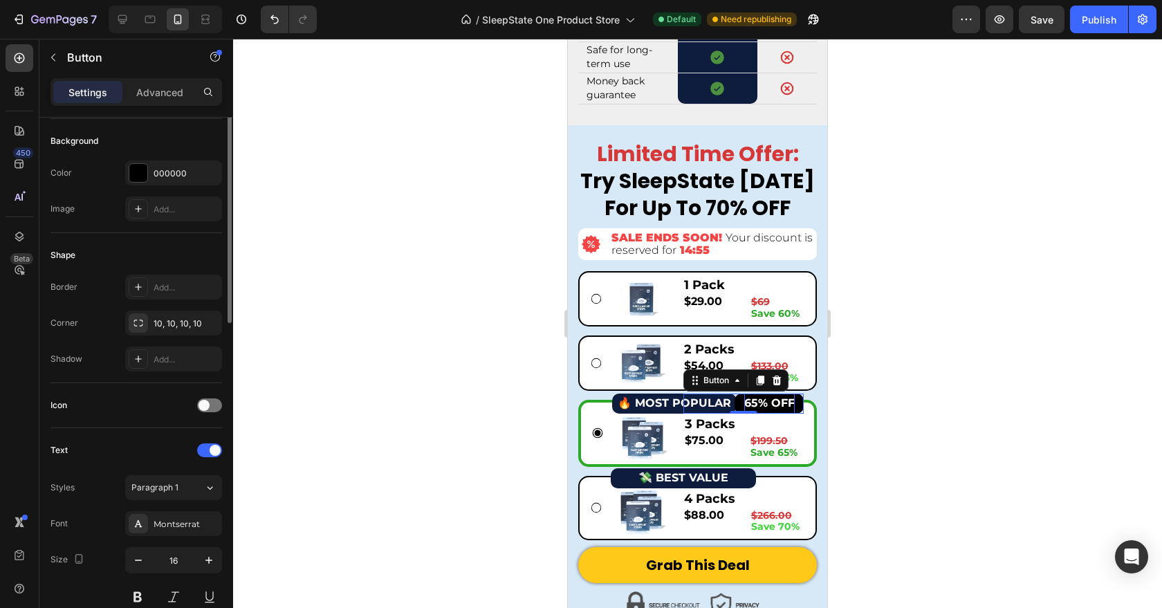
scroll to position [0, 0]
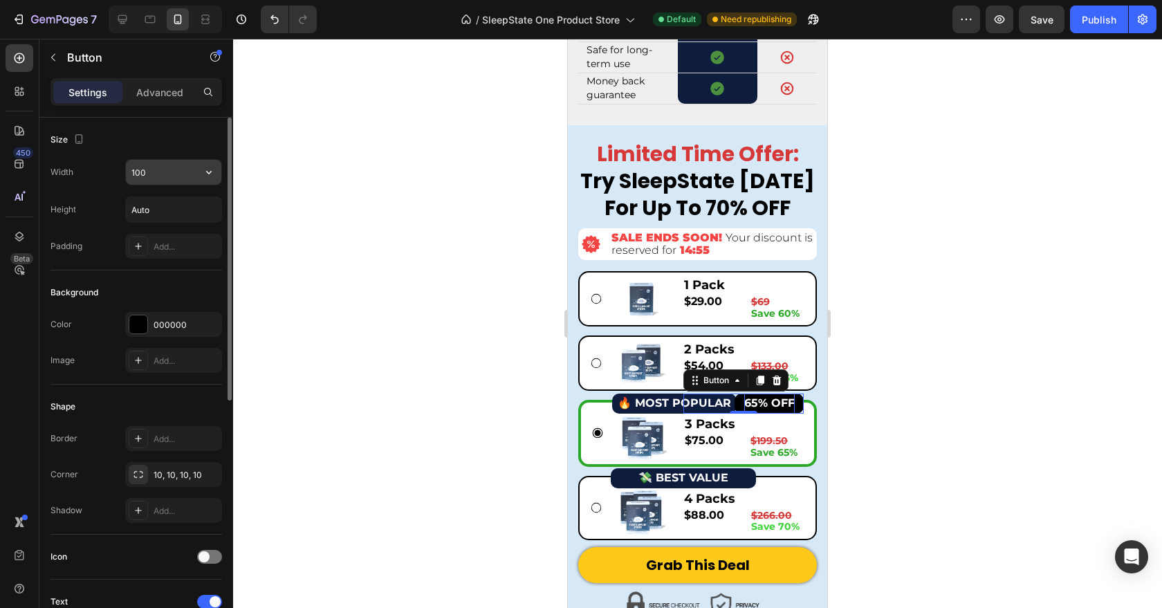
click at [165, 166] on input "100" at bounding box center [173, 172] width 95 height 25
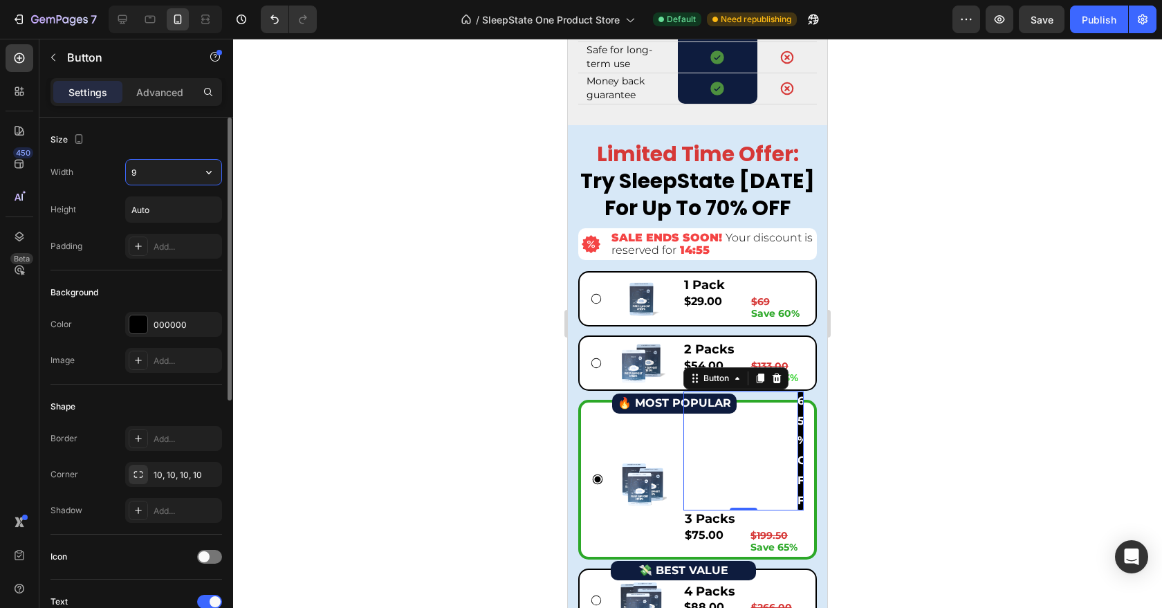
type input "90"
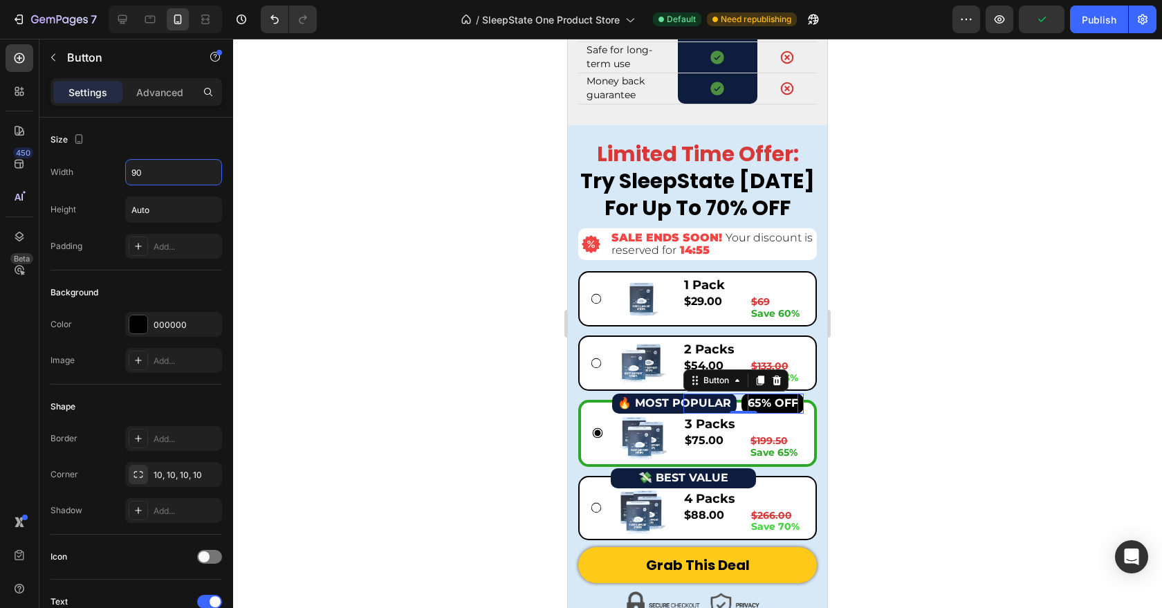
click at [342, 322] on div at bounding box center [697, 323] width 929 height 569
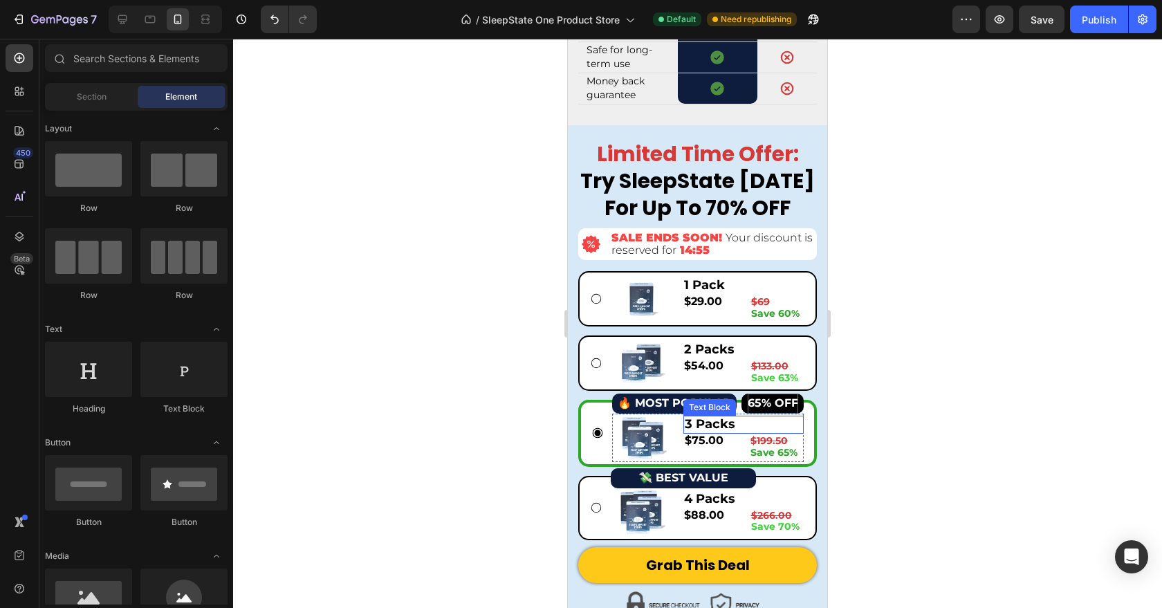
click at [753, 432] on p "3 Packs" at bounding box center [744, 424] width 118 height 15
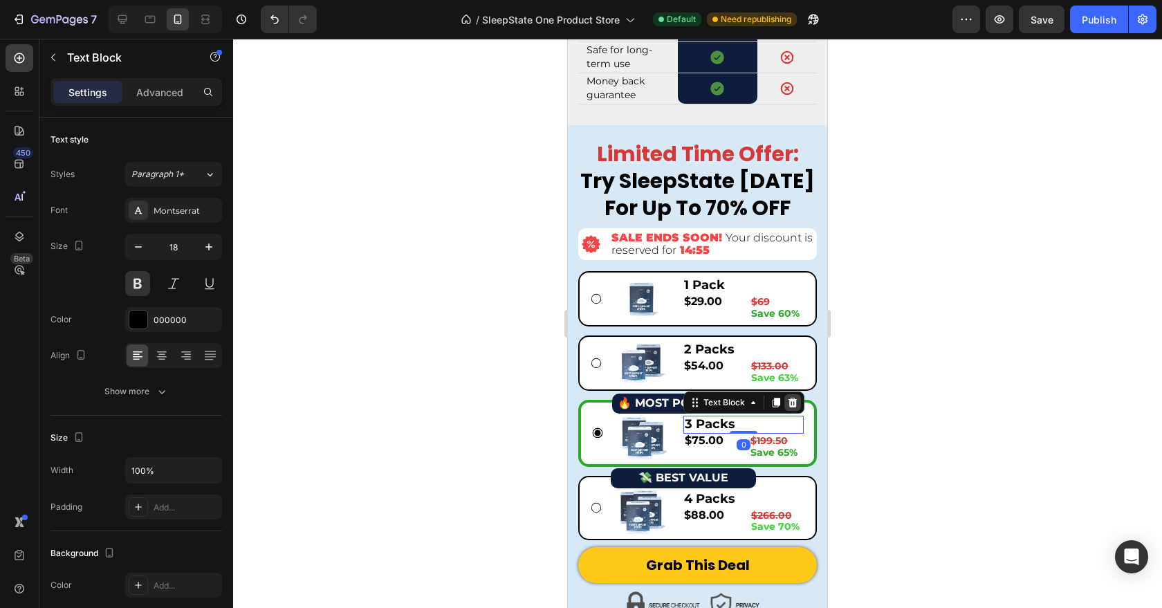
click at [793, 408] on icon at bounding box center [793, 403] width 9 height 10
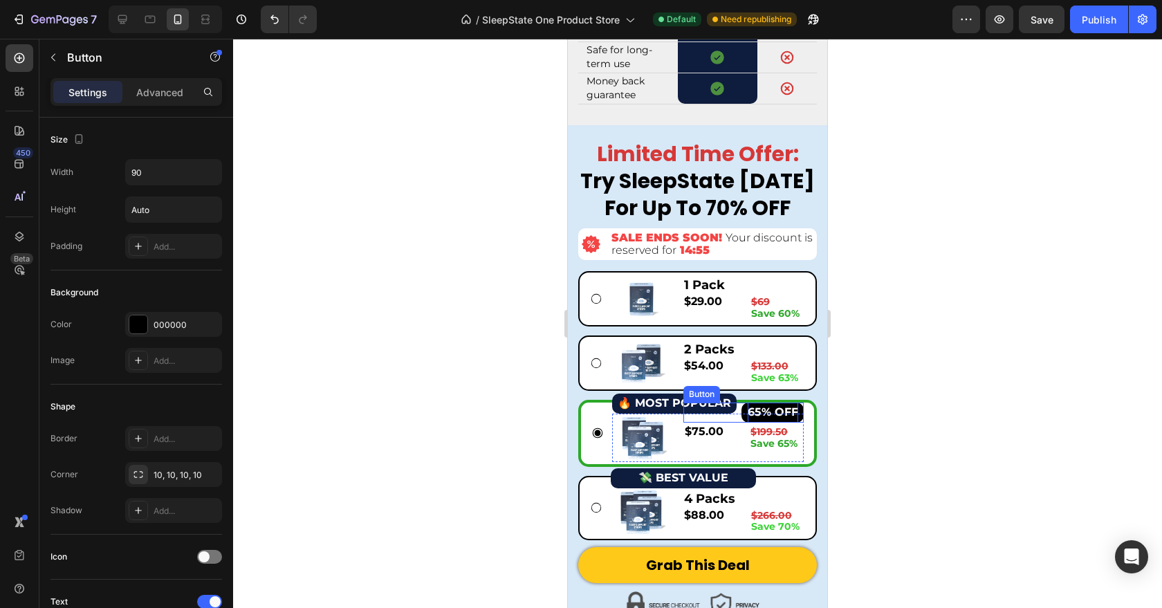
click at [745, 423] on button "65% OFF" at bounding box center [773, 413] width 62 height 20
click at [140, 86] on p "Advanced" at bounding box center [159, 92] width 47 height 15
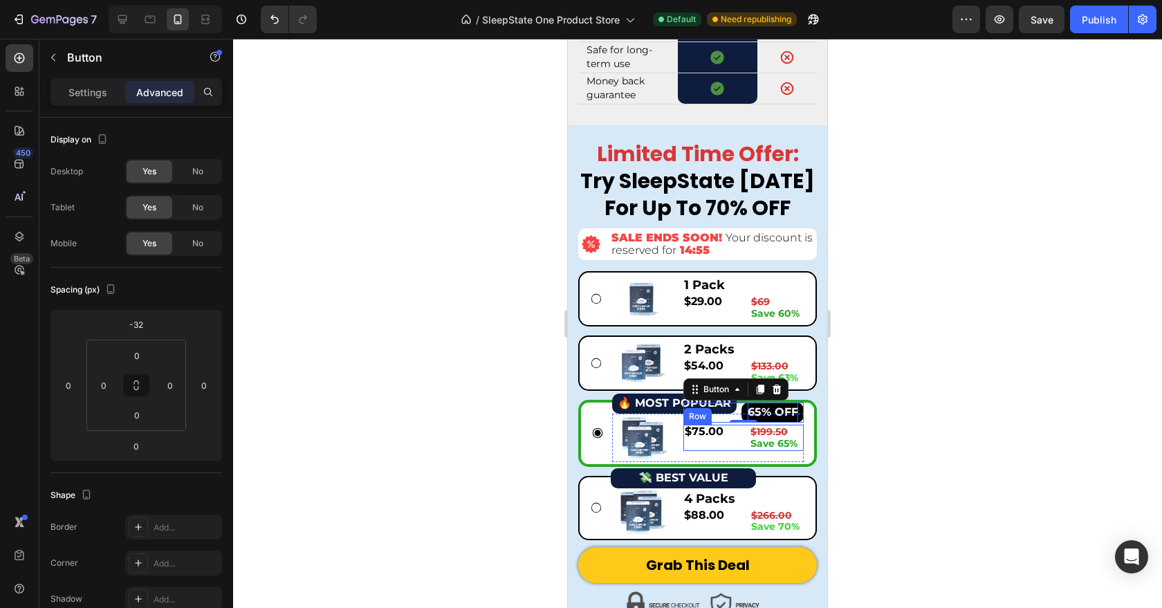
click at [705, 451] on div "$75.00 Product Price Product Price" at bounding box center [711, 438] width 55 height 26
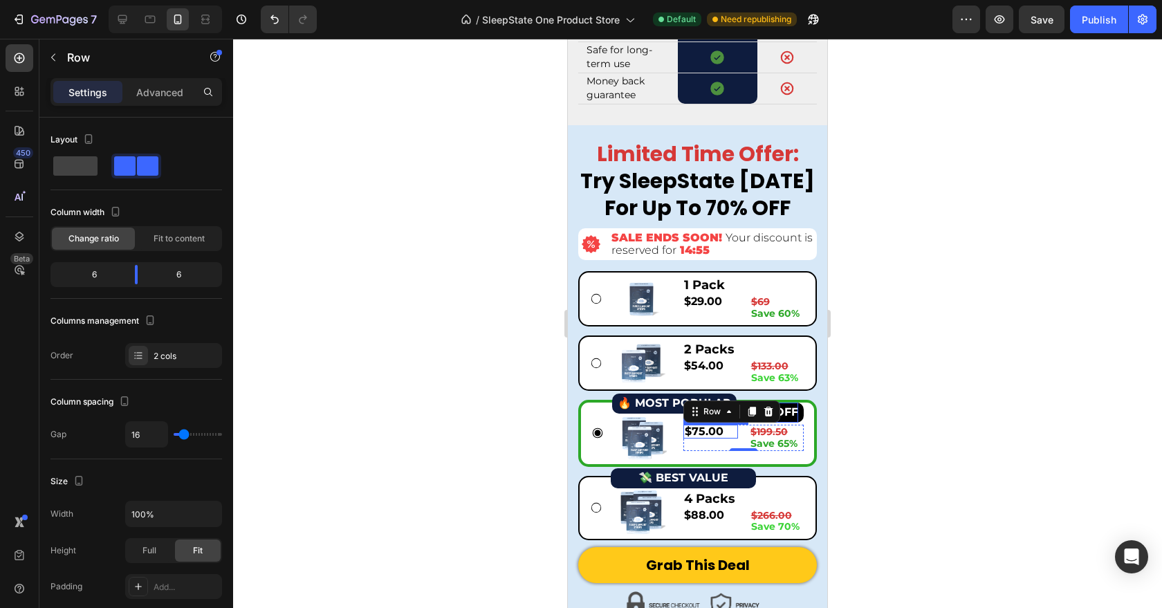
click at [708, 439] on div "$75.00" at bounding box center [711, 432] width 55 height 14
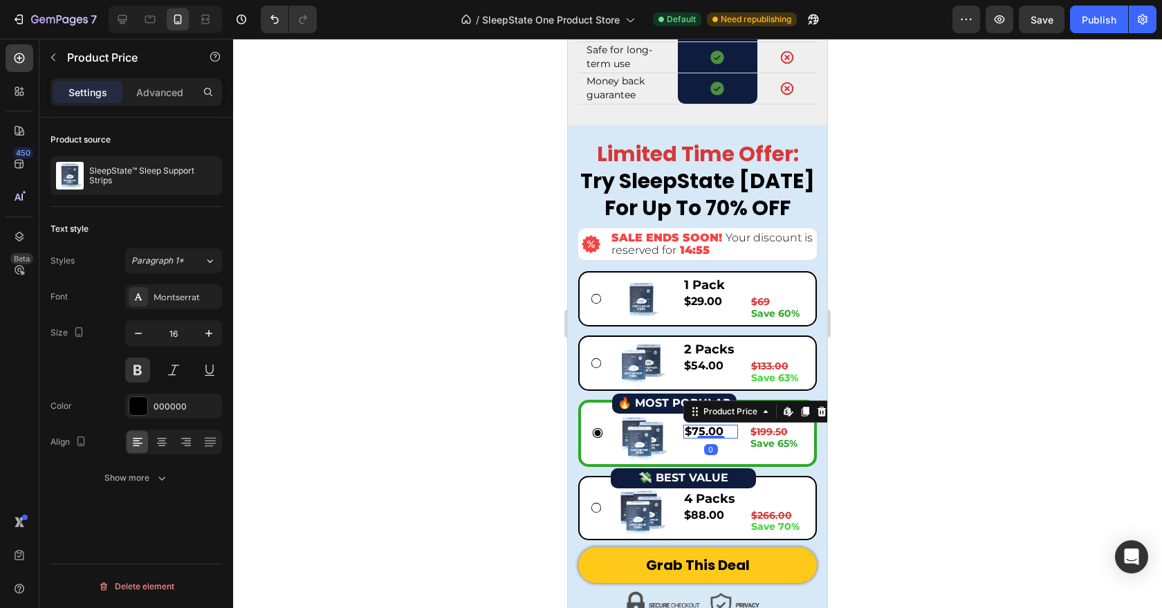
click at [708, 439] on div "$75.00" at bounding box center [711, 432] width 55 height 14
click at [819, 417] on icon at bounding box center [822, 412] width 9 height 10
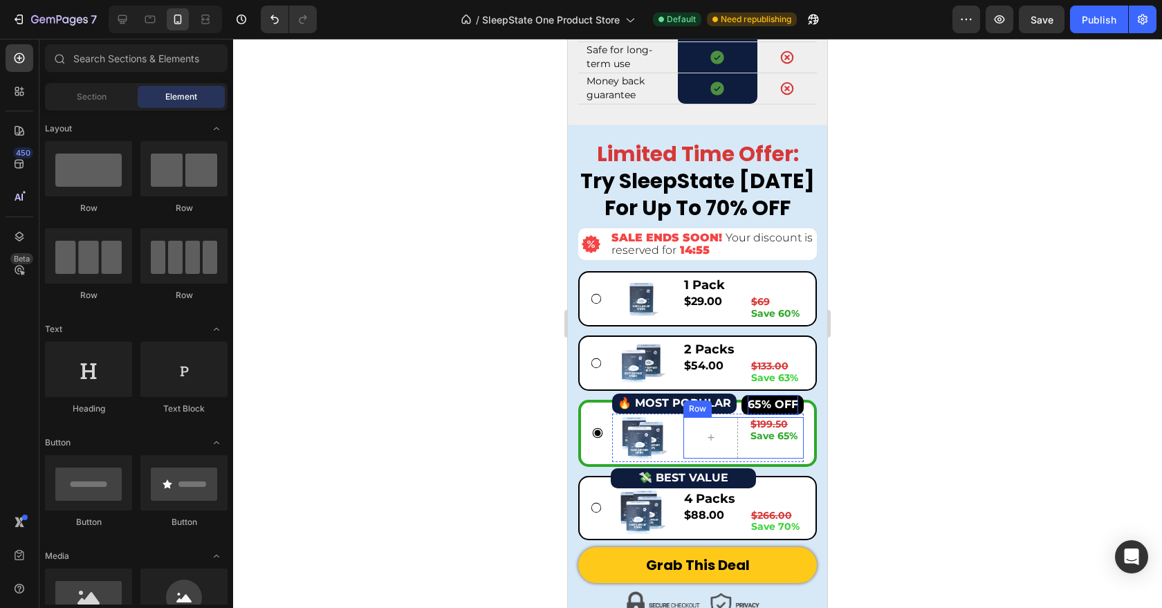
click at [753, 459] on div "$199.50 Save 65% Text Block" at bounding box center [776, 438] width 55 height 42
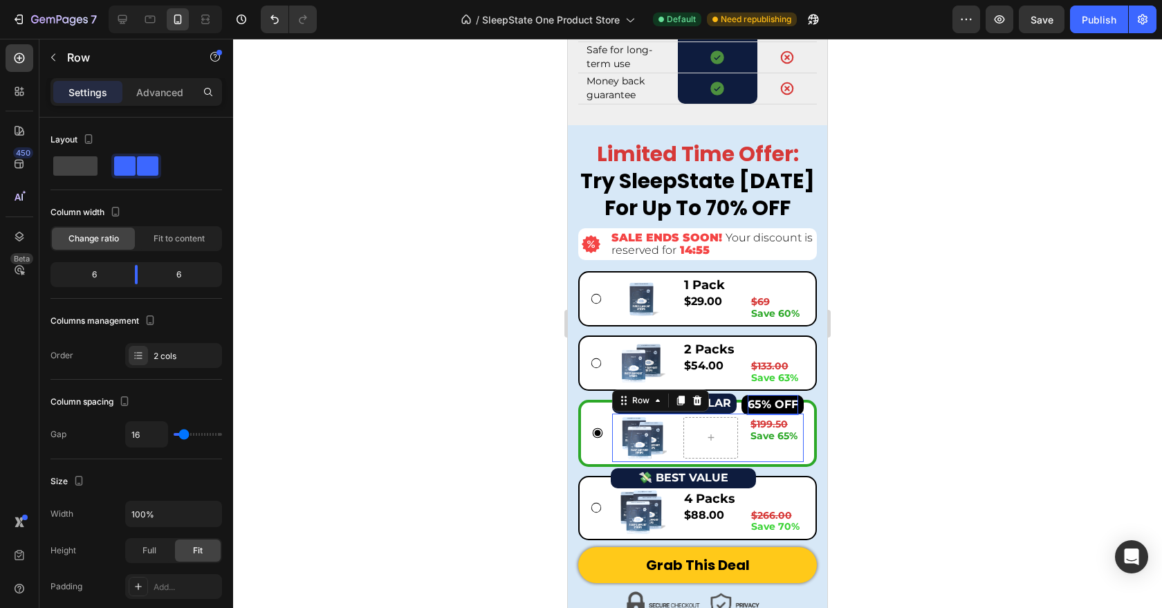
click at [677, 462] on div "Image 65% OFF Button $199.50 Save 65% Text Block Row Row 0" at bounding box center [708, 438] width 192 height 48
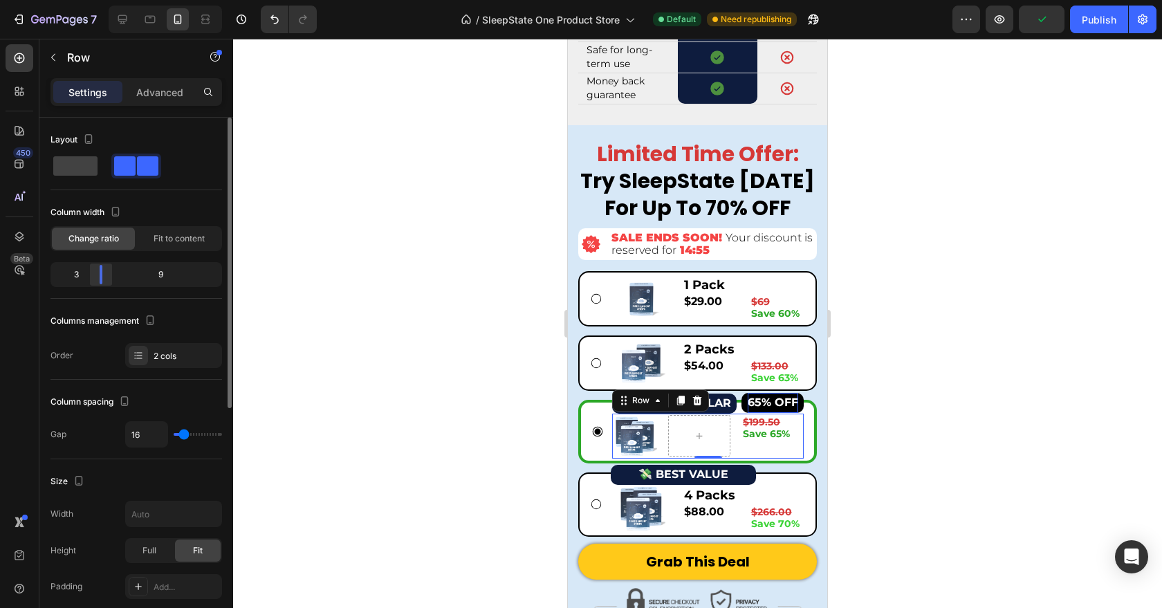
drag, startPoint x: 119, startPoint y: 273, endPoint x: 95, endPoint y: 271, distance: 23.6
click at [95, 271] on div at bounding box center [101, 274] width 25 height 19
click at [948, 445] on div at bounding box center [697, 323] width 929 height 569
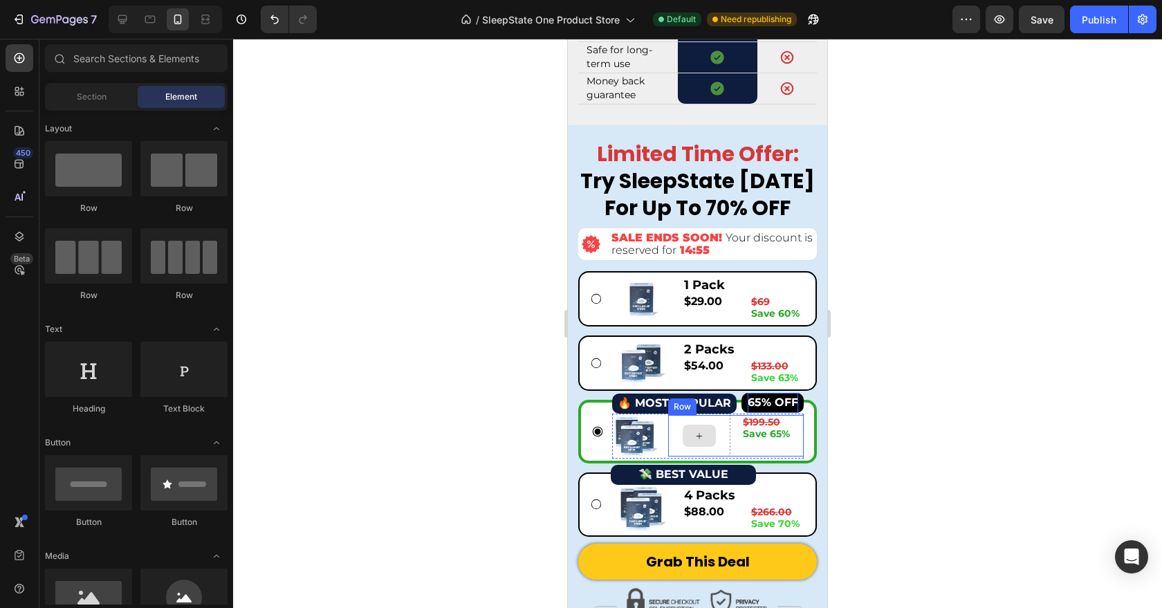
click at [706, 447] on div at bounding box center [699, 436] width 33 height 22
click at [681, 457] on div at bounding box center [699, 436] width 62 height 42
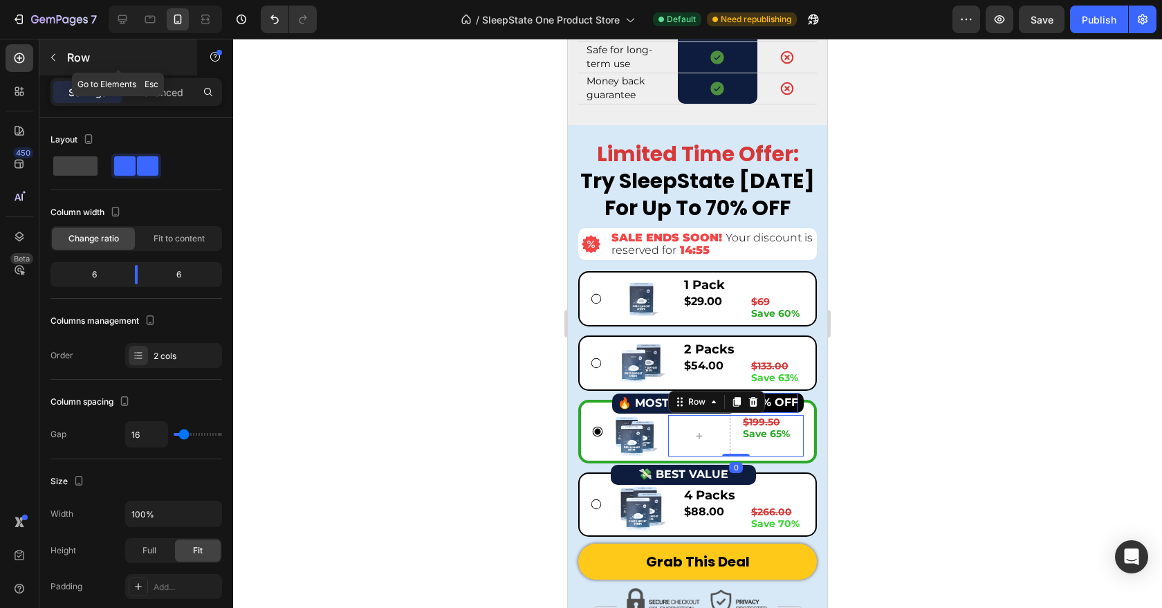
click at [66, 52] on div "Row" at bounding box center [118, 57] width 158 height 36
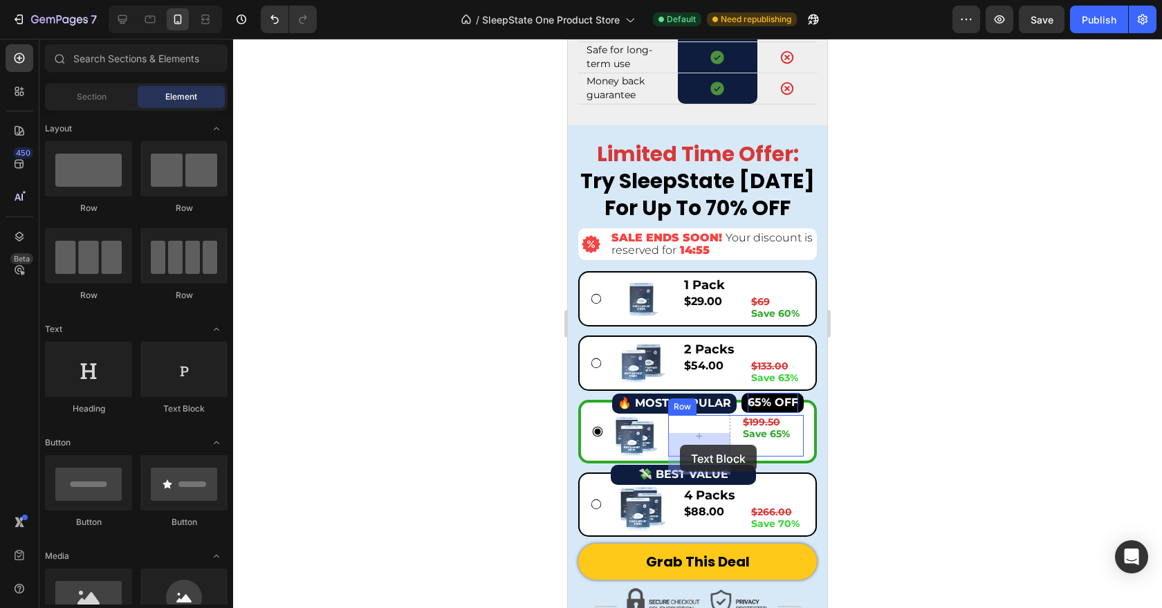
drag, startPoint x: 762, startPoint y: 421, endPoint x: 680, endPoint y: 446, distance: 86.0
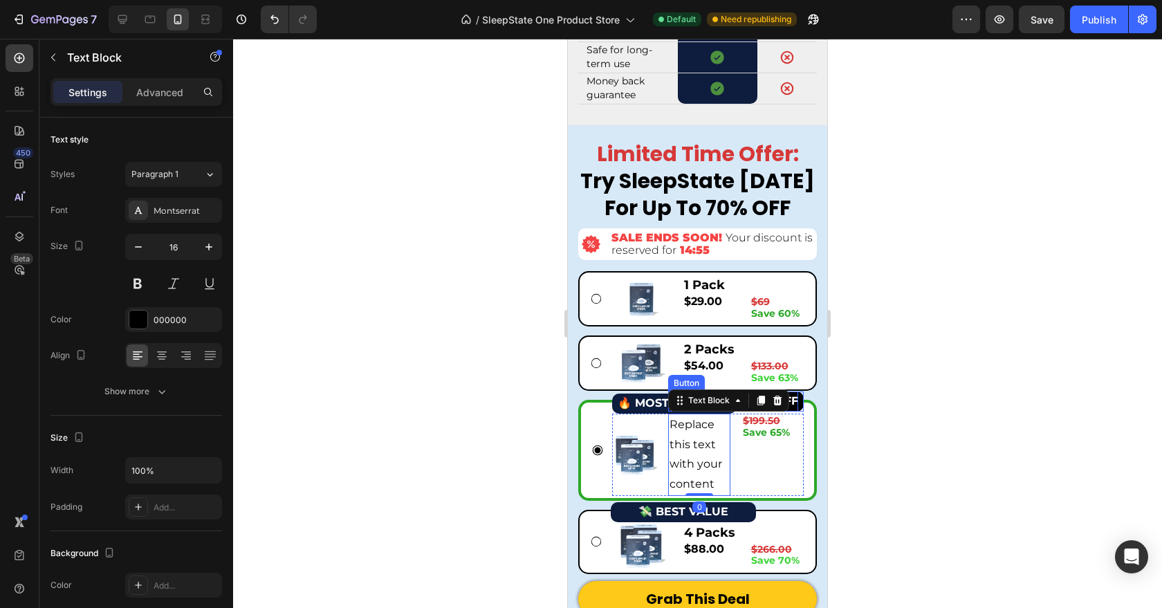
click at [798, 412] on button "65% OFF" at bounding box center [773, 402] width 62 height 20
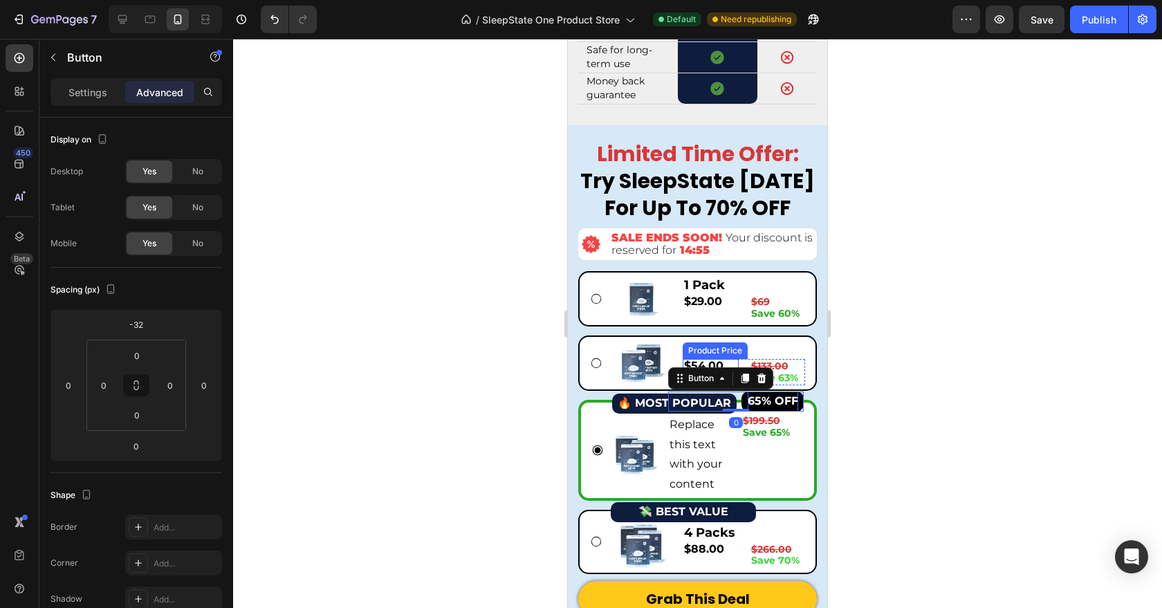
click at [704, 496] on div "Replace this text with your content" at bounding box center [699, 455] width 62 height 82
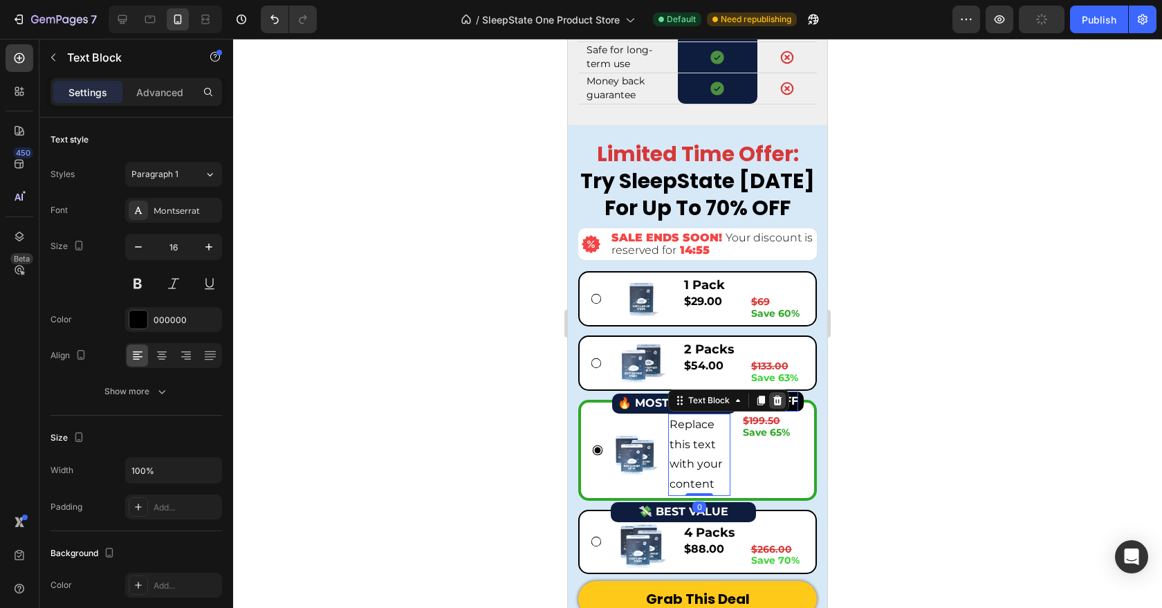
click at [780, 405] on icon at bounding box center [778, 401] width 9 height 10
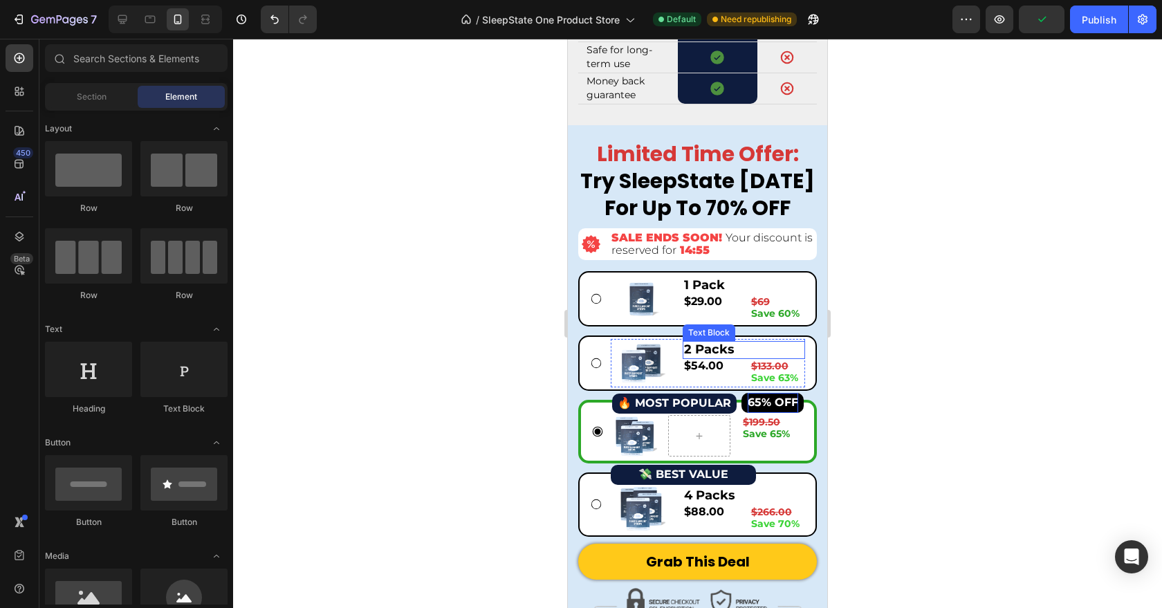
click at [716, 358] on div "2 Packs Text Block $54.00 Product Price Product Price $133.00 Save 63% Text Blo…" at bounding box center [744, 363] width 122 height 48
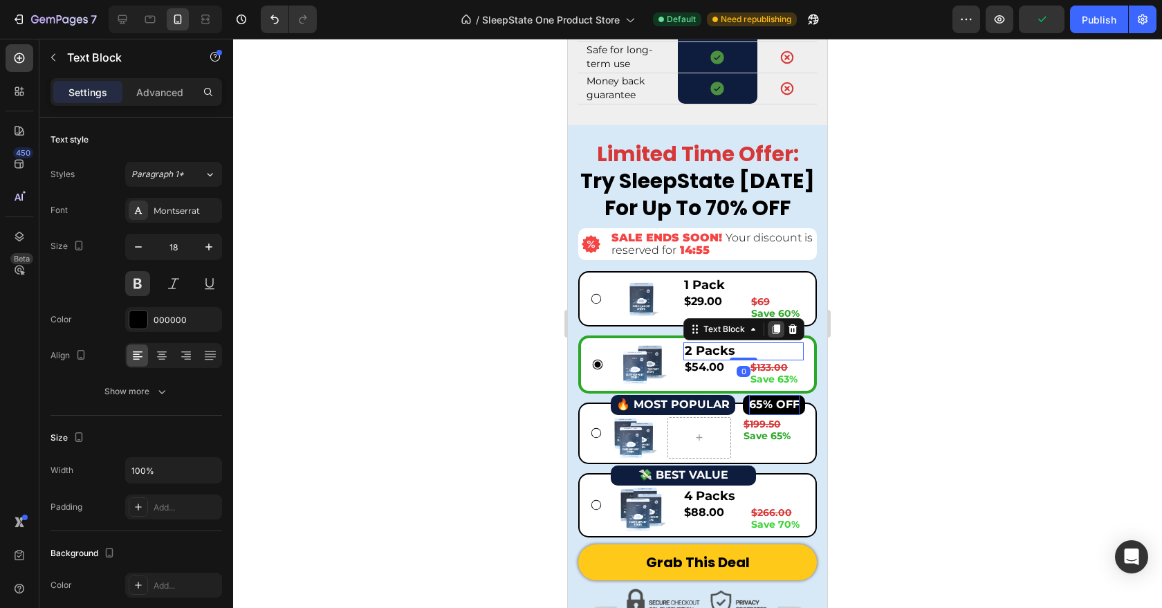
click at [778, 335] on icon at bounding box center [777, 330] width 8 height 10
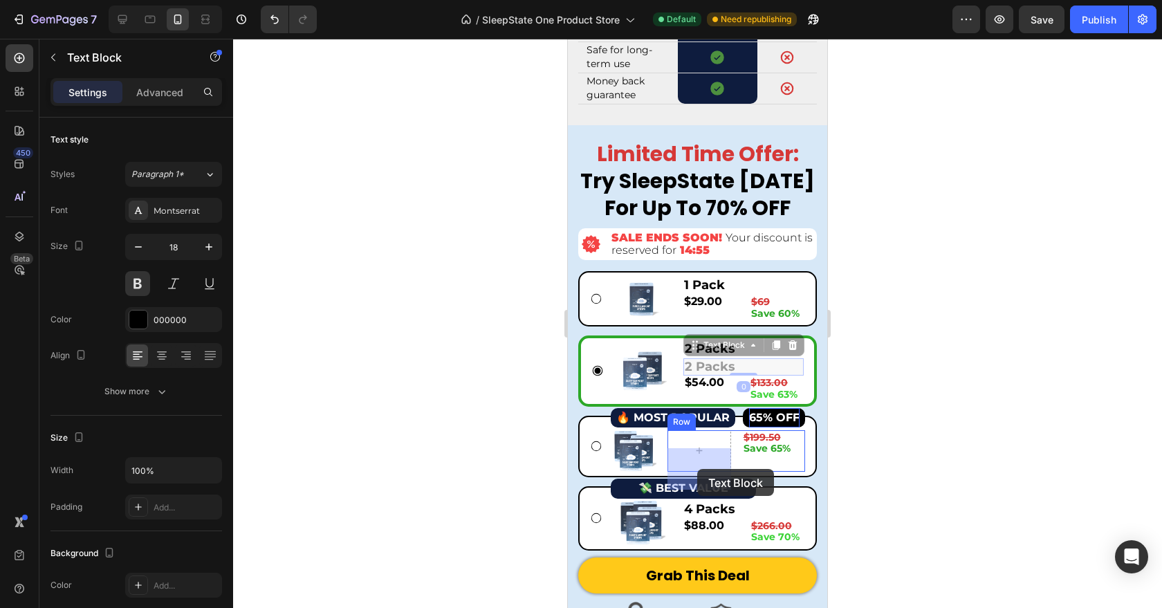
drag, startPoint x: 699, startPoint y: 368, endPoint x: 697, endPoint y: 470, distance: 101.7
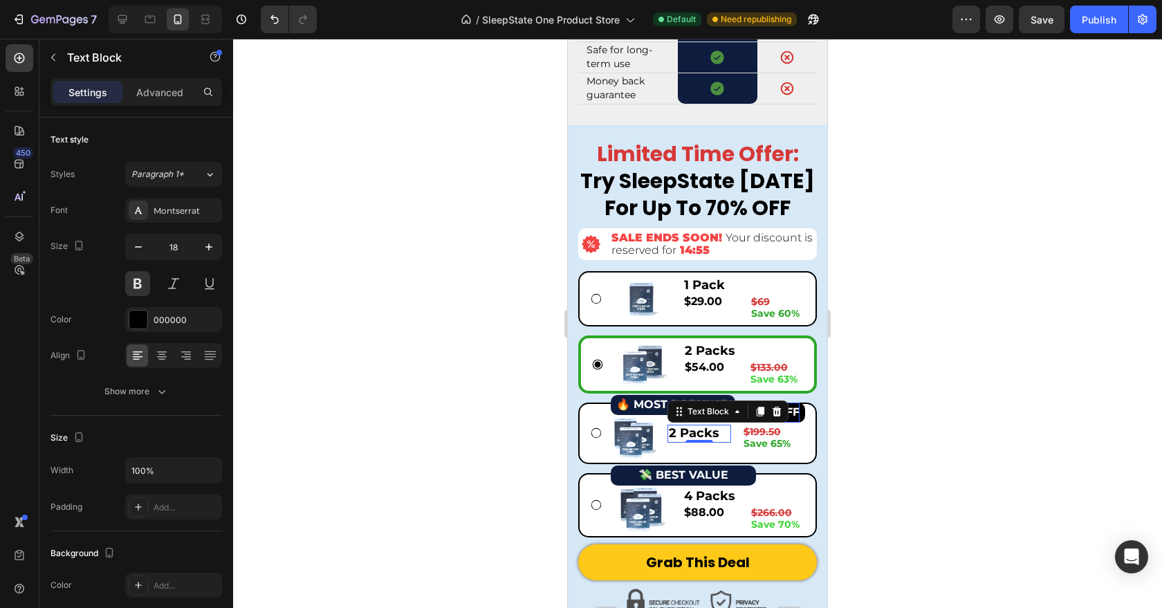
click at [699, 441] on p "2 Packs" at bounding box center [699, 433] width 60 height 15
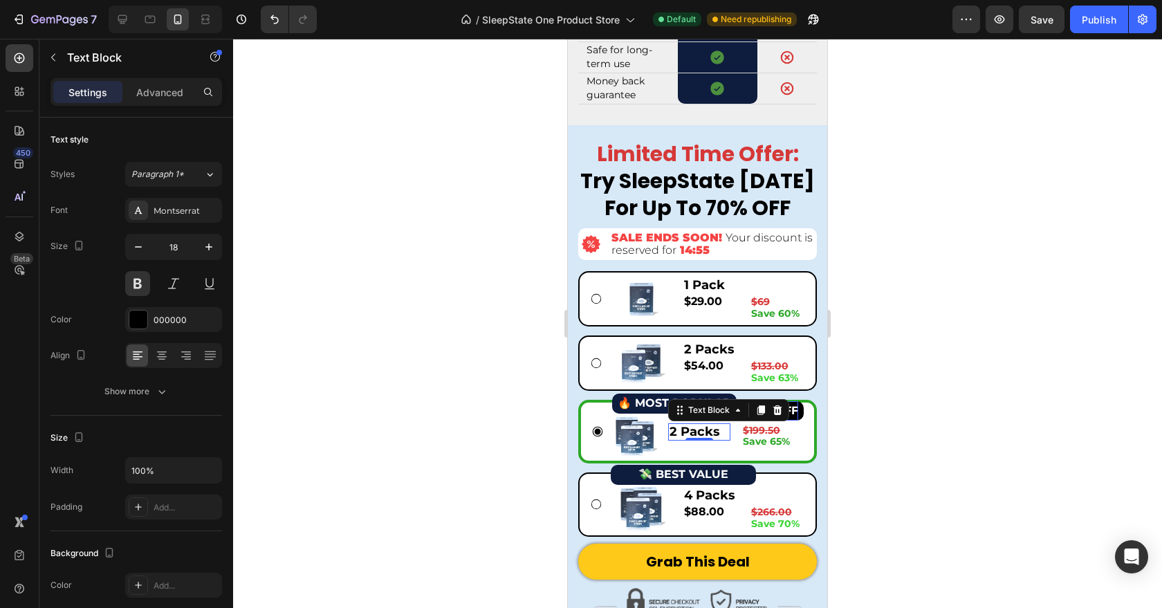
scroll to position [5700, 0]
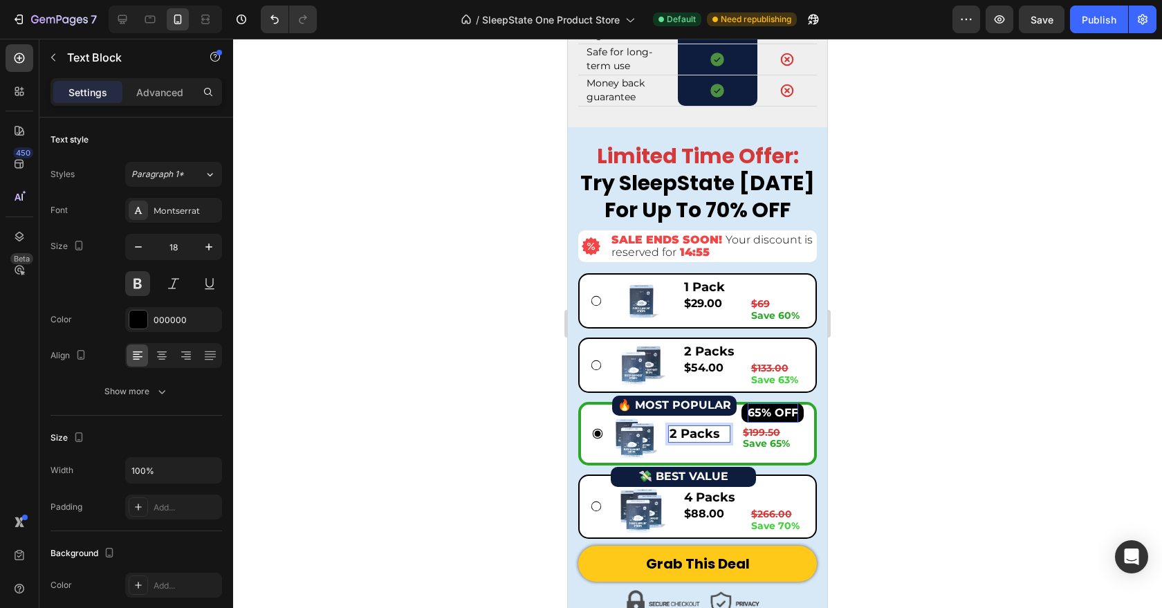
click at [677, 442] on p "2 Packs" at bounding box center [700, 434] width 60 height 15
click at [724, 442] on p "3 Packs" at bounding box center [700, 434] width 60 height 15
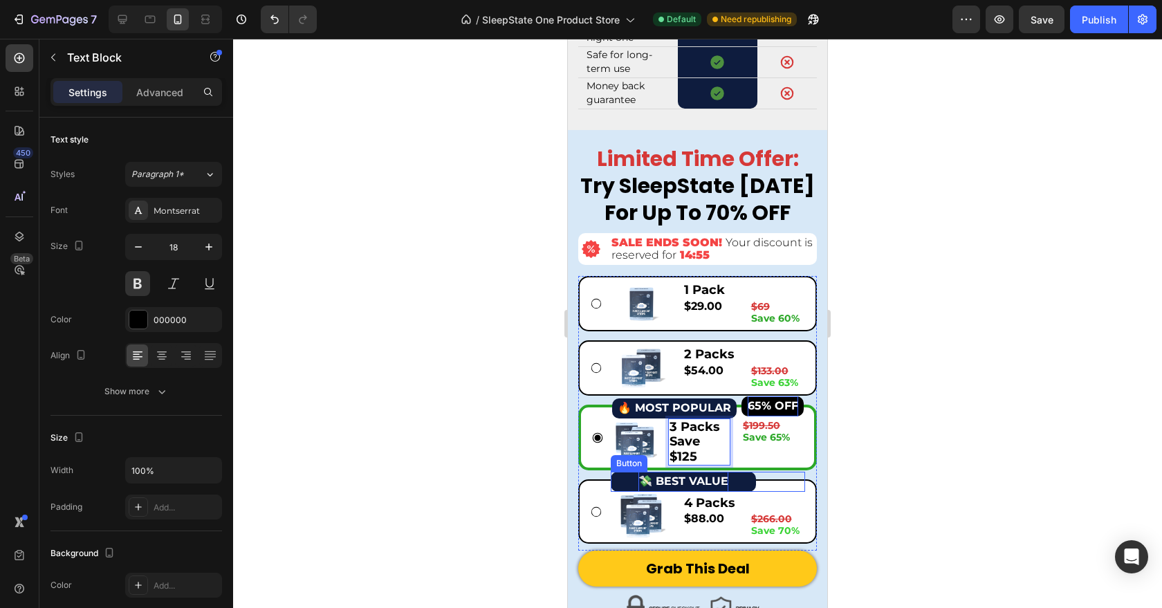
scroll to position [5691, 0]
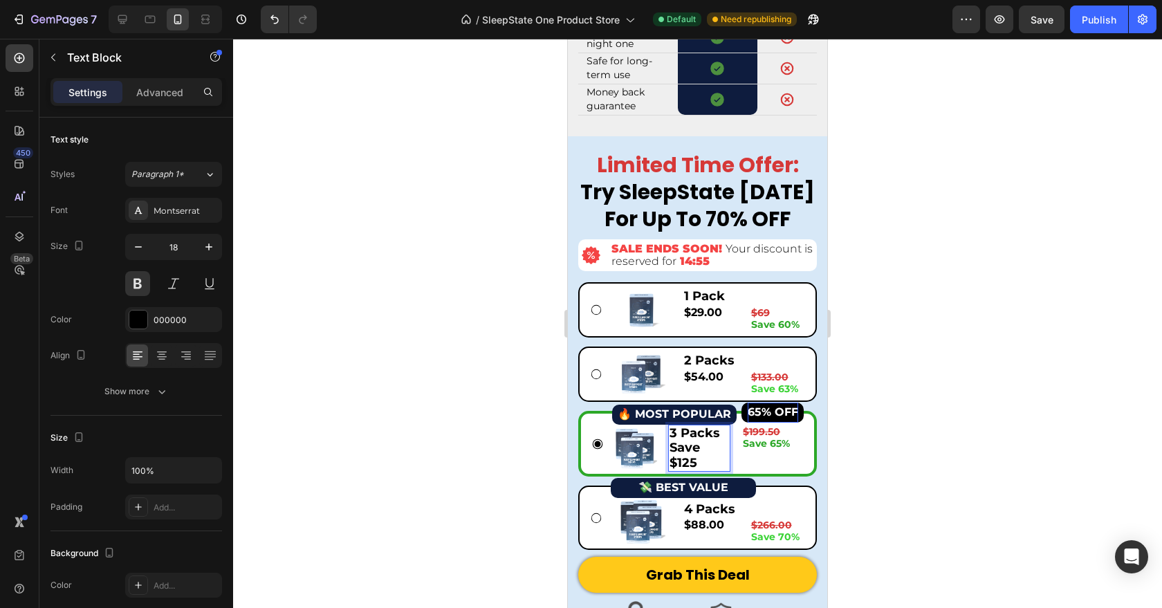
click at [686, 470] on p "Save $125" at bounding box center [700, 456] width 60 height 30
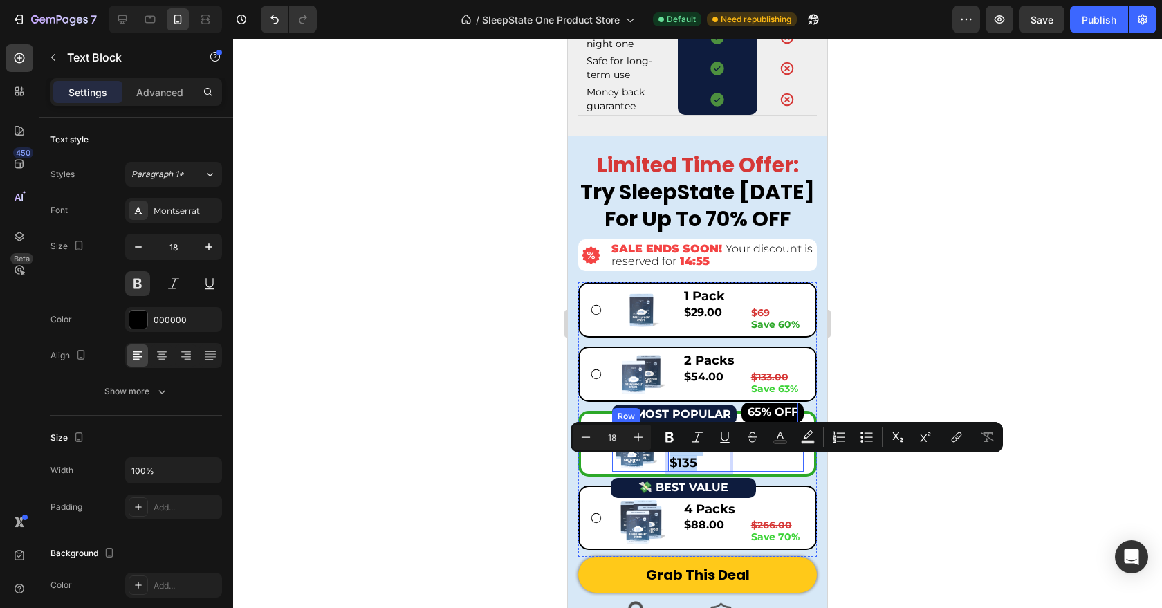
drag, startPoint x: 697, startPoint y: 481, endPoint x: 659, endPoint y: 465, distance: 41.9
click at [659, 465] on div "Image 65% OFF Button 3 Packs Save $135 Text Block 0 $199.50 Save 65% Text Block…" at bounding box center [708, 449] width 192 height 48
click at [587, 439] on icon "Editor contextual toolbar" at bounding box center [586, 437] width 14 height 14
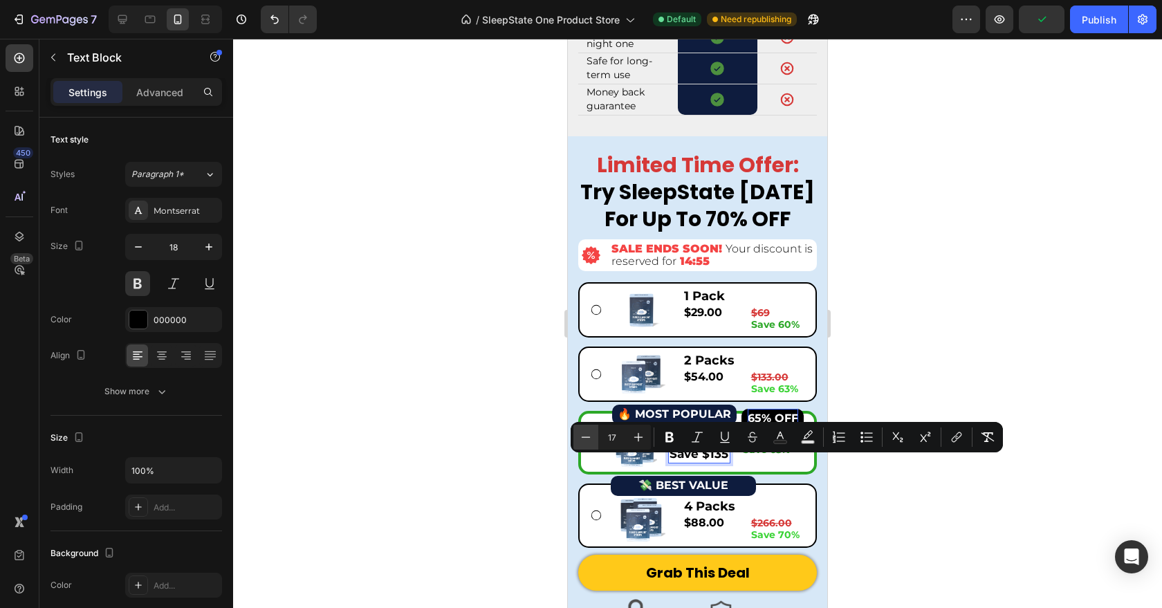
click at [587, 439] on icon "Editor contextual toolbar" at bounding box center [586, 437] width 14 height 14
type input "14"
click at [488, 437] on div at bounding box center [697, 323] width 929 height 569
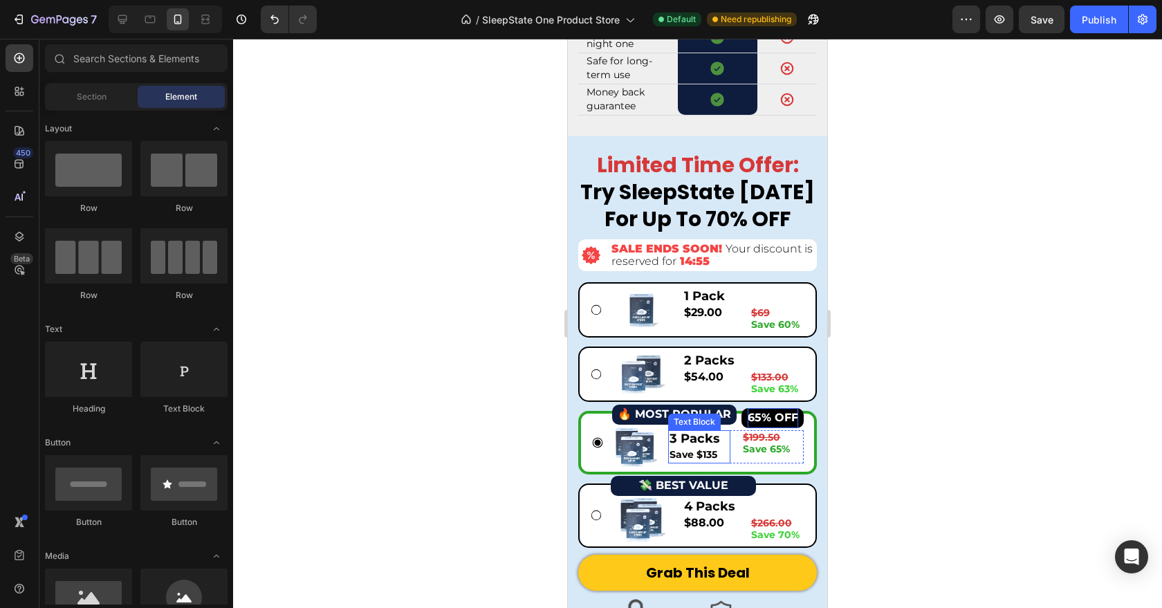
click at [684, 447] on p "3 Packs" at bounding box center [700, 439] width 60 height 15
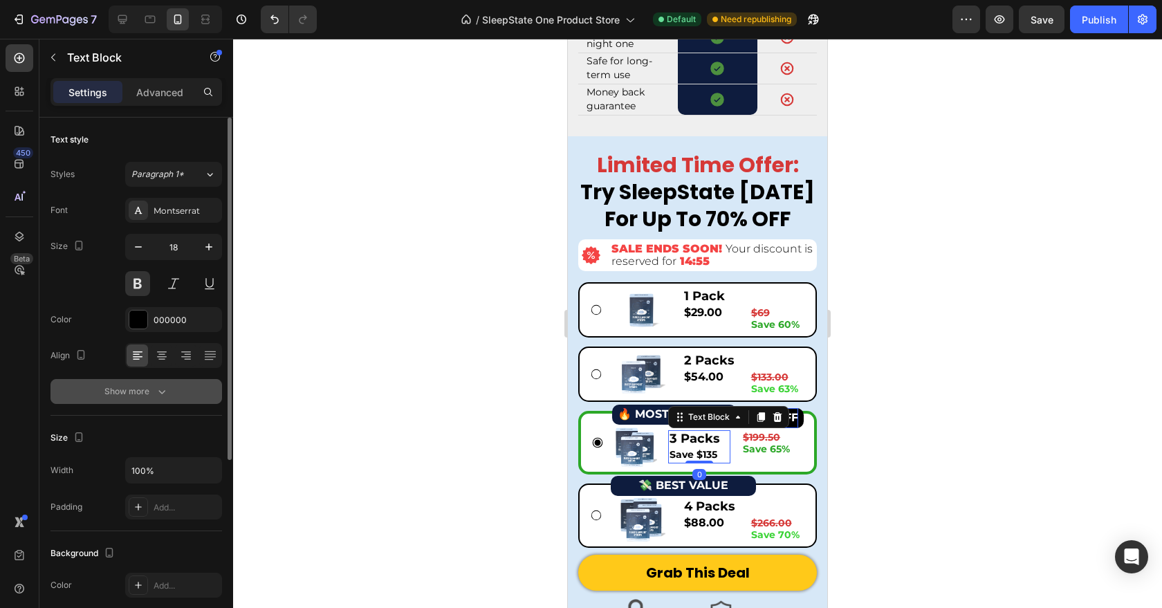
click at [127, 390] on div "Show more" at bounding box center [136, 392] width 64 height 14
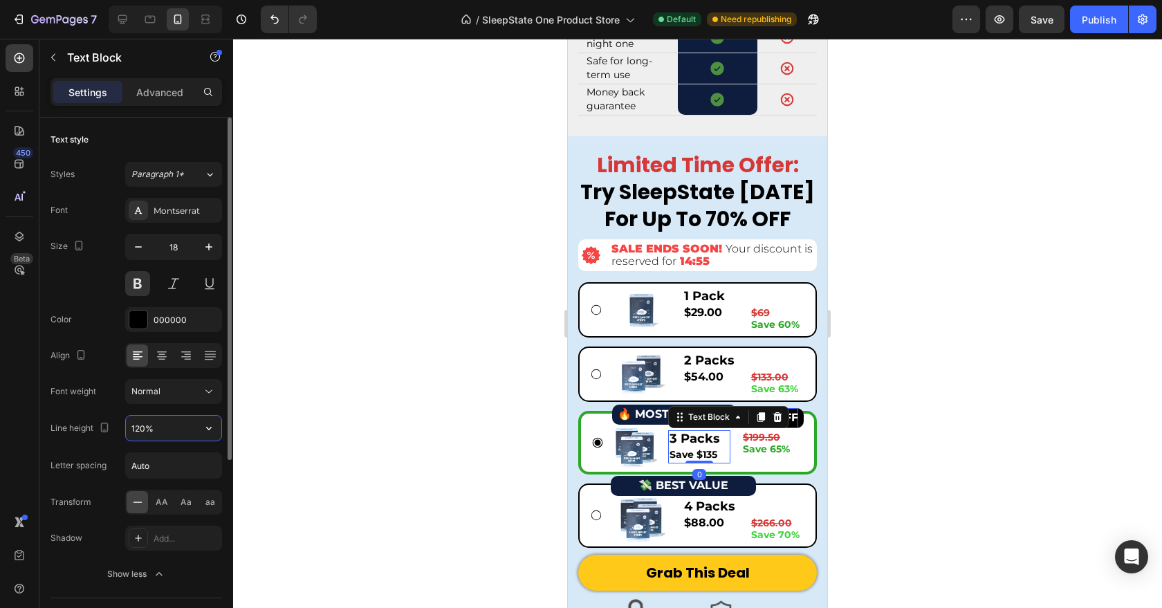
click at [140, 428] on input "120%" at bounding box center [173, 428] width 95 height 25
type input "100%"
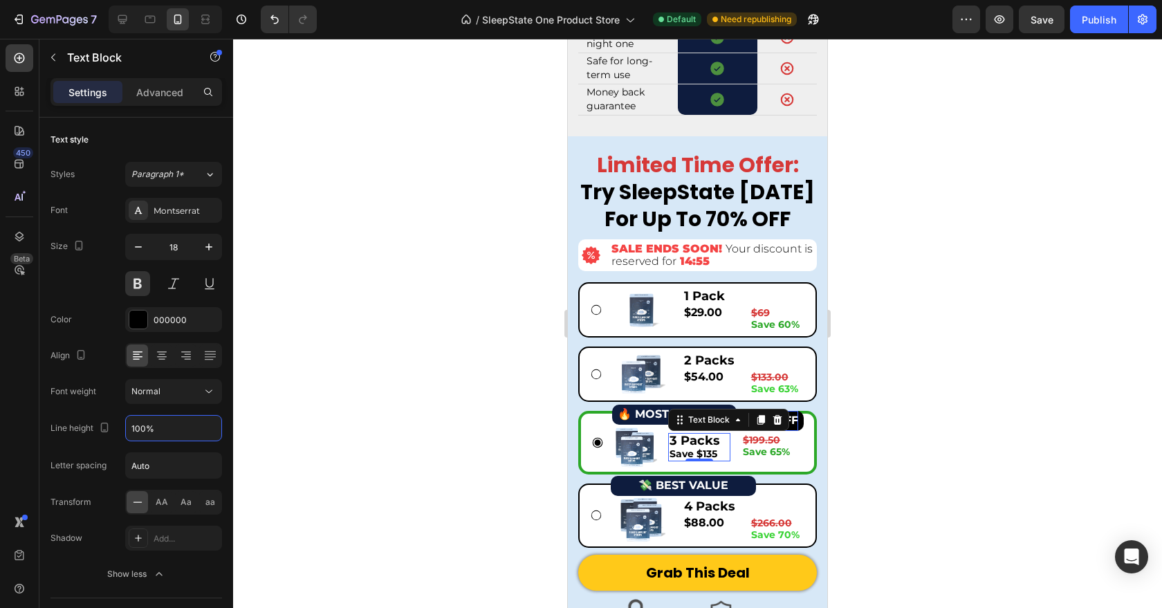
click at [397, 428] on div at bounding box center [697, 323] width 929 height 569
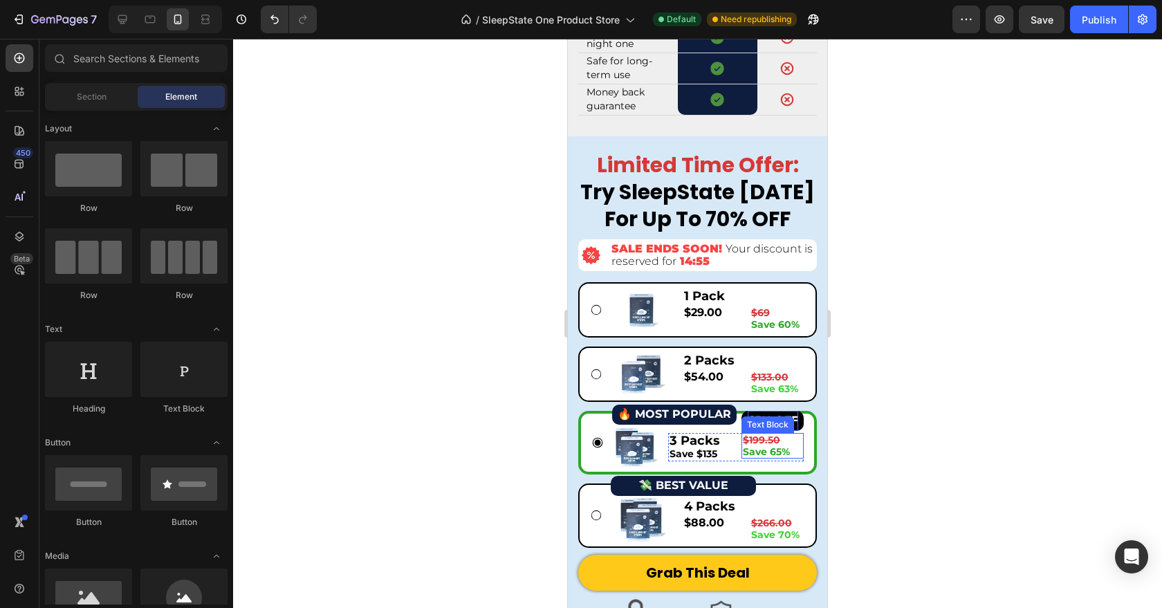
click at [776, 458] on strong "Save 65%" at bounding box center [766, 452] width 47 height 12
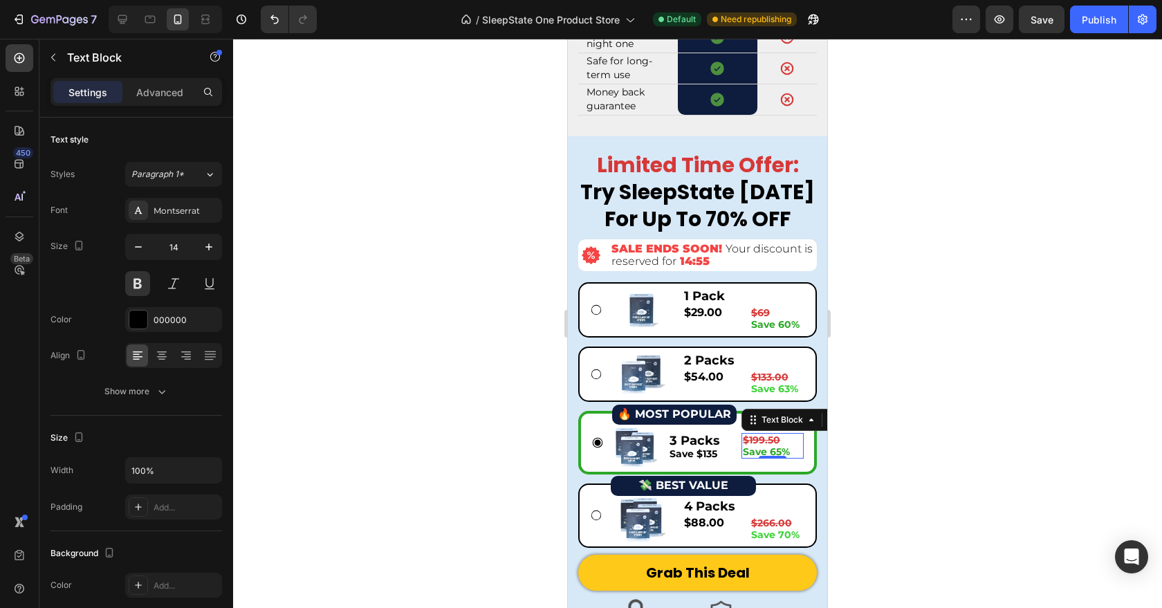
click at [754, 458] on strong "Save 65%" at bounding box center [766, 452] width 47 height 12
click at [745, 458] on strong "Save 65%" at bounding box center [766, 452] width 47 height 12
click at [780, 461] on div "$199.50 Save 65% Text Block 0" at bounding box center [773, 447] width 62 height 28
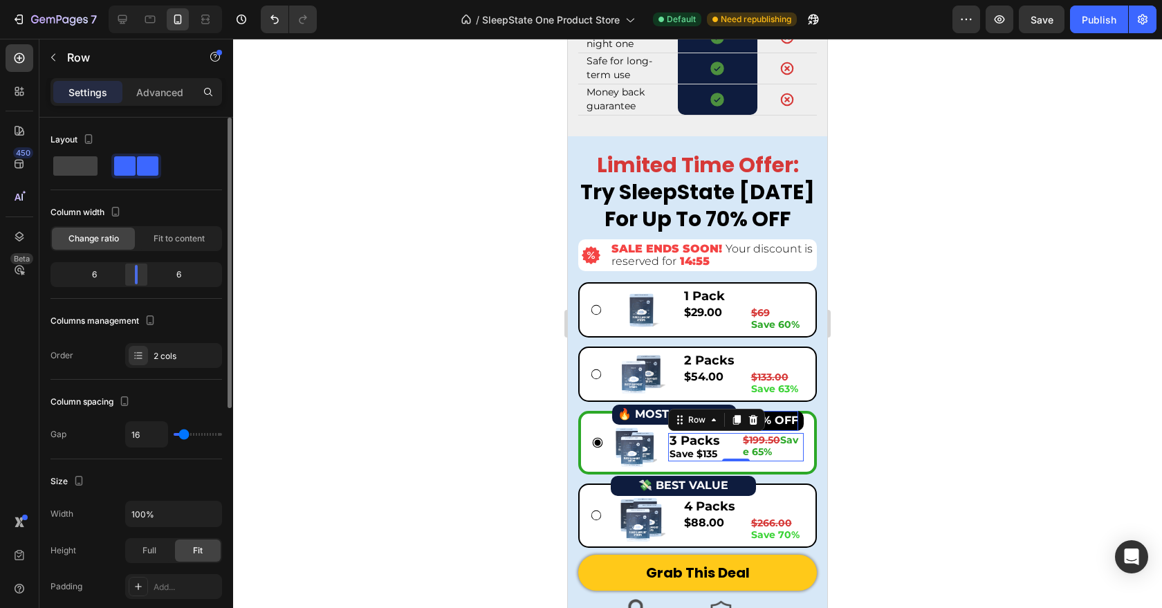
click at [132, 275] on div at bounding box center [136, 274] width 25 height 19
click at [937, 437] on div at bounding box center [697, 323] width 929 height 569
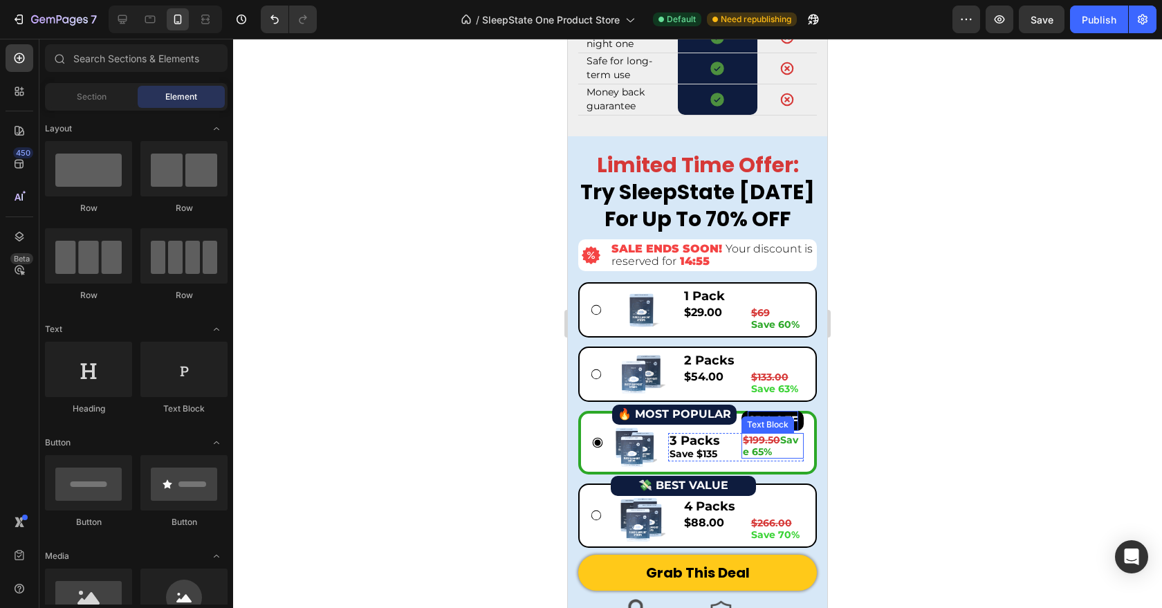
click at [774, 458] on p "$199.50 Save 65%" at bounding box center [773, 446] width 60 height 24
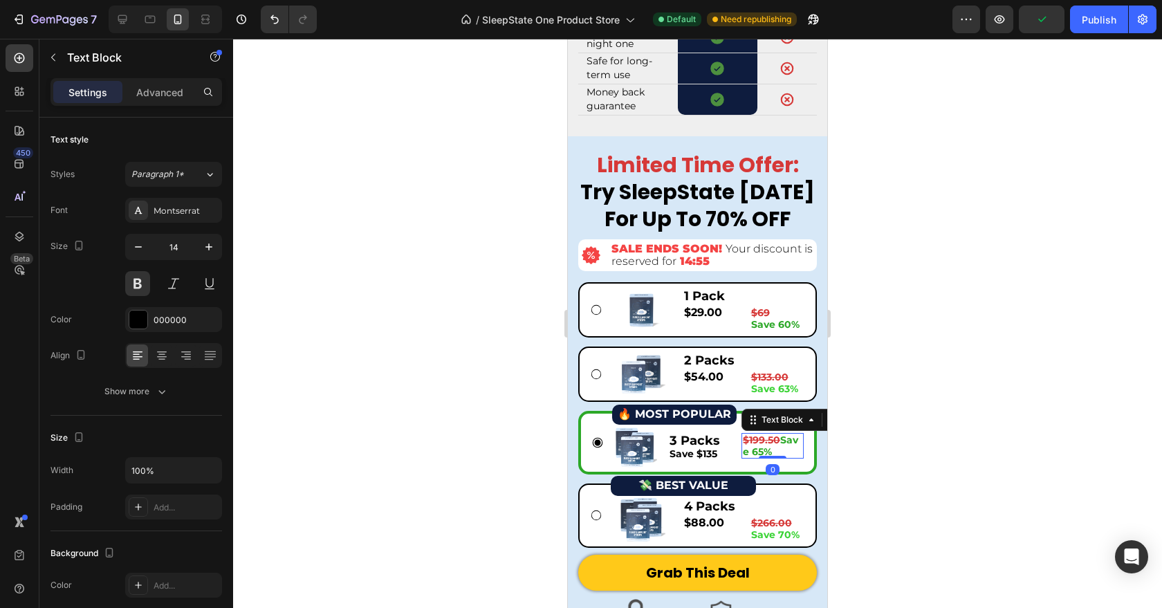
click at [779, 446] on strong "$199.50" at bounding box center [761, 440] width 37 height 12
click at [776, 458] on strong "Save 65%" at bounding box center [766, 452] width 47 height 12
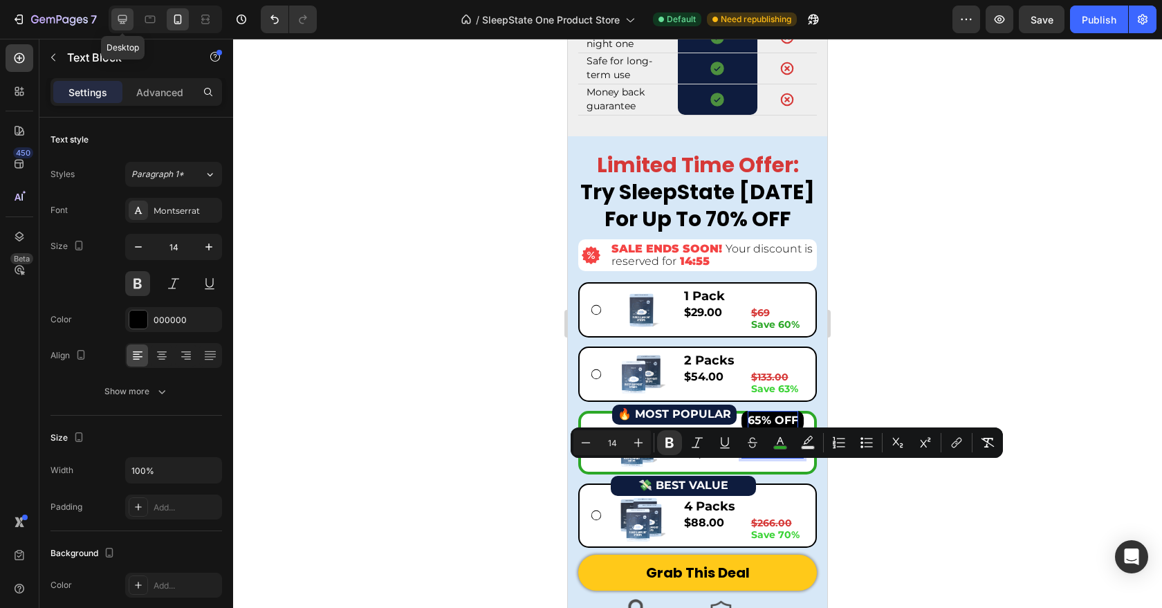
click at [124, 19] on icon at bounding box center [122, 19] width 9 height 9
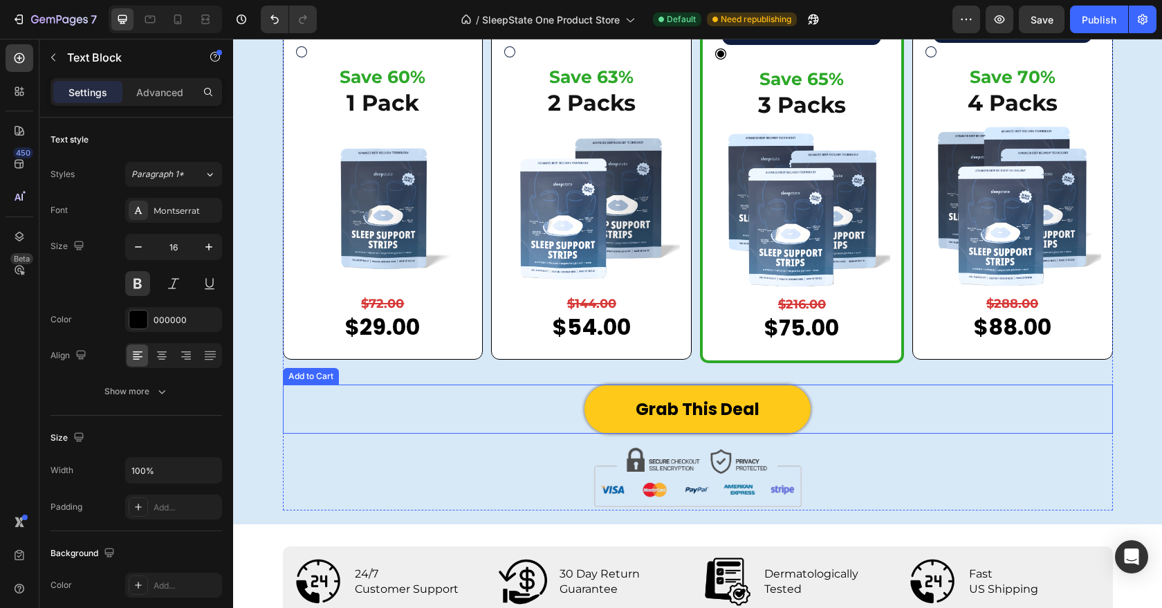
scroll to position [5514, 0]
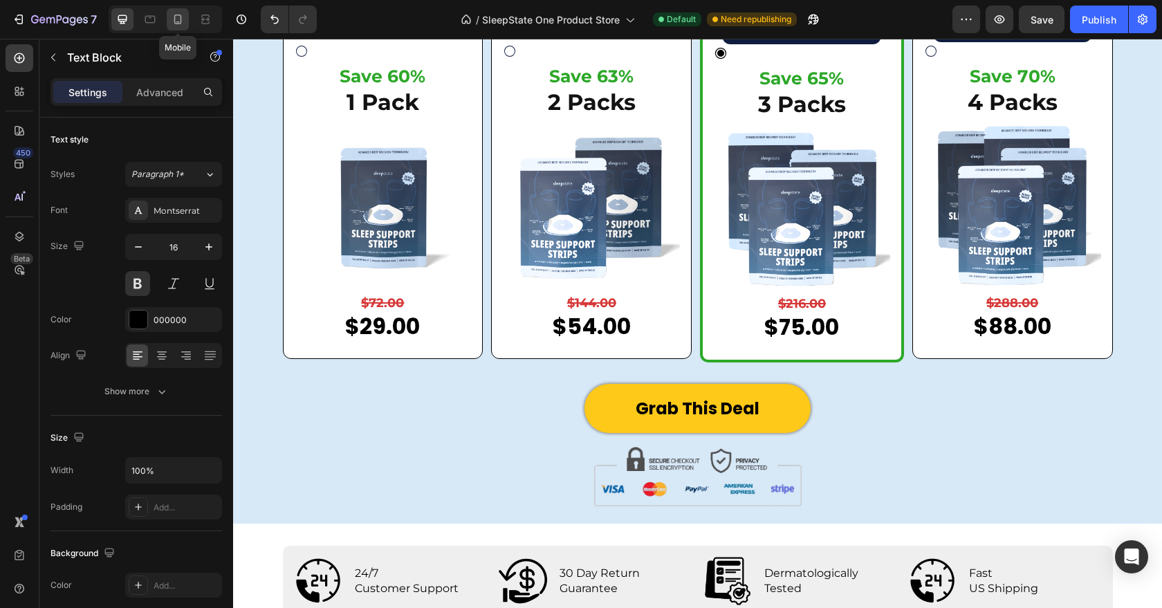
click at [179, 19] on icon at bounding box center [178, 19] width 14 height 14
type input "14"
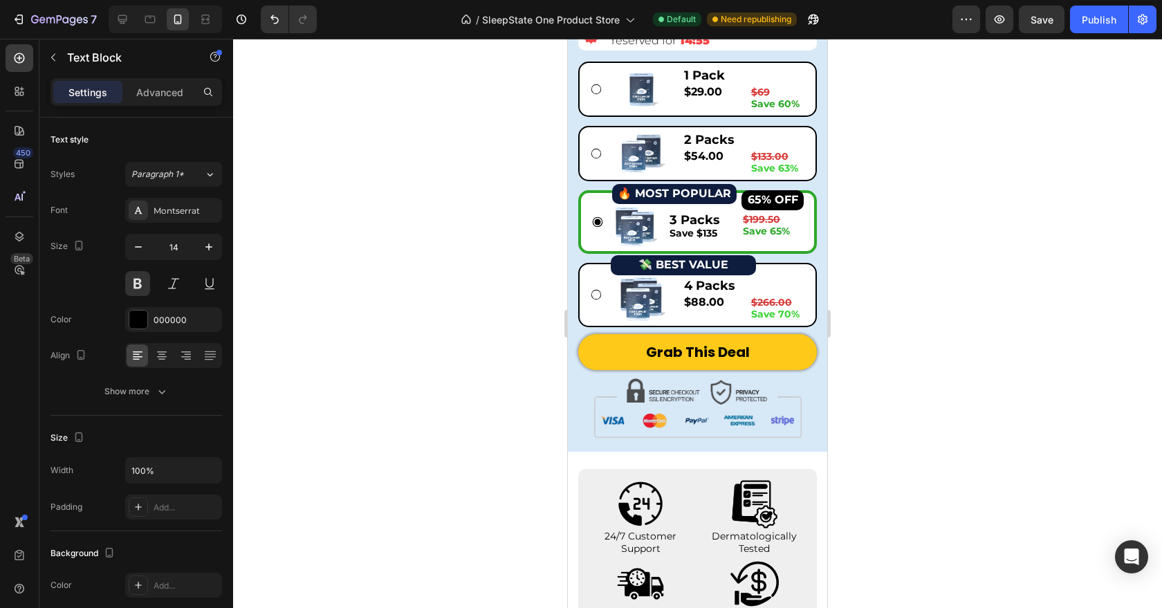
scroll to position [5142, 0]
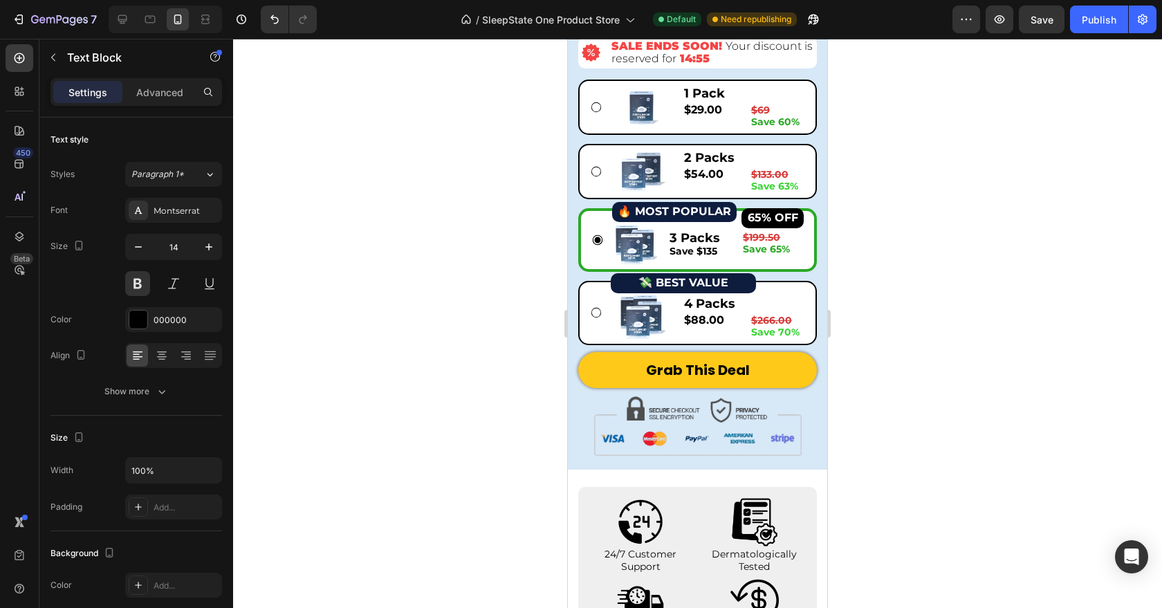
click at [767, 246] on strong "Save 65%" at bounding box center [766, 249] width 47 height 12
click at [901, 239] on div at bounding box center [697, 323] width 929 height 569
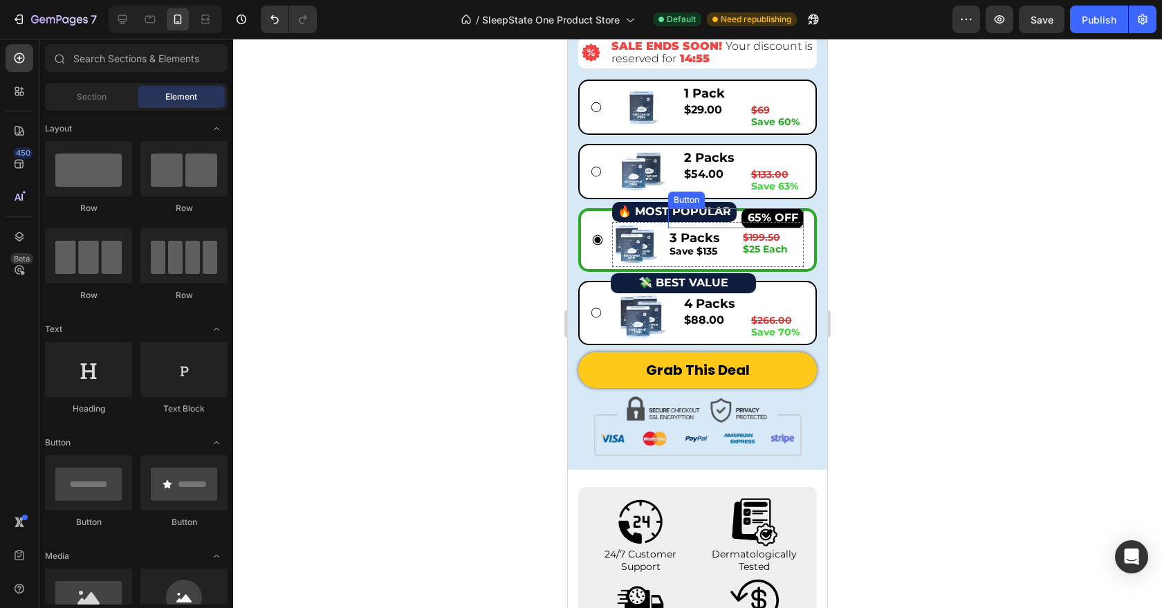
click at [758, 257] on div "$199.50 $25 Each Text Block" at bounding box center [773, 244] width 62 height 28
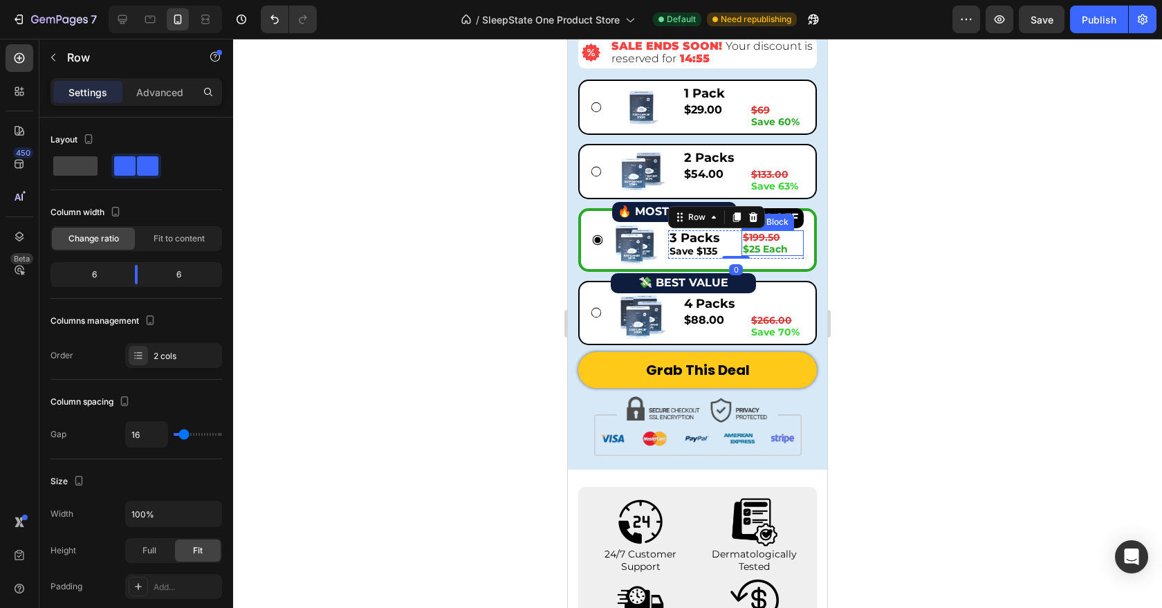
click at [759, 248] on strong "$25 Each" at bounding box center [765, 249] width 45 height 12
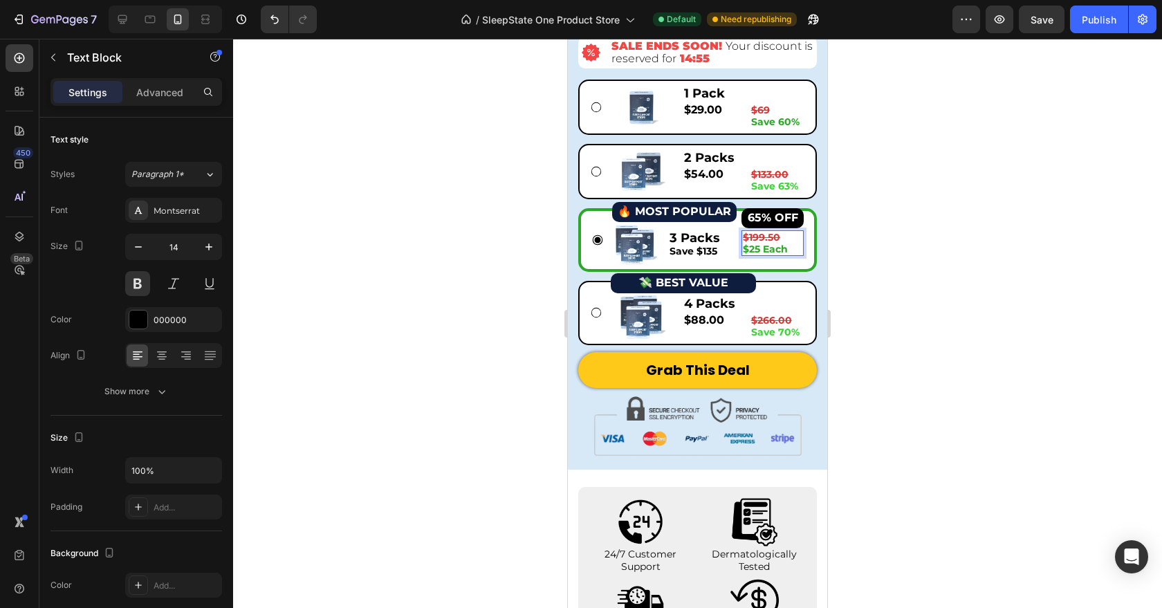
click at [771, 249] on strong "$25 Each" at bounding box center [765, 249] width 45 height 12
click at [785, 251] on strong "$25 each" at bounding box center [765, 249] width 45 height 12
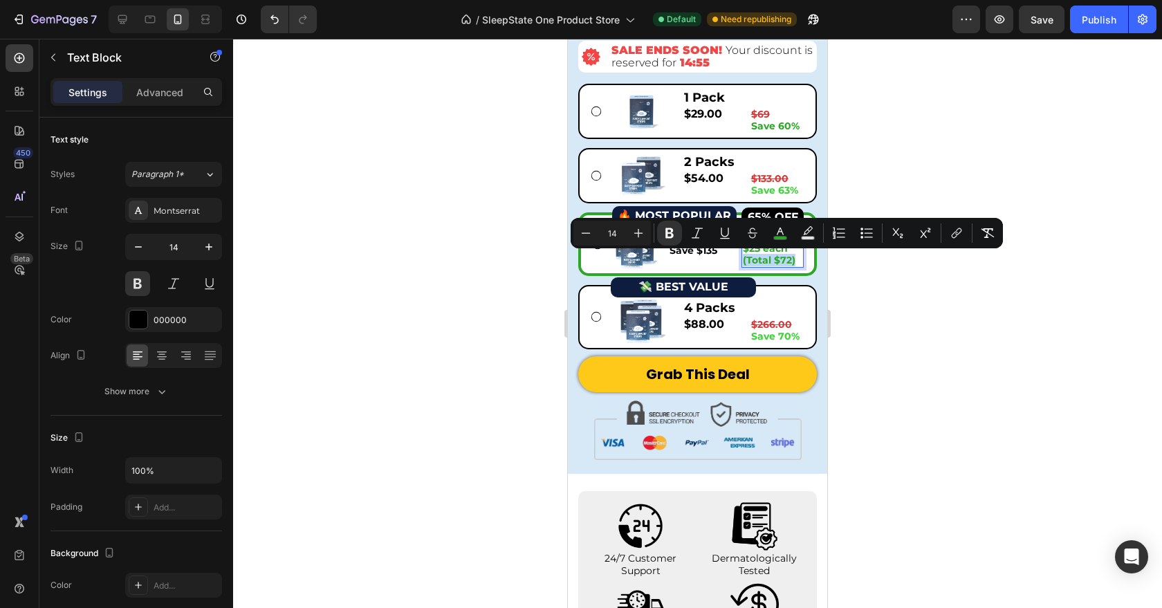
drag, startPoint x: 796, startPoint y: 259, endPoint x: 743, endPoint y: 259, distance: 52.6
click at [743, 259] on p "(Total $72)" at bounding box center [773, 261] width 60 height 12
click at [588, 241] on button "Minus" at bounding box center [586, 233] width 25 height 25
type input "12"
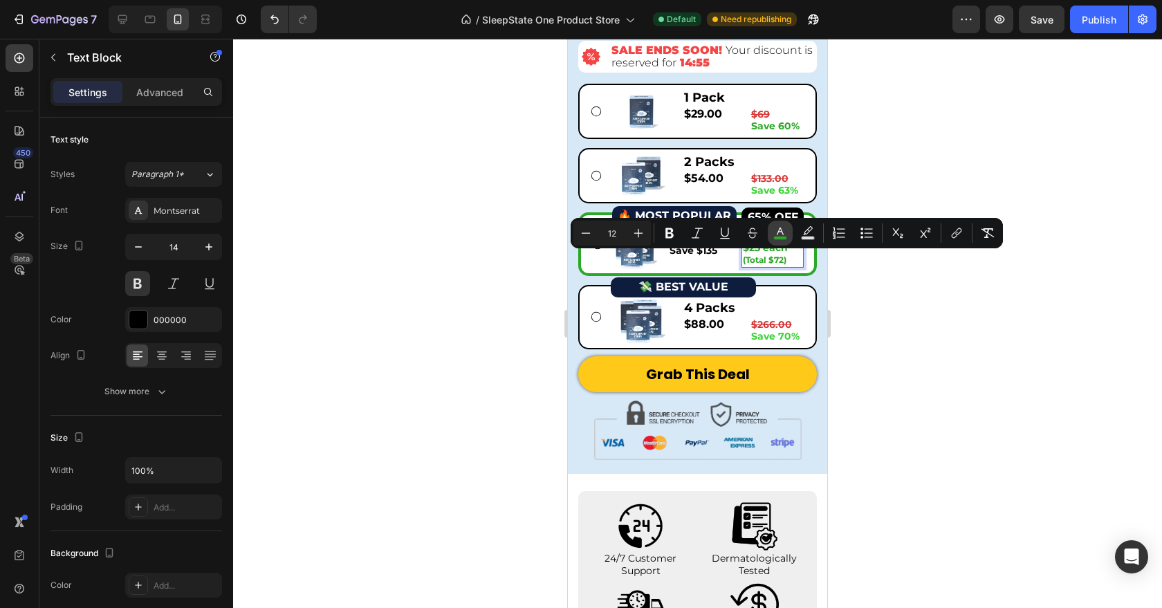
click at [785, 227] on icon "Editor contextual toolbar" at bounding box center [781, 233] width 14 height 14
type input "2CA828"
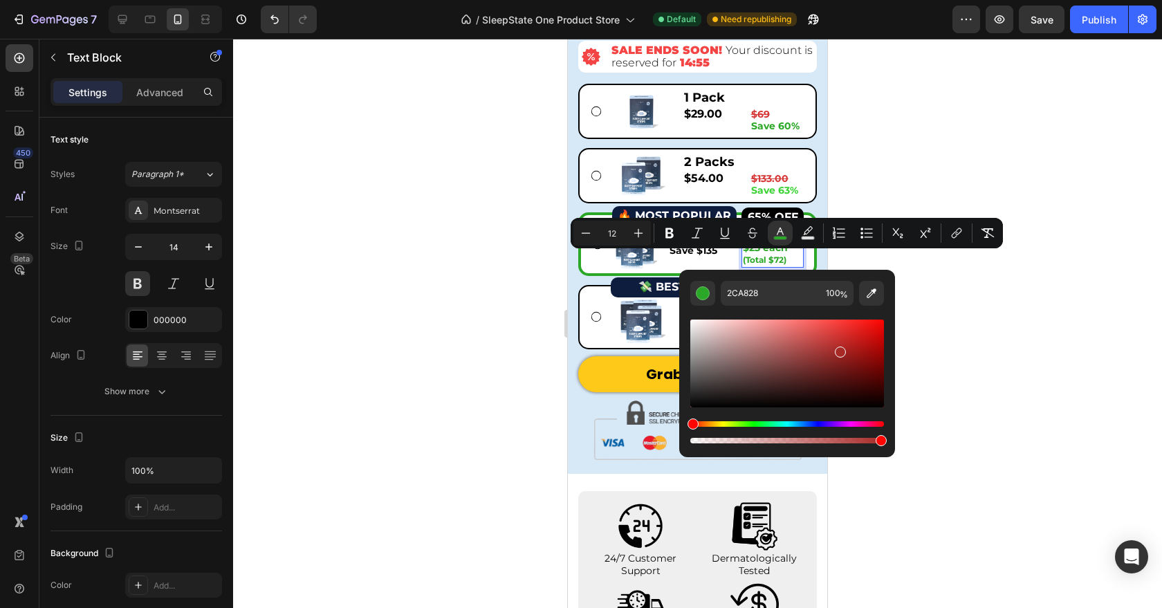
drag, startPoint x: 1321, startPoint y: 461, endPoint x: 656, endPoint y: 423, distance: 666.7
drag, startPoint x: 1259, startPoint y: 441, endPoint x: 666, endPoint y: 428, distance: 593.8
type input "000000"
click at [1011, 308] on div at bounding box center [697, 323] width 929 height 569
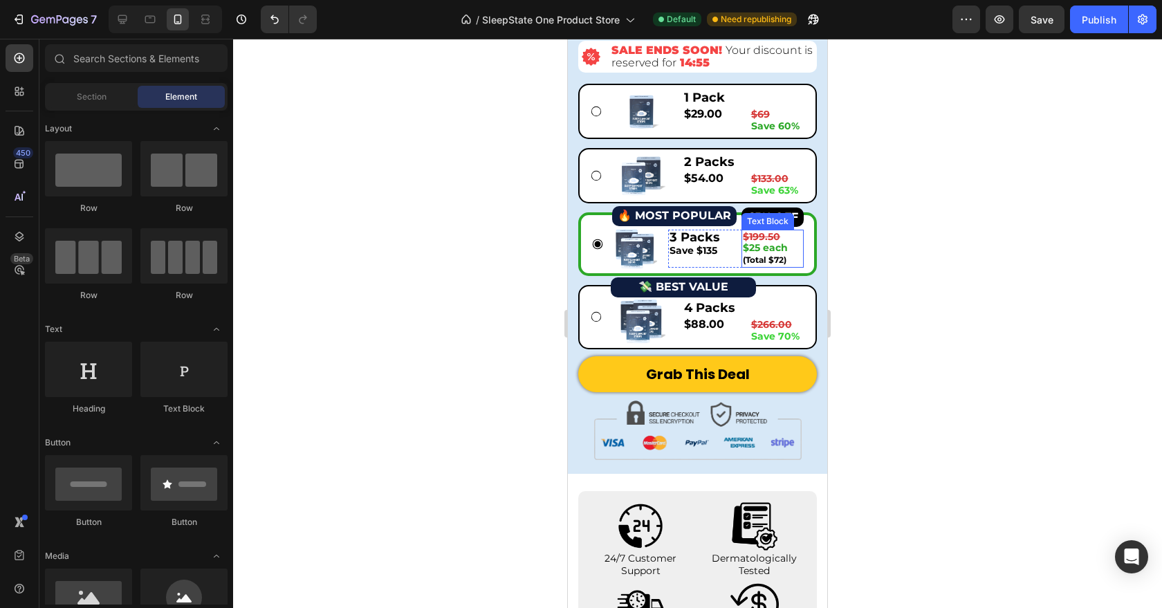
click at [769, 265] on p "(Total $72)" at bounding box center [773, 260] width 60 height 12
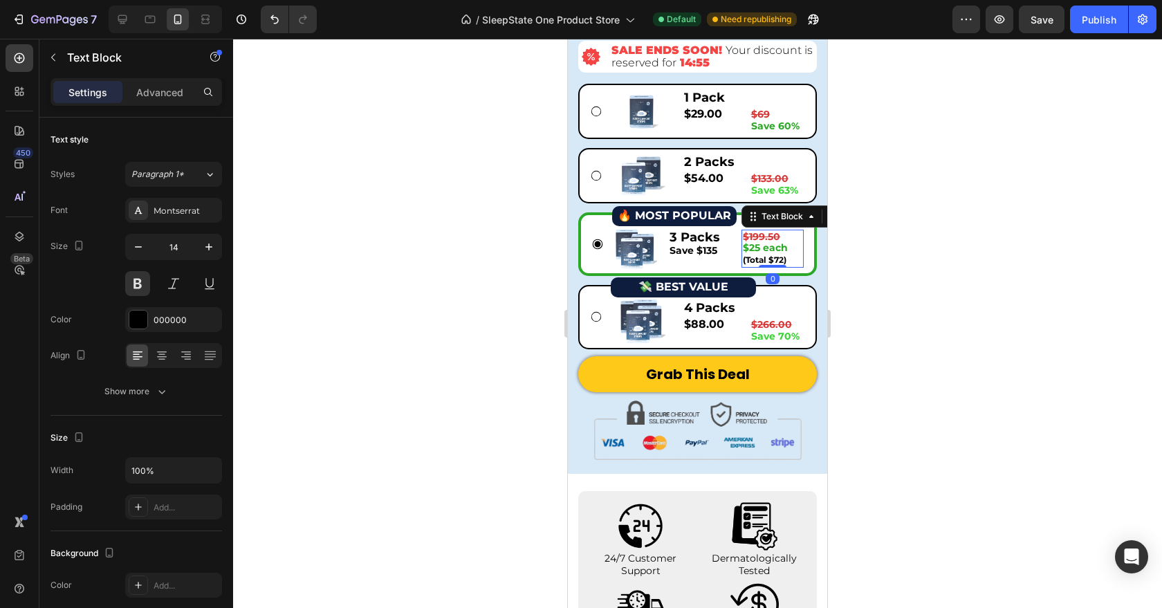
click at [768, 265] on div at bounding box center [773, 266] width 28 height 3
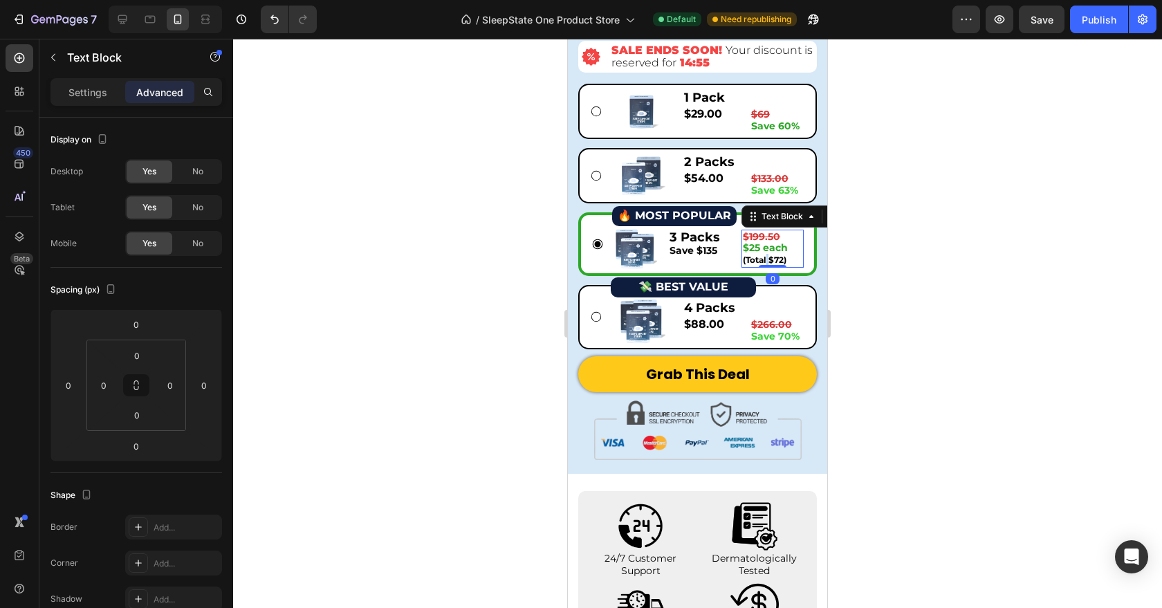
click at [768, 259] on span "(Total $72)" at bounding box center [765, 260] width 44 height 10
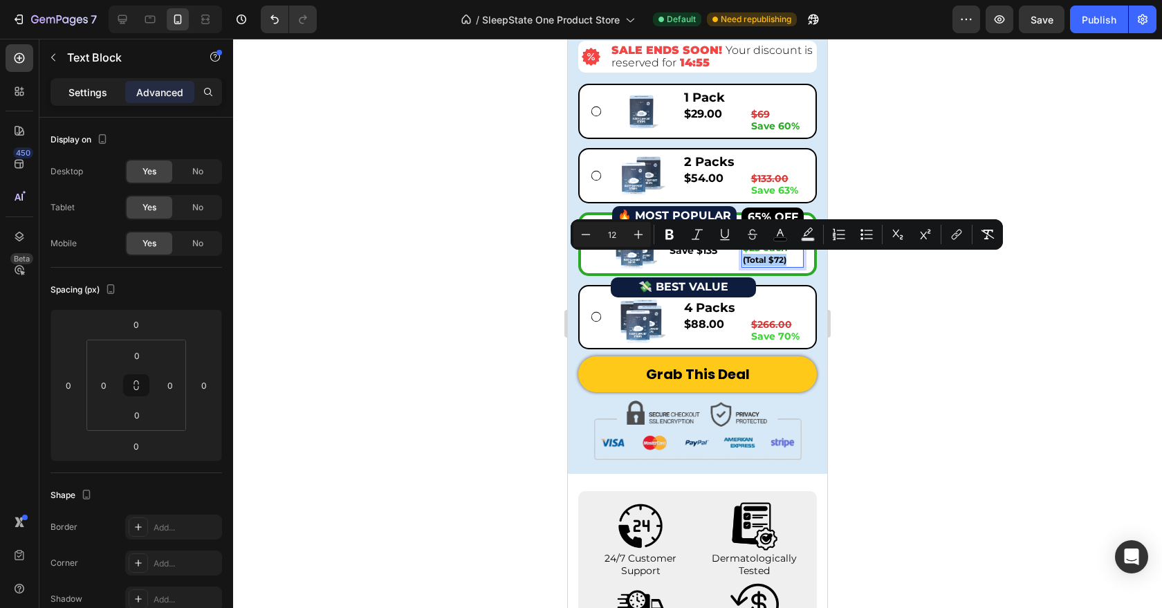
click at [86, 88] on p "Settings" at bounding box center [87, 92] width 39 height 15
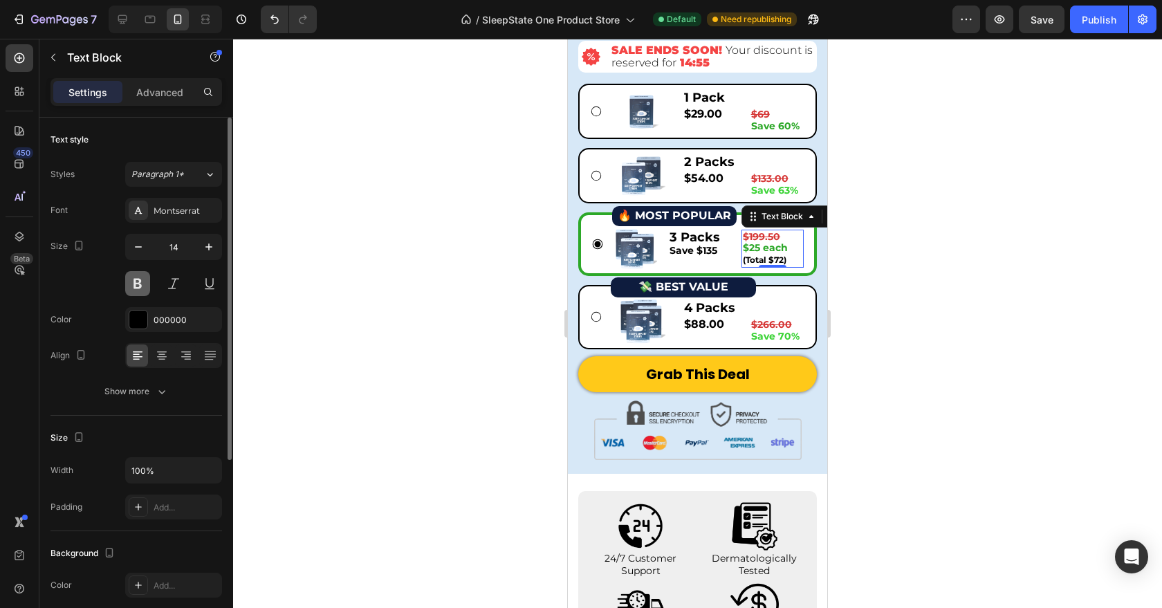
click at [138, 288] on button at bounding box center [137, 283] width 25 height 25
click at [170, 354] on div at bounding box center [161, 356] width 21 height 22
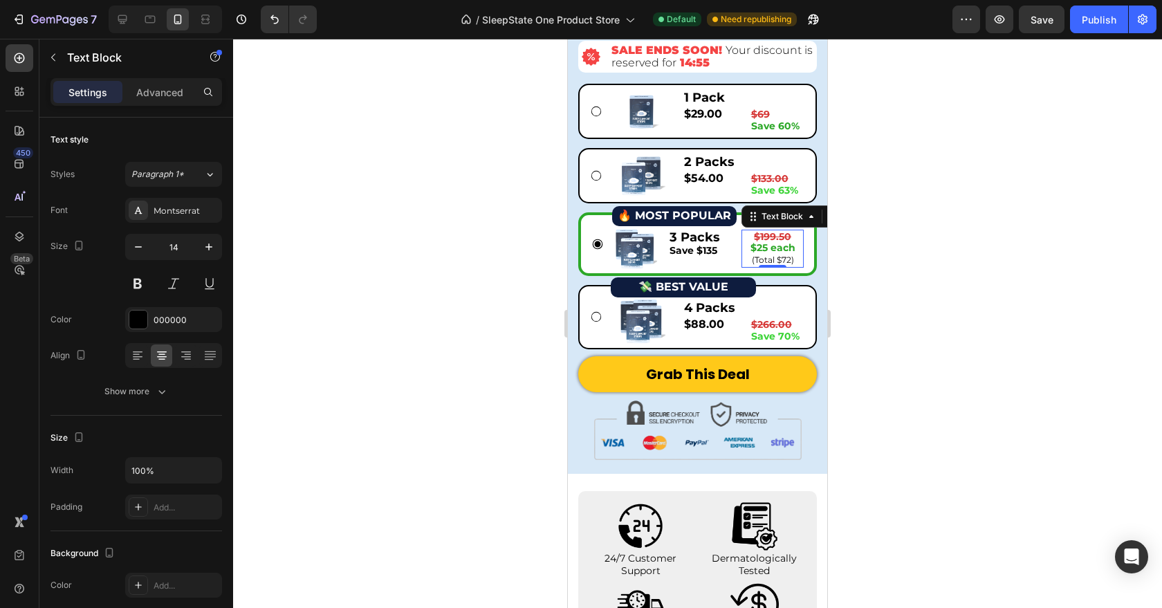
click at [969, 332] on div at bounding box center [697, 323] width 929 height 569
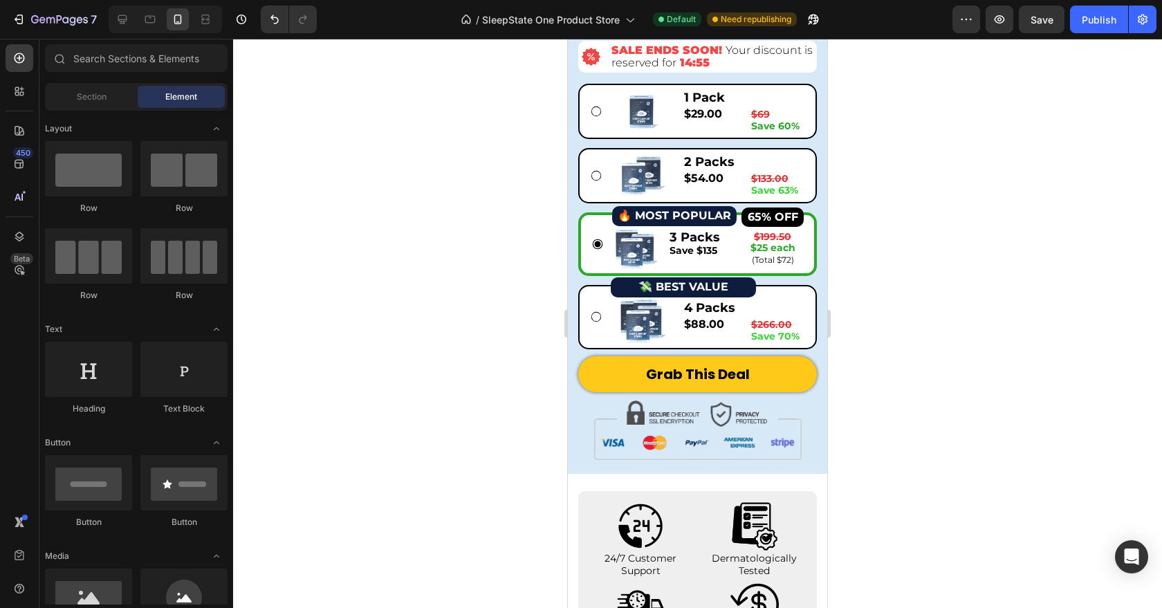
click at [874, 250] on div at bounding box center [697, 323] width 929 height 569
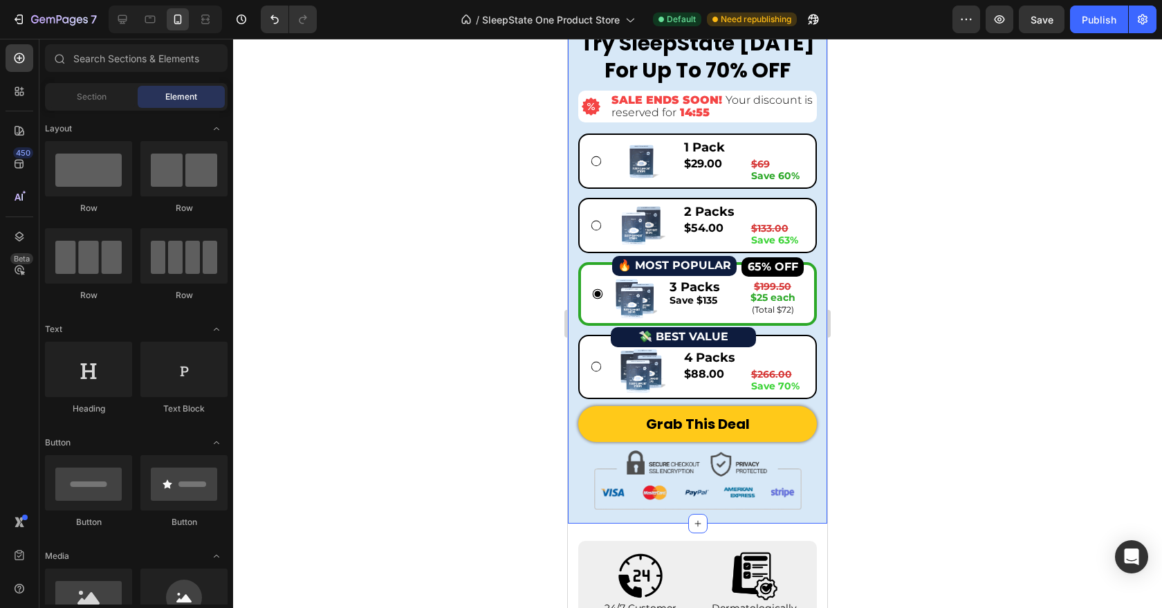
scroll to position [5087, 0]
click at [746, 261] on button "65% OFF" at bounding box center [773, 268] width 62 height 20
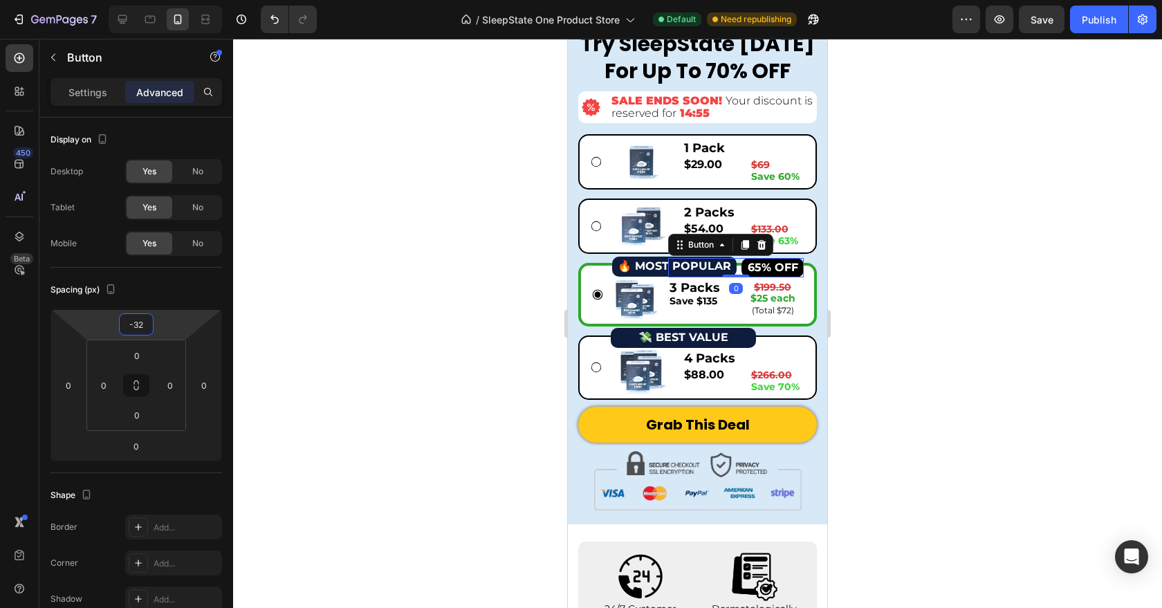
type input "-34"
click at [163, 0] on html "7 Version history / SleepState One Product Store Default Need republishing Prev…" at bounding box center [581, 0] width 1162 height 0
click at [999, 221] on div at bounding box center [697, 323] width 929 height 569
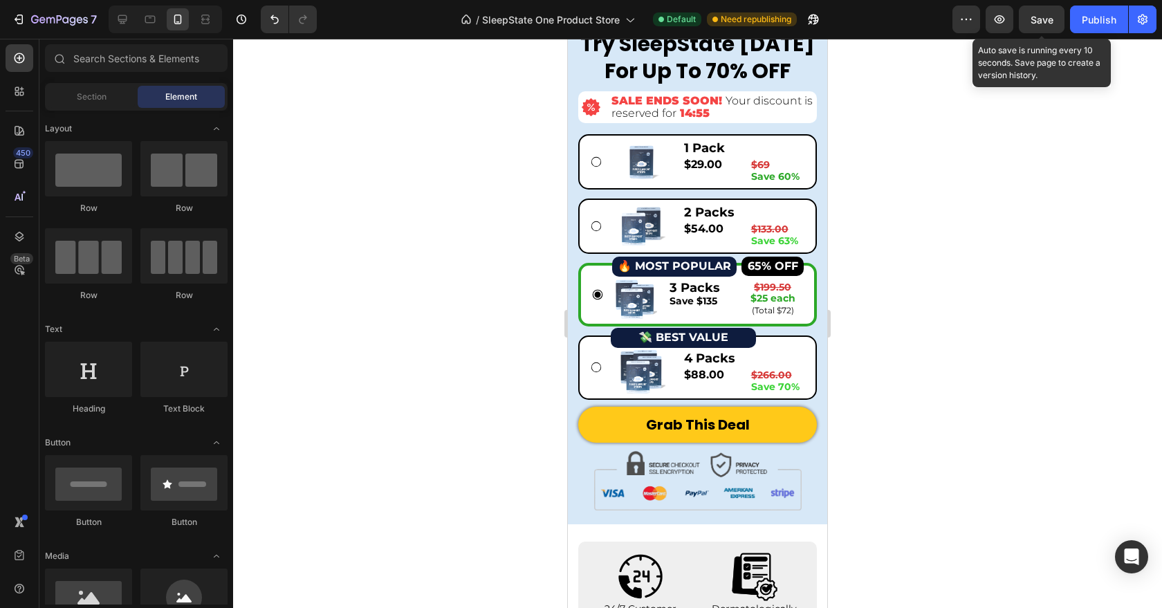
click at [1032, 17] on span "Save" at bounding box center [1042, 20] width 23 height 12
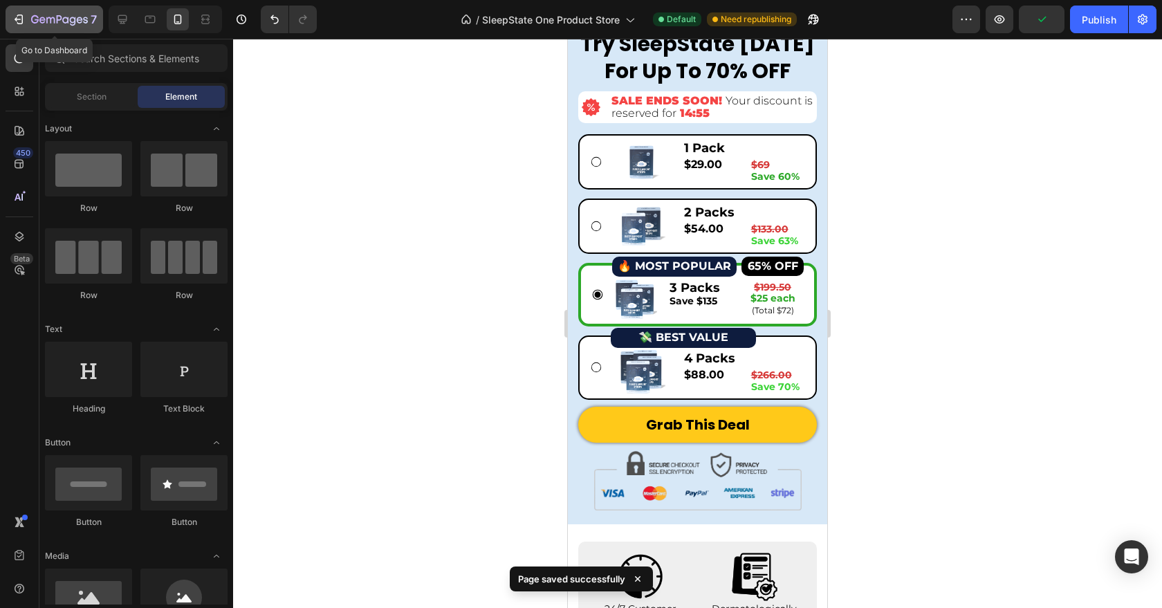
click at [36, 26] on div "7" at bounding box center [64, 19] width 66 height 17
